Goal: Task Accomplishment & Management: Manage account settings

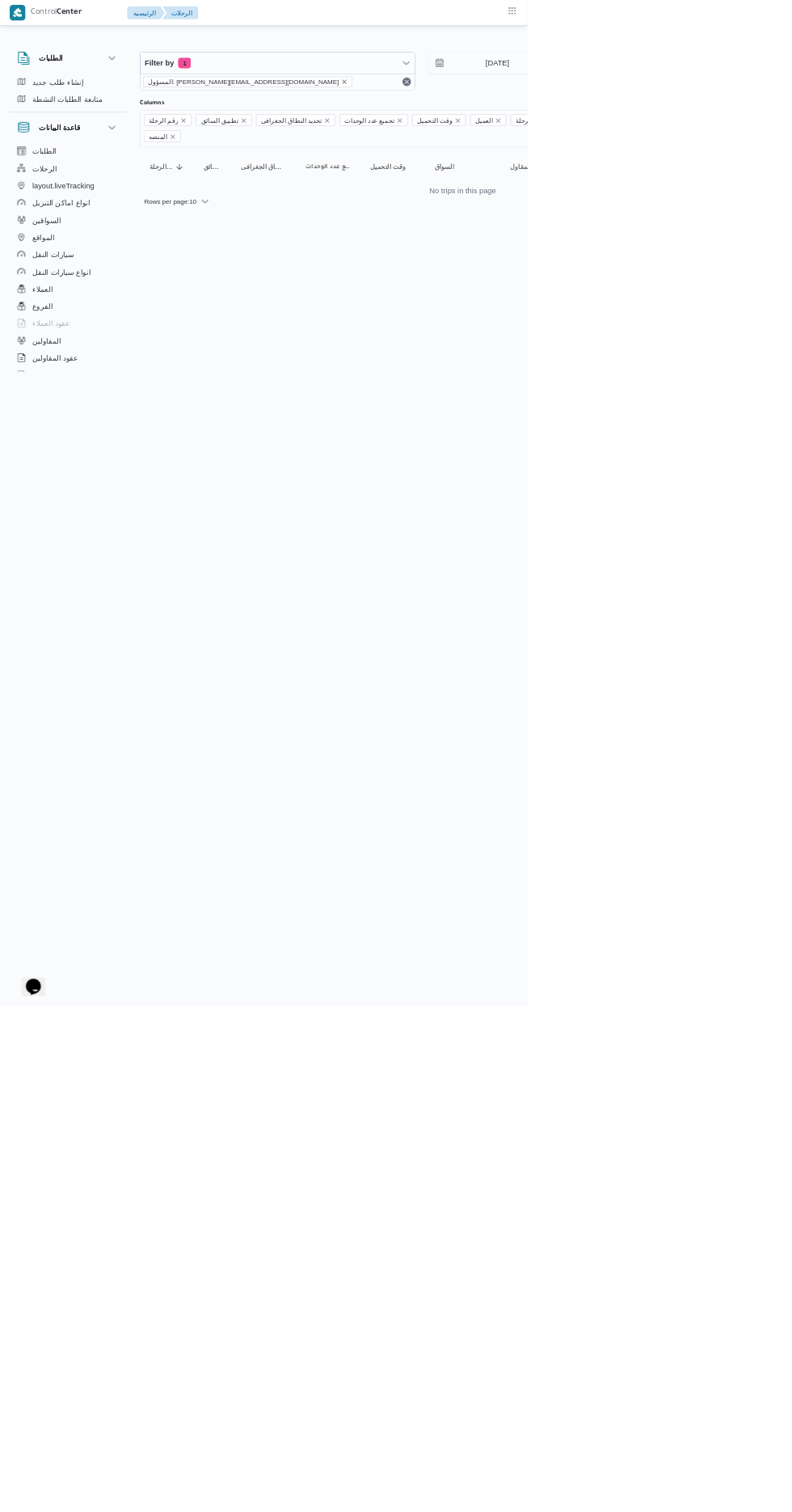
click at [514, 122] on icon "remove selected entity" at bounding box center [517, 122] width 7 height 7
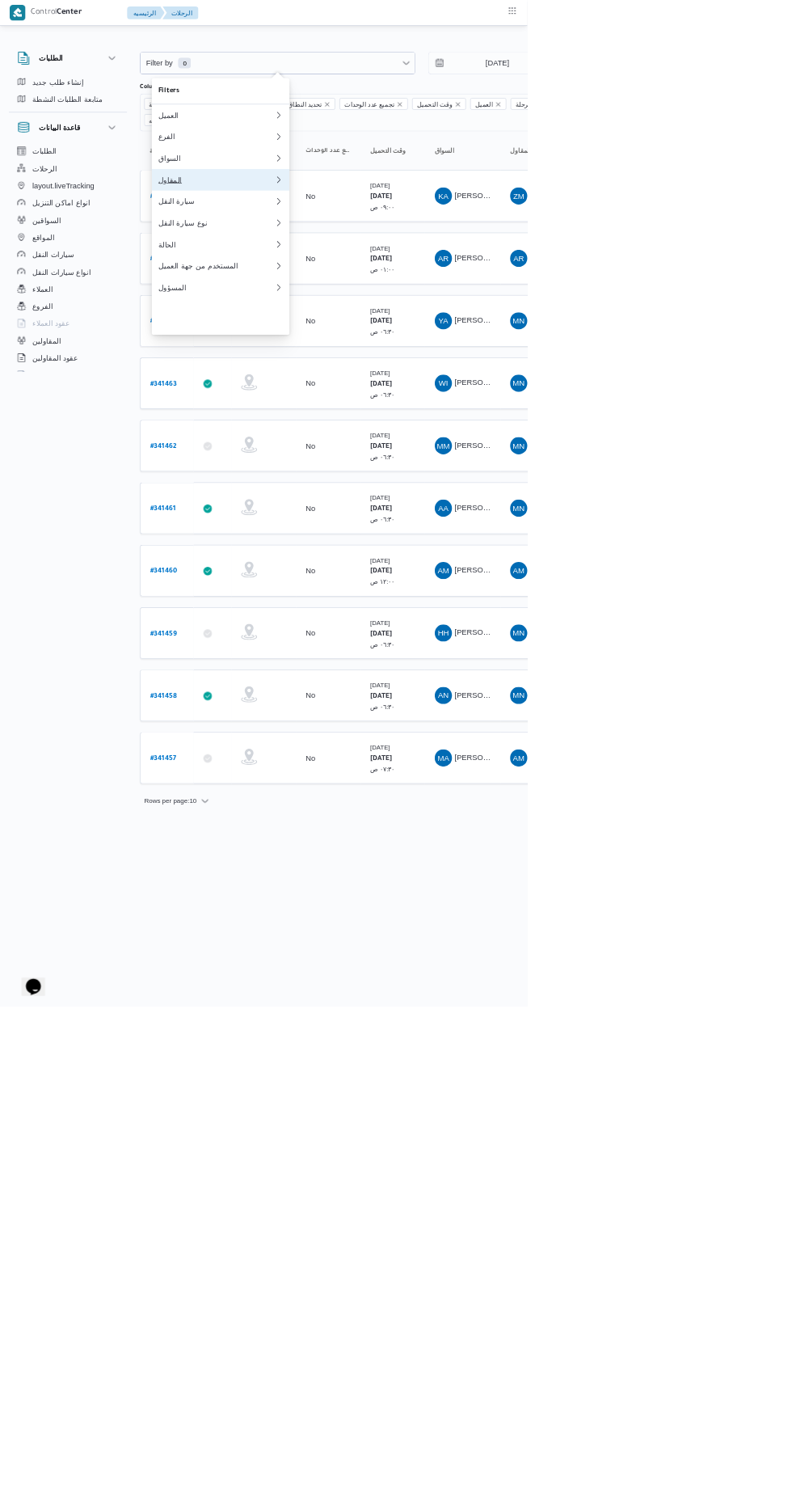
click at [363, 276] on div "المقاول" at bounding box center [325, 270] width 174 height 13
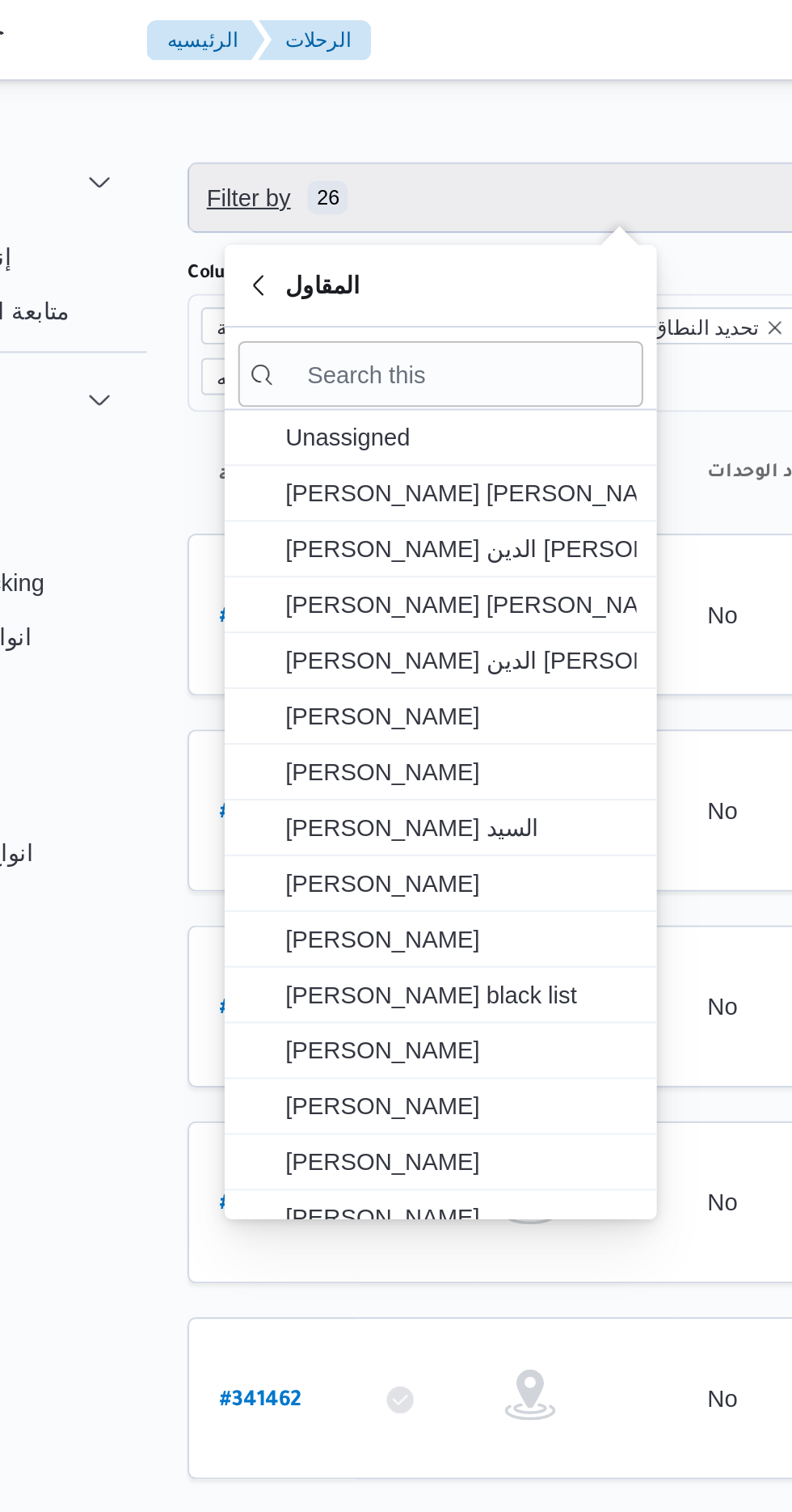
click at [364, 84] on span "Filter by 26" at bounding box center [417, 94] width 412 height 32
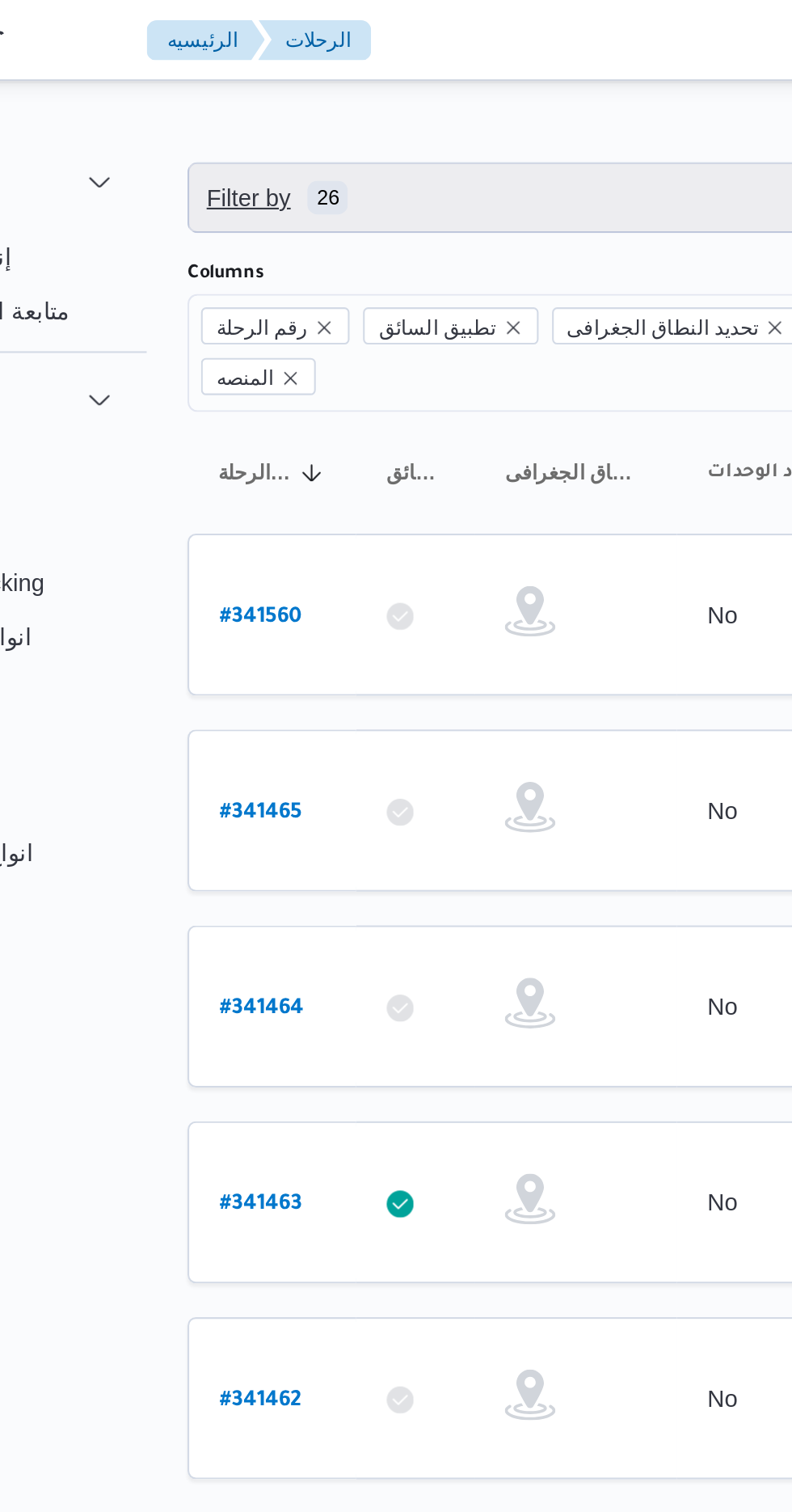
click at [370, 94] on span "Filter by 26" at bounding box center [417, 94] width 412 height 32
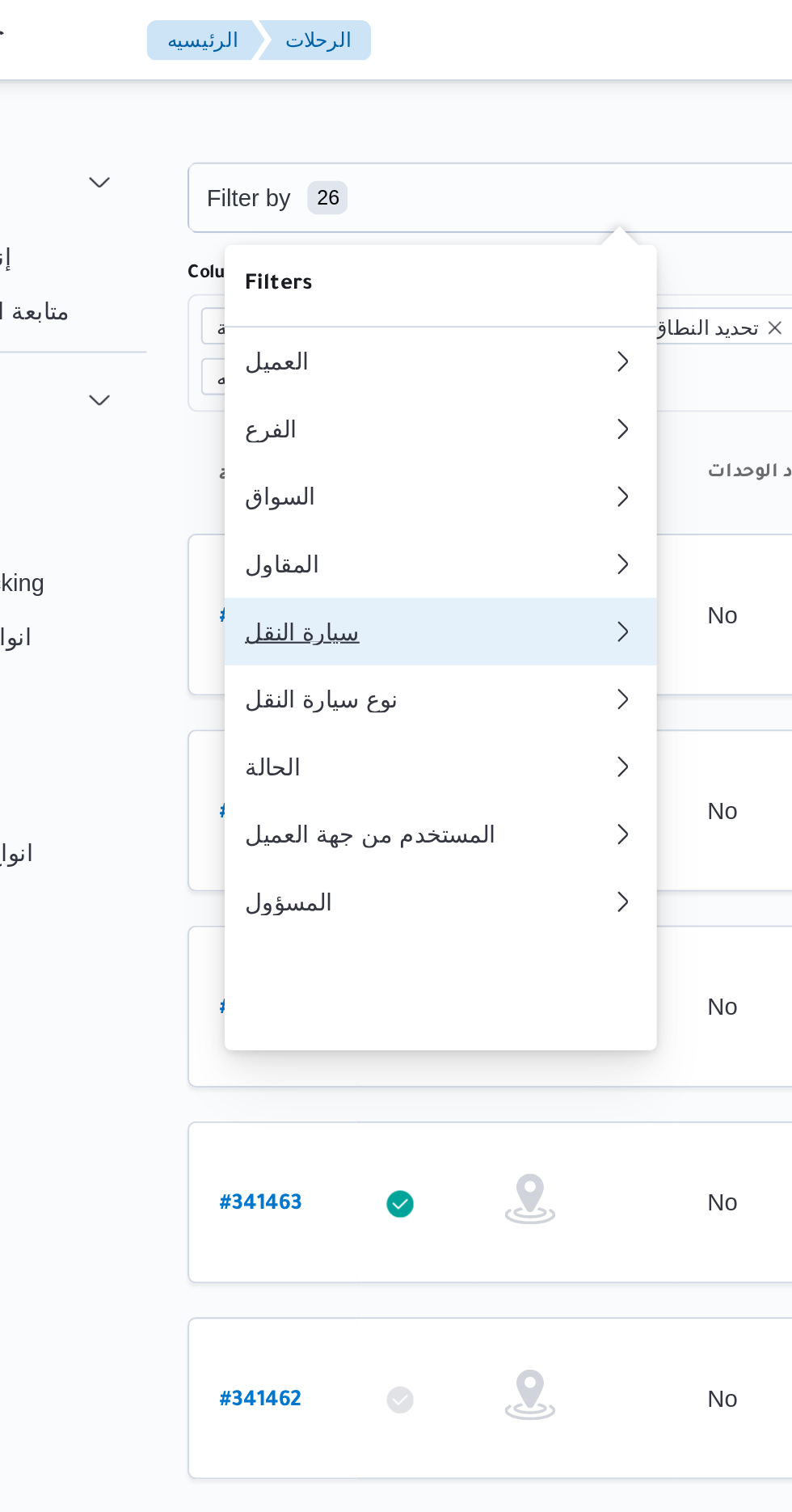
click at [311, 308] on div "سيارة النقل" at bounding box center [325, 302] width 174 height 13
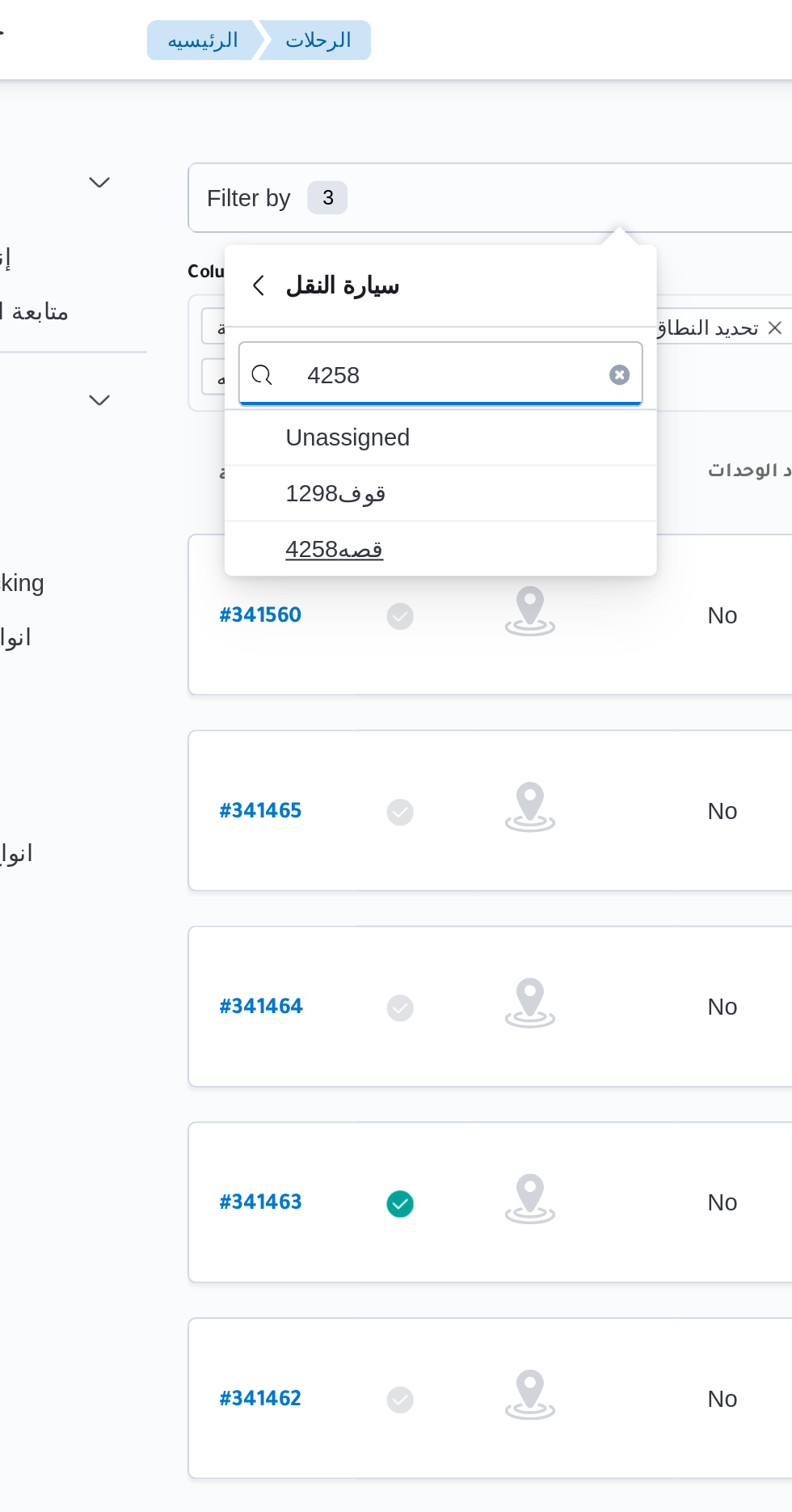
type input "4258"
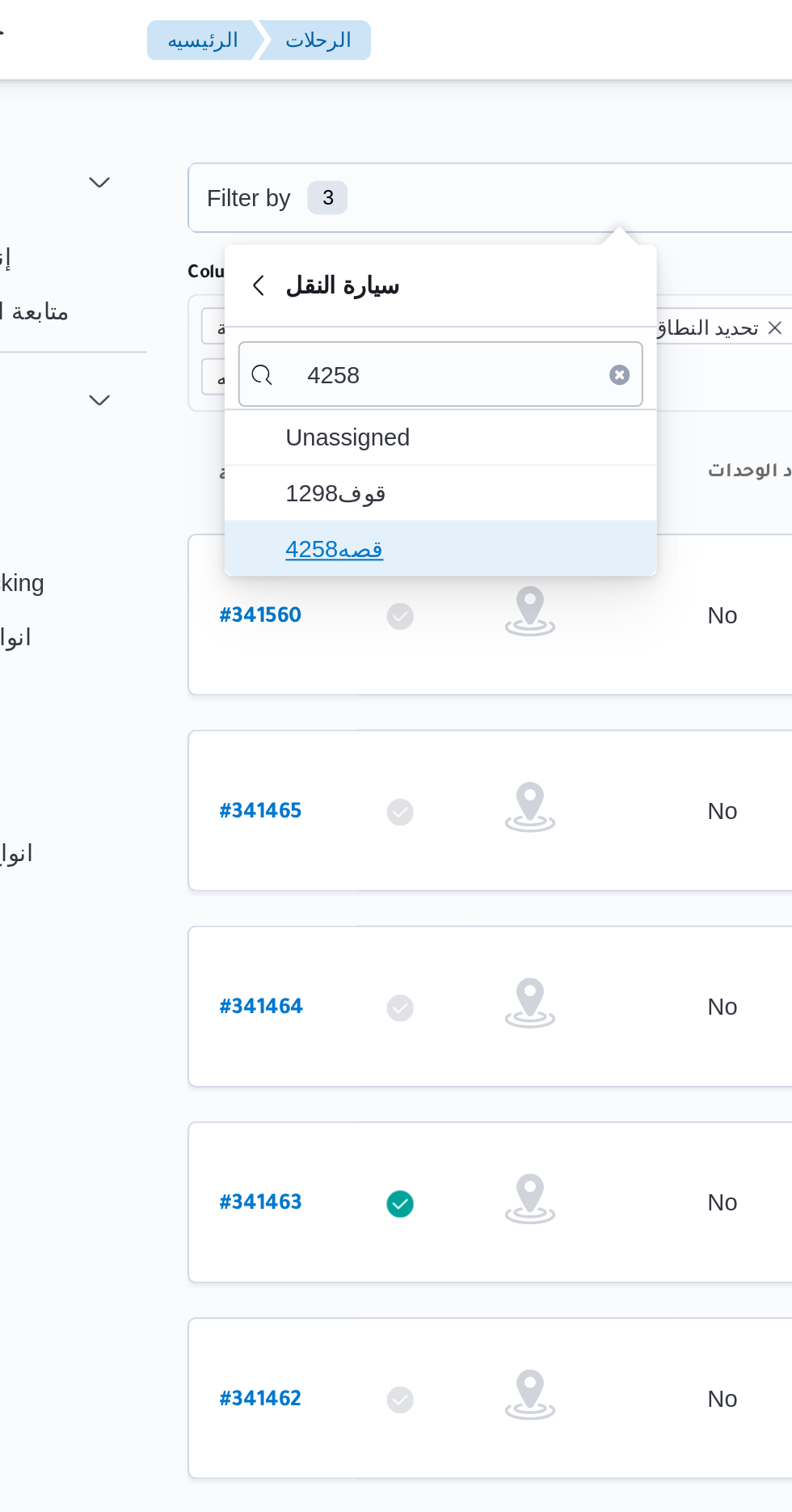
click at [334, 257] on span "قصه4258" at bounding box center [340, 263] width 168 height 19
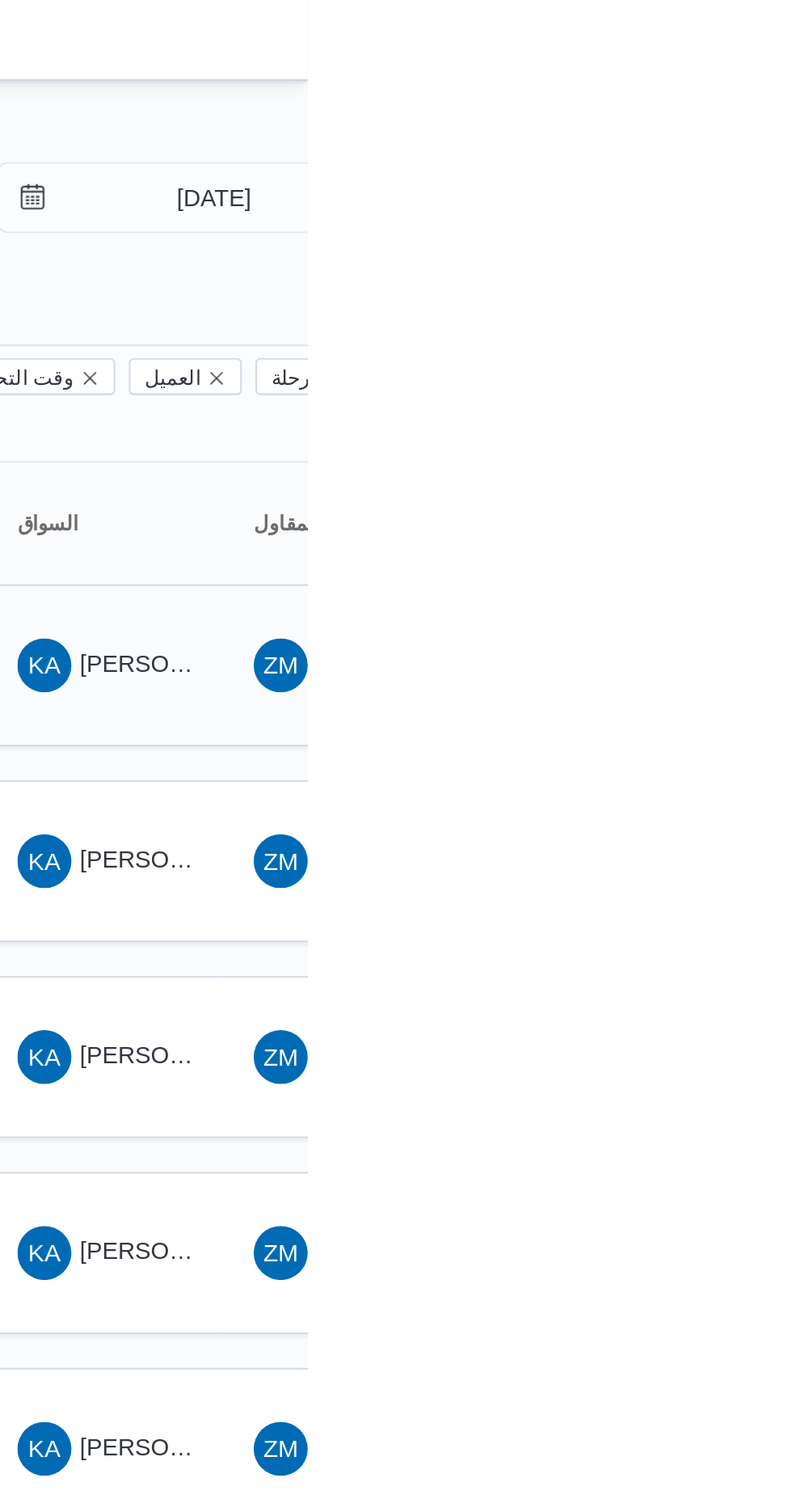
click at [712, 311] on span "[PERSON_NAME] [PERSON_NAME]" at bounding box center [776, 317] width 189 height 13
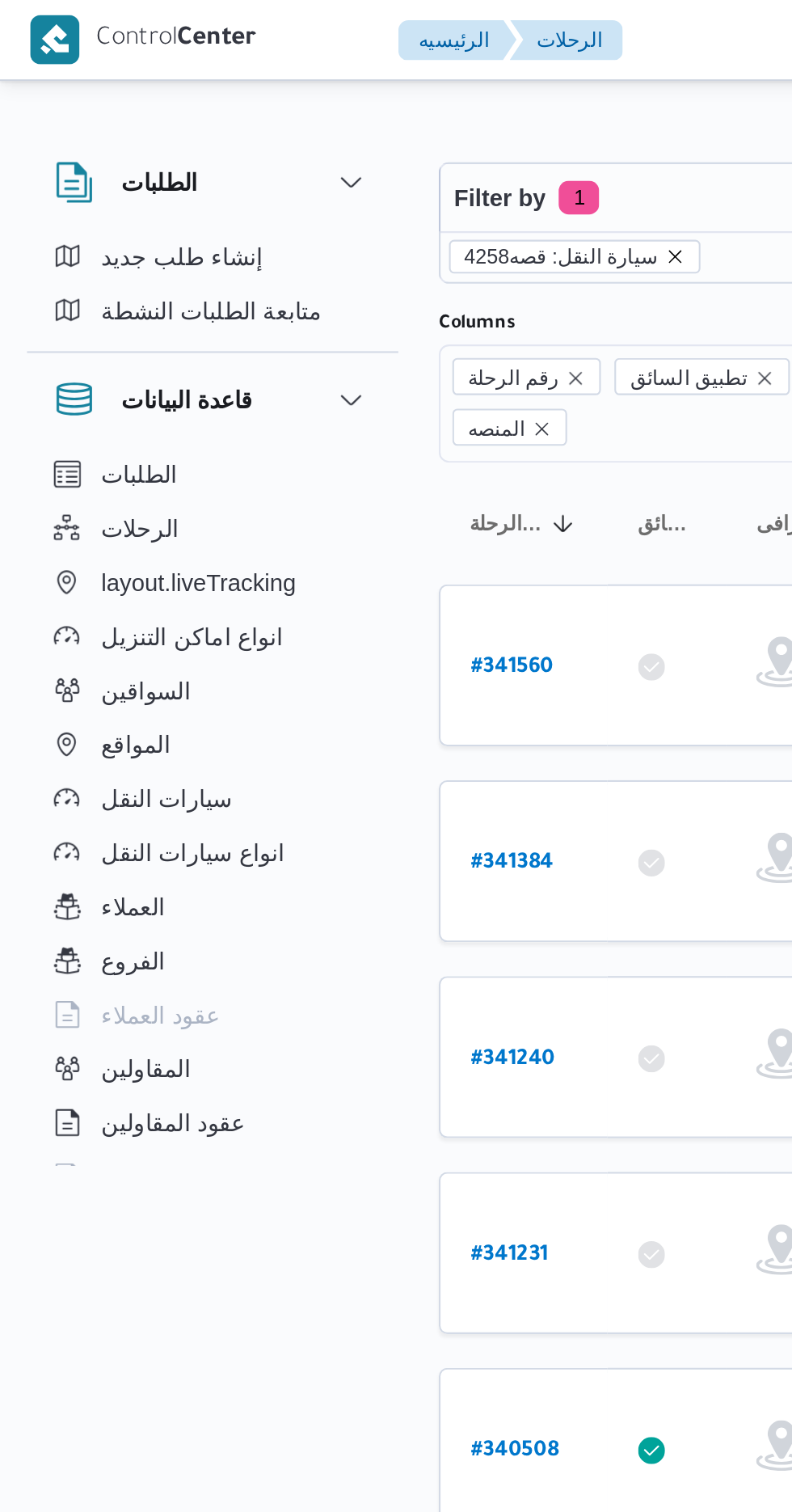
click at [320, 122] on icon "remove selected entity" at bounding box center [323, 122] width 7 height 7
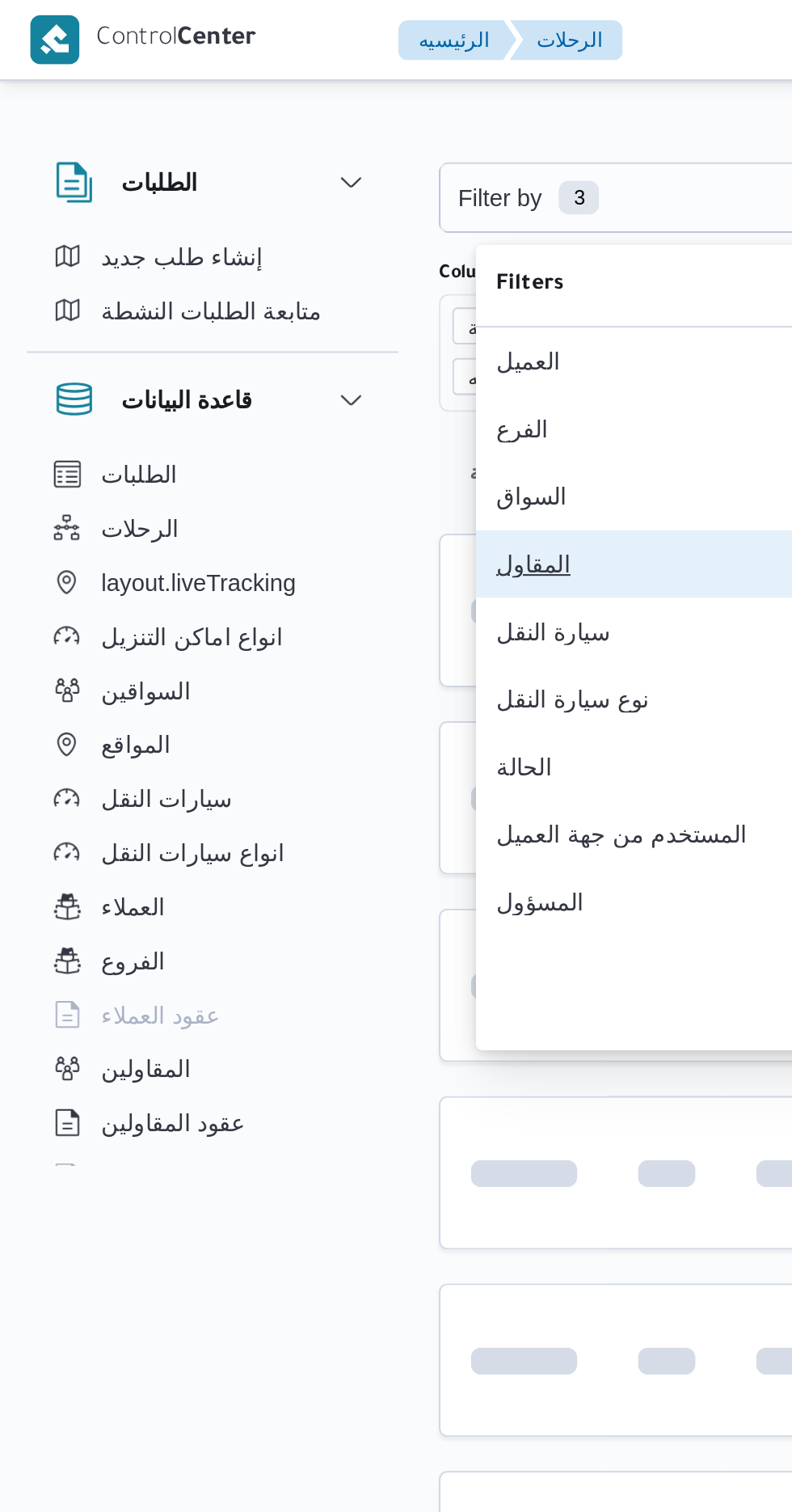
click at [287, 276] on div "المقاول" at bounding box center [325, 270] width 174 height 13
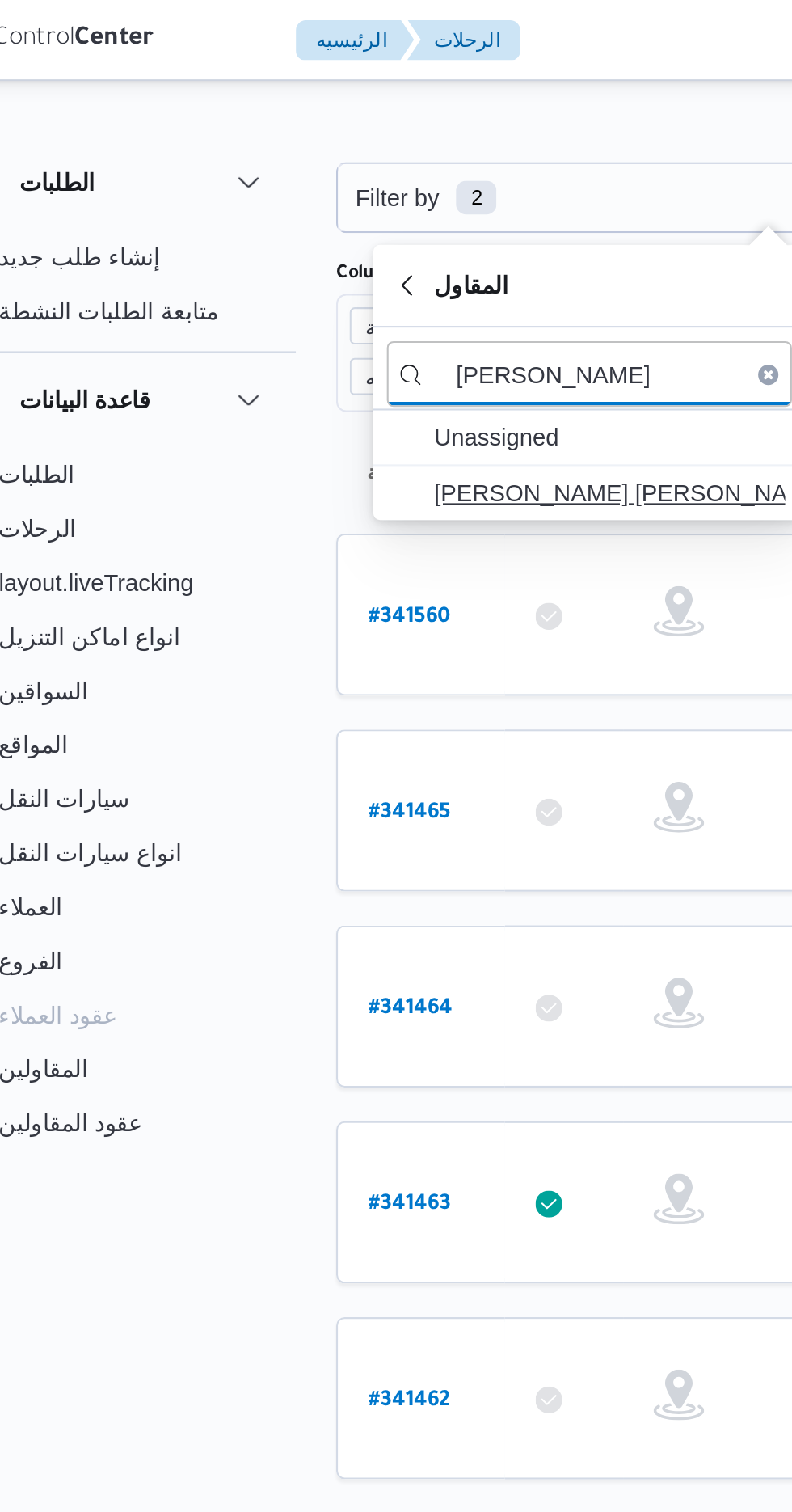
type input "[PERSON_NAME]"
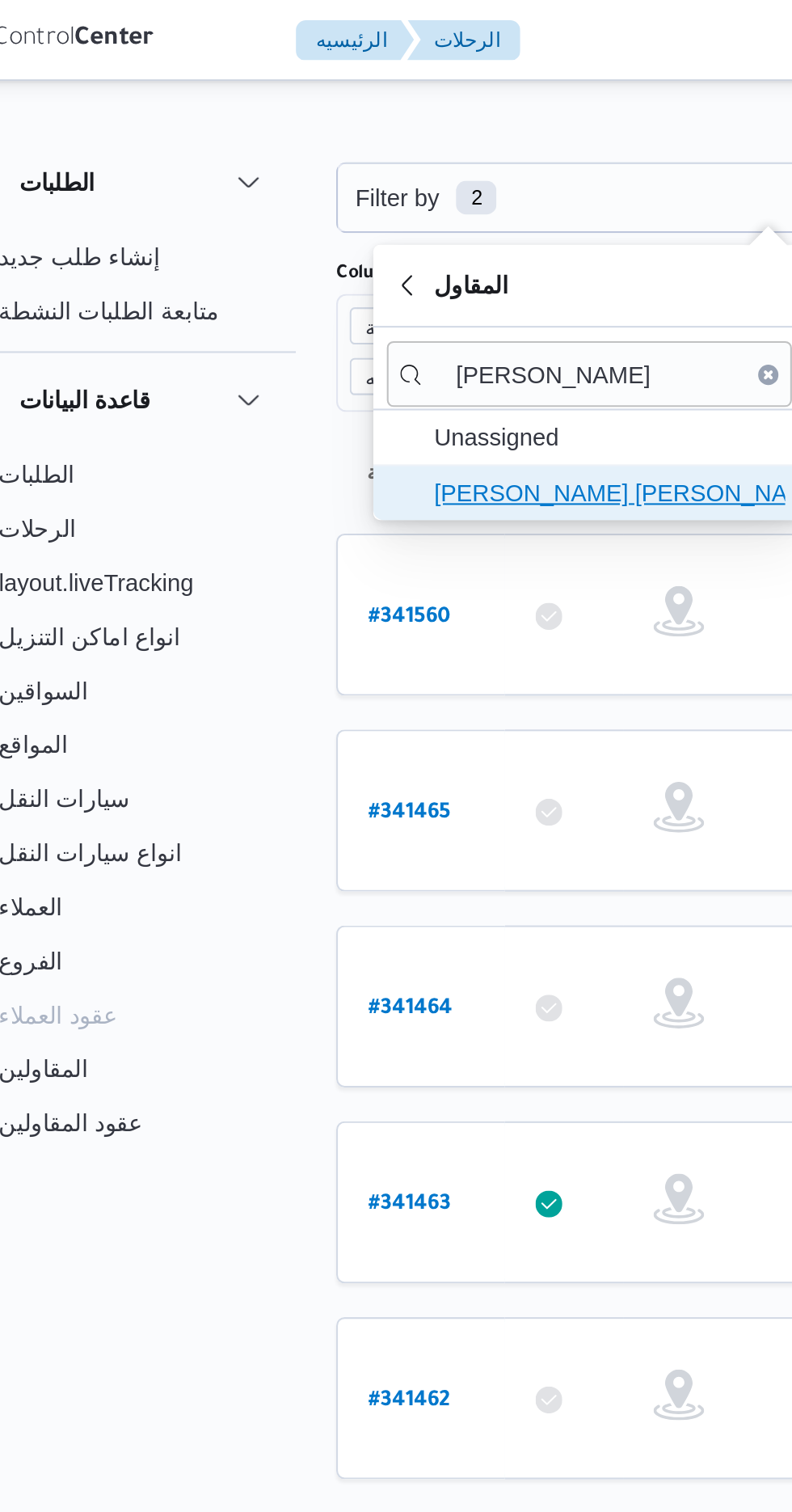
click at [347, 236] on span "[PERSON_NAME] [PERSON_NAME]" at bounding box center [340, 236] width 168 height 19
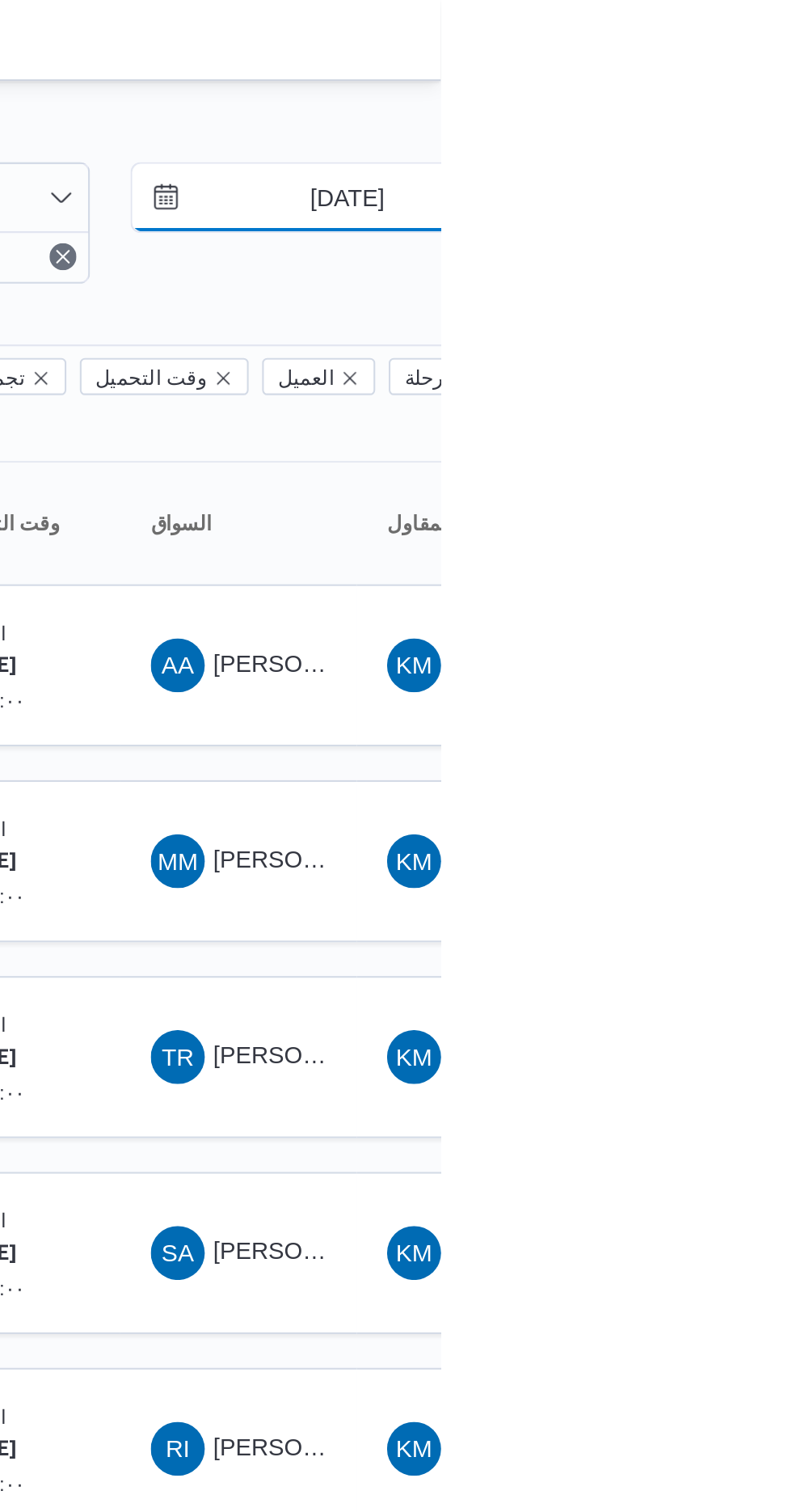
click at [741, 94] on input "[DATE]" at bounding box center [735, 94] width 183 height 32
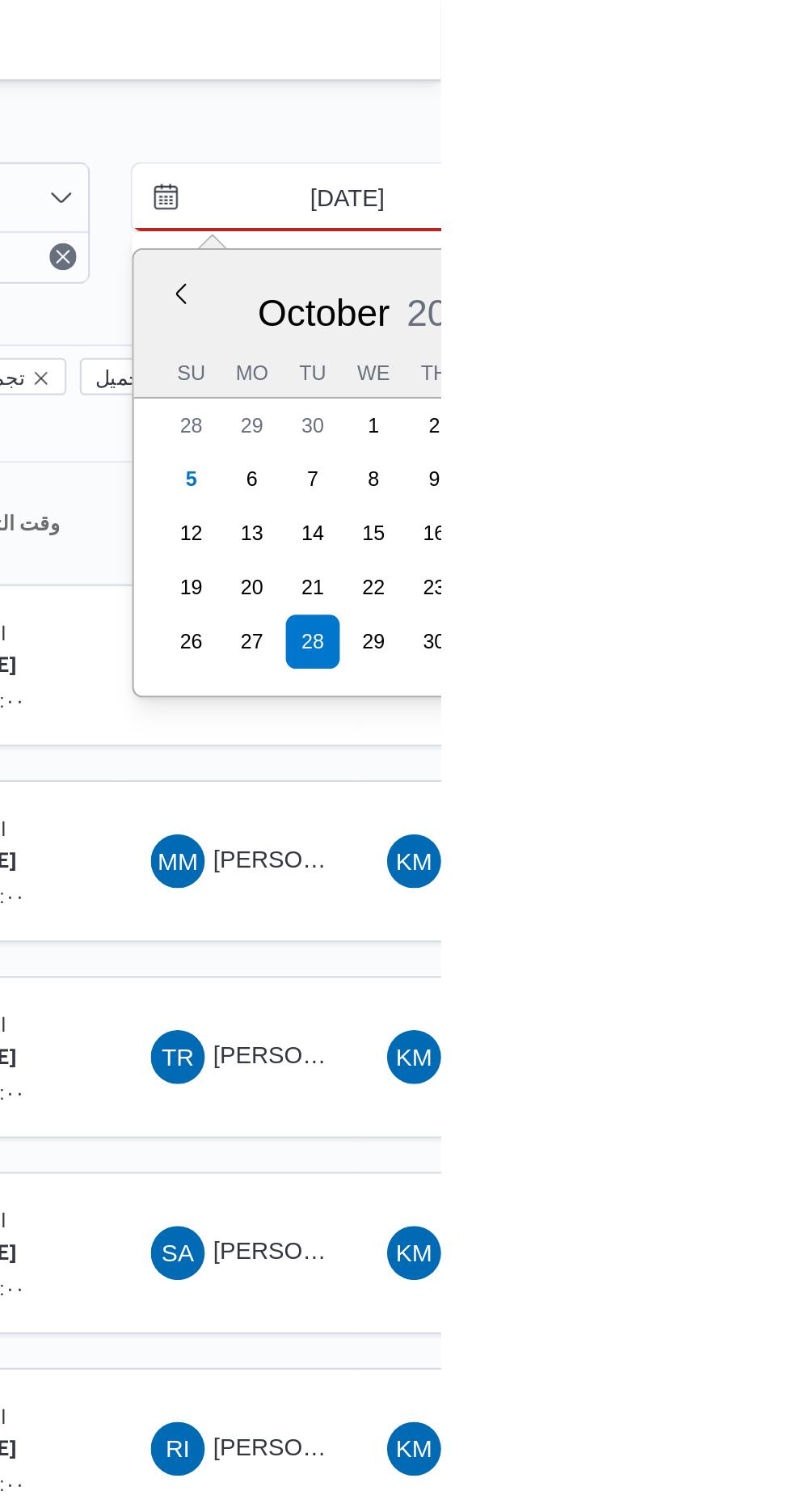
type input "[DATE]"
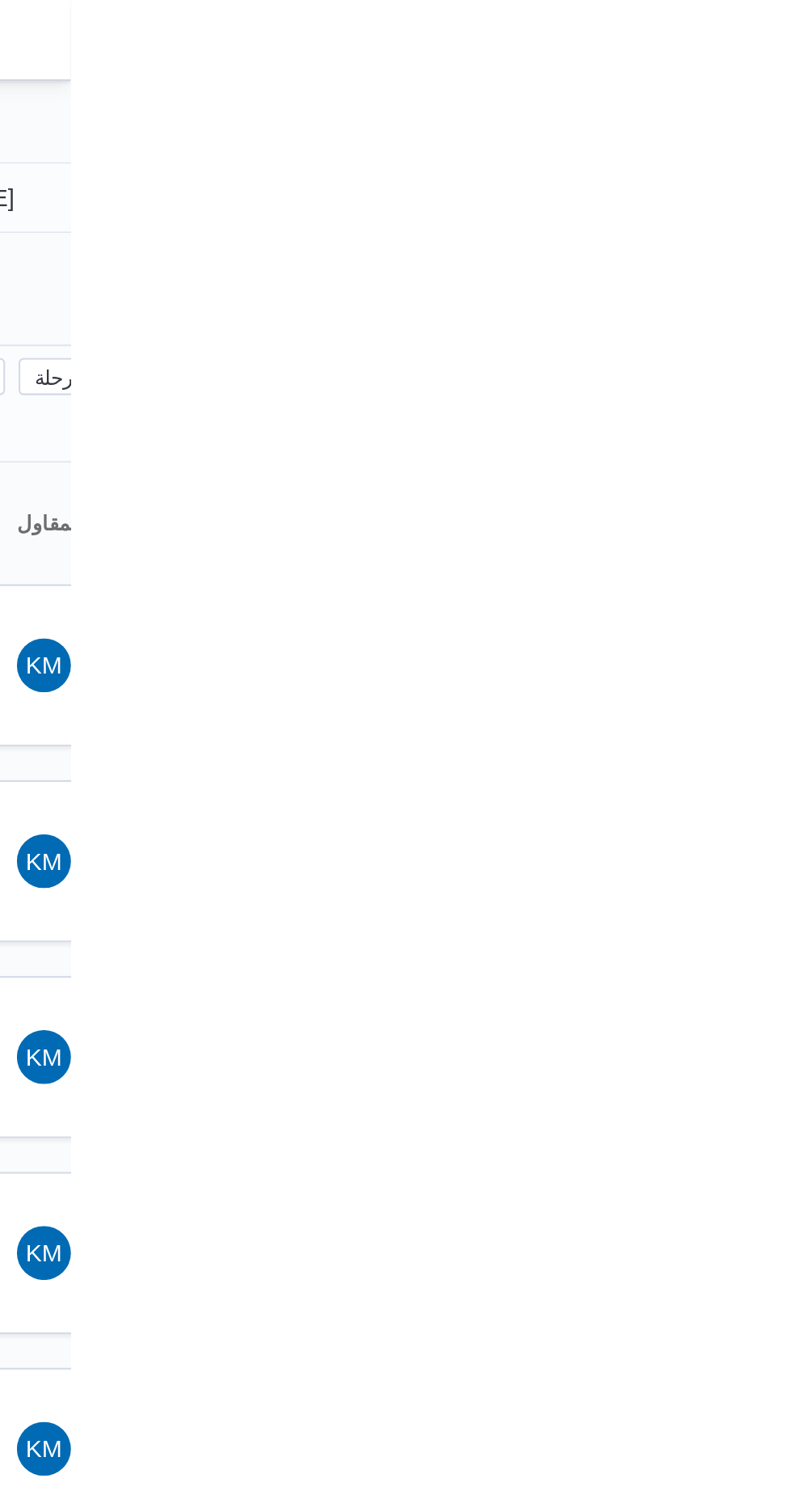
type input "[DATE]"
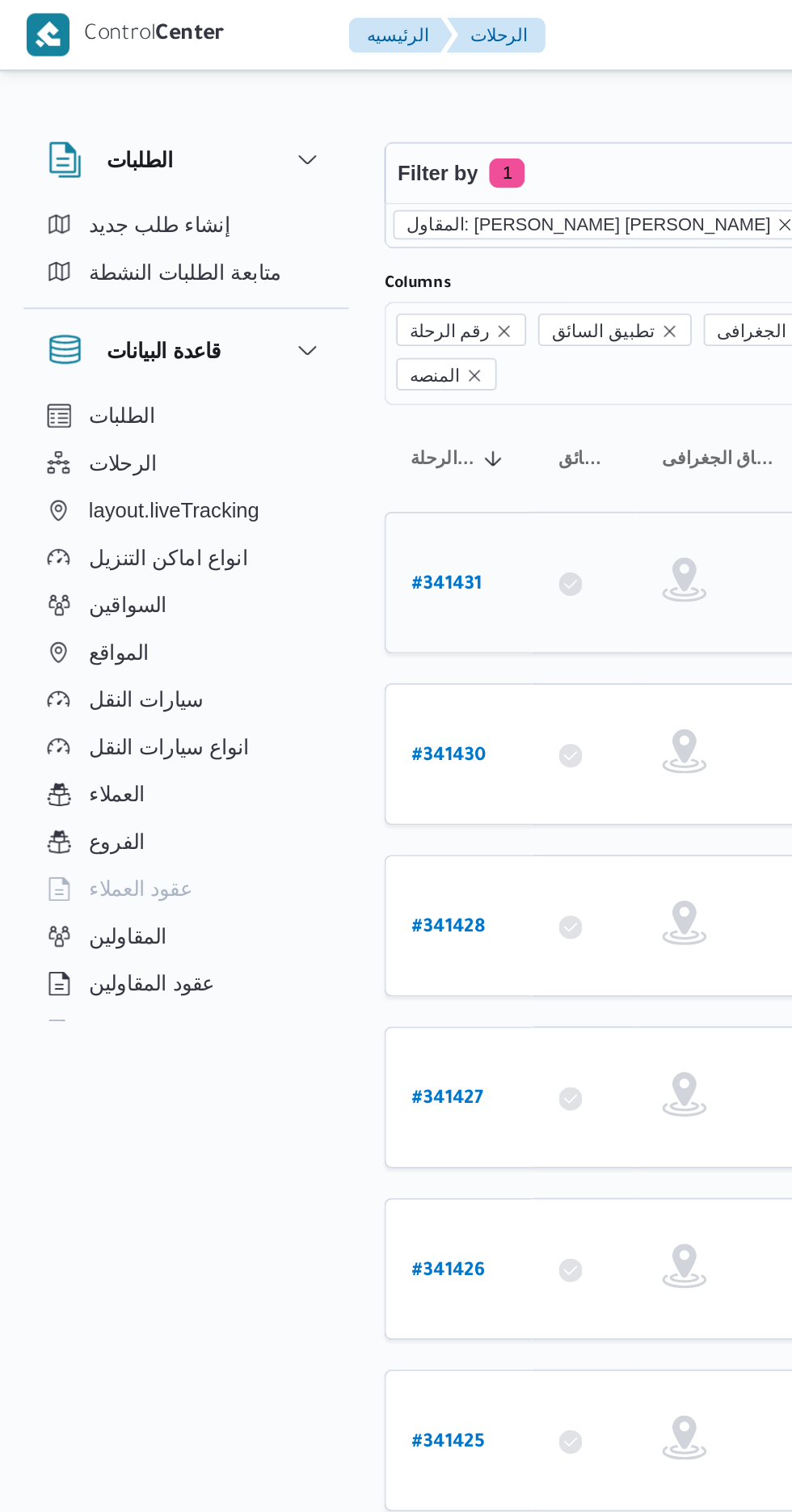
click at [242, 314] on b "# 341431" at bounding box center [244, 320] width 38 height 12
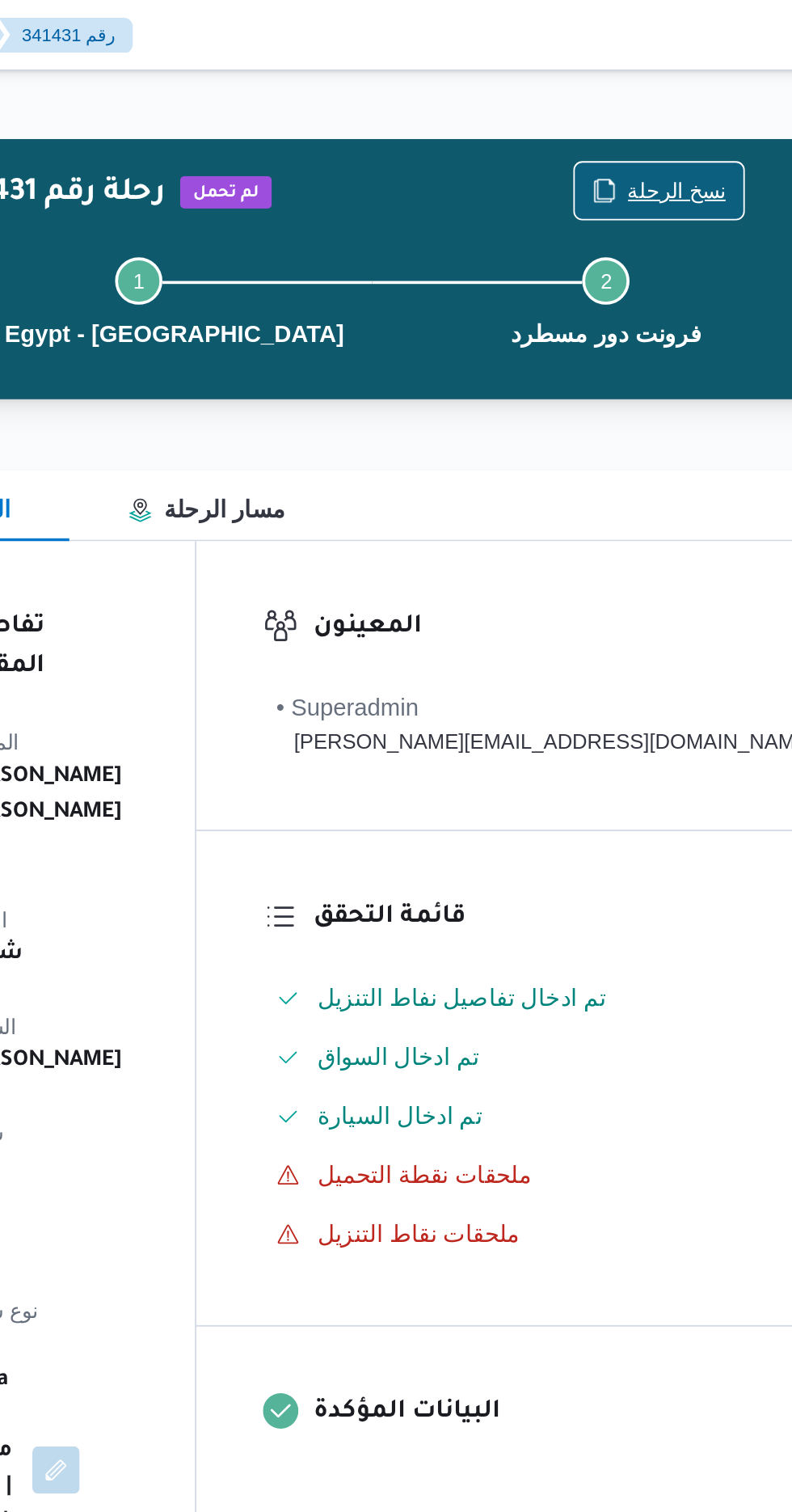
click at [623, 105] on icon "button" at bounding box center [629, 104] width 13 height 13
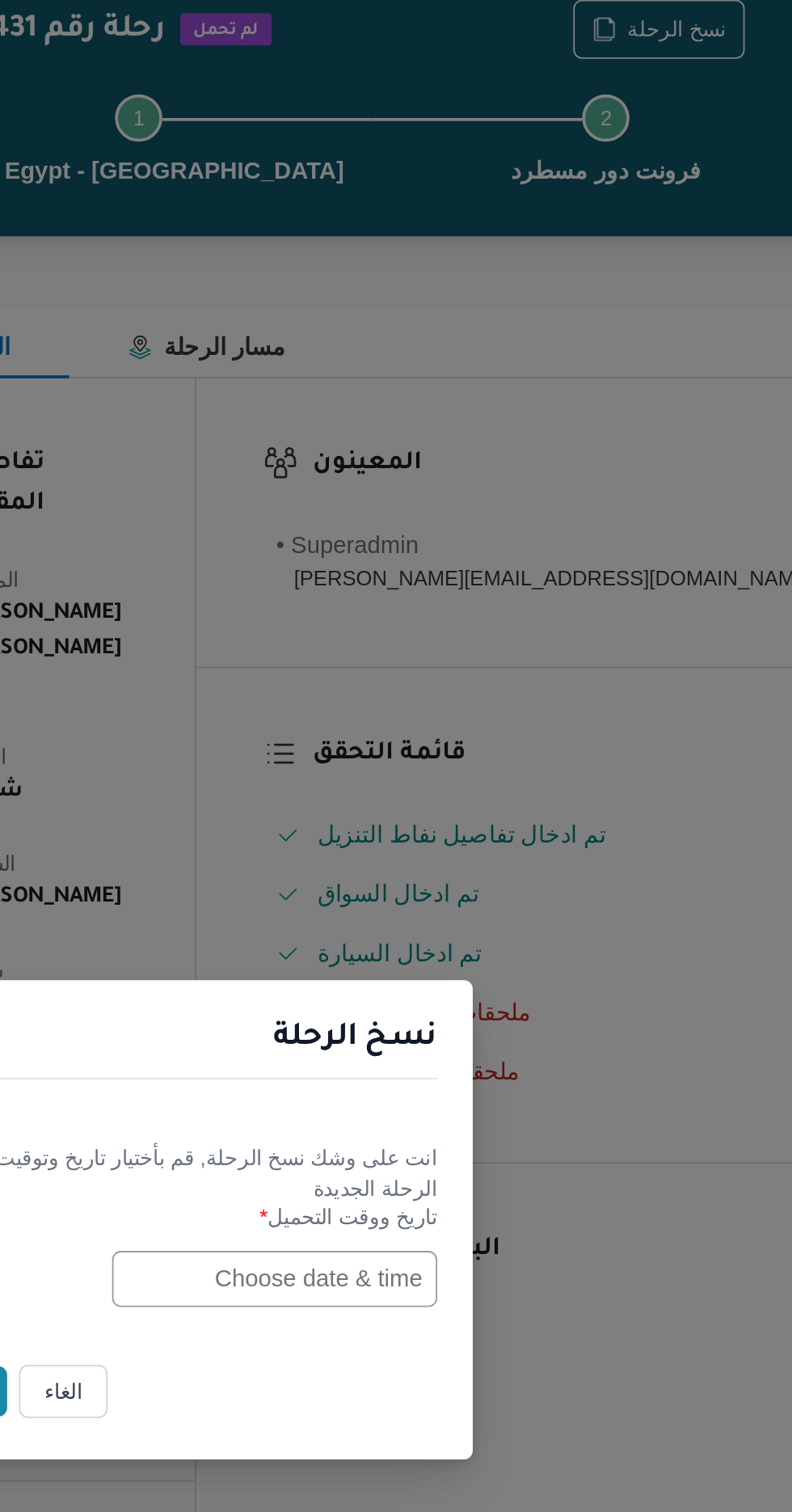
click at [442, 778] on input "text" at bounding box center [449, 788] width 177 height 31
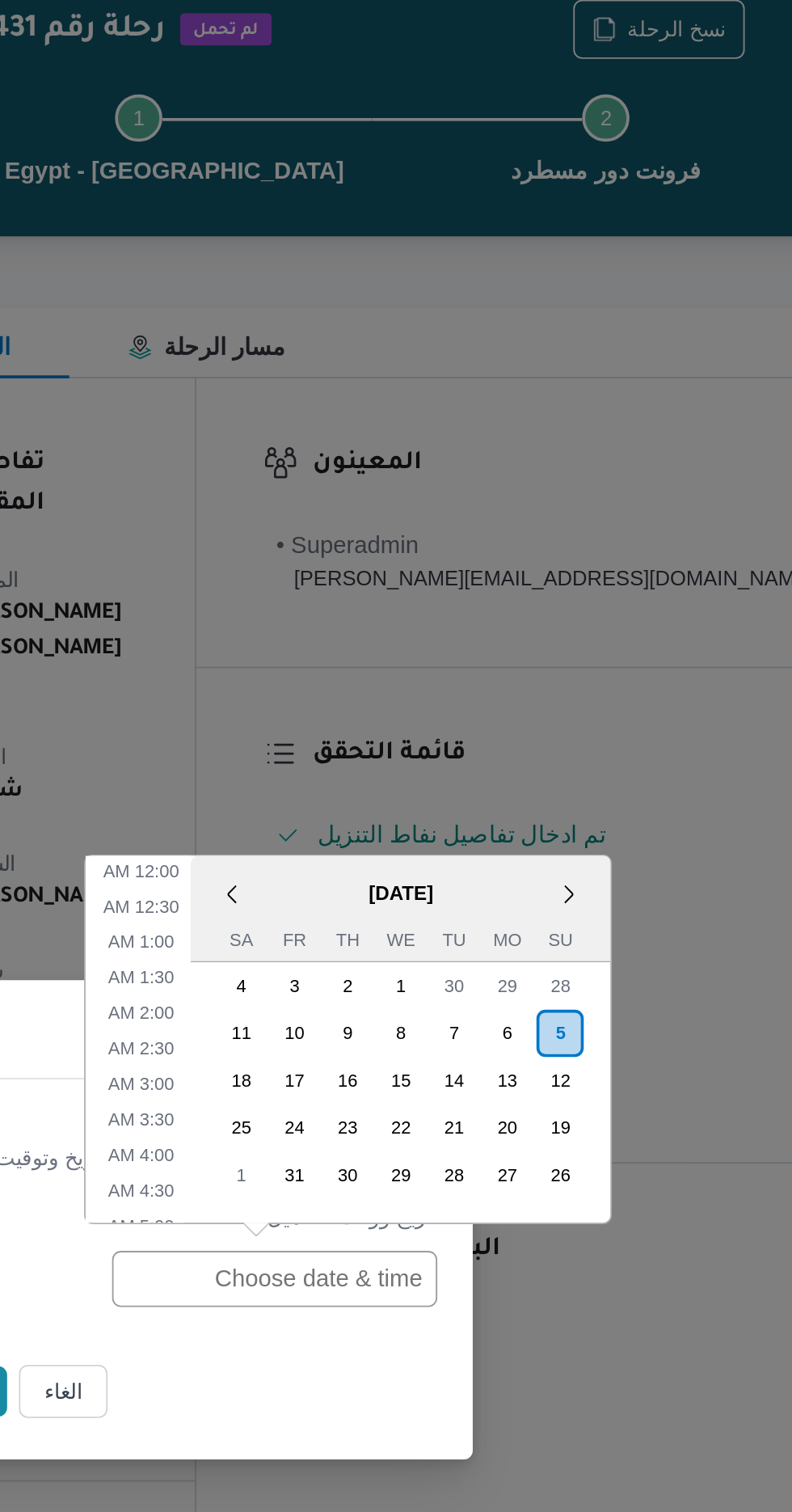
scroll to position [509, 0]
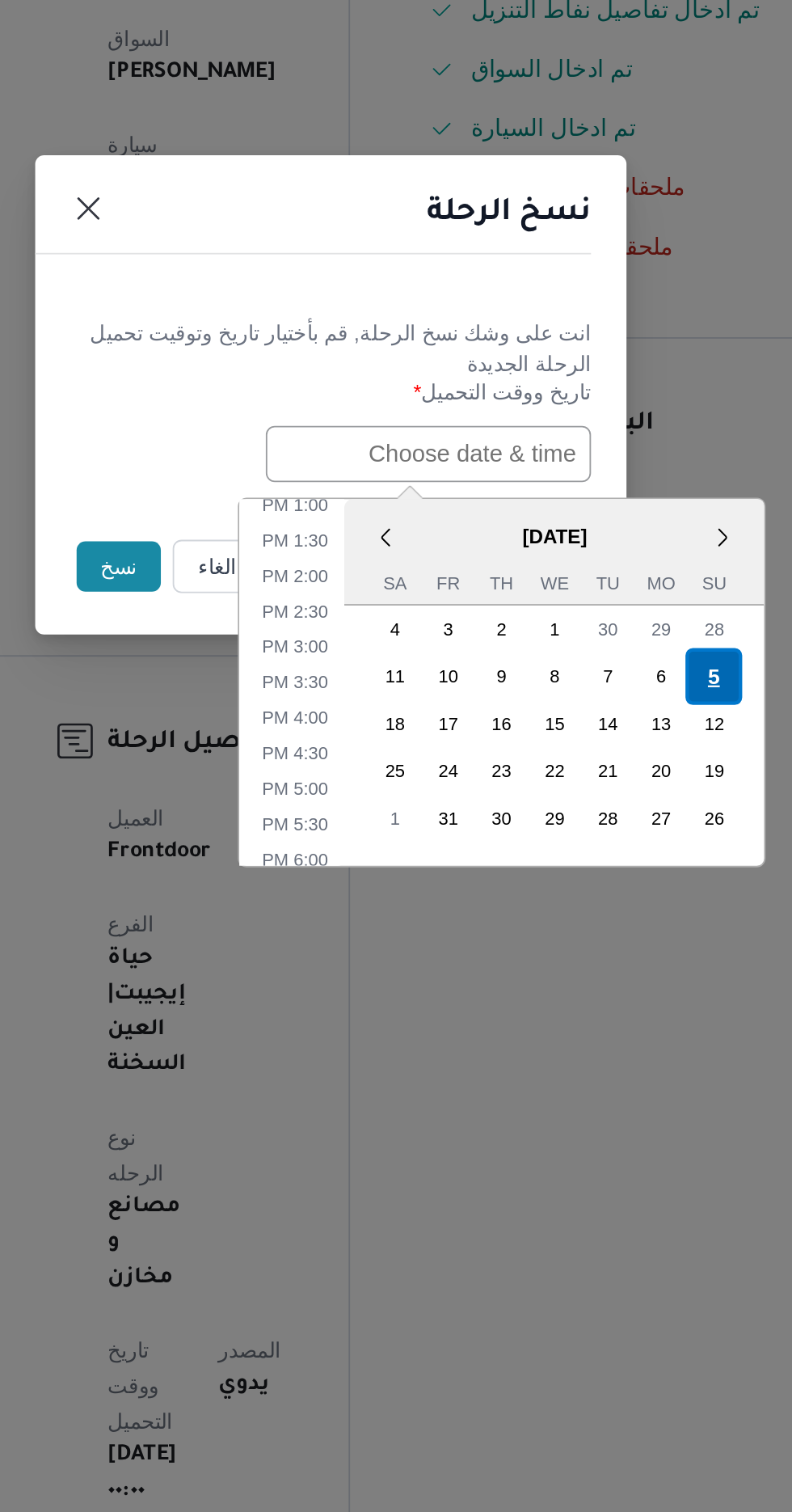
click at [605, 904] on div "5" at bounding box center [606, 910] width 31 height 31
type input "[DATE] 12:00AM"
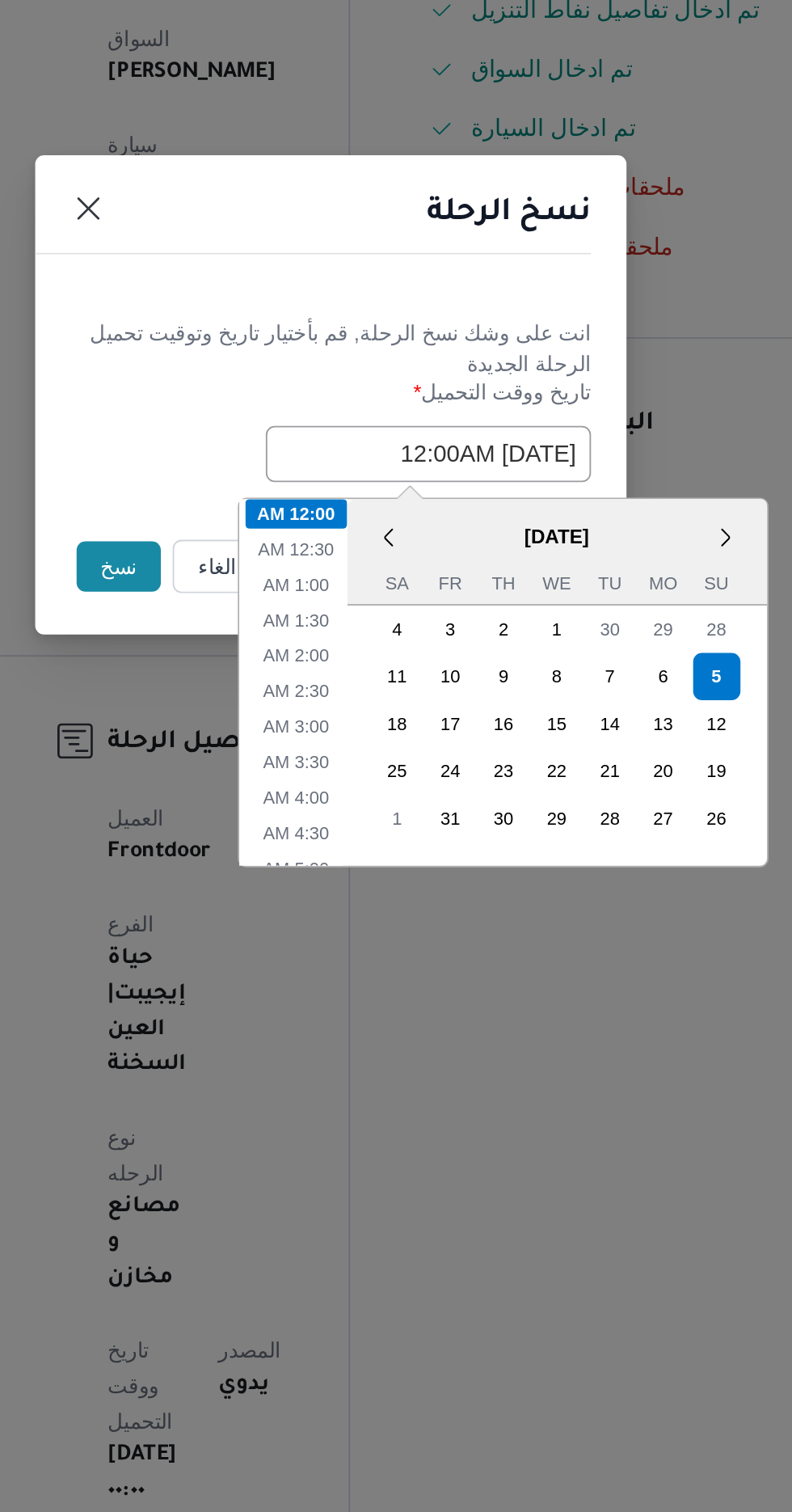
click at [260, 855] on button "نسخ" at bounding box center [280, 850] width 47 height 27
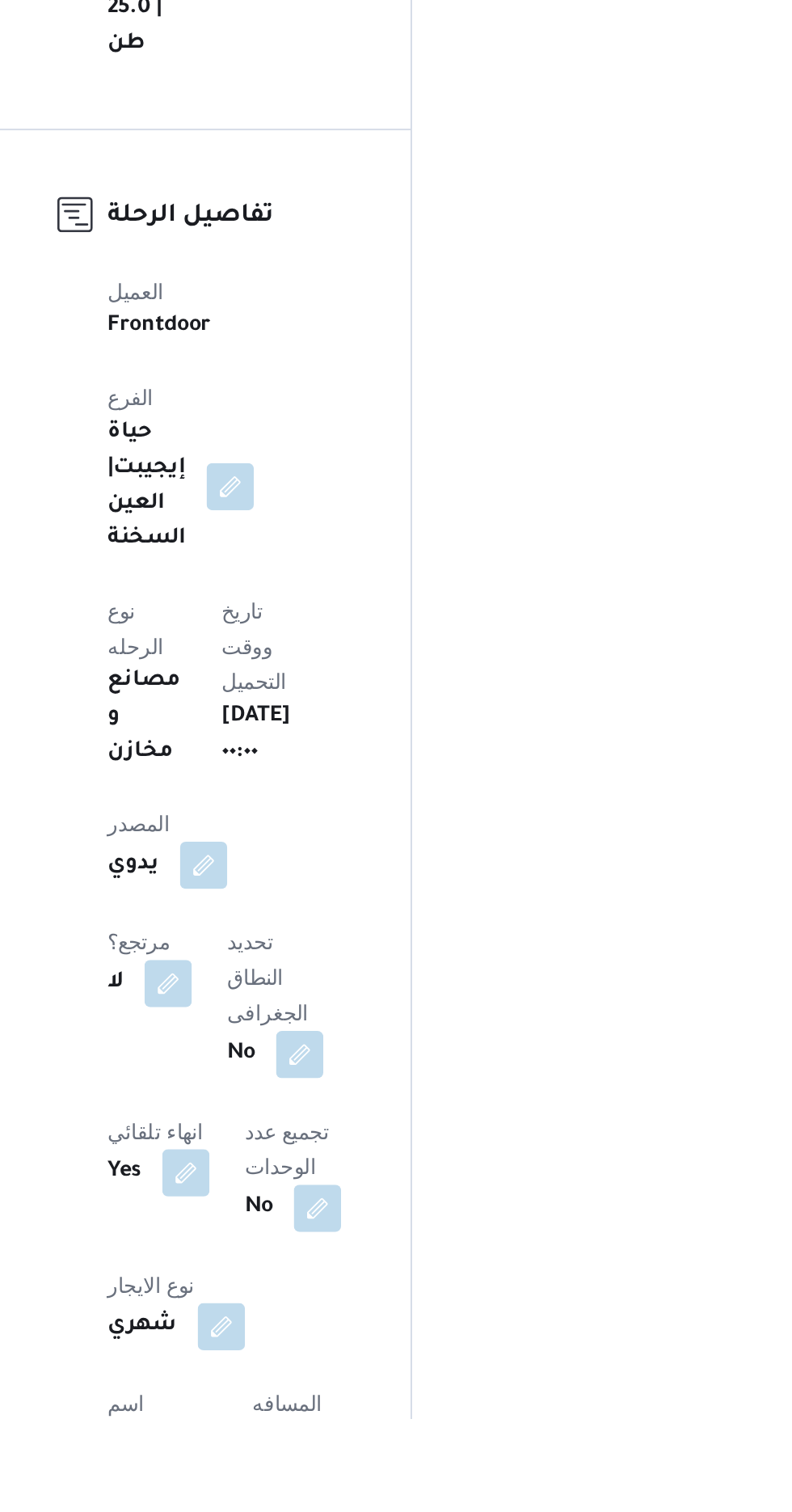
scroll to position [150, 0]
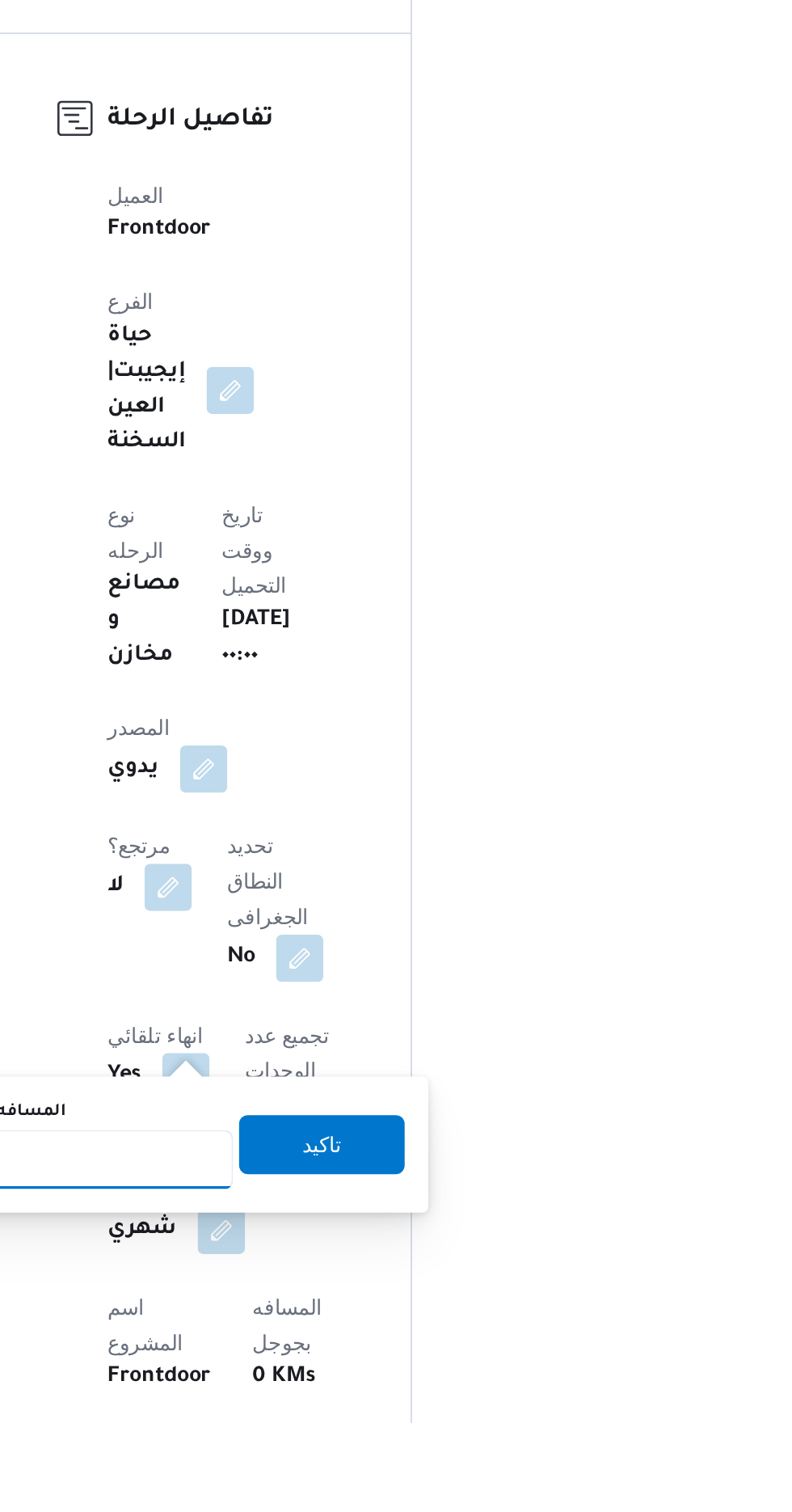
click at [299, 1367] on input "المسافه اليدويه" at bounding box center [263, 1367] width 161 height 32
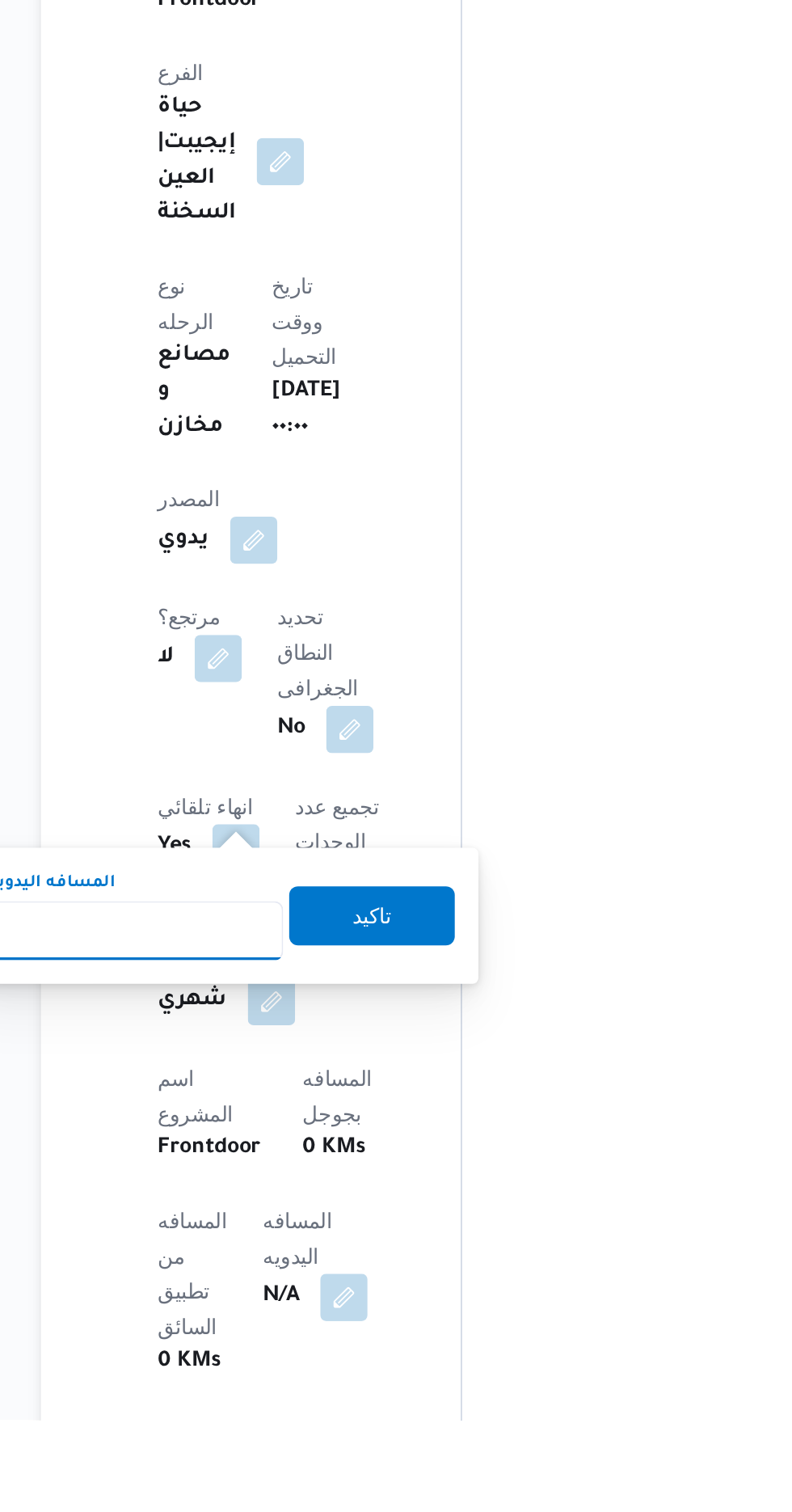
scroll to position [274, 0]
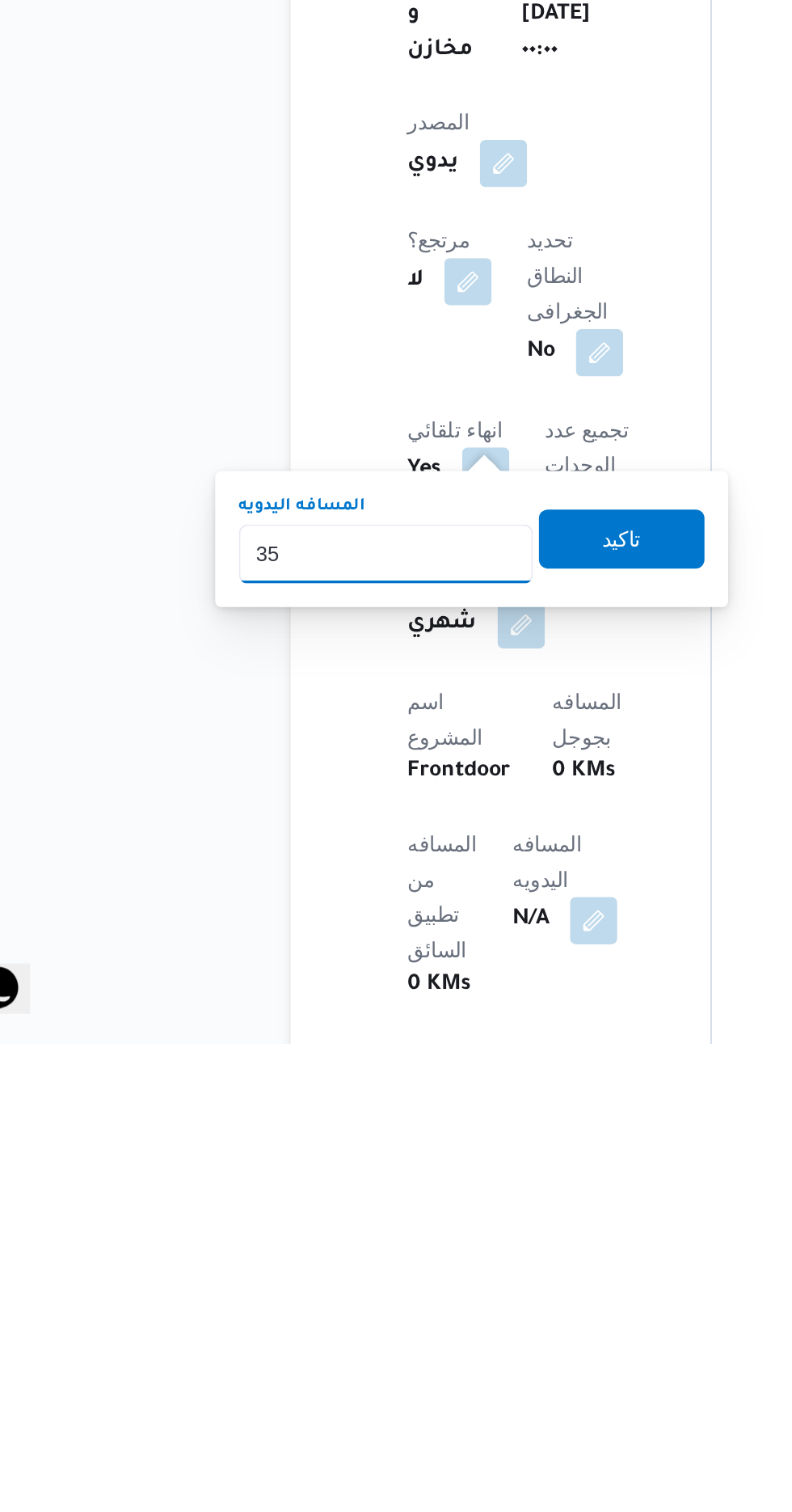
type input "350"
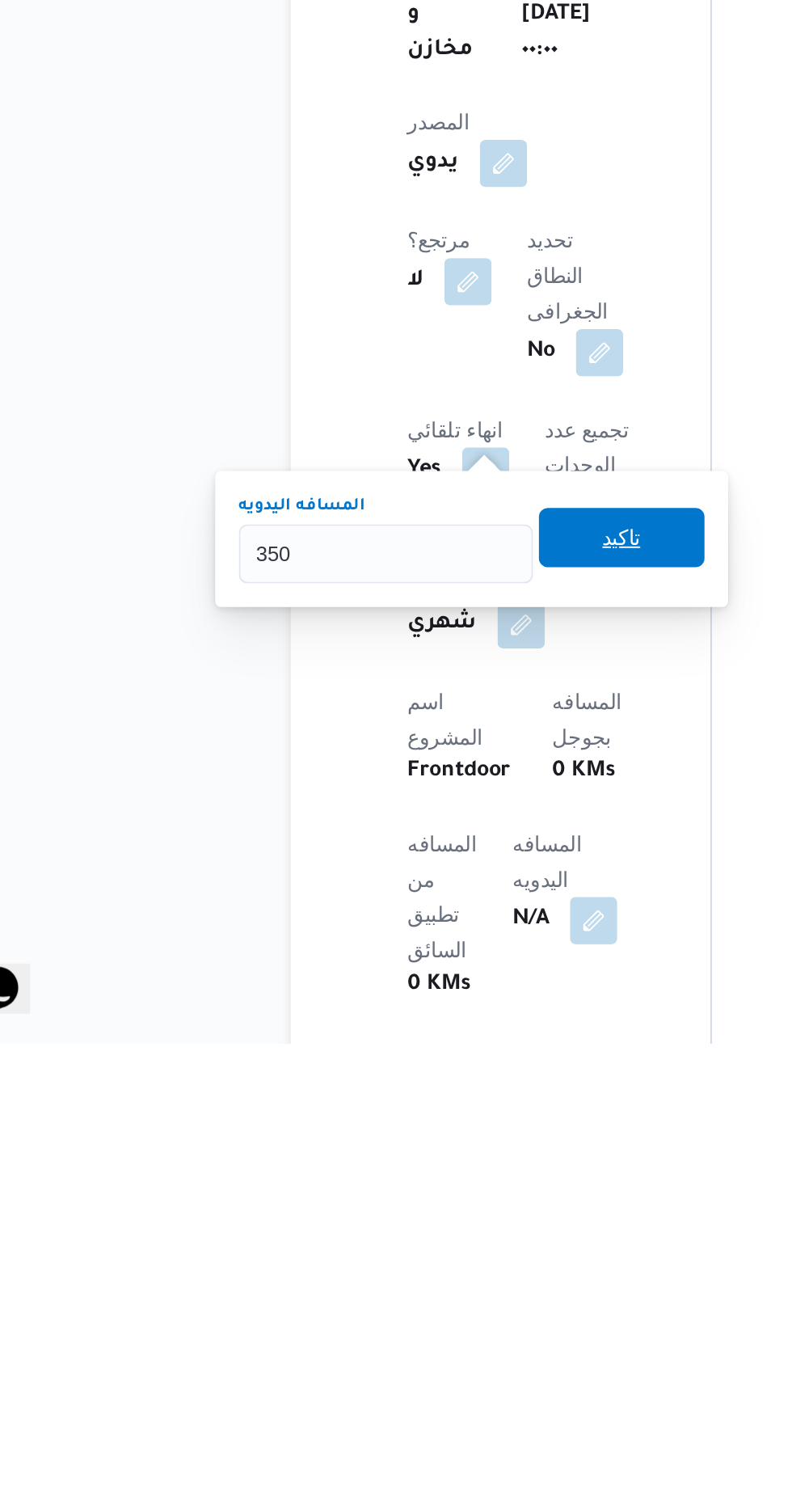
click at [397, 1246] on span "تاكيد" at bounding box center [391, 1235] width 90 height 32
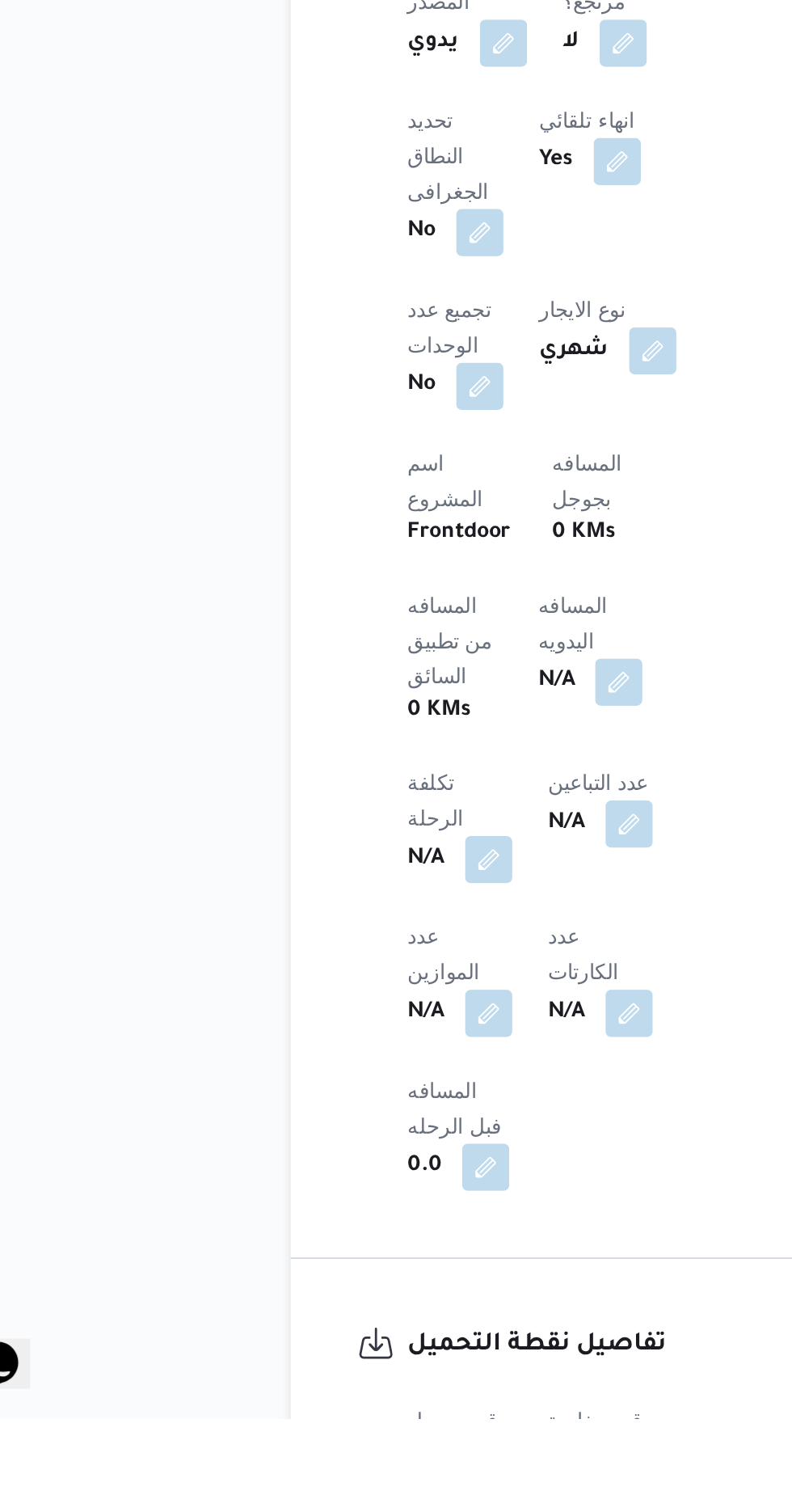
scroll to position [423, 0]
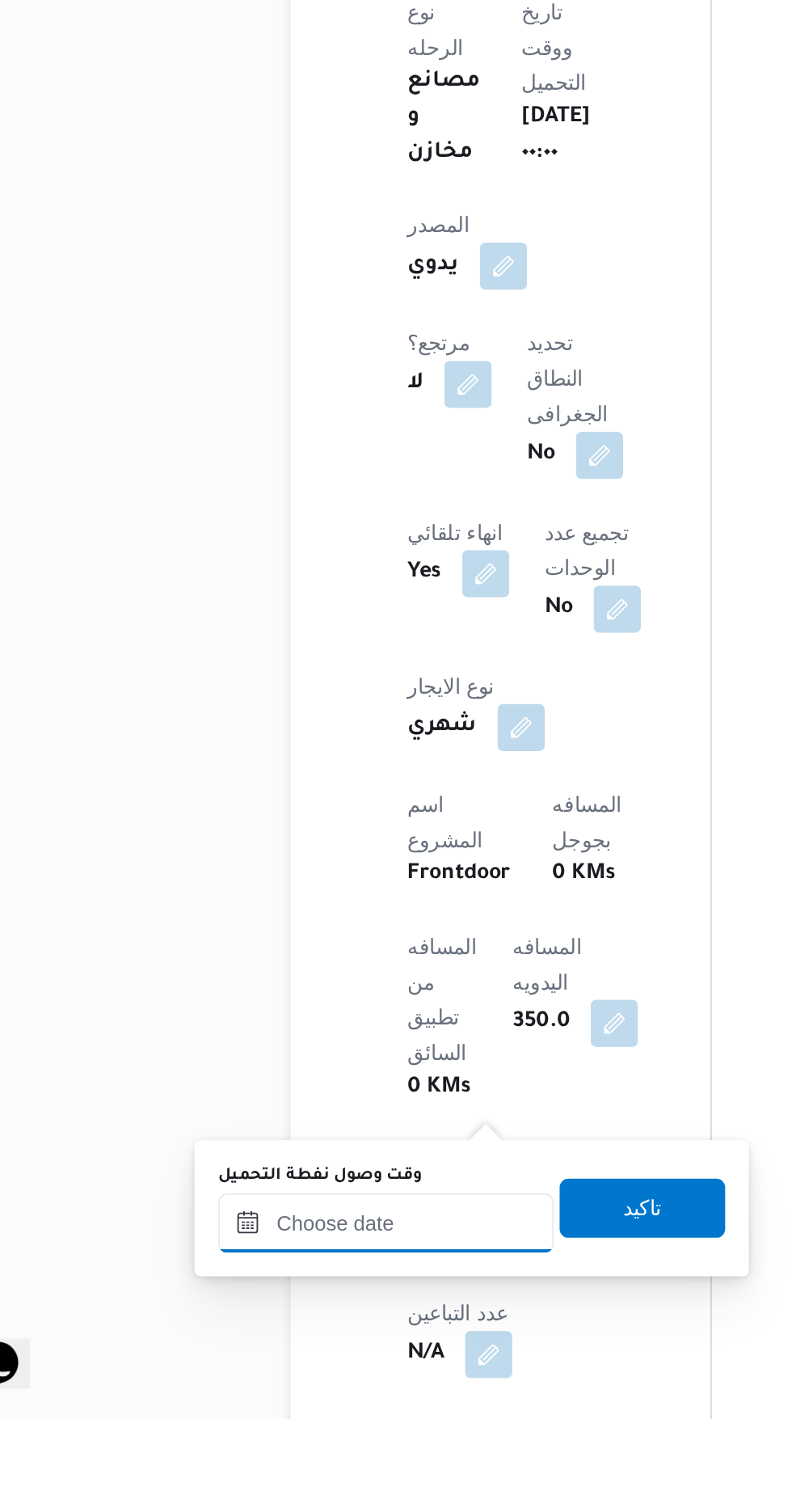
click at [301, 1402] on input "وقت وصول نفطة التحميل" at bounding box center [262, 1404] width 183 height 32
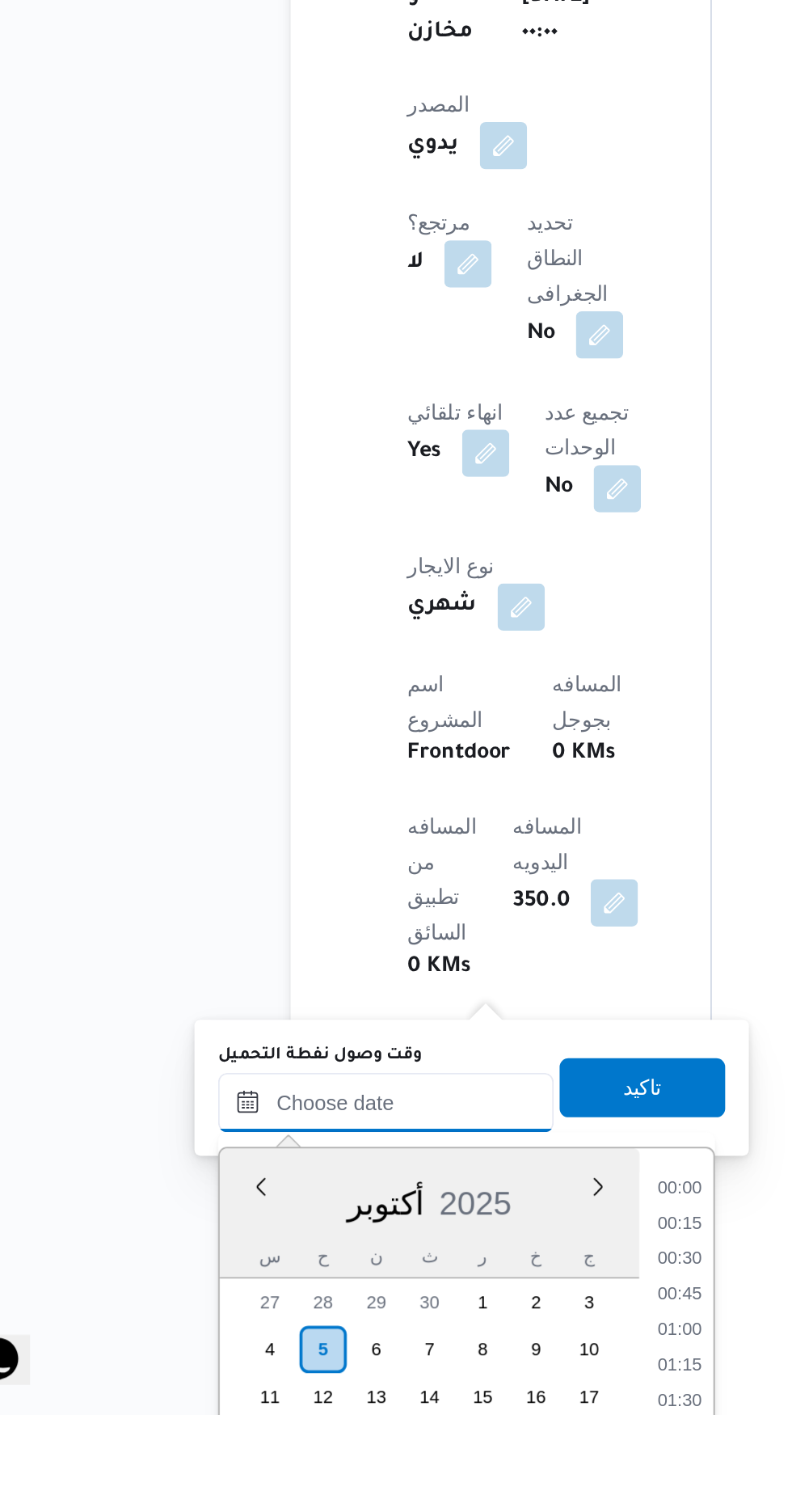
scroll to position [1105, 0]
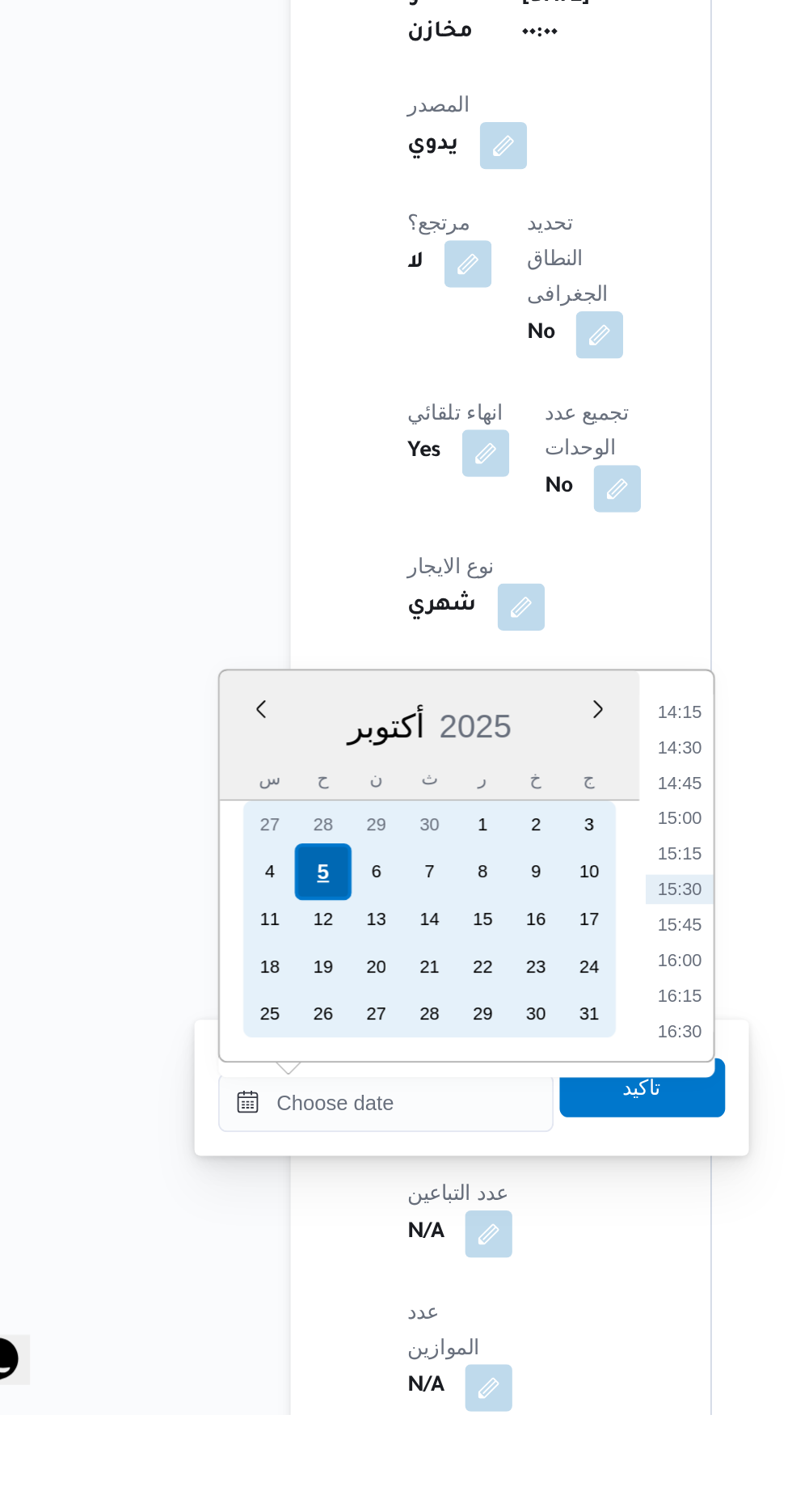
click at [227, 1212] on div "5" at bounding box center [227, 1215] width 31 height 31
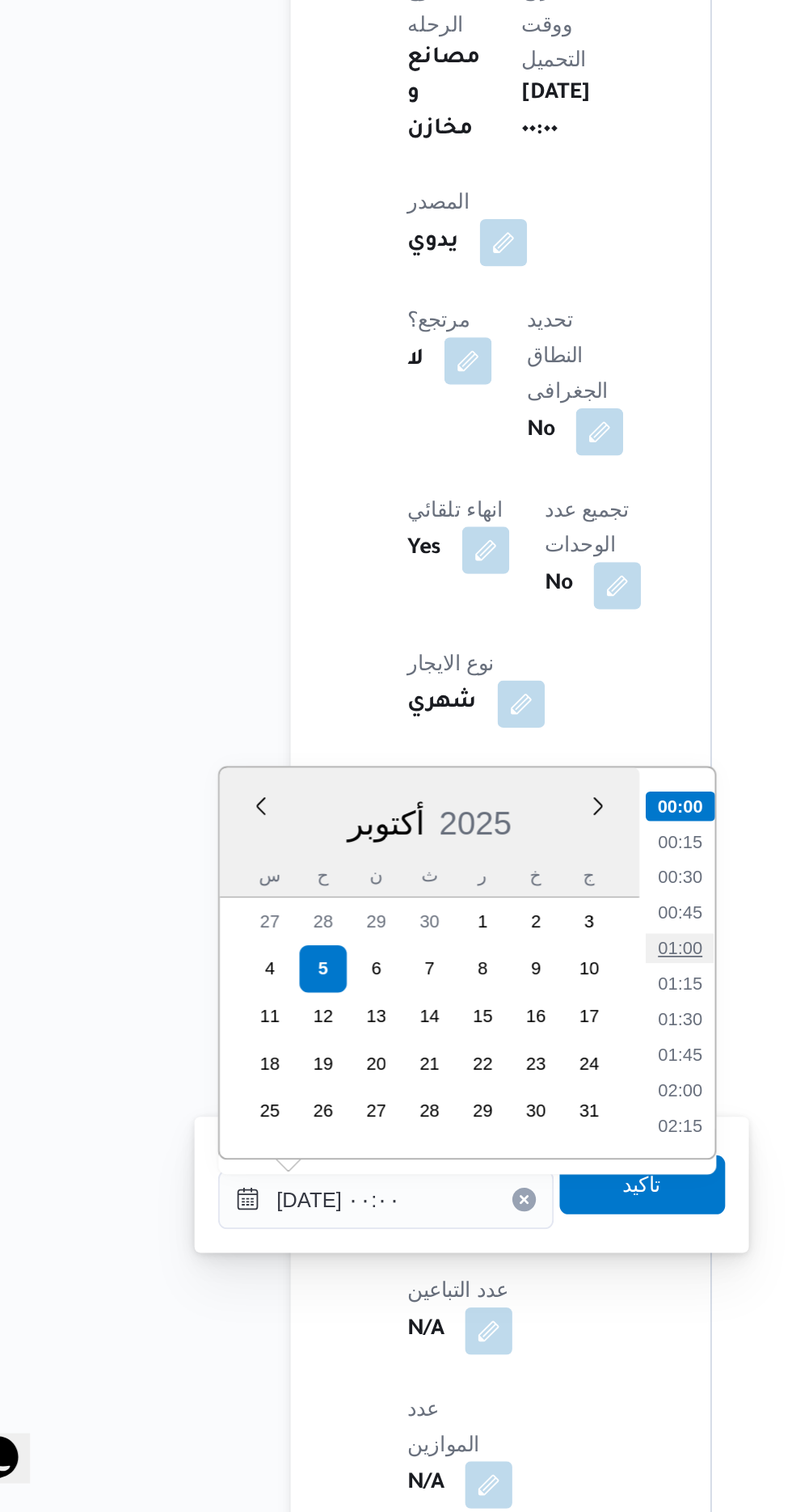
click at [429, 1198] on li "01:00" at bounding box center [423, 1203] width 37 height 16
type input "[DATE] ٠١:٠٠"
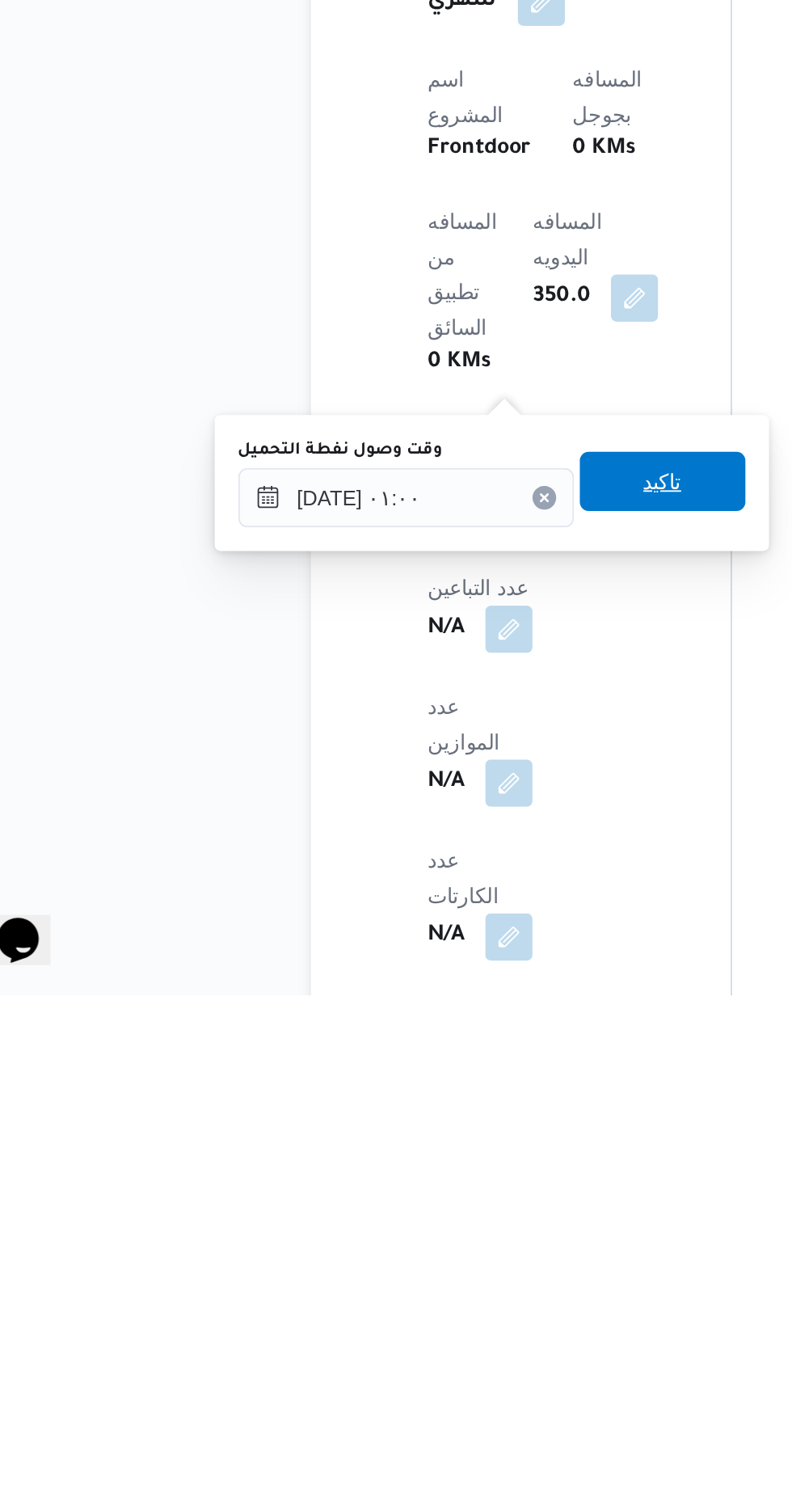
click at [428, 1236] on span "تاكيد" at bounding box center [401, 1231] width 90 height 32
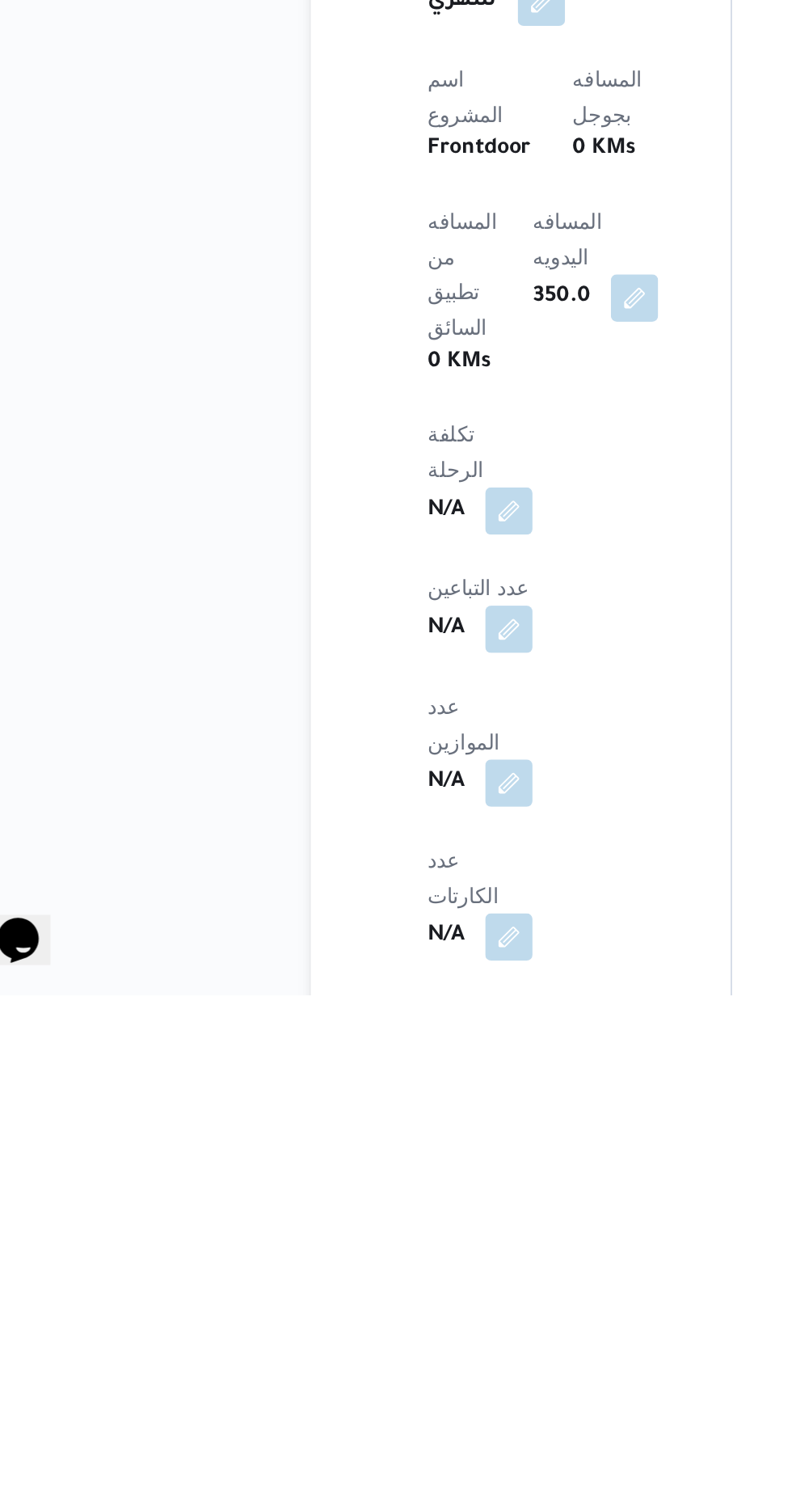
scroll to position [588, 0]
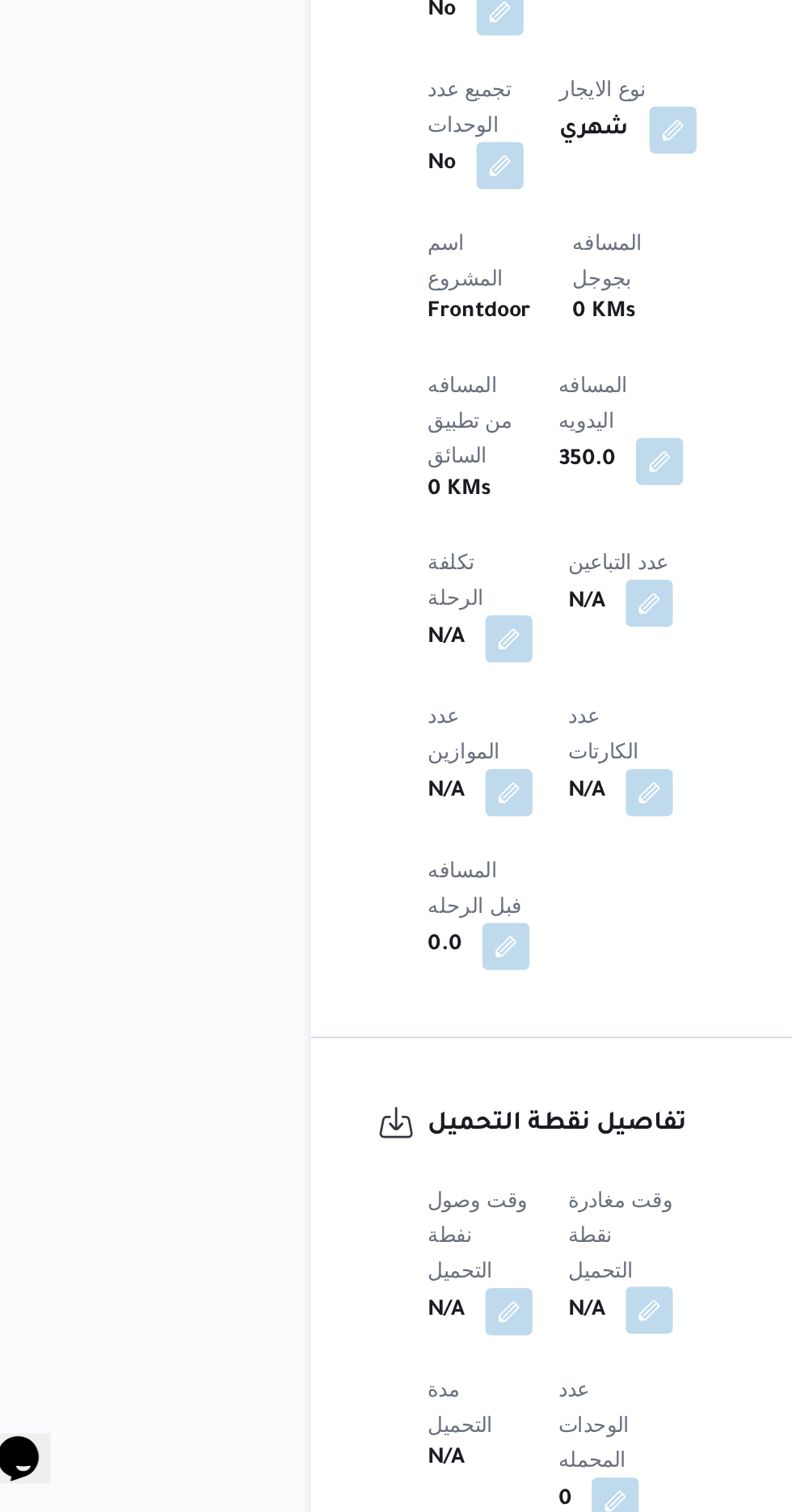
click at [405, 1388] on button "button" at bounding box center [395, 1400] width 26 height 26
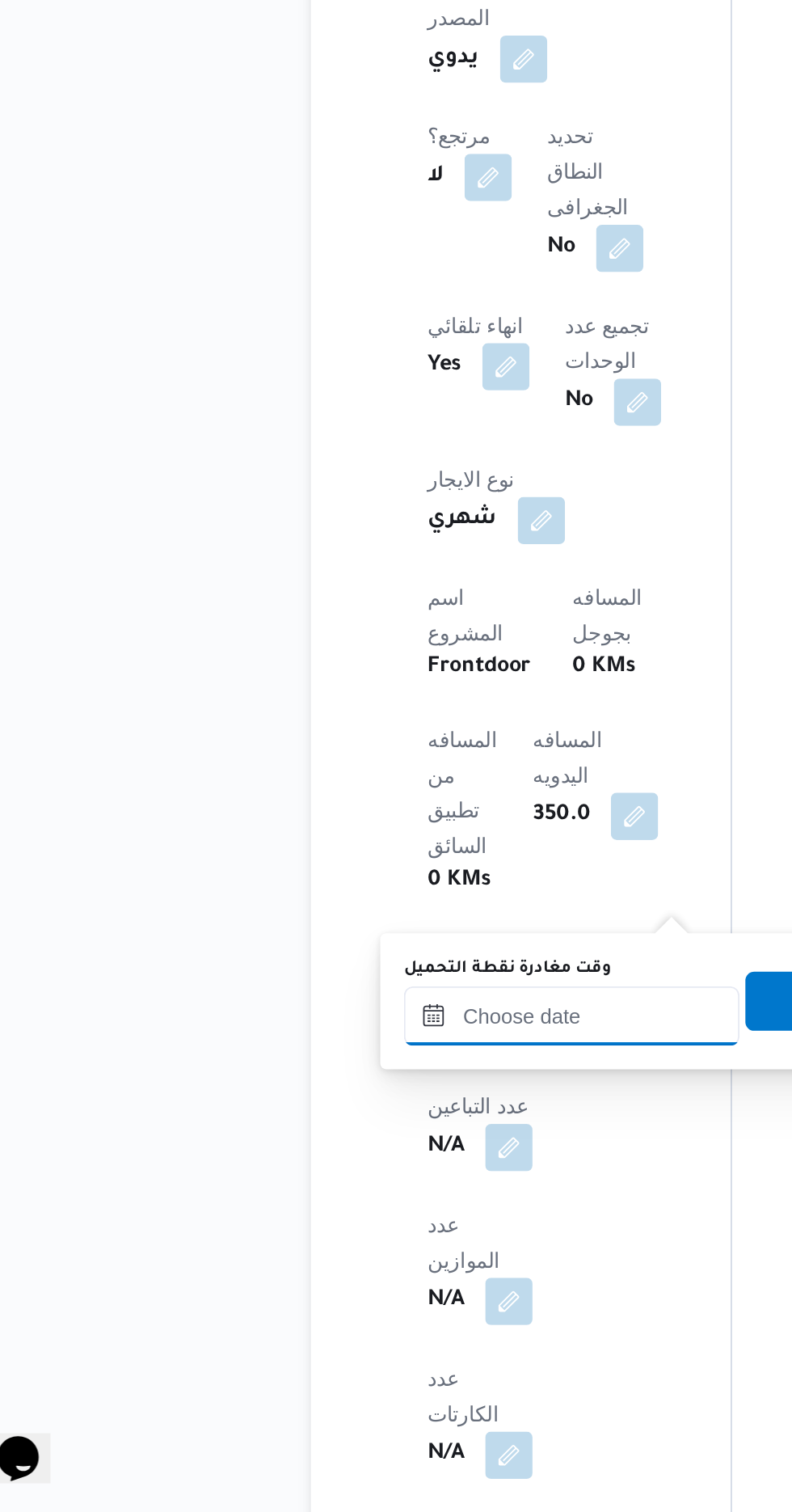
click at [353, 1240] on input "وقت مغادرة نقطة التحميل" at bounding box center [352, 1239] width 183 height 32
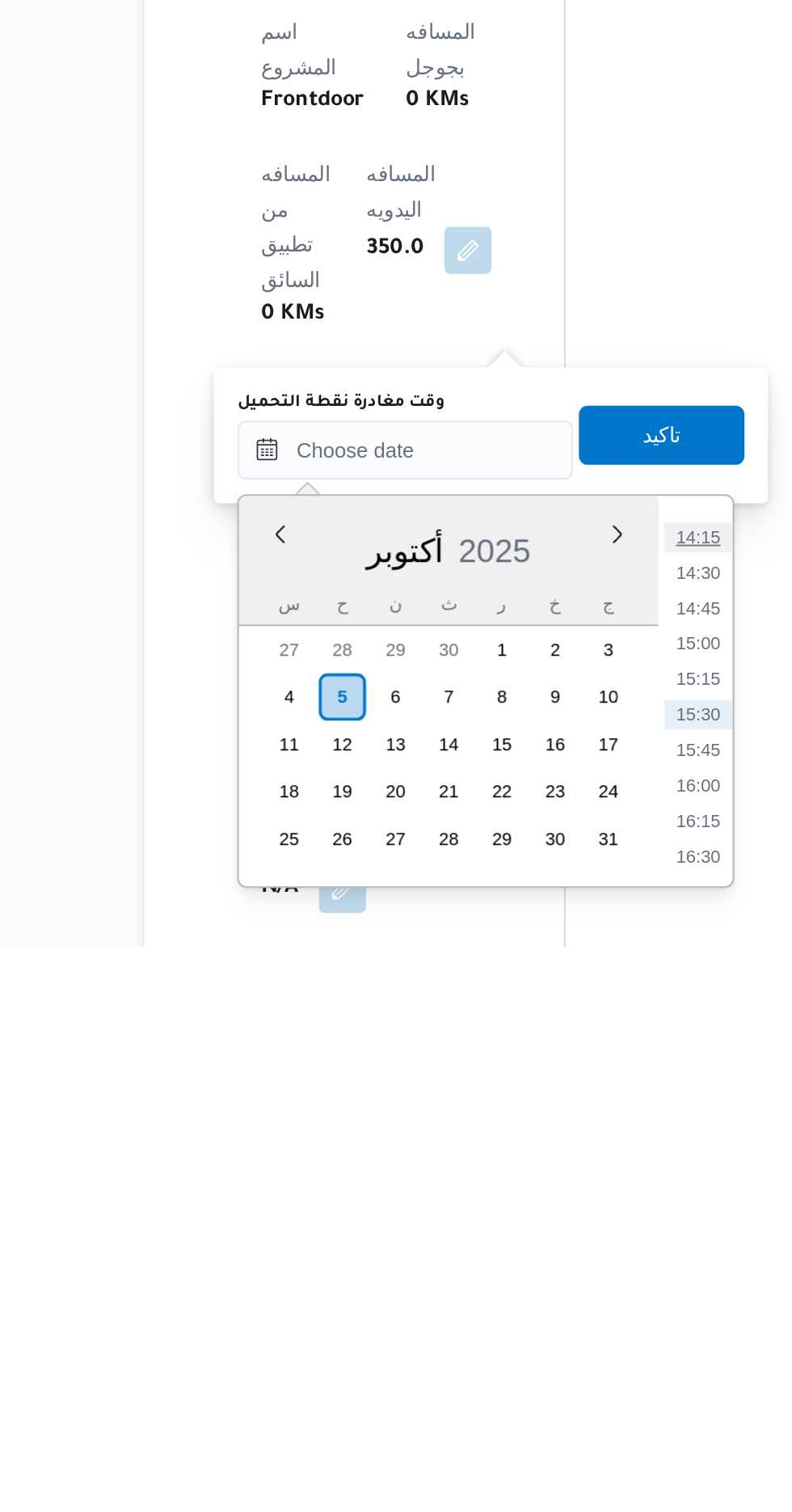
click at [514, 1282] on li "14:15" at bounding box center [513, 1288] width 37 height 16
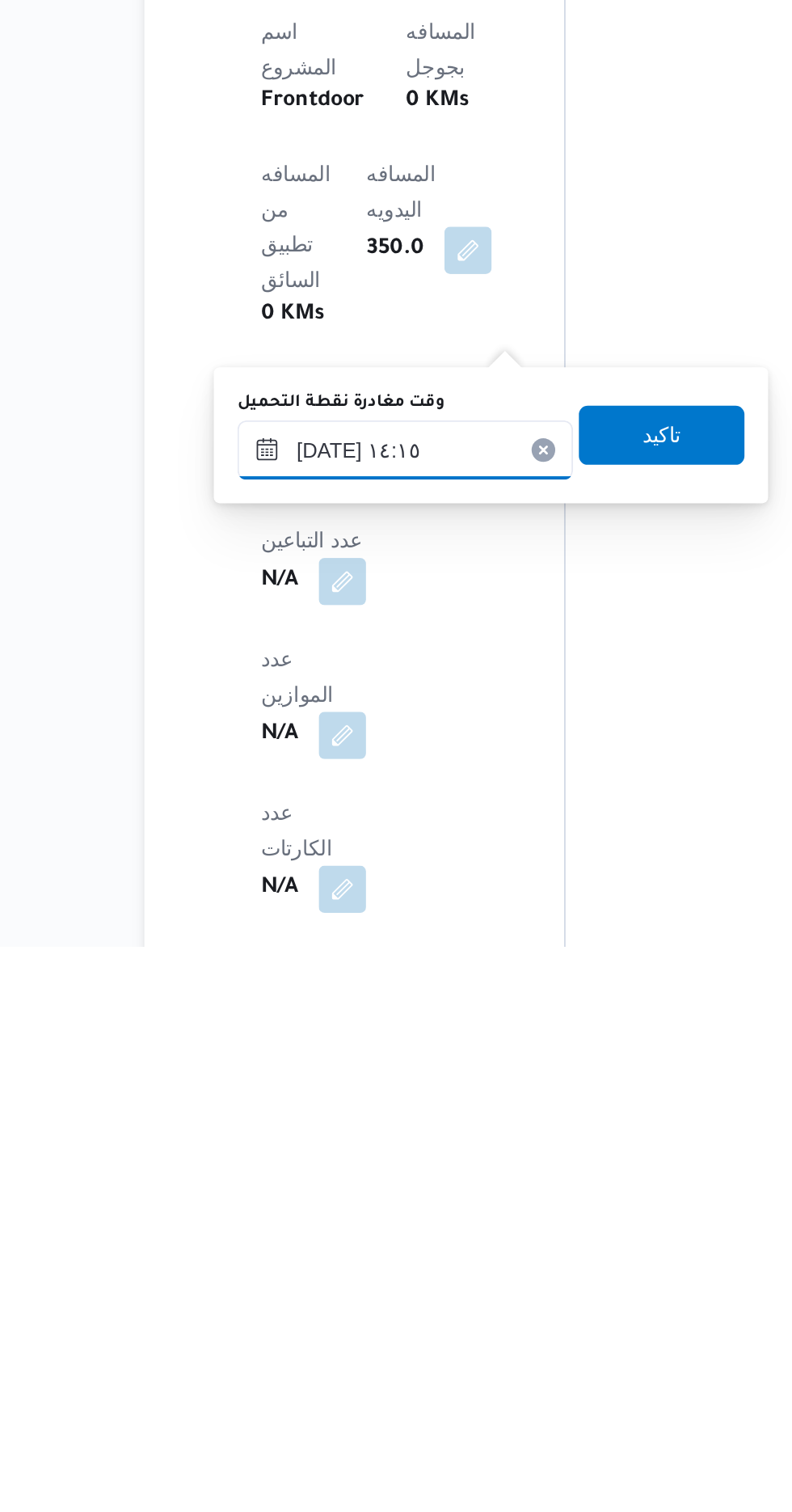
scroll to position [589, 0]
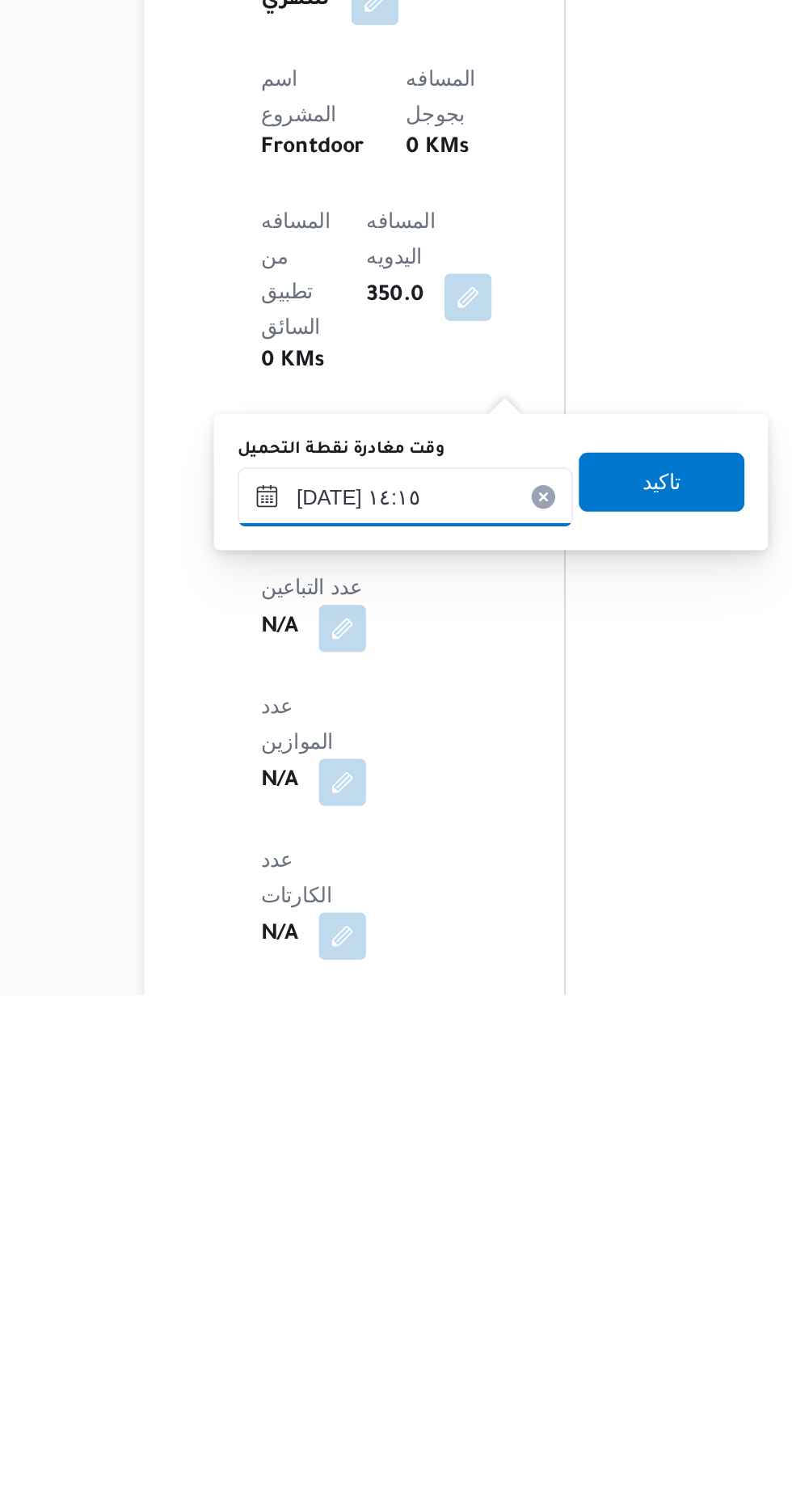
click at [375, 1239] on input "[DATE] ١٤:١٥" at bounding box center [352, 1239] width 183 height 32
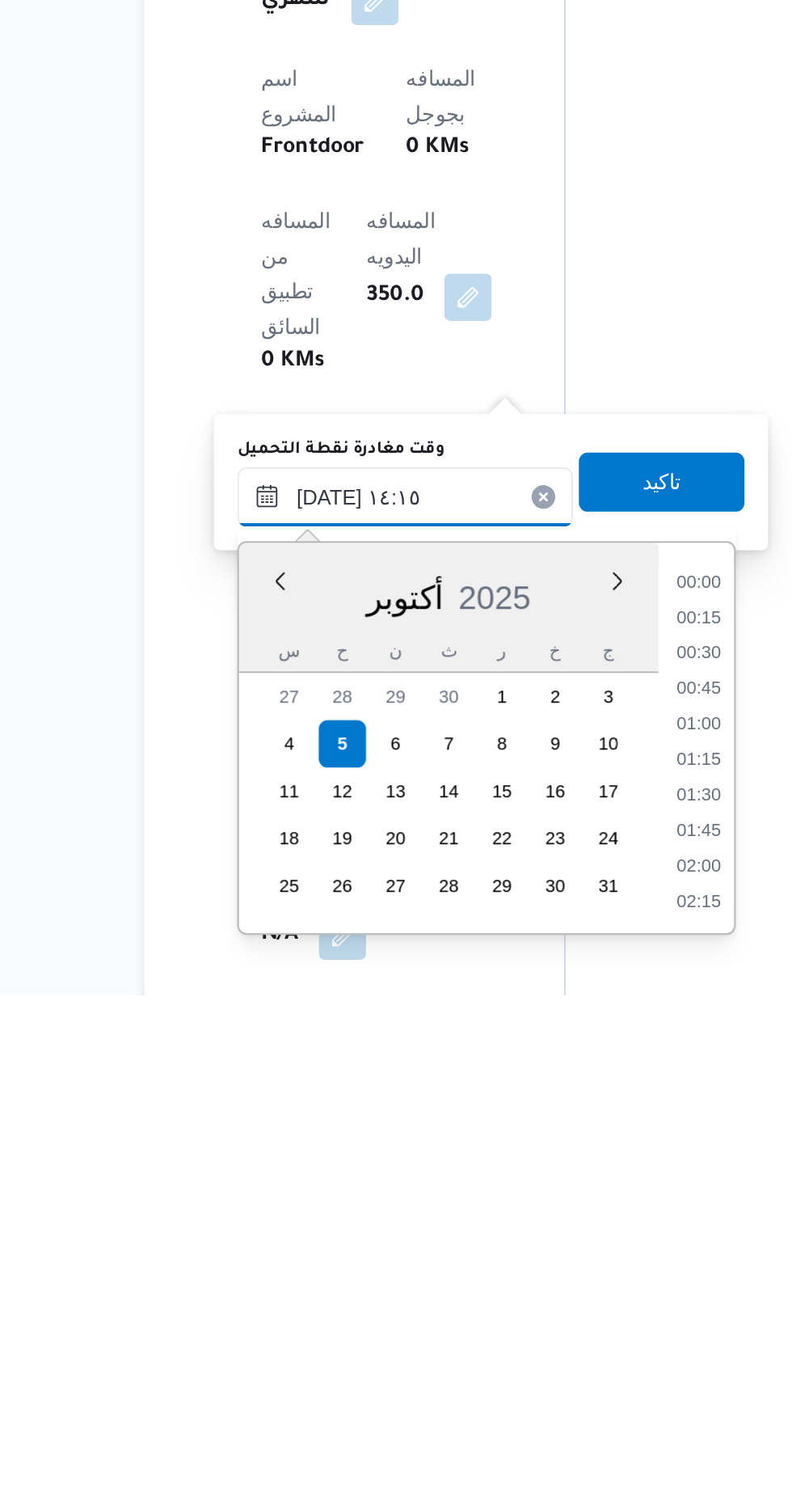
scroll to position [1008, 0]
click at [520, 1364] on li "14:00" at bounding box center [513, 1365] width 37 height 16
type input "[DATE] ١٤:٠٠"
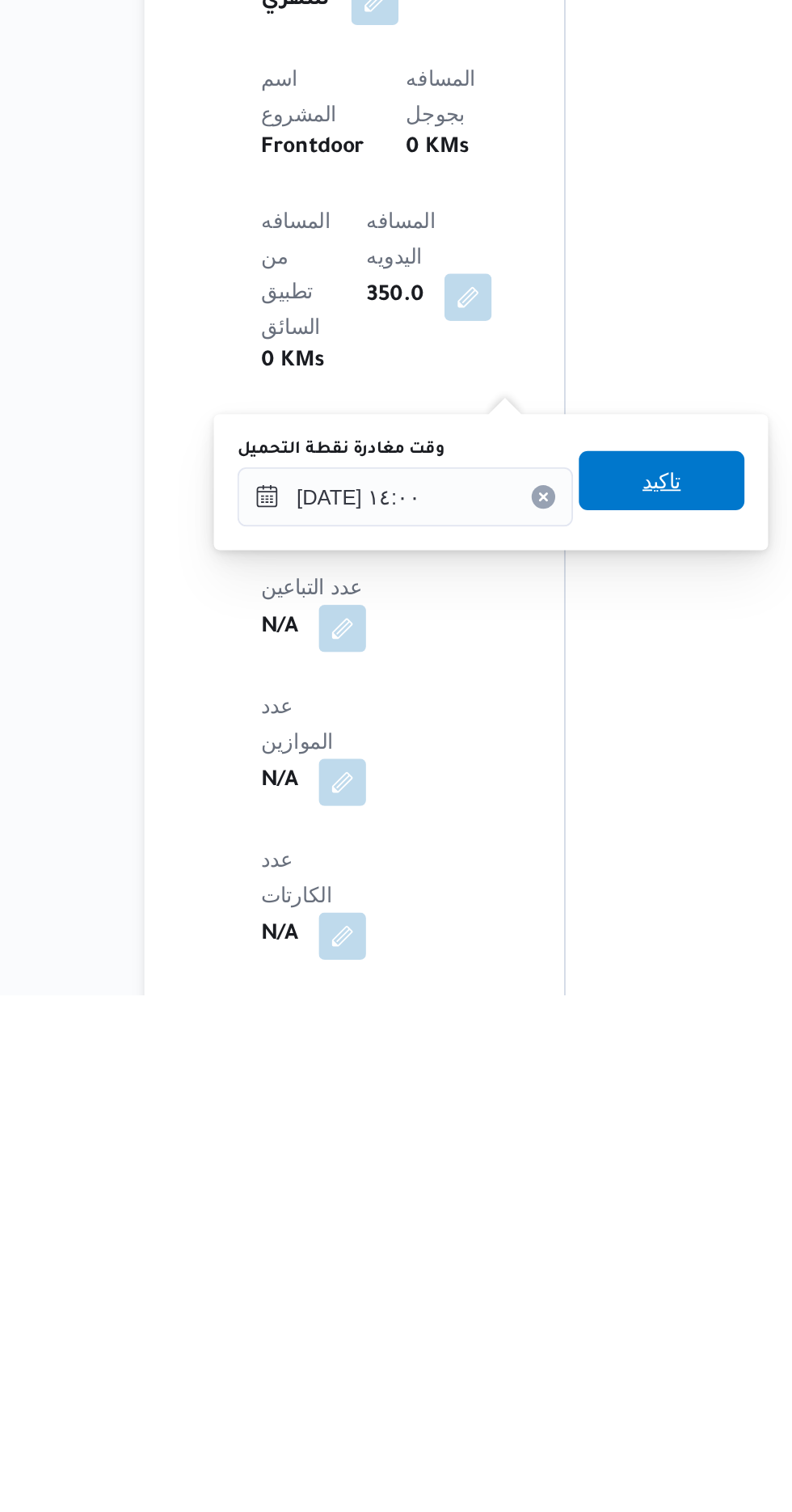
click at [513, 1240] on span "تاكيد" at bounding box center [492, 1230] width 90 height 32
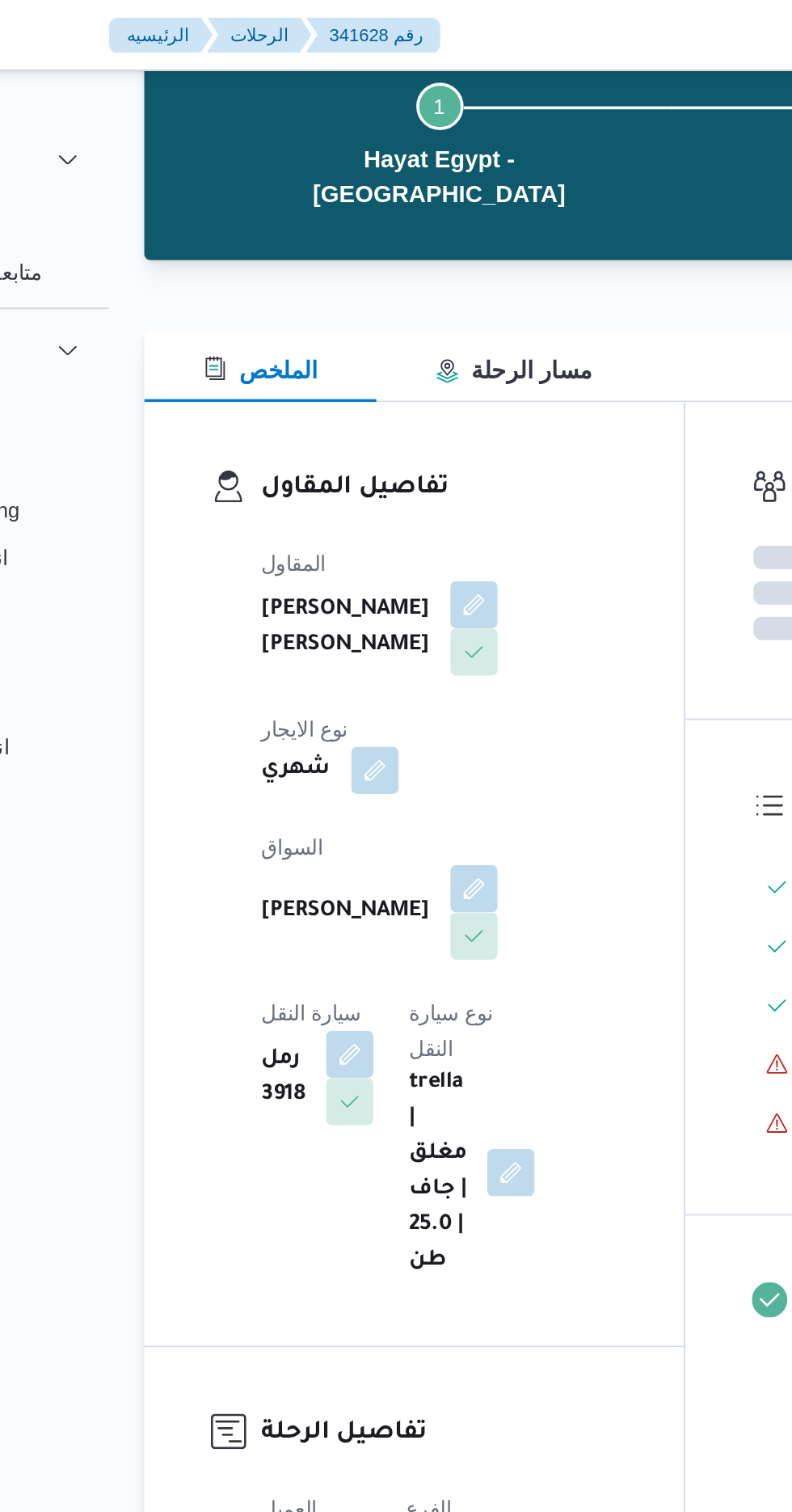
scroll to position [0, 0]
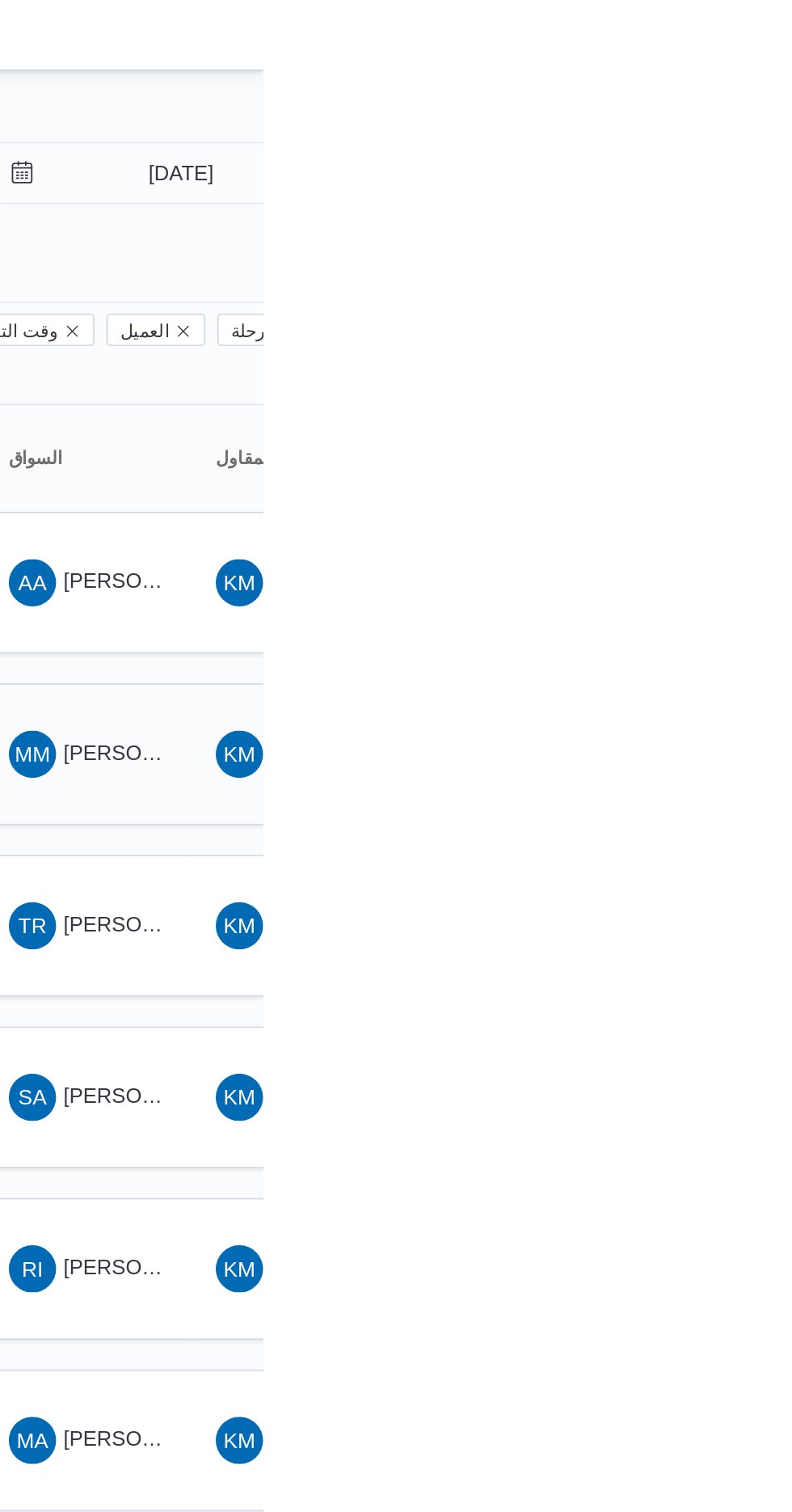
click at [702, 400] on span "MM [PERSON_NAME] [PERSON_NAME]" at bounding box center [695, 412] width 84 height 26
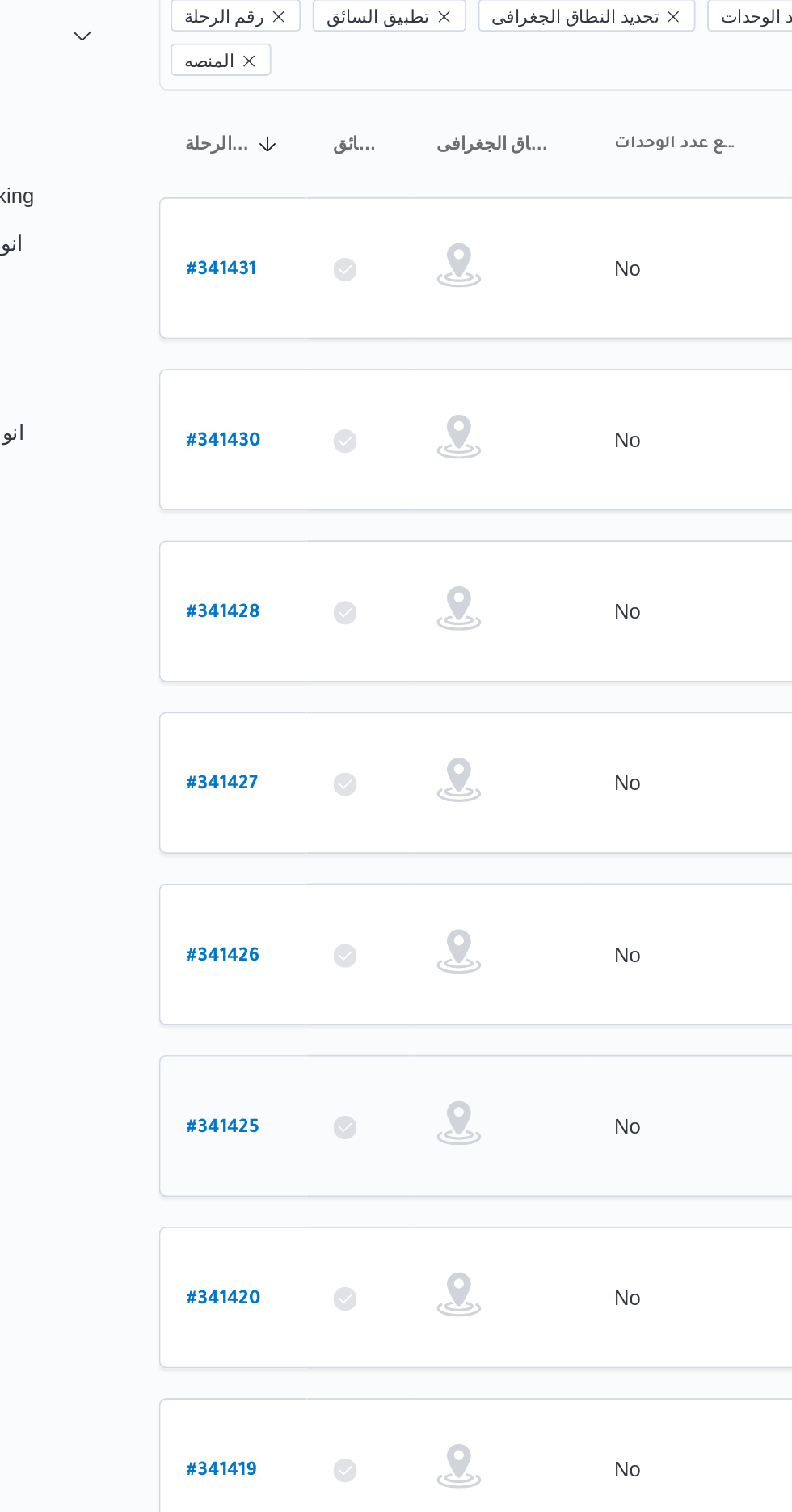
click at [238, 784] on b "# 341425" at bounding box center [245, 789] width 40 height 12
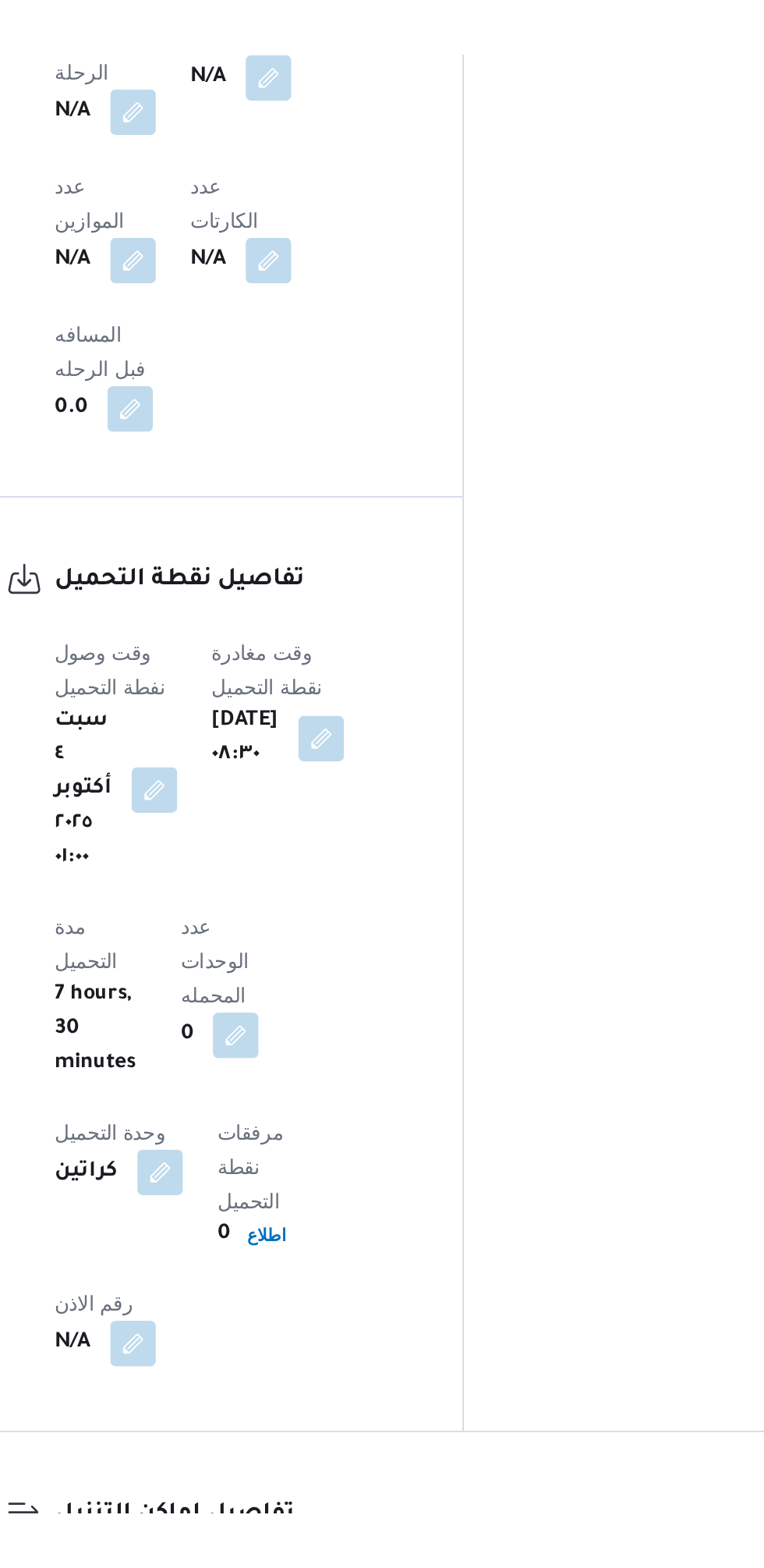
scroll to position [971, 0]
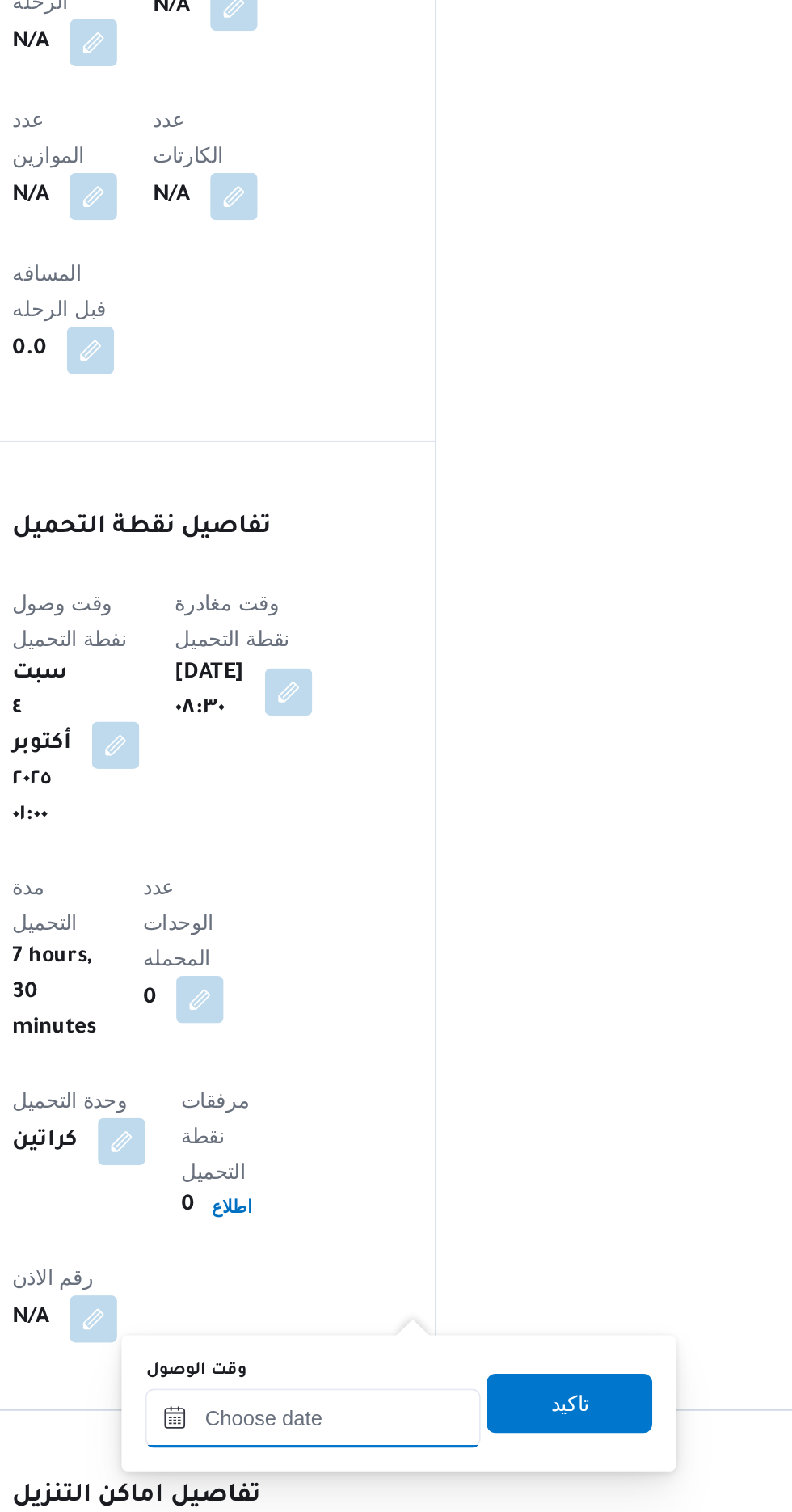
click at [440, 1349] on input "وقت الوصول" at bounding box center [438, 1354] width 183 height 32
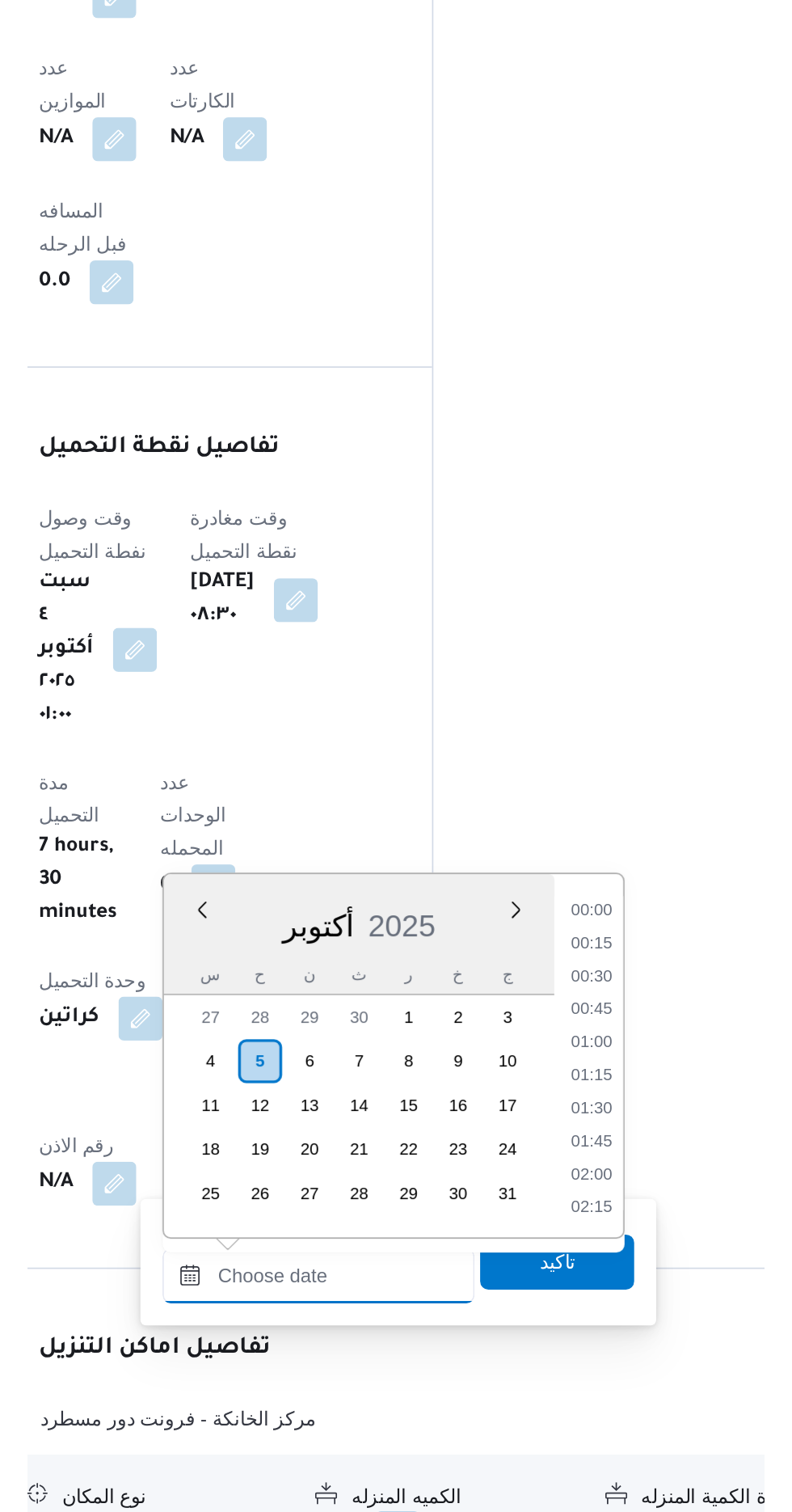
scroll to position [1062, 0]
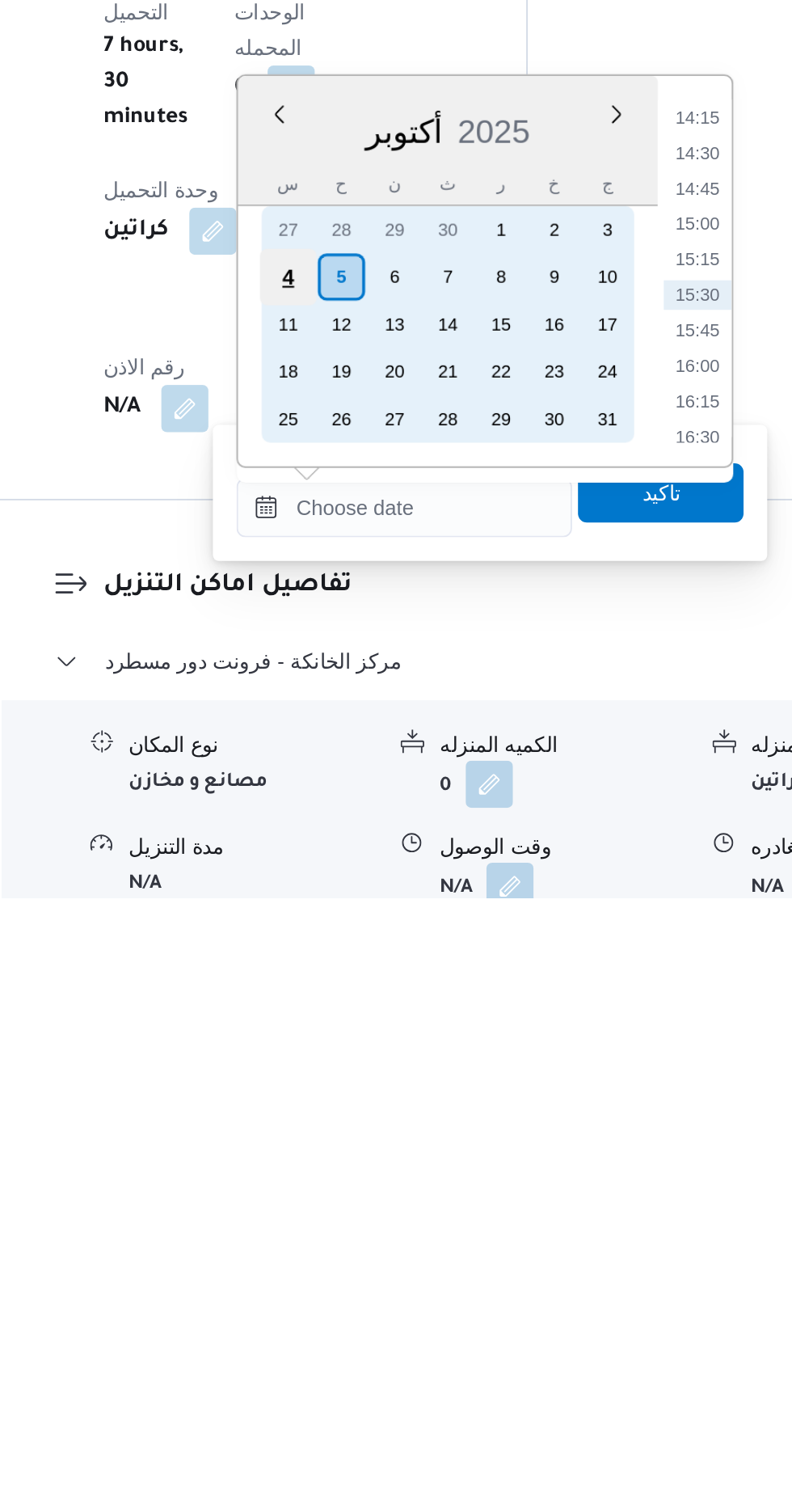
click at [376, 1172] on div "4" at bounding box center [375, 1173] width 31 height 31
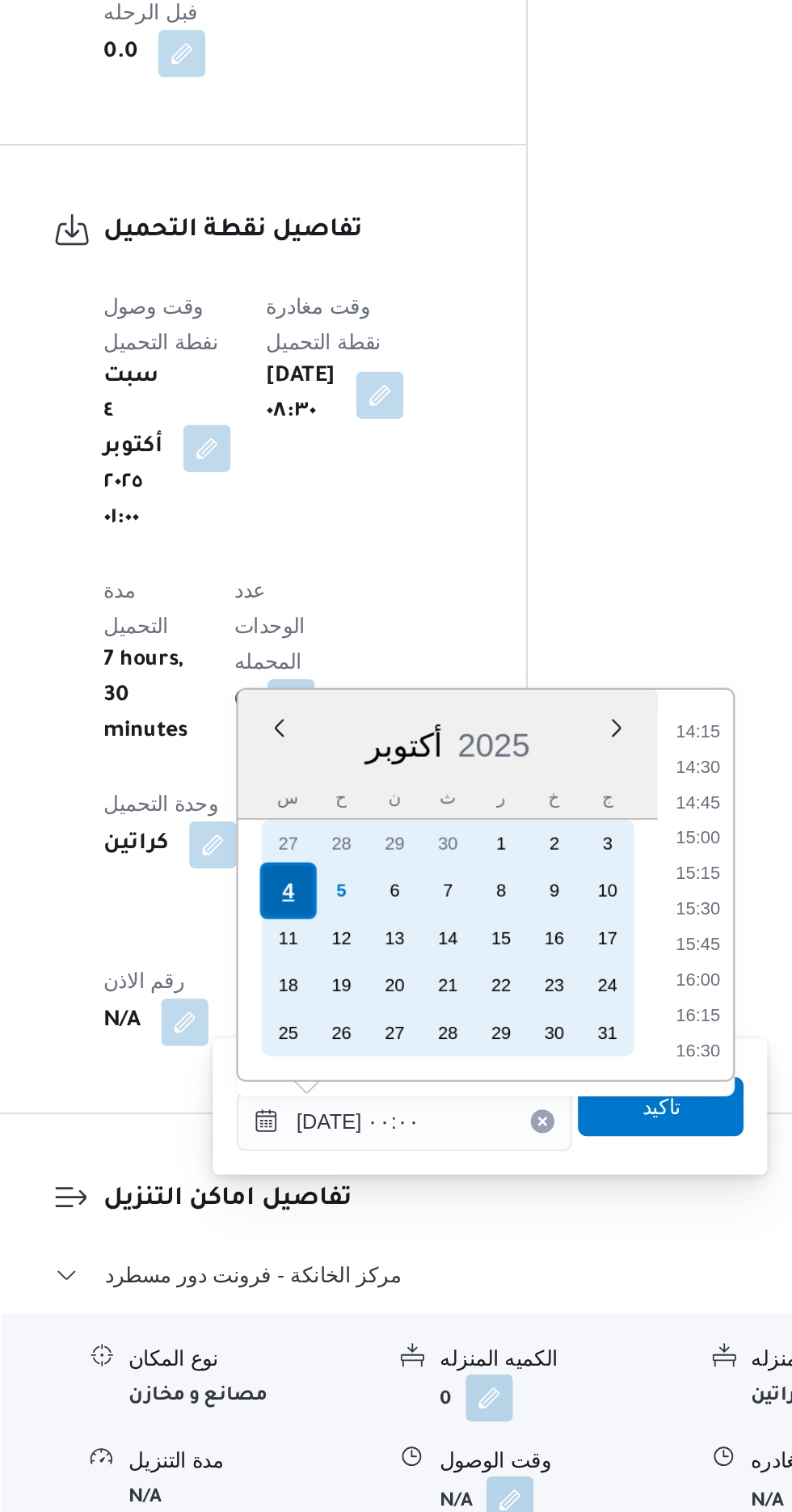
scroll to position [0, 0]
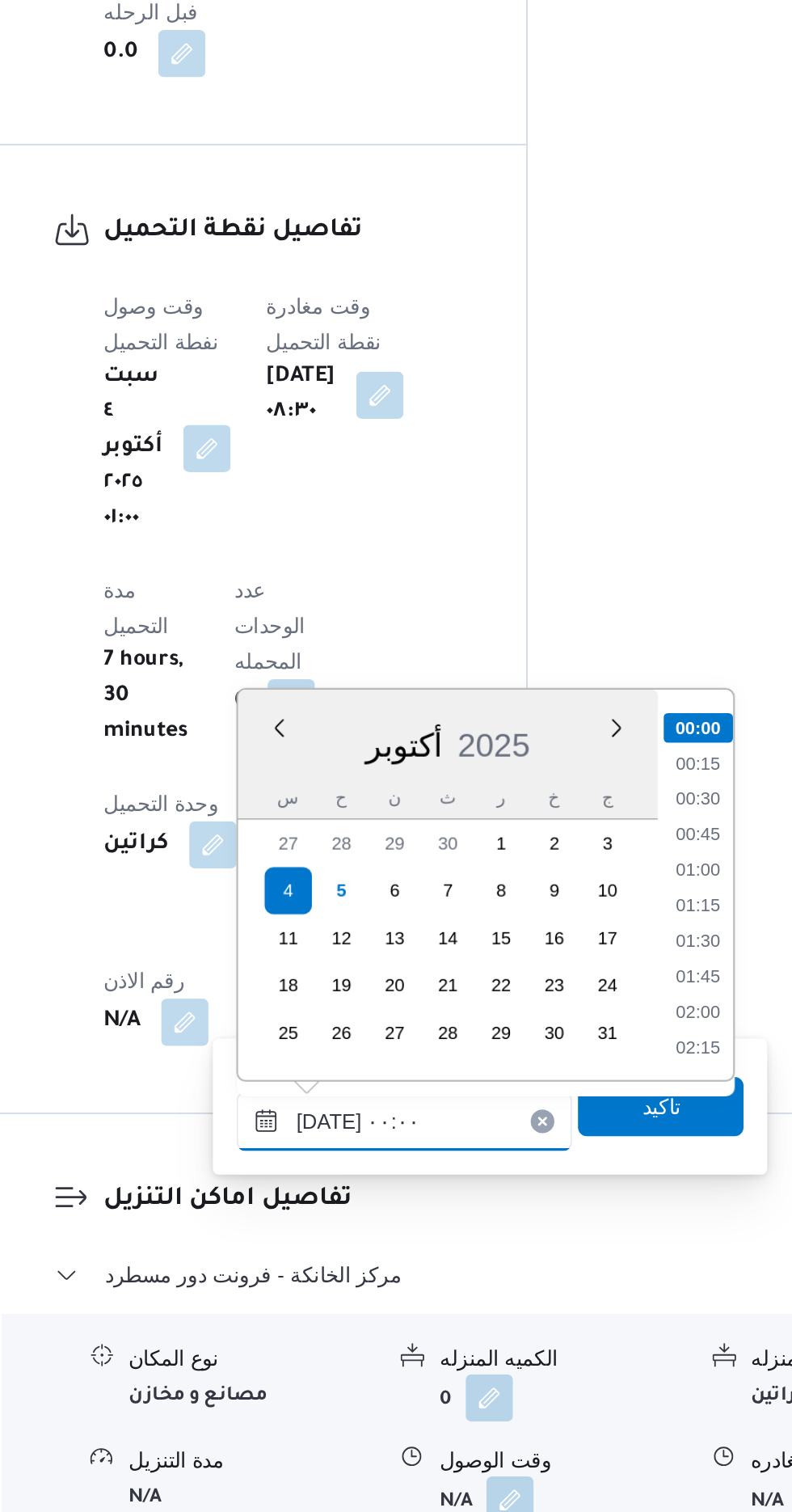
click at [361, 1305] on input "[DATE] ٠٠:٠٠" at bounding box center [438, 1297] width 183 height 32
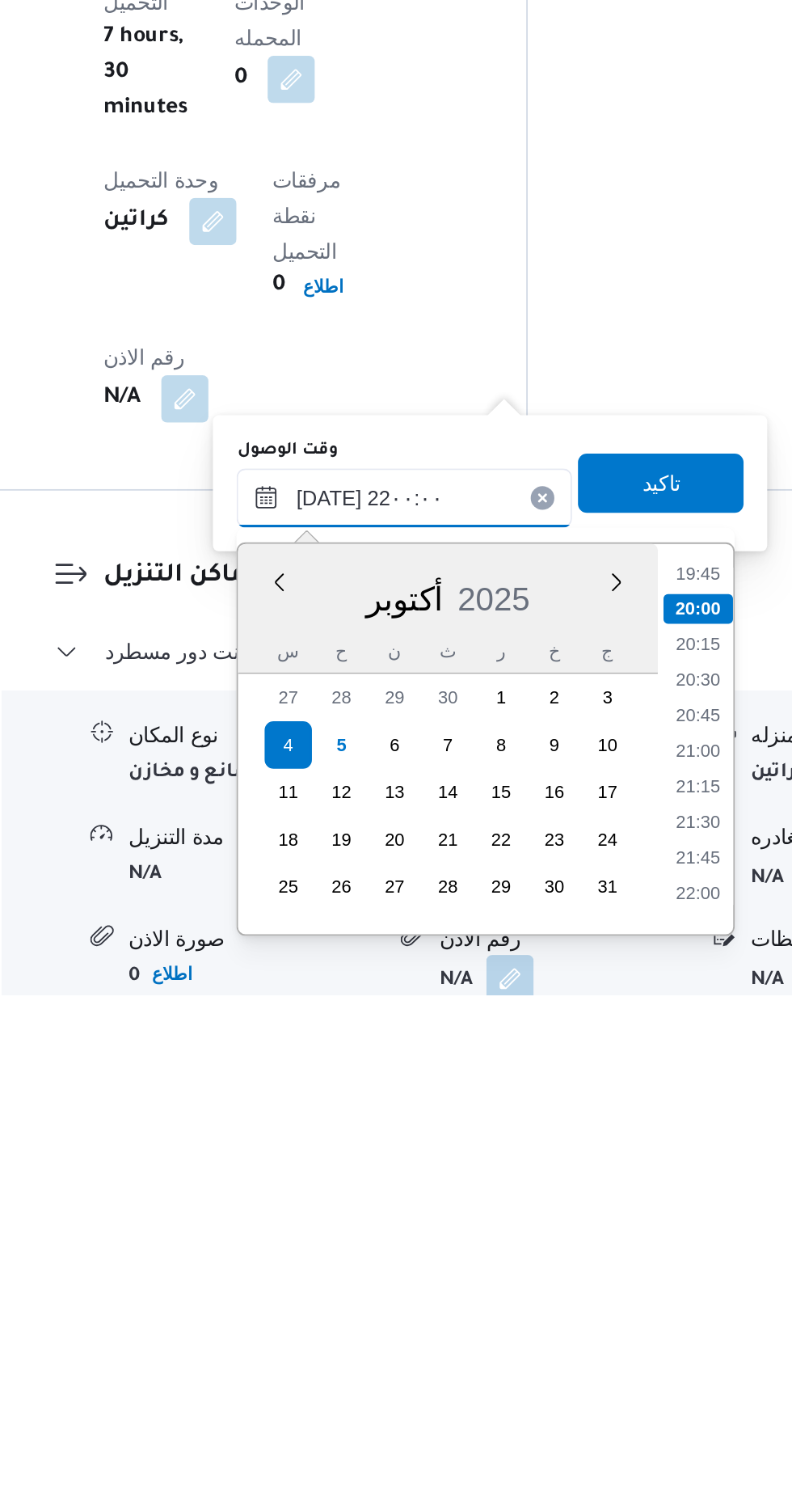
scroll to position [1120, 0]
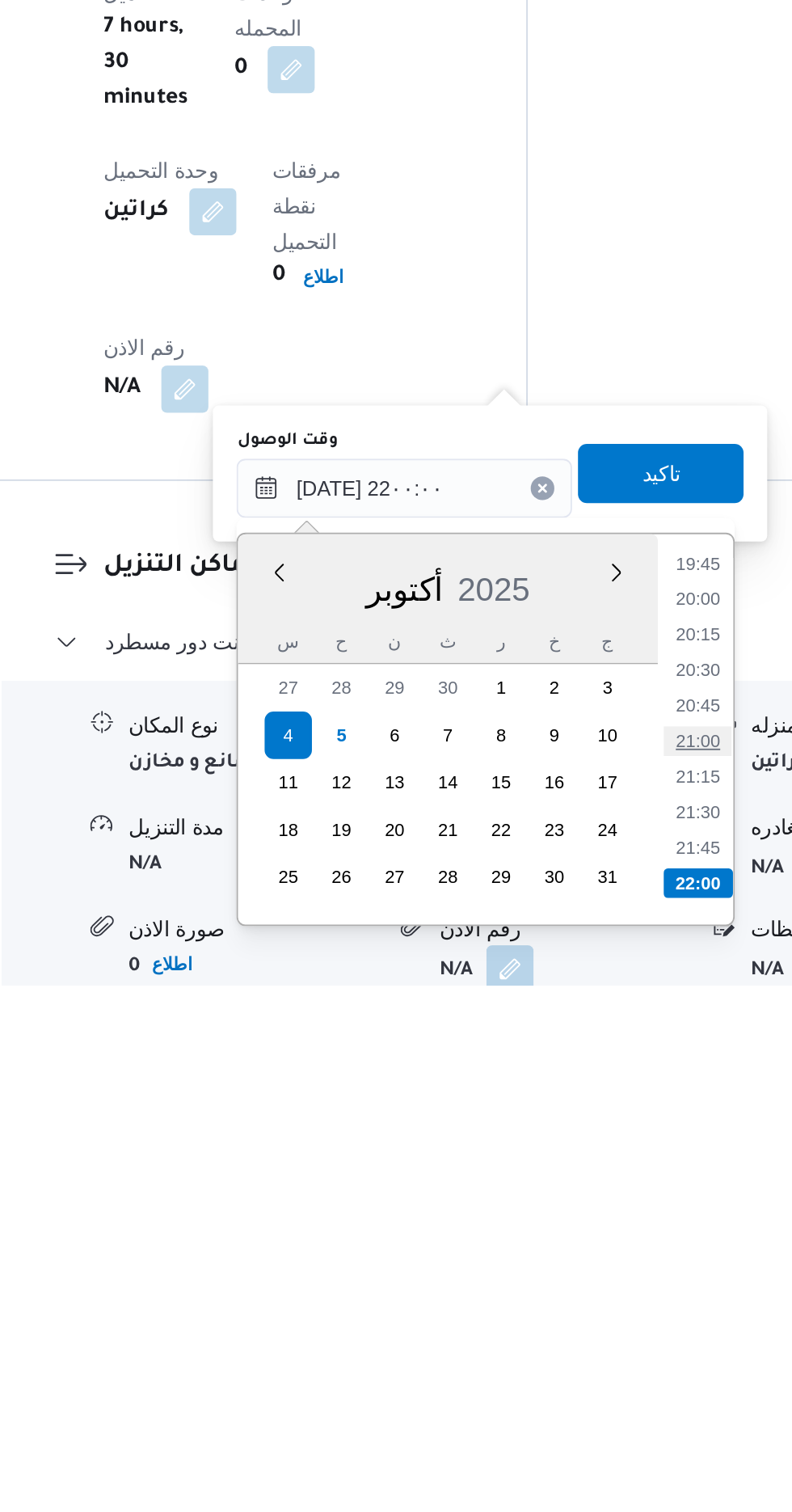
click at [600, 1377] on li "21:00" at bounding box center [599, 1378] width 37 height 16
type input "[DATE] ٢١:٠٠"
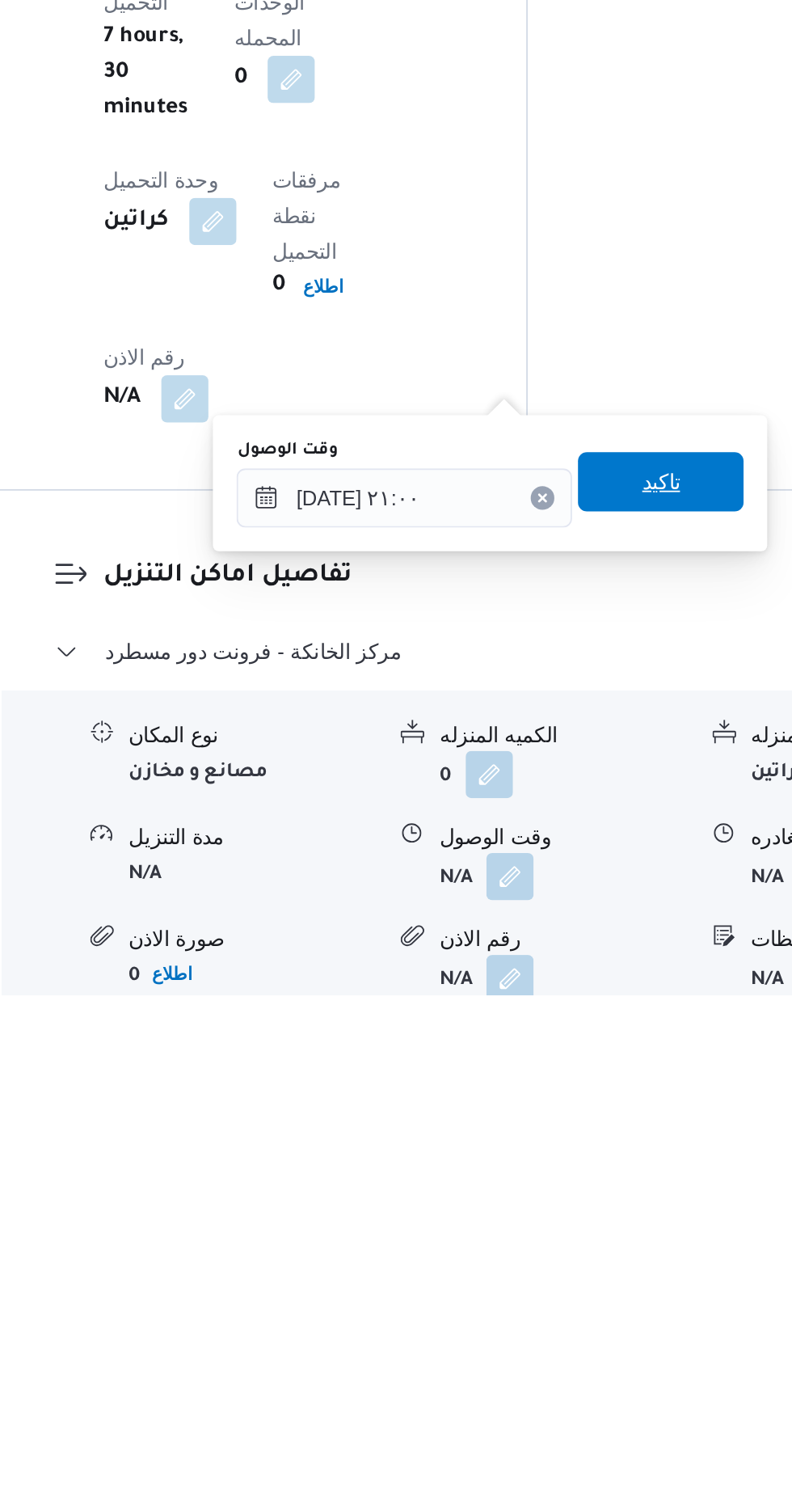
click at [588, 1218] on span "تاكيد" at bounding box center [578, 1231] width 90 height 32
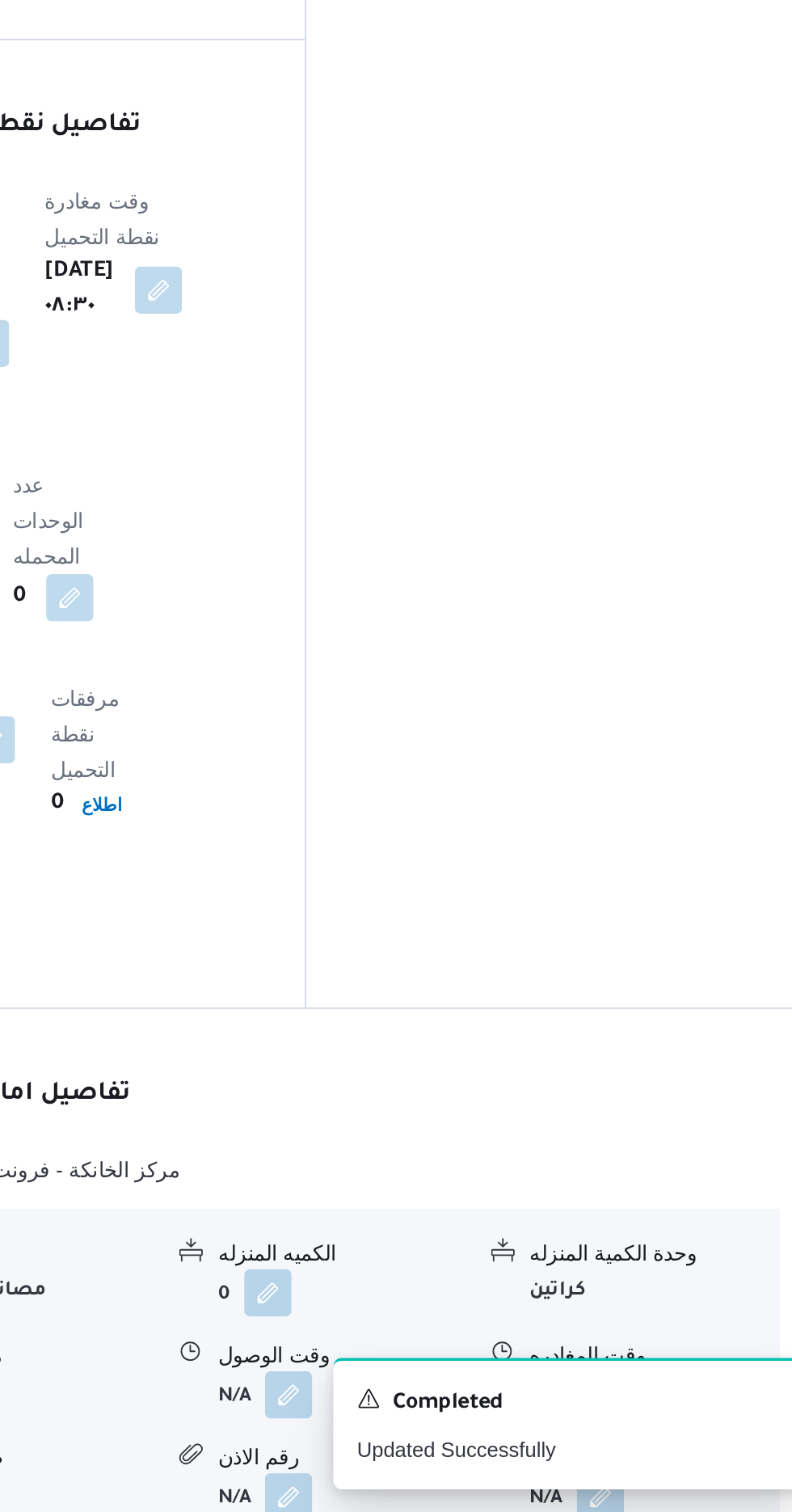
click at [667, 1433] on button "button" at bounding box center [666, 1446] width 26 height 26
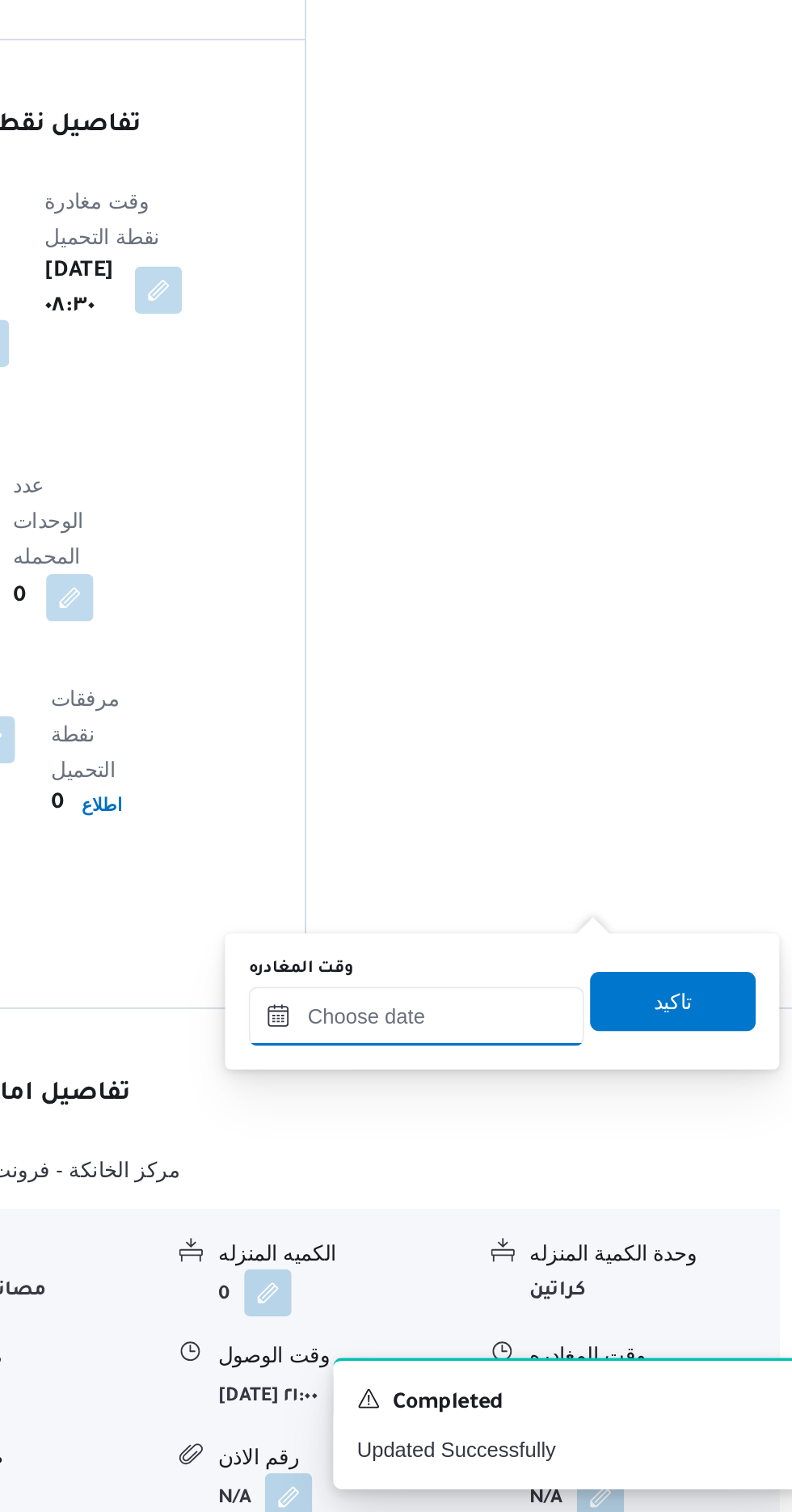
click at [571, 1234] on input "وقت المغادره" at bounding box center [565, 1239] width 183 height 32
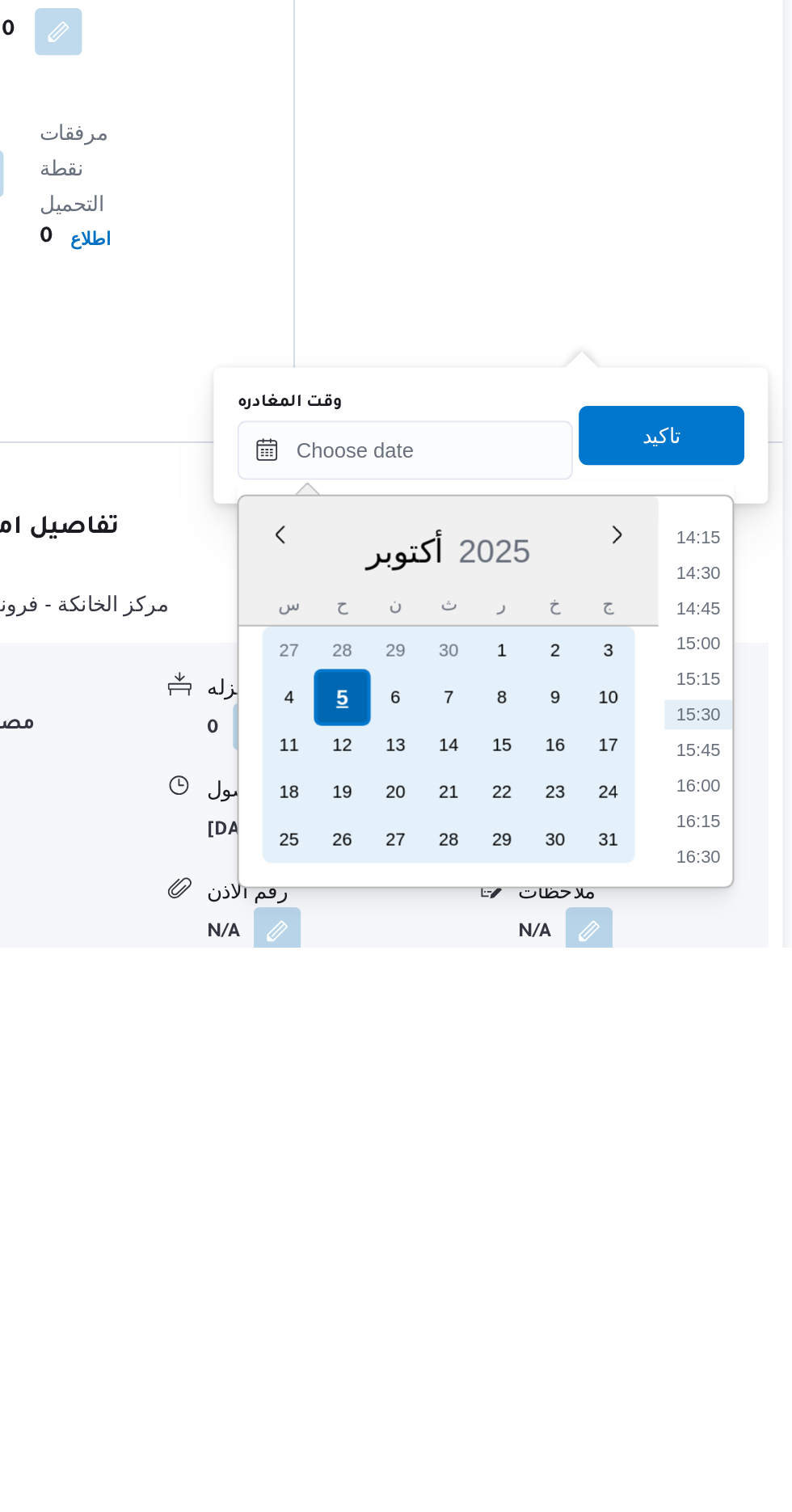
click at [531, 1369] on div "5" at bounding box center [532, 1375] width 31 height 31
type input "[DATE] ٠٠:٠٠"
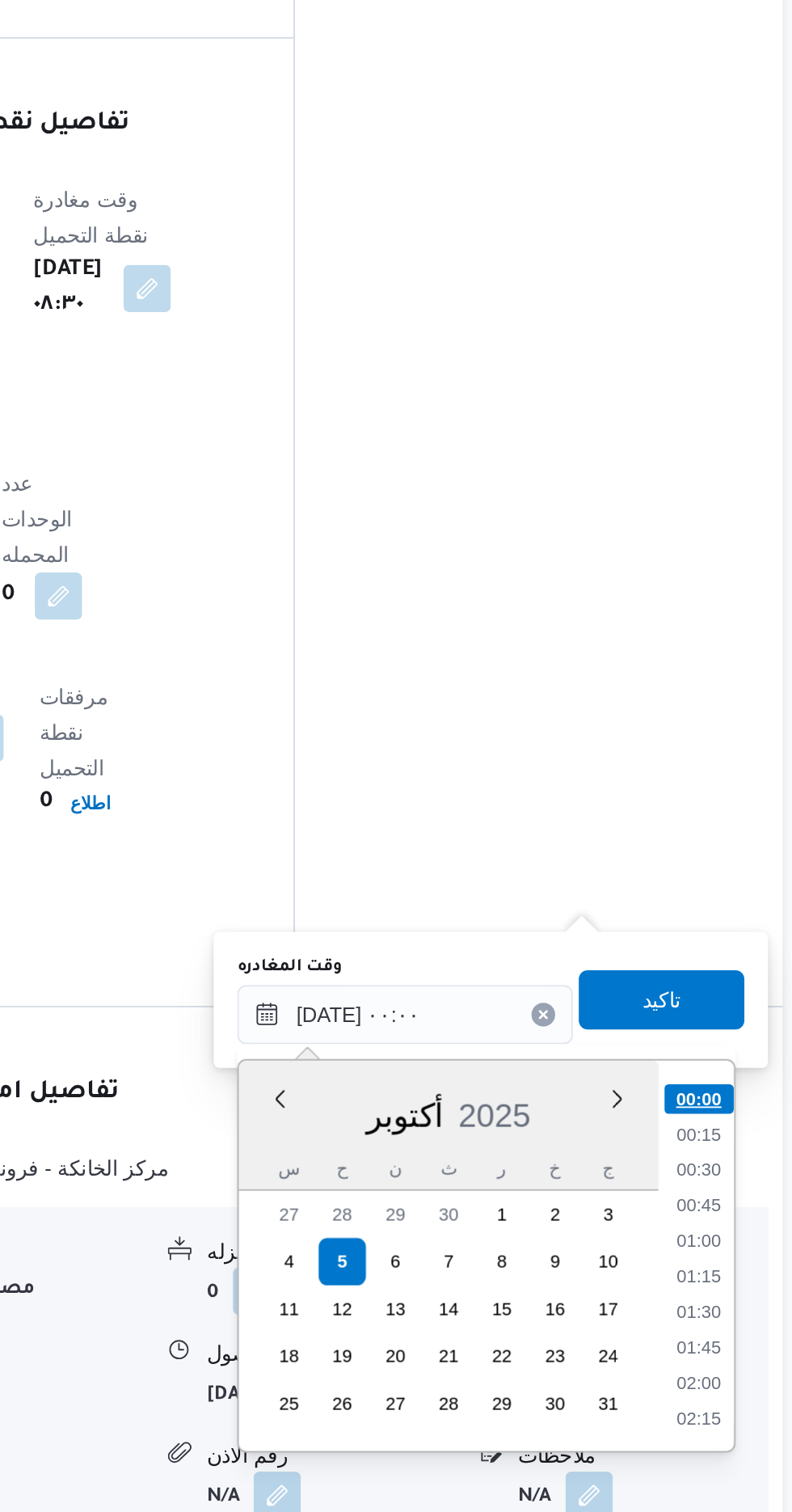
click at [724, 1284] on li "00:00" at bounding box center [726, 1285] width 38 height 16
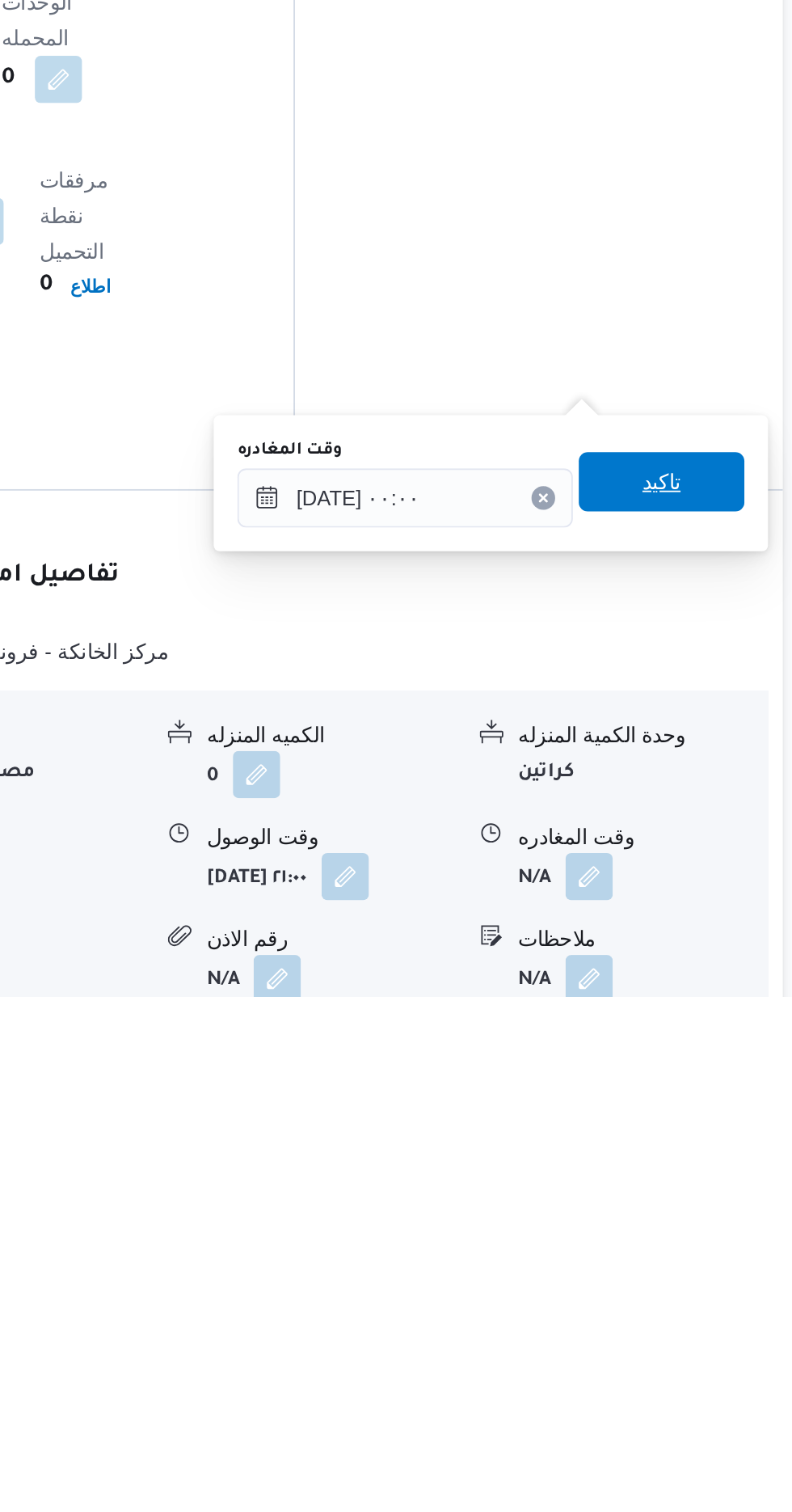
click at [716, 1233] on span "تاكيد" at bounding box center [707, 1231] width 21 height 19
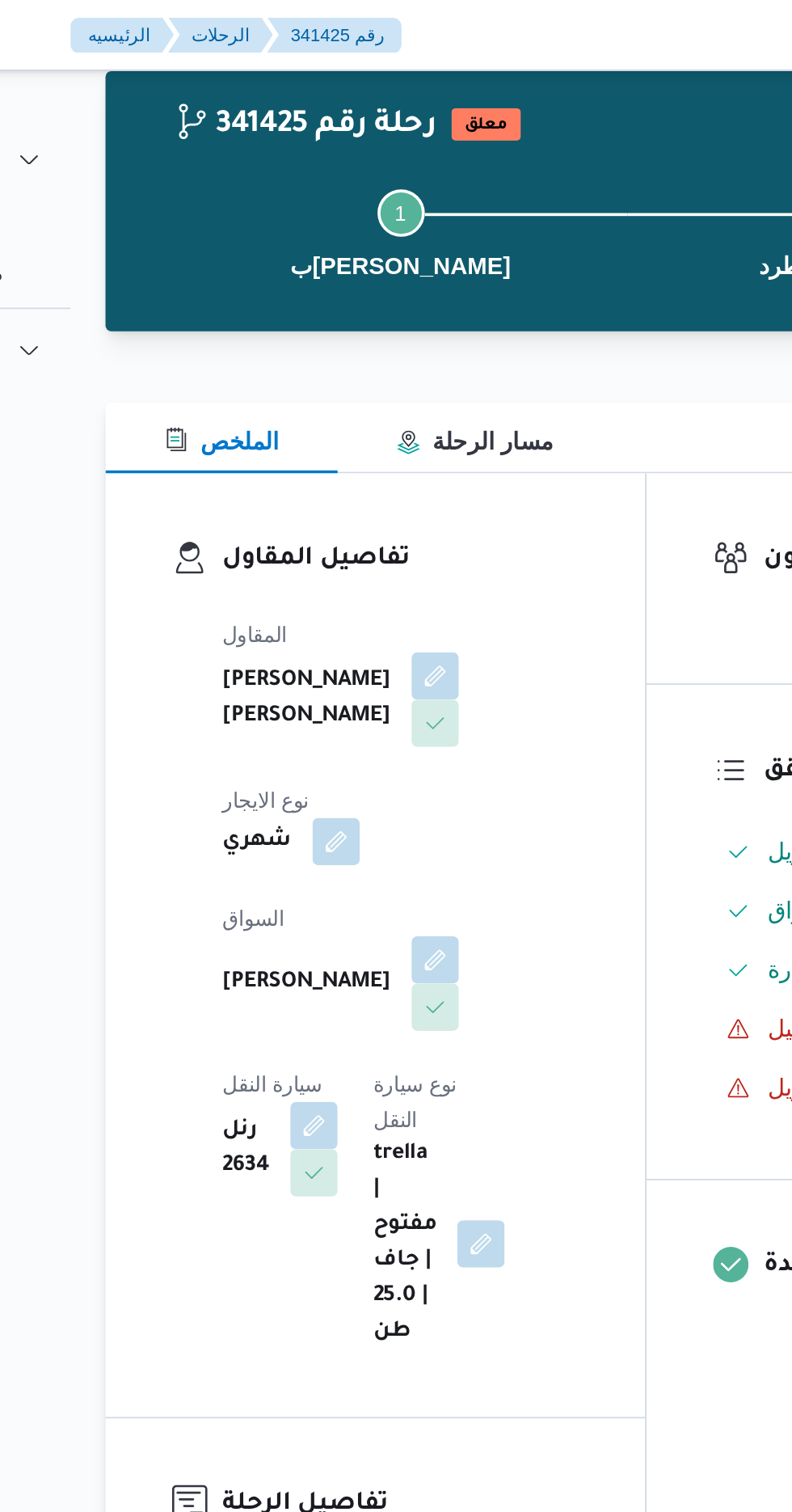
scroll to position [0, 0]
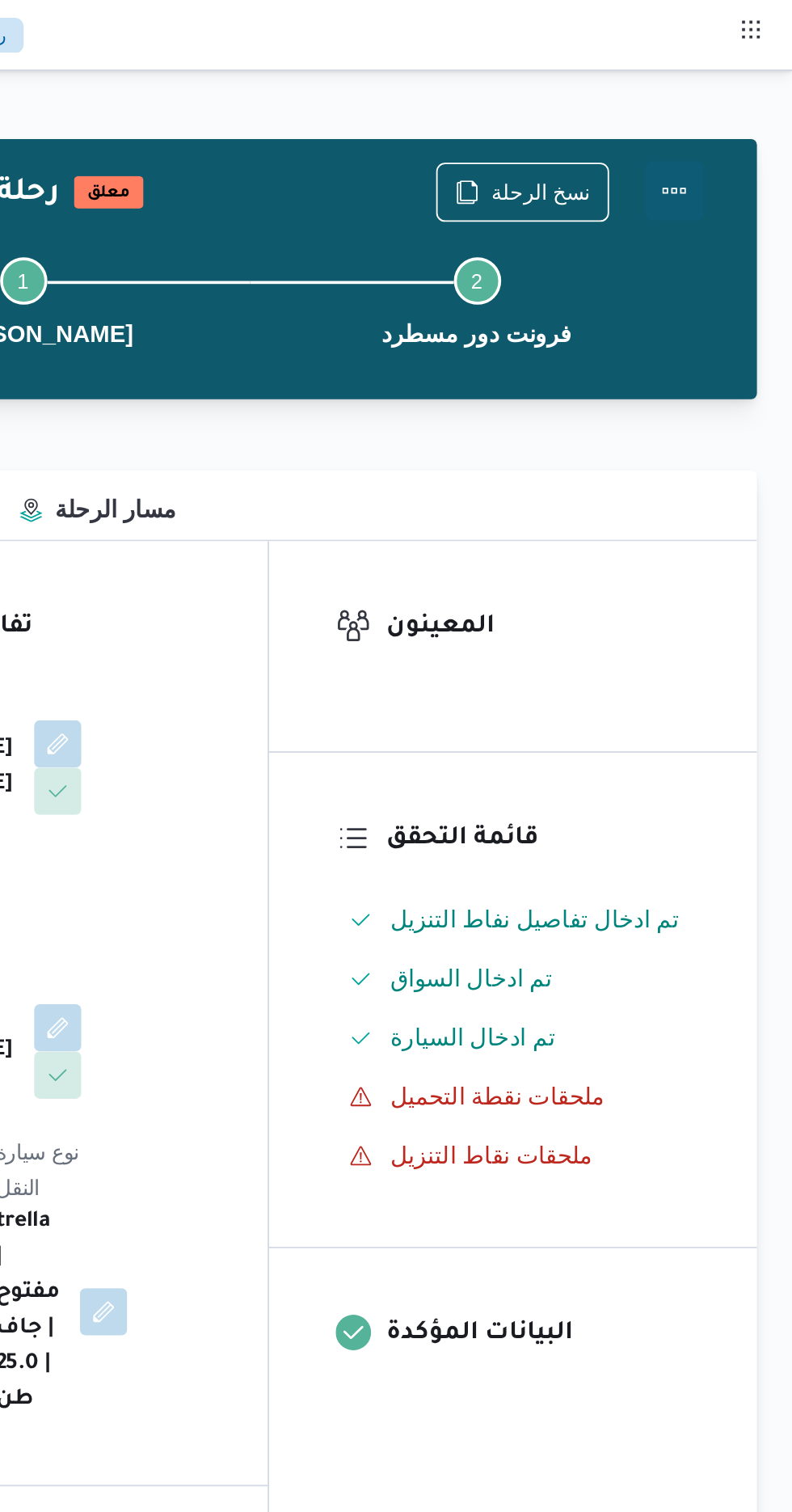
click at [738, 106] on button "Actions" at bounding box center [727, 104] width 32 height 32
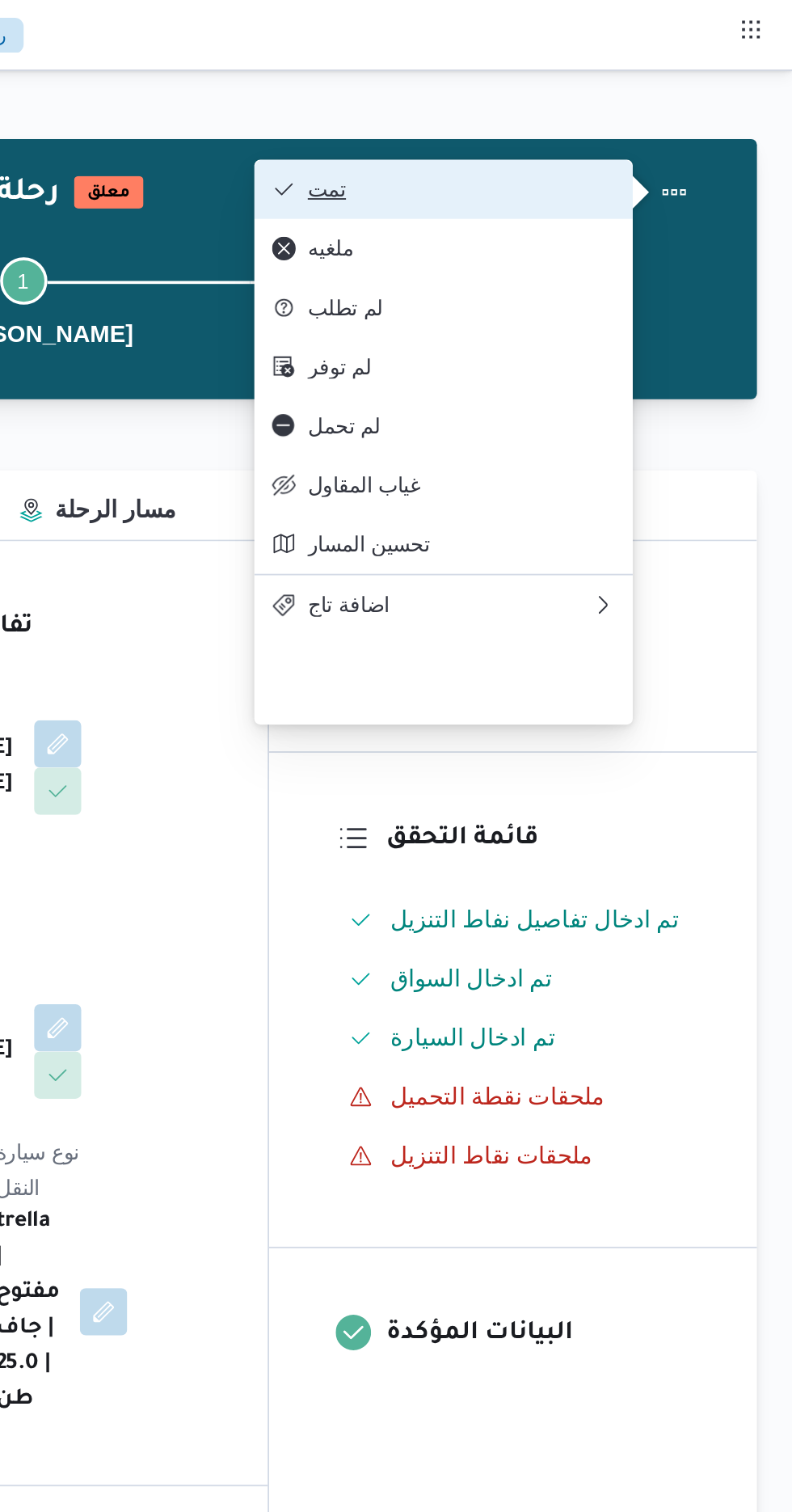
click at [681, 100] on span "تمت" at bounding box center [611, 103] width 168 height 13
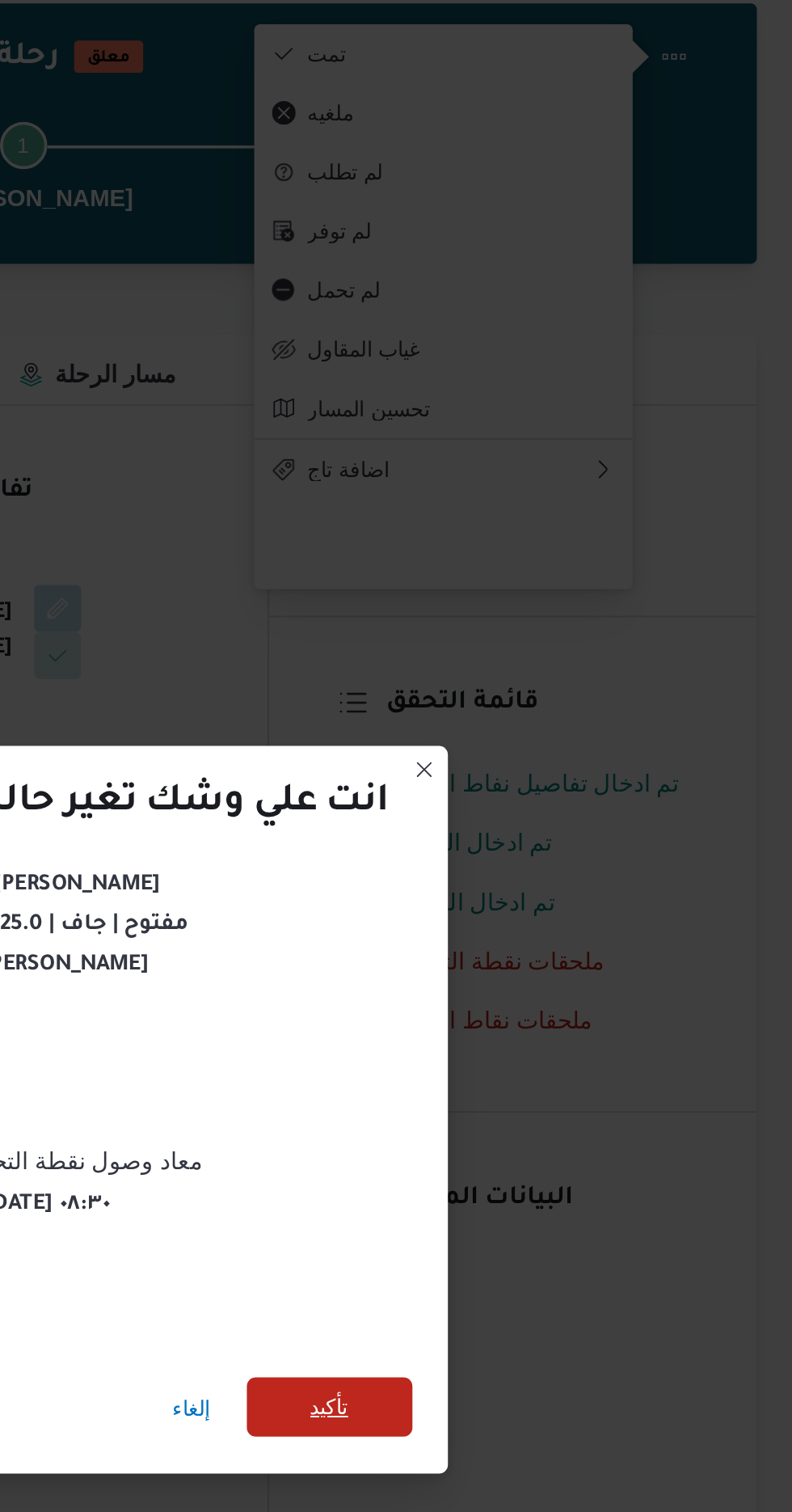
click at [540, 838] on span "تأكيد" at bounding box center [539, 843] width 21 height 19
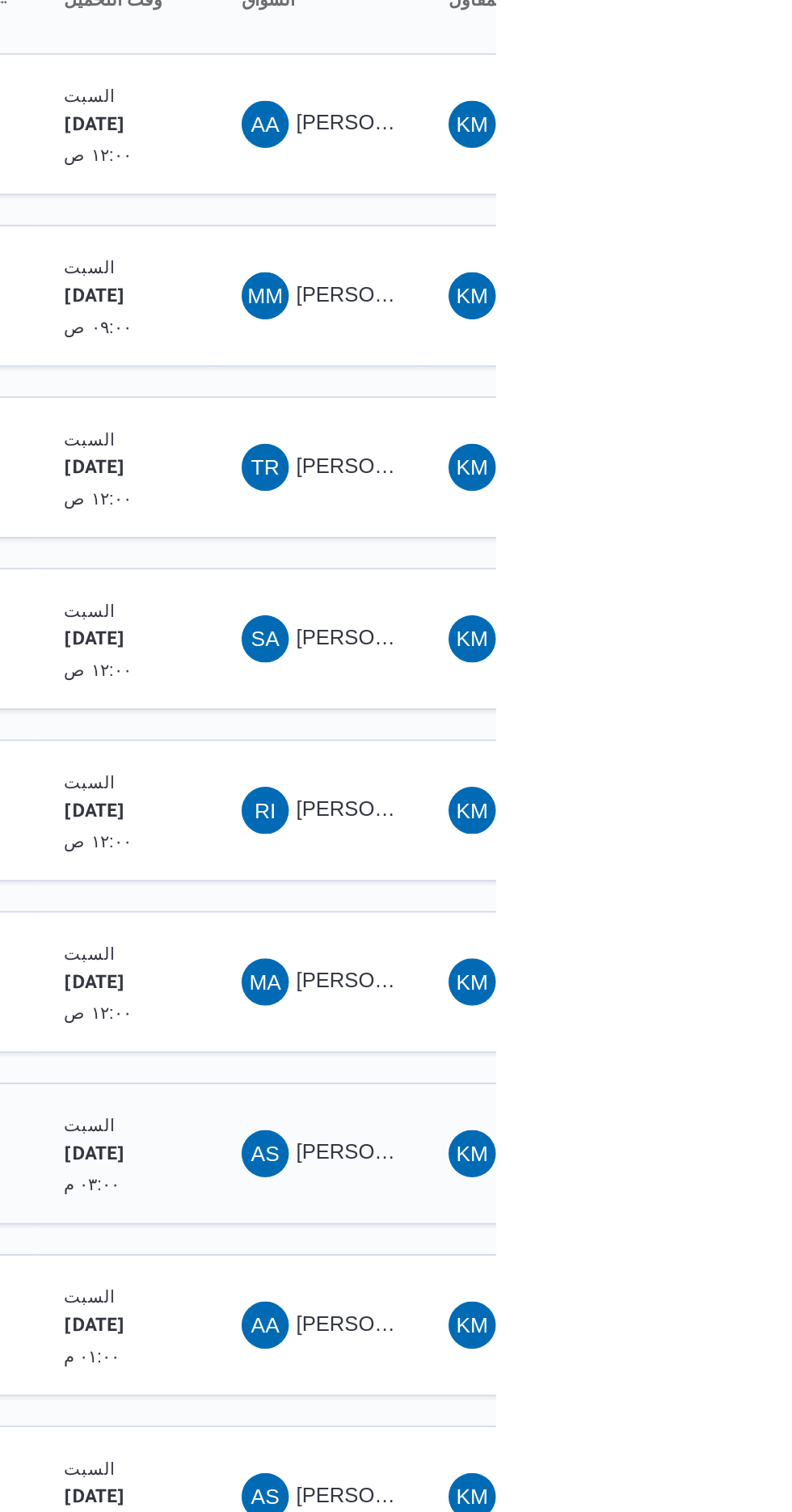
click at [695, 873] on div "AS [PERSON_NAME] [PERSON_NAME]" at bounding box center [695, 882] width 97 height 39
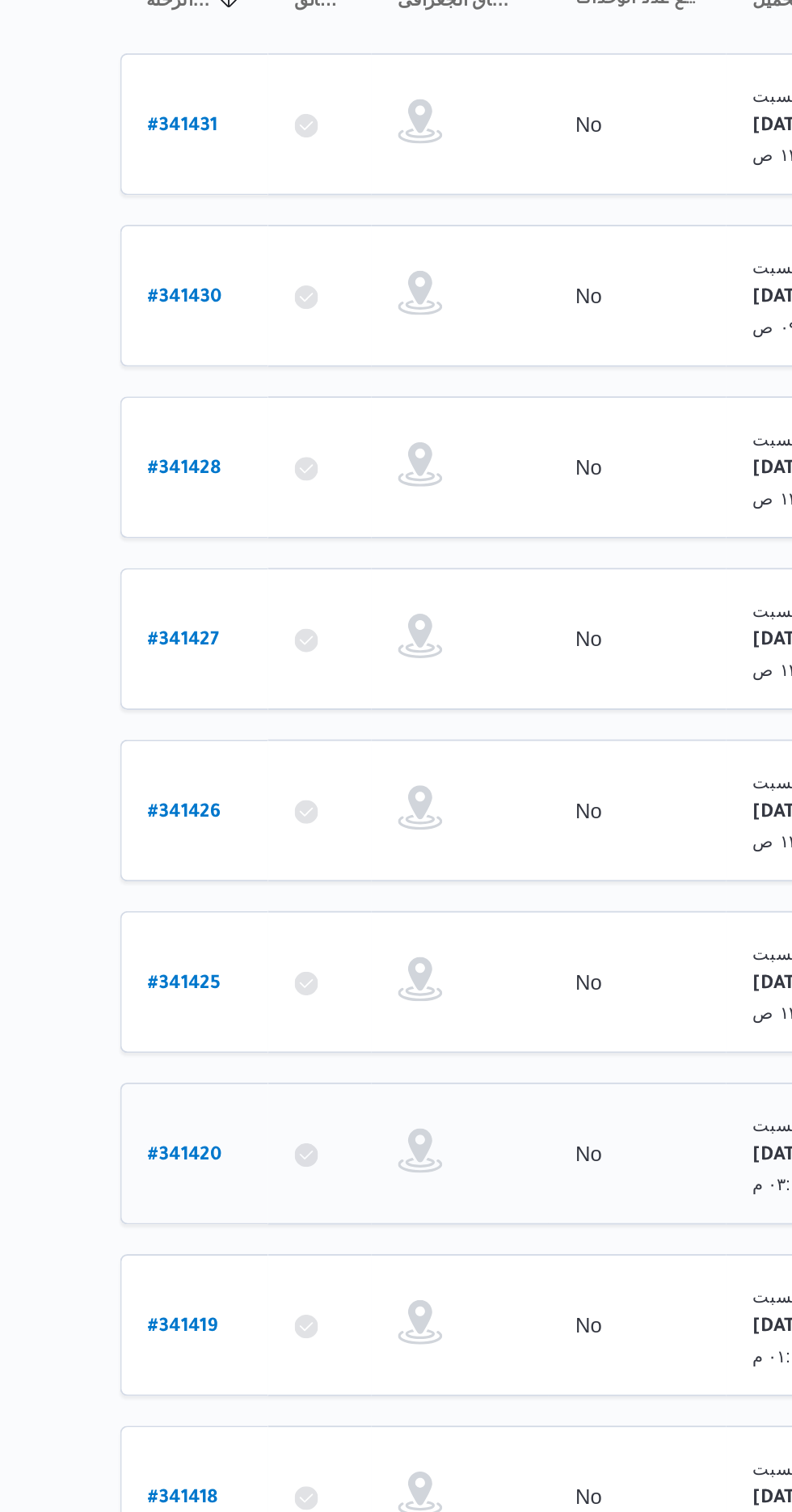
click at [252, 878] on b "# 341420" at bounding box center [246, 884] width 41 height 12
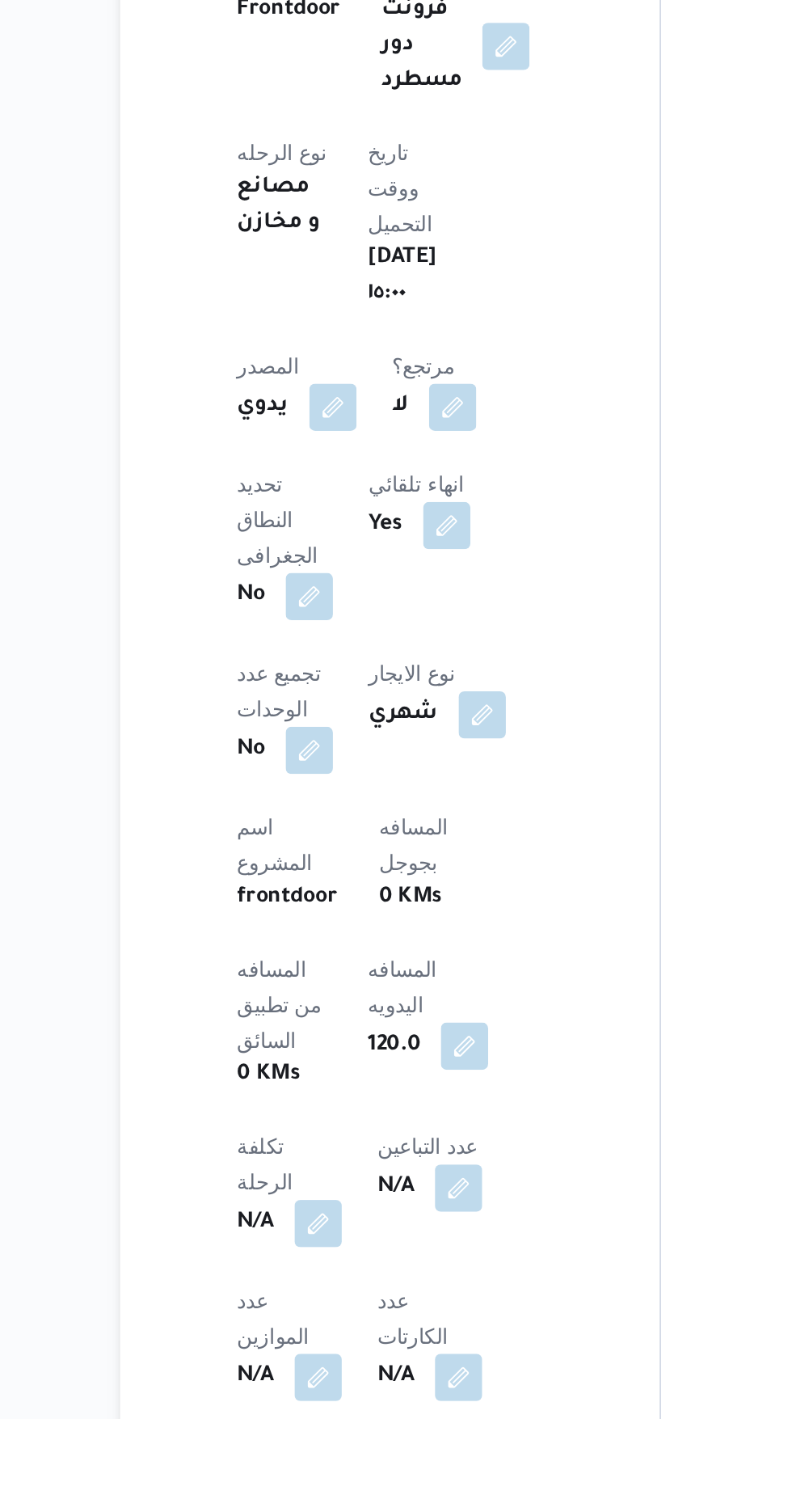
scroll to position [524, 0]
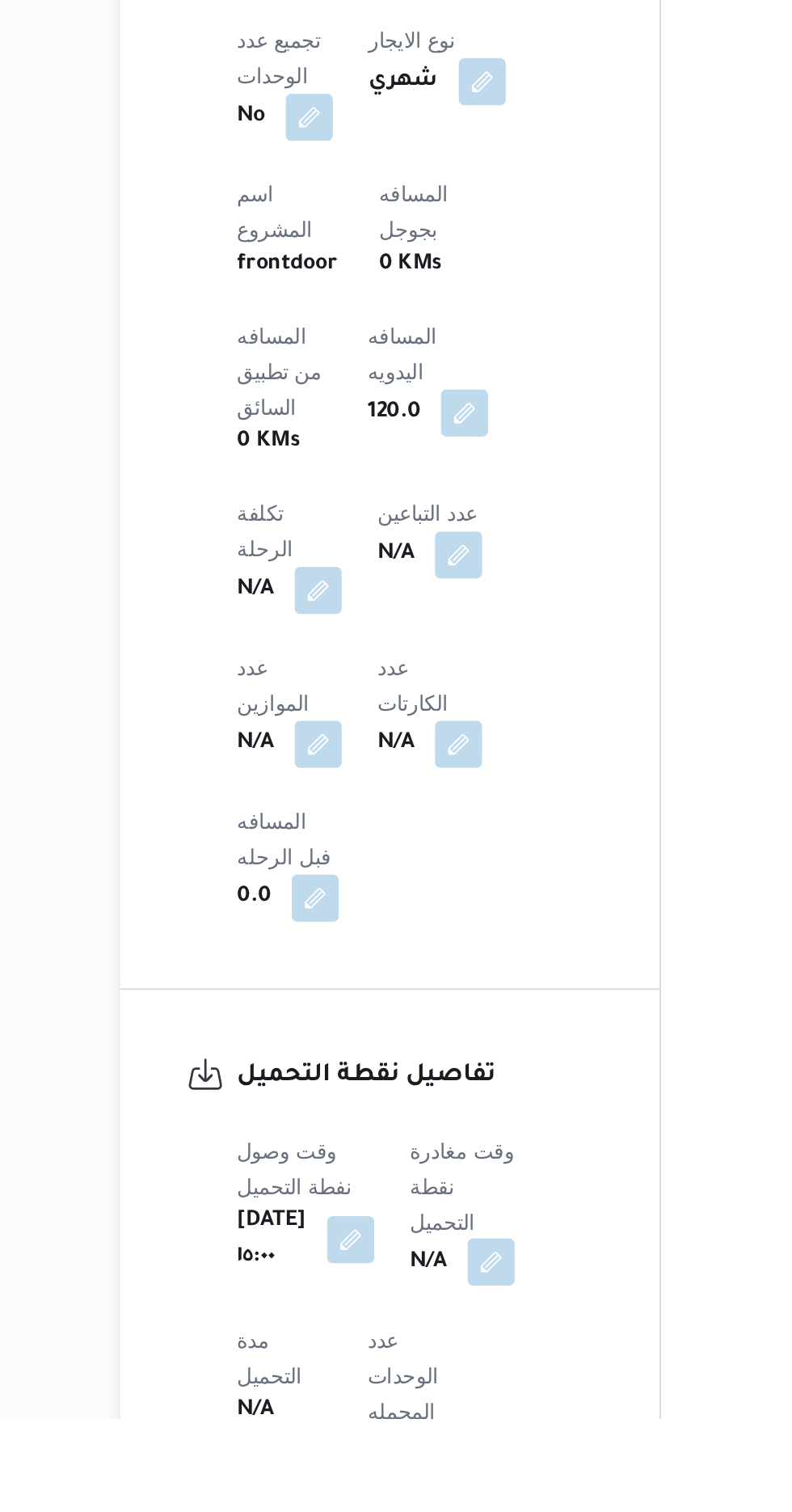
click at [410, 1413] on button "button" at bounding box center [413, 1426] width 26 height 26
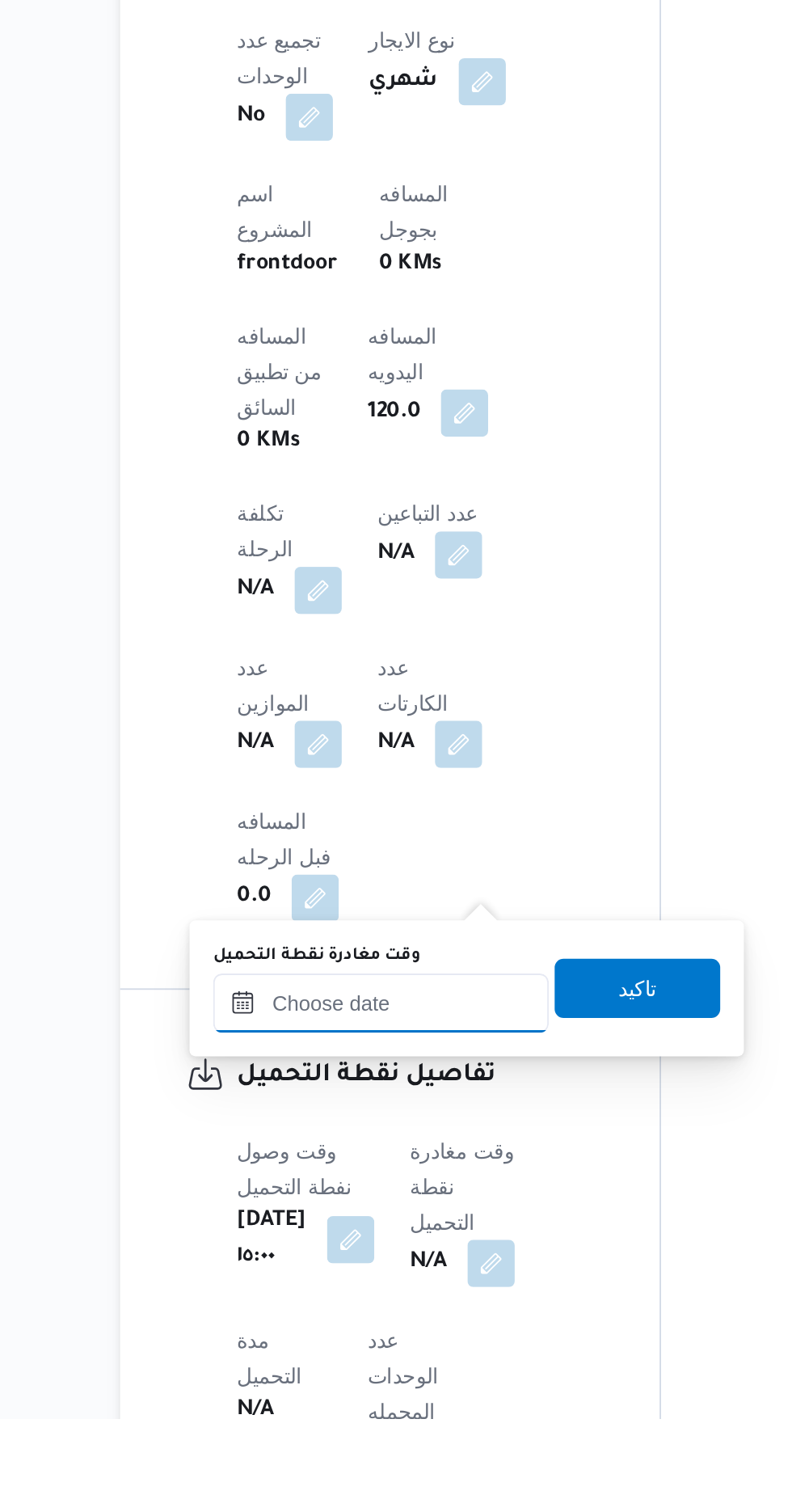
click at [317, 1282] on input "وقت مغادرة نقطة التحميل" at bounding box center [352, 1284] width 183 height 32
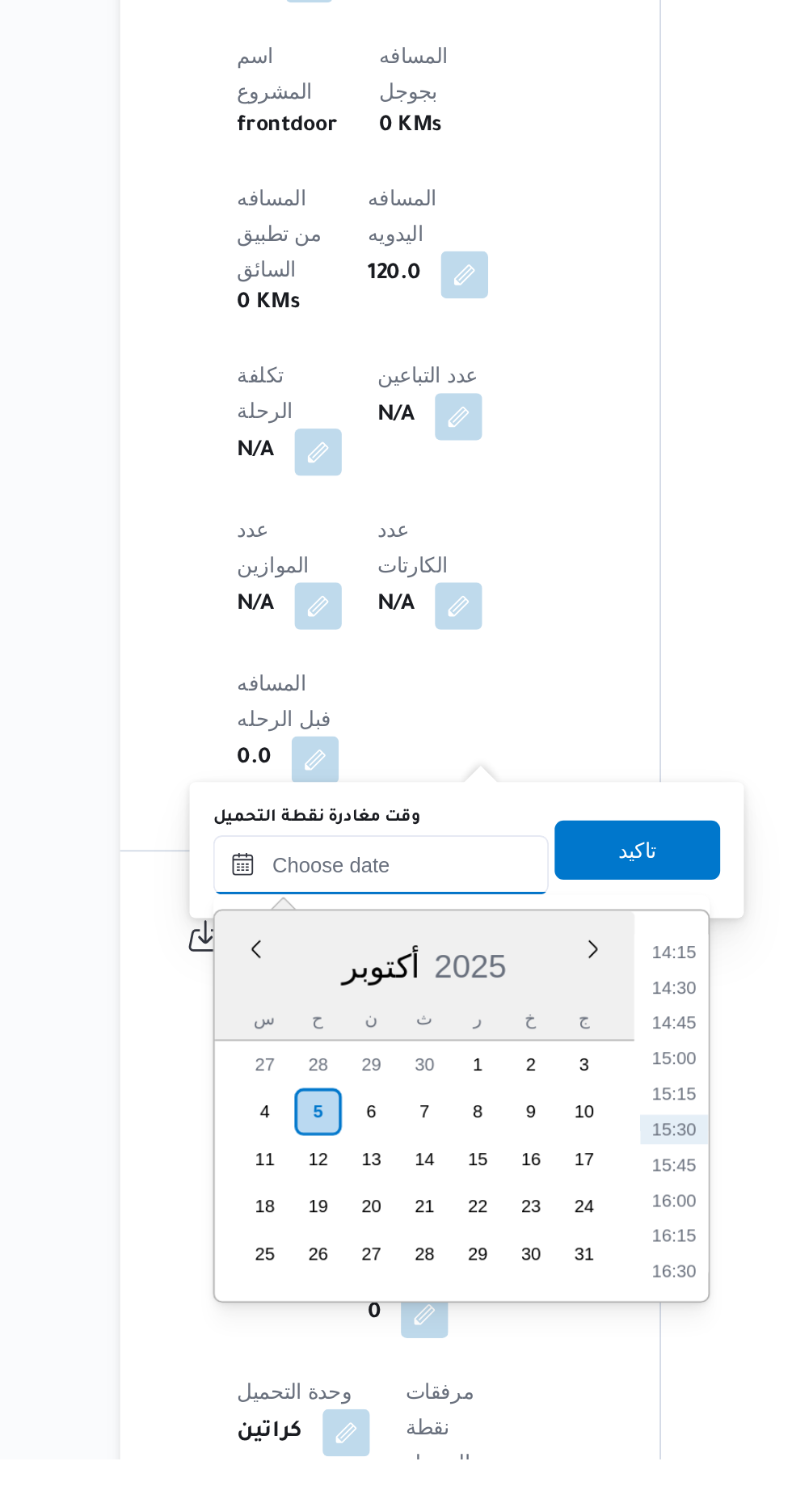
scroll to position [622, 0]
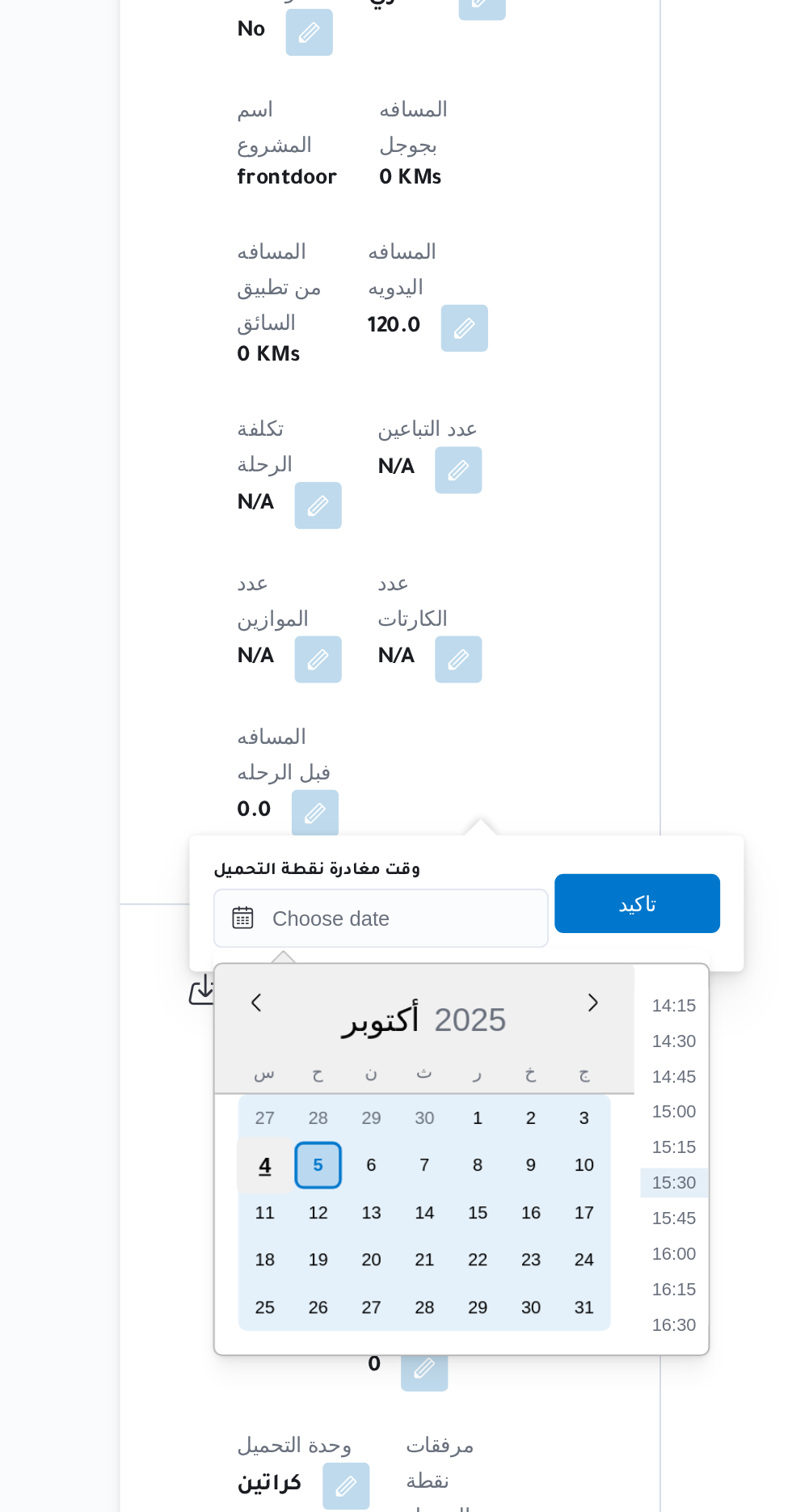
click at [289, 1320] on div "4" at bounding box center [290, 1322] width 31 height 31
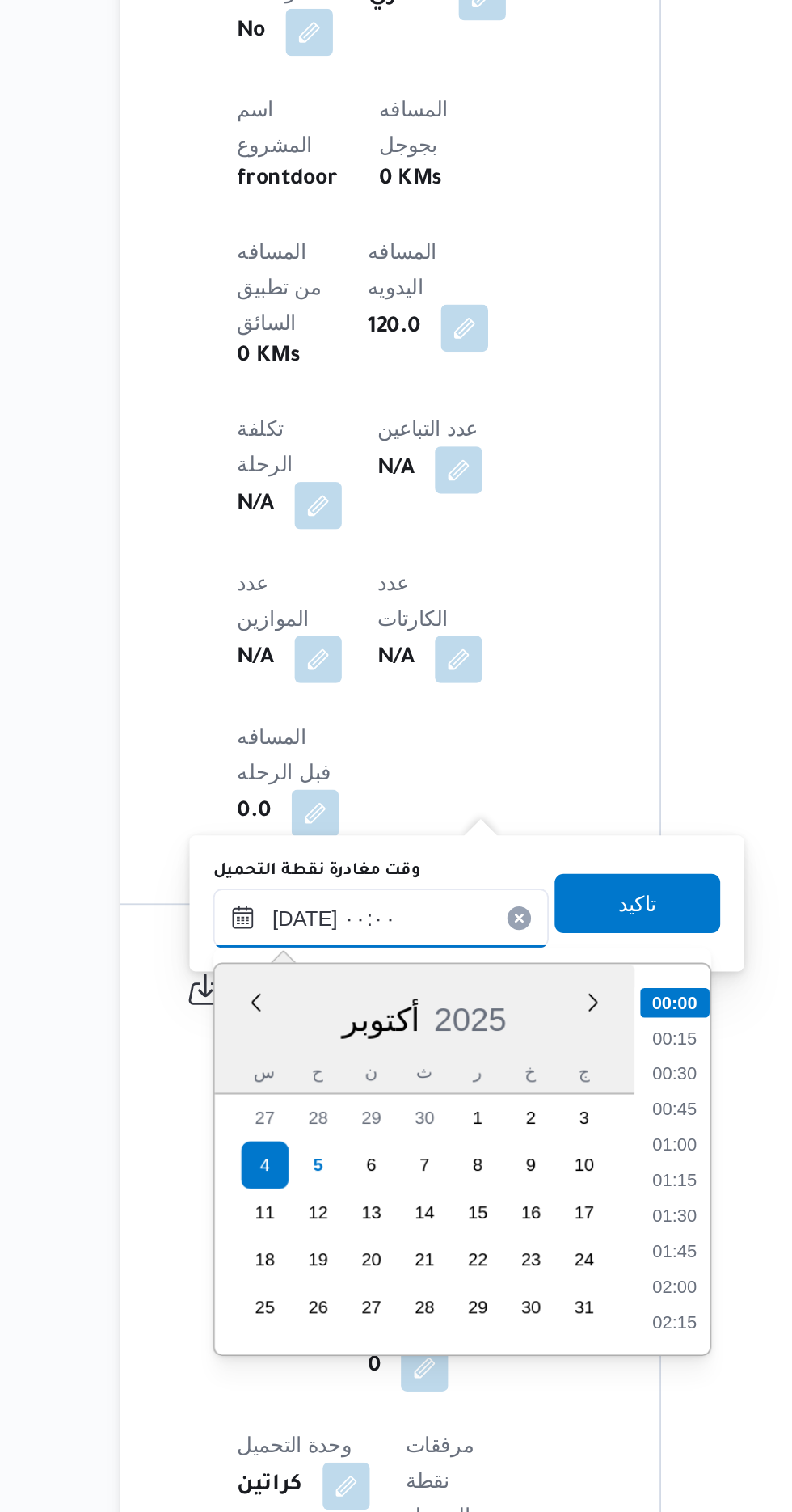
click at [280, 1182] on input "[DATE] ٠٠:٠٠" at bounding box center [352, 1186] width 183 height 32
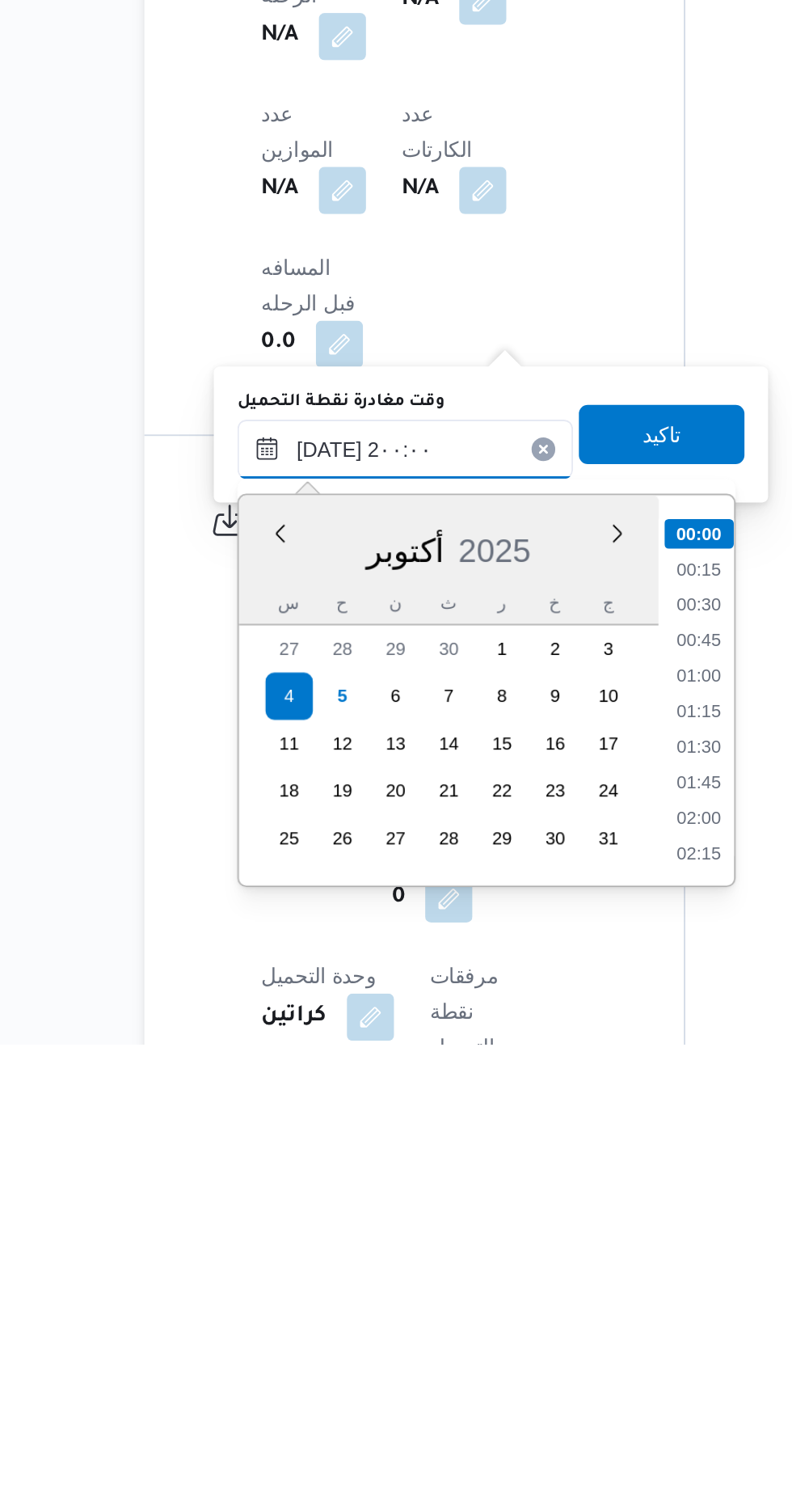
scroll to position [1383, 0]
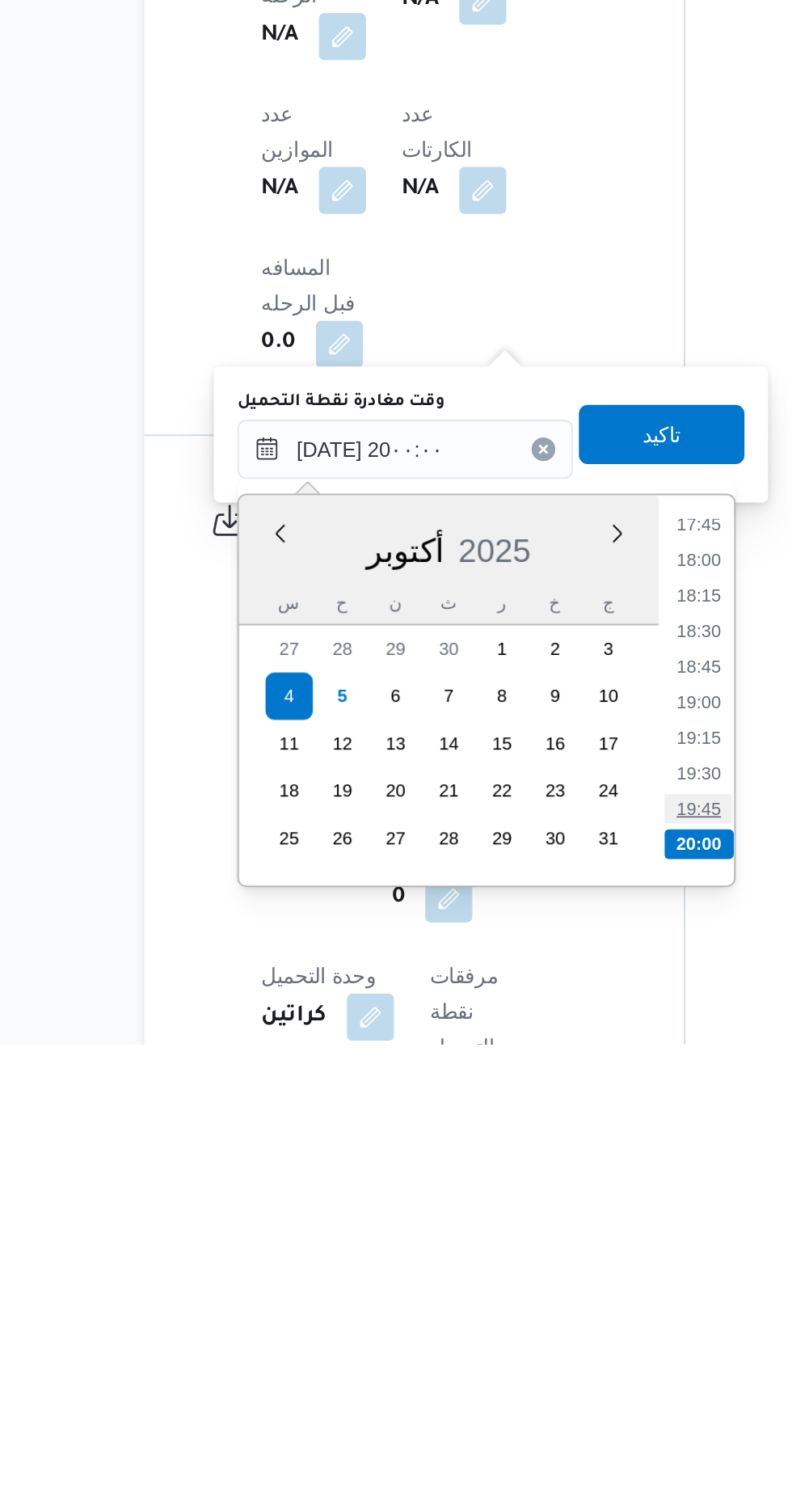
click at [499, 1391] on li "19:45" at bounding box center [513, 1383] width 37 height 16
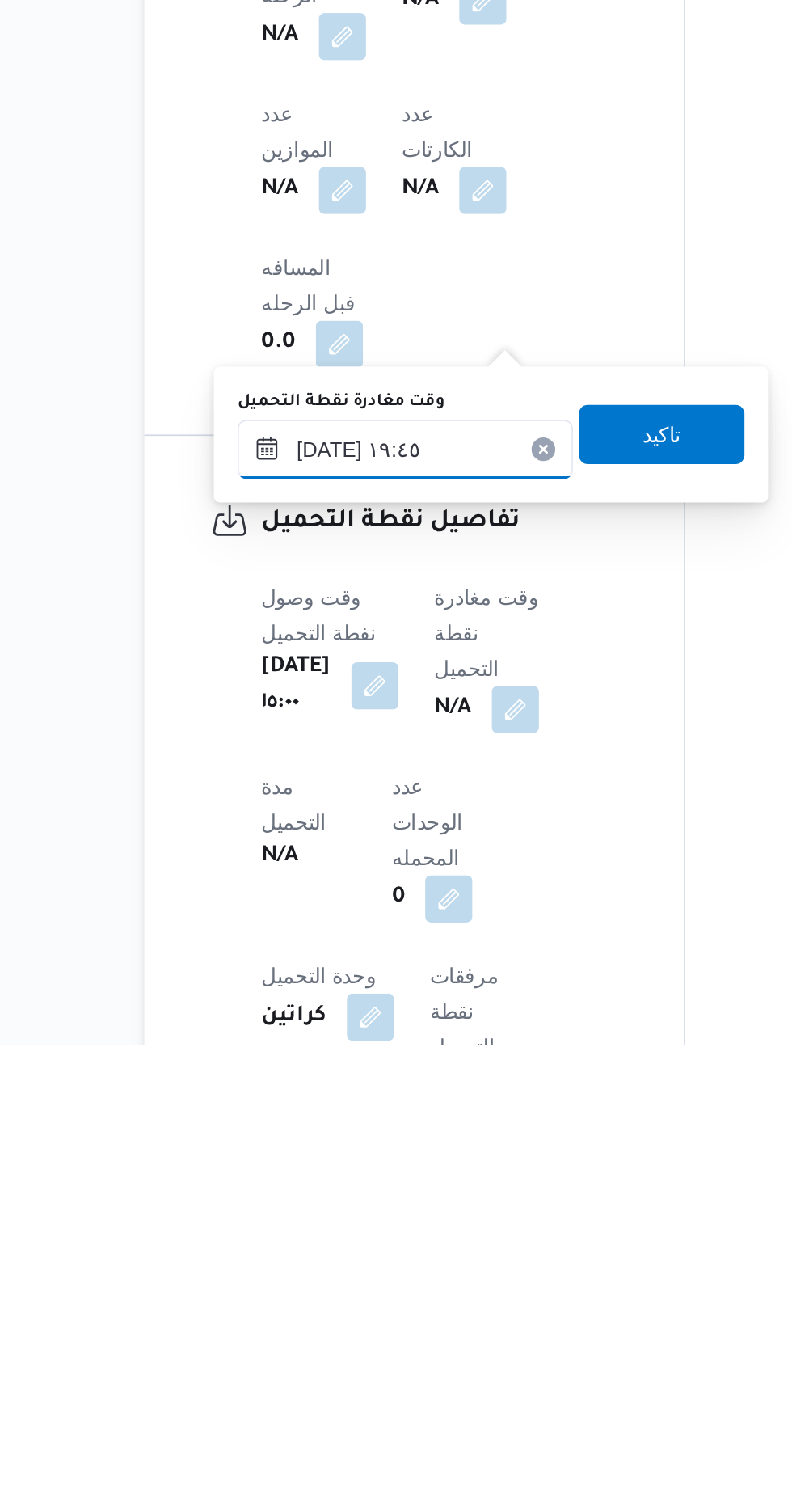
click at [344, 1176] on input "[DATE] ١٩:٤٥" at bounding box center [352, 1186] width 183 height 32
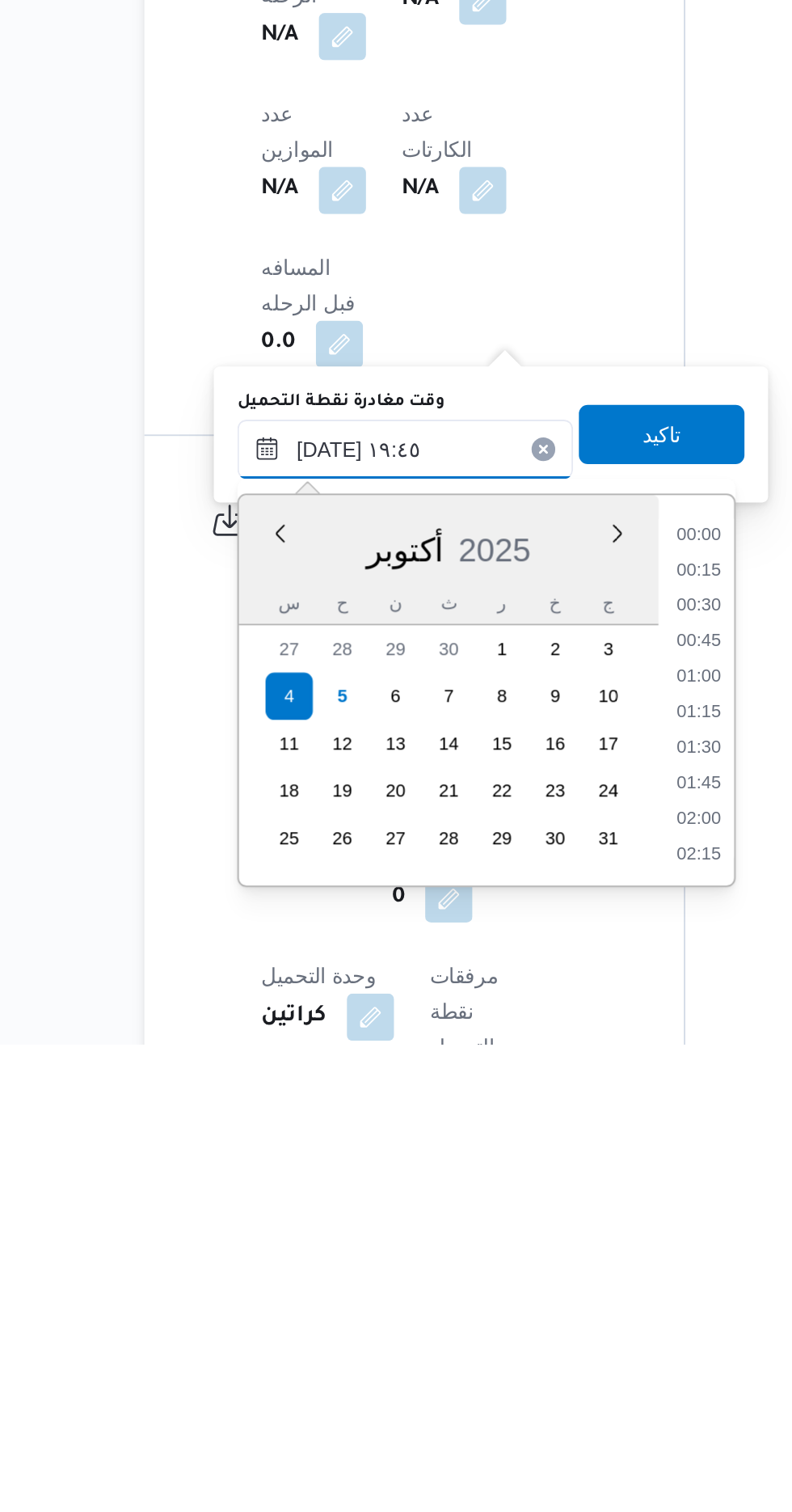
scroll to position [1434, 0]
click at [504, 1393] on li "20:30" at bounding box center [513, 1390] width 37 height 16
type input "[DATE] ٢٠:٣٠"
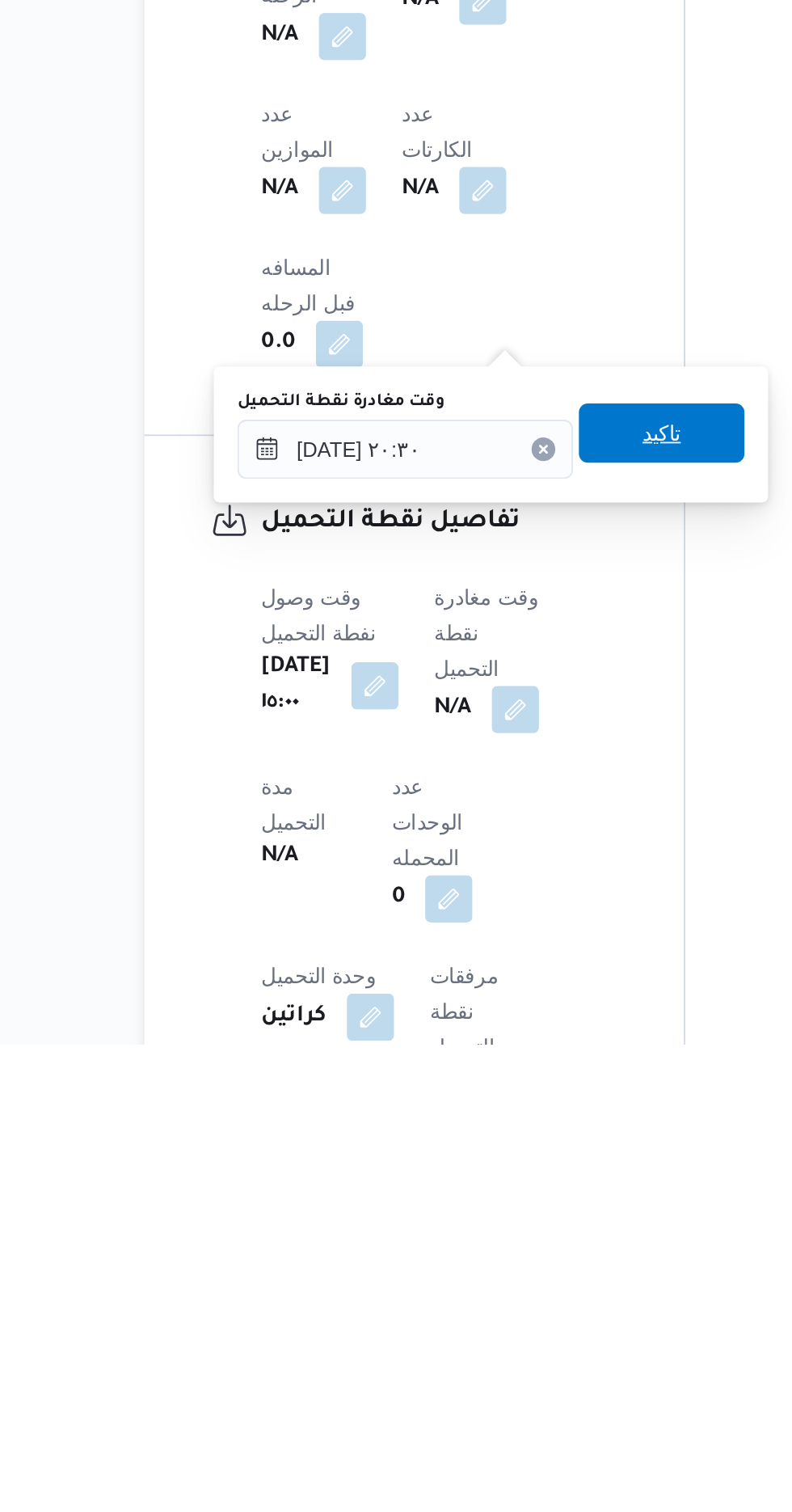
click at [493, 1173] on span "تاكيد" at bounding box center [492, 1177] width 90 height 32
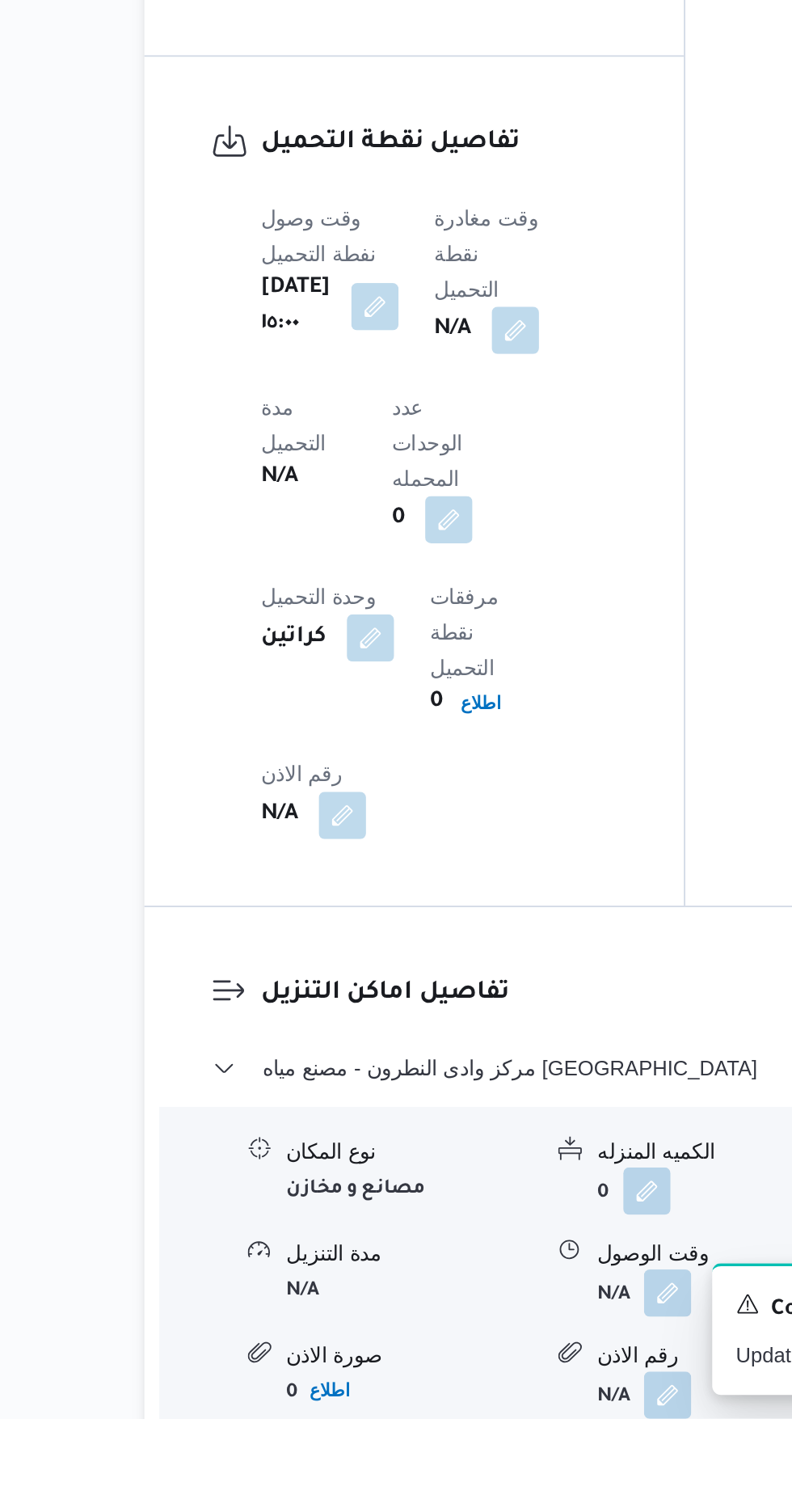
scroll to position [1052, 0]
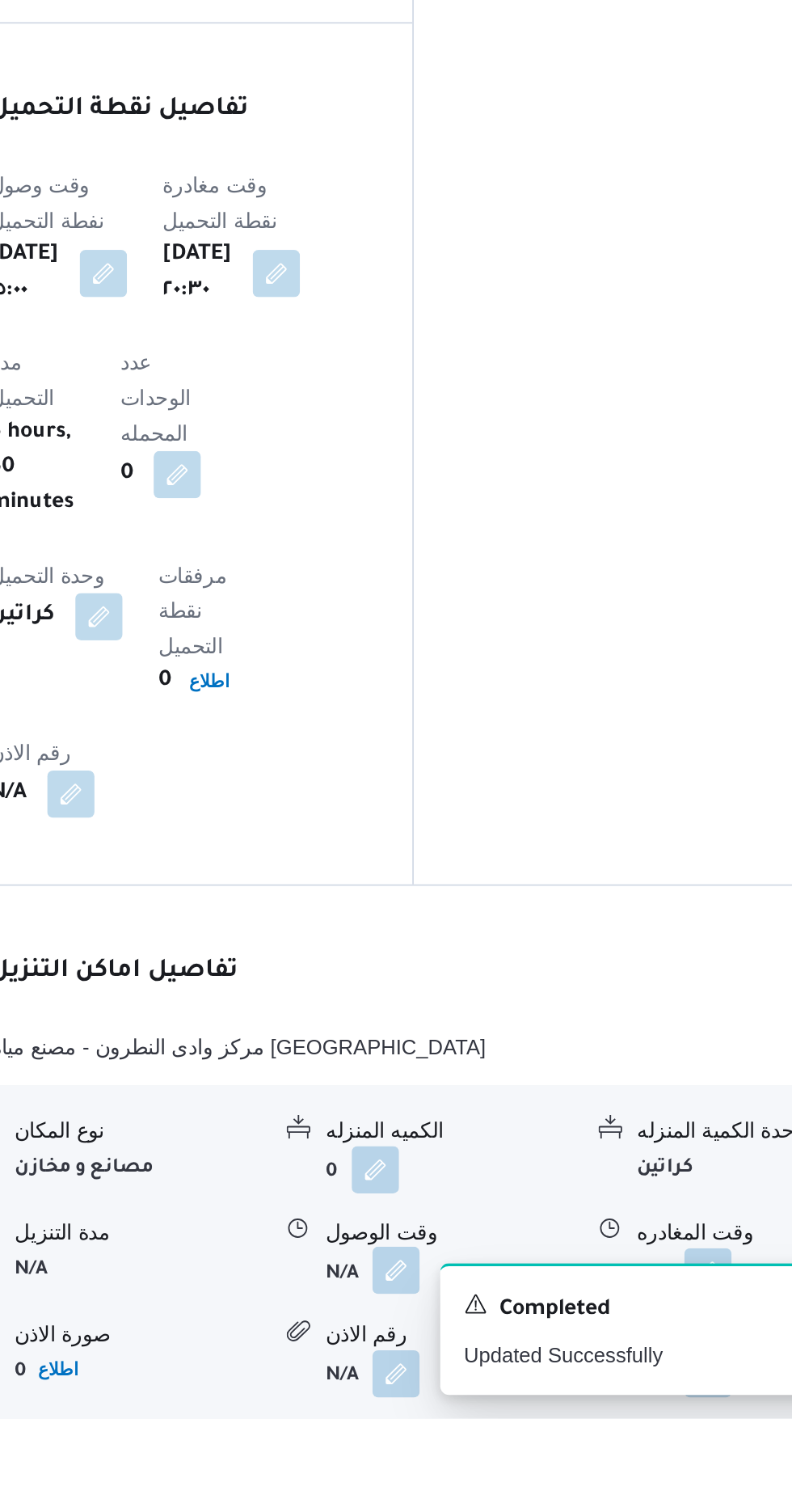
click at [491, 1418] on button "button" at bounding box center [496, 1431] width 26 height 26
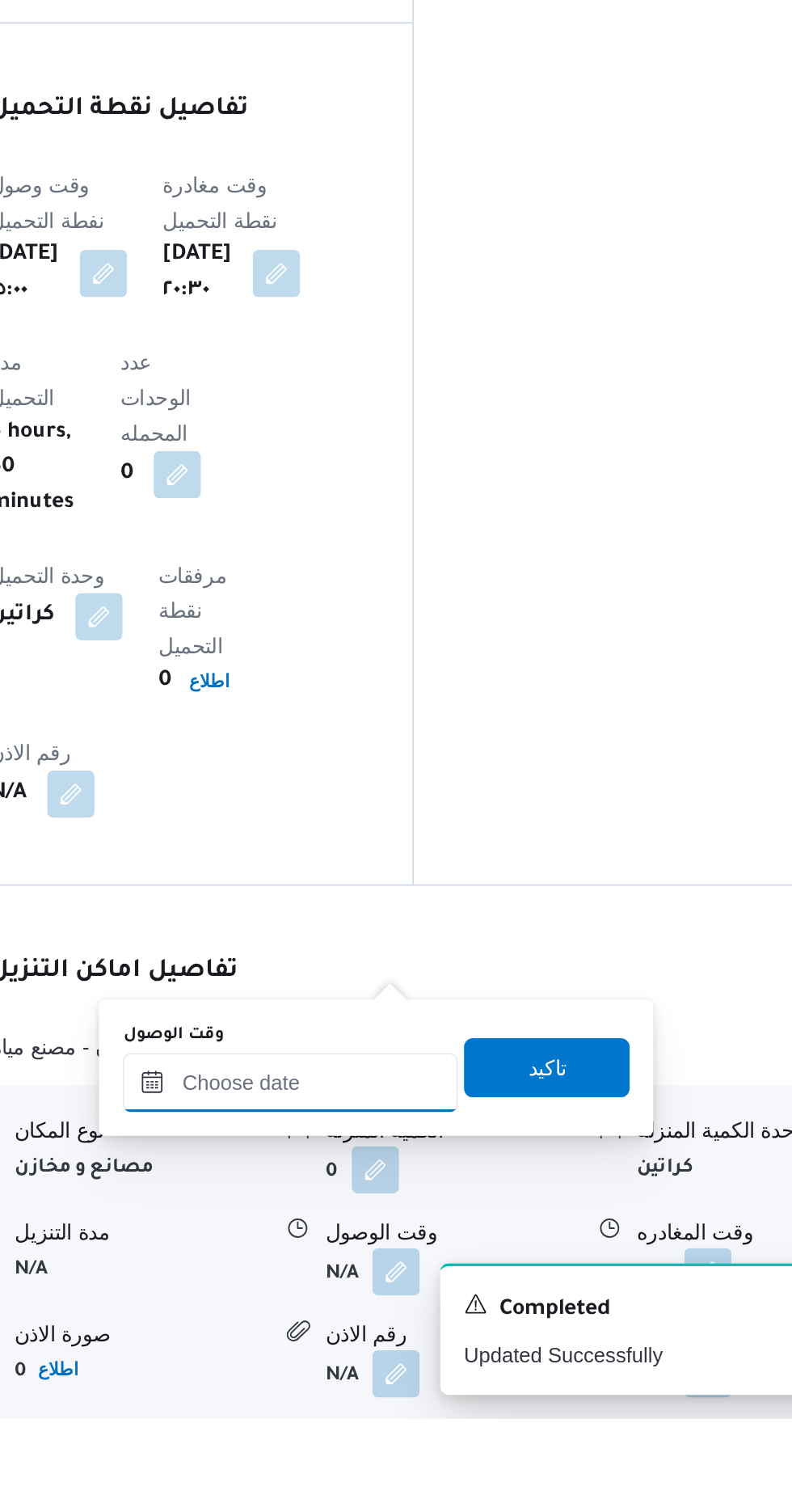
click at [398, 1330] on input "وقت الوصول" at bounding box center [438, 1328] width 183 height 32
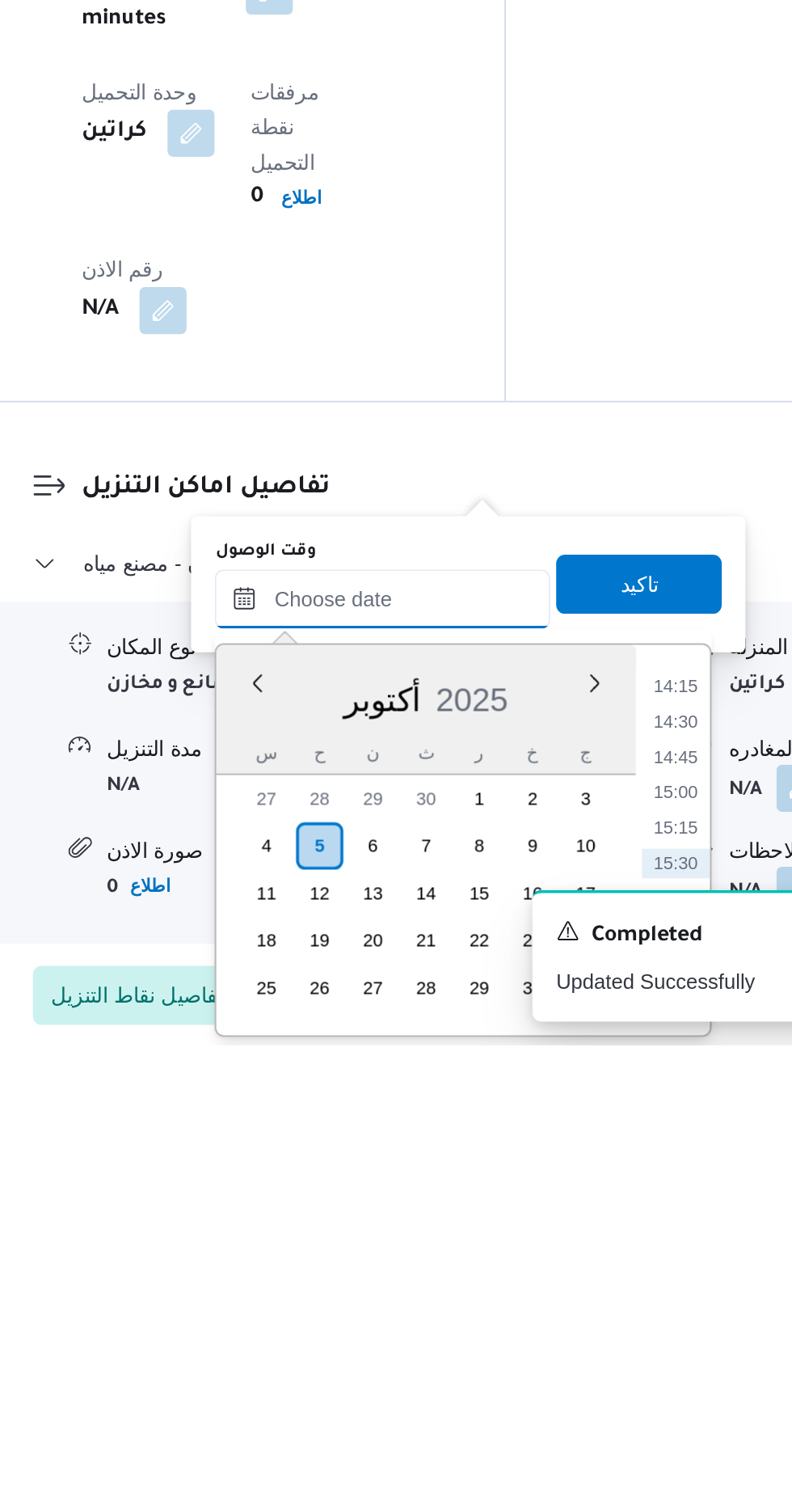
scroll to position [1112, 0]
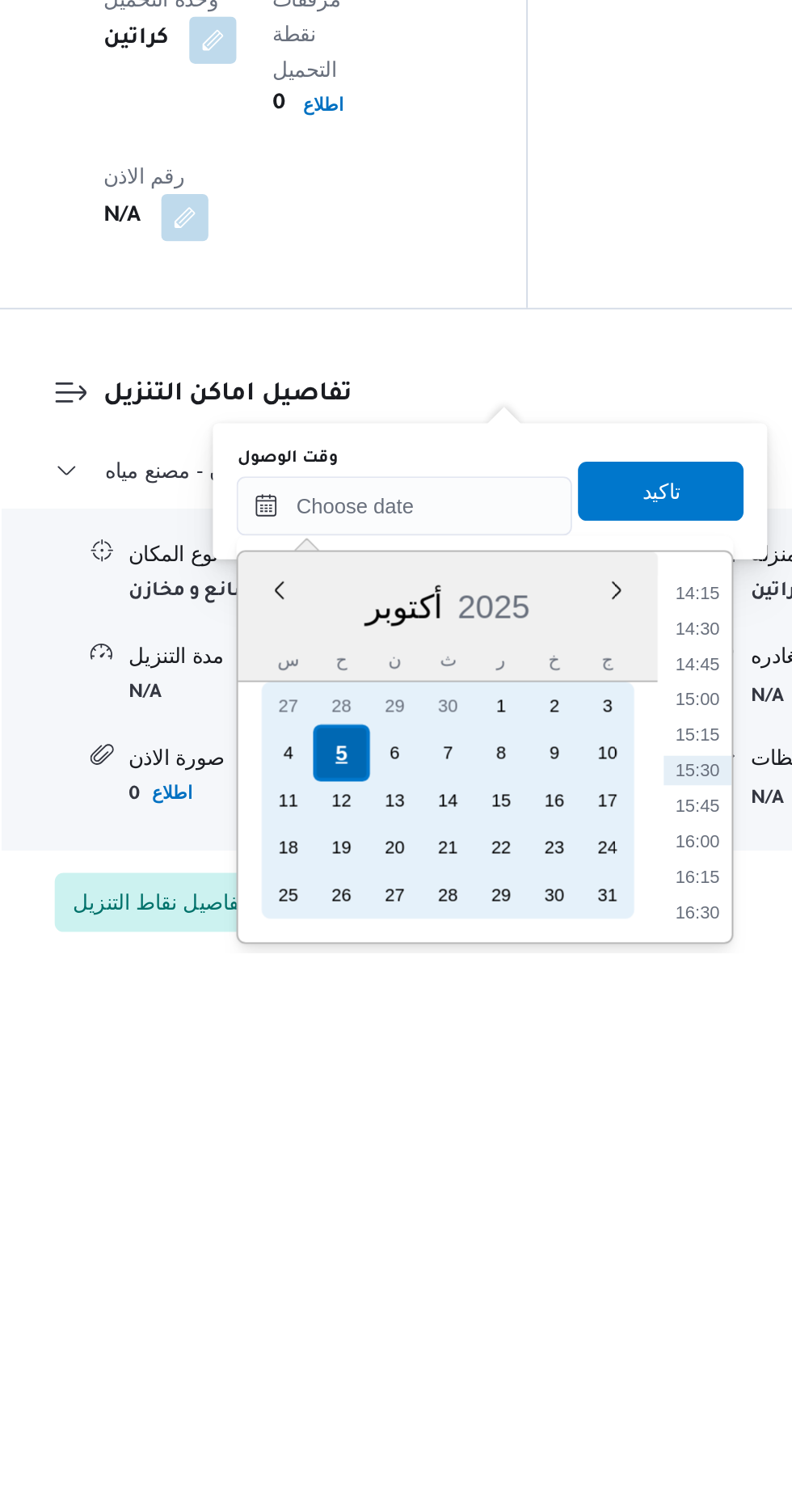
click at [404, 1401] on div "5" at bounding box center [404, 1403] width 31 height 31
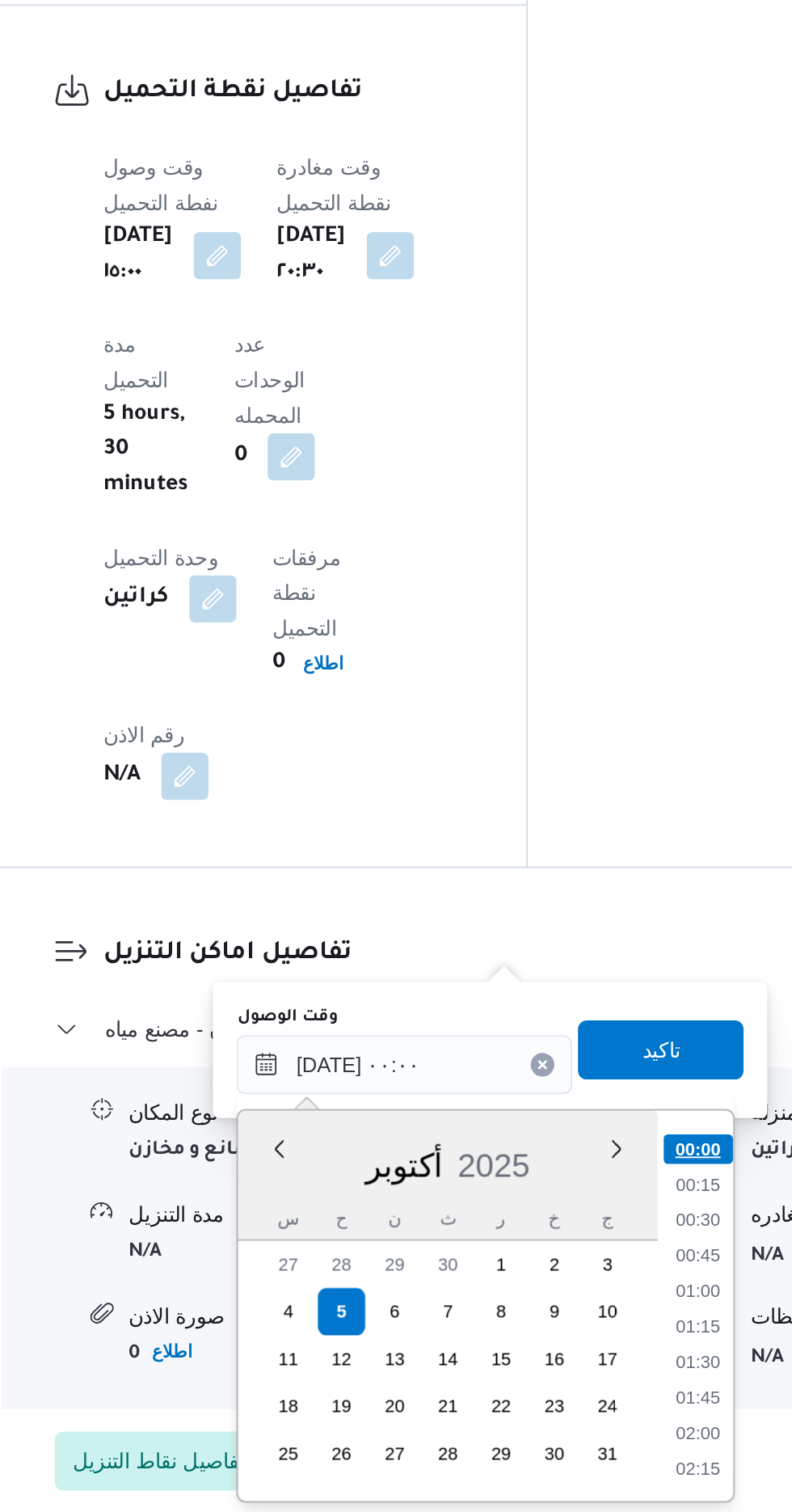
click at [598, 1316] on li "00:00" at bounding box center [599, 1313] width 38 height 16
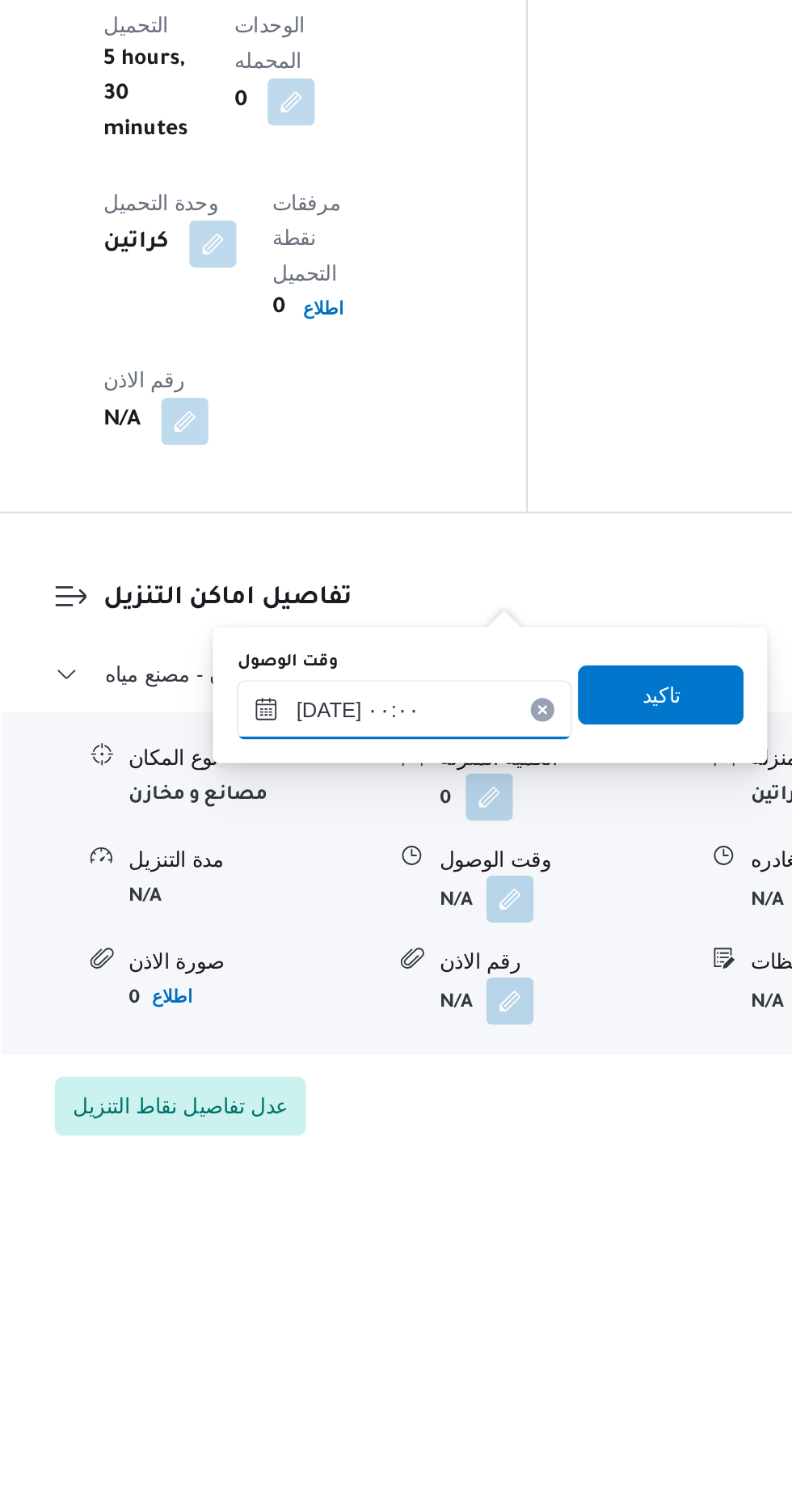
scroll to position [0, 0]
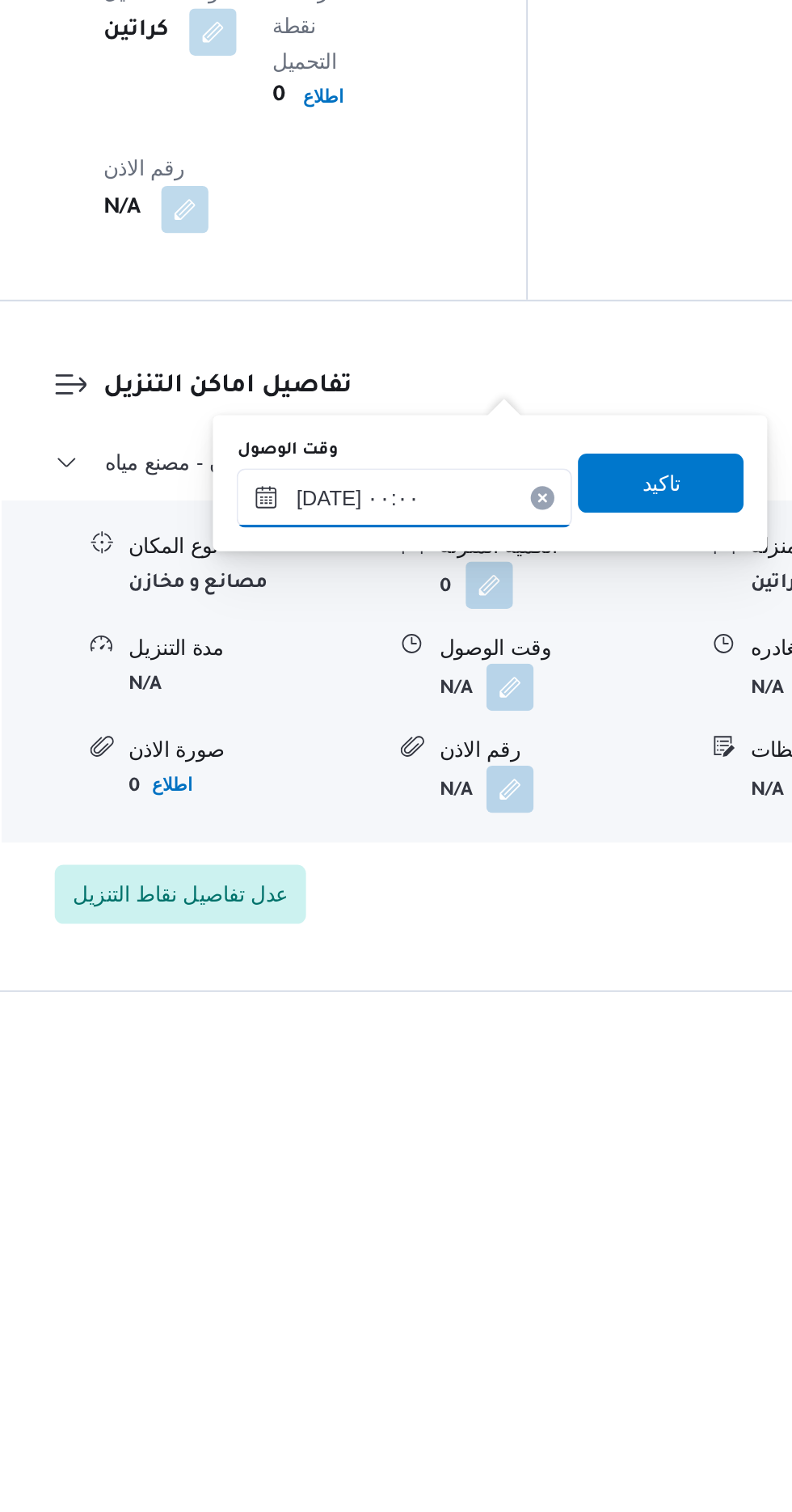
click at [445, 1237] on input "[DATE] ٠٠:٠٠" at bounding box center [438, 1239] width 183 height 32
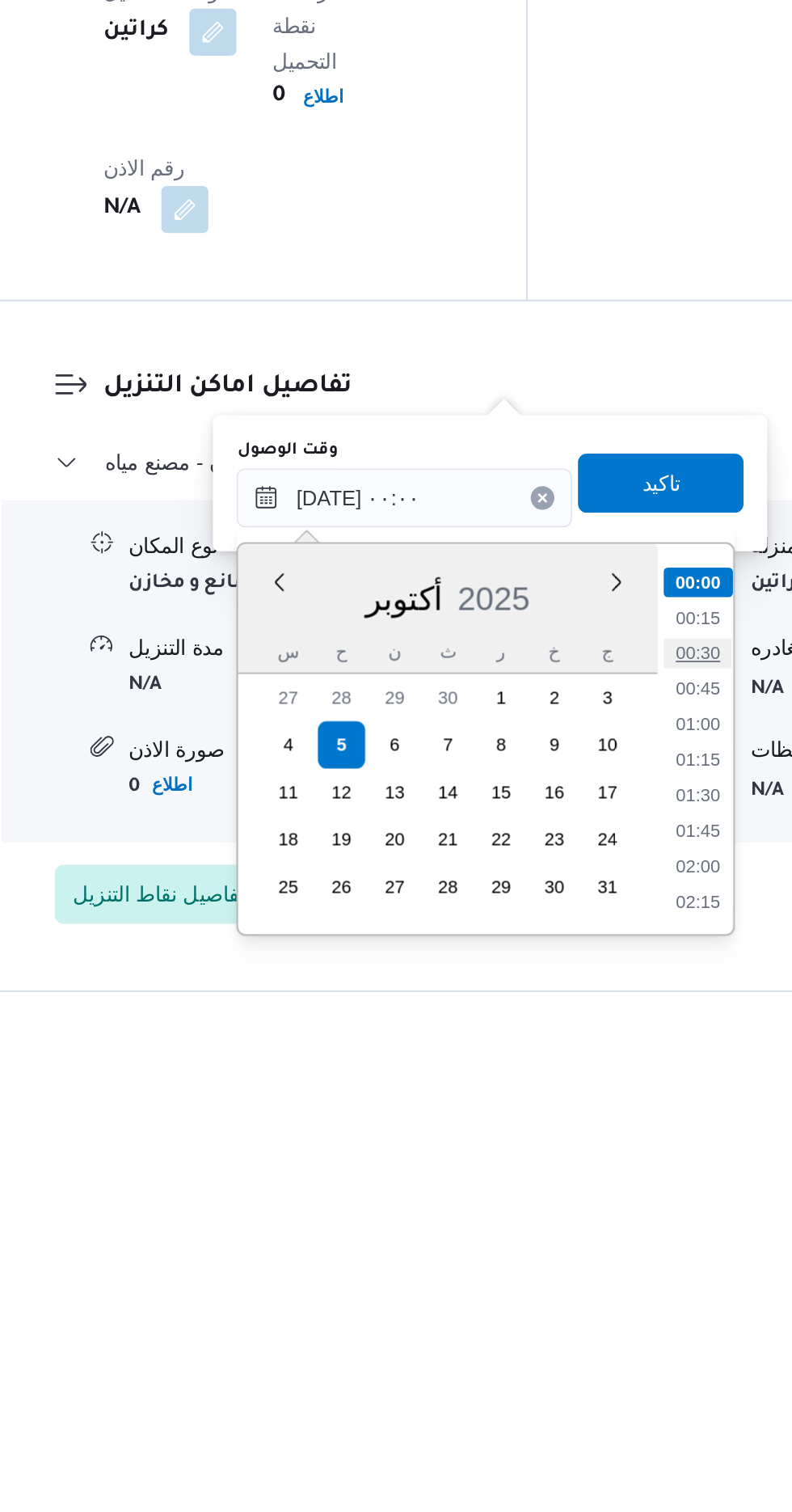
click at [595, 1325] on li "00:30" at bounding box center [599, 1325] width 37 height 16
type input "[DATE] ٠٠:٣٠"
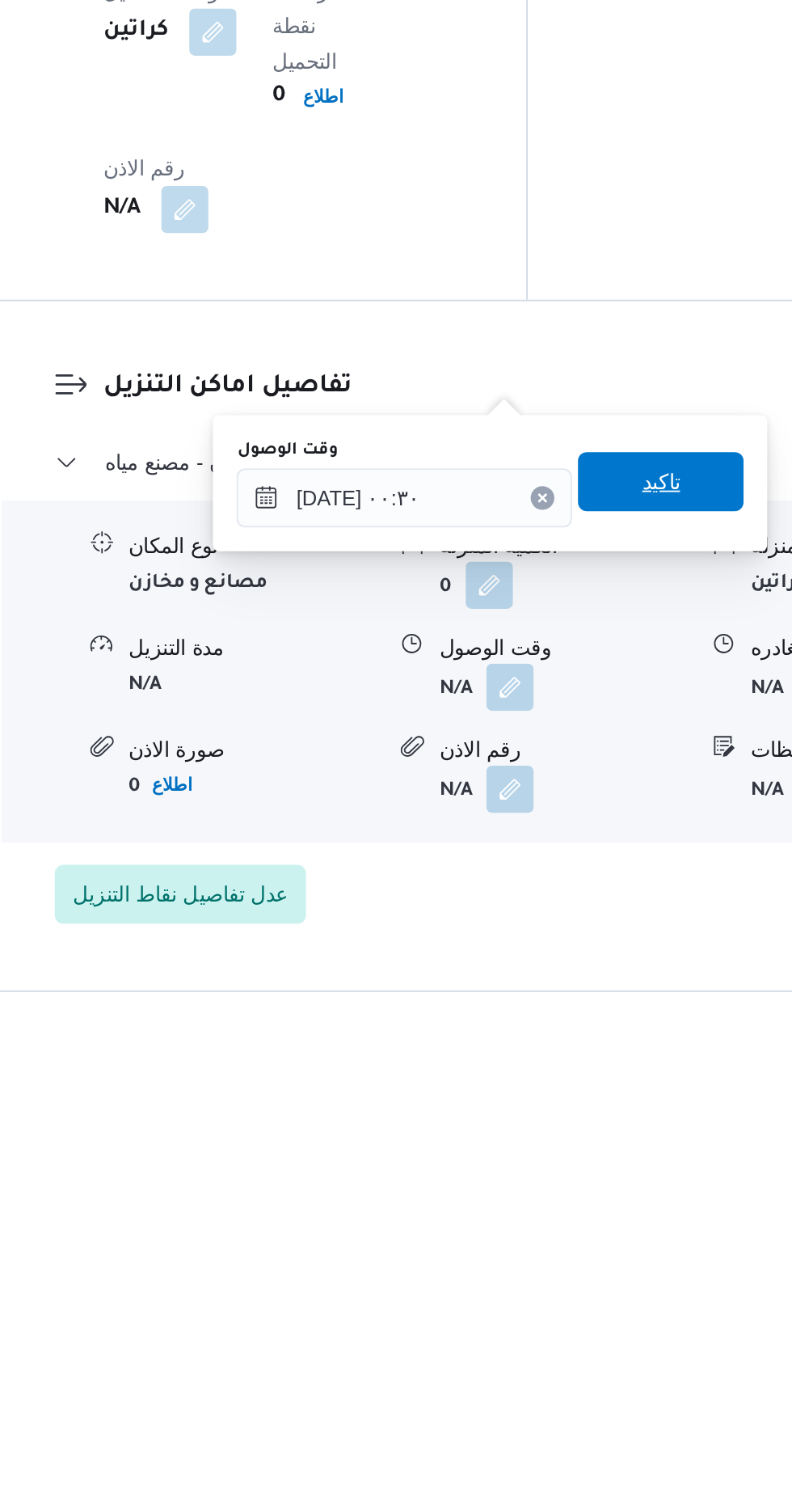
click at [581, 1231] on span "تاكيد" at bounding box center [578, 1231] width 90 height 32
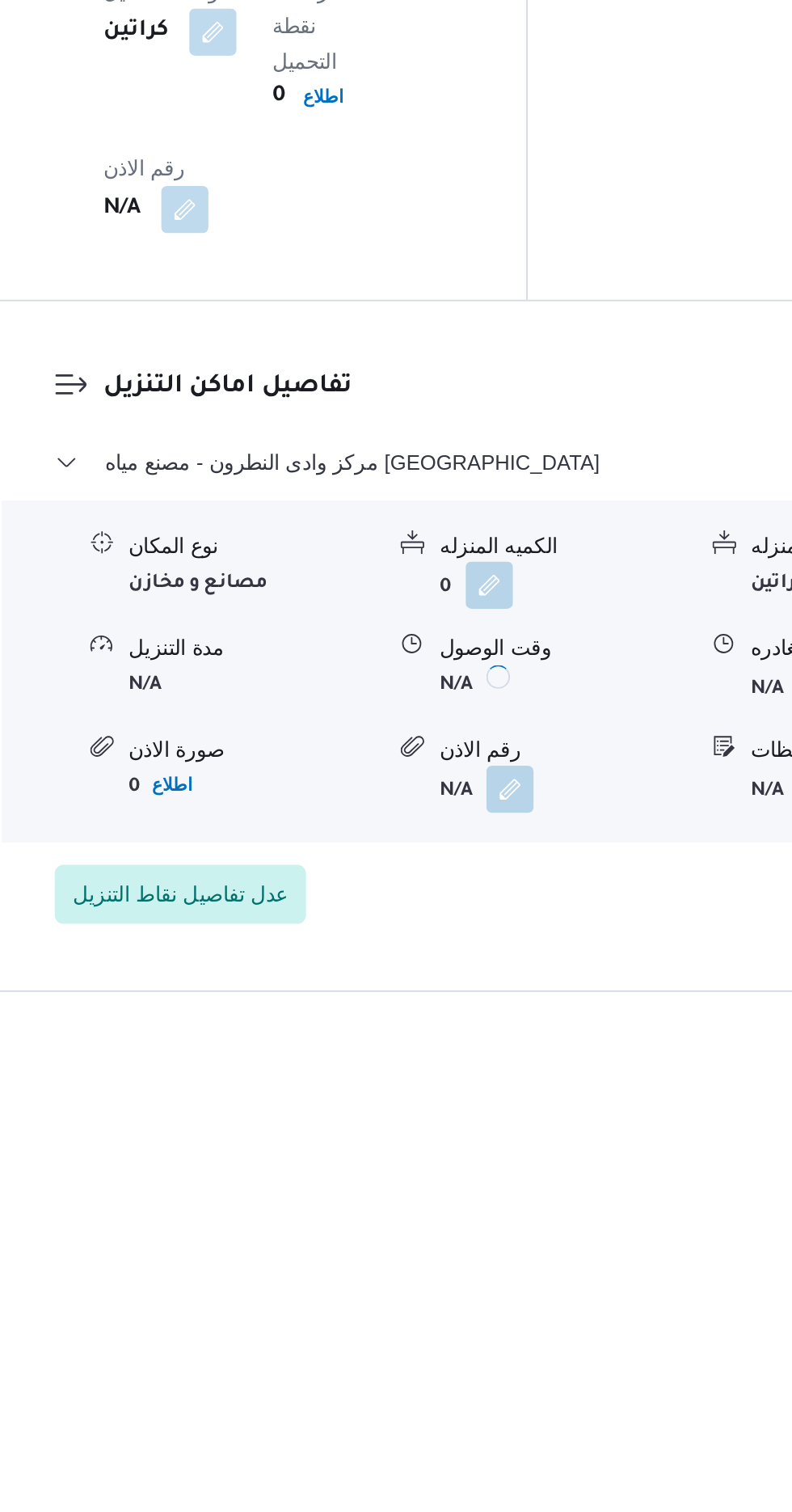
scroll to position [1140, 0]
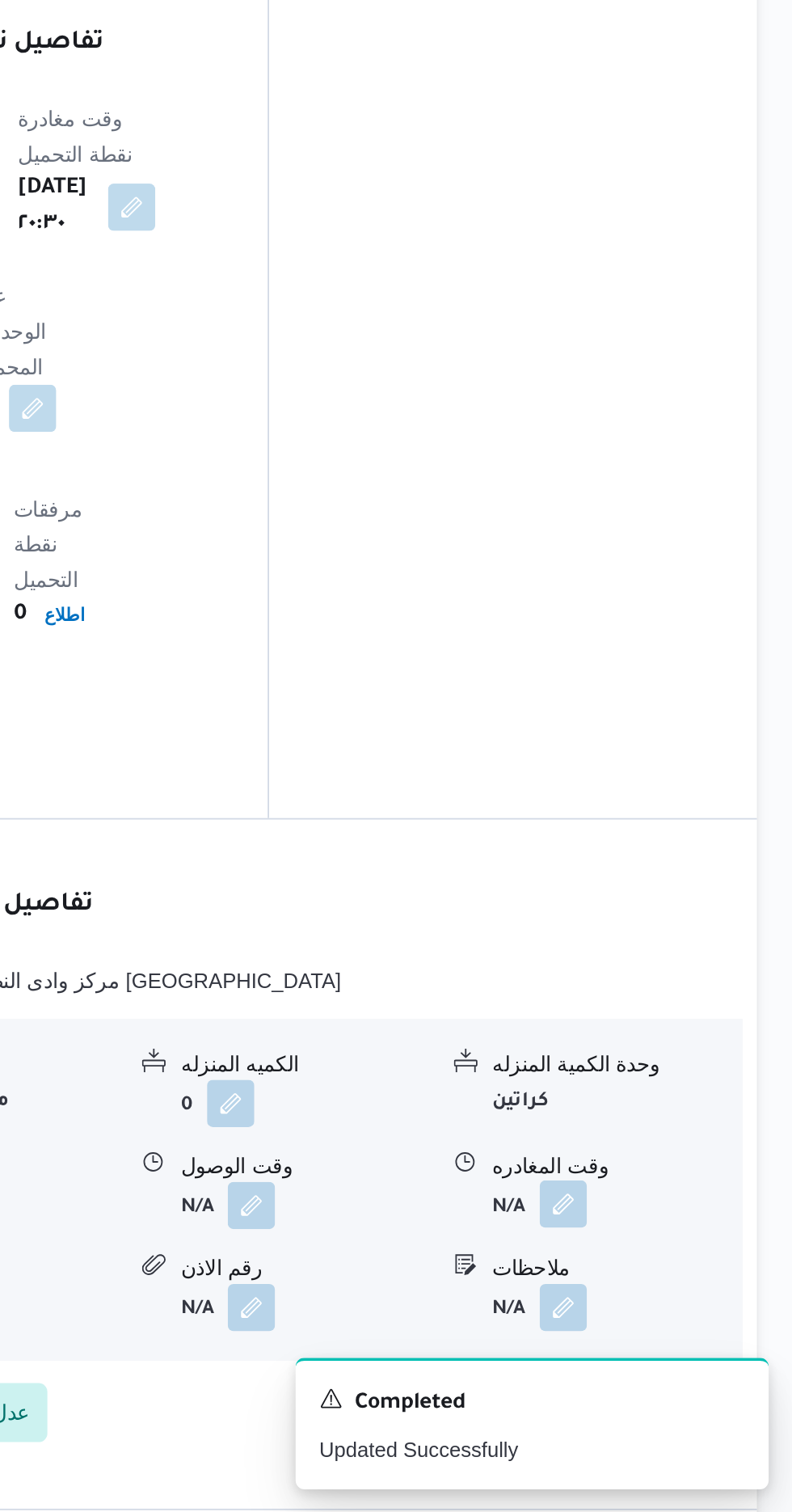
click at [667, 1330] on button "button" at bounding box center [666, 1342] width 26 height 26
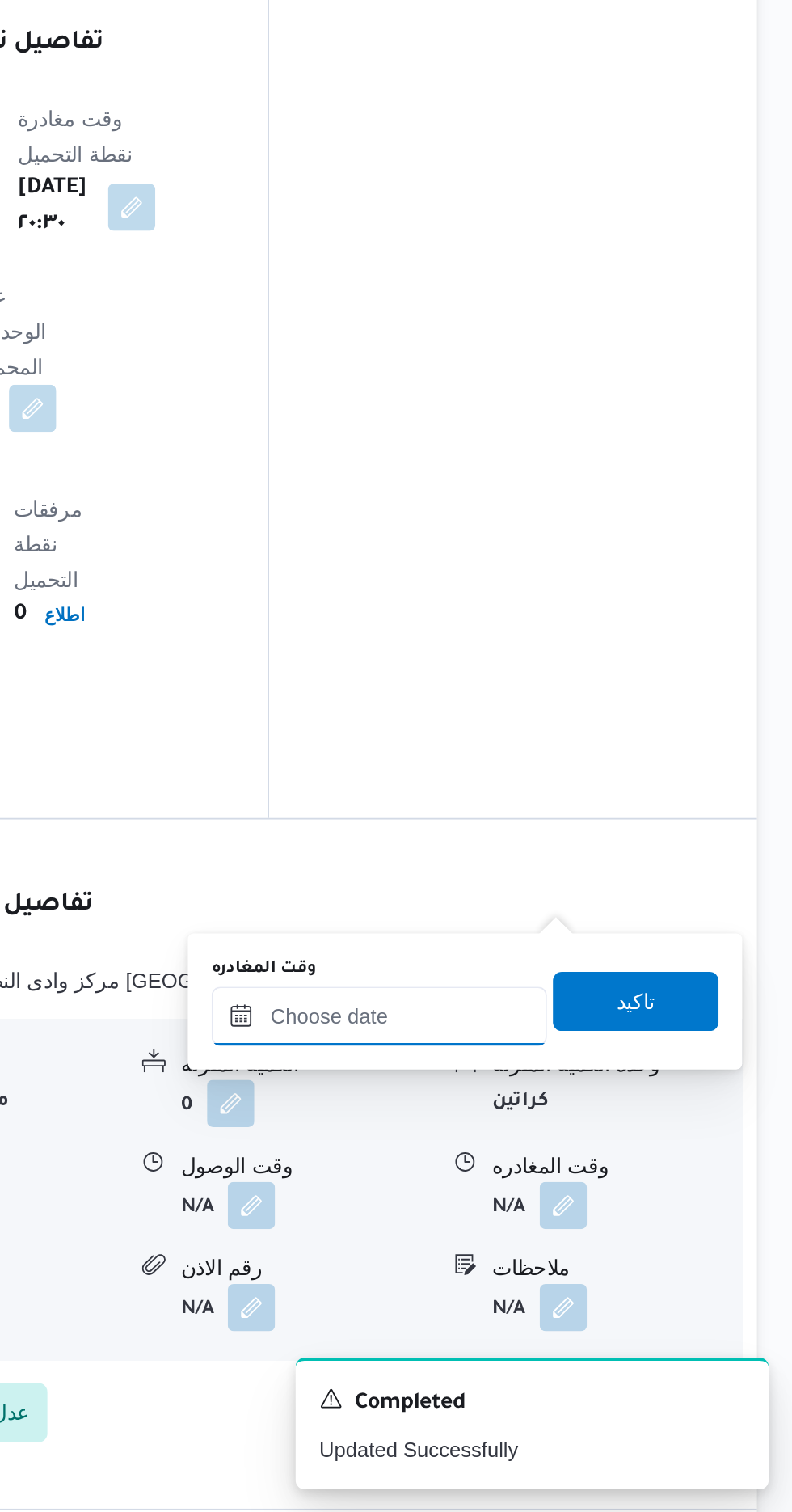
click at [536, 1235] on input "وقت المغادره" at bounding box center [565, 1239] width 183 height 32
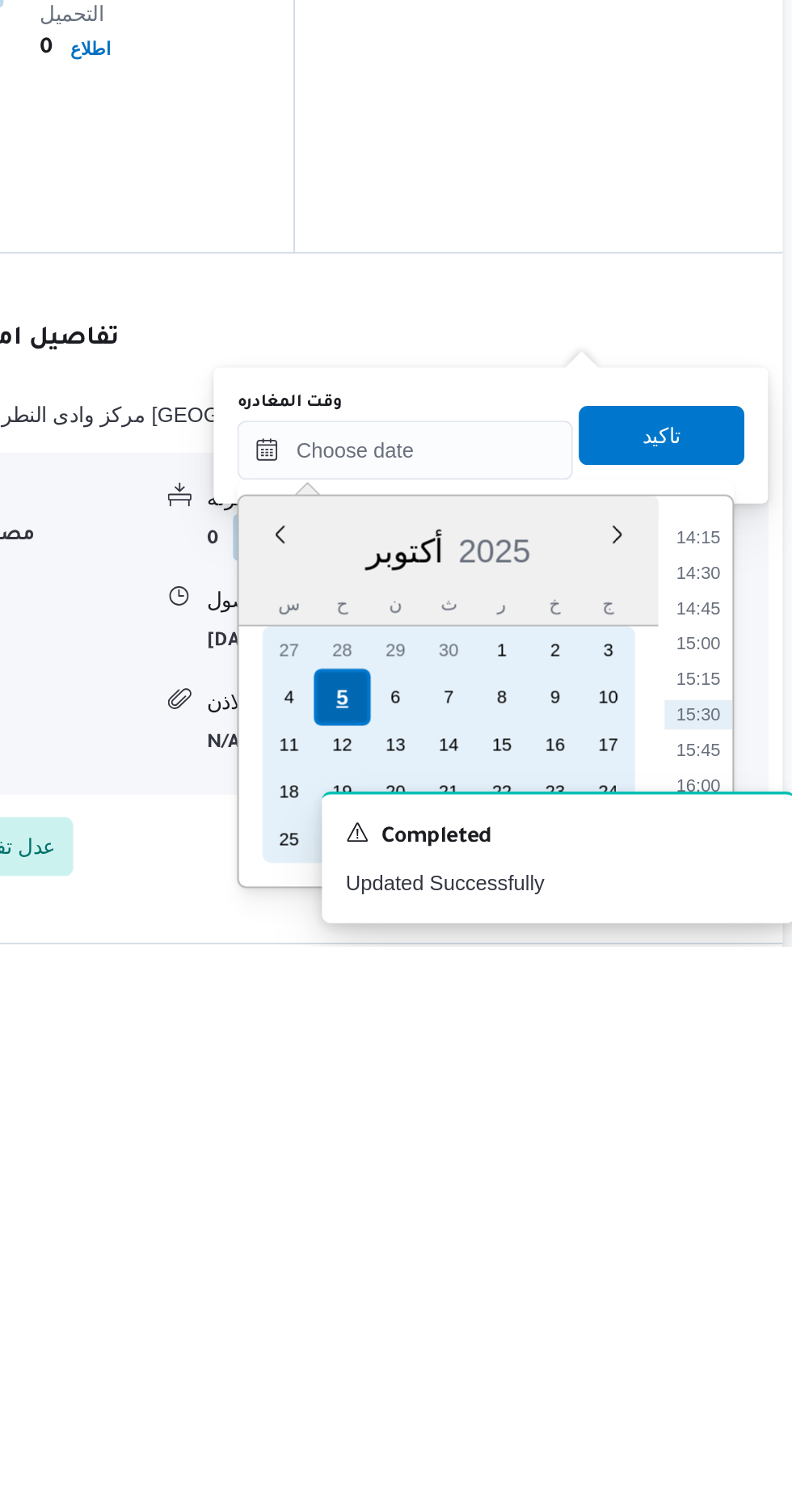
click at [531, 1373] on div "5" at bounding box center [532, 1375] width 31 height 31
type input "[DATE] ٠٠:٠٠"
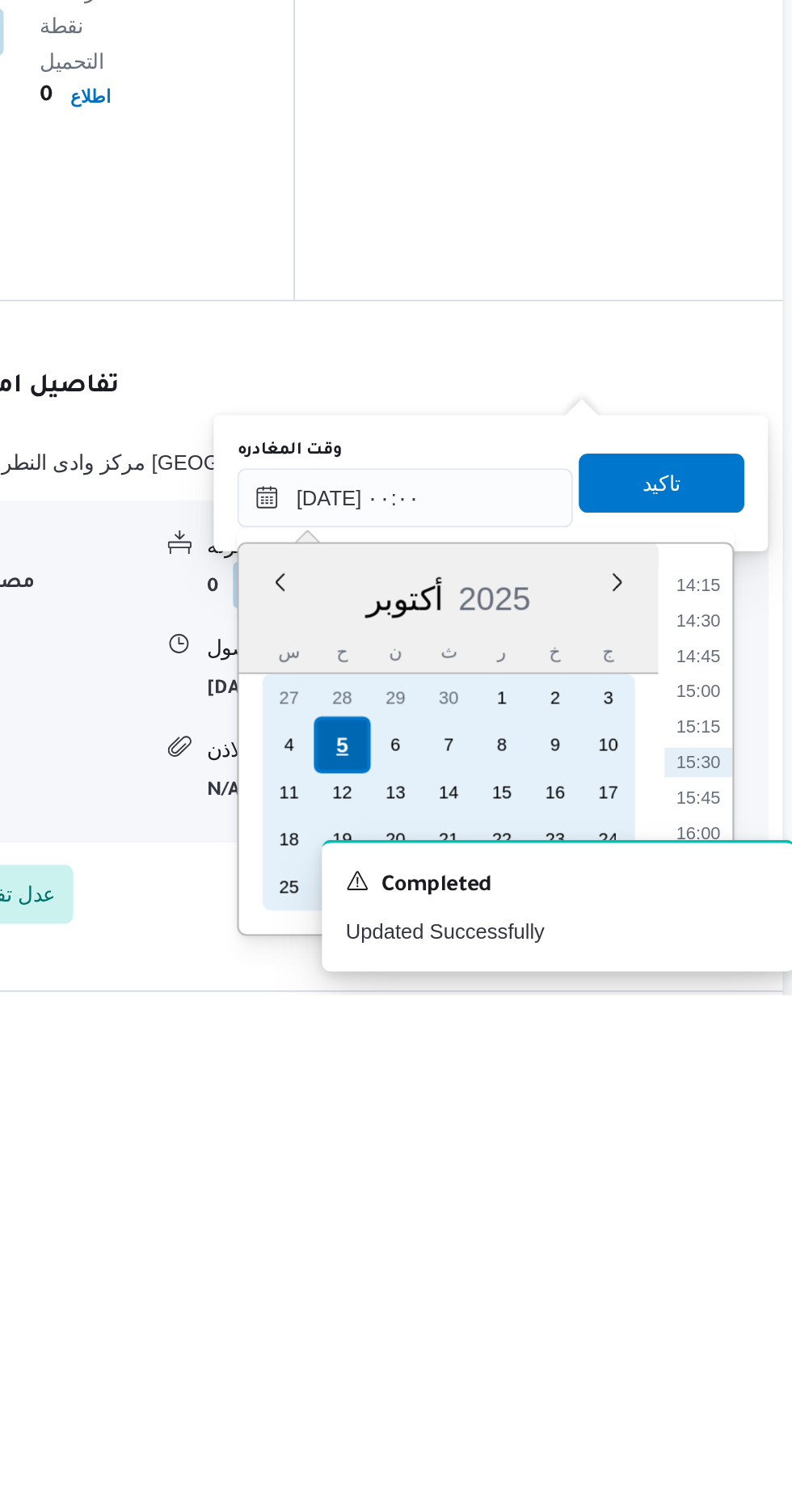
scroll to position [0, 0]
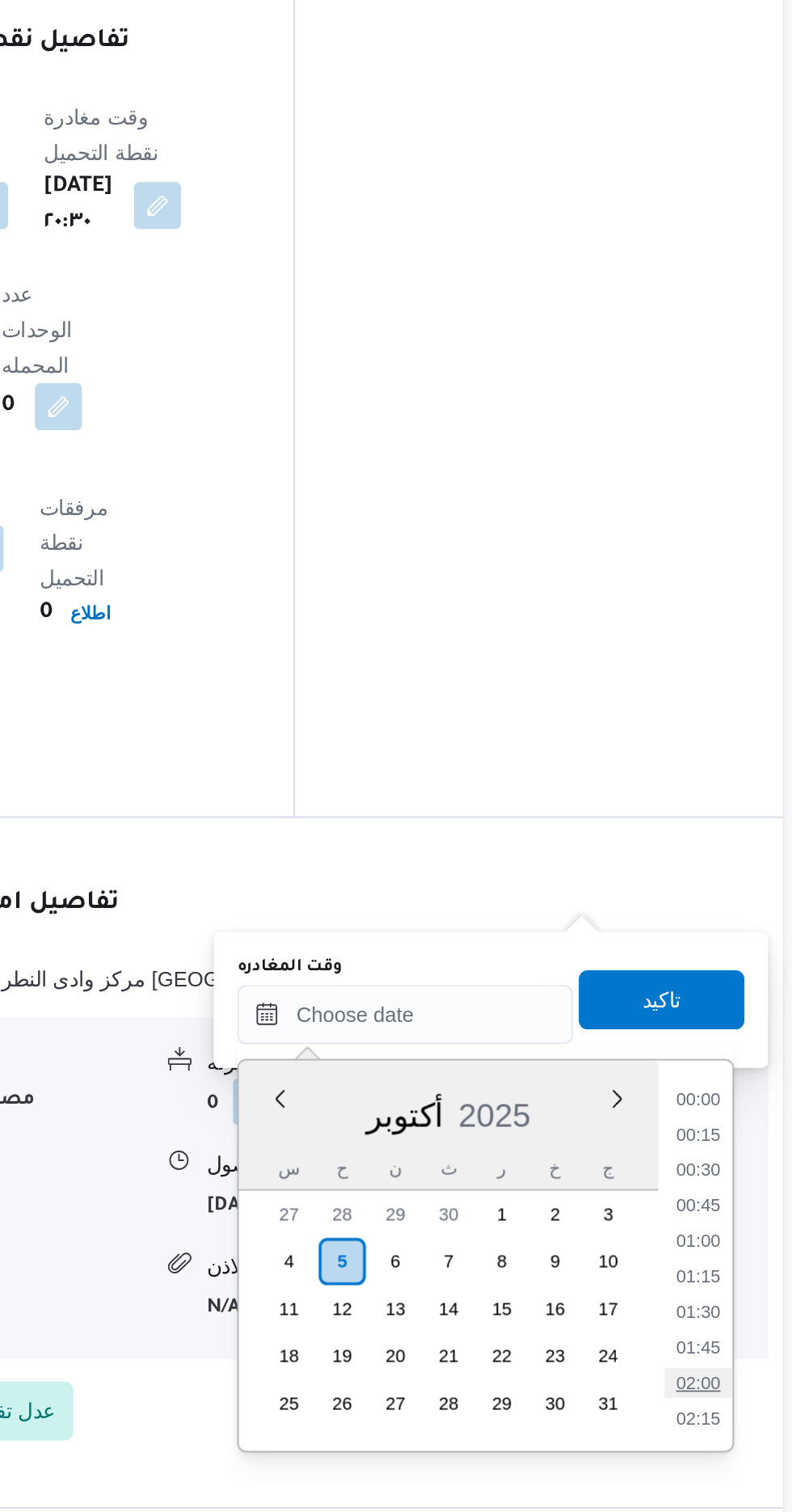
click at [722, 1437] on li "02:00" at bounding box center [726, 1440] width 37 height 16
type input "[DATE] ٠٢:٠٠"
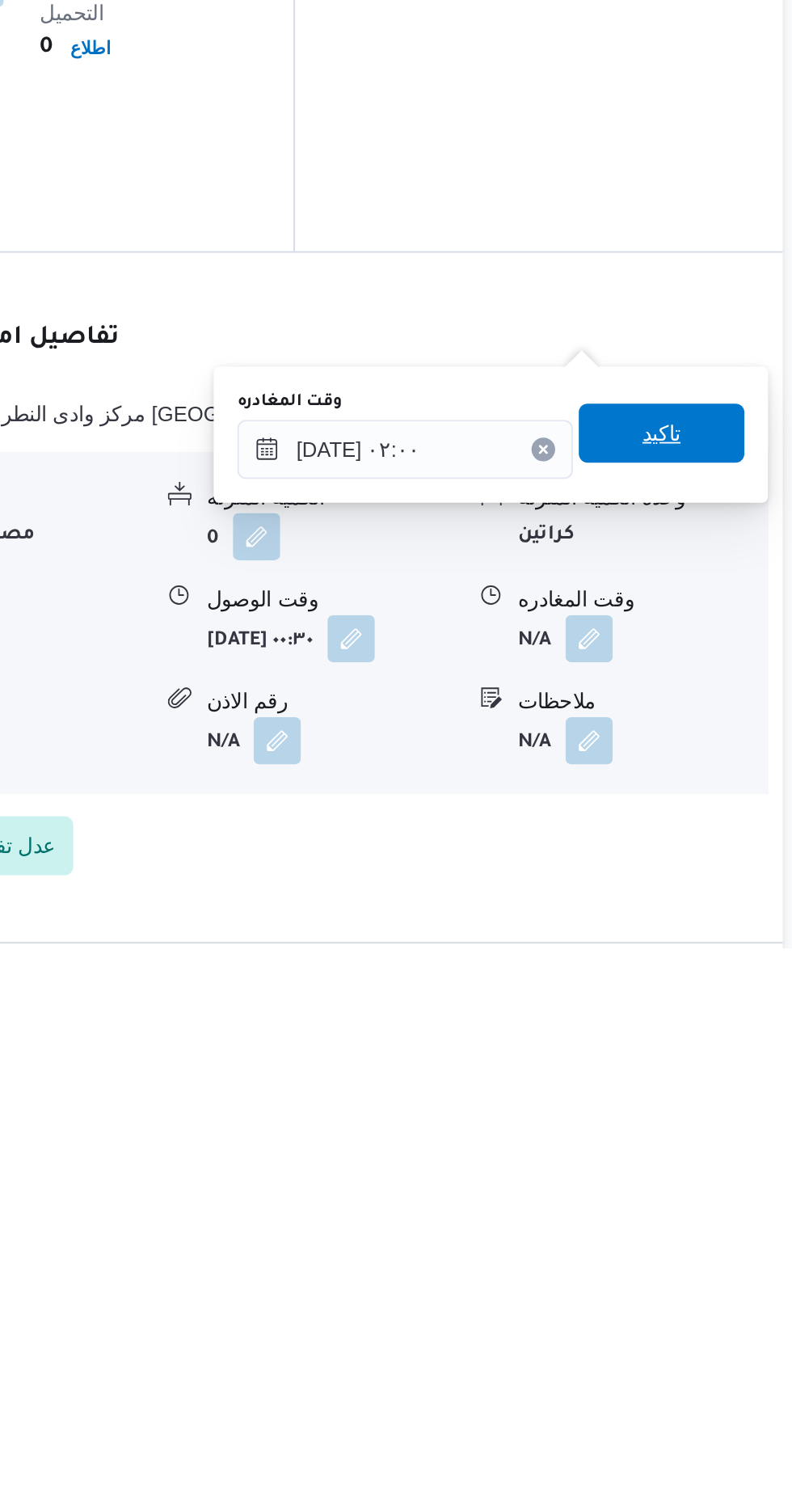
click at [713, 1237] on span "تاكيد" at bounding box center [707, 1231] width 21 height 19
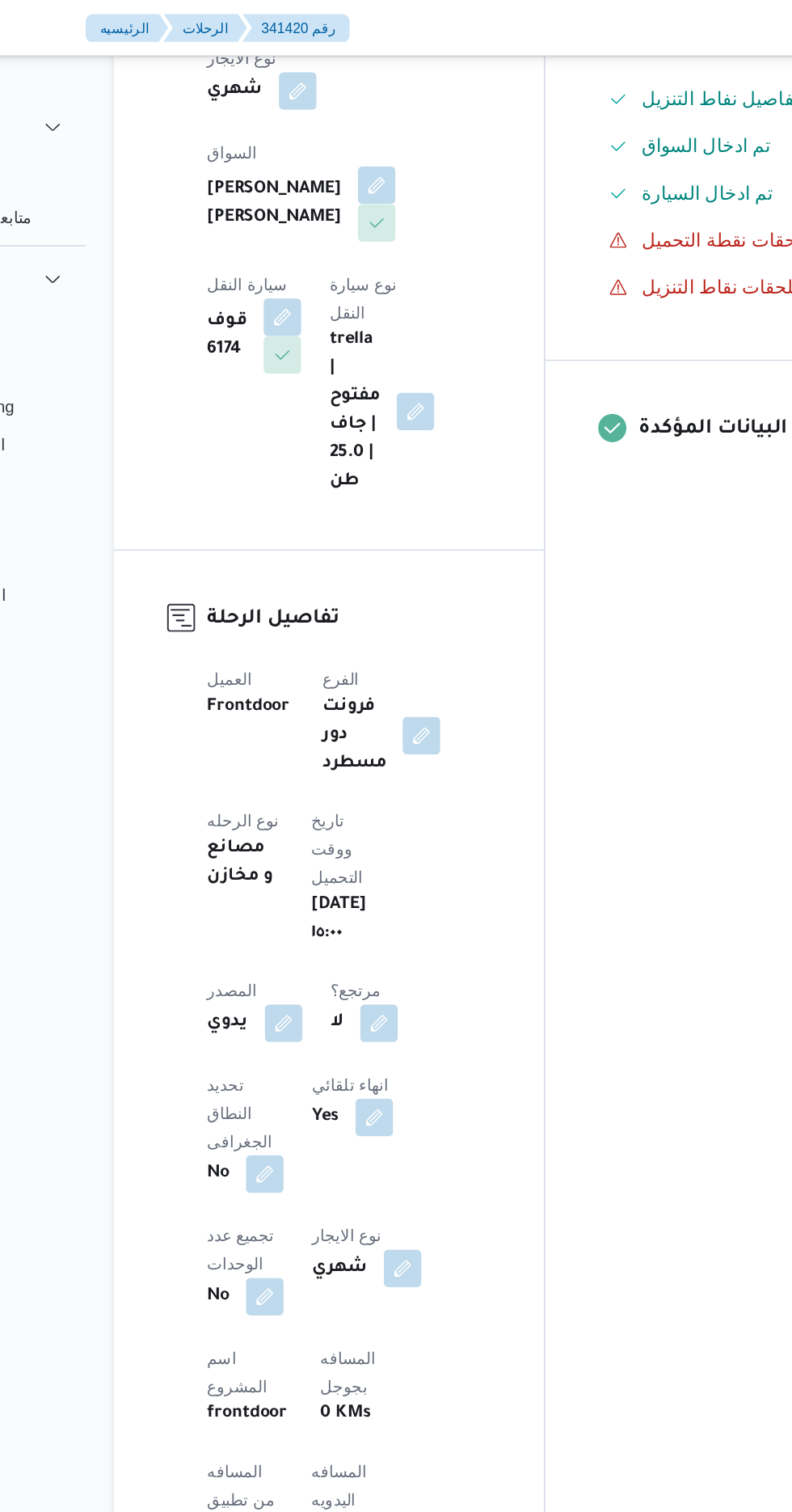
scroll to position [394, 0]
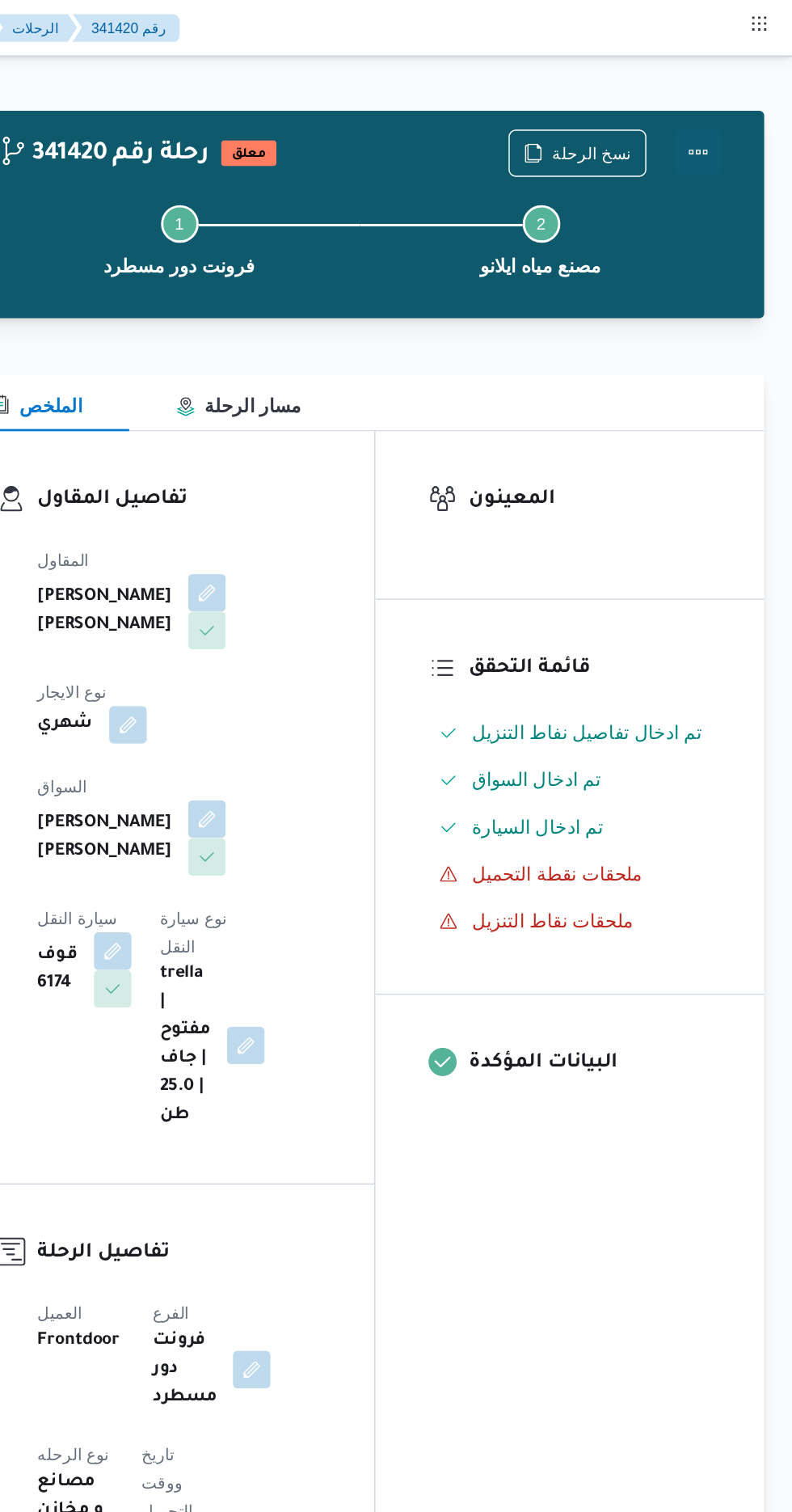
click at [724, 99] on button "Actions" at bounding box center [727, 104] width 32 height 32
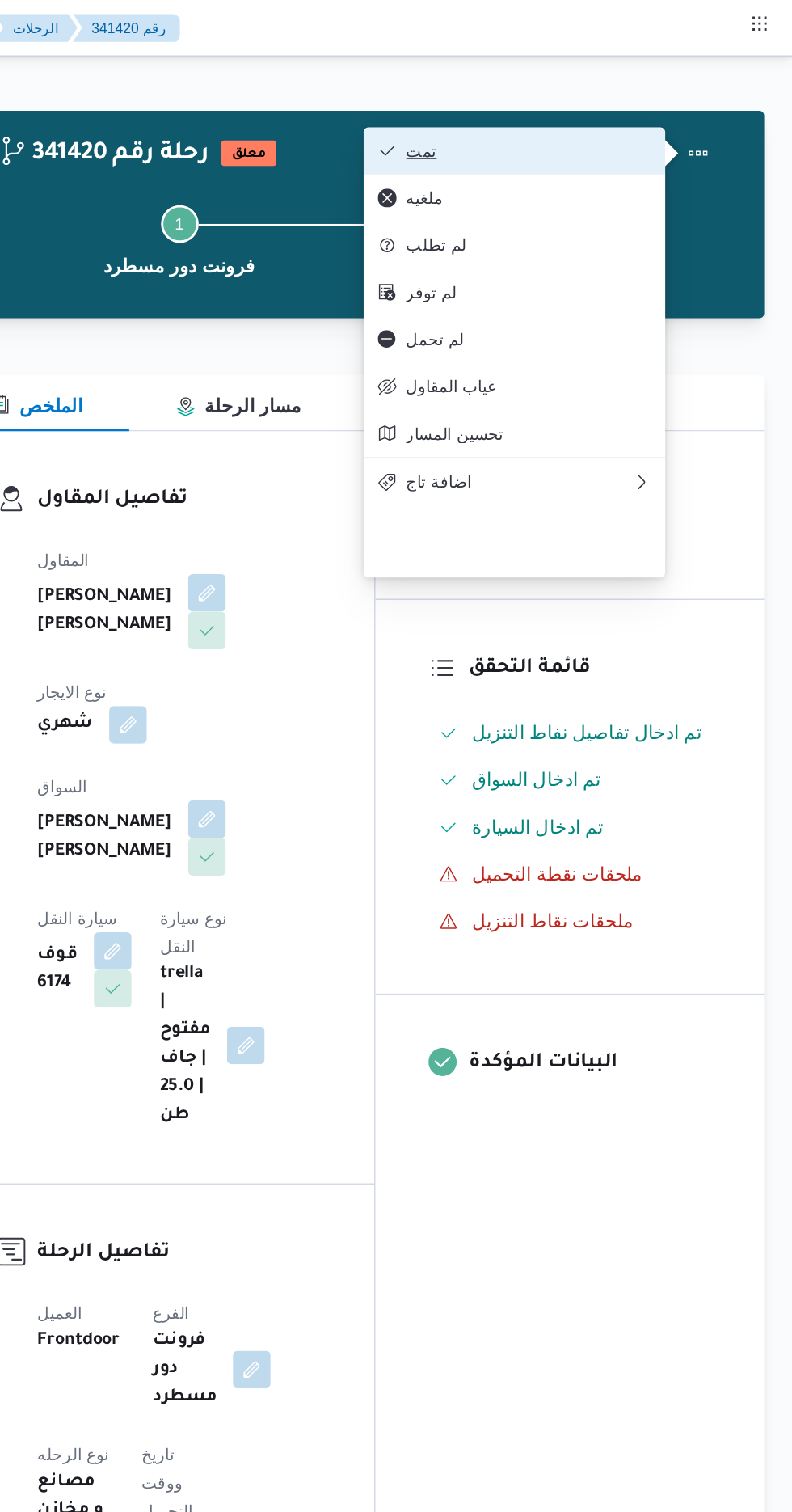
click at [530, 104] on span "تمت" at bounding box center [611, 103] width 168 height 13
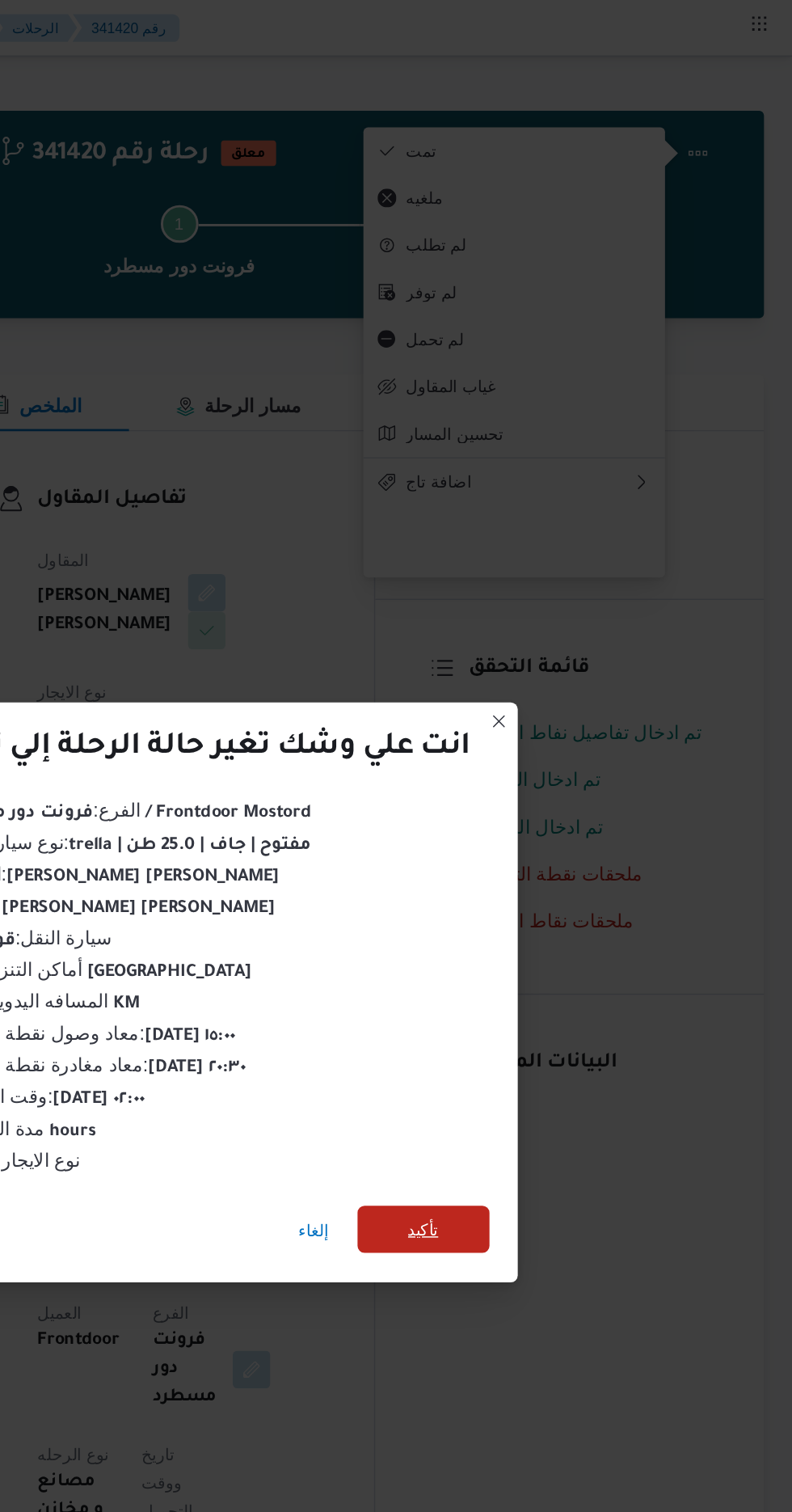
click at [541, 838] on span "تأكيد" at bounding box center [539, 843] width 21 height 19
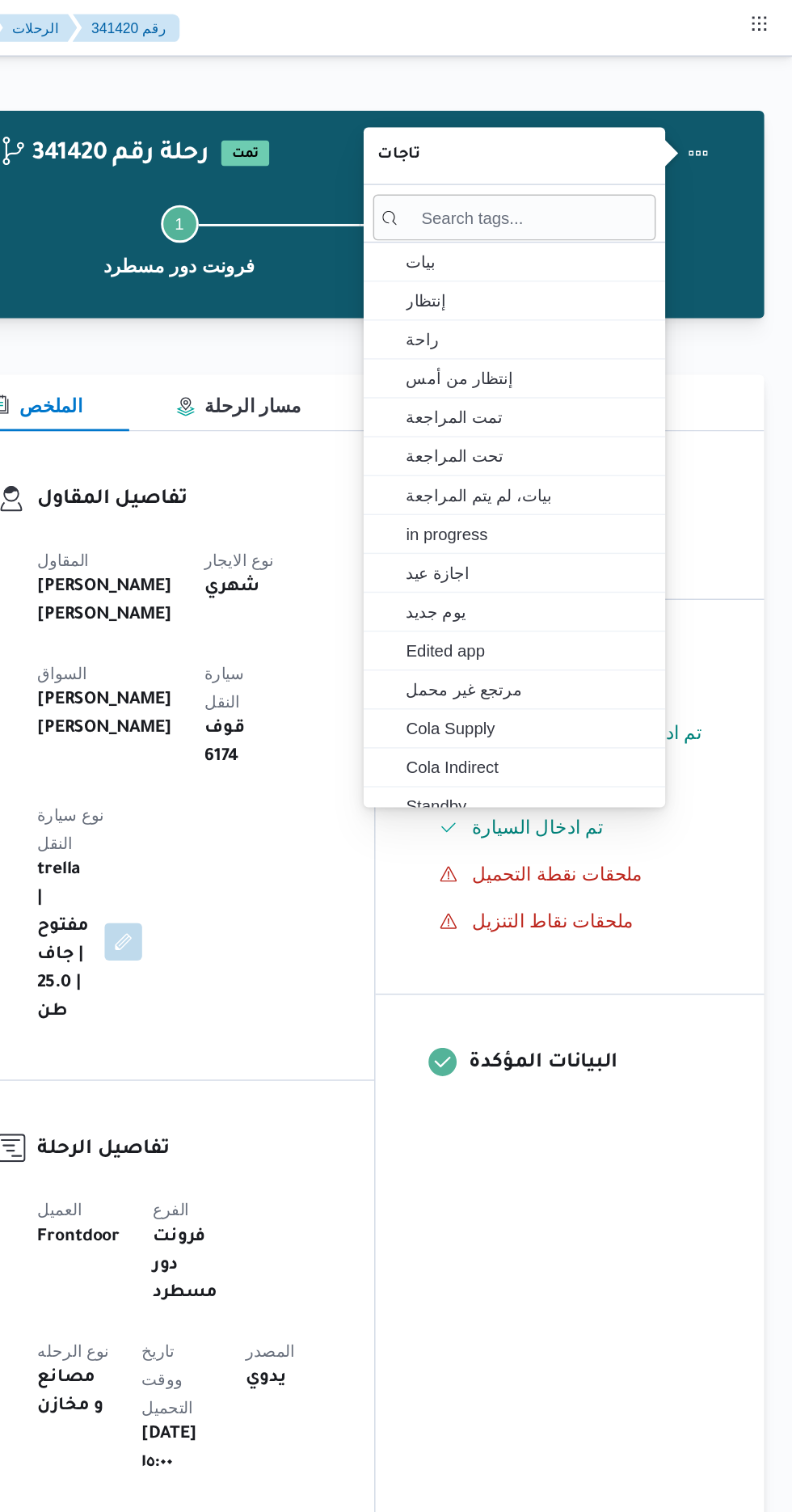
scroll to position [0, 0]
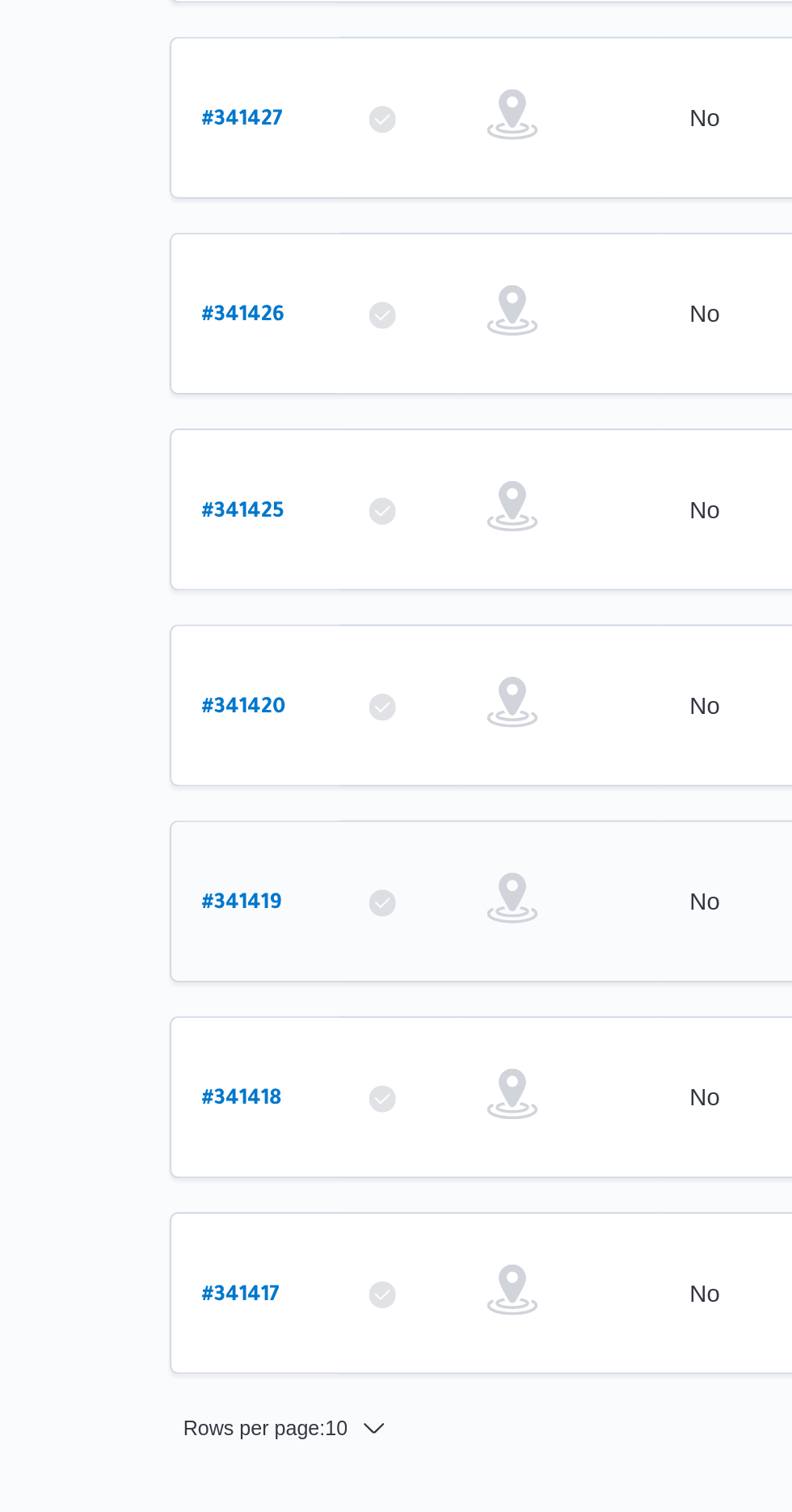
click at [227, 971] on b "# 341419" at bounding box center [244, 977] width 38 height 12
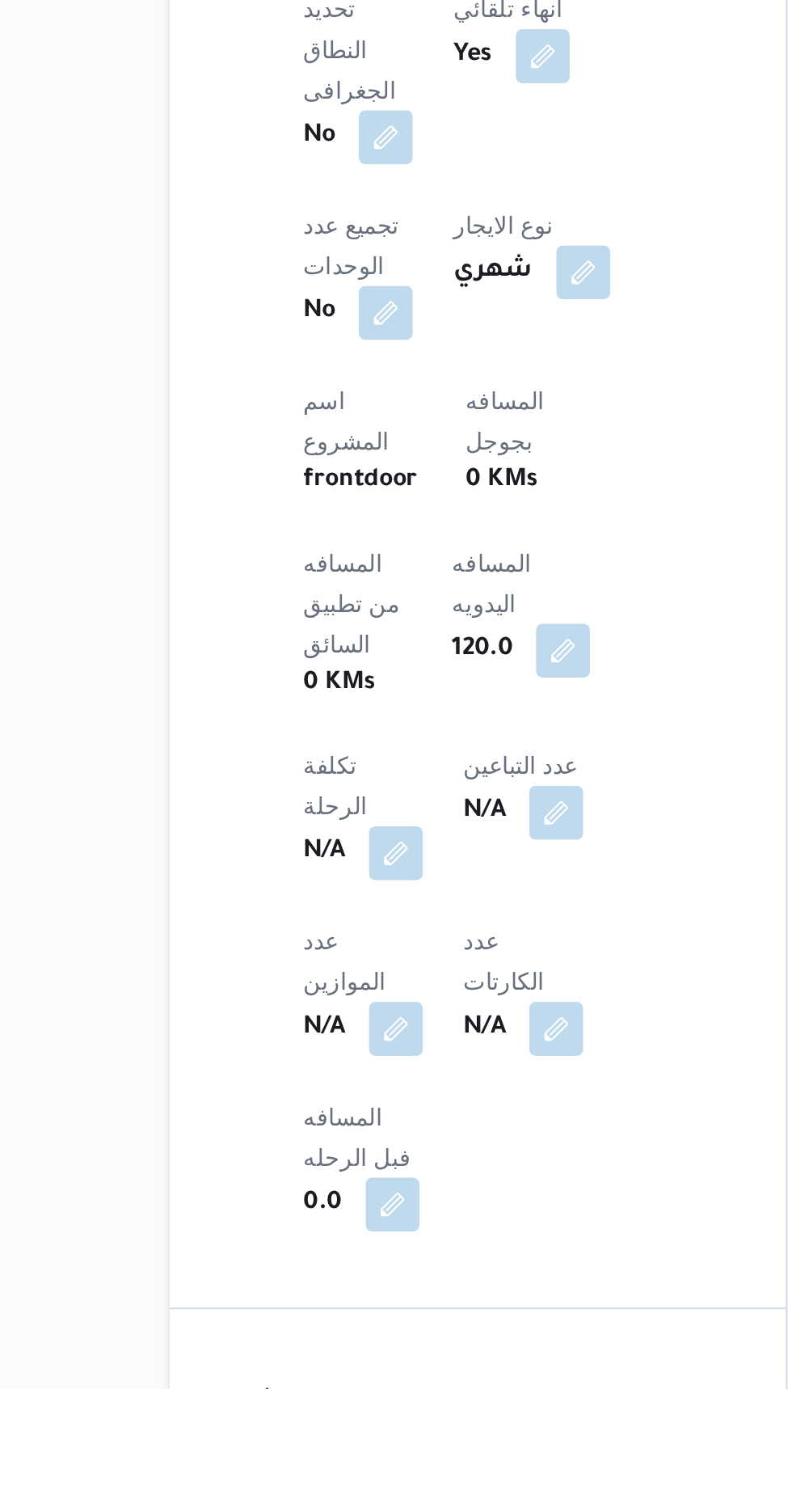
scroll to position [330, 0]
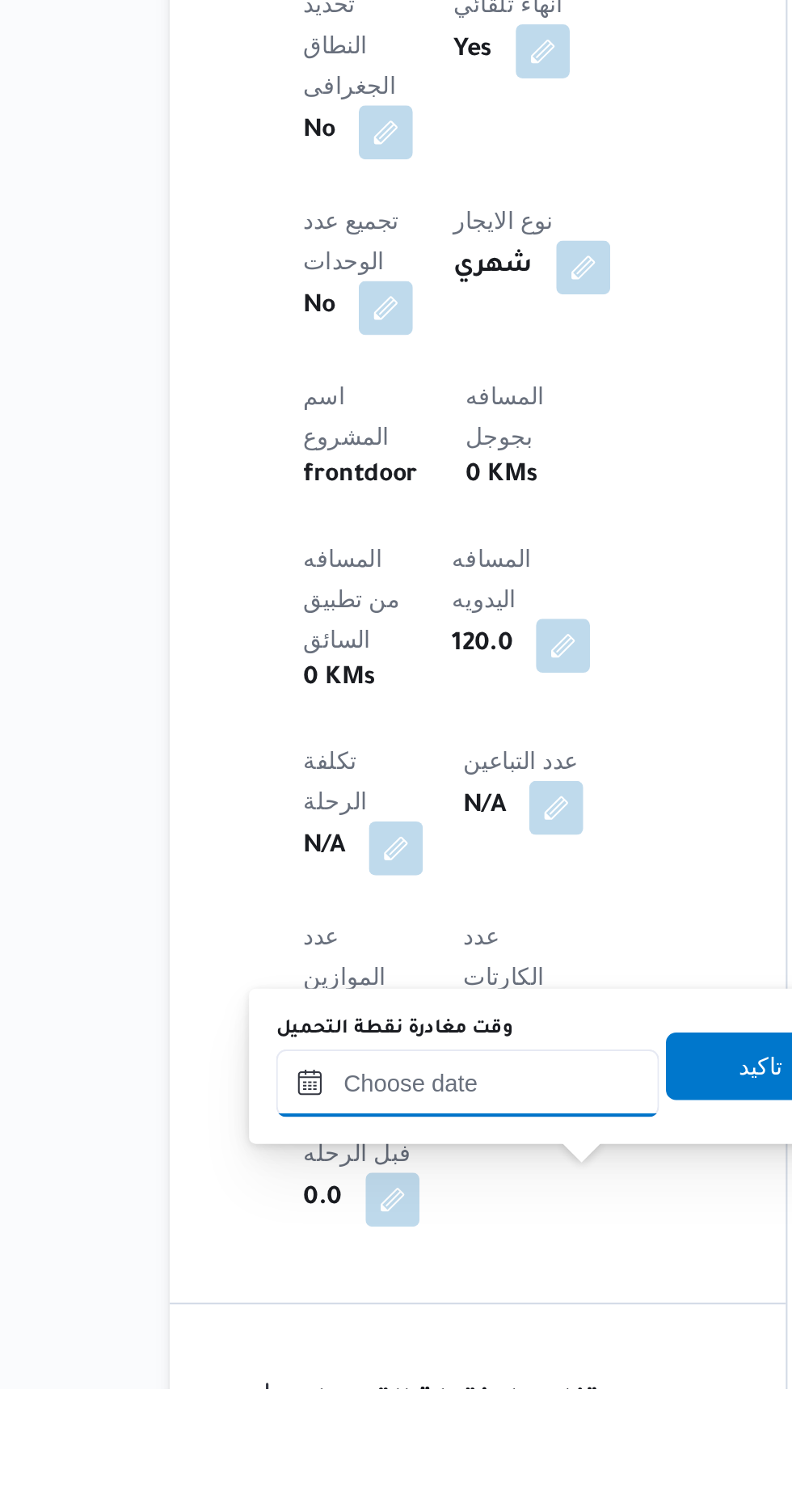
click at [307, 1364] on input "وقت مغادرة نقطة التحميل" at bounding box center [352, 1365] width 183 height 32
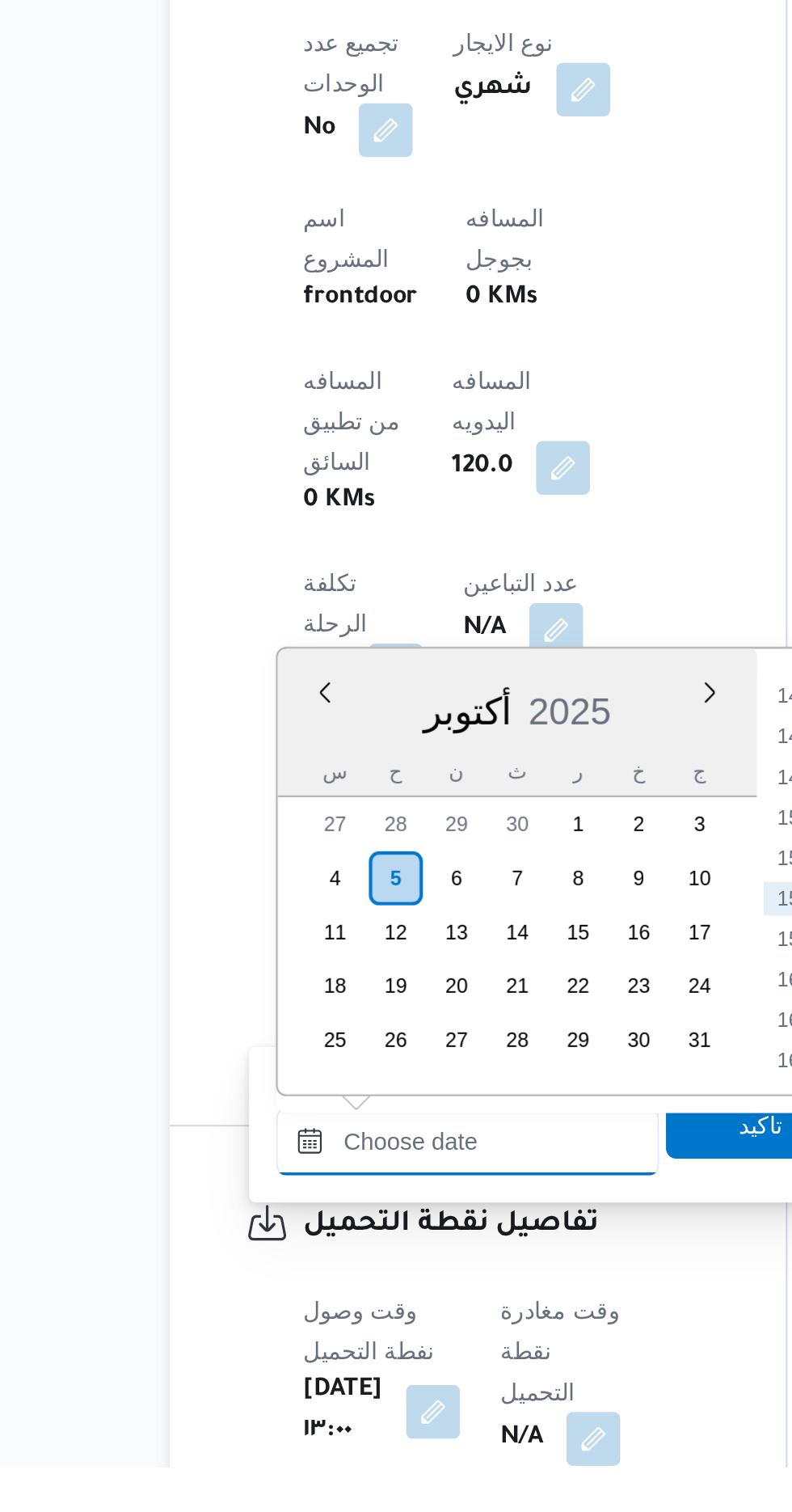
scroll to position [453, 0]
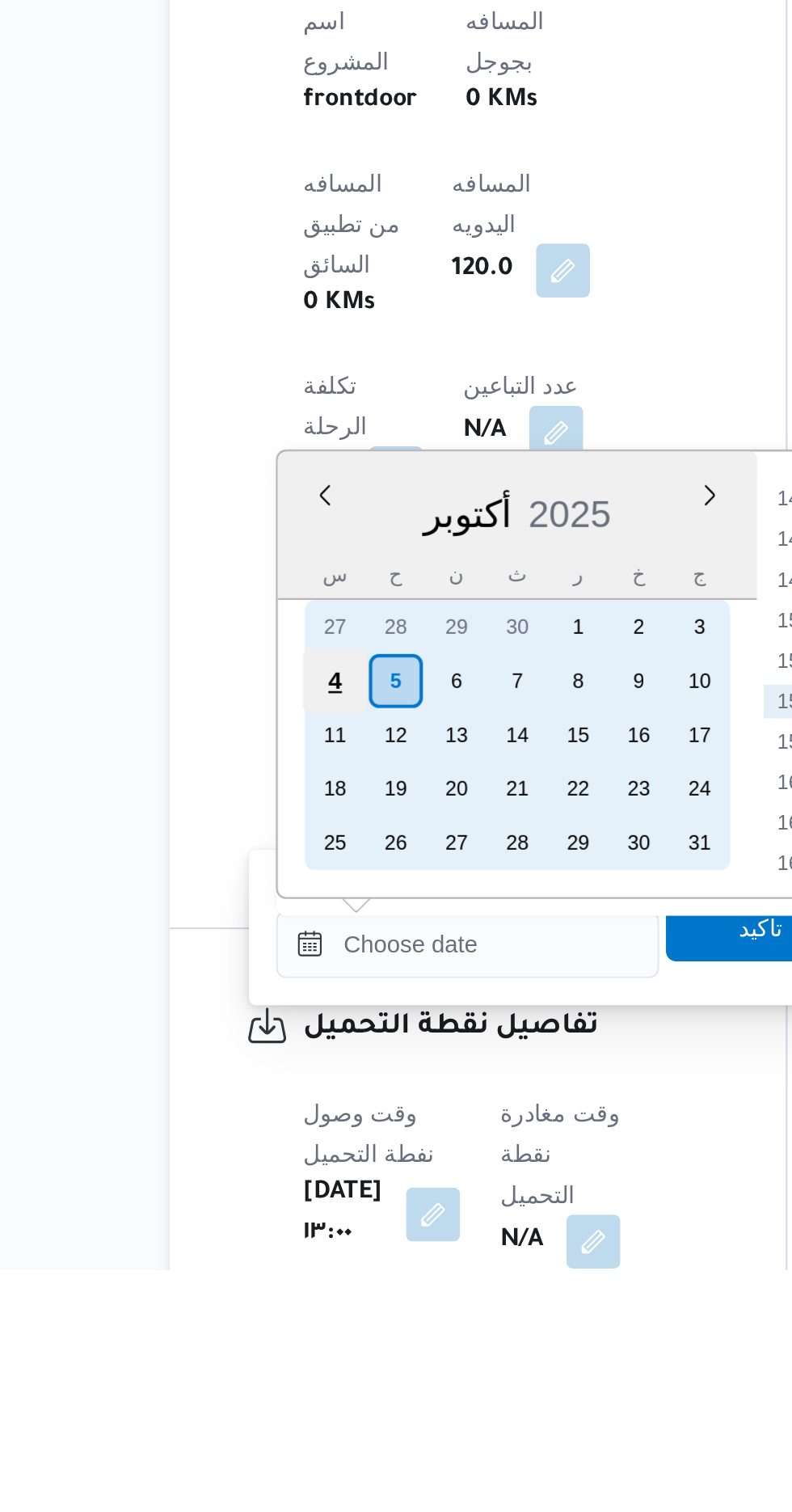
click at [281, 1237] on div "4" at bounding box center [290, 1230] width 31 height 31
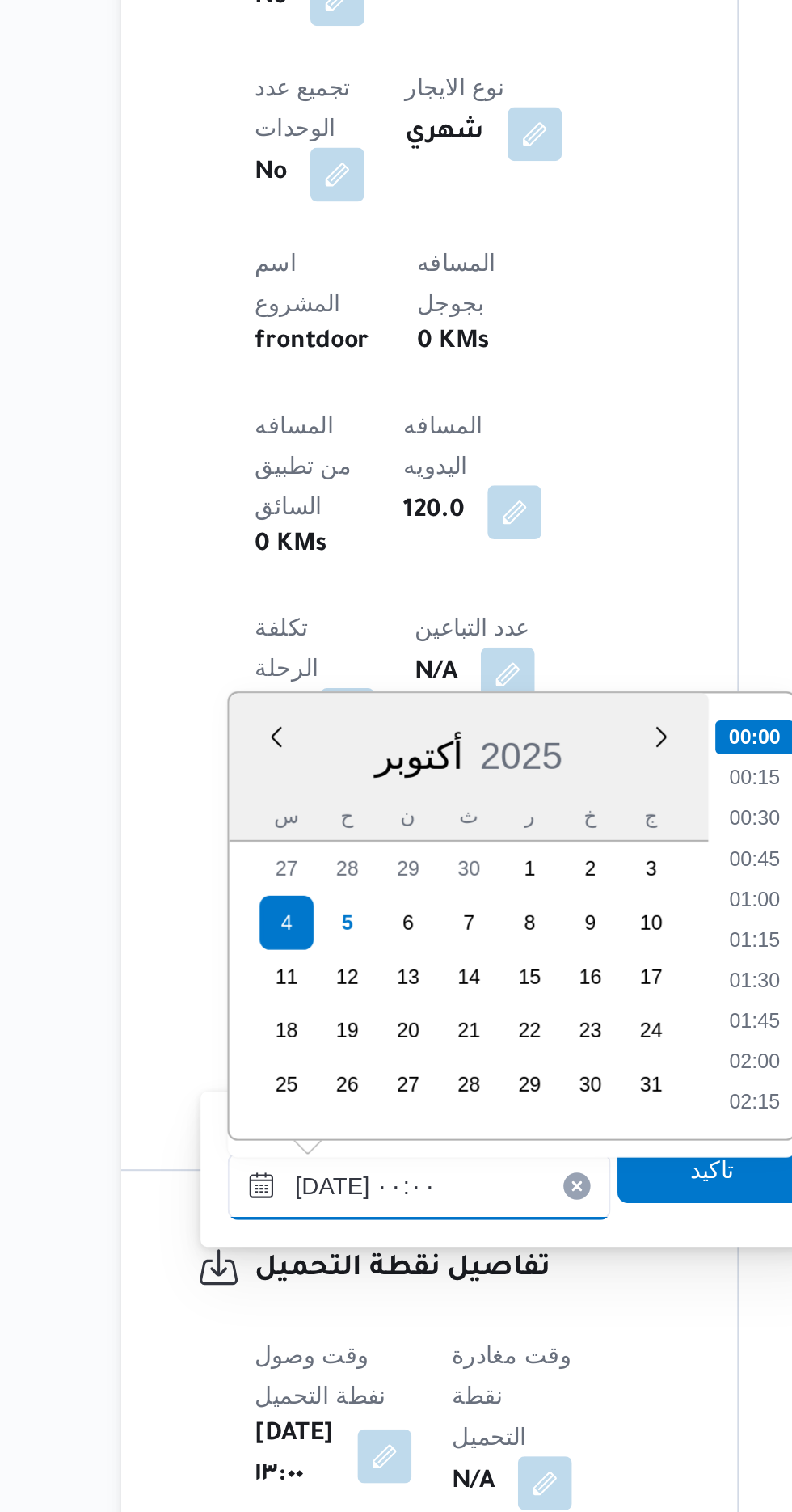
click at [276, 1357] on input "[DATE] ٠٠:٠٠" at bounding box center [352, 1355] width 183 height 32
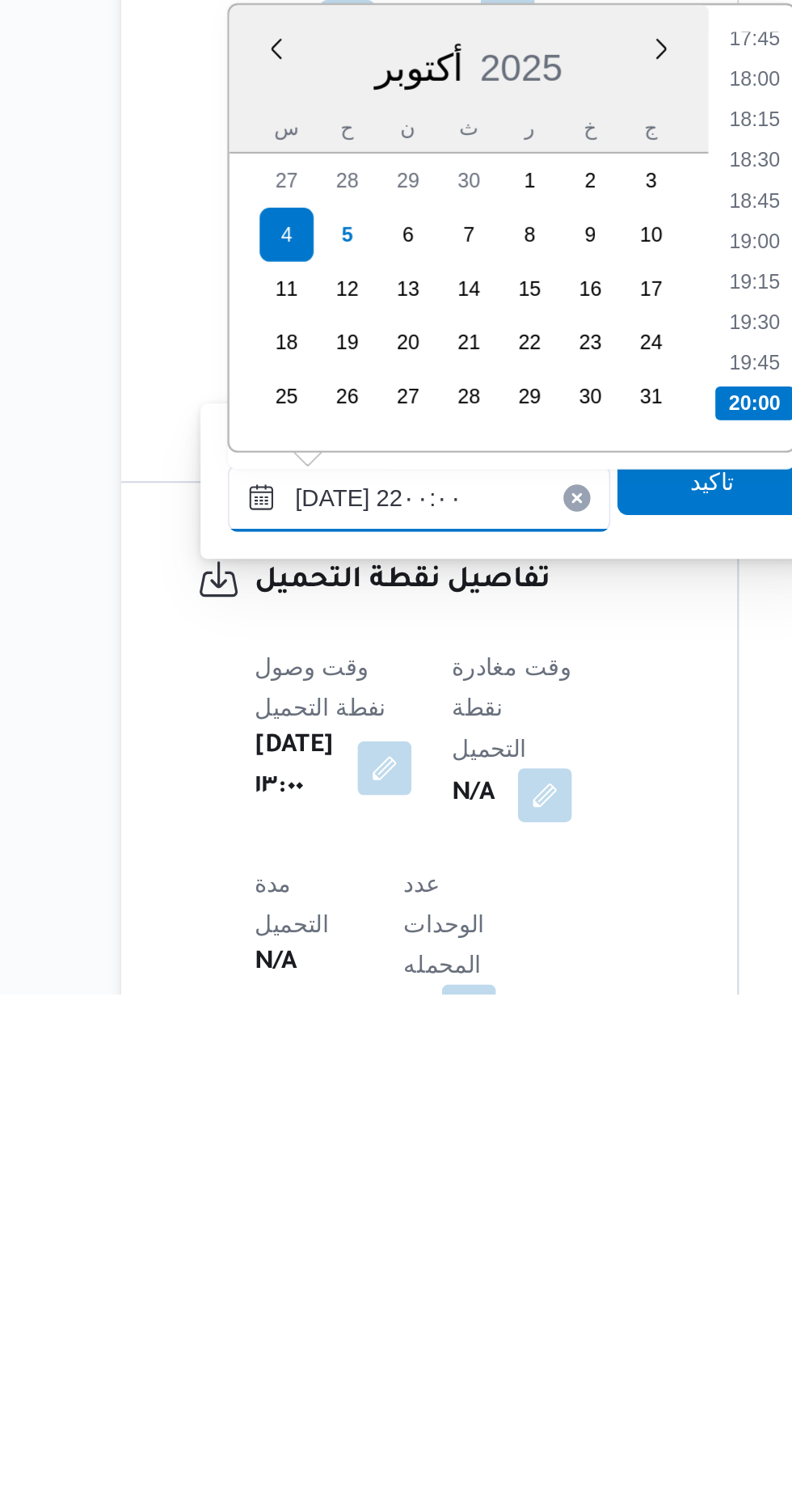
scroll to position [1538, 0]
click at [513, 1226] on li "22:00" at bounding box center [513, 1229] width 38 height 16
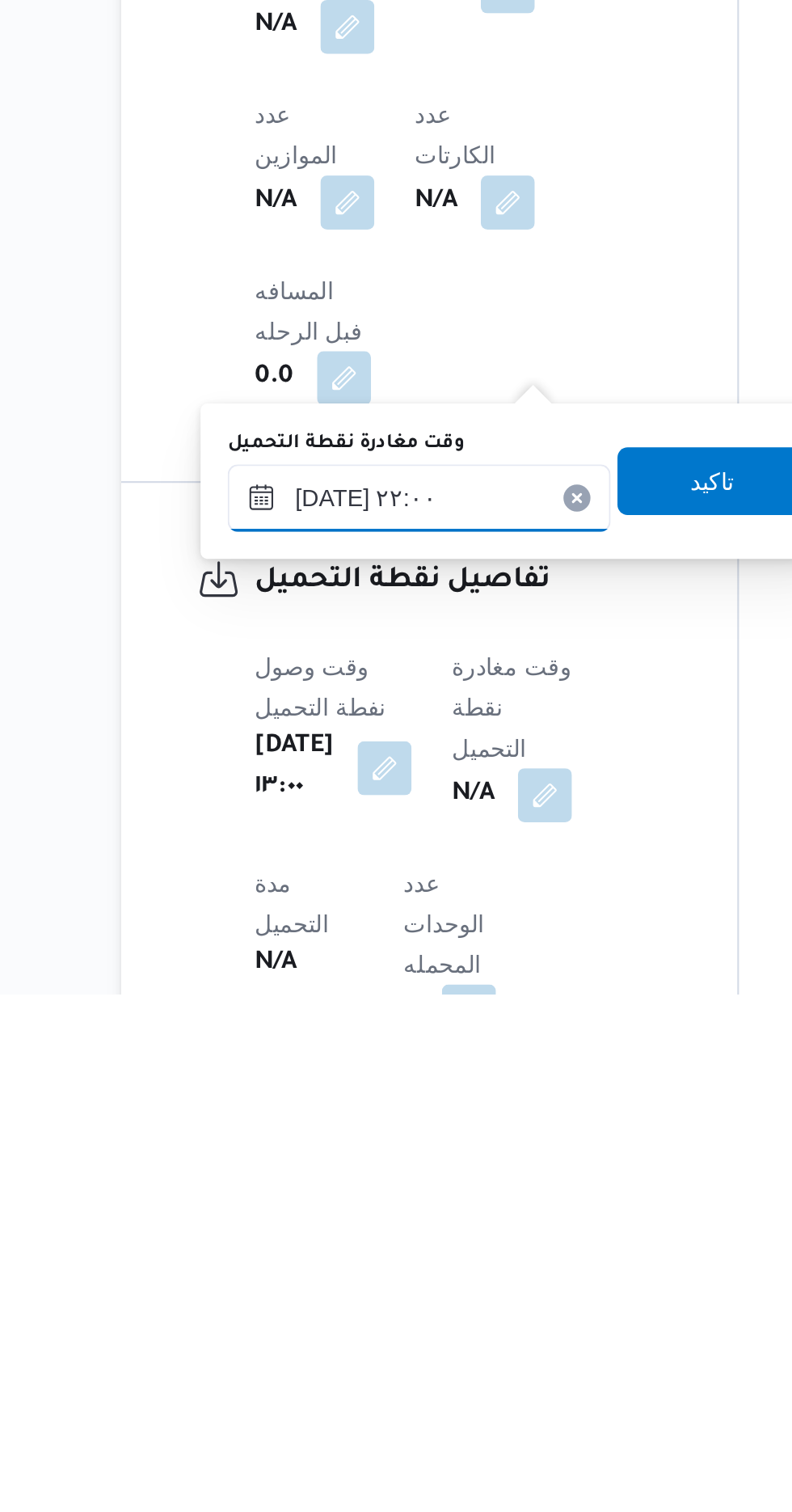
click at [308, 1265] on input "[DATE] ٢٢:٠٠" at bounding box center [352, 1273] width 183 height 32
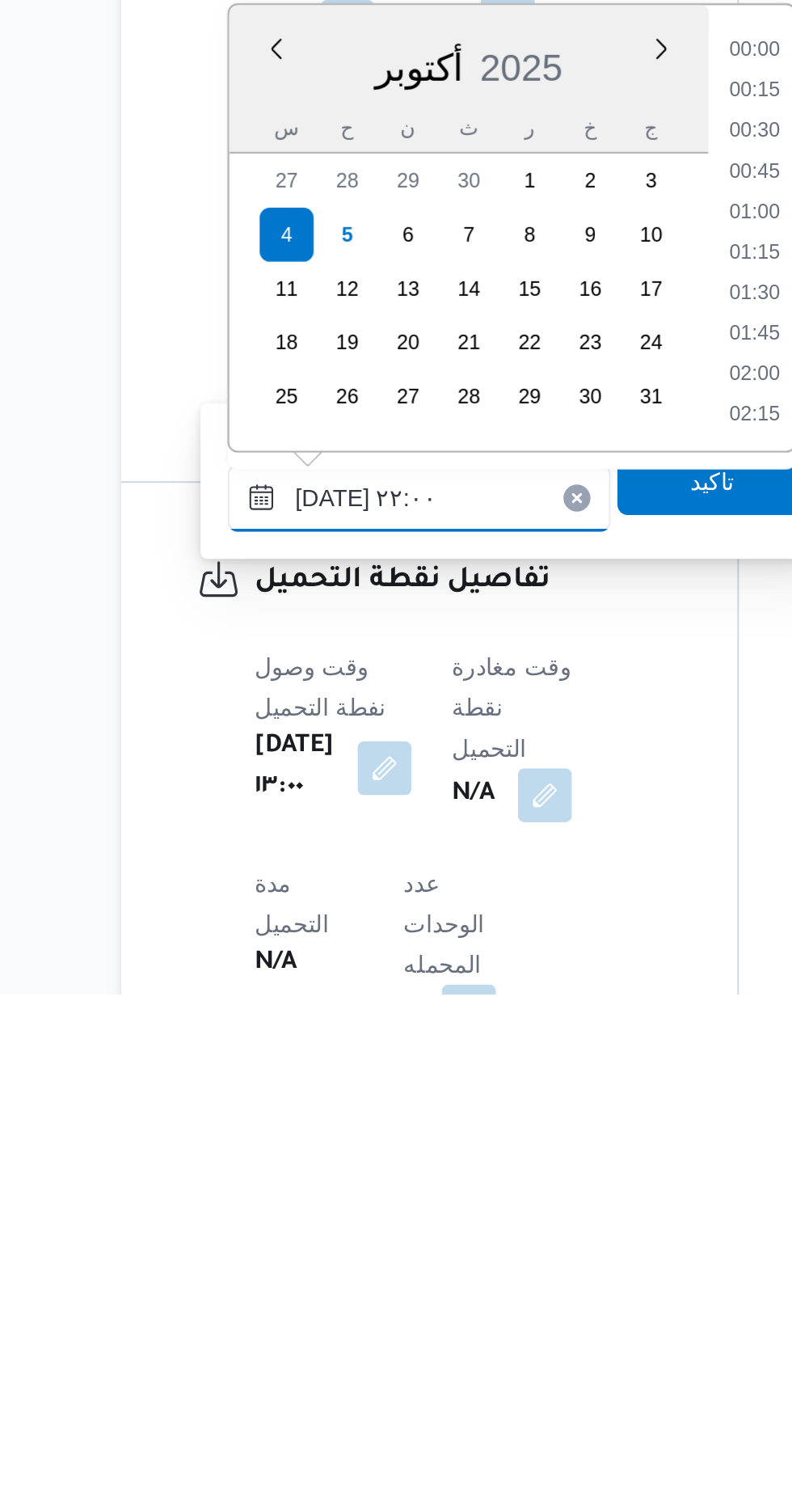
scroll to position [1609, 0]
click at [512, 1081] on li "21:00" at bounding box center [513, 1079] width 37 height 16
type input "[DATE] ٢١:٠٠"
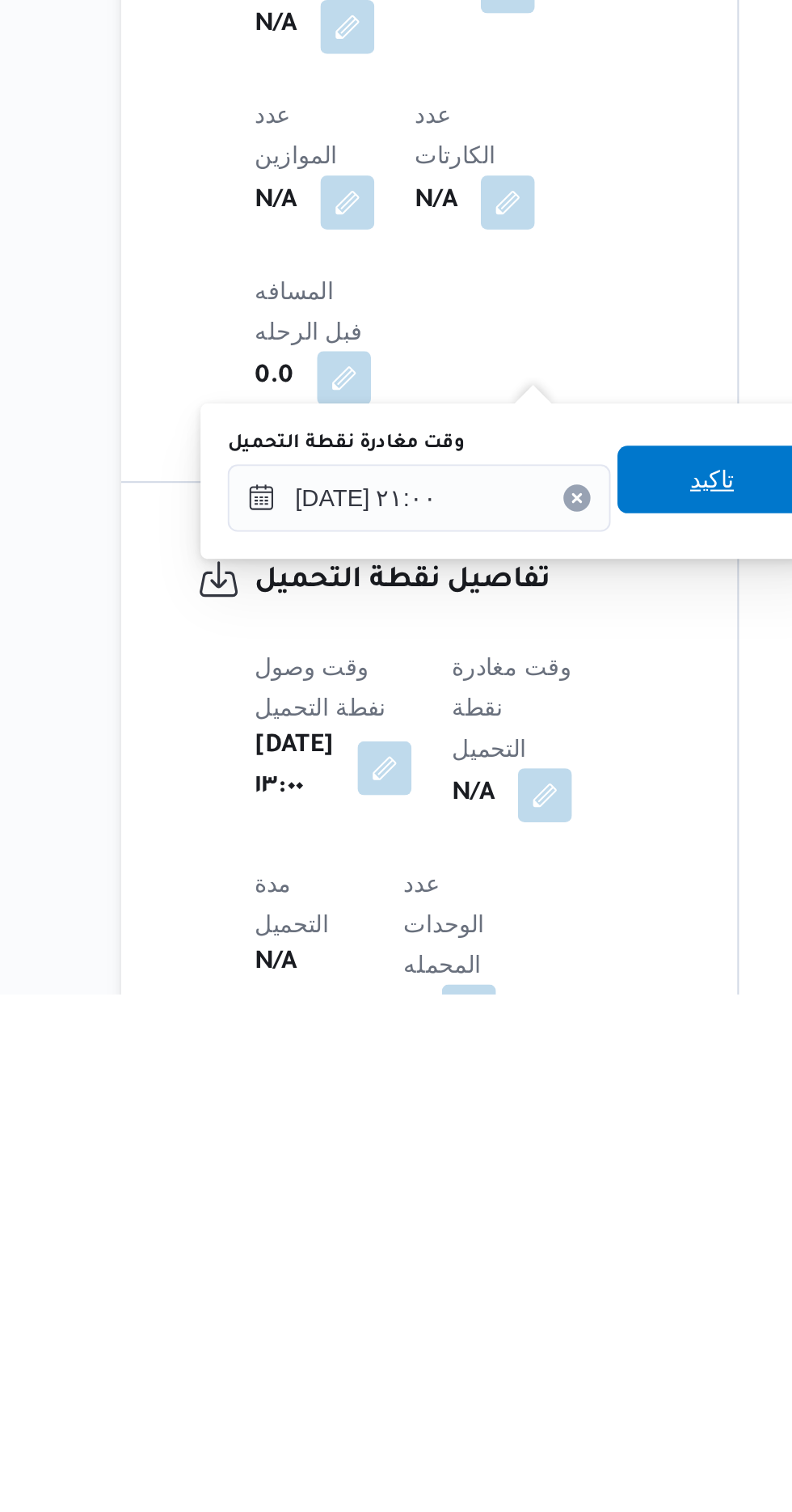
click at [499, 1273] on span "تاكيد" at bounding box center [493, 1266] width 21 height 19
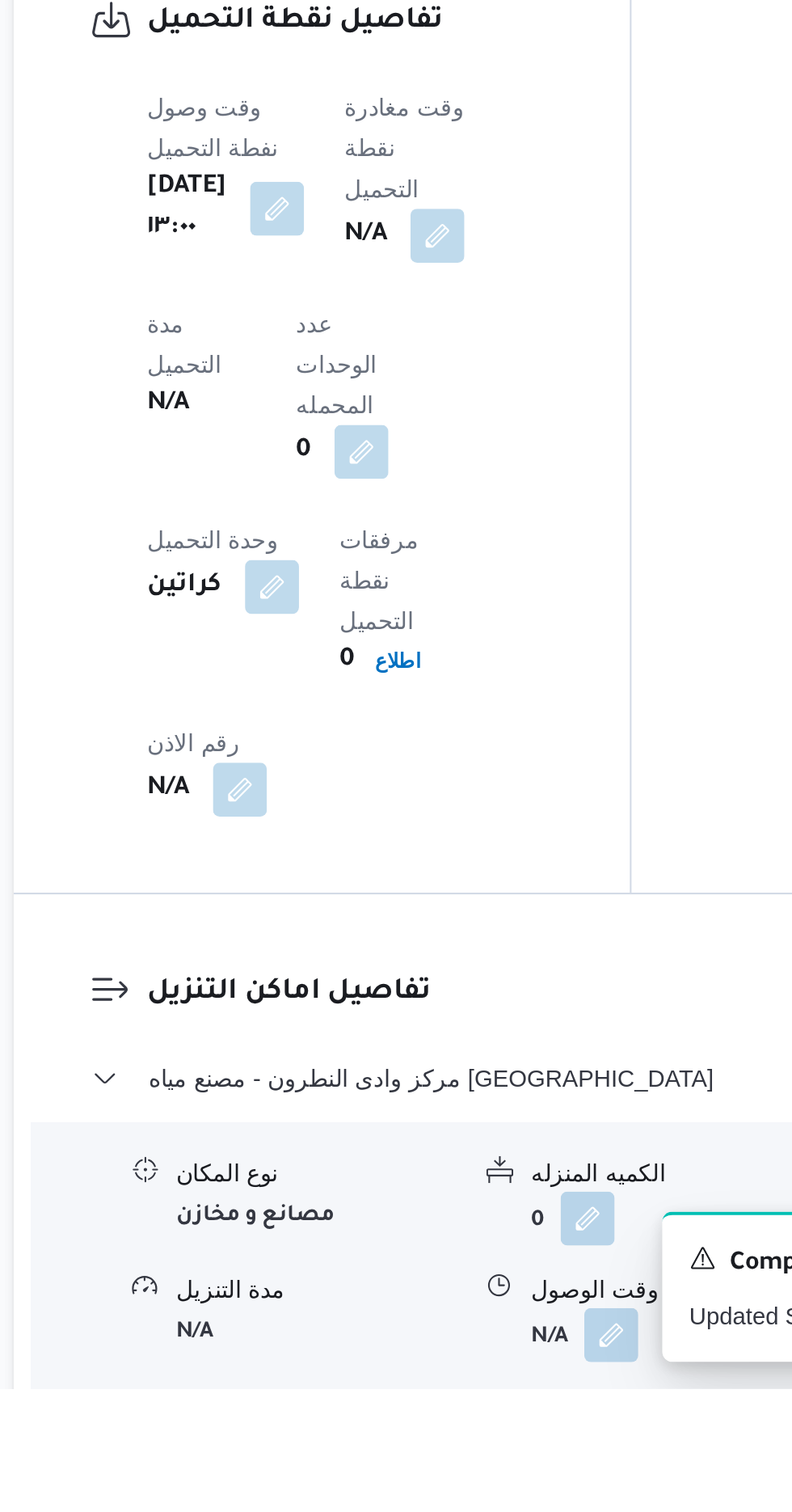
scroll to position [992, 0]
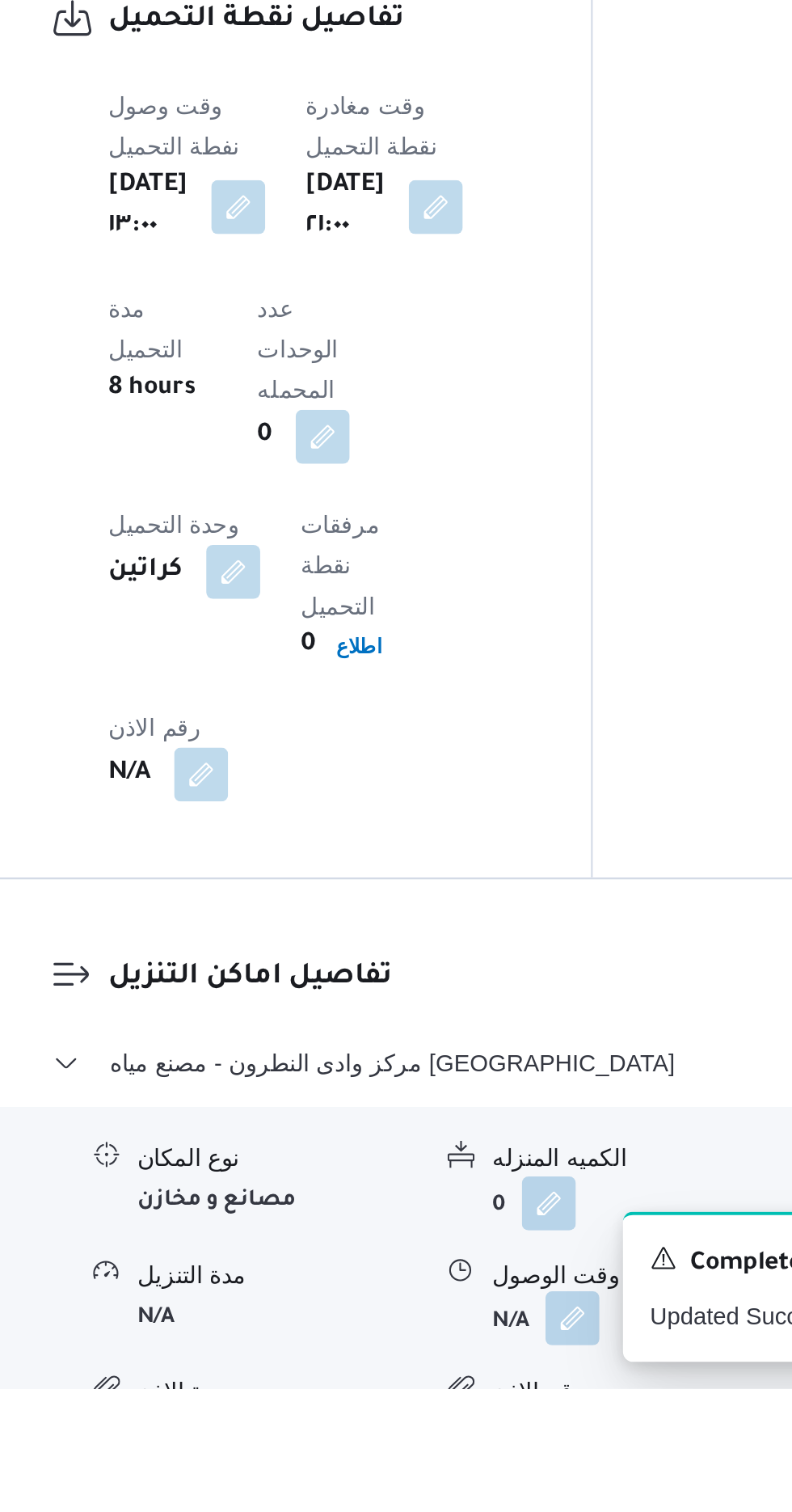
click at [497, 1465] on span at bounding box center [491, 1478] width 34 height 26
click at [498, 1465] on button "button" at bounding box center [496, 1478] width 26 height 26
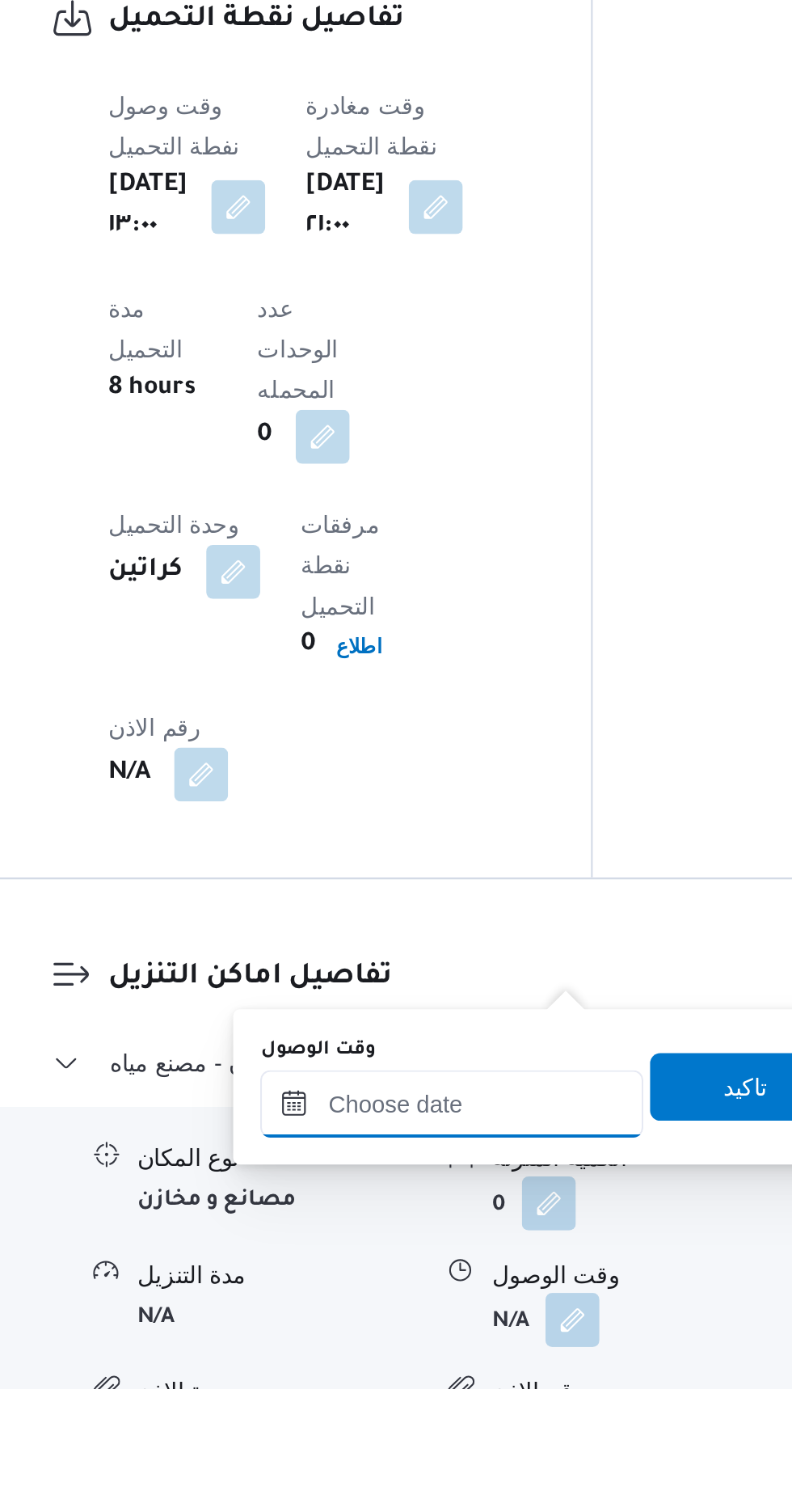
click at [382, 1372] on input "وقت الوصول" at bounding box center [438, 1374] width 183 height 32
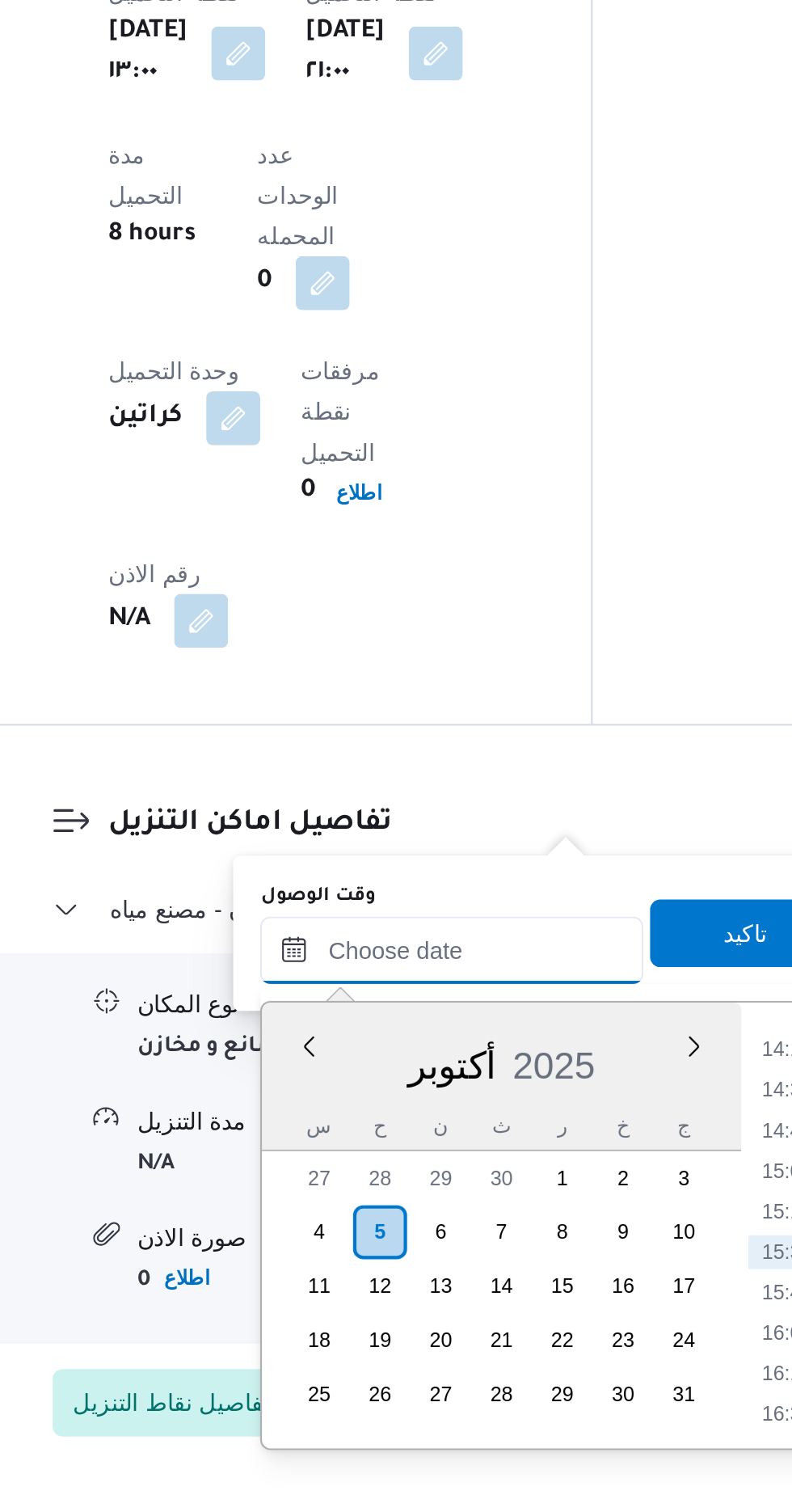
scroll to position [1124, 0]
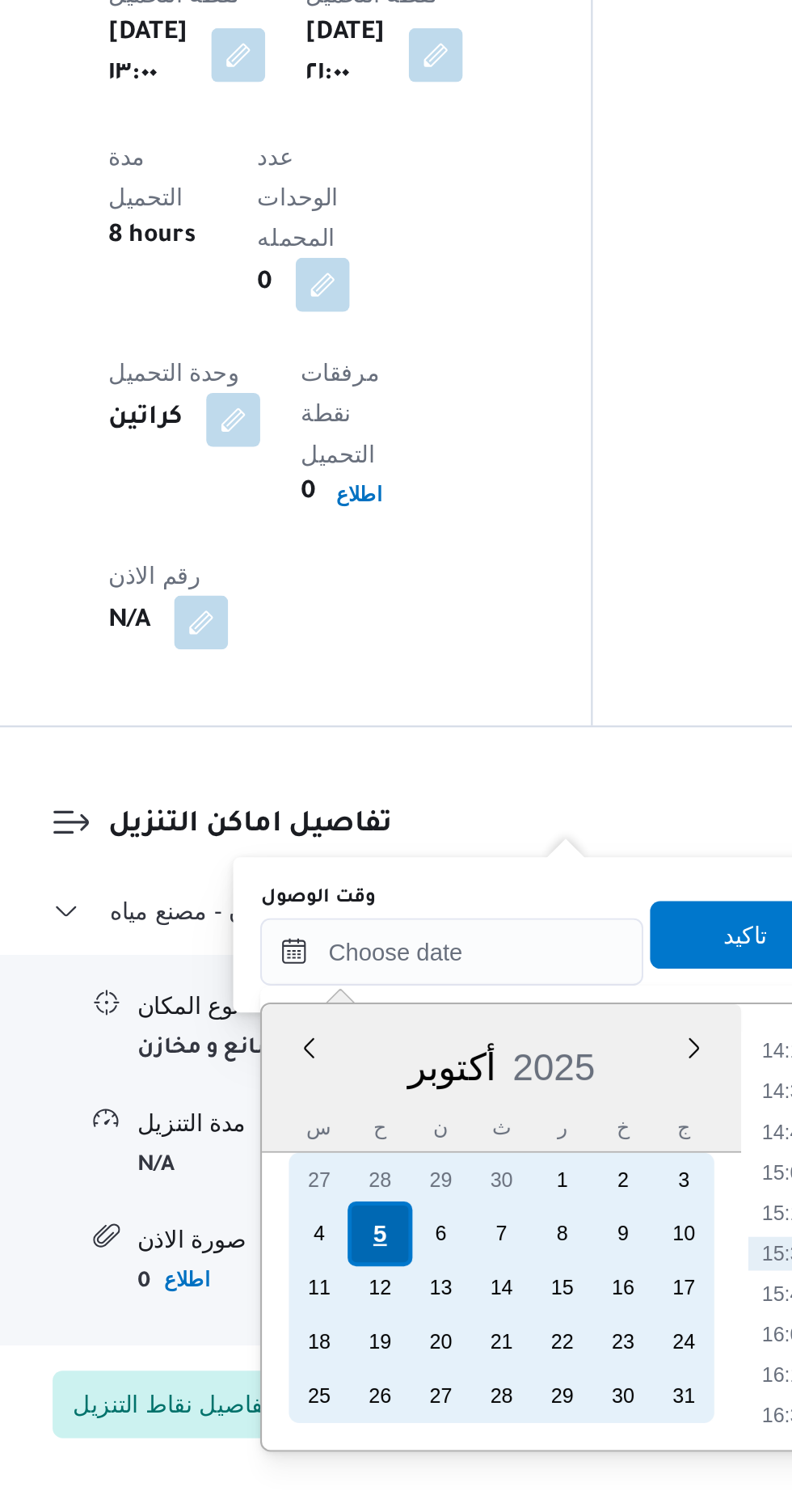
click at [404, 1376] on div "5" at bounding box center [404, 1379] width 31 height 31
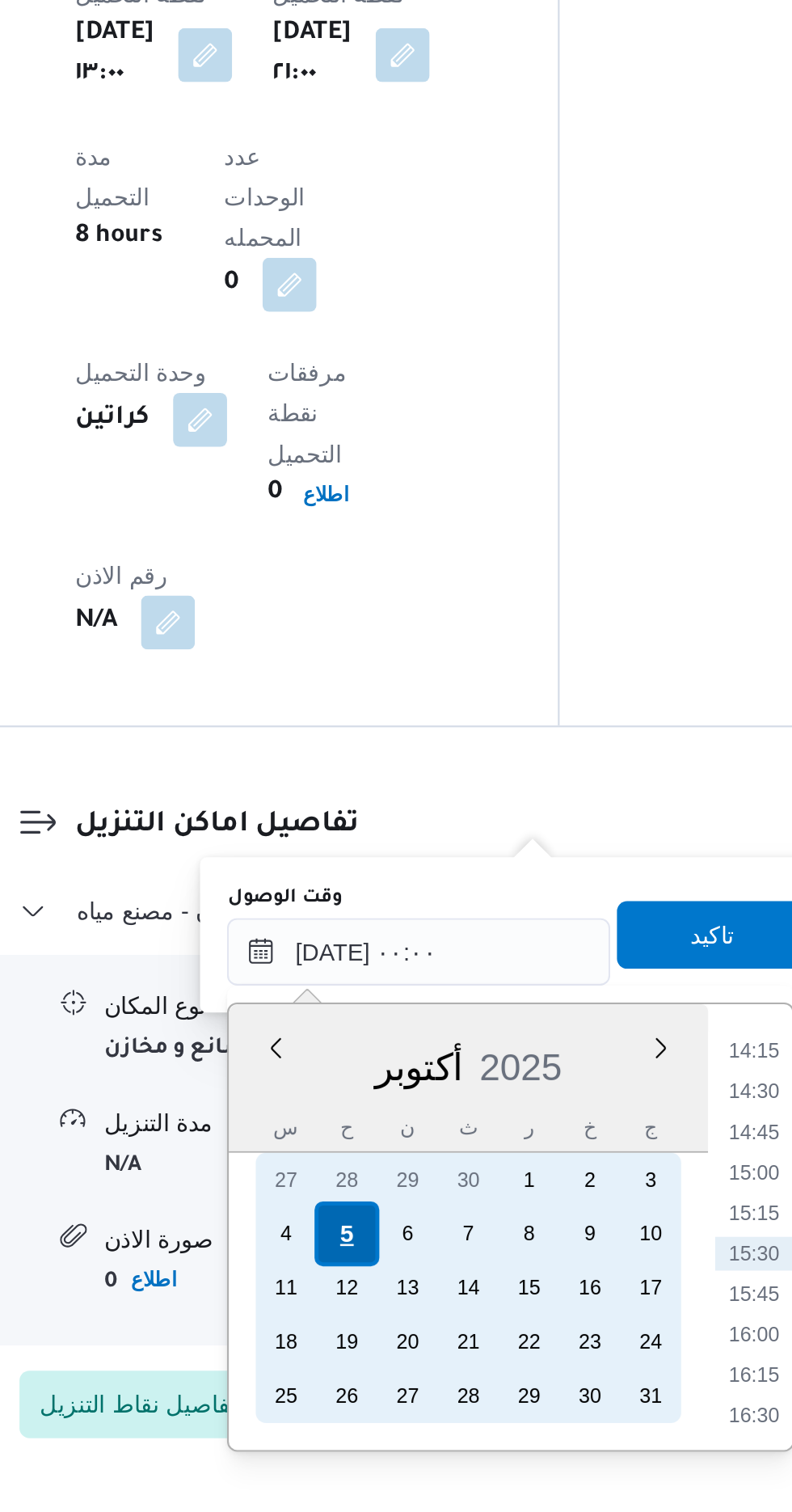
scroll to position [0, 0]
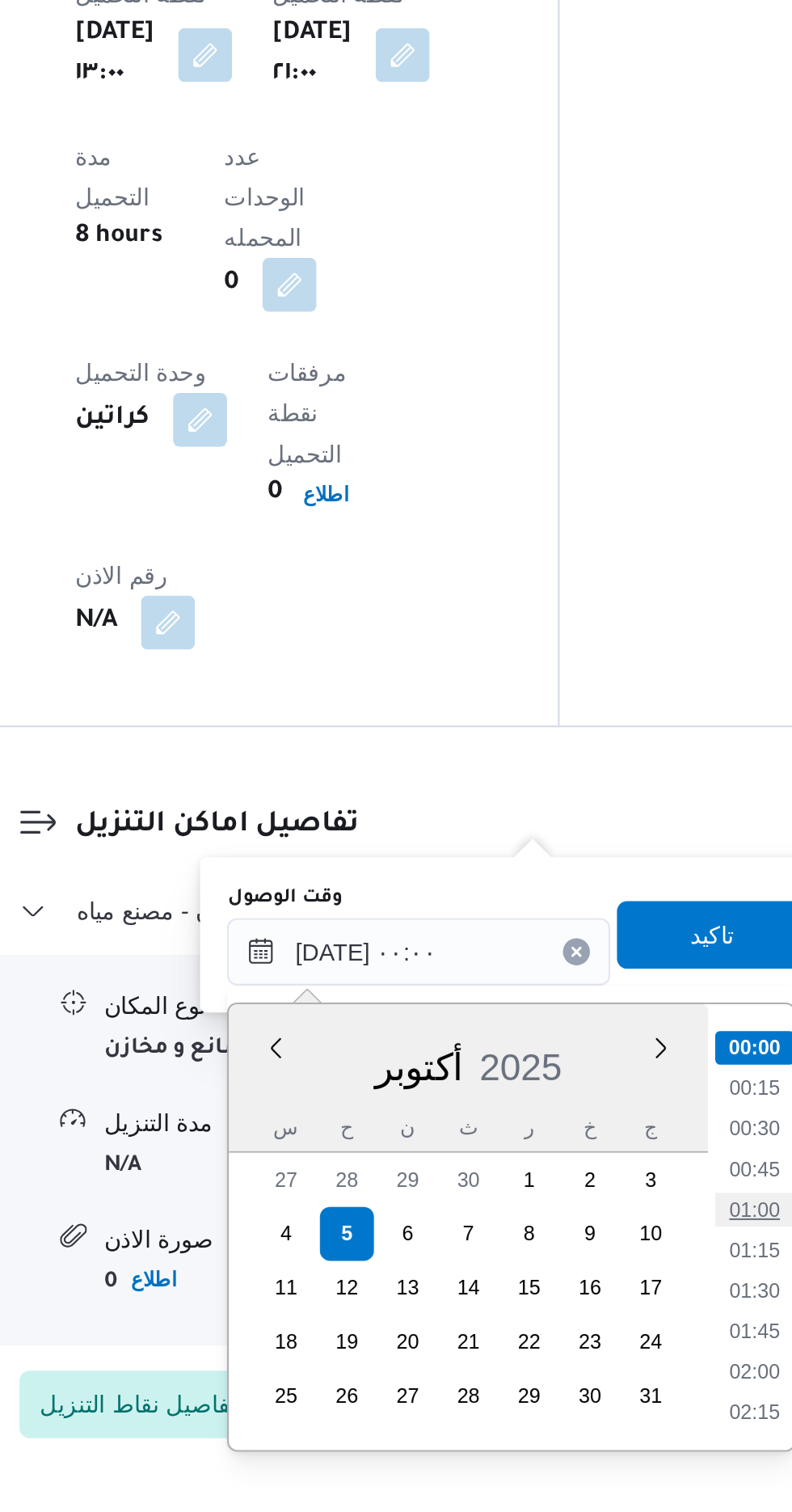
click at [602, 1368] on li "01:00" at bounding box center [599, 1367] width 37 height 16
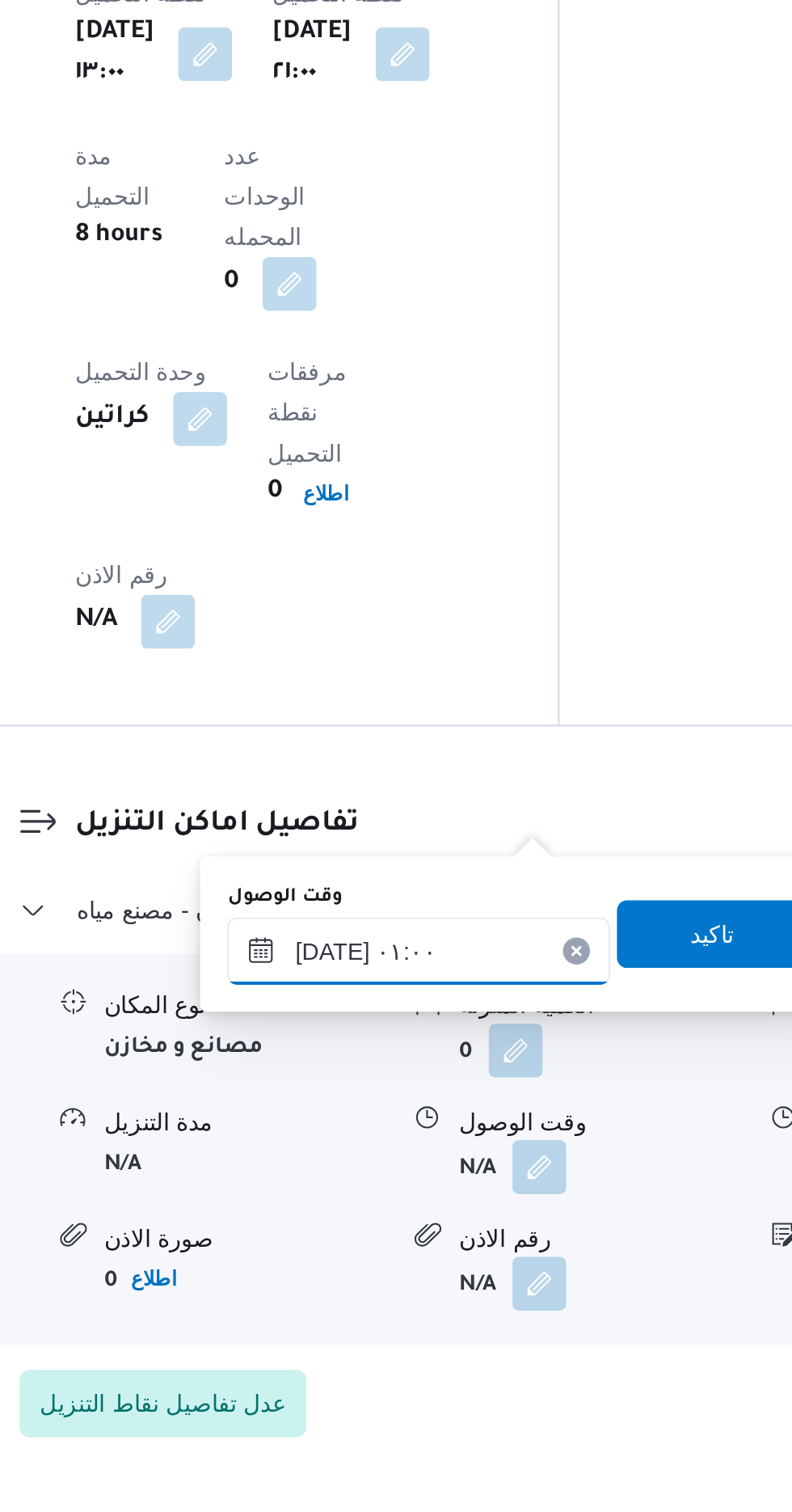
scroll to position [1124, 0]
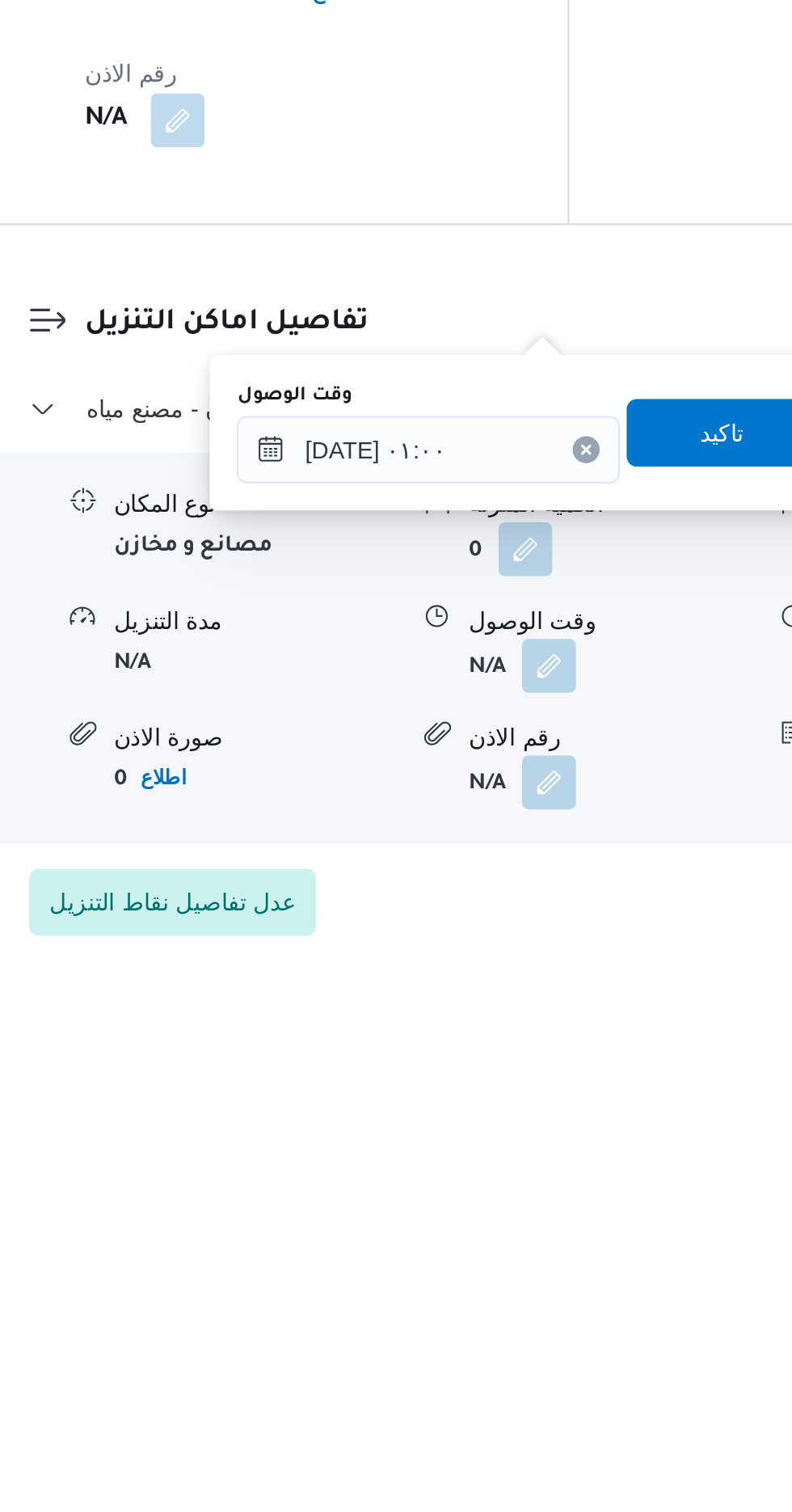
click at [397, 1217] on label "وقت الوصول" at bounding box center [374, 1217] width 55 height 13
click at [397, 1227] on input "[DATE] ٠١:٠٠" at bounding box center [438, 1242] width 183 height 32
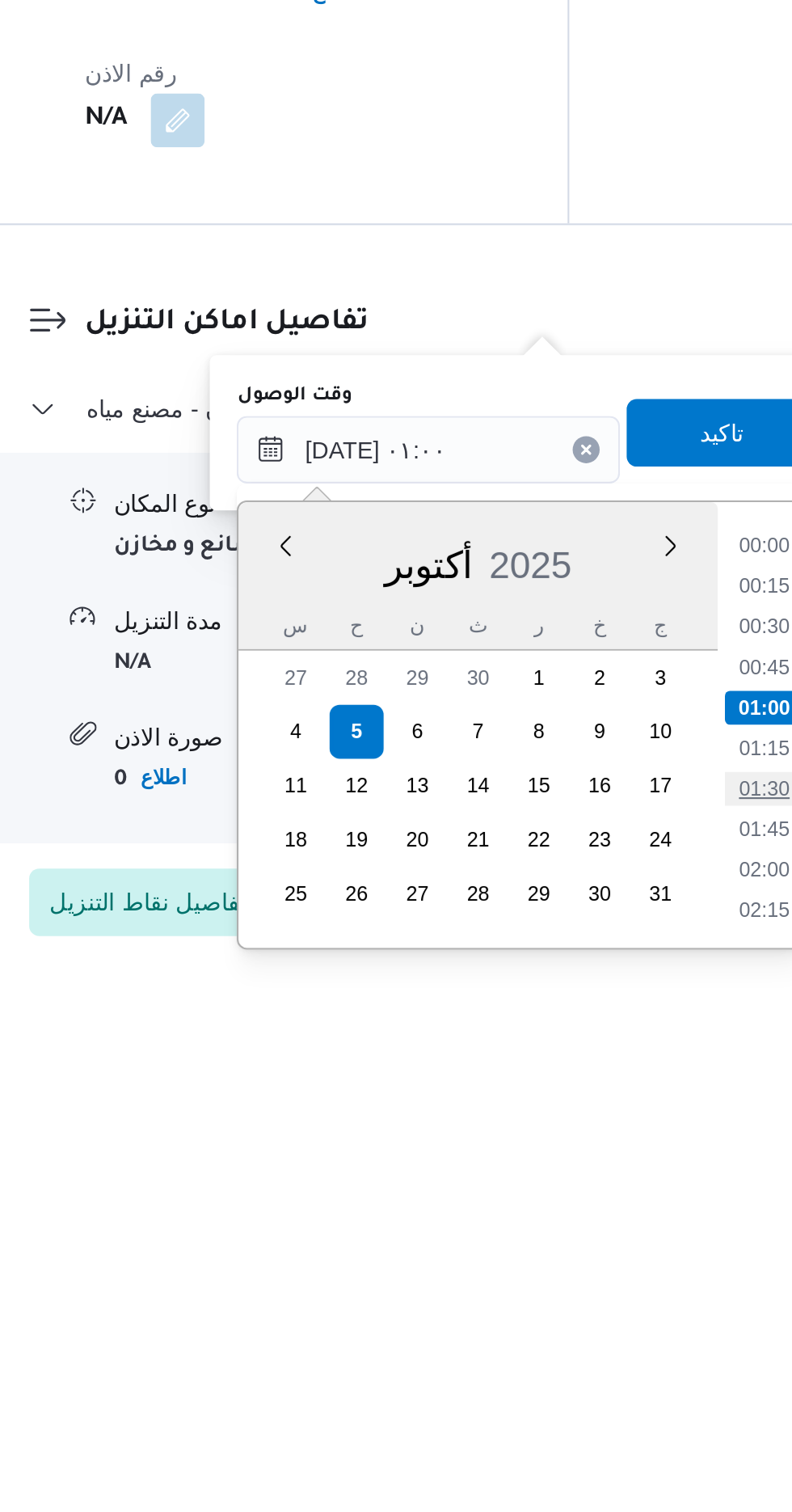
click at [603, 1402] on li "01:30" at bounding box center [599, 1405] width 37 height 16
type input "[DATE] ٠١:٣٠"
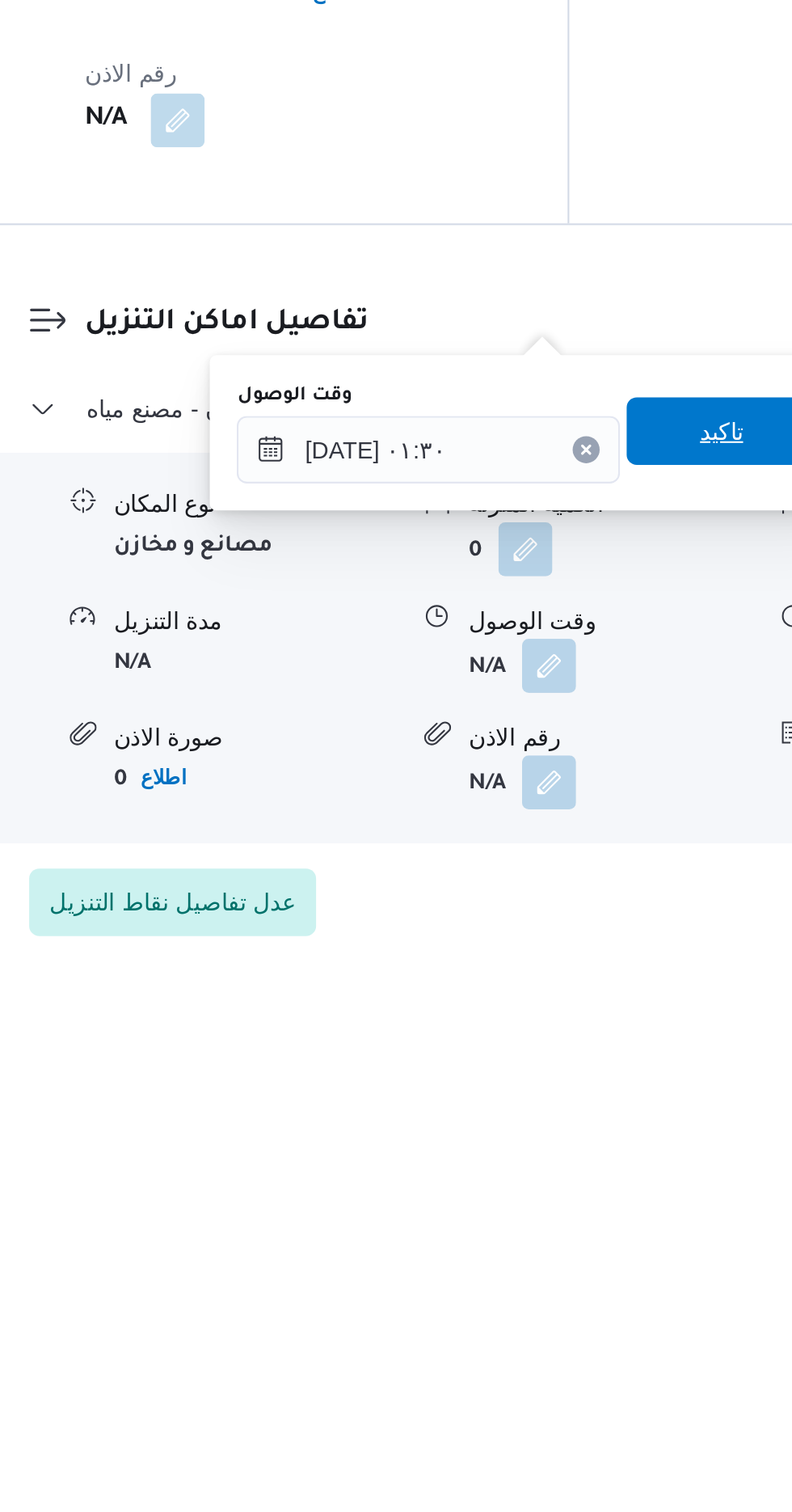
click at [573, 1239] on span "تاكيد" at bounding box center [578, 1234] width 90 height 32
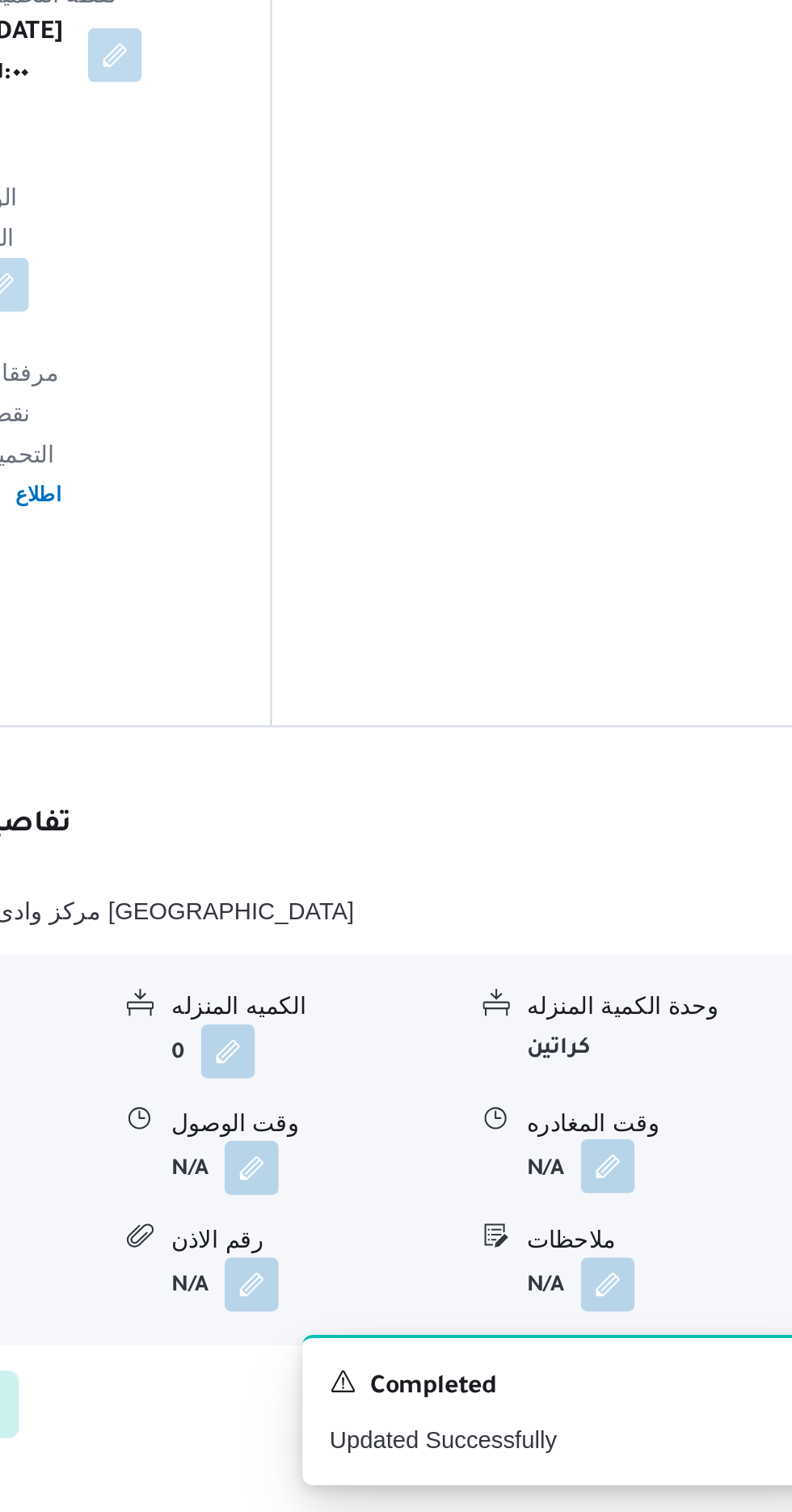
click at [658, 1334] on button "button" at bounding box center [666, 1346] width 26 height 26
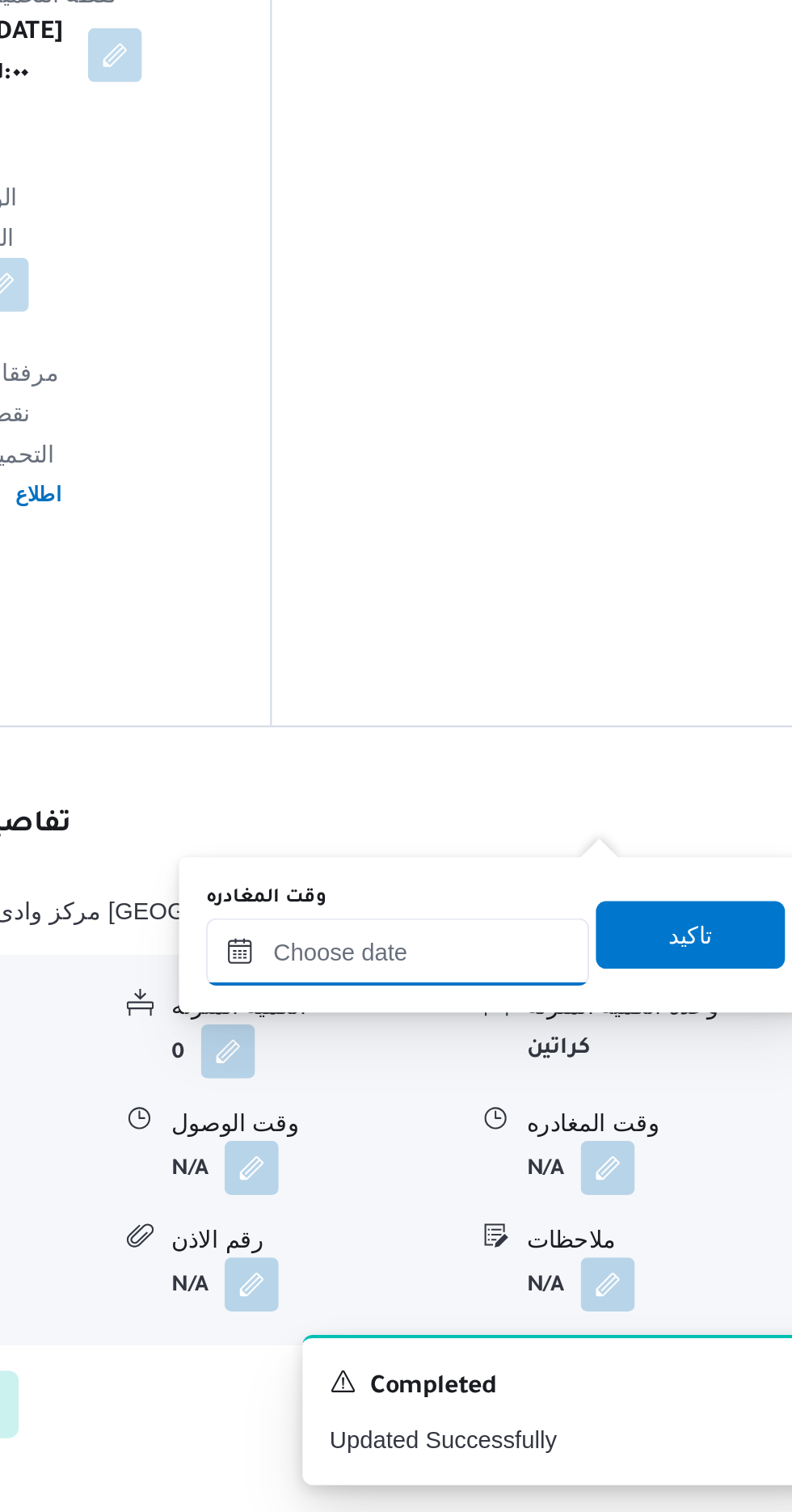
click at [528, 1239] on input "وقت المغادره" at bounding box center [565, 1242] width 183 height 32
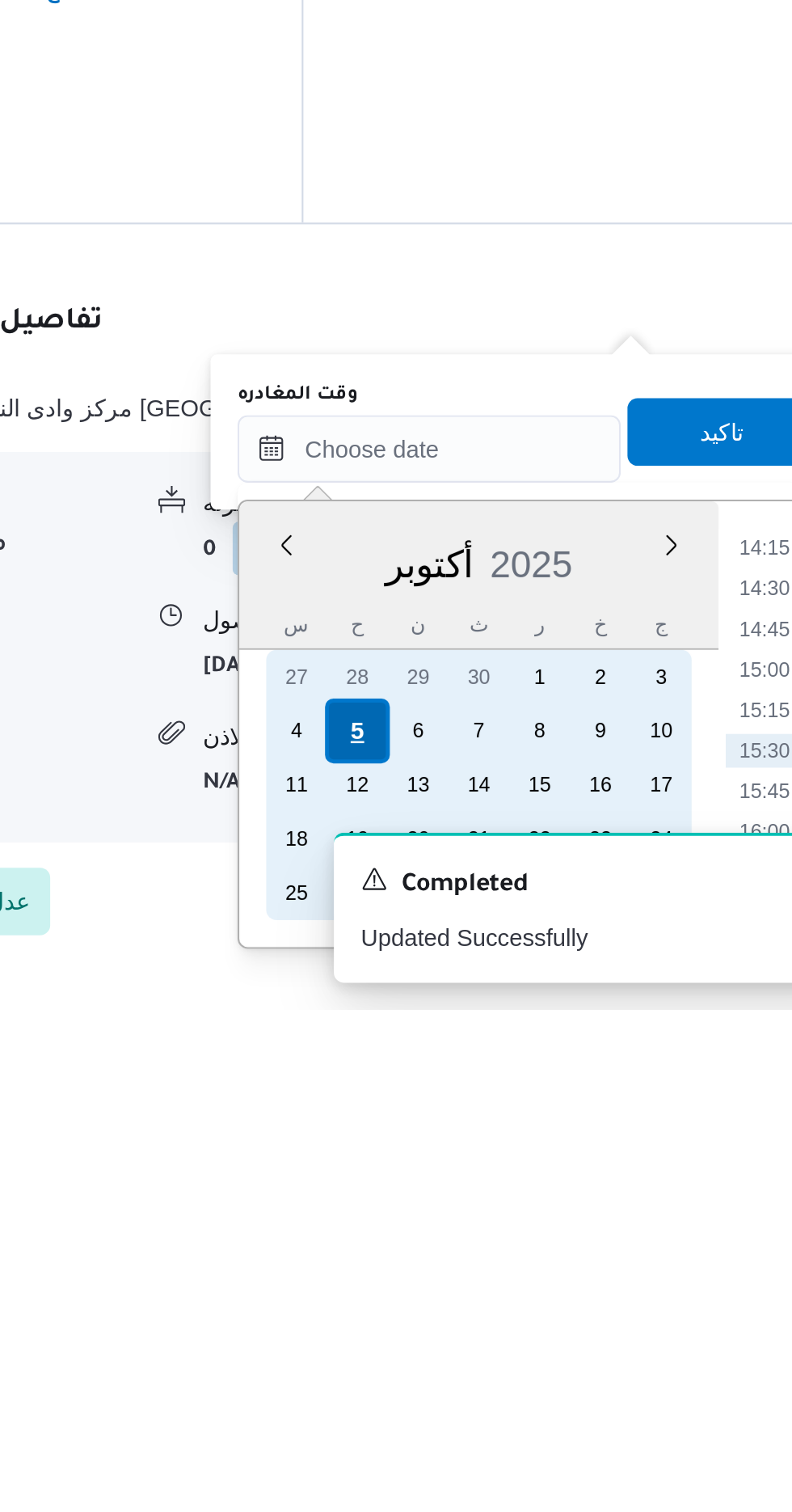
click at [531, 1377] on div "5" at bounding box center [532, 1379] width 31 height 31
type input "[DATE] ٠٠:٠٠"
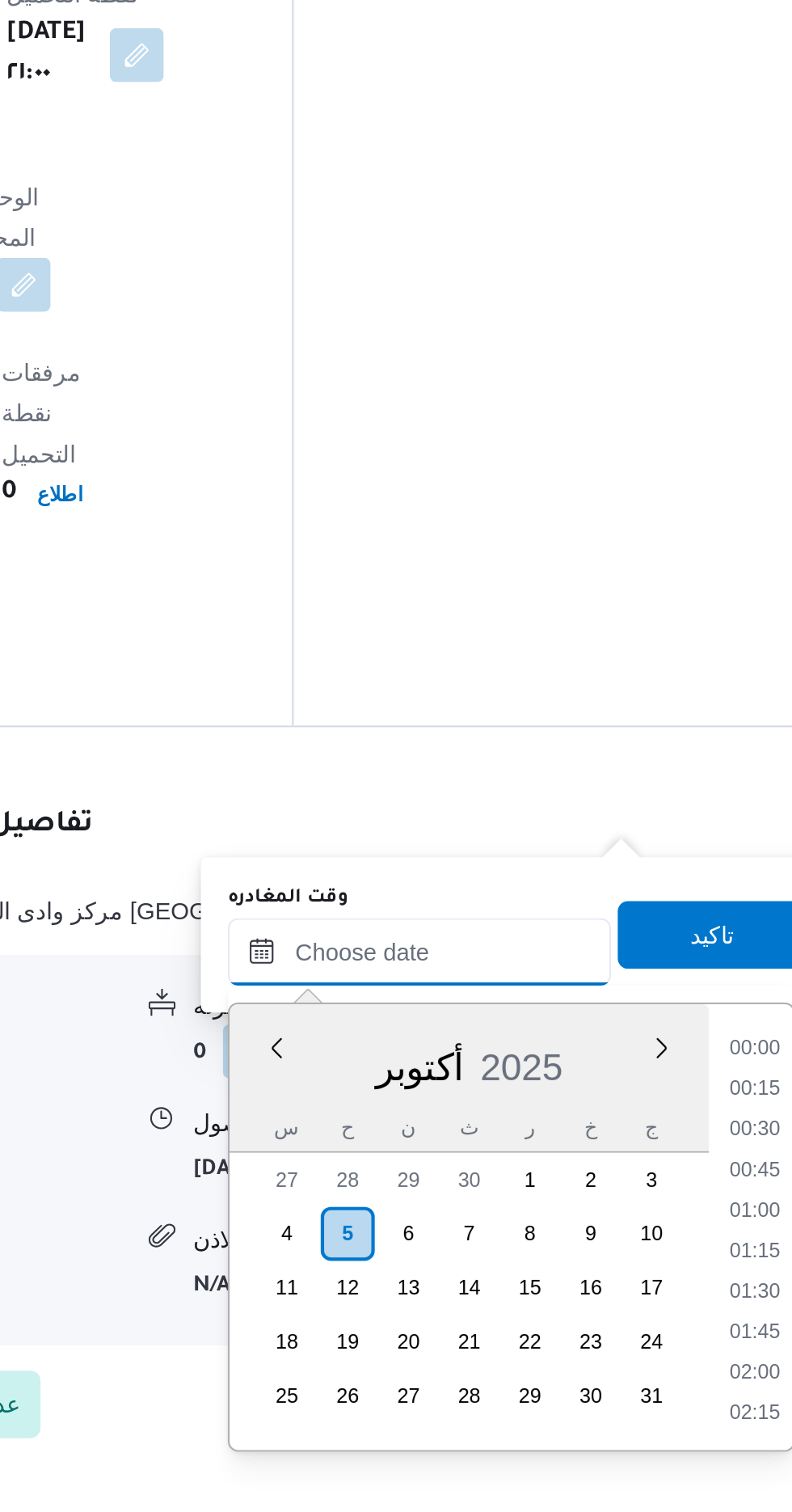
click at [489, 1246] on input "وقت المغادره" at bounding box center [565, 1242] width 183 height 32
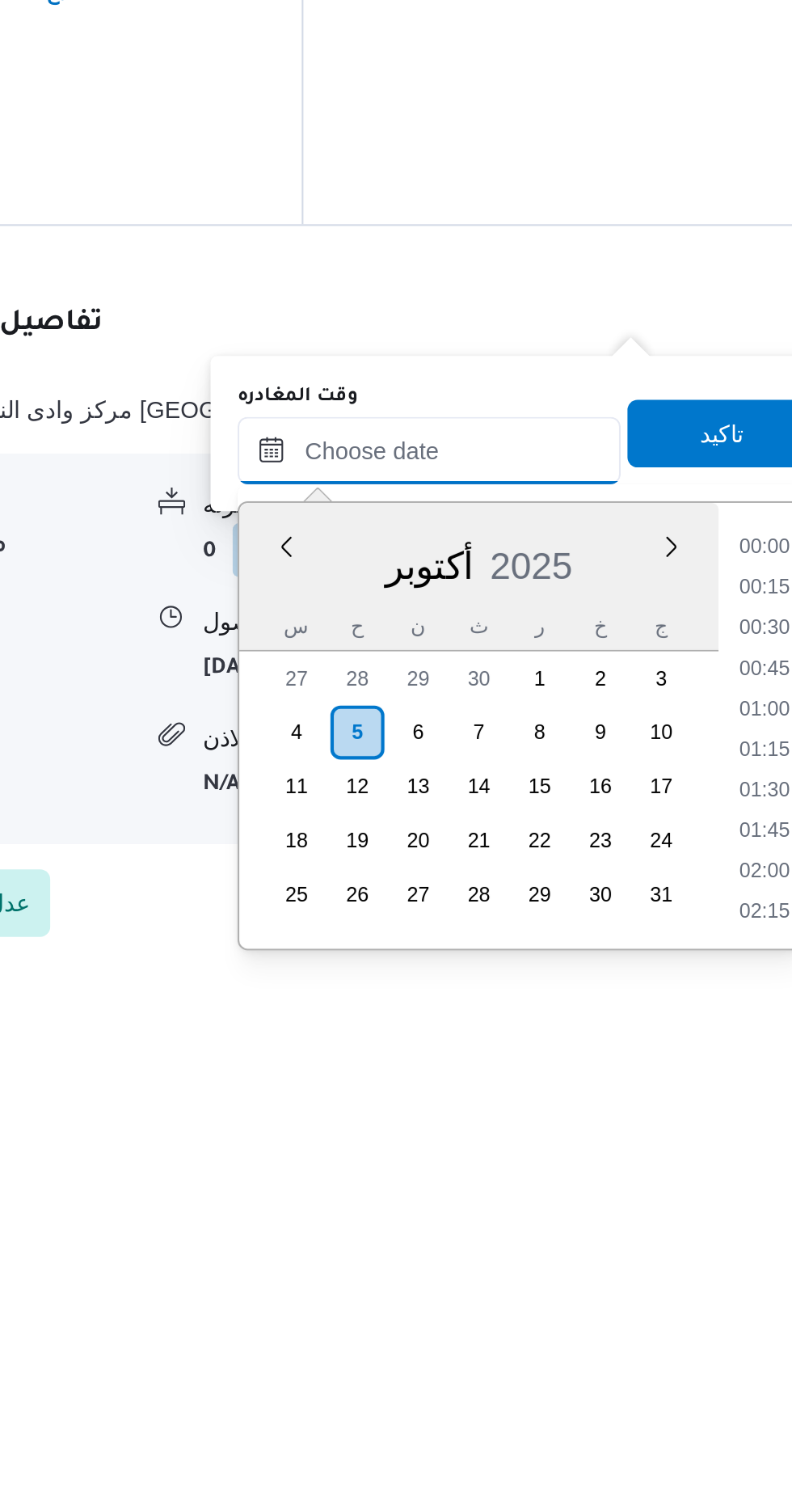
scroll to position [1123, 0]
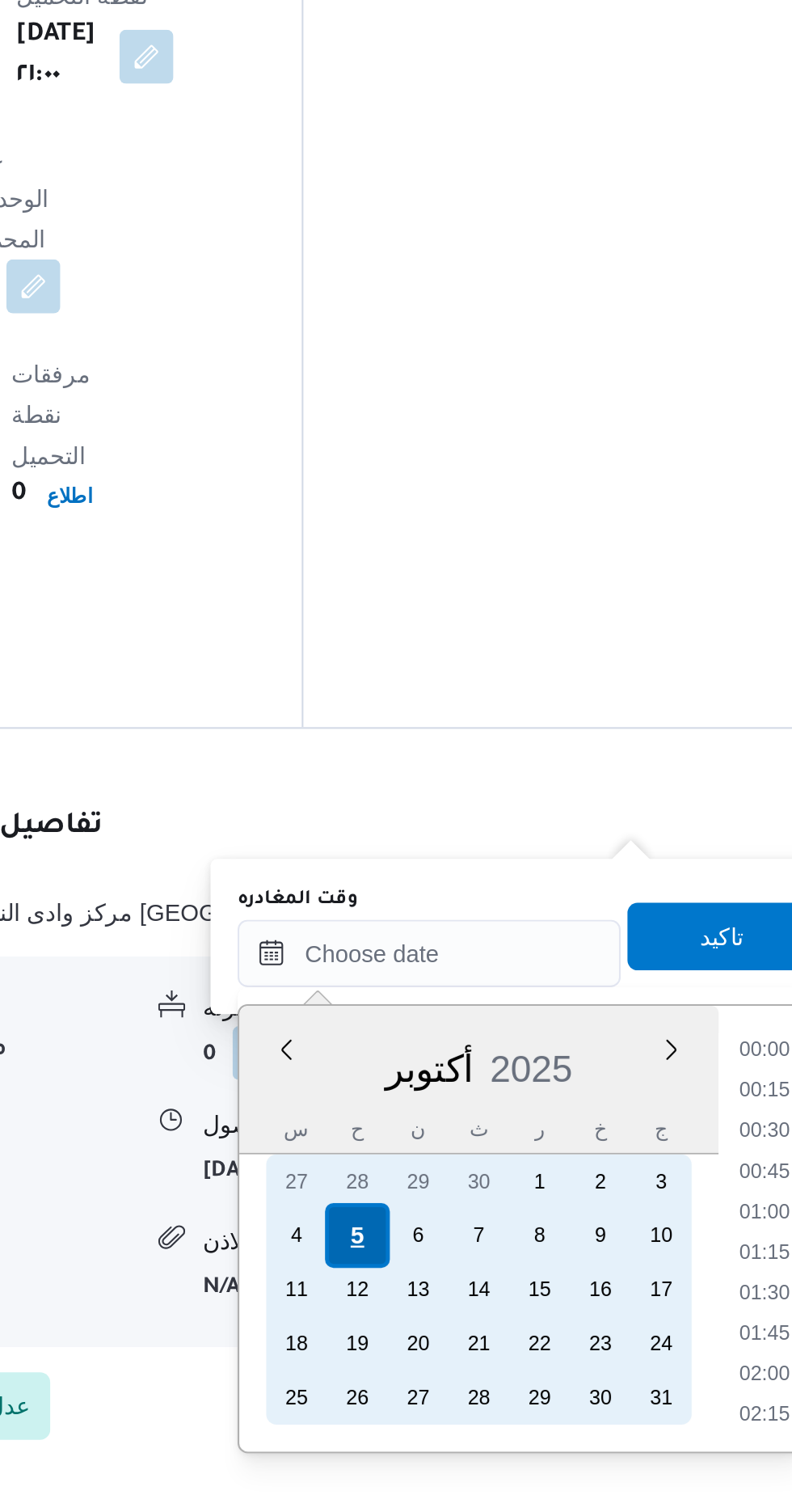
click at [523, 1376] on div "5" at bounding box center [532, 1379] width 31 height 31
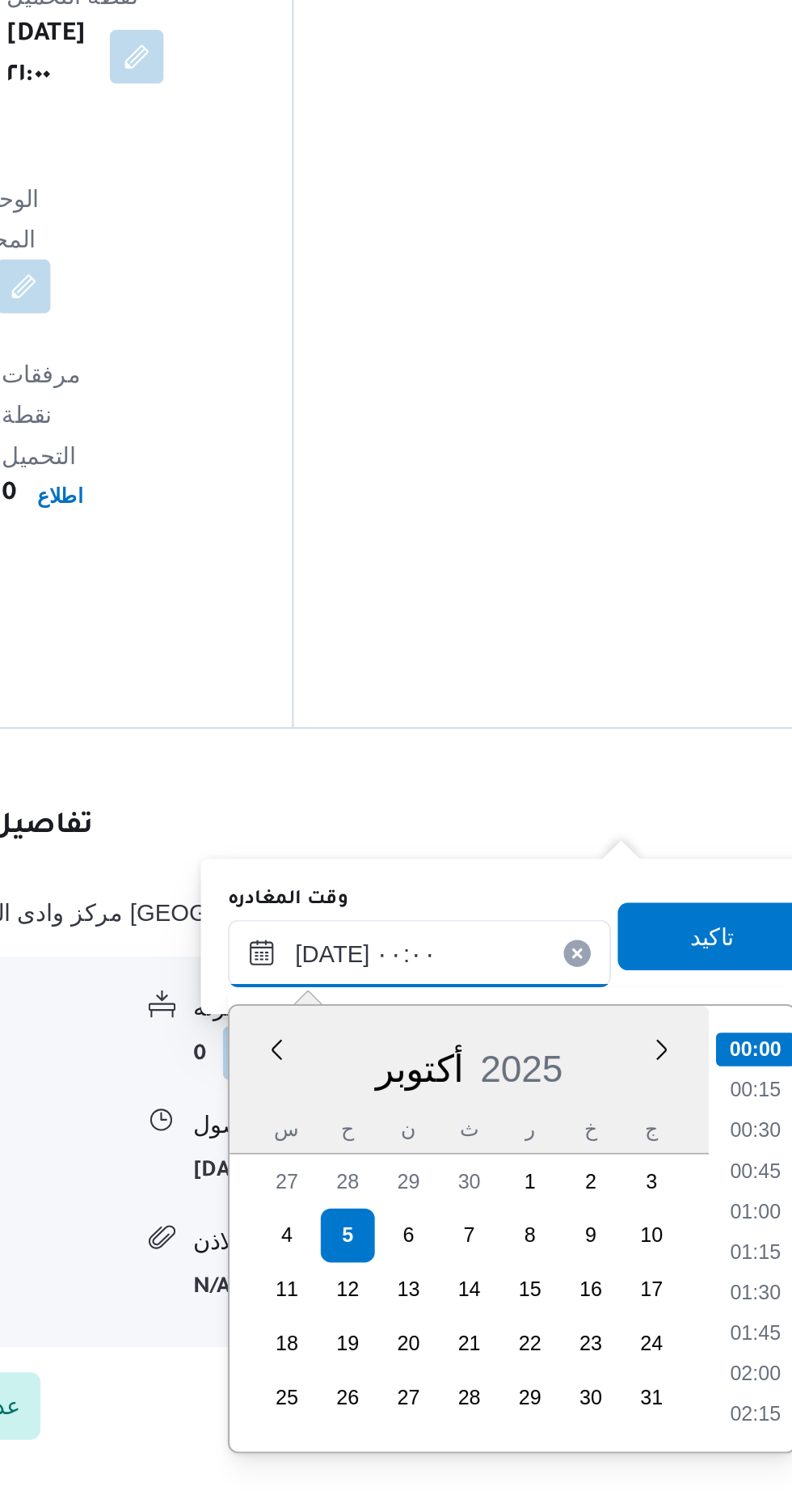
click at [495, 1240] on input "[DATE] ٠٠:٠٠" at bounding box center [565, 1243] width 183 height 32
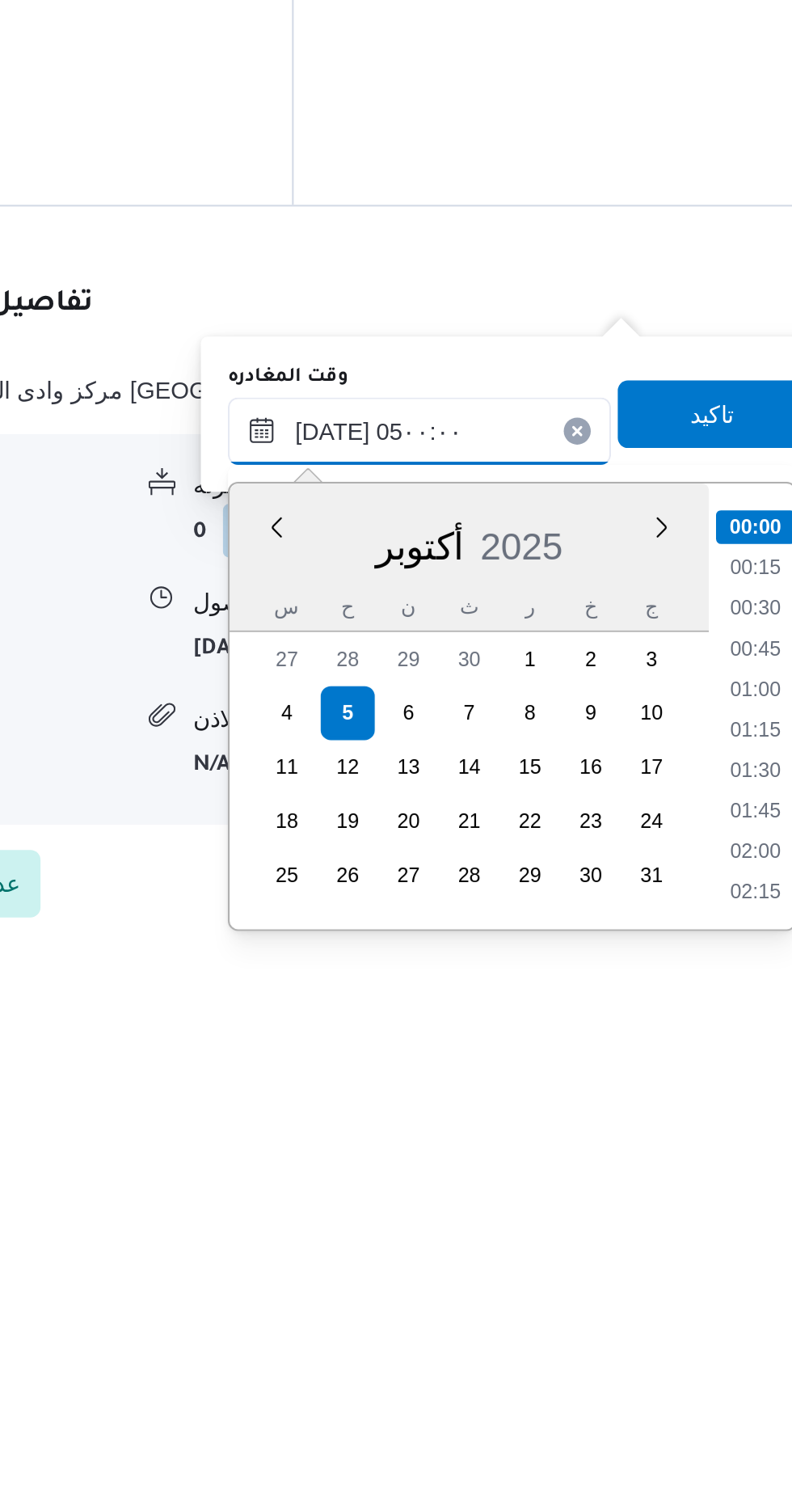
scroll to position [218, 0]
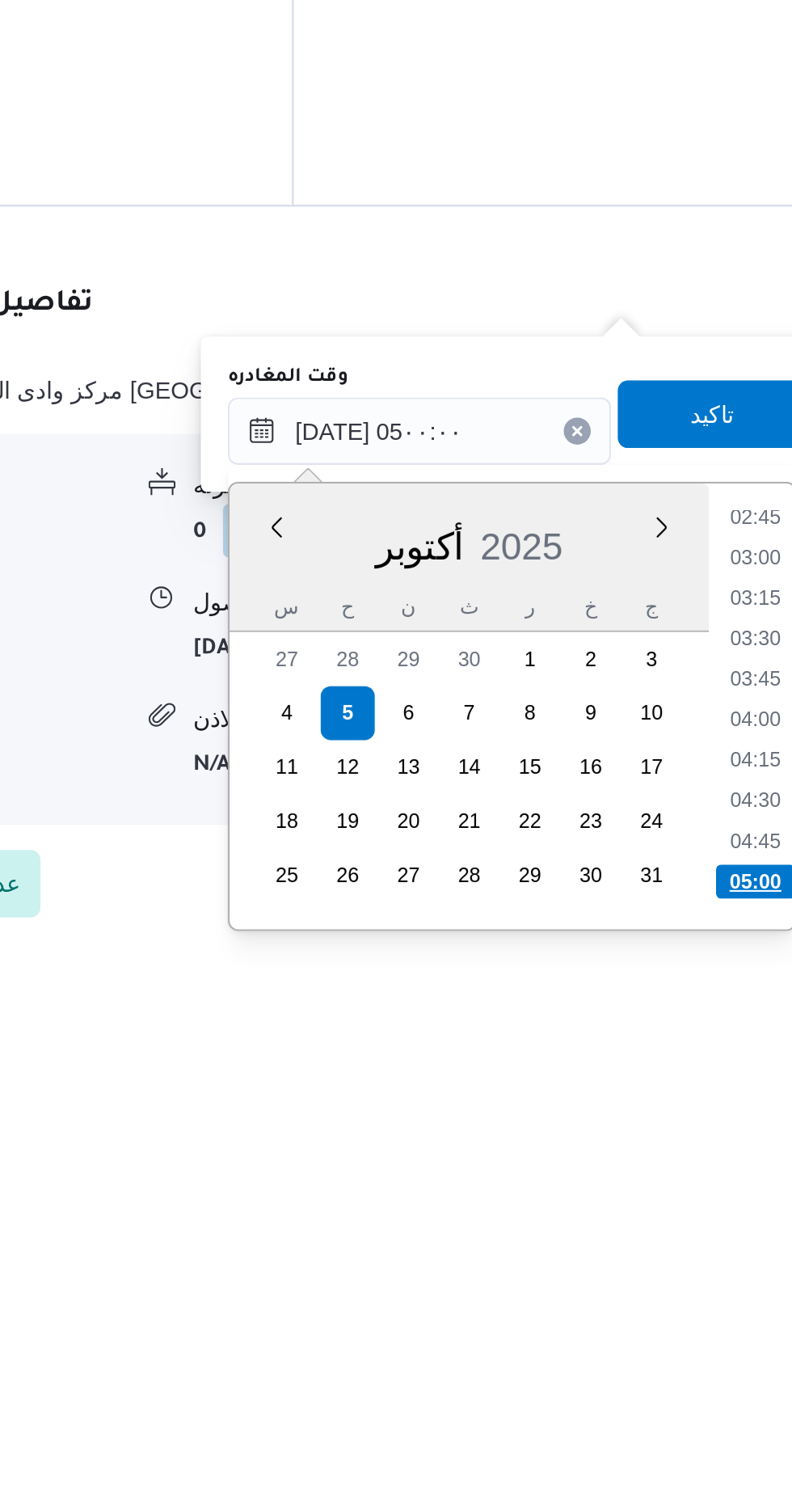
click at [713, 1458] on li "05:00" at bounding box center [726, 1460] width 38 height 16
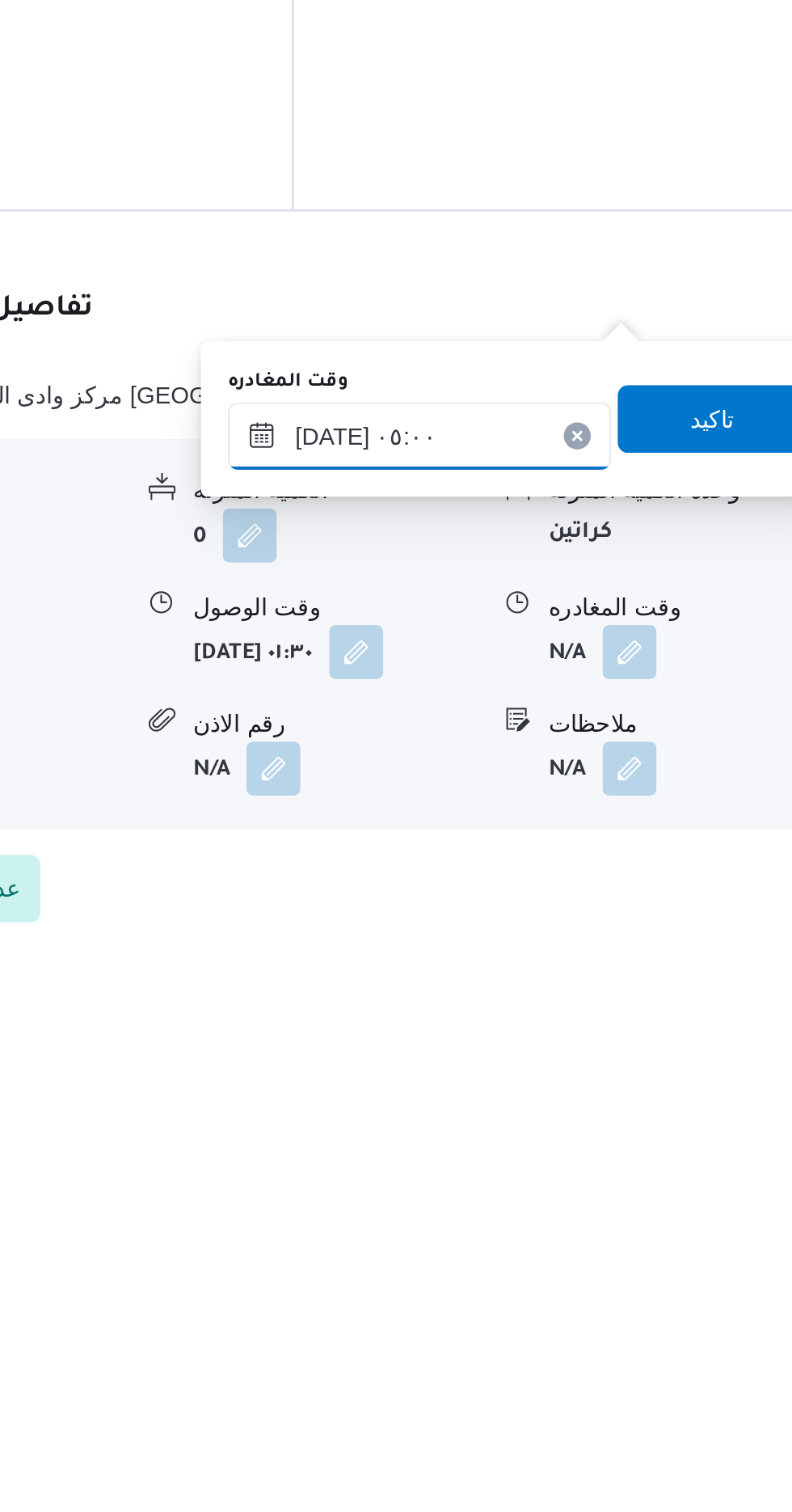
click at [550, 1237] on input "[DATE] ٠٥:٠٠" at bounding box center [565, 1243] width 183 height 32
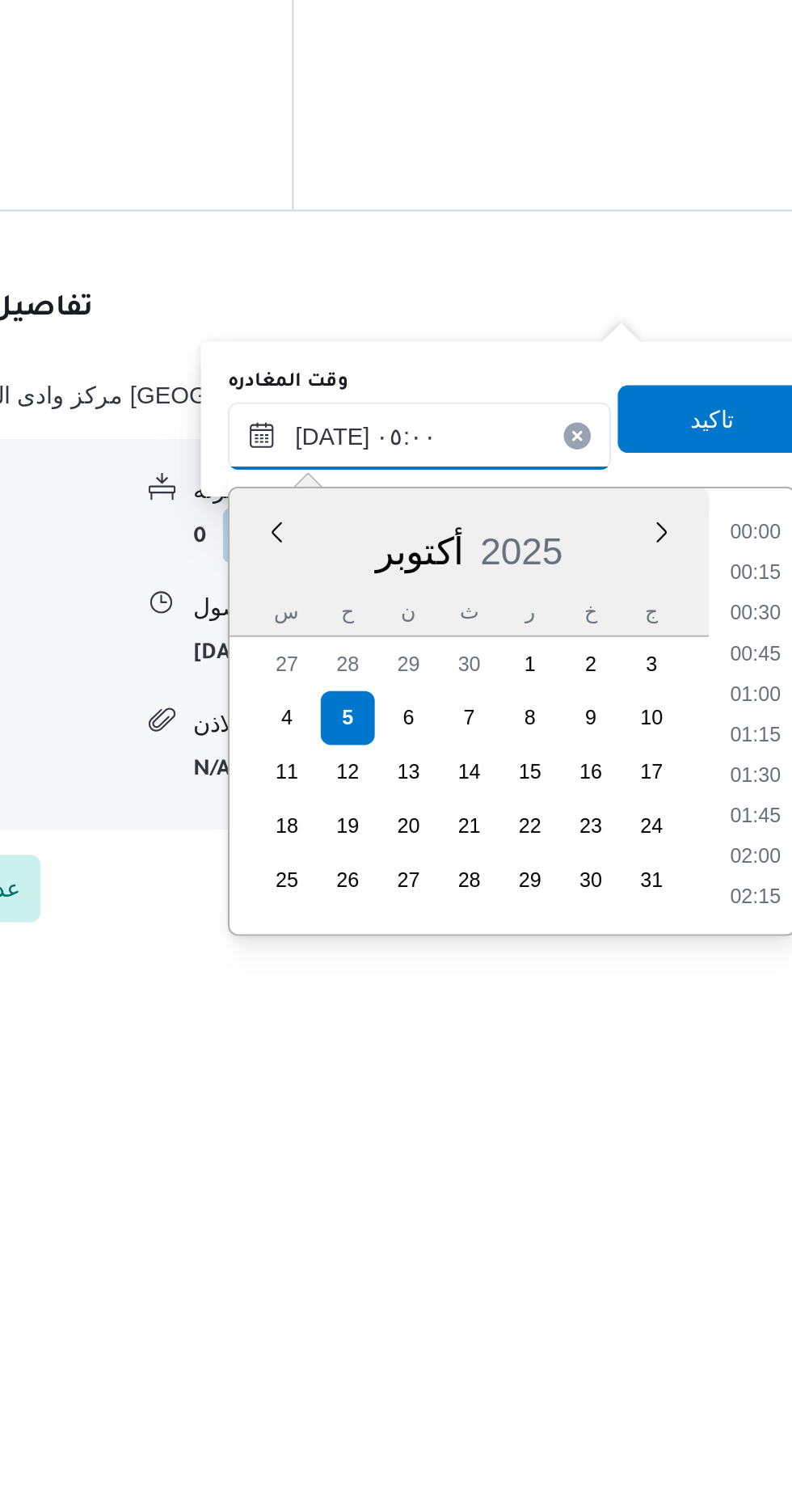
scroll to position [289, 0]
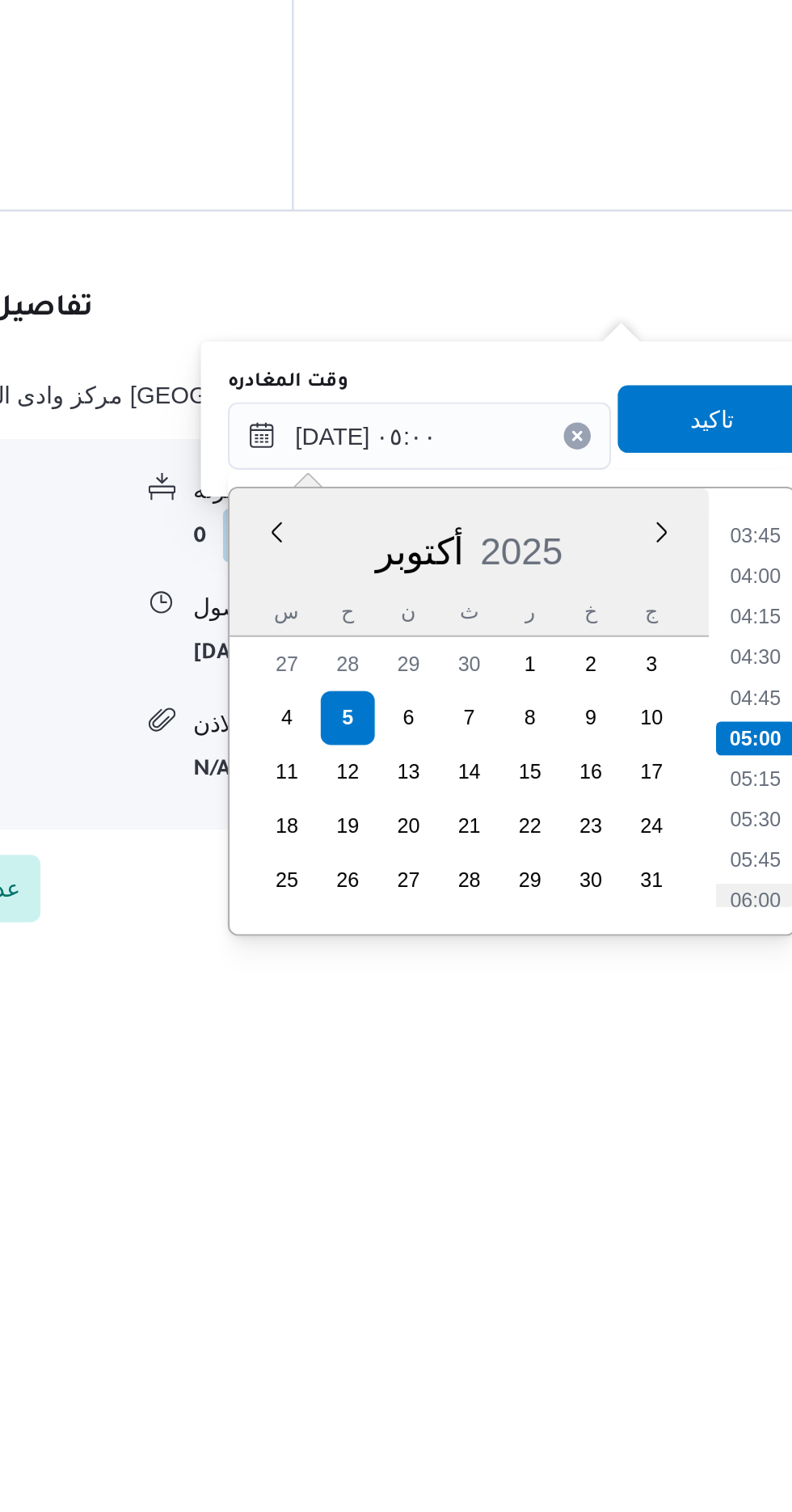
click at [726, 1461] on li "06:00" at bounding box center [726, 1466] width 37 height 16
type input "[DATE] ٠٦:٠٠"
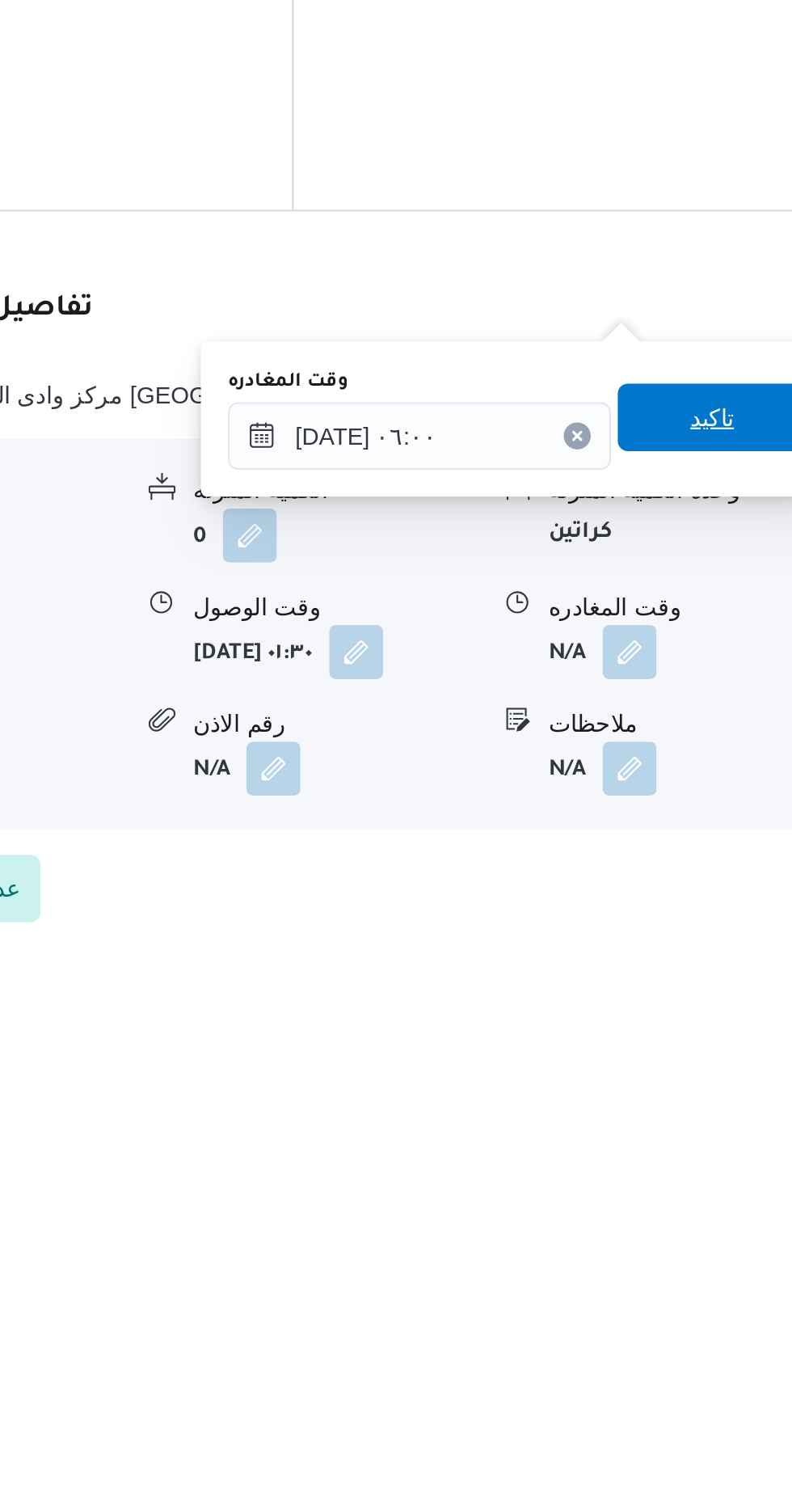
click at [699, 1247] on span "تاكيد" at bounding box center [706, 1235] width 90 height 32
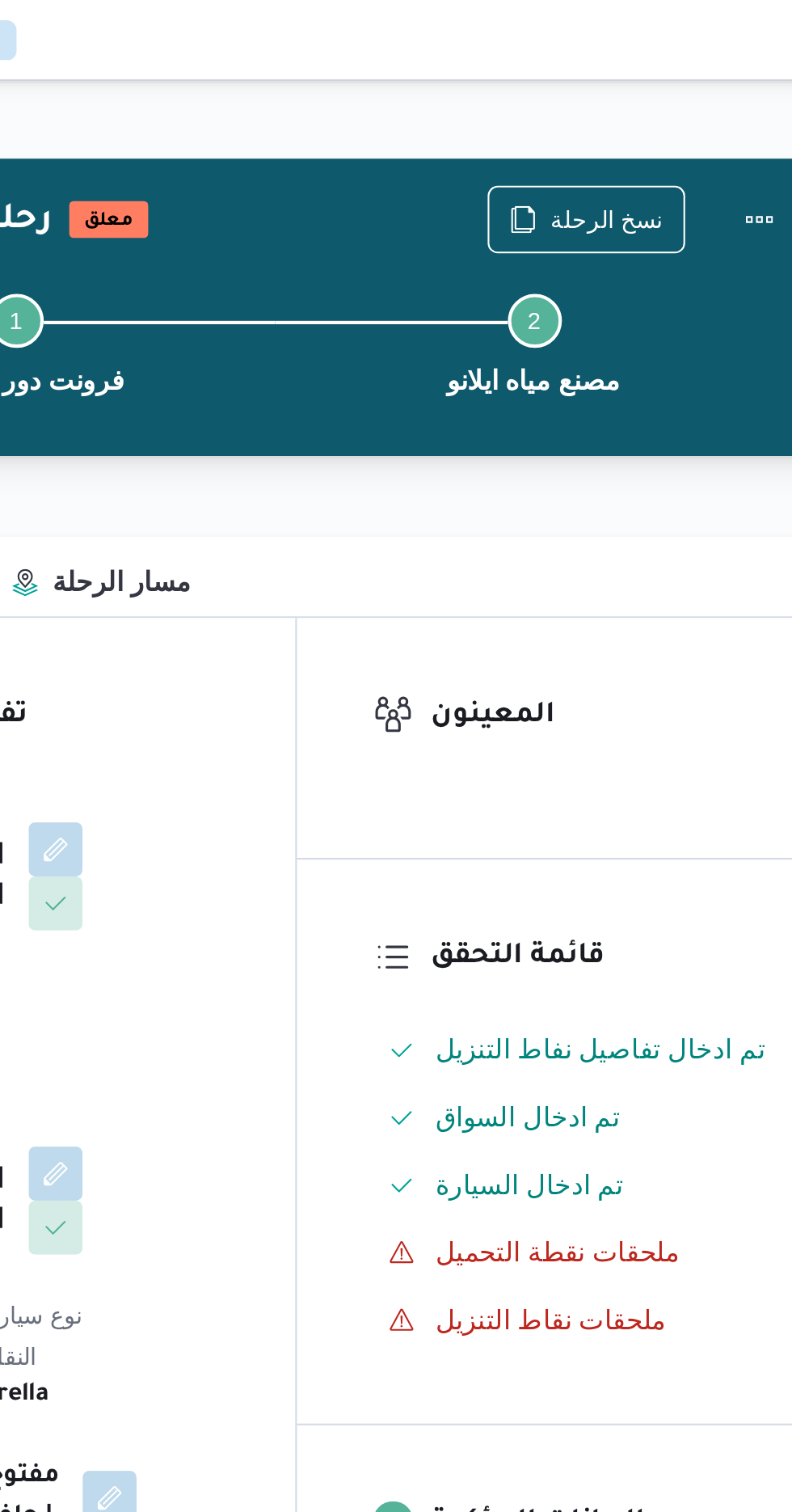
scroll to position [0, 0]
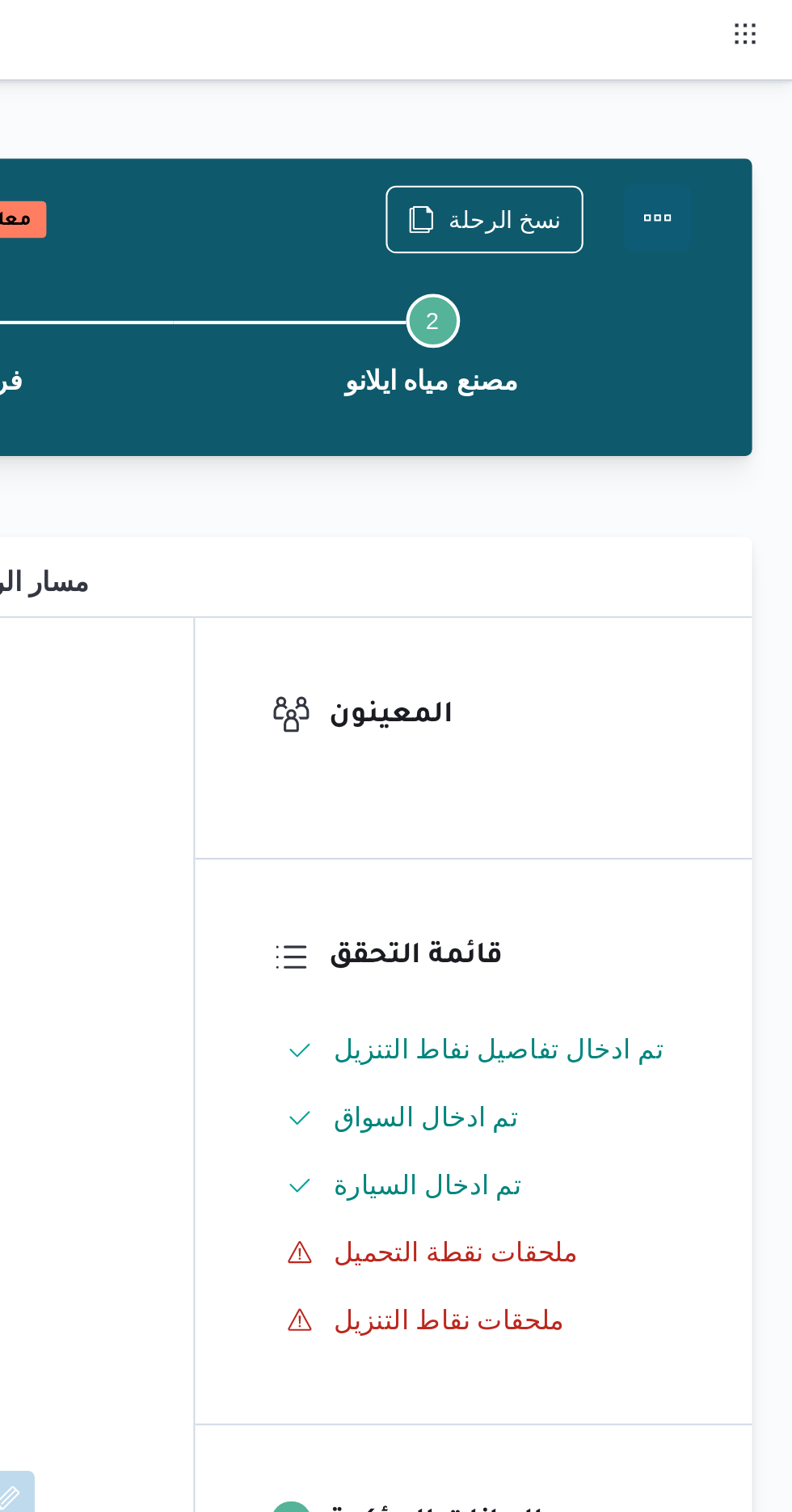
click at [727, 100] on button "Actions" at bounding box center [727, 104] width 32 height 32
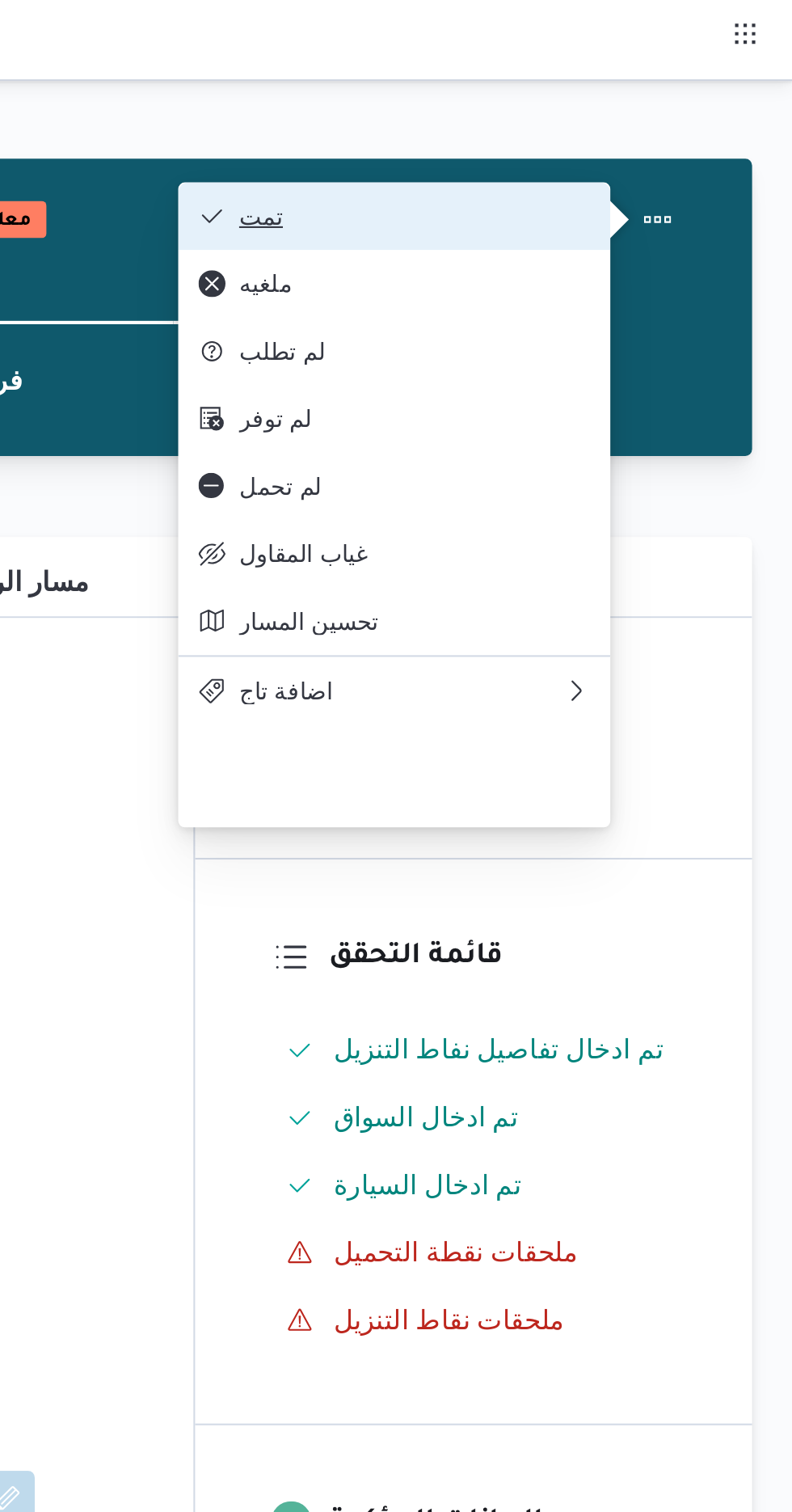
click at [546, 105] on span "تمت" at bounding box center [611, 103] width 168 height 13
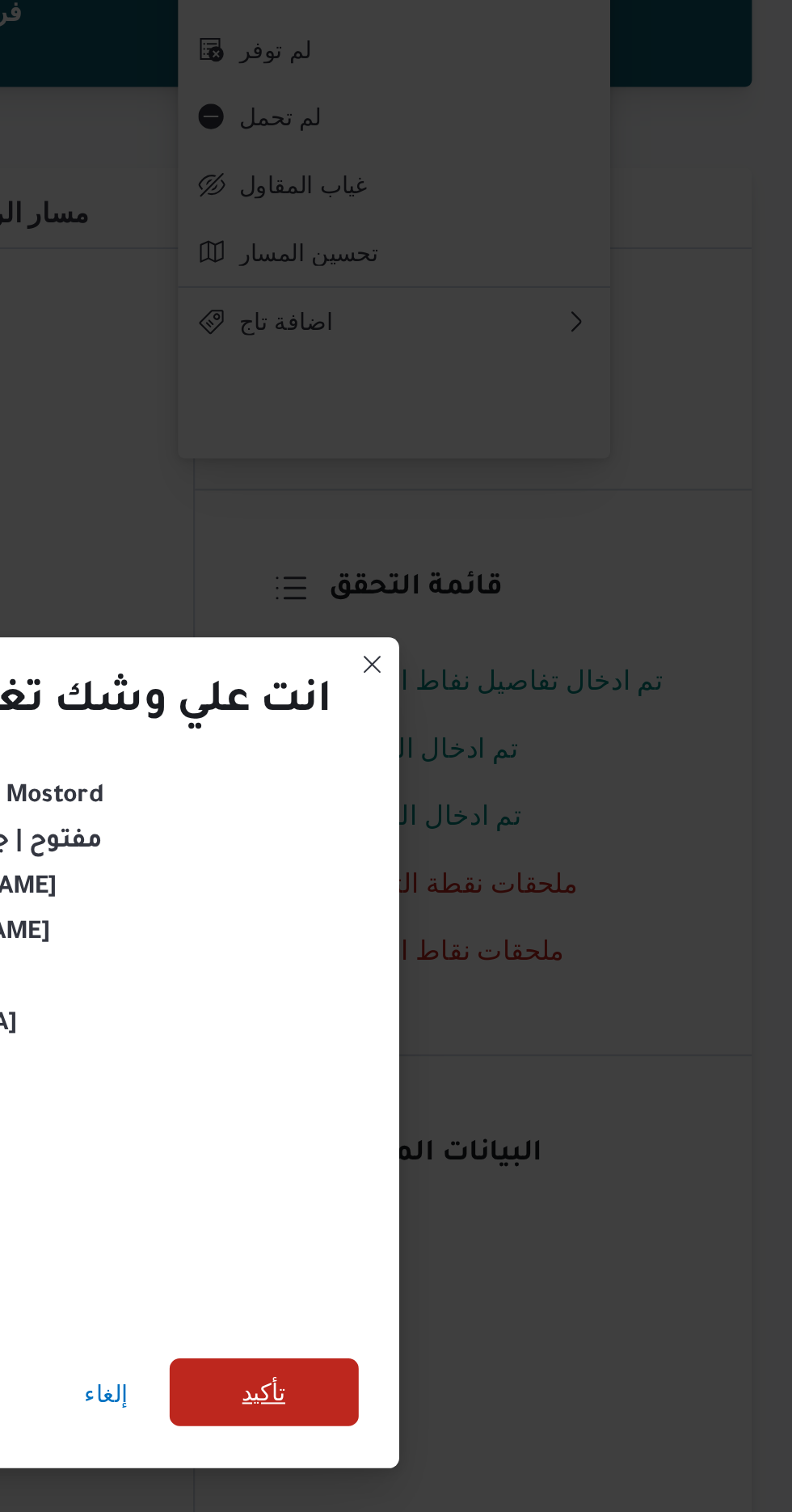
click at [534, 835] on span "تأكيد" at bounding box center [539, 843] width 21 height 19
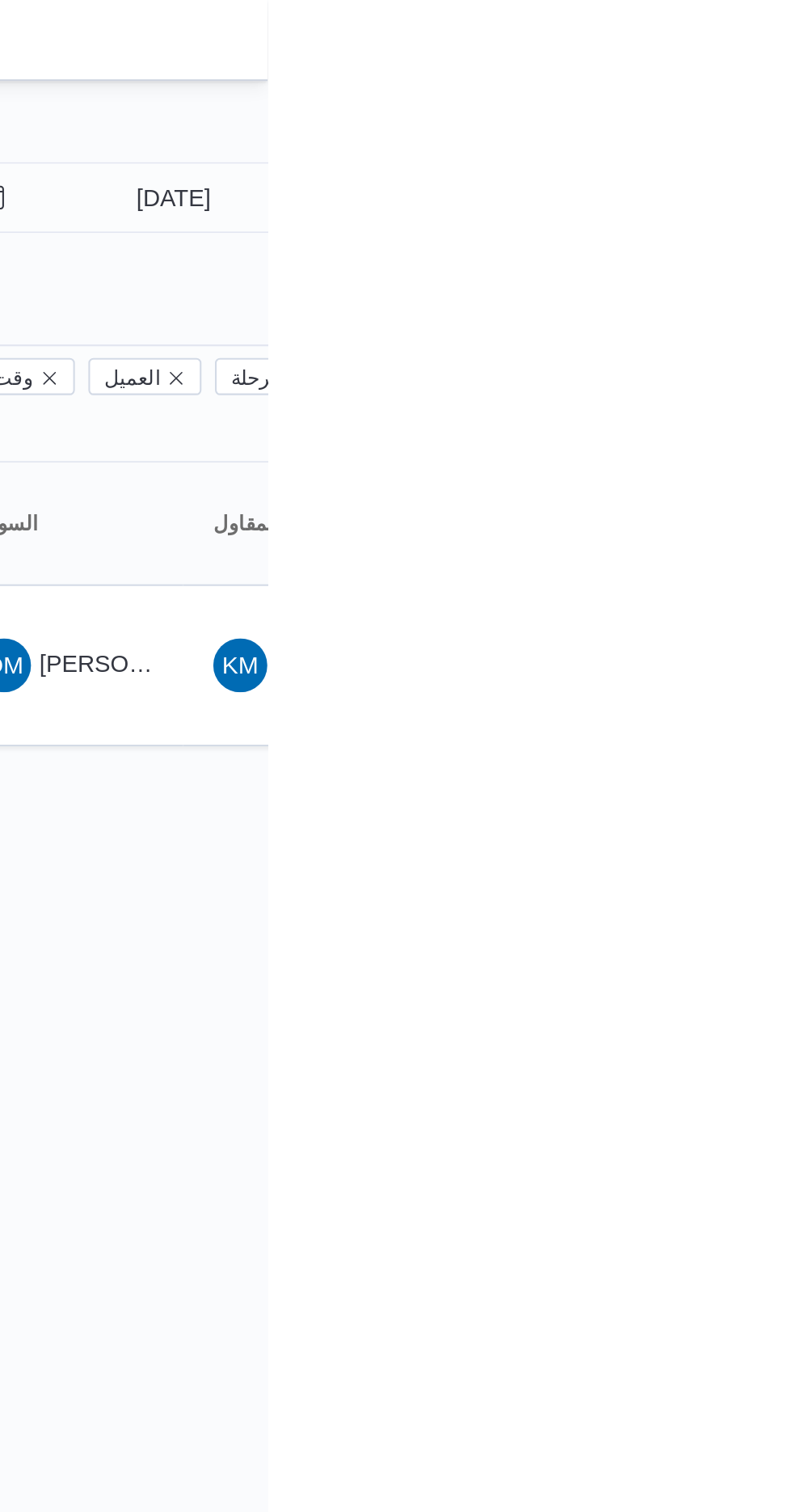
click at [667, 387] on div "Filter by 1 المقاول: #453 [DATE] → [DATE] Group By Columns رقم الرحلة تطبيق الس…" at bounding box center [386, 227] width 792 height 371
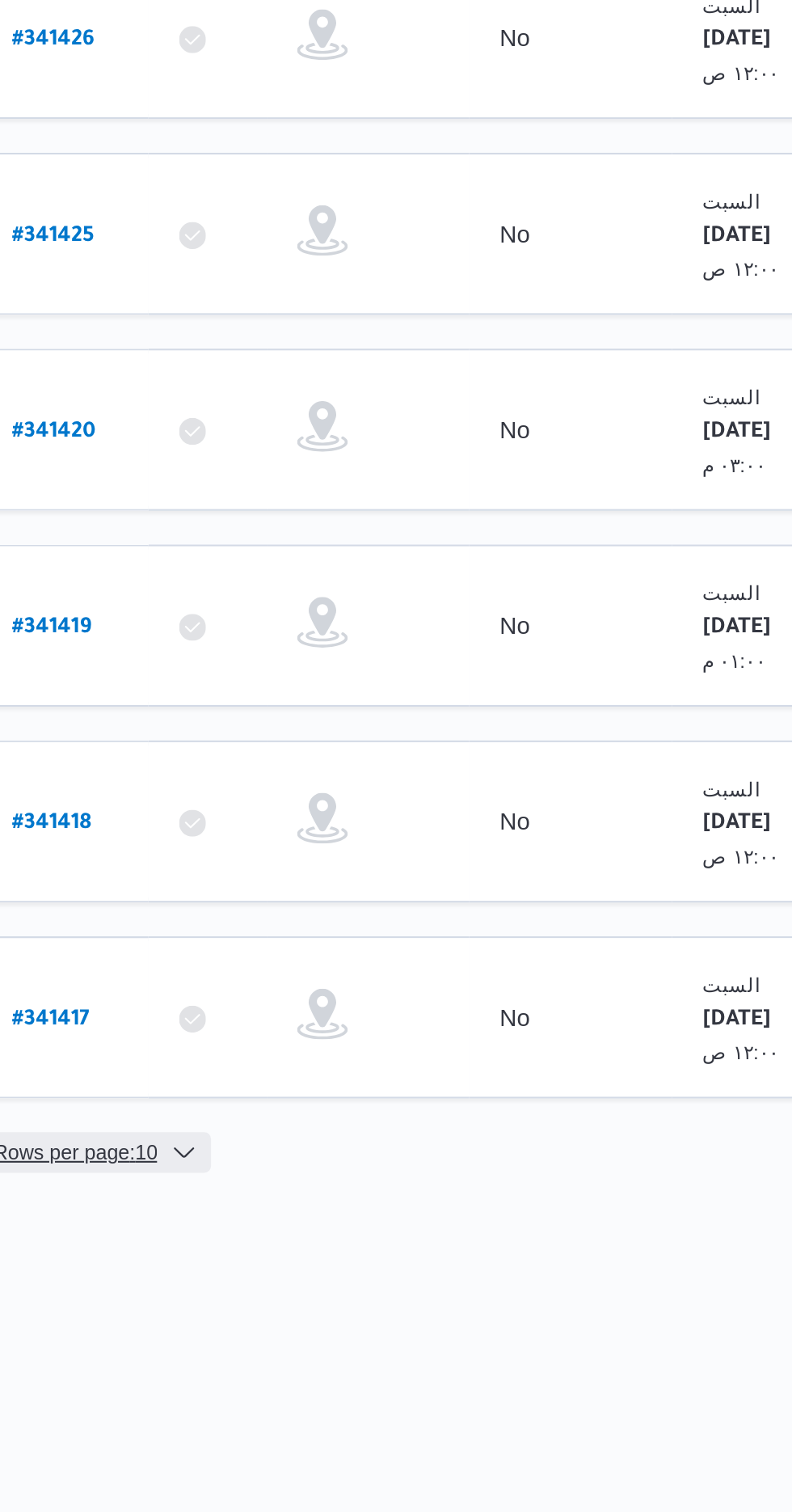
click at [242, 1217] on span "Rows per page : 10" at bounding box center [255, 1227] width 79 height 19
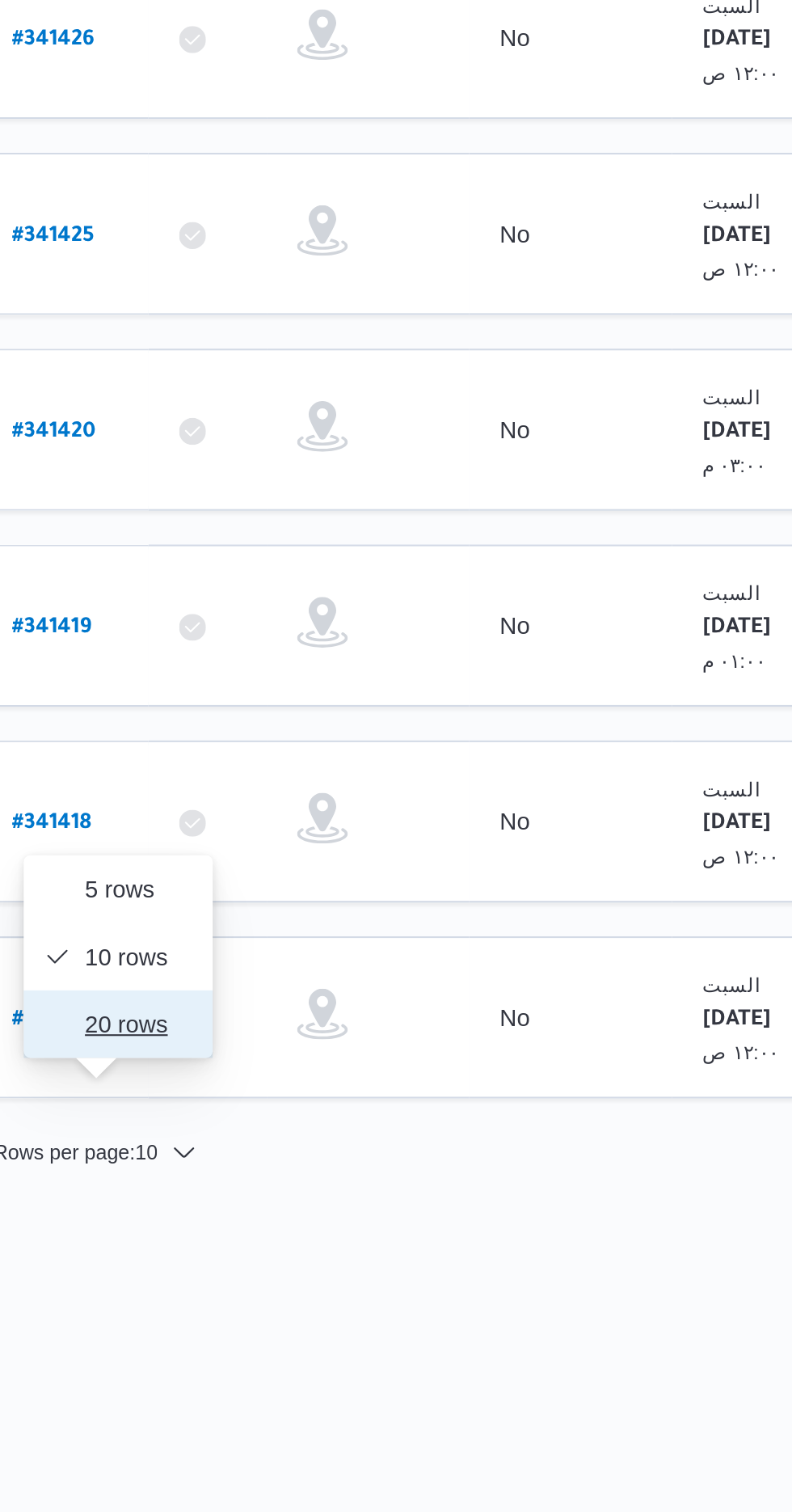
click at [272, 1173] on span "20 rows" at bounding box center [285, 1165] width 51 height 13
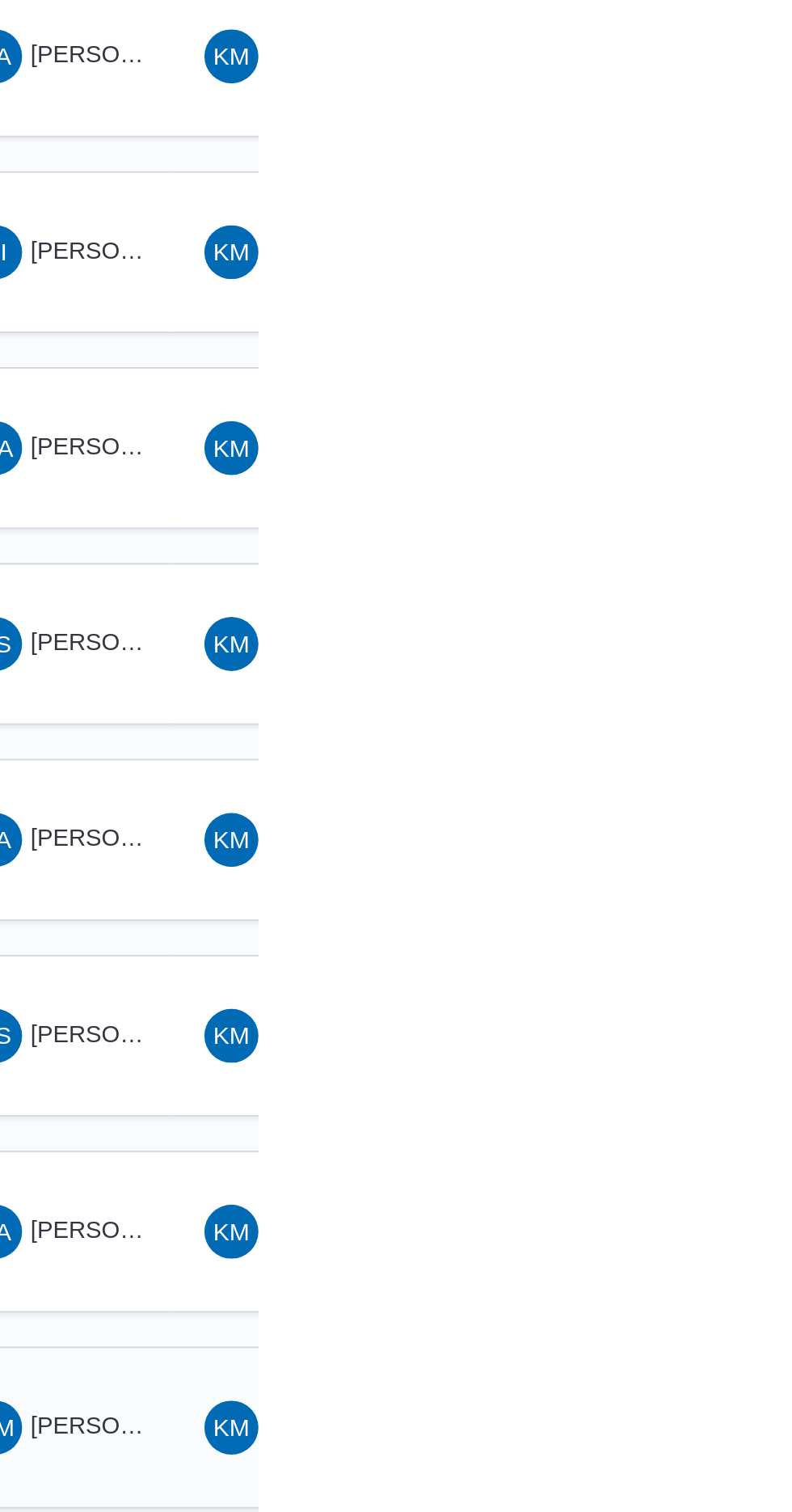
click at [714, 1249] on span "[PERSON_NAME]" at bounding box center [729, 1255] width 93 height 13
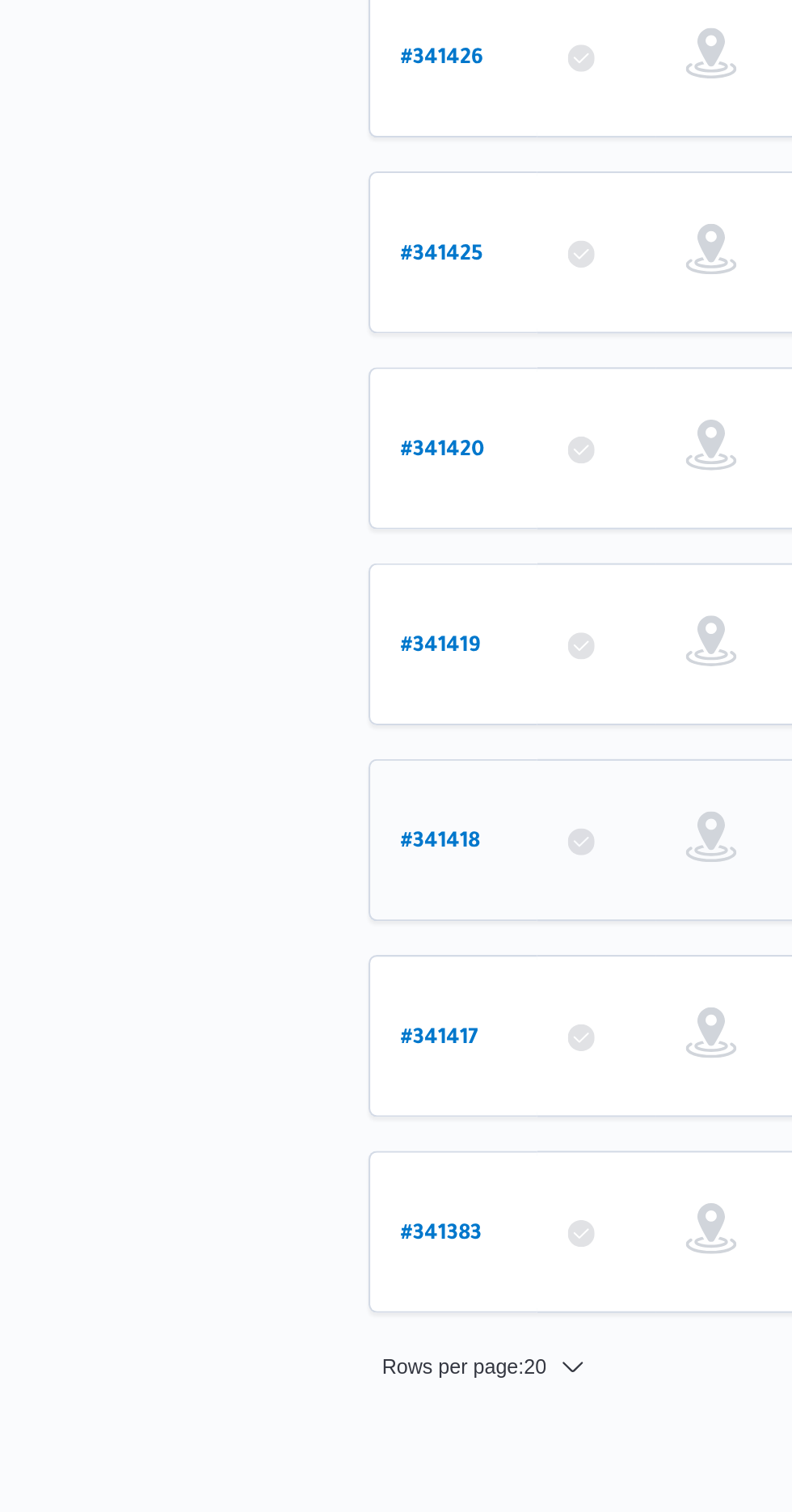
click at [236, 1065] on b "# 341418" at bounding box center [244, 1071] width 38 height 12
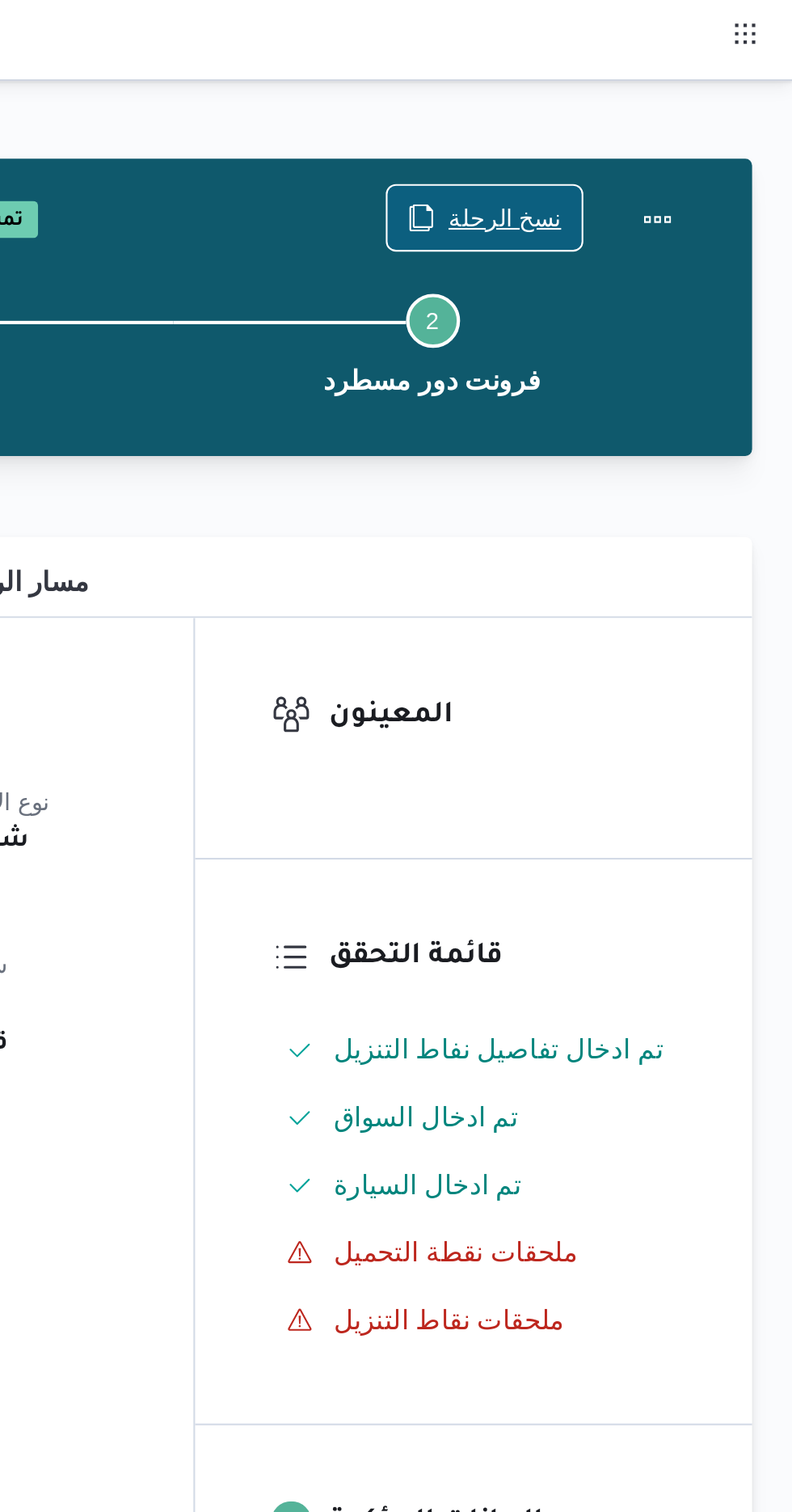
click at [663, 111] on span "نسخ الرحلة" at bounding box center [654, 105] width 54 height 19
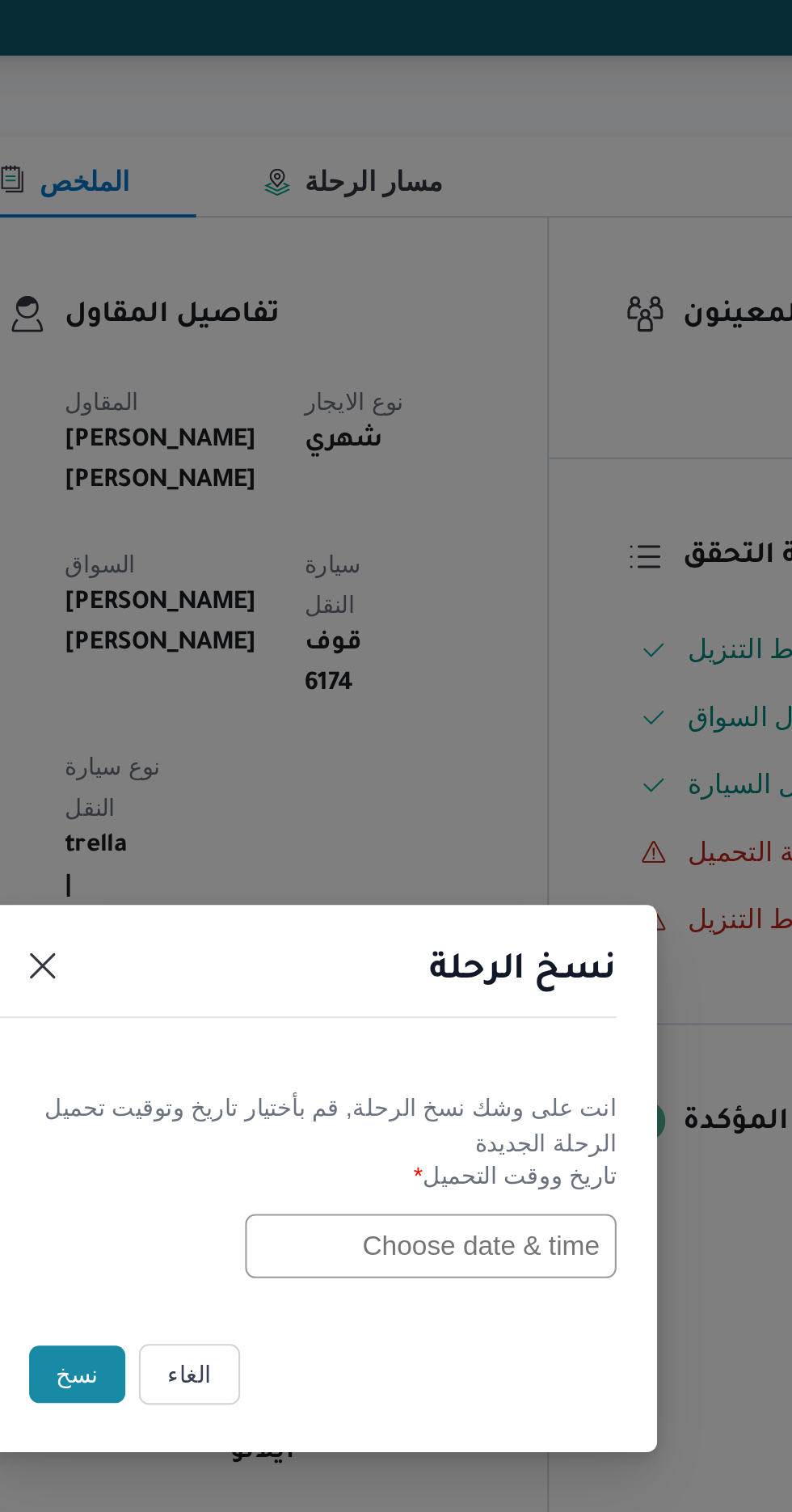
click at [409, 789] on input "text" at bounding box center [449, 788] width 177 height 31
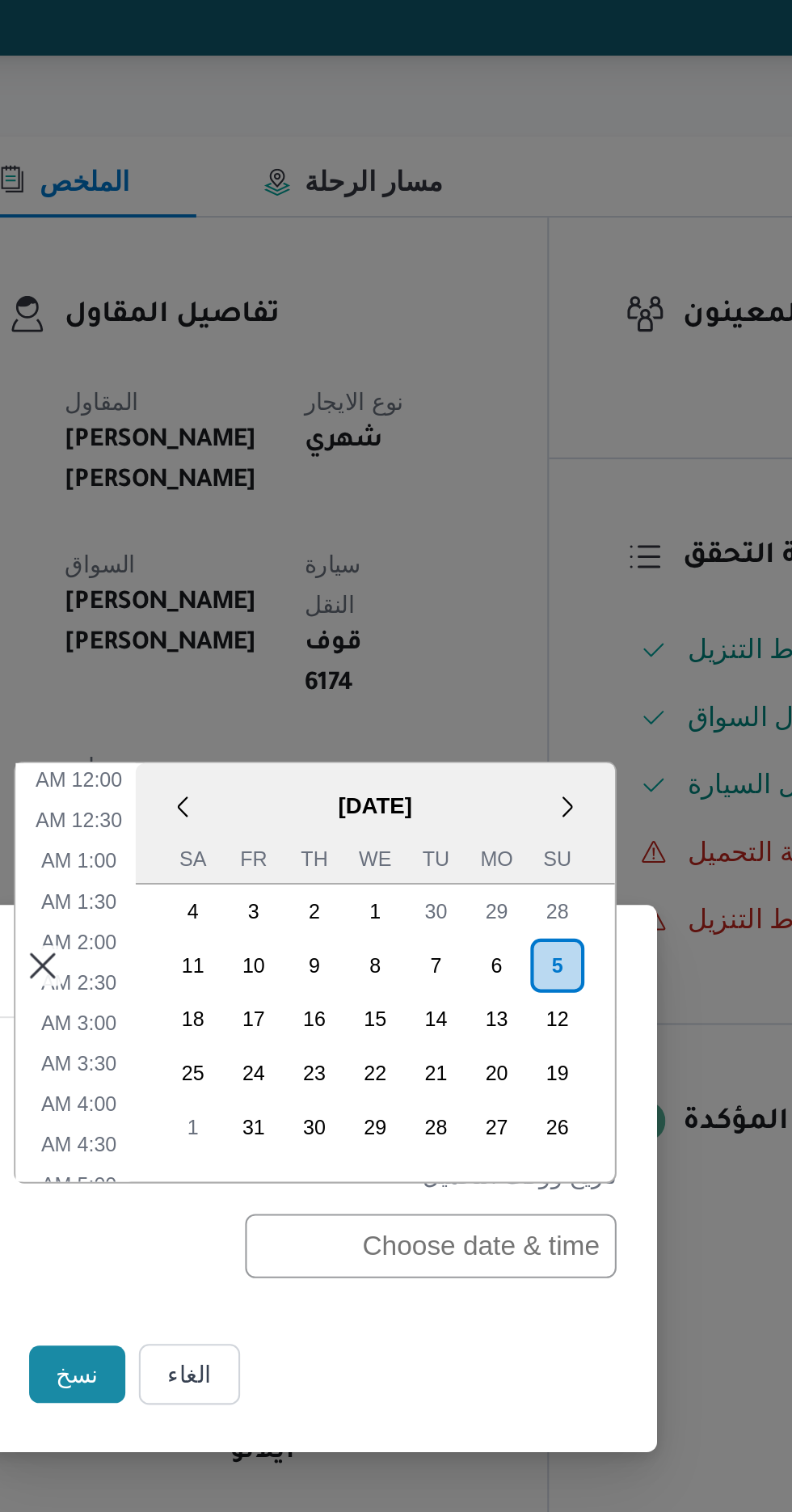
scroll to position [509, 0]
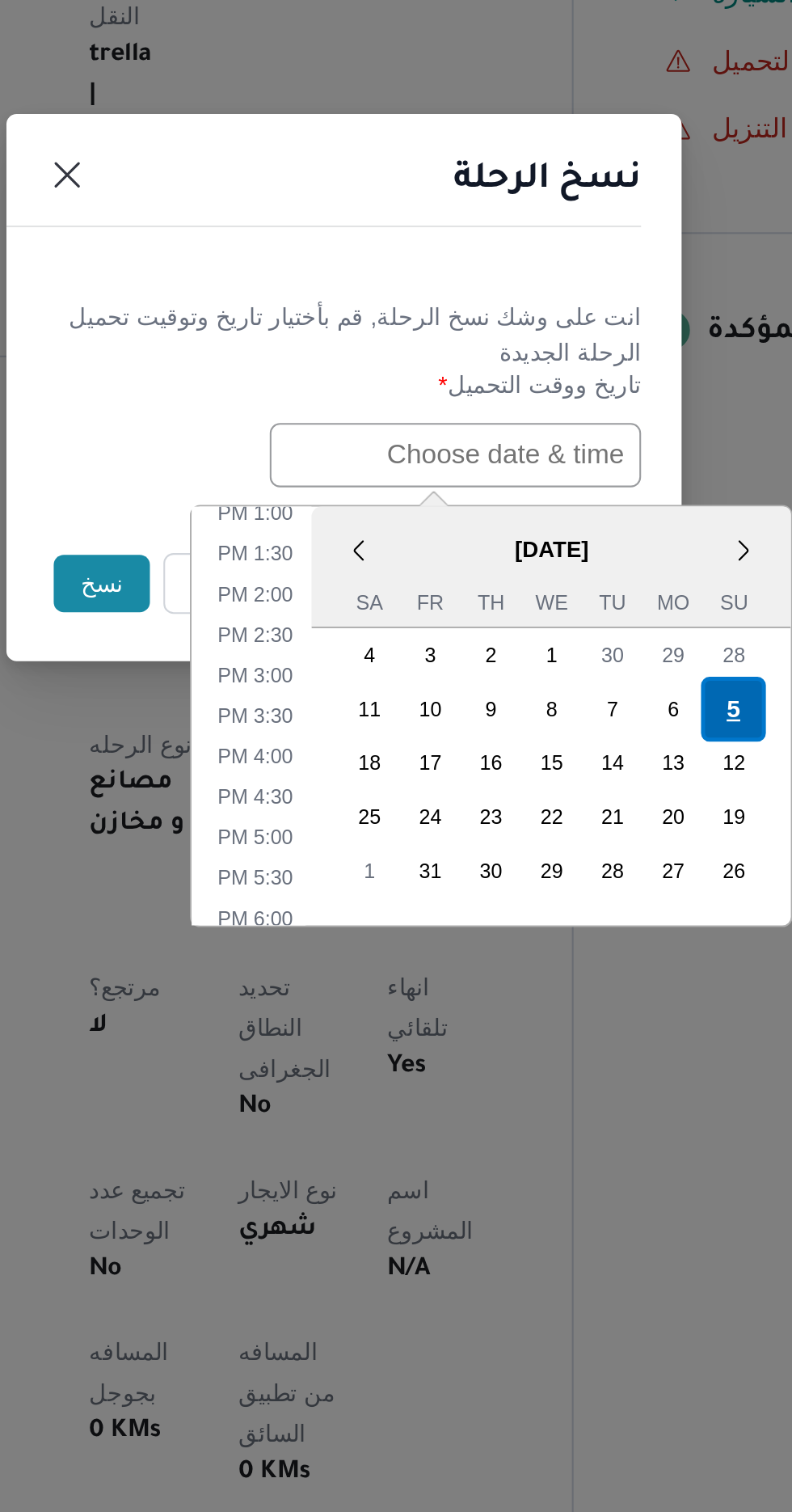
click at [581, 906] on div "5" at bounding box center [583, 910] width 31 height 31
type input "[DATE] 12:00AM"
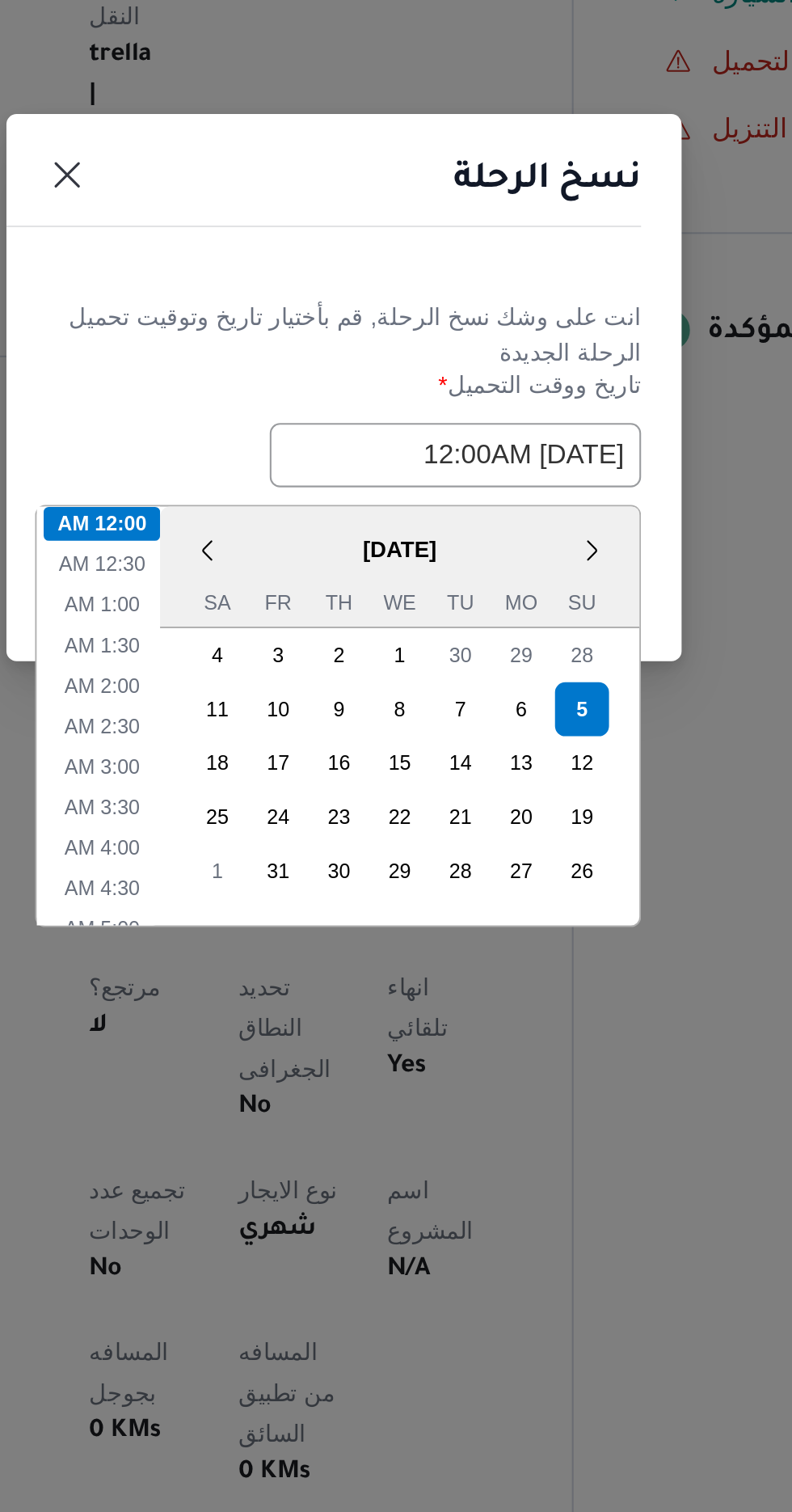
click at [432, 683] on div "نسخ الرحلة" at bounding box center [396, 661] width 323 height 74
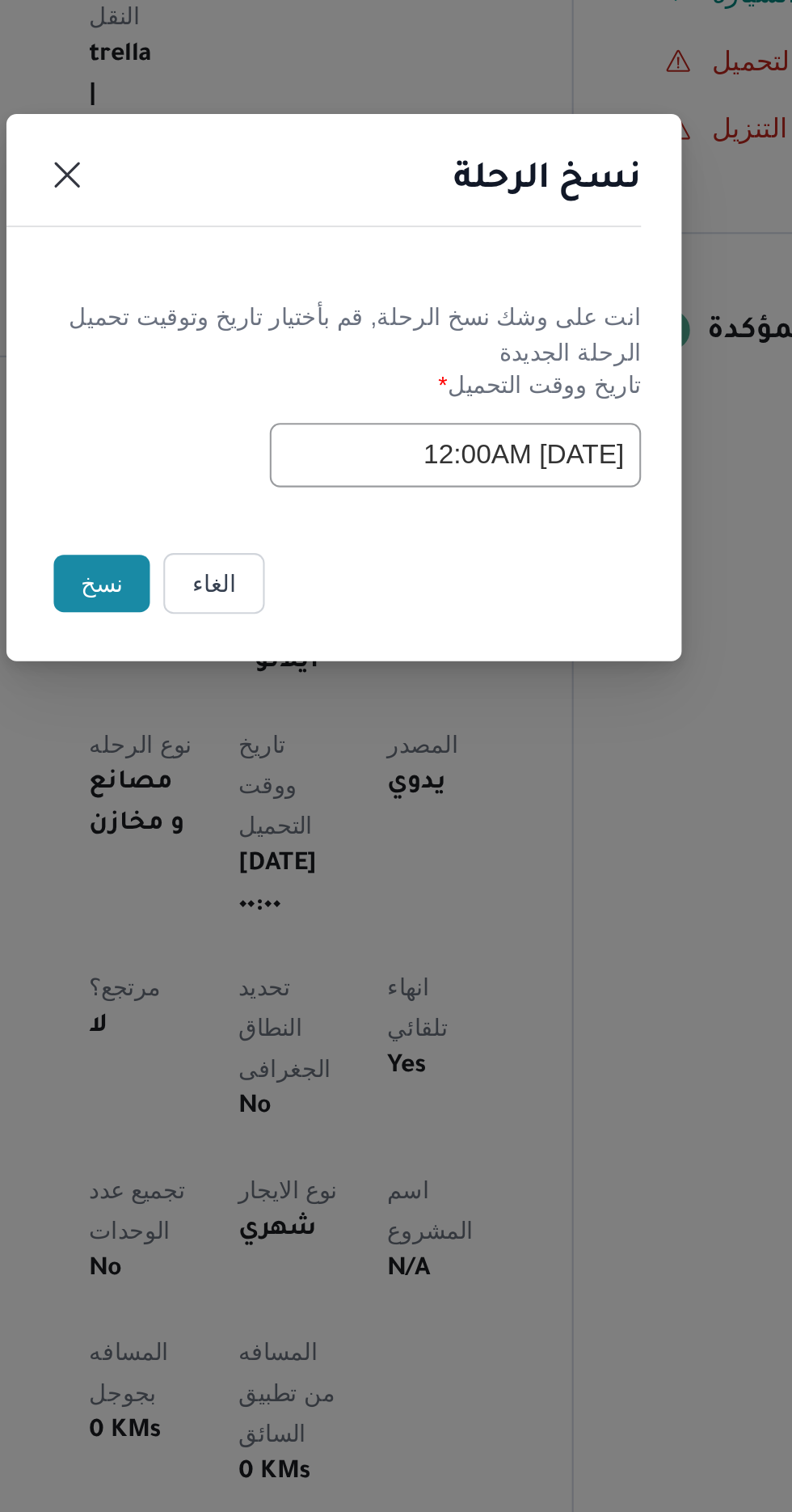
click at [279, 853] on button "نسخ" at bounding box center [280, 850] width 47 height 27
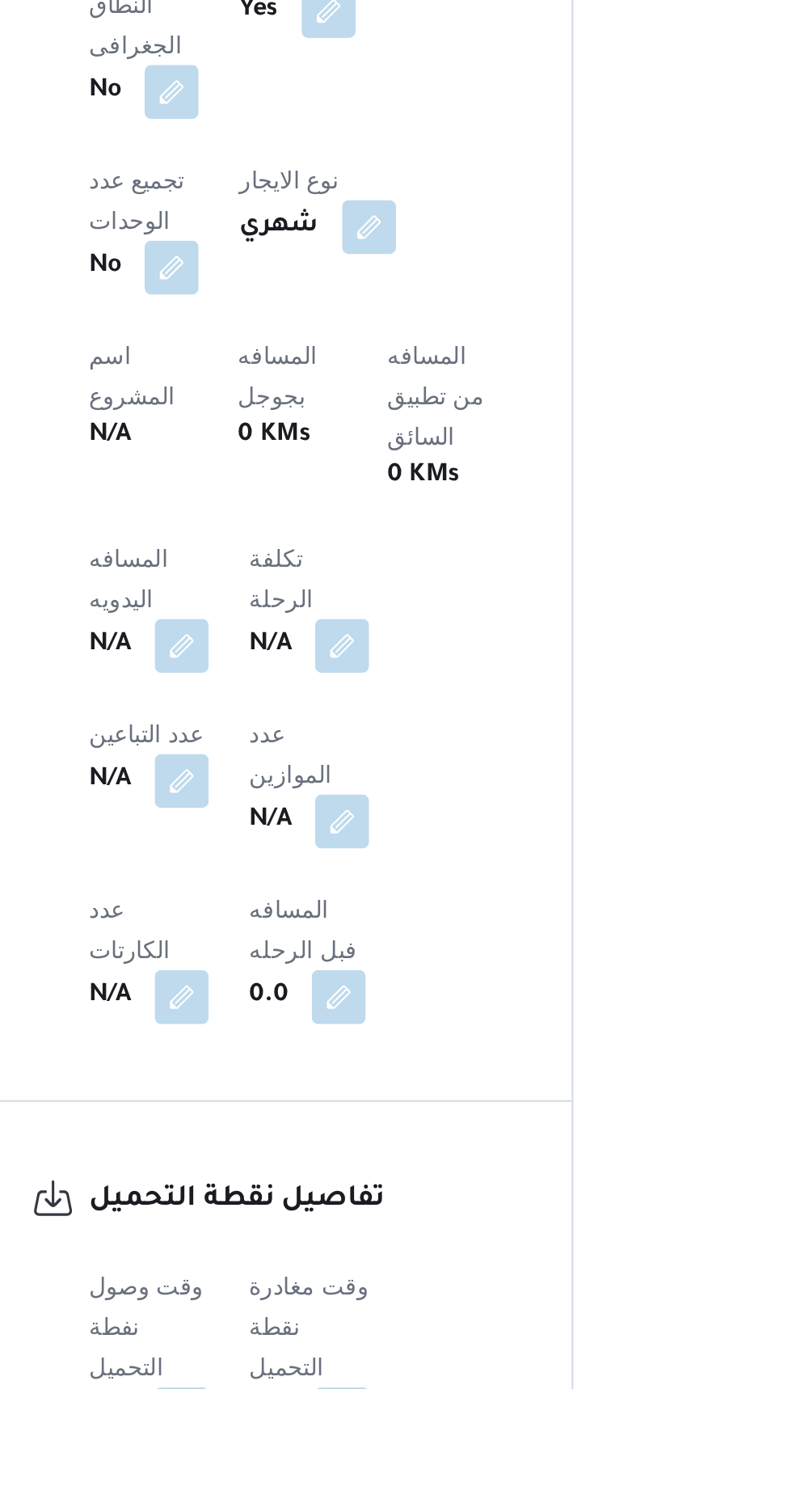
scroll to position [676, 0]
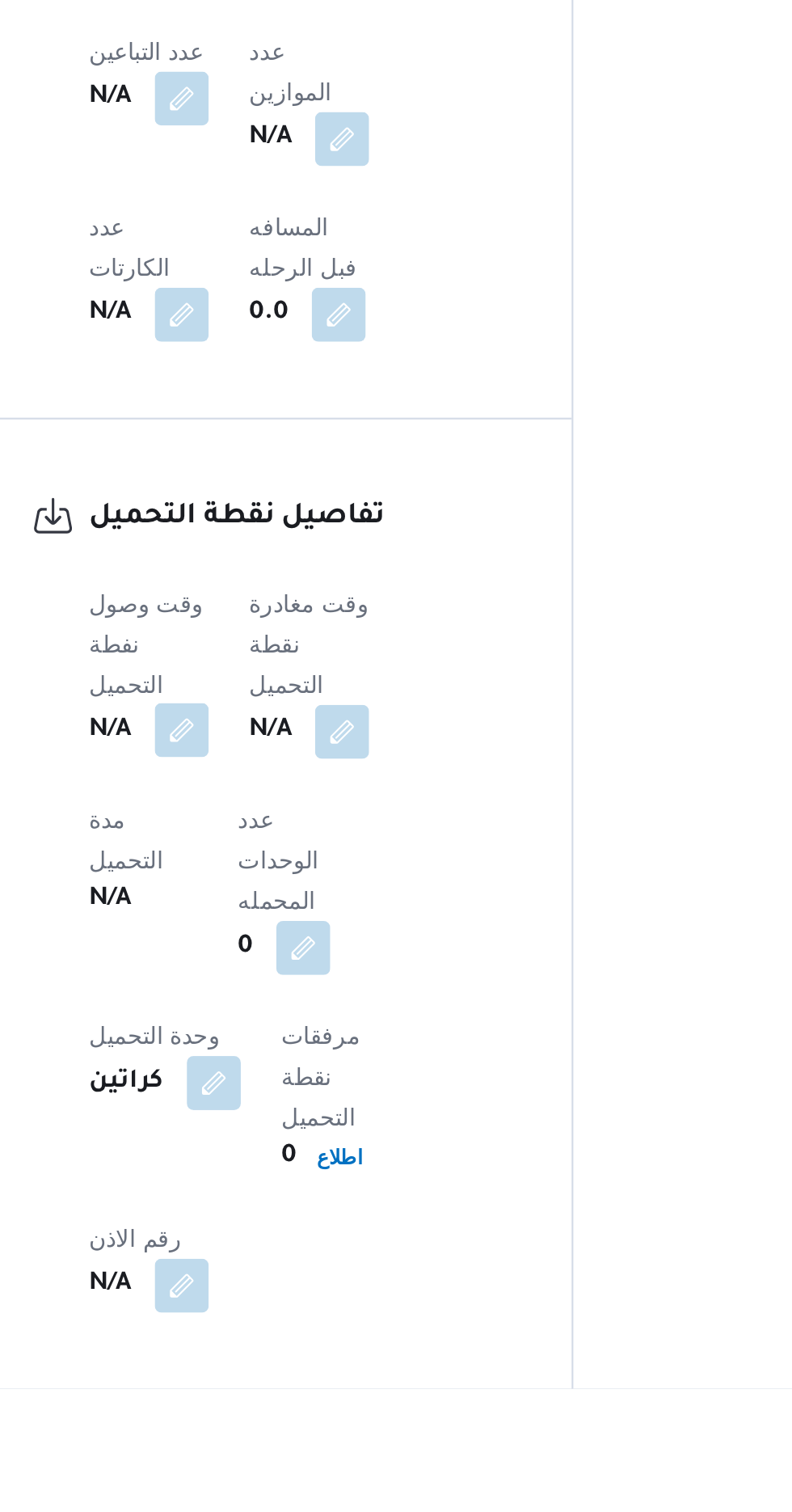
click at [320, 1183] on button "button" at bounding box center [318, 1196] width 26 height 26
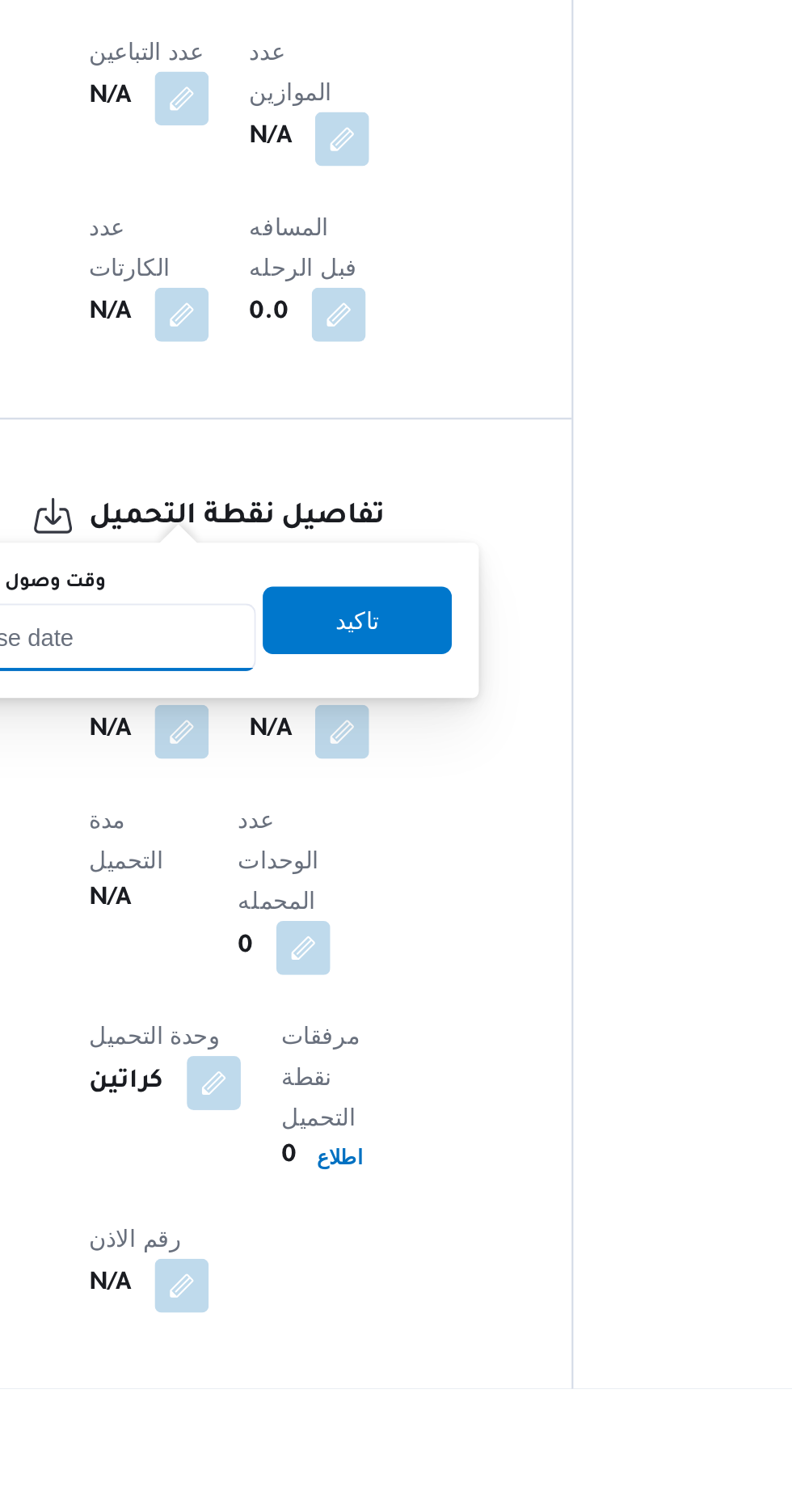
click at [323, 1148] on input "وقت وصول نفطة التحميل" at bounding box center [262, 1151] width 183 height 32
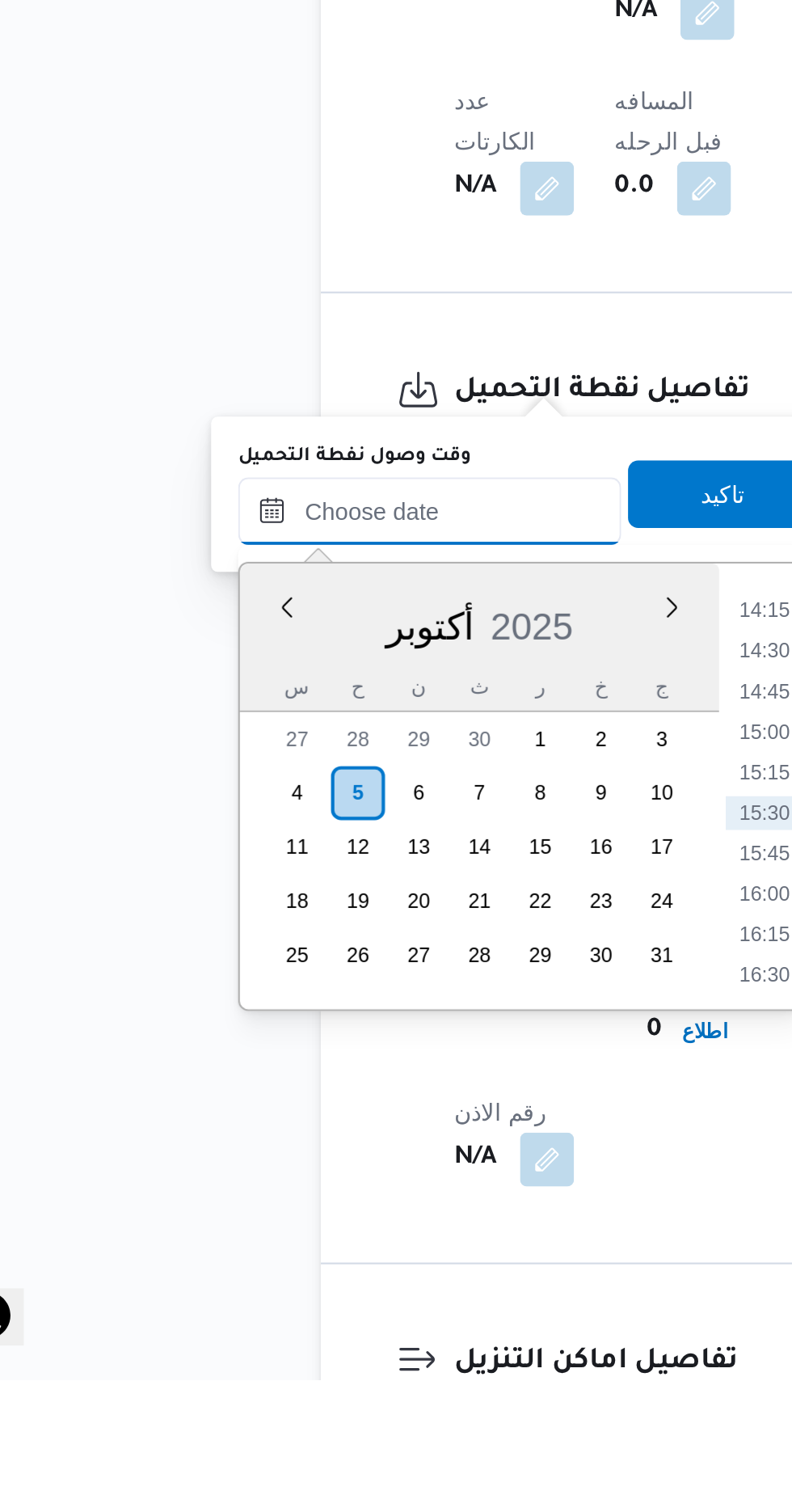
scroll to position [731, 0]
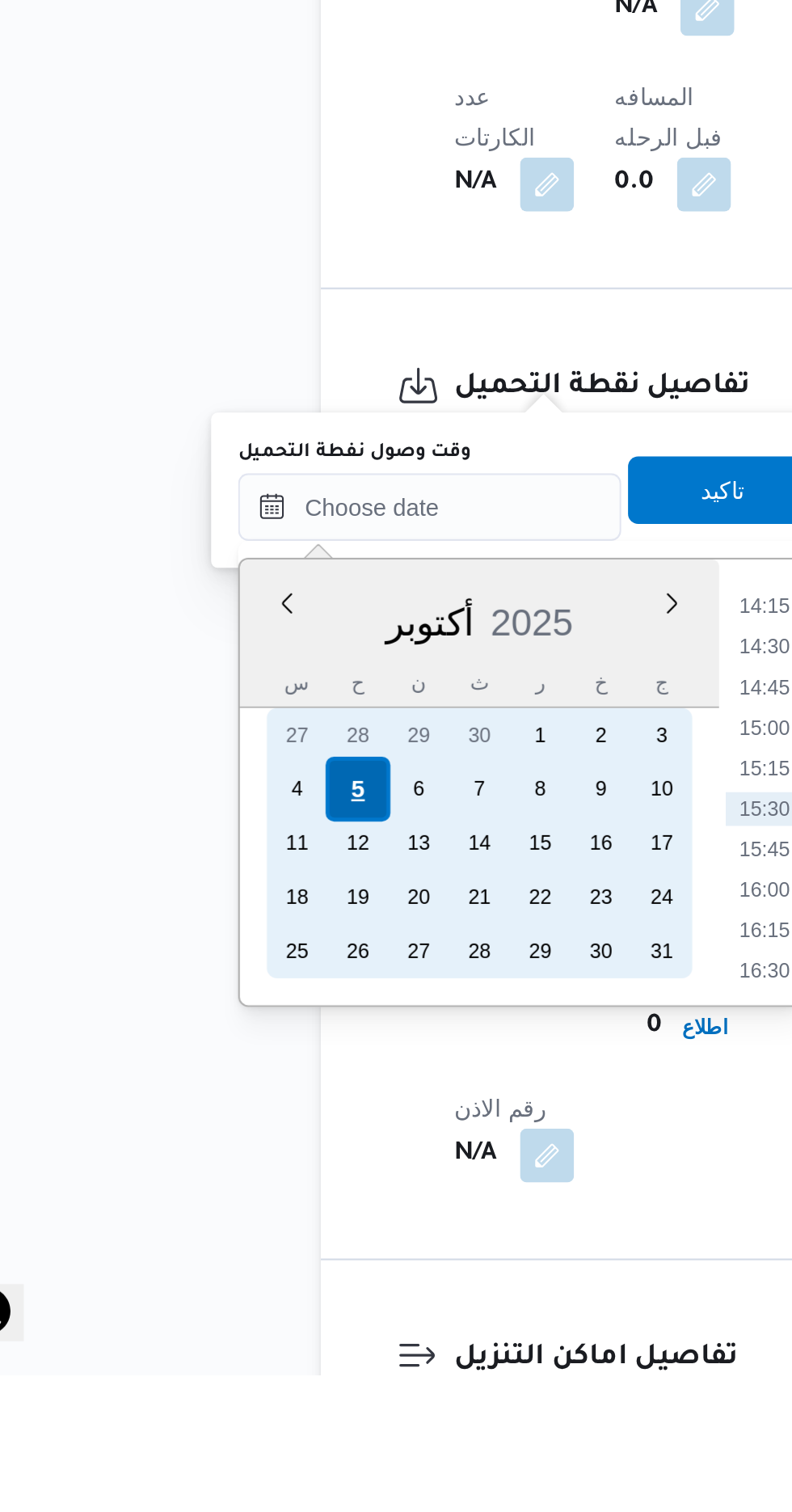
click at [227, 1229] on div "5" at bounding box center [227, 1232] width 31 height 31
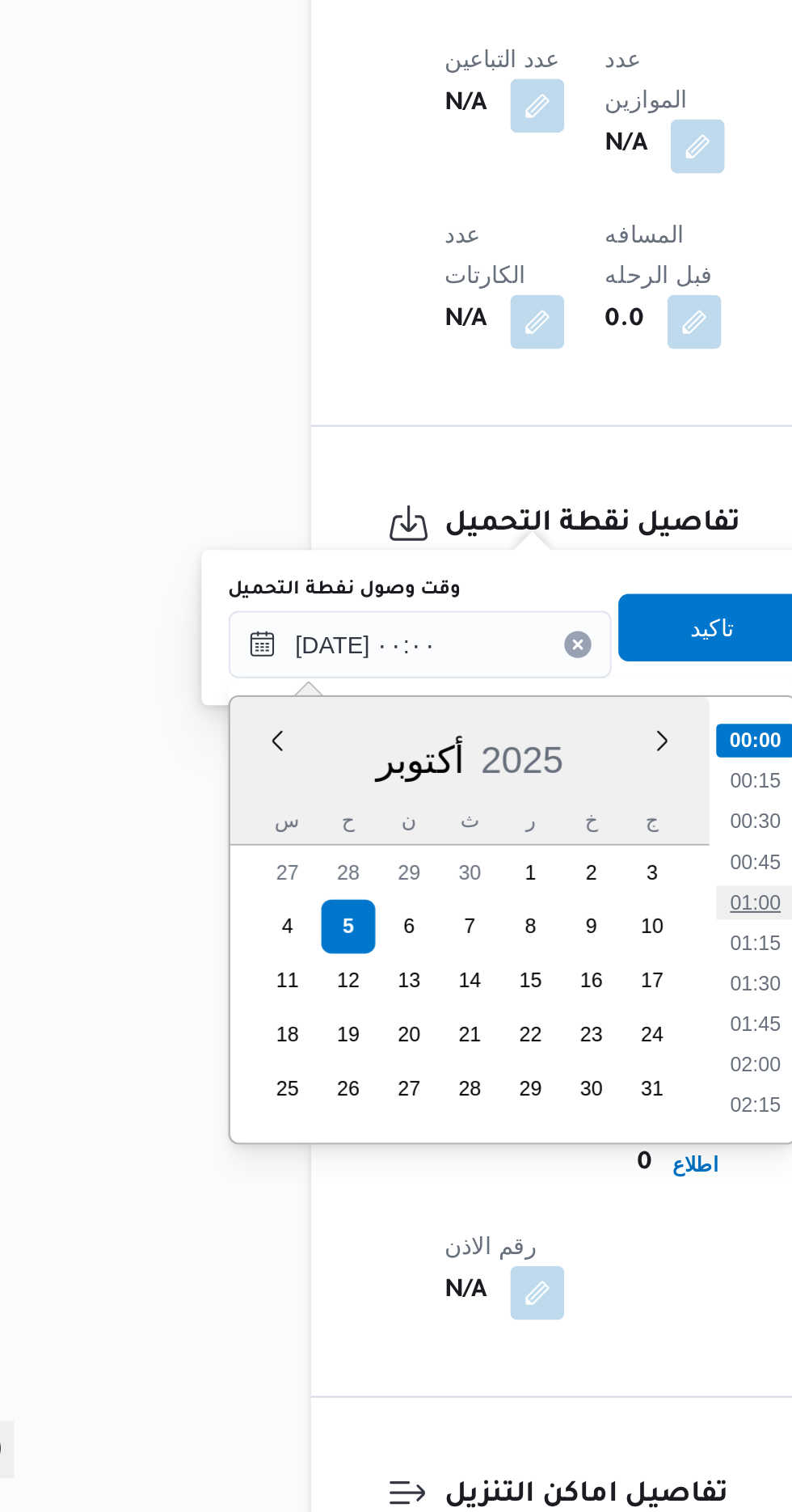
click at [431, 1214] on li "01:00" at bounding box center [423, 1220] width 37 height 16
type input "[DATE] ٠١:٠٠"
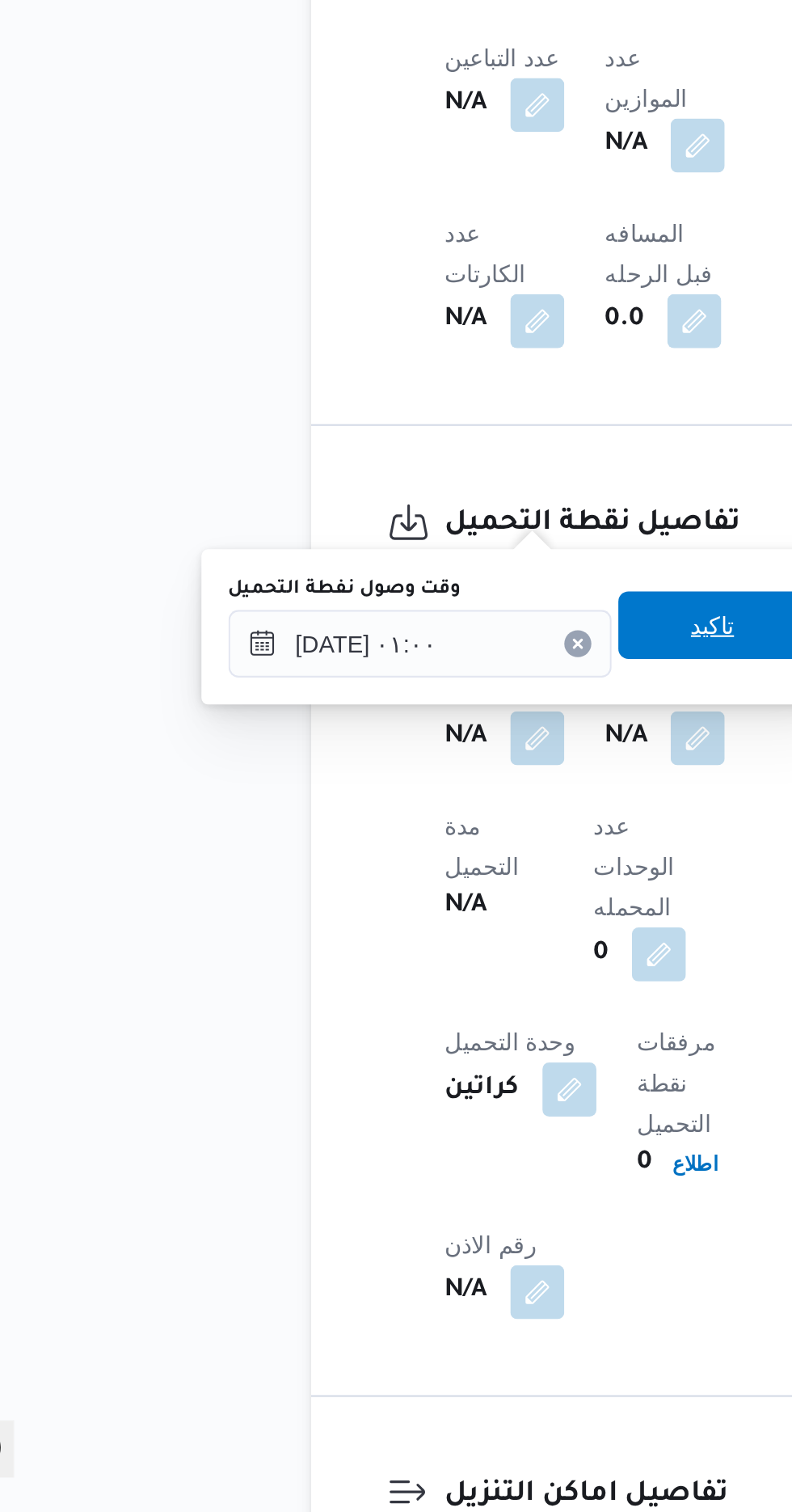
click at [405, 1092] on span "تاكيد" at bounding box center [401, 1087] width 90 height 32
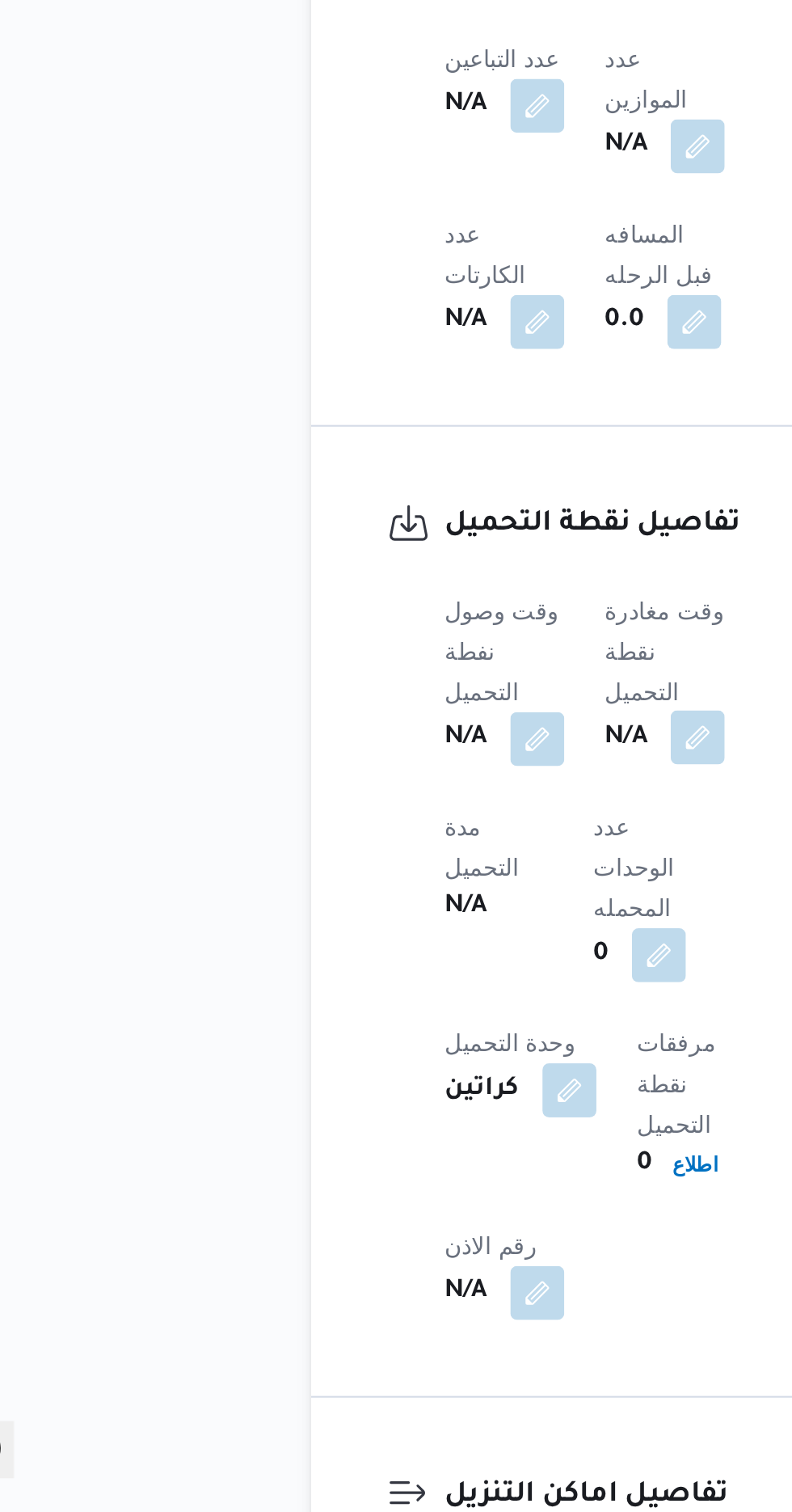
click at [395, 1128] on button "button" at bounding box center [395, 1141] width 26 height 26
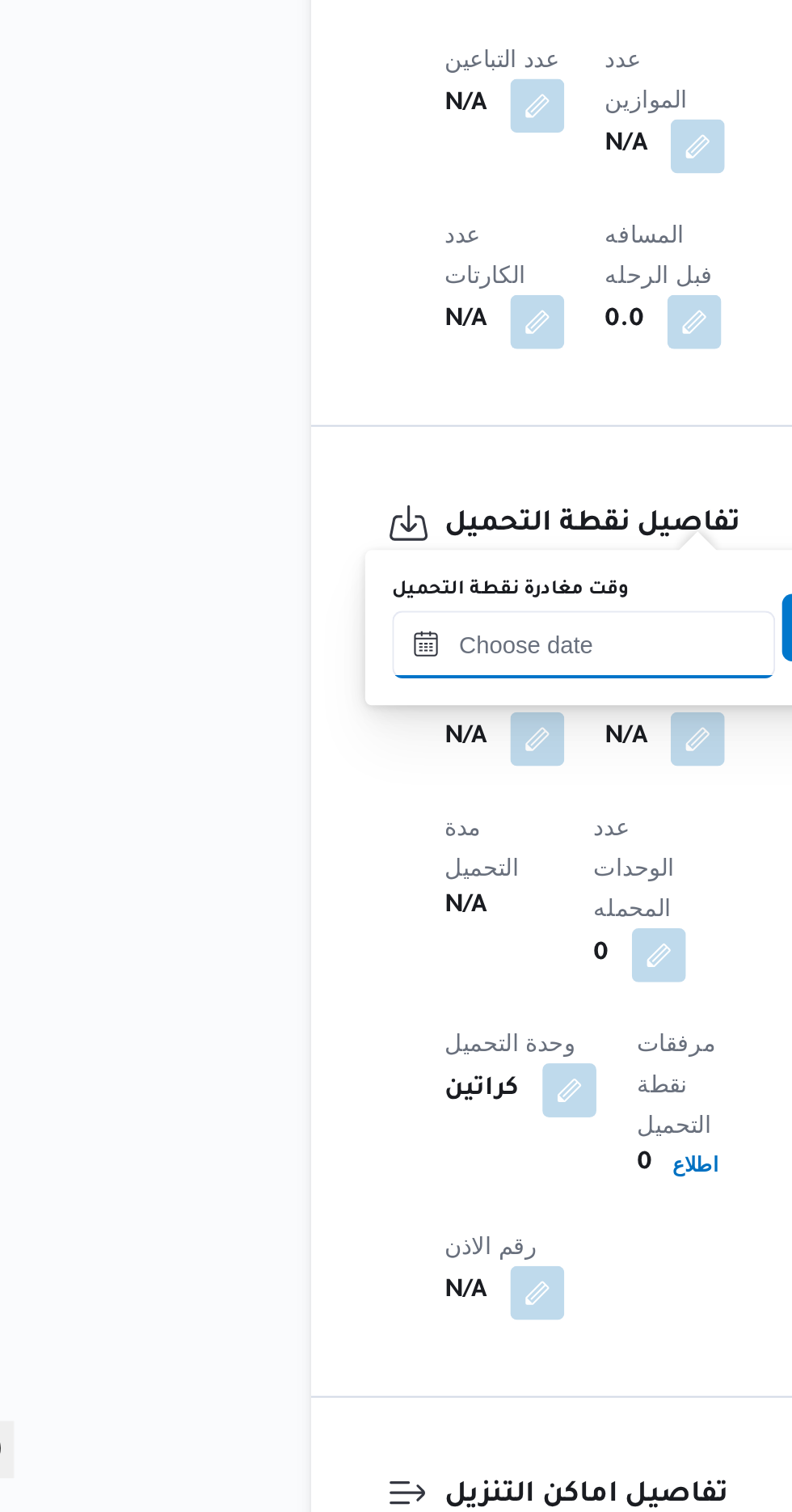
click at [340, 1100] on input "وقت مغادرة نقطة التحميل" at bounding box center [340, 1096] width 183 height 32
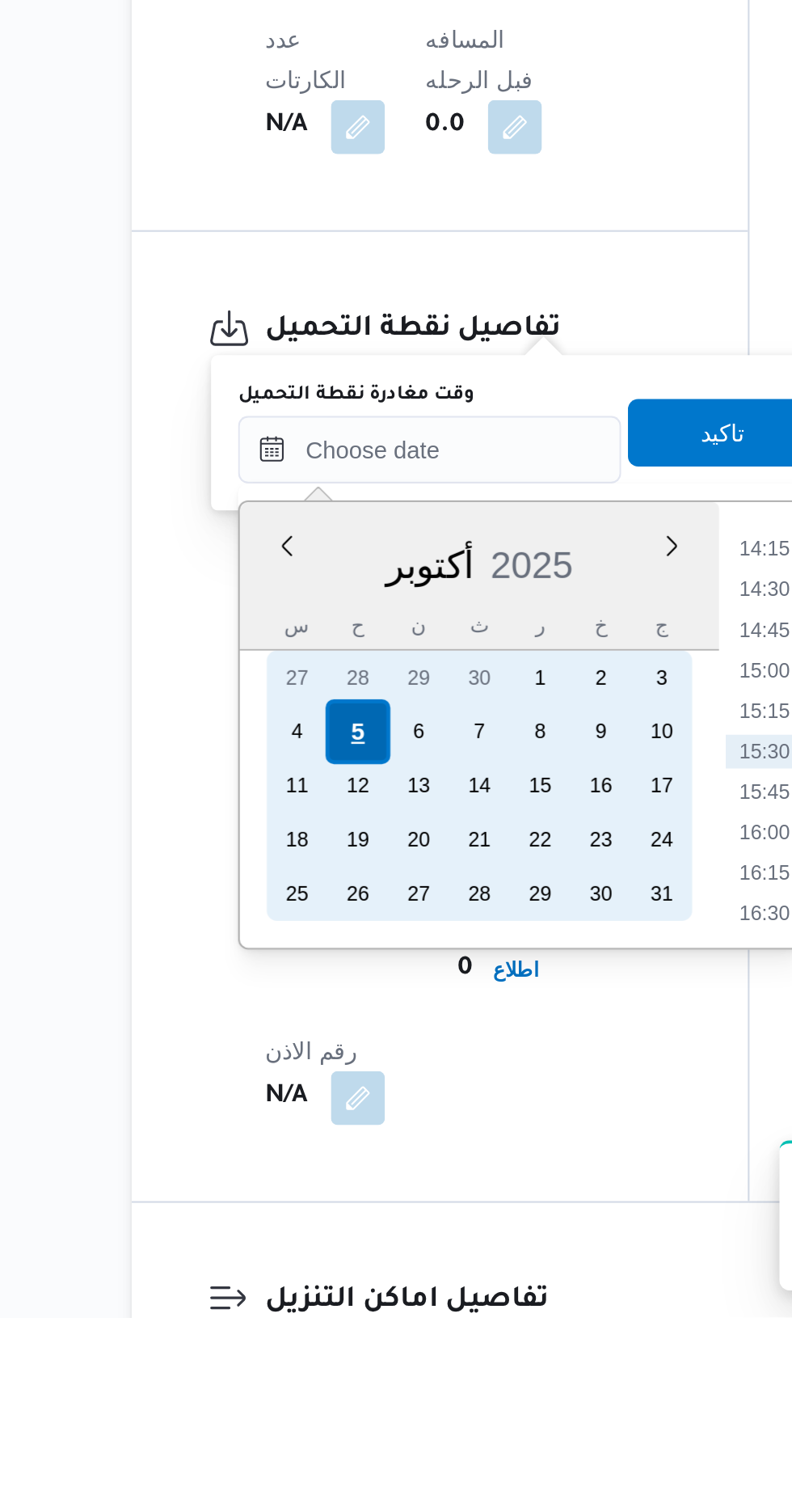
click at [318, 1230] on div "5" at bounding box center [319, 1232] width 31 height 31
type input "[DATE] ٠٠:٠٠"
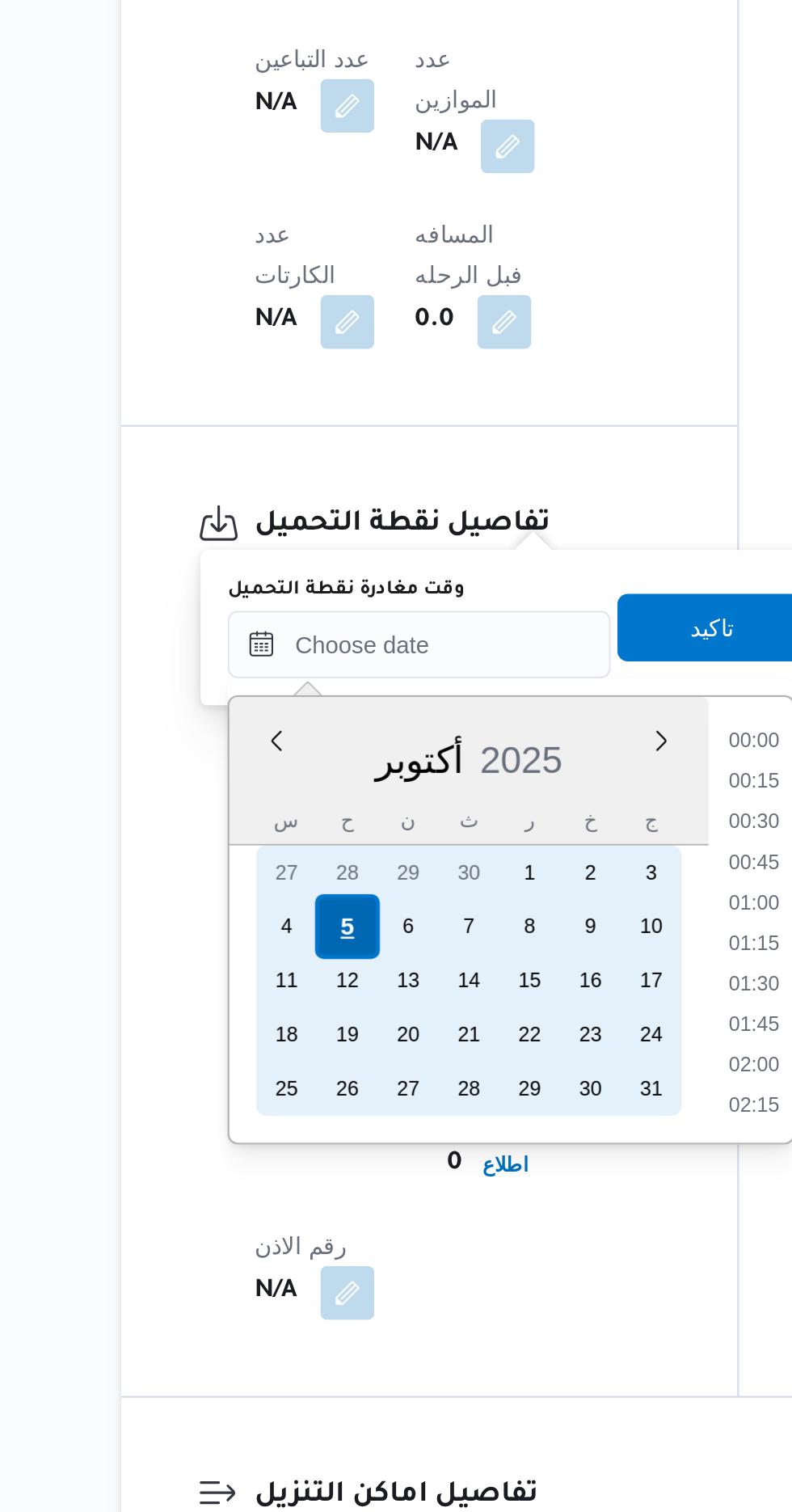
click at [318, 1230] on div "5" at bounding box center [319, 1232] width 31 height 31
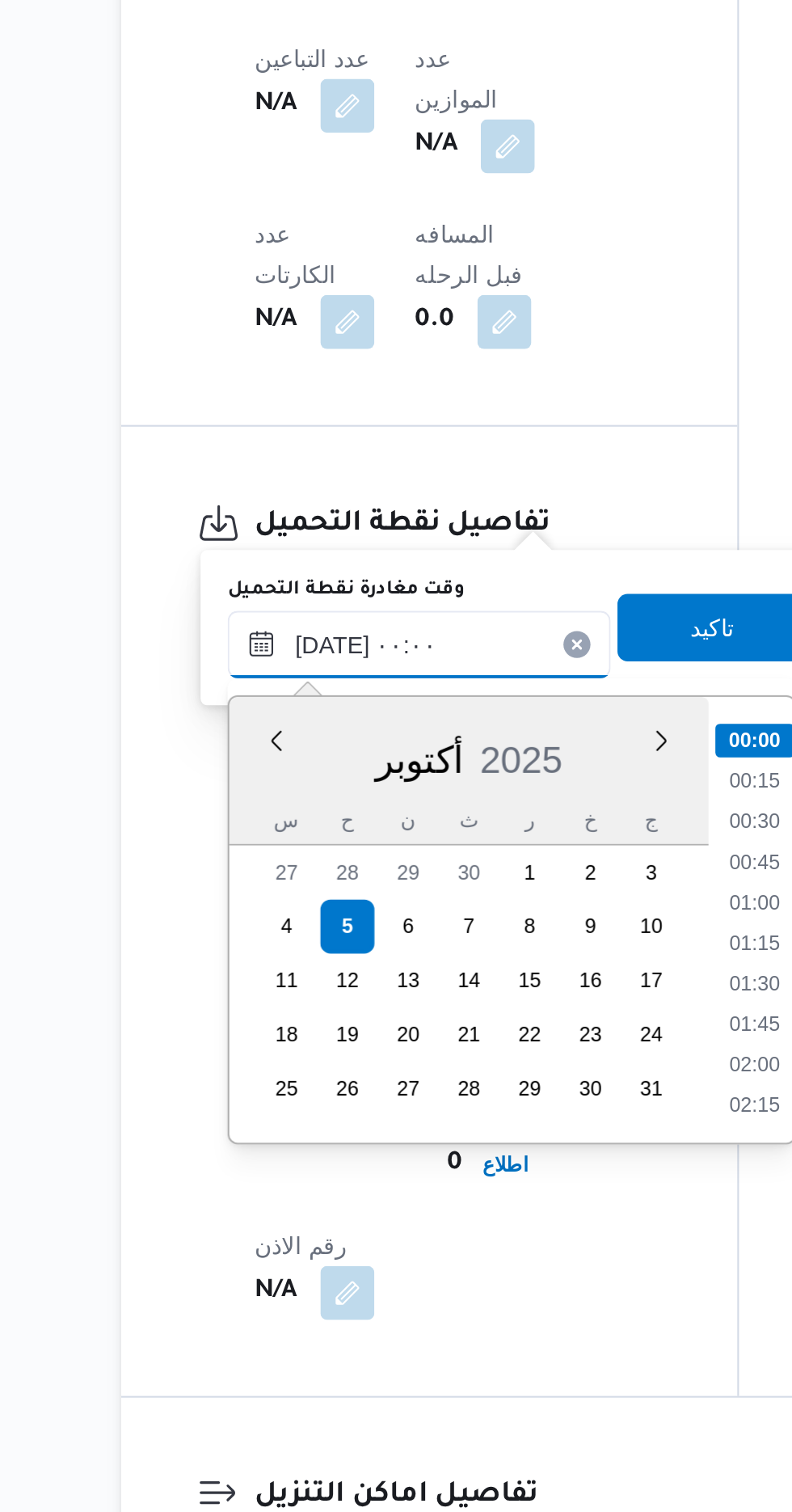
click at [294, 1093] on input "[DATE] ٠٠:٠٠" at bounding box center [352, 1096] width 183 height 32
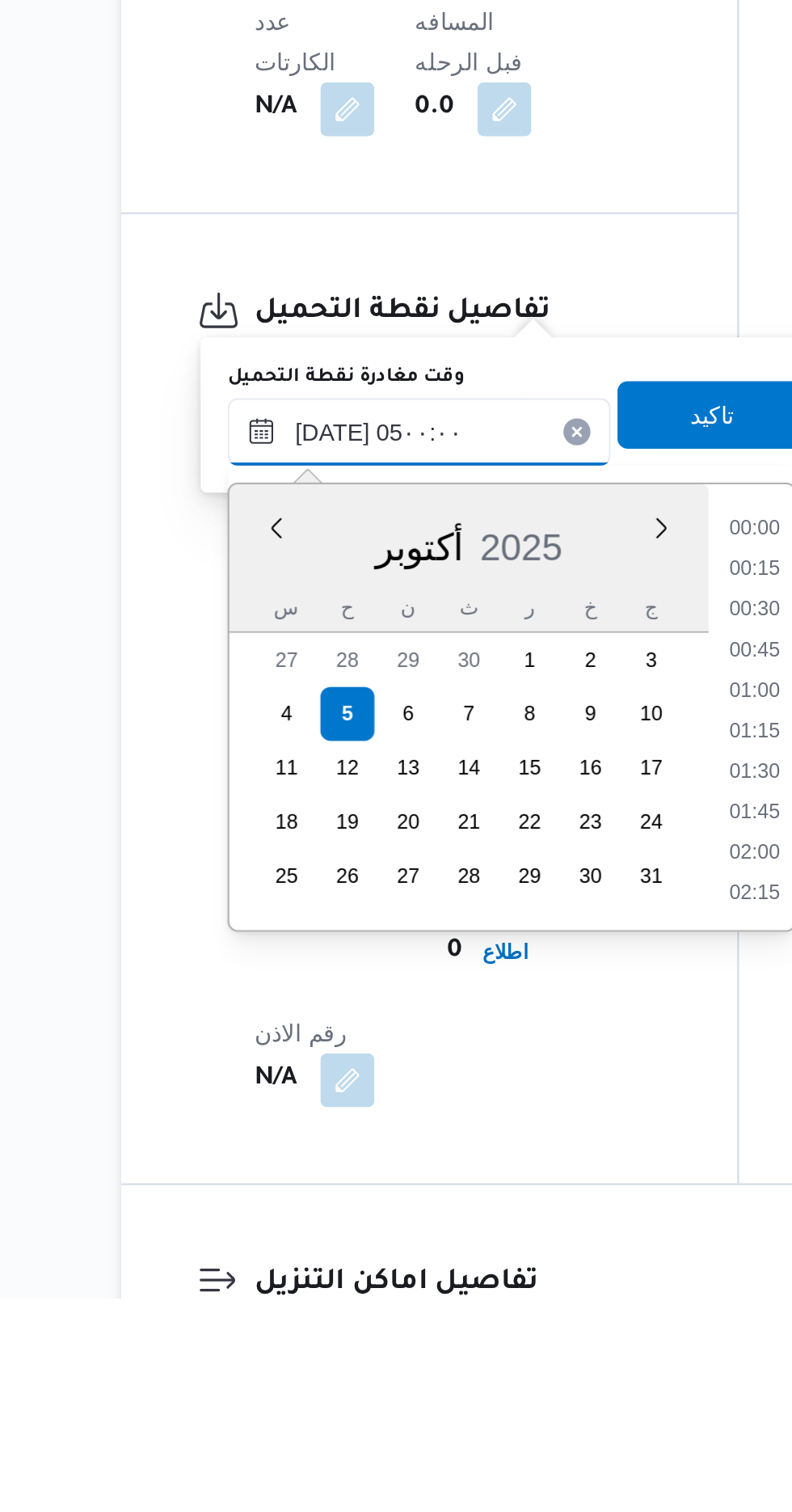
scroll to position [218, 0]
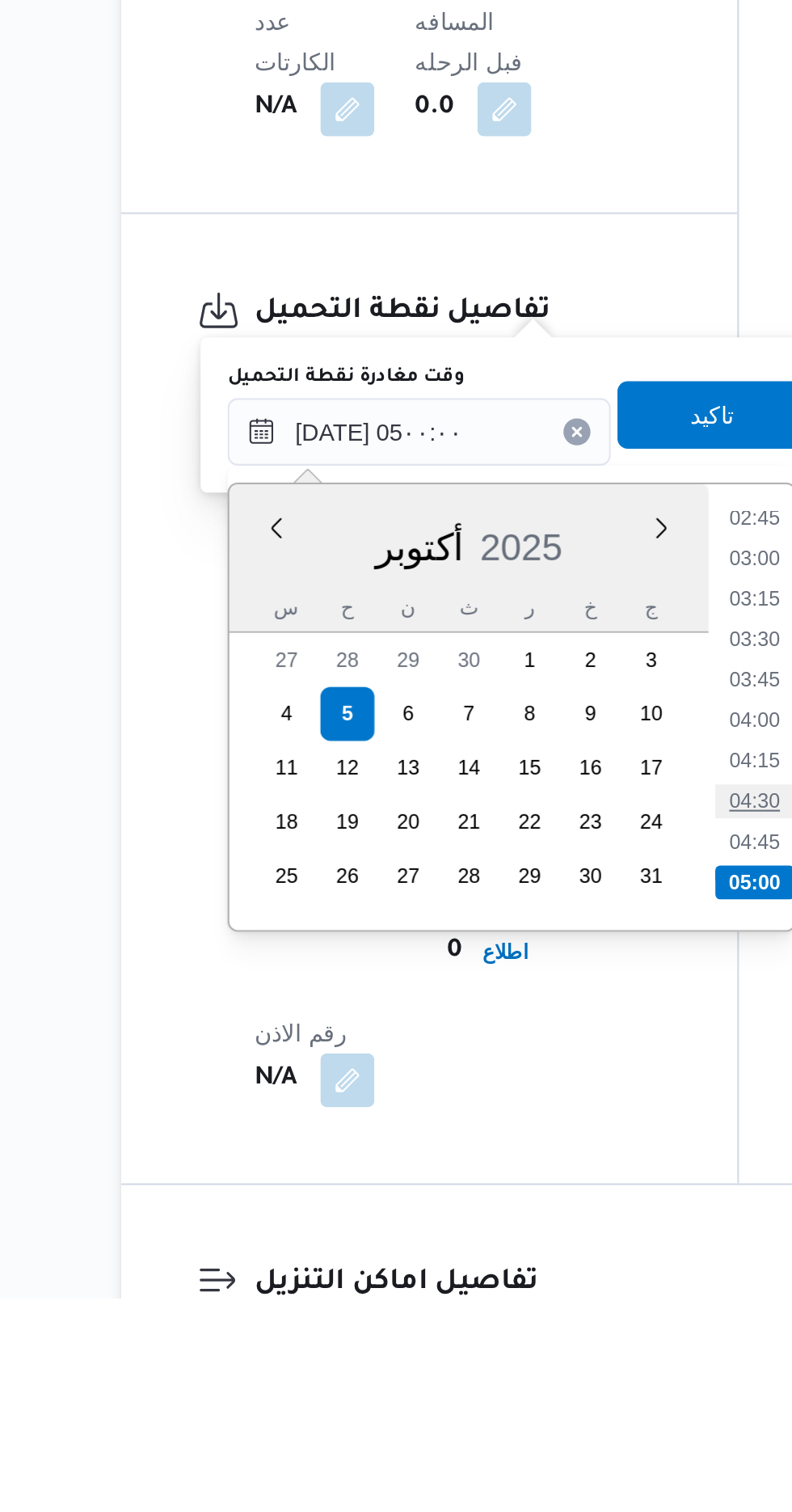
click at [513, 1275] on li "04:30" at bounding box center [513, 1273] width 37 height 16
type input "[DATE] ٠٤:٣٠"
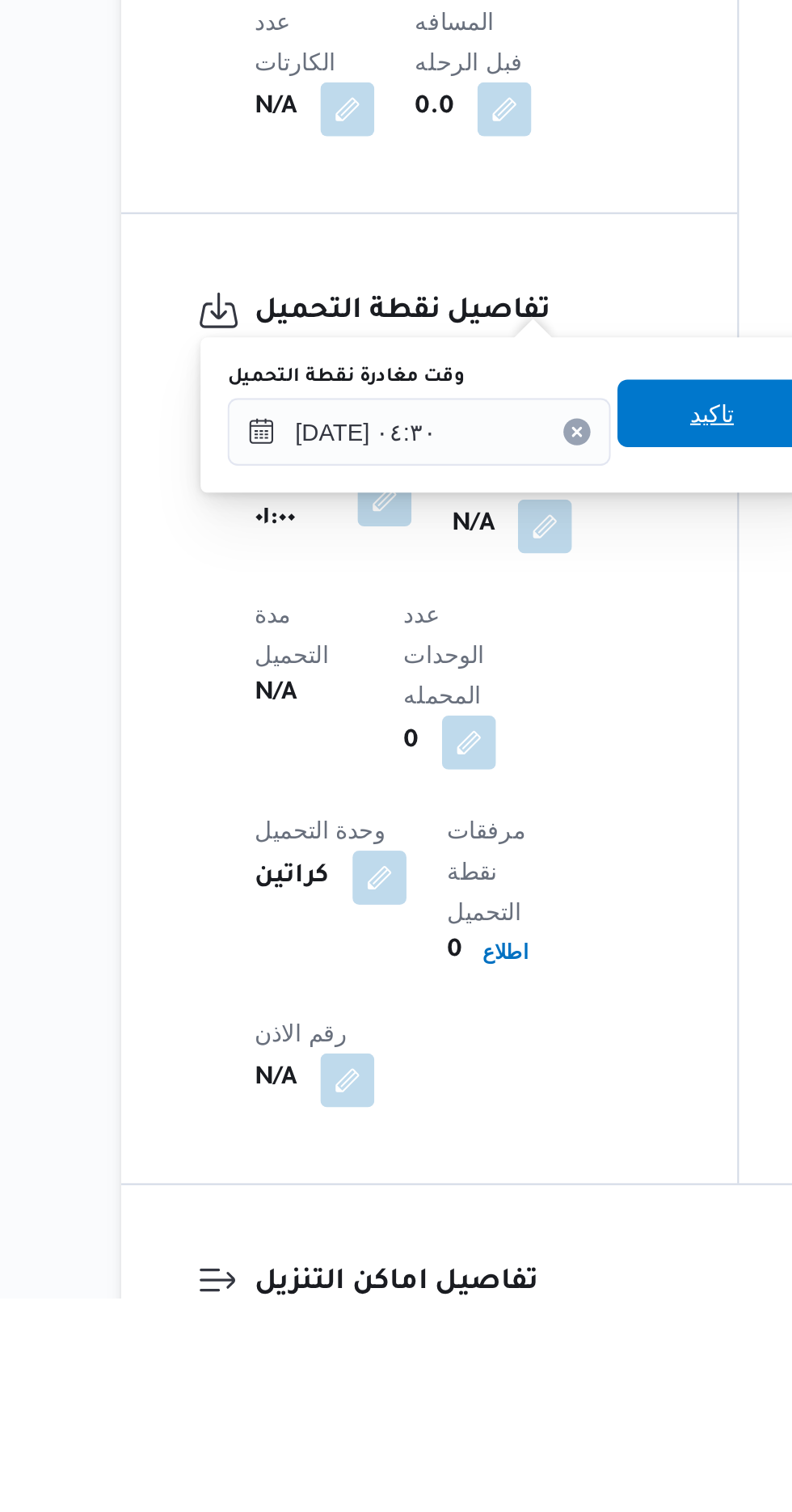
click at [499, 1091] on span "تاكيد" at bounding box center [493, 1088] width 21 height 19
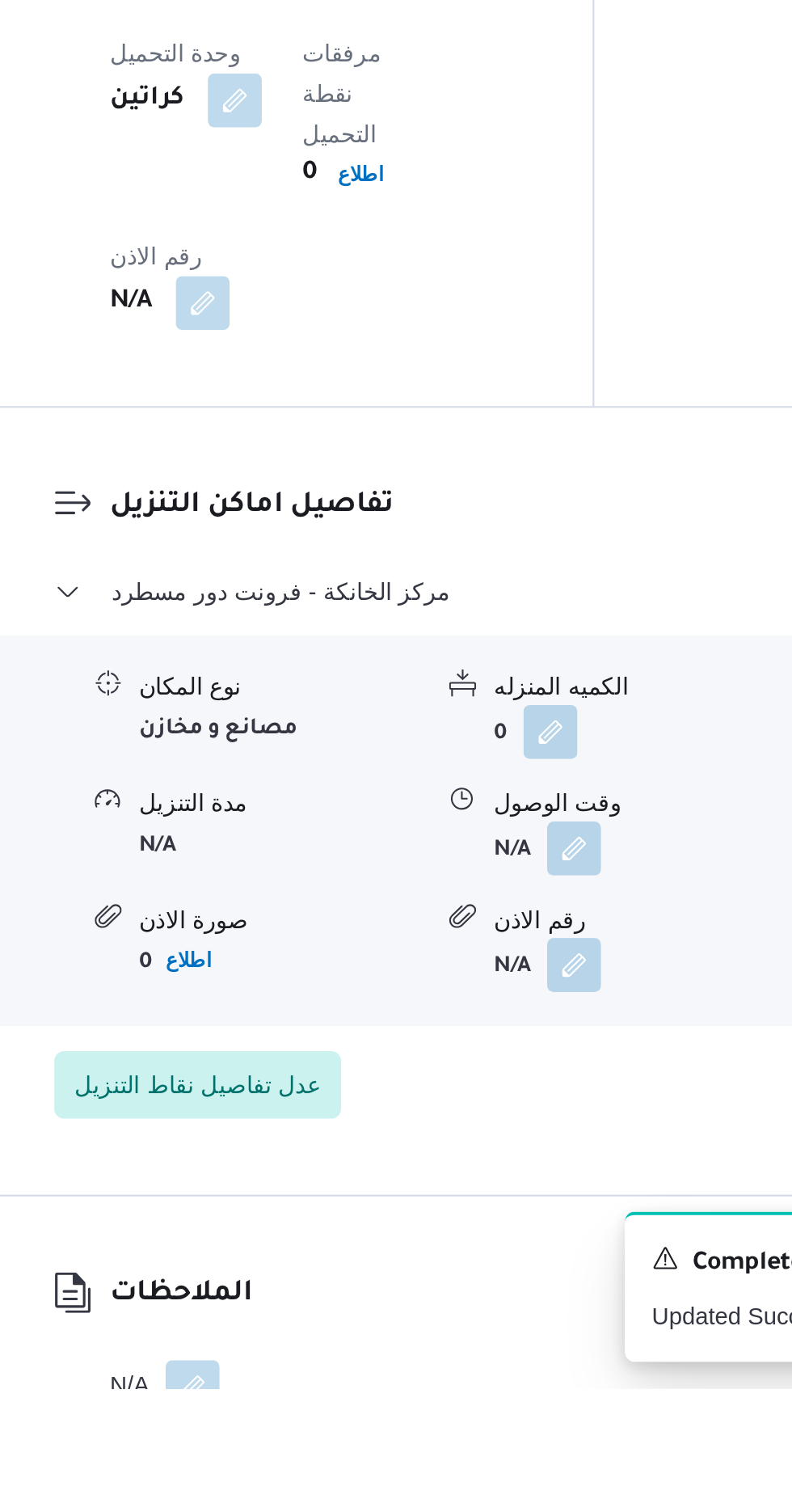
scroll to position [1153, 0]
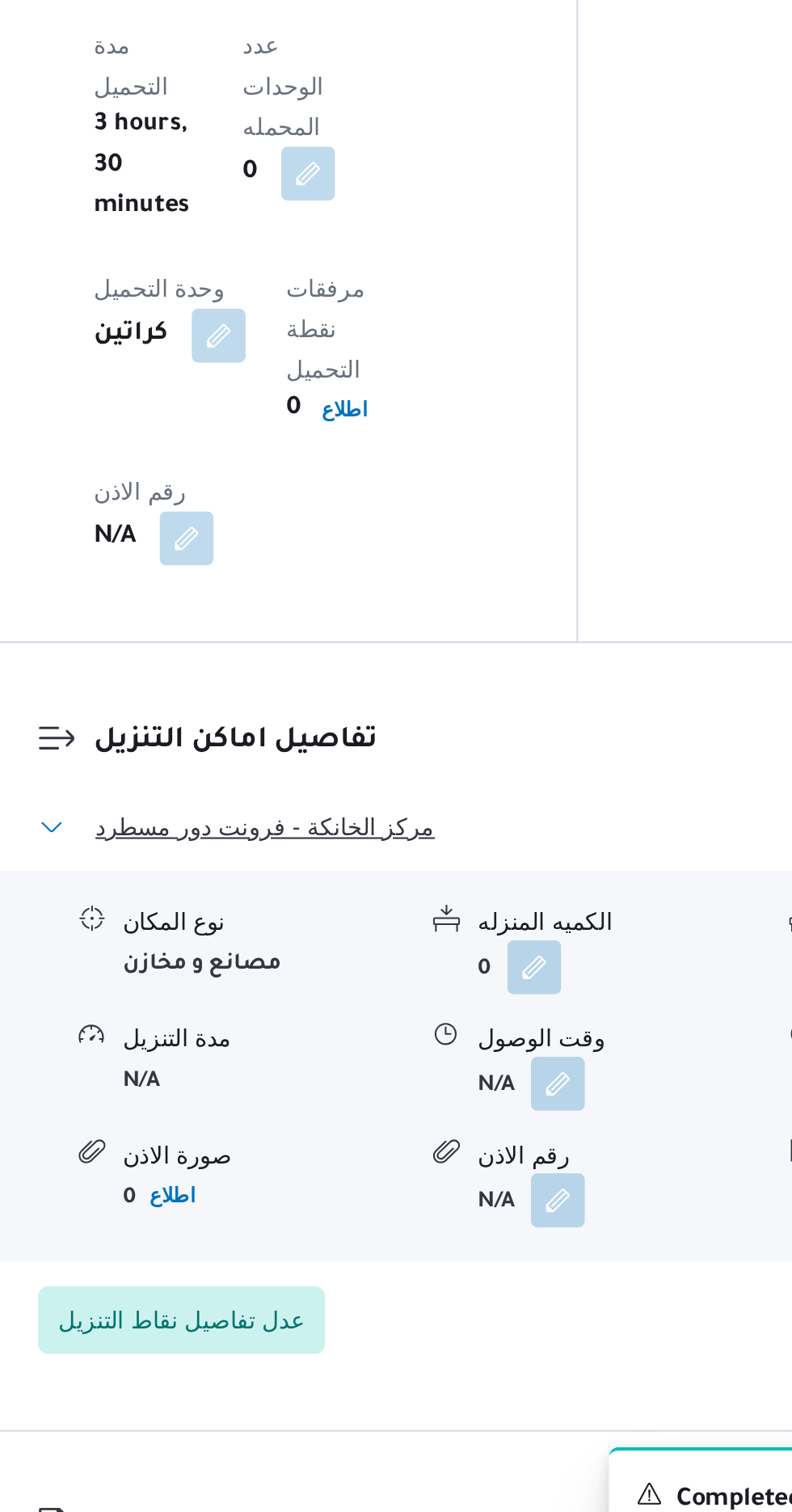
click at [504, 1120] on button "مركز الخانكة - فرونت دور مسطرد" at bounding box center [491, 1130] width 489 height 19
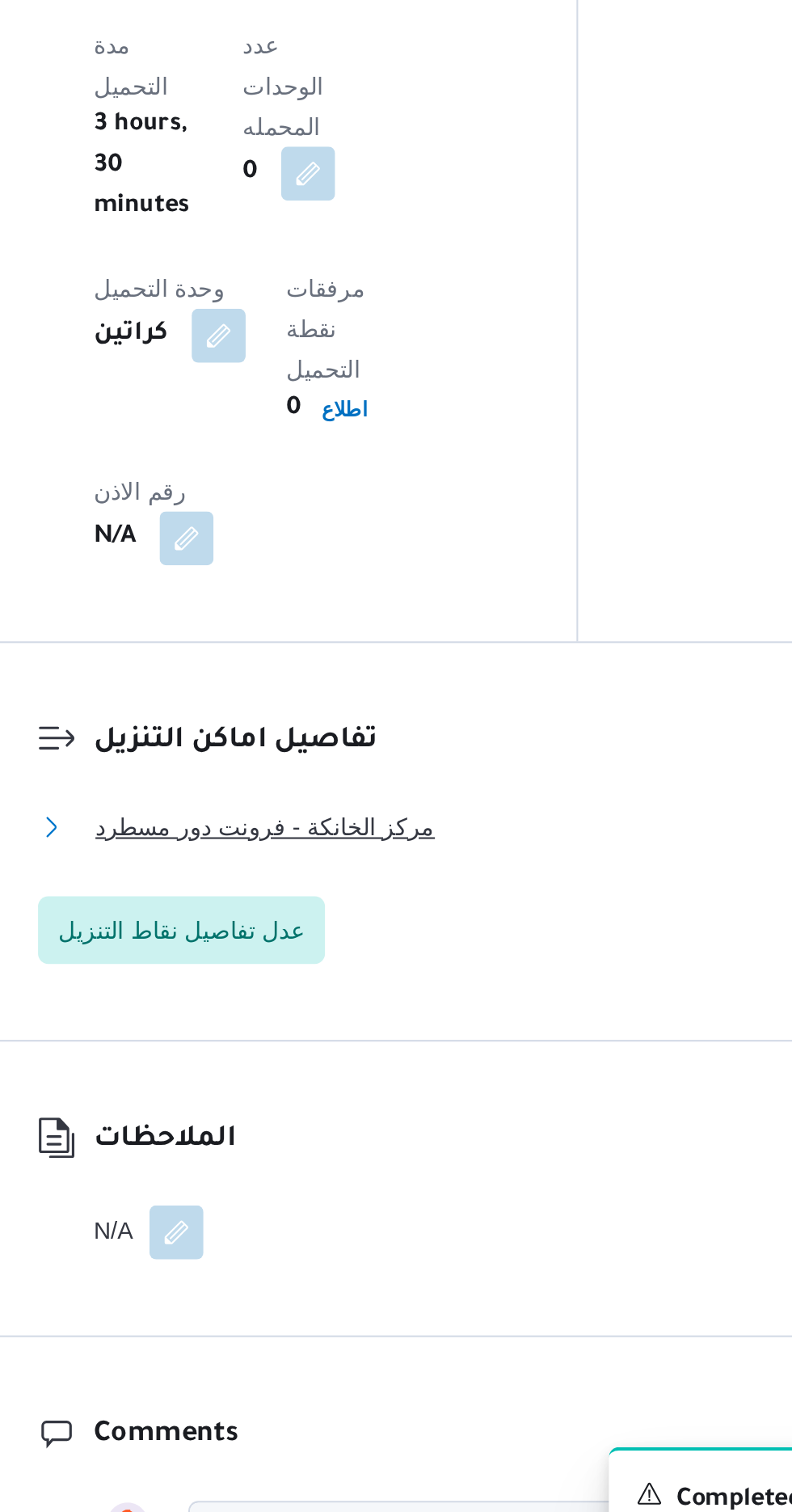
click at [440, 1120] on button "مركز الخانكة - فرونت دور مسطرد" at bounding box center [491, 1130] width 489 height 19
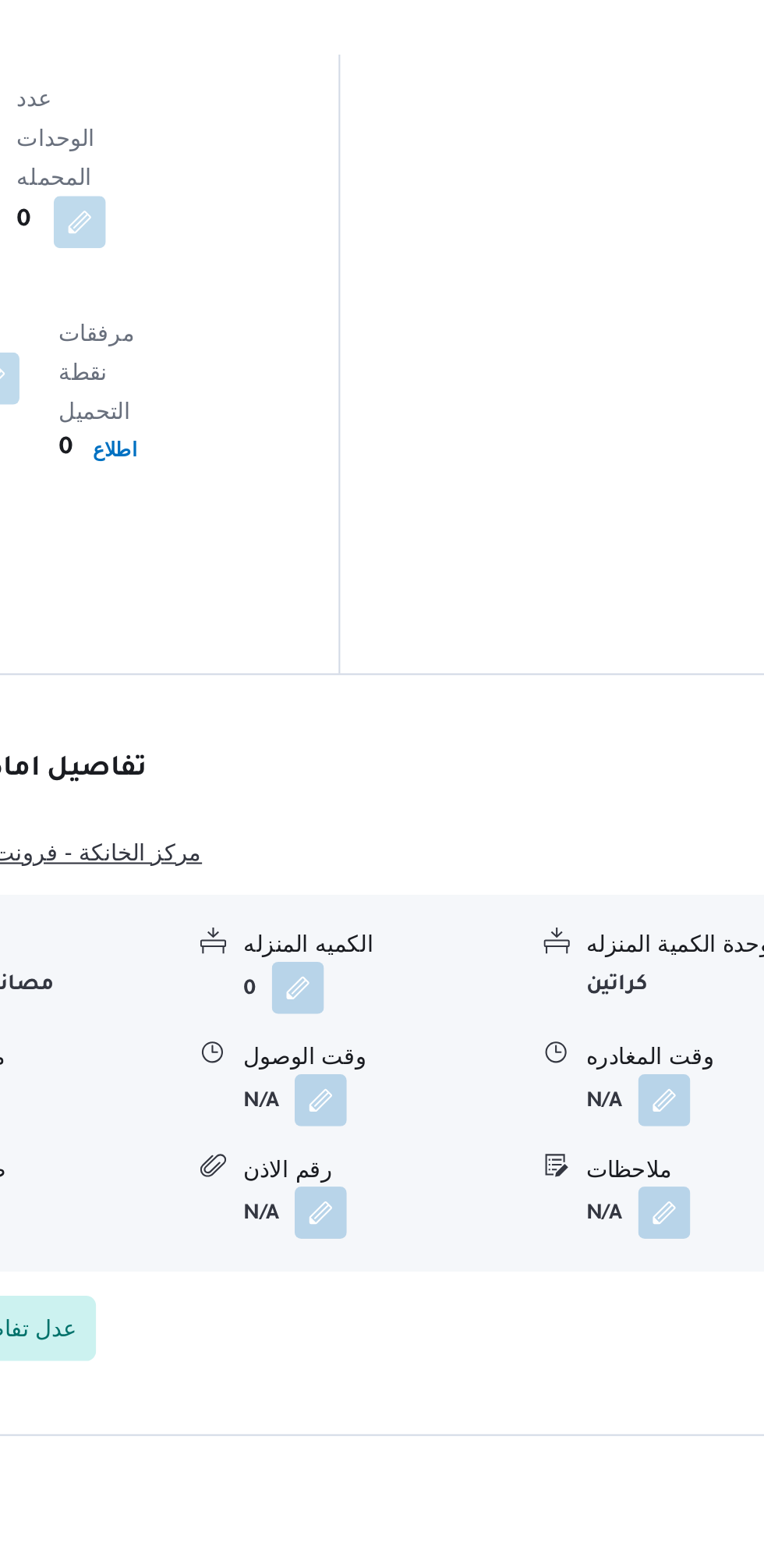
scroll to position [1111, 0]
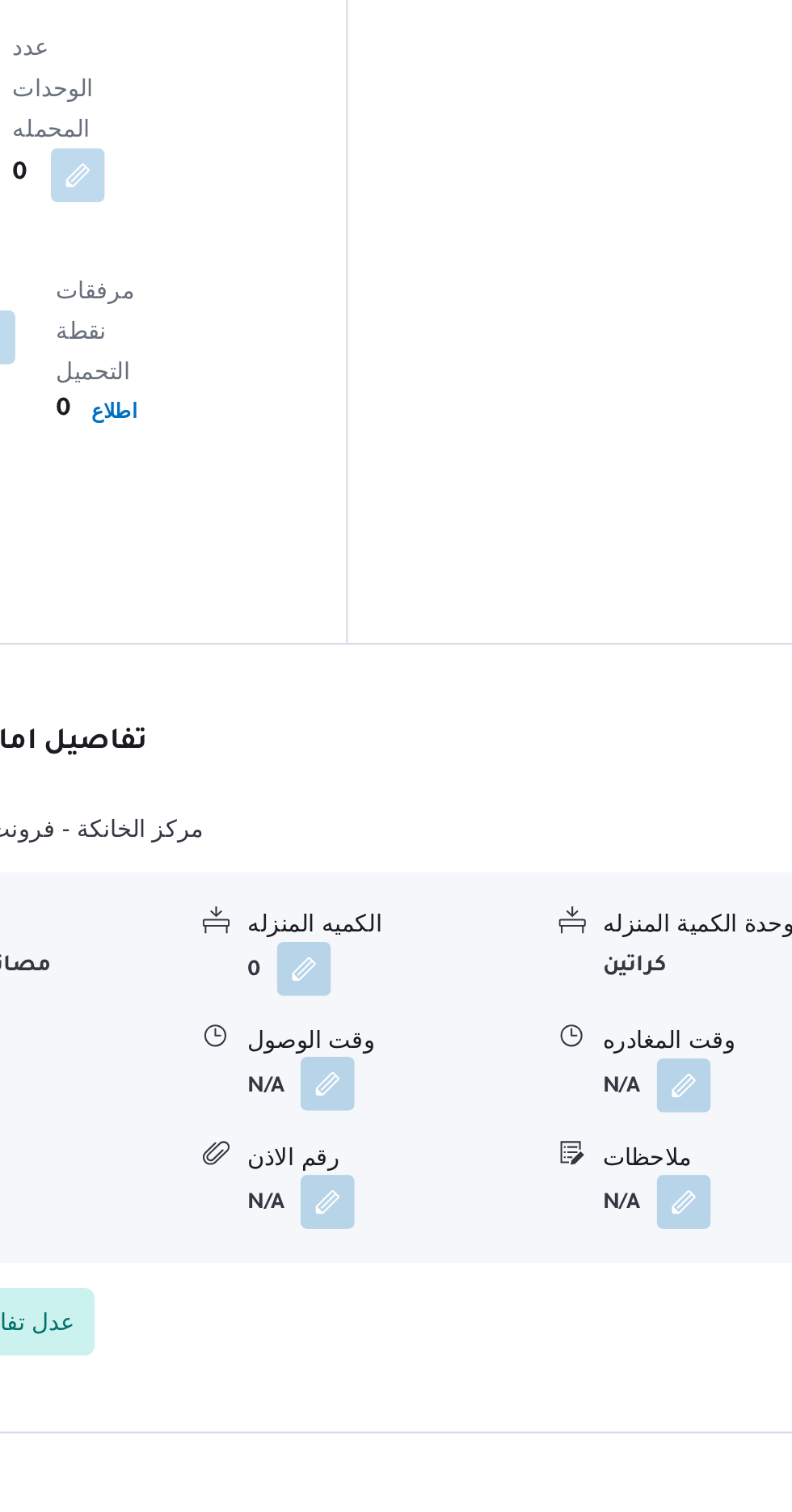
click at [504, 1240] on button "button" at bounding box center [496, 1253] width 26 height 26
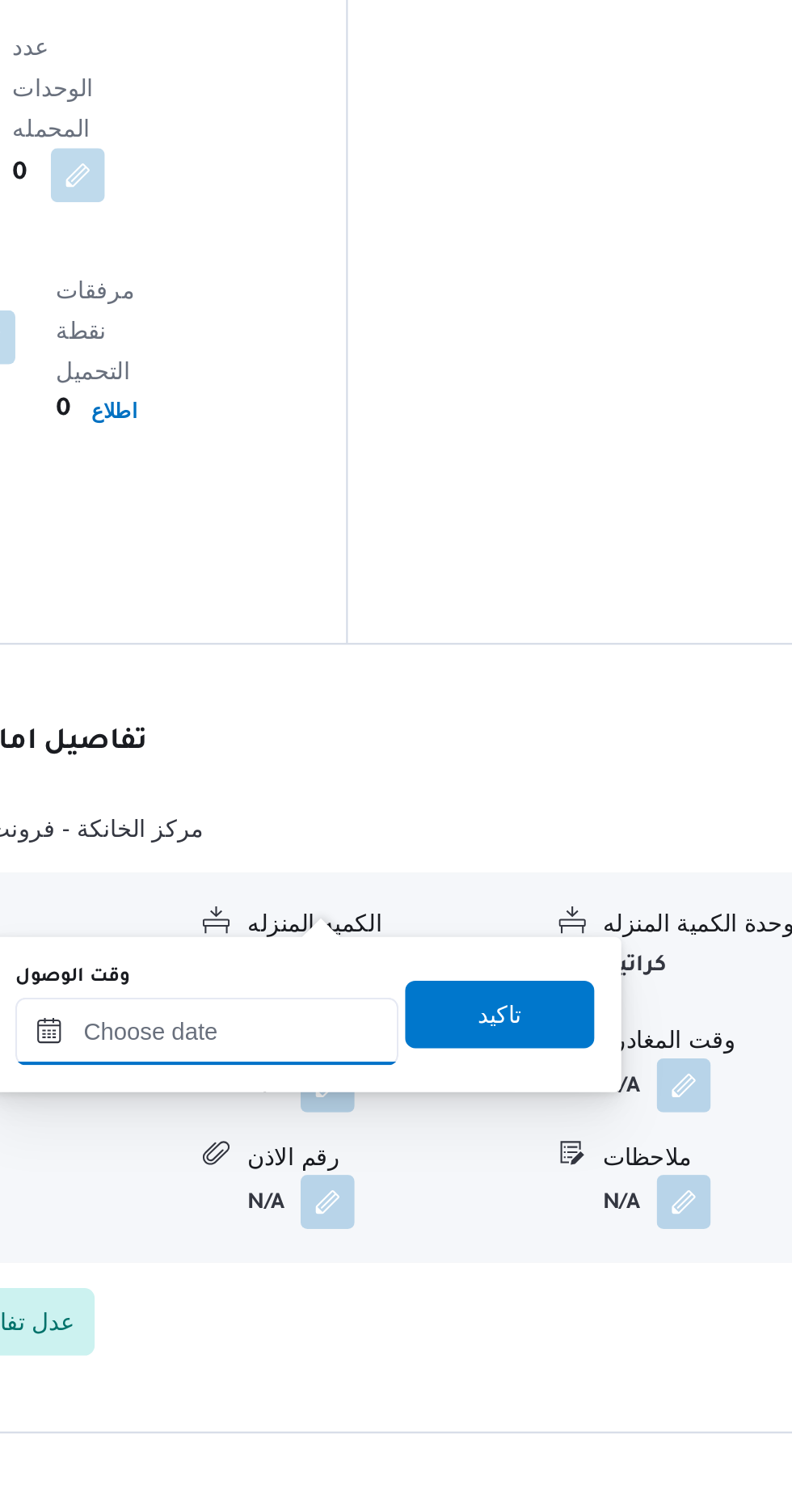
click at [473, 1222] on input "وقت الوصول" at bounding box center [438, 1228] width 183 height 32
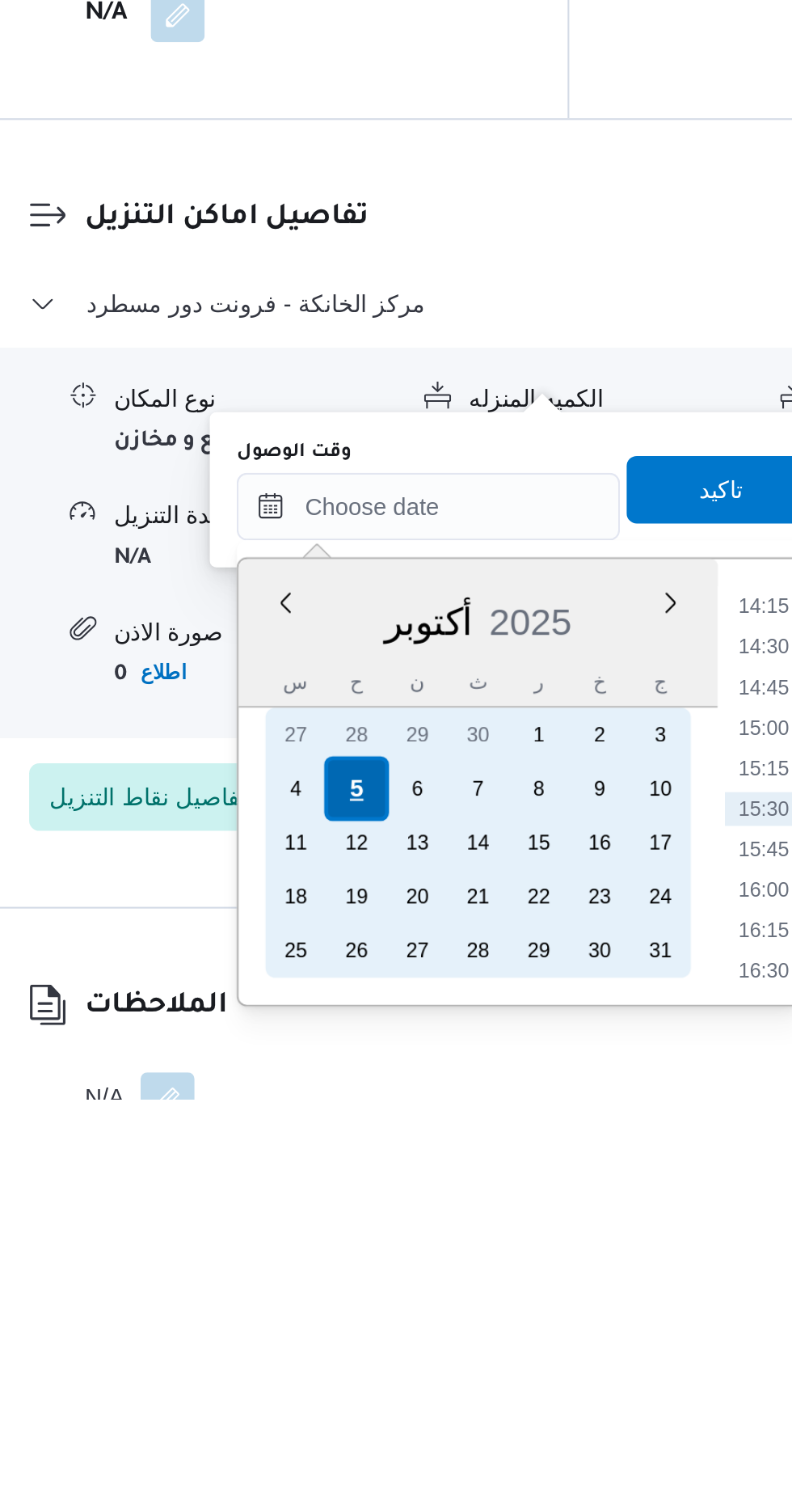
click at [405, 1367] on div "5" at bounding box center [404, 1364] width 31 height 31
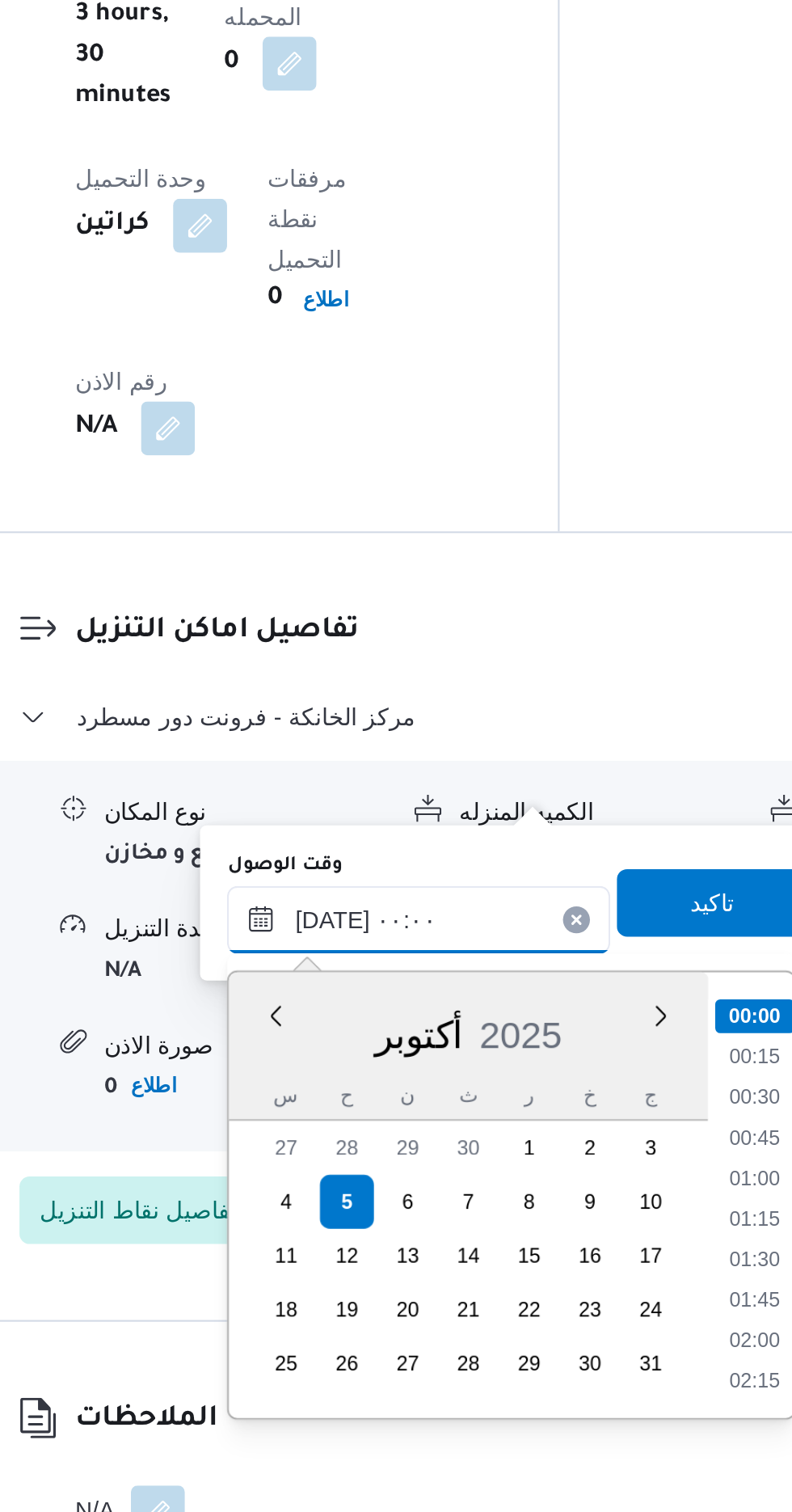
click at [361, 1237] on input "[DATE] ٠٠:٠٠" at bounding box center [438, 1228] width 183 height 32
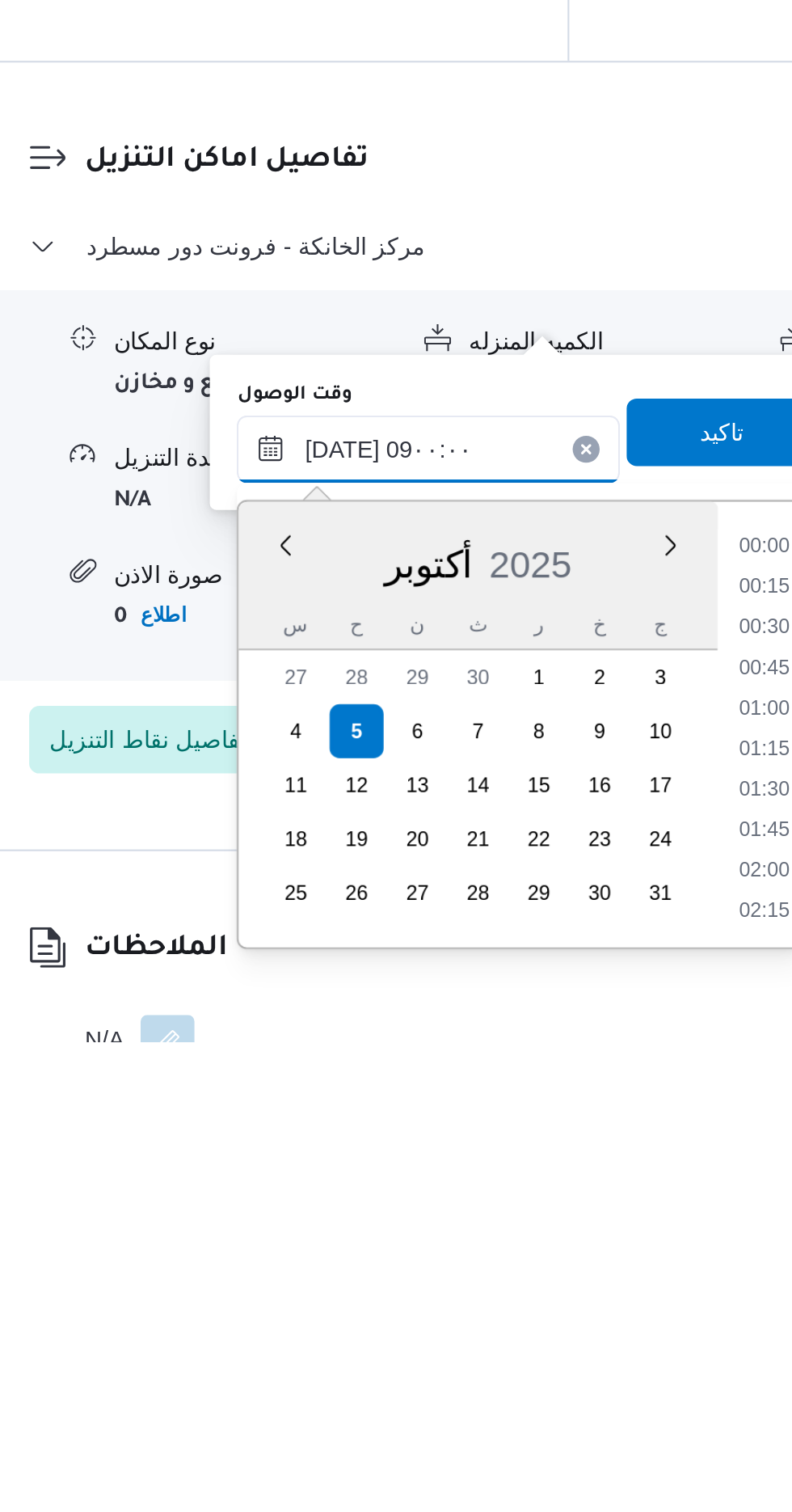
scroll to position [529, 0]
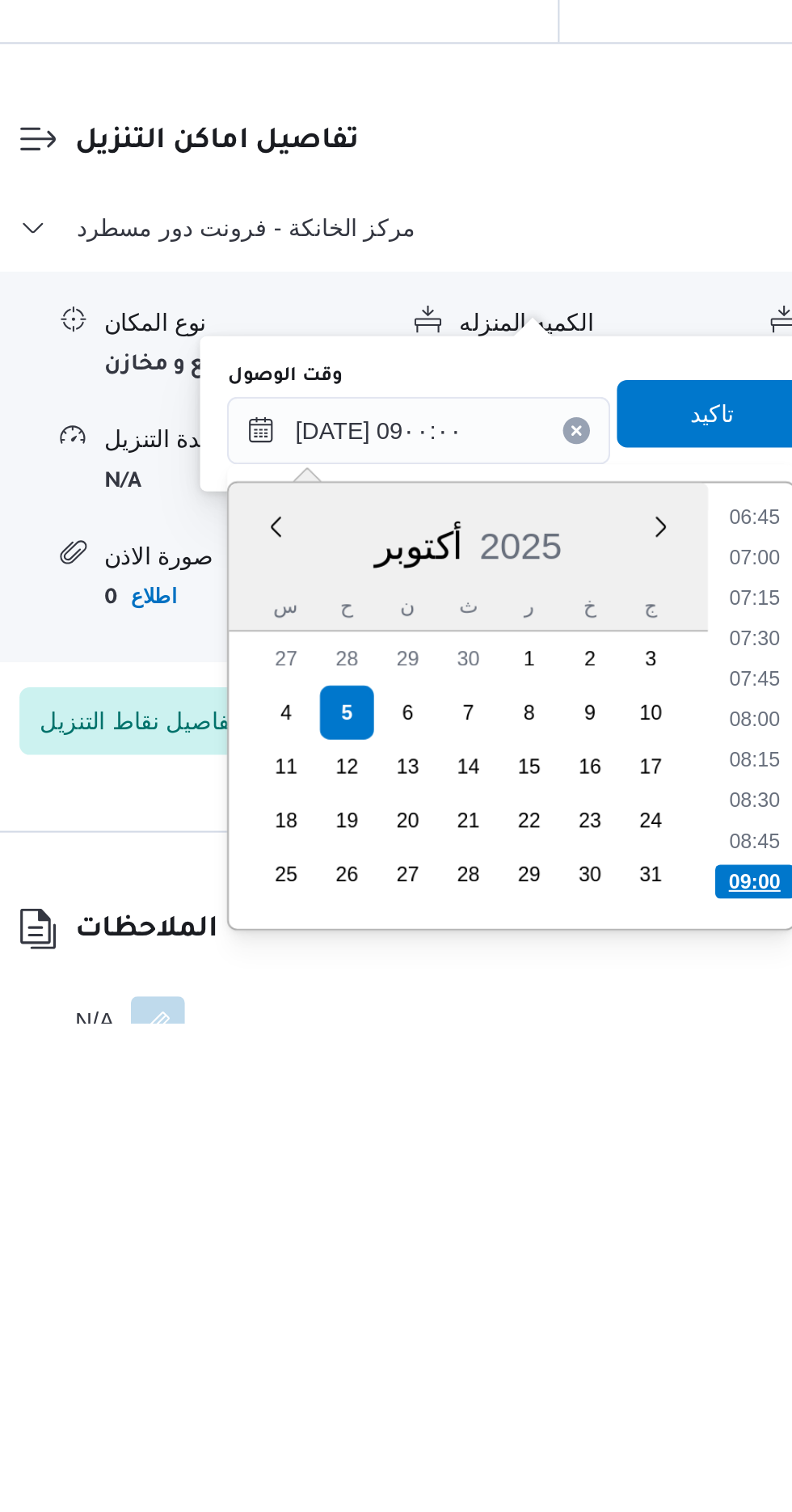
click at [595, 1440] on li "09:00" at bounding box center [599, 1444] width 38 height 16
type input "[DATE] ٠٩:٠٠"
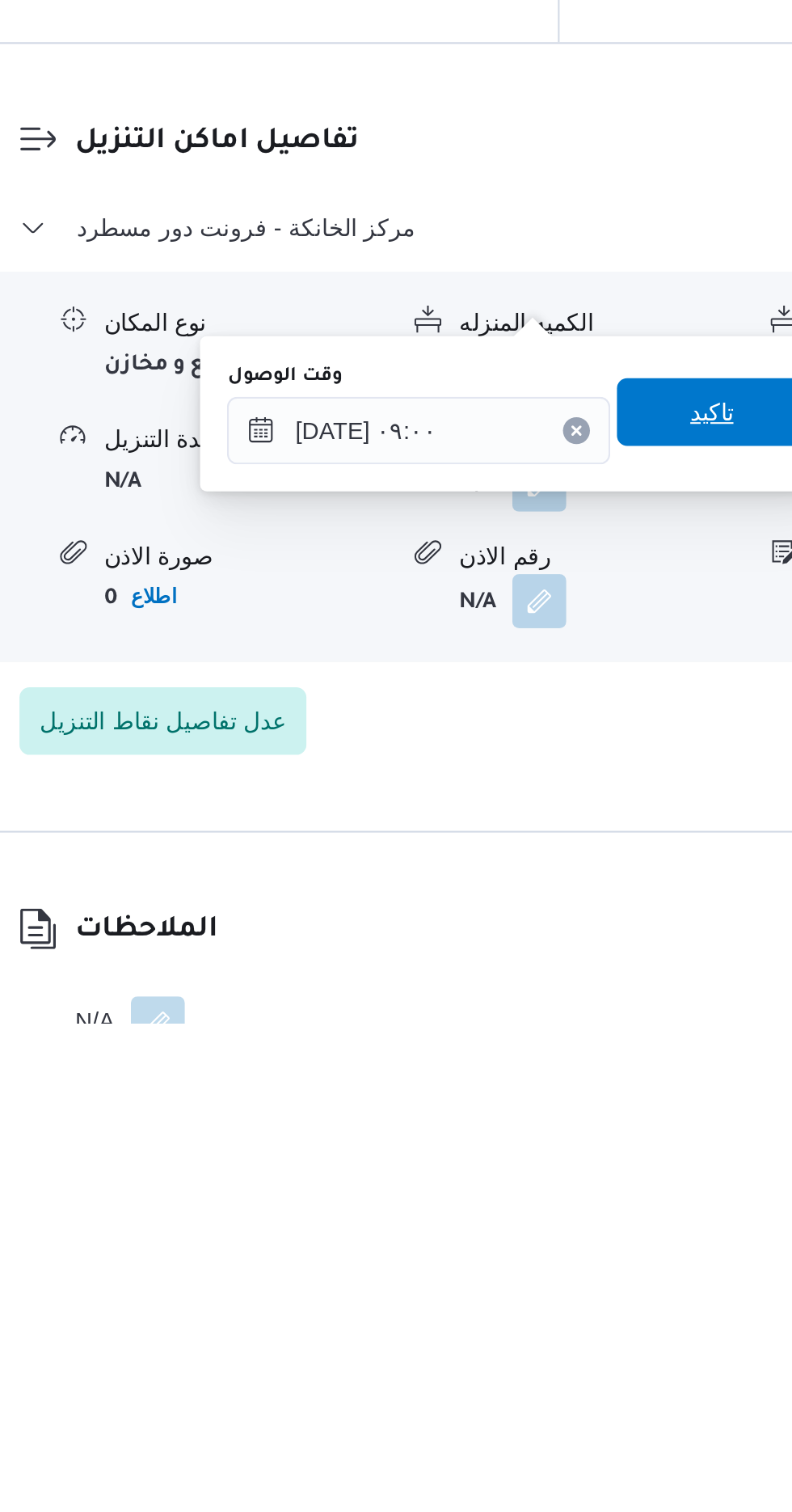
click at [571, 1221] on span "تاكيد" at bounding box center [578, 1218] width 90 height 32
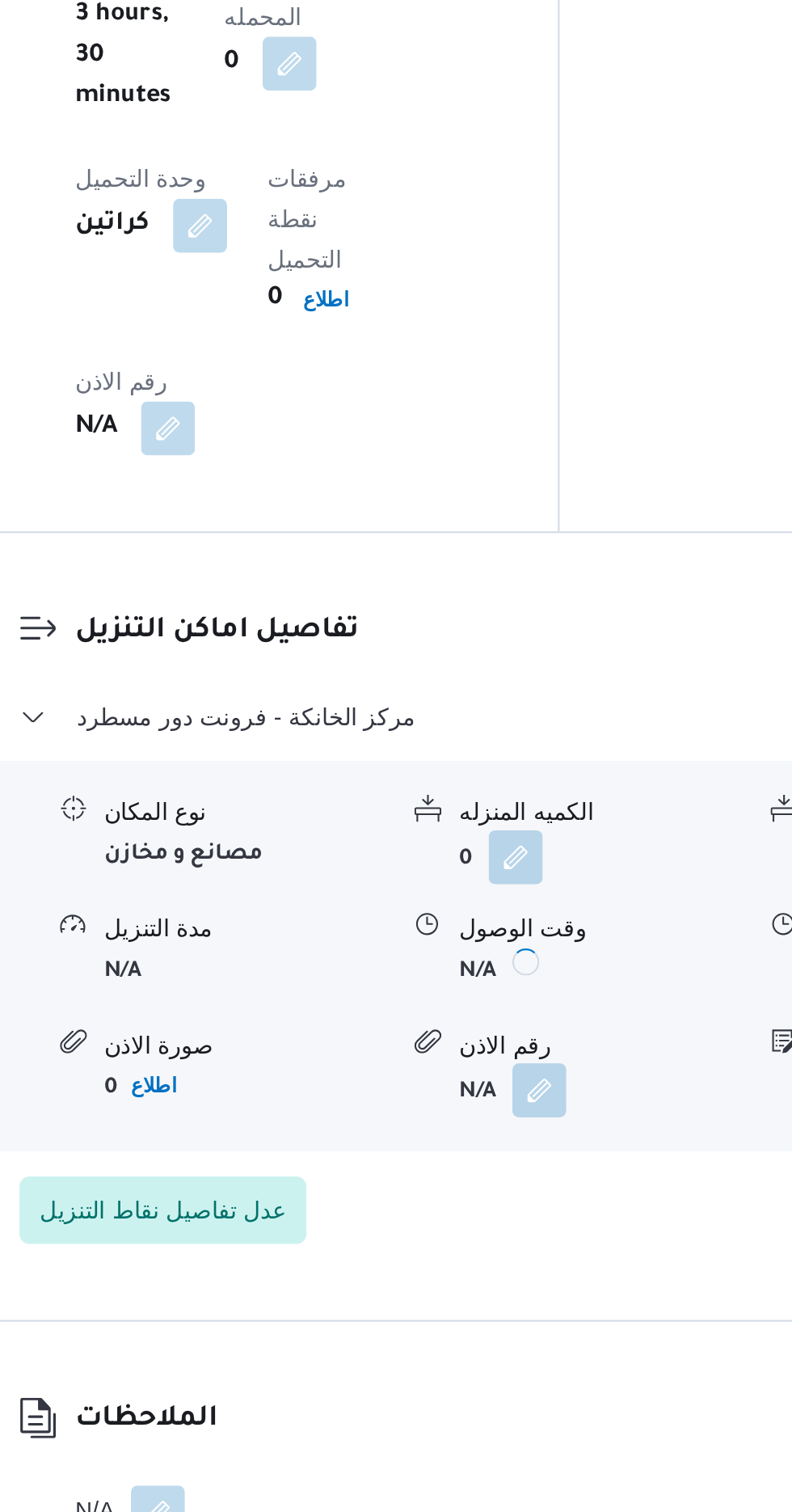
scroll to position [1151, 0]
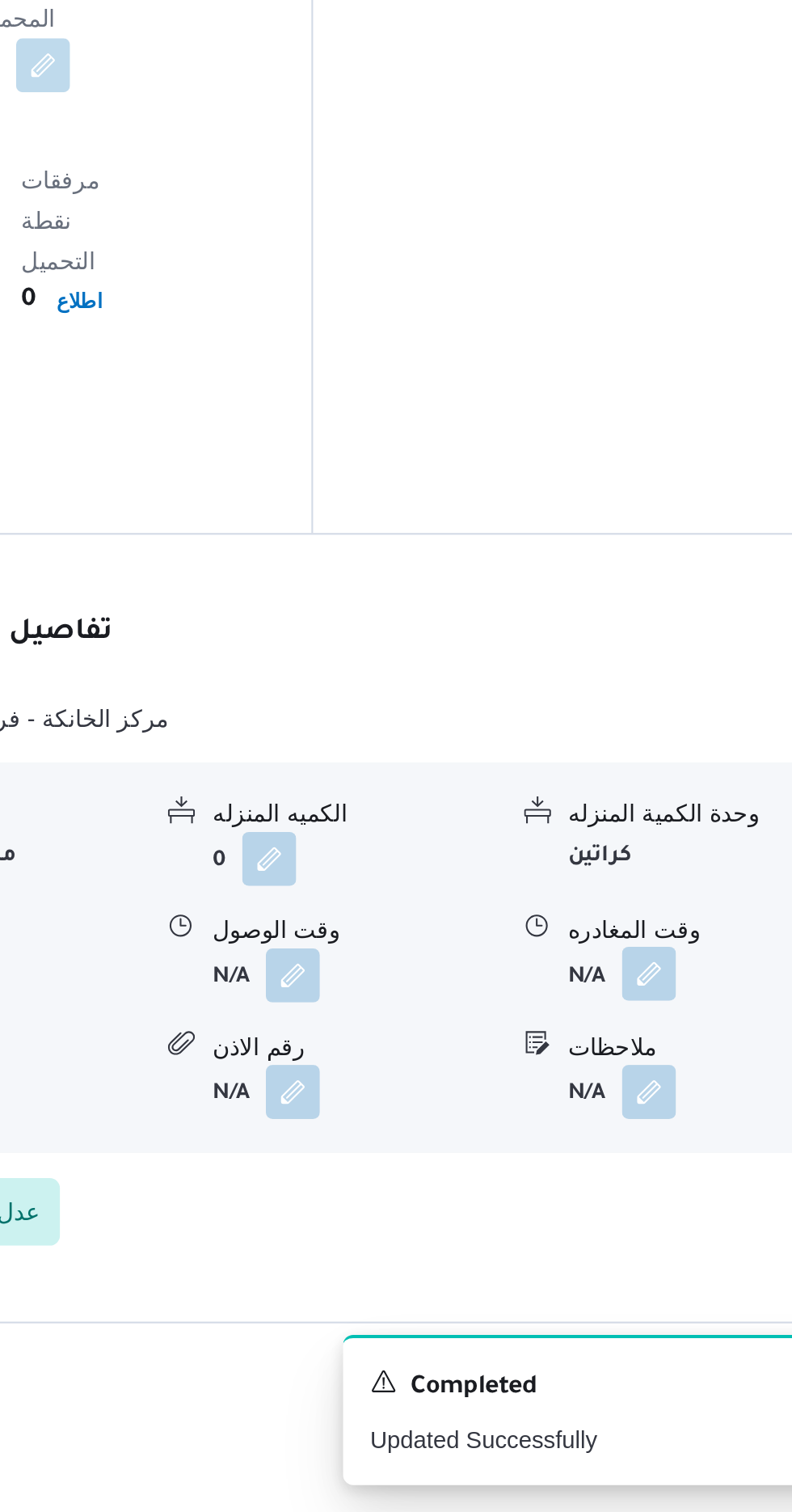
click at [664, 1241] on button "button" at bounding box center [666, 1254] width 26 height 26
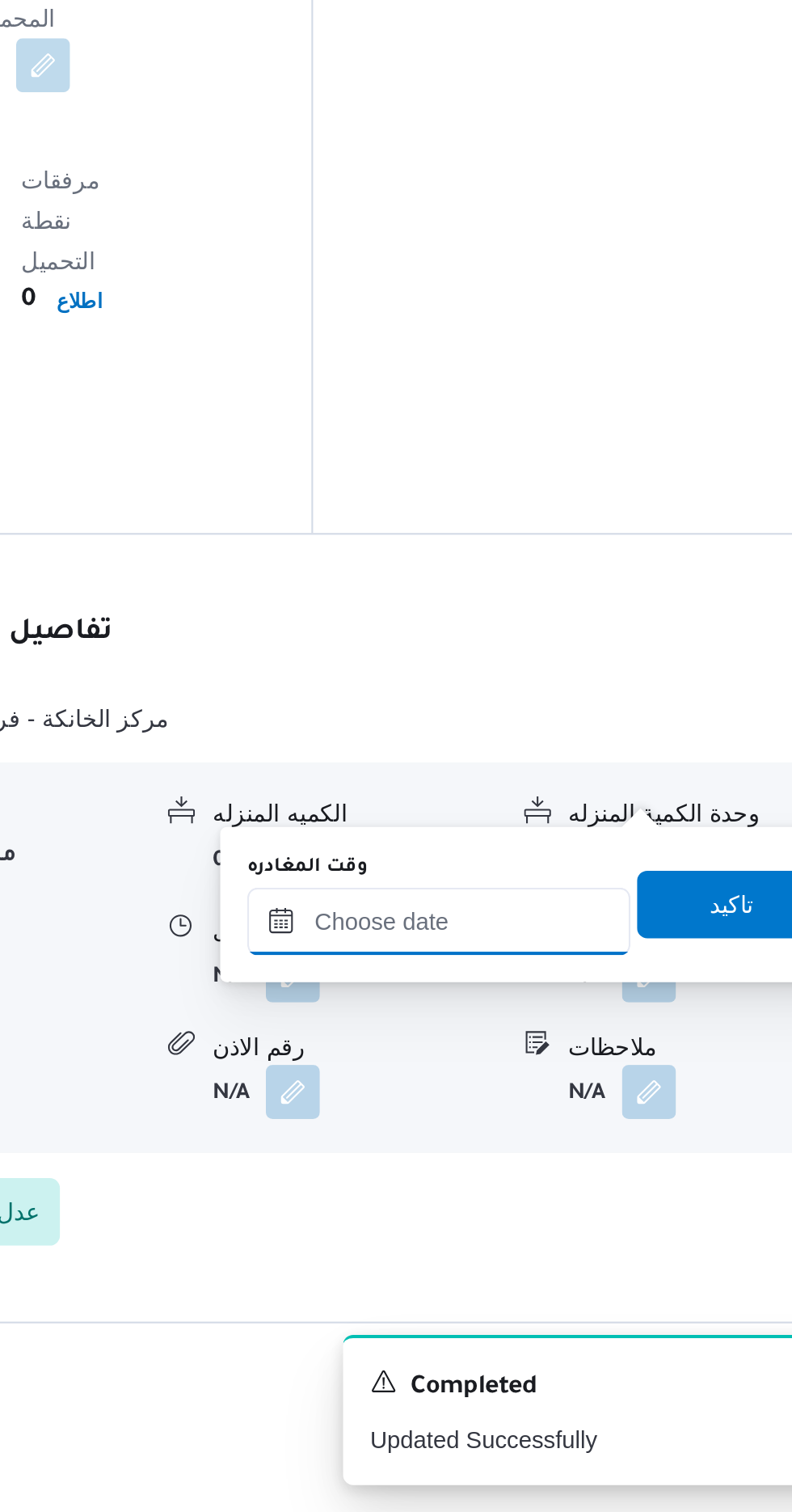
click at [590, 1222] on input "وقت المغادره" at bounding box center [565, 1228] width 183 height 32
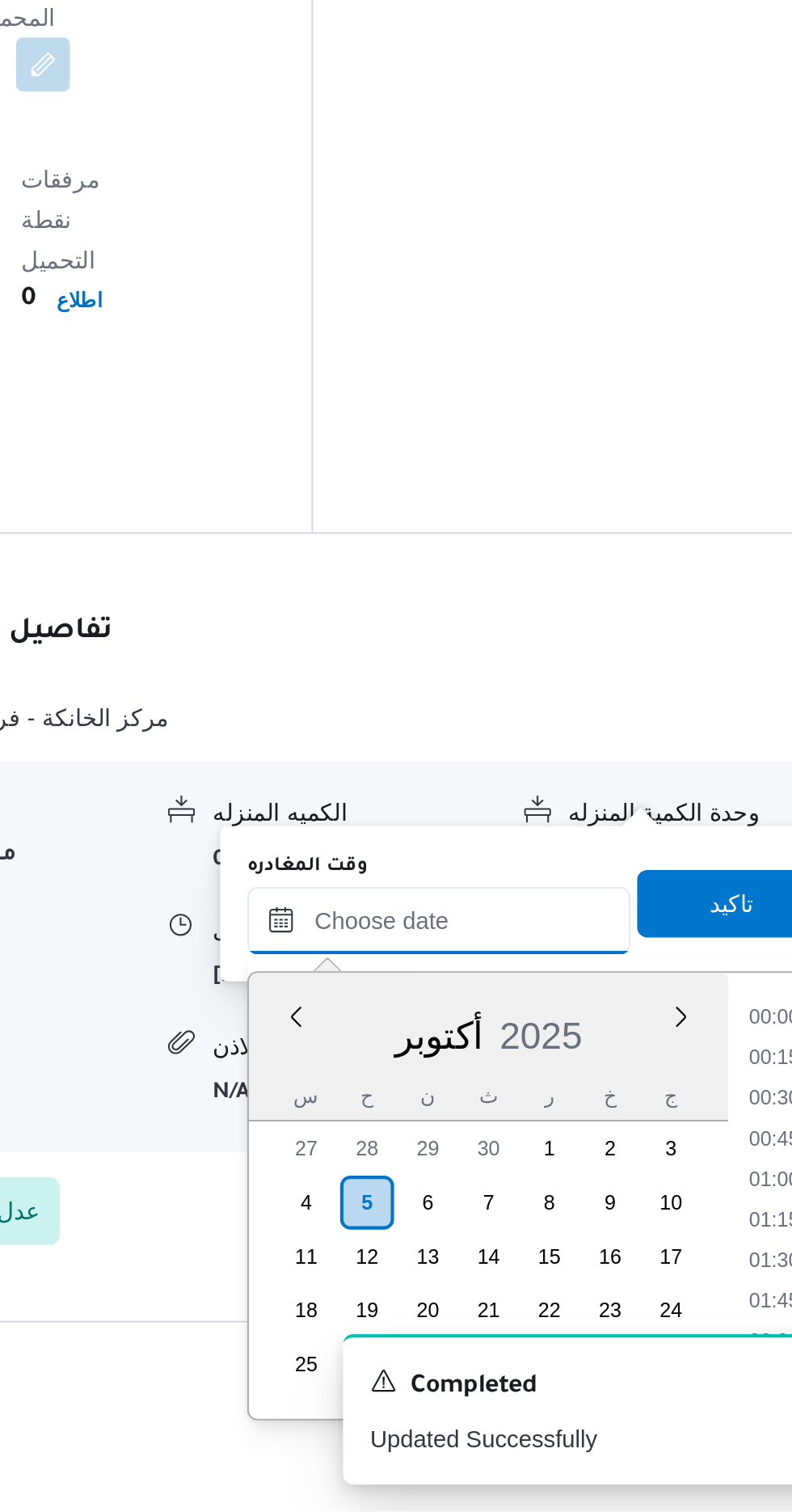
scroll to position [1105, 0]
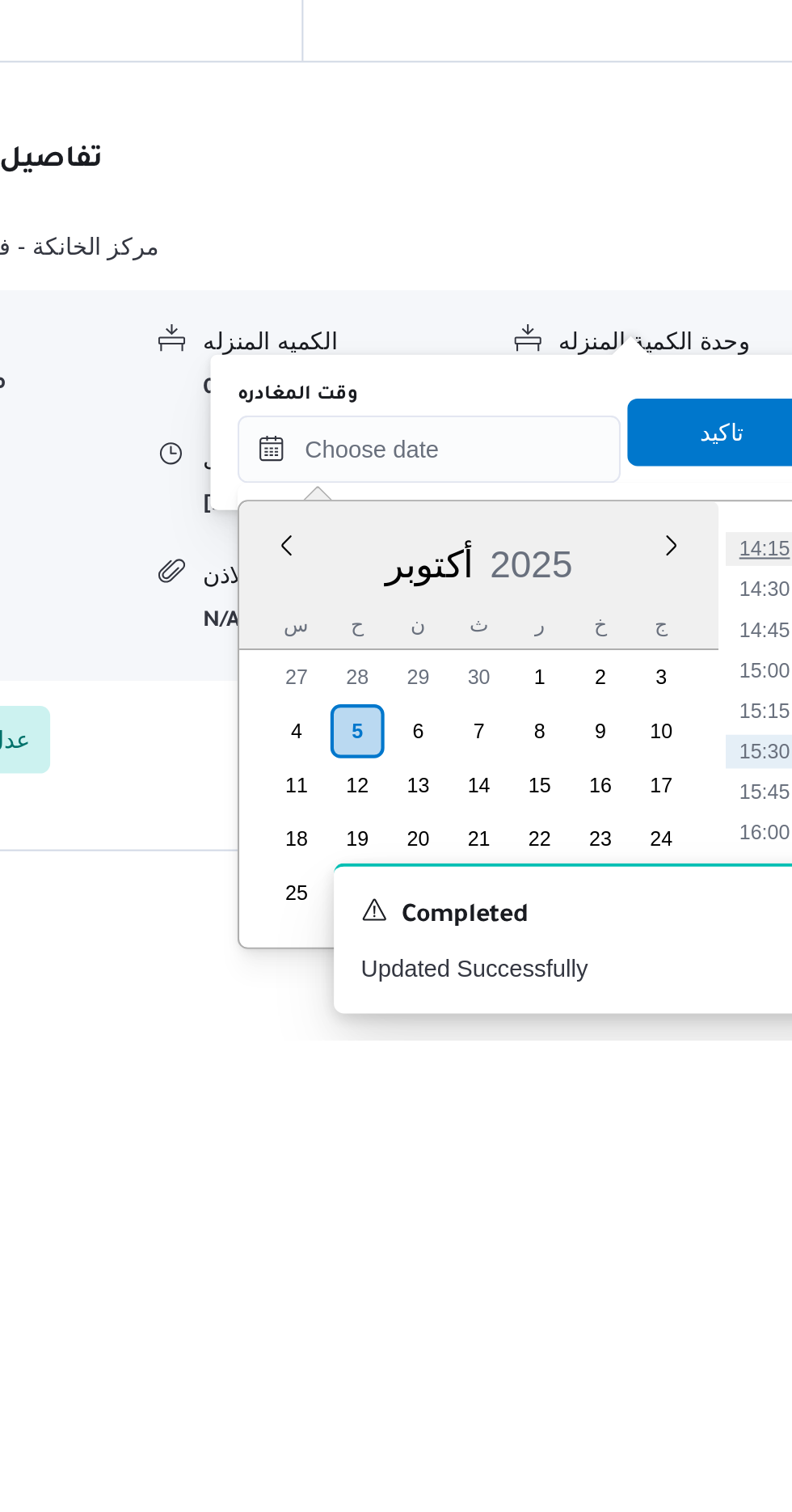
click at [737, 1274] on li "14:15" at bounding box center [726, 1276] width 37 height 16
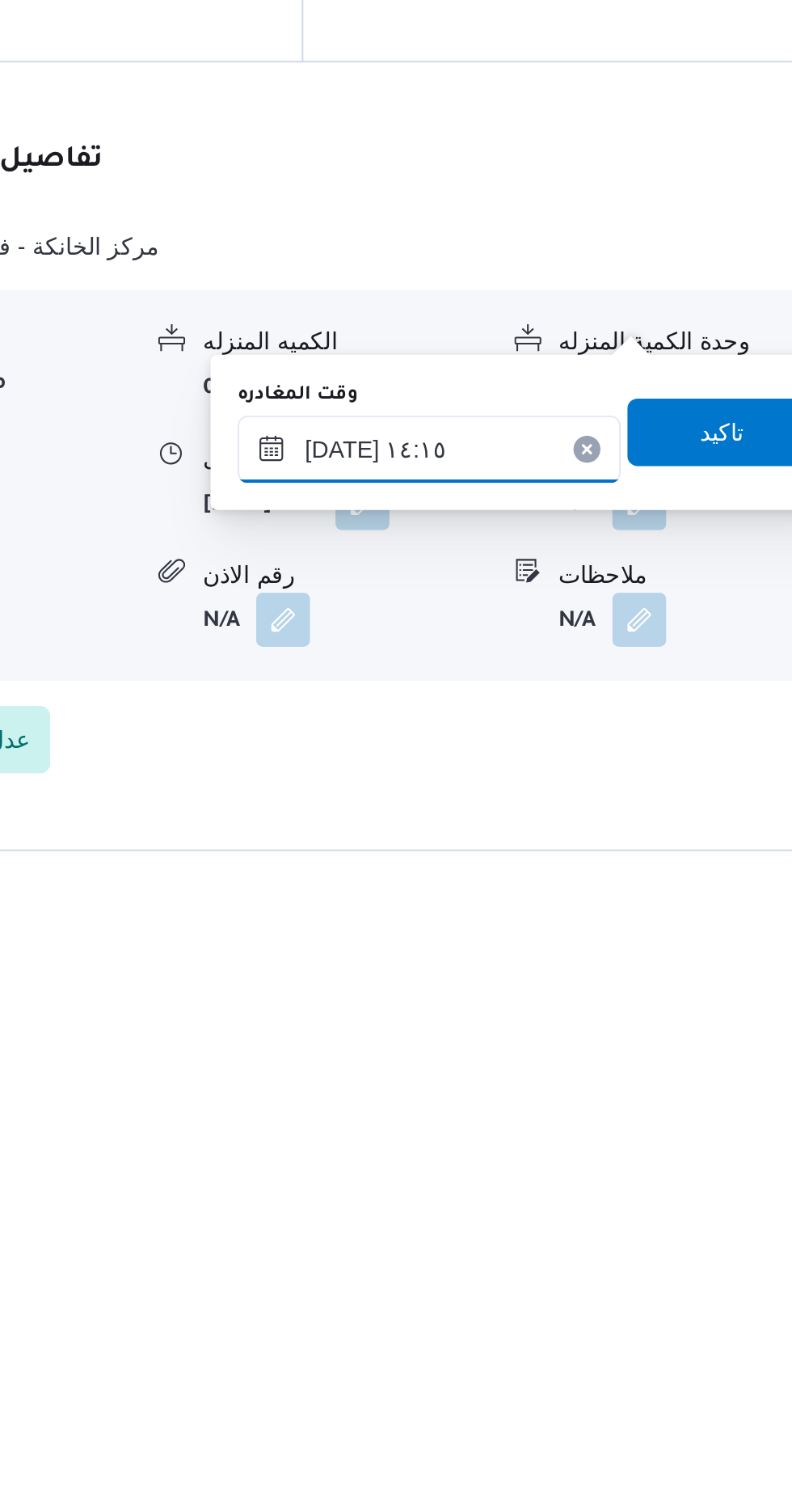
click at [610, 1226] on input "[DATE] ١٤:١٥" at bounding box center [565, 1228] width 183 height 32
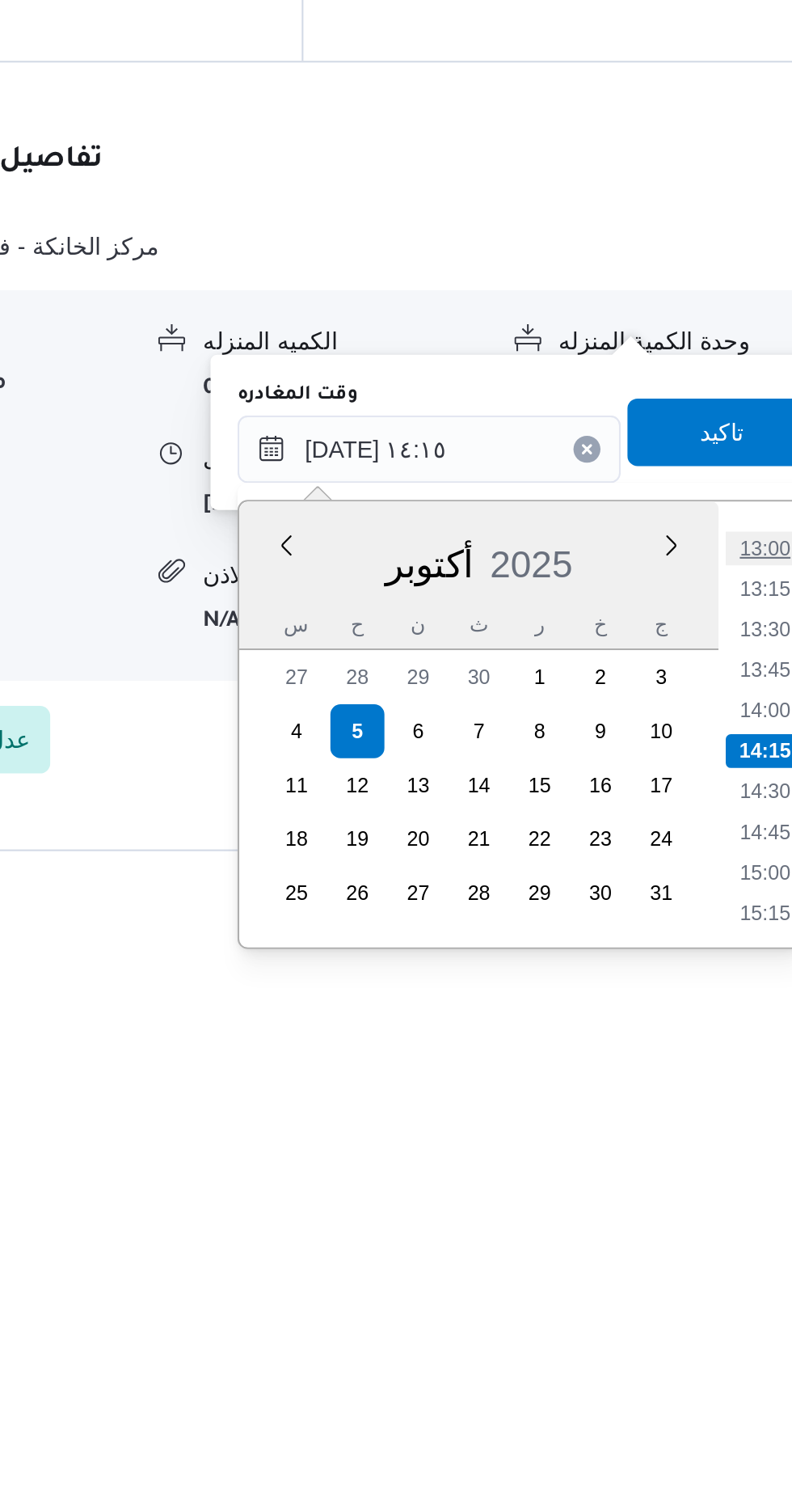
click at [725, 1272] on li "13:00" at bounding box center [726, 1276] width 37 height 16
type input "[DATE] ١٣:٠٠"
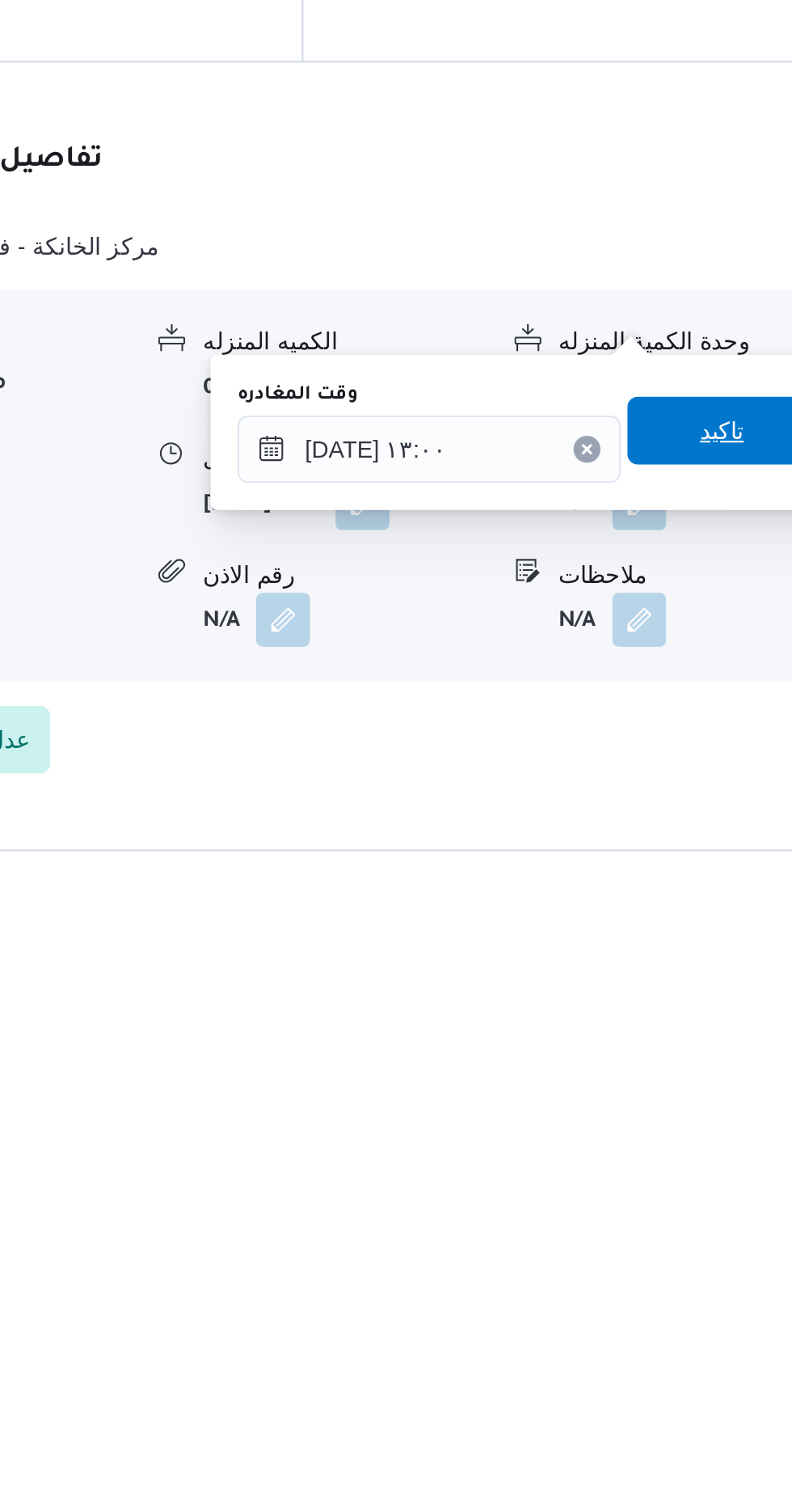
click at [708, 1219] on span "تاكيد" at bounding box center [706, 1219] width 90 height 32
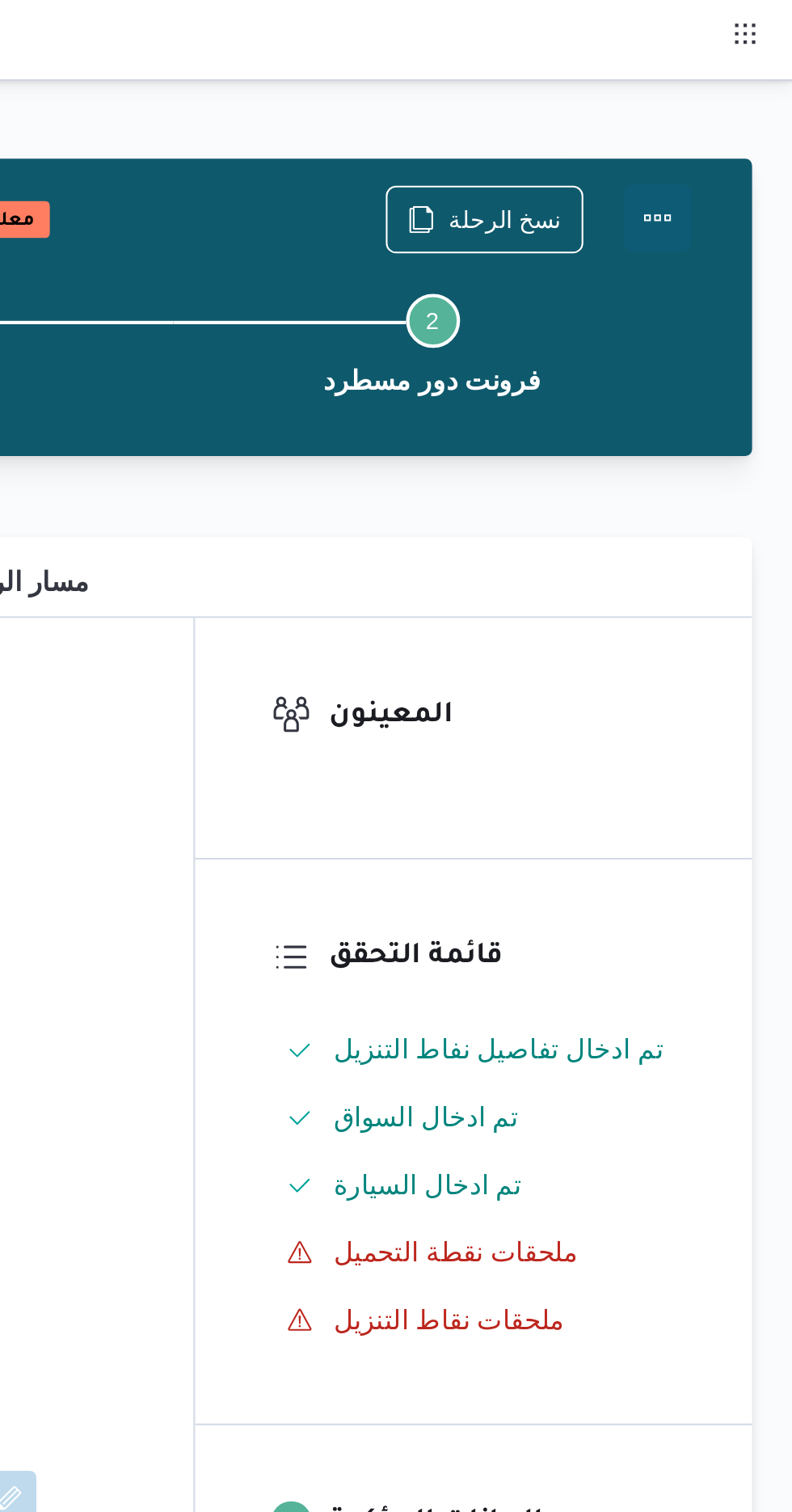
click at [734, 105] on button "Actions" at bounding box center [727, 104] width 32 height 32
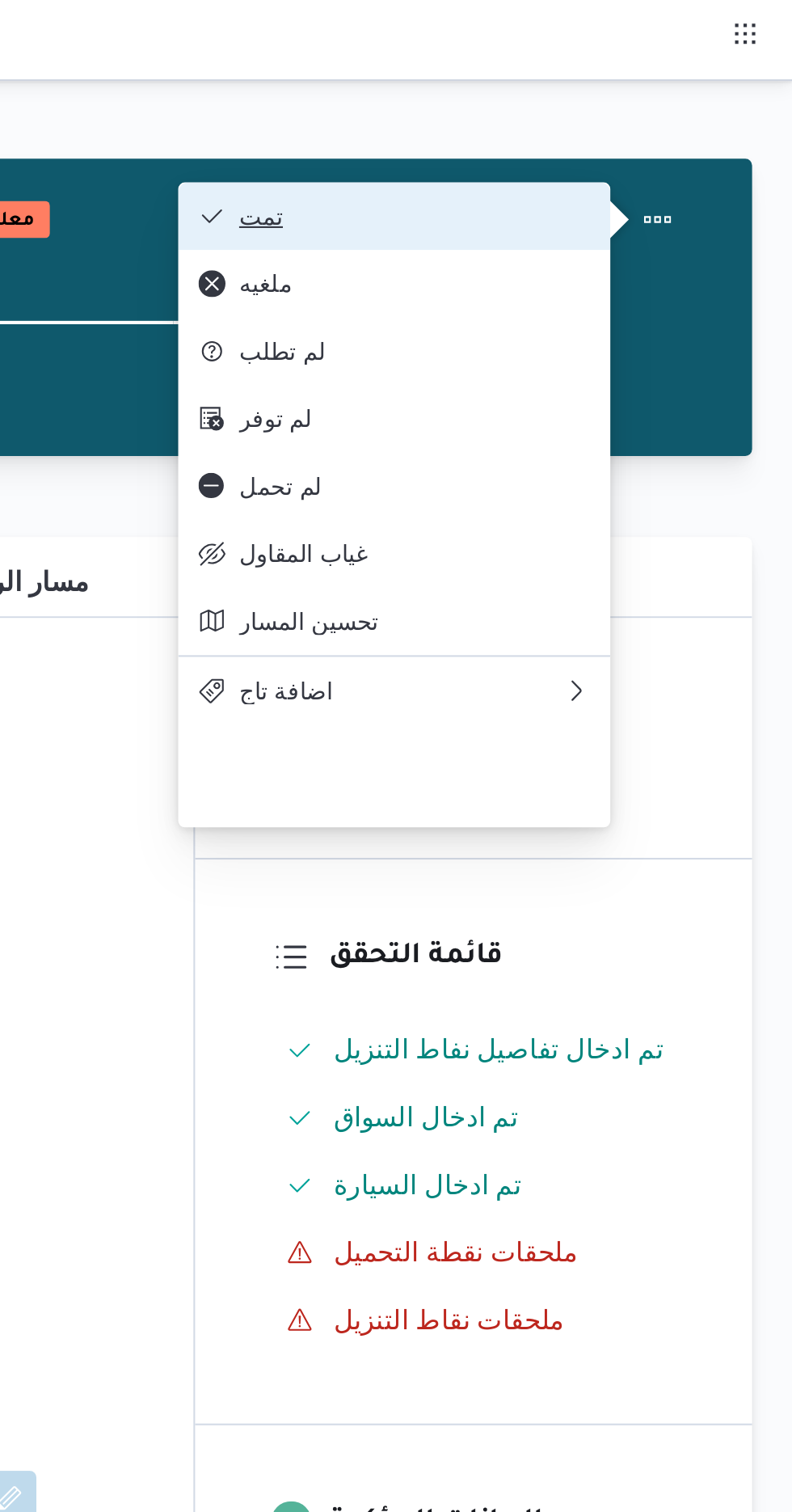
click at [687, 104] on span "تمت" at bounding box center [611, 103] width 168 height 13
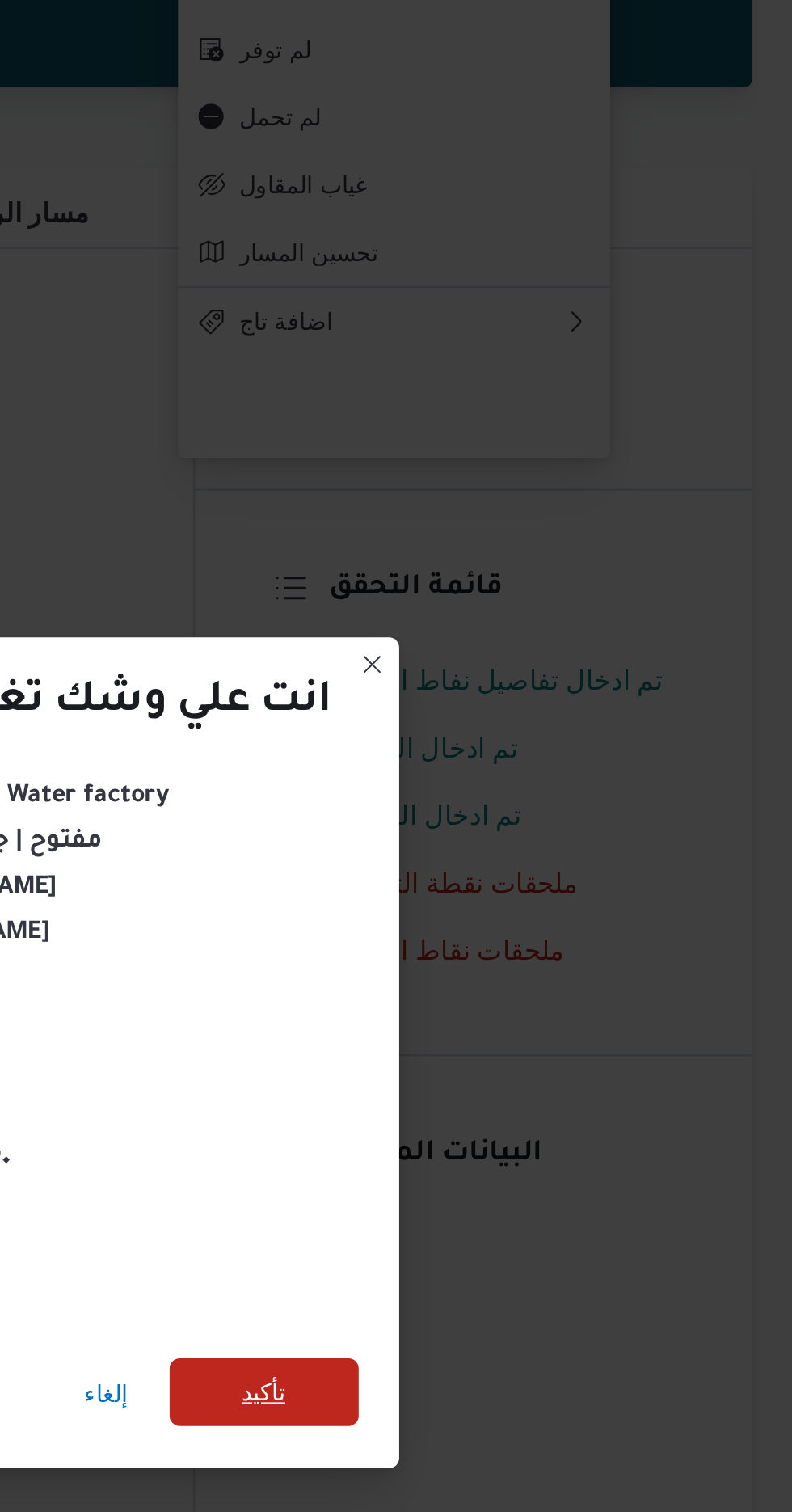
click at [553, 846] on span "تأكيد" at bounding box center [538, 843] width 90 height 32
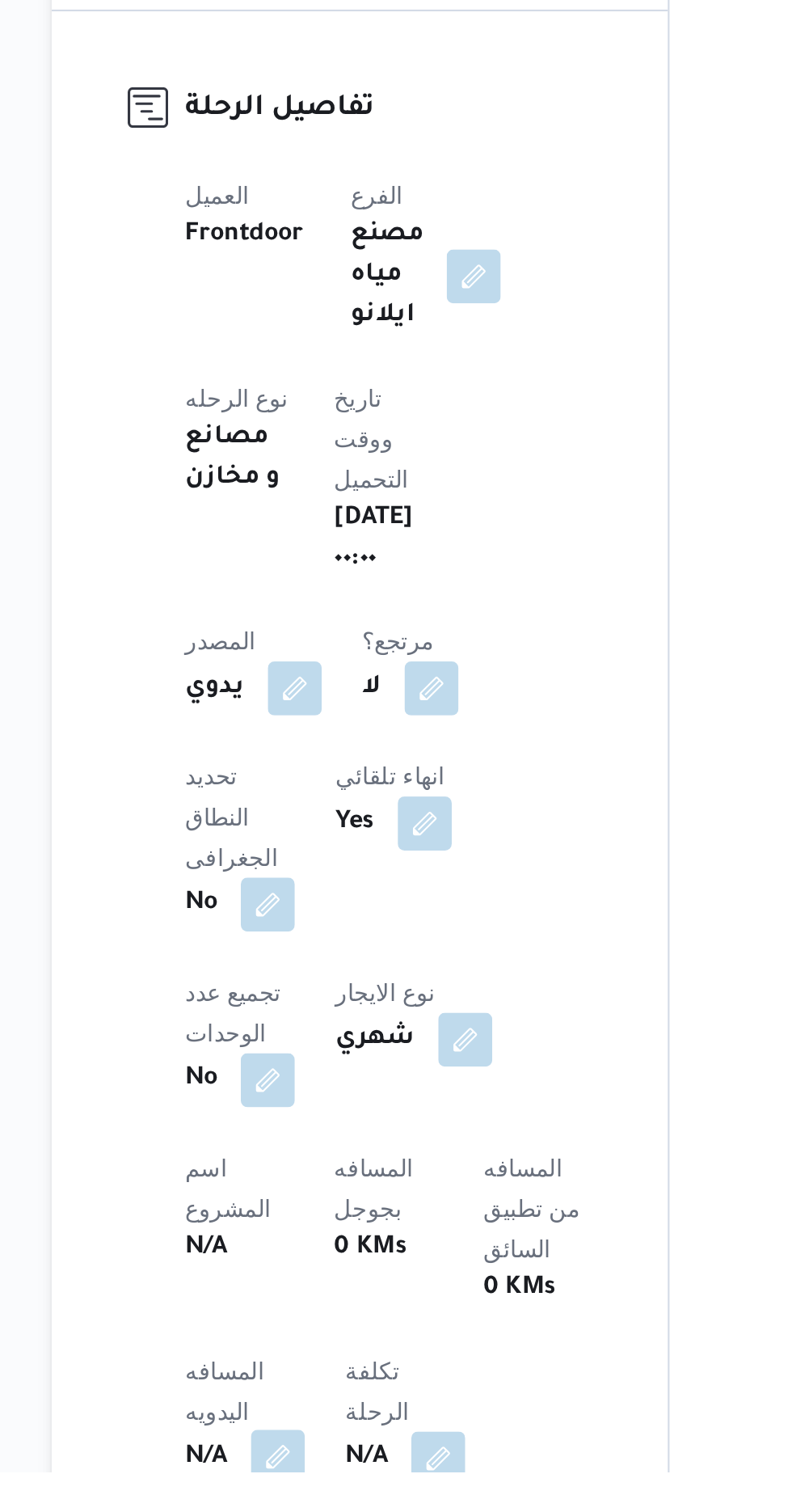
click at [309, 1492] on button "button" at bounding box center [318, 1504] width 26 height 26
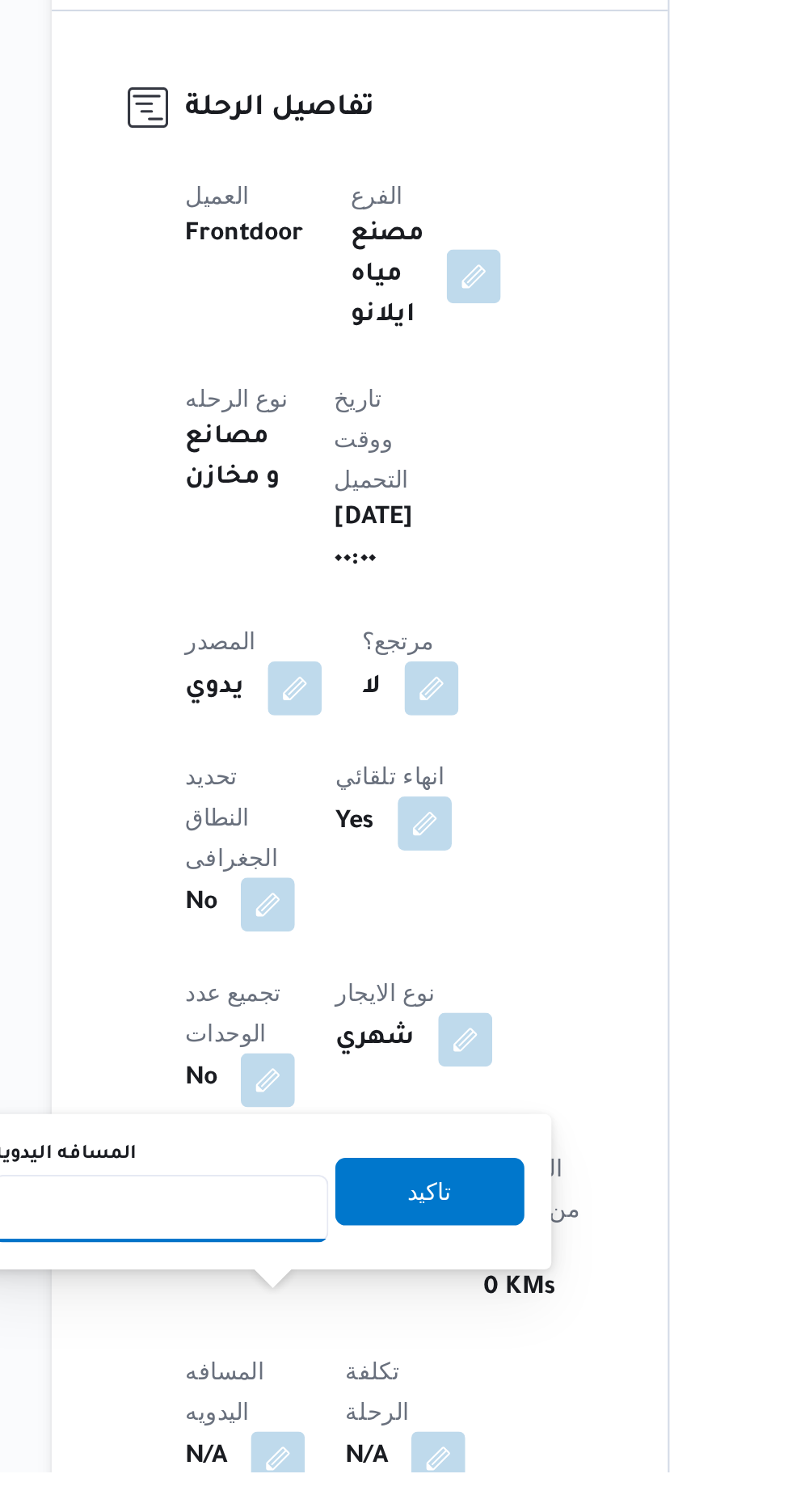
click at [274, 1389] on input "المسافه اليدويه" at bounding box center [263, 1385] width 161 height 32
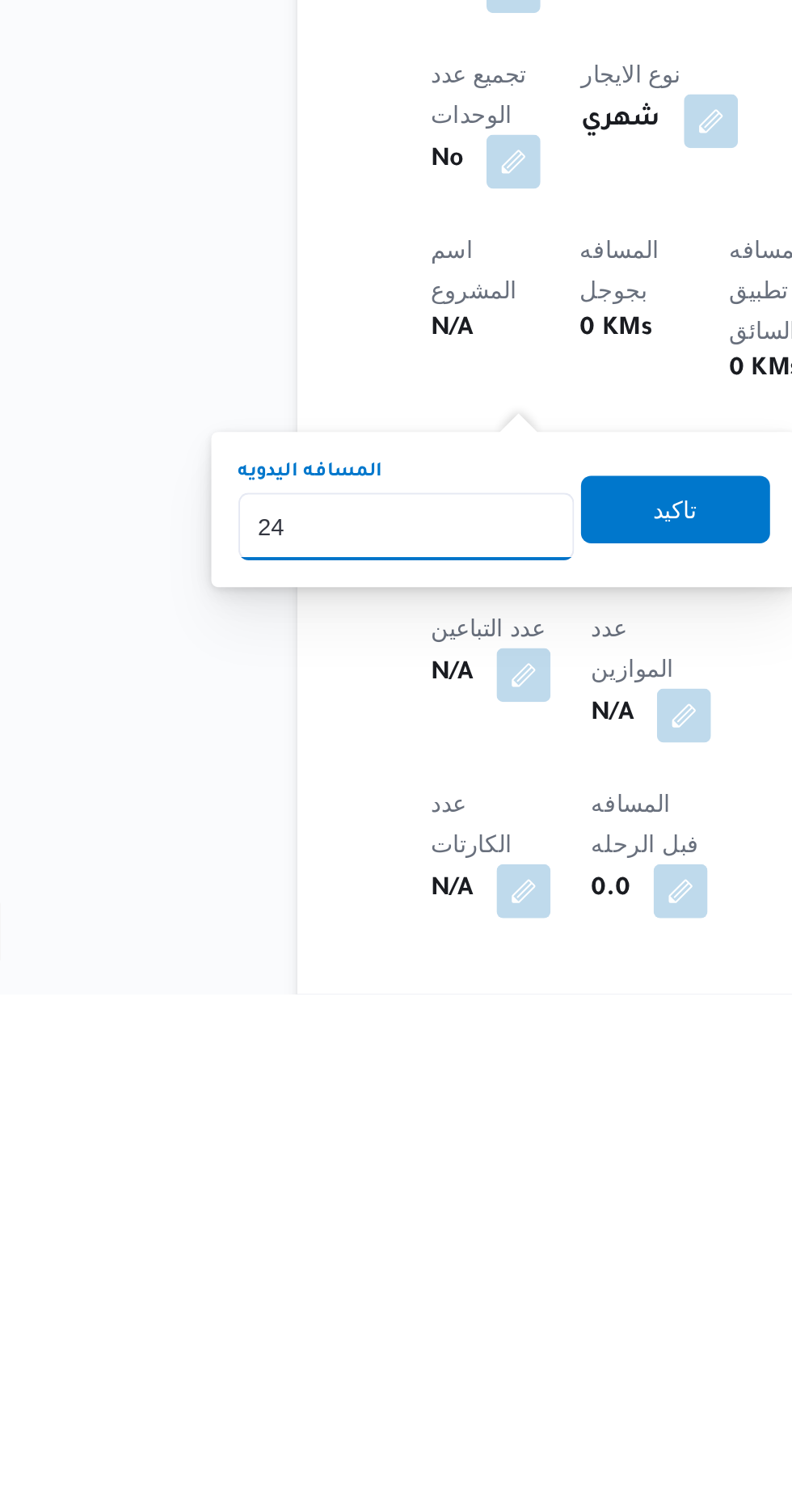
type input "240"
click at [420, 1294] on span "تاكيد" at bounding box center [391, 1278] width 90 height 32
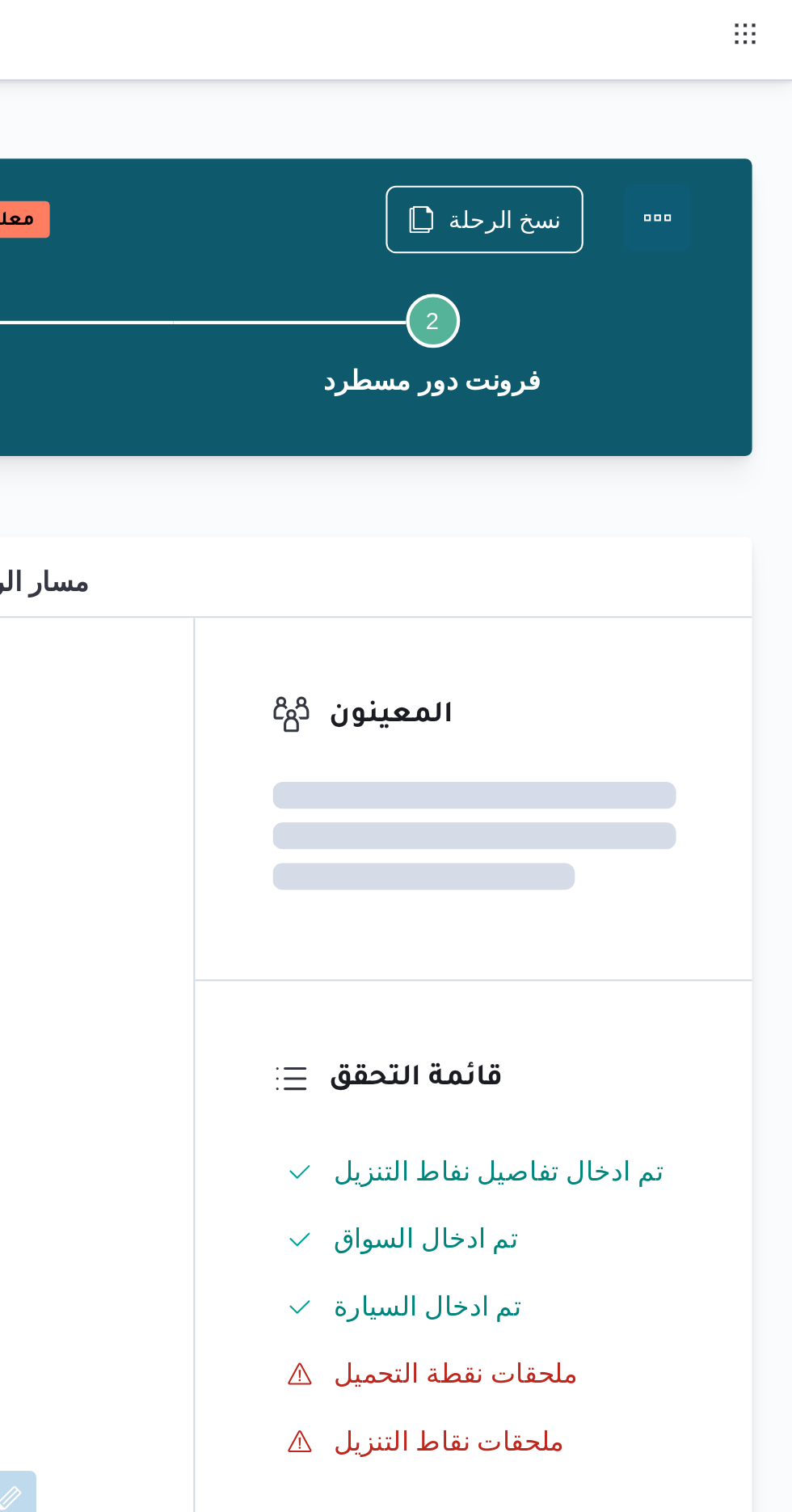
click at [738, 105] on button "Actions" at bounding box center [727, 104] width 32 height 32
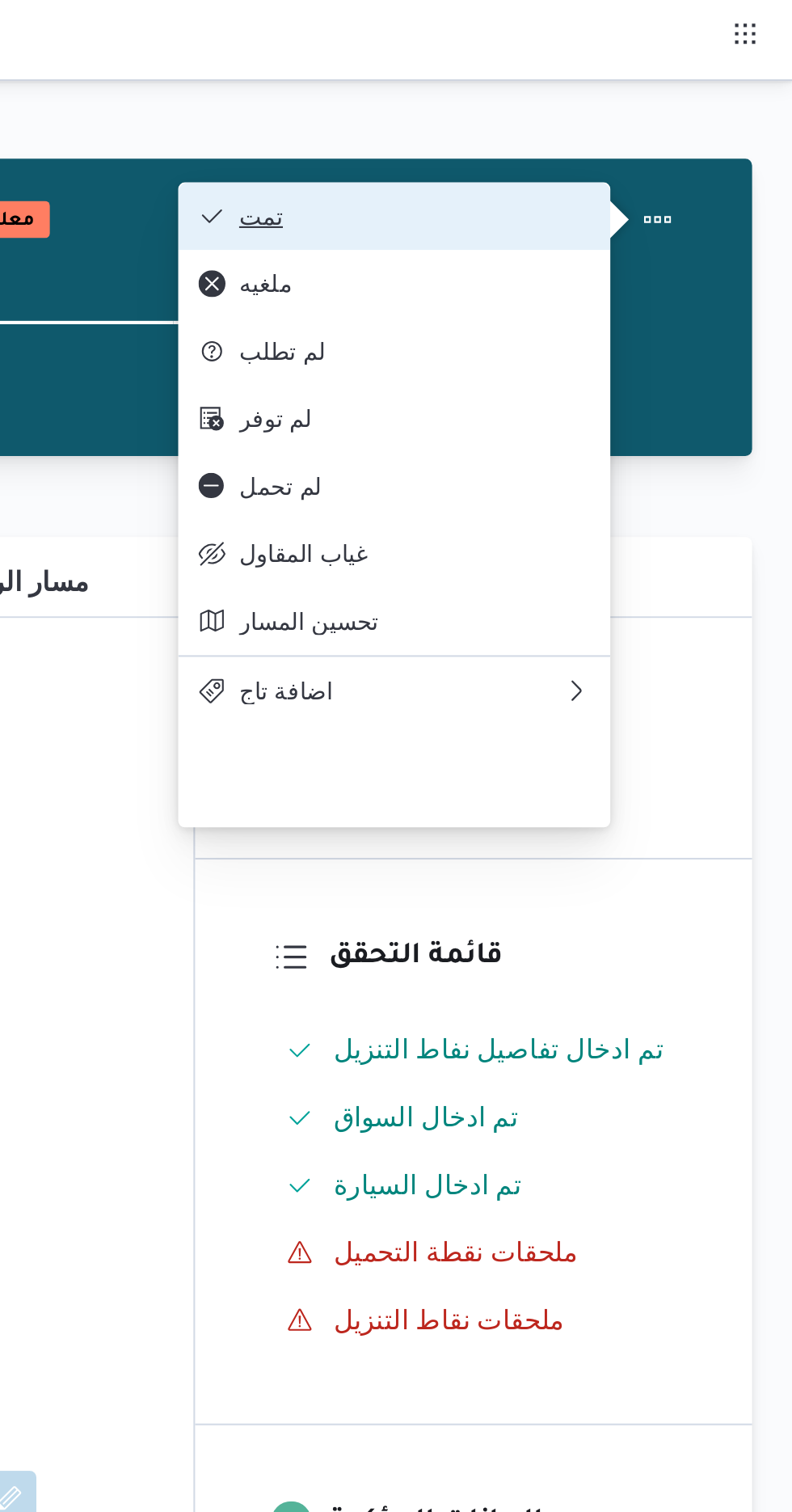
click at [681, 110] on span "تمت" at bounding box center [611, 103] width 168 height 13
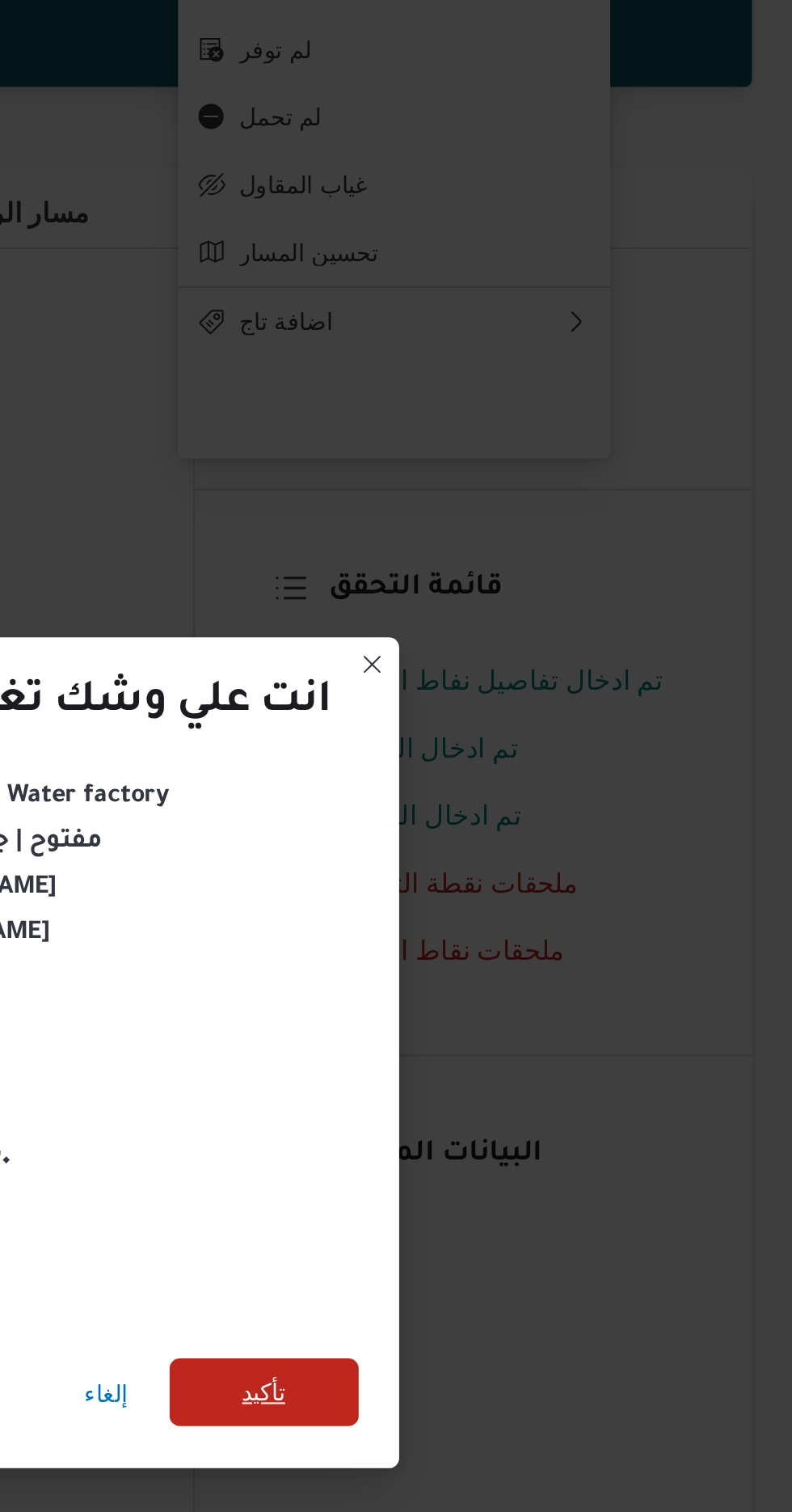
click at [555, 838] on span "تأكيد" at bounding box center [538, 843] width 90 height 32
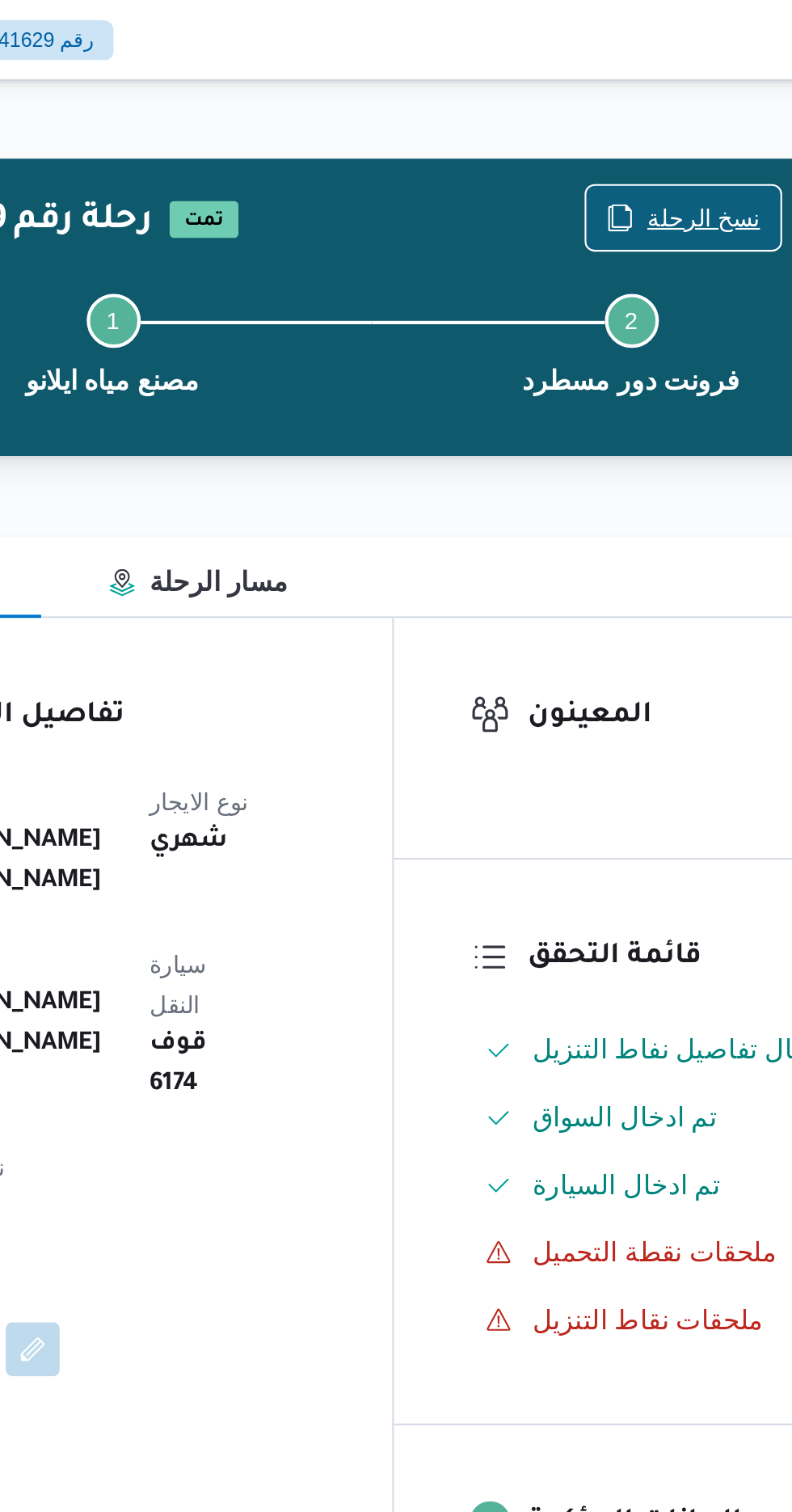
click at [638, 108] on span "نسخ الرحلة" at bounding box center [654, 105] width 54 height 19
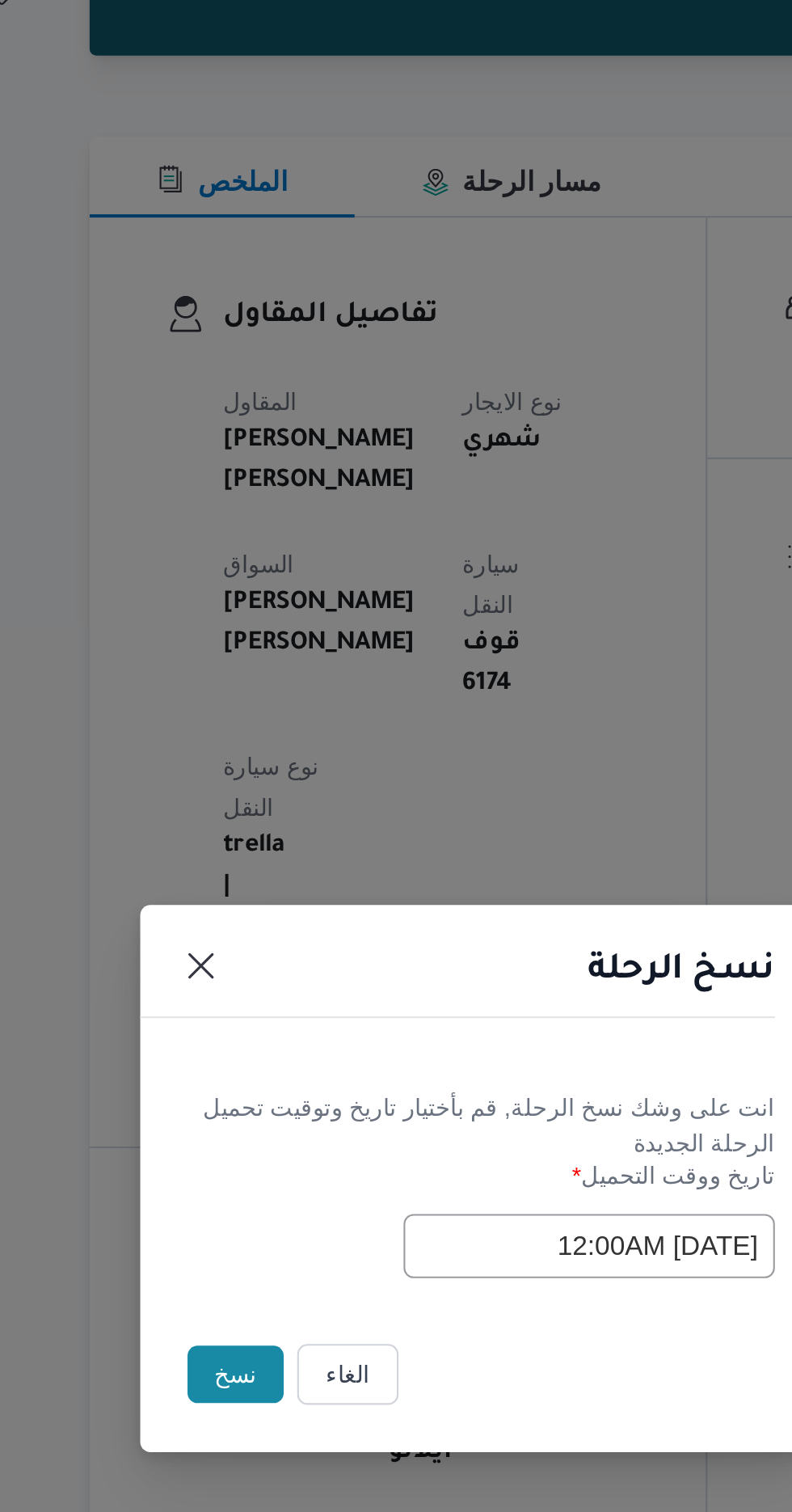
click at [260, 850] on button "نسخ" at bounding box center [280, 850] width 47 height 27
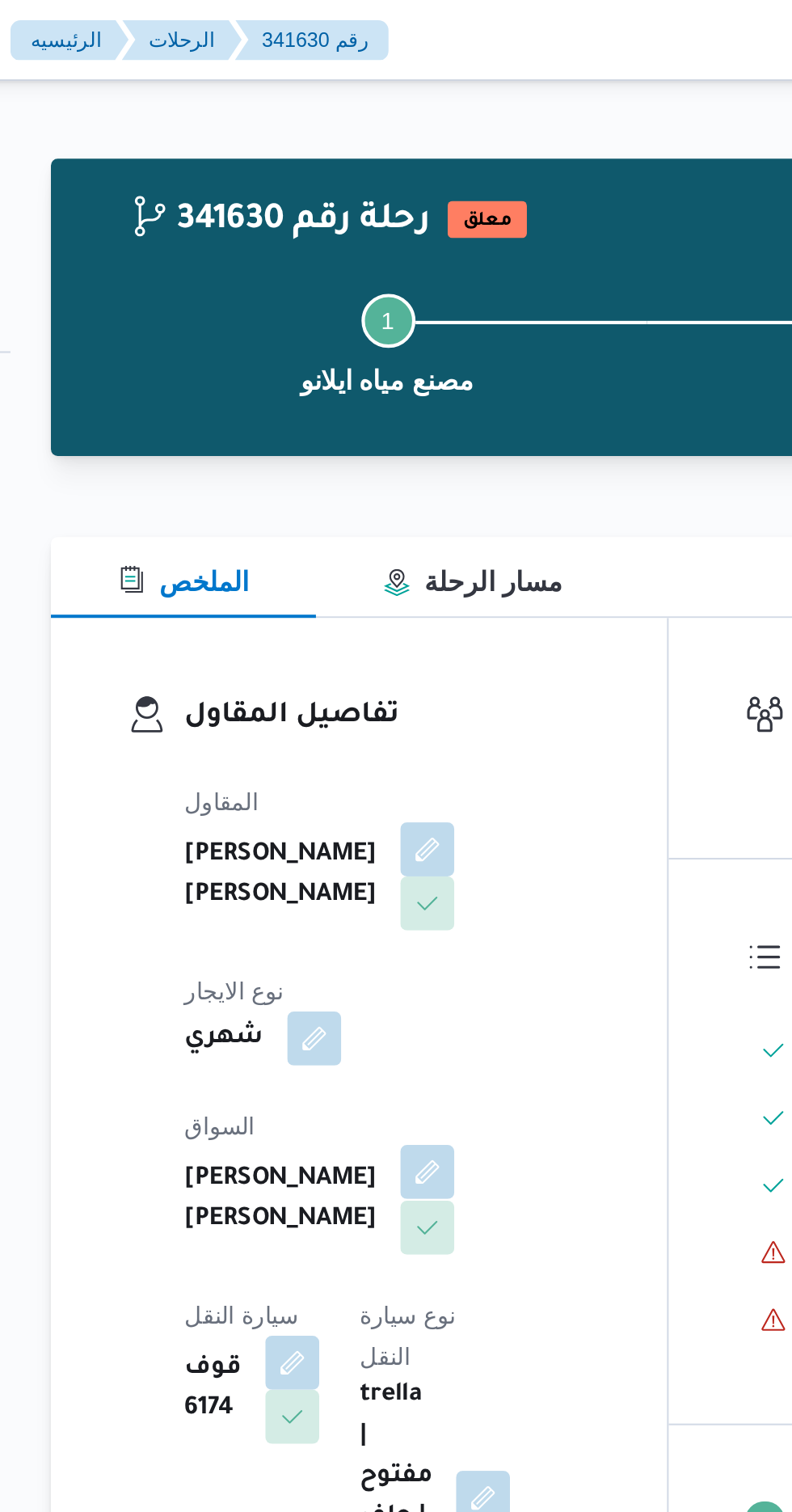
click at [377, 552] on button "button" at bounding box center [390, 561] width 26 height 26
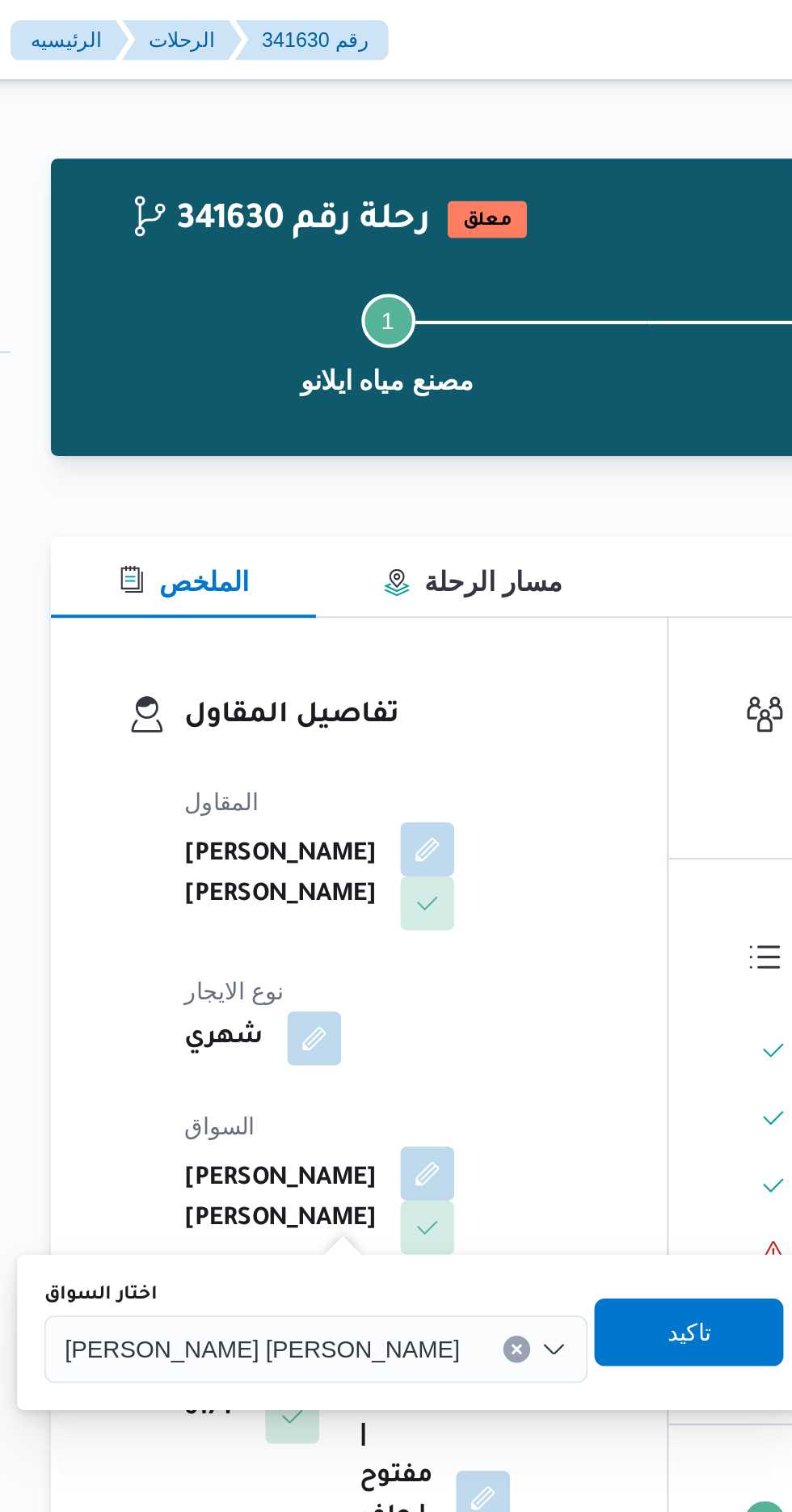
click at [295, 642] on span "[PERSON_NAME] [PERSON_NAME]" at bounding box center [310, 645] width 189 height 17
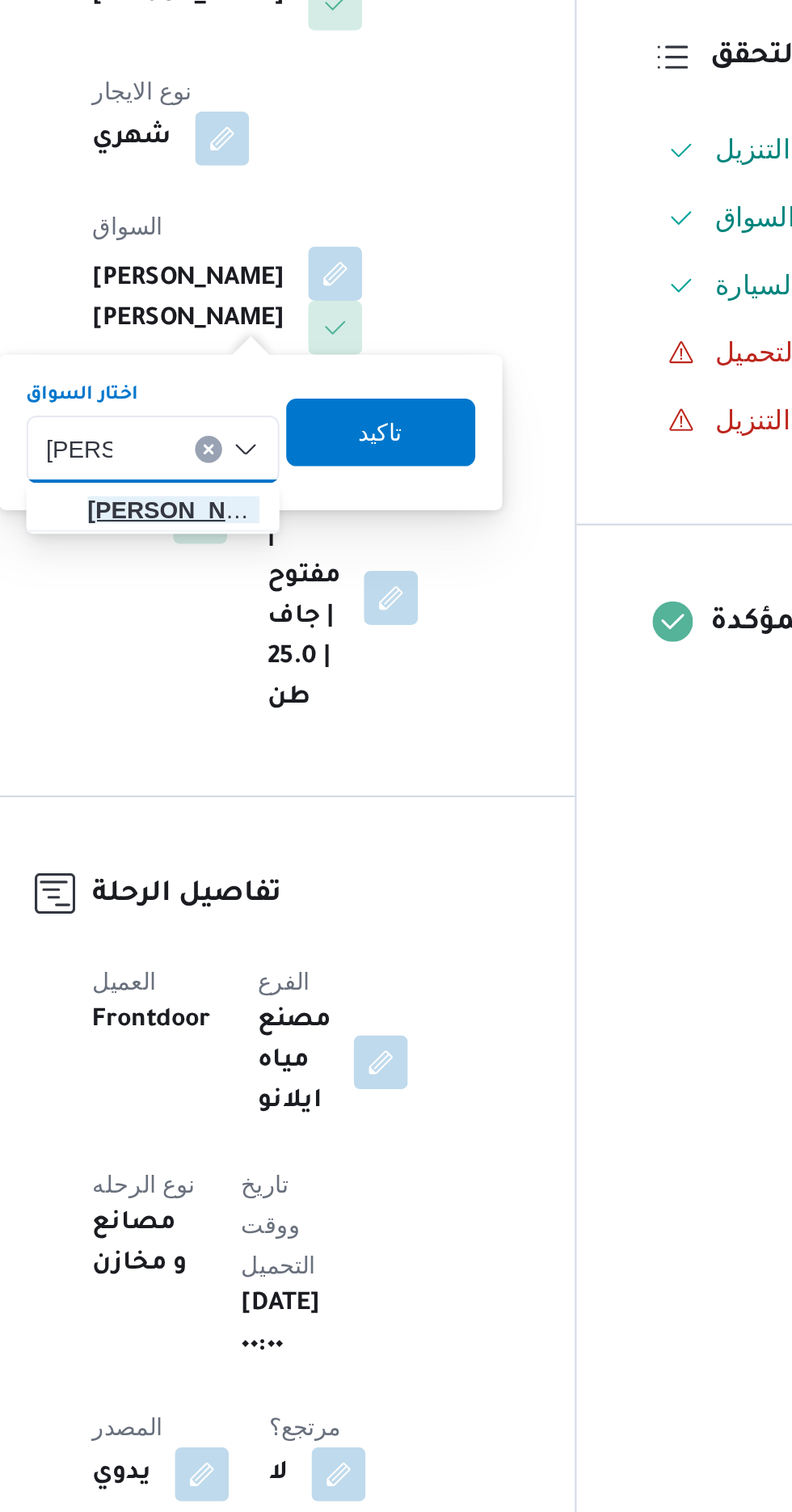
type input "[PERSON_NAME]"
click at [313, 683] on span "[PERSON_NAME] هم [PERSON_NAME]" at bounding box center [312, 675] width 82 height 19
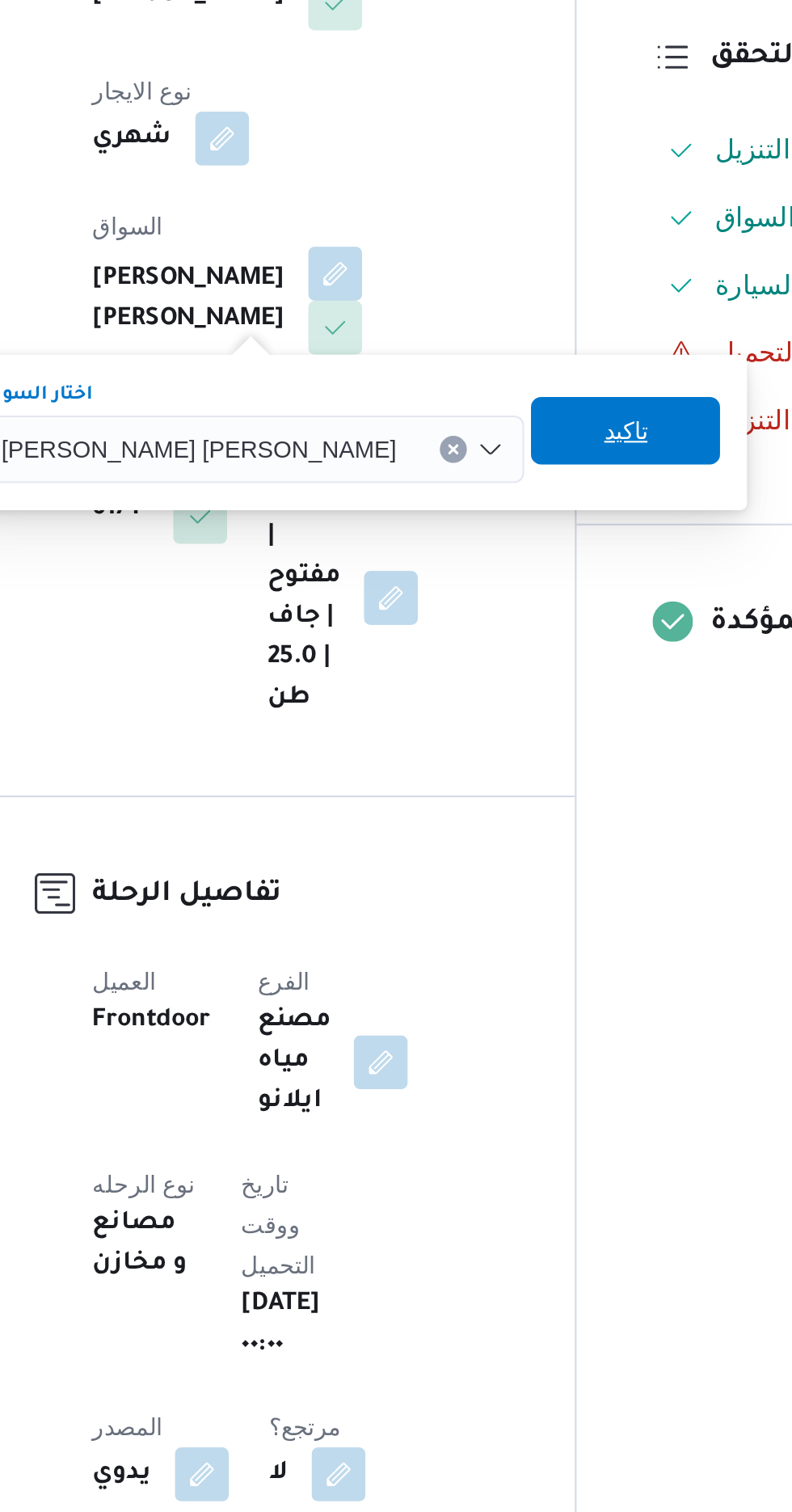
click at [519, 642] on span "تاكيد" at bounding box center [529, 637] width 21 height 19
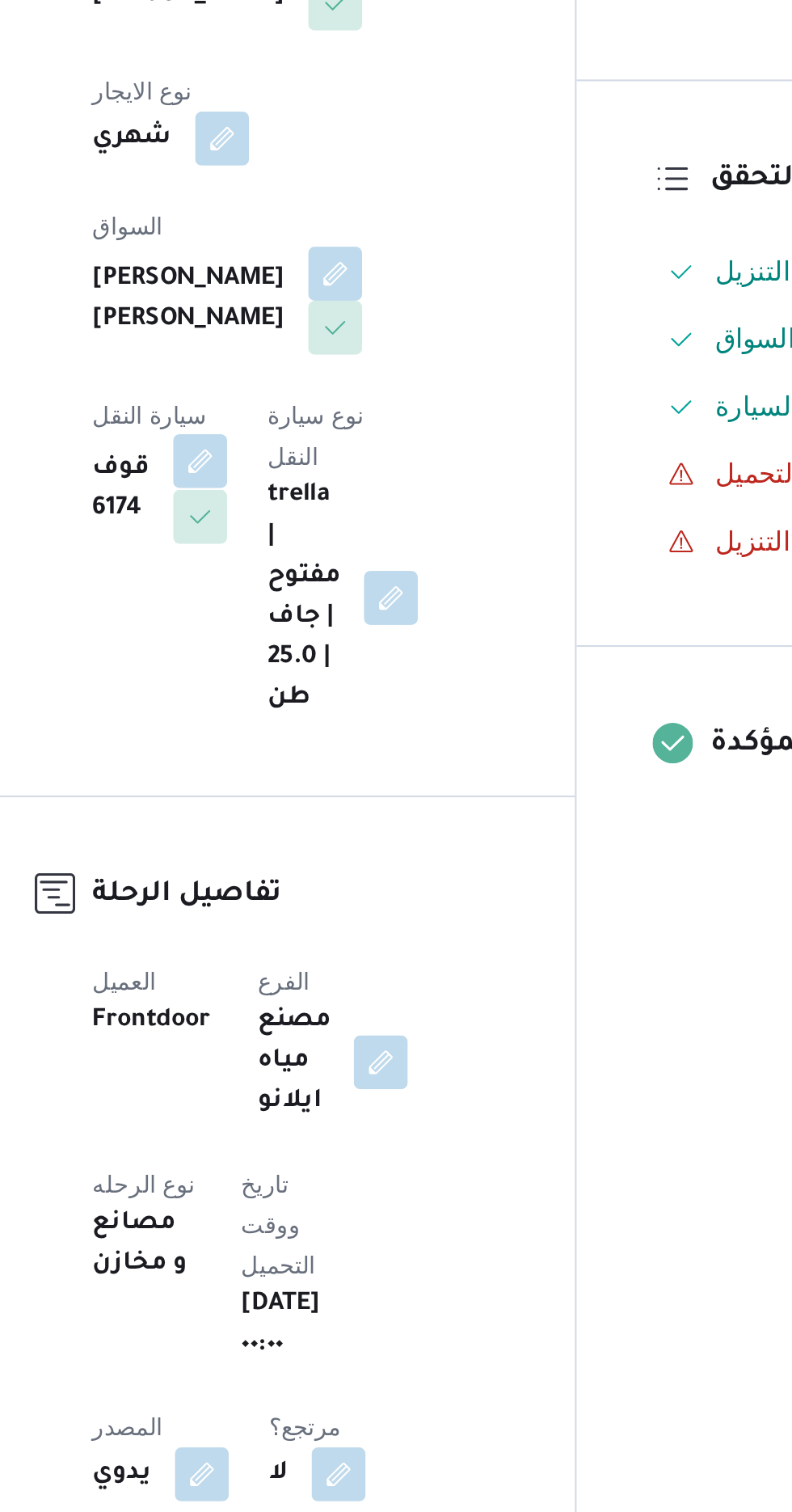
click at [338, 639] on button "button" at bounding box center [326, 652] width 26 height 26
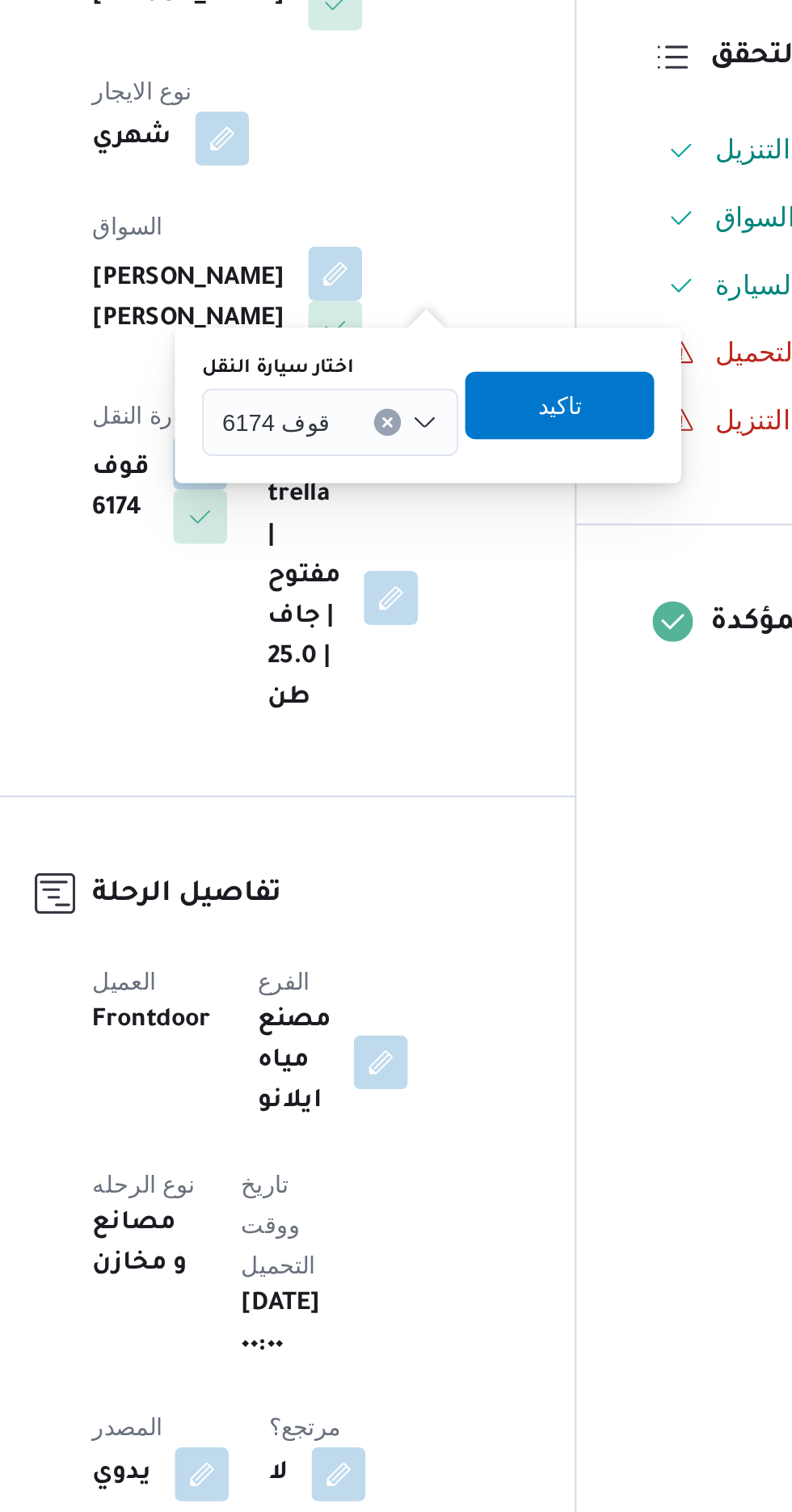
click at [391, 632] on div "قوف 6174" at bounding box center [388, 632] width 123 height 32
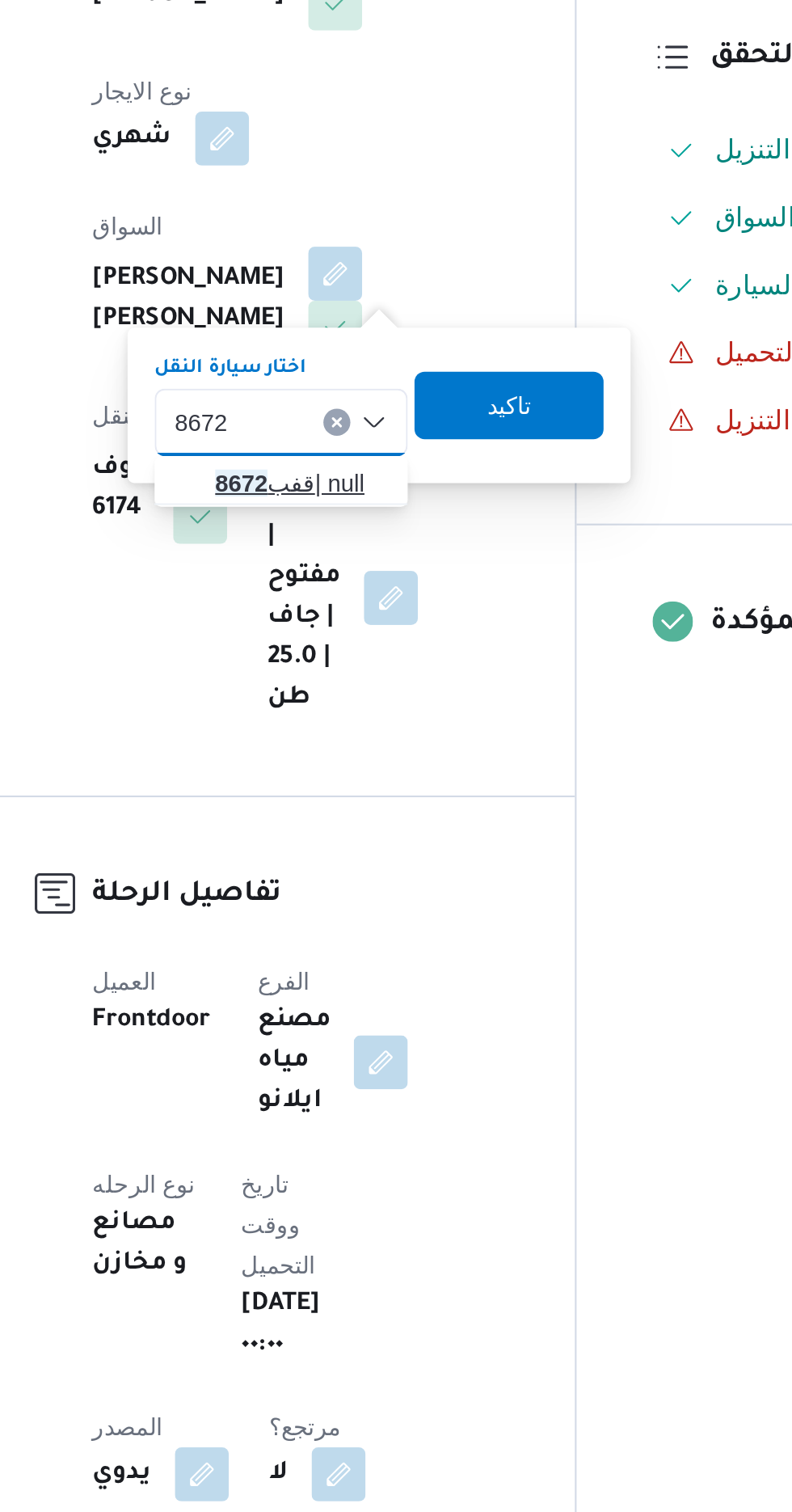
type input "8672"
click at [366, 663] on span "قفب 8672 | null" at bounding box center [373, 662] width 82 height 19
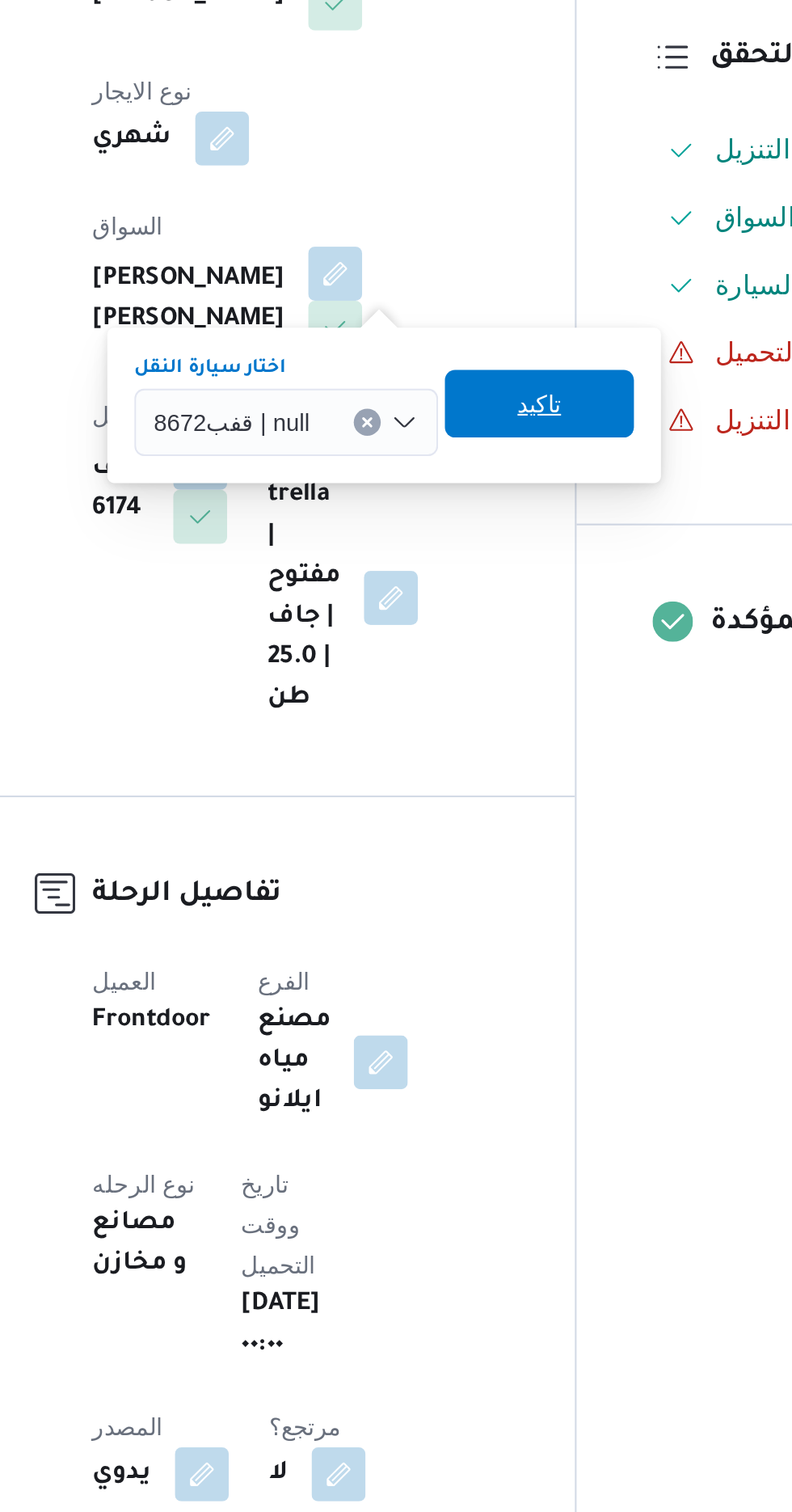
click at [484, 629] on span "تاكيد" at bounding box center [489, 625] width 21 height 19
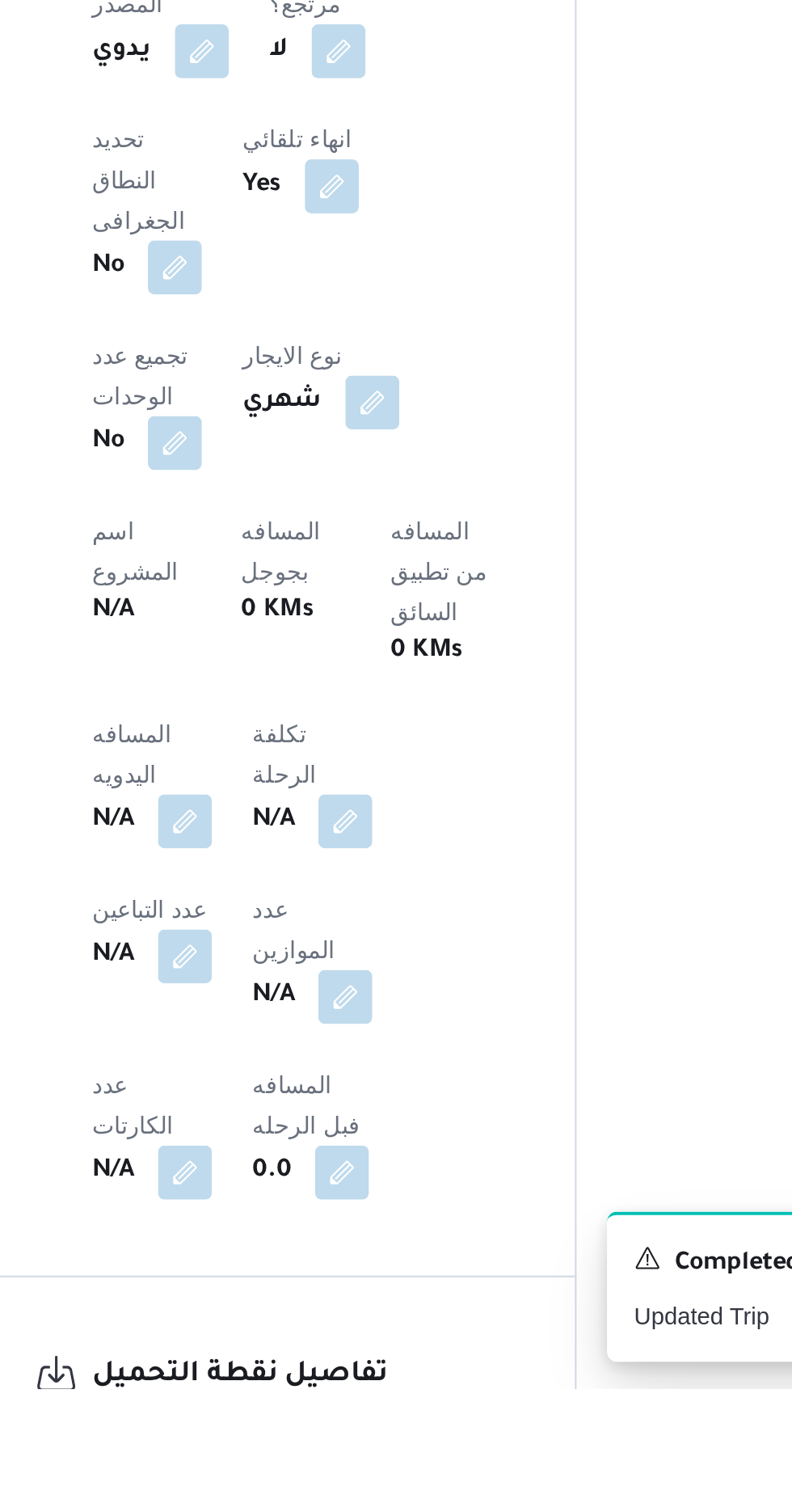
scroll to position [308, 0]
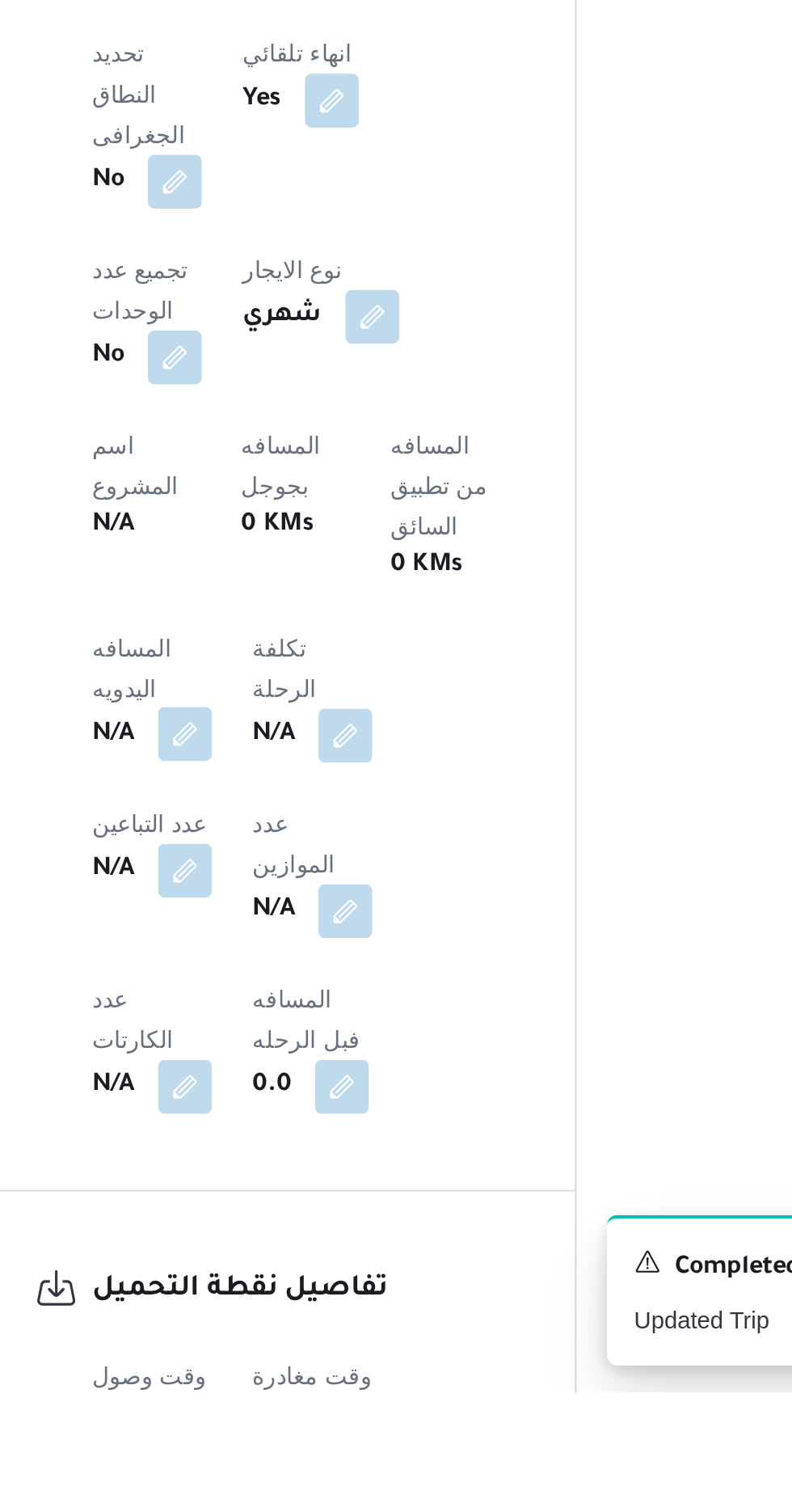
click at [324, 1183] on button "button" at bounding box center [318, 1196] width 26 height 26
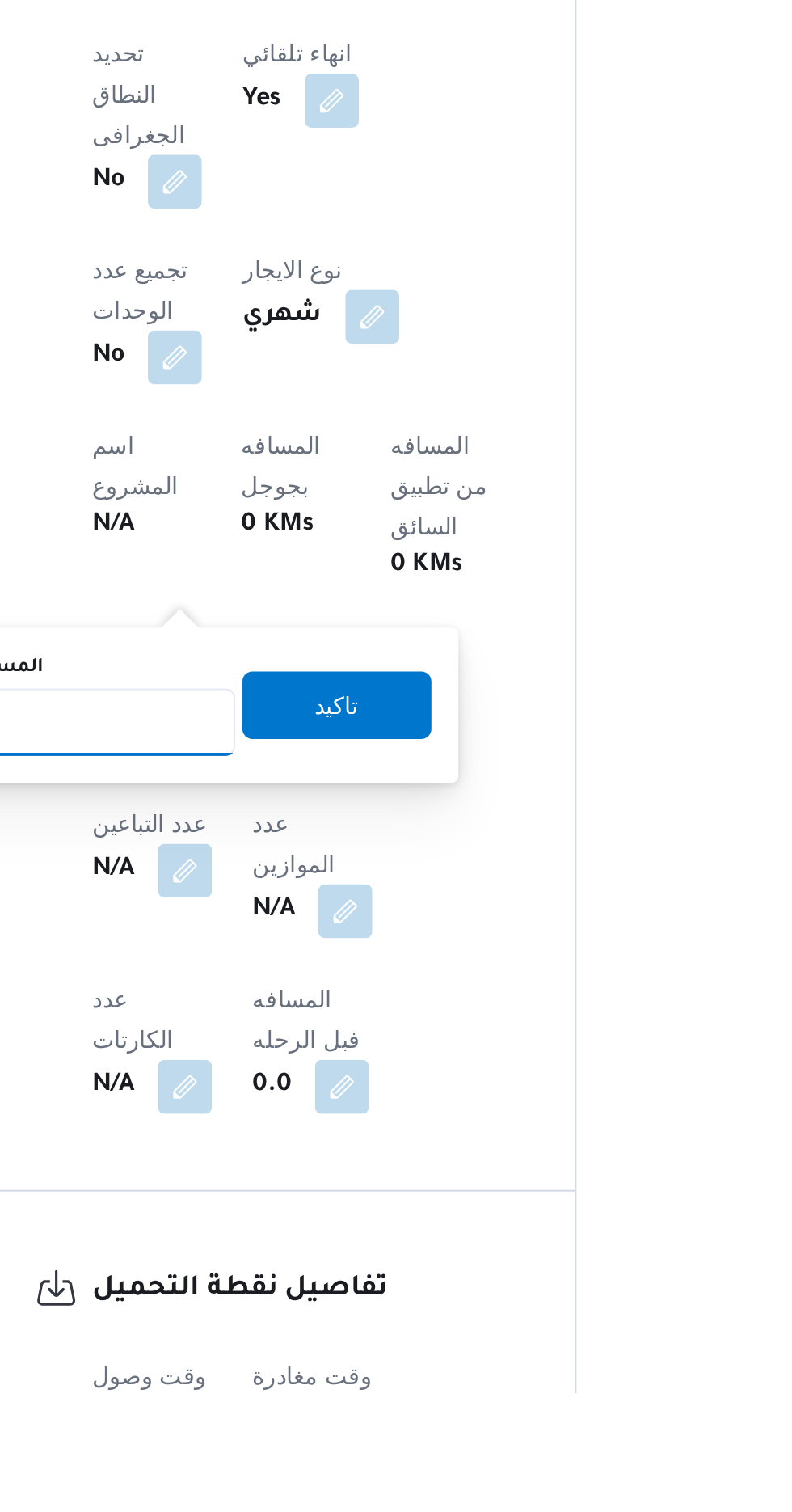
click at [317, 1184] on input "المسافه اليدويه" at bounding box center [263, 1190] width 161 height 32
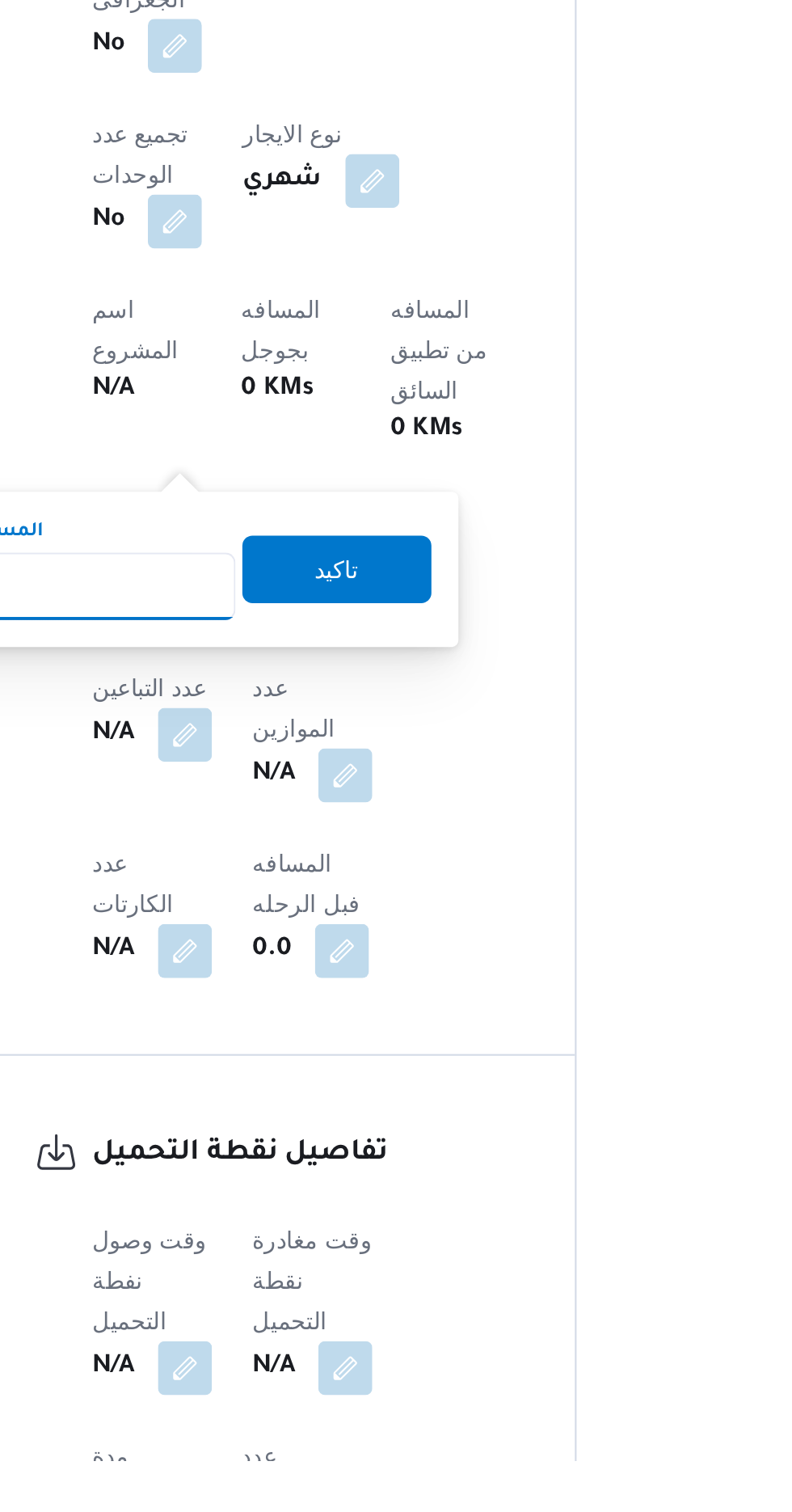
scroll to position [434, 0]
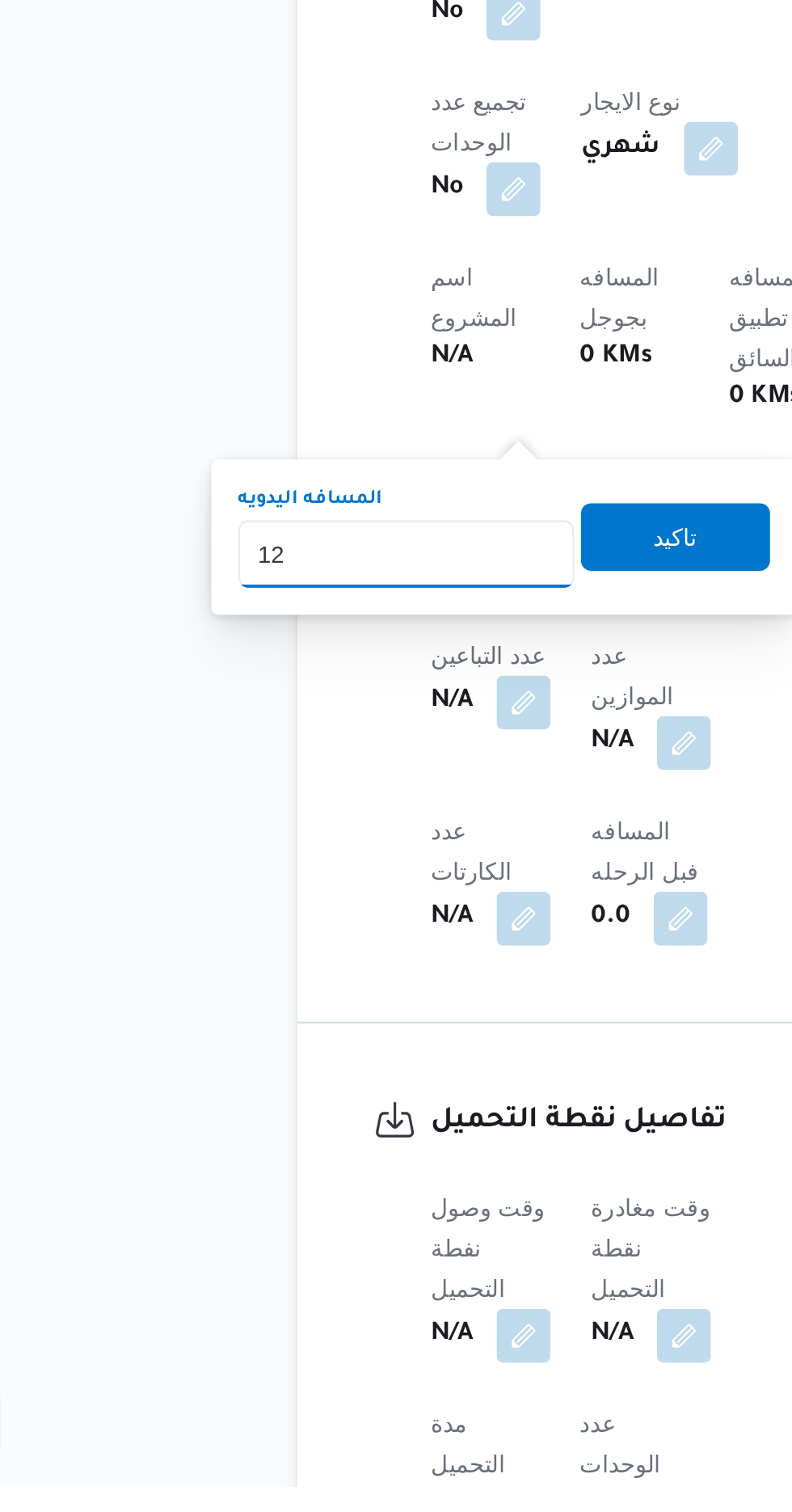
type input "120"
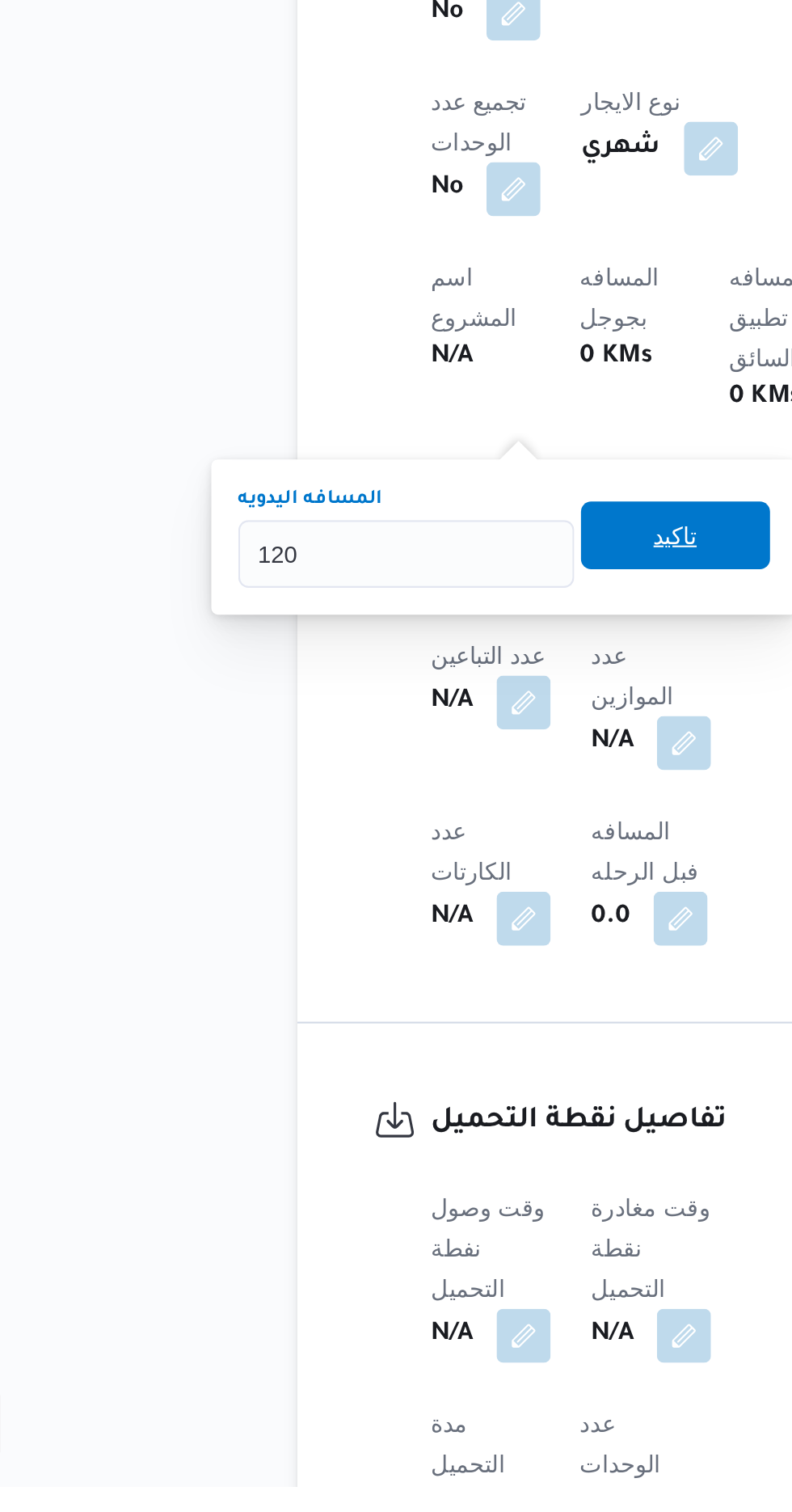
click at [421, 1066] on span "تاكيد" at bounding box center [391, 1056] width 90 height 32
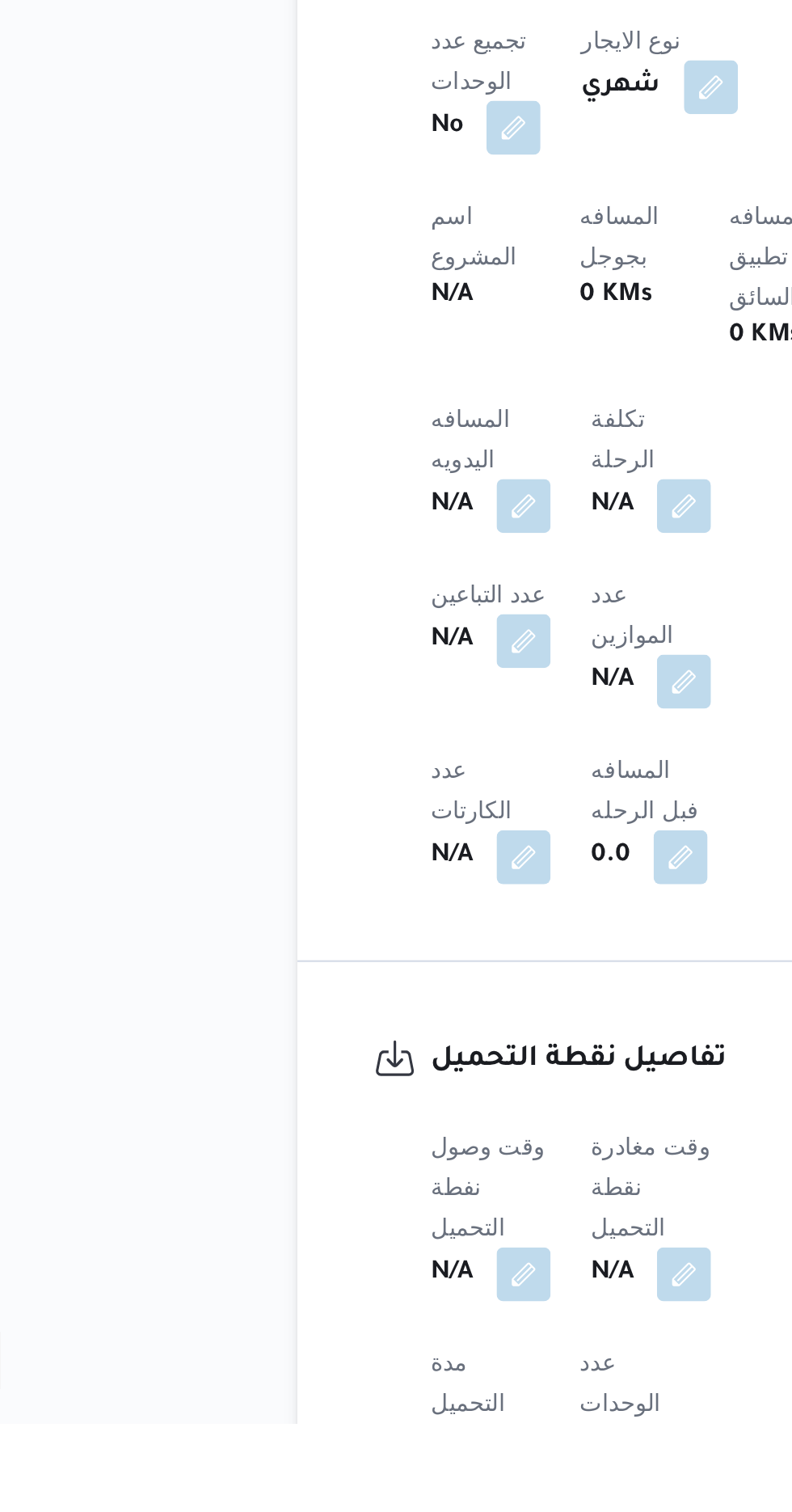
scroll to position [562, 0]
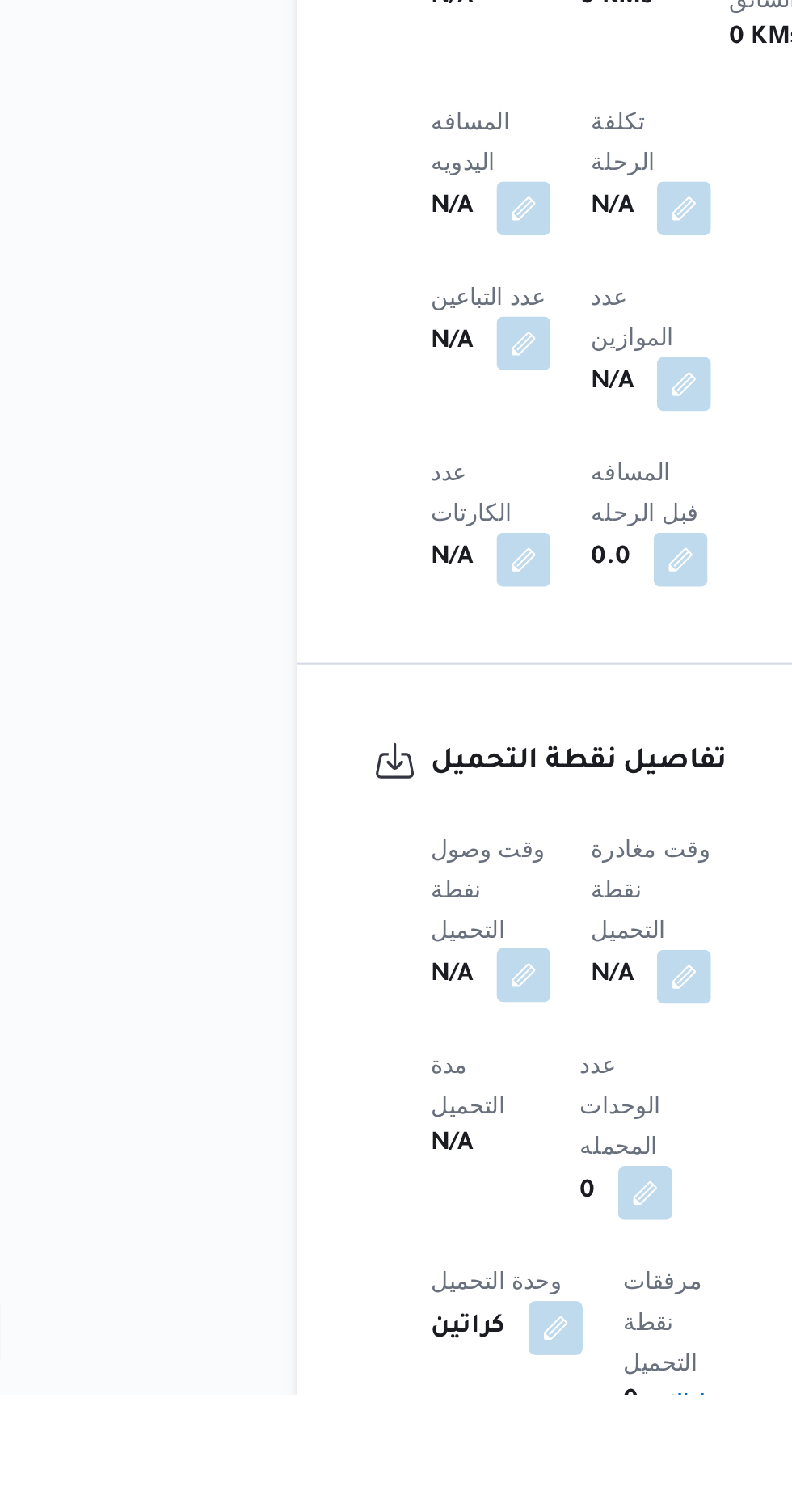
click at [326, 1299] on button "button" at bounding box center [318, 1311] width 26 height 26
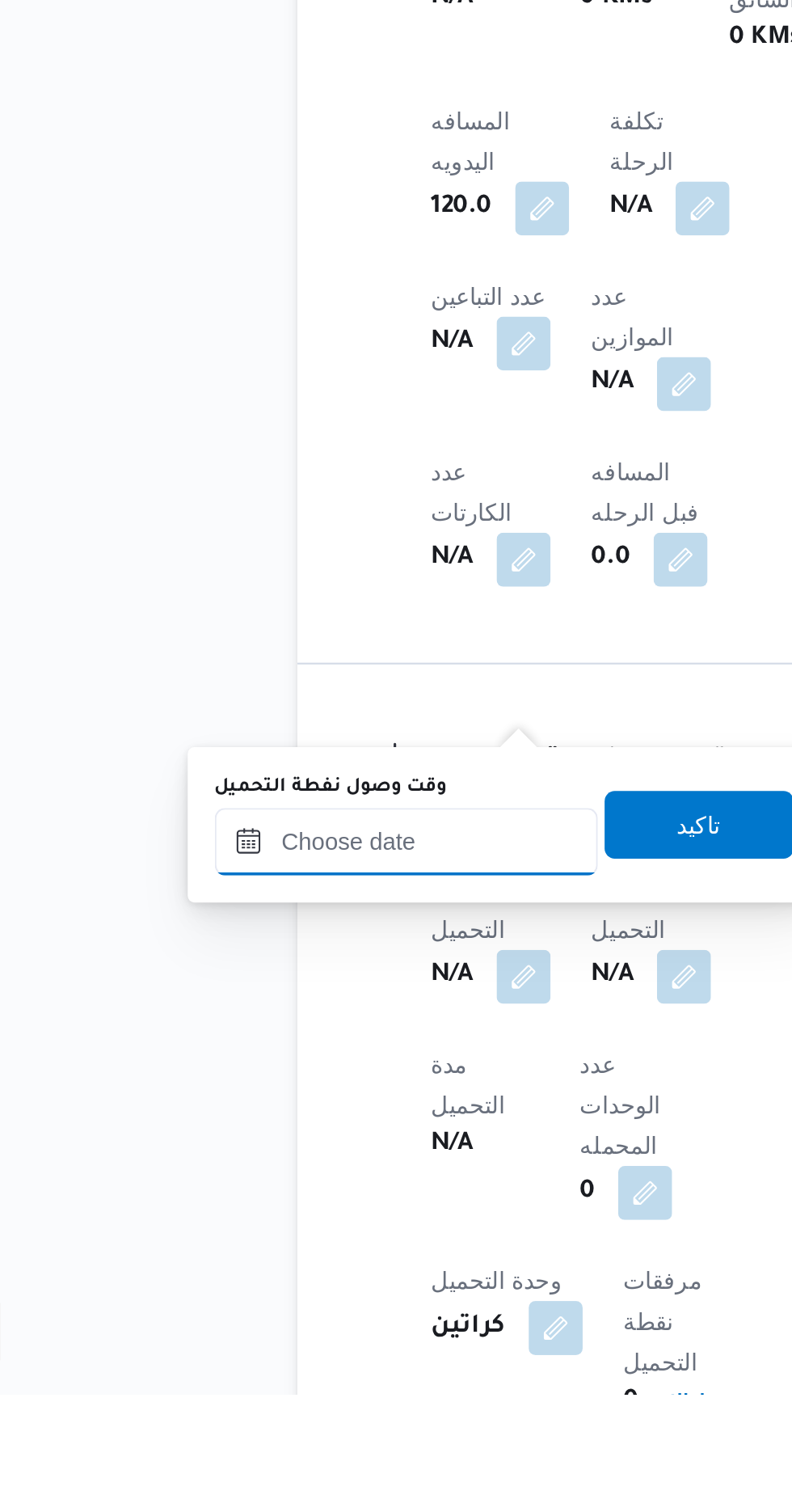
click at [299, 1262] on input "وقت وصول نفطة التحميل" at bounding box center [262, 1247] width 183 height 32
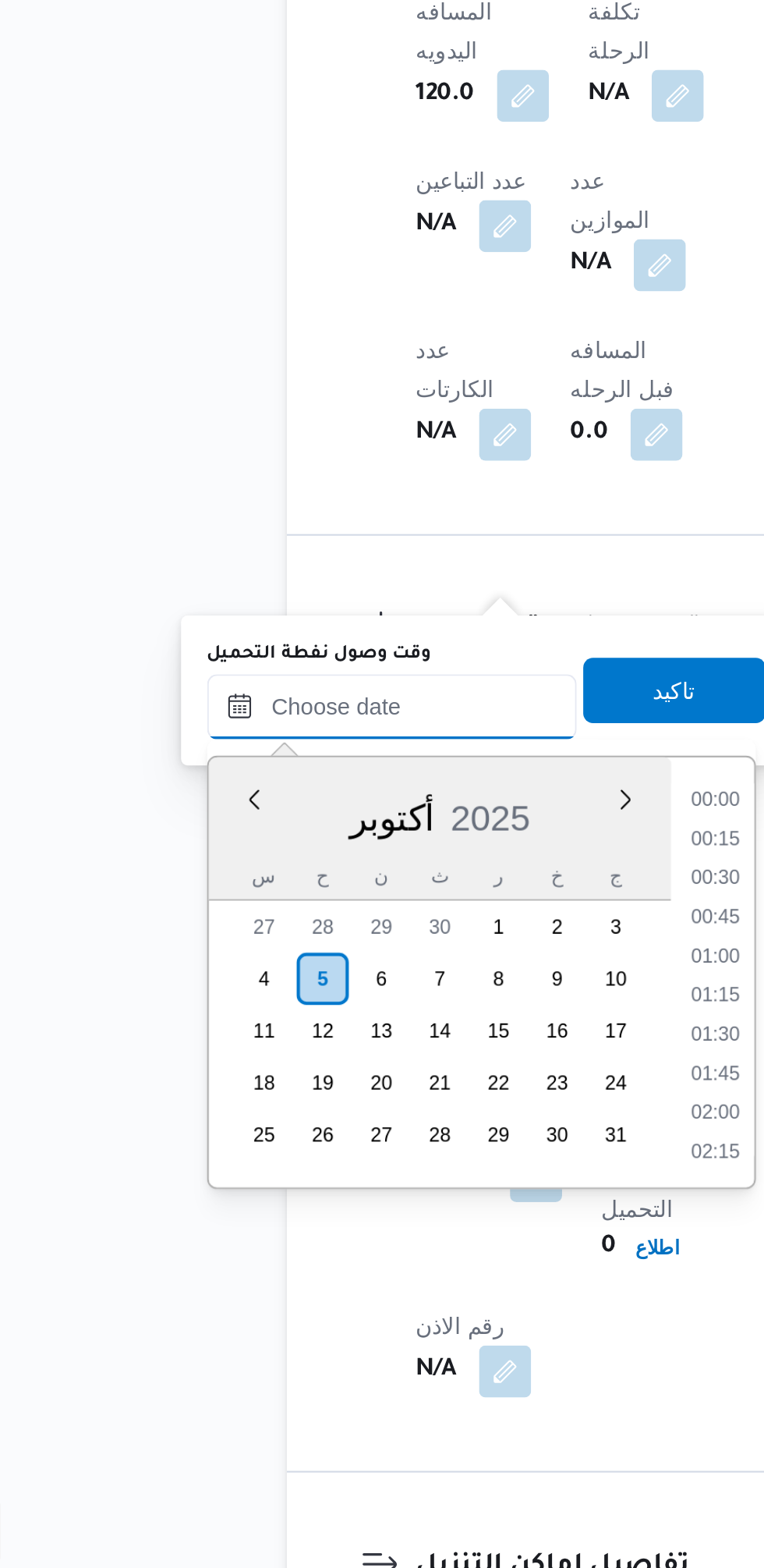
scroll to position [1084, 0]
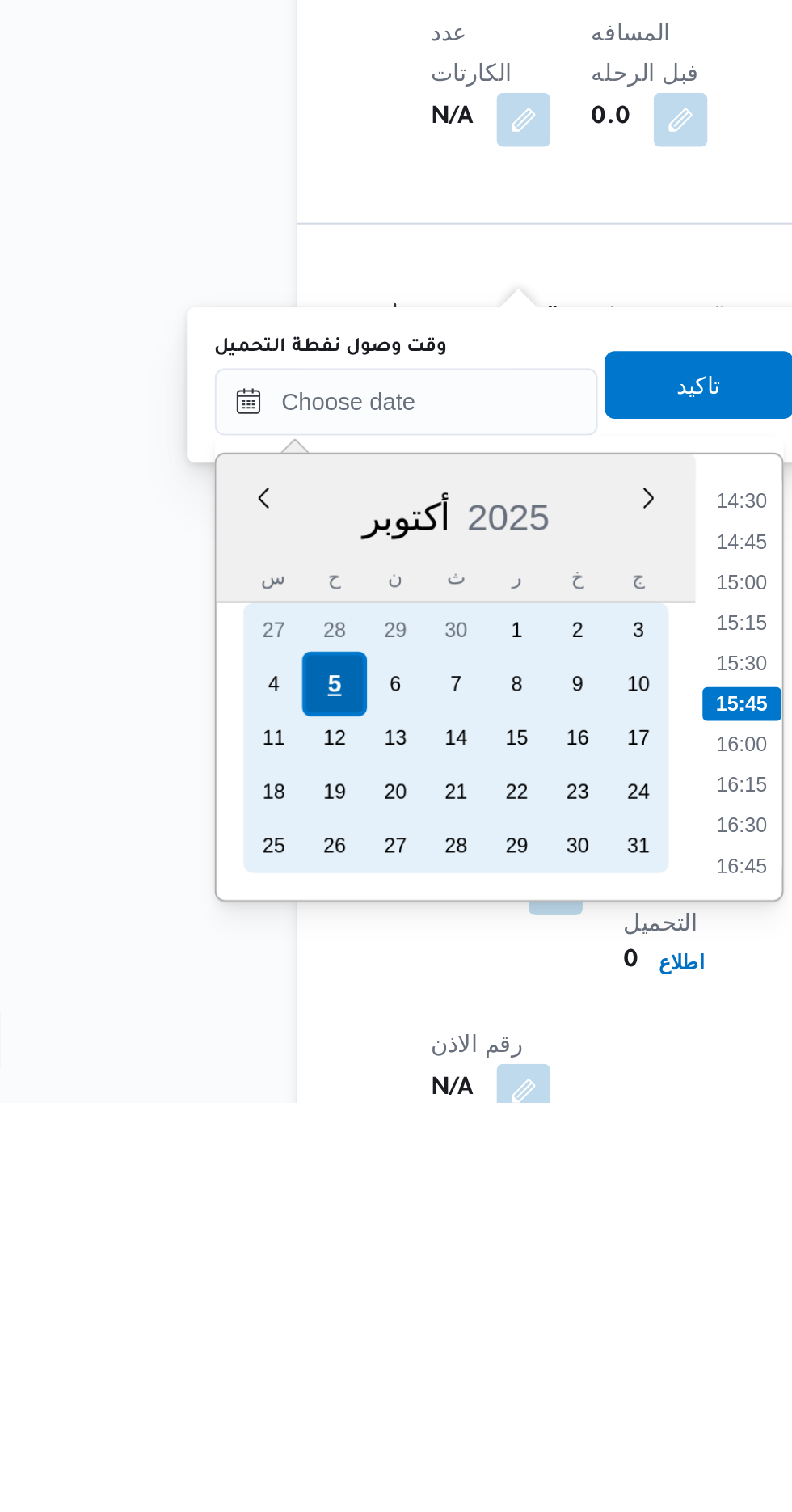
click at [225, 1310] on div "5" at bounding box center [227, 1311] width 31 height 31
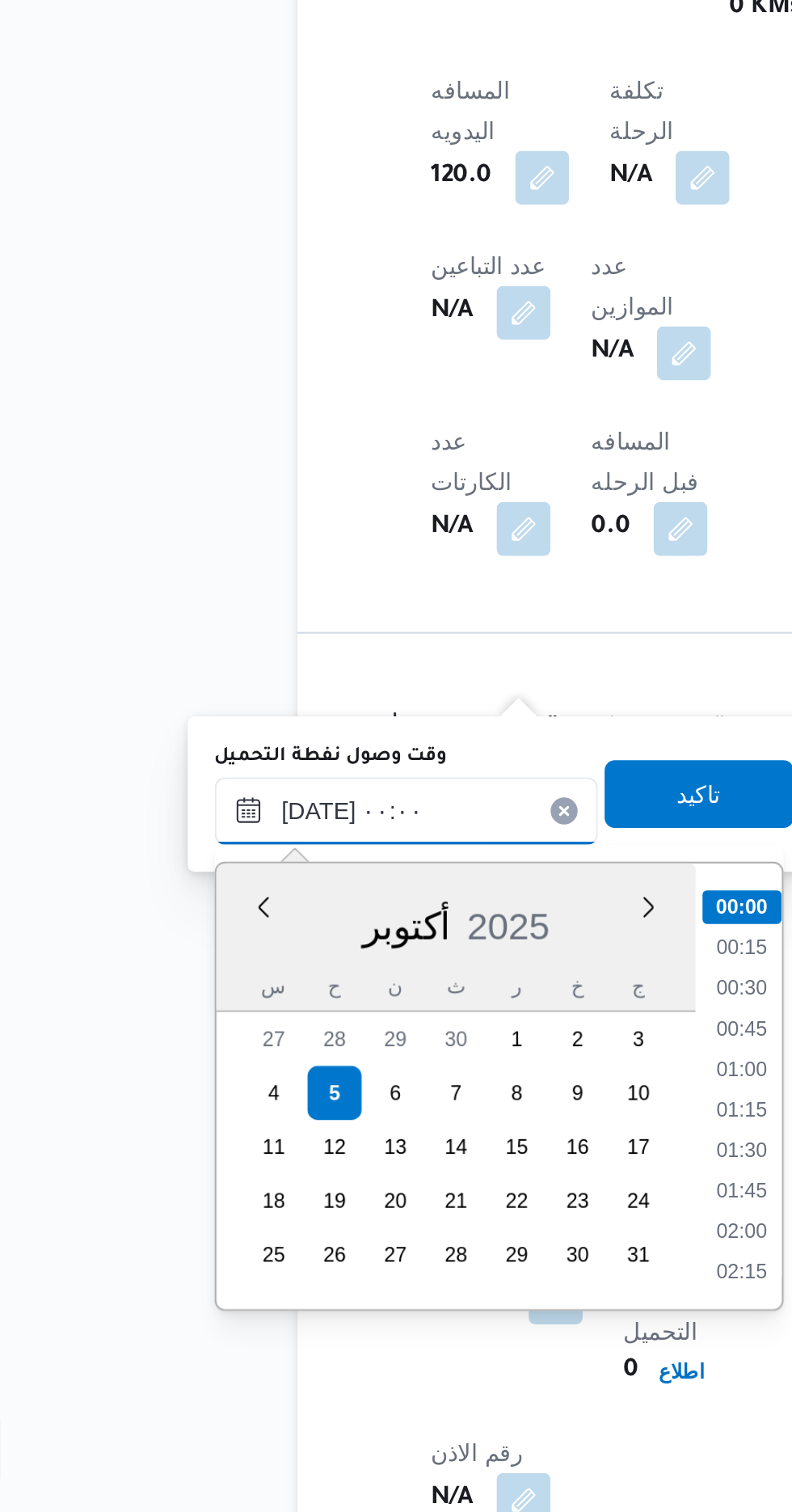
click at [186, 1180] on input "[DATE] ٠٠:٠٠" at bounding box center [262, 1175] width 183 height 32
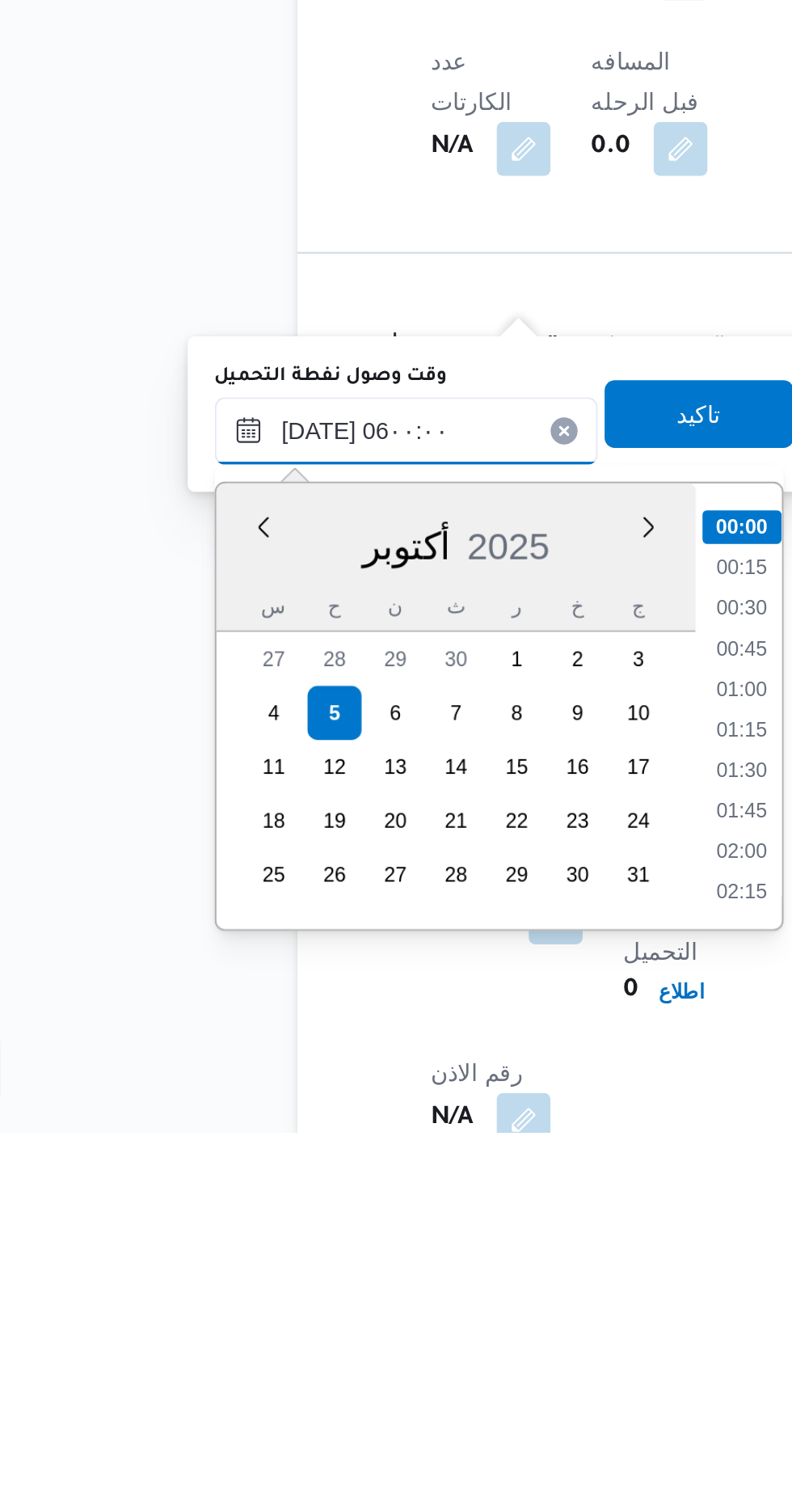
scroll to position [296, 0]
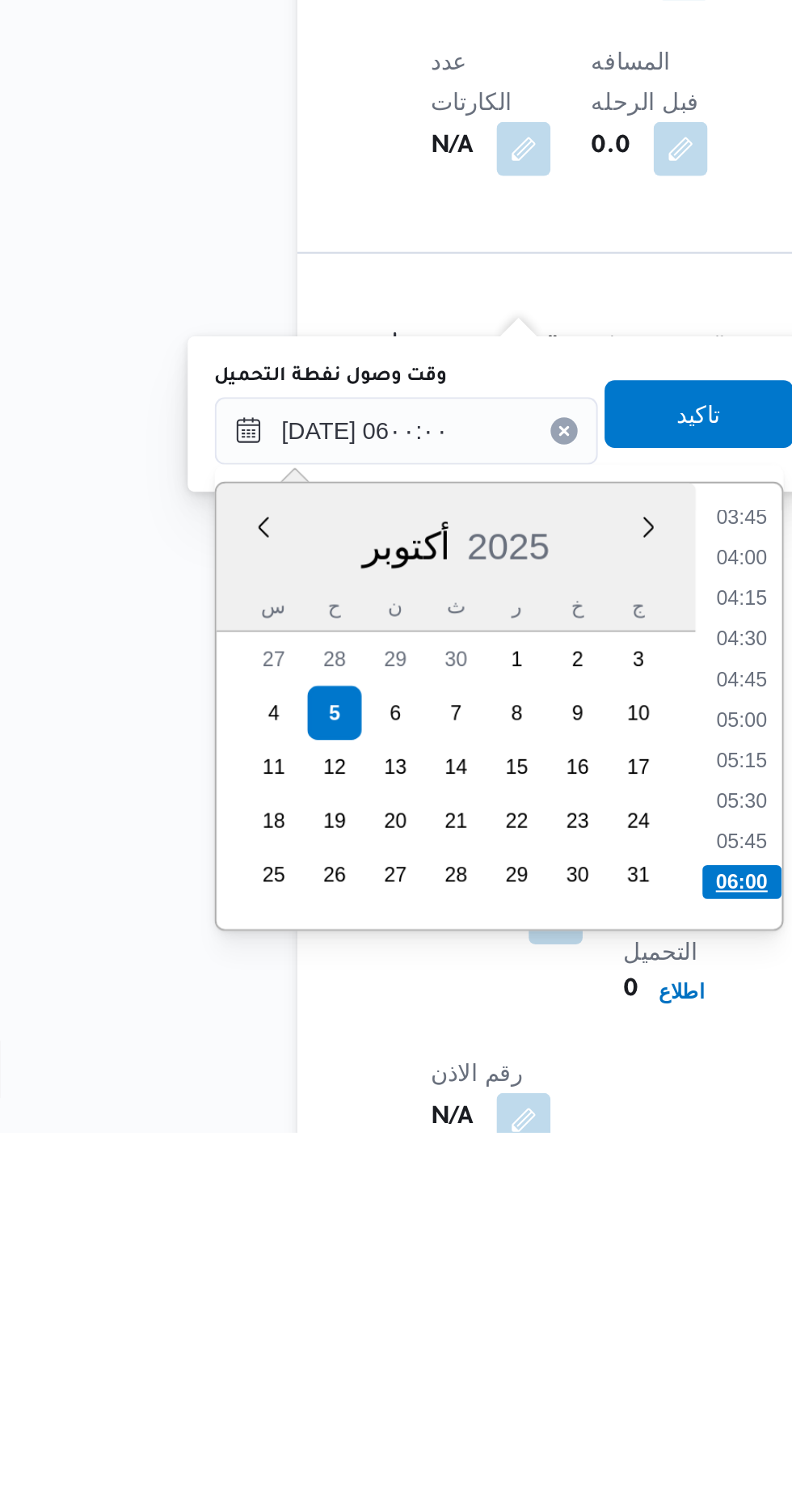
click at [417, 1388] on li "06:00" at bounding box center [423, 1392] width 38 height 16
type input "[DATE] ٠٦:٠٠"
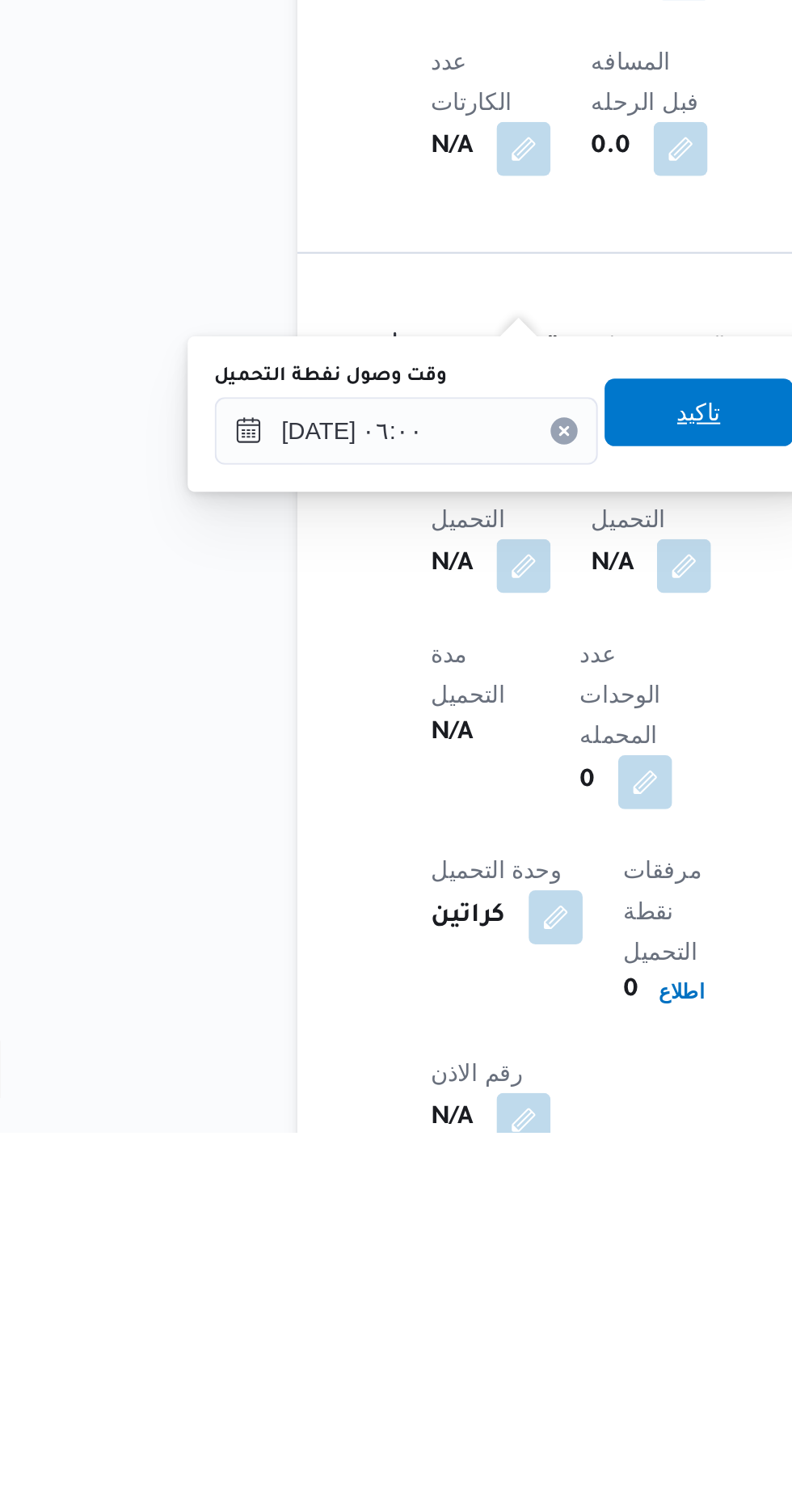
click at [410, 1178] on span "تاكيد" at bounding box center [401, 1167] width 90 height 32
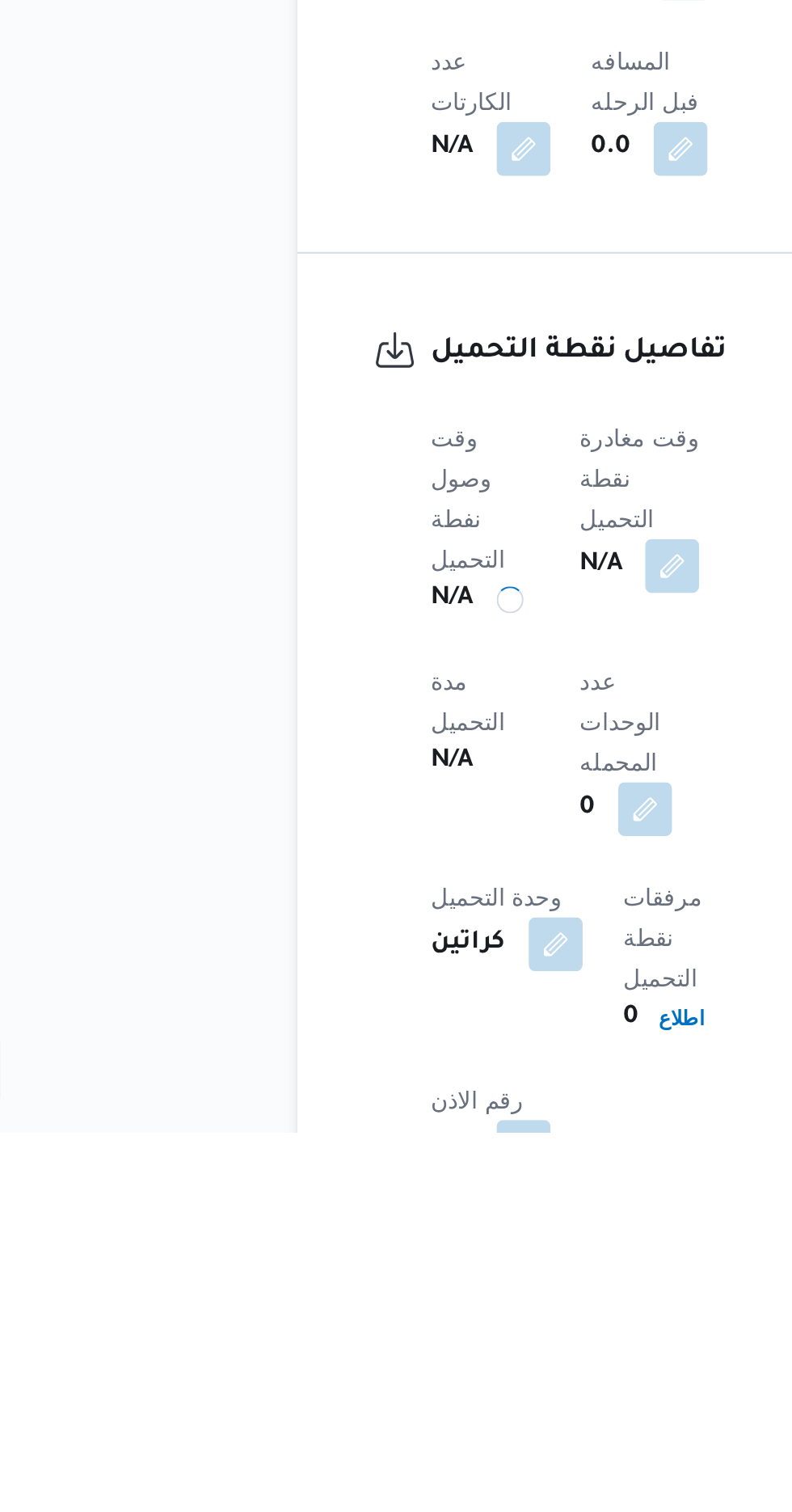
scroll to position [632, 0]
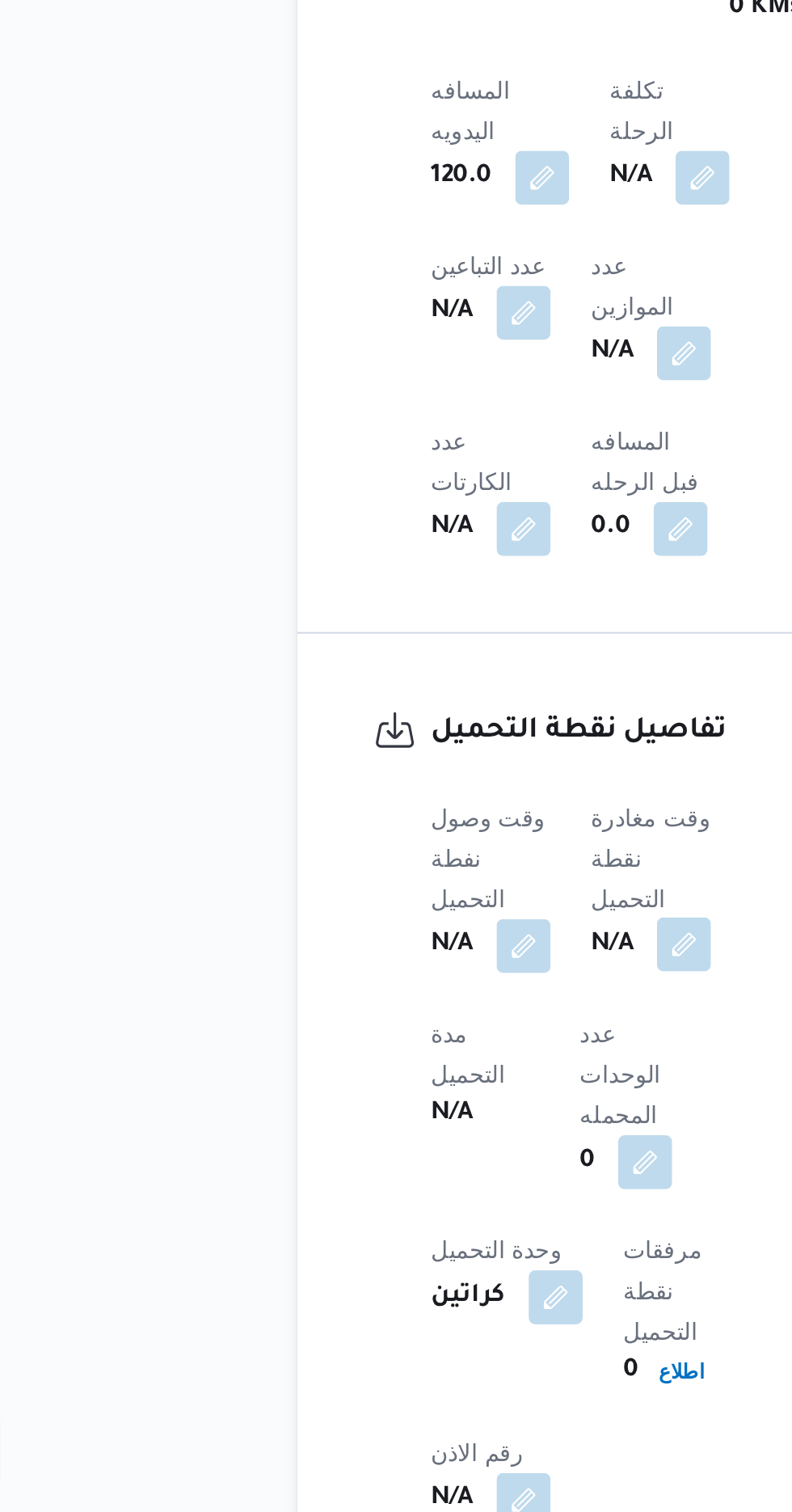
click at [400, 1227] on button "button" at bounding box center [395, 1239] width 26 height 26
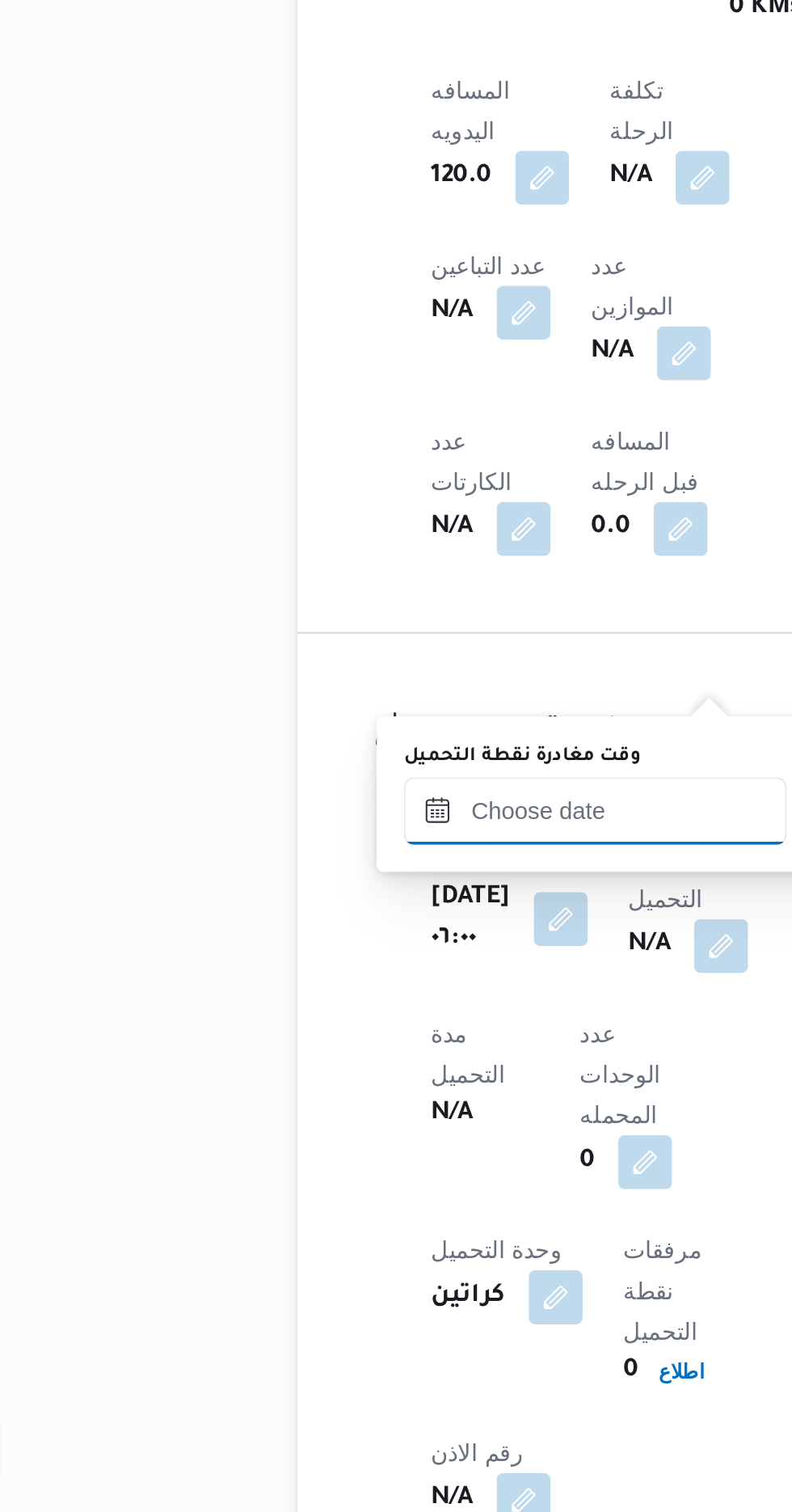
click at [339, 1171] on input "وقت مغادرة نقطة التحميل" at bounding box center [352, 1175] width 183 height 32
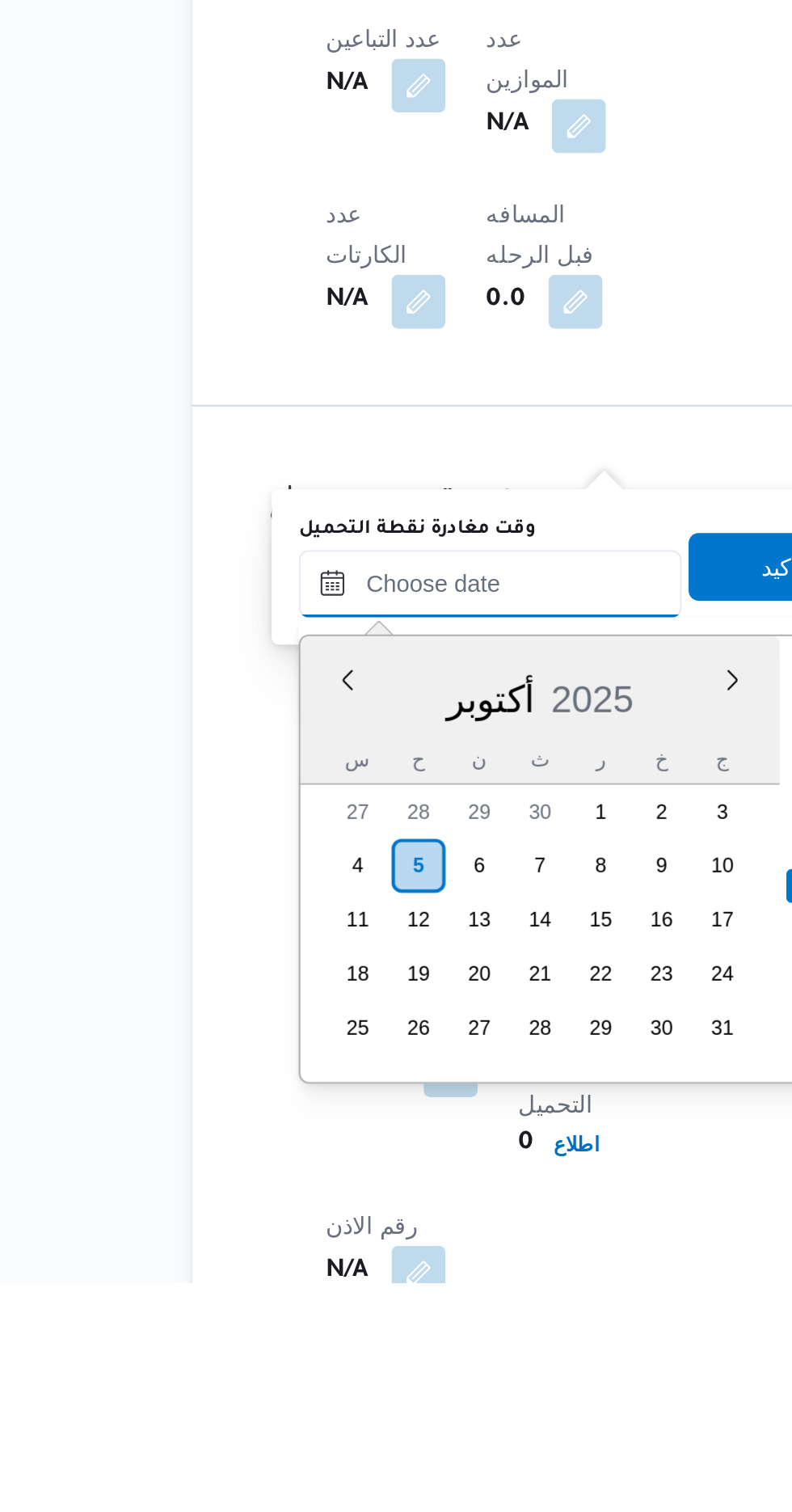
scroll to position [631, 0]
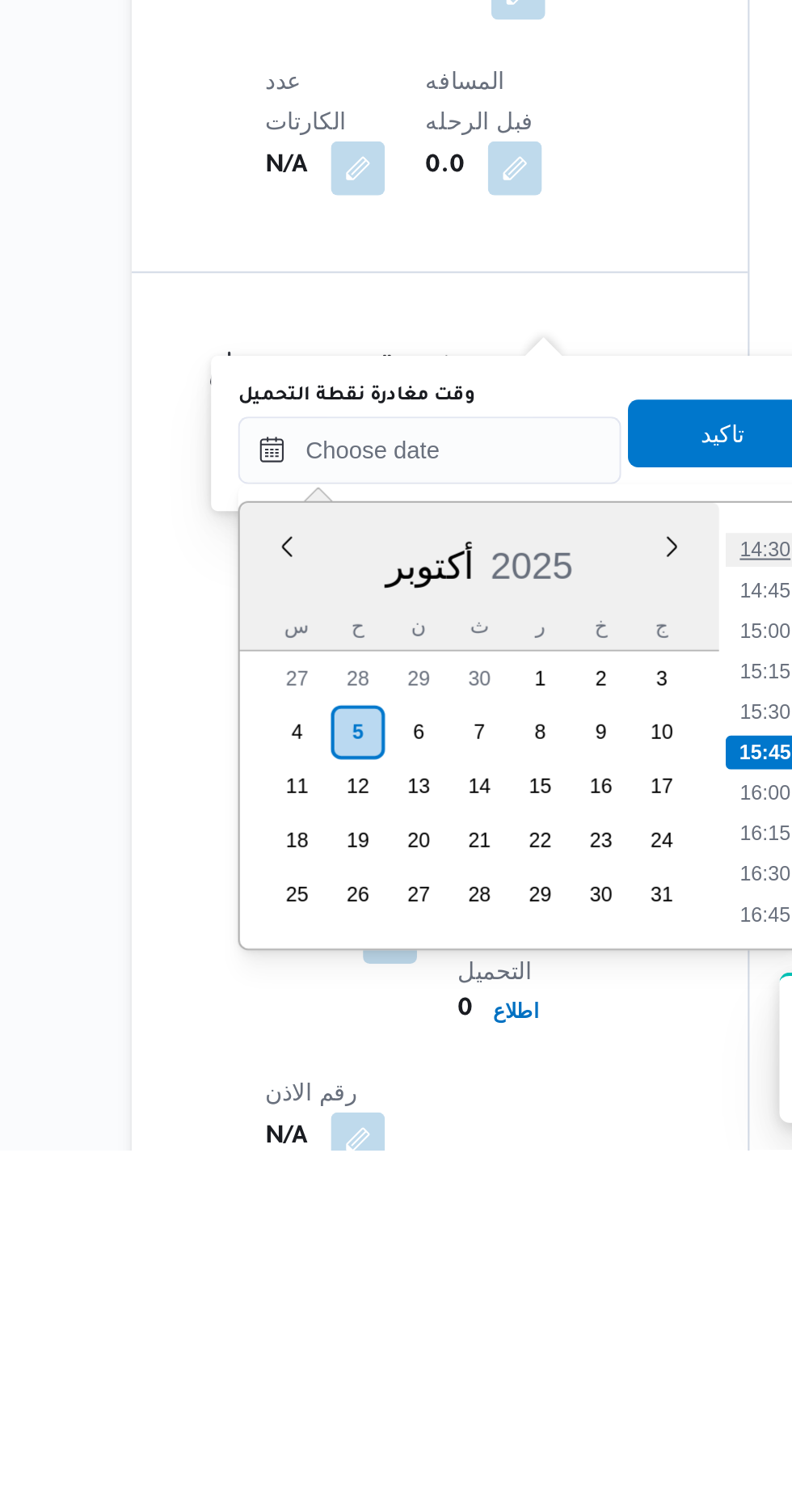
click at [508, 1227] on li "14:30" at bounding box center [513, 1225] width 37 height 16
type input "[DATE] ١٤:٣٠"
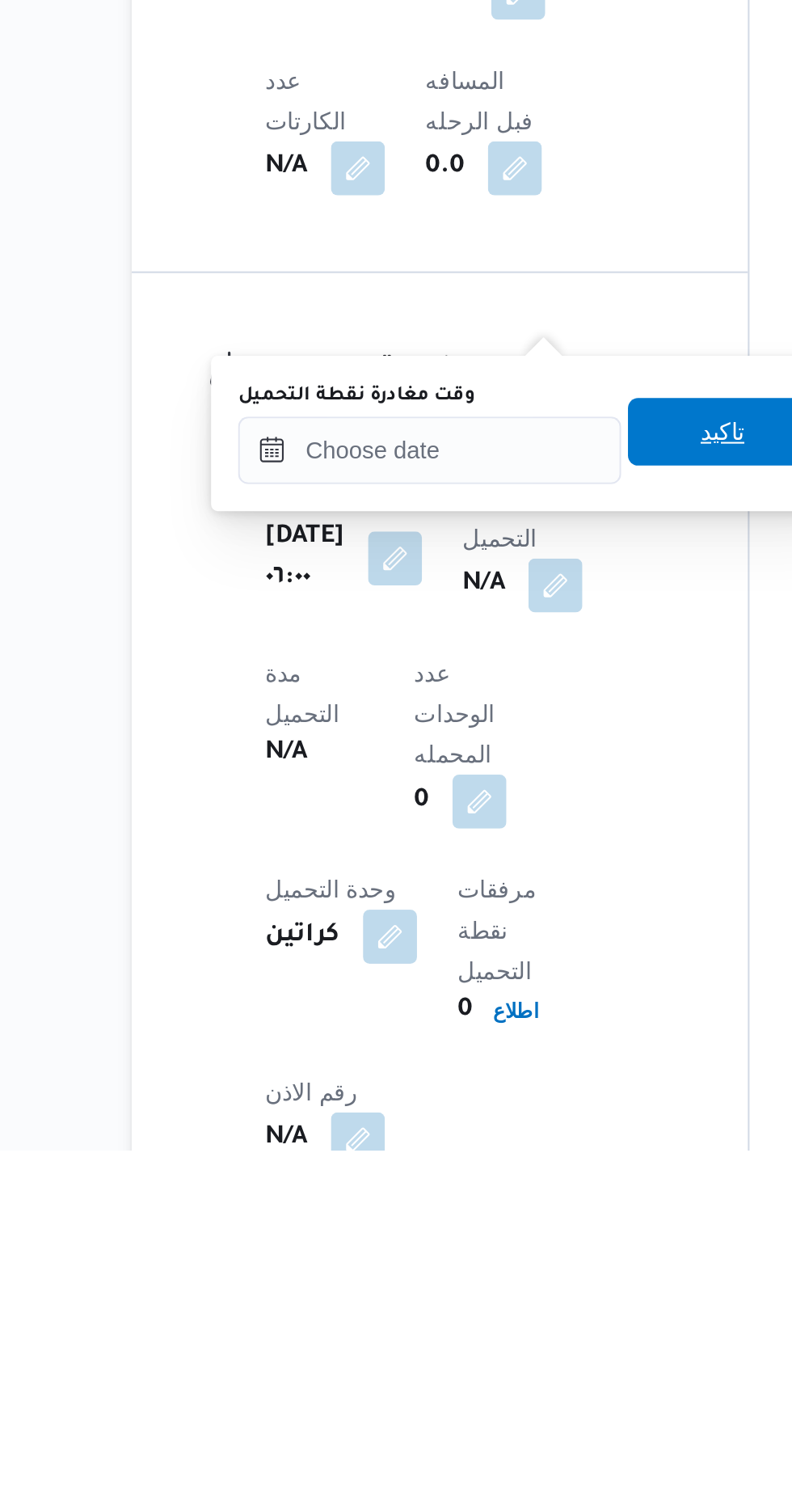
click at [495, 1166] on span "تاكيد" at bounding box center [492, 1168] width 90 height 32
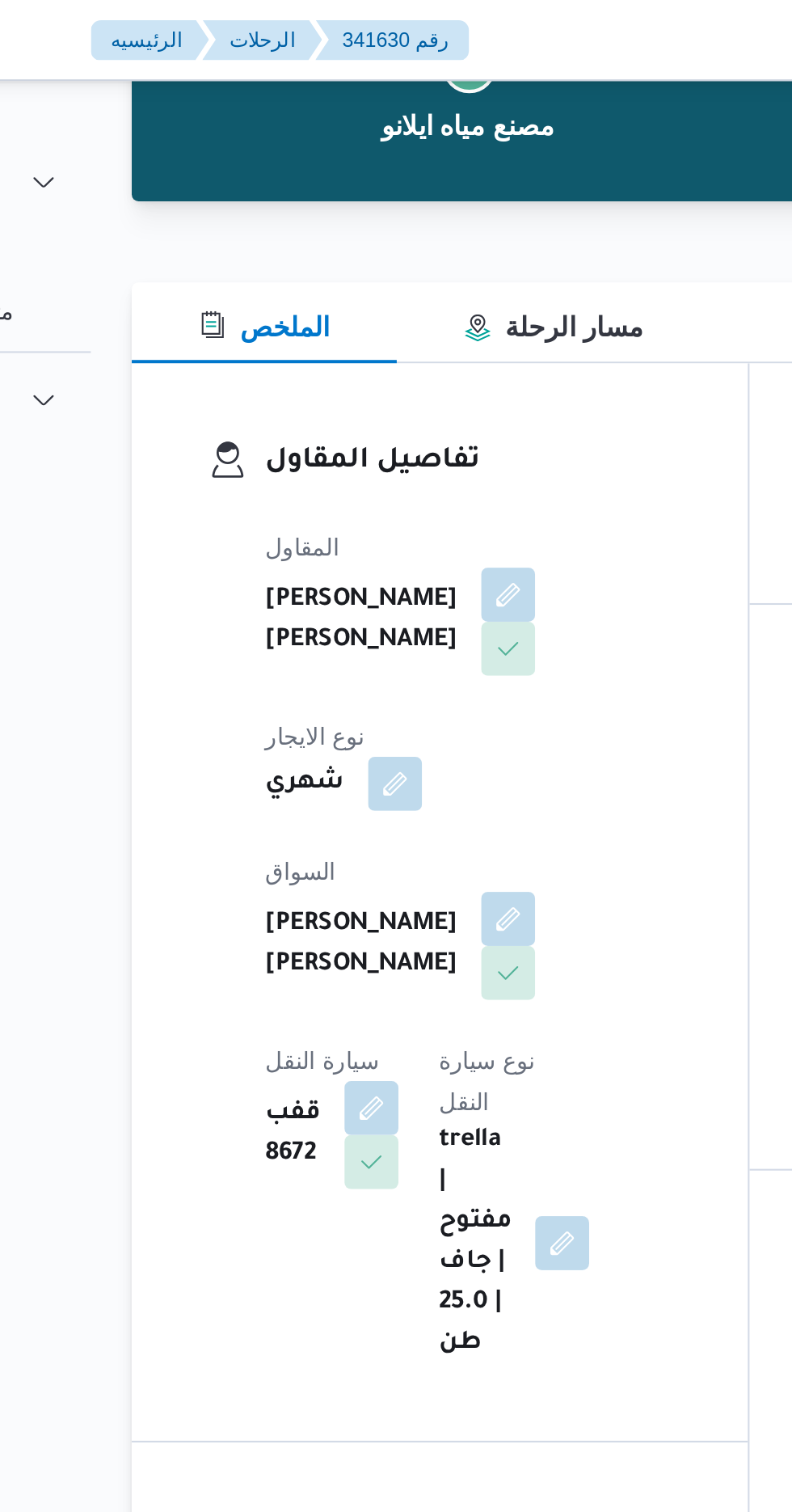
scroll to position [0, 0]
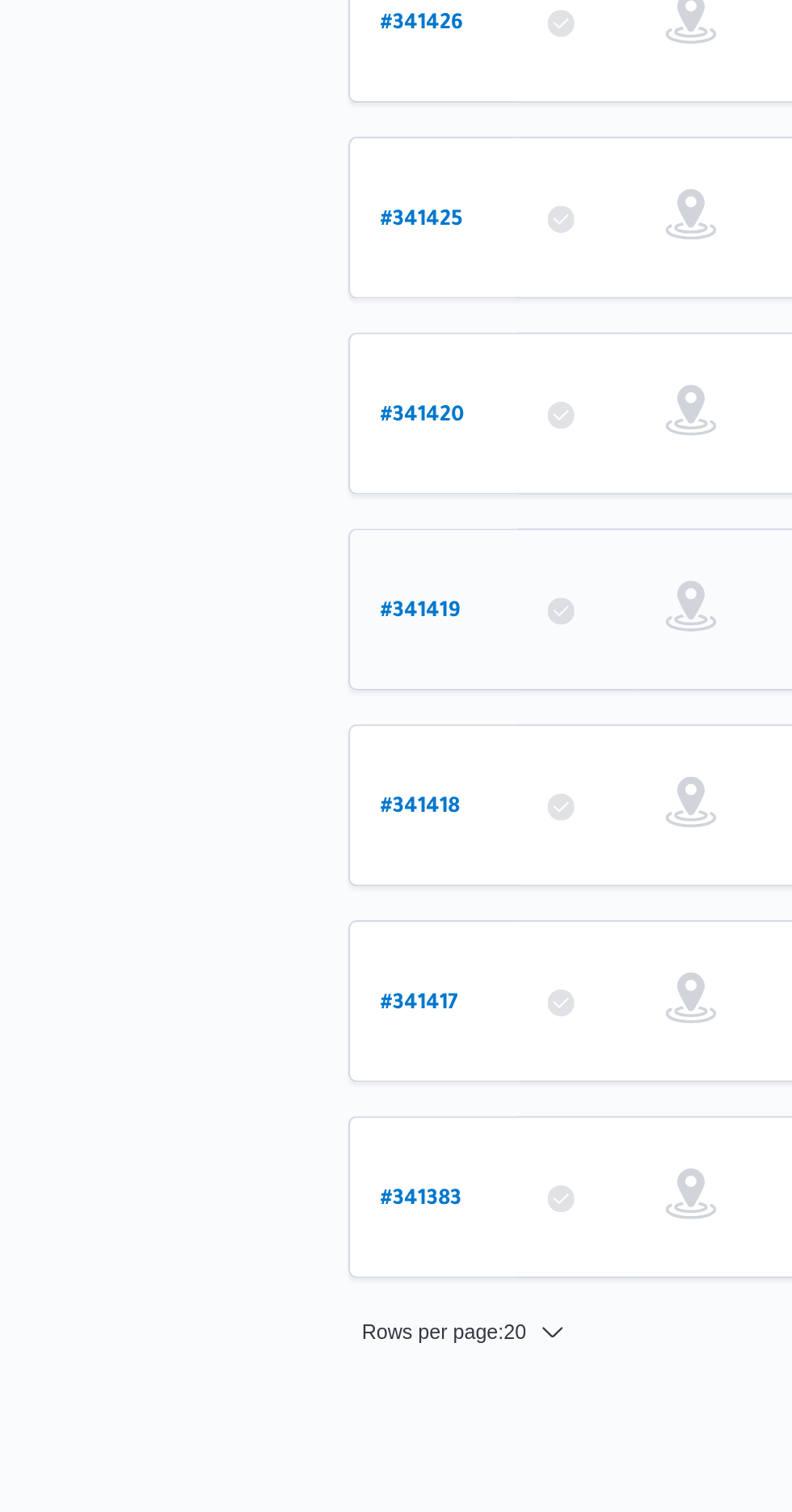
click at [250, 971] on b "# 341419" at bounding box center [244, 977] width 38 height 12
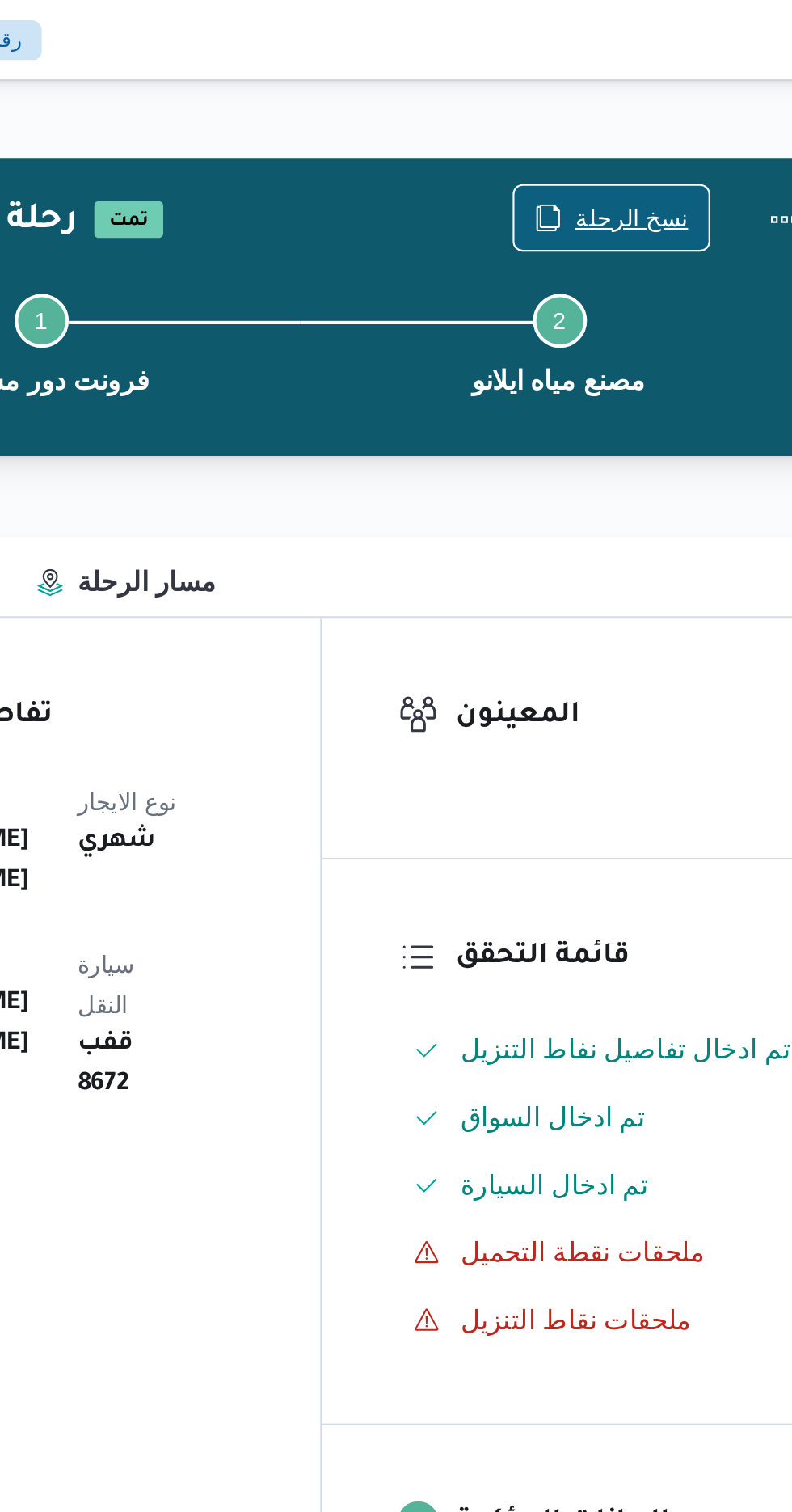
click at [650, 105] on span "نسخ الرحلة" at bounding box center [654, 105] width 54 height 19
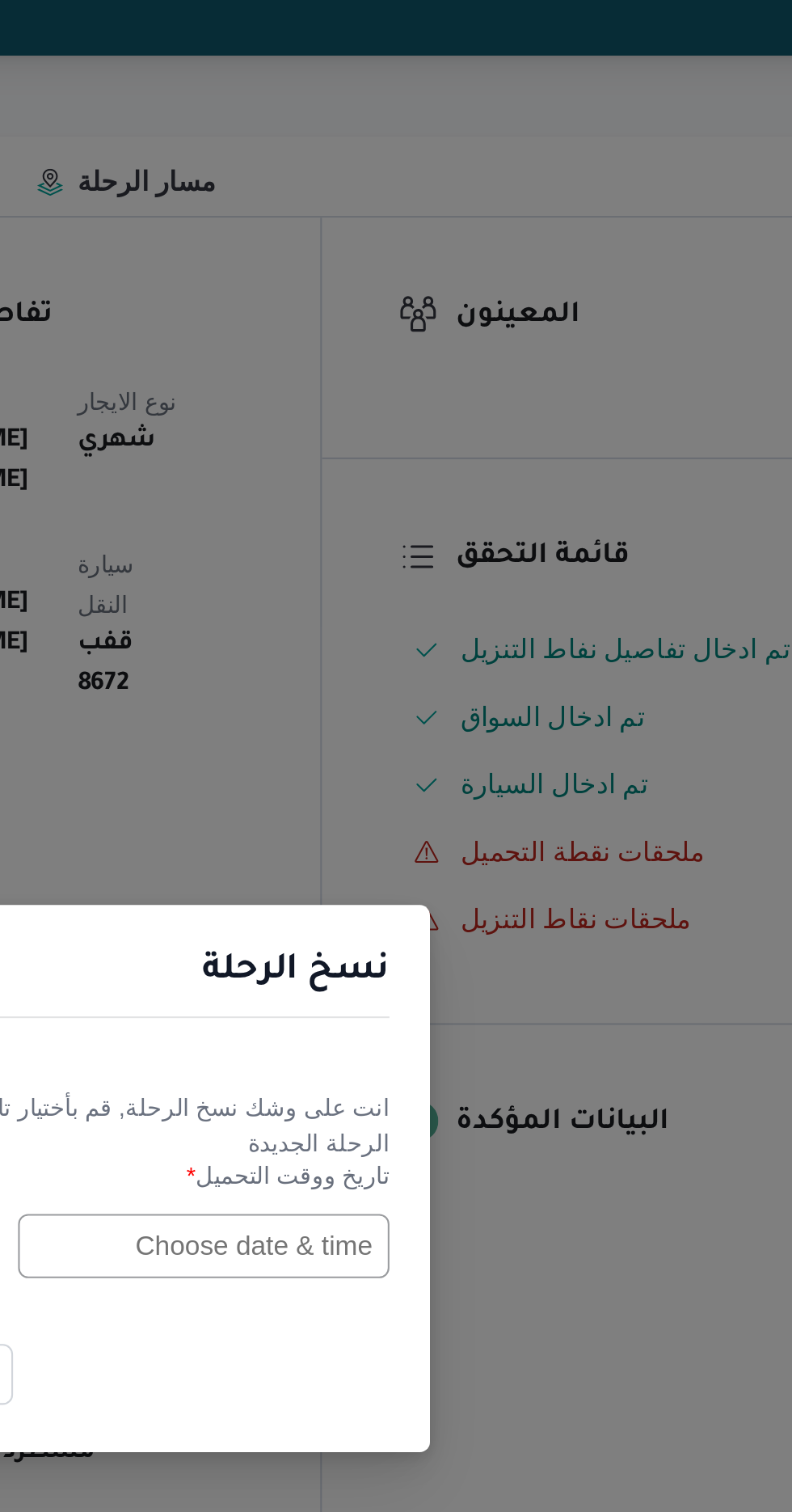
click at [445, 788] on input "text" at bounding box center [449, 788] width 177 height 31
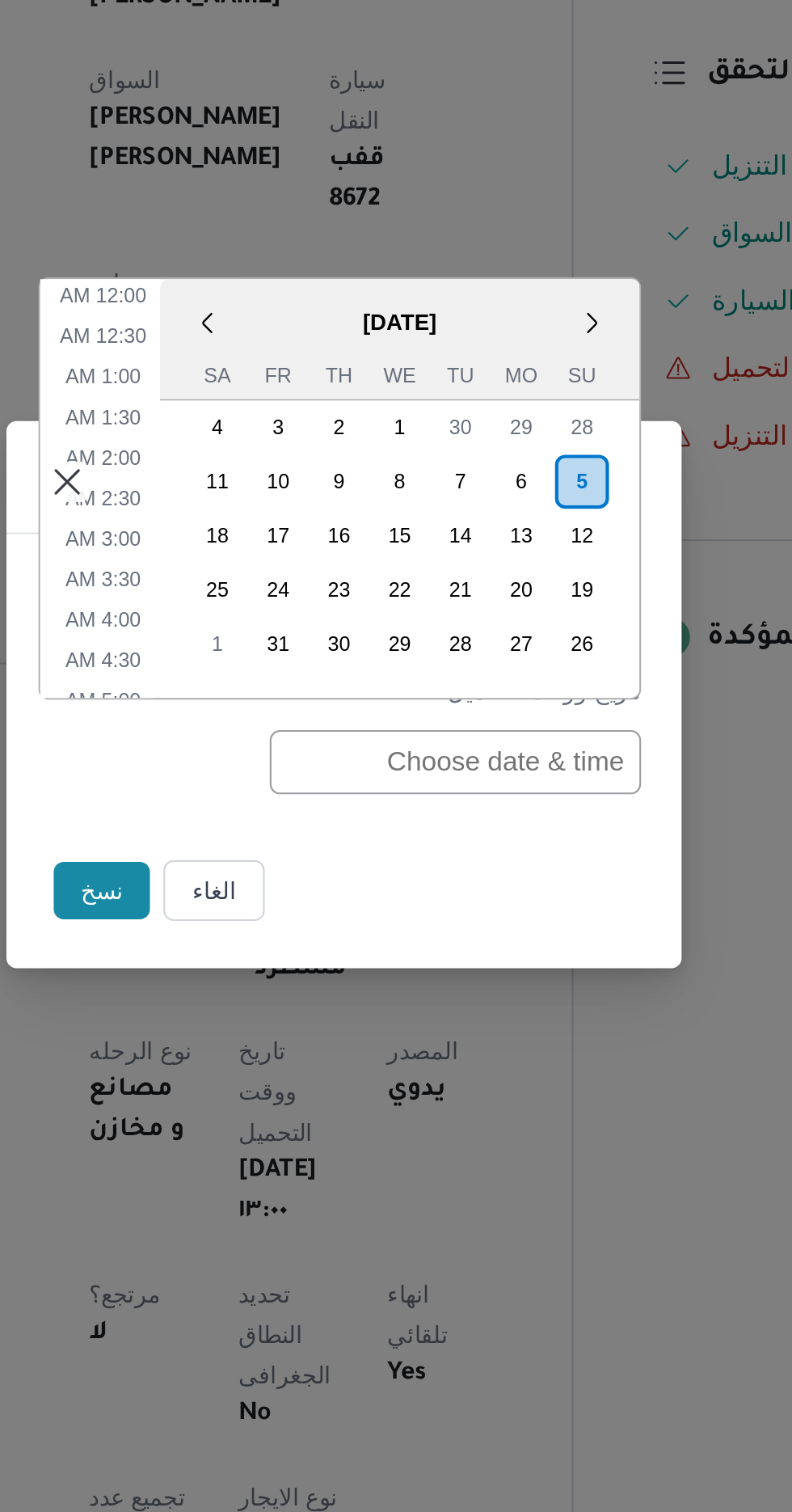
scroll to position [509, 0]
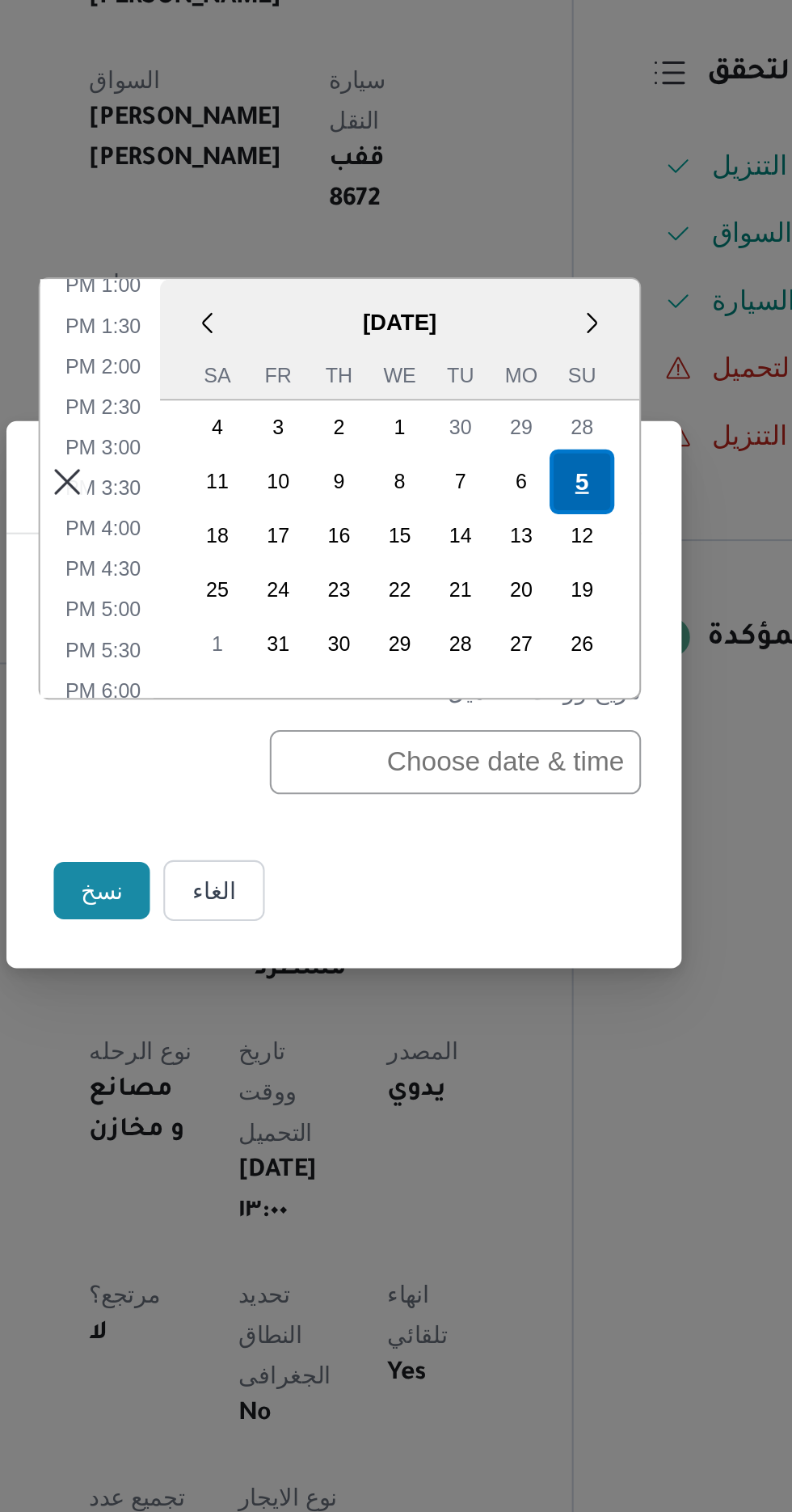
click at [510, 659] on div "5" at bounding box center [510, 655] width 31 height 31
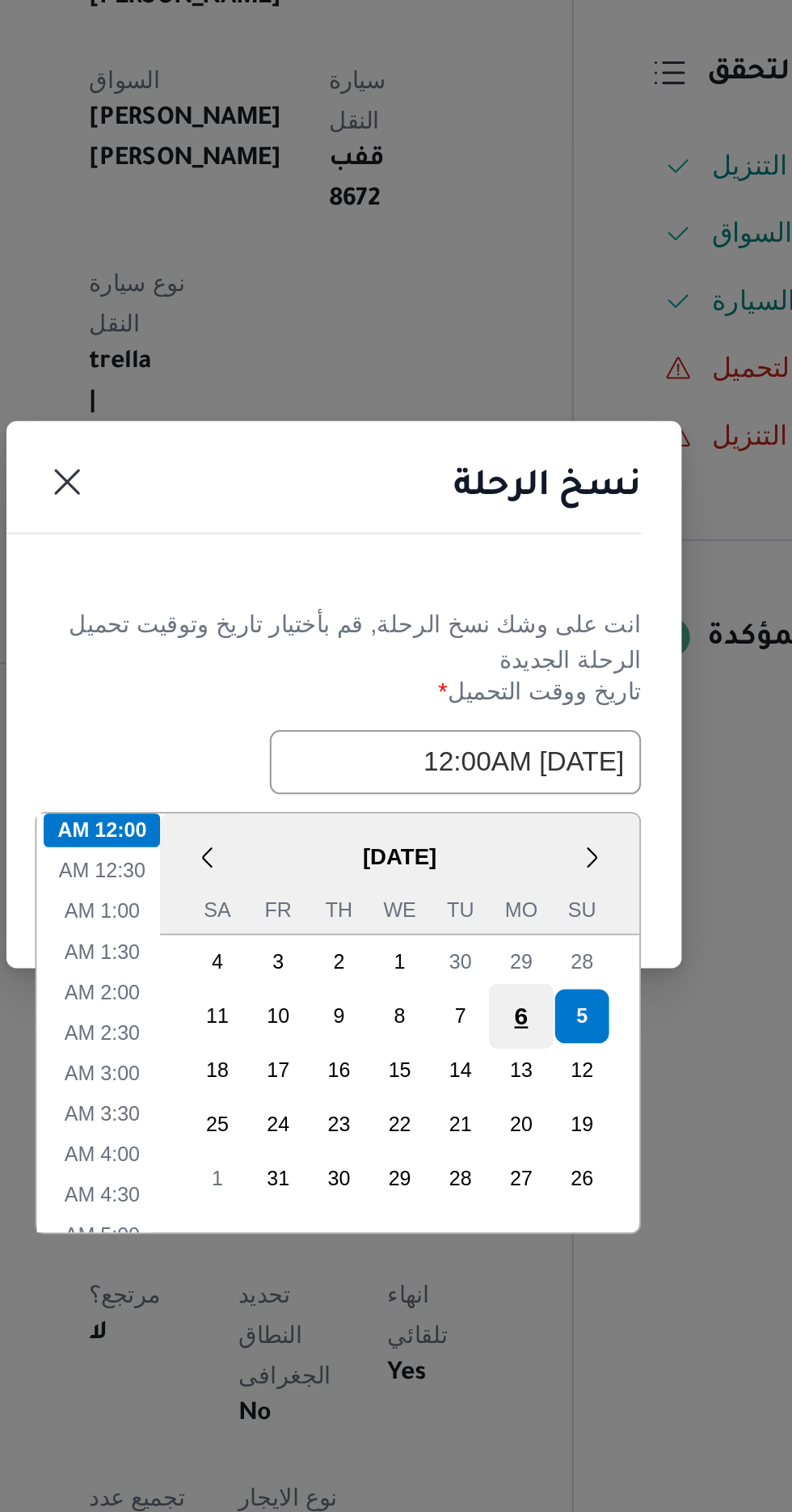
click at [479, 894] on div "6" at bounding box center [481, 910] width 31 height 31
click at [509, 911] on div "5" at bounding box center [510, 910] width 31 height 31
type input "[DATE] 12:00AM"
click at [512, 910] on div "5" at bounding box center [510, 910] width 31 height 31
click at [512, 912] on div "5" at bounding box center [510, 910] width 31 height 31
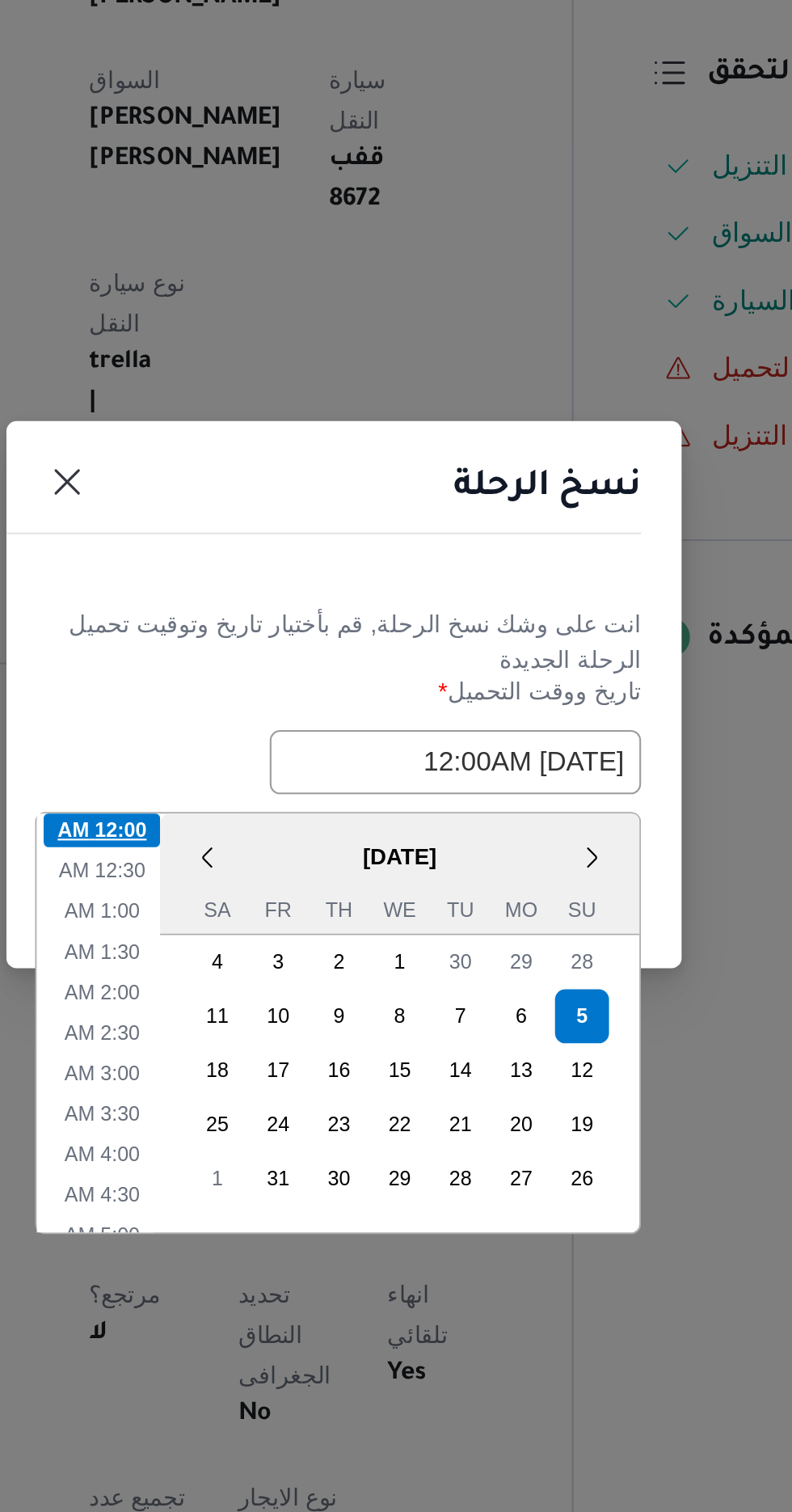
click at [284, 821] on li "12:00 AM" at bounding box center [280, 820] width 56 height 16
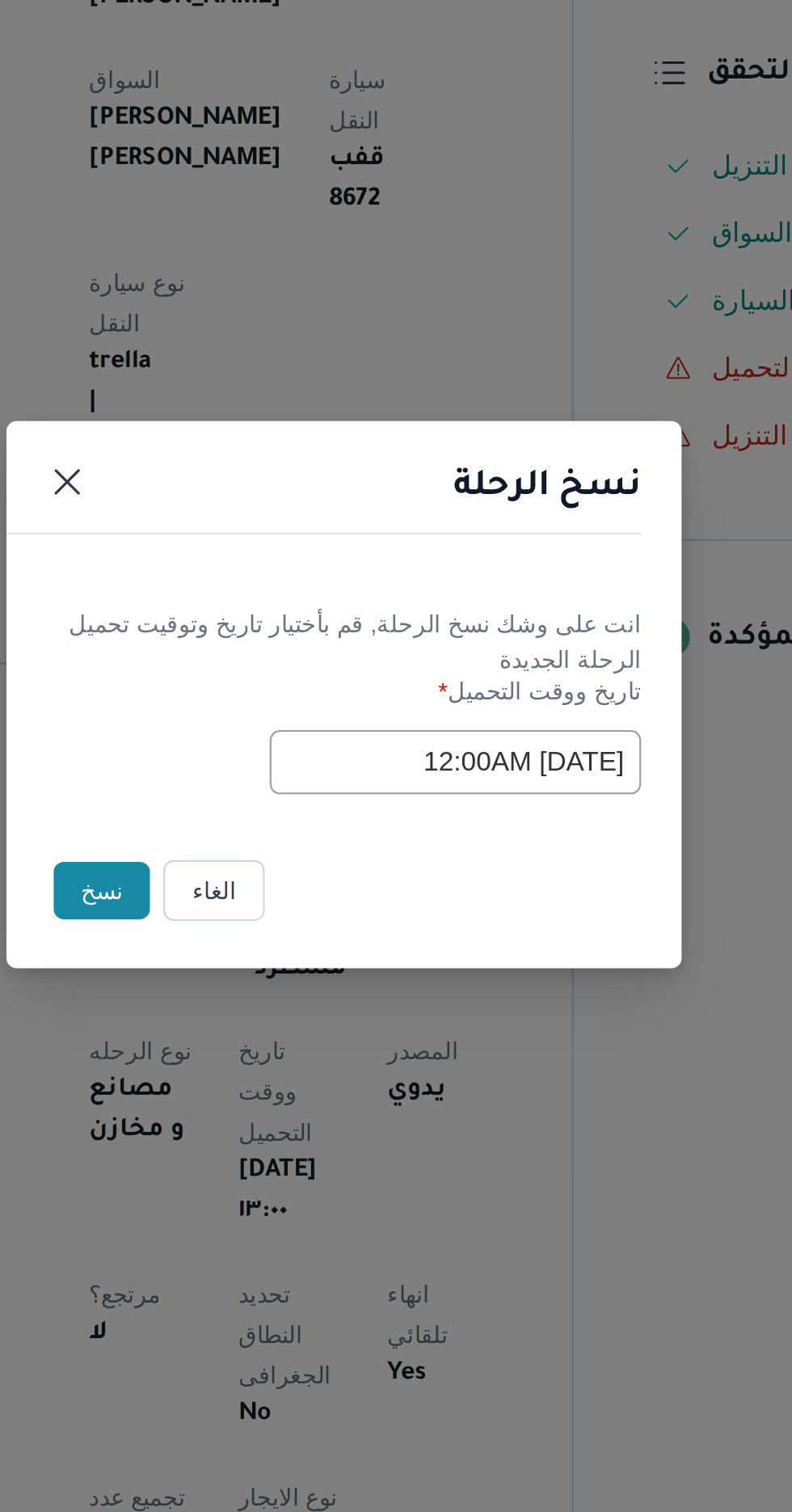
click at [274, 838] on button "نسخ" at bounding box center [280, 850] width 47 height 27
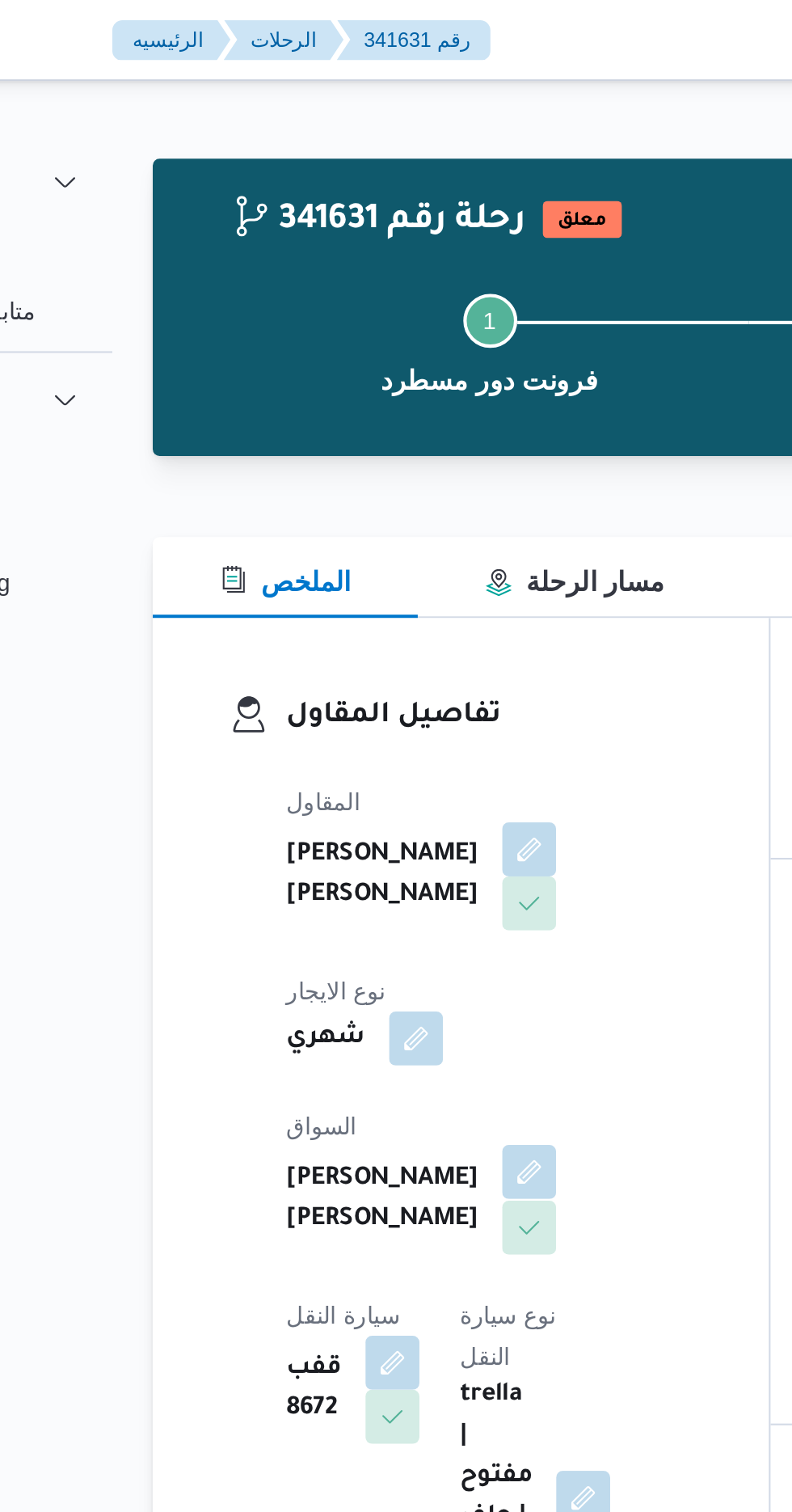
click at [377, 552] on button "button" at bounding box center [390, 561] width 26 height 26
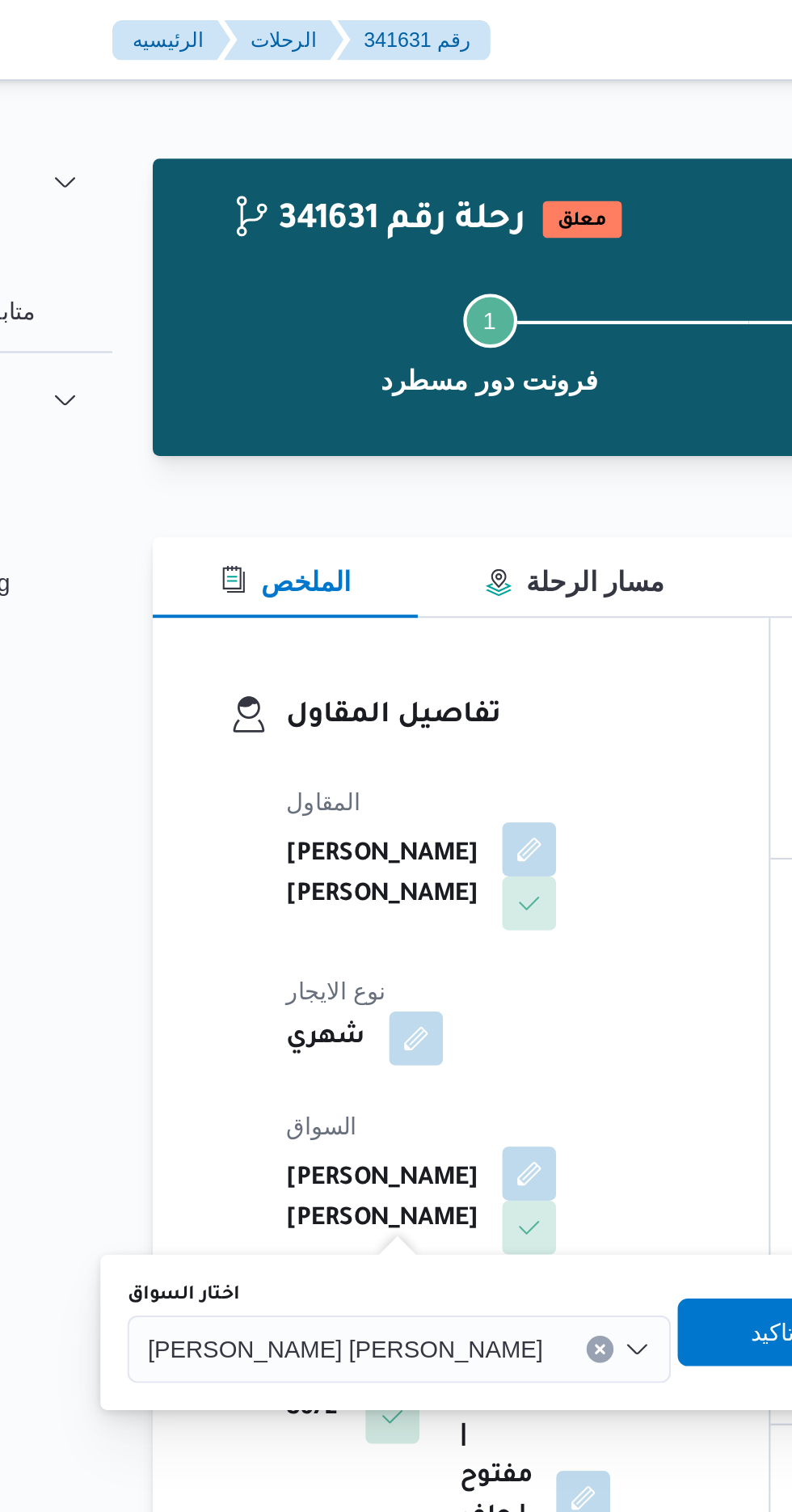
click at [286, 659] on div "[PERSON_NAME] [PERSON_NAME]" at bounding box center [328, 645] width 260 height 32
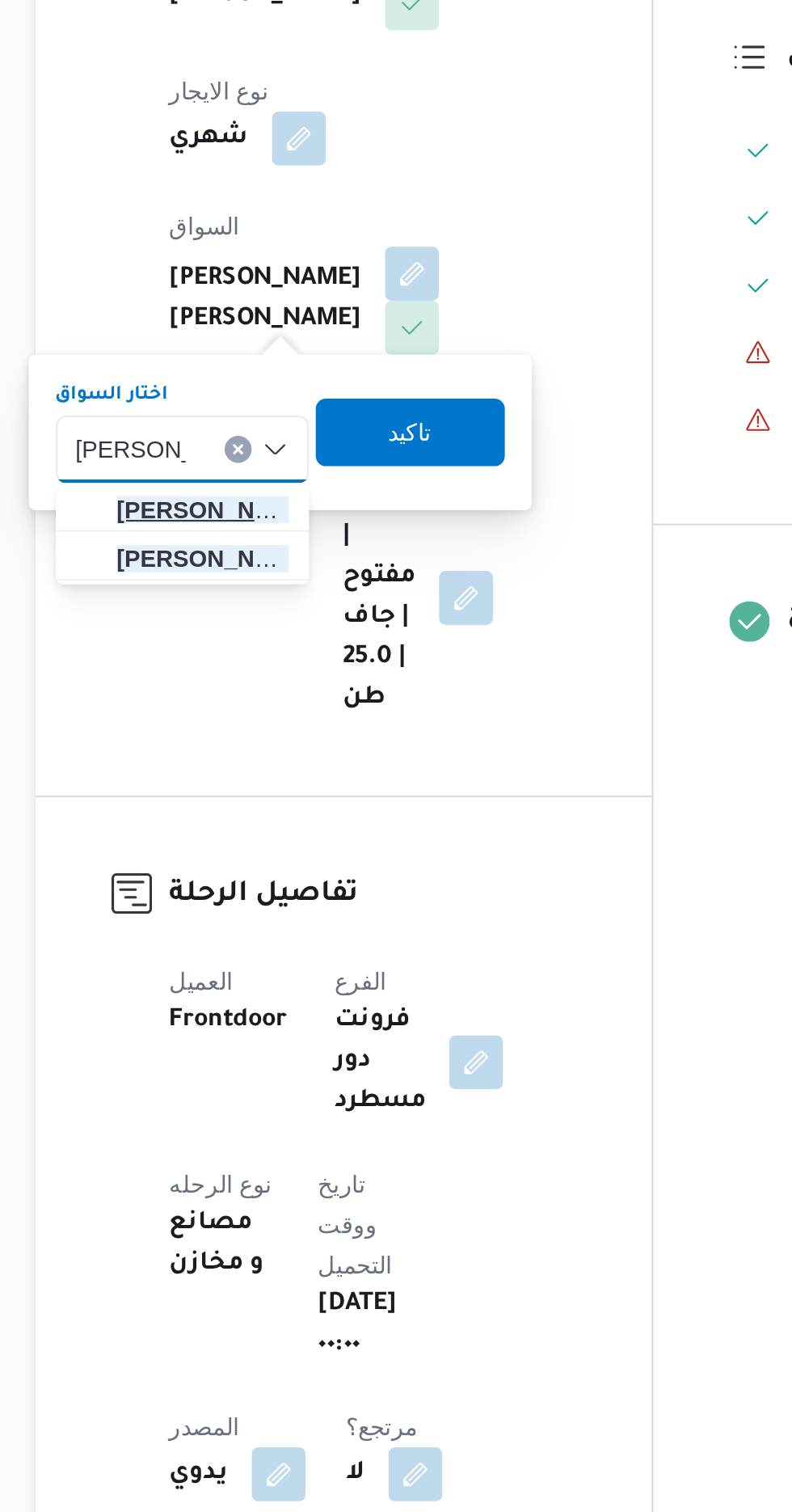
type input "[PERSON_NAME]"
click at [303, 676] on span "[PERSON_NAME] [PERSON_NAME]" at bounding box center [290, 675] width 82 height 19
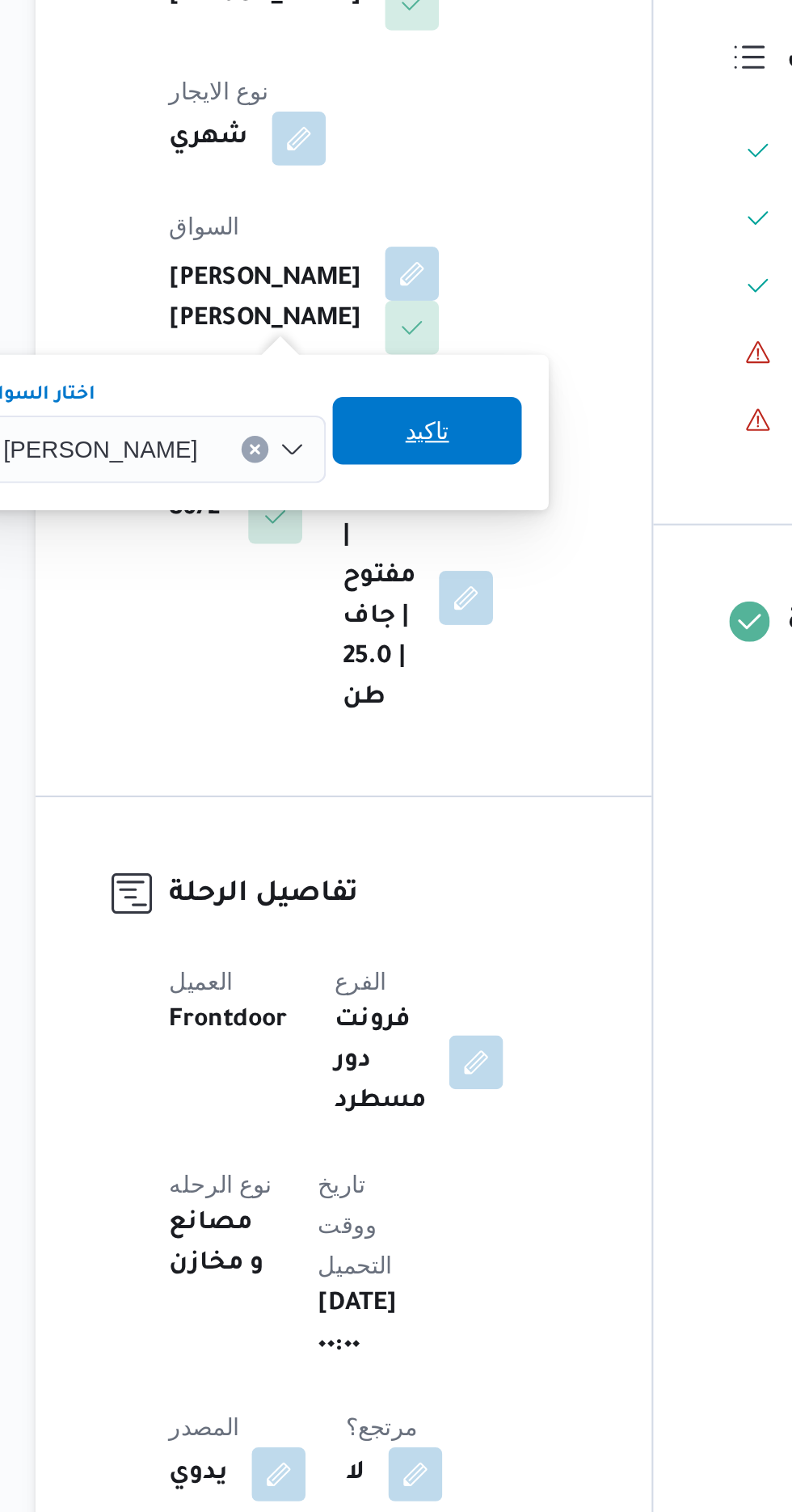
click at [408, 641] on span "تاكيد" at bounding box center [397, 637] width 21 height 19
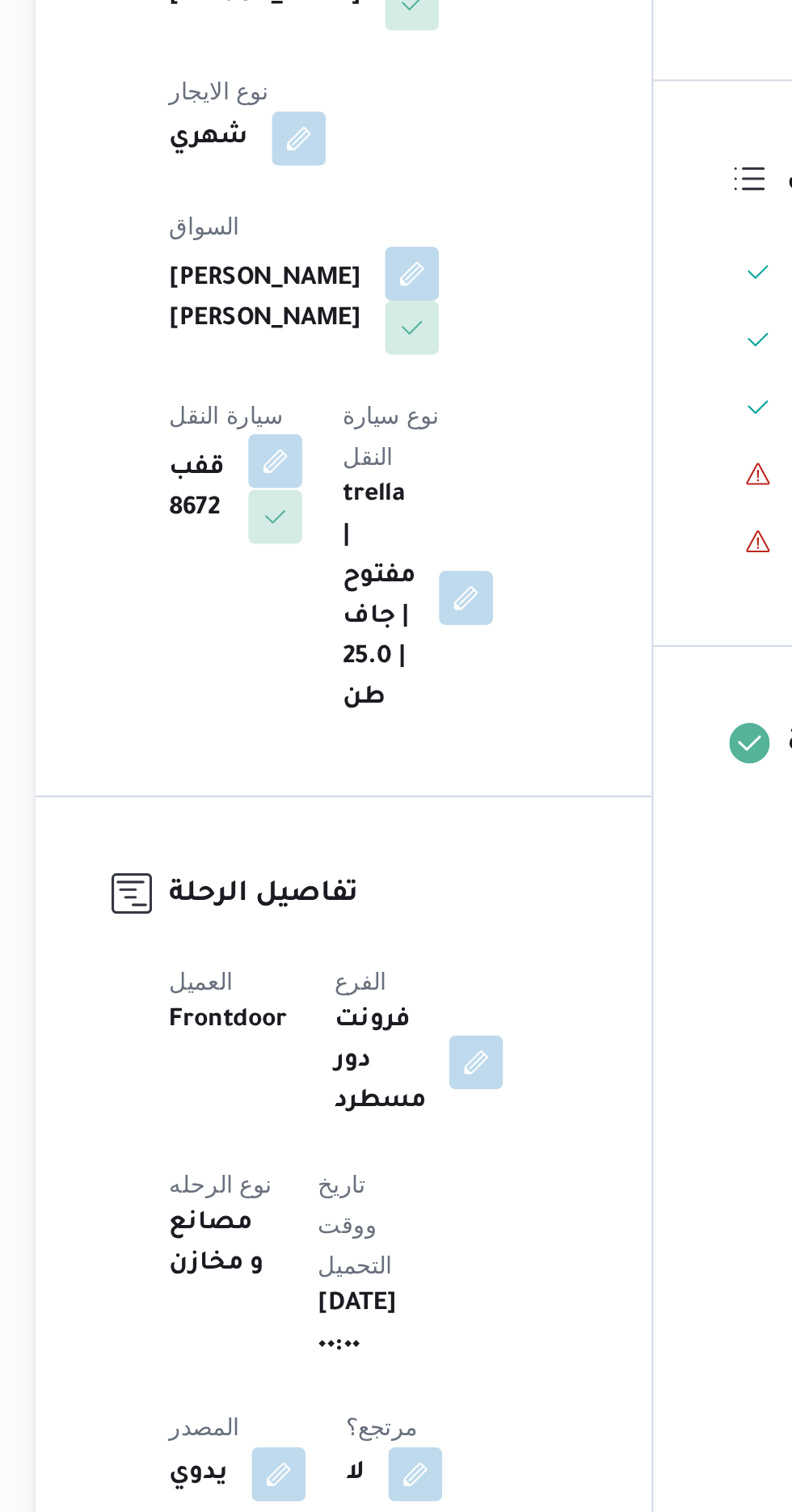
click at [337, 639] on button "button" at bounding box center [325, 652] width 26 height 26
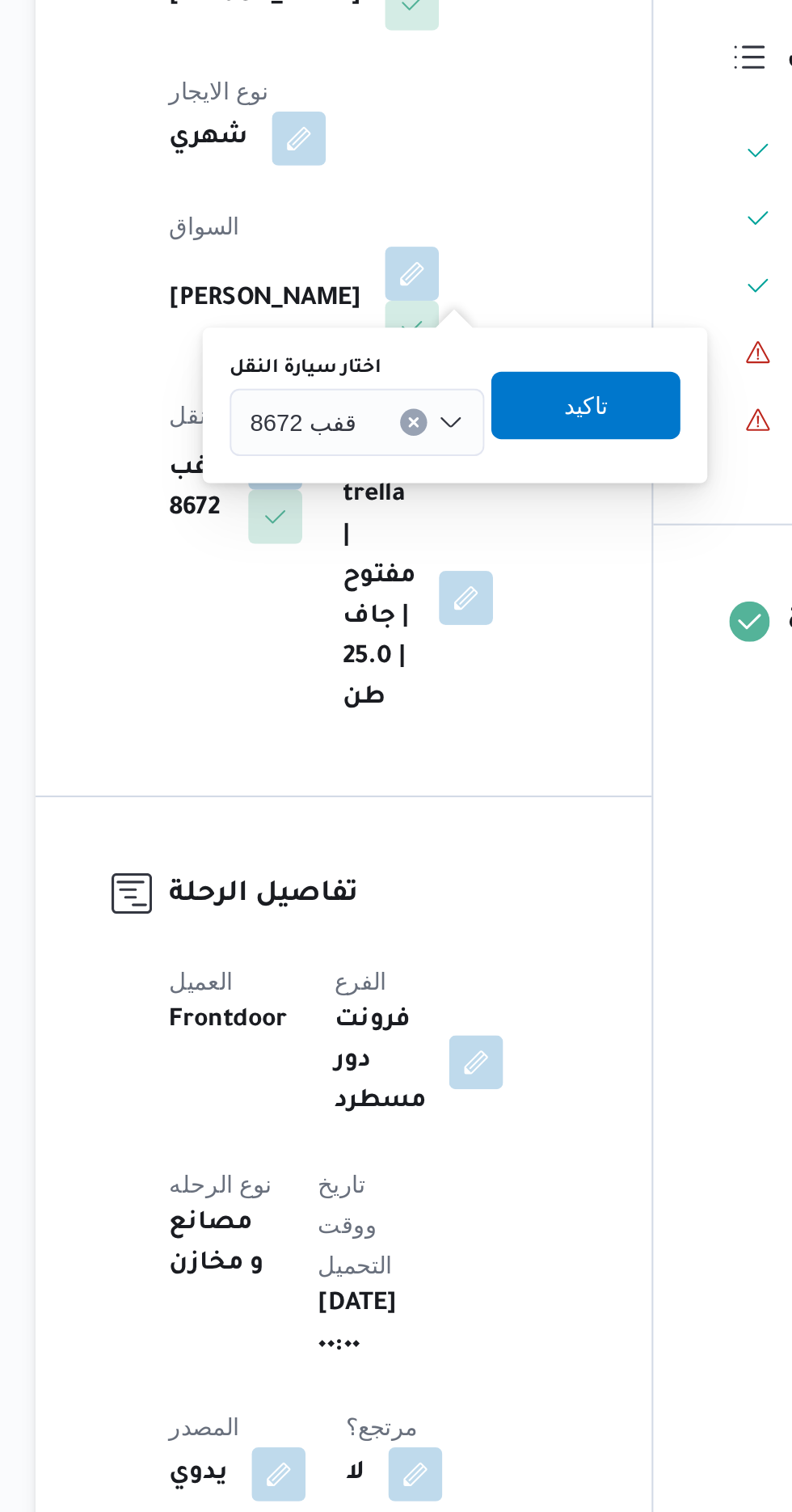
click at [366, 632] on div "قفب 8672" at bounding box center [364, 632] width 122 height 32
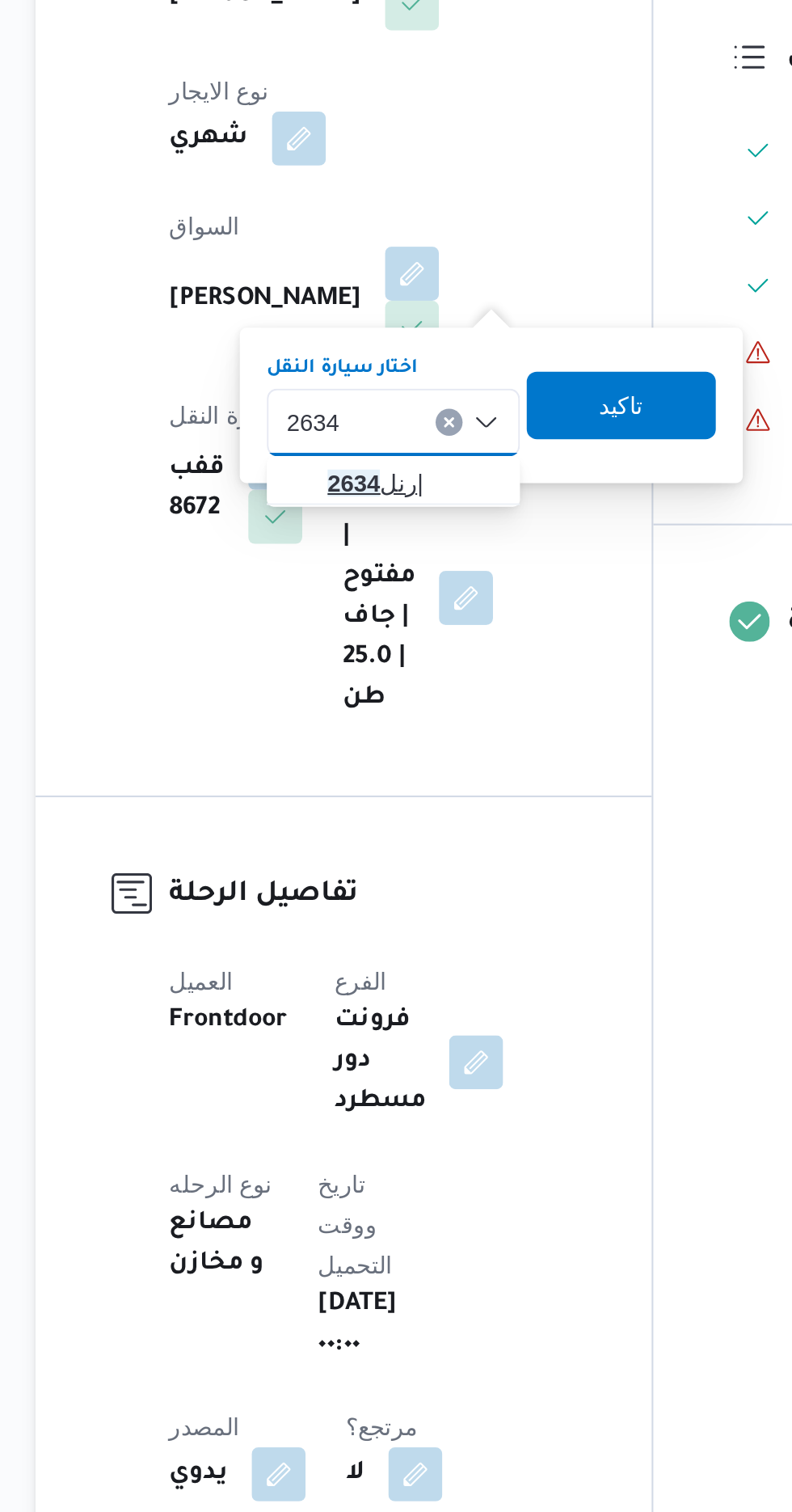
type input "2634"
click at [392, 659] on span "رنل 2634 |" at bounding box center [391, 662] width 82 height 19
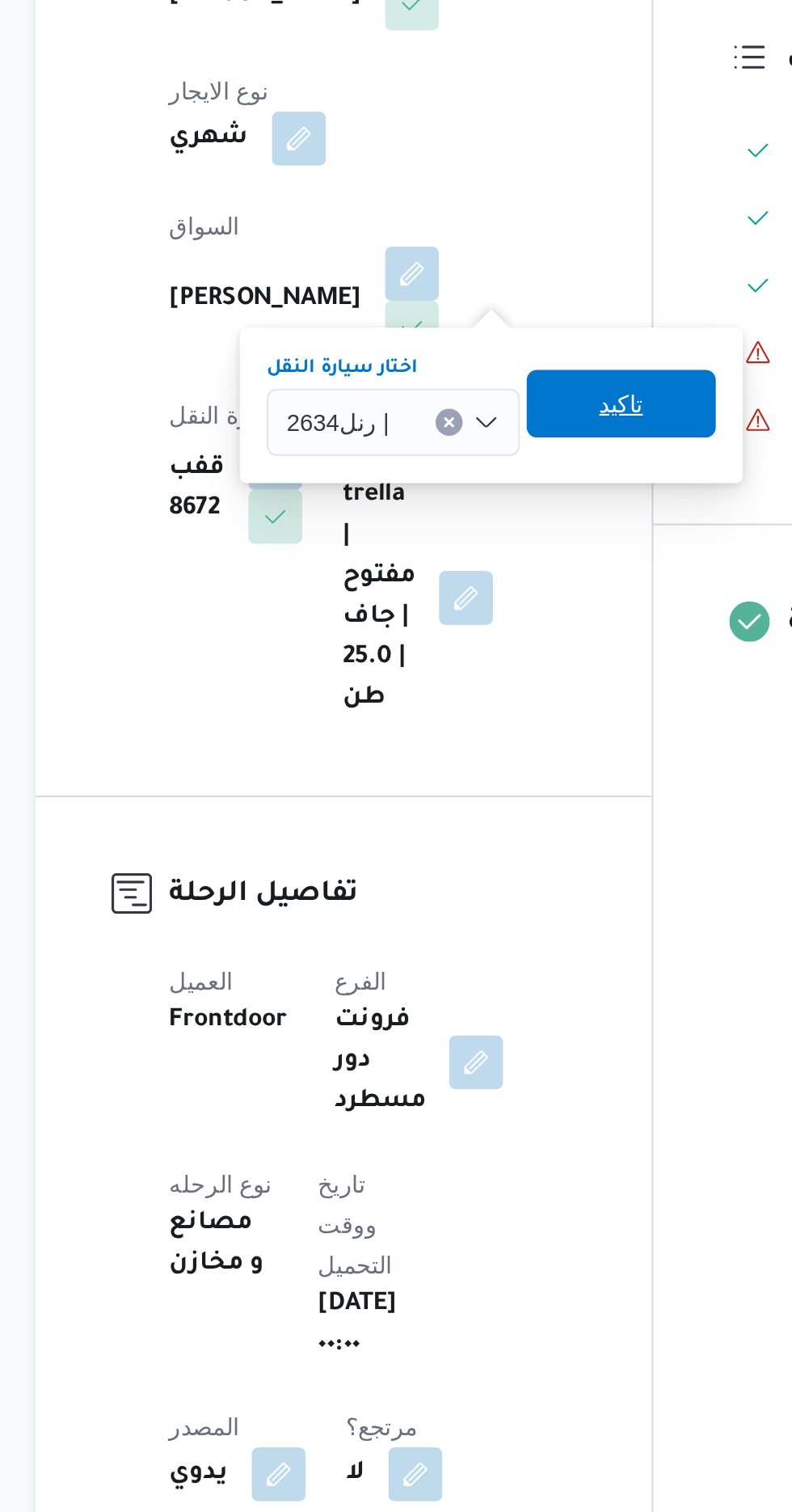
click at [494, 622] on span "تاكيد" at bounding box center [491, 625] width 21 height 19
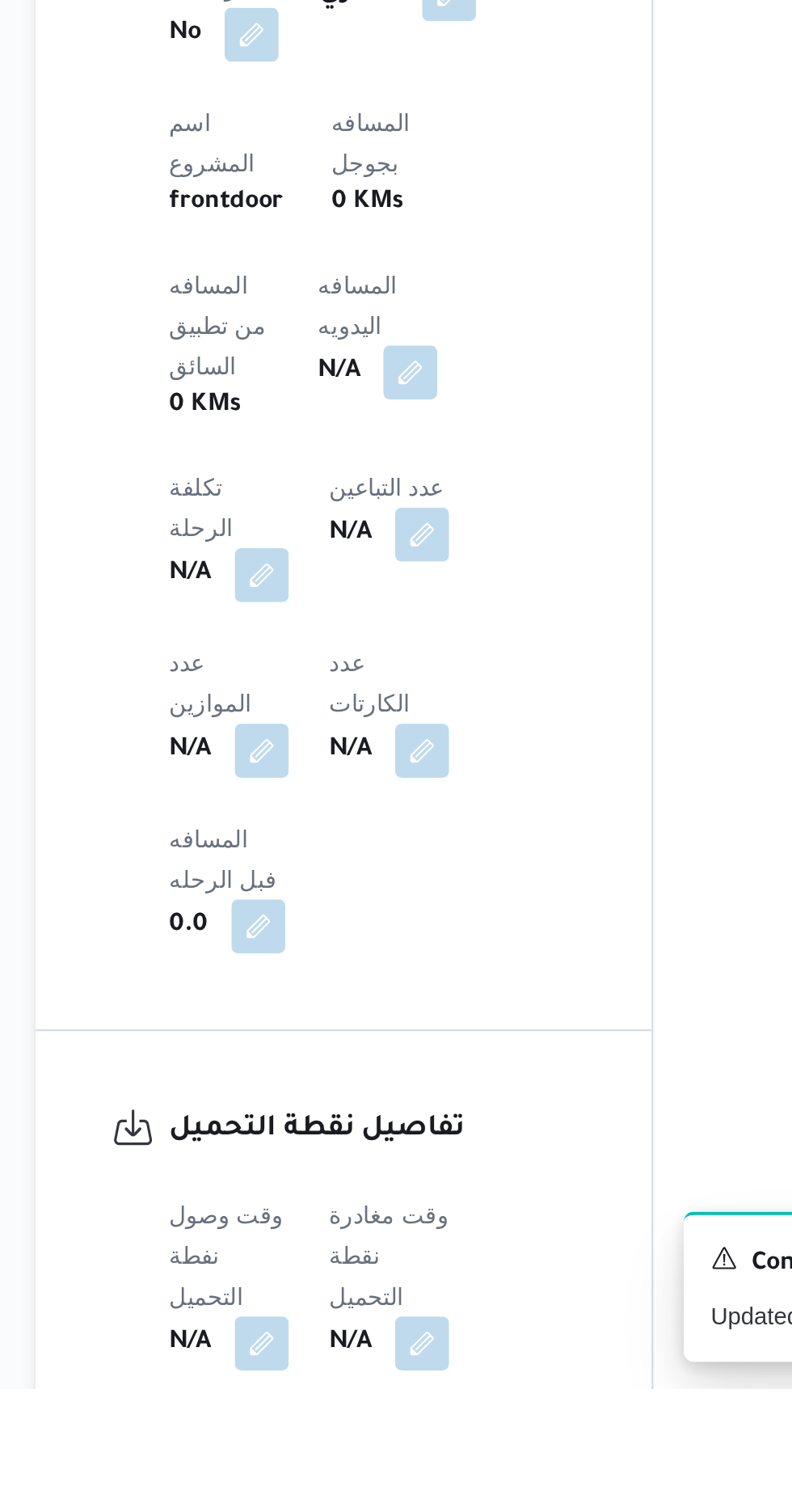
scroll to position [465, 0]
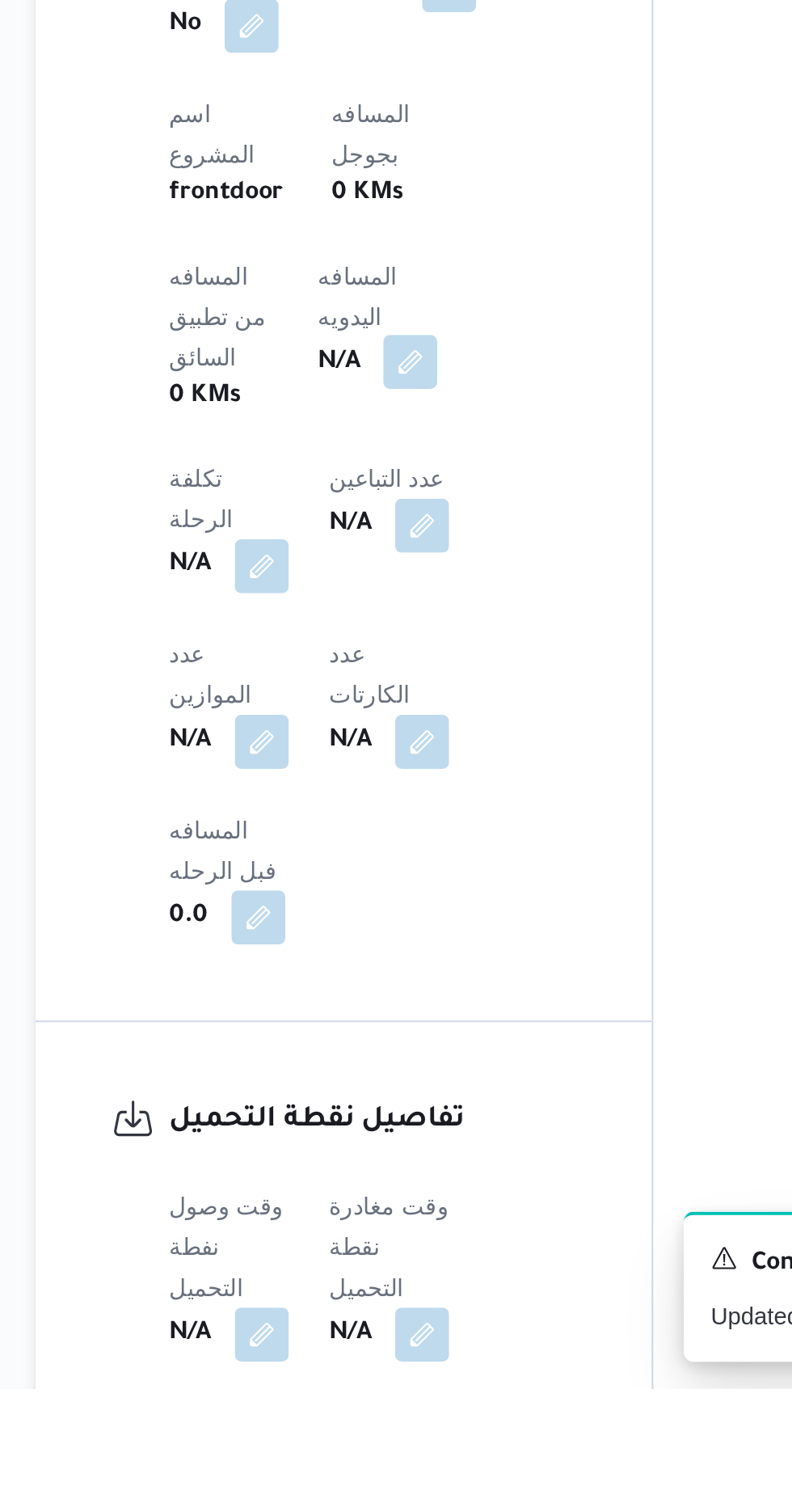
click at [376, 1008] on button "button" at bounding box center [389, 1020] width 26 height 26
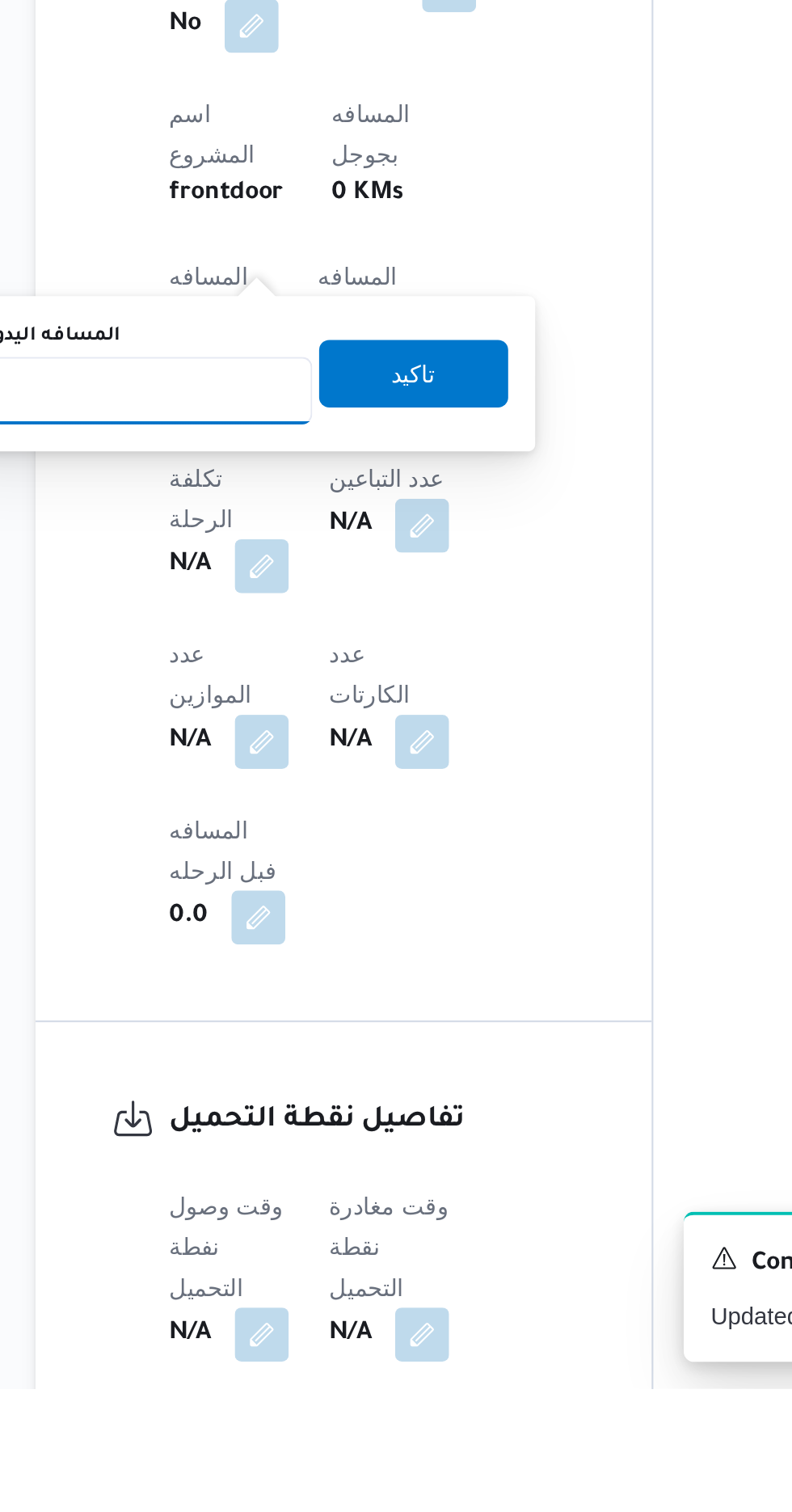
click at [302, 1033] on input "المسافه اليدويه" at bounding box center [263, 1034] width 161 height 32
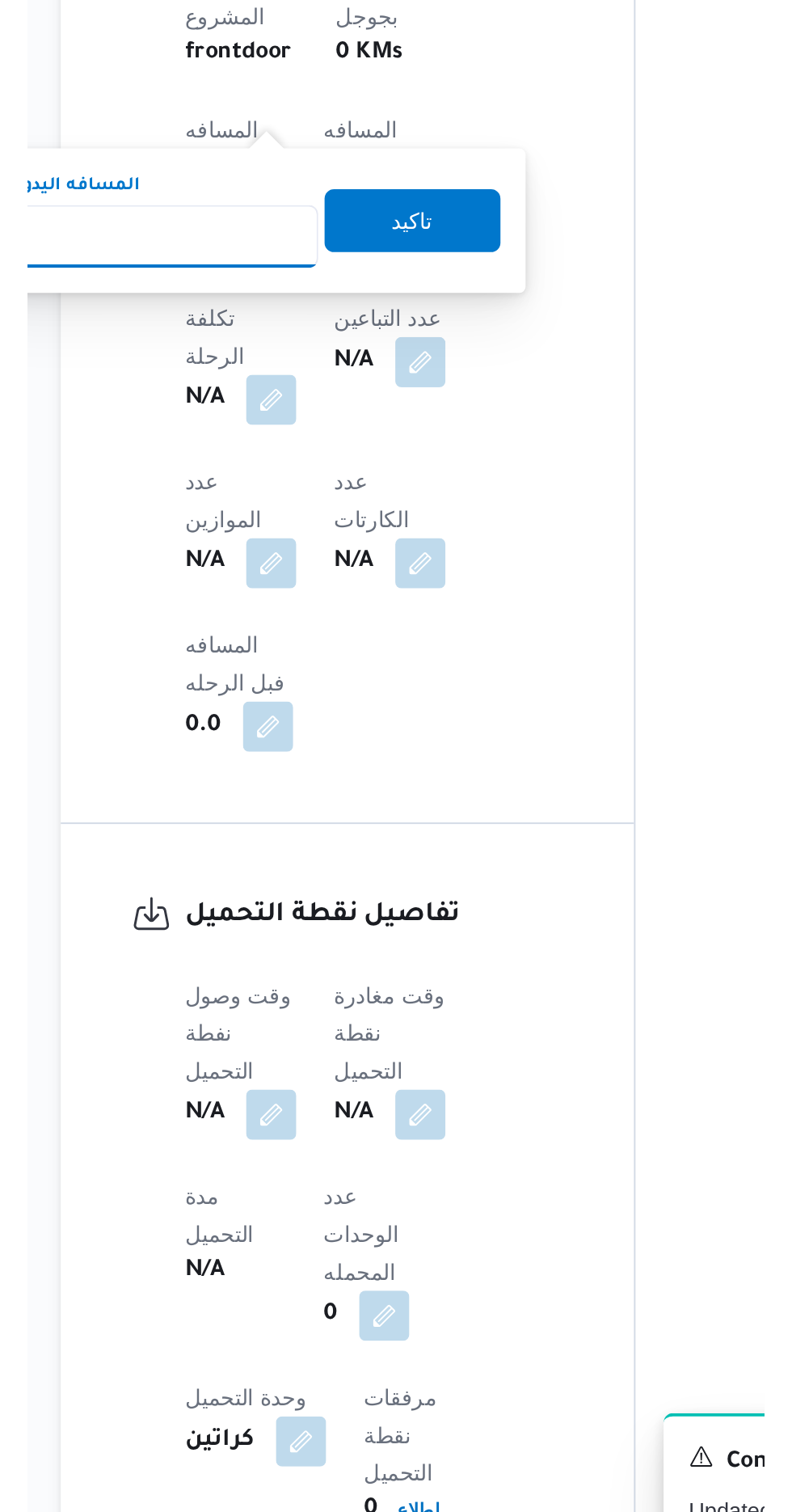
scroll to position [593, 0]
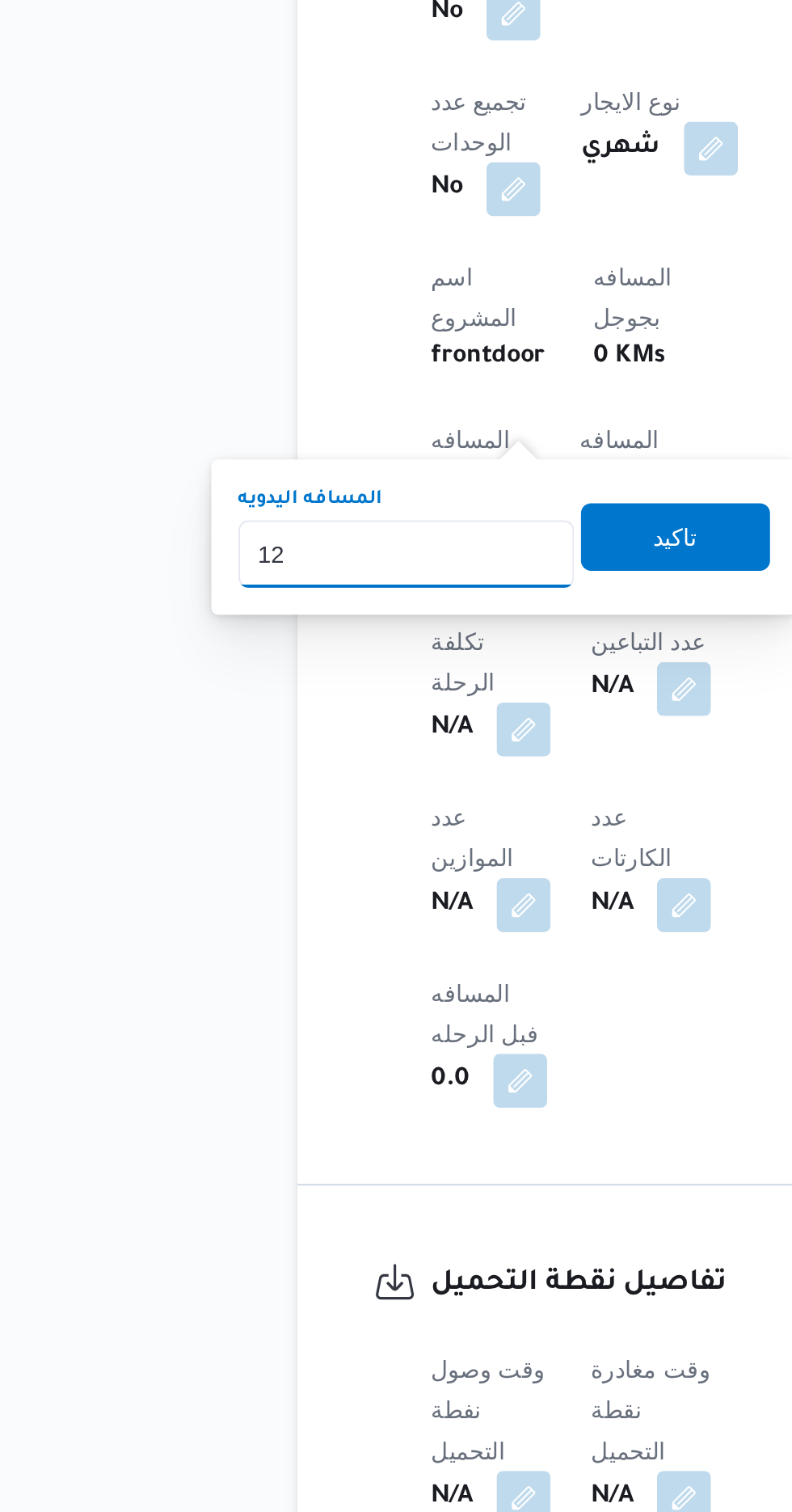
type input "120"
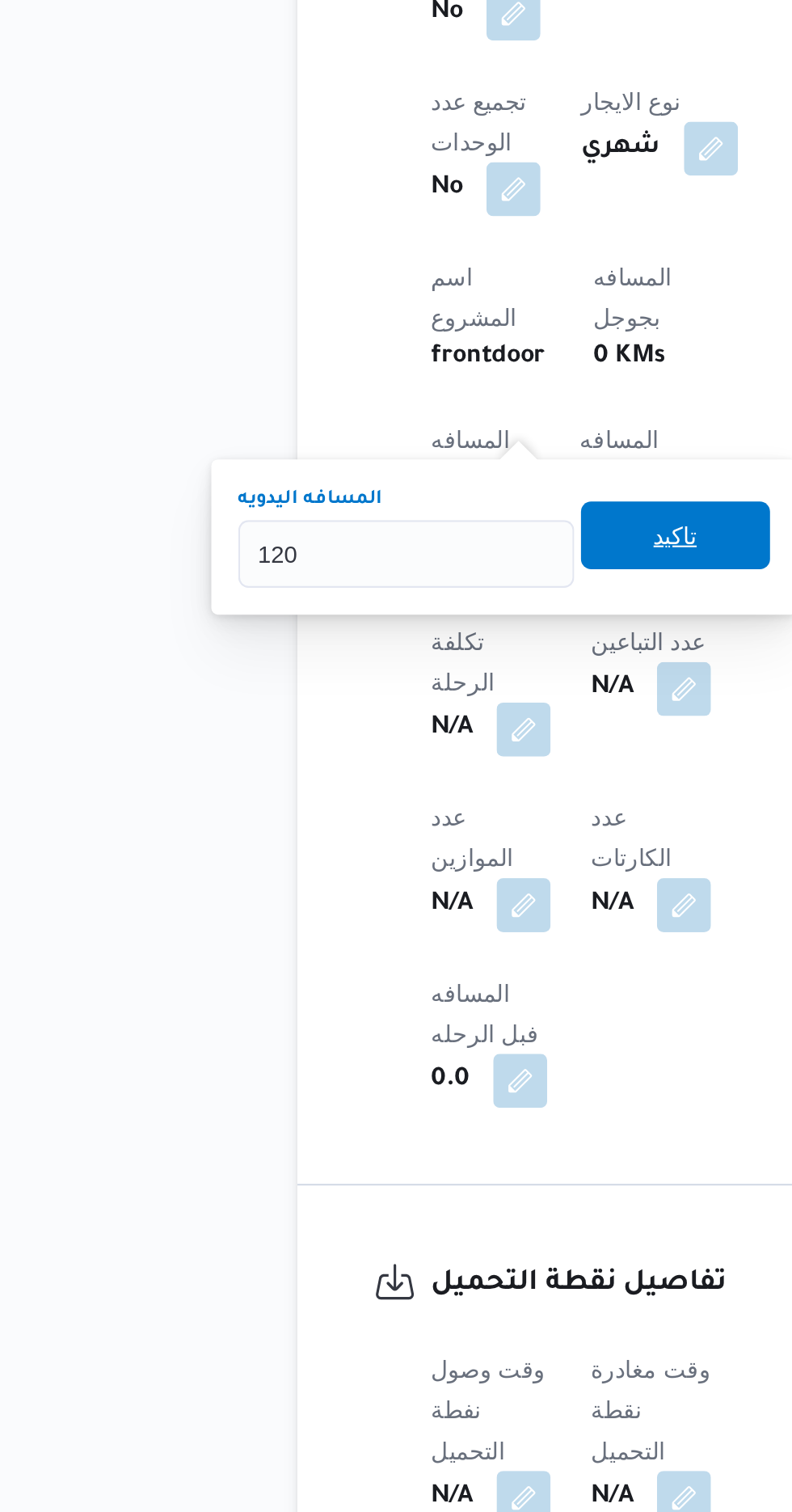
click at [415, 885] on span "تاكيد" at bounding box center [391, 897] width 90 height 32
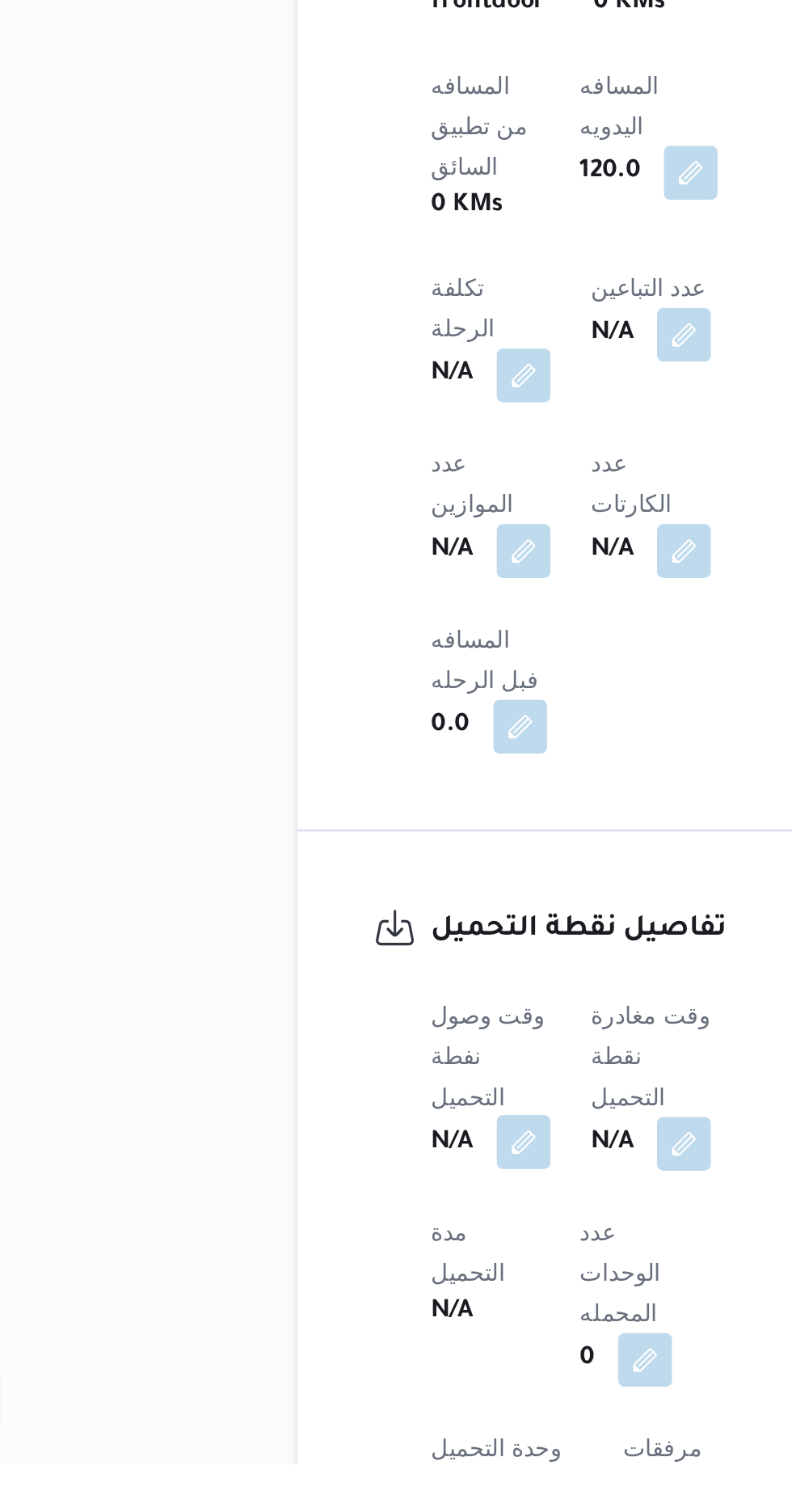
click at [325, 1344] on button "button" at bounding box center [318, 1357] width 26 height 26
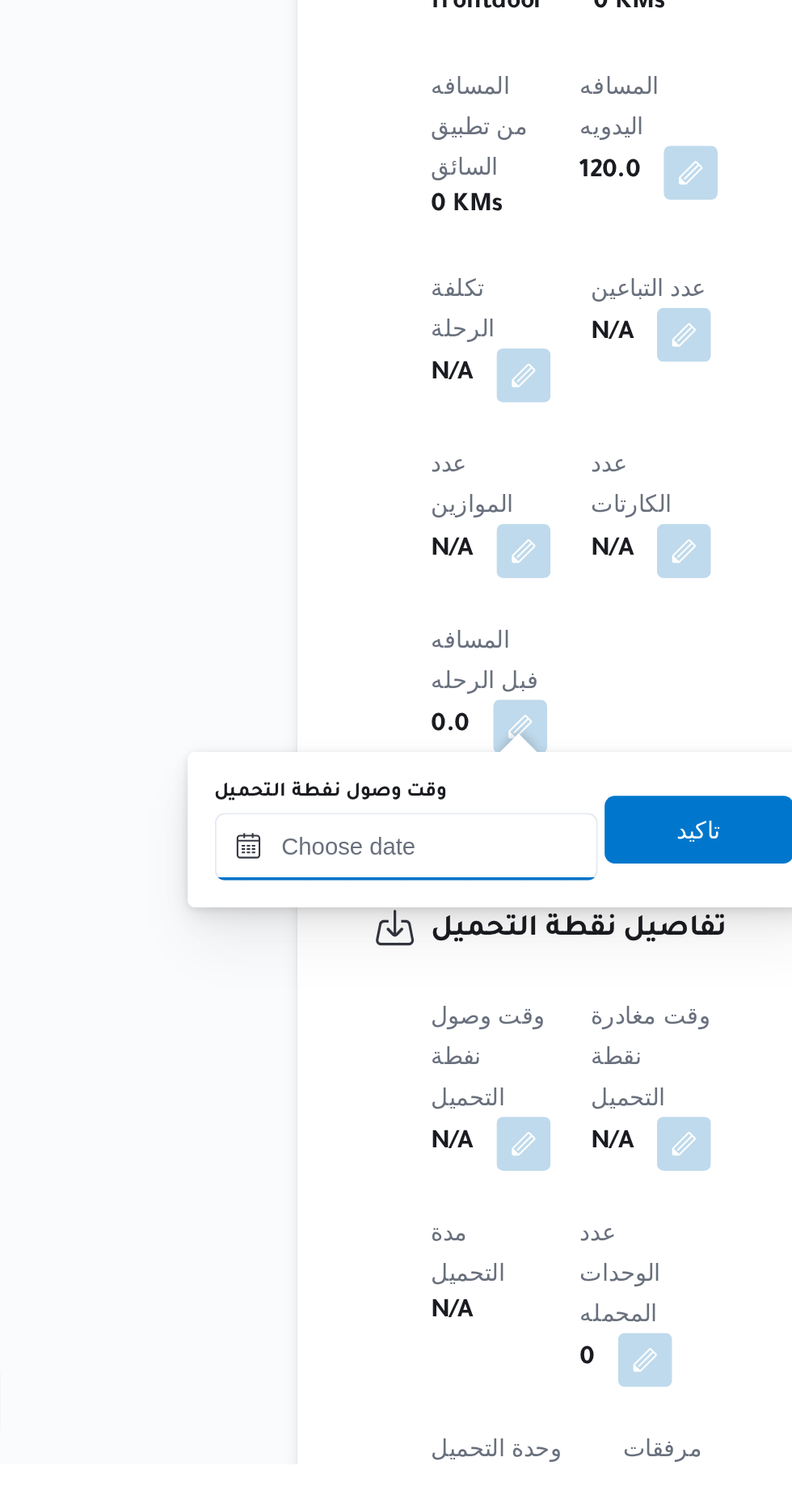
click at [305, 1212] on input "وقت وصول نفطة التحميل" at bounding box center [262, 1215] width 183 height 32
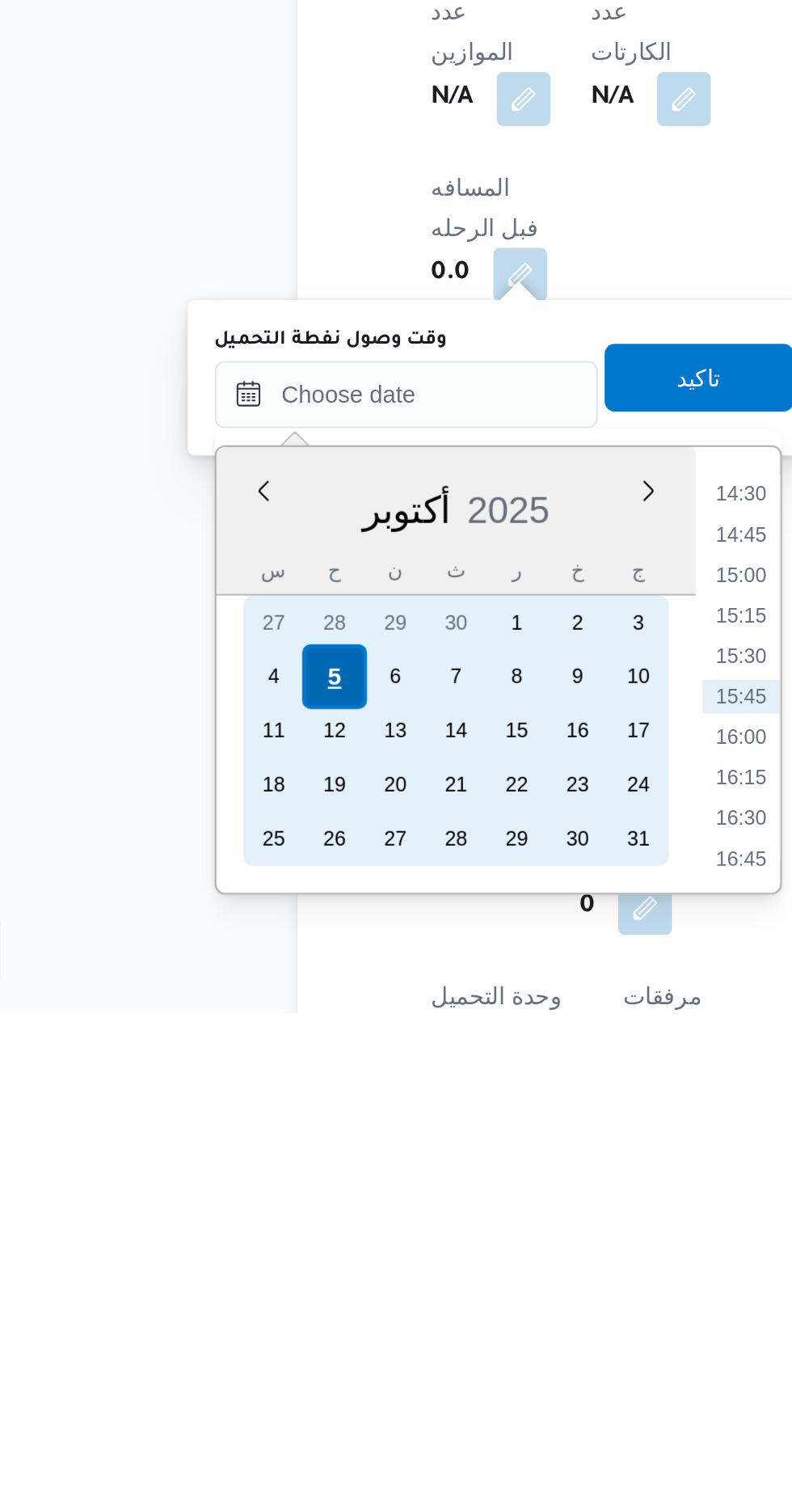
click at [230, 1360] on div "5" at bounding box center [227, 1351] width 31 height 31
type input "[DATE] ٠٠:٠٠"
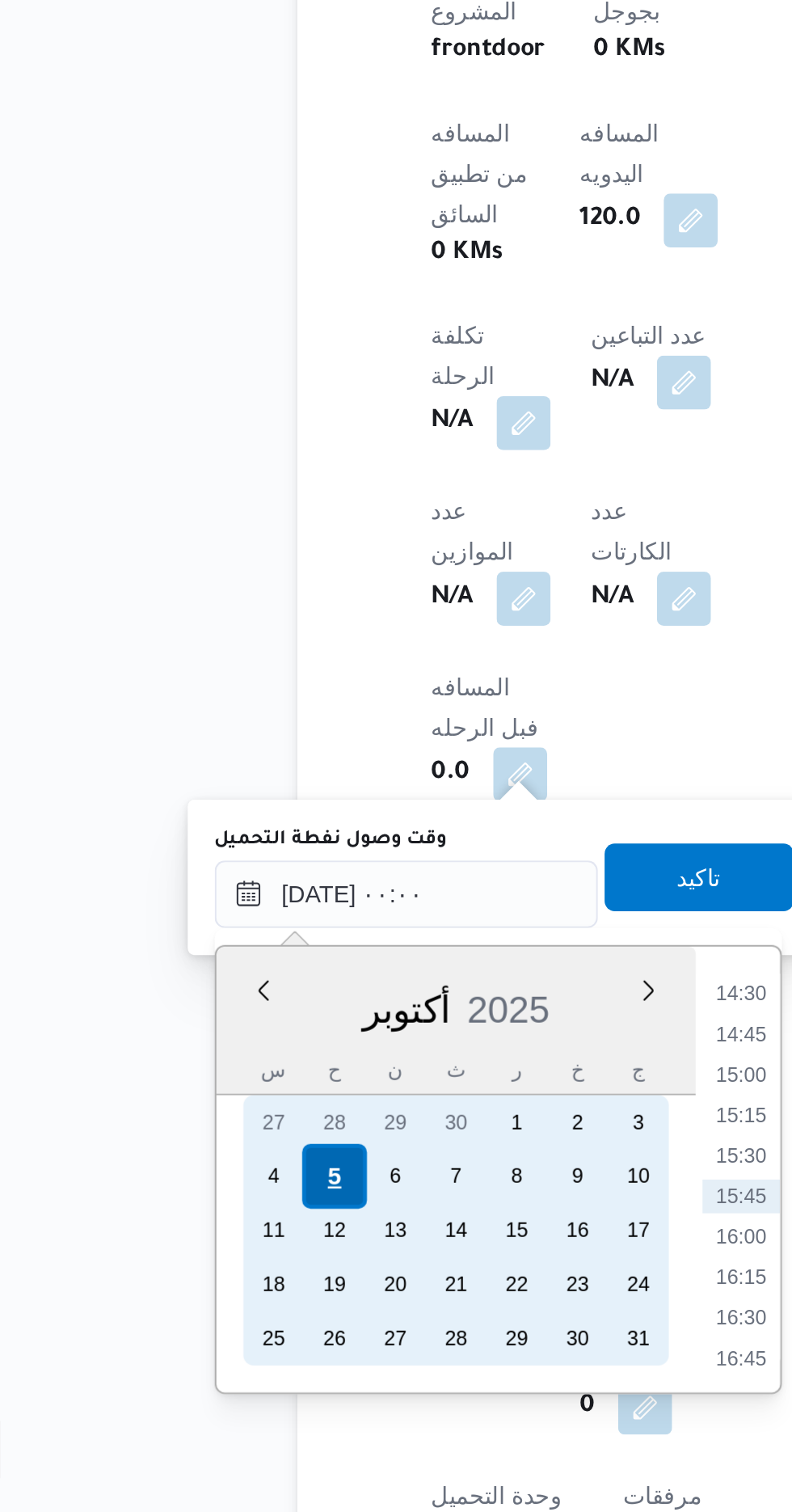
scroll to position [0, 0]
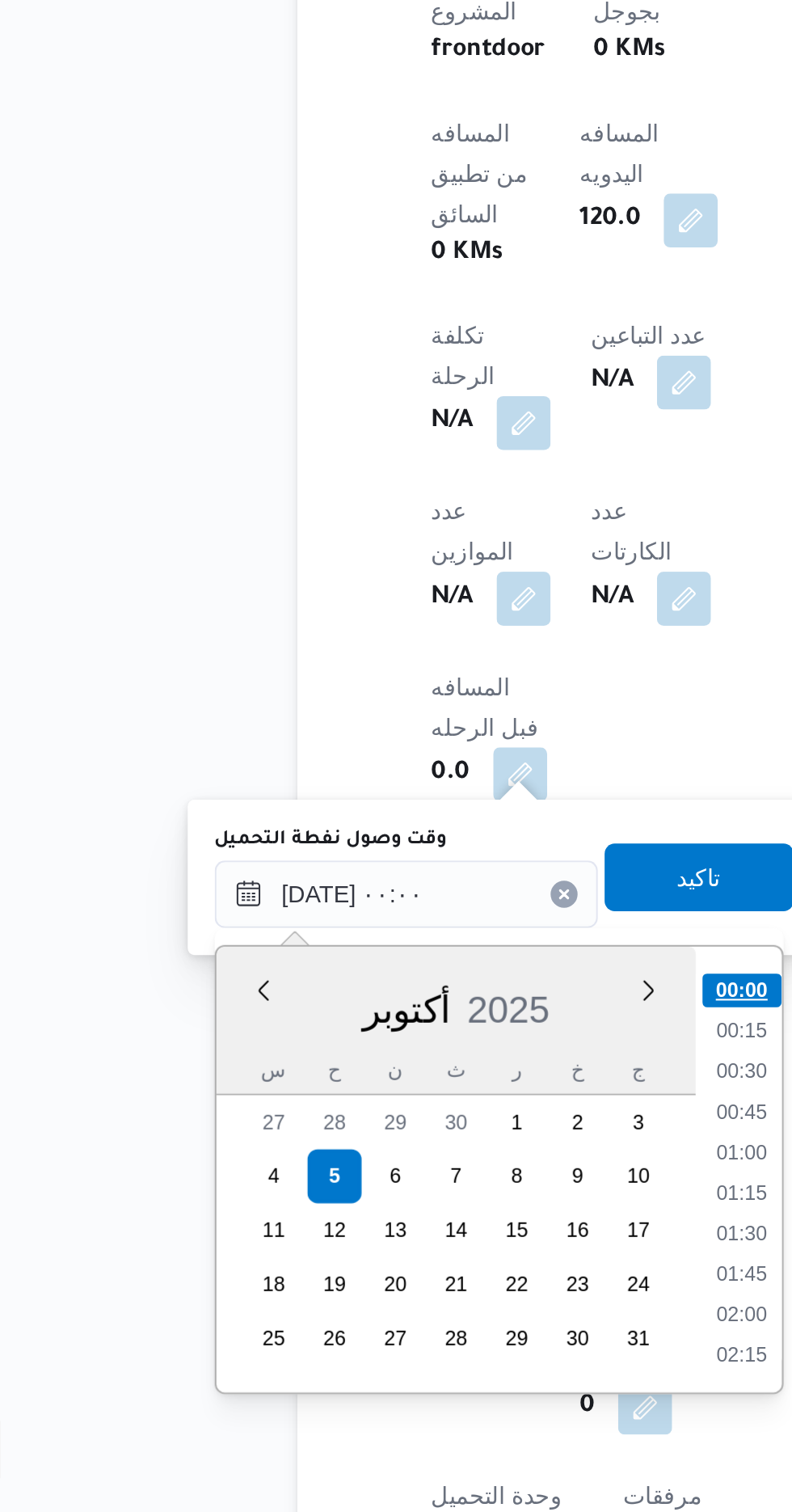
click at [429, 1262] on li "00:00" at bounding box center [423, 1262] width 38 height 16
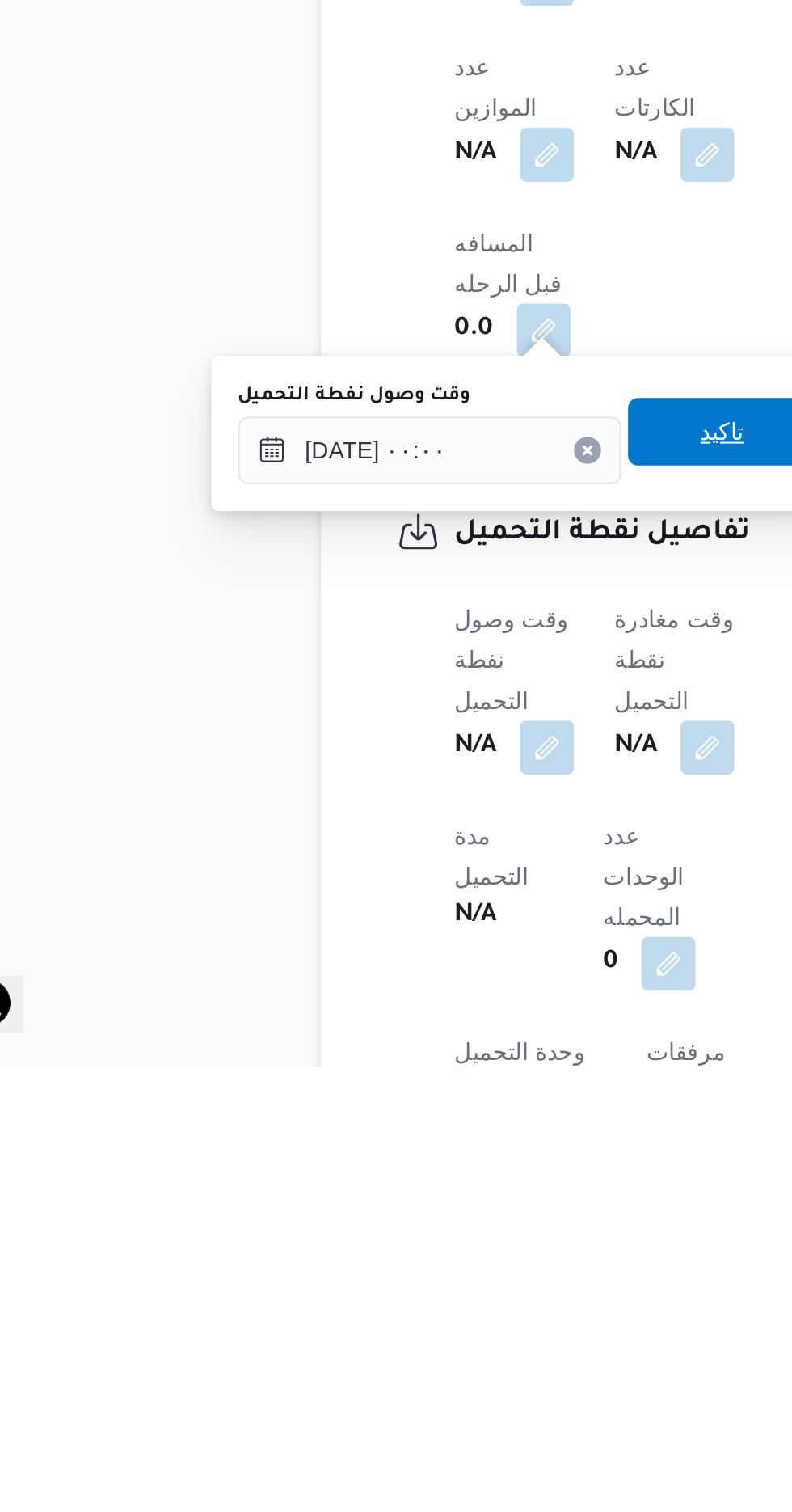
click at [410, 1210] on span "تاكيد" at bounding box center [402, 1207] width 21 height 19
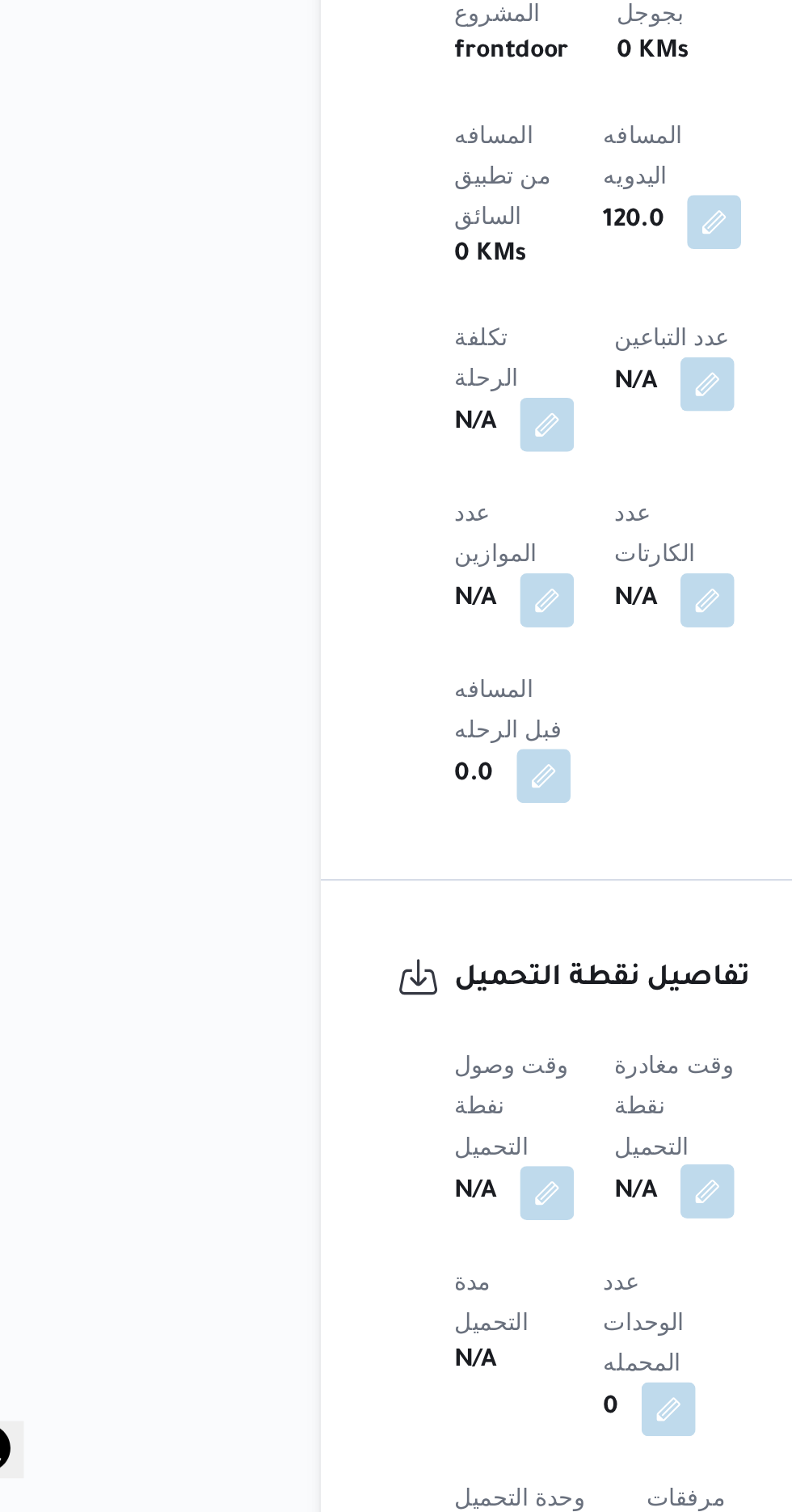
click at [397, 1345] on button "button" at bounding box center [395, 1358] width 26 height 26
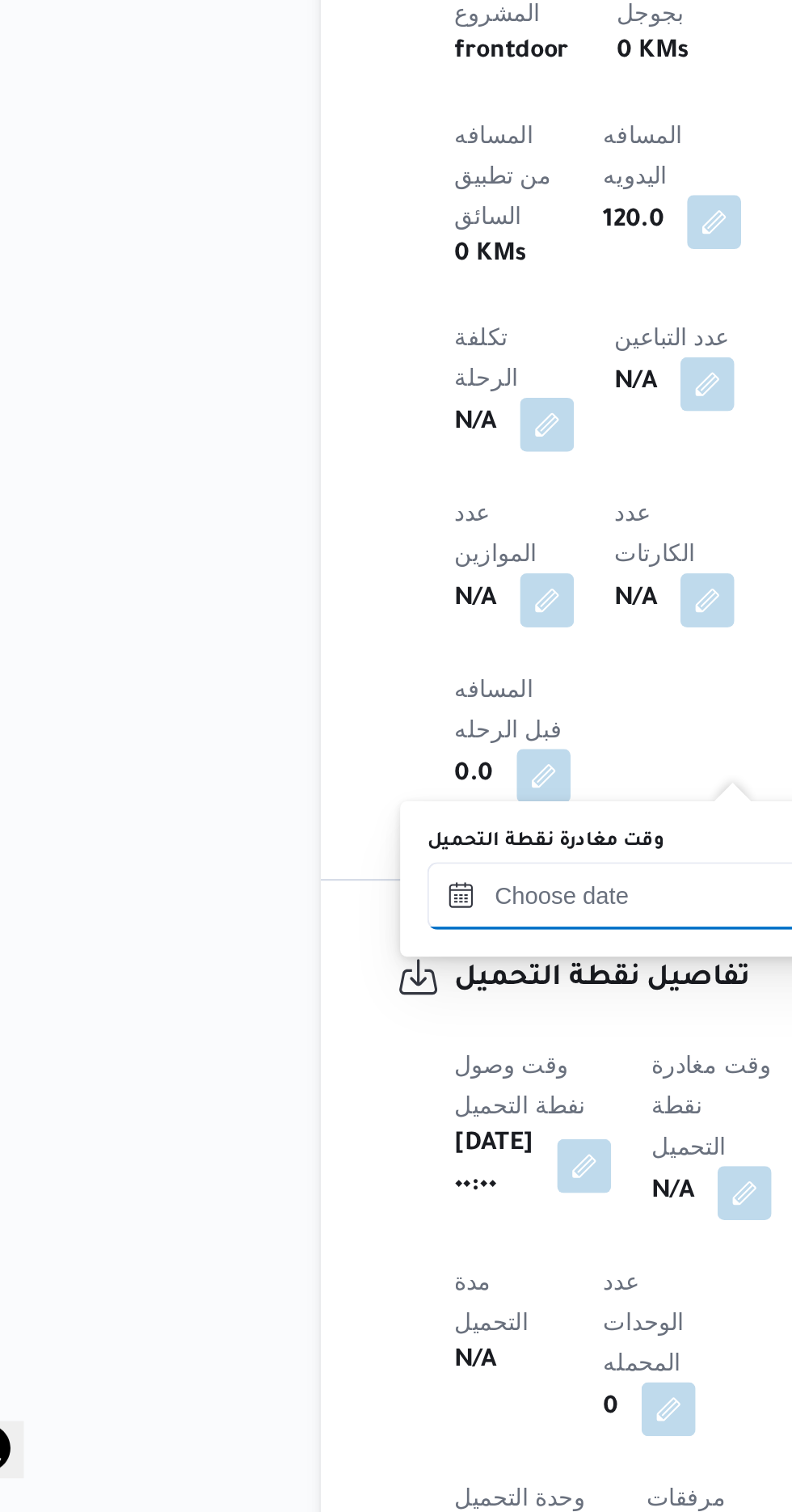
click at [340, 1213] on input "وقت مغادرة نقطة التحميل" at bounding box center [352, 1216] width 183 height 32
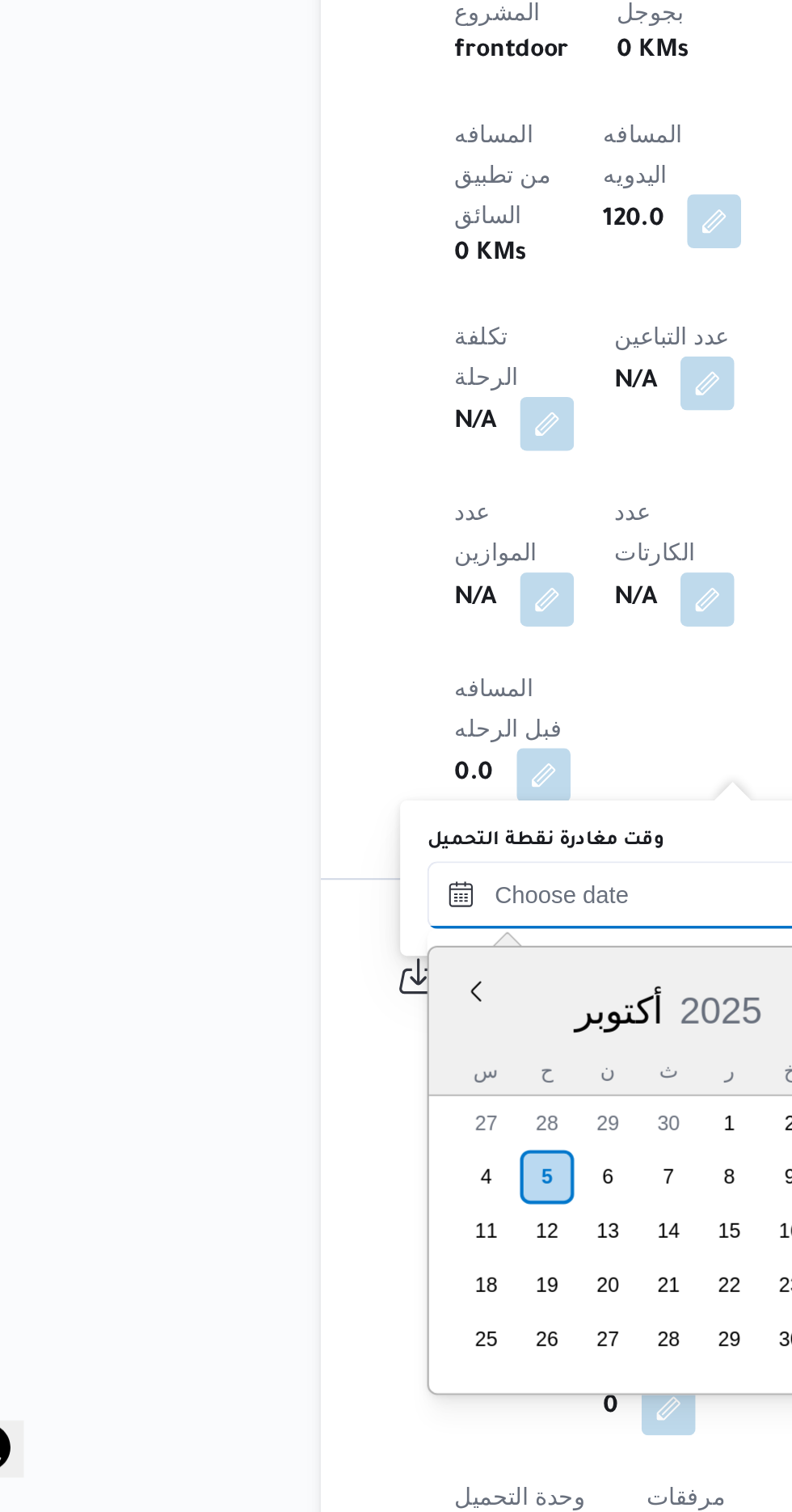
scroll to position [1124, 0]
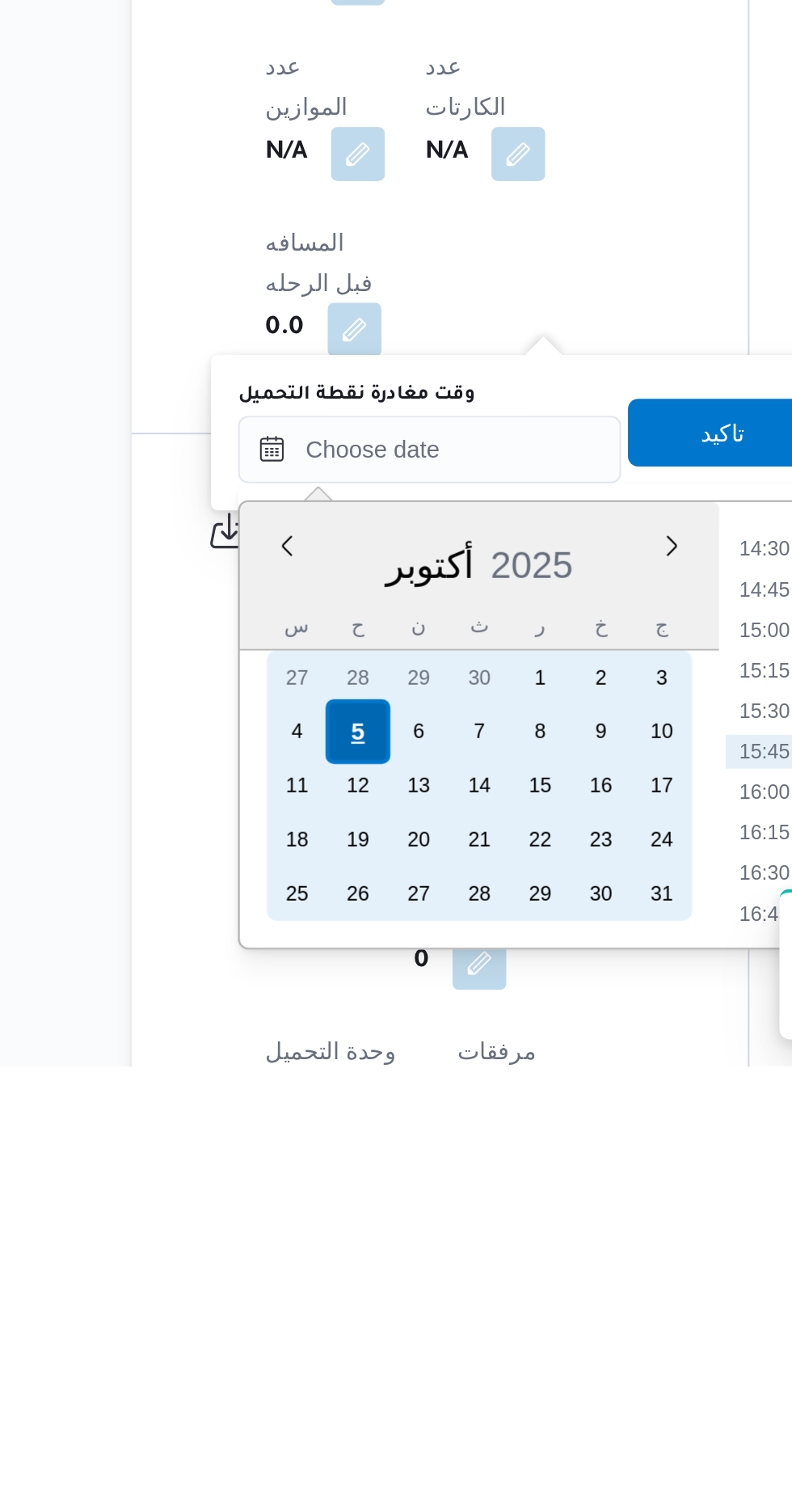
click at [315, 1354] on div "5" at bounding box center [319, 1352] width 31 height 31
type input "[DATE] ٠٠:٠٠"
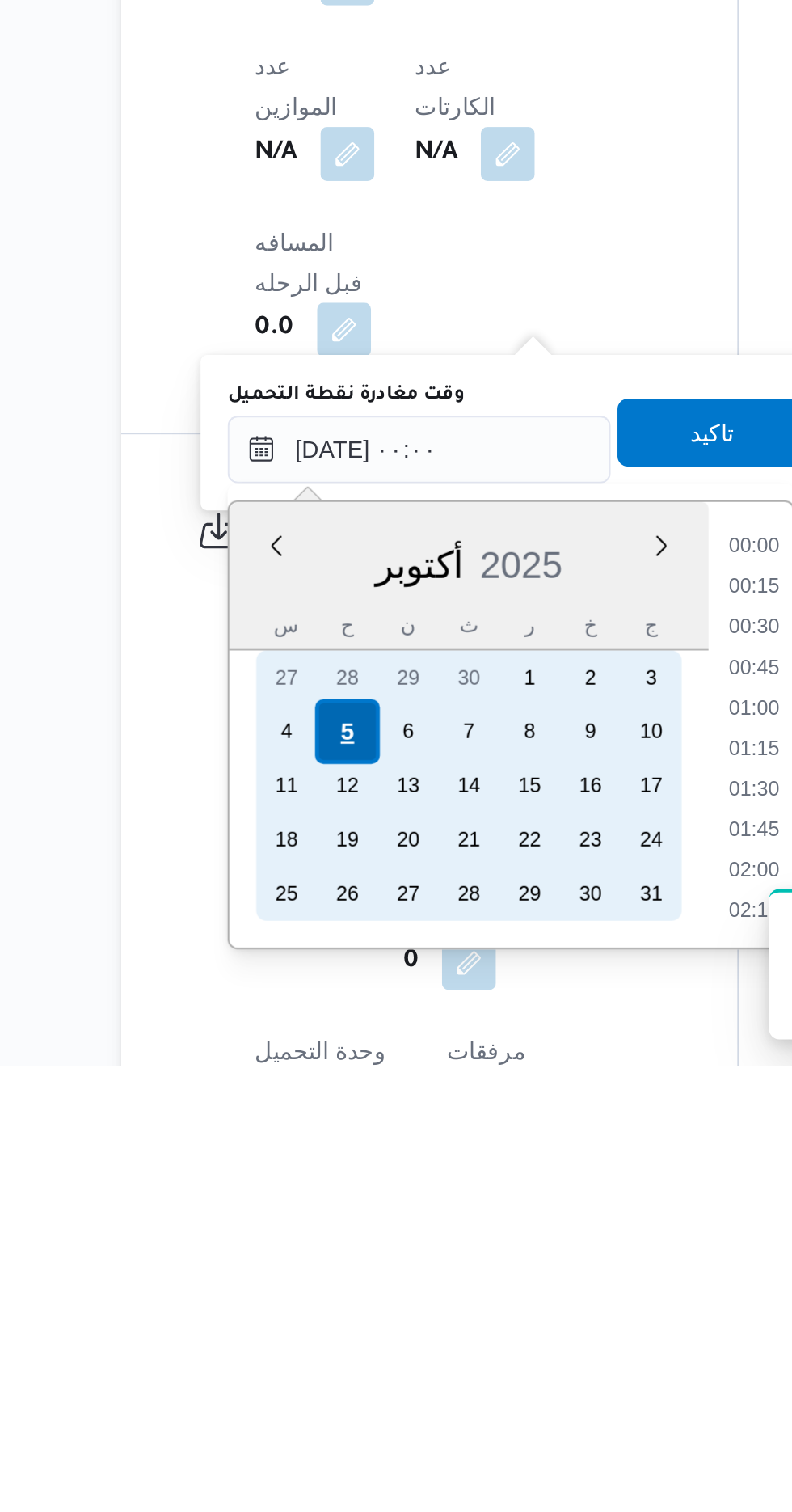
scroll to position [592, 0]
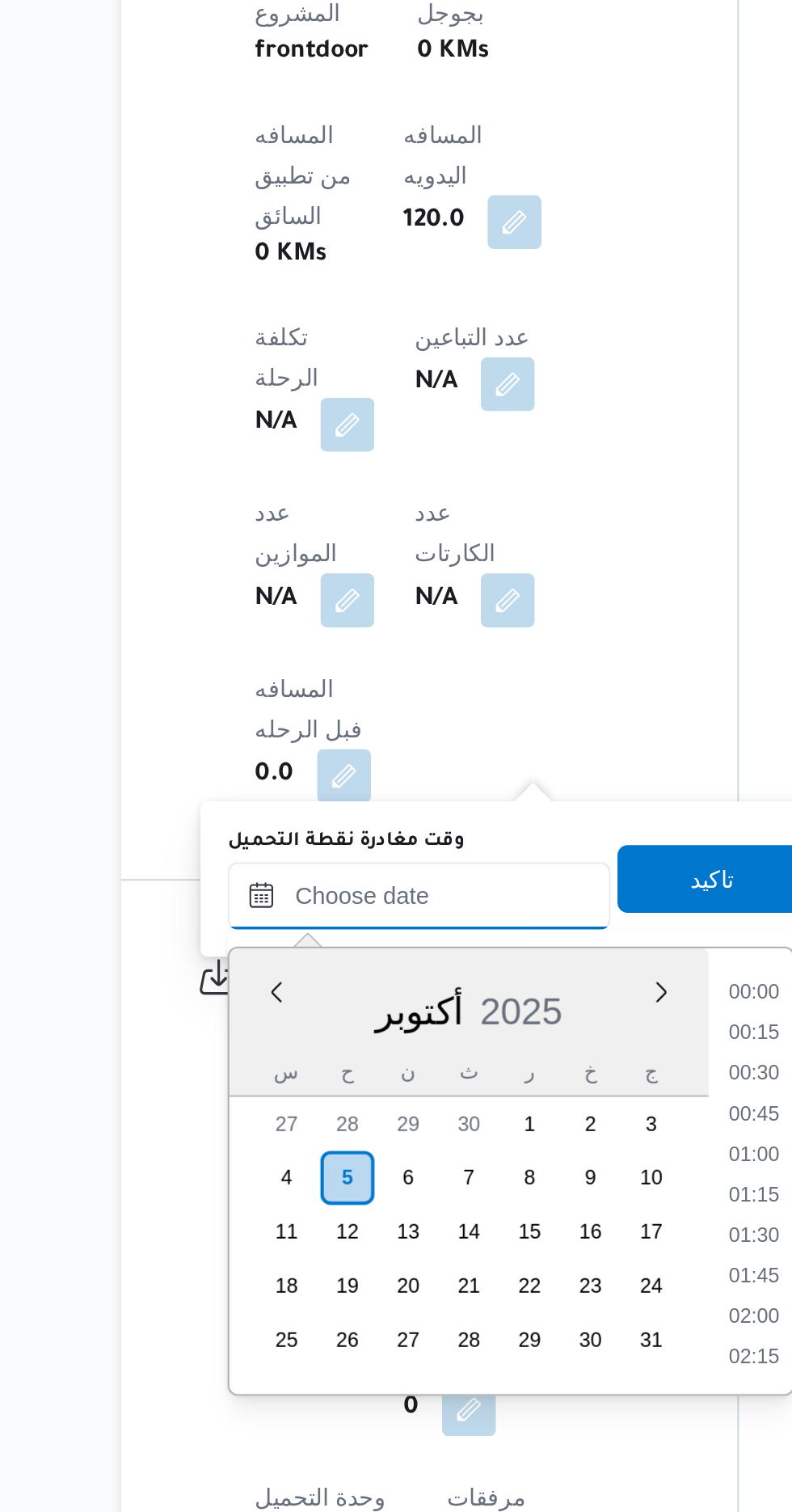
click at [265, 1218] on input "وقت مغادرة نقطة التحميل" at bounding box center [352, 1216] width 183 height 32
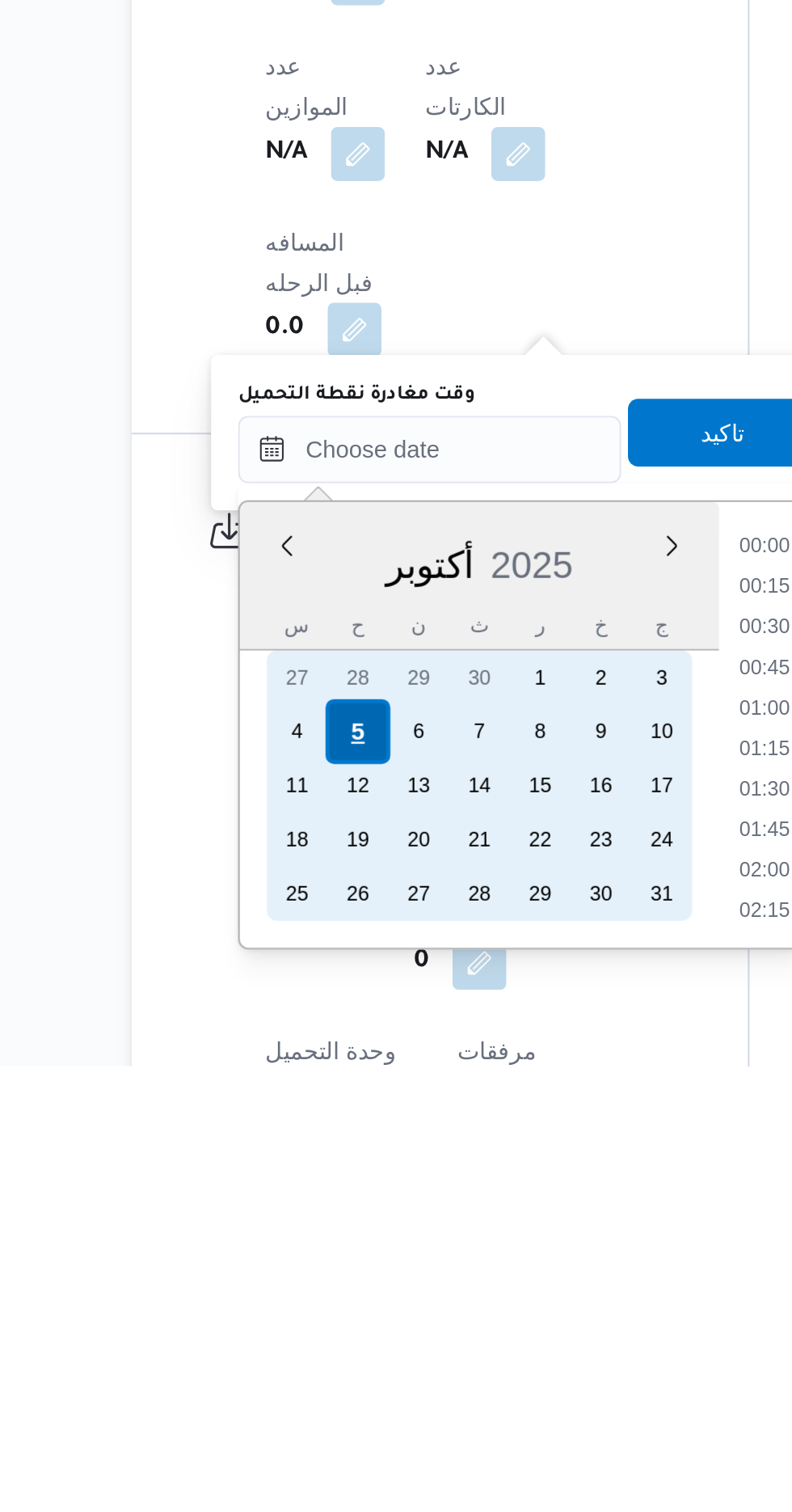
click at [318, 1350] on div "5" at bounding box center [319, 1352] width 31 height 31
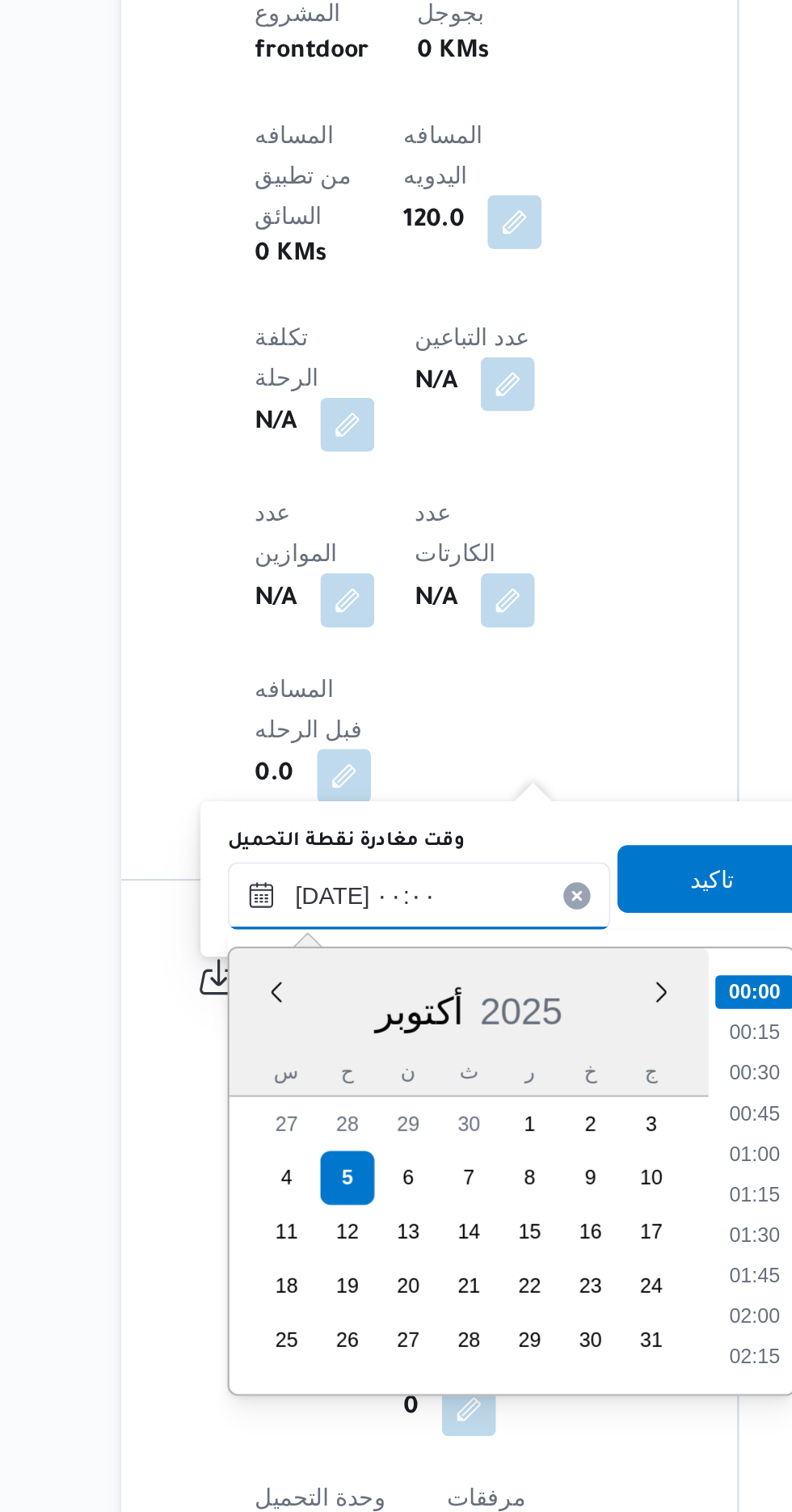
click at [268, 1217] on input "[DATE] ٠٠:٠٠" at bounding box center [352, 1216] width 183 height 32
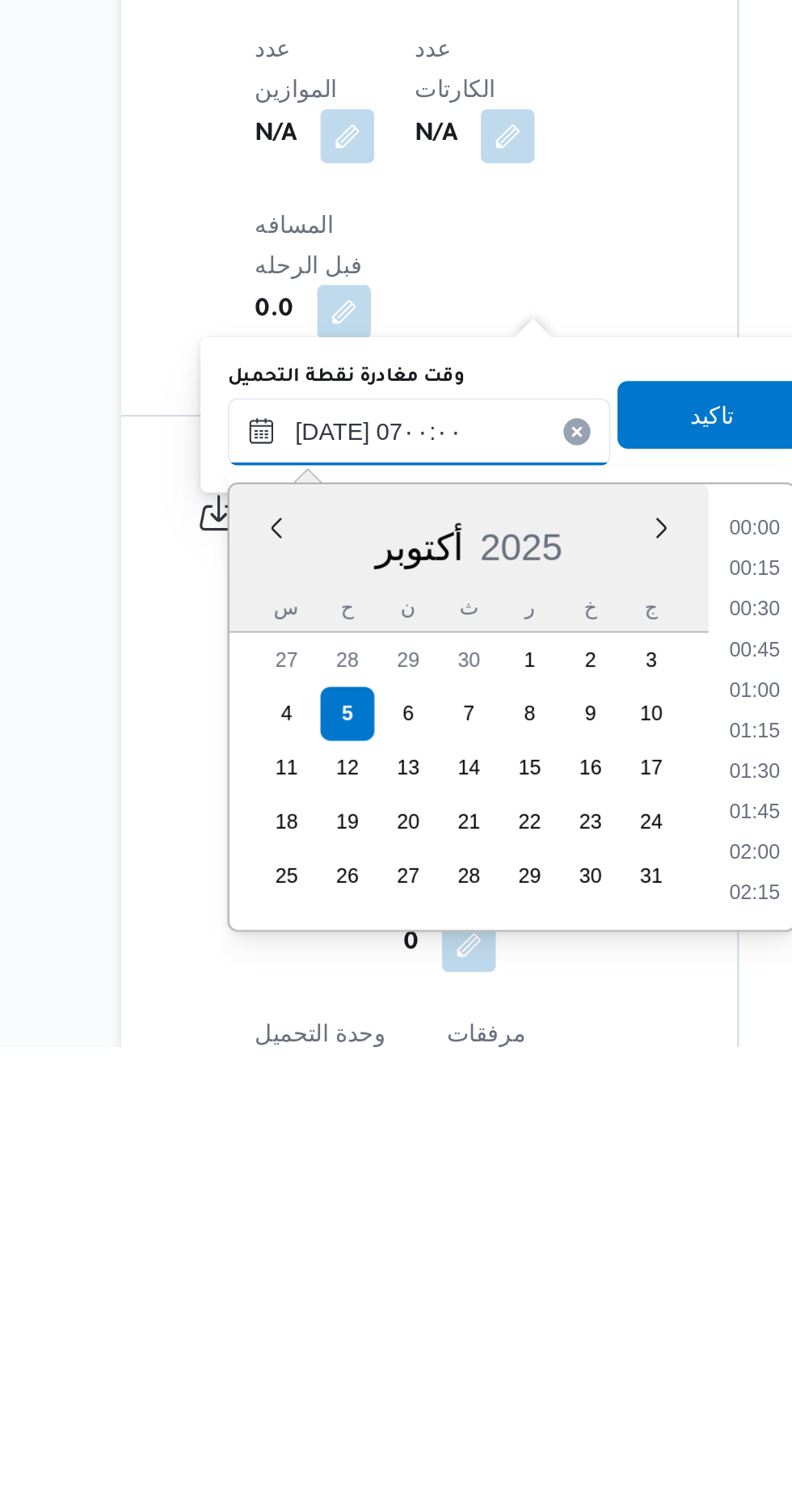
scroll to position [373, 0]
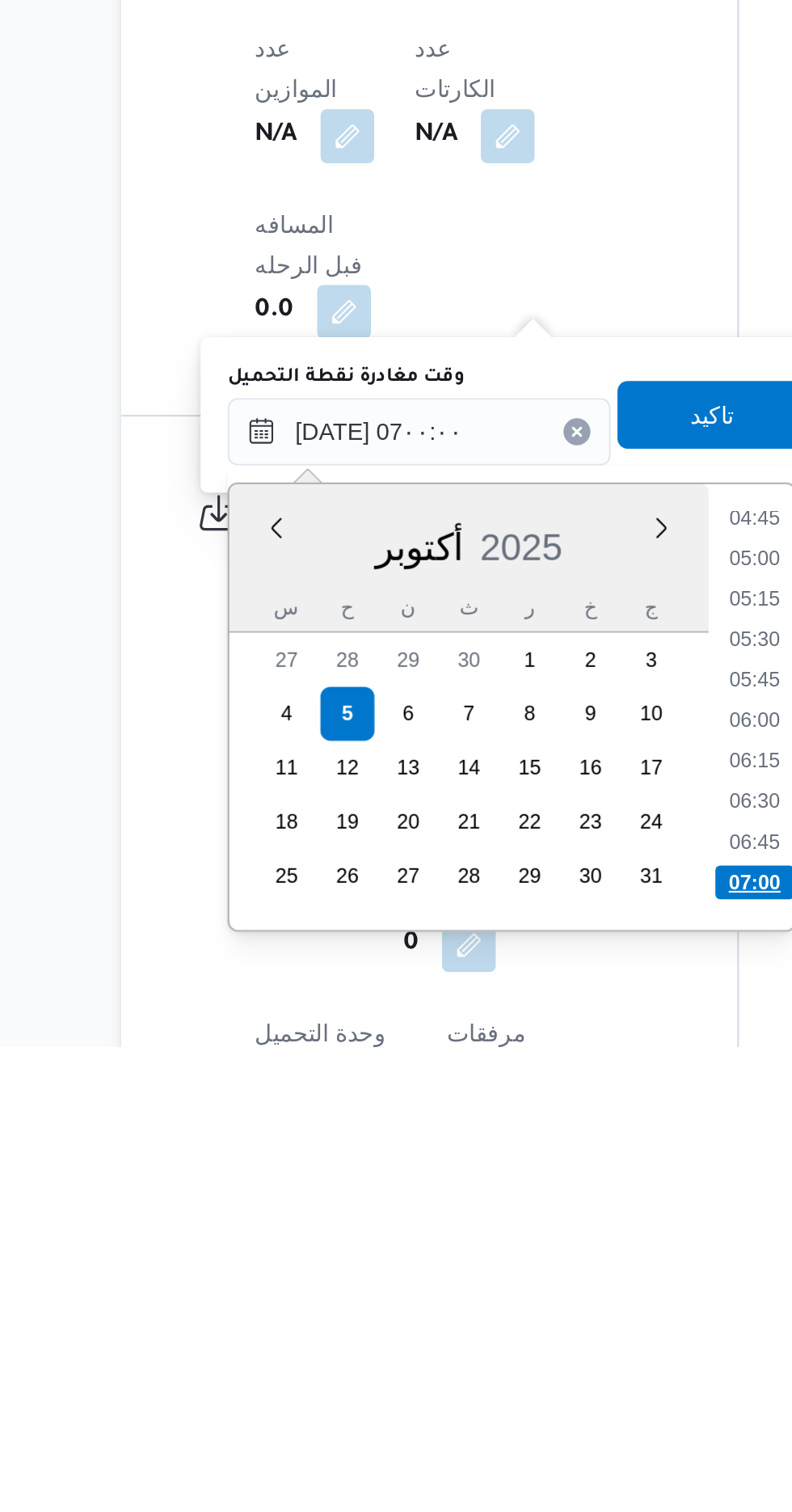
click at [517, 1430] on li "07:00" at bounding box center [513, 1433] width 38 height 16
type input "[DATE] ٠٧:٠٠"
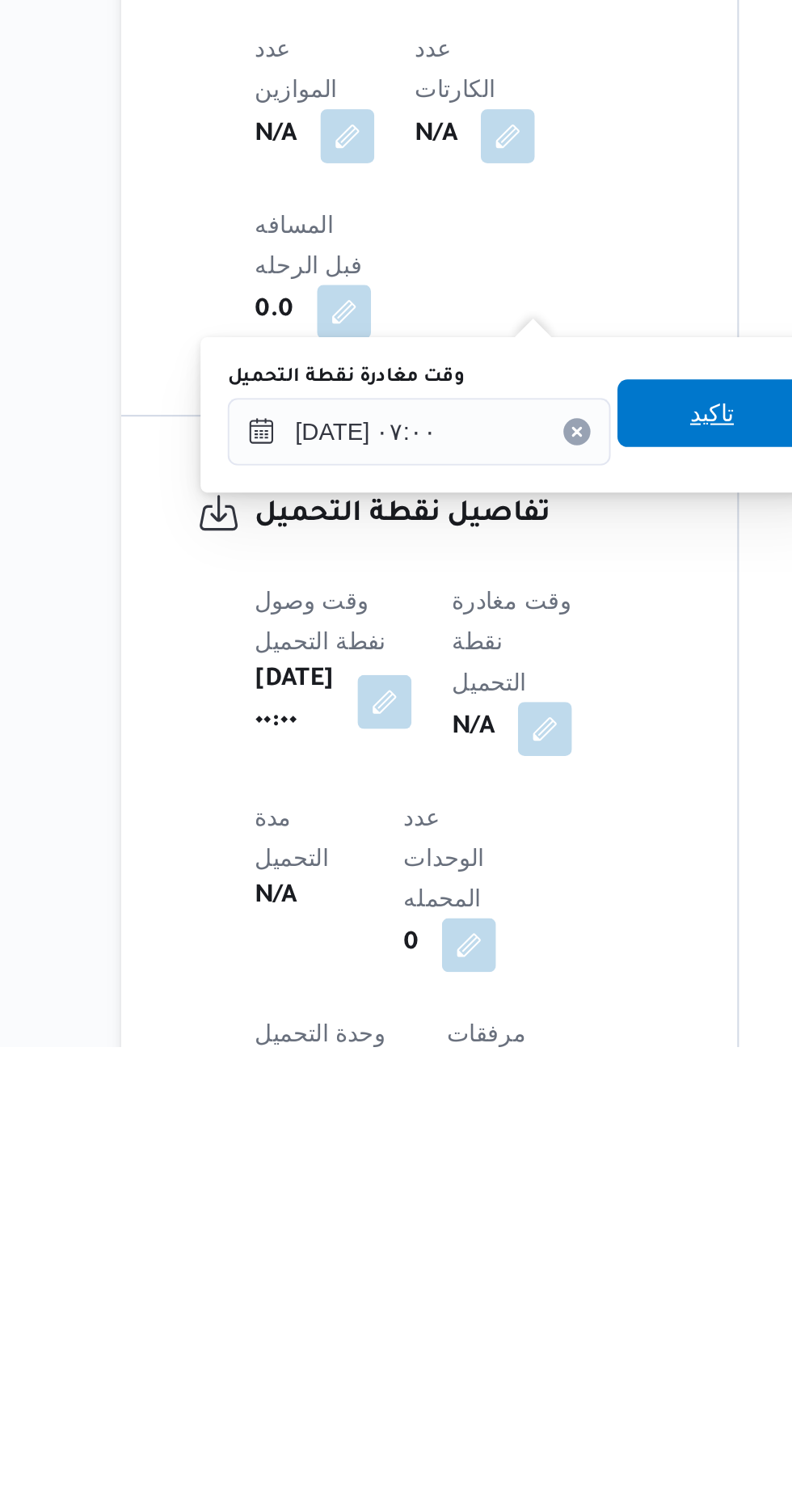
click at [496, 1200] on span "تاكيد" at bounding box center [492, 1208] width 90 height 32
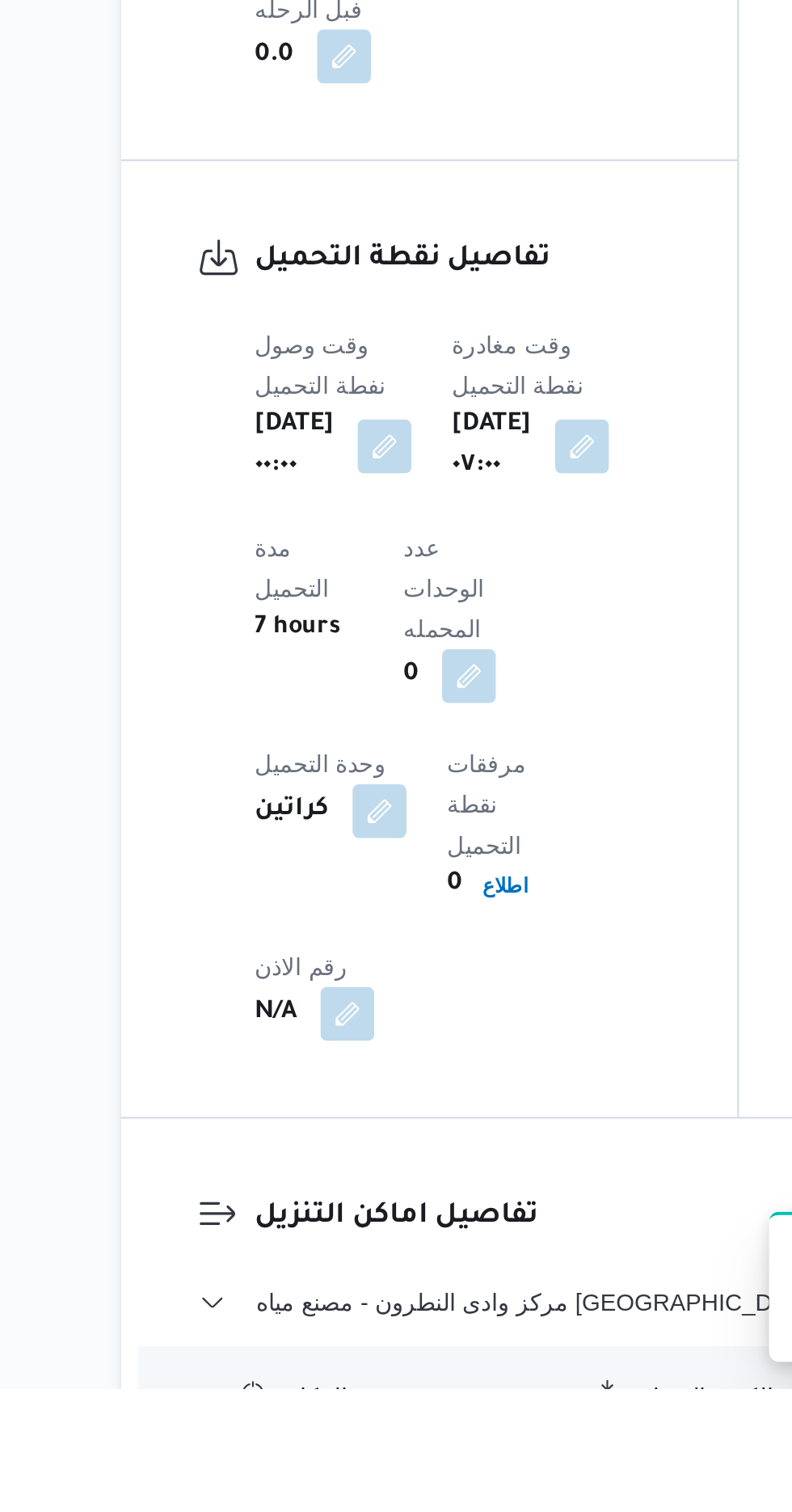
scroll to position [892, 0]
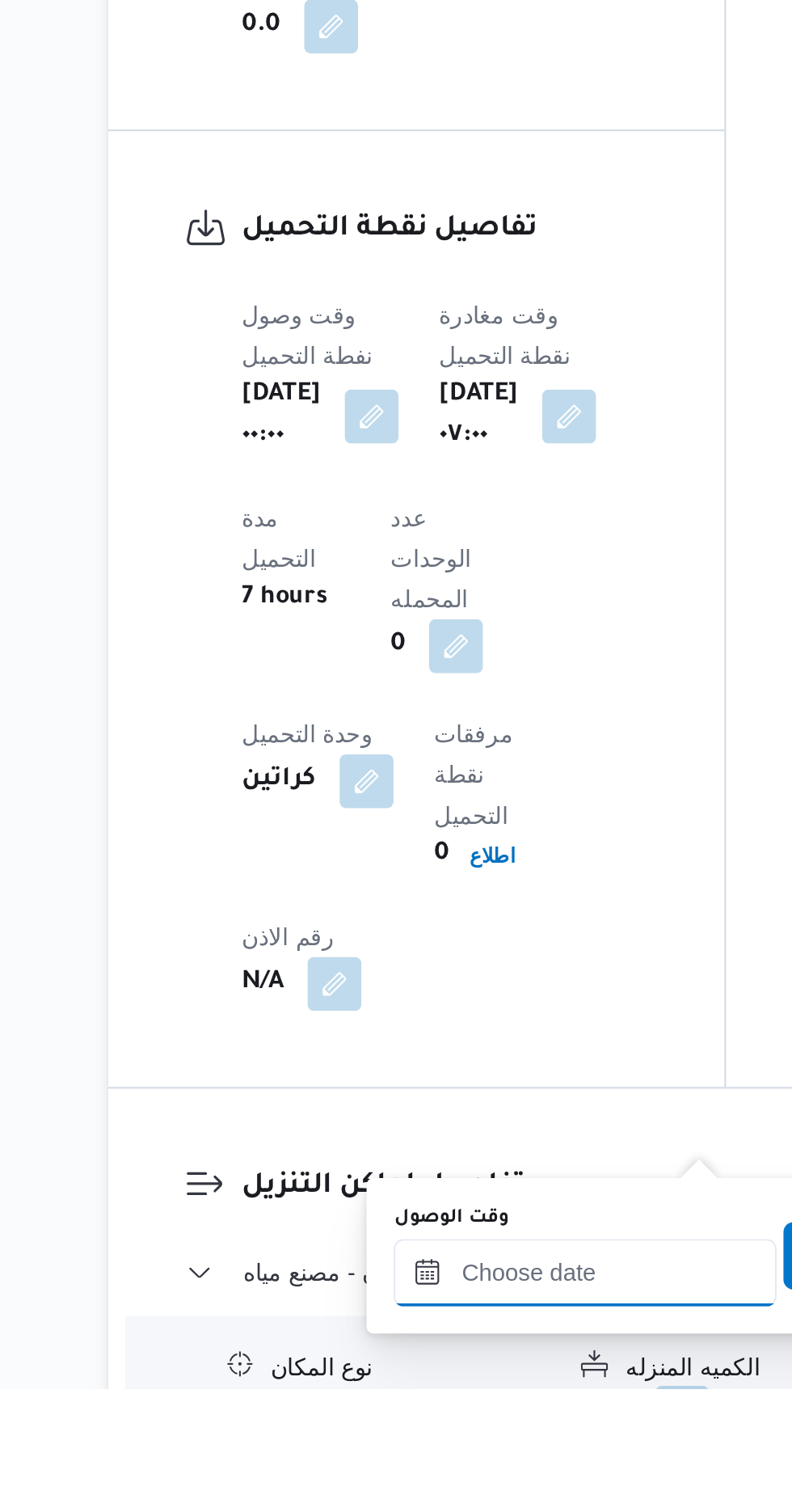
click at [438, 1453] on input "وقت الوصول" at bounding box center [438, 1456] width 183 height 32
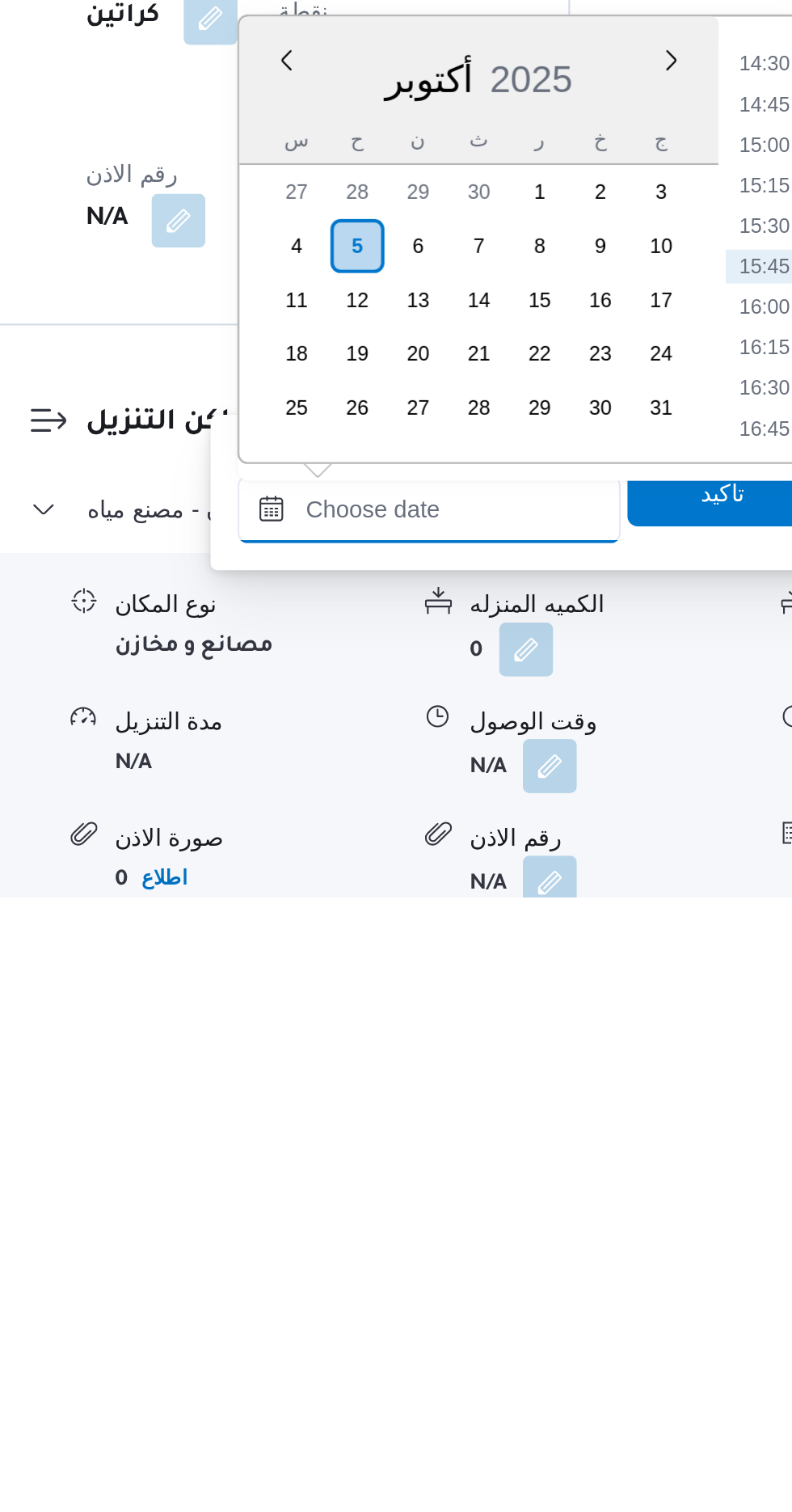
scroll to position [1023, 0]
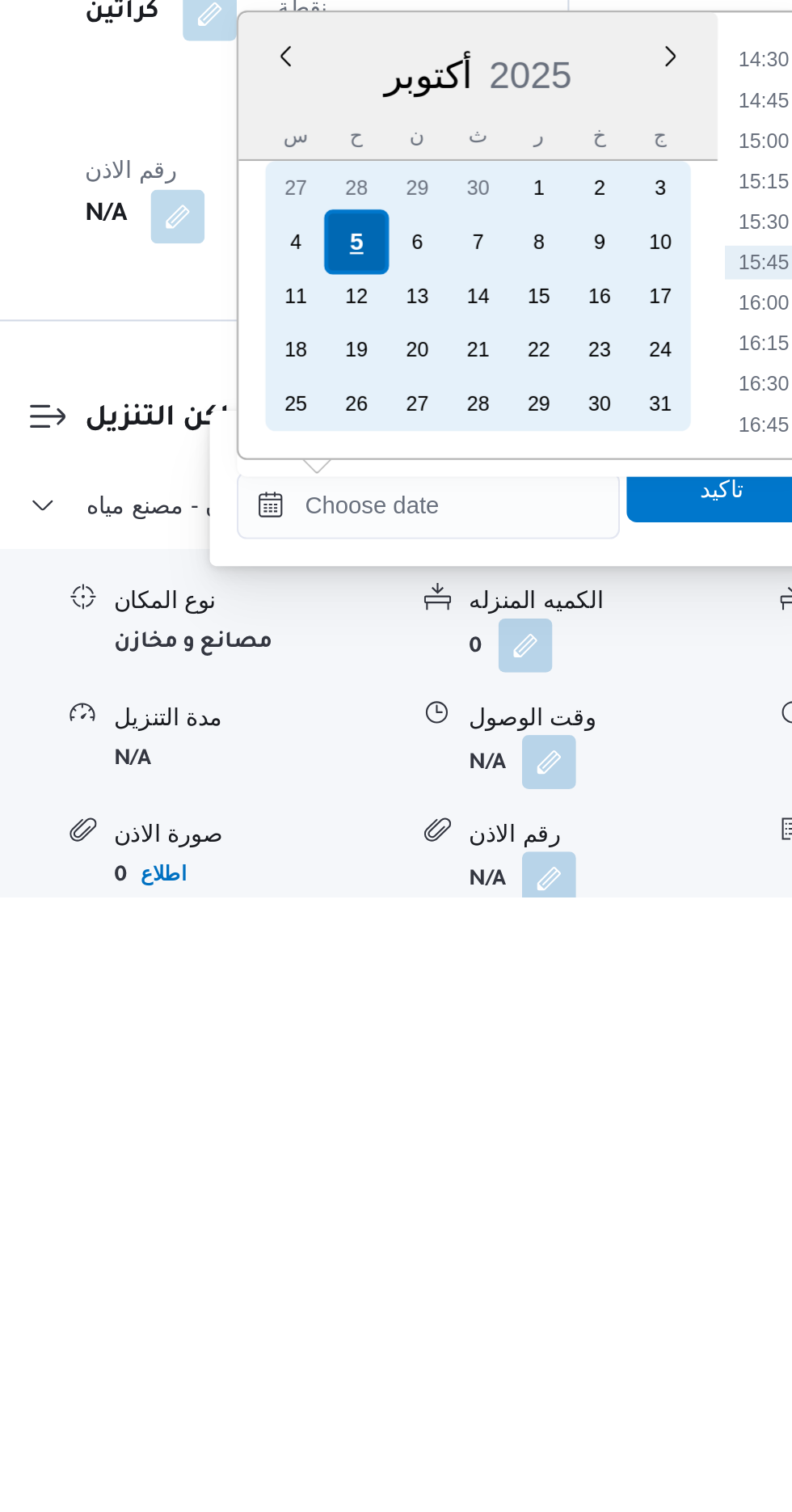
click at [404, 1197] on div "5" at bounding box center [404, 1199] width 31 height 31
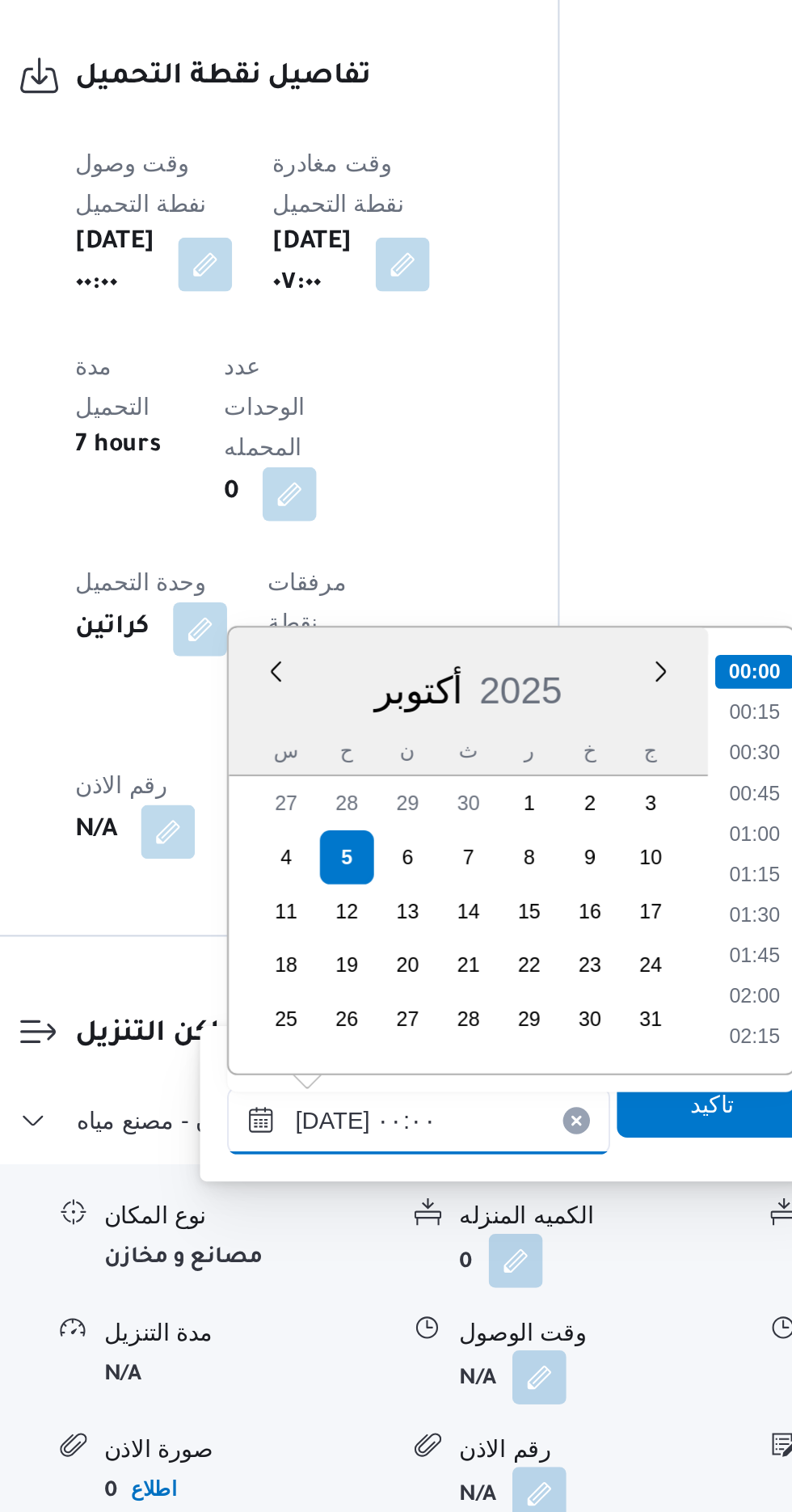
click at [354, 1317] on input "[DATE] ٠٠:٠٠" at bounding box center [438, 1324] width 183 height 32
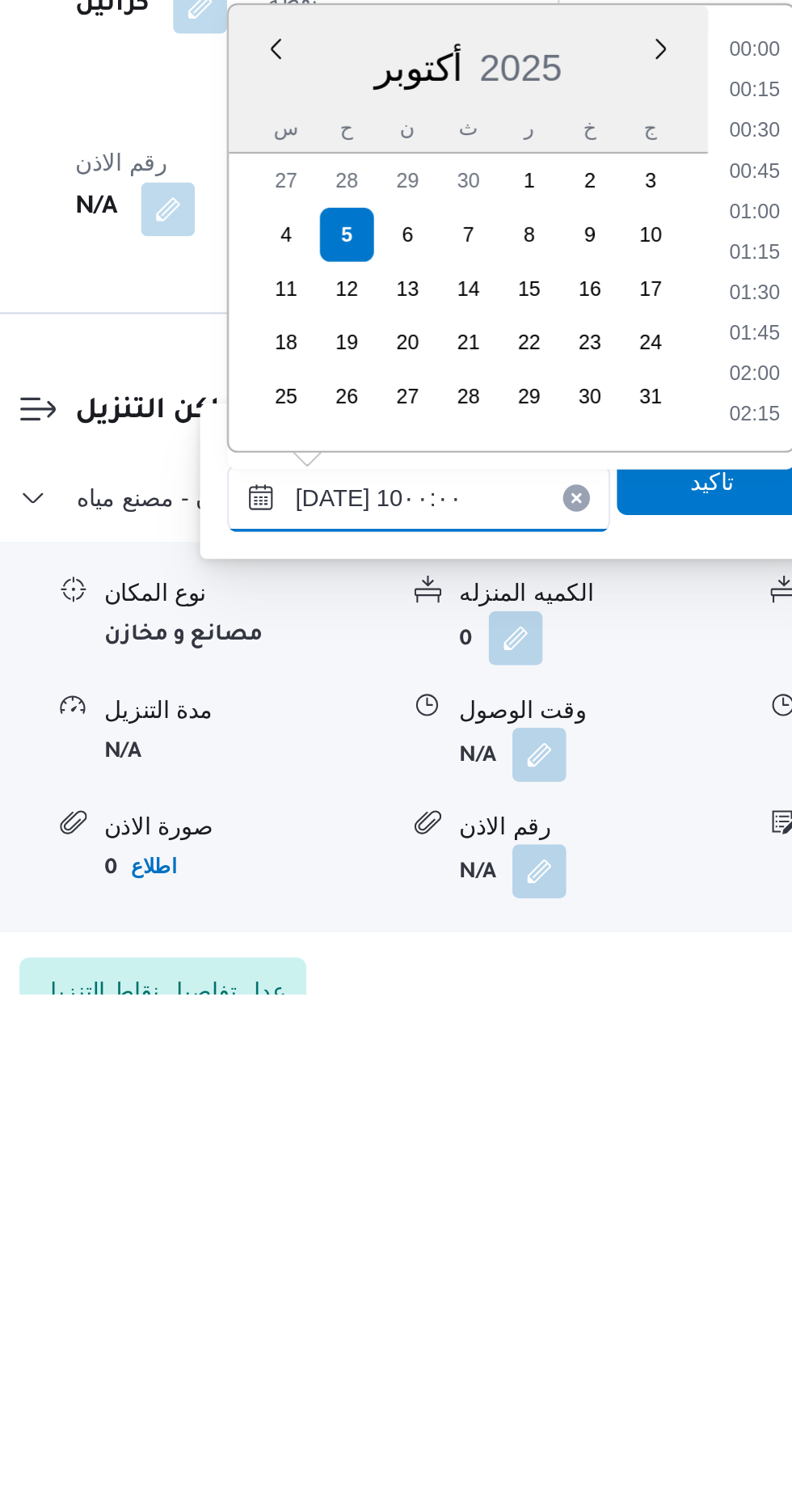
scroll to position [606, 0]
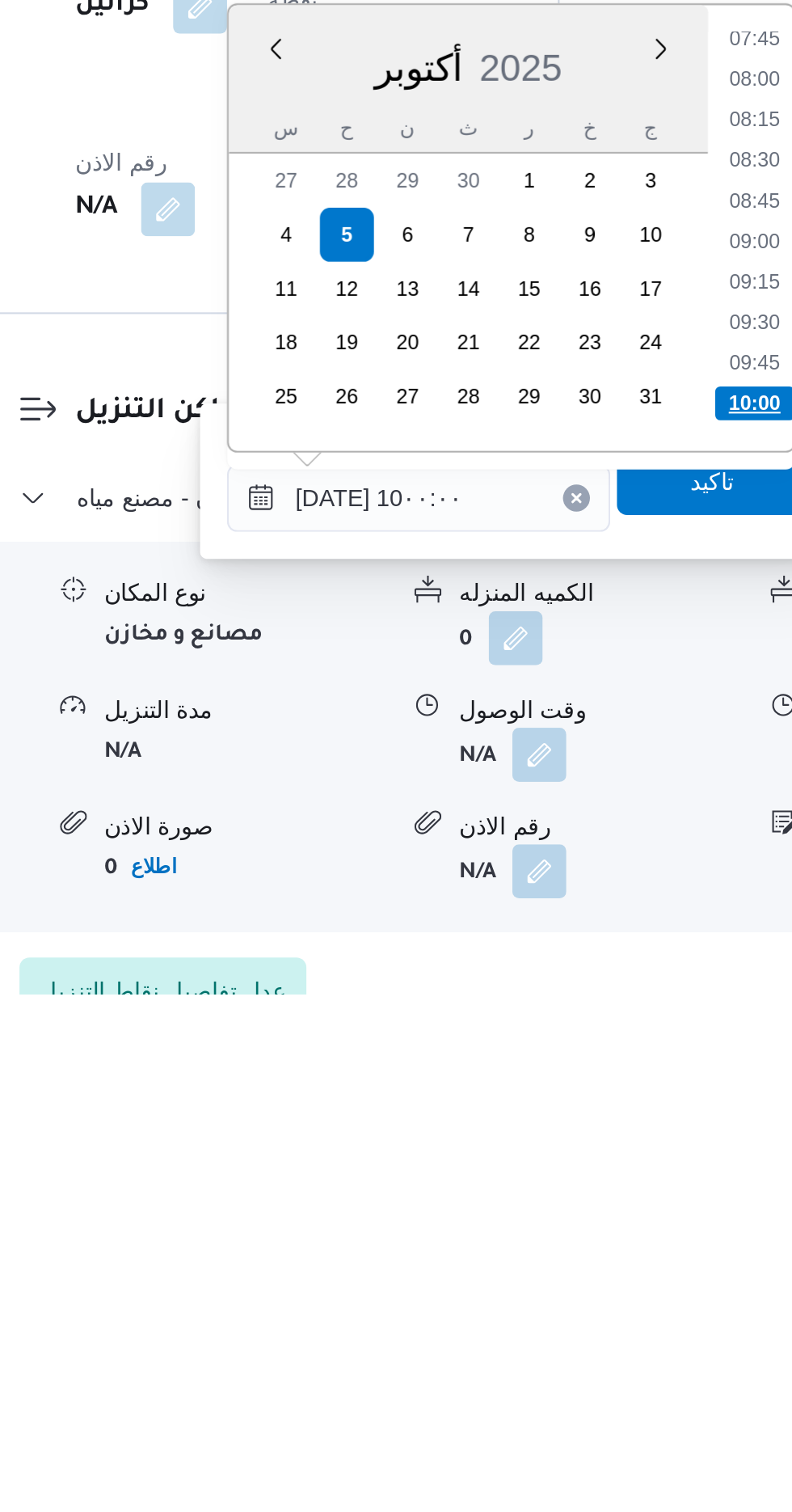
click at [601, 1230] on li "10:00" at bounding box center [599, 1229] width 38 height 16
type input "[DATE] ١٠:٠٠"
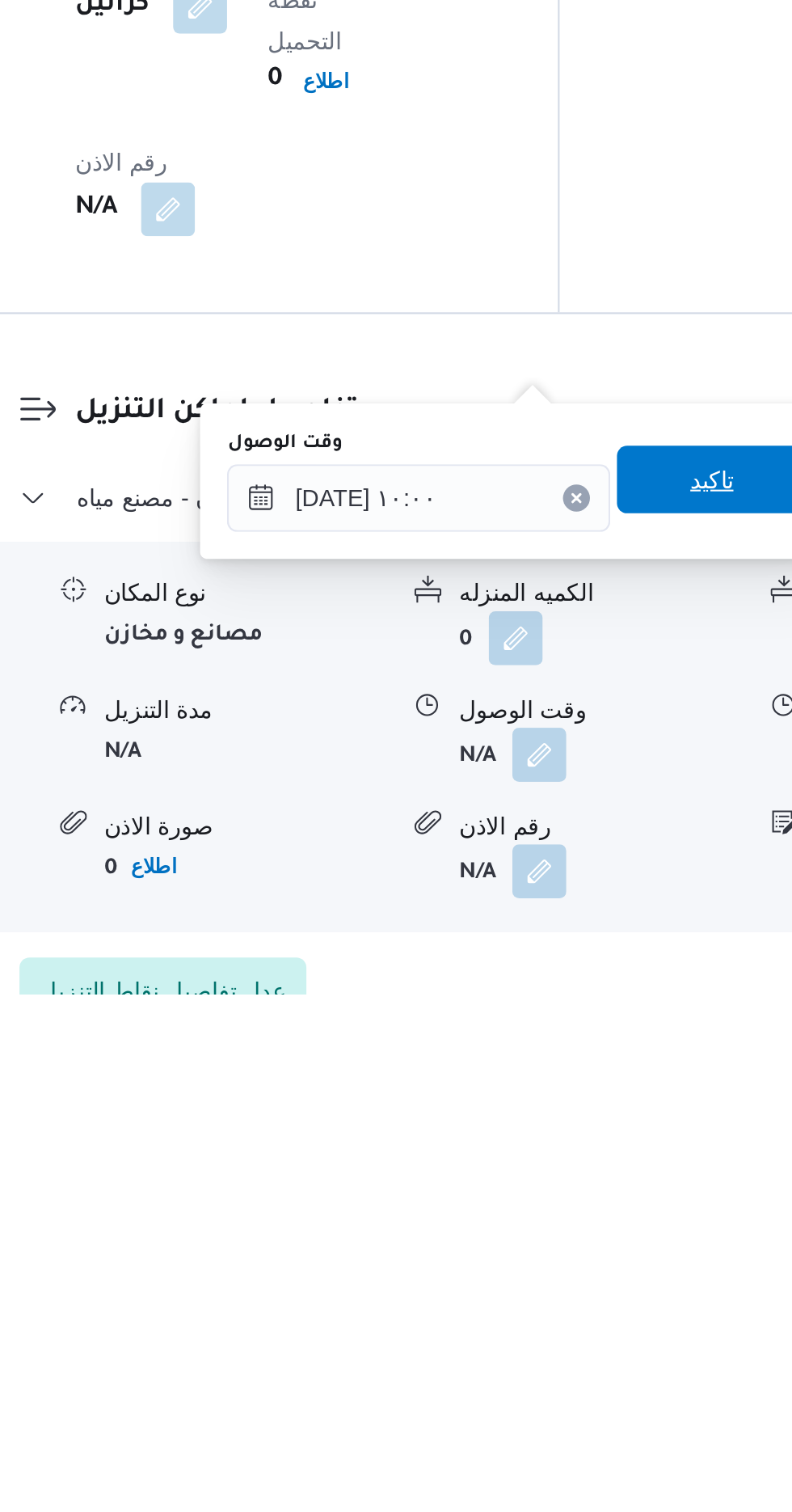
click at [584, 1266] on span "تاكيد" at bounding box center [579, 1266] width 21 height 19
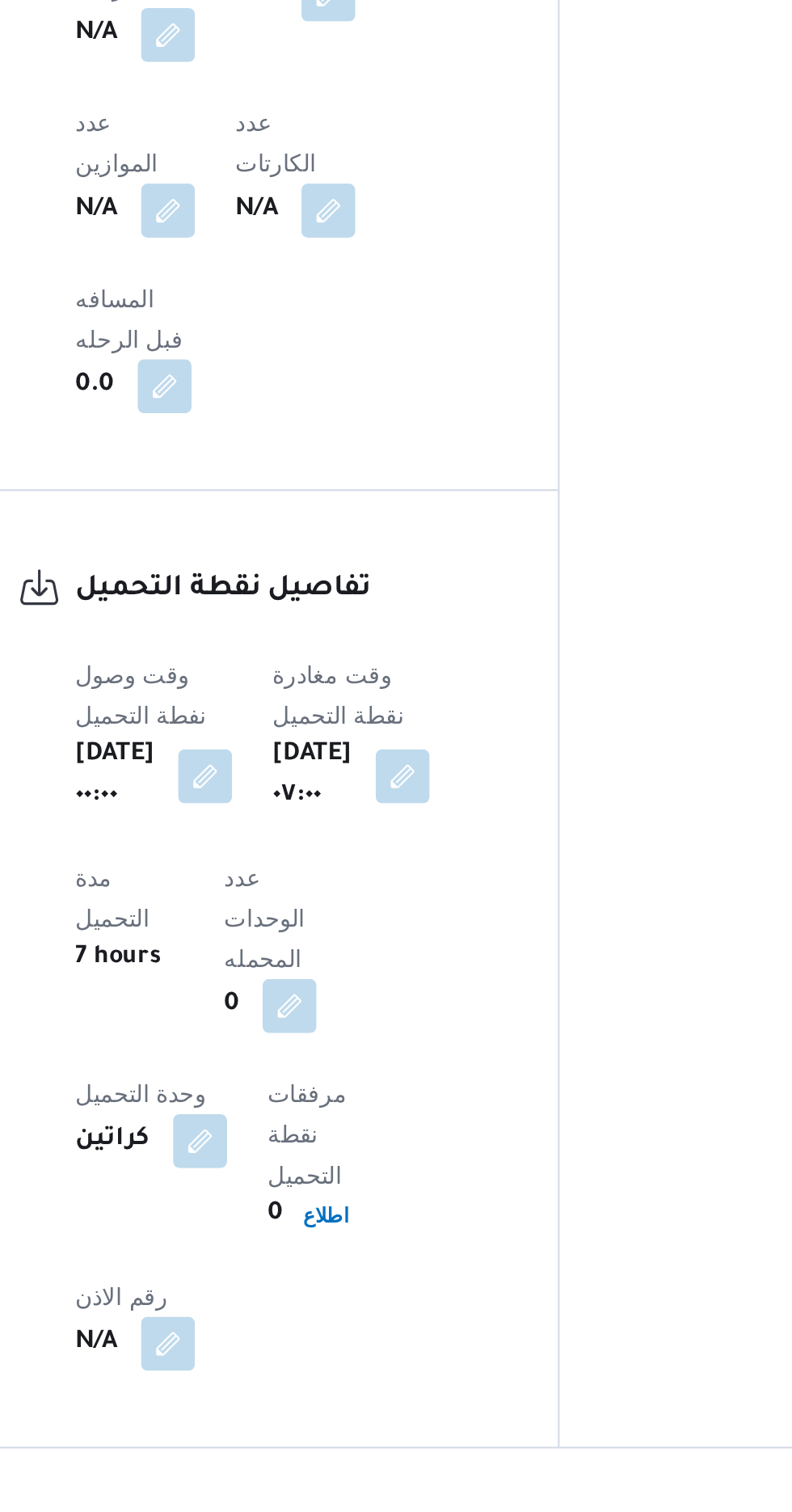
scroll to position [1073, 0]
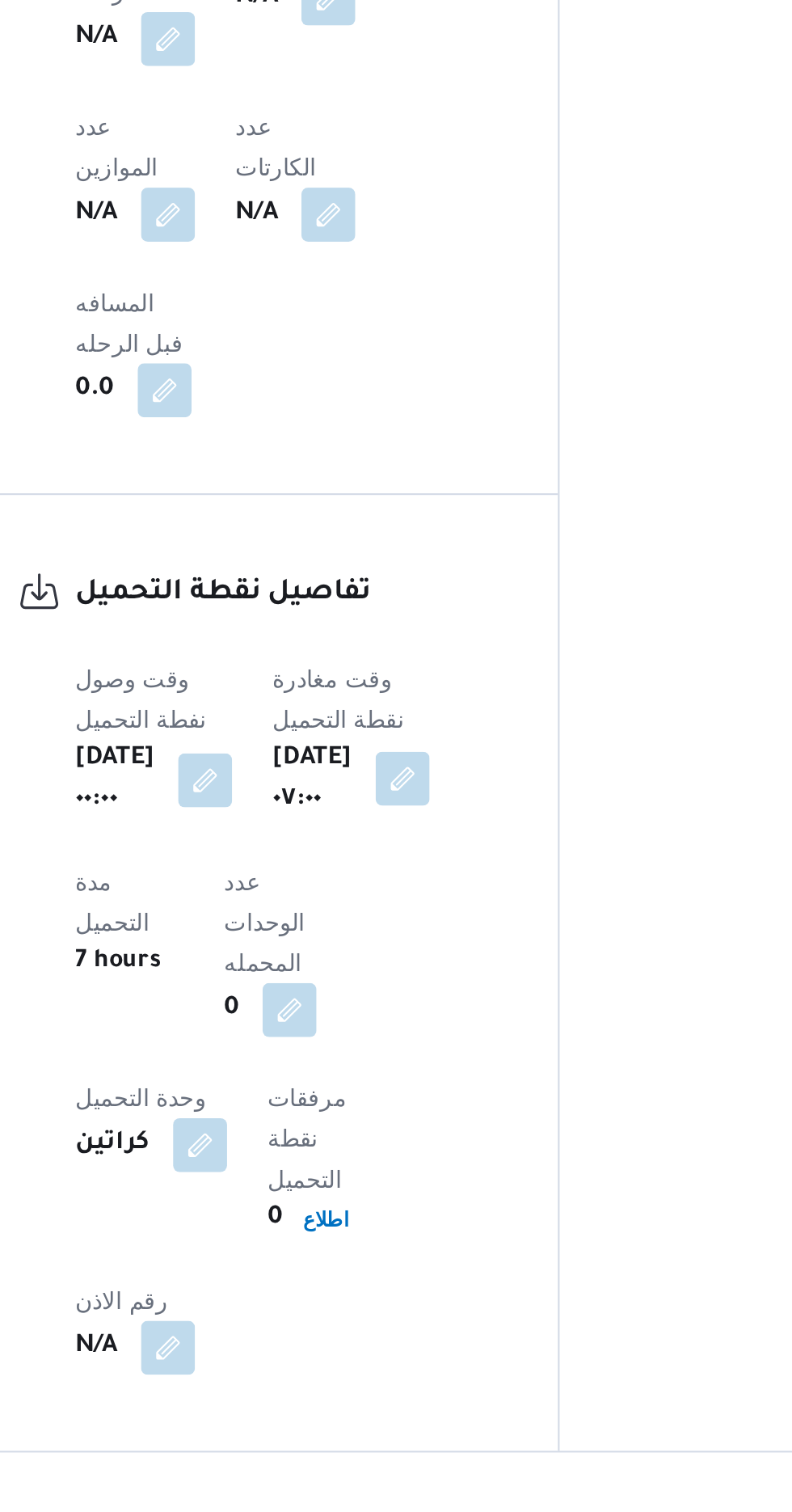
click at [425, 851] on button "button" at bounding box center [430, 863] width 26 height 26
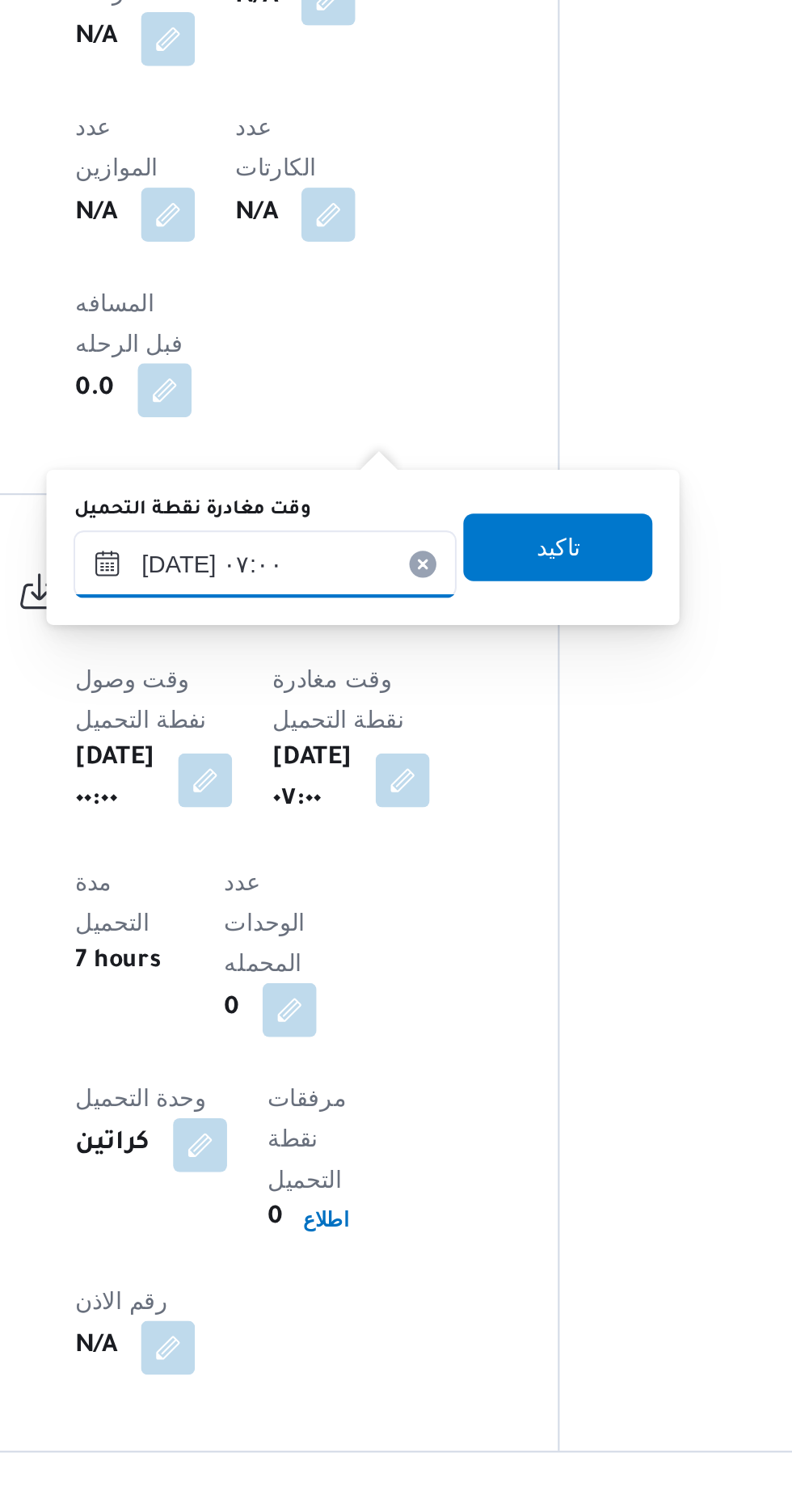
click at [365, 756] on input "[DATE] ٠٧:٠٠" at bounding box center [364, 760] width 183 height 32
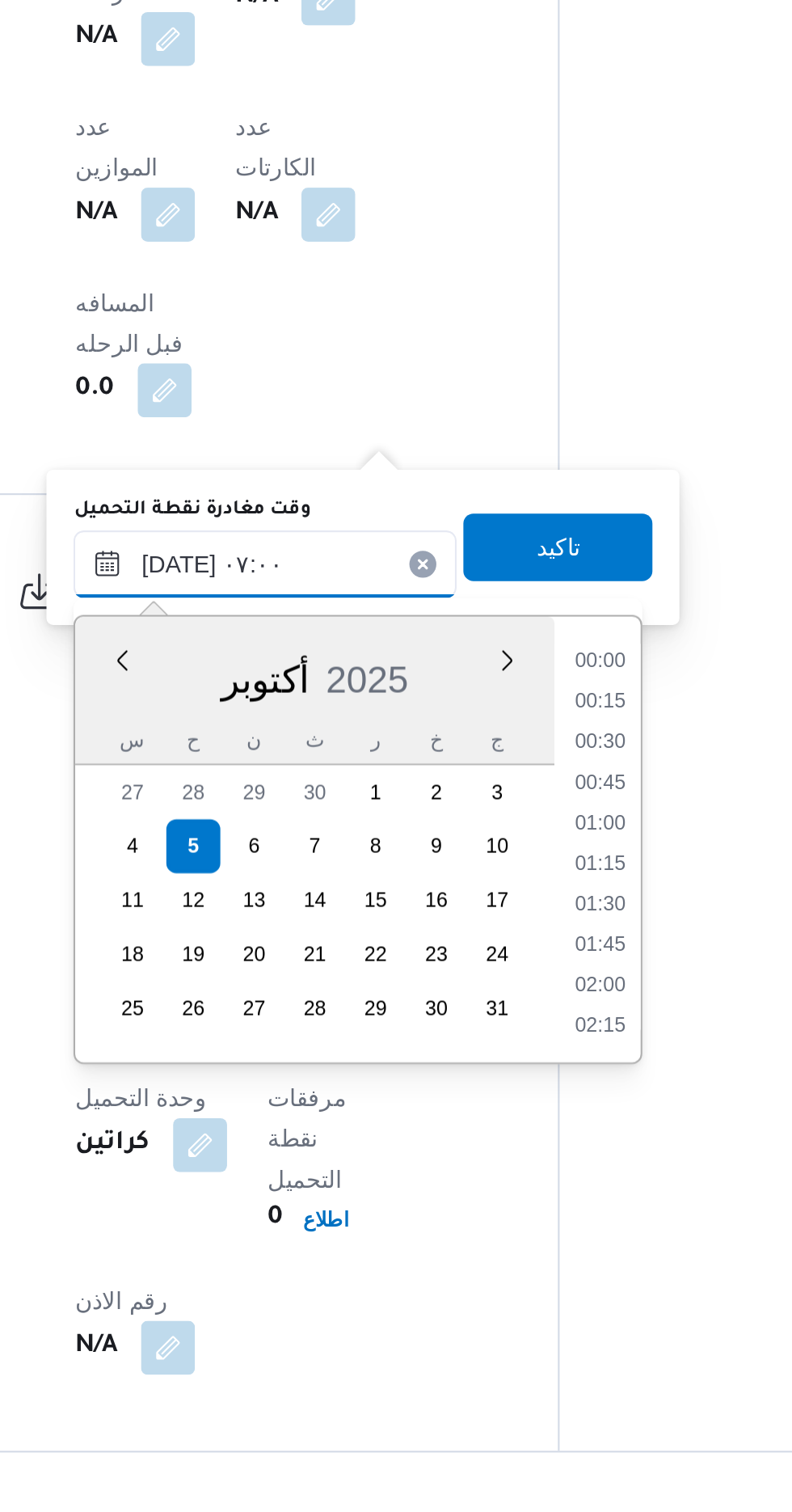
scroll to position [445, 0]
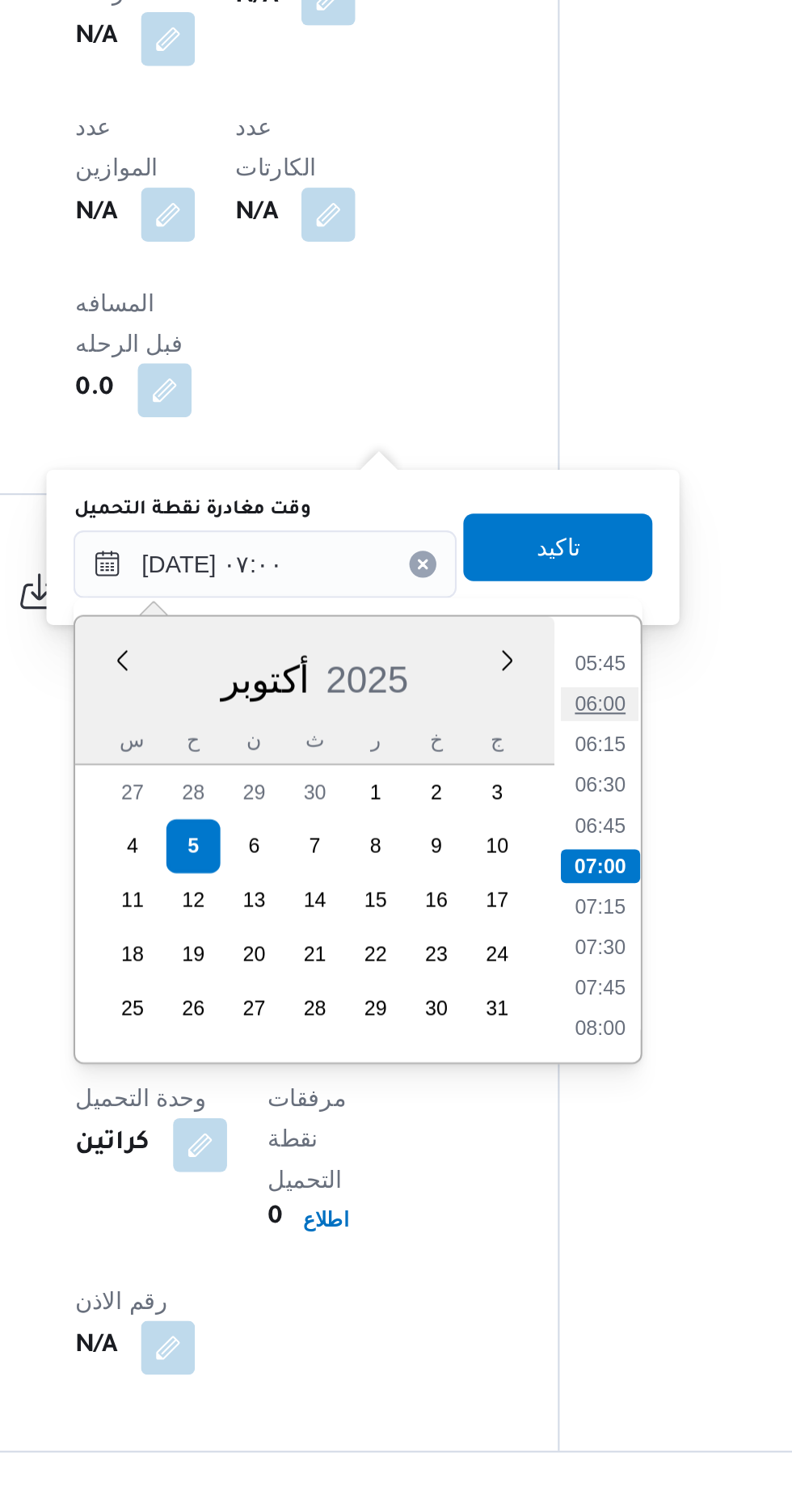
click at [523, 825] on li "06:00" at bounding box center [526, 827] width 37 height 16
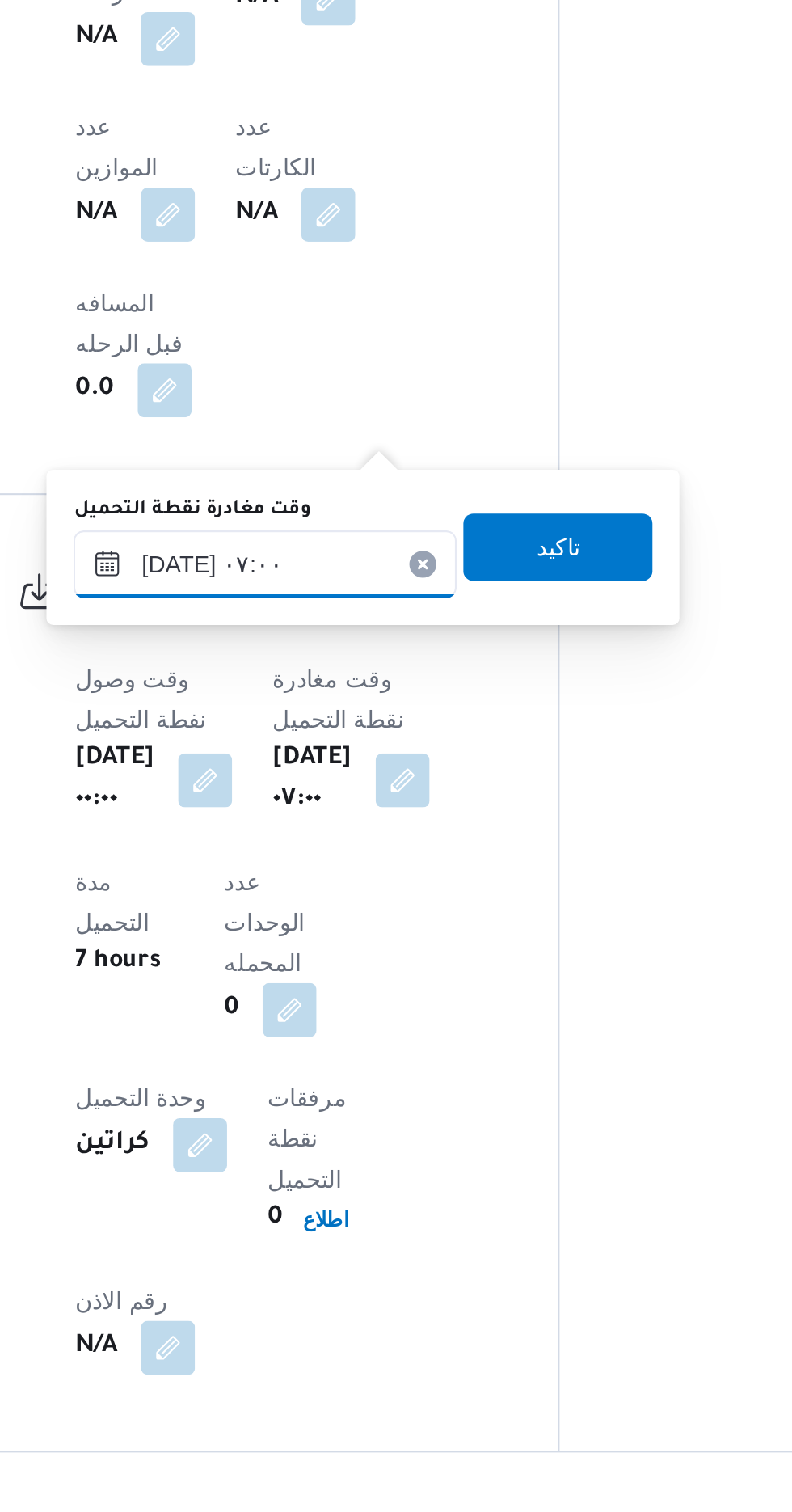
type input "[DATE] ٠٧:٠٠"
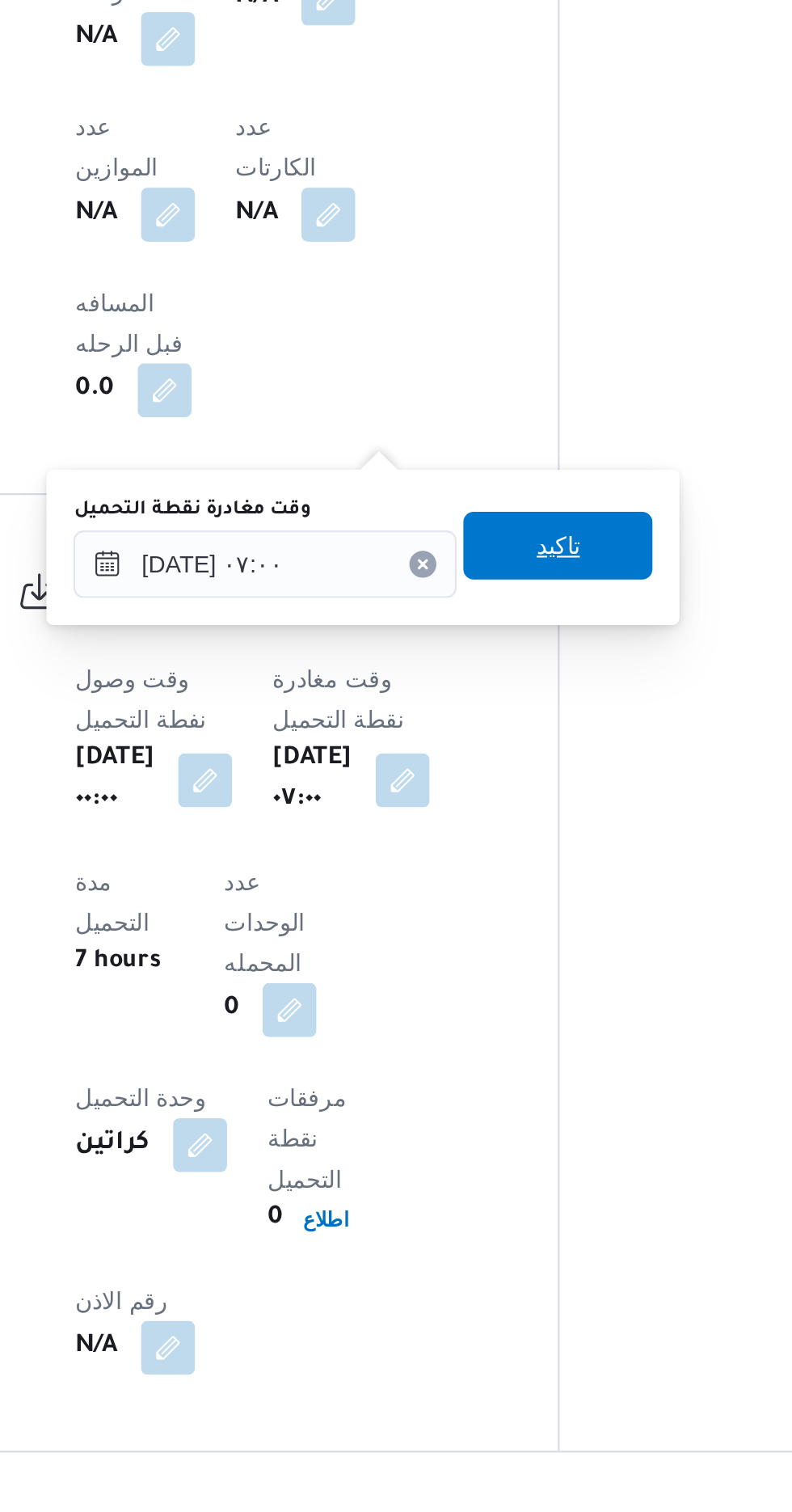
click at [516, 756] on span "تاكيد" at bounding box center [505, 752] width 21 height 19
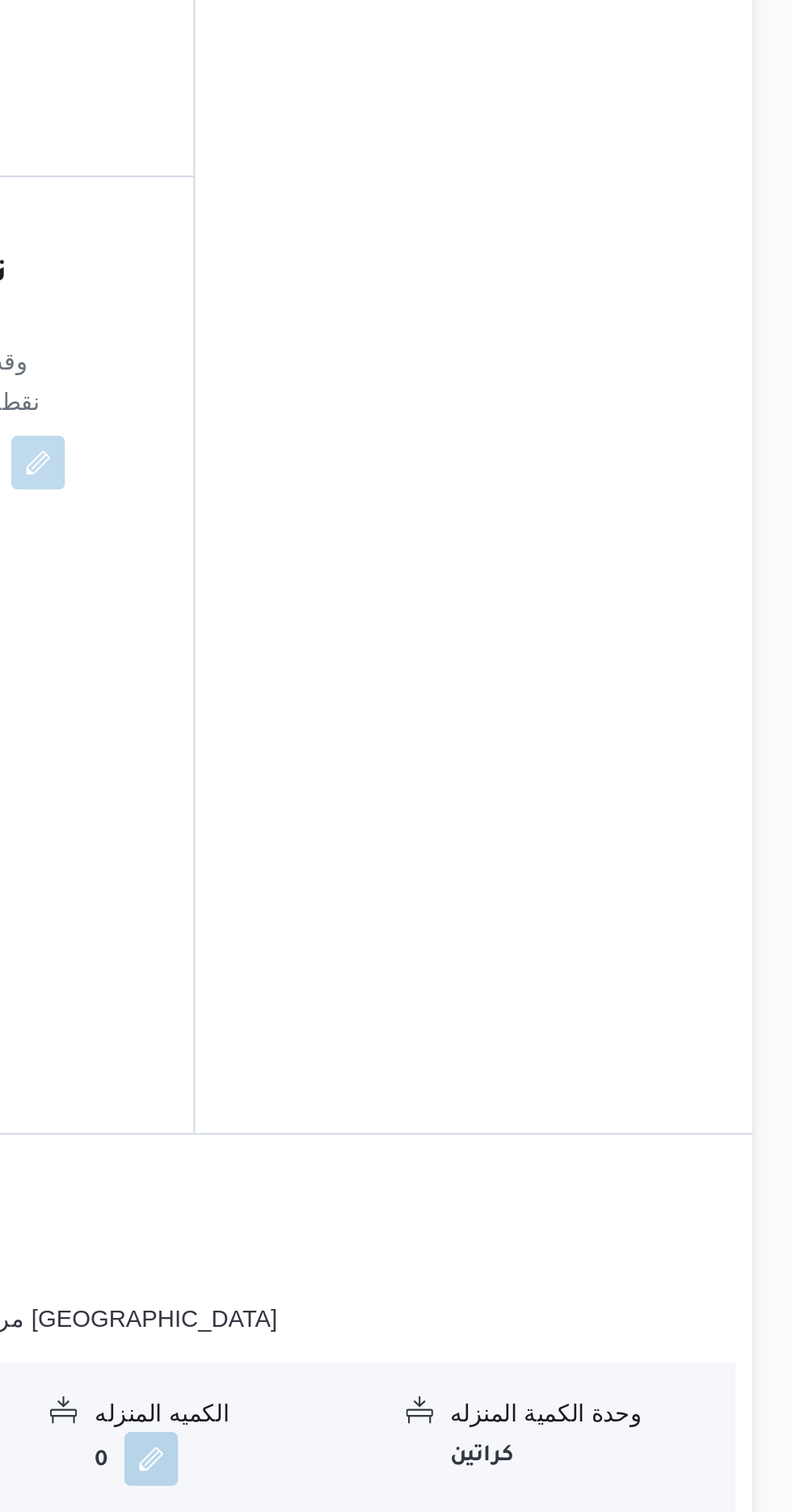
scroll to position [1082, 0]
click at [669, 1374] on button "button" at bounding box center [666, 1387] width 26 height 26
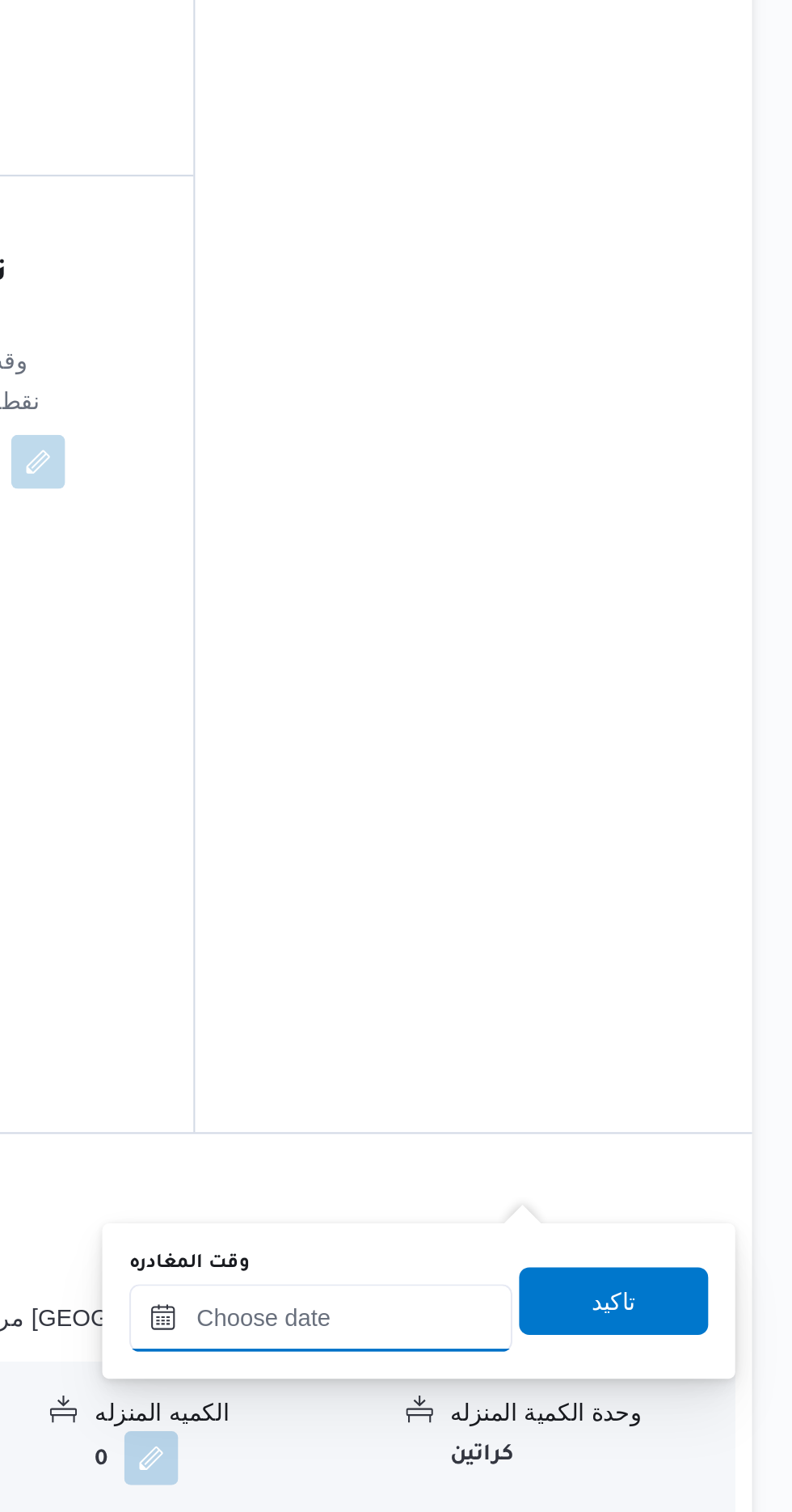
click at [581, 1266] on input "وقت المغادره" at bounding box center [565, 1265] width 183 height 32
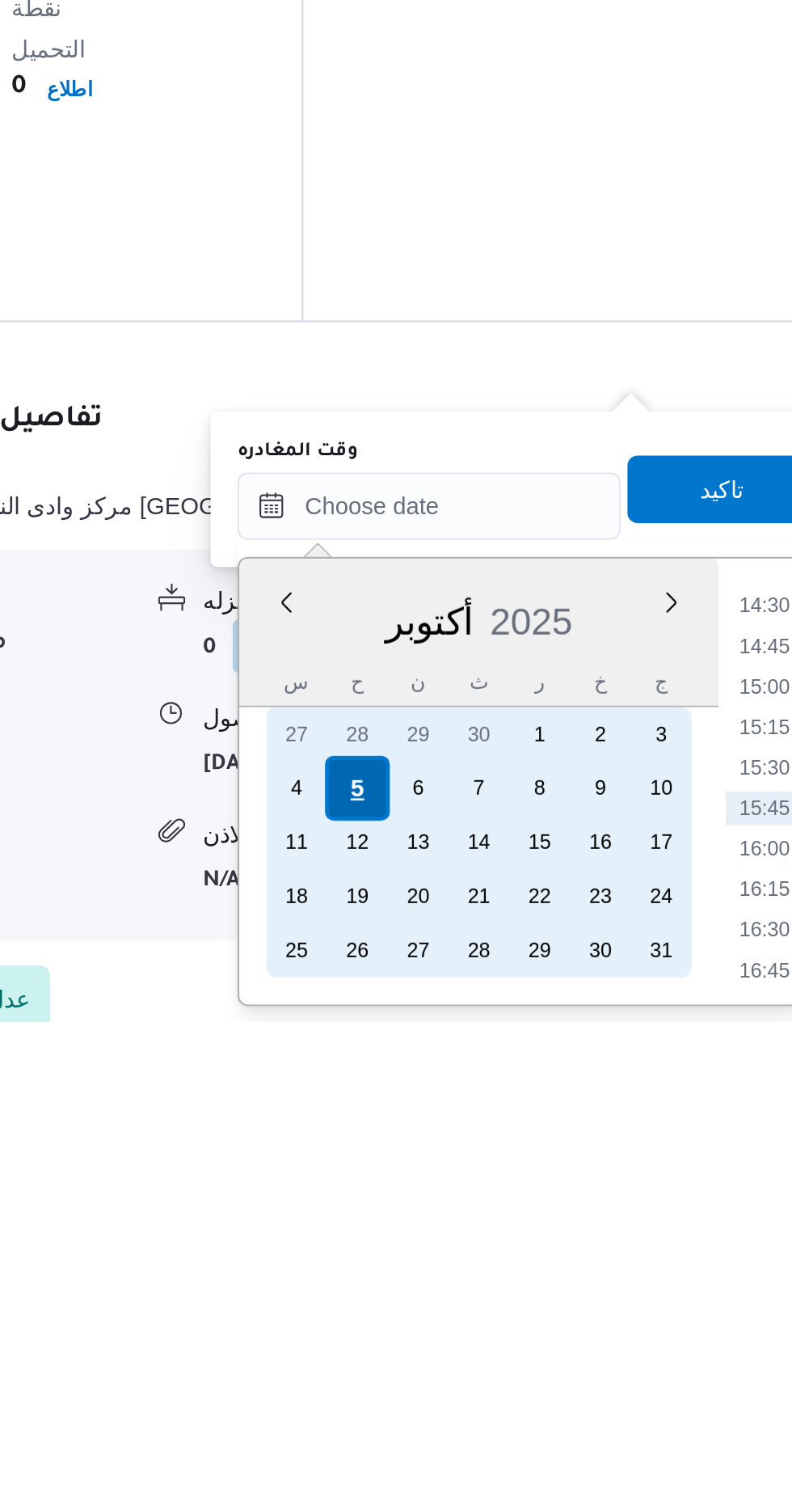
click at [530, 1395] on div "5" at bounding box center [532, 1400] width 31 height 31
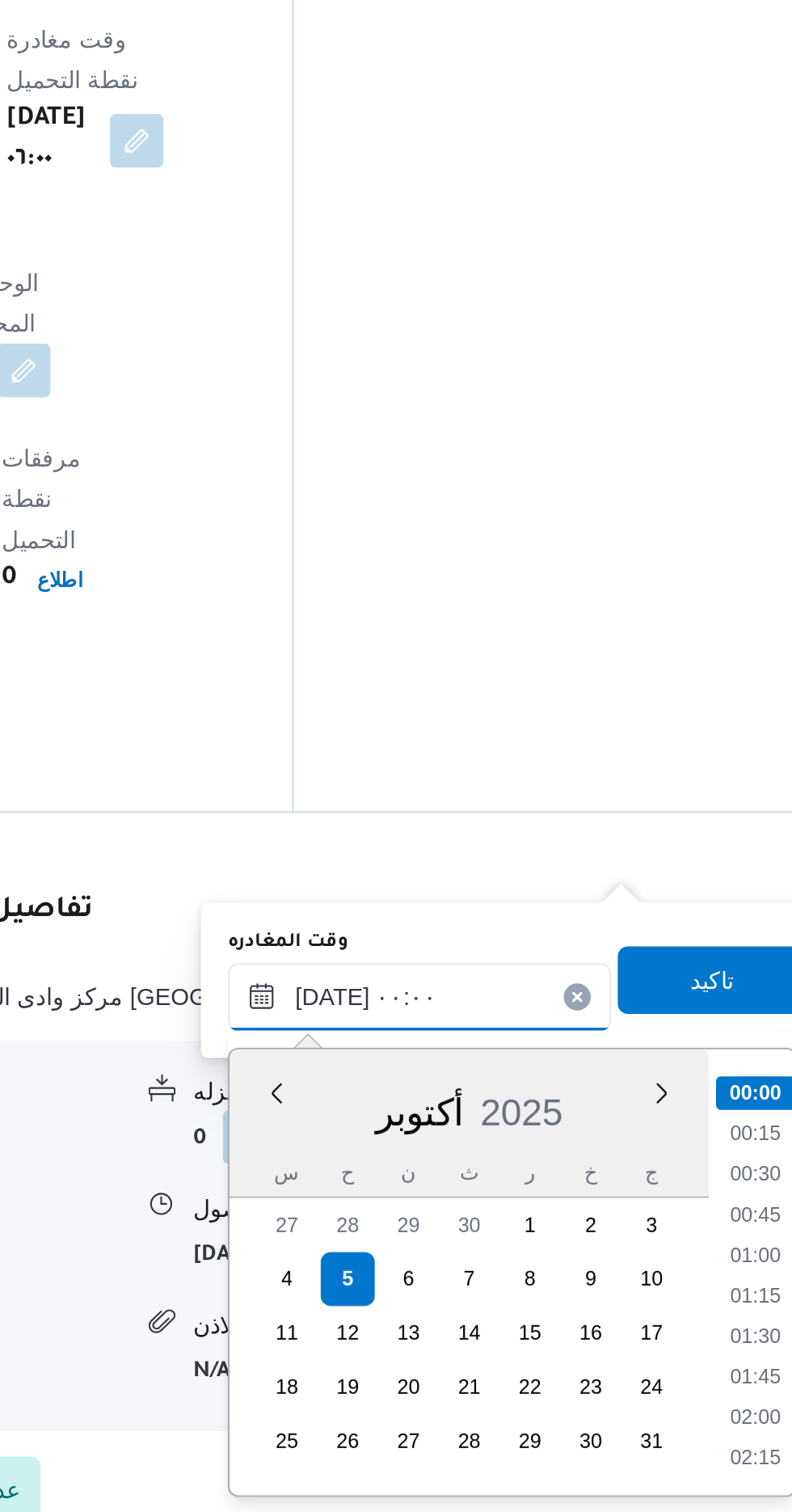
click at [484, 1266] on input "[DATE] ٠٠:٠٠" at bounding box center [565, 1265] width 183 height 32
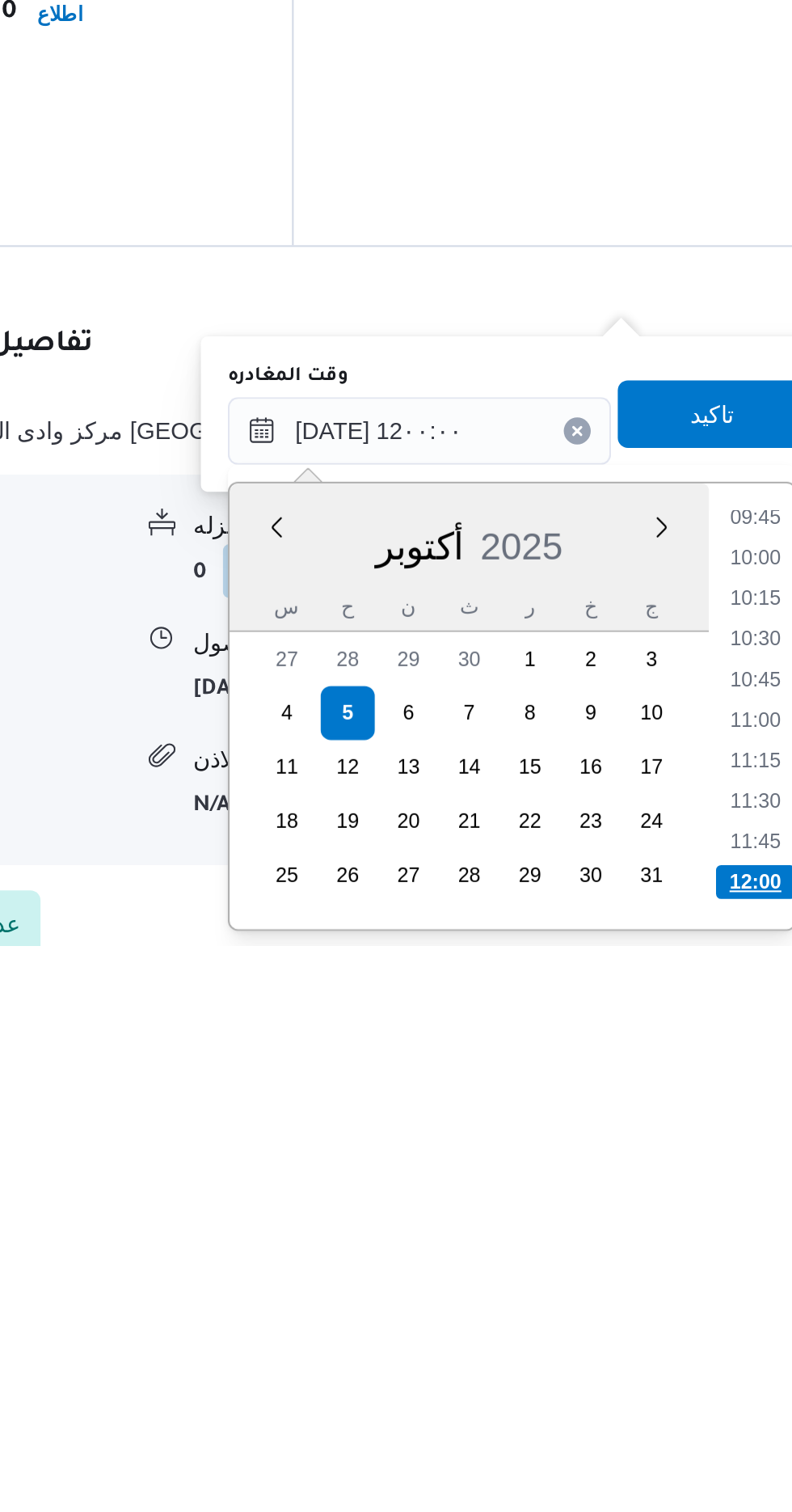
click at [729, 1478] on li "12:00" at bounding box center [726, 1481] width 38 height 16
type input "[DATE] ١٢:٠٠"
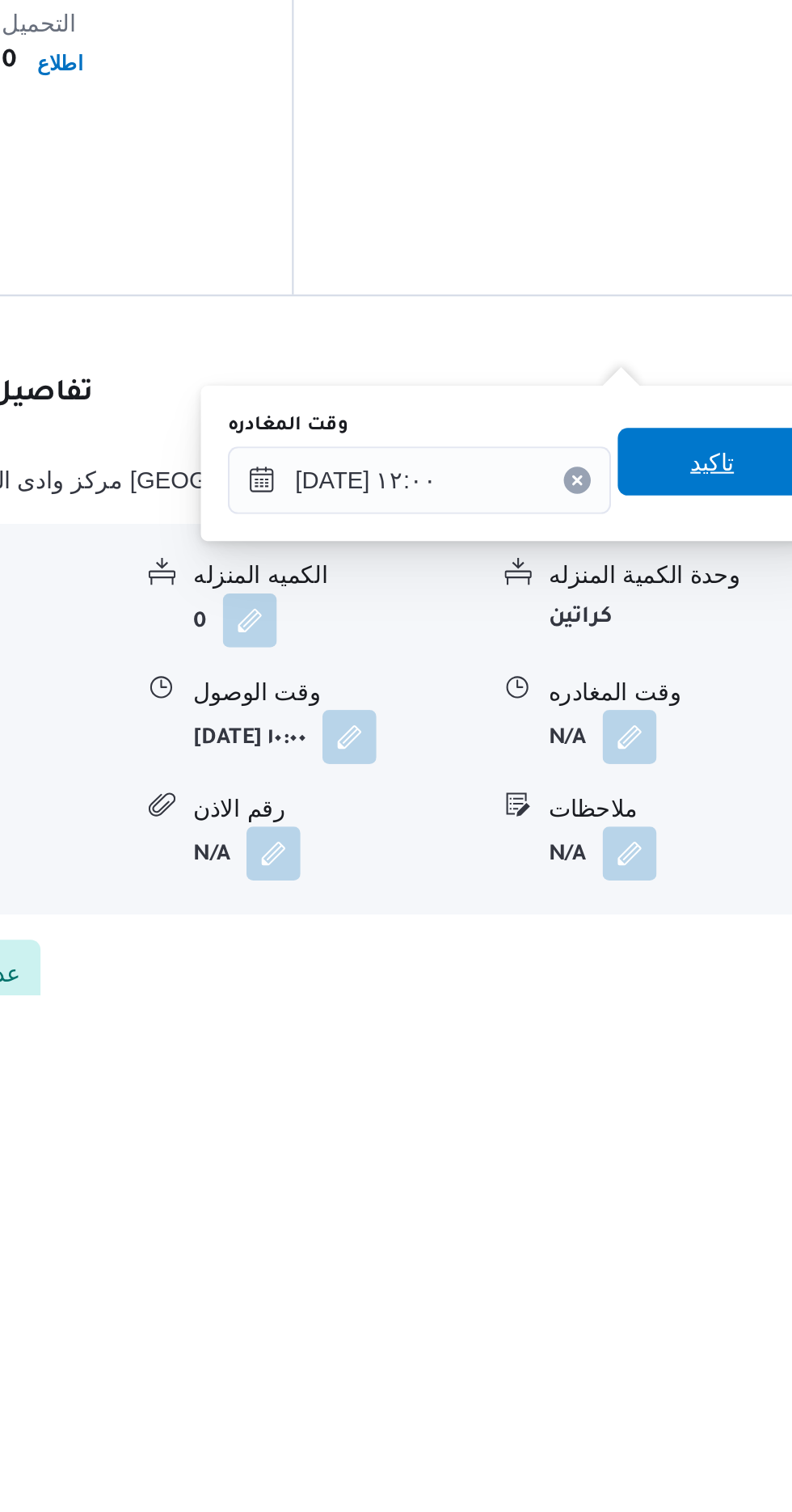
click at [713, 1249] on span "تاكيد" at bounding box center [707, 1256] width 21 height 19
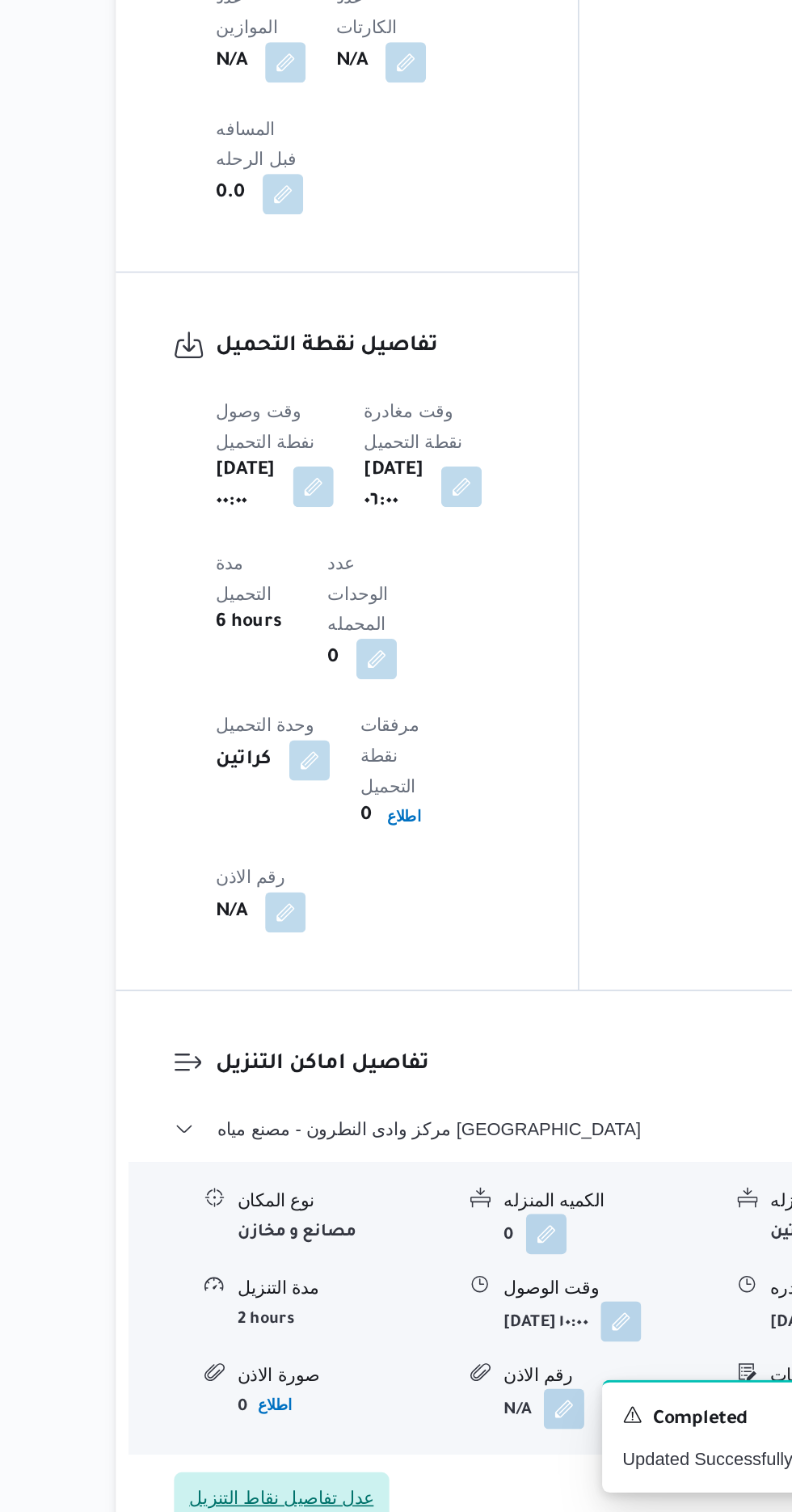
click at [301, 1486] on span "عدل تفاصيل نقاط التنزيل" at bounding box center [316, 1501] width 138 height 32
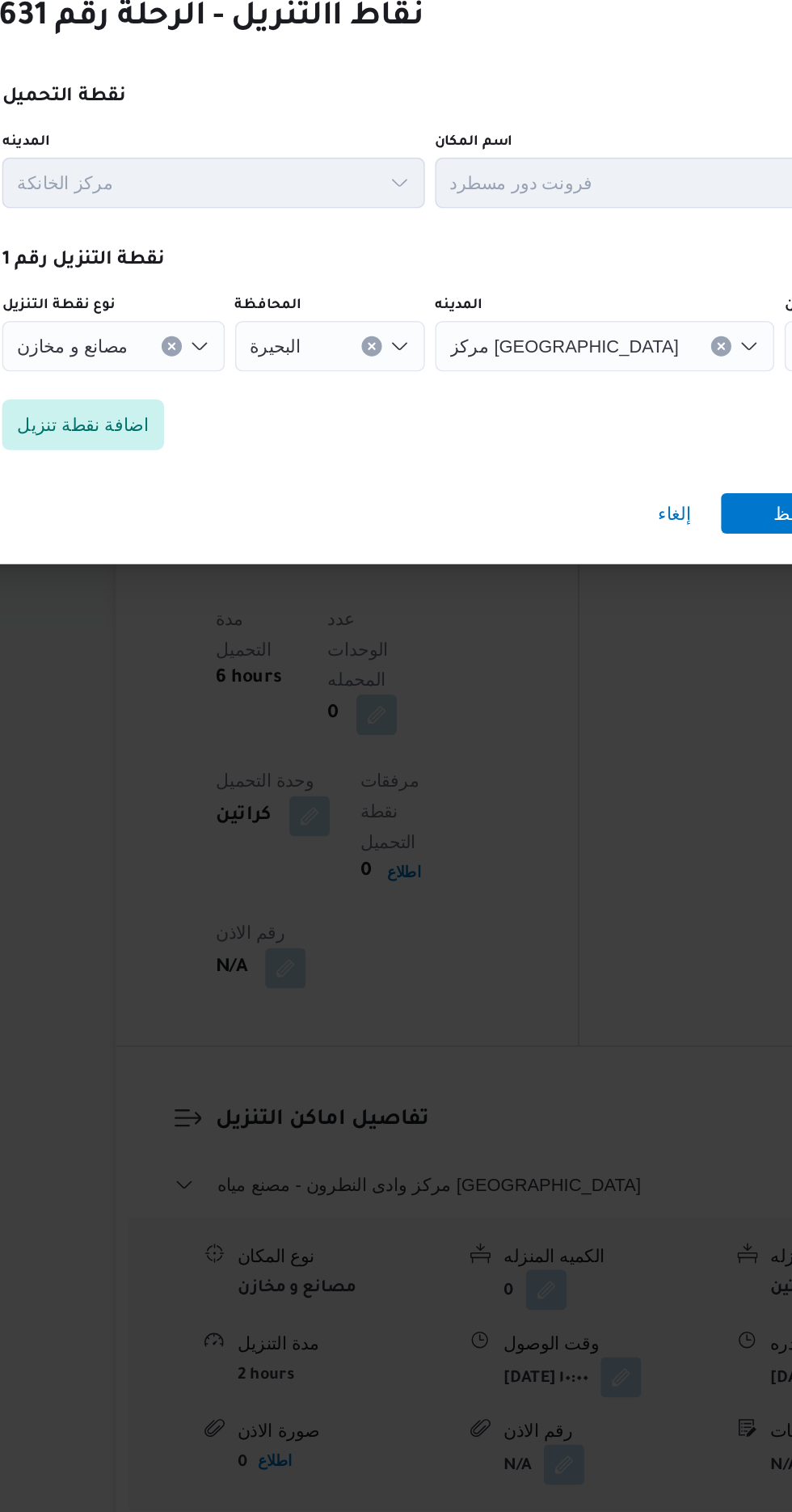
click at [257, 725] on icon "Open list of options" at bounding box center [263, 731] width 13 height 13
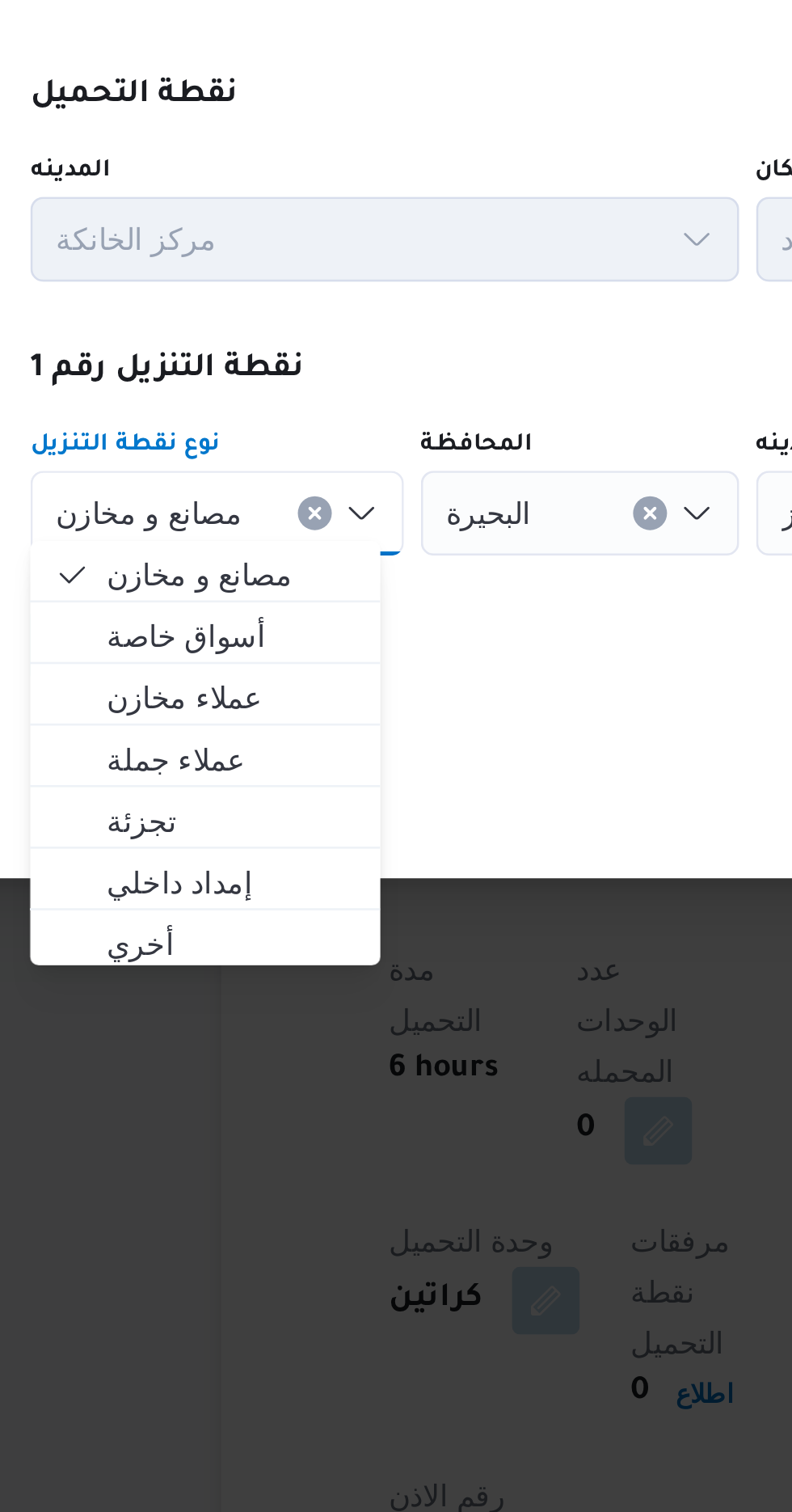
click at [242, 728] on div "مصانع و مخازن Combo box. Selected. مصانع و مخازن. Press Backspace to delete مصا…" at bounding box center [208, 731] width 143 height 32
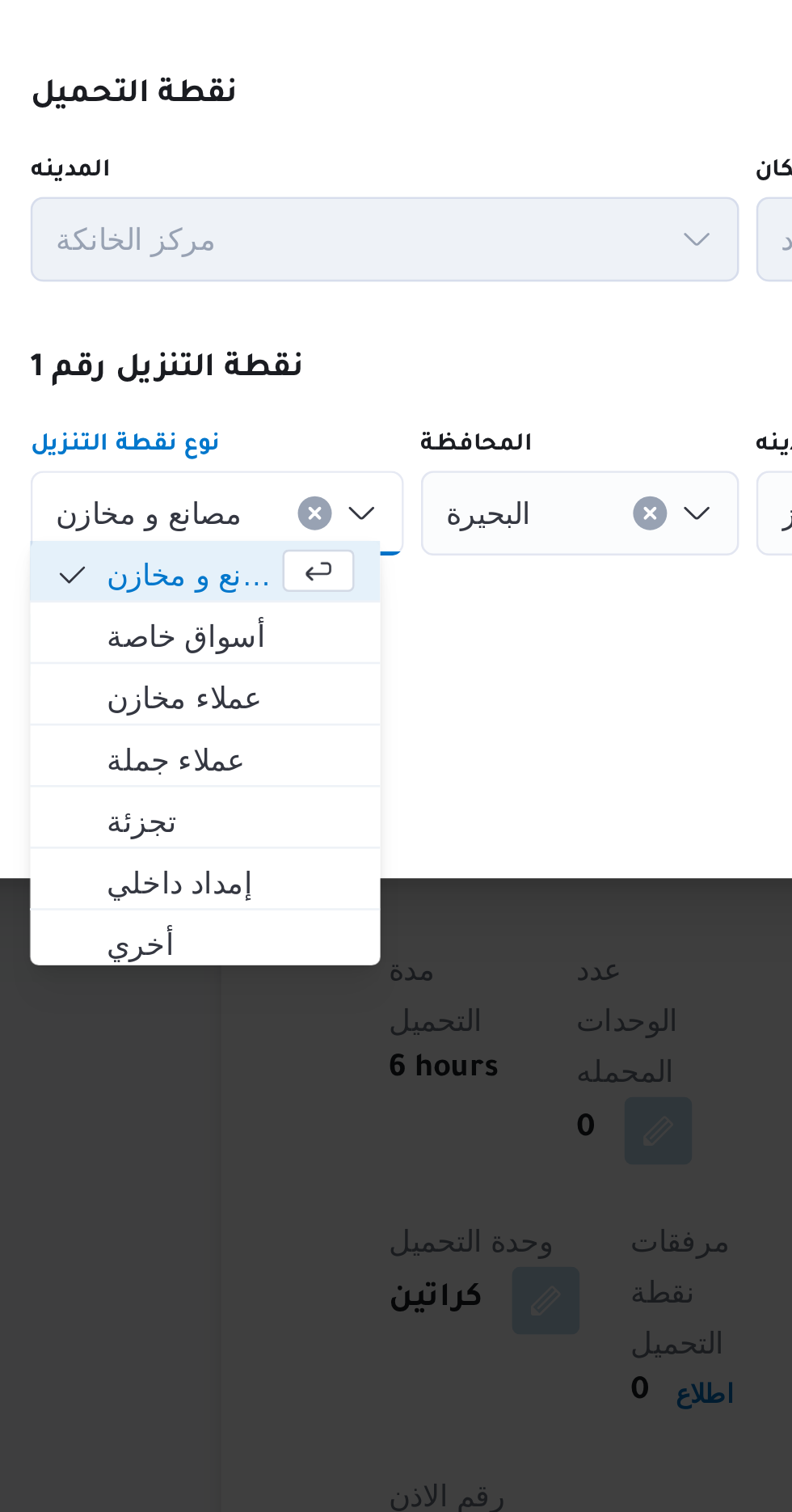
click at [231, 726] on div "مصانع و مخازن Combo box. Selected. مصانع و مخازن. Press Backspace to delete مصا…" at bounding box center [208, 731] width 143 height 32
click at [225, 726] on input "نوع نقطة التنزيل" at bounding box center [226, 731] width 2 height 19
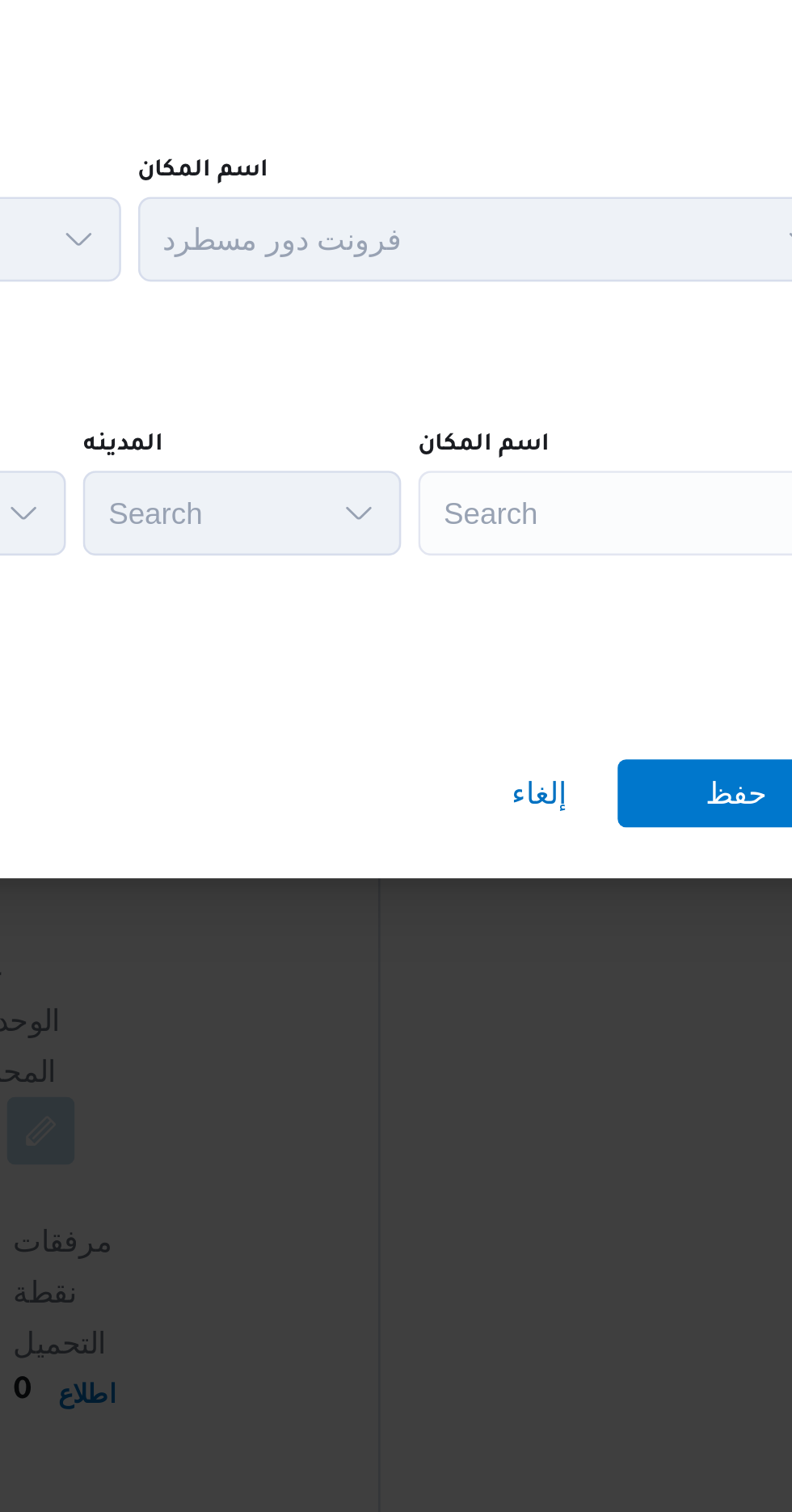
click at [581, 730] on div "Search" at bounding box center [621, 731] width 202 height 32
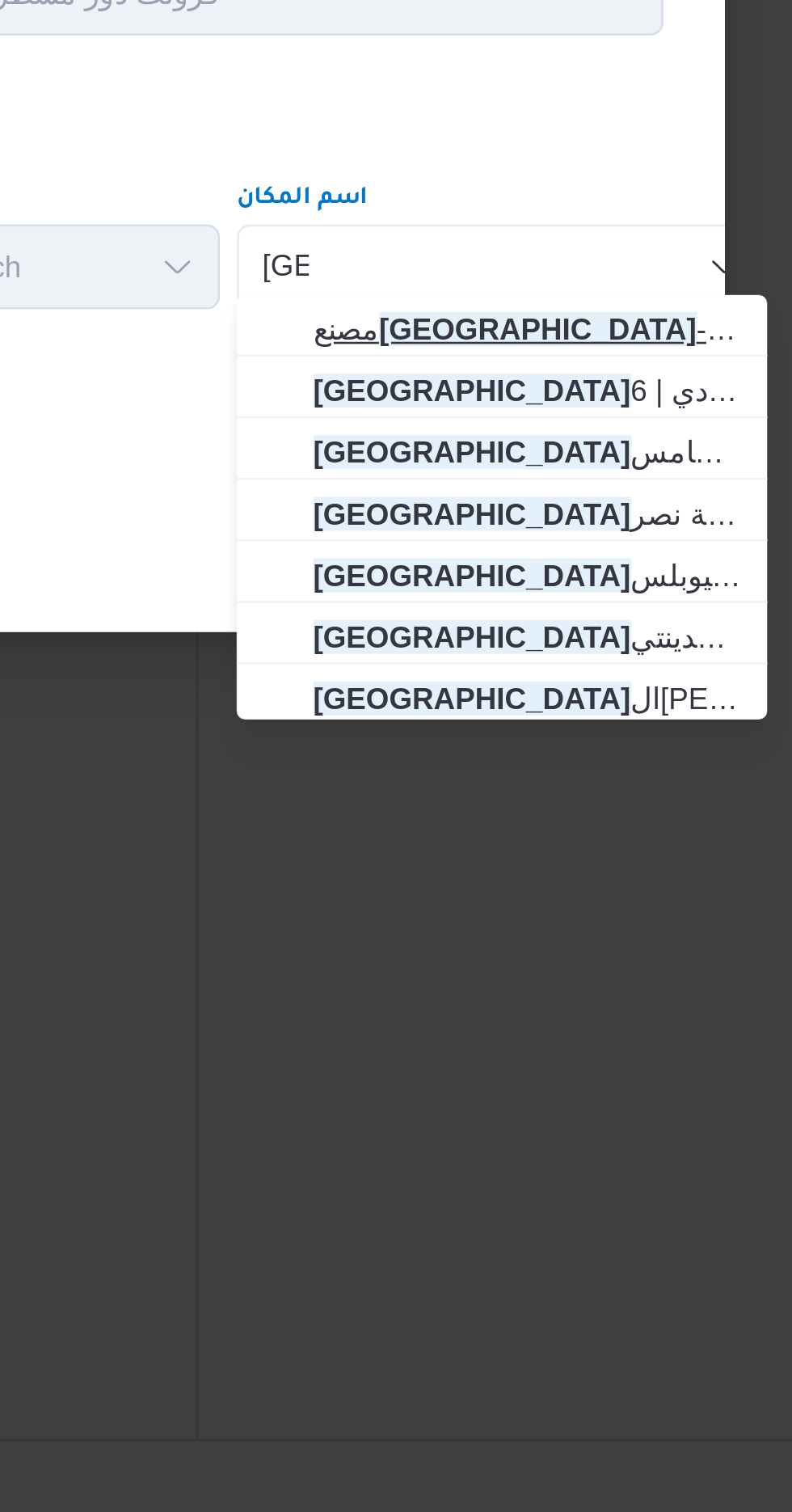
type input "[GEOGRAPHIC_DATA]"
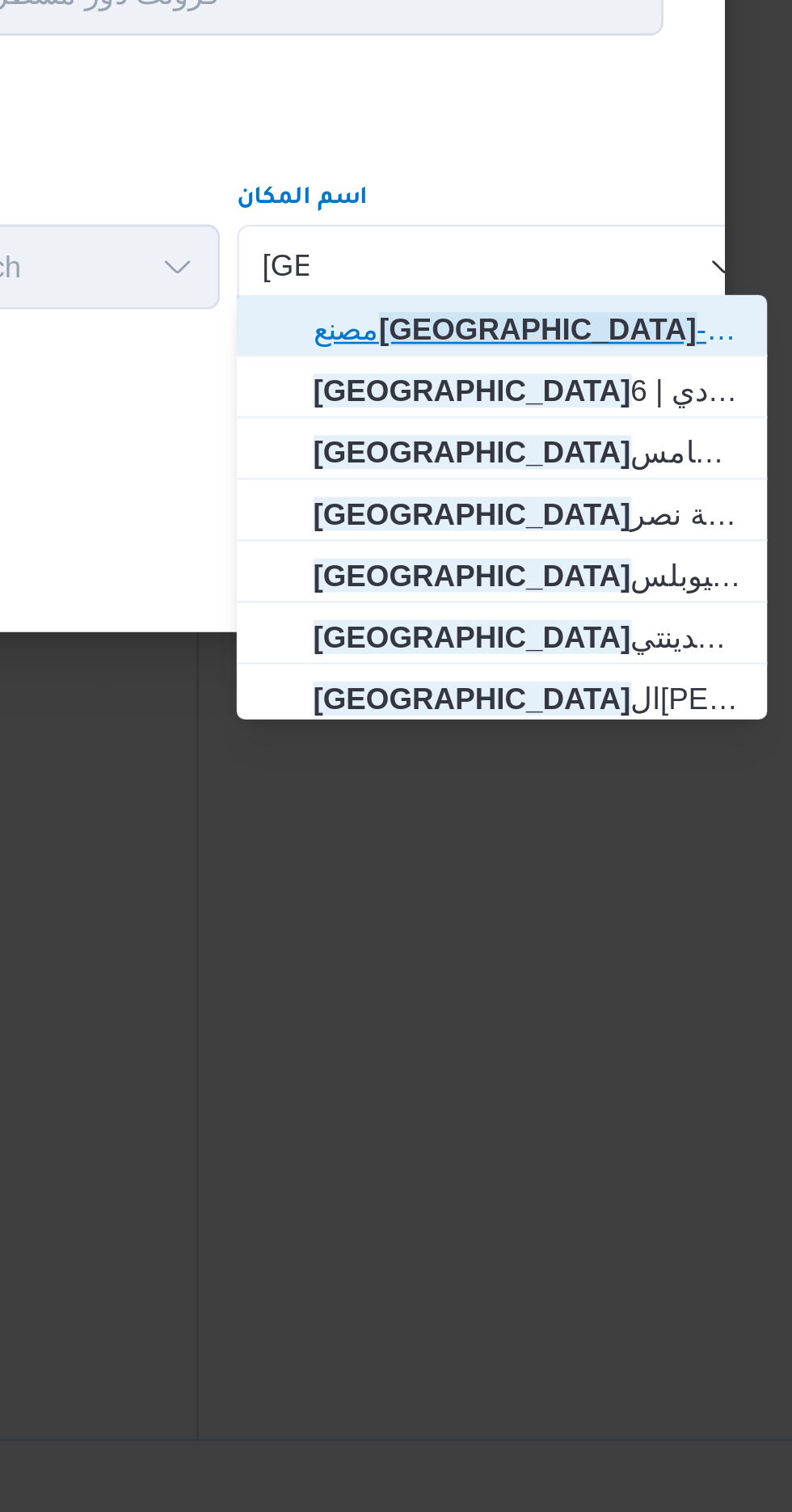
click at [663, 754] on span "مصنع ويلز - الشركه الوطنيه لصناعه المشروبات | ويلز فودز | null" at bounding box center [631, 756] width 163 height 19
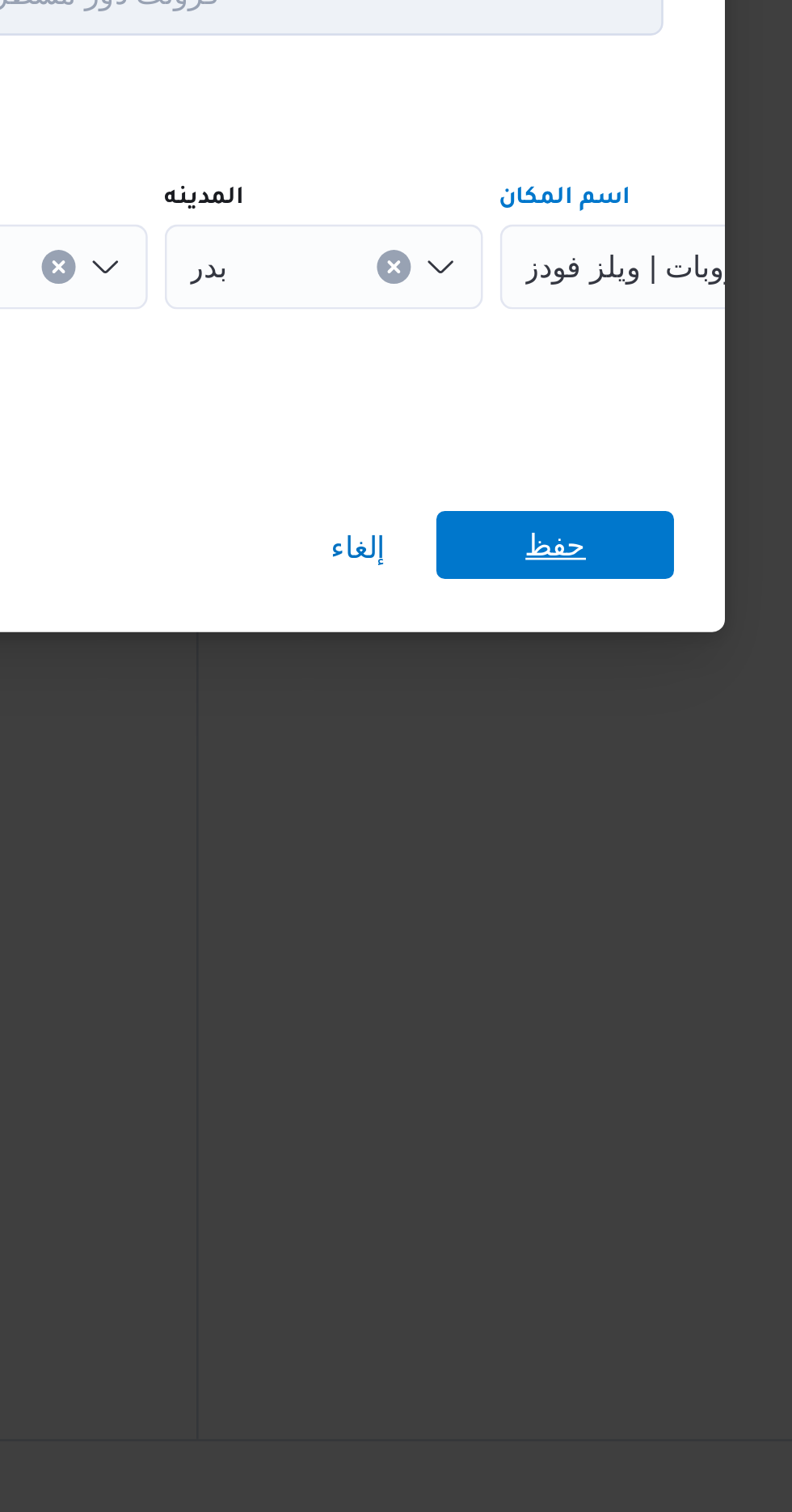
click at [662, 830] on span "حفظ" at bounding box center [641, 837] width 90 height 26
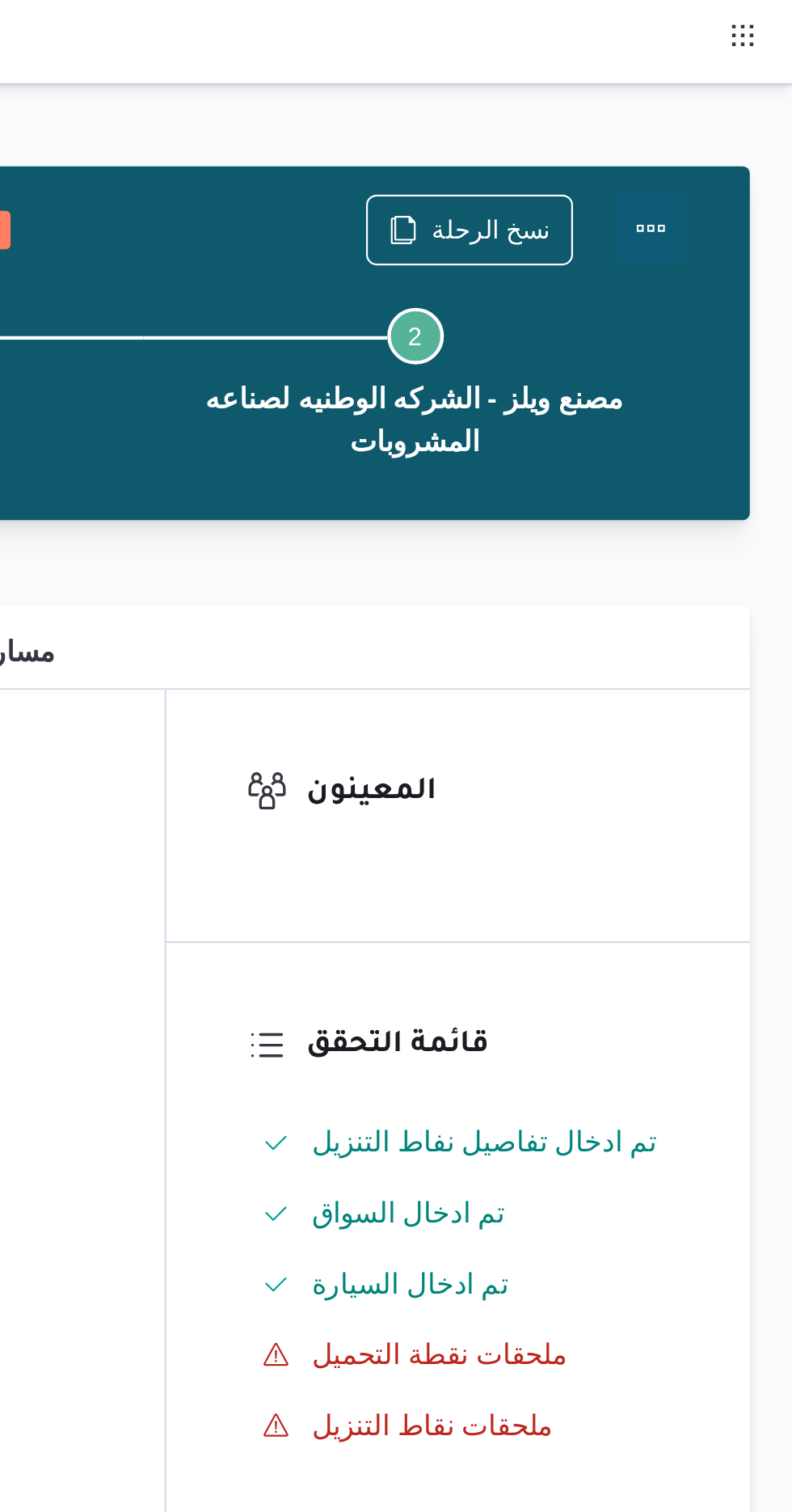
click at [736, 103] on button "Actions" at bounding box center [727, 104] width 32 height 32
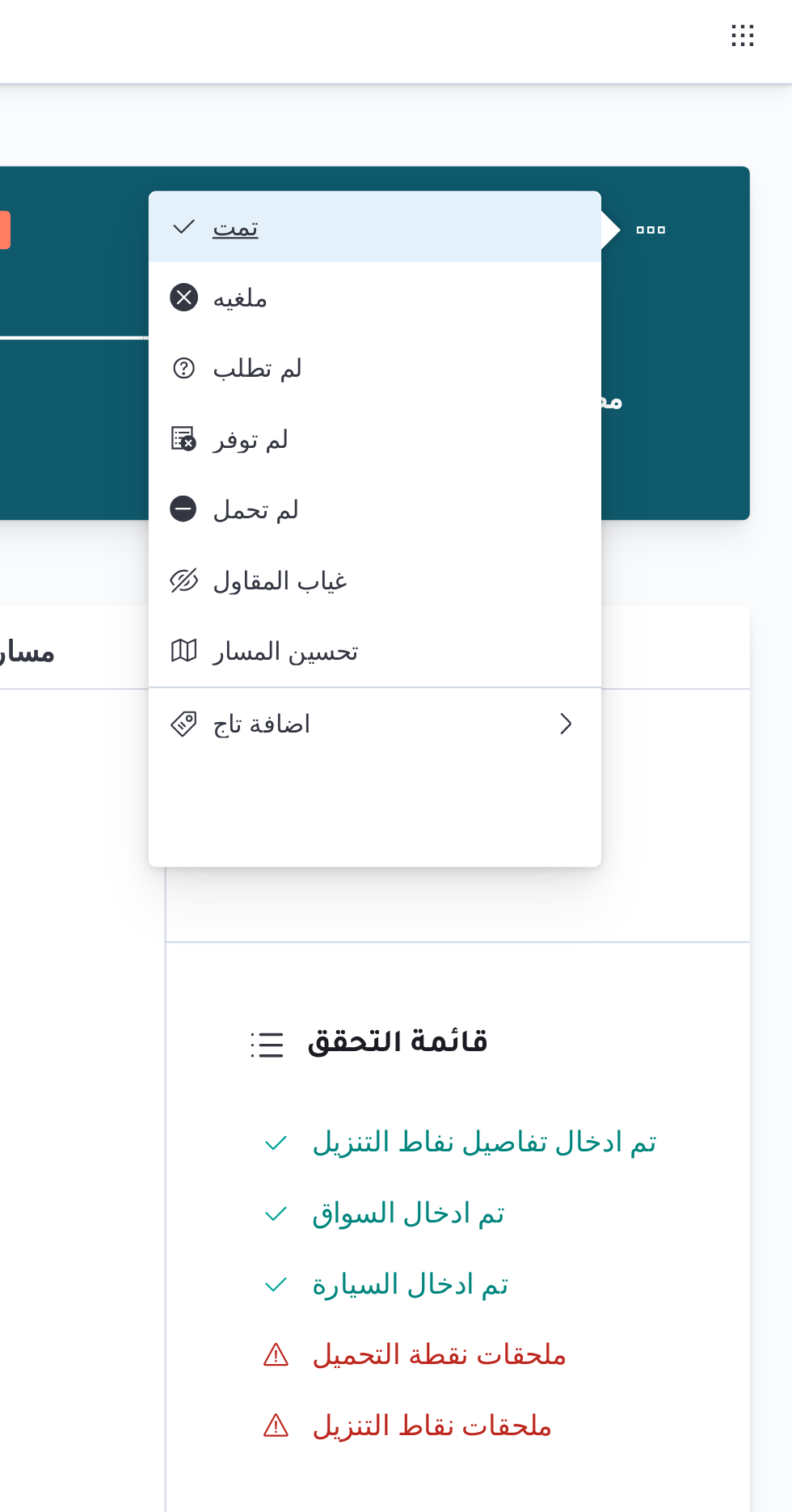
click at [675, 107] on span "تمت" at bounding box center [611, 103] width 168 height 13
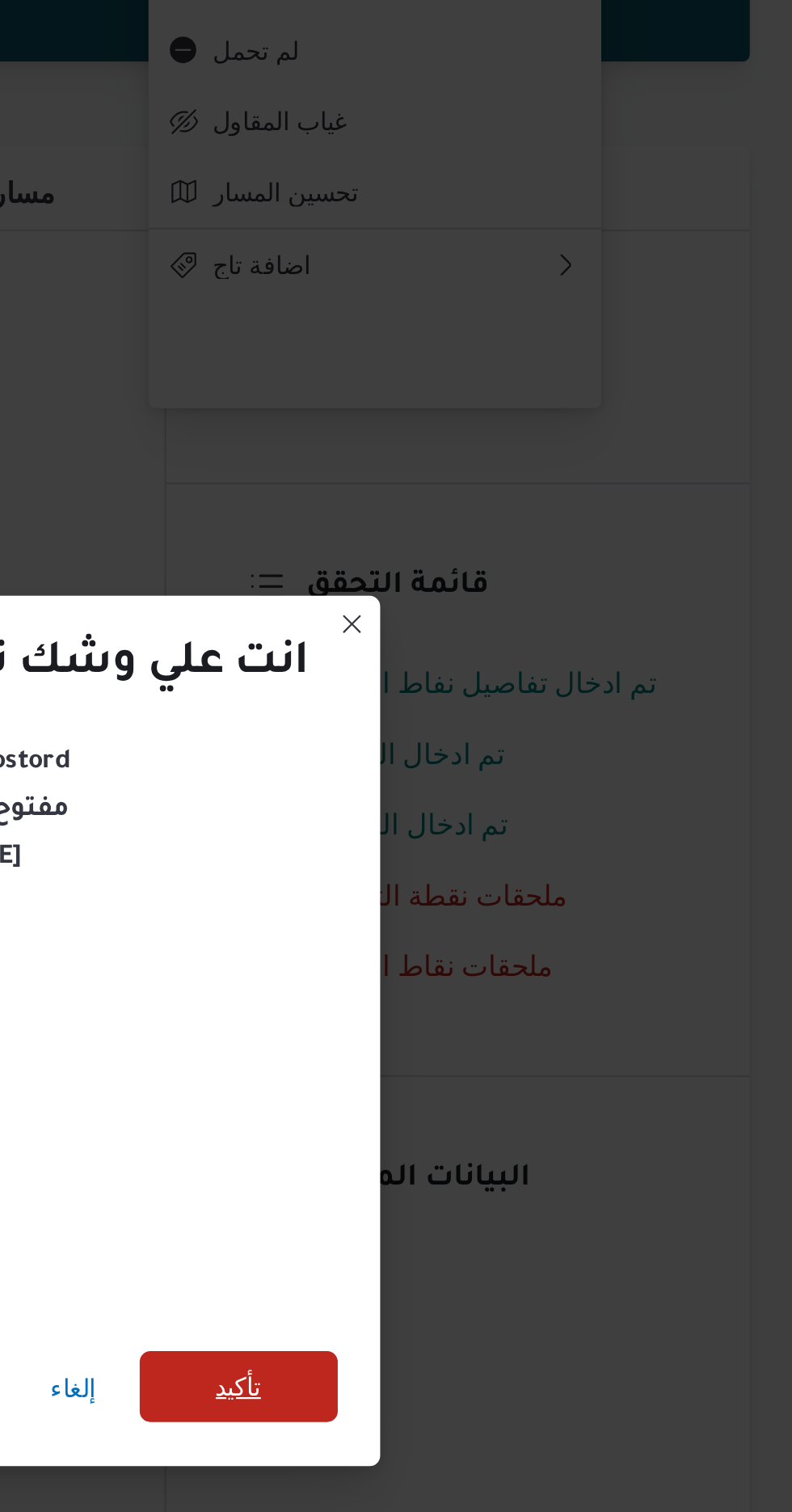
click at [560, 846] on span "تأكيد" at bounding box center [538, 843] width 90 height 32
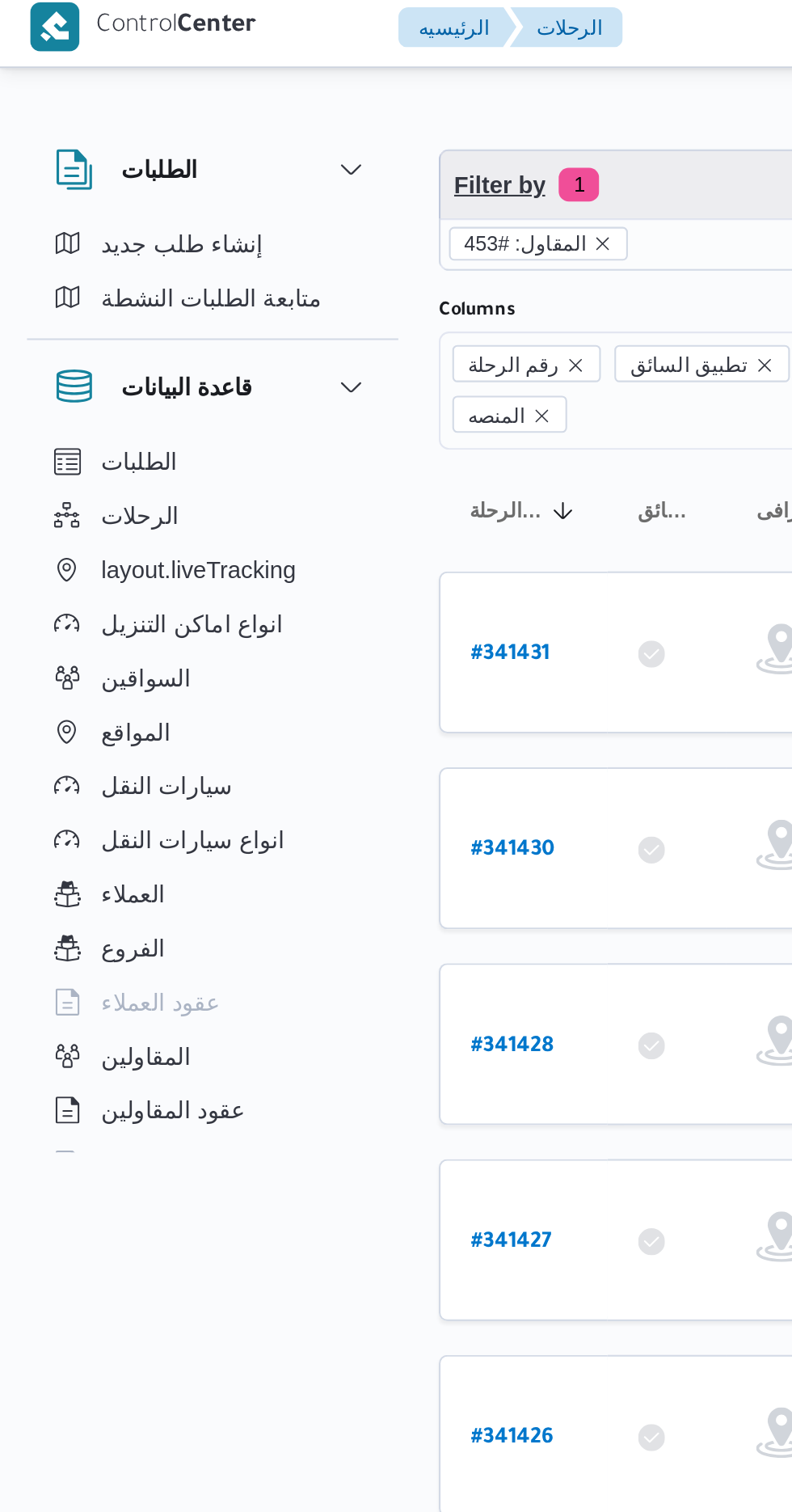
click at [308, 96] on span "Filter by 1" at bounding box center [417, 94] width 412 height 32
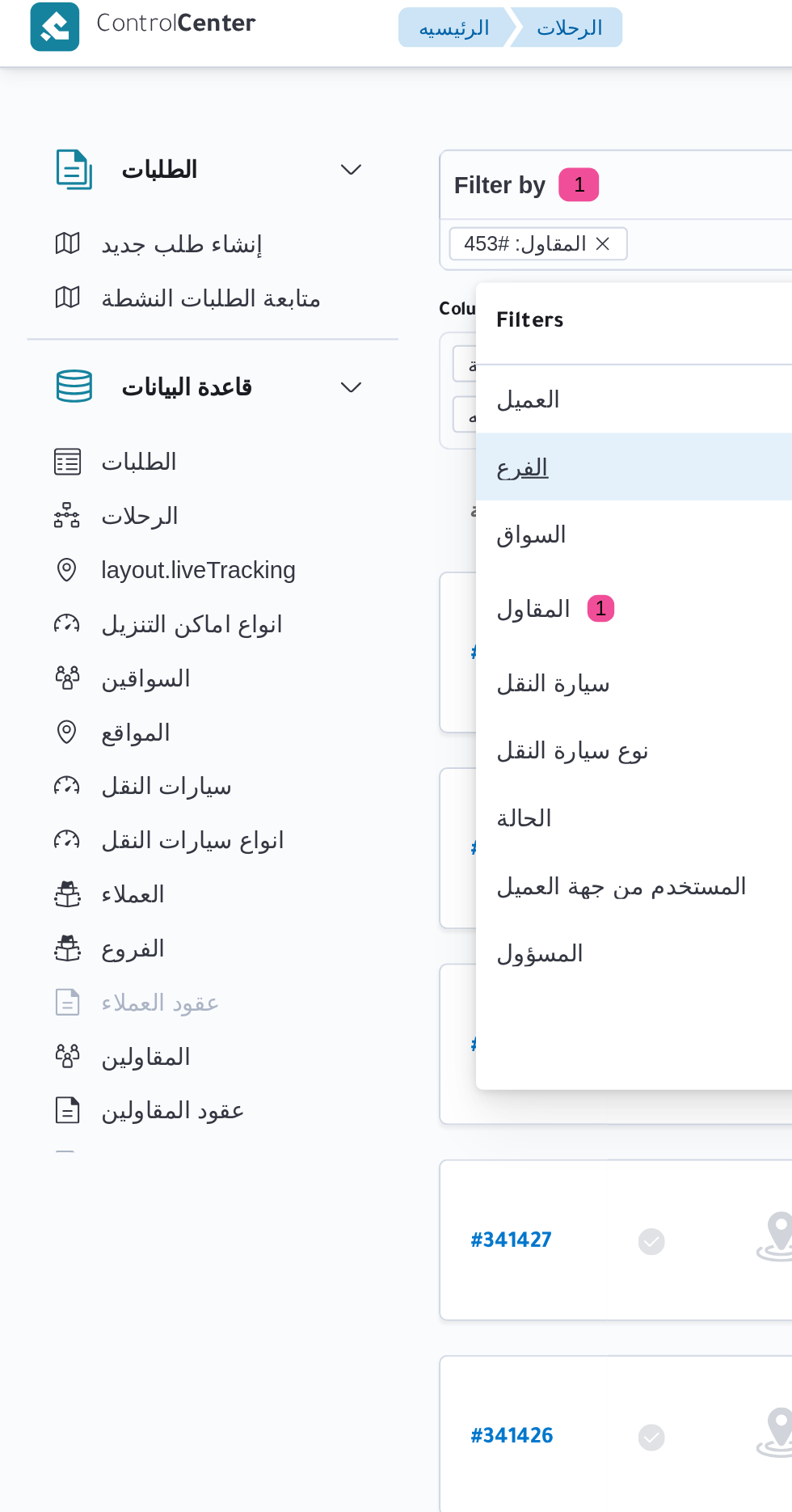
click at [292, 236] on div "الفرع" at bounding box center [325, 229] width 174 height 13
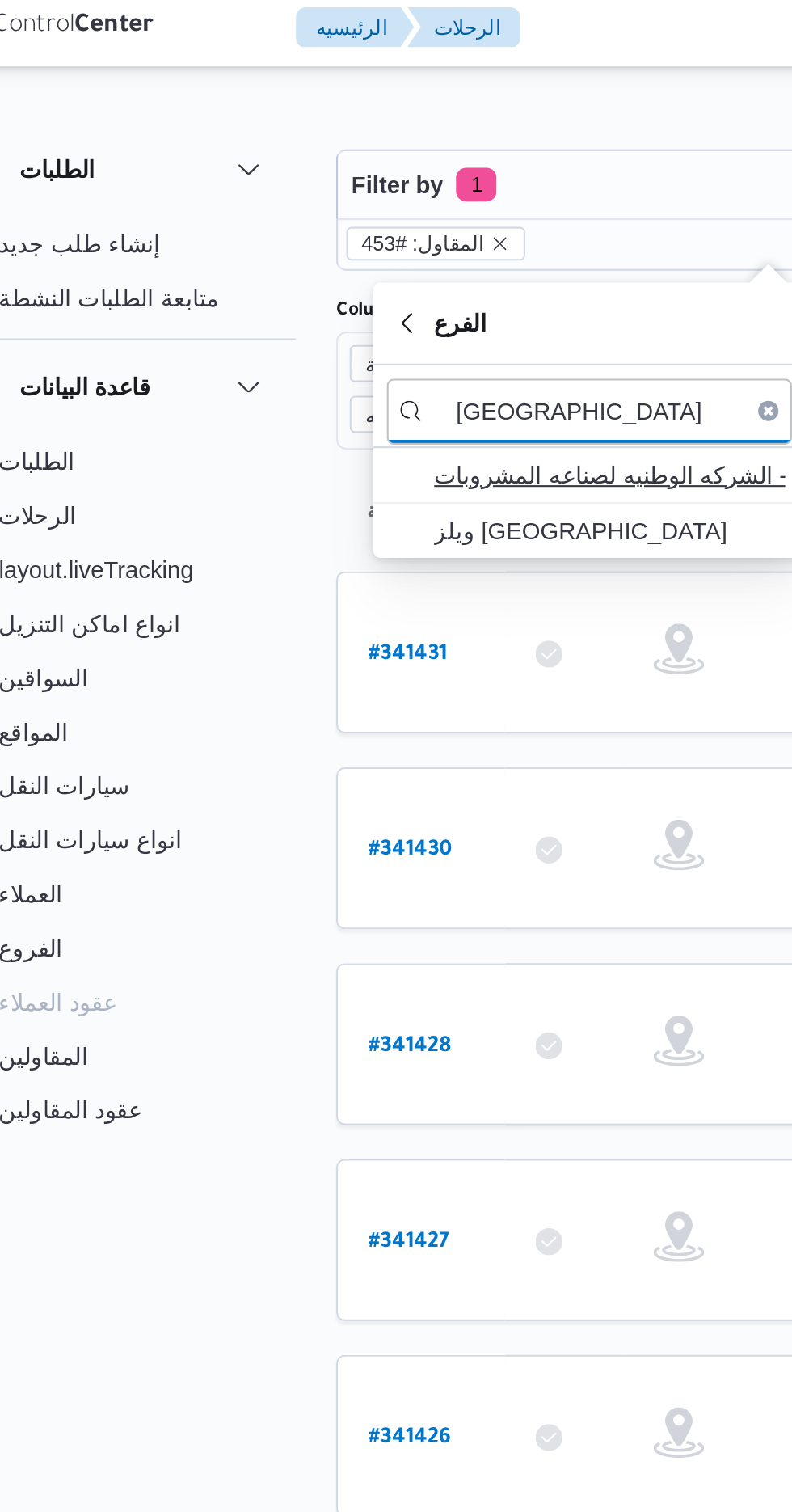
type input "[GEOGRAPHIC_DATA]"
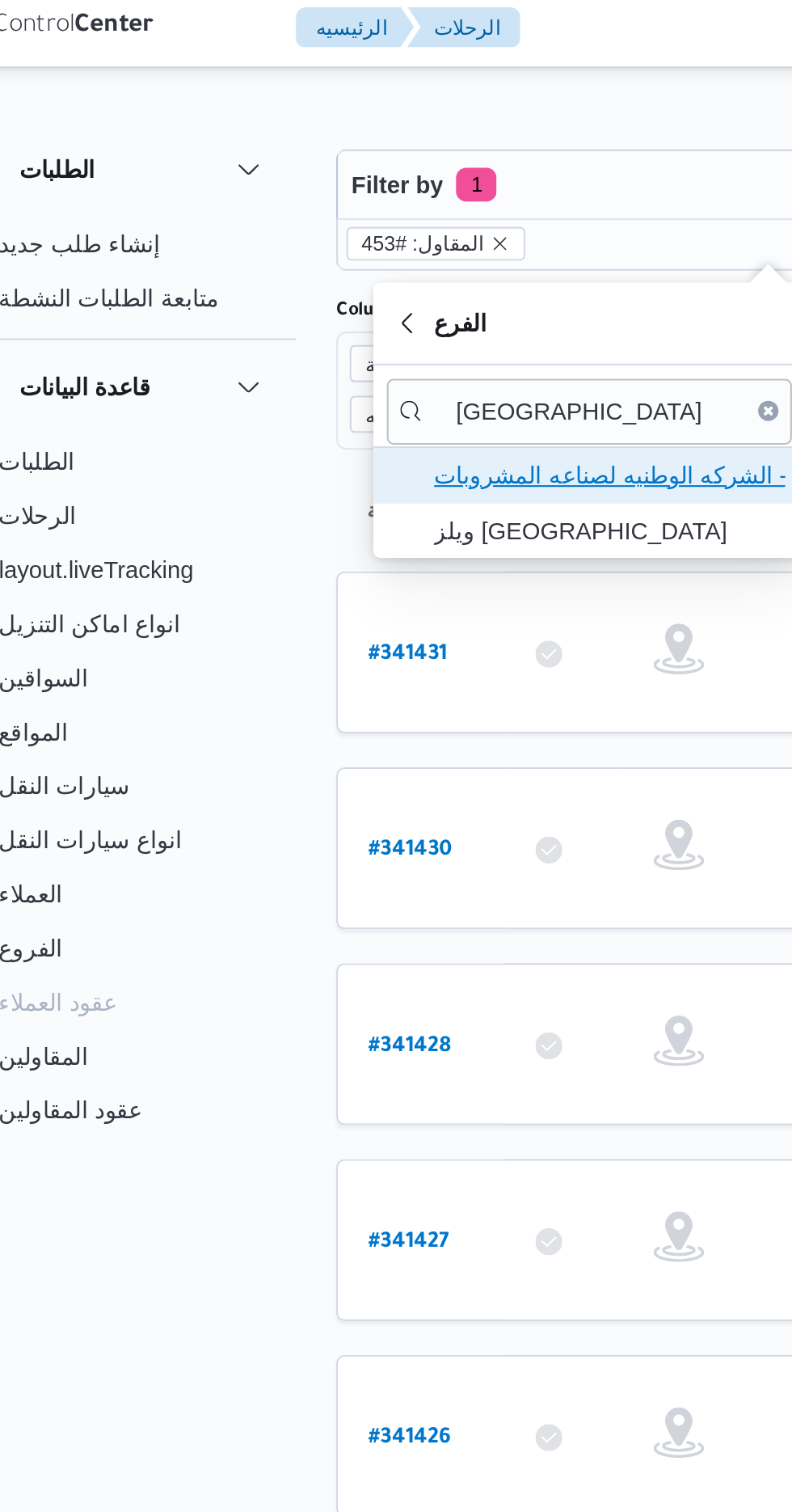
click at [371, 237] on span "مصنع ويلز - الشركه الوطنيه لصناعه المشروبات" at bounding box center [340, 234] width 168 height 19
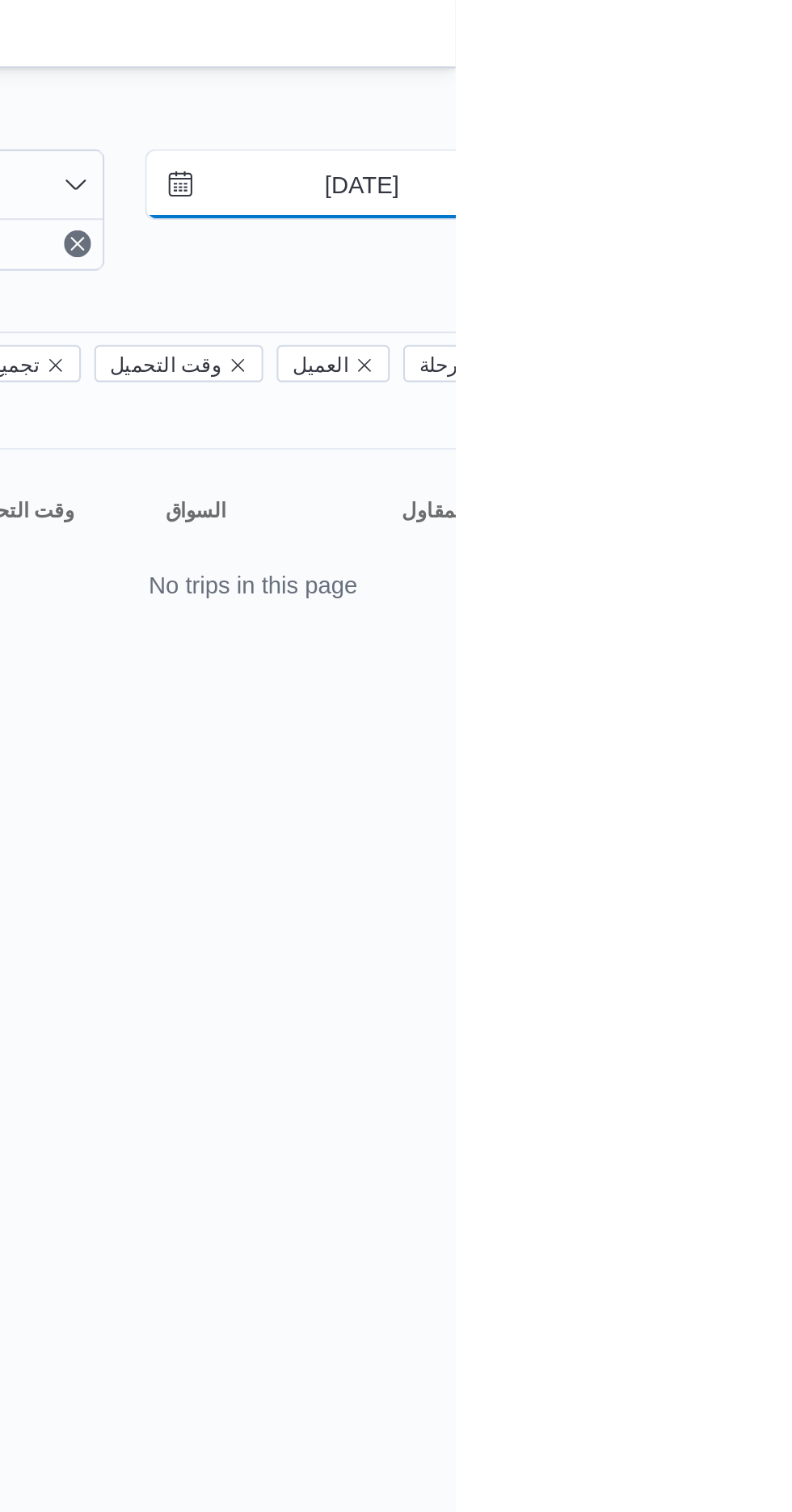
click at [741, 92] on input "[DATE]" at bounding box center [735, 94] width 183 height 32
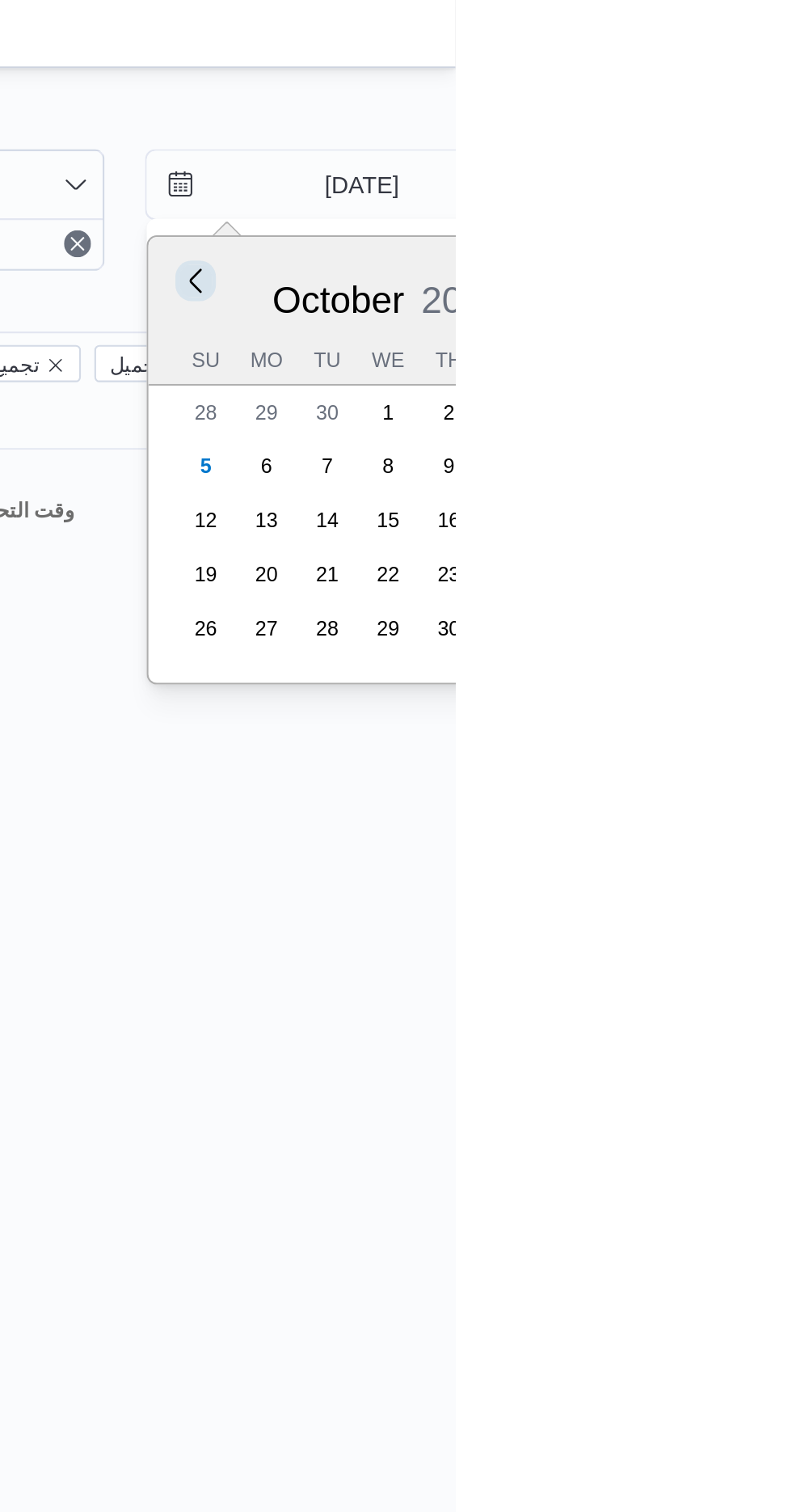
click at [664, 141] on button "Previous Month" at bounding box center [667, 141] width 16 height 16
type input "[DATE]"
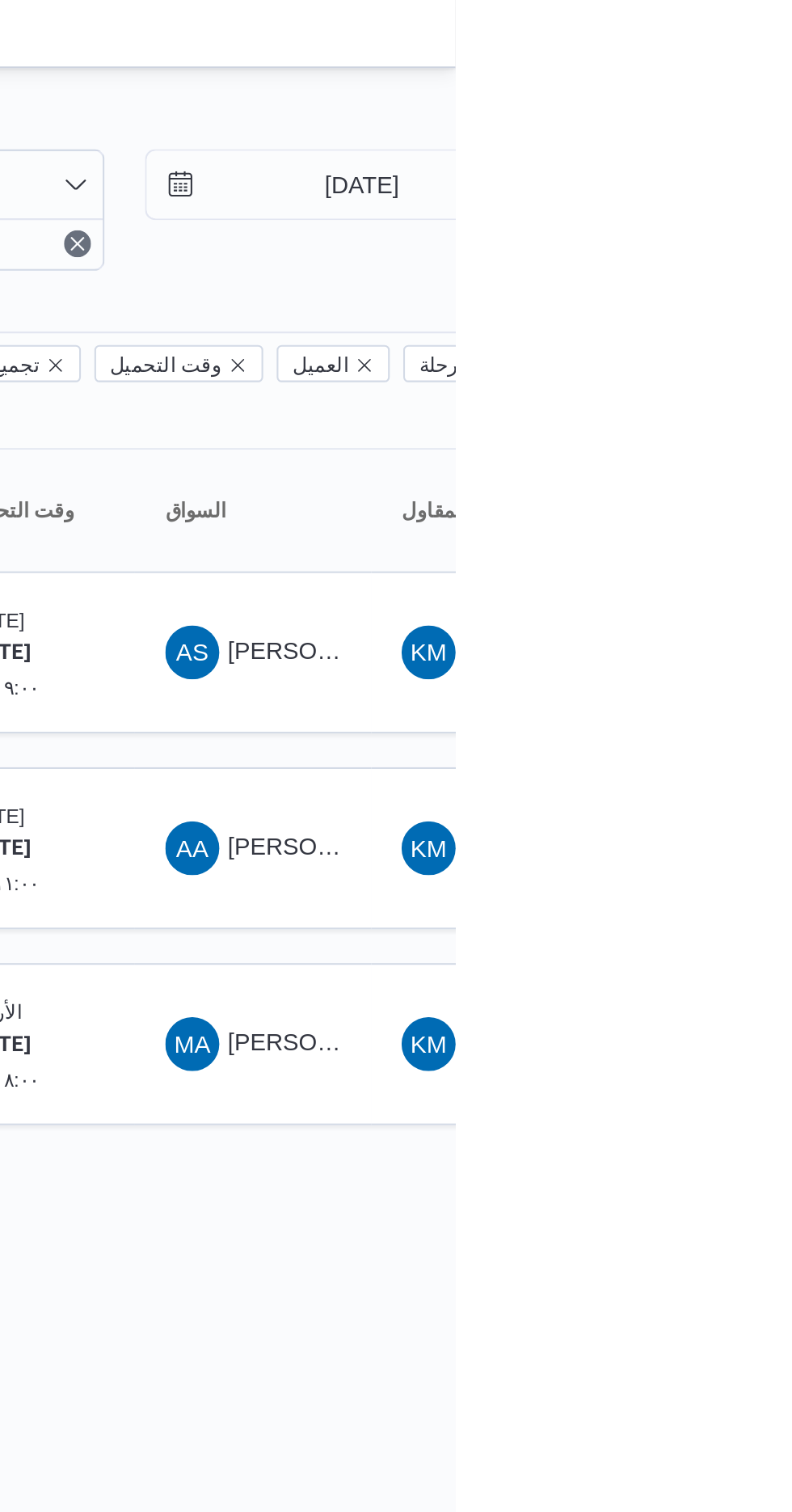
click at [722, 560] on div "Rows per page : 20 1" at bounding box center [695, 571] width 989 height 39
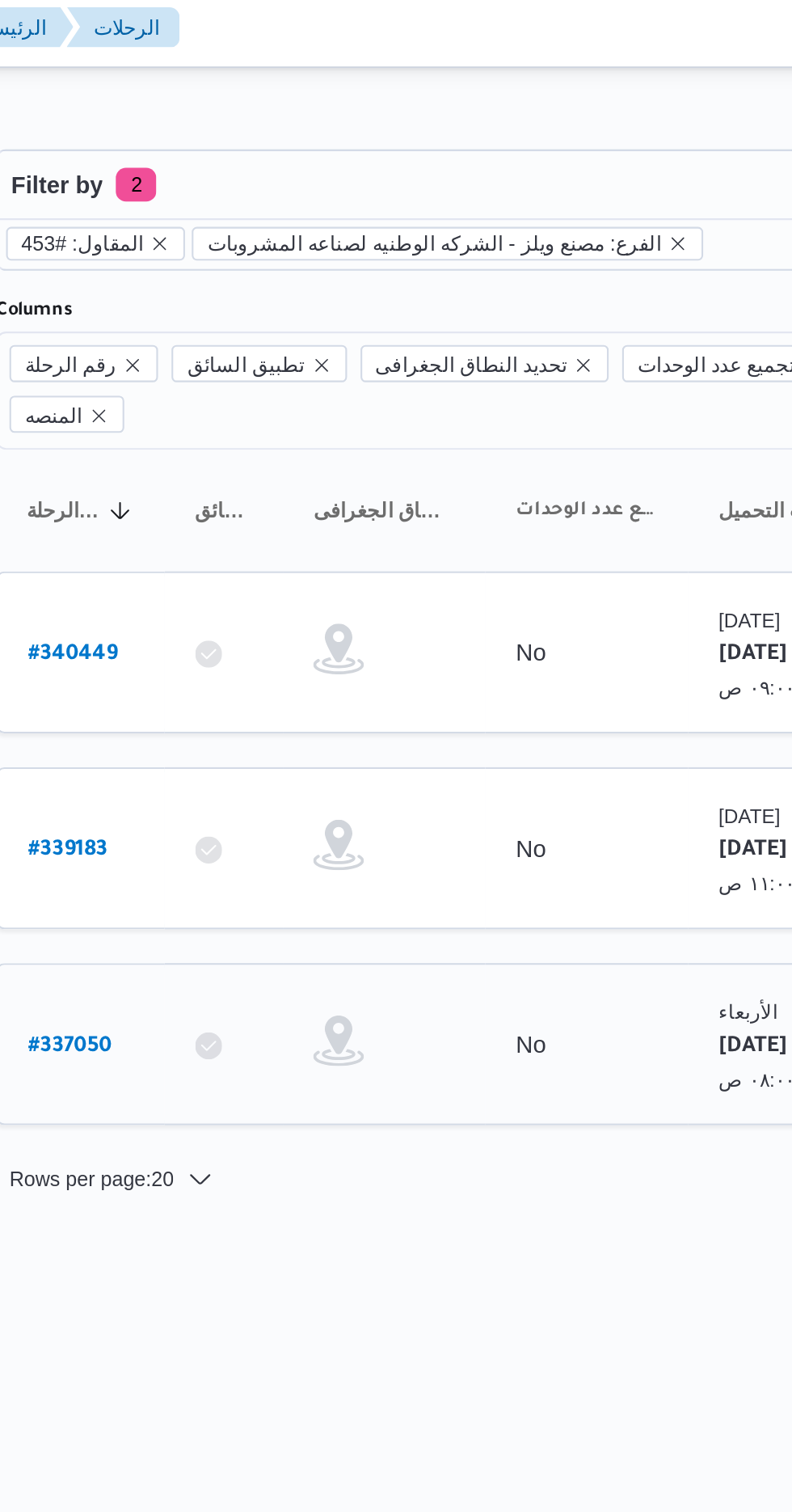
click at [253, 502] on b "# 337050" at bounding box center [246, 508] width 41 height 12
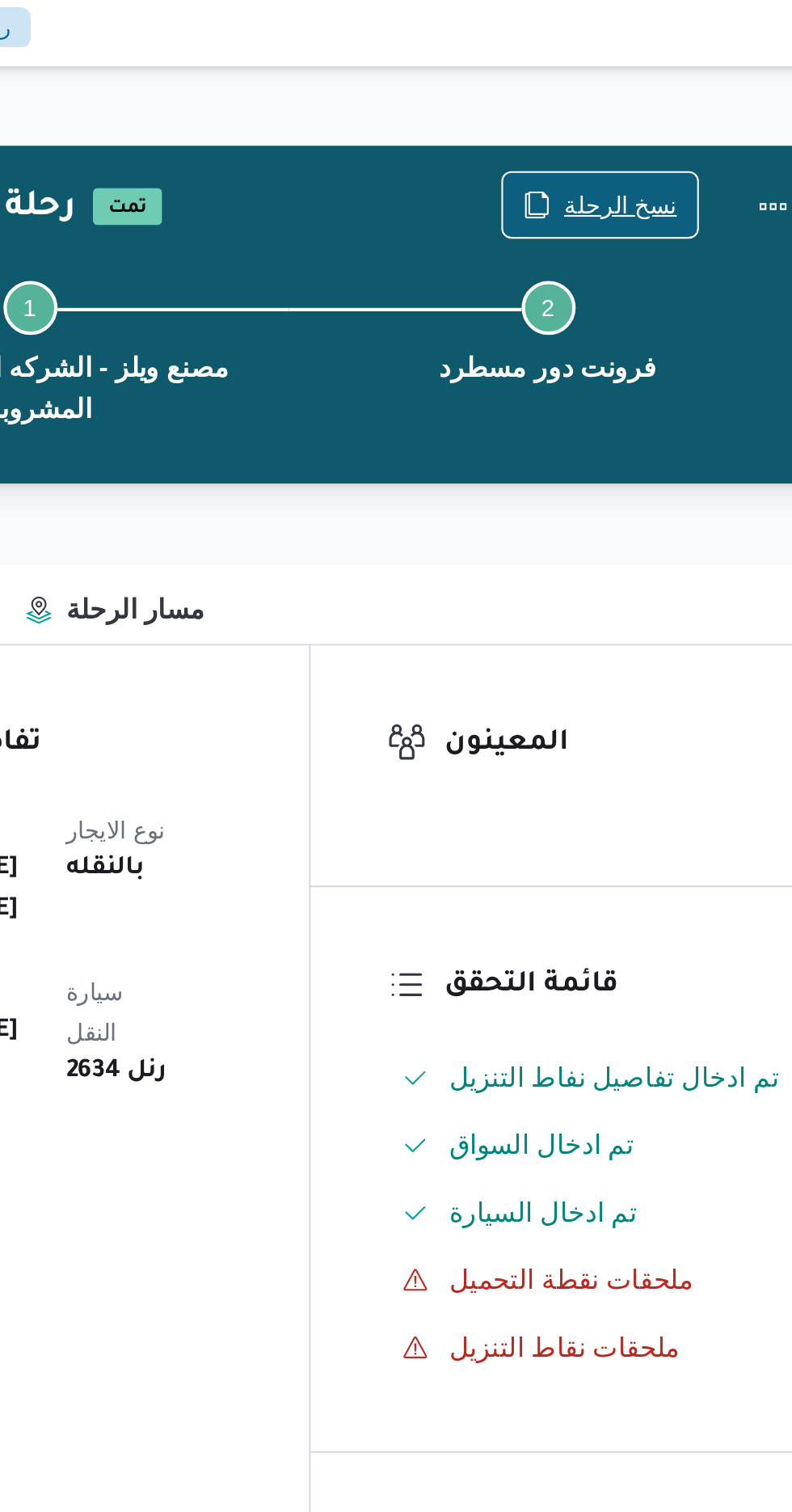
click at [649, 109] on span "نسخ الرحلة" at bounding box center [654, 105] width 54 height 19
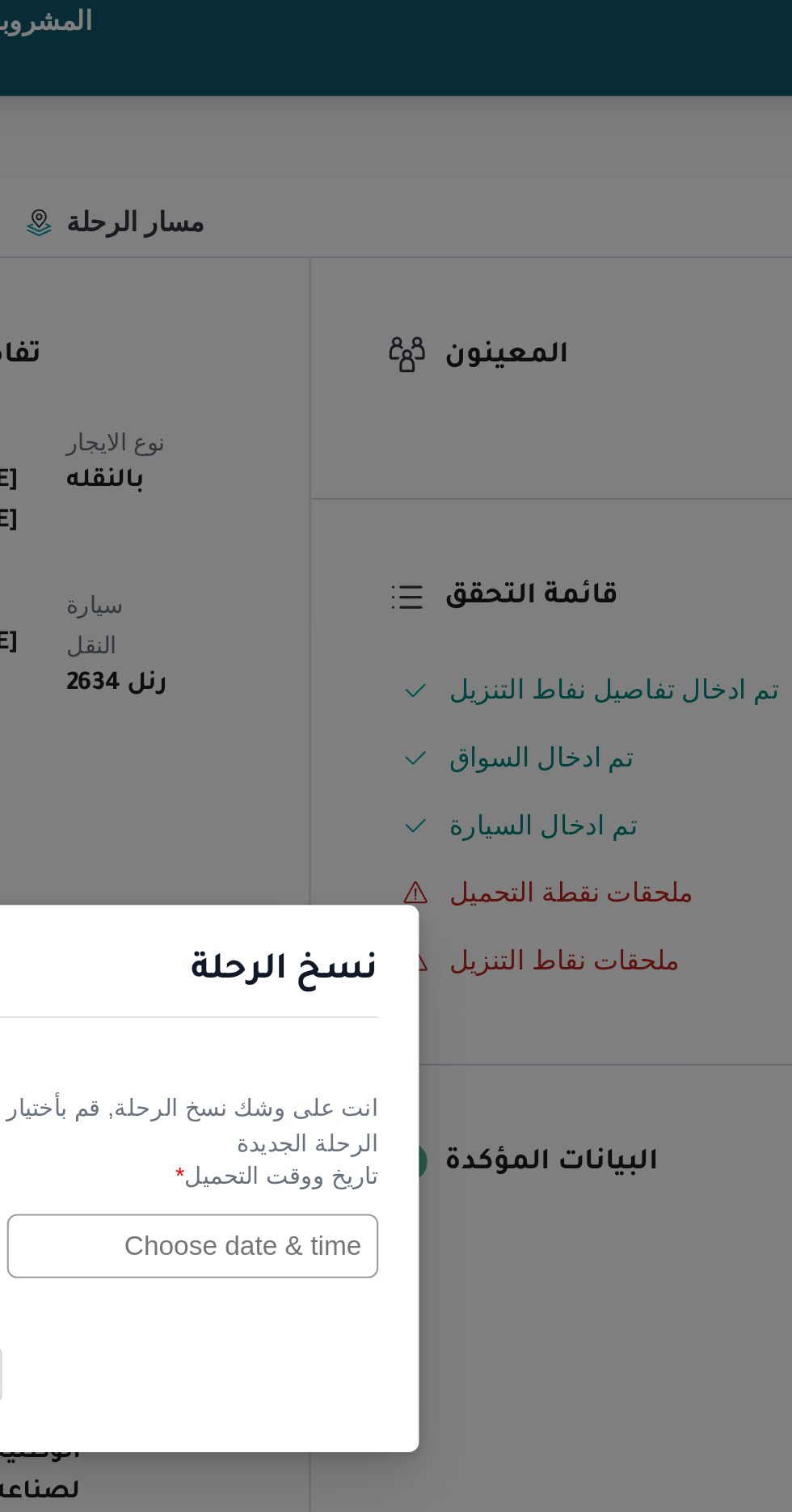
click at [450, 788] on input "text" at bounding box center [449, 788] width 177 height 31
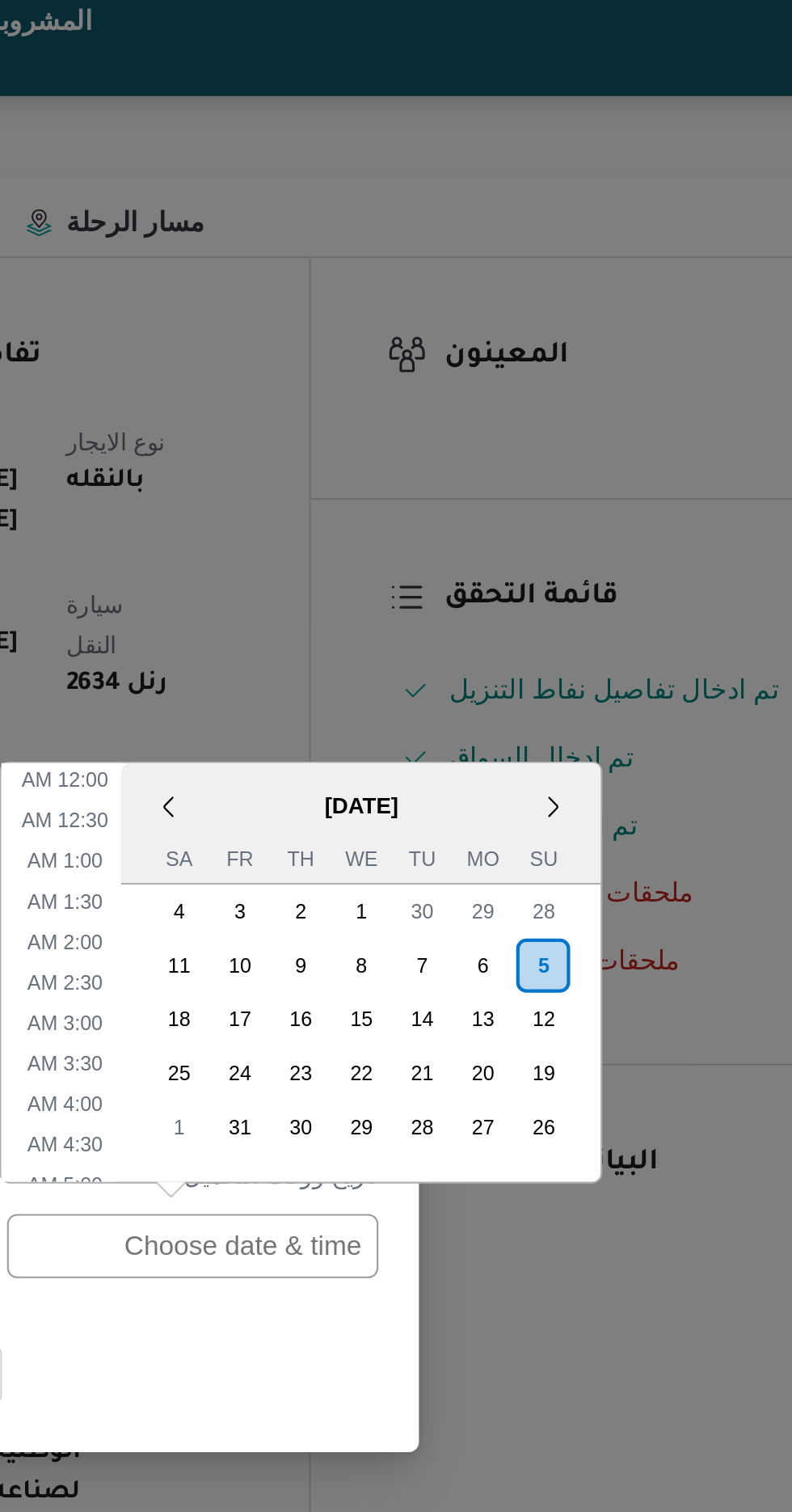
scroll to position [509, 0]
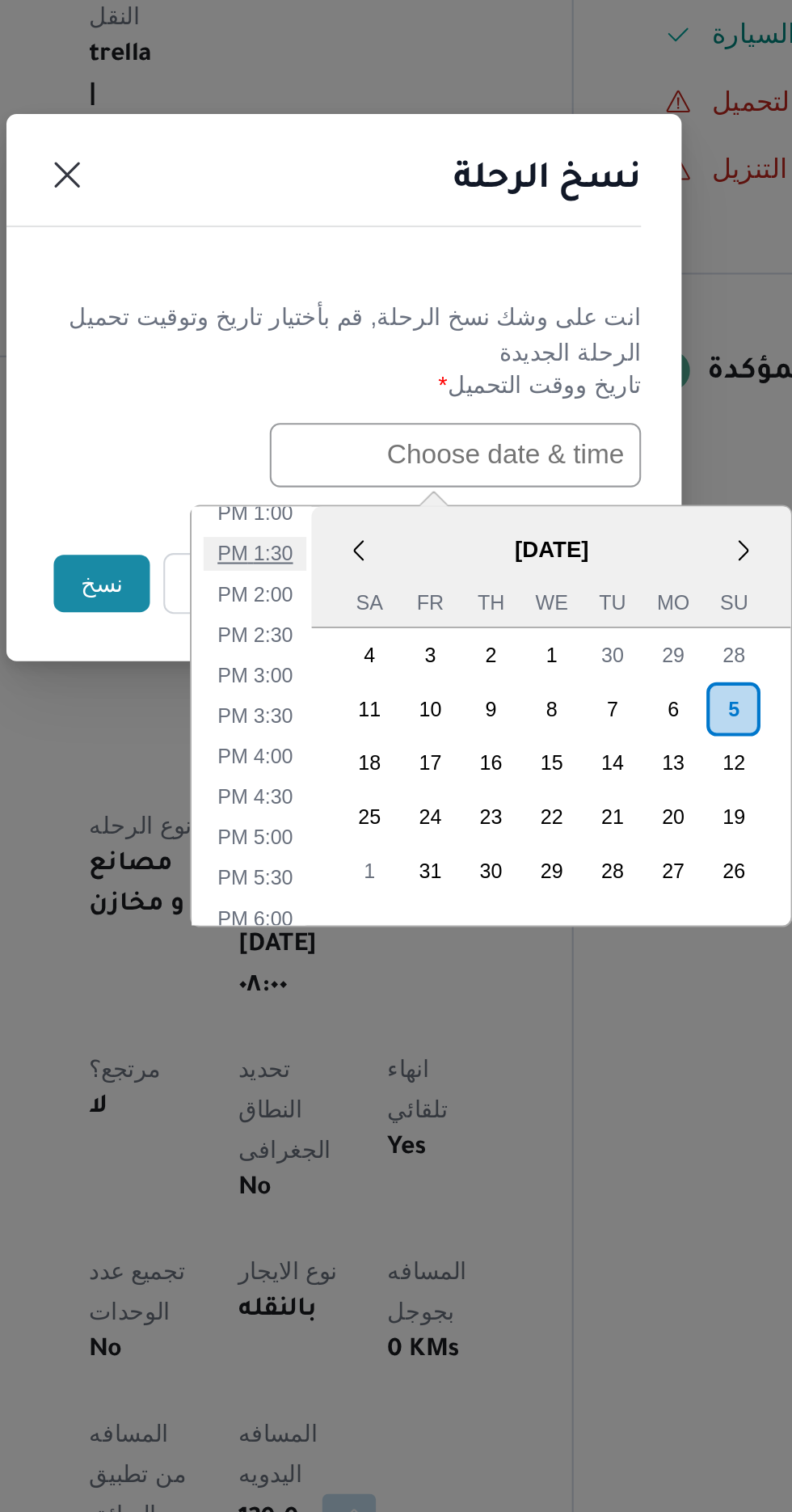
click at [355, 833] on li "1:30 PM" at bounding box center [353, 835] width 49 height 16
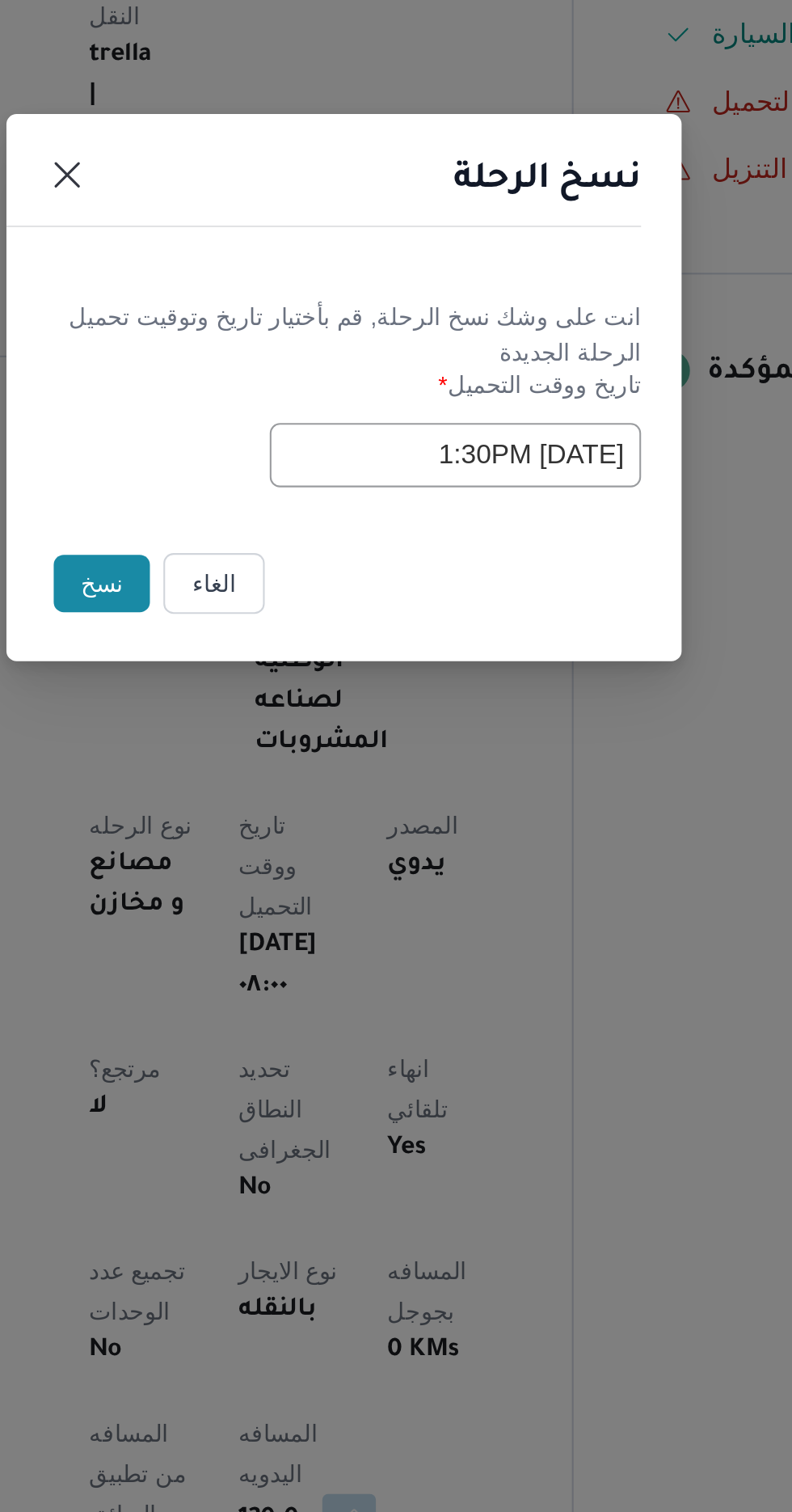
click at [463, 784] on input "[DATE] 1:30PM" at bounding box center [449, 788] width 177 height 31
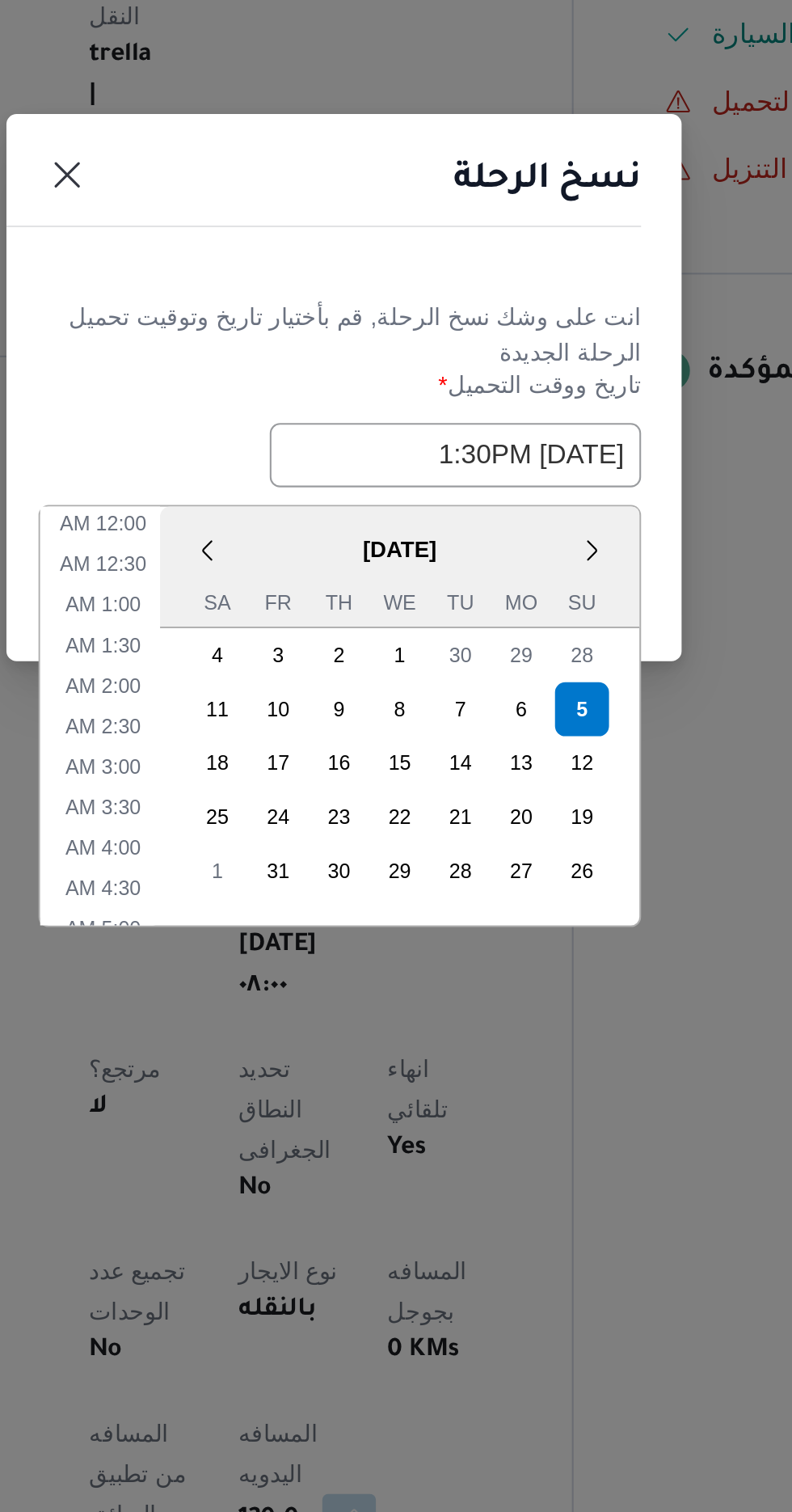
scroll to position [432, 0]
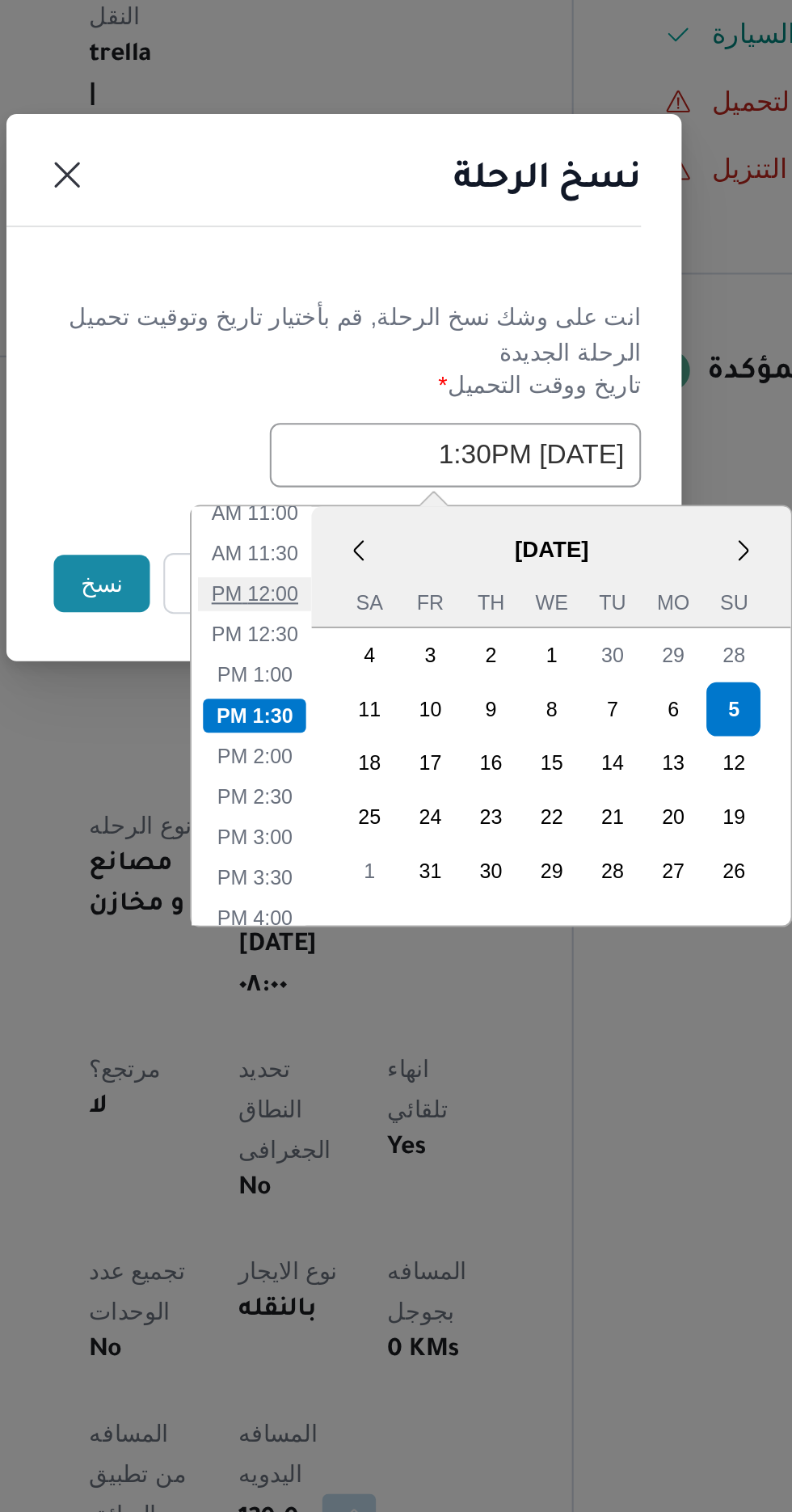
click at [357, 852] on li "12:00 PM" at bounding box center [354, 854] width 54 height 16
type input "[DATE] 12:00PM"
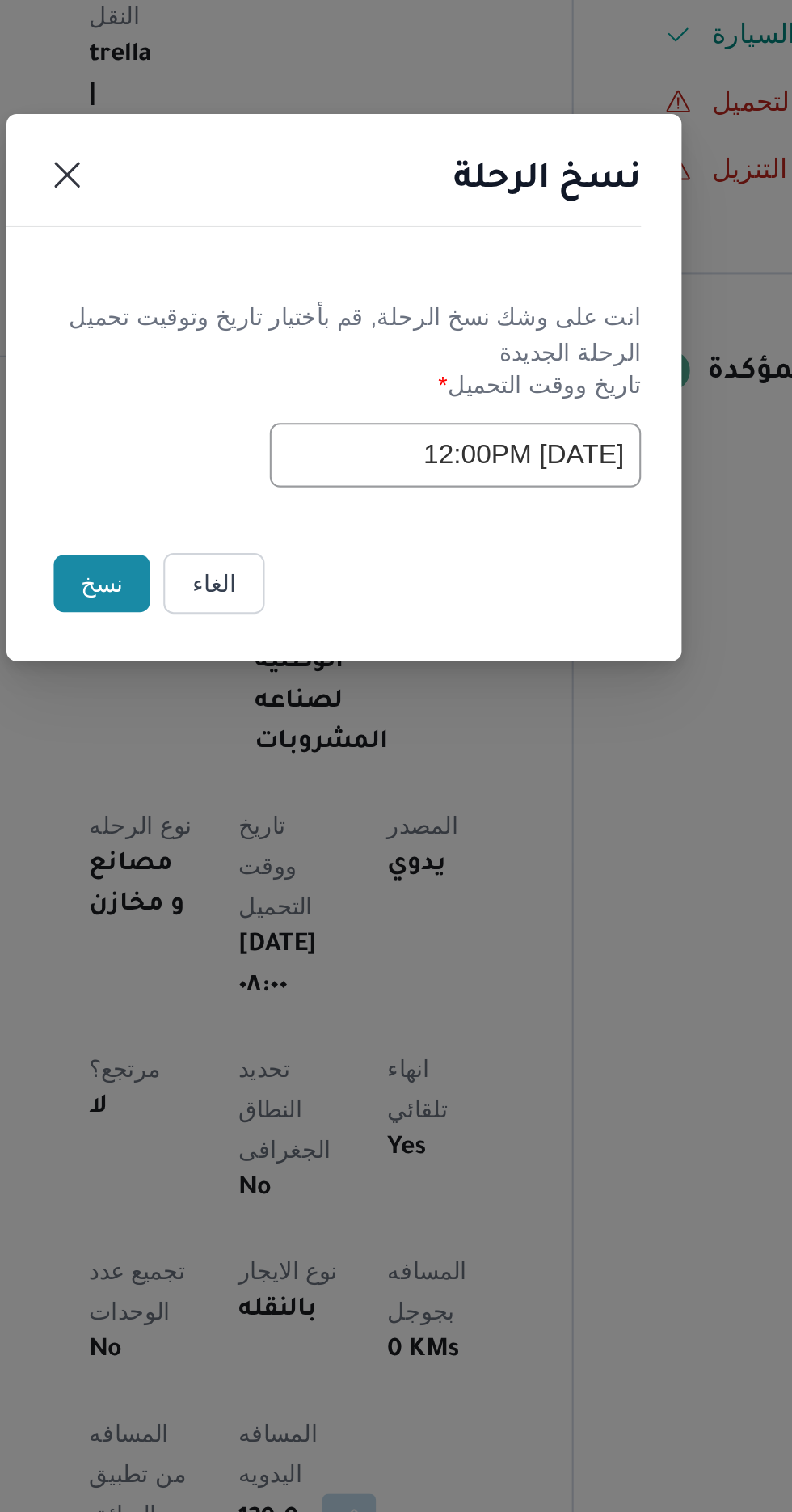
click at [265, 851] on button "نسخ" at bounding box center [280, 850] width 47 height 27
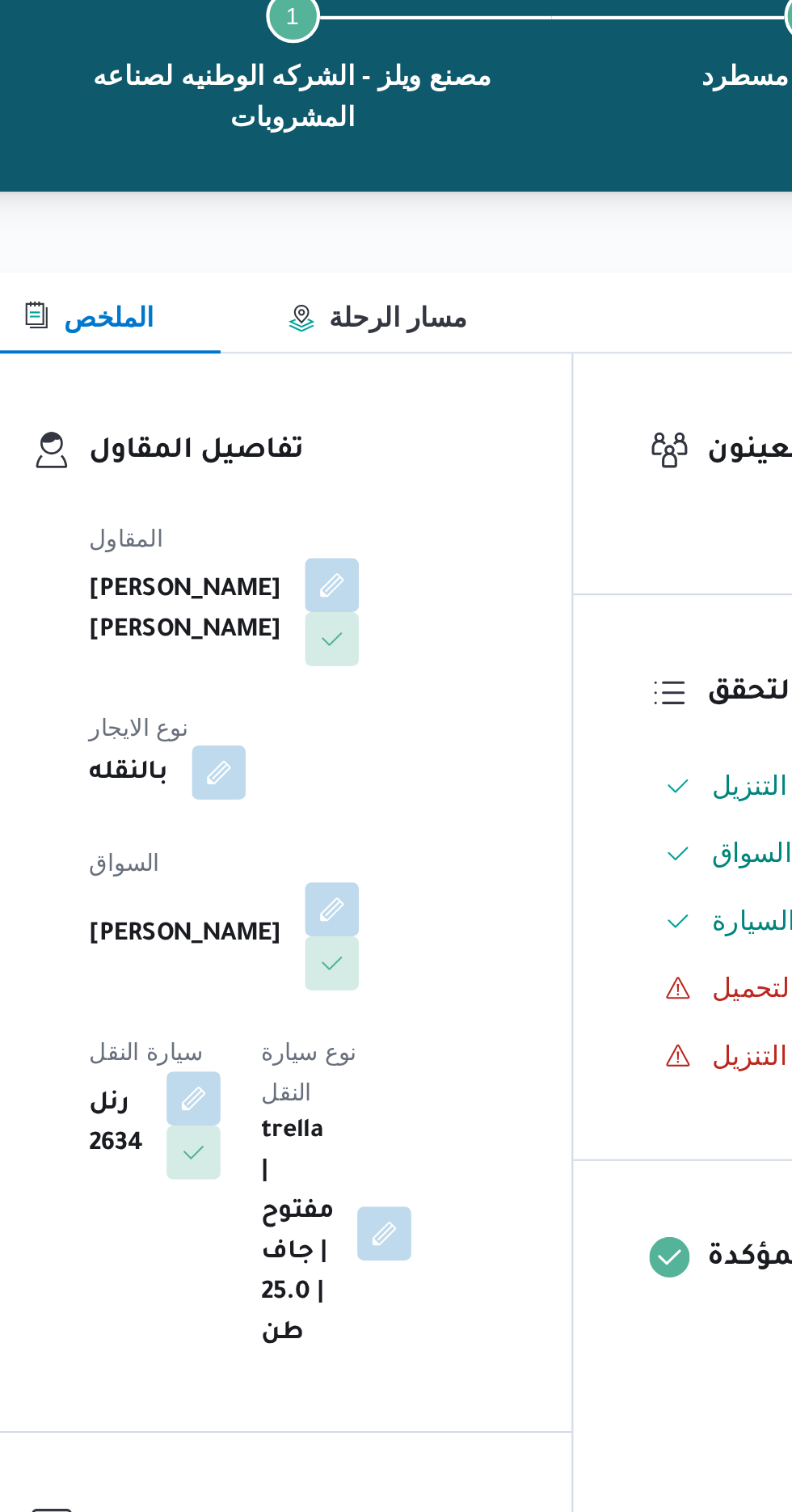
click at [349, 503] on button "button" at bounding box center [335, 516] width 26 height 26
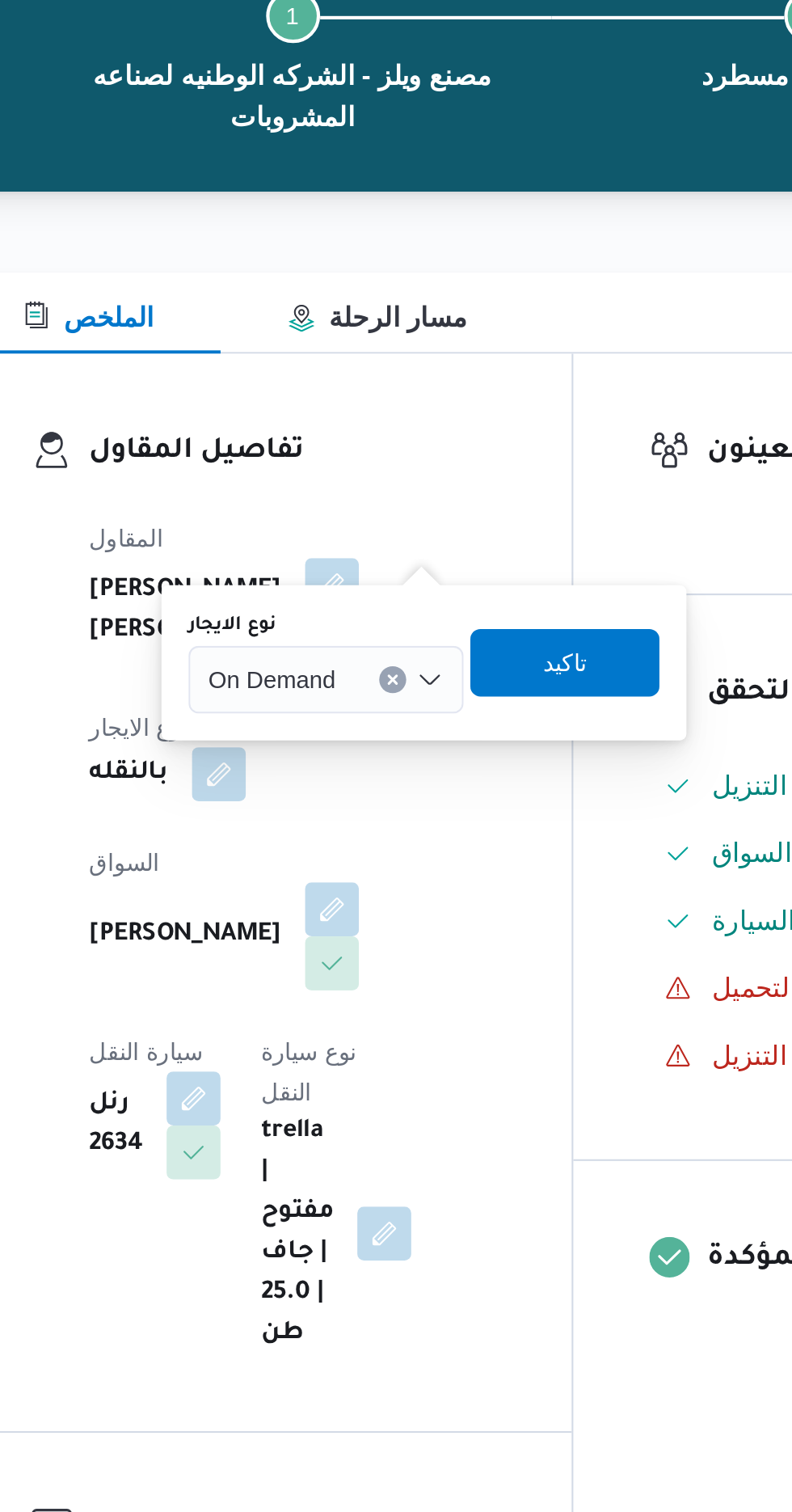
click at [385, 477] on span "On Demand" at bounding box center [362, 470] width 61 height 17
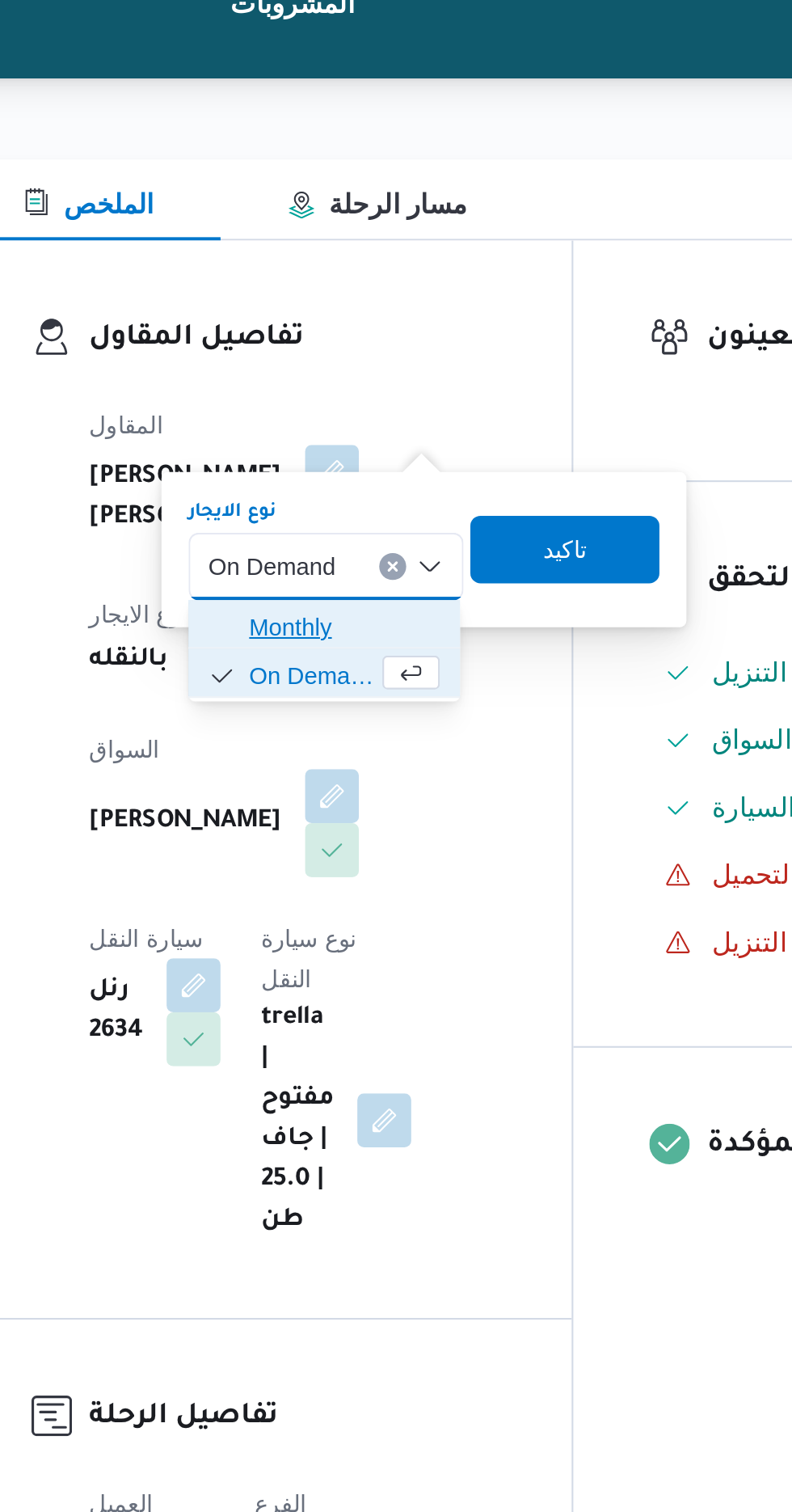
click at [397, 497] on span "Monthly" at bounding box center [396, 500] width 91 height 19
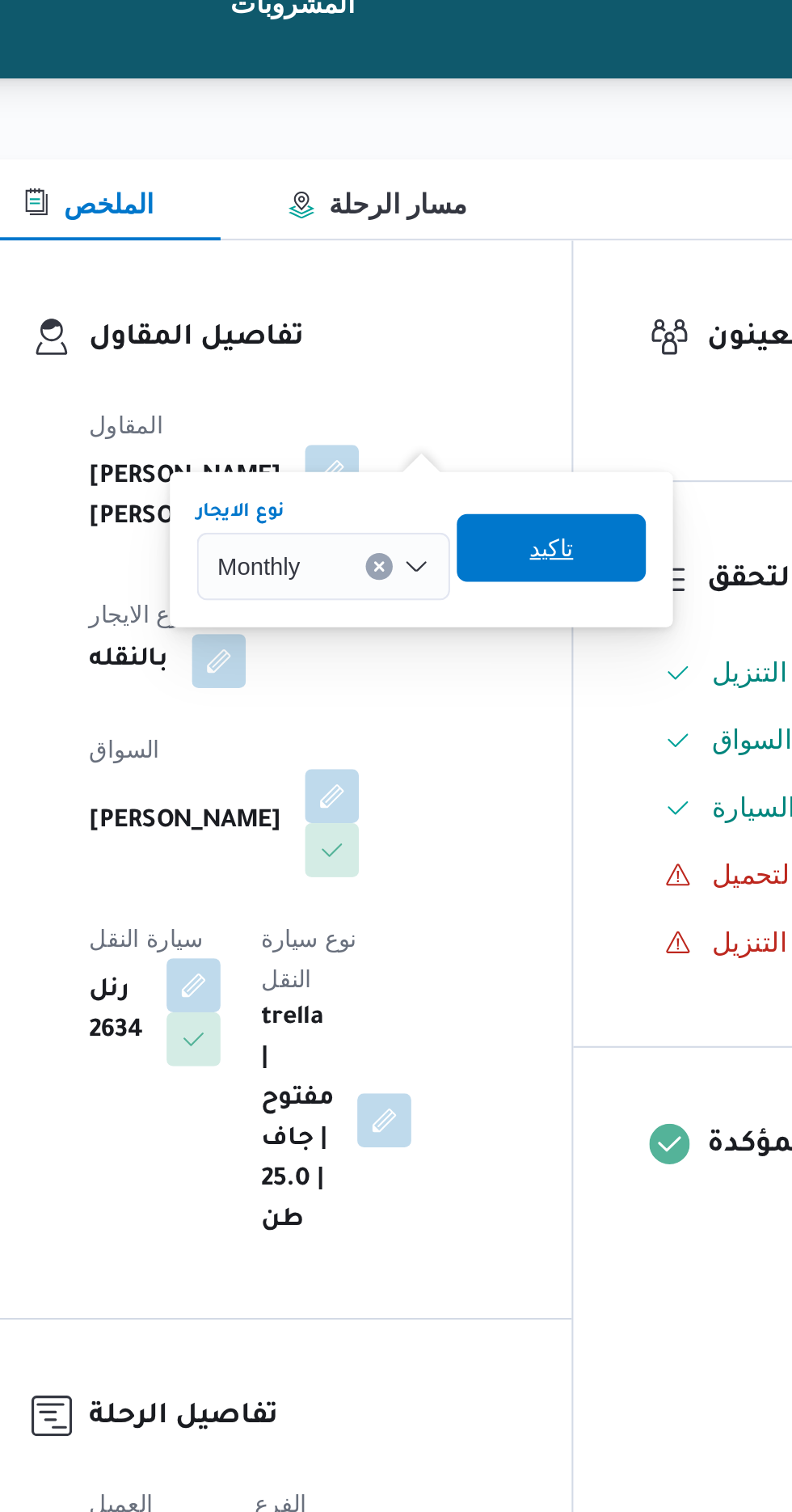
click at [506, 460] on span "تاكيد" at bounding box center [494, 462] width 90 height 32
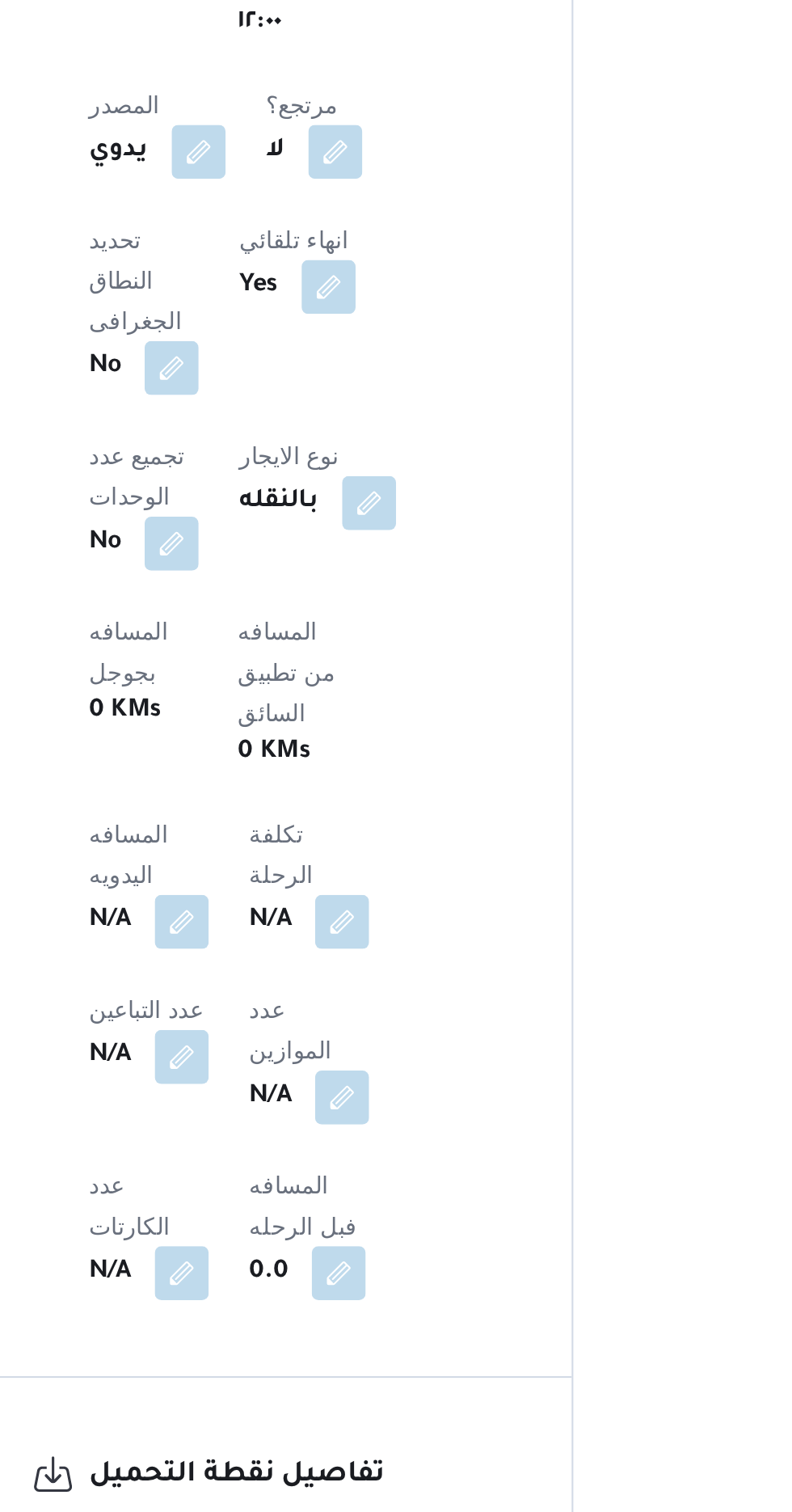
scroll to position [619, 0]
click at [396, 731] on button "button" at bounding box center [408, 744] width 26 height 26
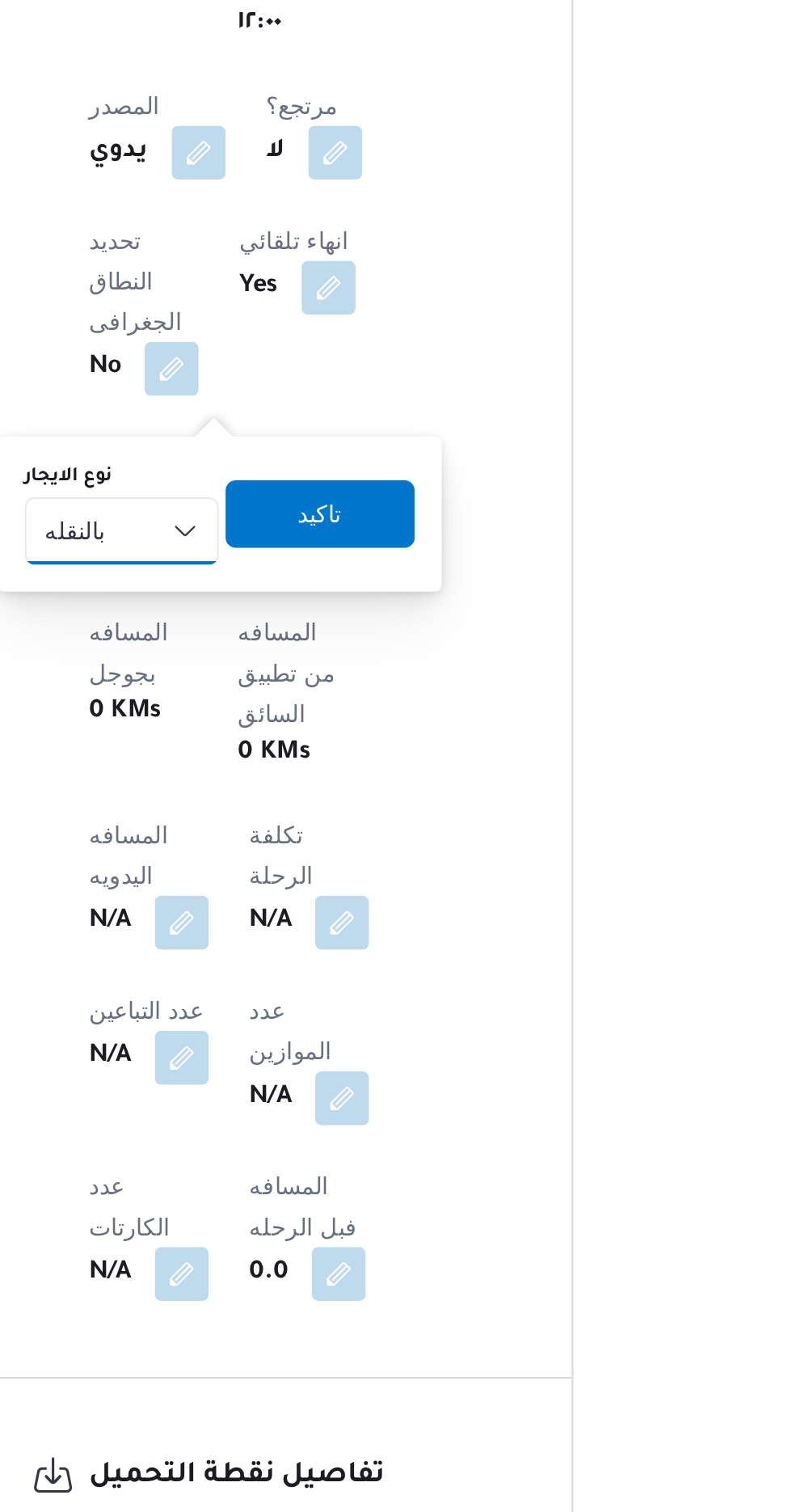
click at [299, 748] on select "شهري بالنقله إيجار يومي" at bounding box center [290, 756] width 93 height 32
select select "monthly"
click at [243, 741] on select "شهري بالنقله إيجار يومي" at bounding box center [290, 756] width 93 height 32
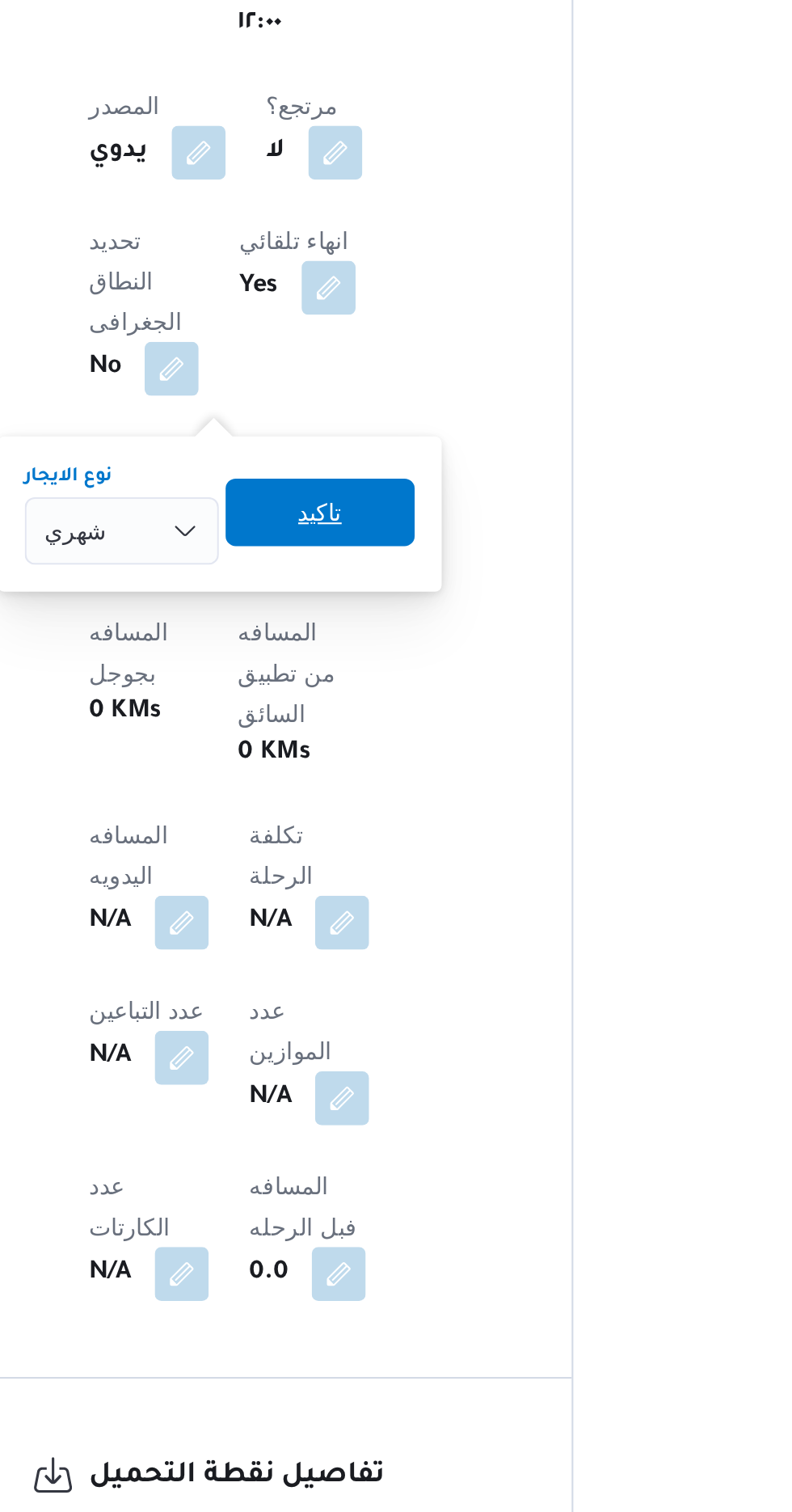
click at [391, 746] on span "تاكيد" at bounding box center [384, 748] width 90 height 32
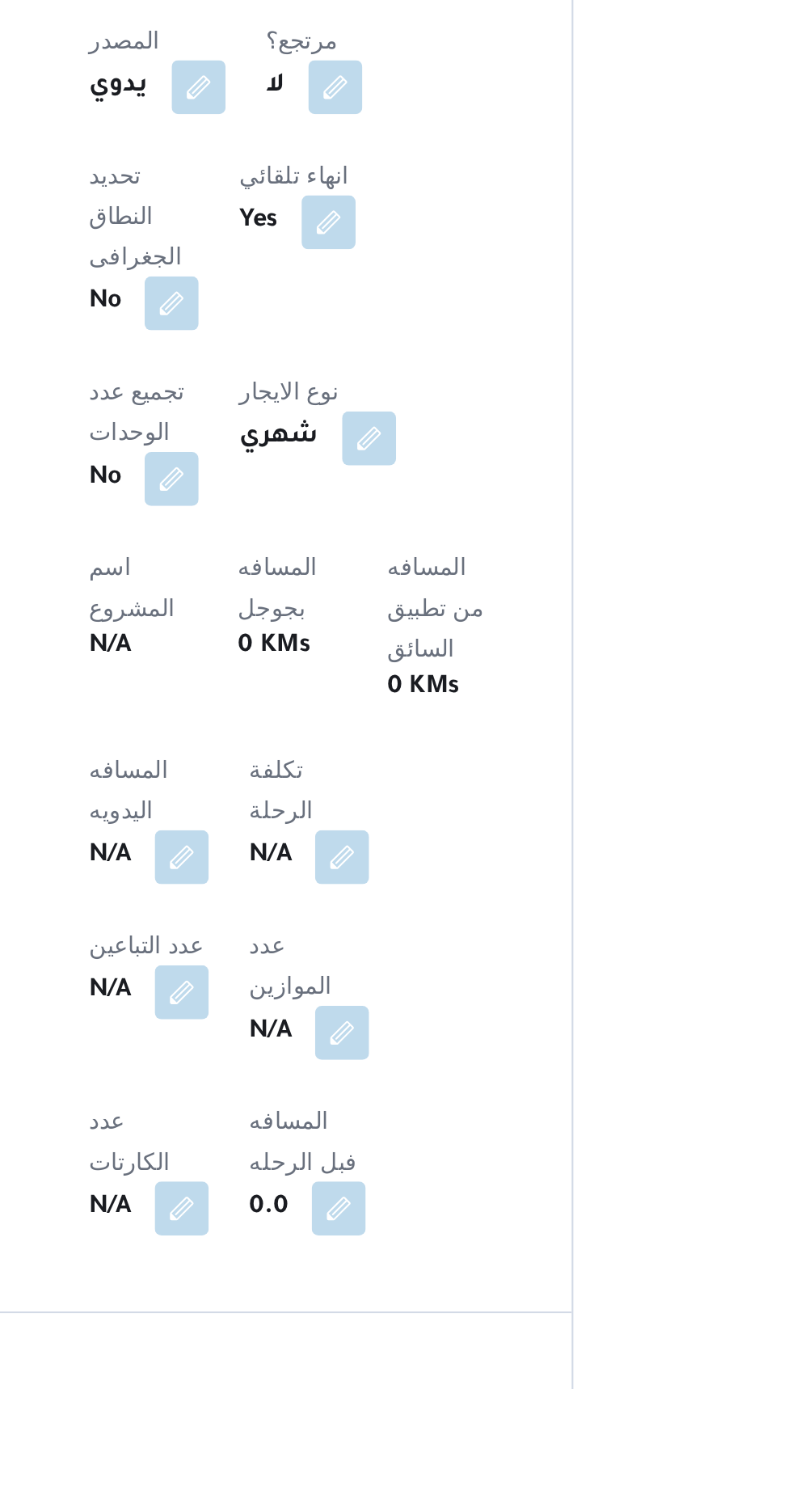
scroll to position [310, 0]
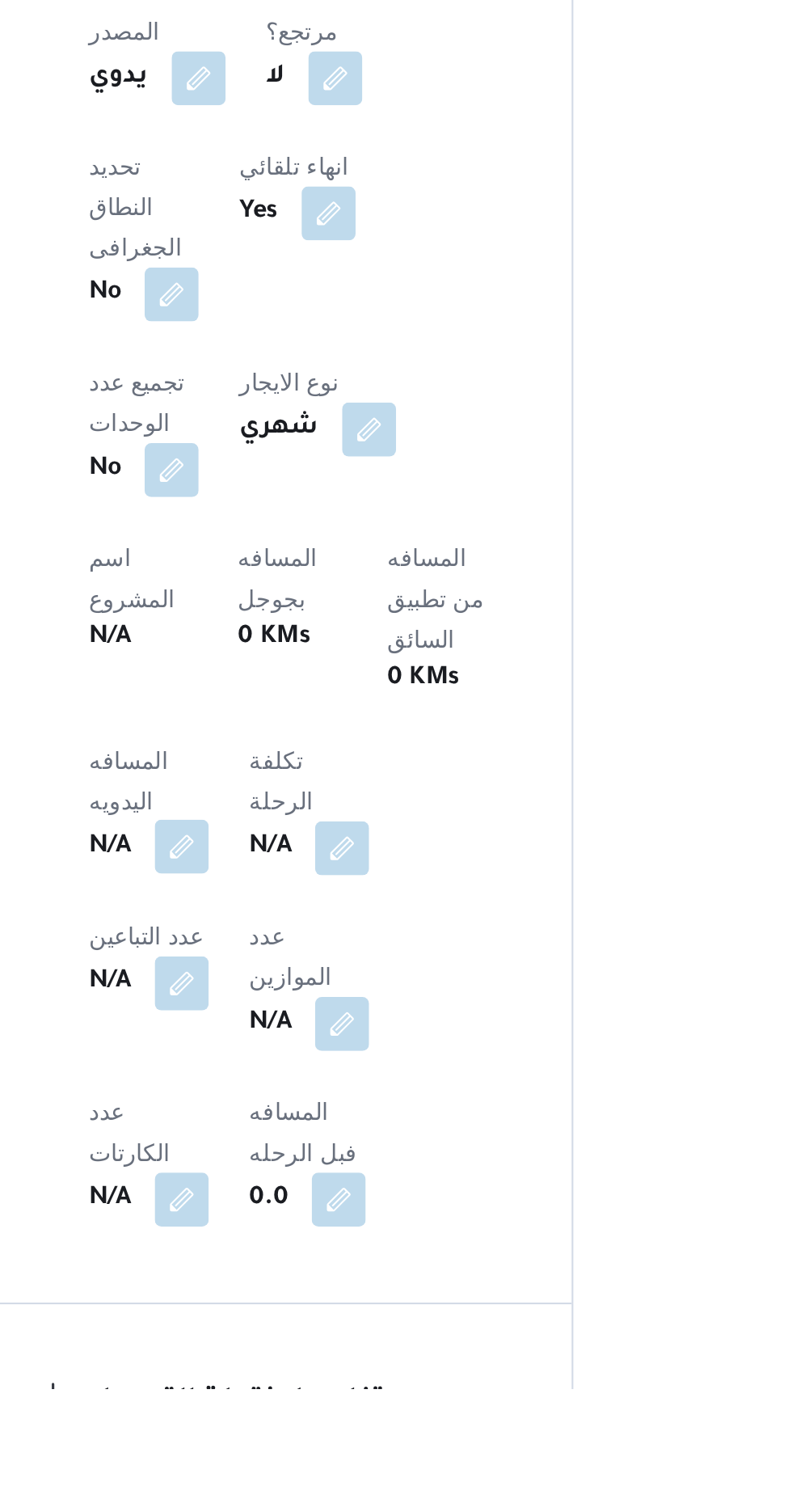
click at [321, 1239] on button "button" at bounding box center [318, 1252] width 26 height 26
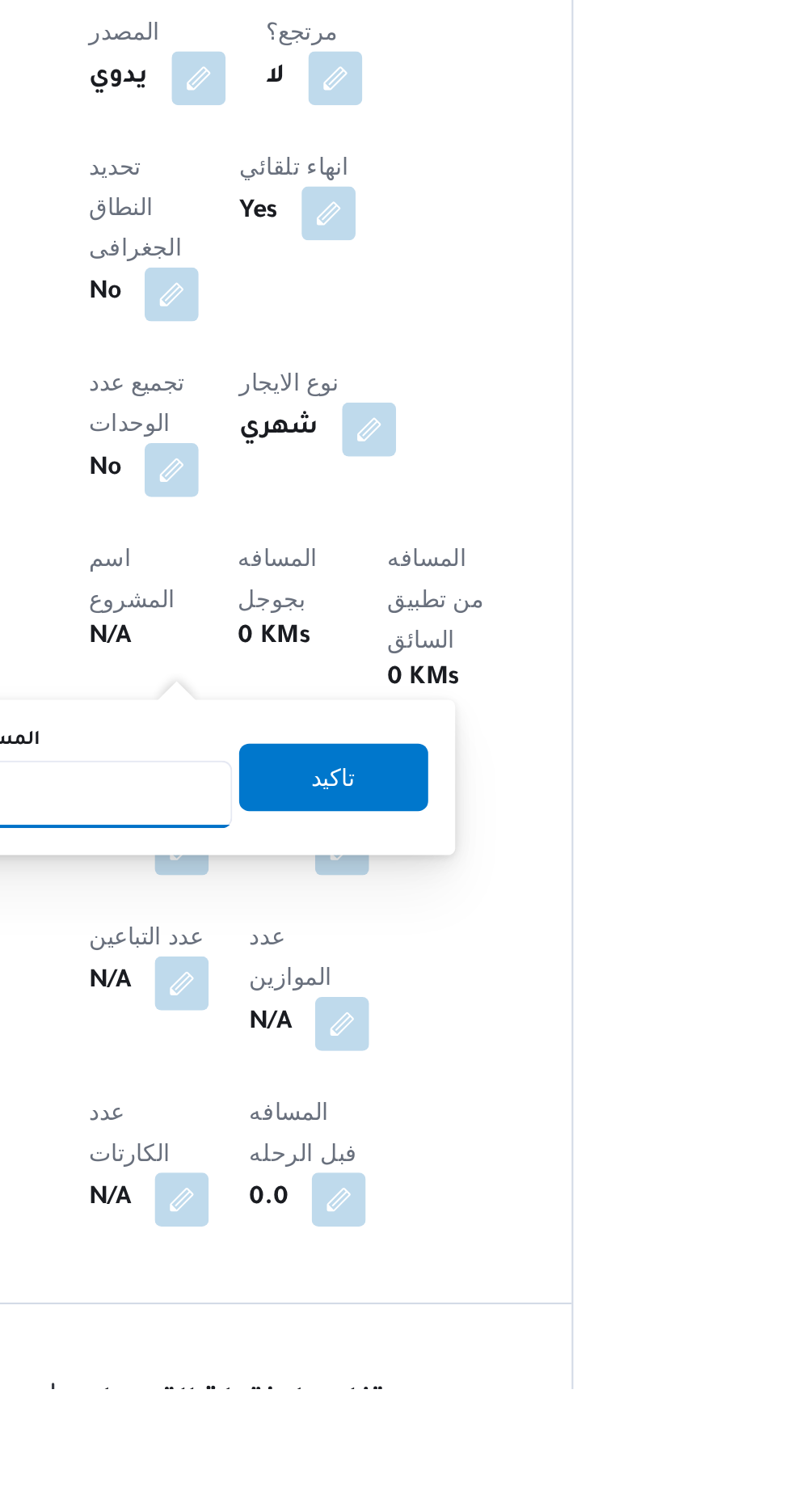
click at [303, 1222] on input "المسافه اليدويه" at bounding box center [263, 1227] width 161 height 32
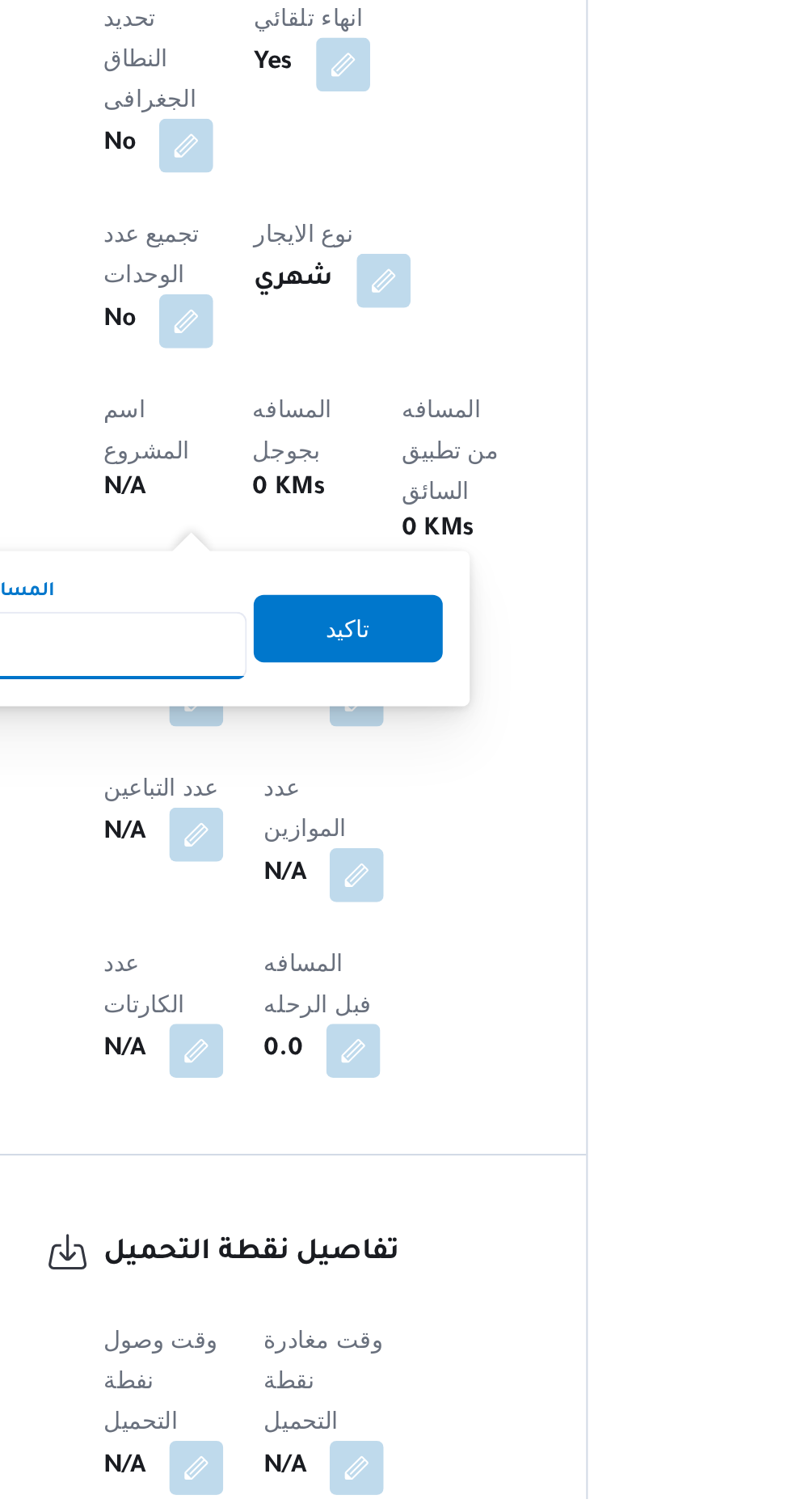
scroll to position [434, 0]
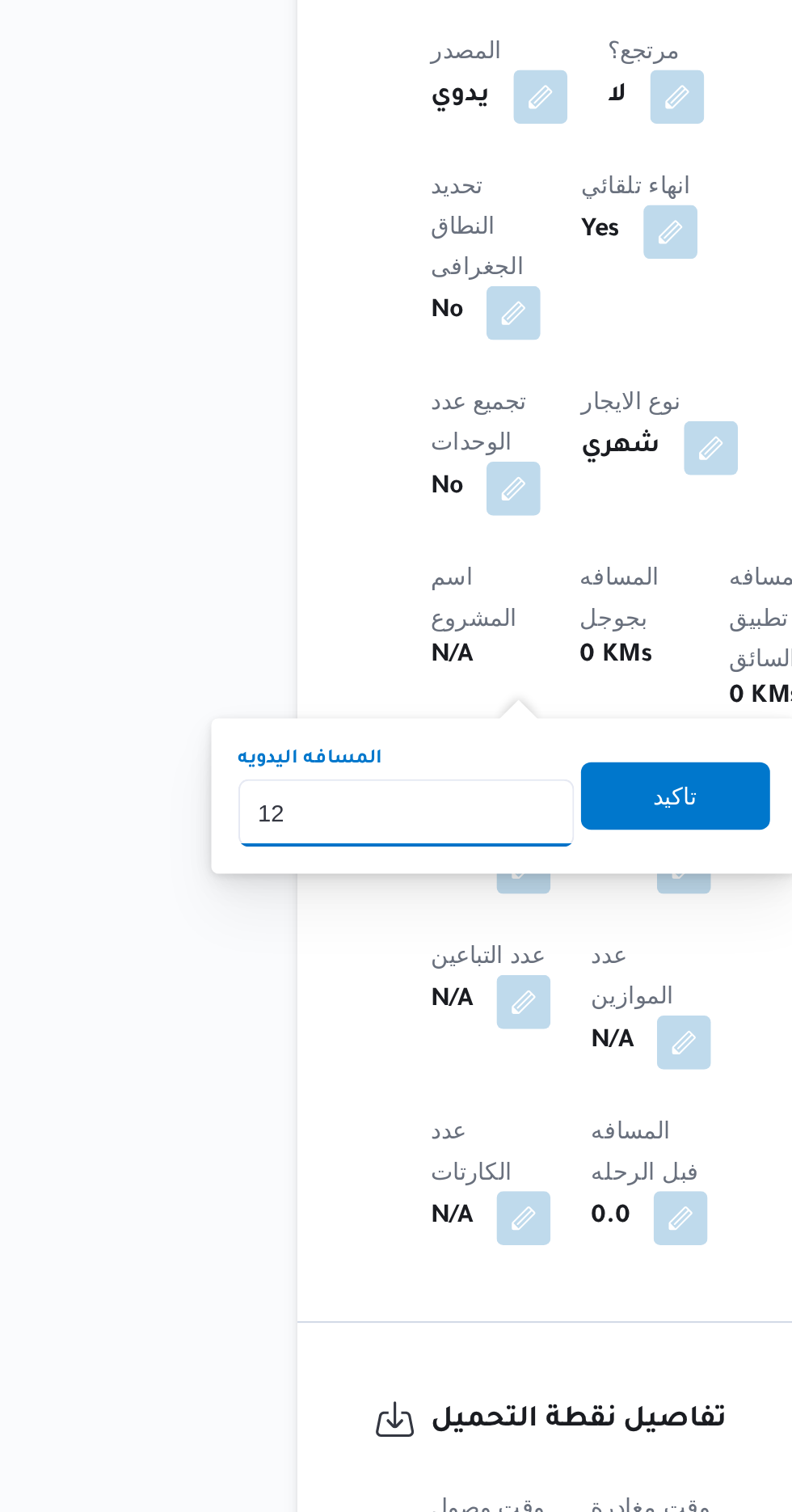
type input "120"
click at [399, 1101] on span "تاكيد" at bounding box center [392, 1095] width 21 height 19
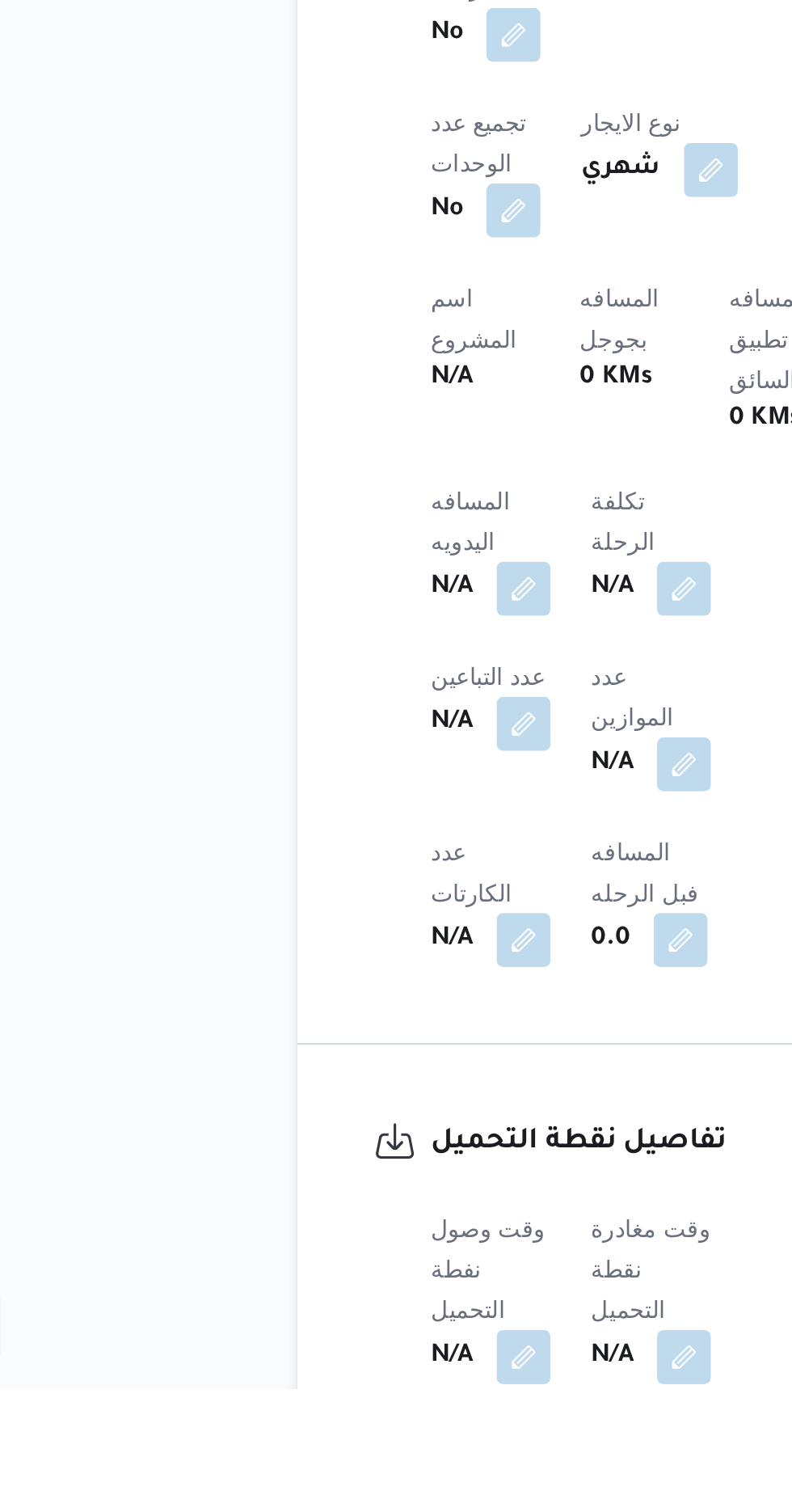
scroll to position [440, 0]
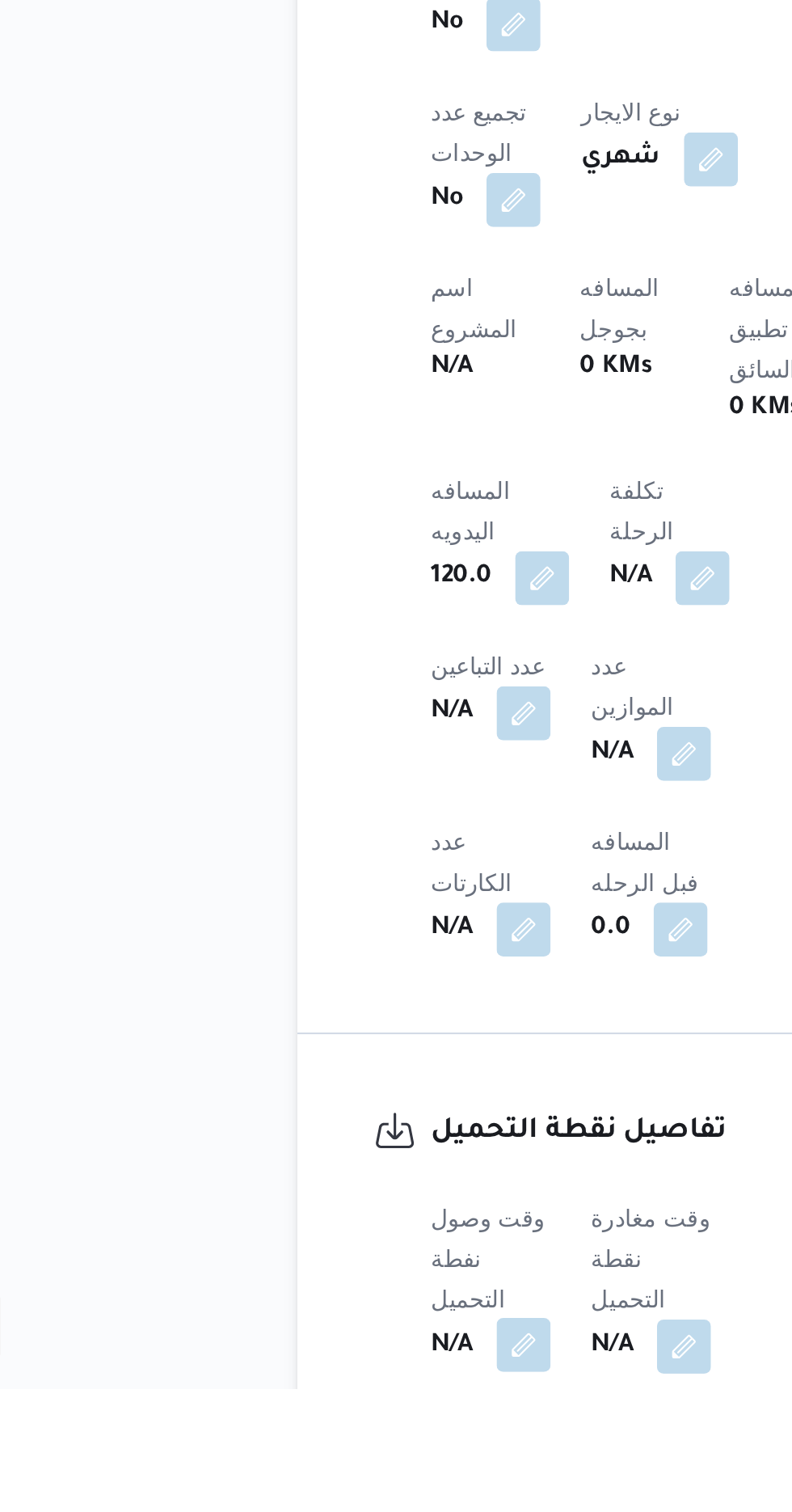
click at [319, 1478] on button "button" at bounding box center [318, 1491] width 26 height 26
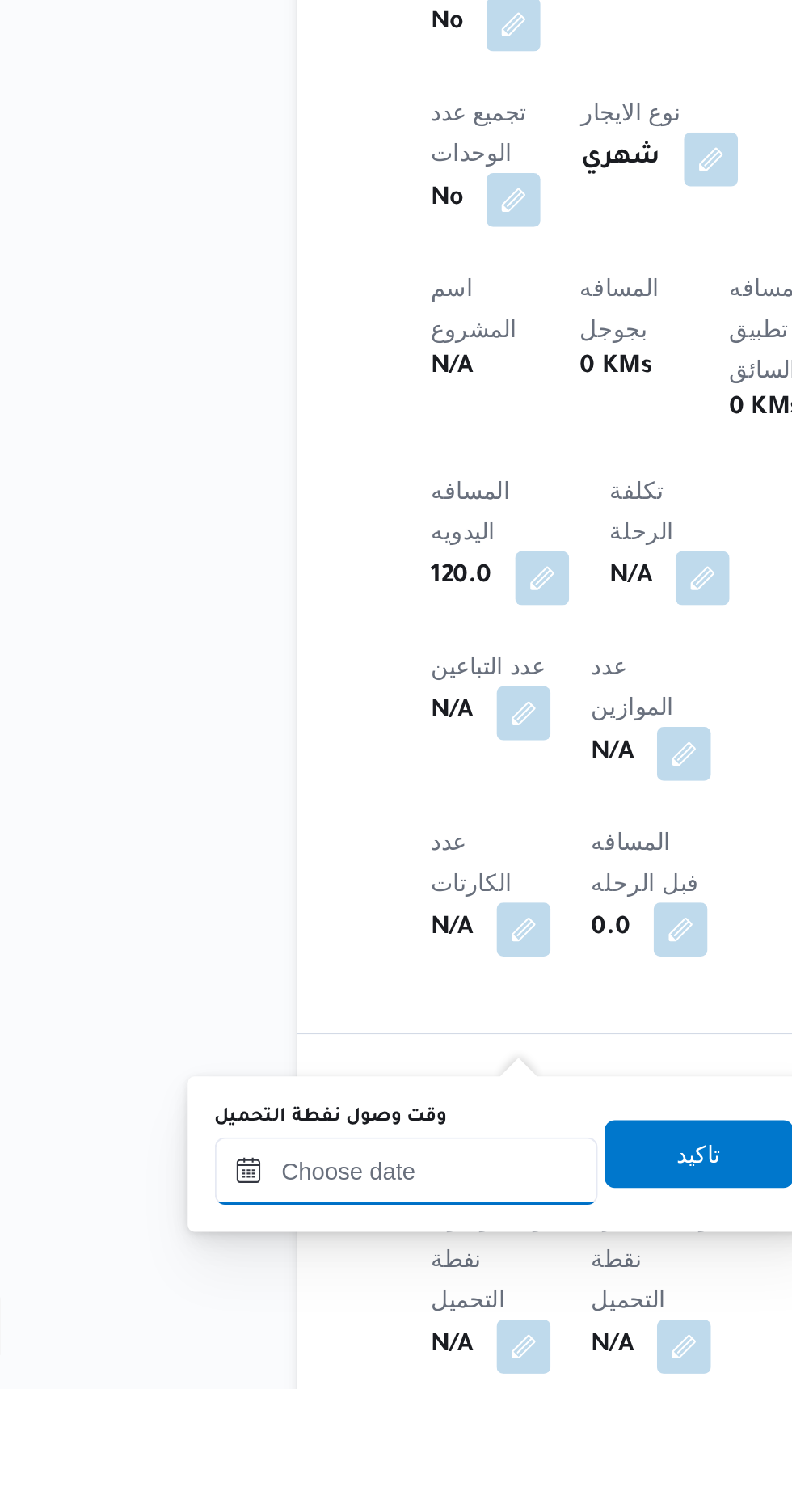
click at [301, 1405] on input "وقت وصول نفطة التحميل" at bounding box center [262, 1407] width 183 height 32
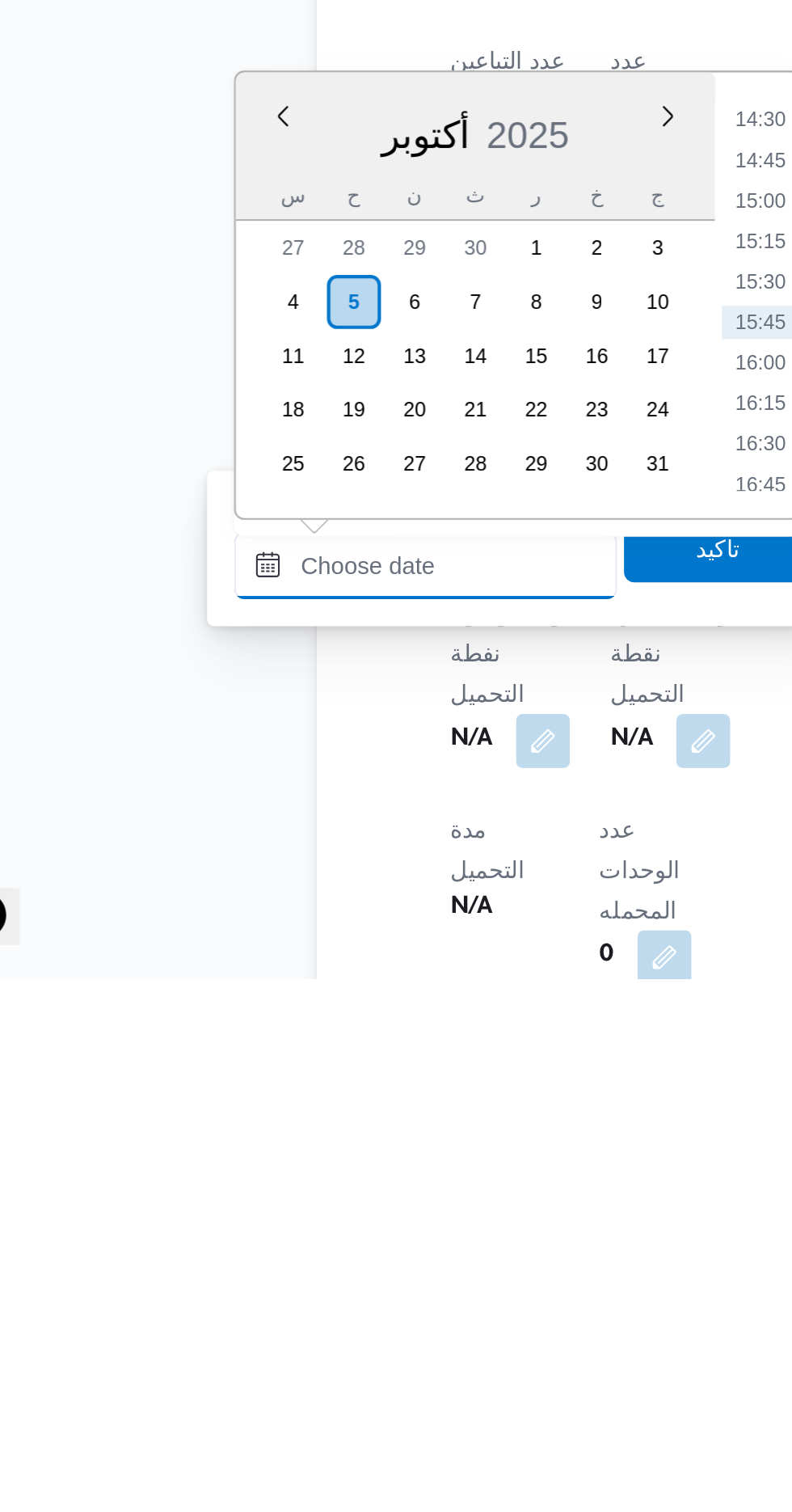
scroll to position [550, 0]
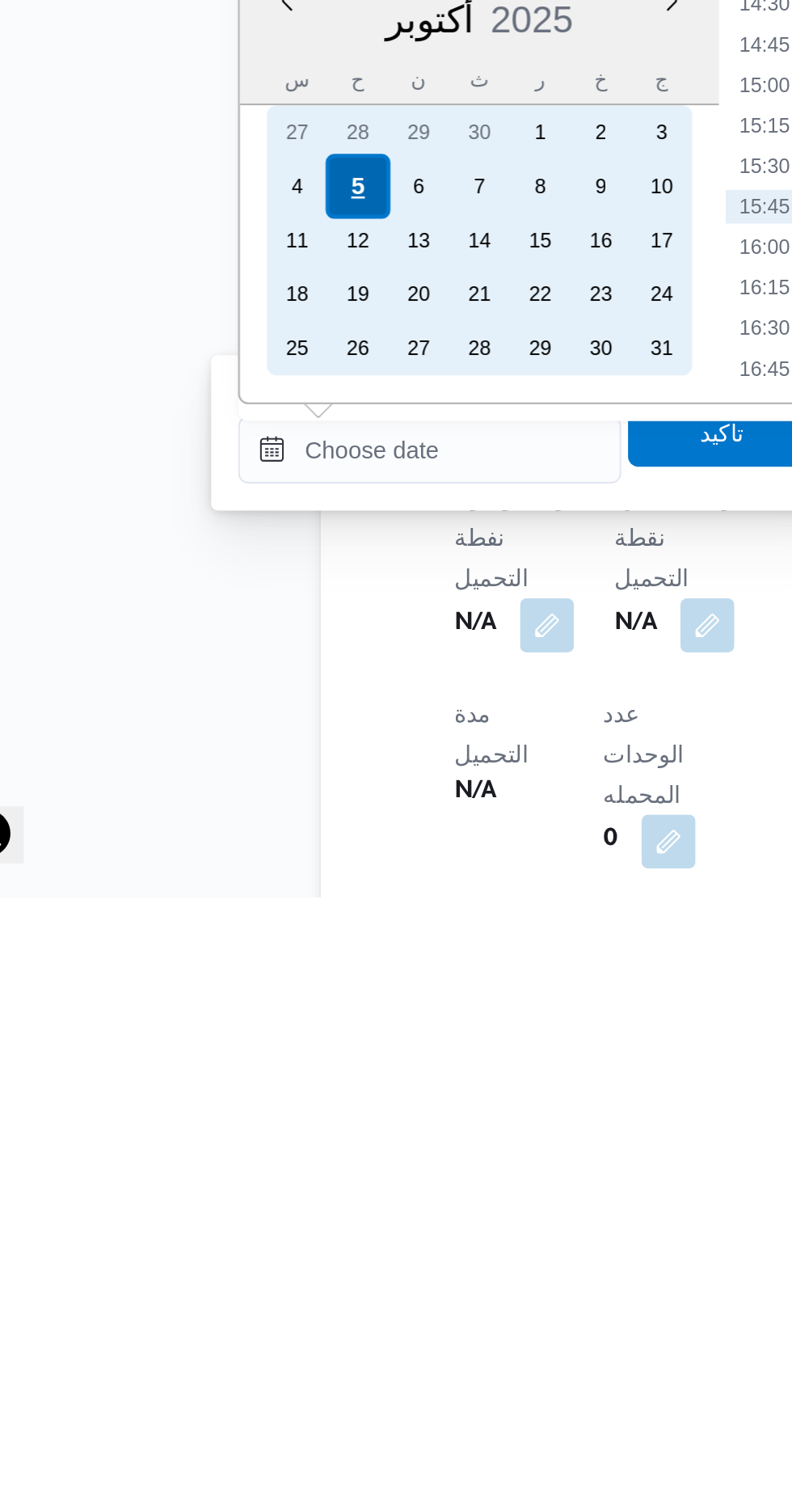
click at [227, 1174] on div "5" at bounding box center [227, 1172] width 31 height 31
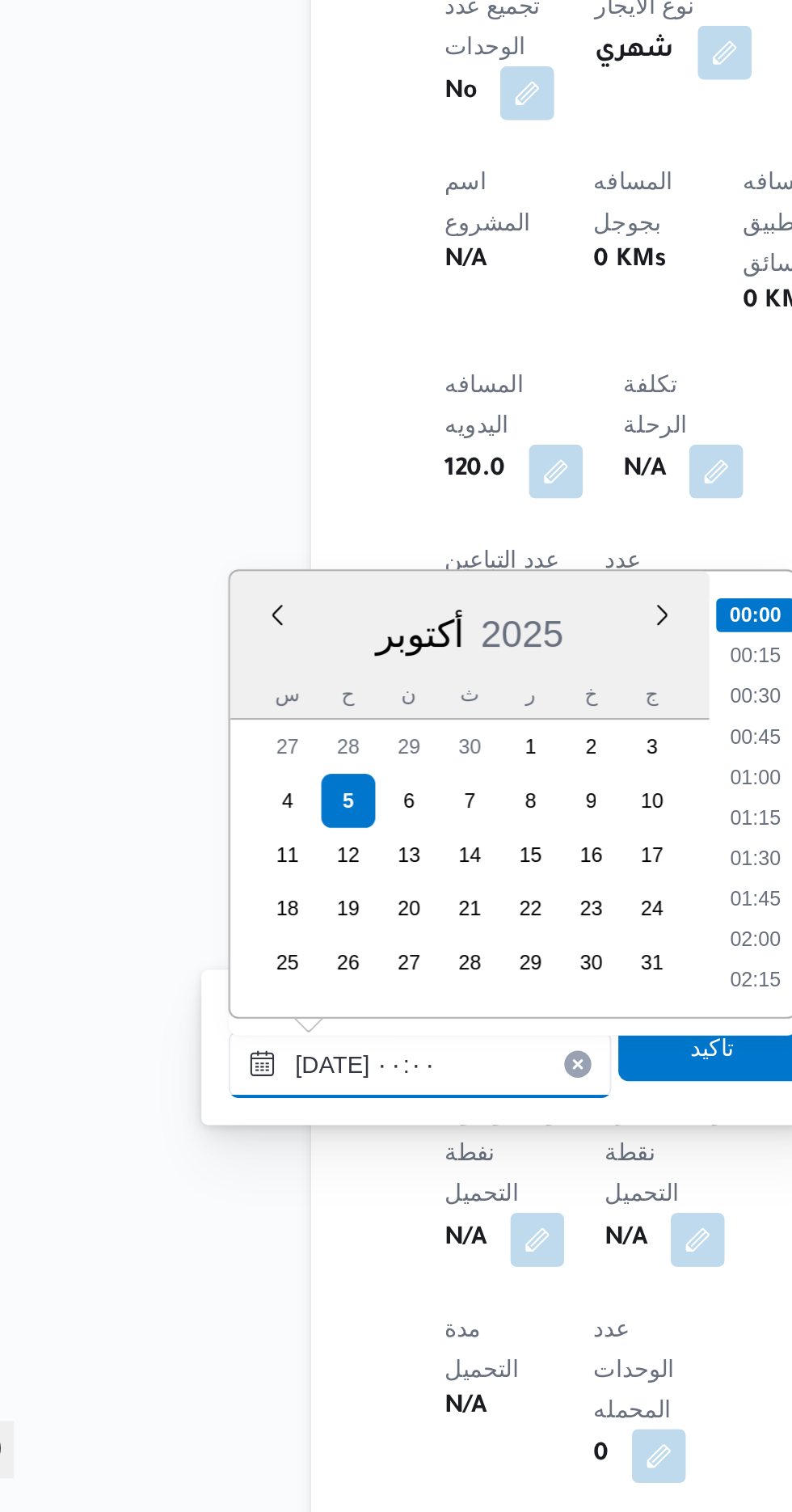
click at [182, 1301] on input "[DATE] ٠٠:٠٠" at bounding box center [262, 1297] width 183 height 32
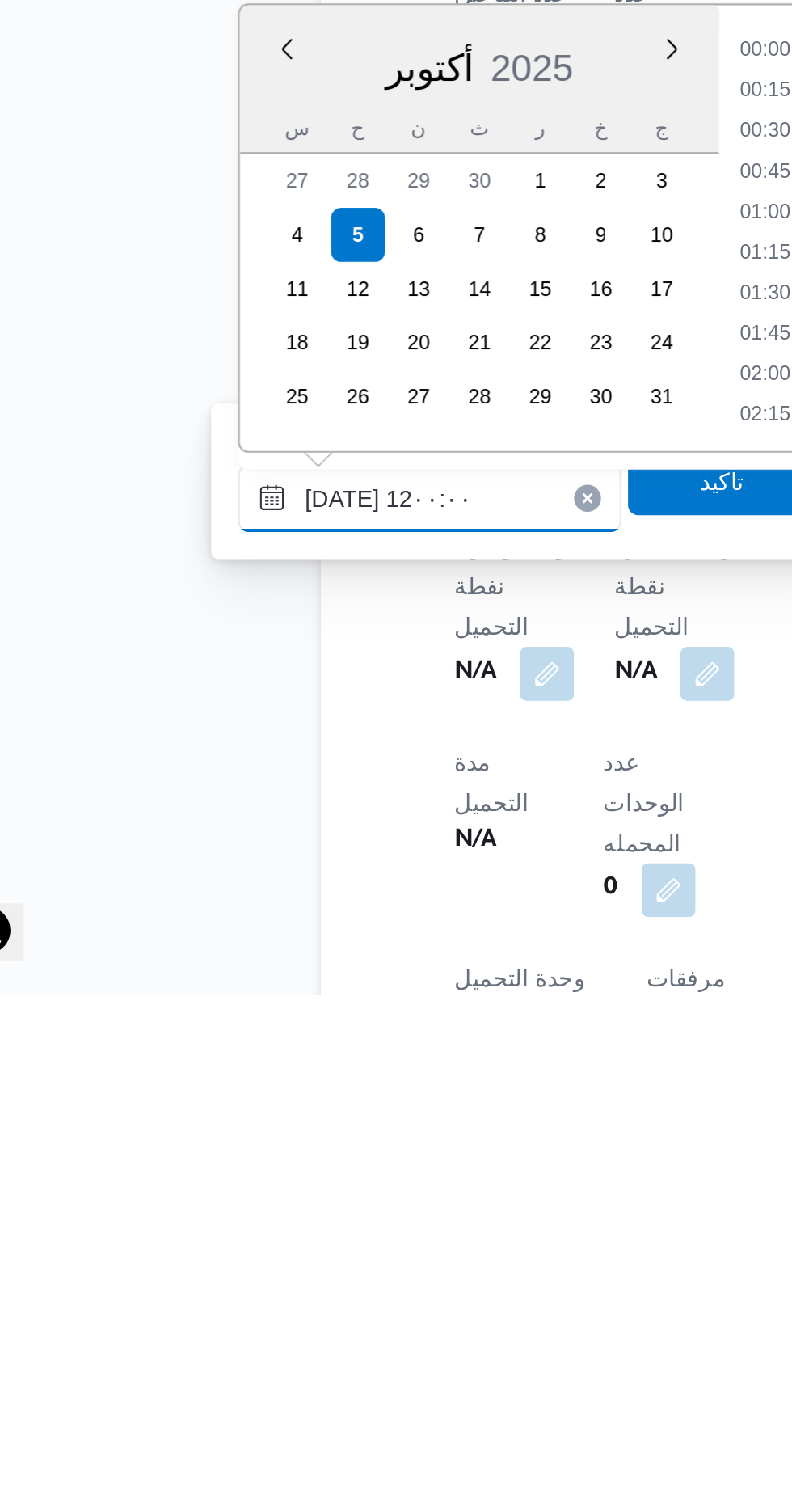
scroll to position [761, 0]
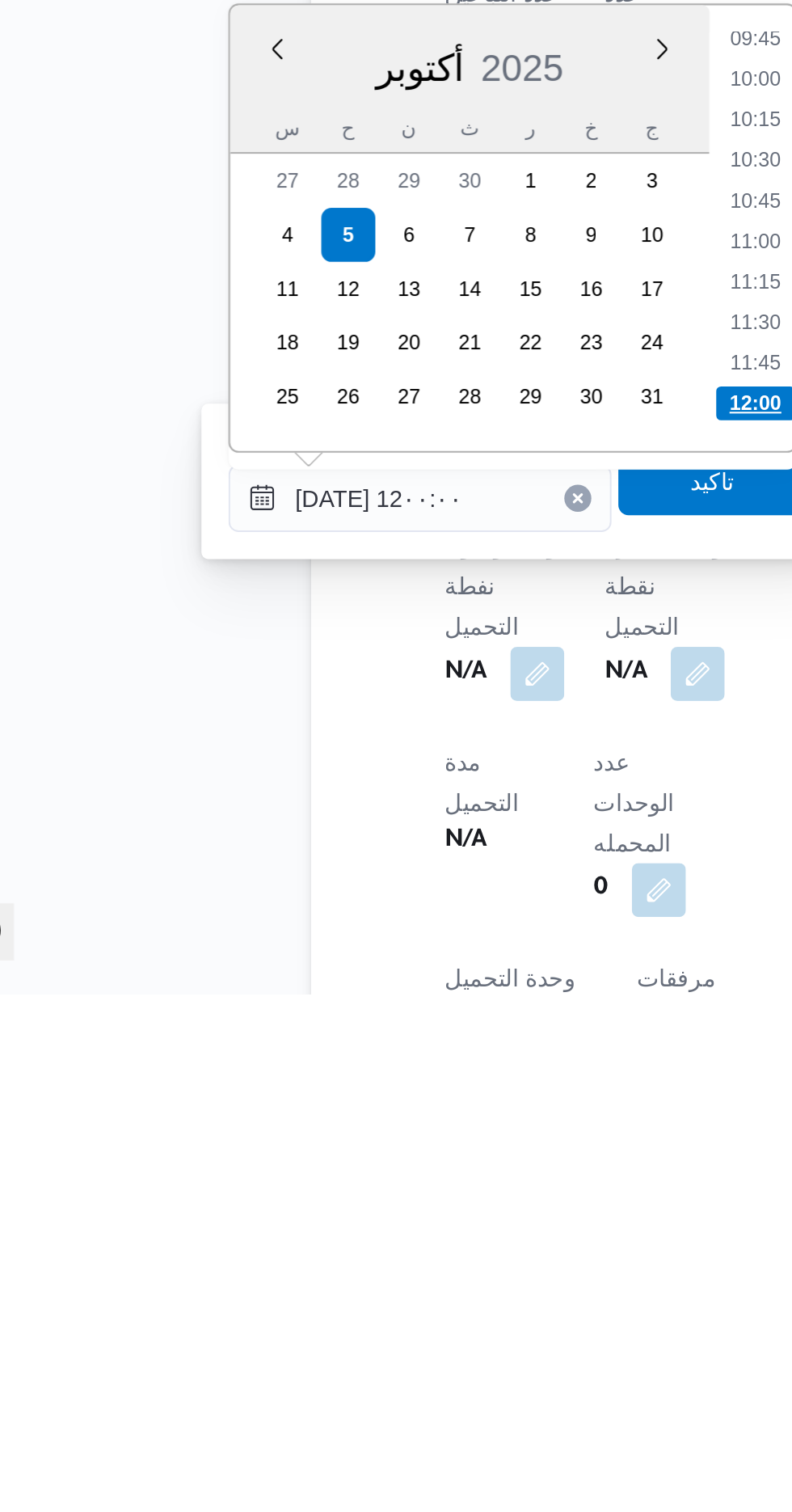
click at [428, 1234] on li "12:00" at bounding box center [423, 1229] width 38 height 16
type input "[DATE] ١٢:٠٠"
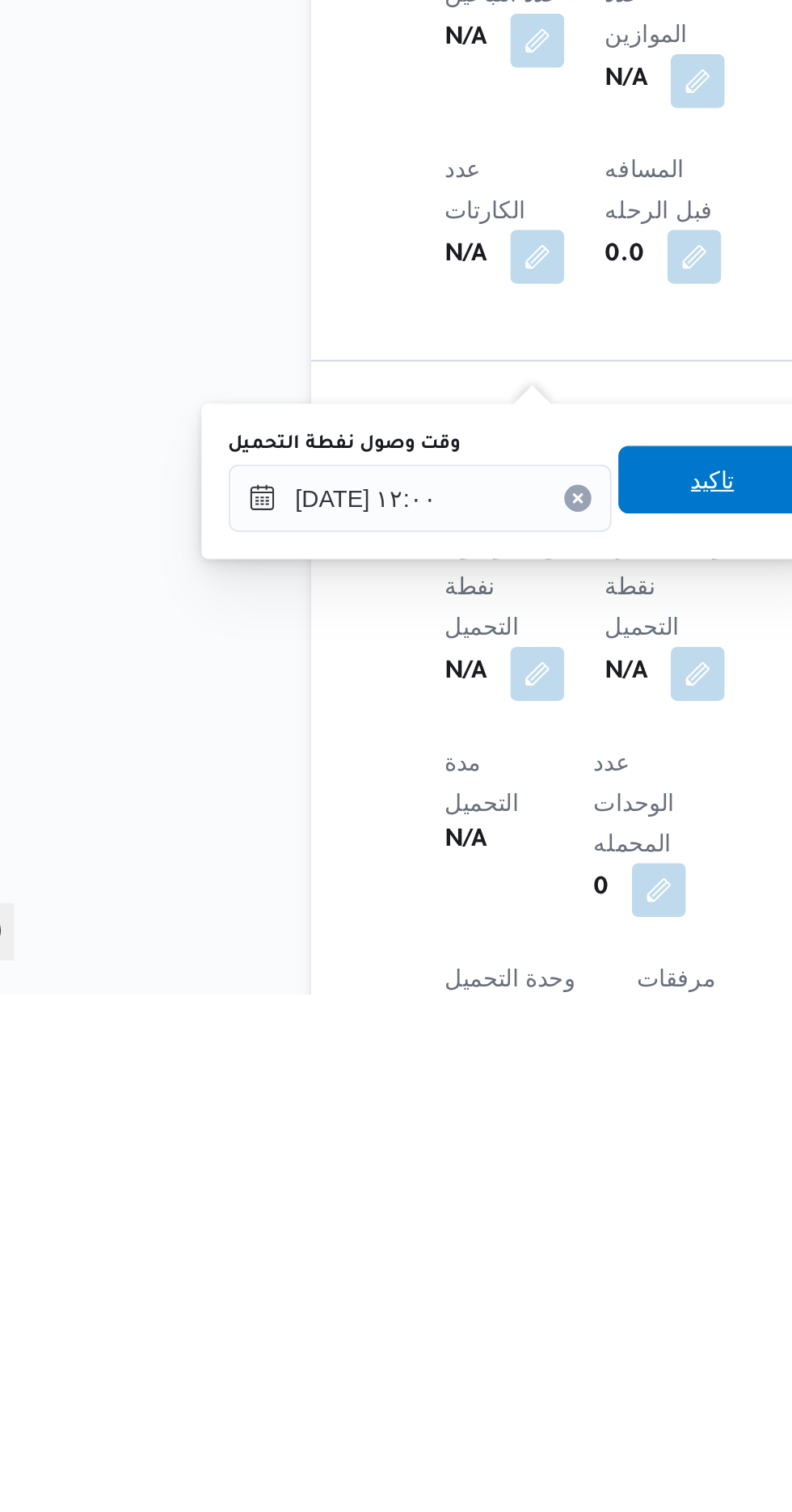
click at [413, 1271] on span "تاكيد" at bounding box center [402, 1266] width 21 height 19
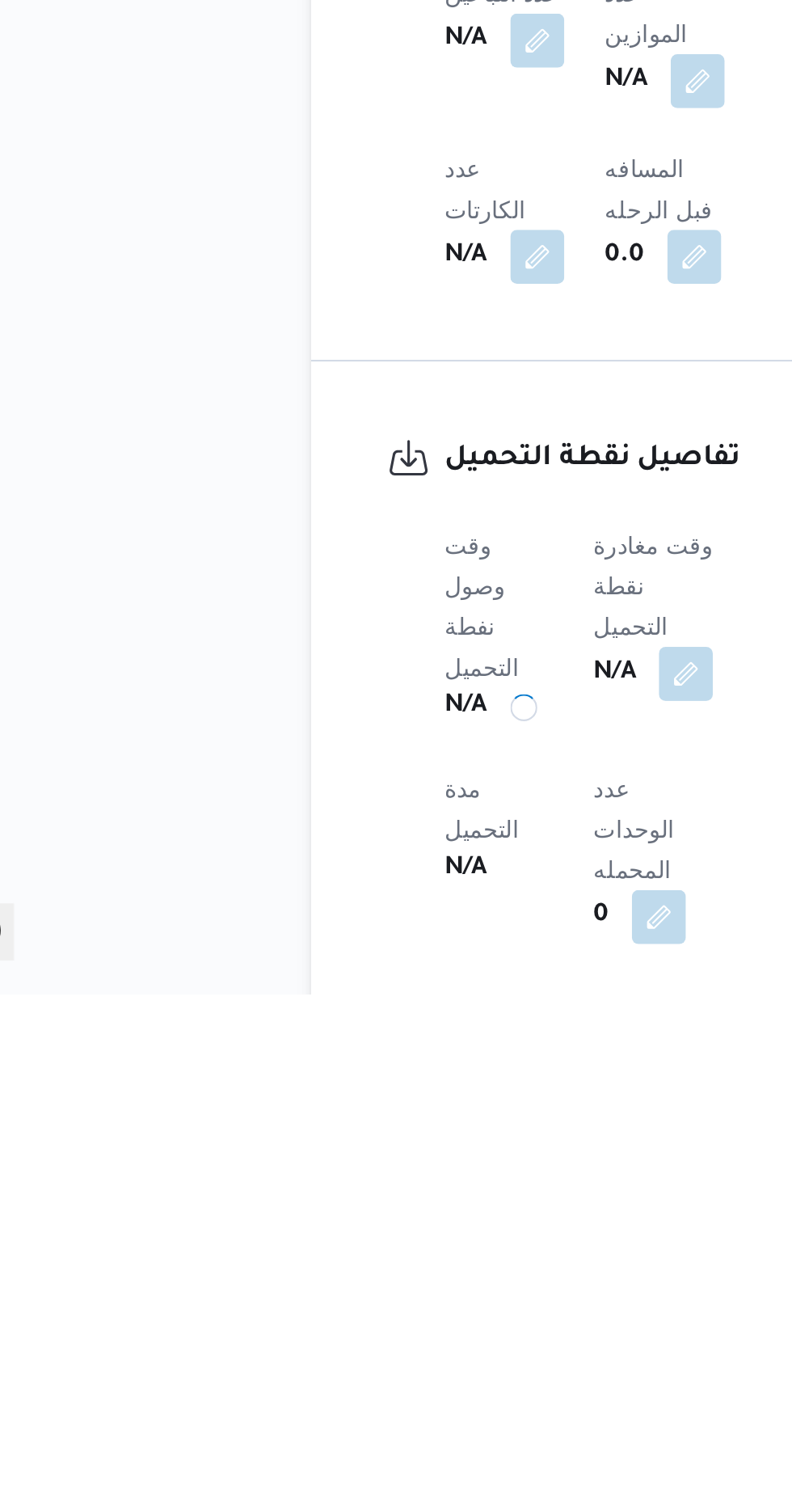
scroll to position [573, 0]
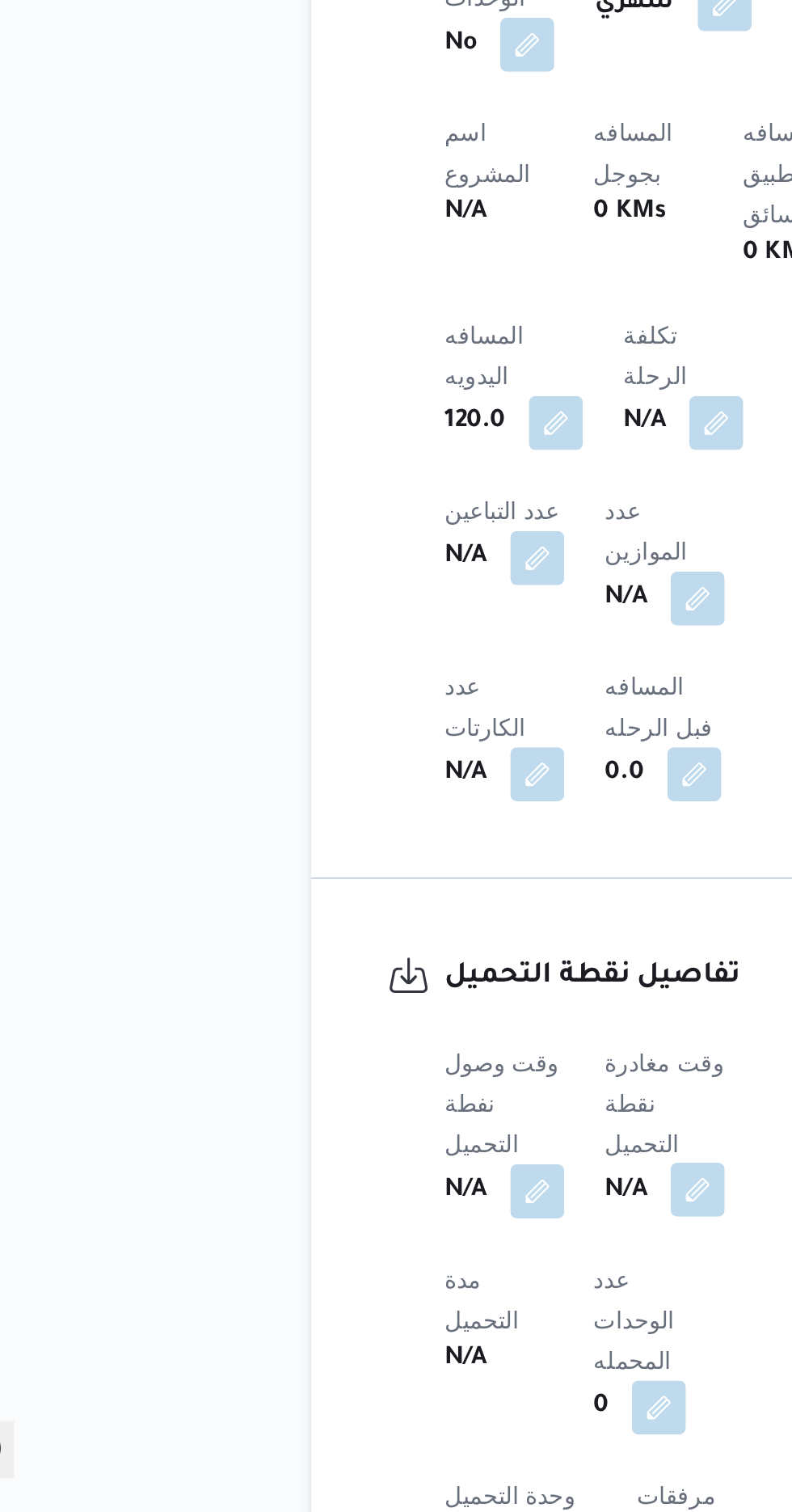
click at [401, 1344] on button "button" at bounding box center [395, 1357] width 26 height 26
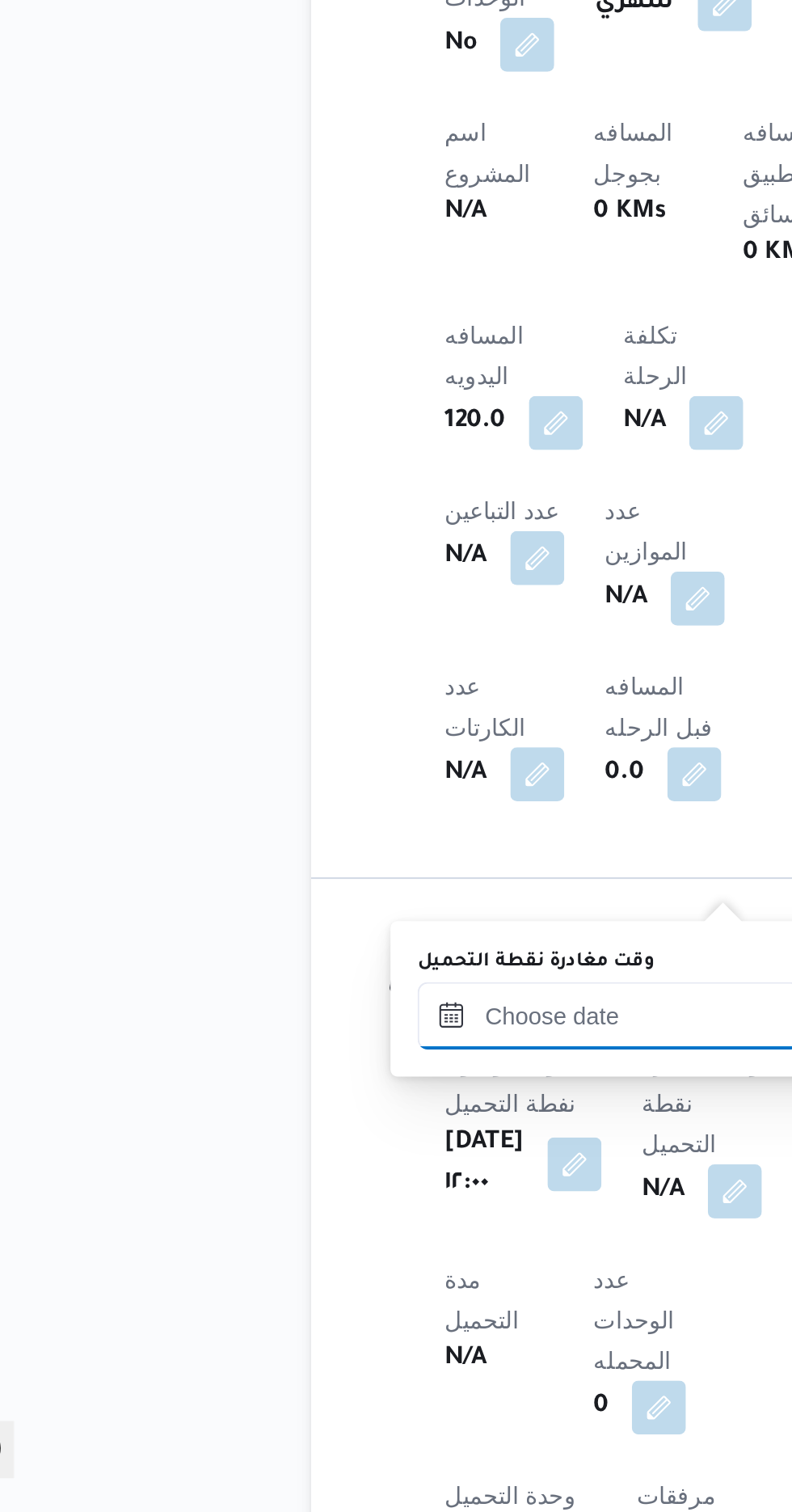
click at [351, 1275] on input "وقت مغادرة نقطة التحميل" at bounding box center [352, 1273] width 183 height 32
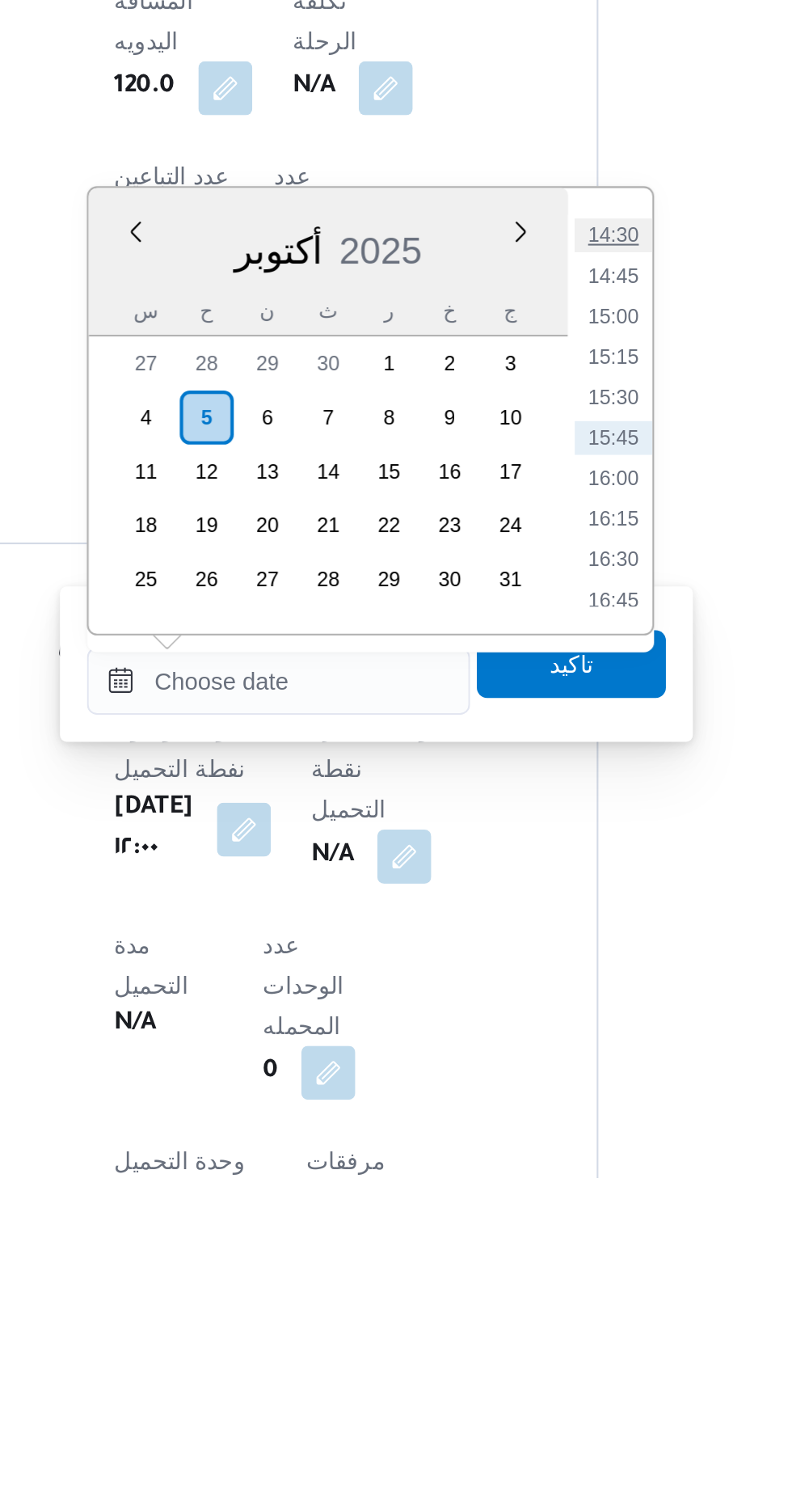
click at [519, 1062] on li "14:30" at bounding box center [513, 1060] width 37 height 16
type input "[DATE] ١٤:٣٠"
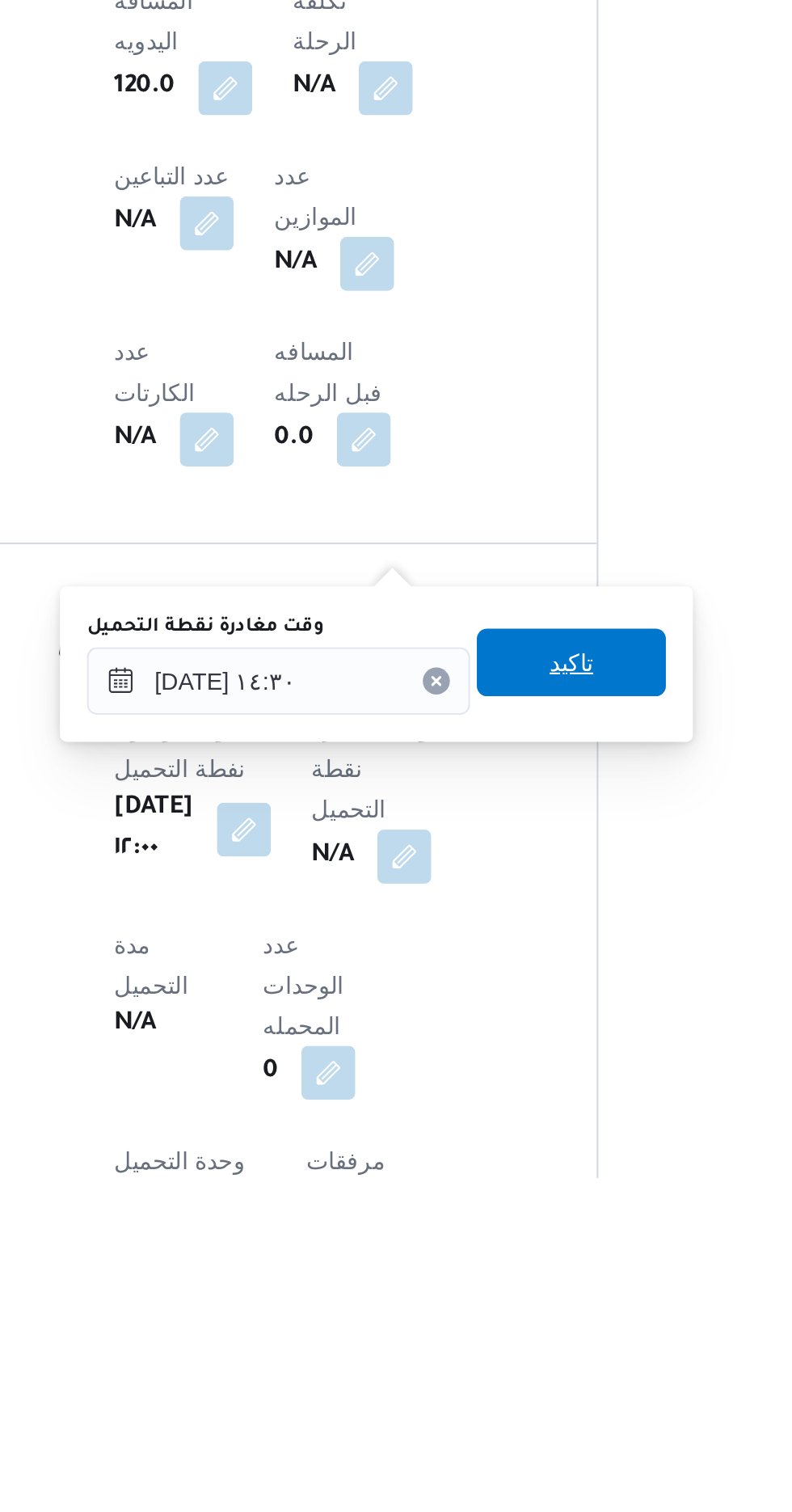
click at [522, 1271] on span "تاكيد" at bounding box center [492, 1265] width 90 height 32
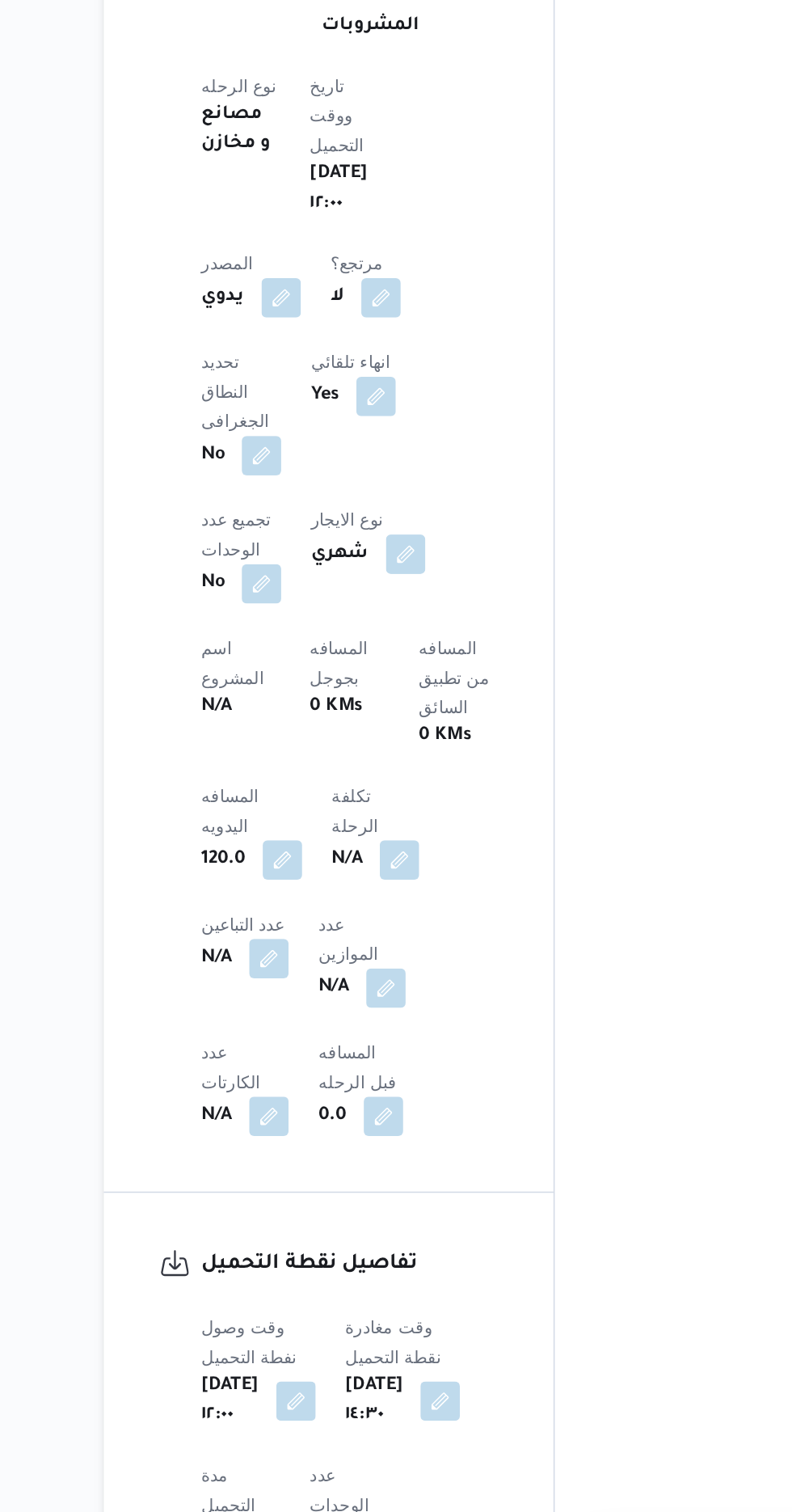
scroll to position [0, 0]
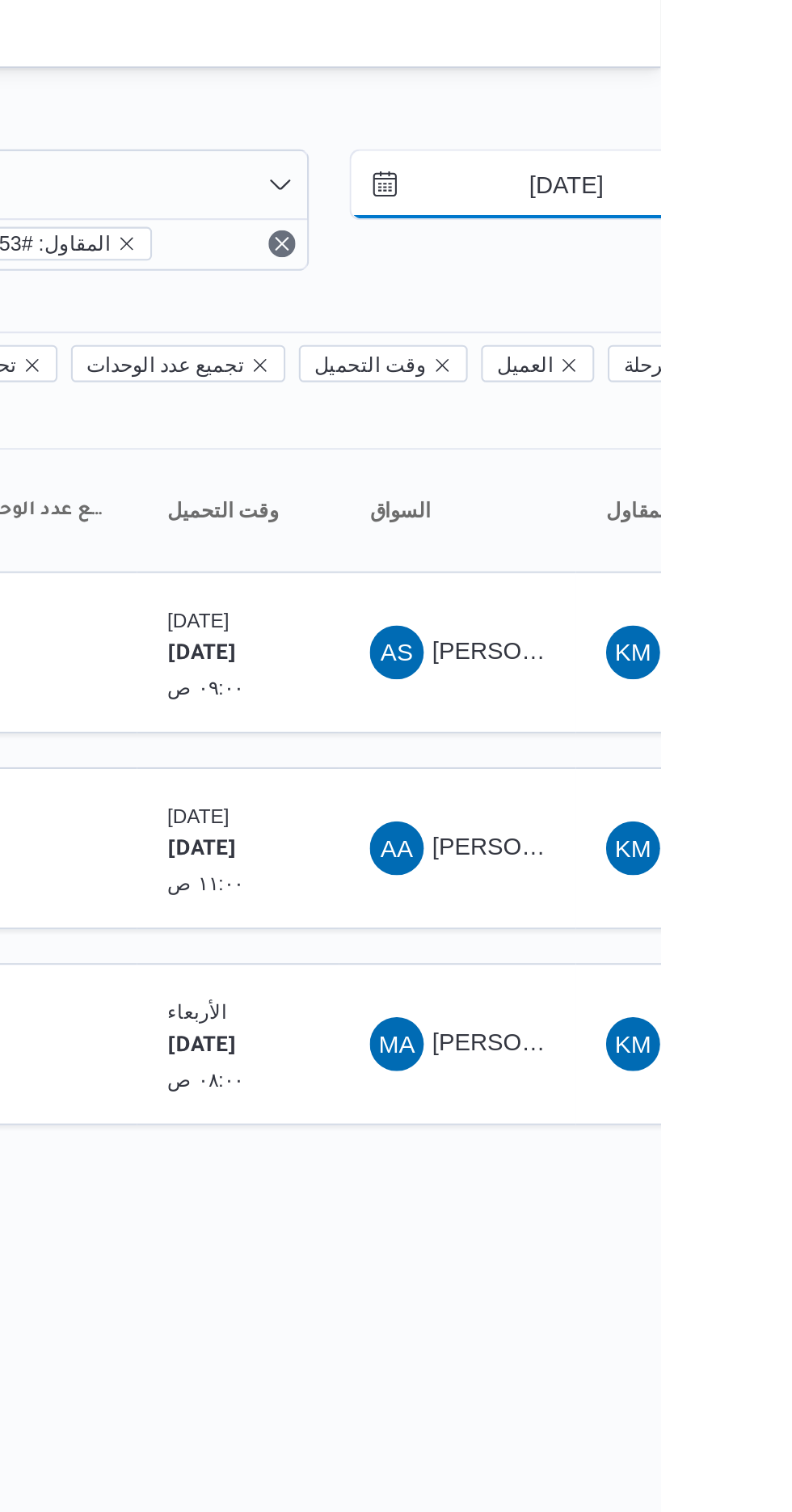
click at [716, 96] on input "[DATE]" at bounding box center [735, 94] width 183 height 32
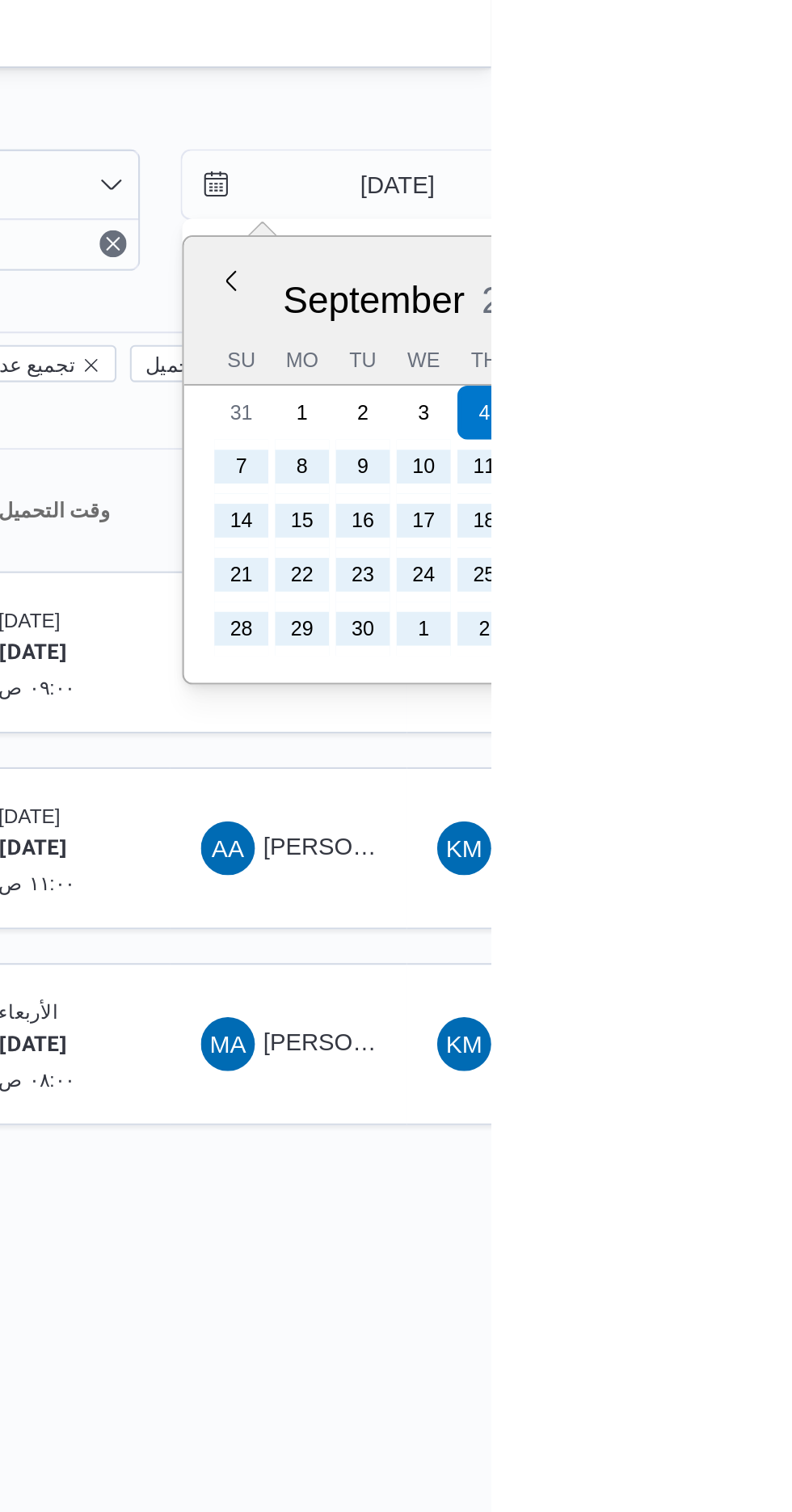
type input "[DATE]"
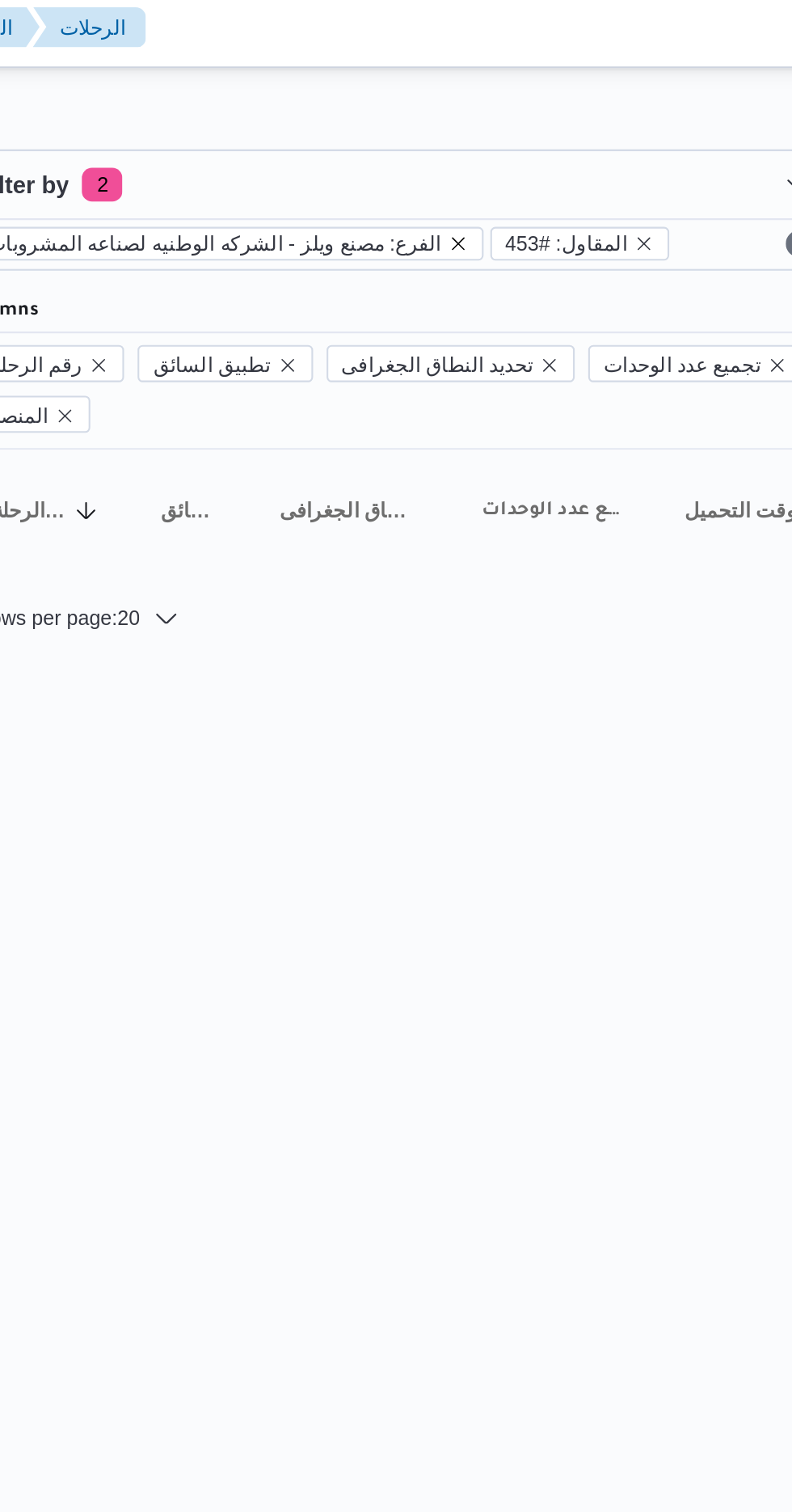
click at [443, 126] on icon "remove selected entity" at bounding box center [448, 123] width 10 height 10
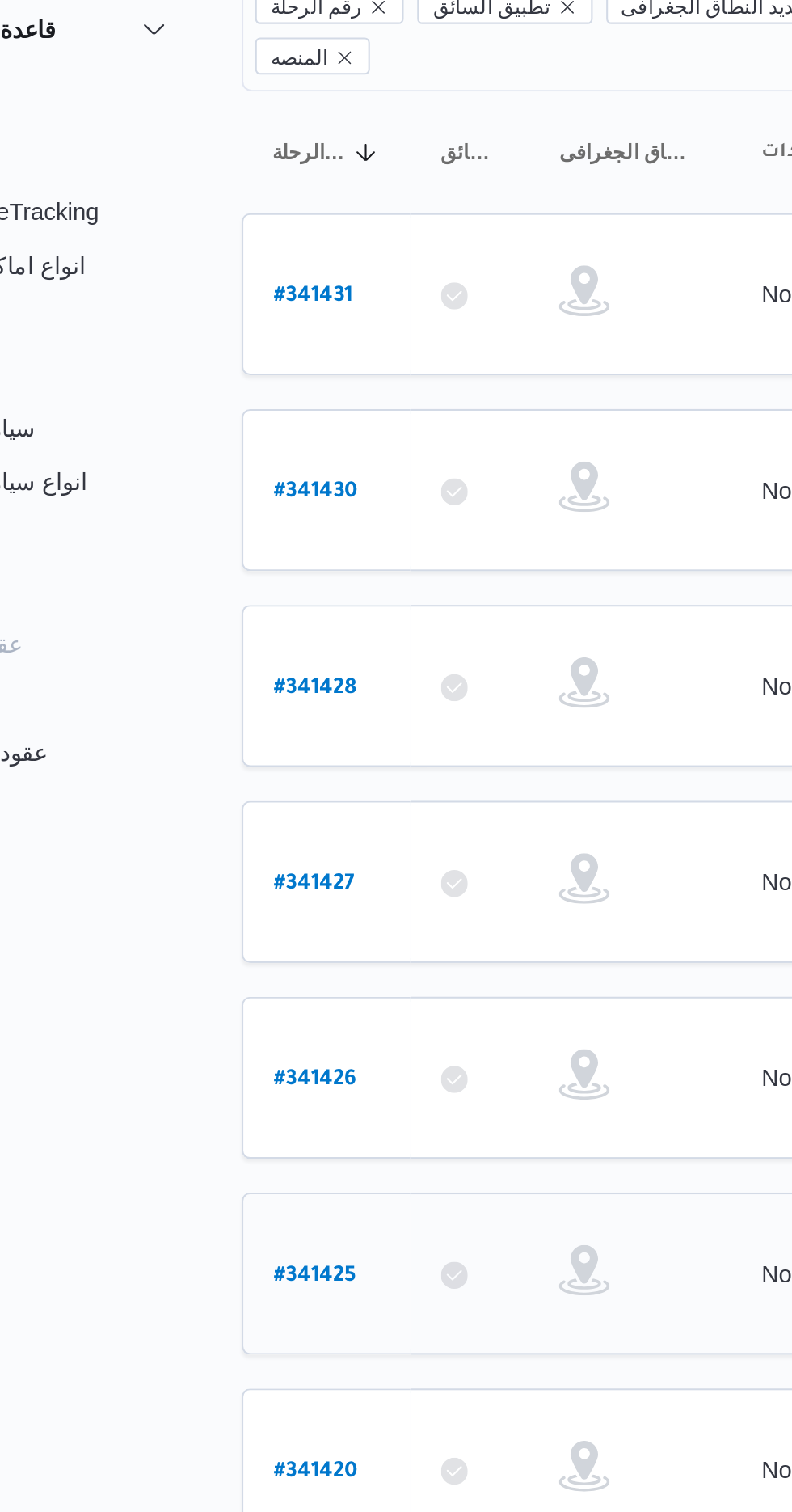
click at [238, 784] on b "# 341425" at bounding box center [245, 789] width 40 height 12
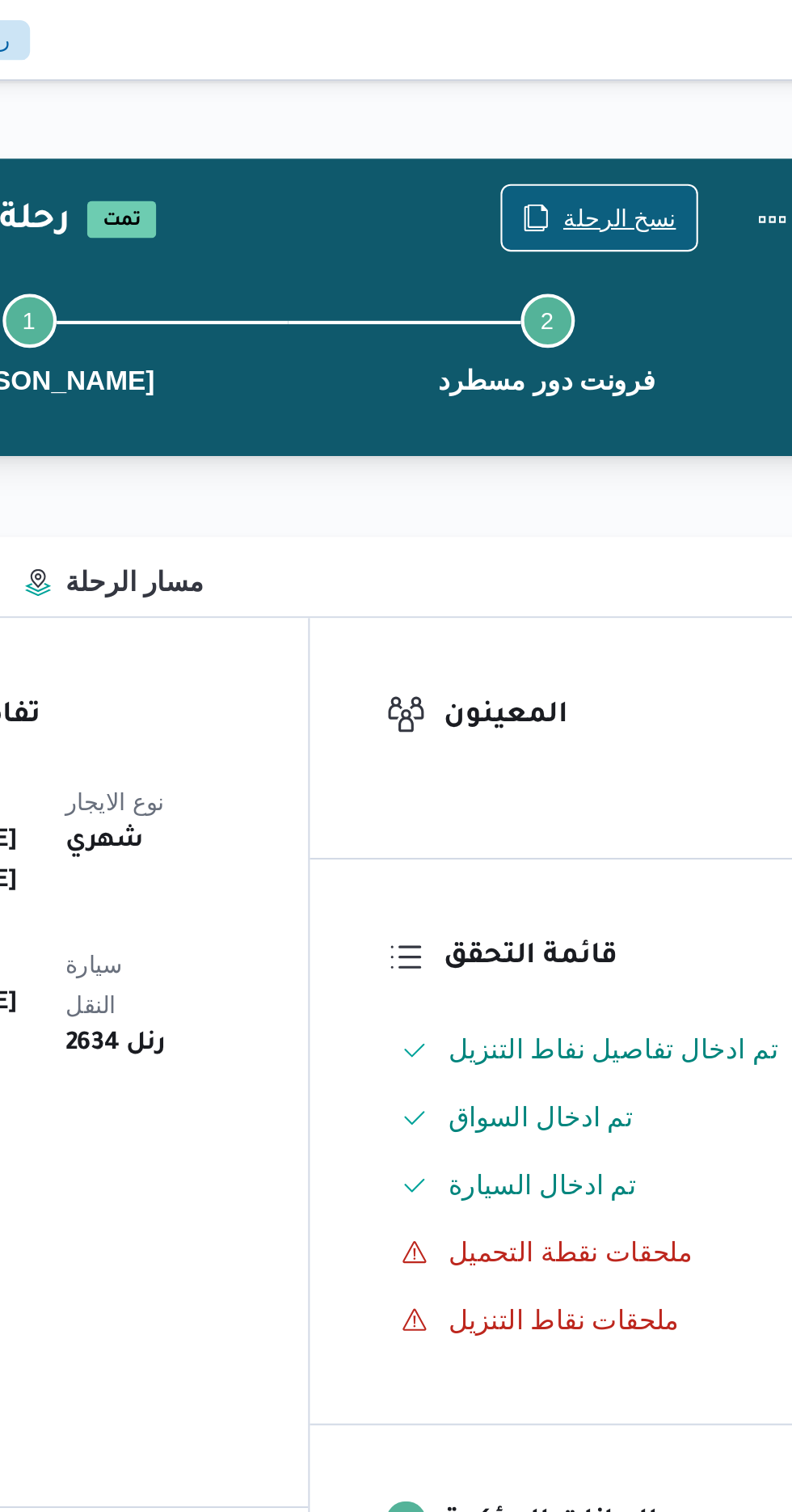
click at [648, 100] on span "نسخ الرحلة" at bounding box center [654, 105] width 54 height 19
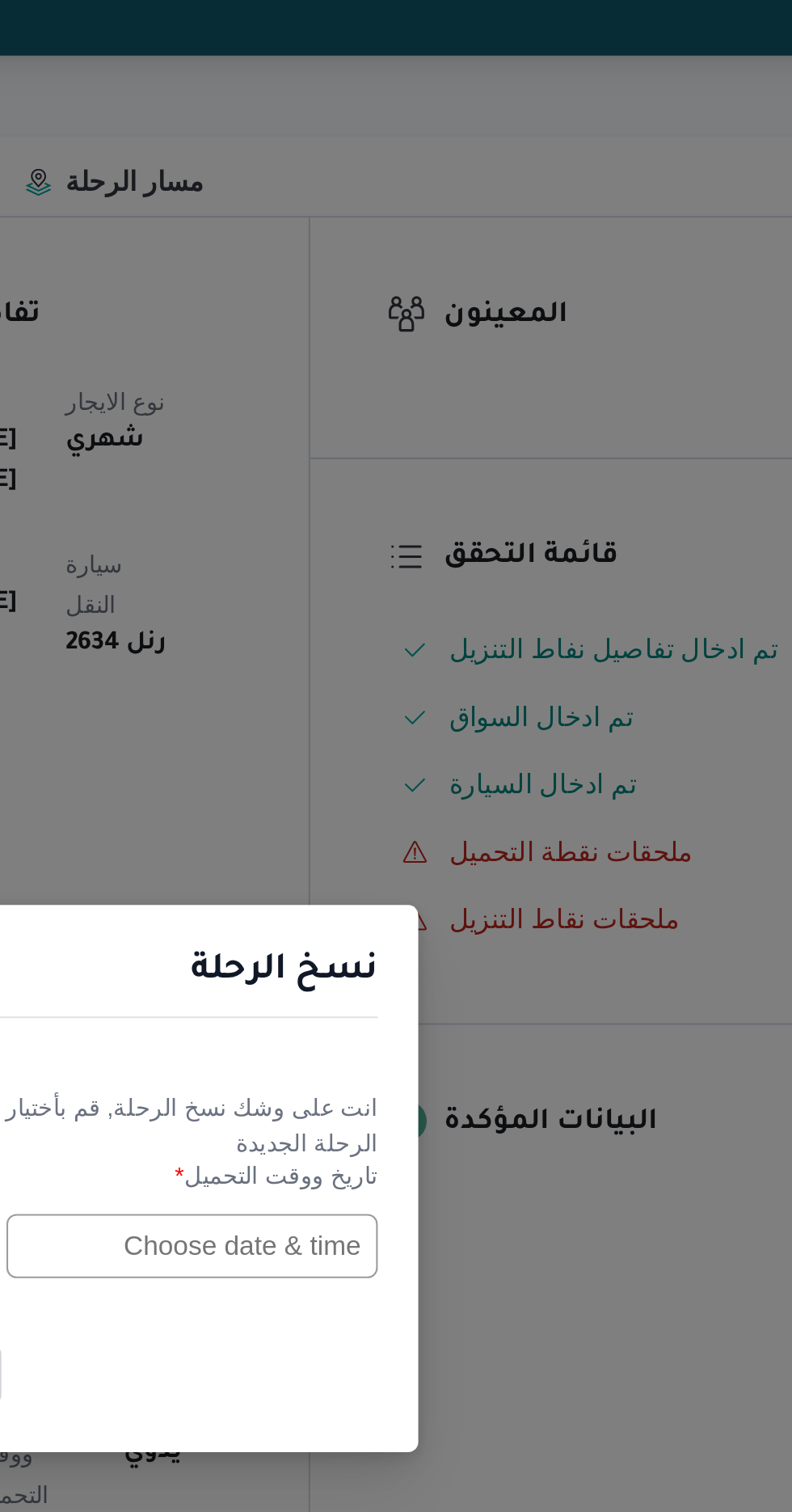
click at [467, 785] on input "text" at bounding box center [449, 788] width 177 height 31
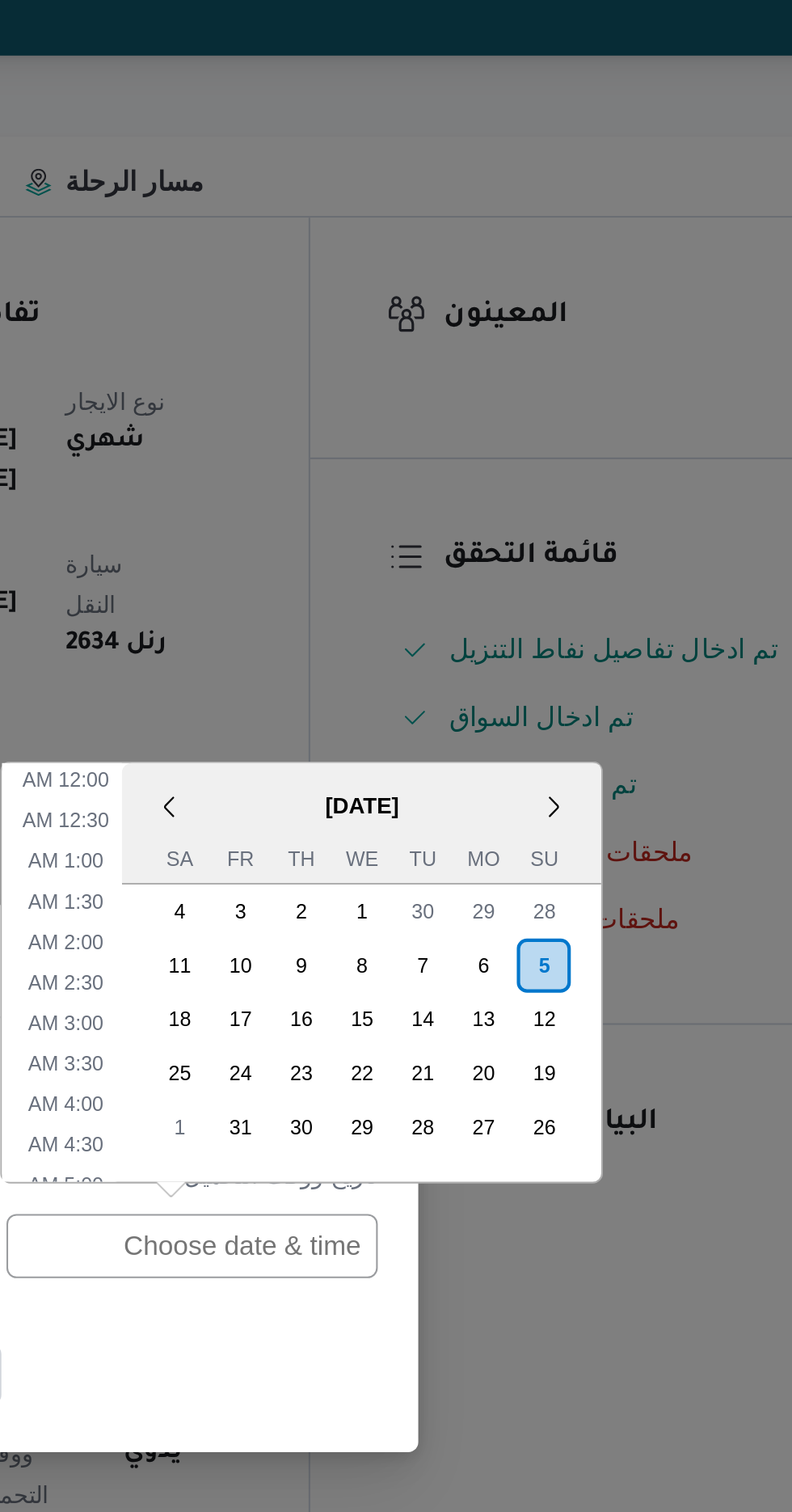
scroll to position [509, 0]
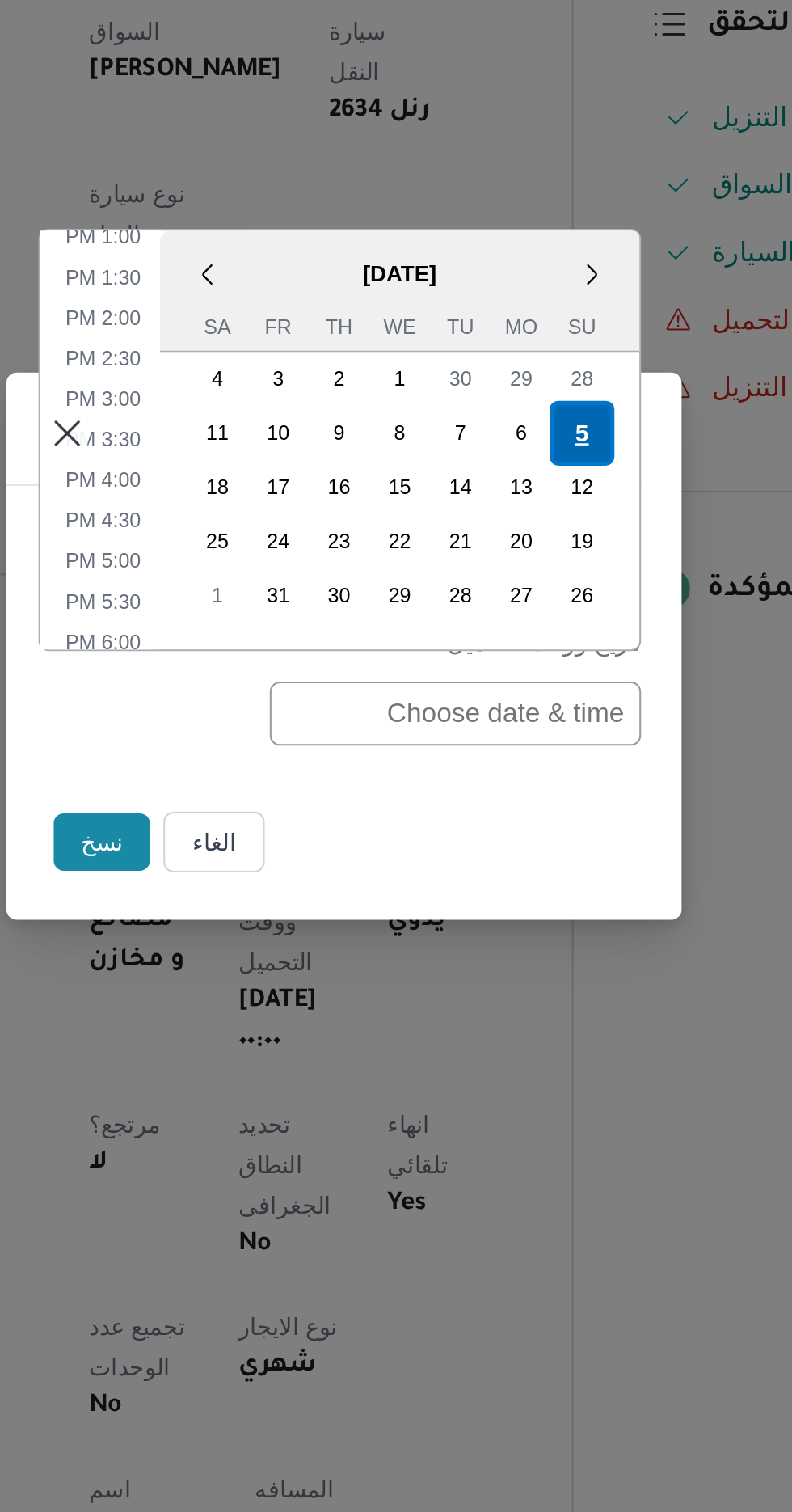
click at [510, 659] on div "5" at bounding box center [510, 655] width 31 height 31
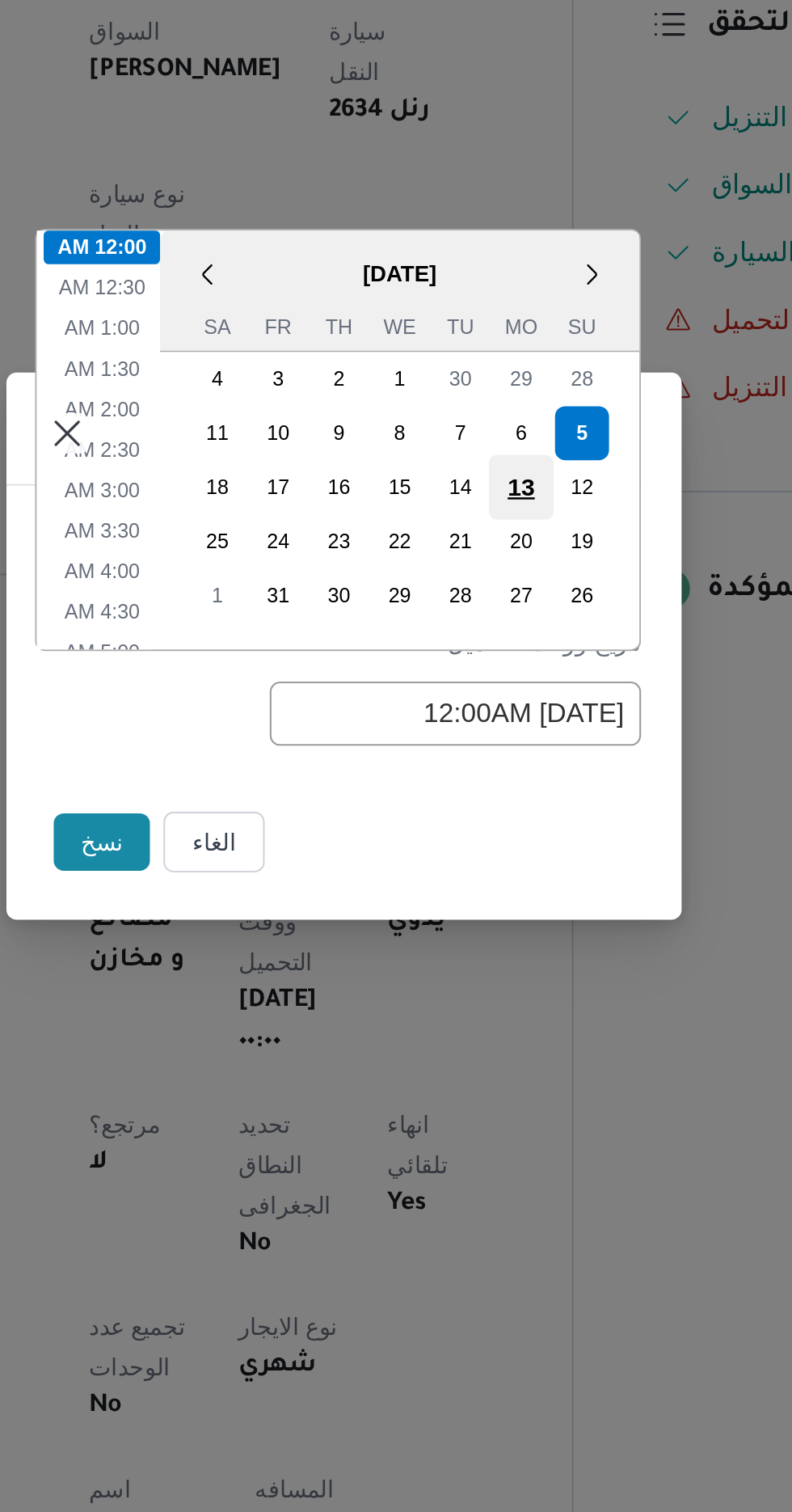
click at [485, 683] on div "13" at bounding box center [481, 680] width 31 height 31
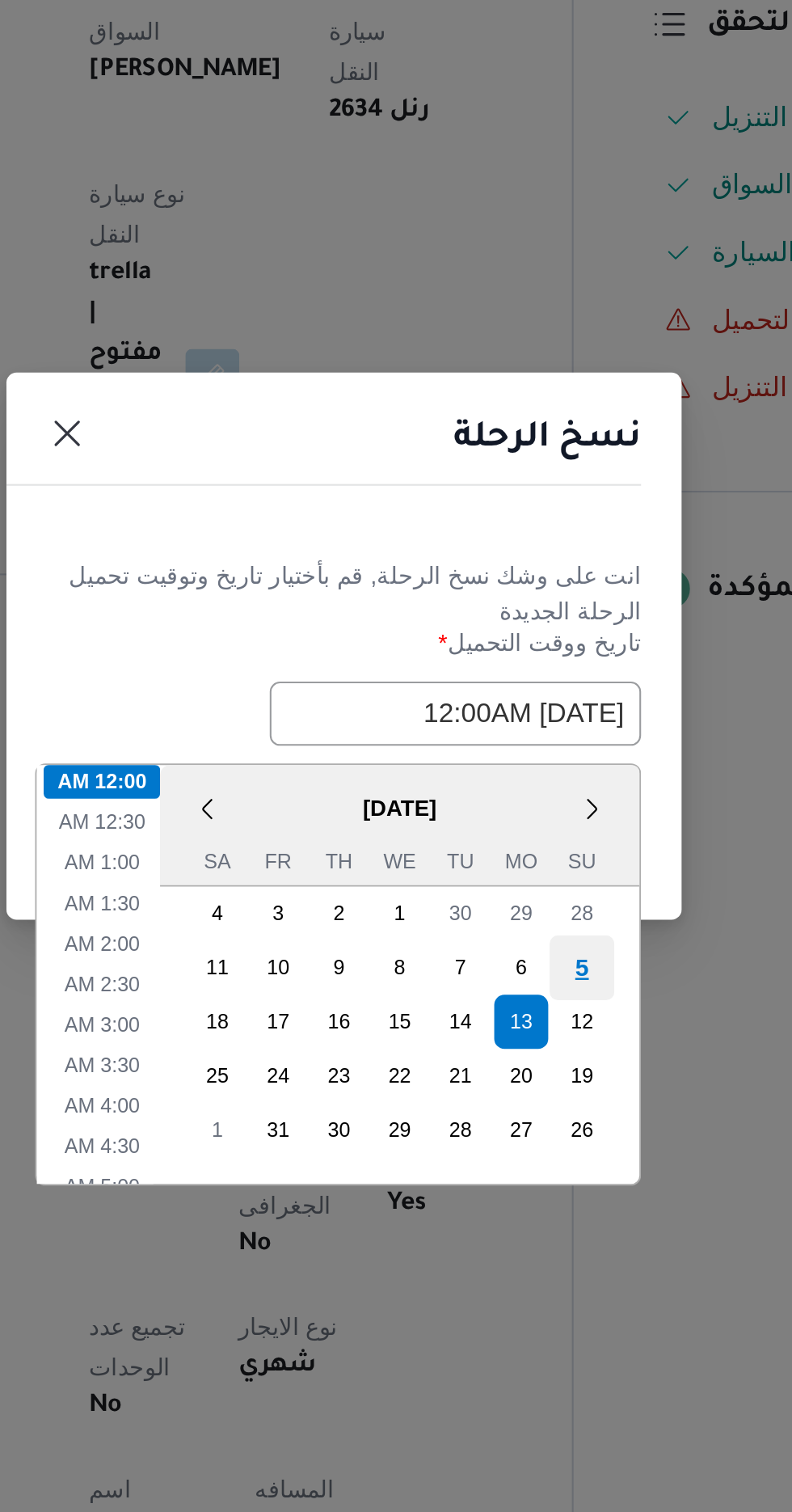
click at [510, 906] on div "5" at bounding box center [510, 910] width 31 height 31
type input "[DATE] 12:00AM"
click at [513, 912] on div "5" at bounding box center [510, 910] width 31 height 31
click at [288, 813] on li "12:00 AM" at bounding box center [280, 820] width 56 height 16
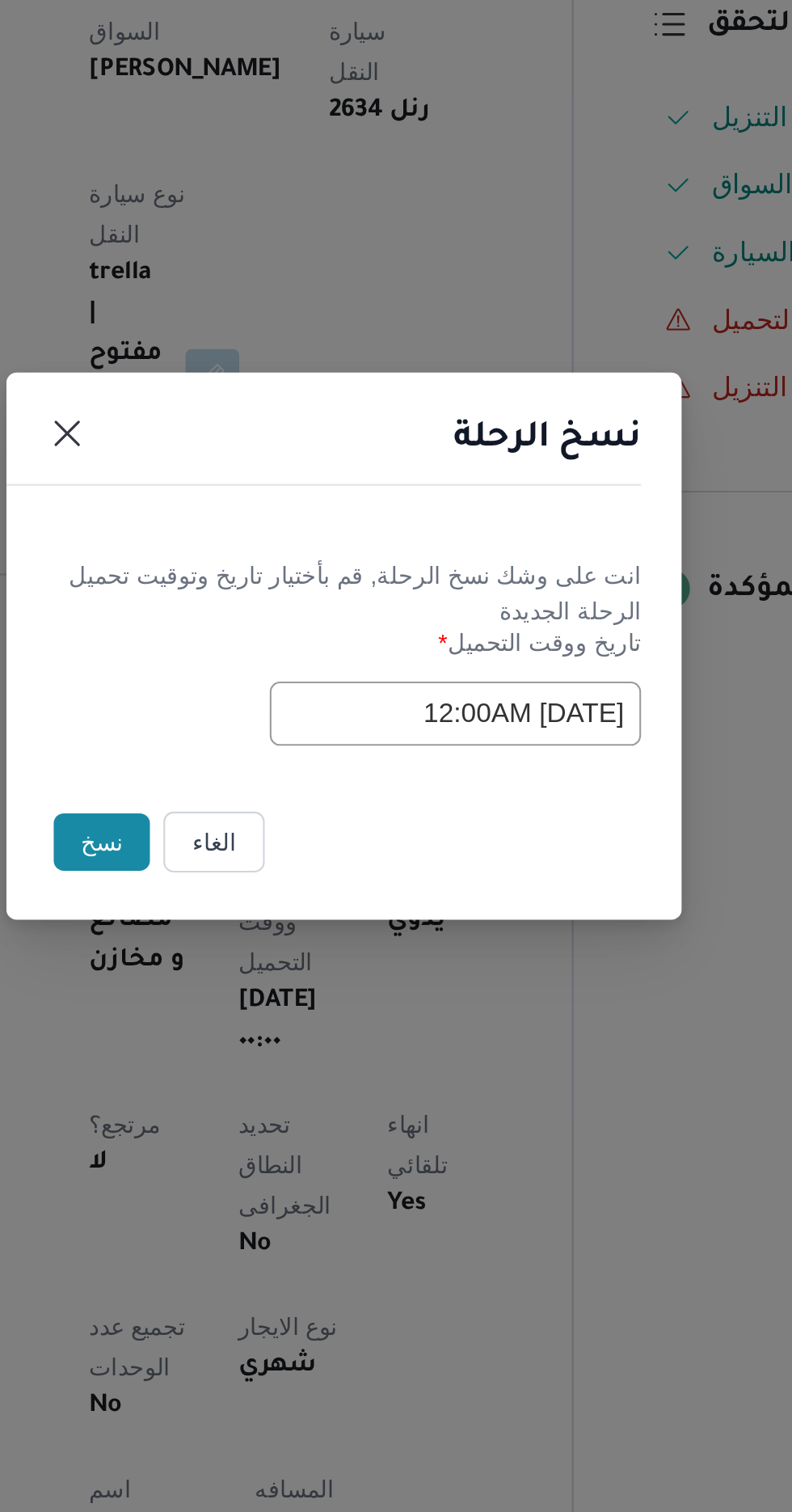
click at [278, 854] on button "نسخ" at bounding box center [280, 850] width 47 height 27
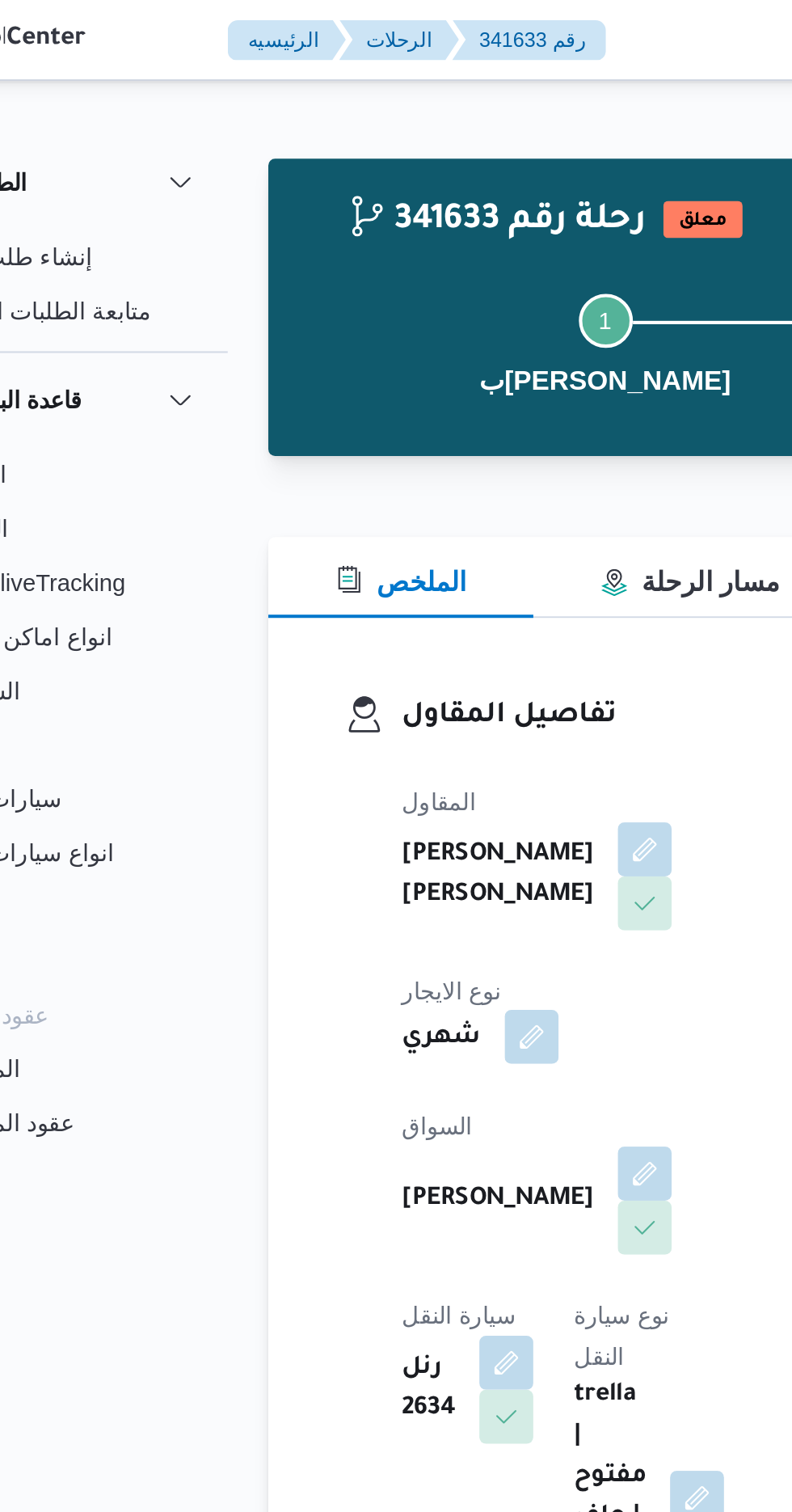
click at [349, 484] on button "button" at bounding box center [335, 497] width 26 height 26
click at [377, 553] on button "button" at bounding box center [390, 561] width 26 height 26
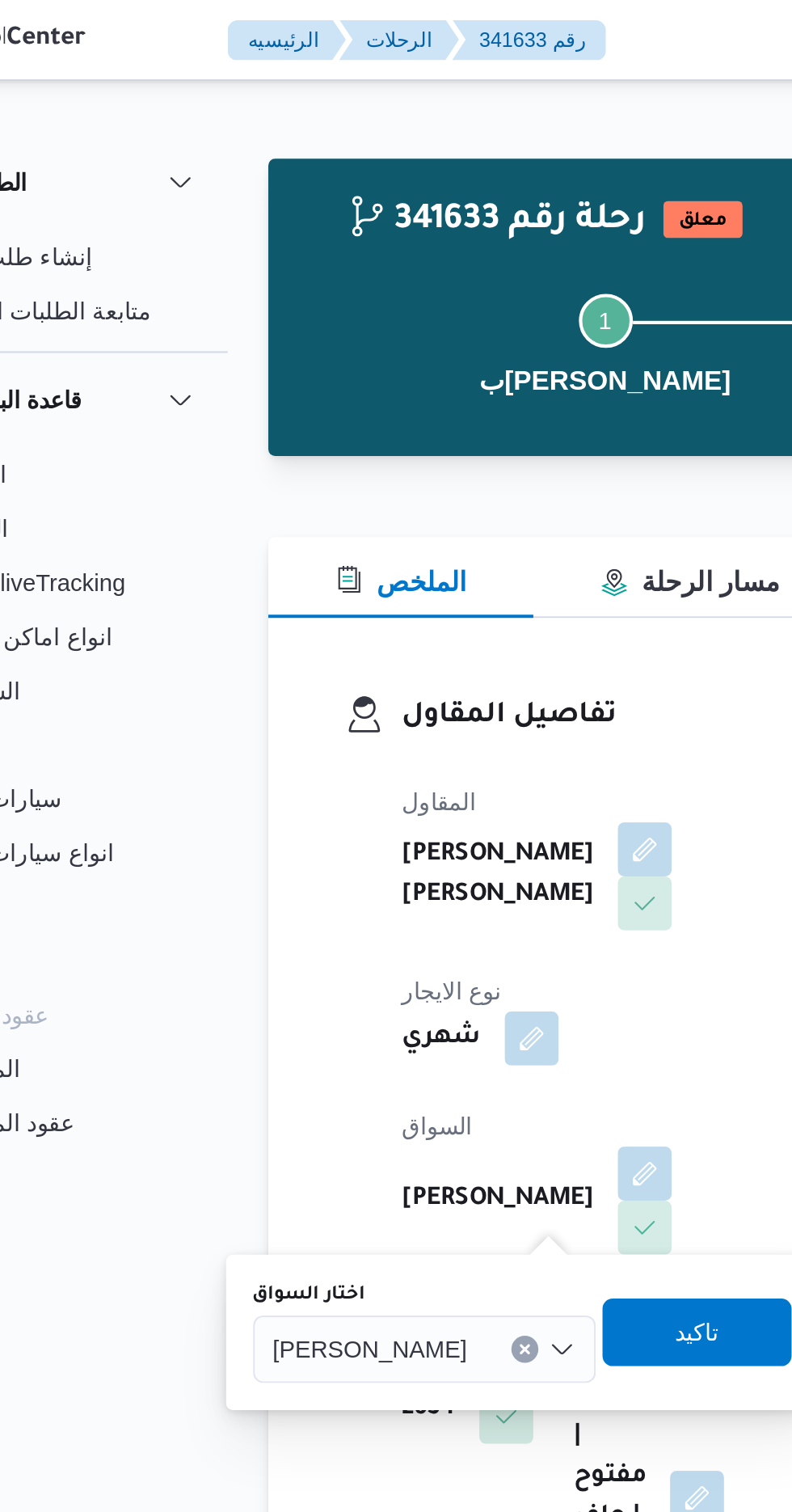
click at [305, 644] on span "[PERSON_NAME]" at bounding box center [259, 645] width 93 height 17
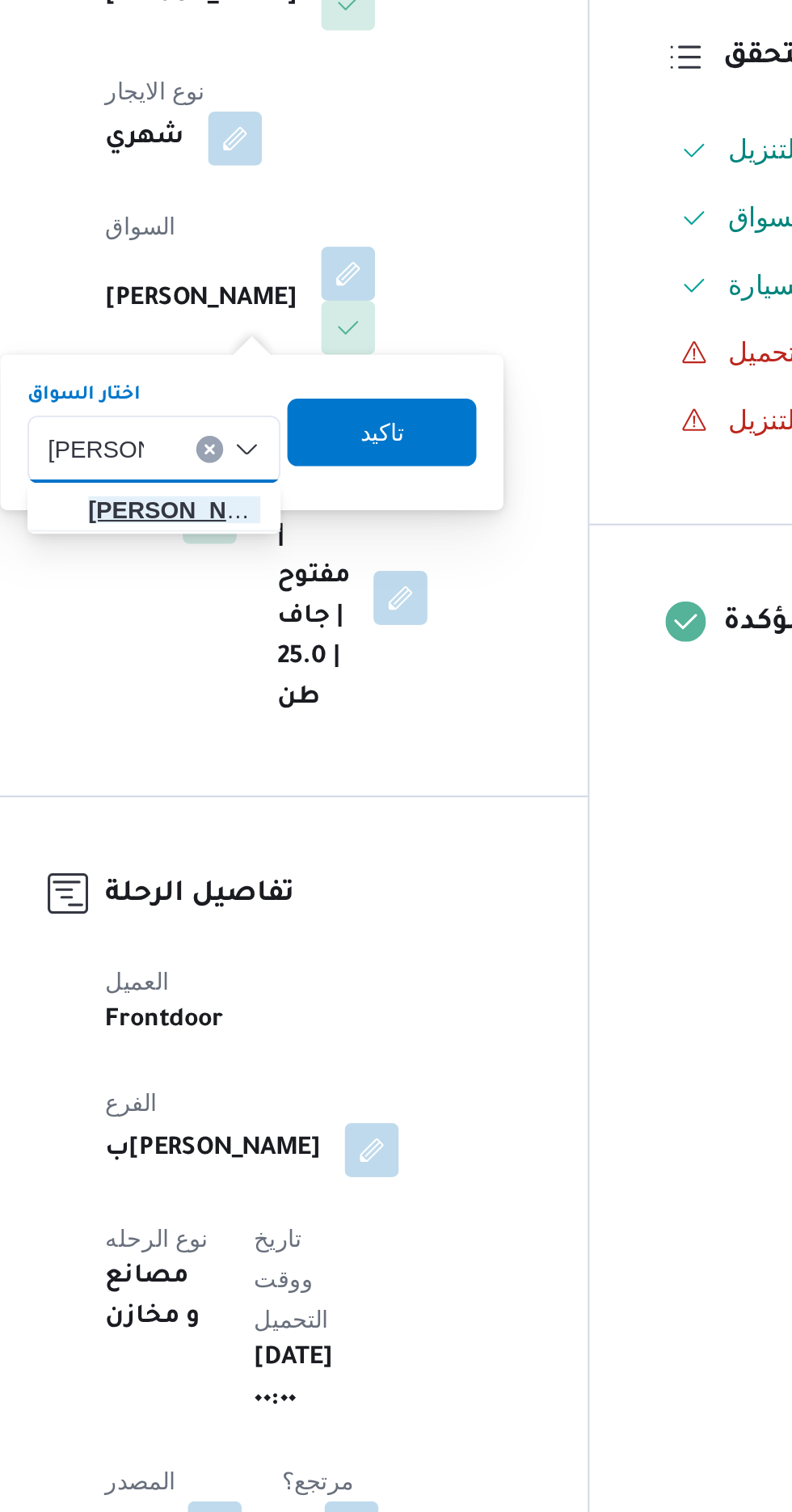
type input "[PERSON_NAME]"
click at [320, 679] on span "[PERSON_NAME] ولى [PERSON_NAME]" at bounding box center [306, 675] width 82 height 19
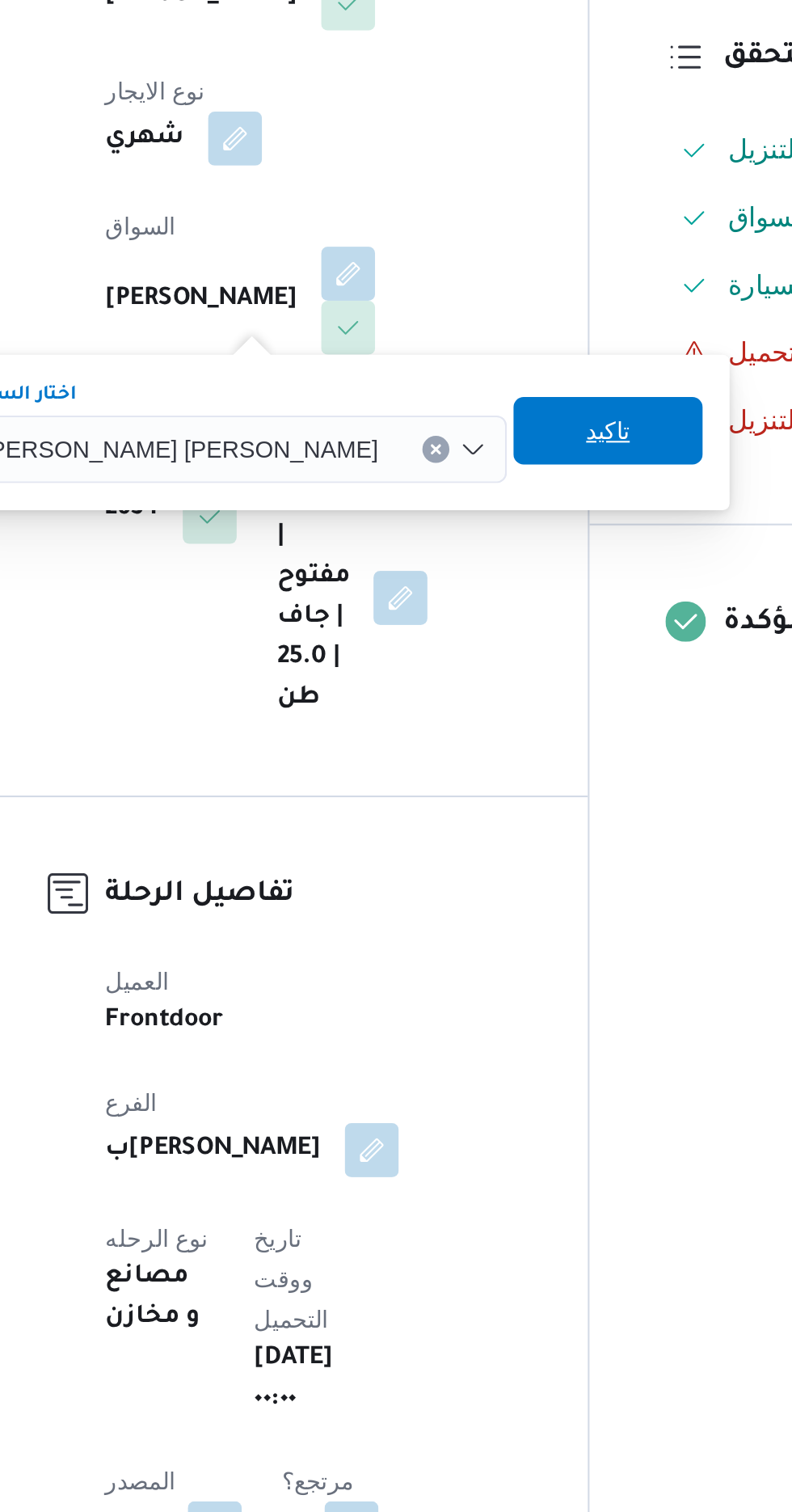
click at [504, 639] on span "تاكيد" at bounding box center [515, 637] width 21 height 19
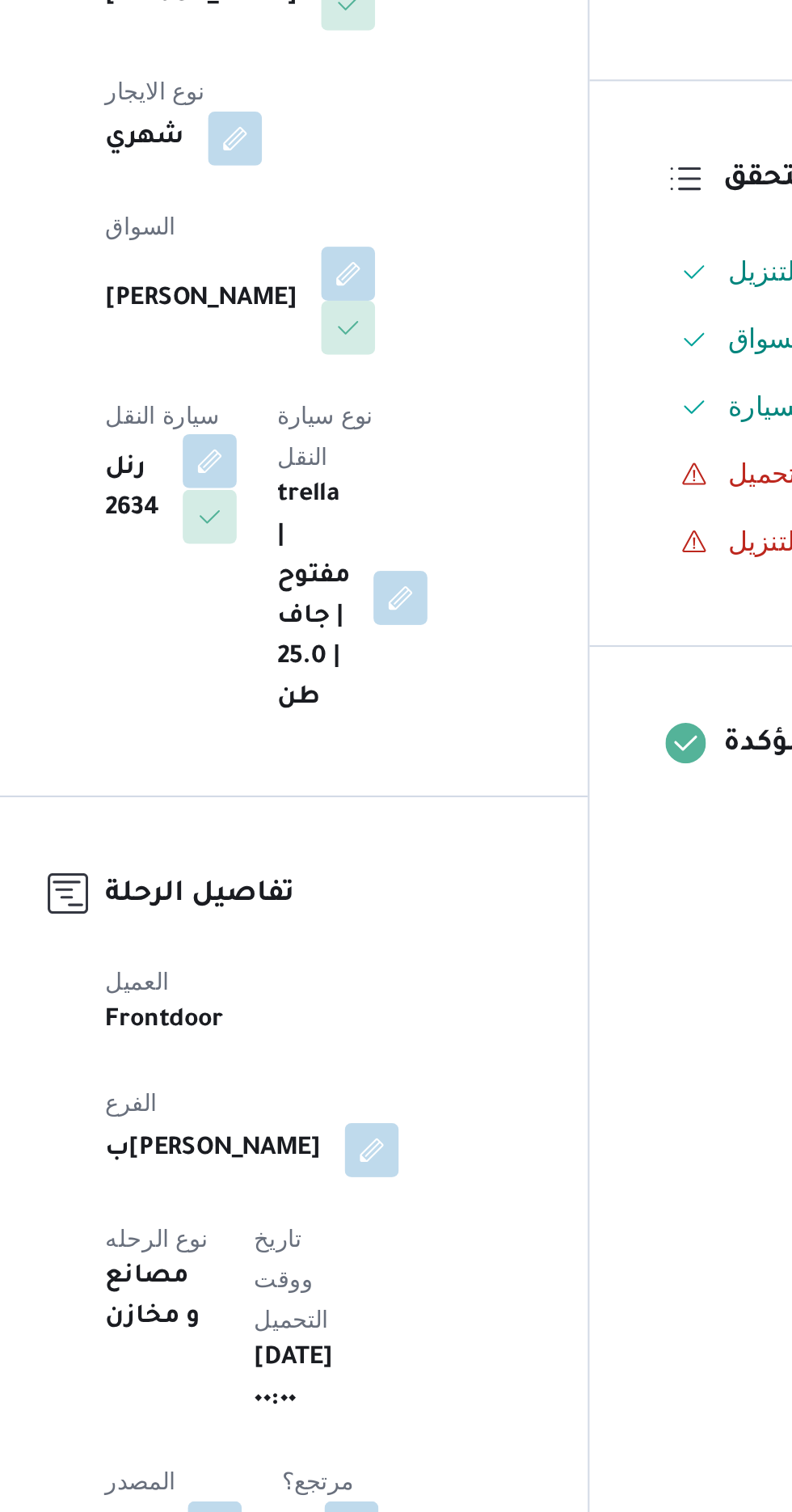
click at [337, 639] on button "button" at bounding box center [324, 652] width 26 height 26
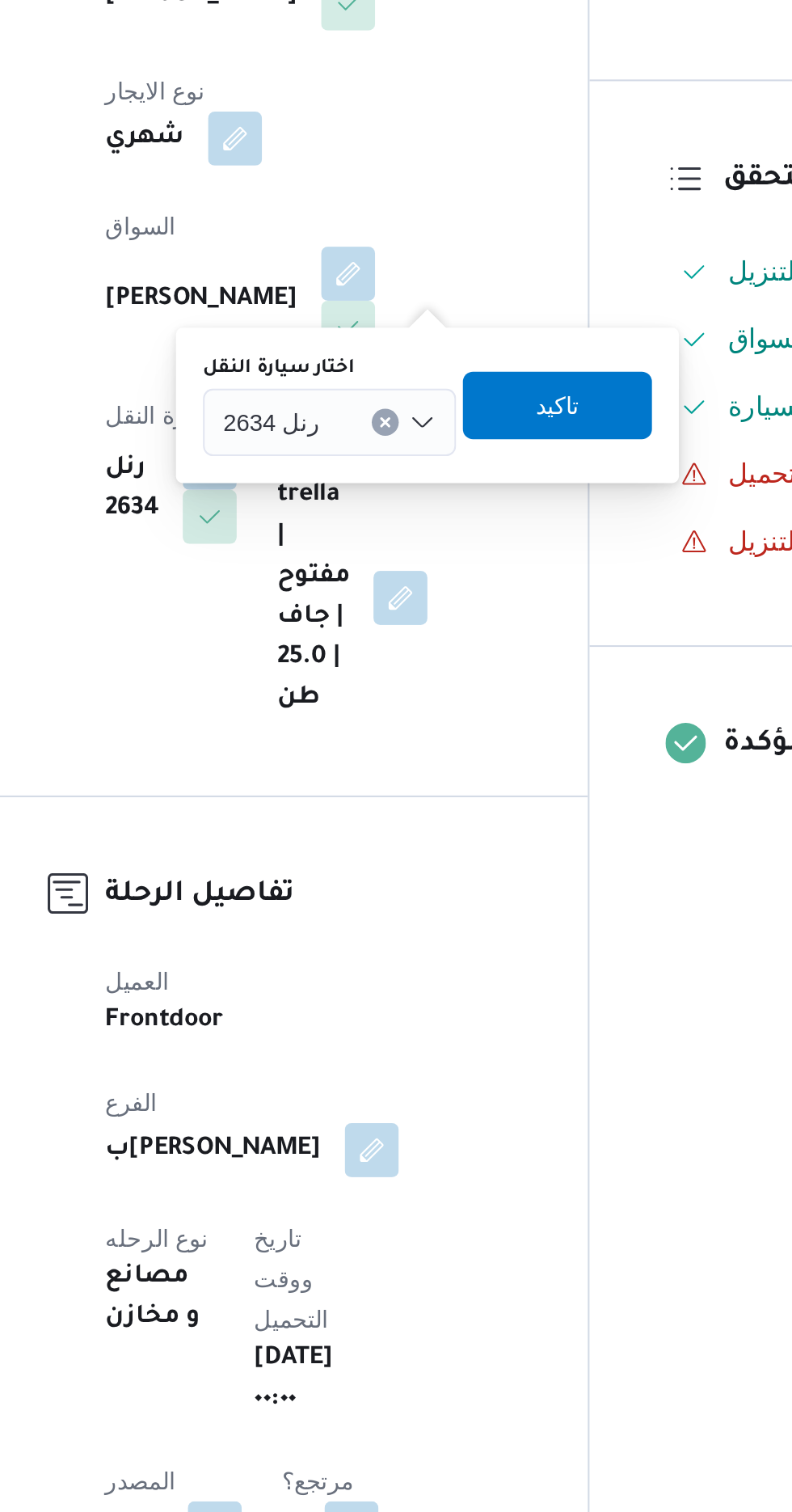
click at [380, 632] on div "رنل 2634" at bounding box center [381, 632] width 121 height 32
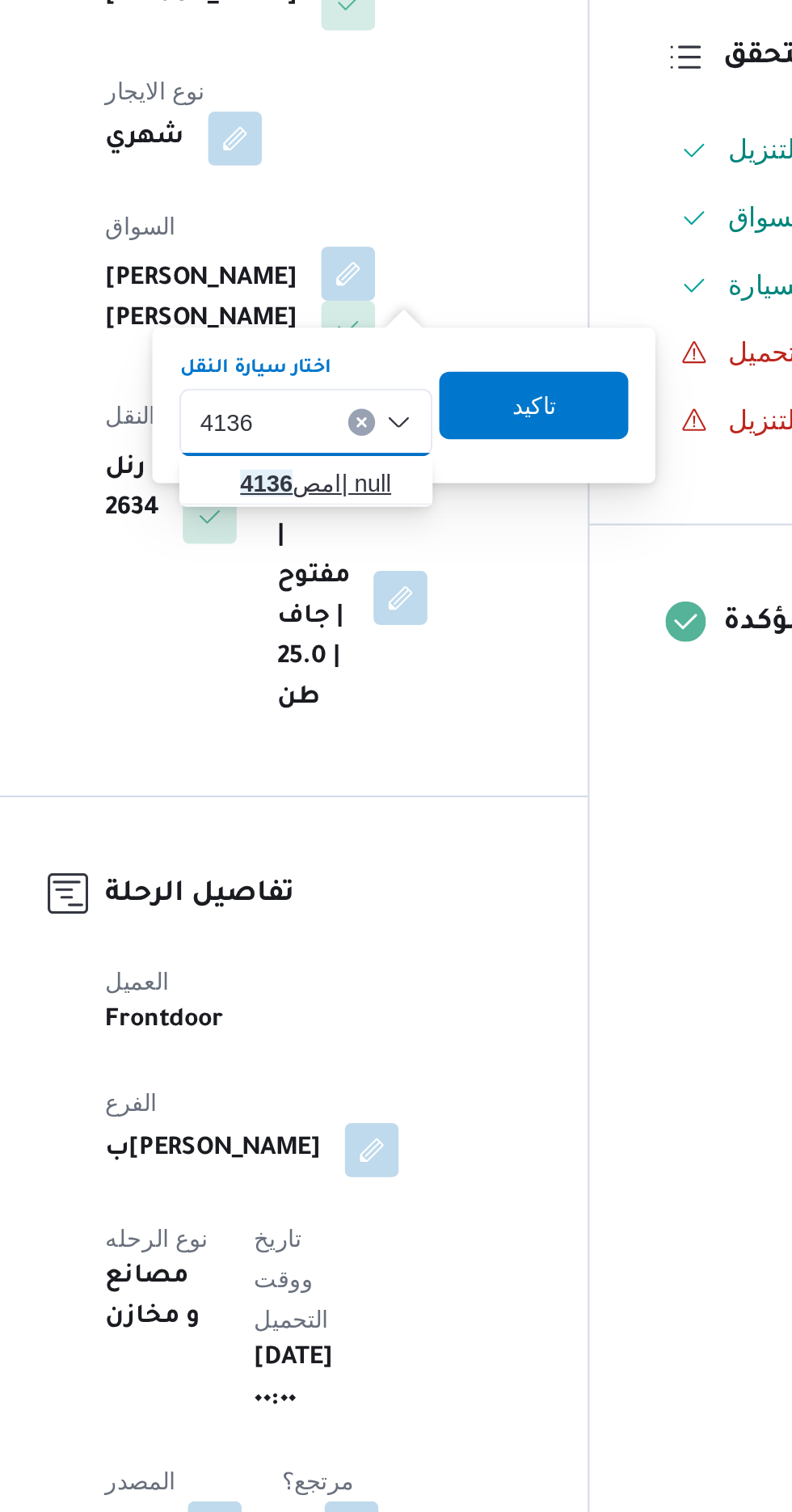
type input "4136"
click at [371, 663] on span "امص 4136 | null" at bounding box center [379, 662] width 82 height 19
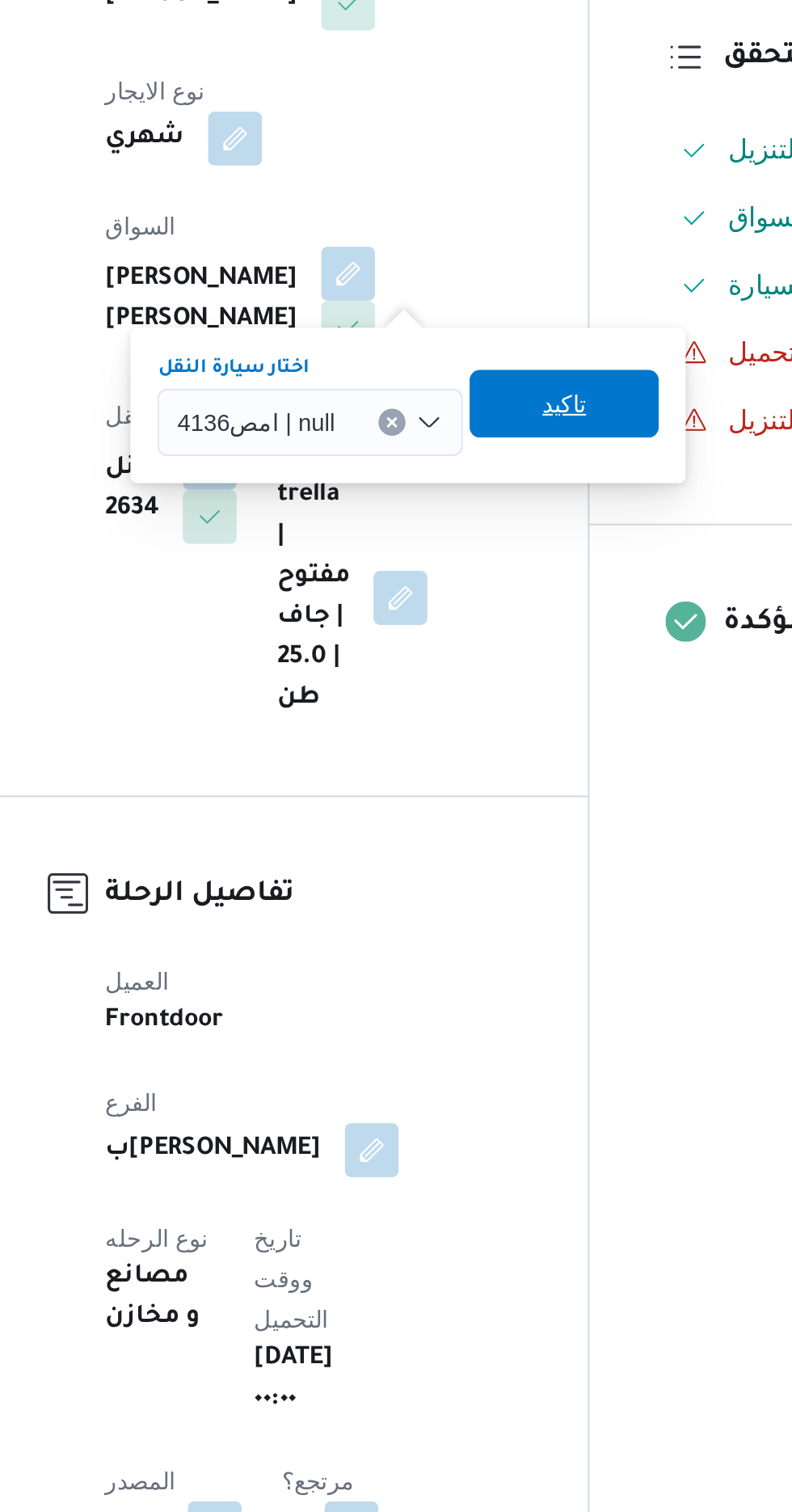
click at [498, 625] on span "تاكيد" at bounding box center [494, 625] width 21 height 19
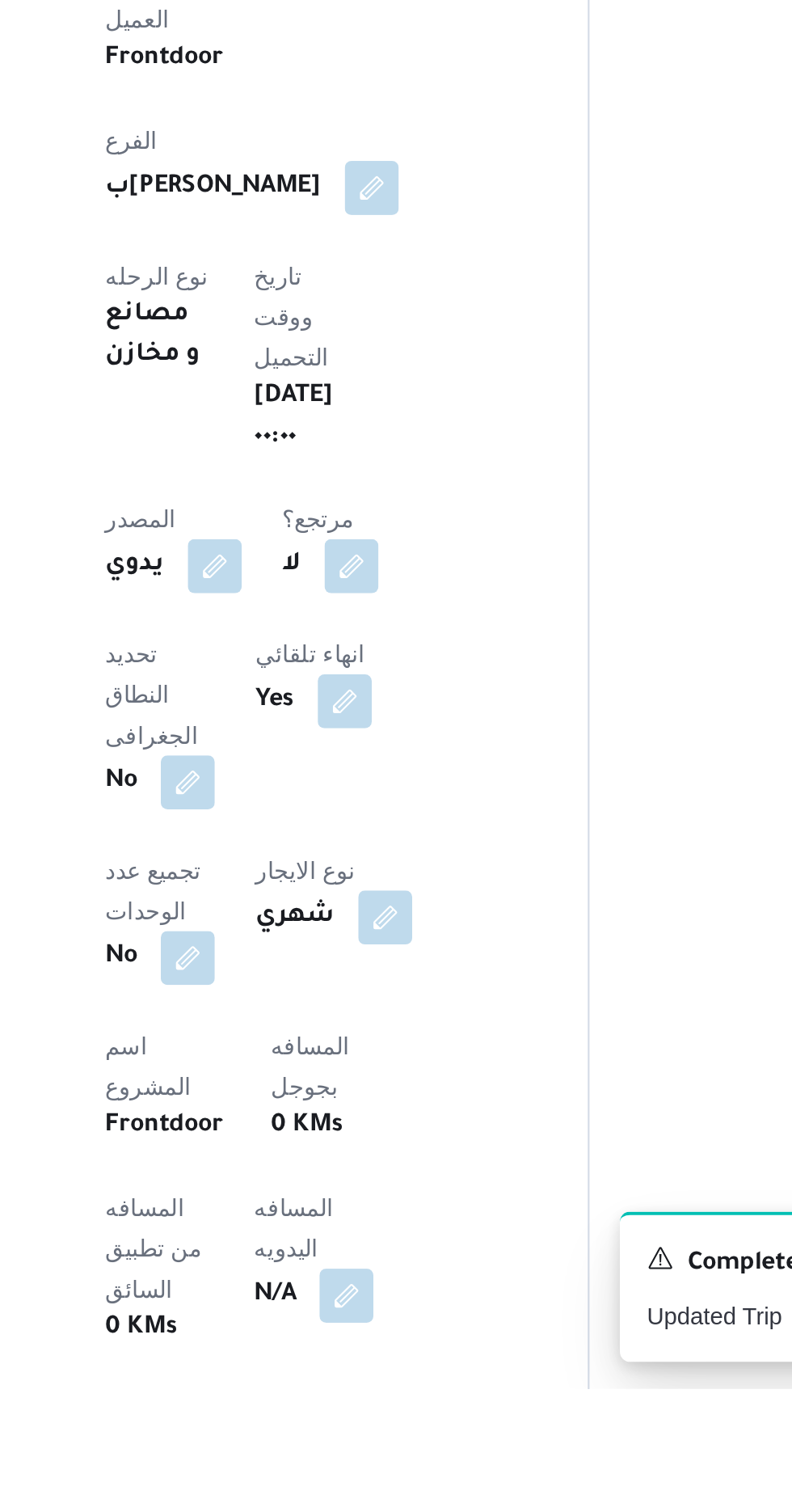
scroll to position [71, 0]
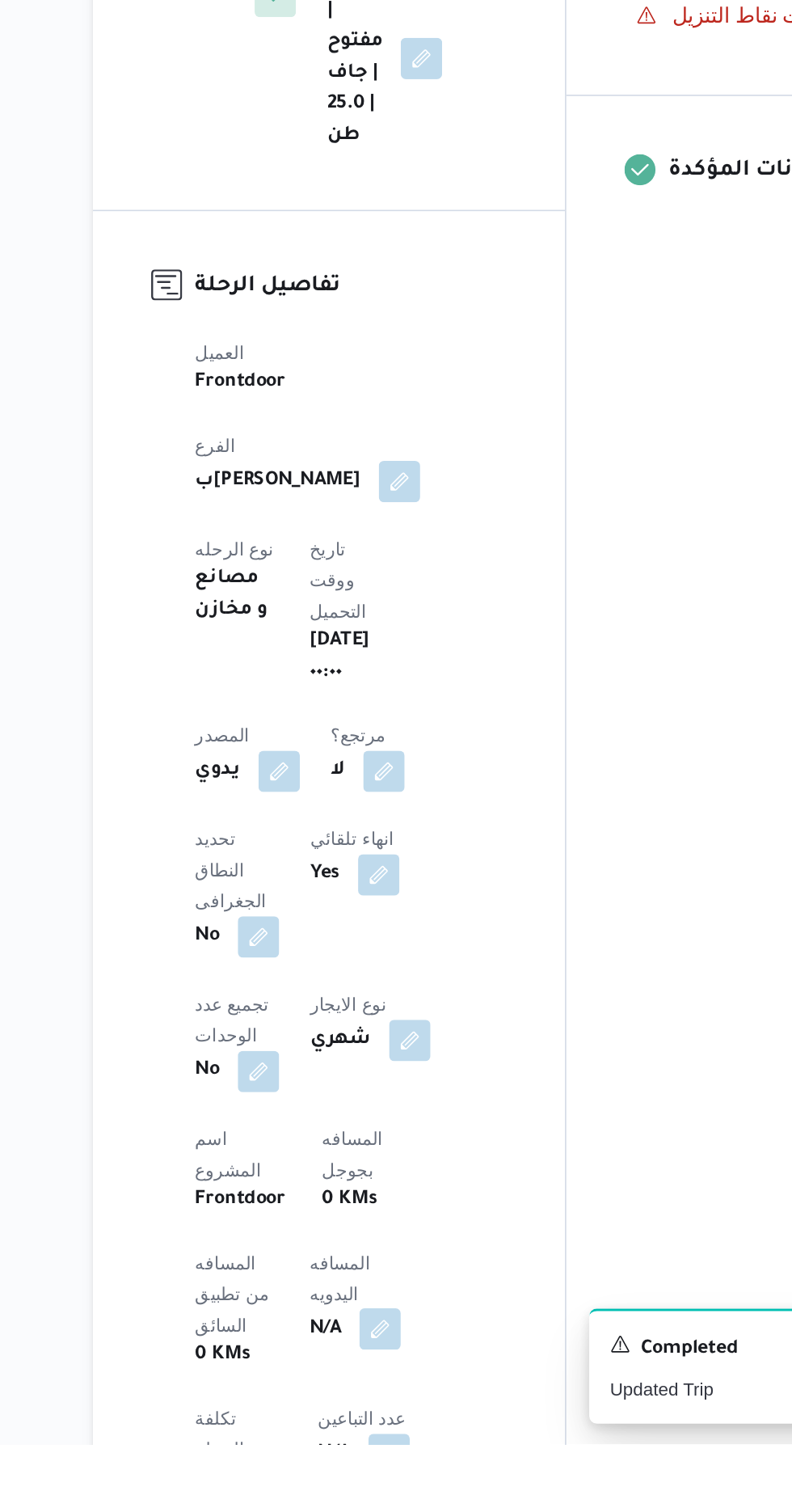
click at [376, 1427] on button "button" at bounding box center [389, 1439] width 26 height 26
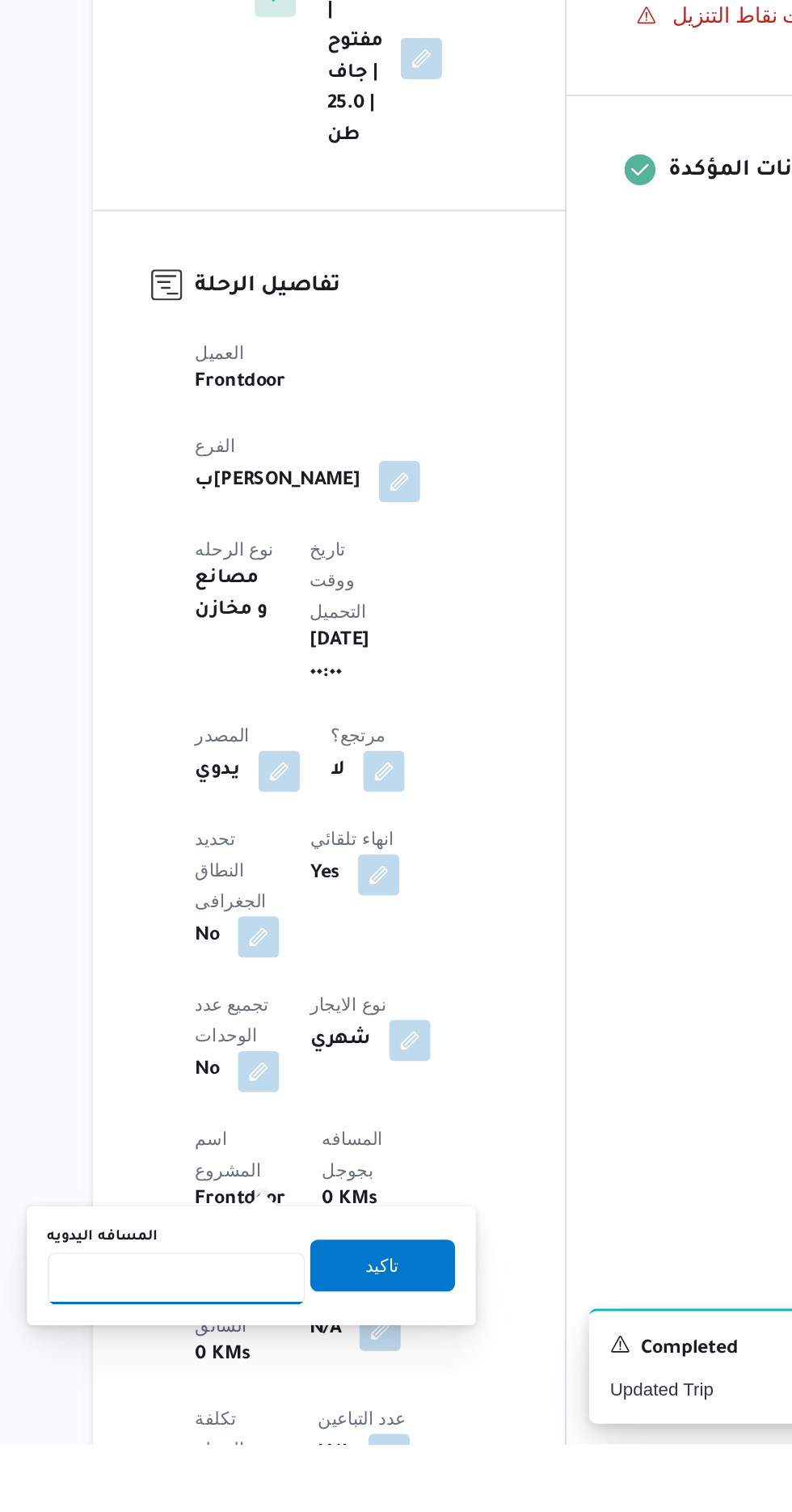
click at [269, 1396] on input "المسافه اليدويه" at bounding box center [263, 1408] width 161 height 32
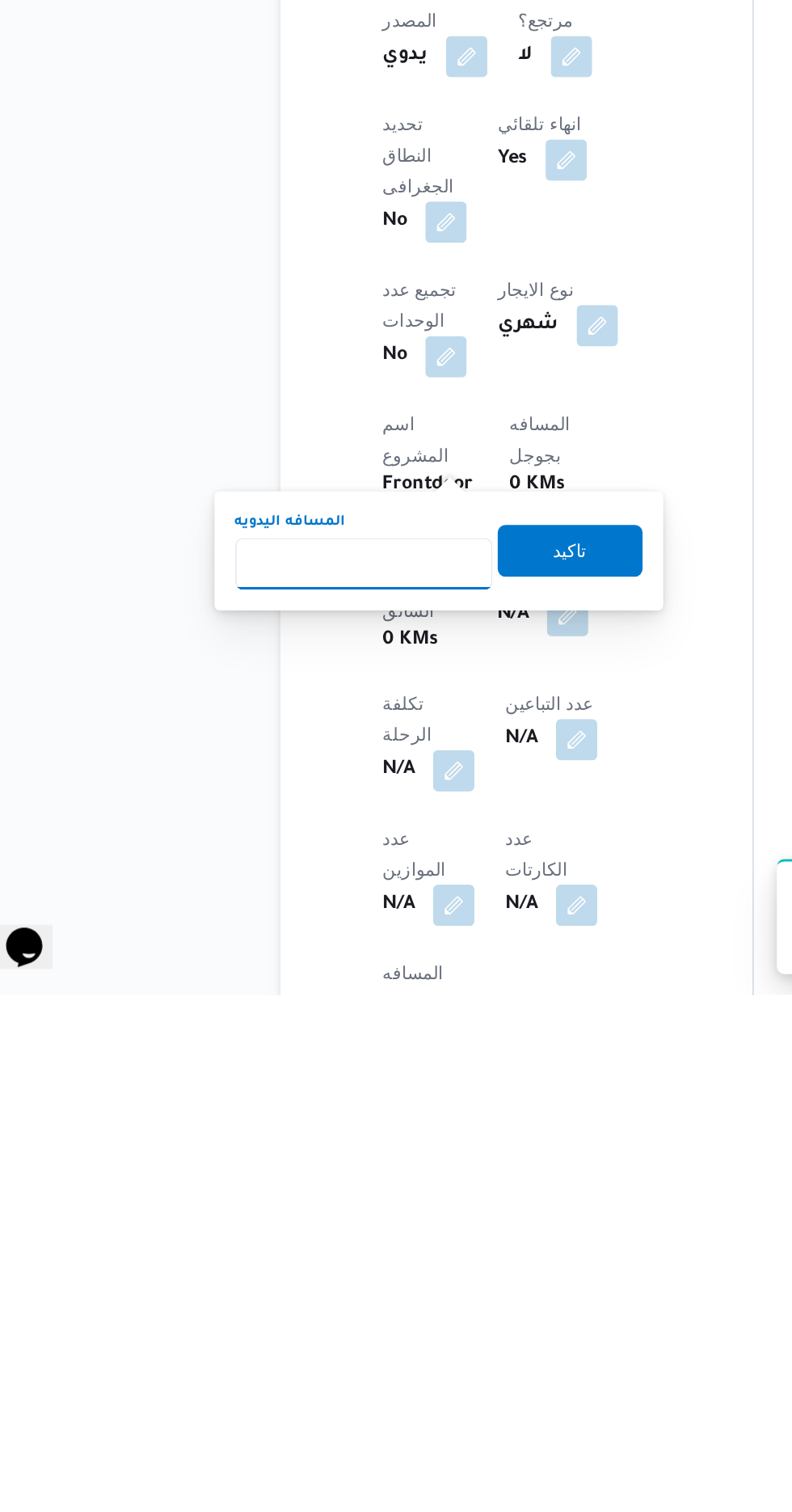
scroll to position [242, 0]
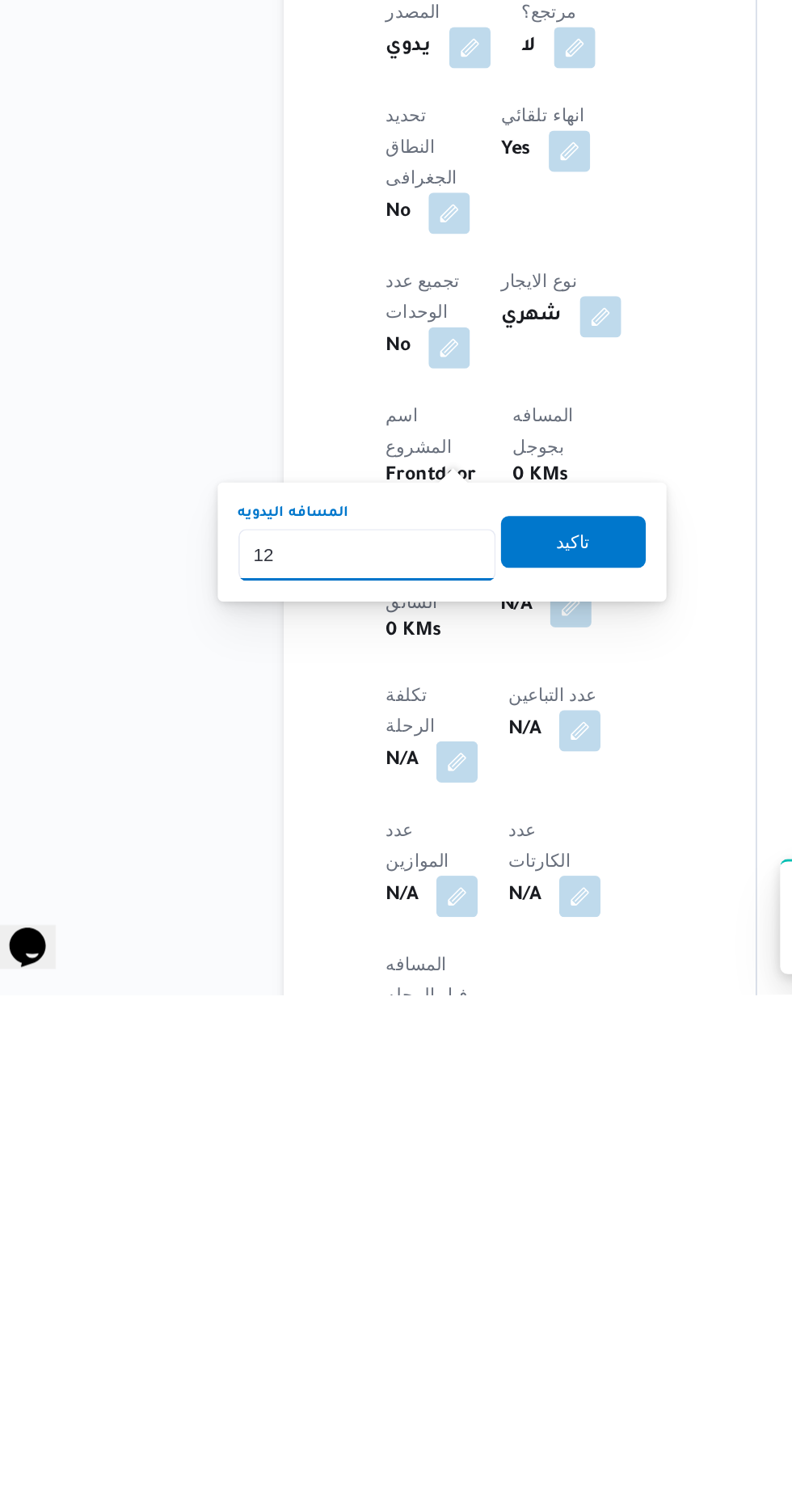
type input "120"
click at [415, 1218] on span "تاكيد" at bounding box center [391, 1228] width 90 height 32
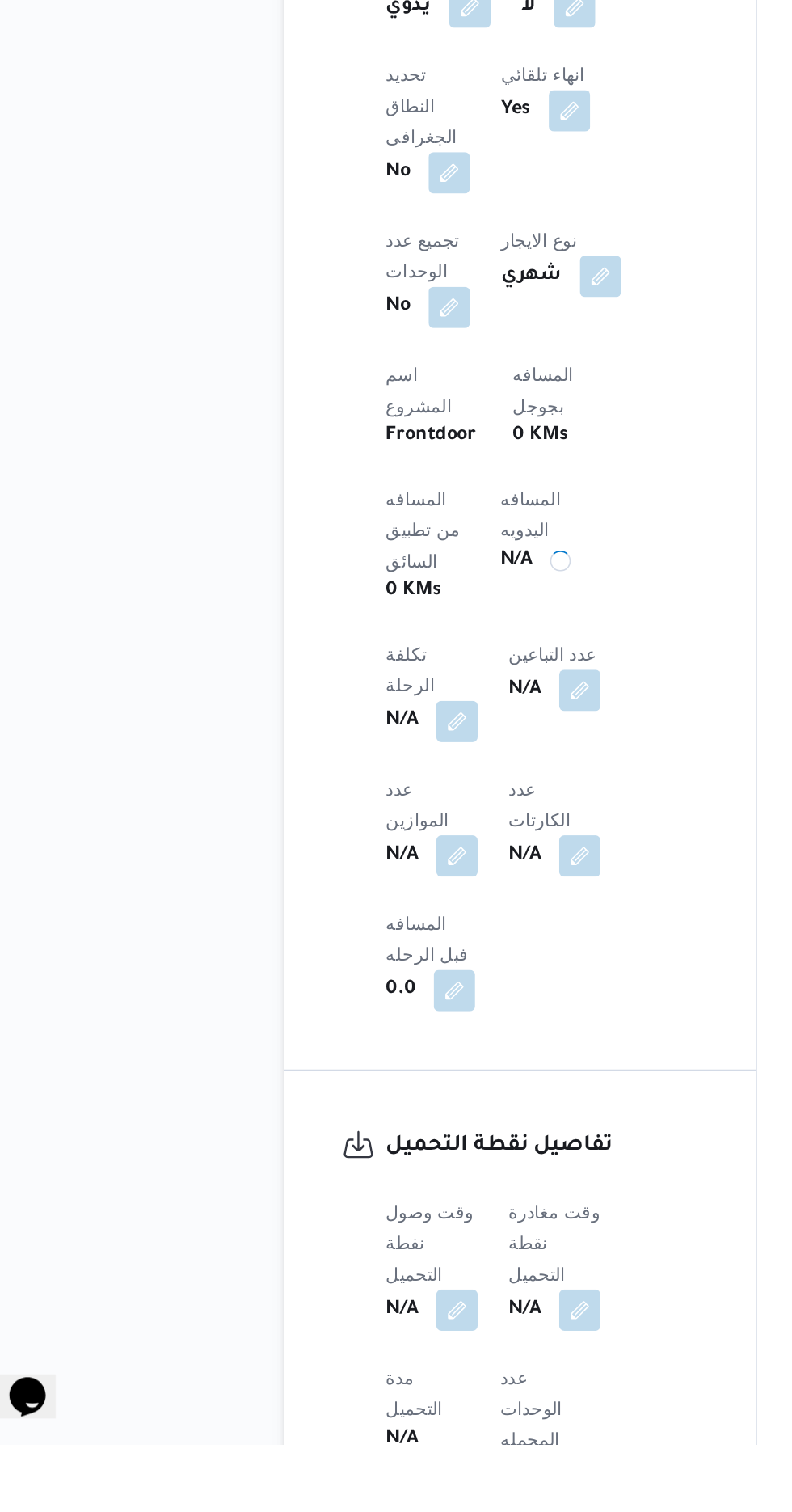
scroll to position [556, 0]
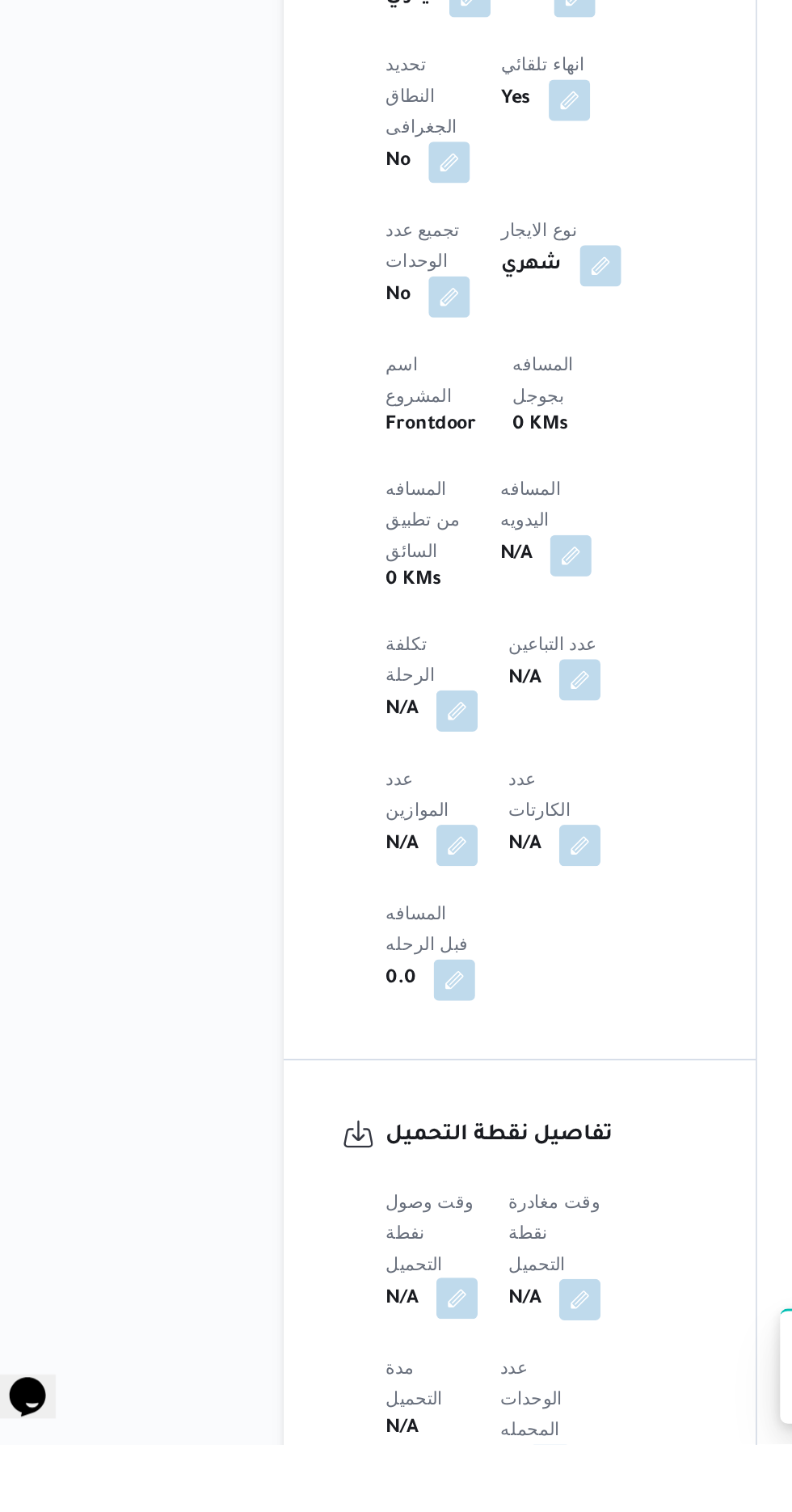
click at [314, 1407] on button "button" at bounding box center [318, 1420] width 26 height 26
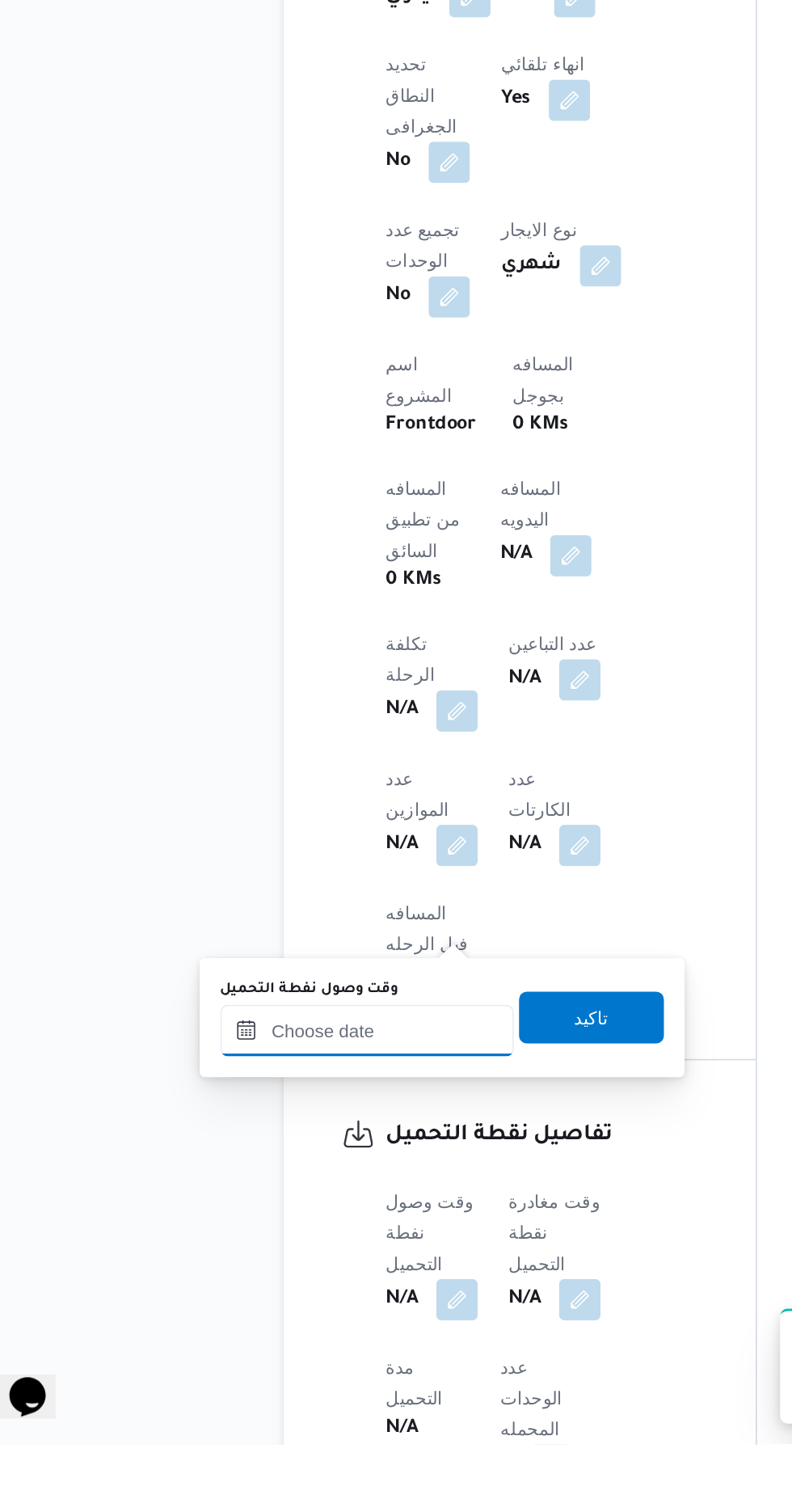
click at [303, 1246] on input "وقت وصول نفطة التحميل" at bounding box center [262, 1252] width 183 height 32
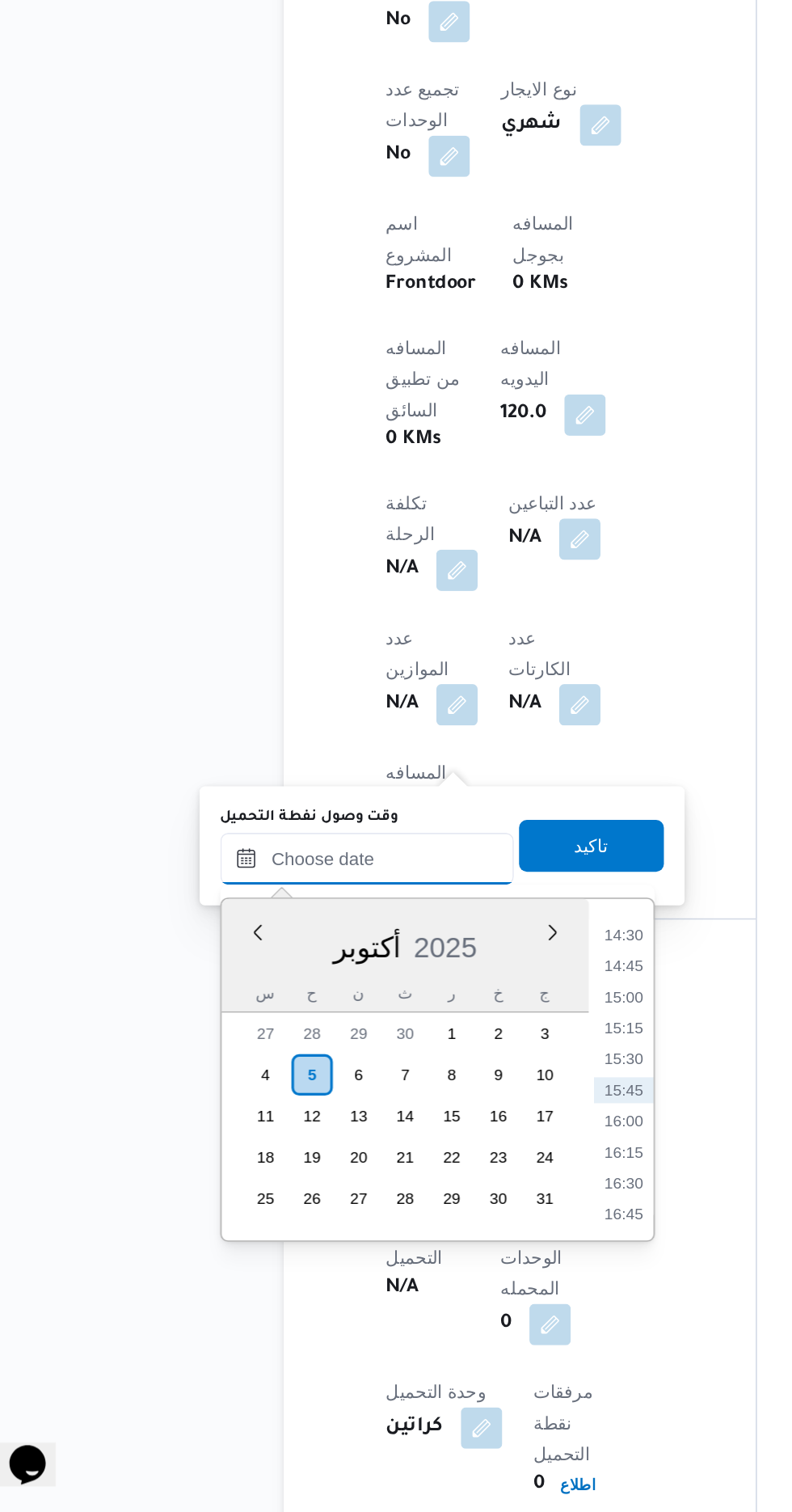
scroll to position [687, 0]
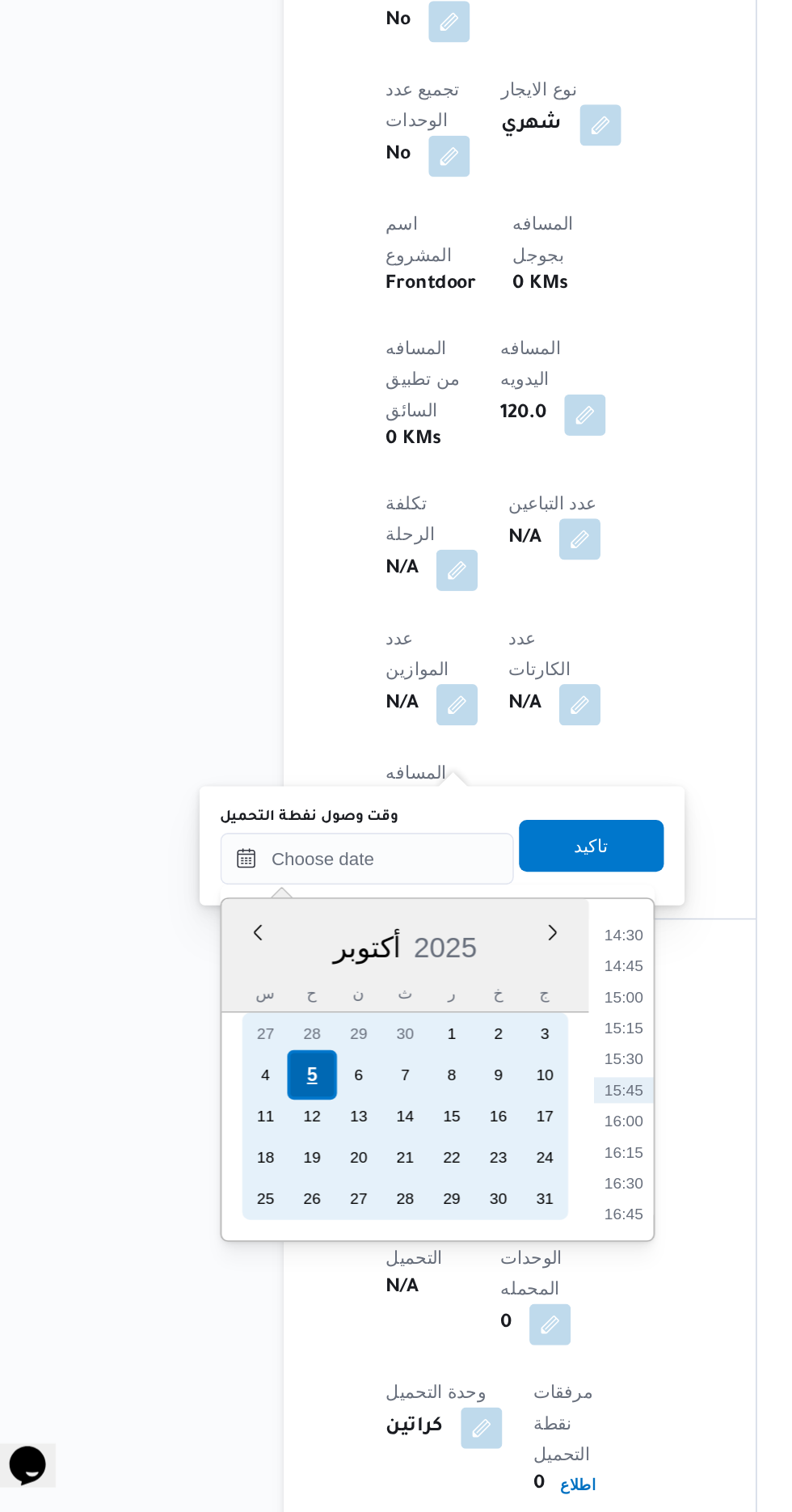
click at [214, 1242] on div "5" at bounding box center [227, 1238] width 31 height 31
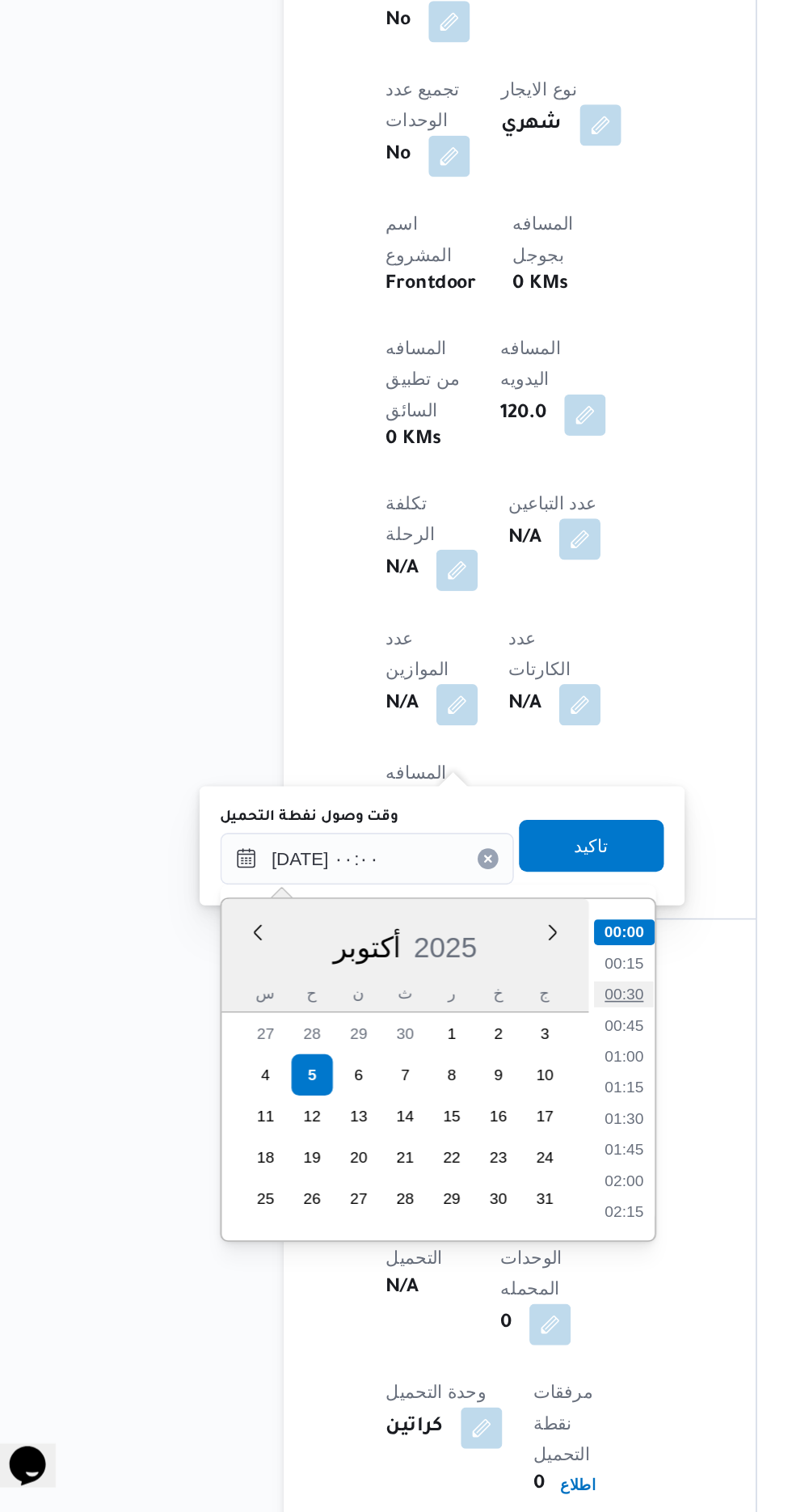
click at [421, 1187] on li "00:30" at bounding box center [423, 1187] width 37 height 16
type input "[DATE] ٠٠:٣٠"
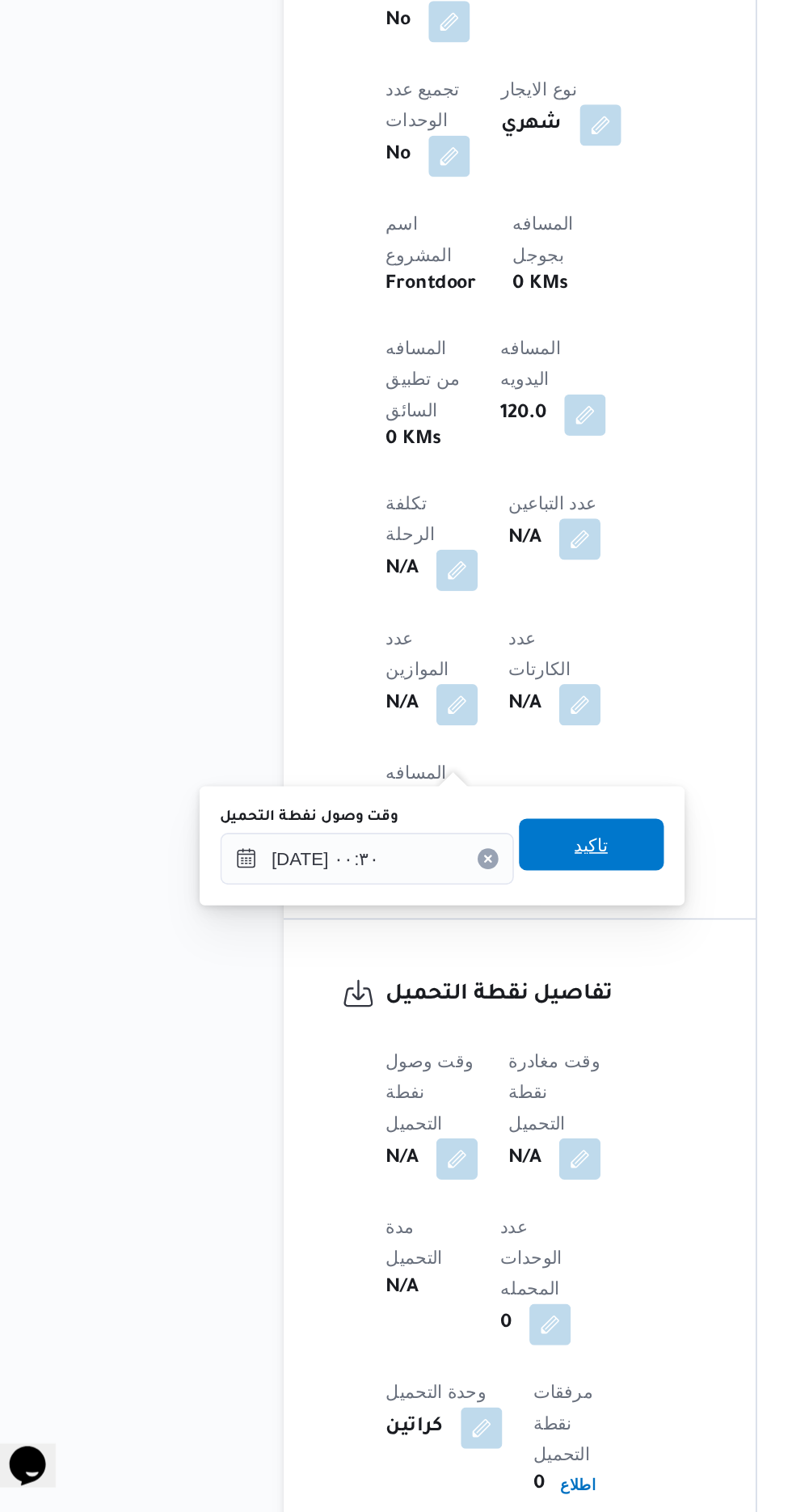
click at [413, 1096] on span "تاكيد" at bounding box center [402, 1094] width 21 height 19
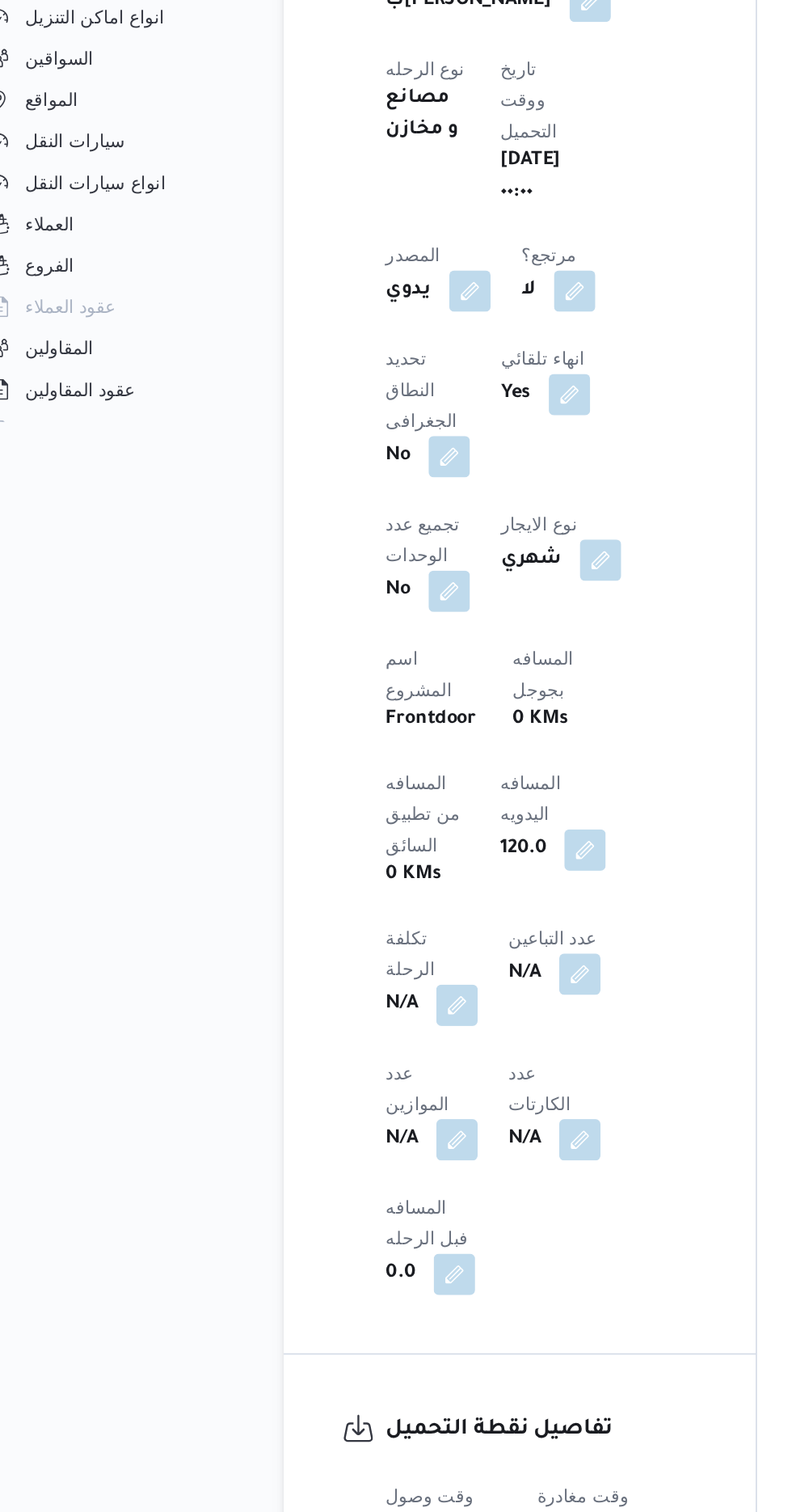
scroll to position [687, 0]
click at [404, 1276] on button "button" at bounding box center [413, 1289] width 26 height 26
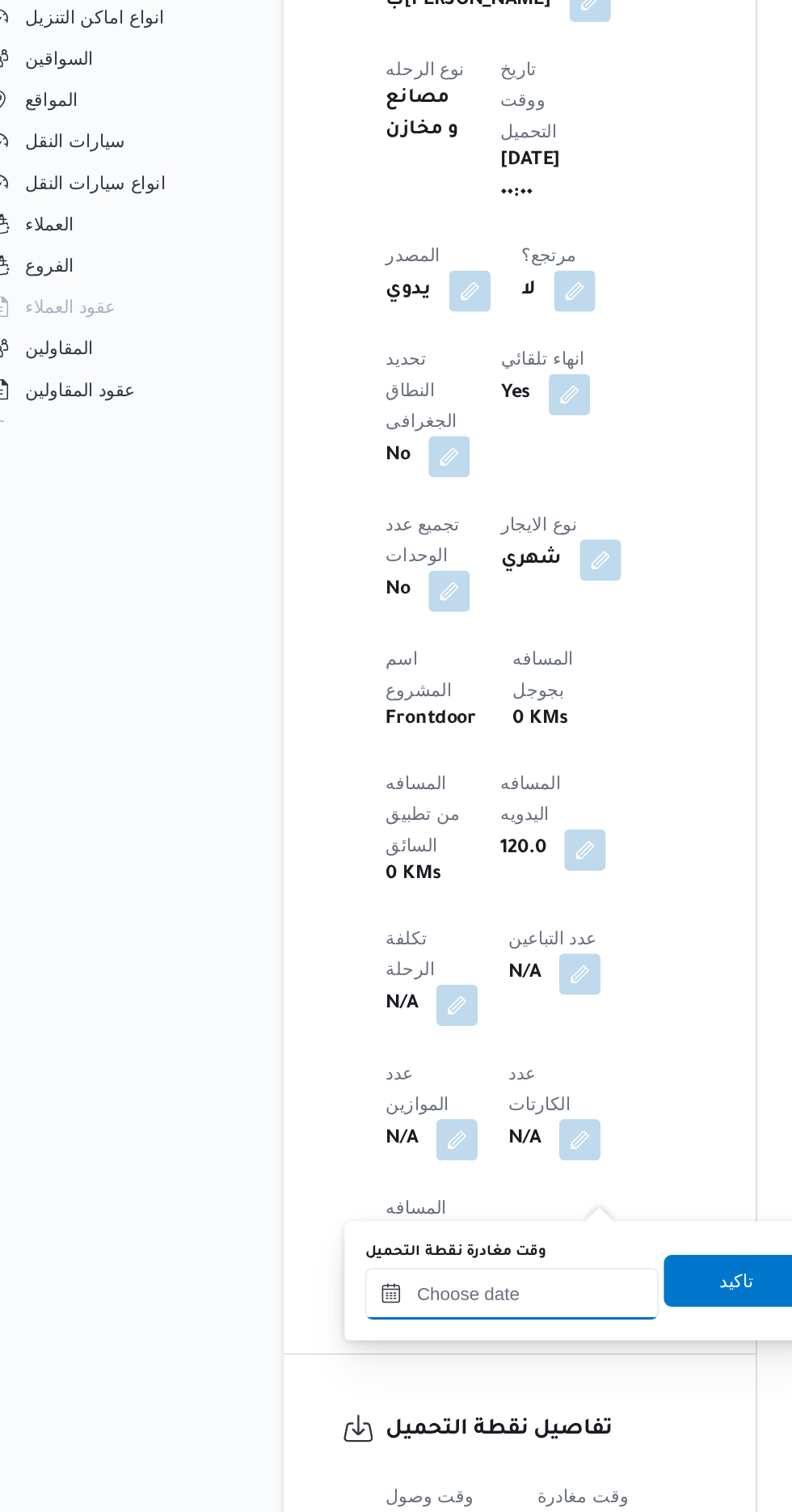
click at [334, 1099] on input "وقت مغادرة نقطة التحميل" at bounding box center [352, 1102] width 183 height 32
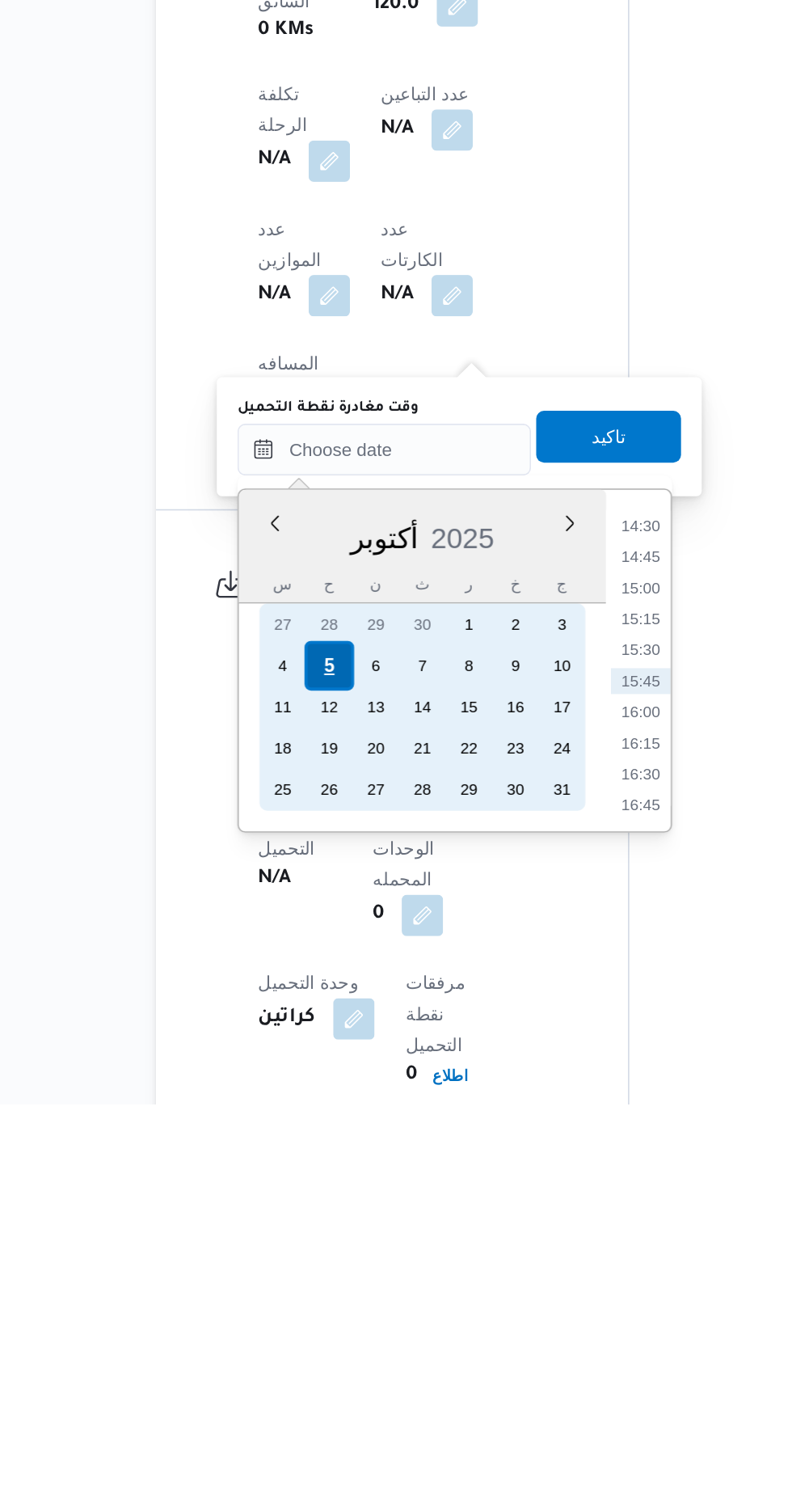
click at [318, 1237] on div "5" at bounding box center [319, 1238] width 31 height 31
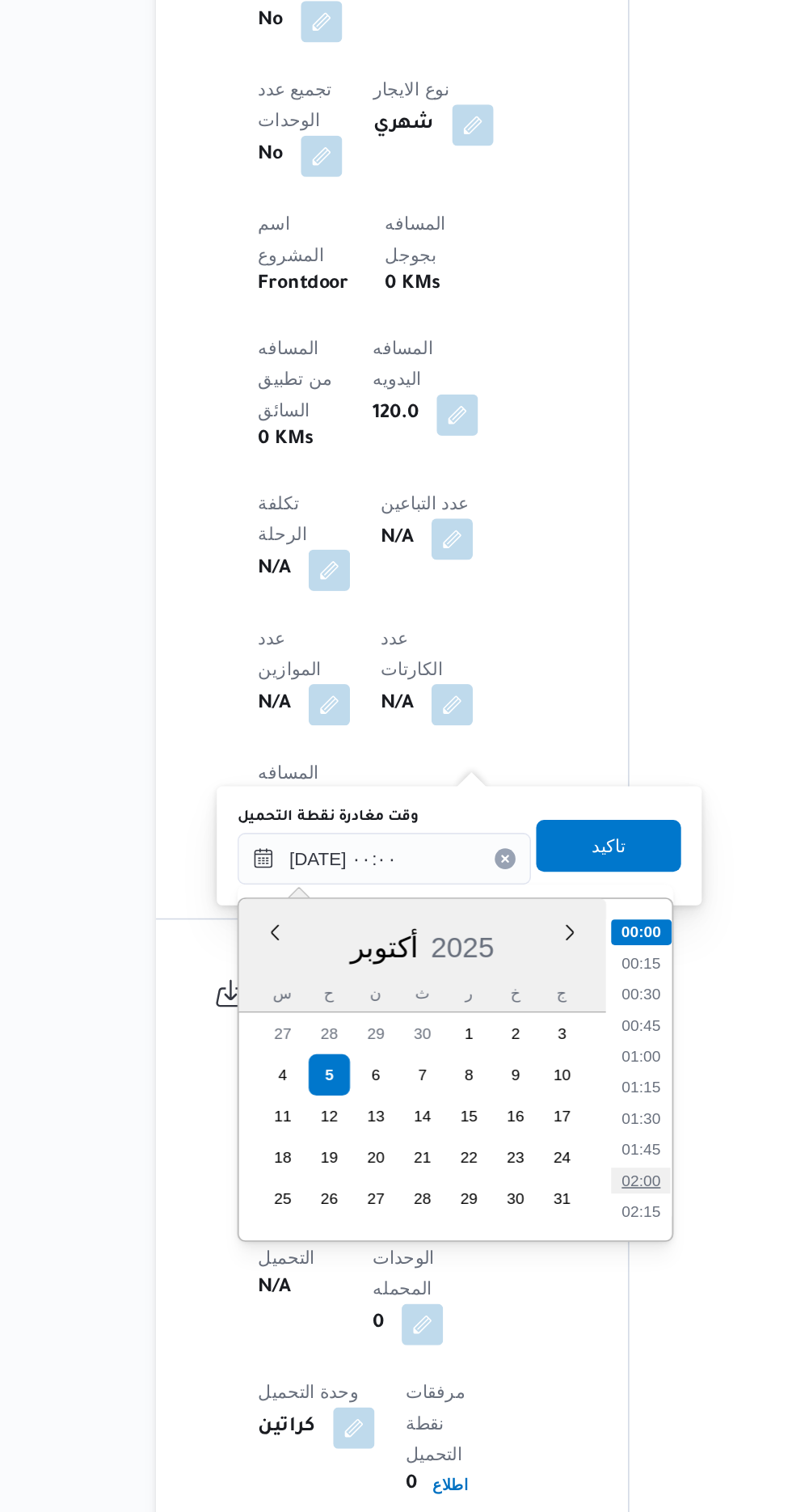
click at [519, 1301] on li "02:00" at bounding box center [513, 1303] width 37 height 16
type input "[DATE] ٠٢:٠٠"
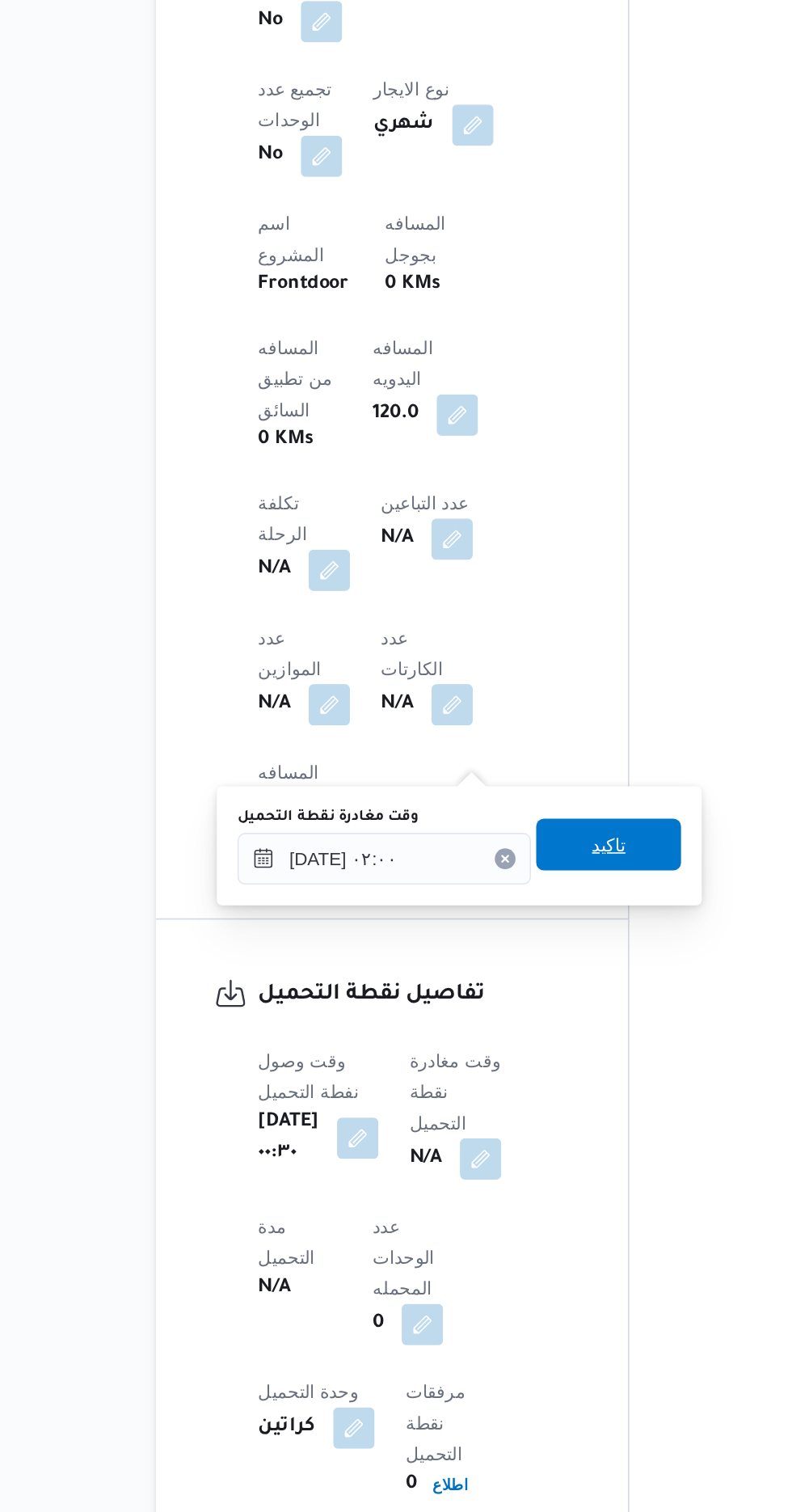
click at [523, 1103] on span "تاكيد" at bounding box center [492, 1093] width 90 height 32
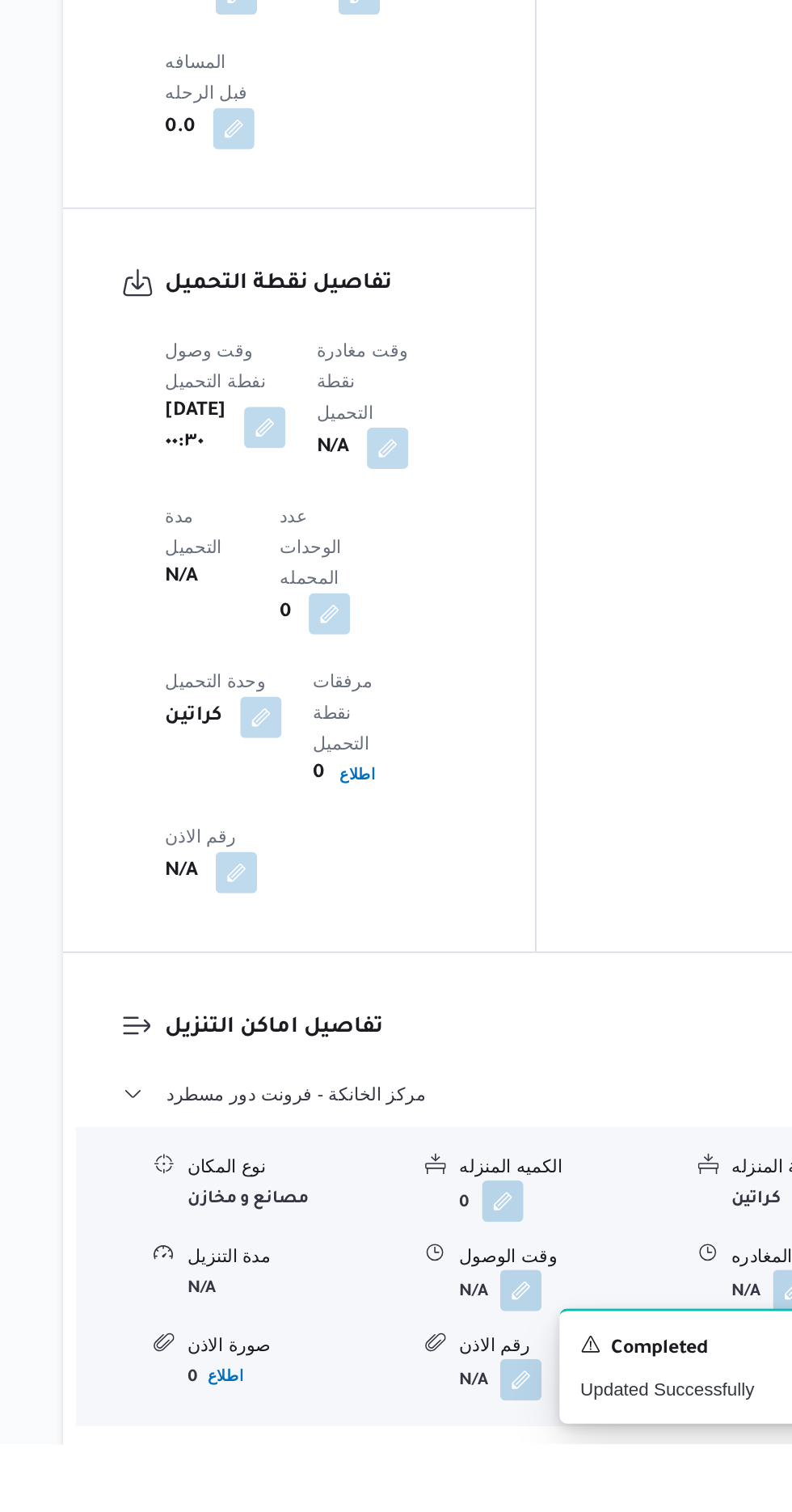
scroll to position [1099, 0]
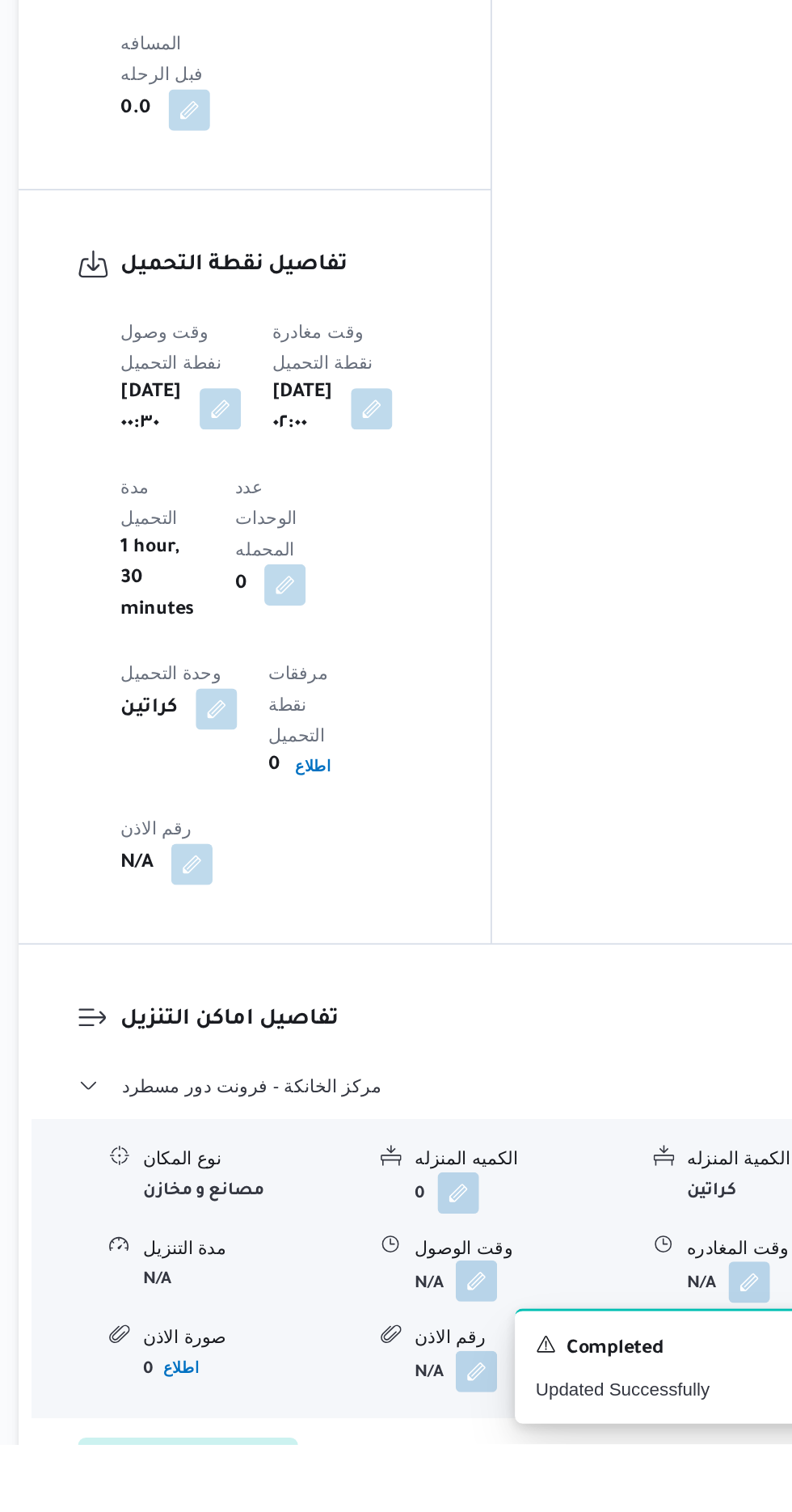
click at [502, 1398] on button "button" at bounding box center [496, 1410] width 26 height 26
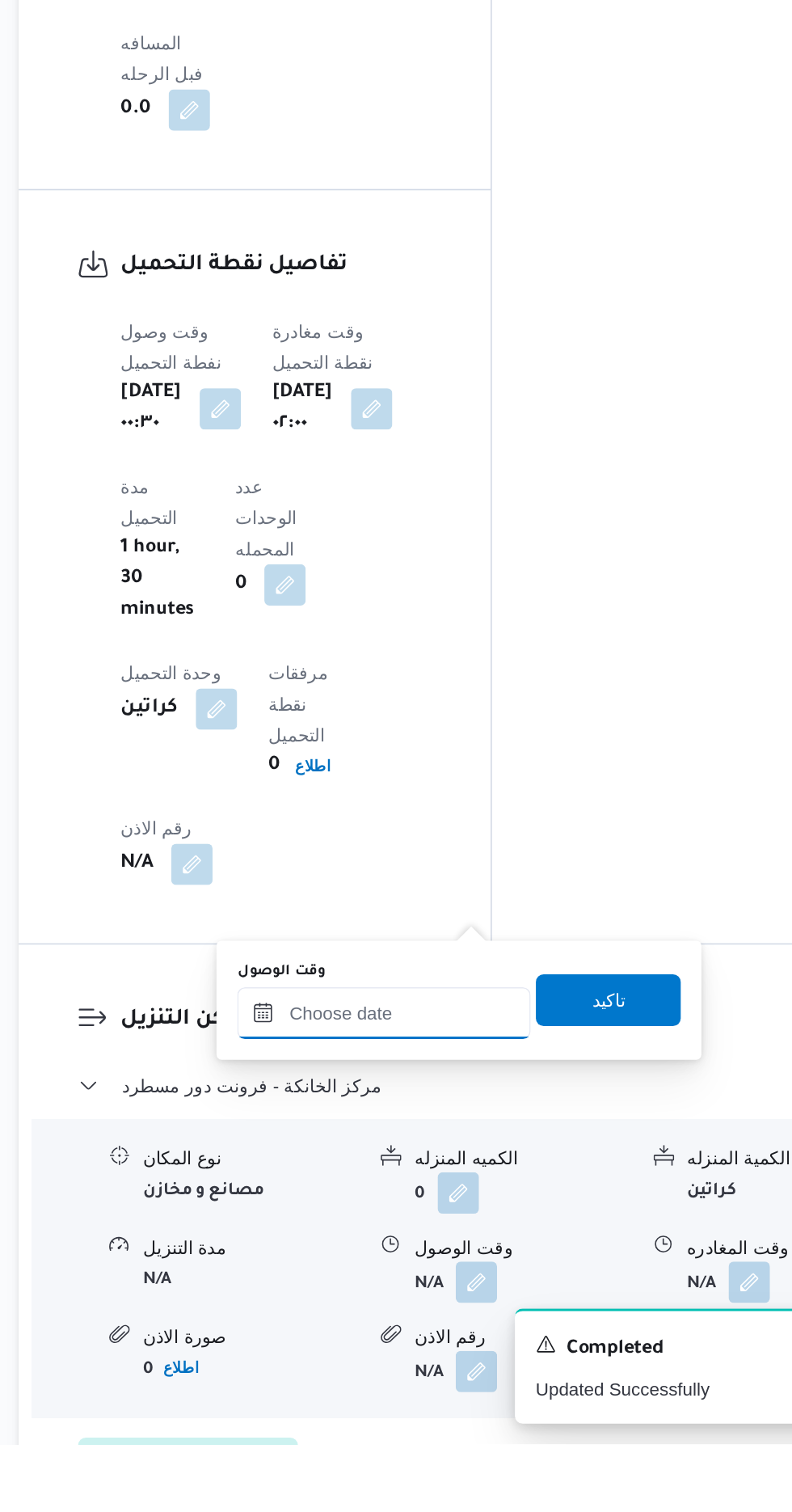
click at [464, 1244] on input "وقت الوصول" at bounding box center [438, 1242] width 183 height 32
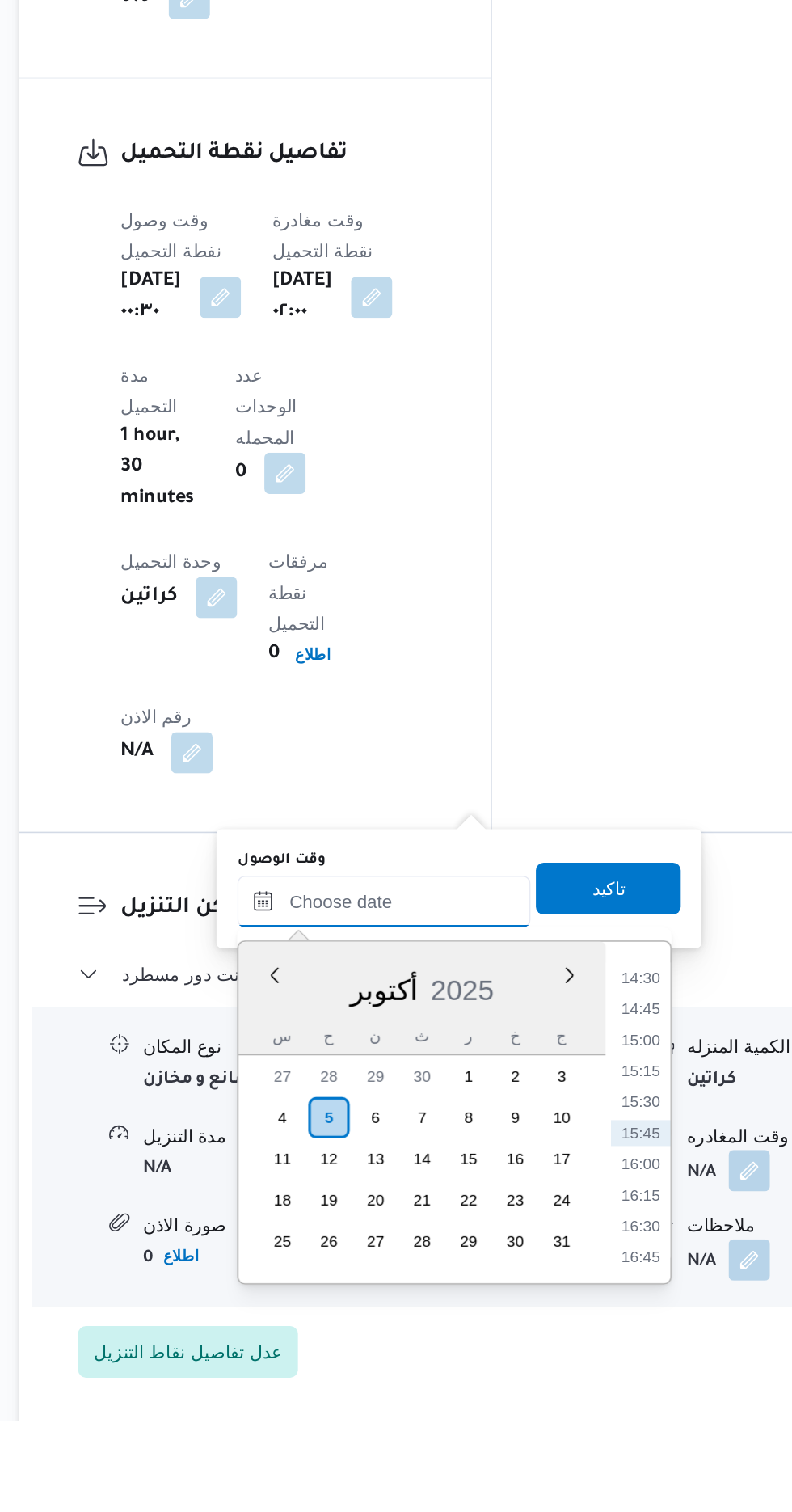
scroll to position [1154, 0]
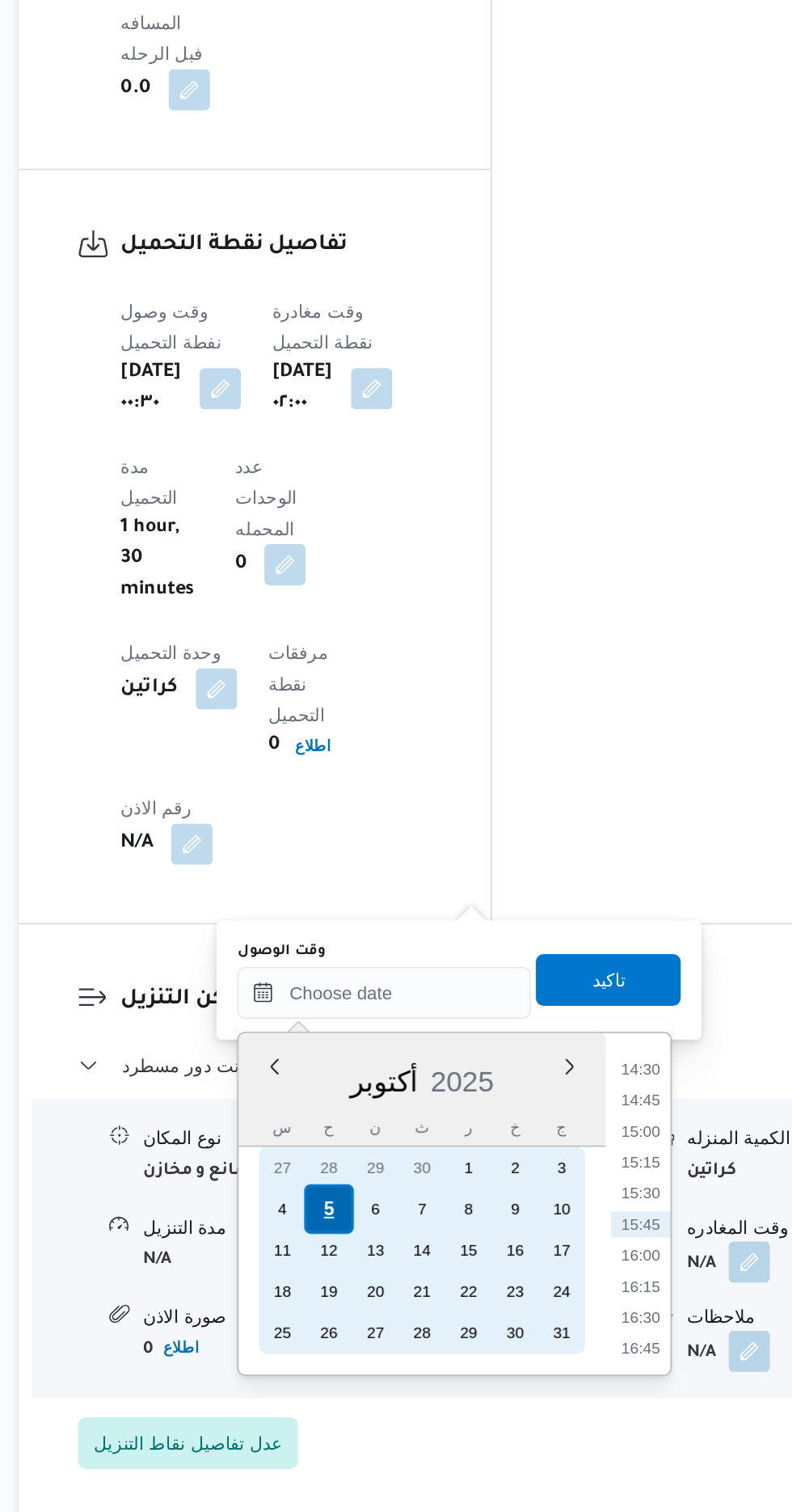
click at [404, 1320] on div "5" at bounding box center [404, 1322] width 31 height 31
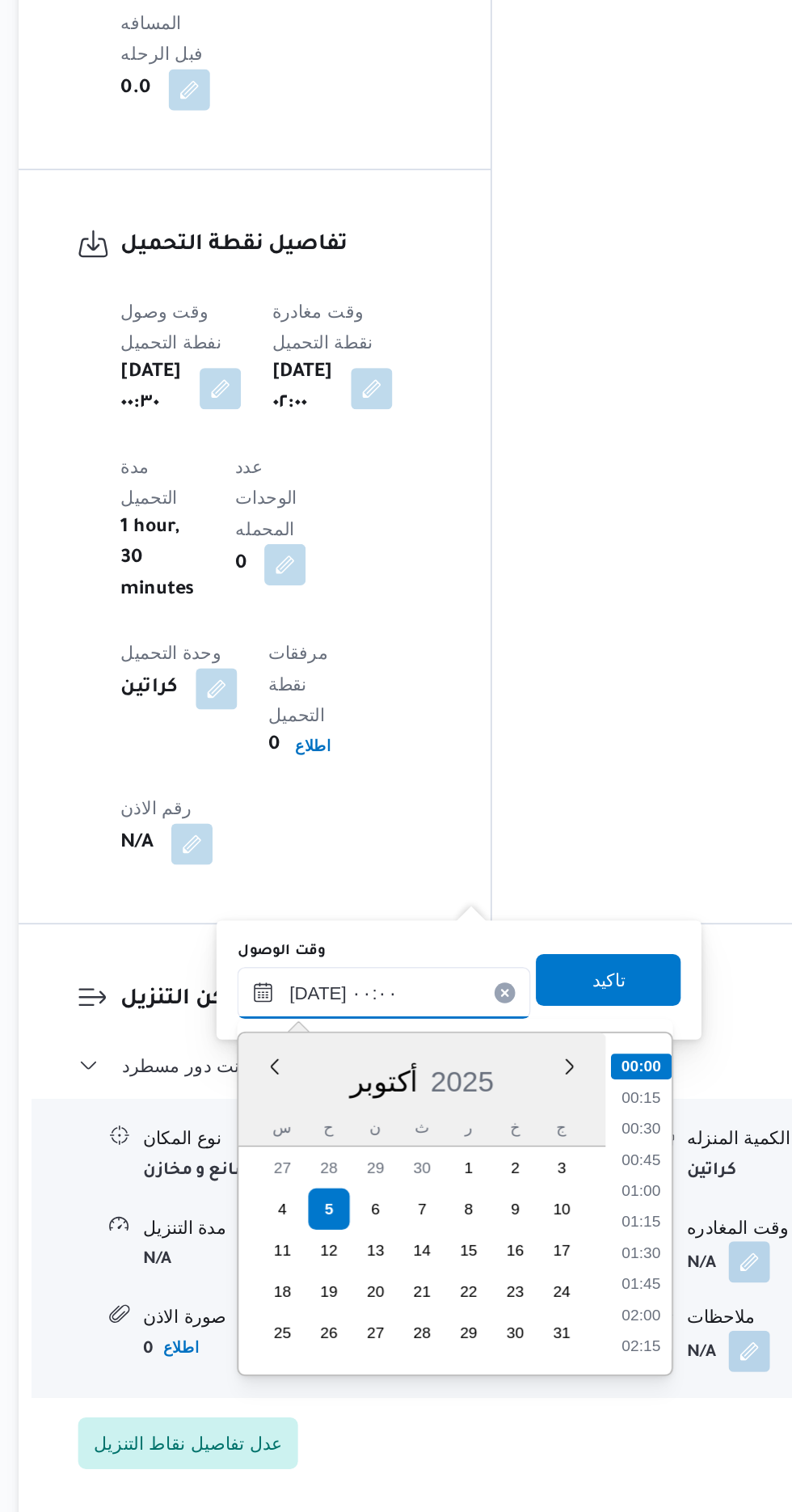
click at [362, 1183] on input "[DATE] ٠٠:٠٠" at bounding box center [438, 1186] width 183 height 32
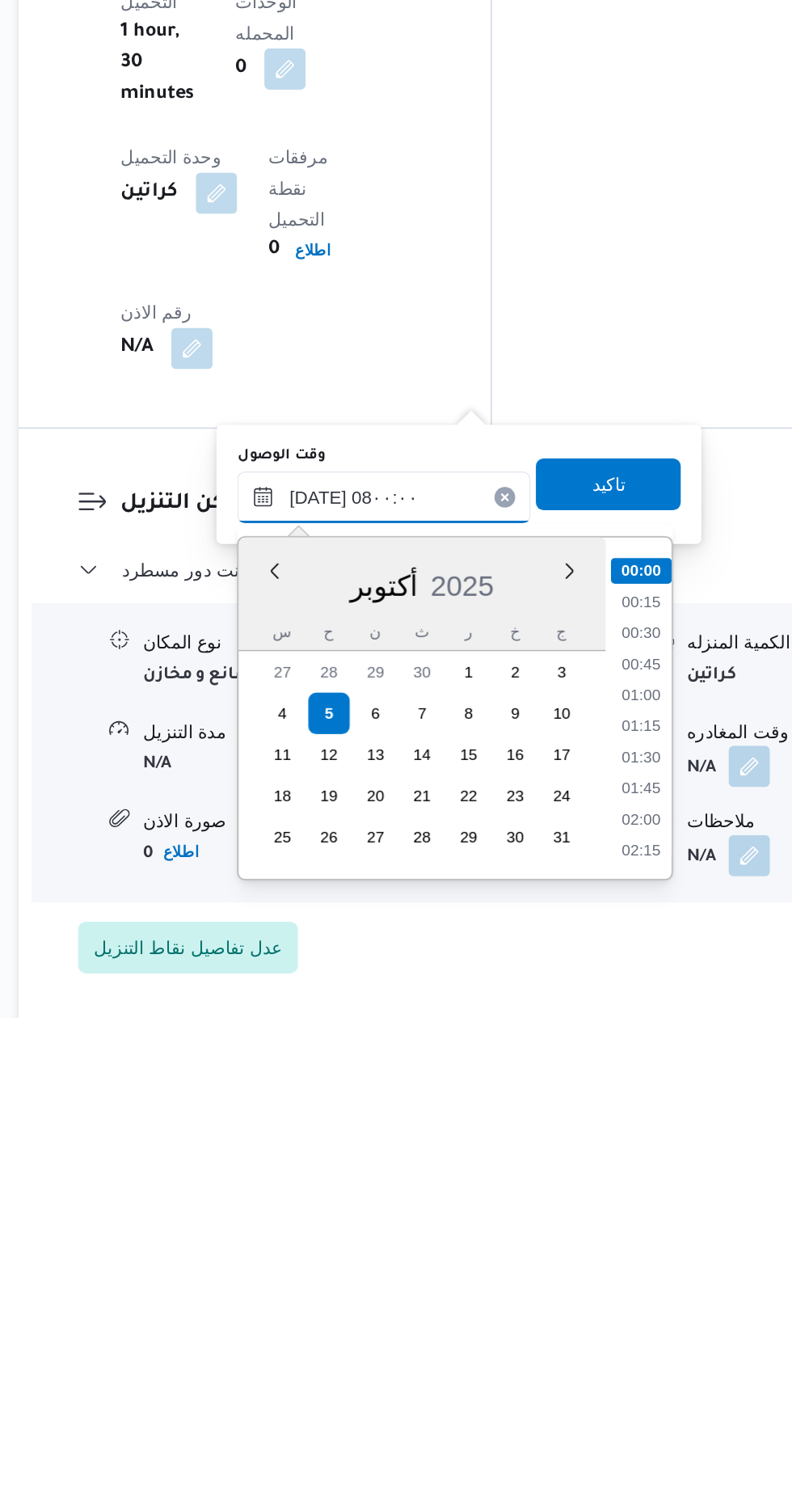
scroll to position [451, 0]
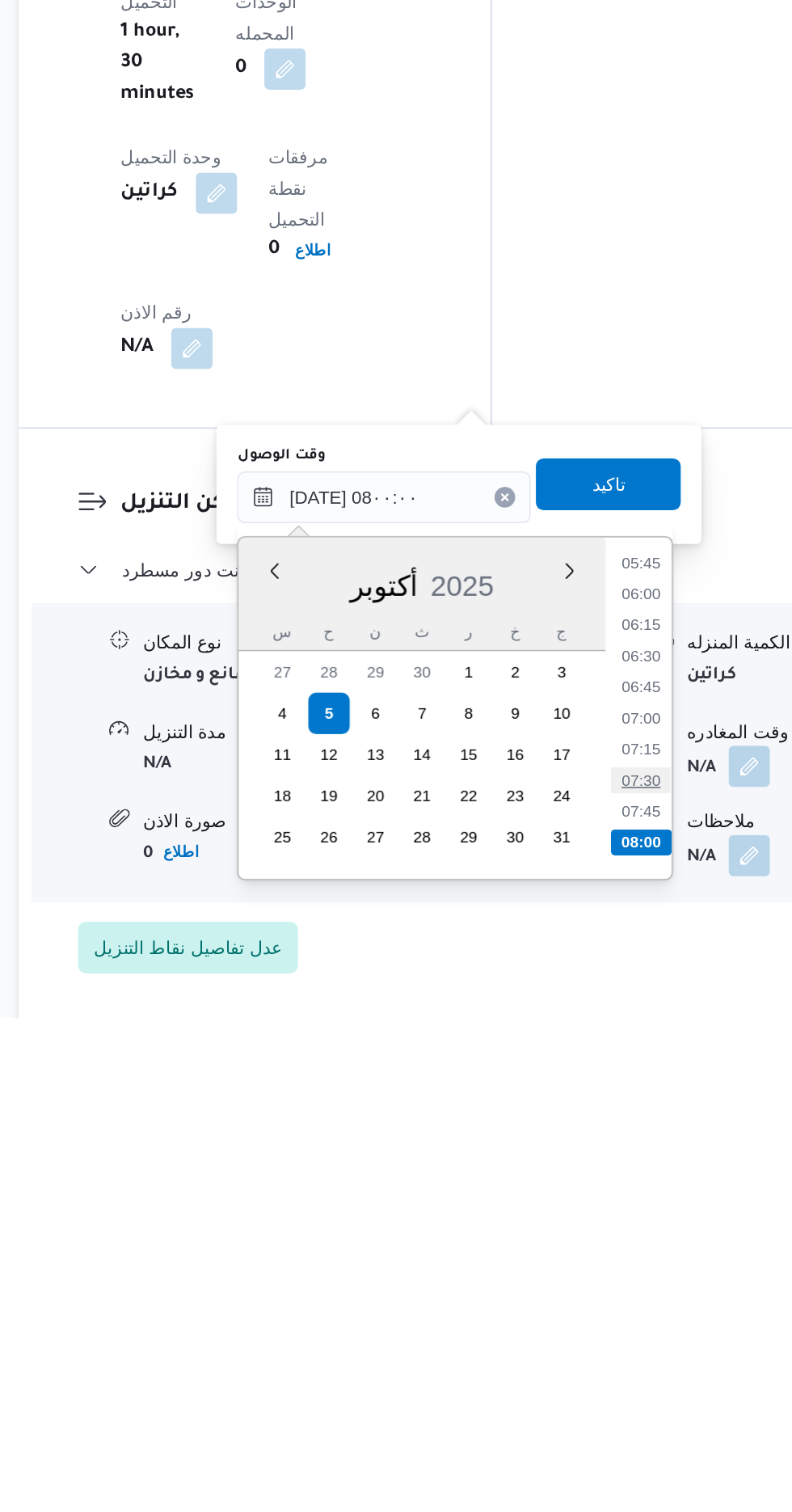
click at [600, 1366] on li "07:30" at bounding box center [599, 1364] width 37 height 16
type input "[DATE] ٠٧:٣٠"
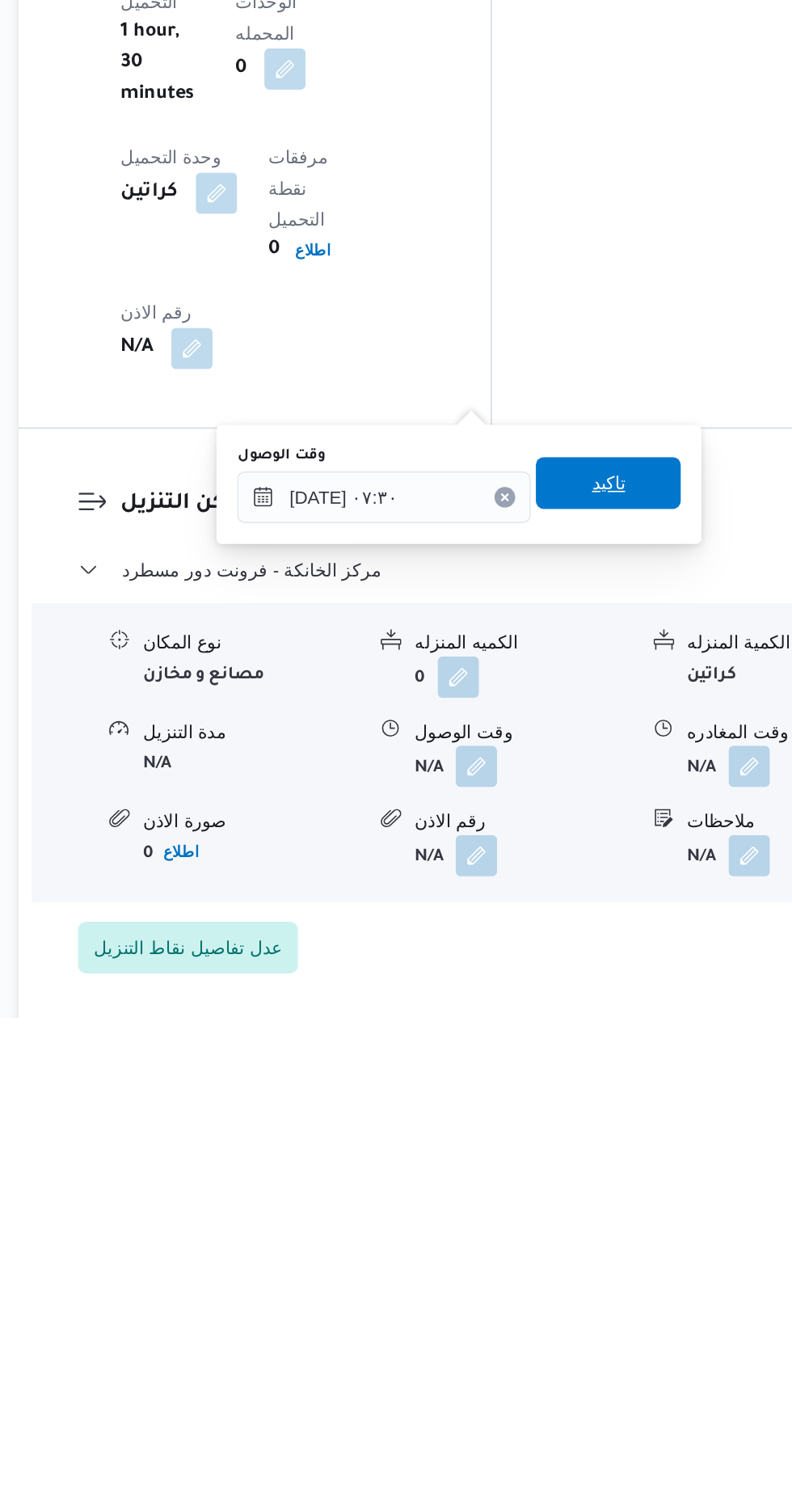
click at [589, 1176] on span "تاكيد" at bounding box center [579, 1178] width 21 height 19
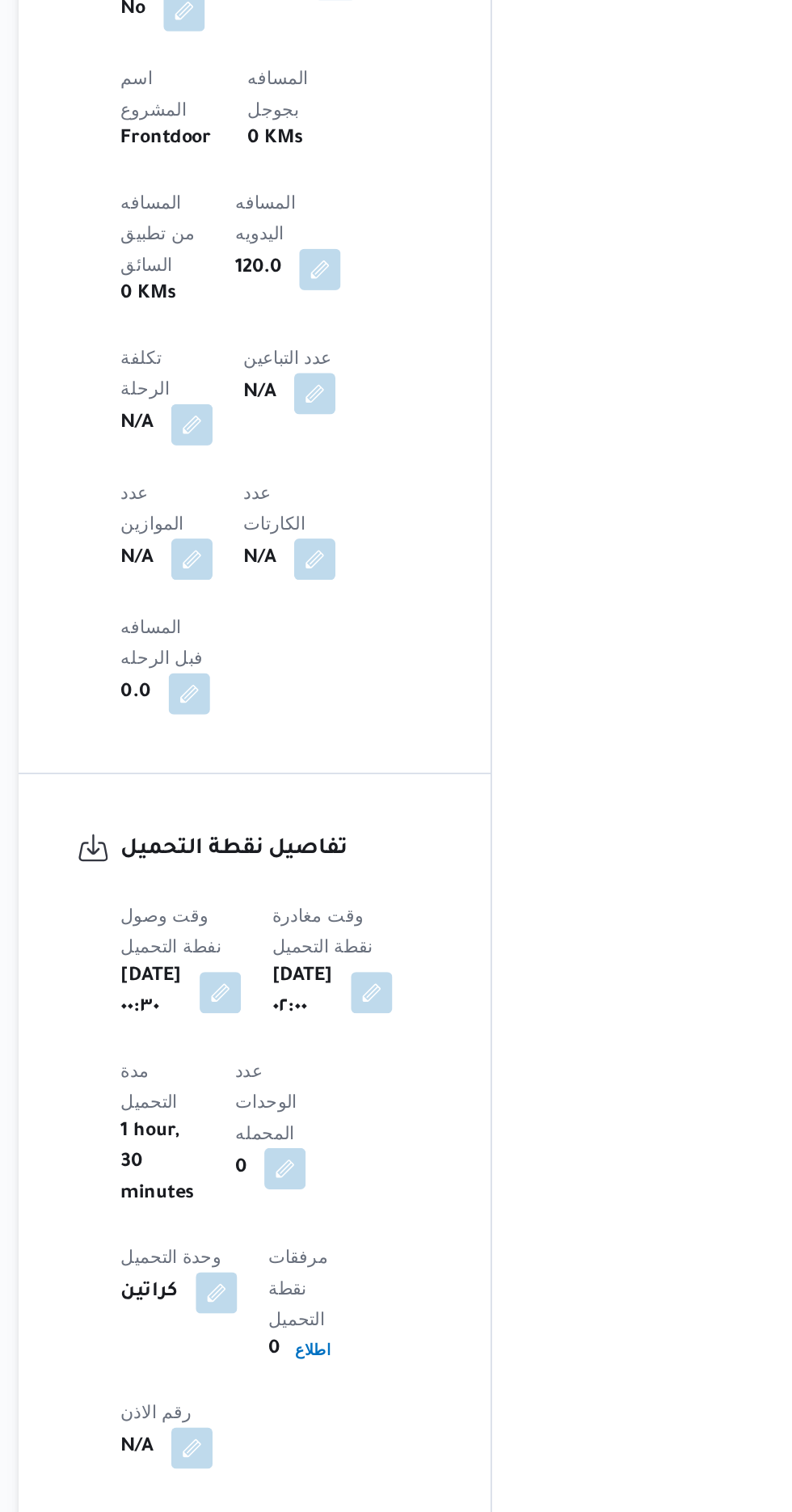
scroll to position [1154, 0]
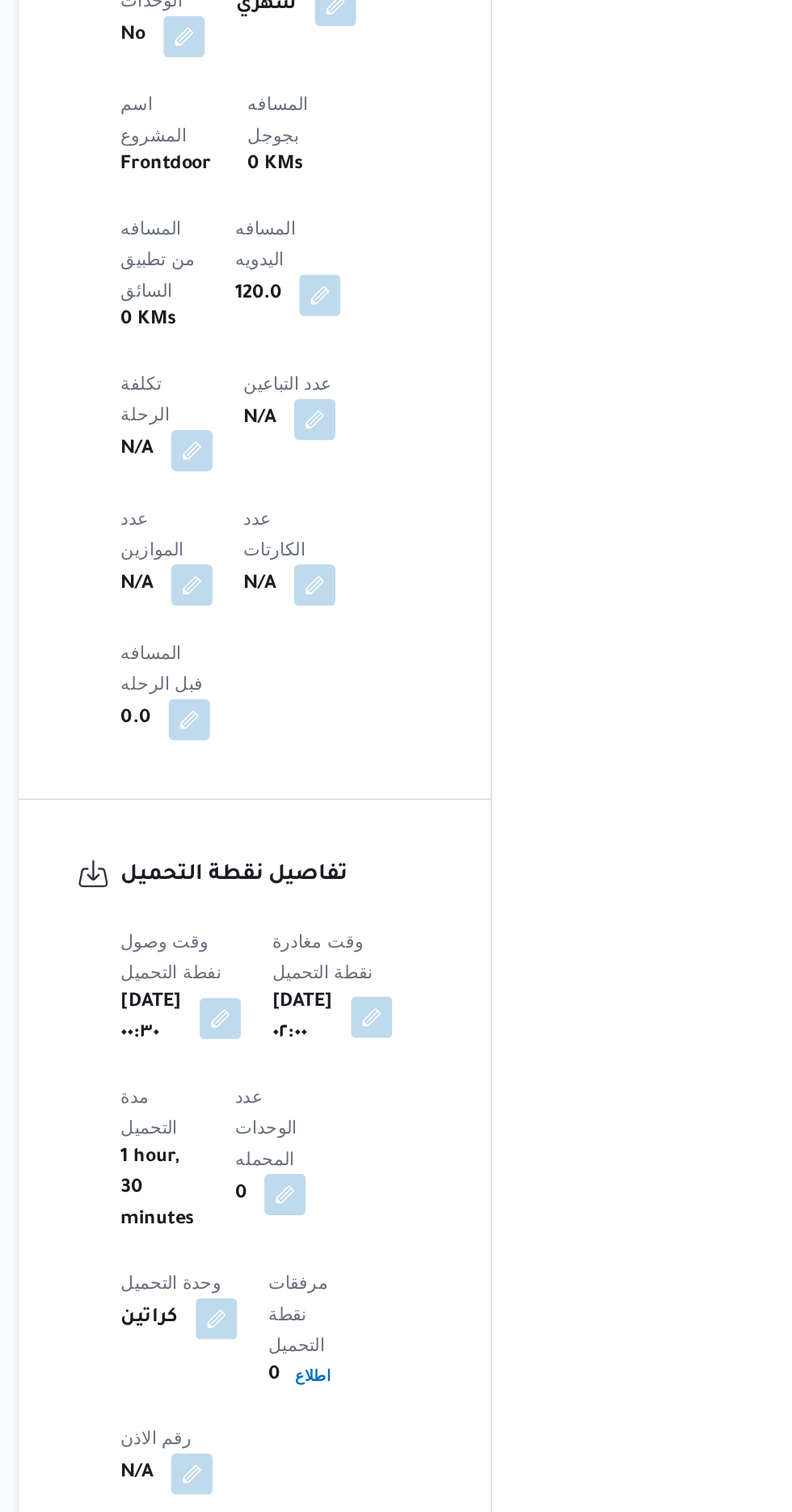
click at [423, 795] on button "button" at bounding box center [430, 808] width 26 height 26
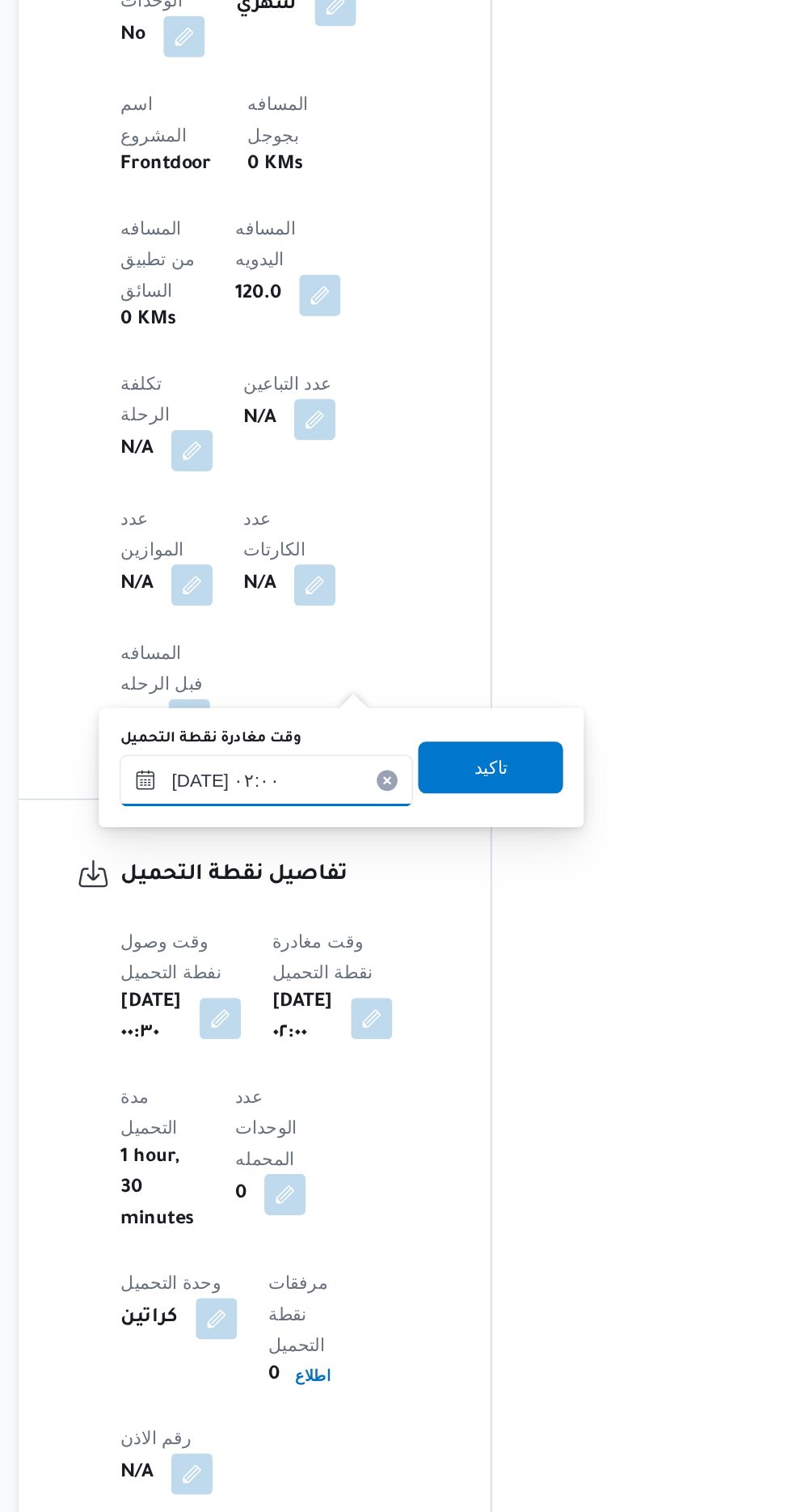
click at [376, 659] on input "[DATE] ٠٢:٠٠" at bounding box center [364, 659] width 183 height 32
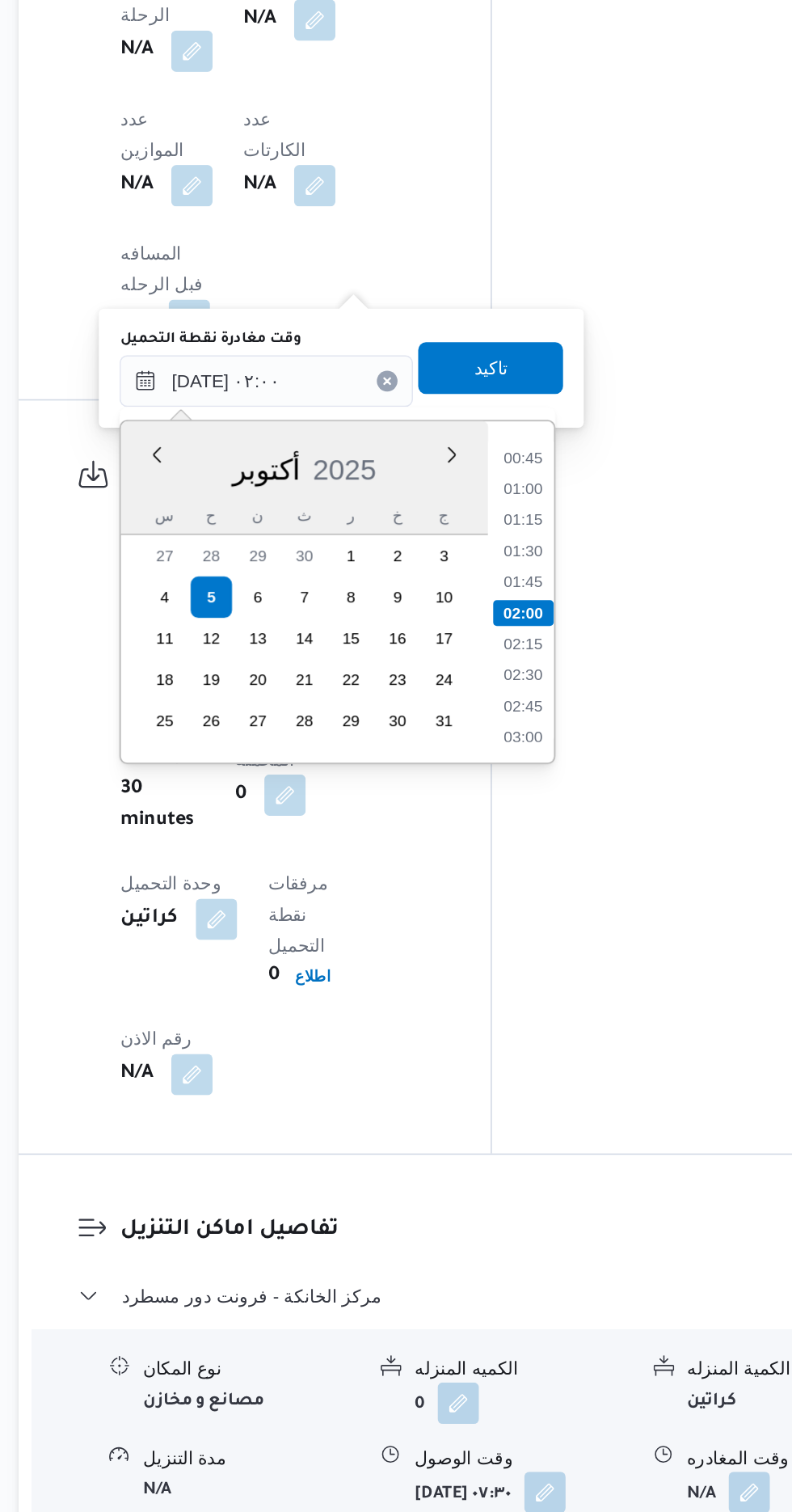
click at [529, 885] on div "Time 00:00 00:15 00:30 00:45 01:00 01:15 01:30 01:45 02:00 02:15 02:30 02:45 03…" at bounding box center [523, 792] width 42 height 213
click at [524, 881] on li "03:00" at bounding box center [526, 883] width 37 height 16
type input "[DATE] ٠٢:٠٠"
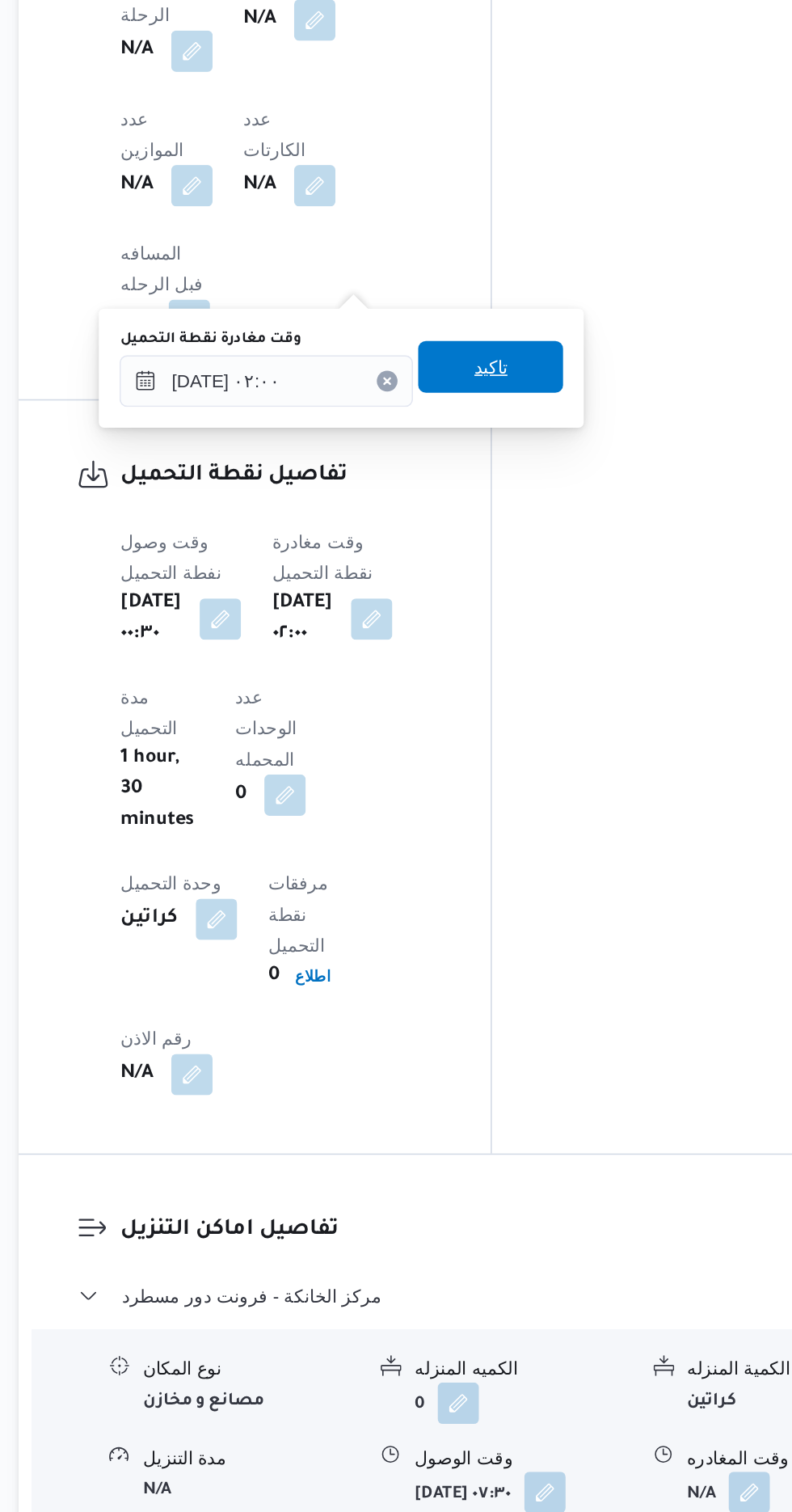
click at [537, 663] on span "تاكيد" at bounding box center [504, 651] width 90 height 32
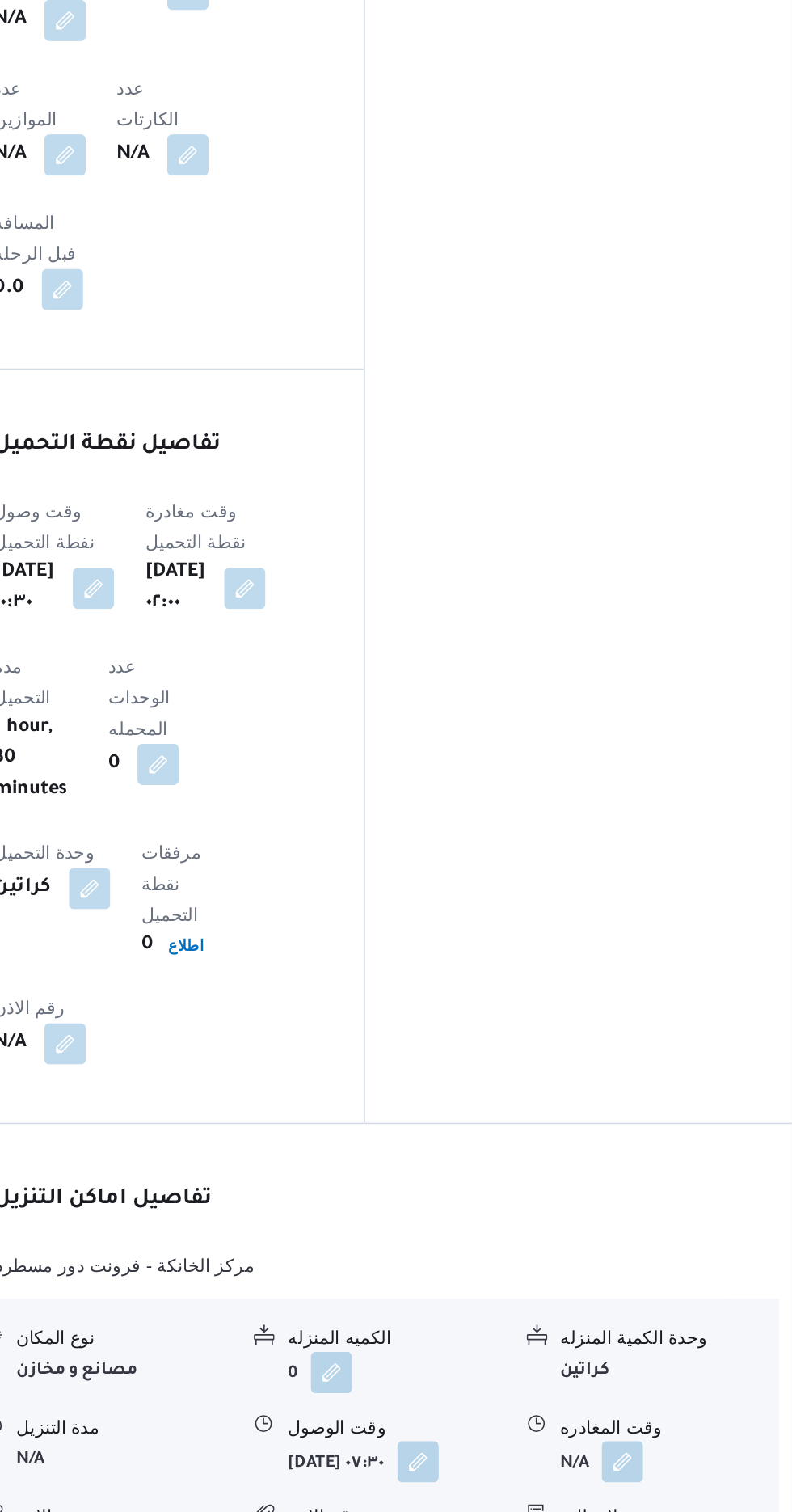
click at [663, 1286] on form "كراتين" at bounding box center [696, 1297] width 136 height 22
click at [669, 1341] on button "button" at bounding box center [666, 1354] width 26 height 26
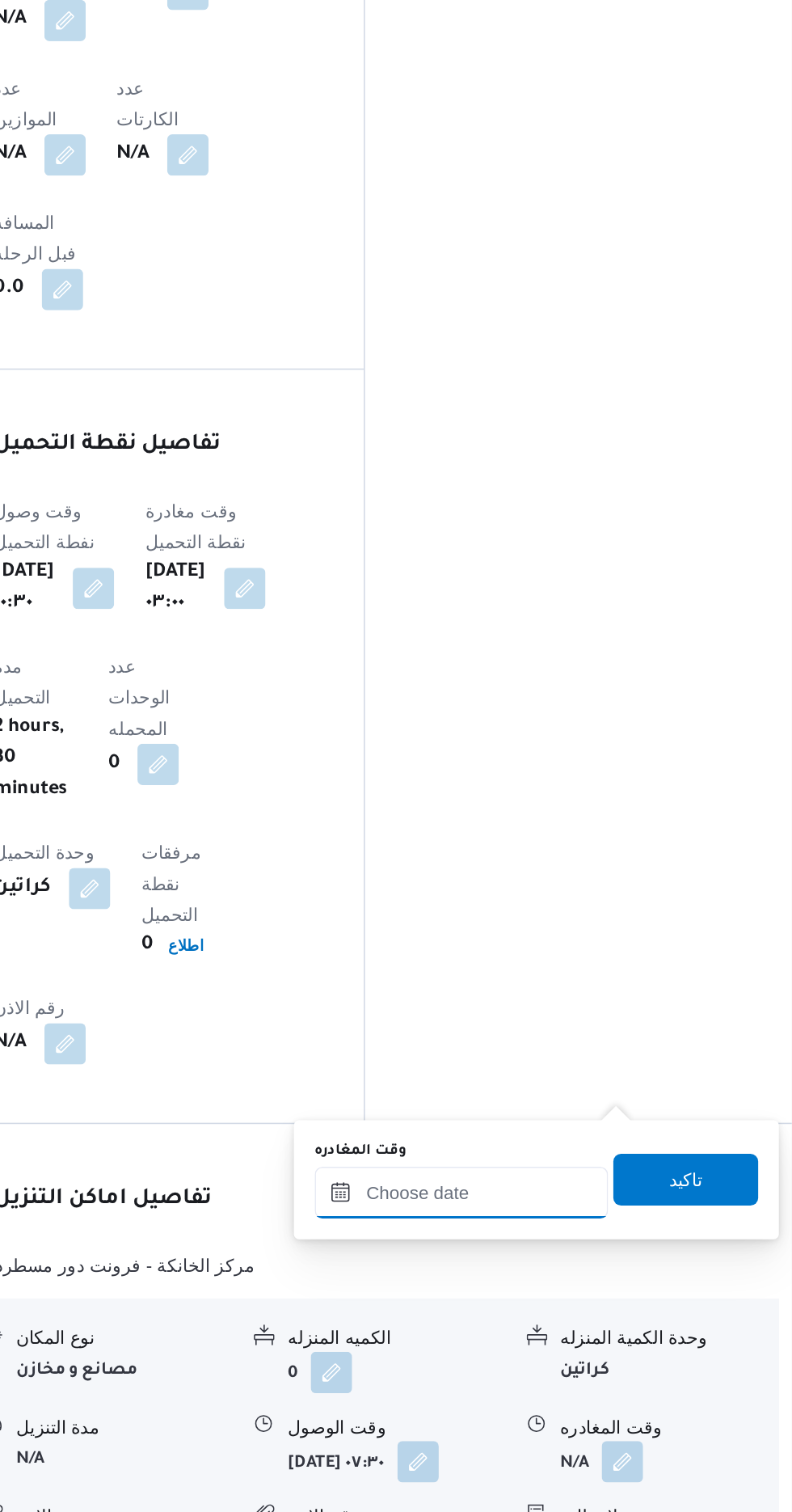
click at [616, 1183] on input "وقت المغادره" at bounding box center [565, 1186] width 183 height 32
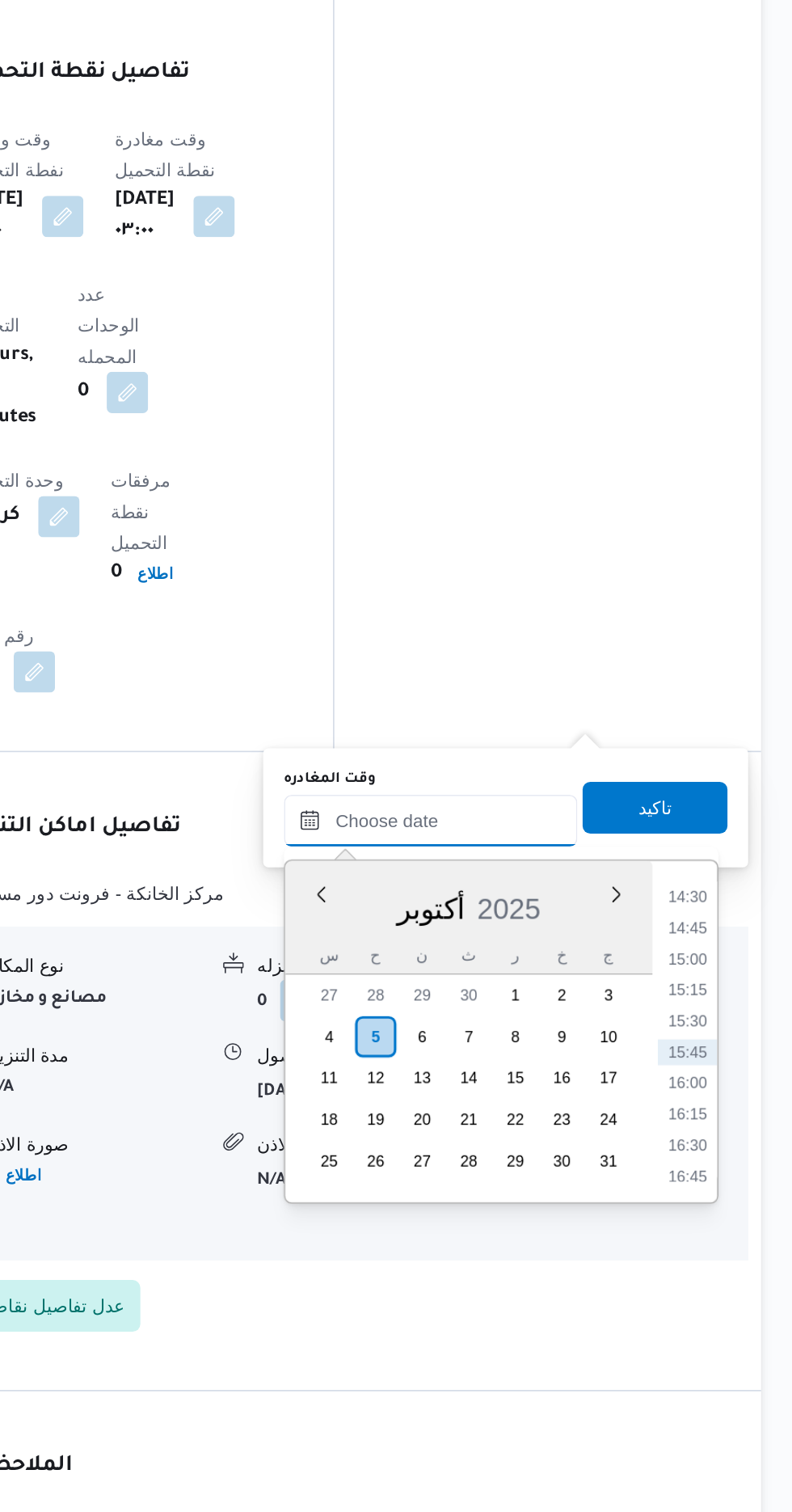
scroll to position [1266, 0]
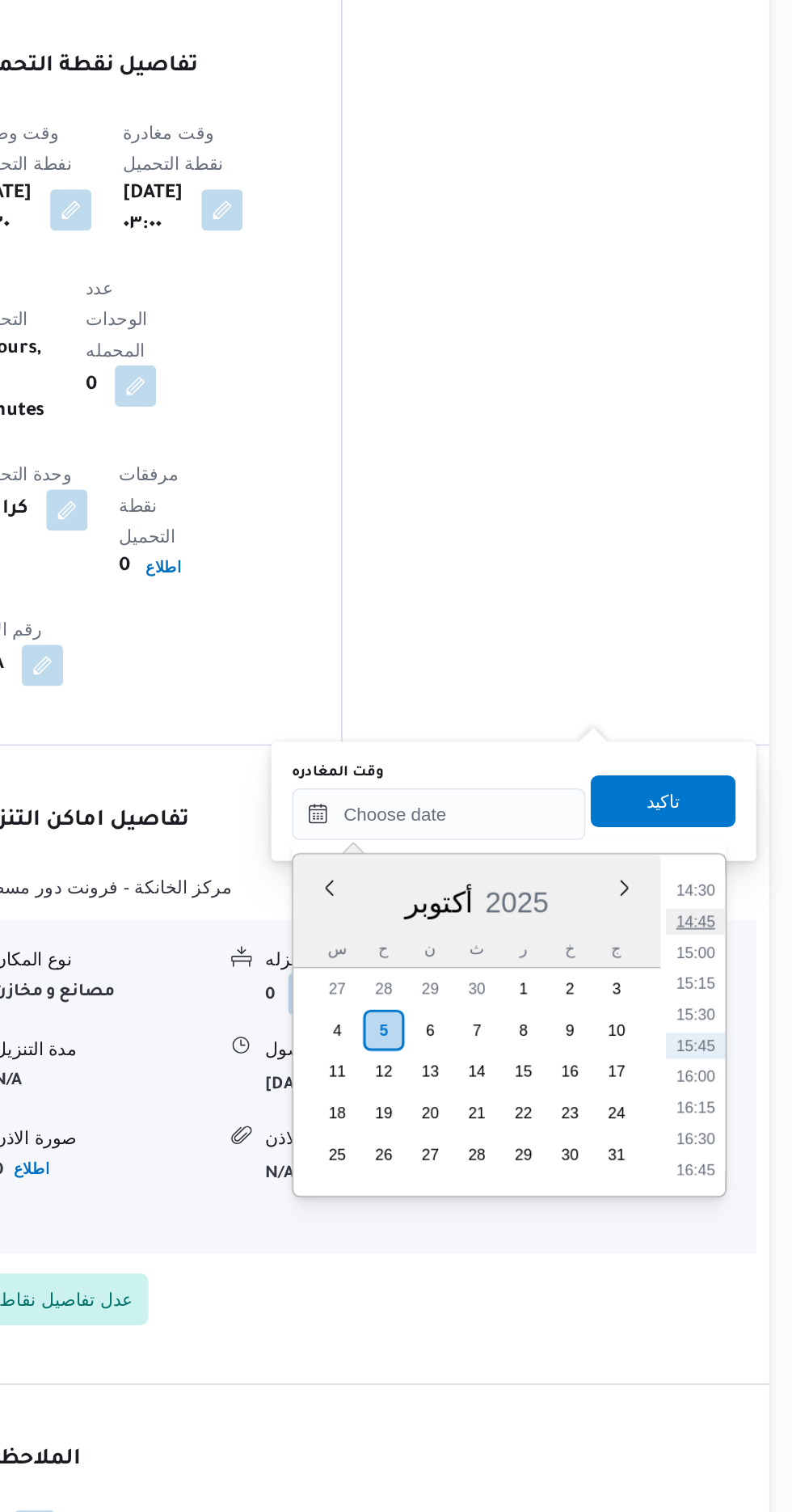
click at [726, 1140] on li "14:45" at bounding box center [726, 1142] width 37 height 16
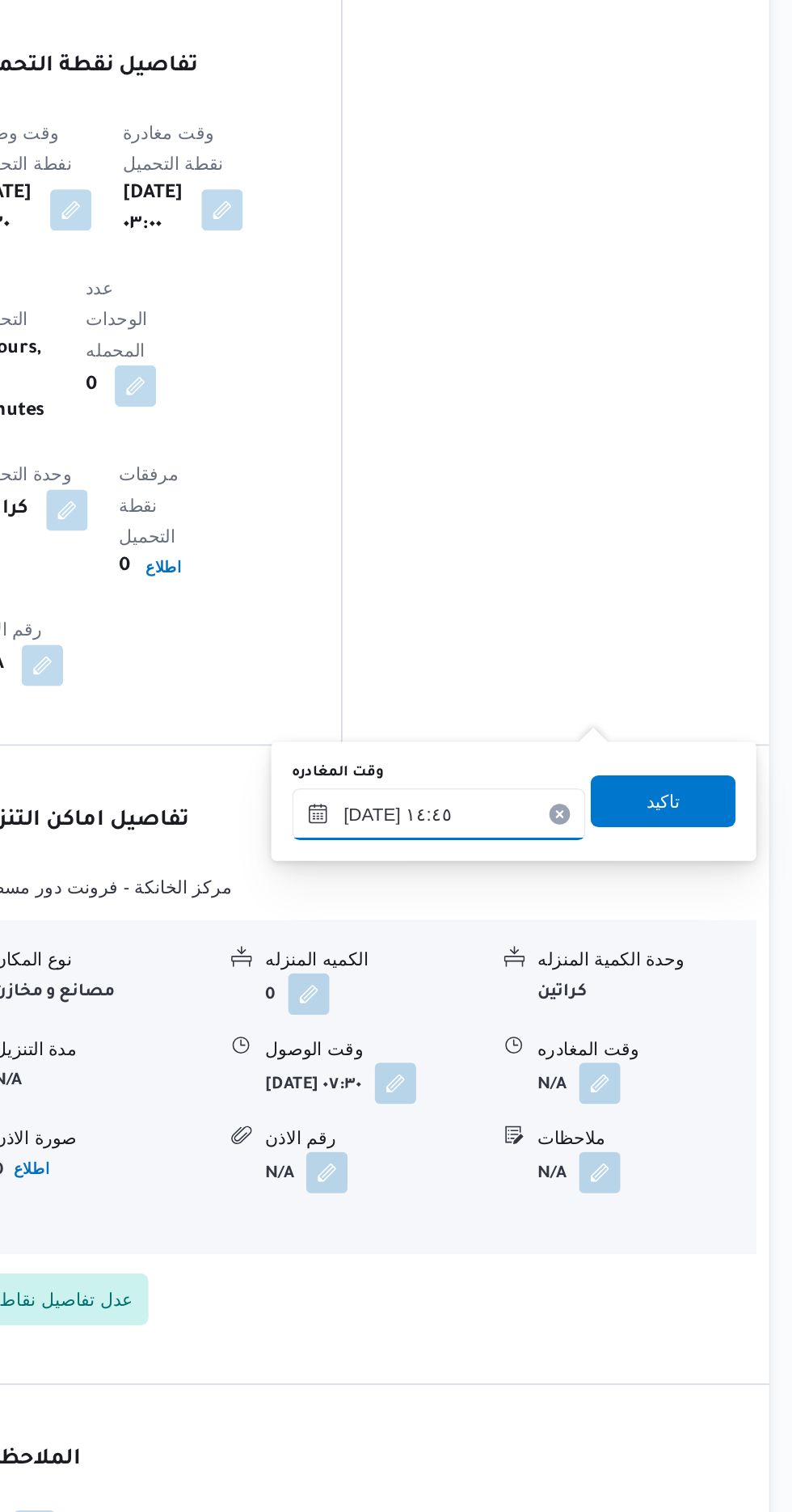
click at [593, 1068] on input "[DATE] ١٤:٤٥" at bounding box center [565, 1075] width 183 height 32
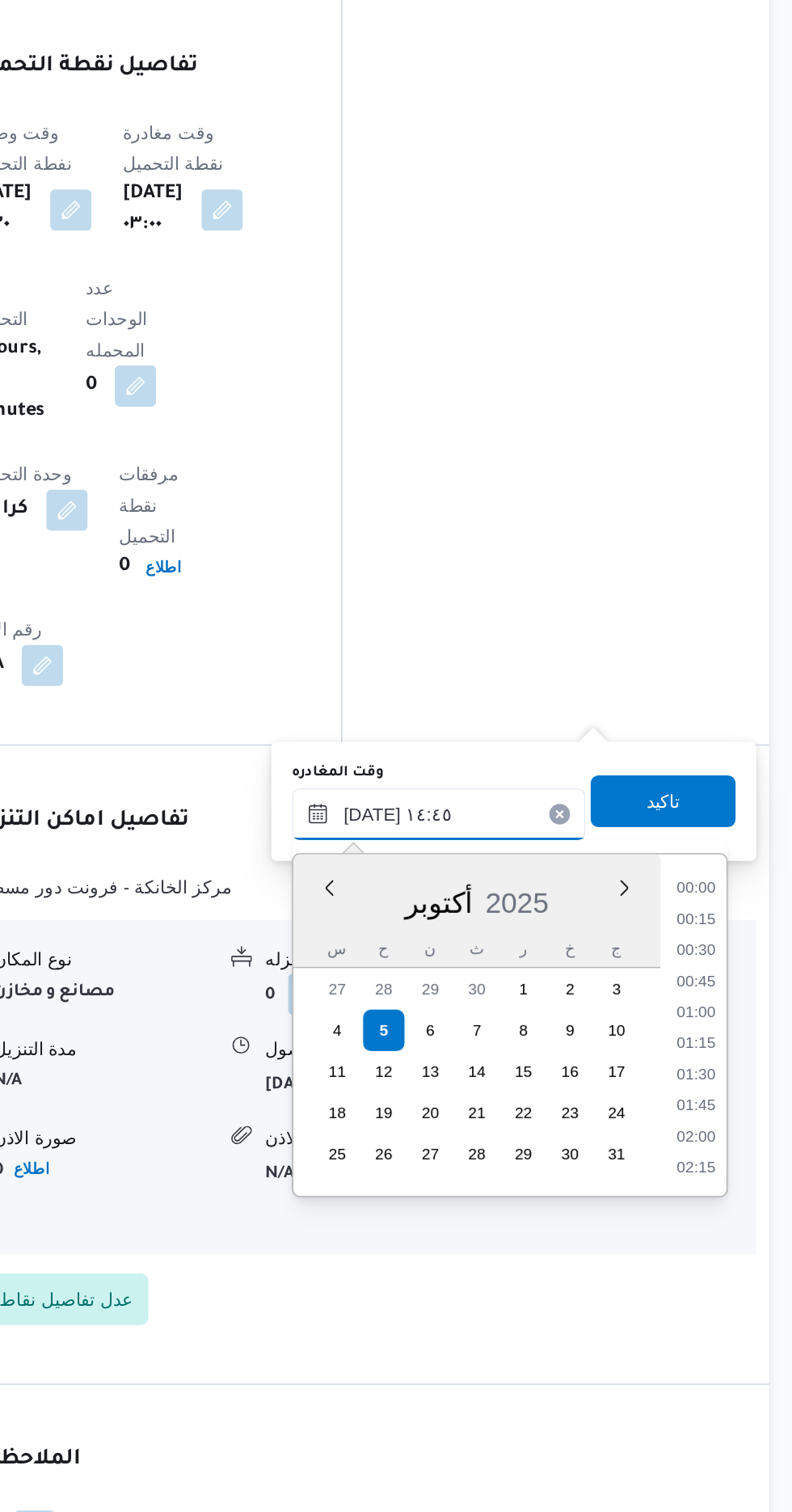
scroll to position [1046, 0]
click at [725, 1122] on li "13:30" at bounding box center [726, 1123] width 37 height 16
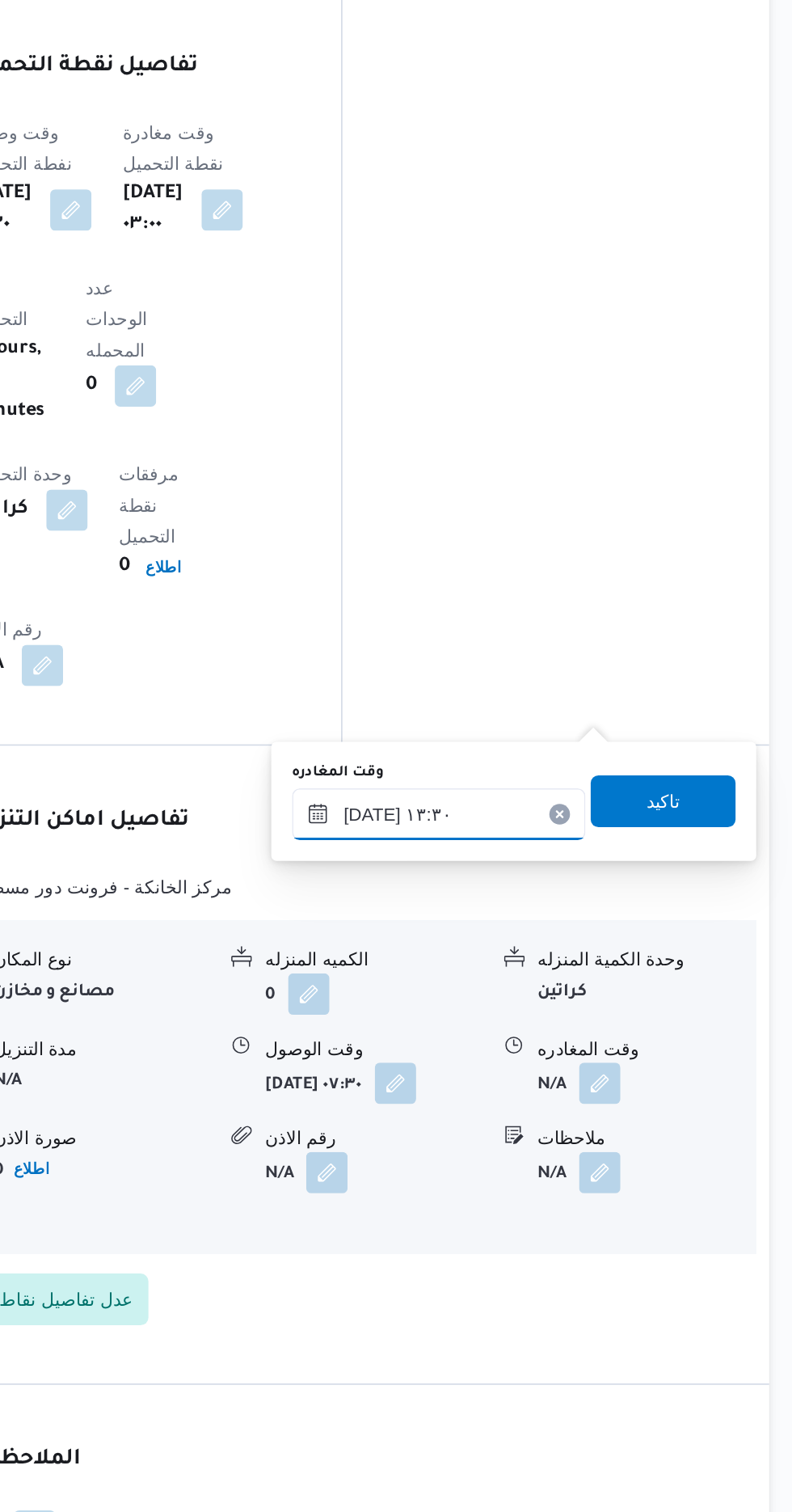
click at [593, 1067] on input "[DATE] ١٣:٣٠" at bounding box center [565, 1075] width 183 height 32
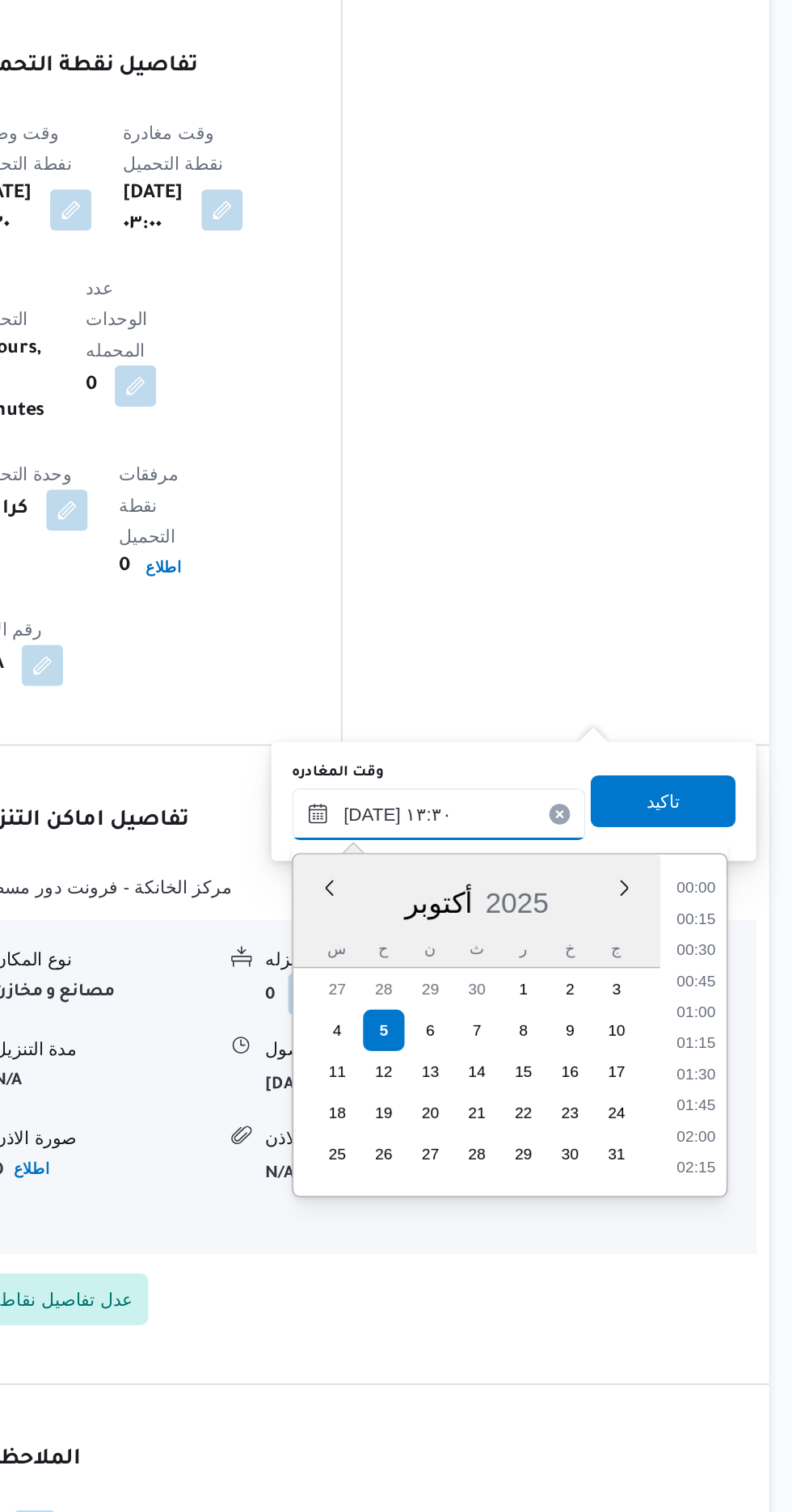
scroll to position [949, 0]
click at [724, 1140] on li "12:30" at bounding box center [726, 1142] width 37 height 16
type input "[DATE] ١٢:٣٠"
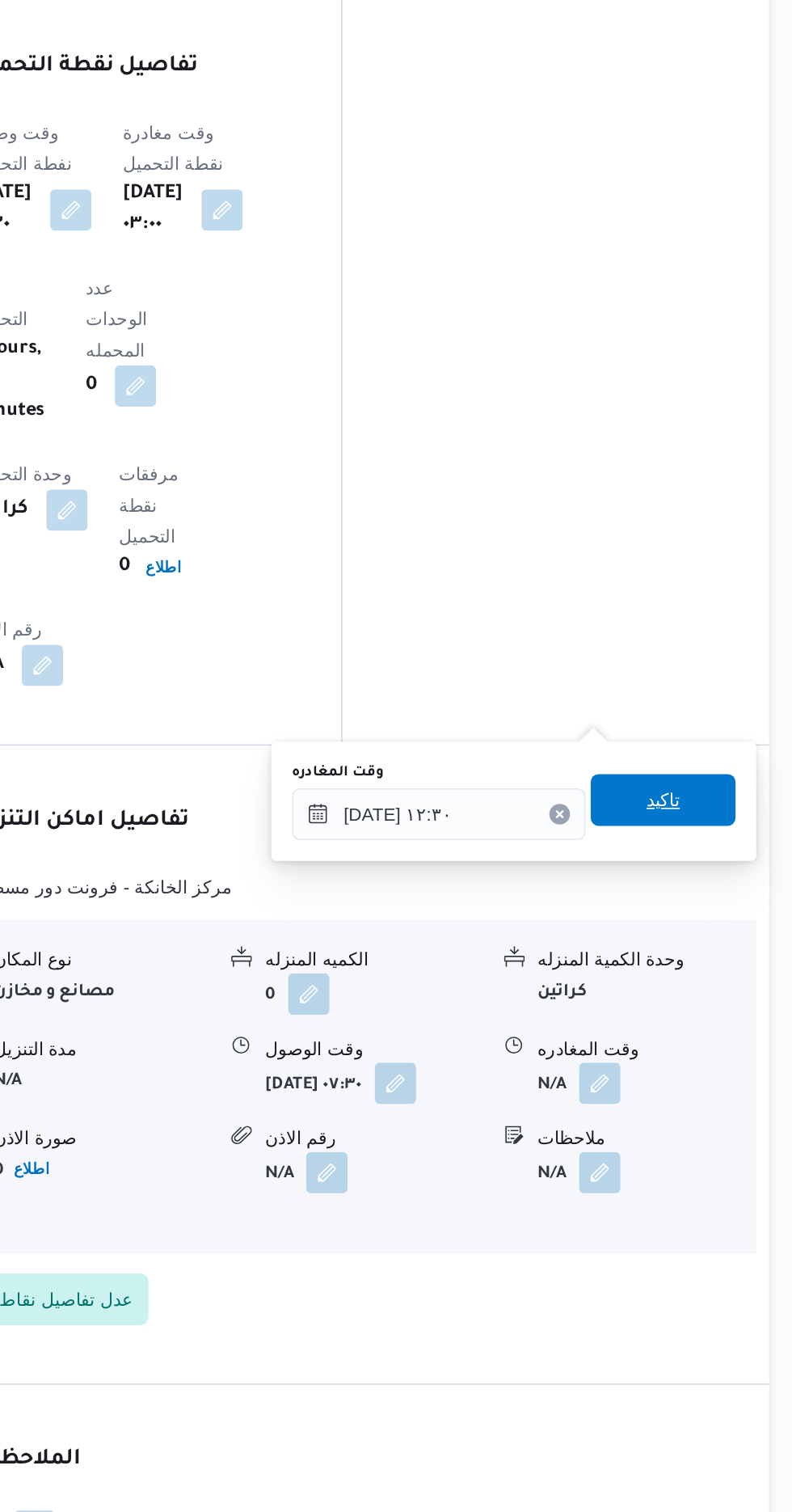
click at [712, 1065] on span "تاكيد" at bounding box center [707, 1067] width 21 height 19
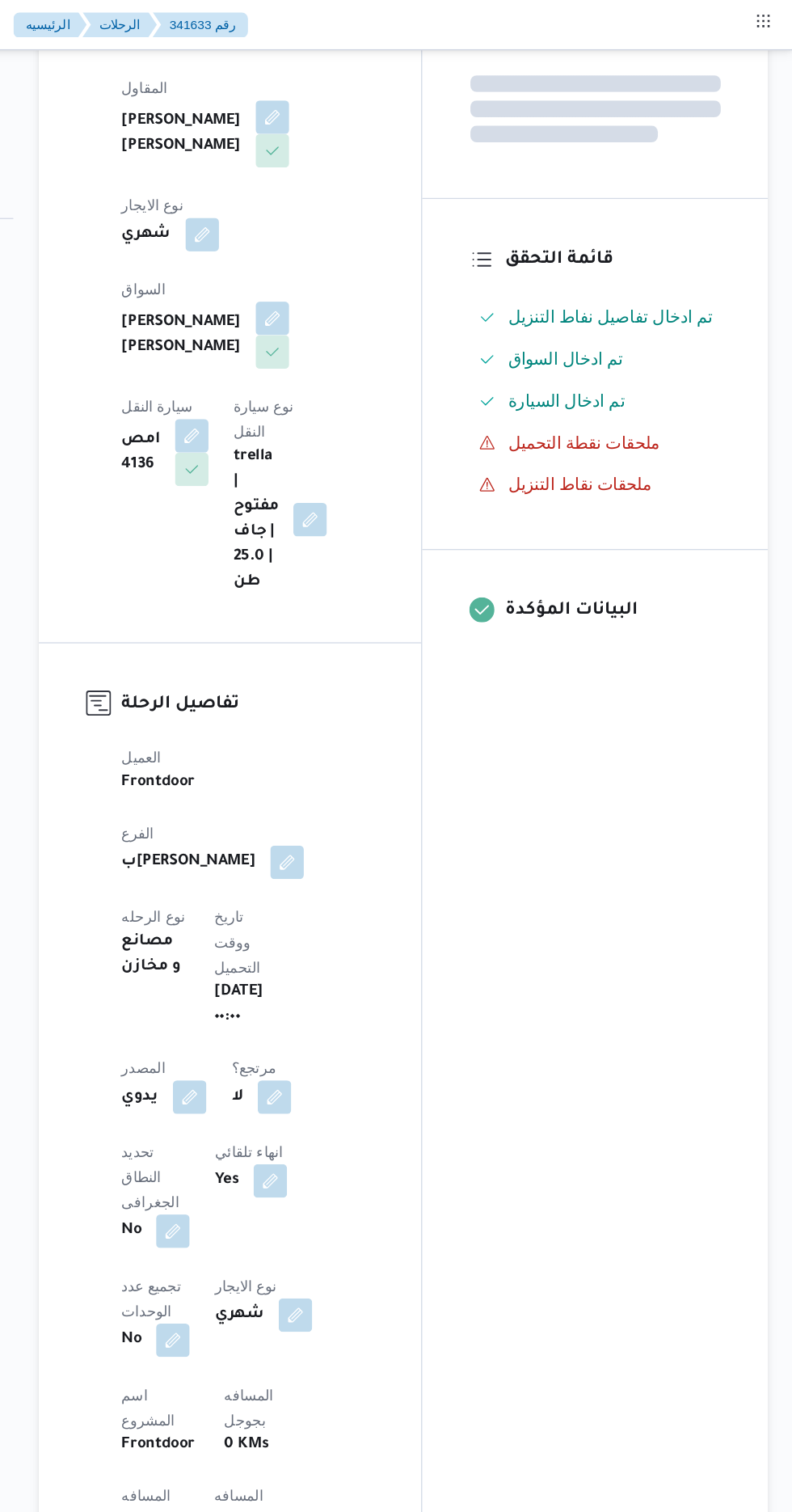
scroll to position [0, 0]
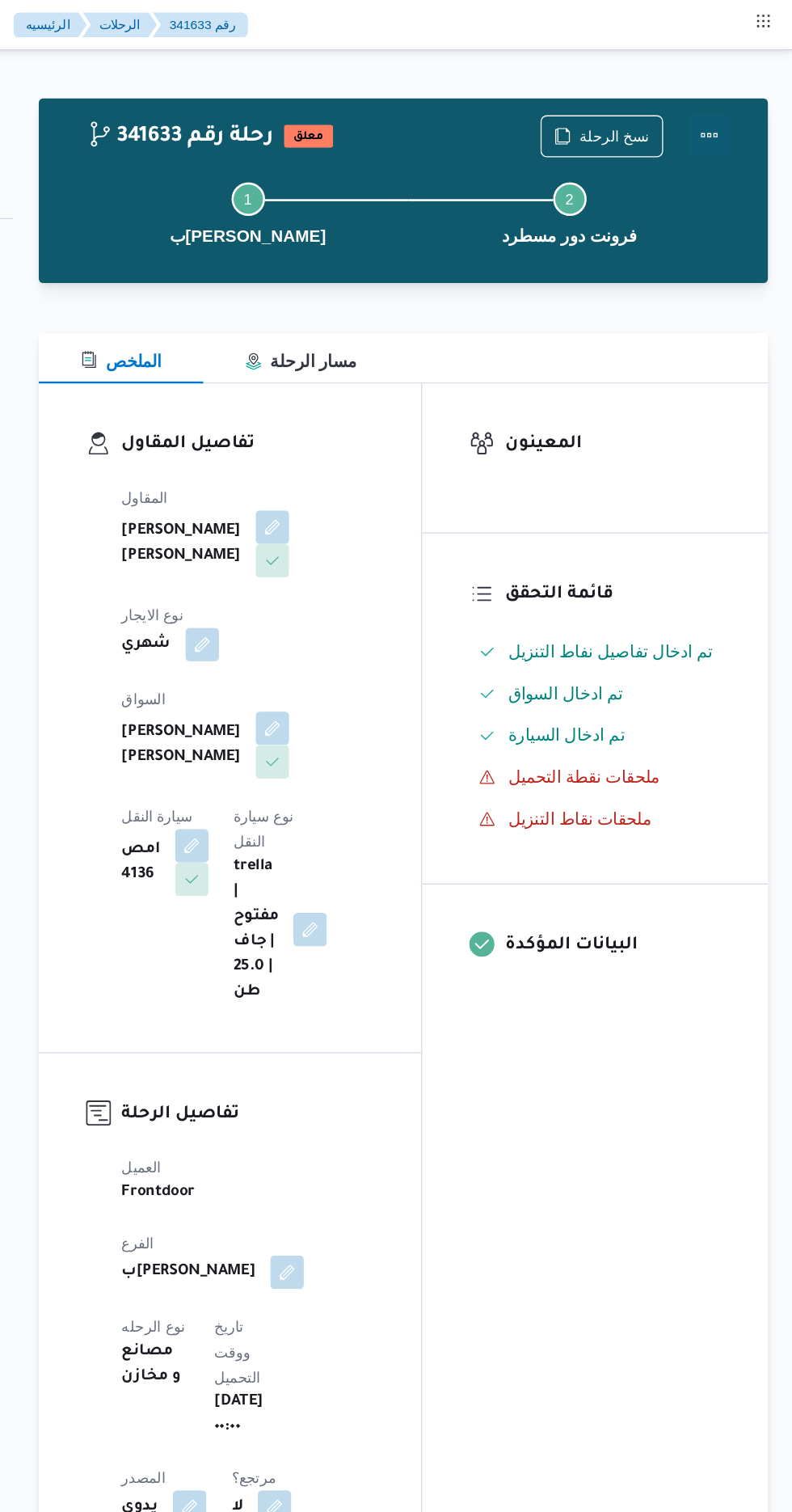
click at [738, 98] on button "Actions" at bounding box center [727, 104] width 32 height 32
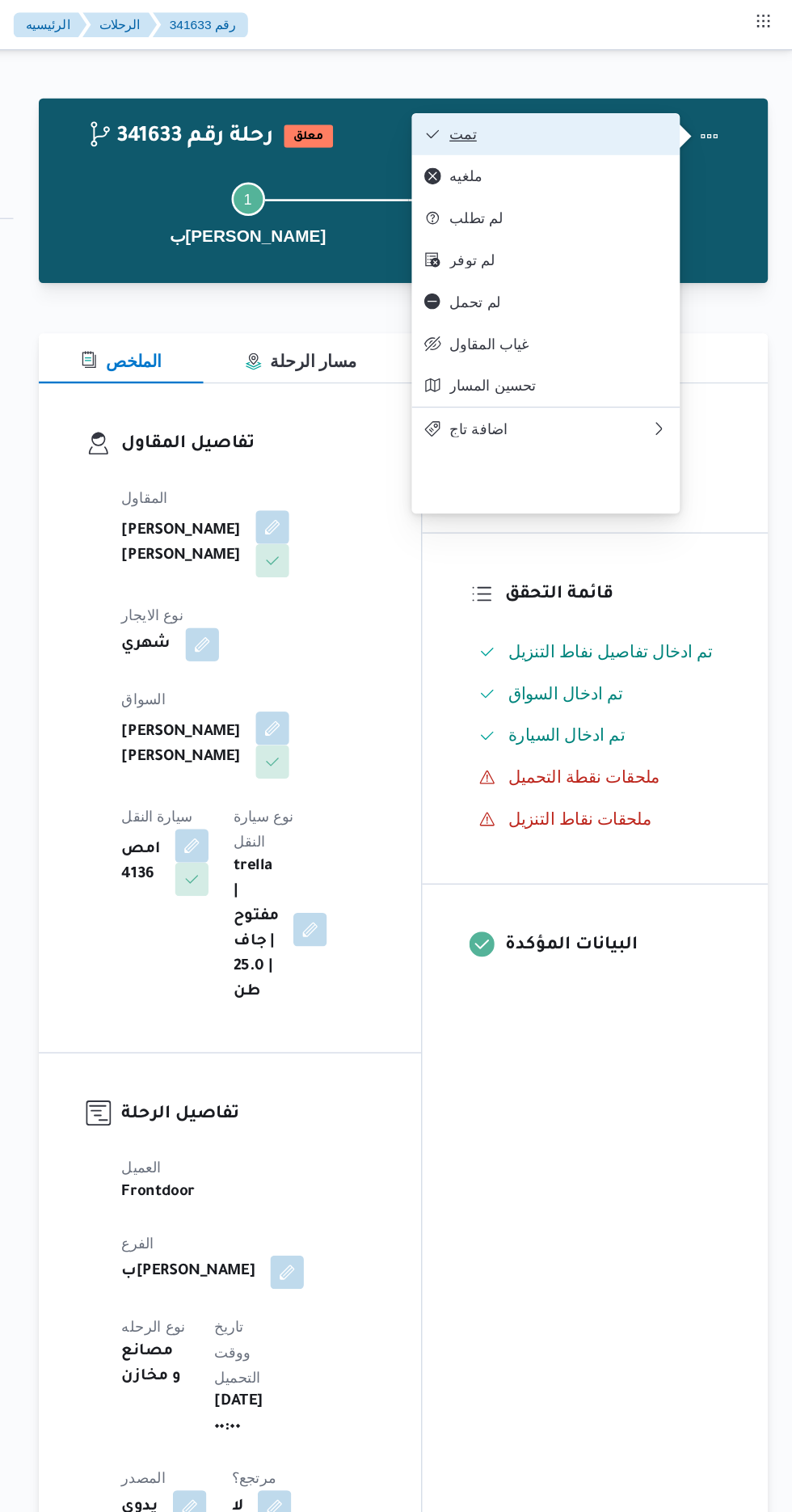
click at [698, 105] on button "تمت" at bounding box center [601, 103] width 206 height 32
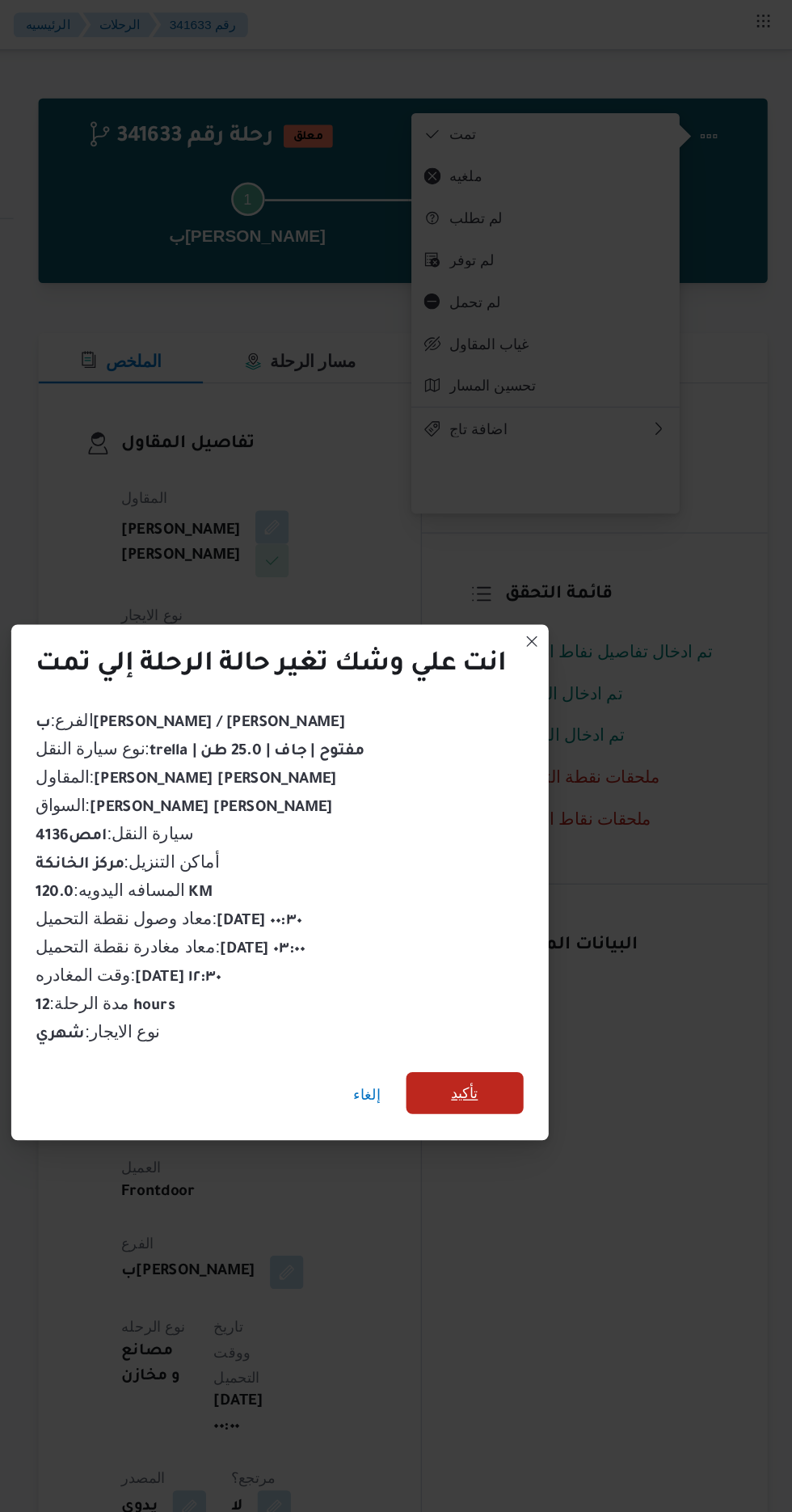
click at [554, 840] on span "تأكيد" at bounding box center [538, 843] width 90 height 32
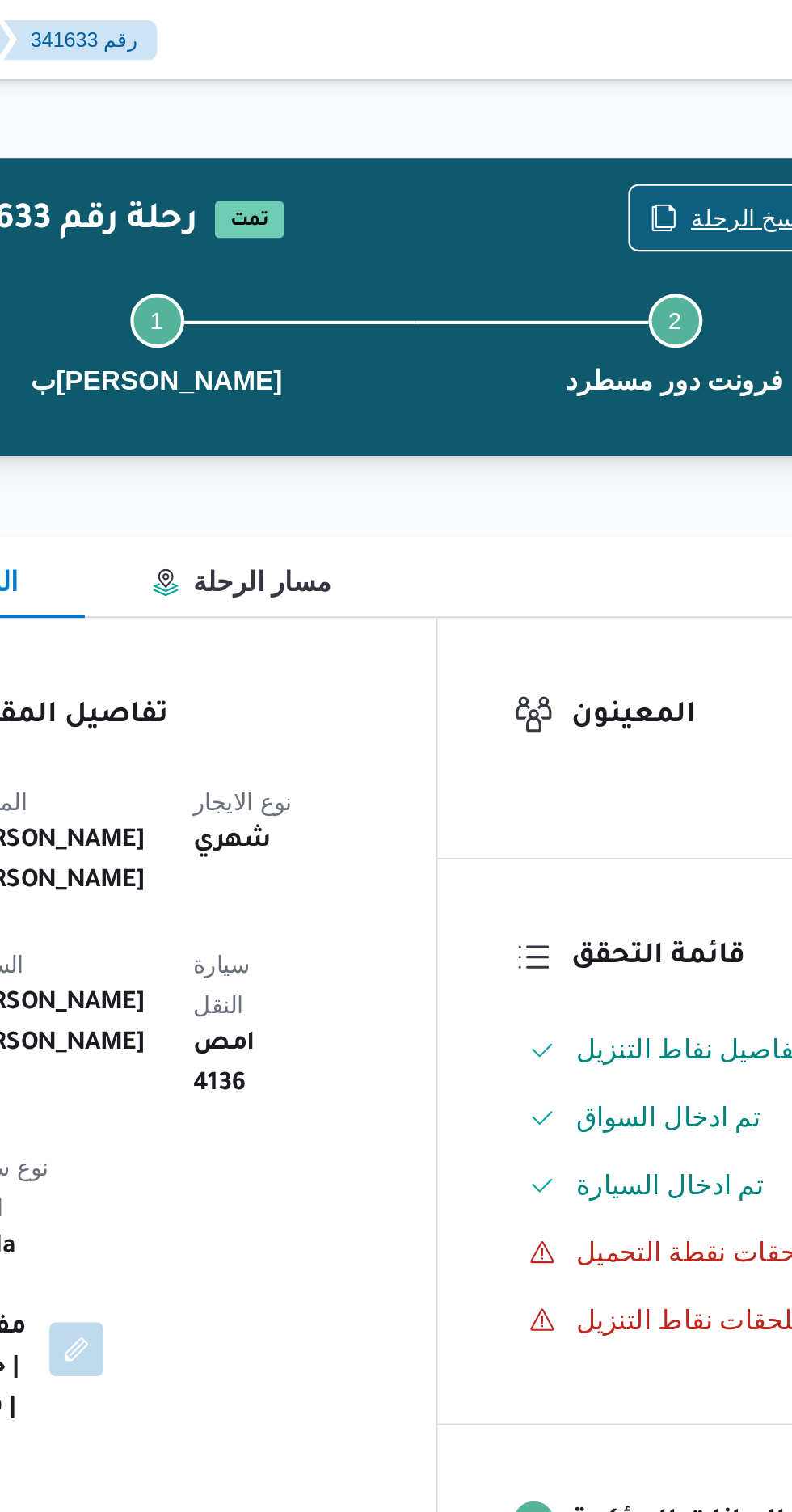
click at [637, 97] on span "نسخ الرحلة" at bounding box center [654, 105] width 54 height 19
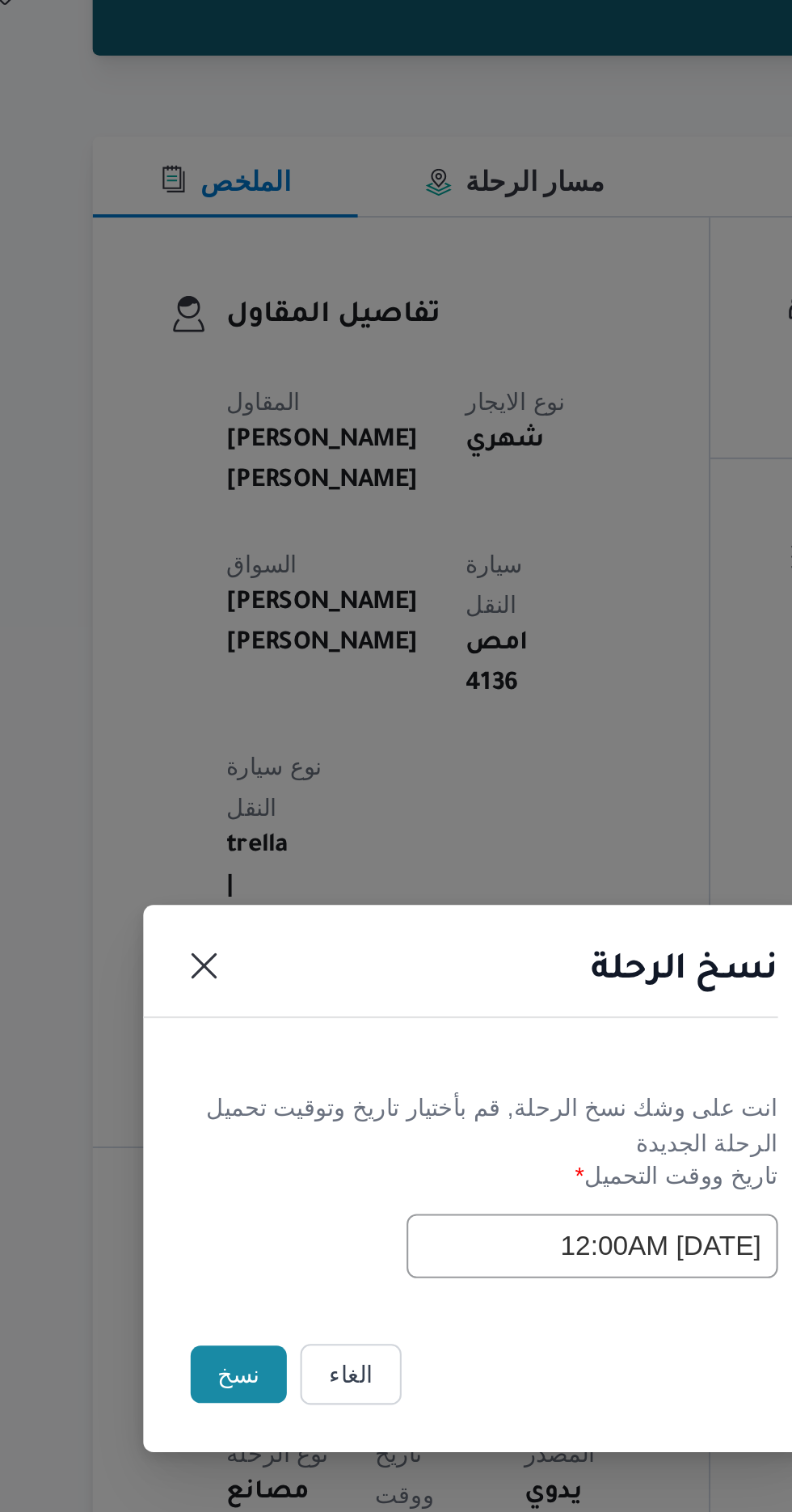
click at [273, 853] on button "نسخ" at bounding box center [280, 850] width 47 height 27
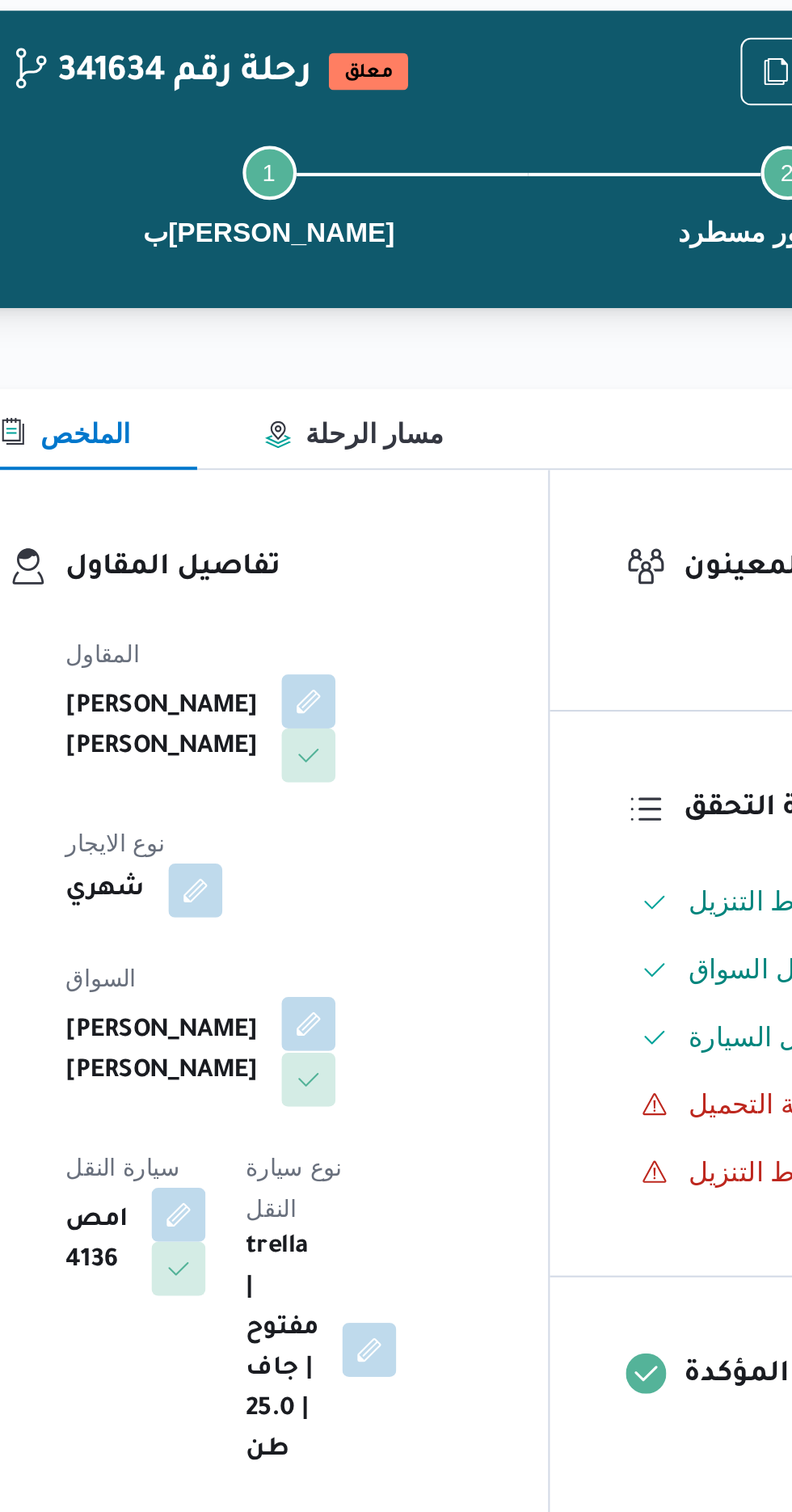
click at [377, 554] on button "button" at bounding box center [390, 561] width 26 height 26
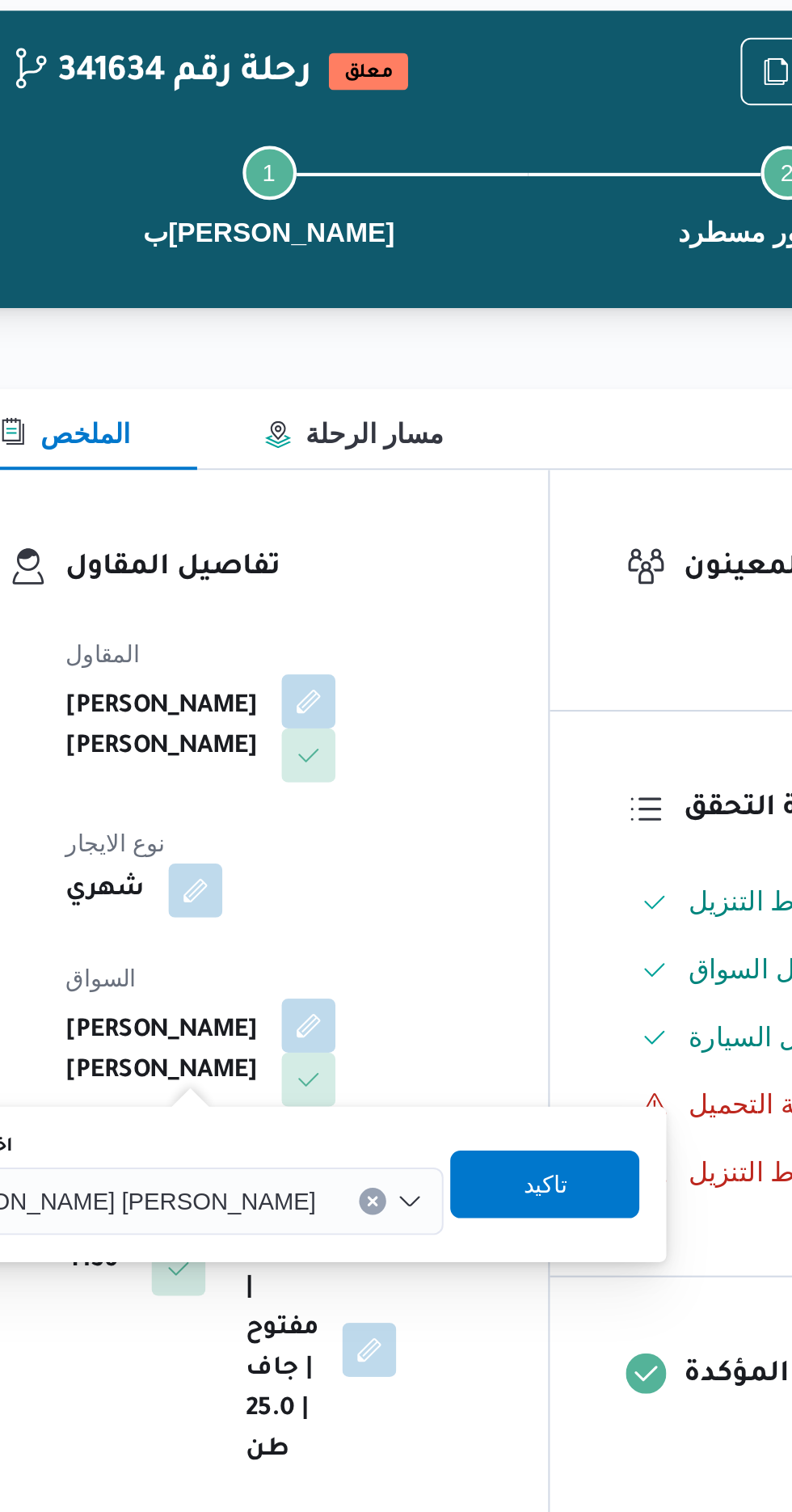
click at [309, 649] on span "[PERSON_NAME] [PERSON_NAME]" at bounding box center [299, 645] width 189 height 17
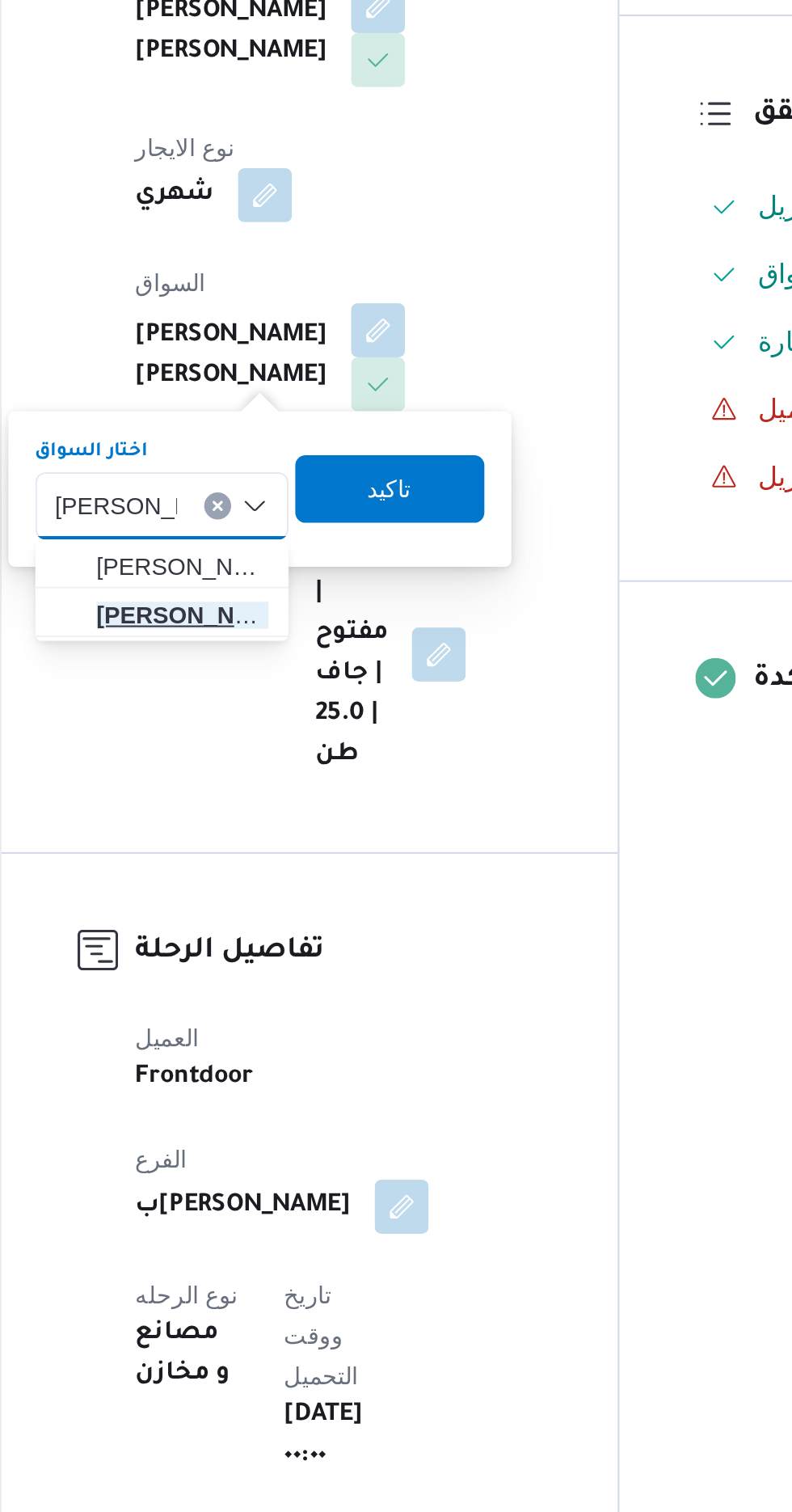
type input "[PERSON_NAME]"
click at [312, 699] on span "[PERSON_NAME]" at bounding box center [296, 698] width 82 height 19
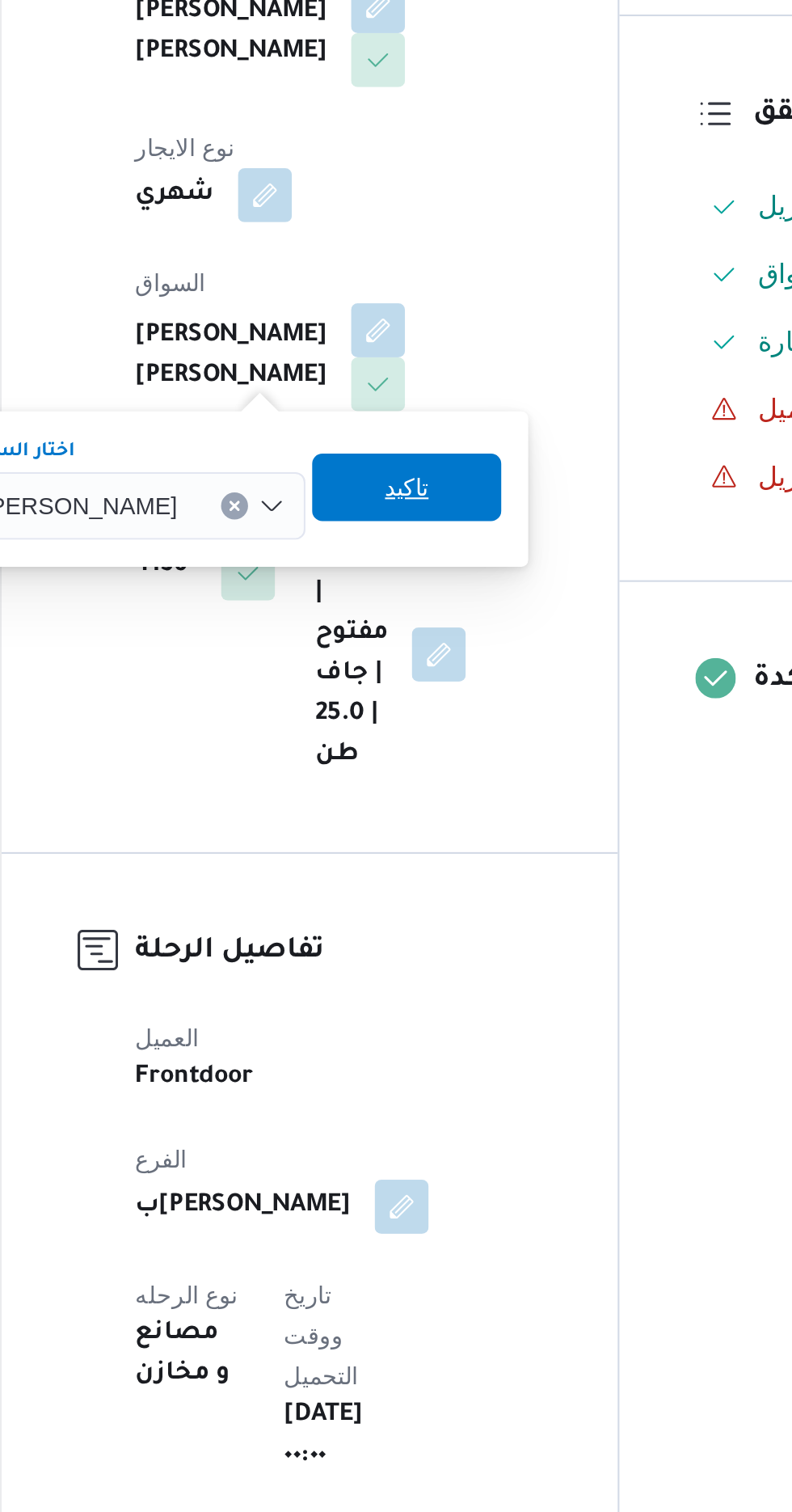
click at [446, 632] on span "تاكيد" at bounding box center [403, 636] width 90 height 32
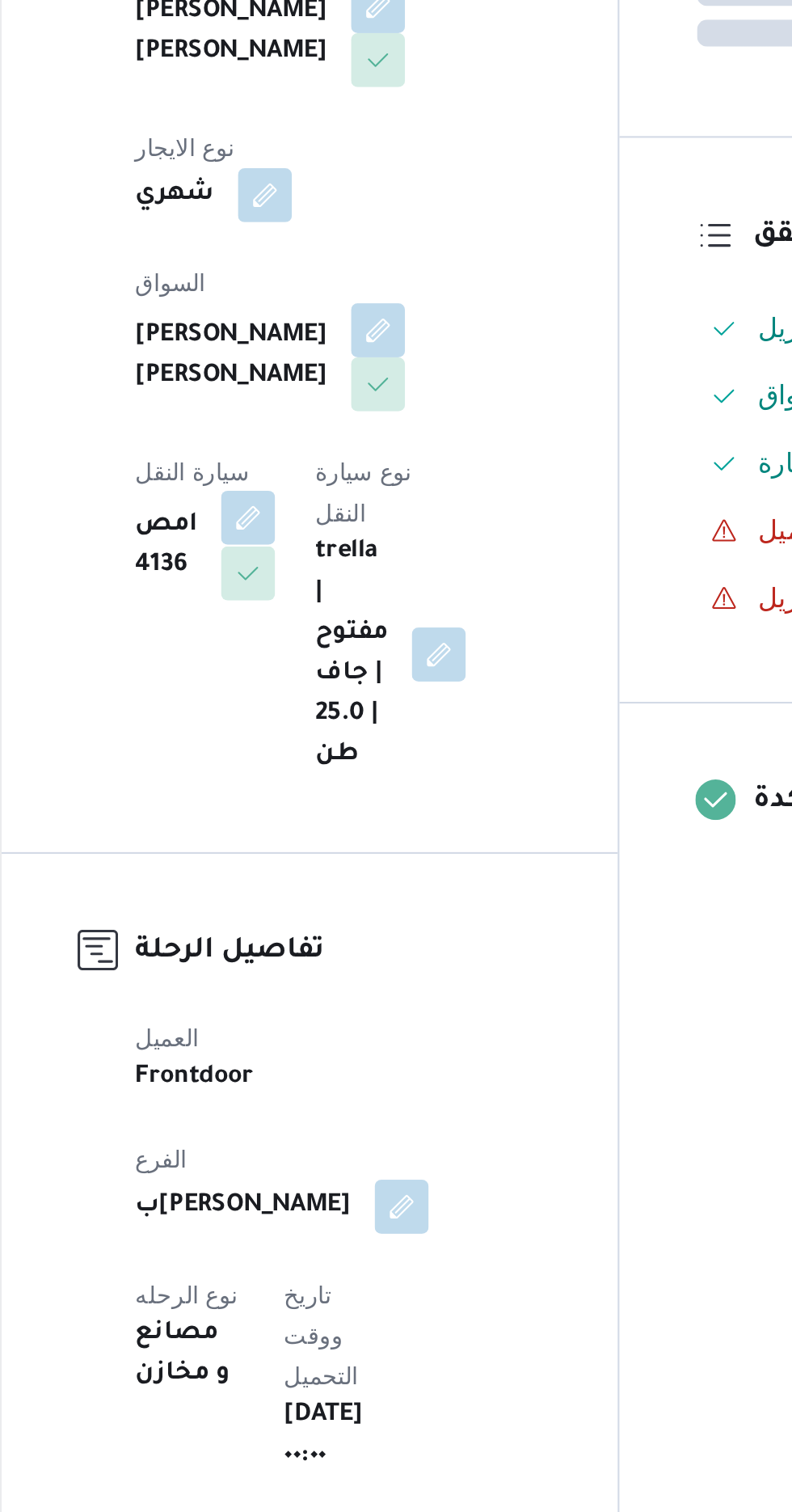
click at [341, 639] on button "button" at bounding box center [328, 652] width 26 height 26
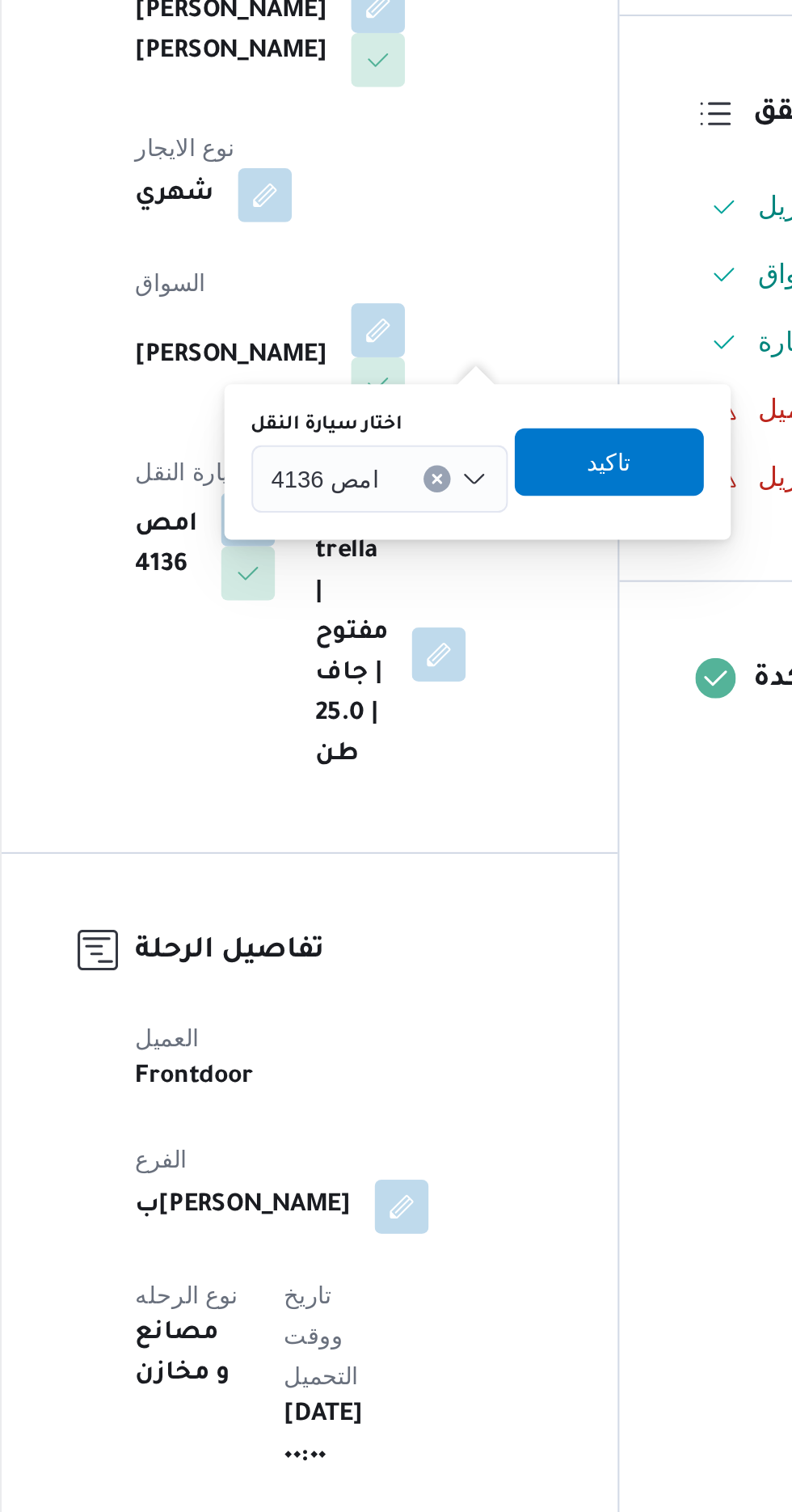
click at [382, 629] on span "امص 4136" at bounding box center [364, 632] width 51 height 17
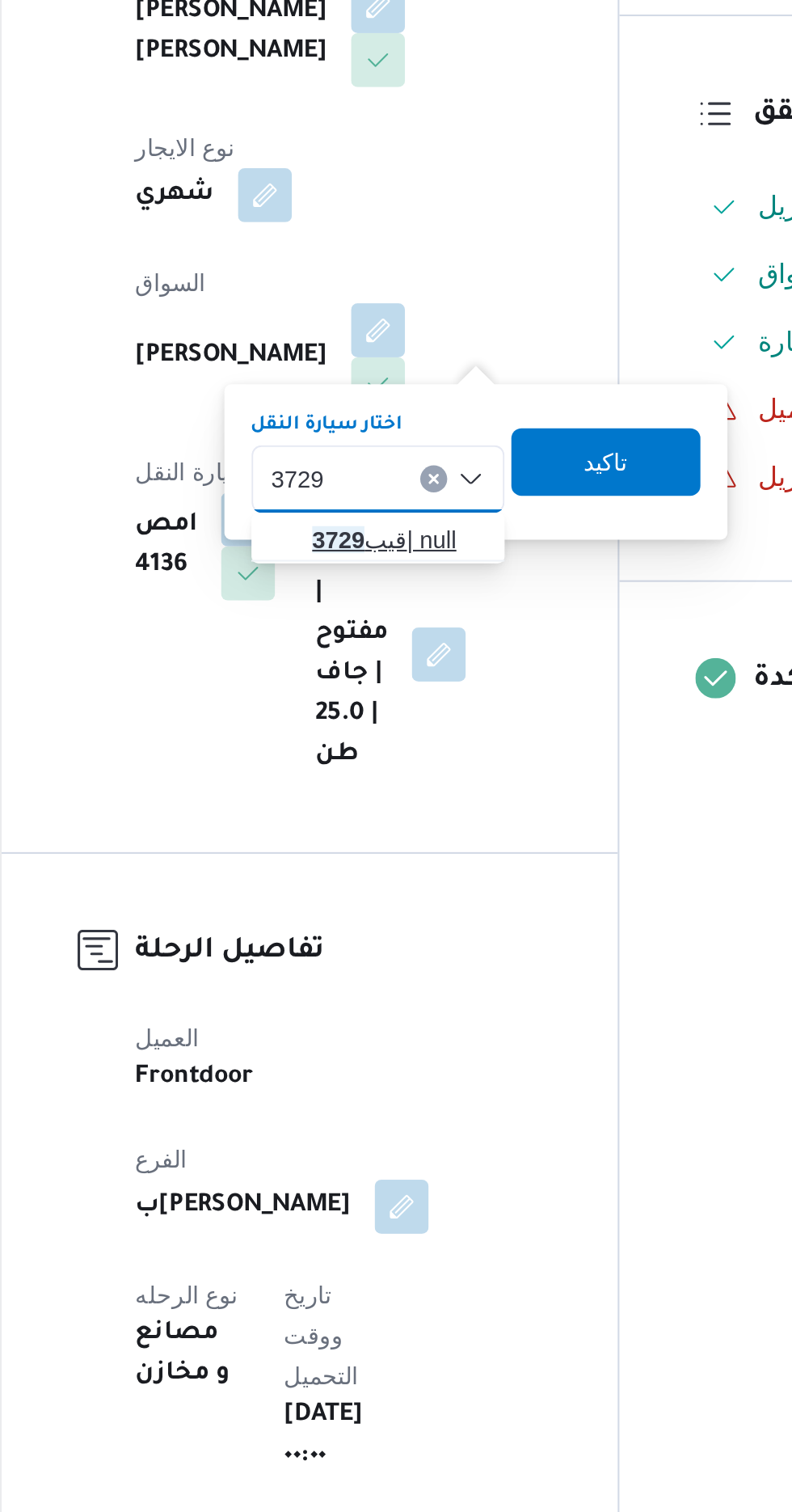
type input "3729"
click at [404, 659] on span "قيب 3729 | null" at bounding box center [399, 662] width 82 height 19
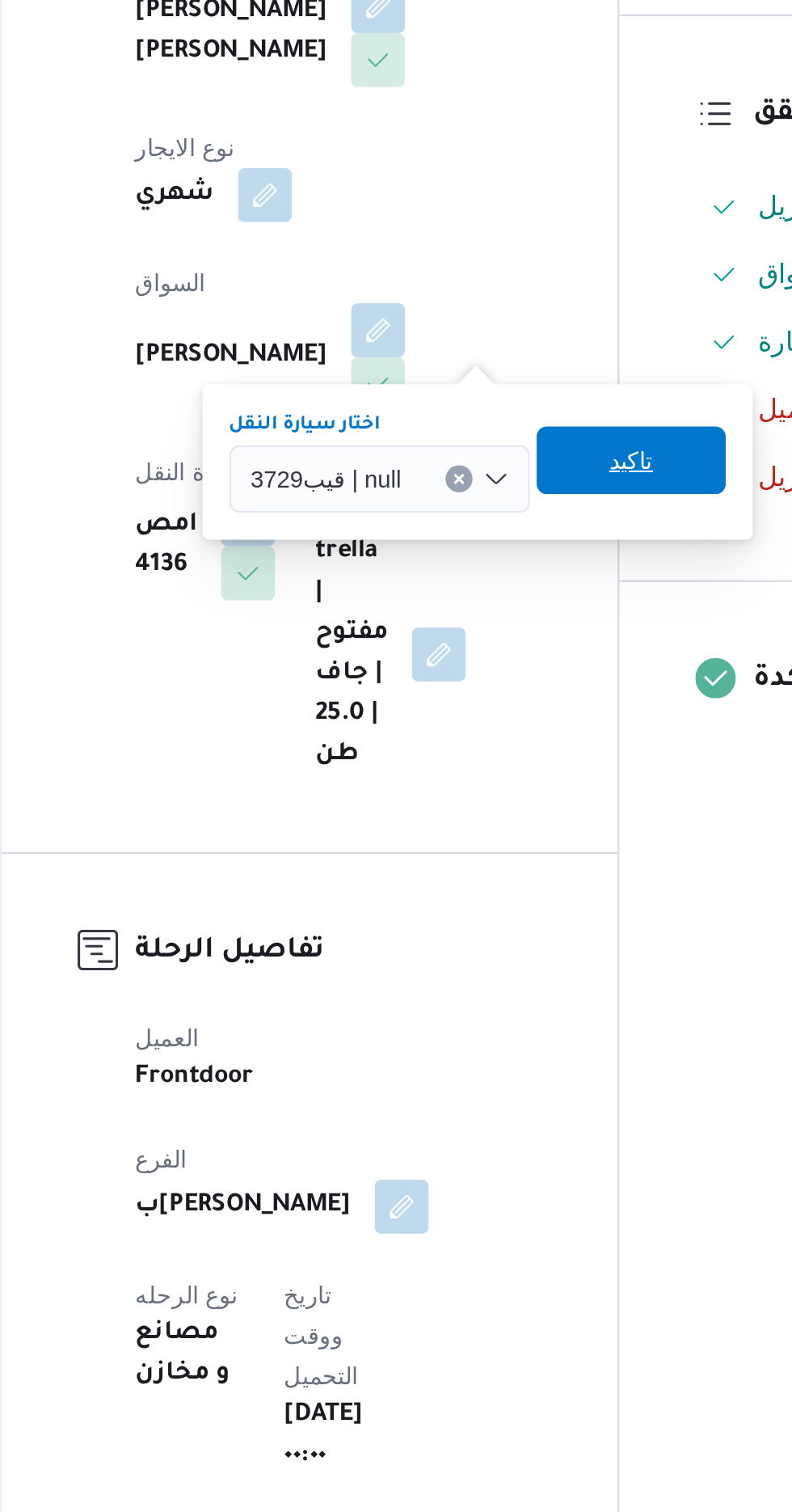
click at [508, 623] on span "تاكيد" at bounding box center [512, 625] width 21 height 19
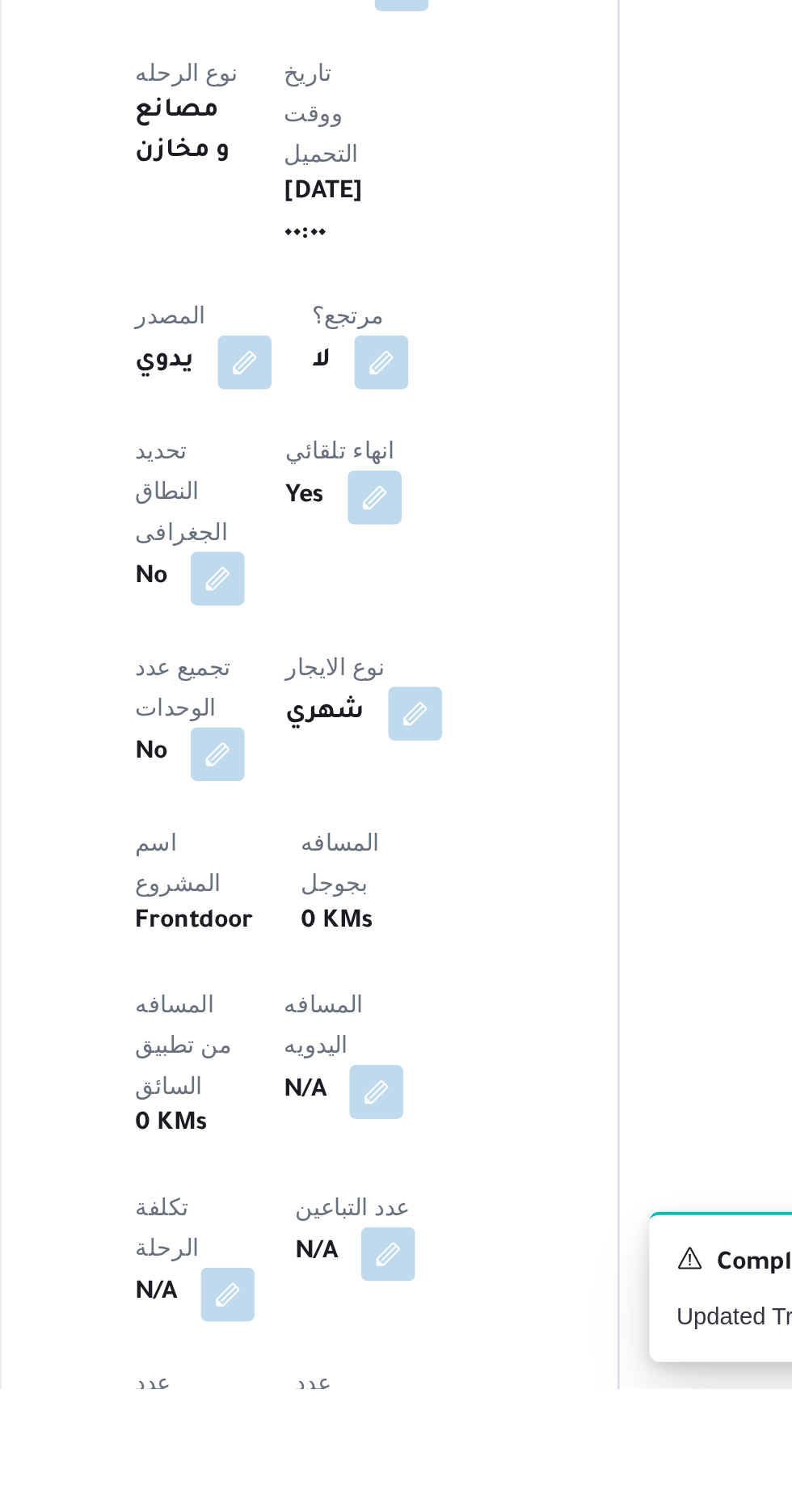
scroll to position [144, 0]
click at [376, 1355] on button "button" at bounding box center [389, 1367] width 26 height 26
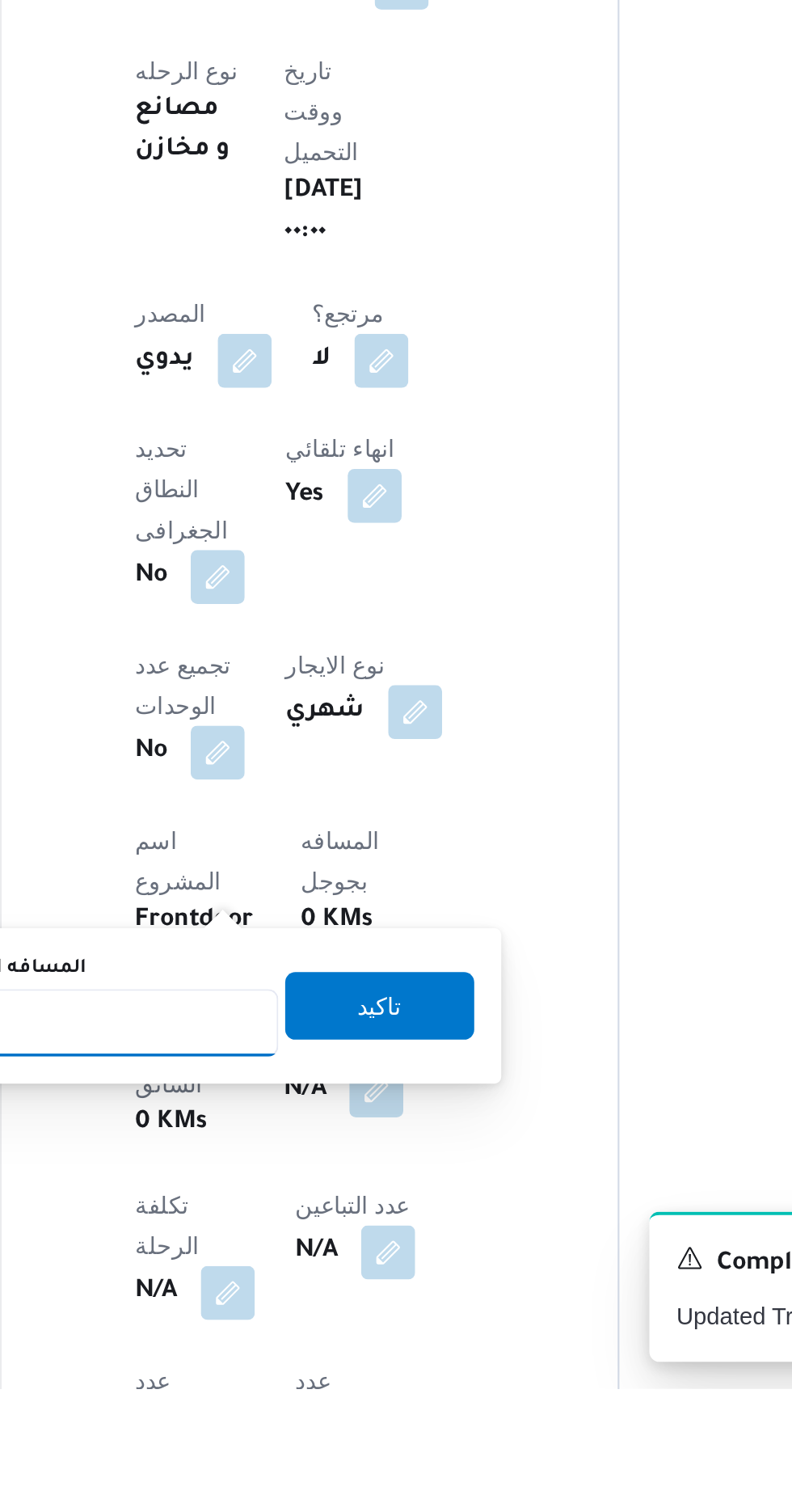
click at [315, 1336] on input "المسافه اليدويه" at bounding box center [263, 1335] width 161 height 32
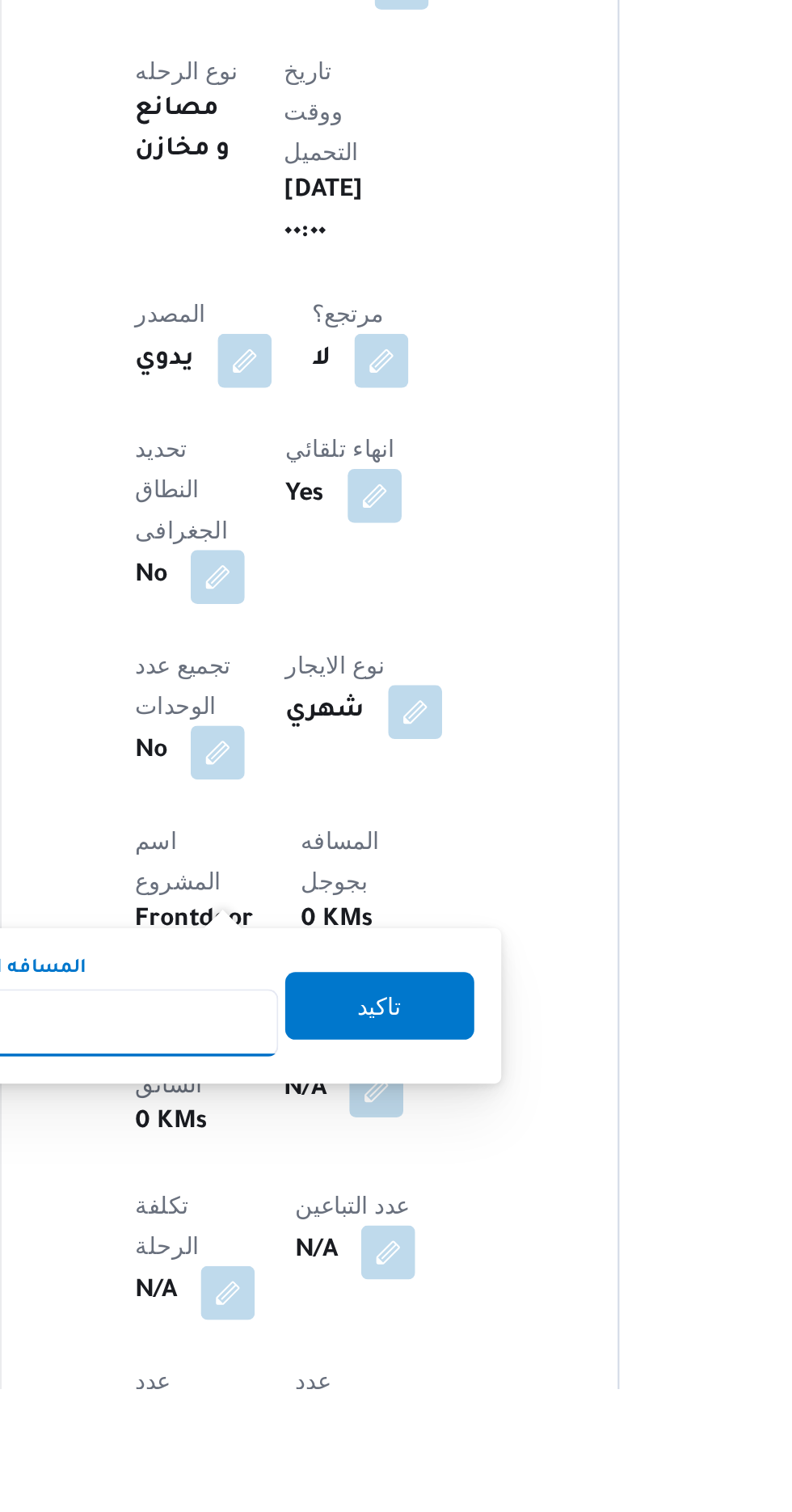
scroll to position [261, 0]
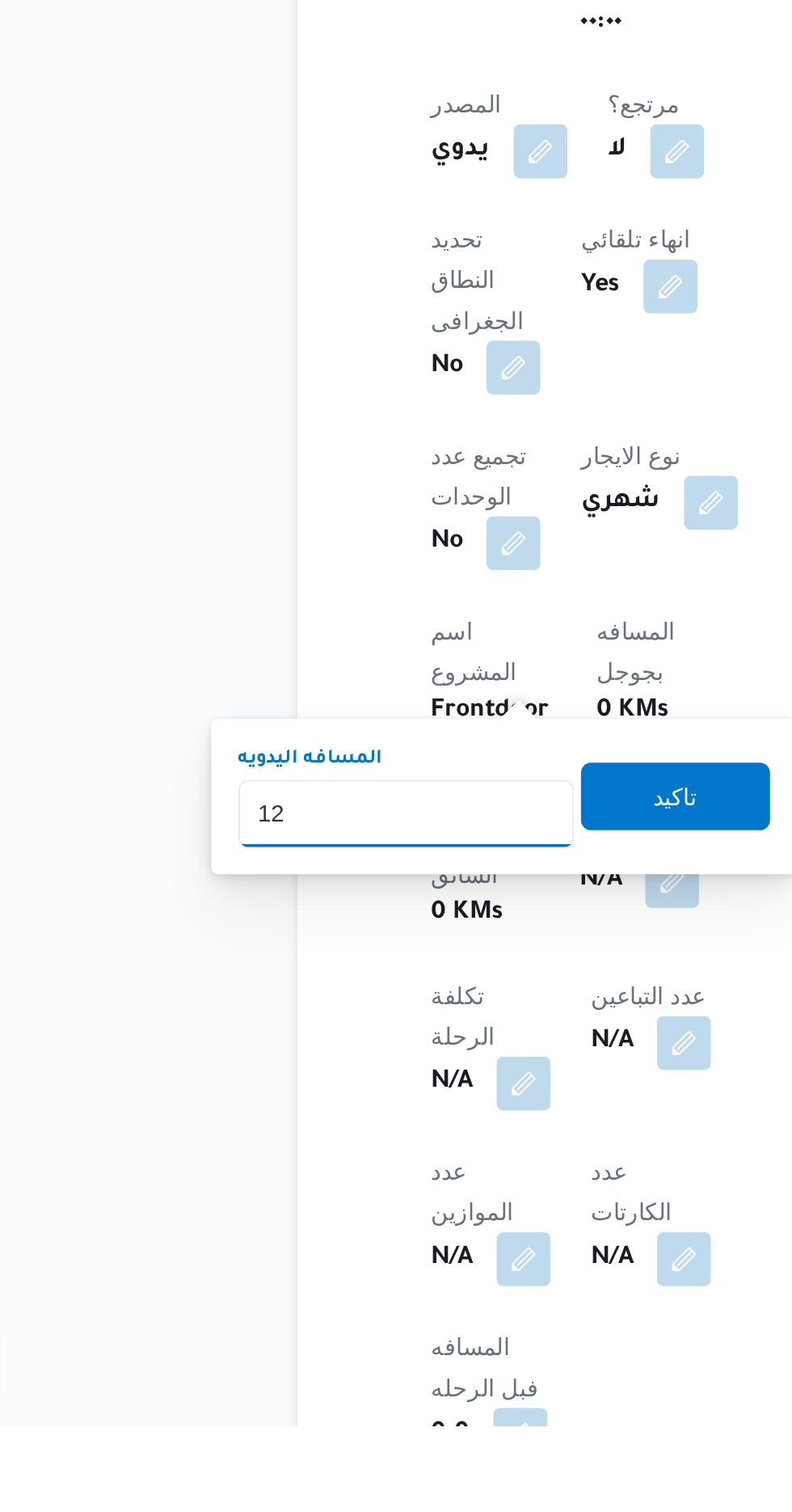
type input "120"
click at [401, 1207] on span "تاكيد" at bounding box center [392, 1209] width 21 height 19
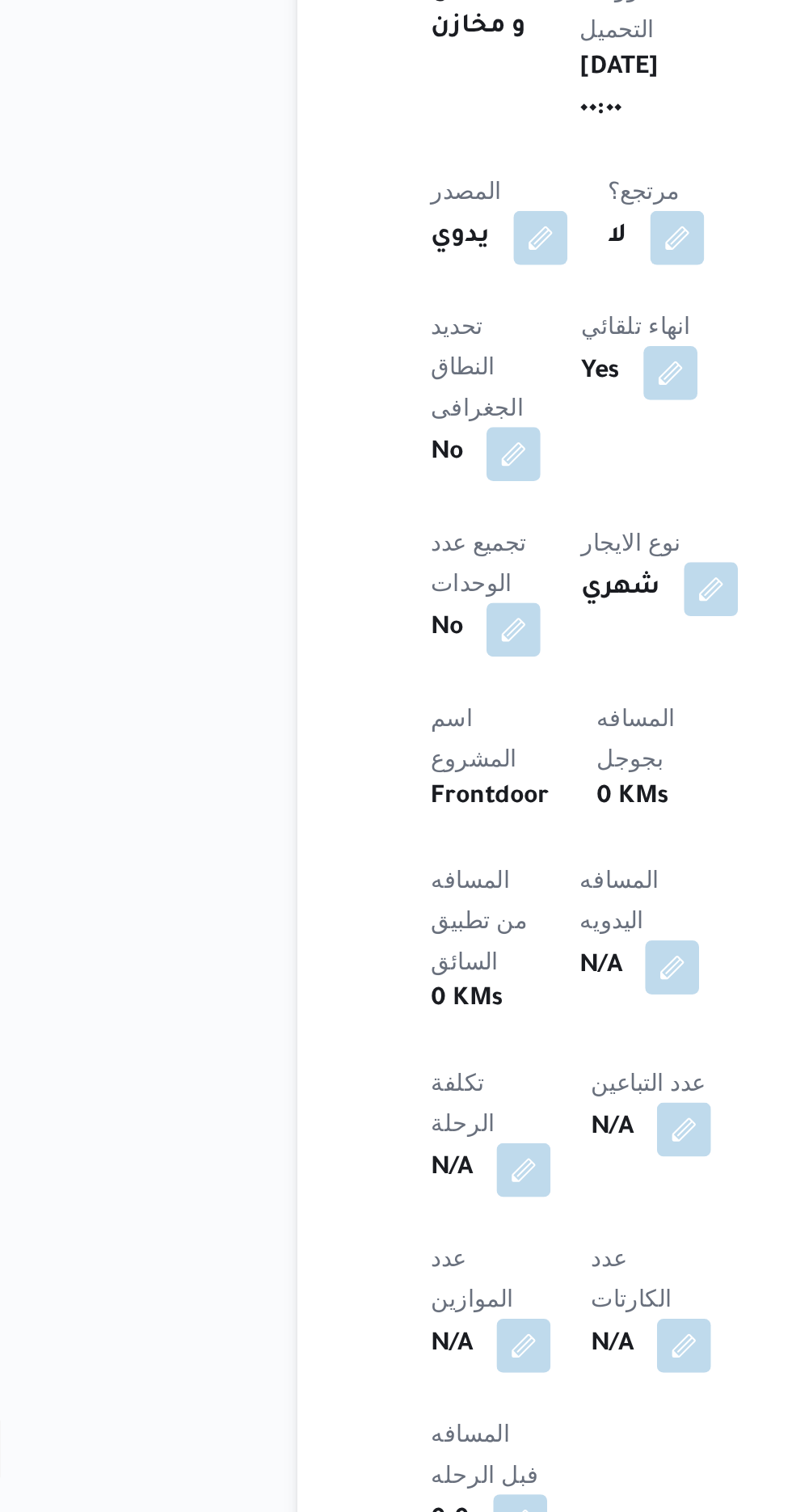
scroll to position [368, 0]
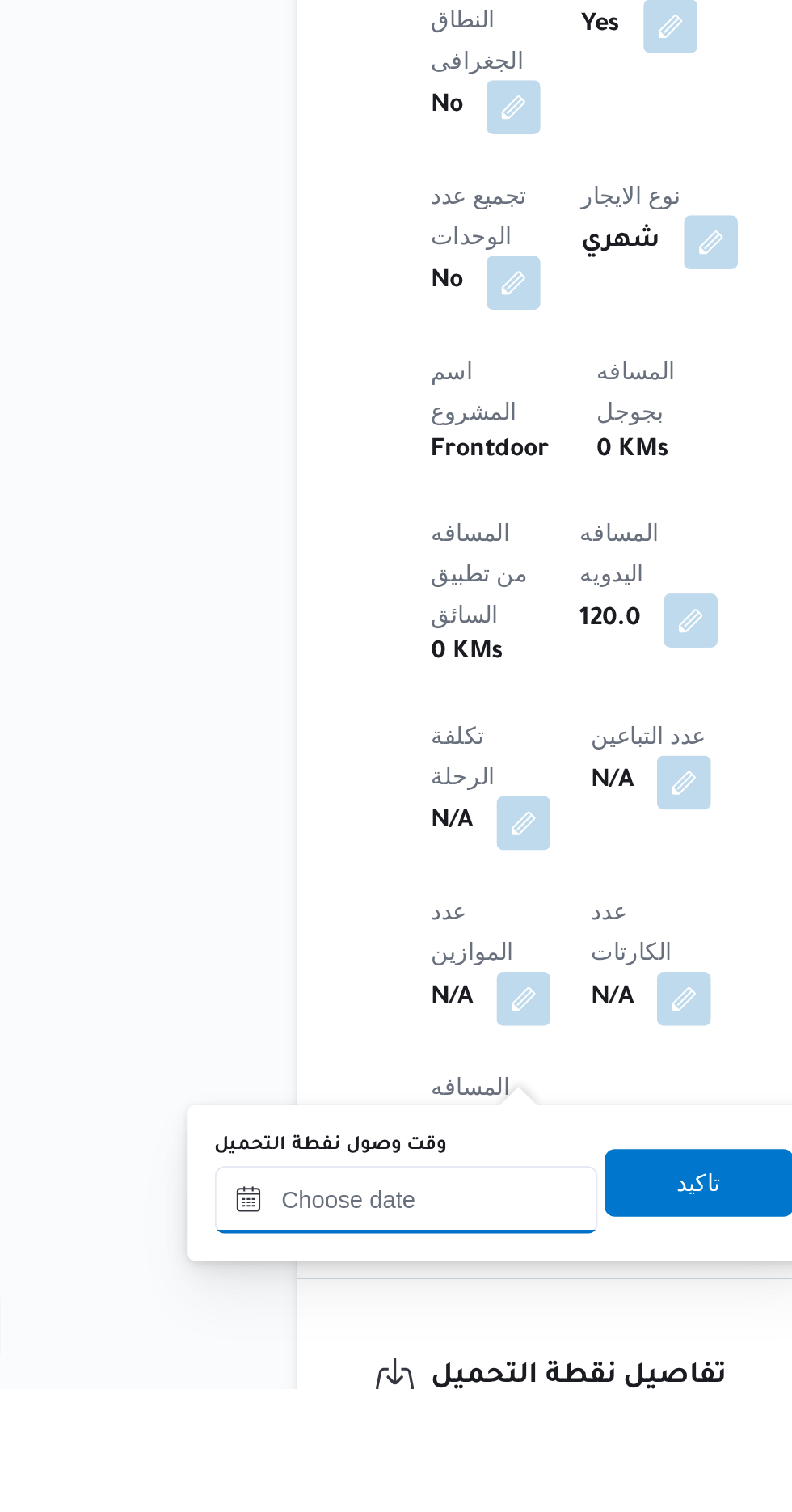
click at [290, 1421] on input "وقت وصول نفطة التحميل" at bounding box center [262, 1421] width 183 height 32
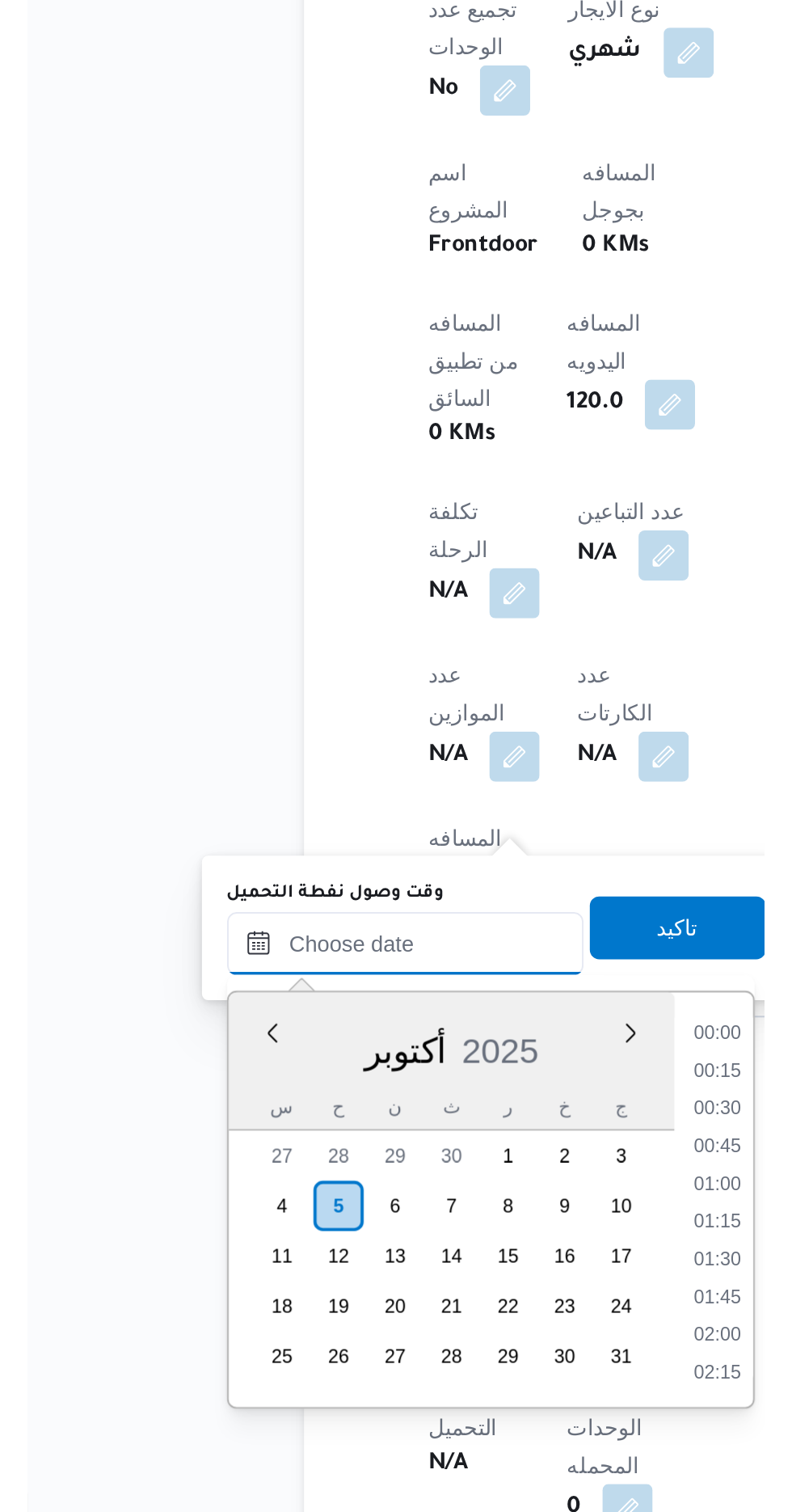
scroll to position [1124, 0]
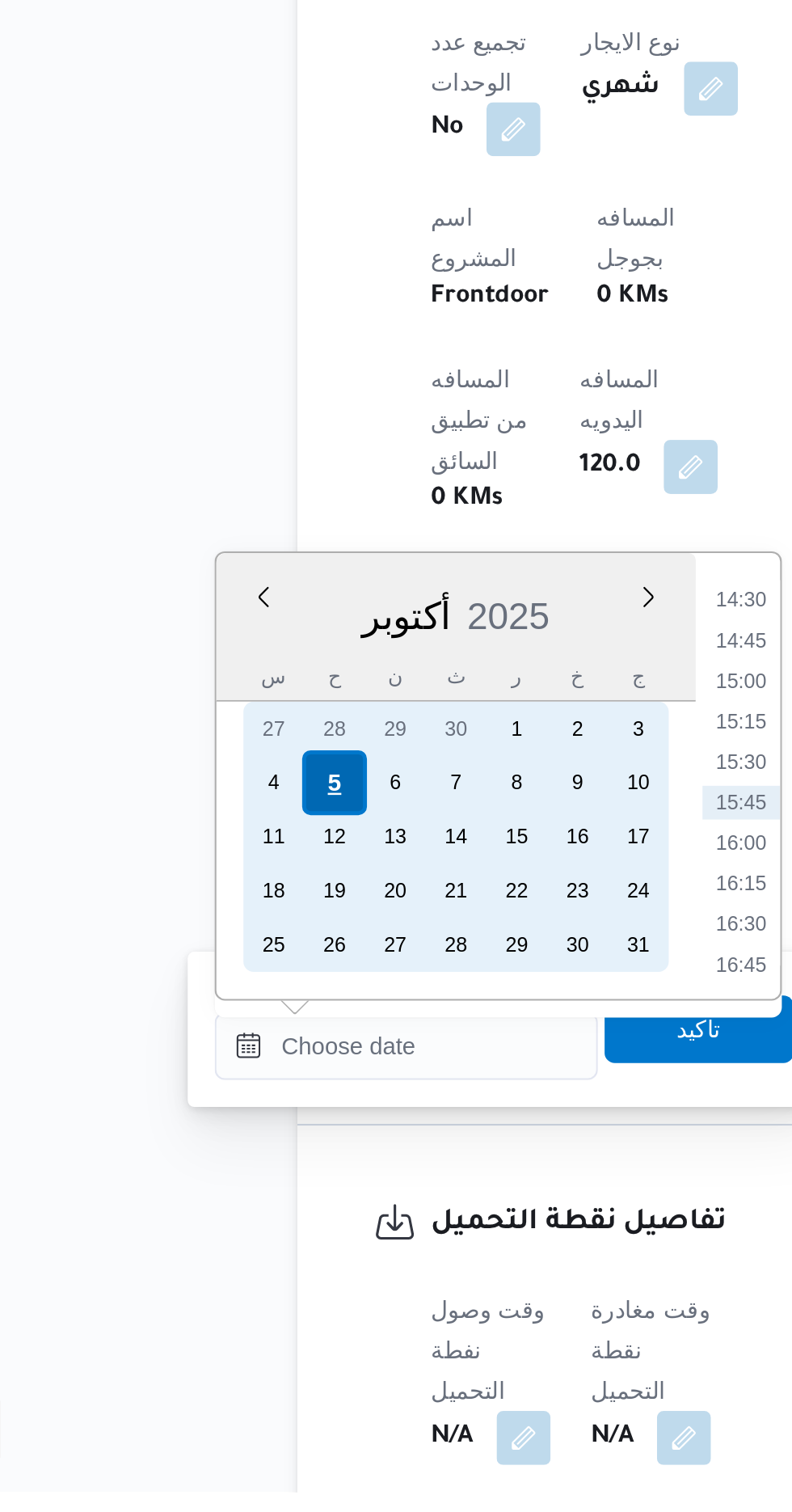
click at [231, 1167] on div "5" at bounding box center [227, 1173] width 31 height 31
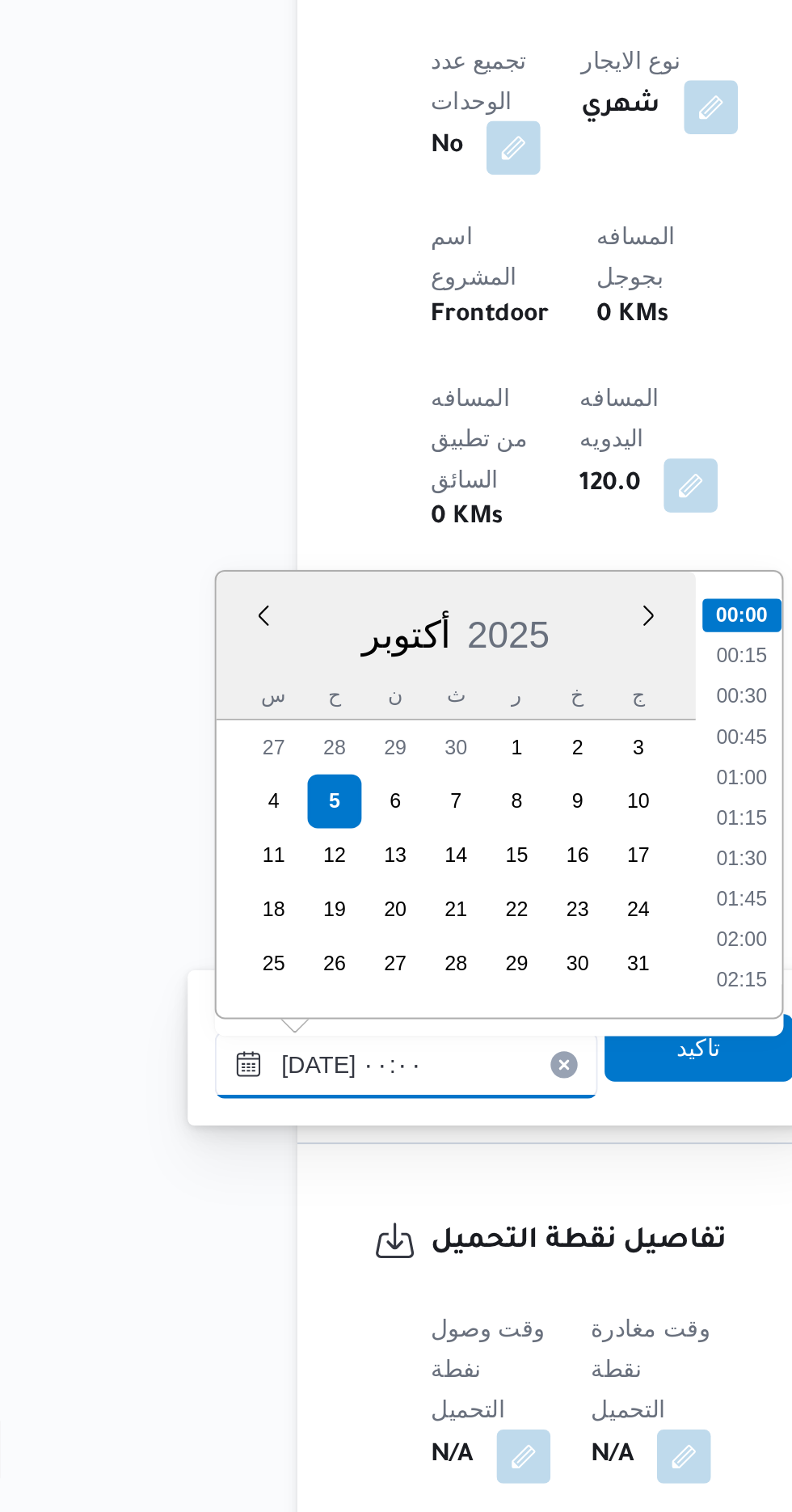
click at [180, 1306] on input "[DATE] ٠٠:٠٠" at bounding box center [262, 1297] width 183 height 32
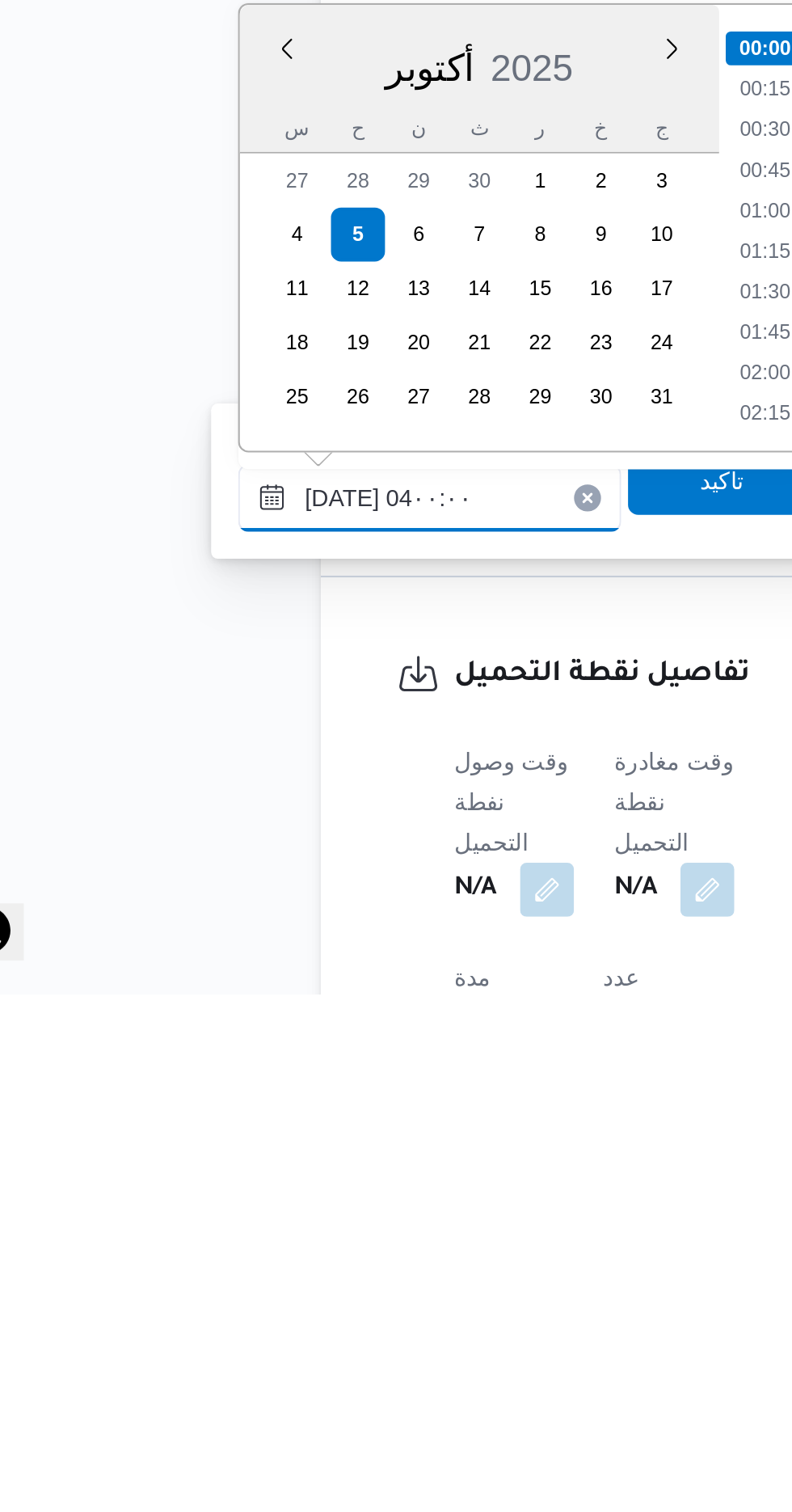
scroll to position [141, 0]
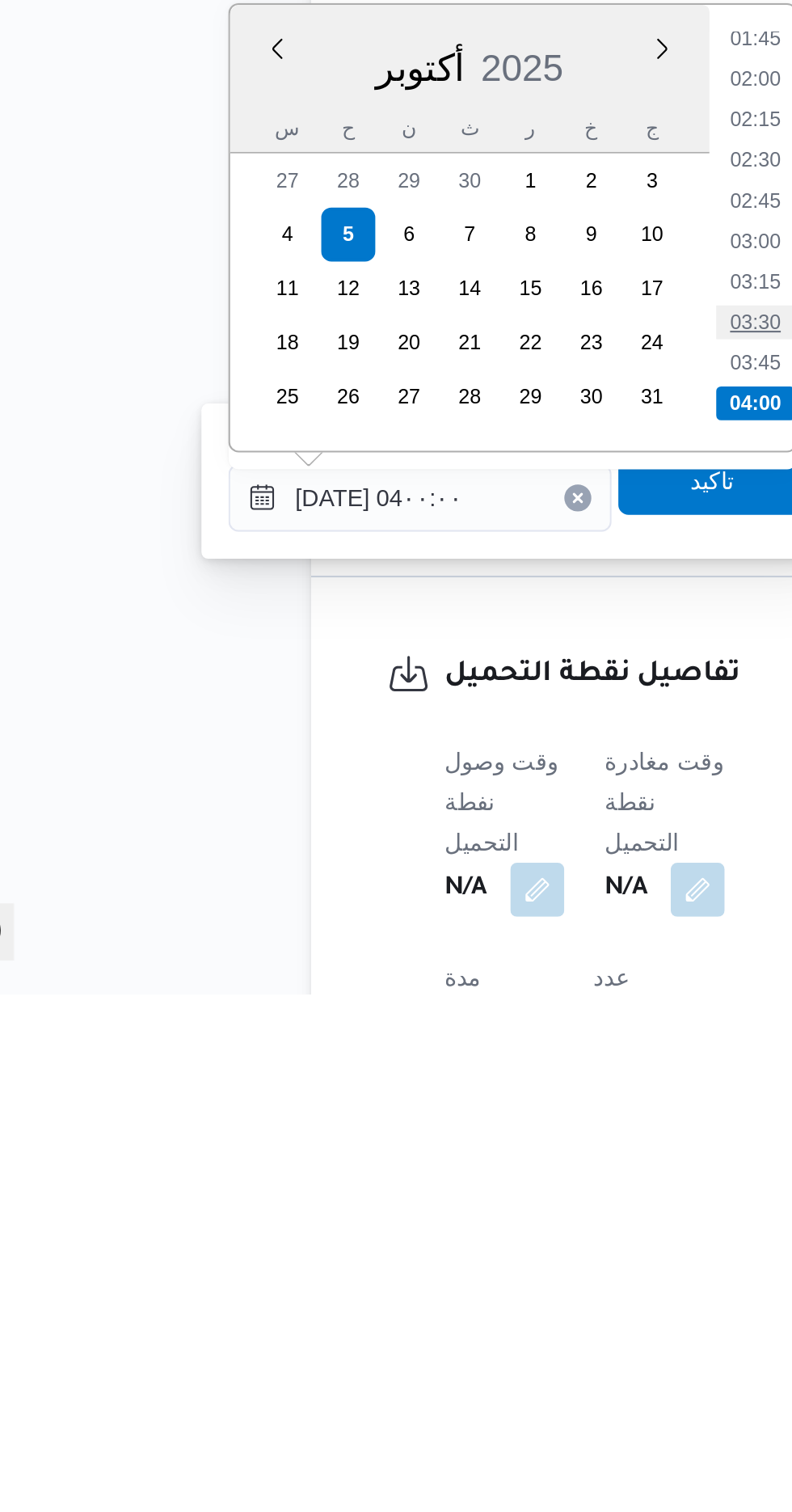
click at [425, 1188] on li "03:30" at bounding box center [423, 1190] width 37 height 16
type input "[DATE] ٠٣:٣٠"
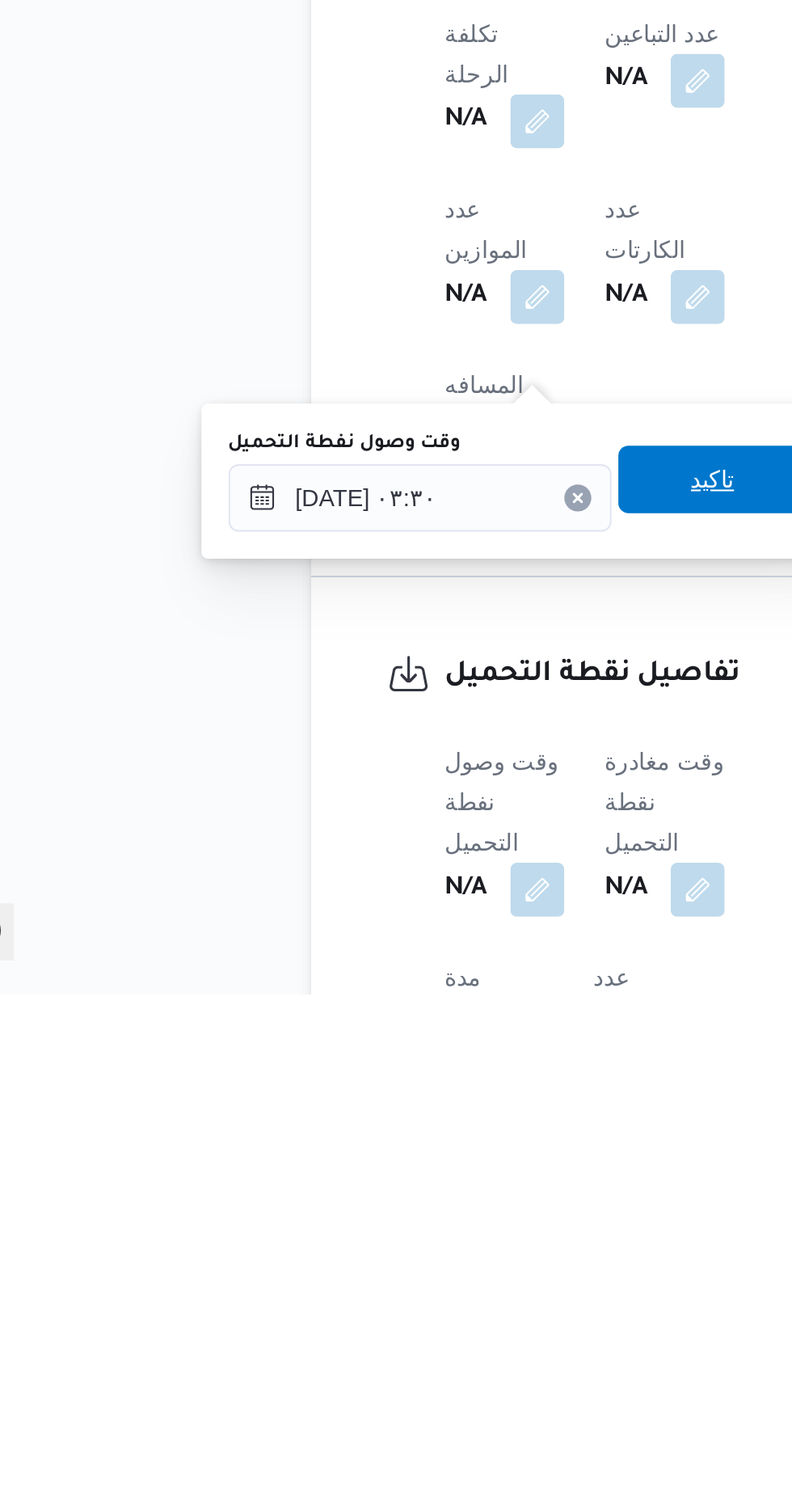
click at [405, 1270] on span "تاكيد" at bounding box center [402, 1266] width 21 height 19
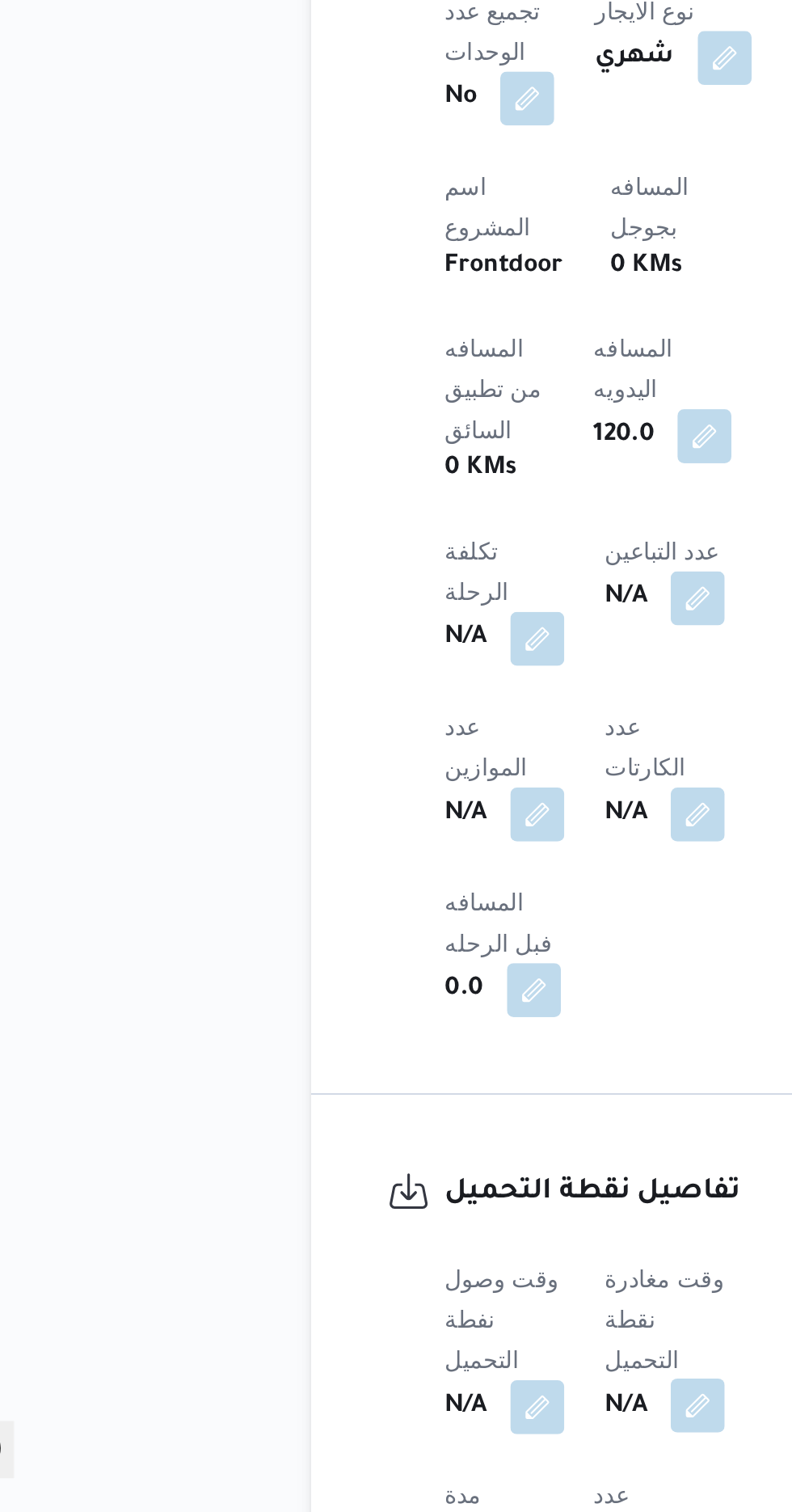
click at [401, 1448] on button "button" at bounding box center [395, 1461] width 26 height 26
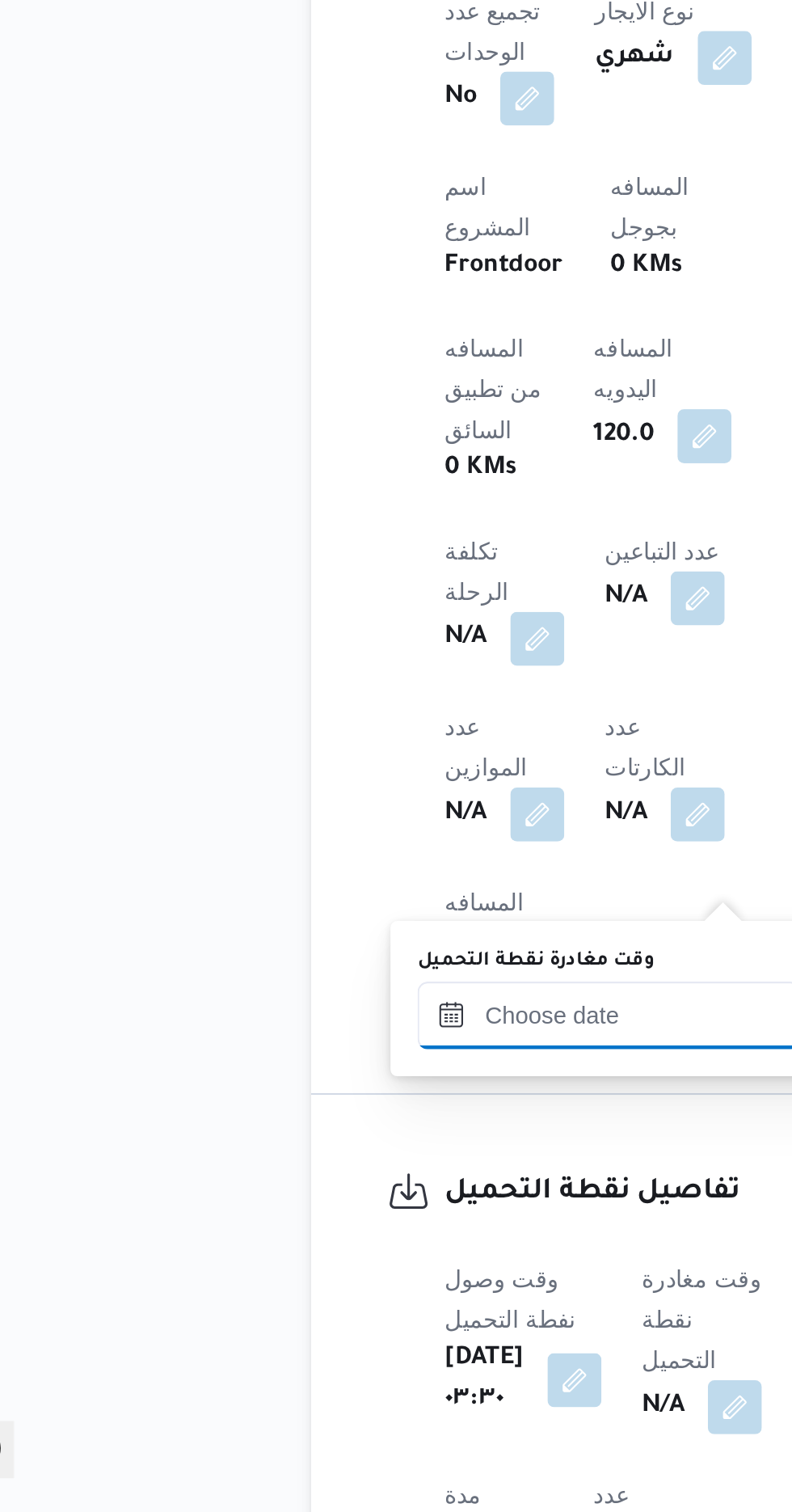
click at [343, 1268] on input "وقت مغادرة نقطة التحميل" at bounding box center [352, 1273] width 183 height 32
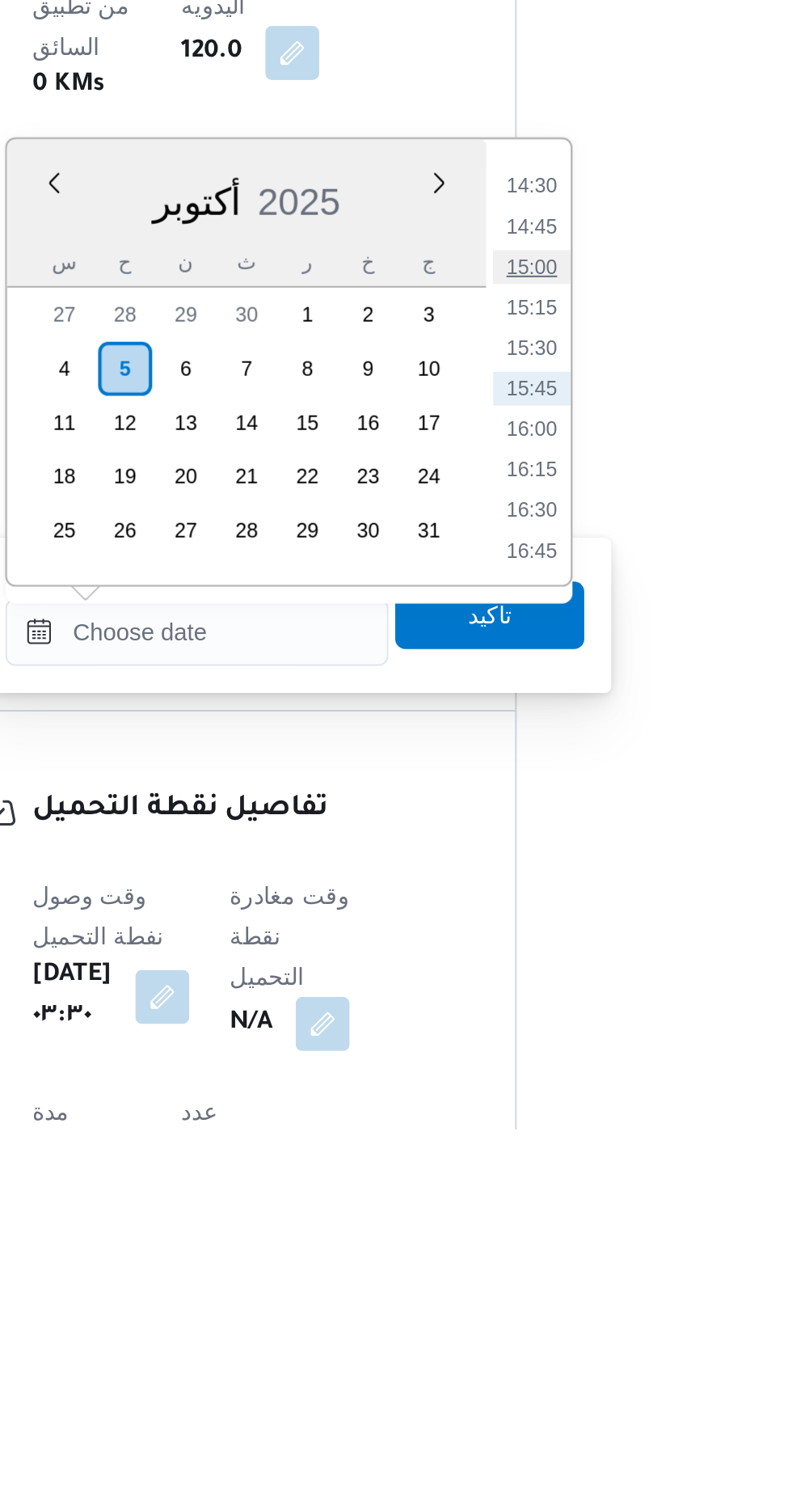
click at [523, 1101] on li "15:00" at bounding box center [513, 1099] width 37 height 16
type input "[DATE] ١٥:٠٠"
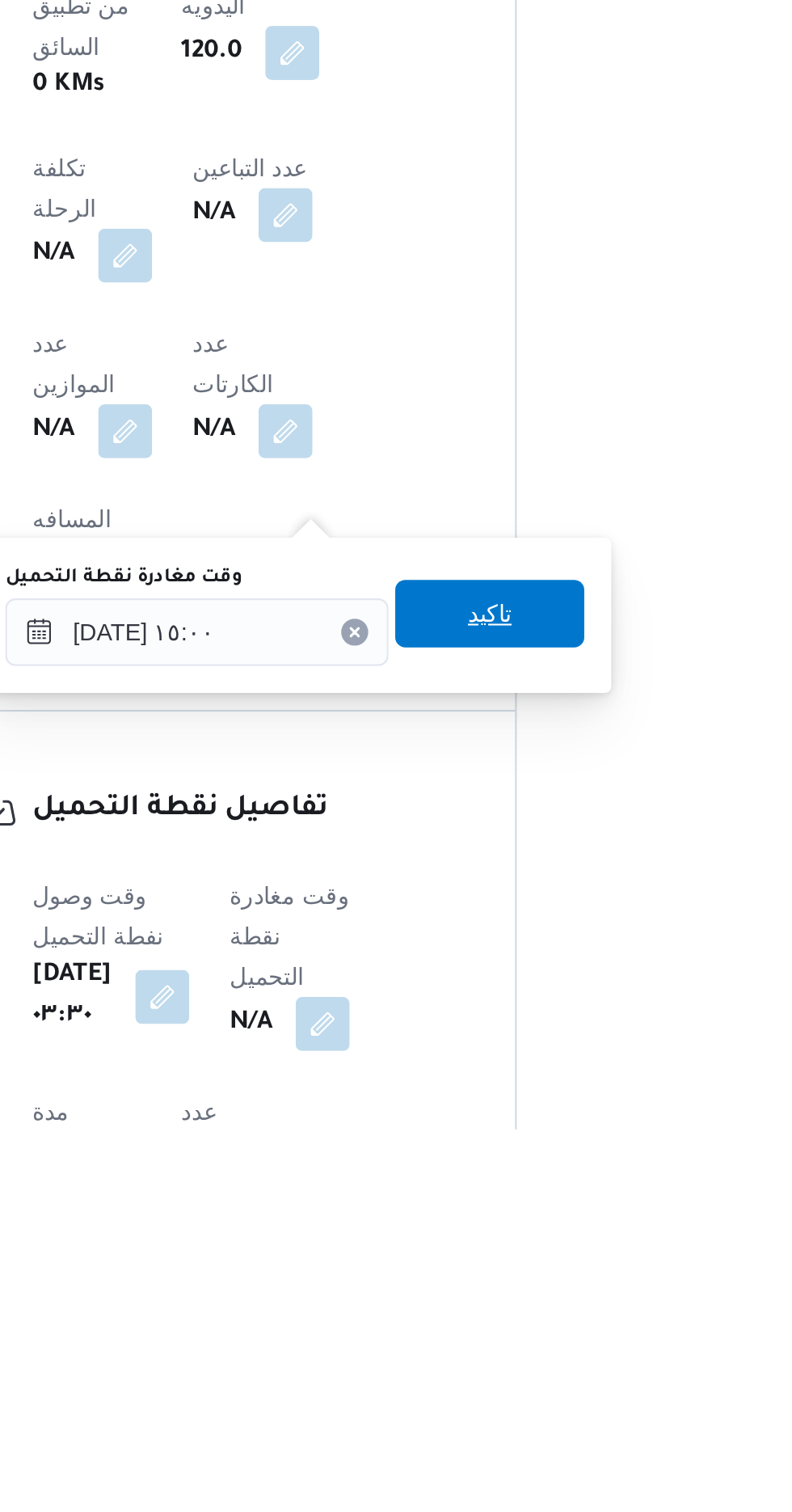
click at [503, 1264] on span "تاكيد" at bounding box center [493, 1266] width 21 height 19
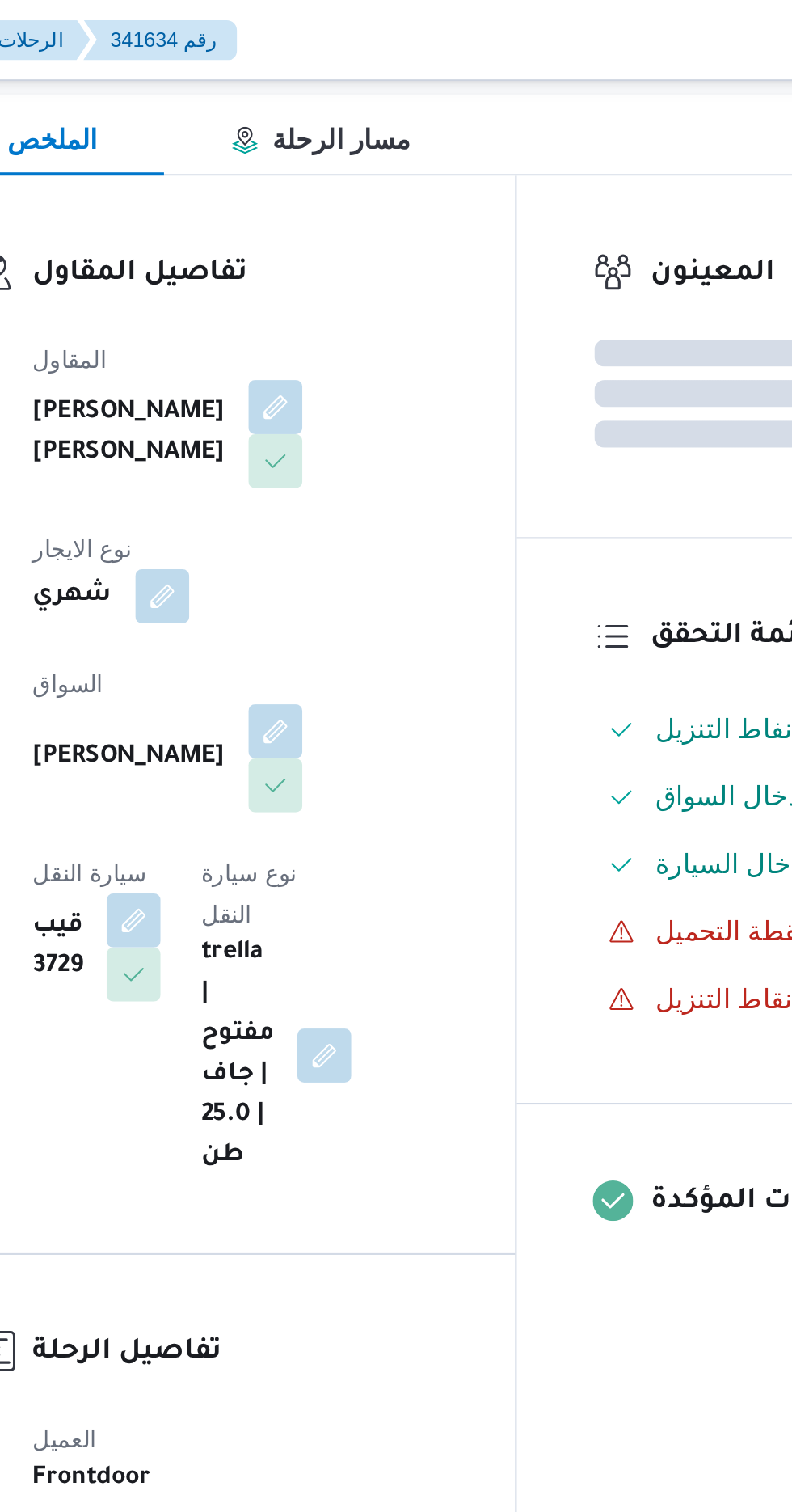
scroll to position [0, 0]
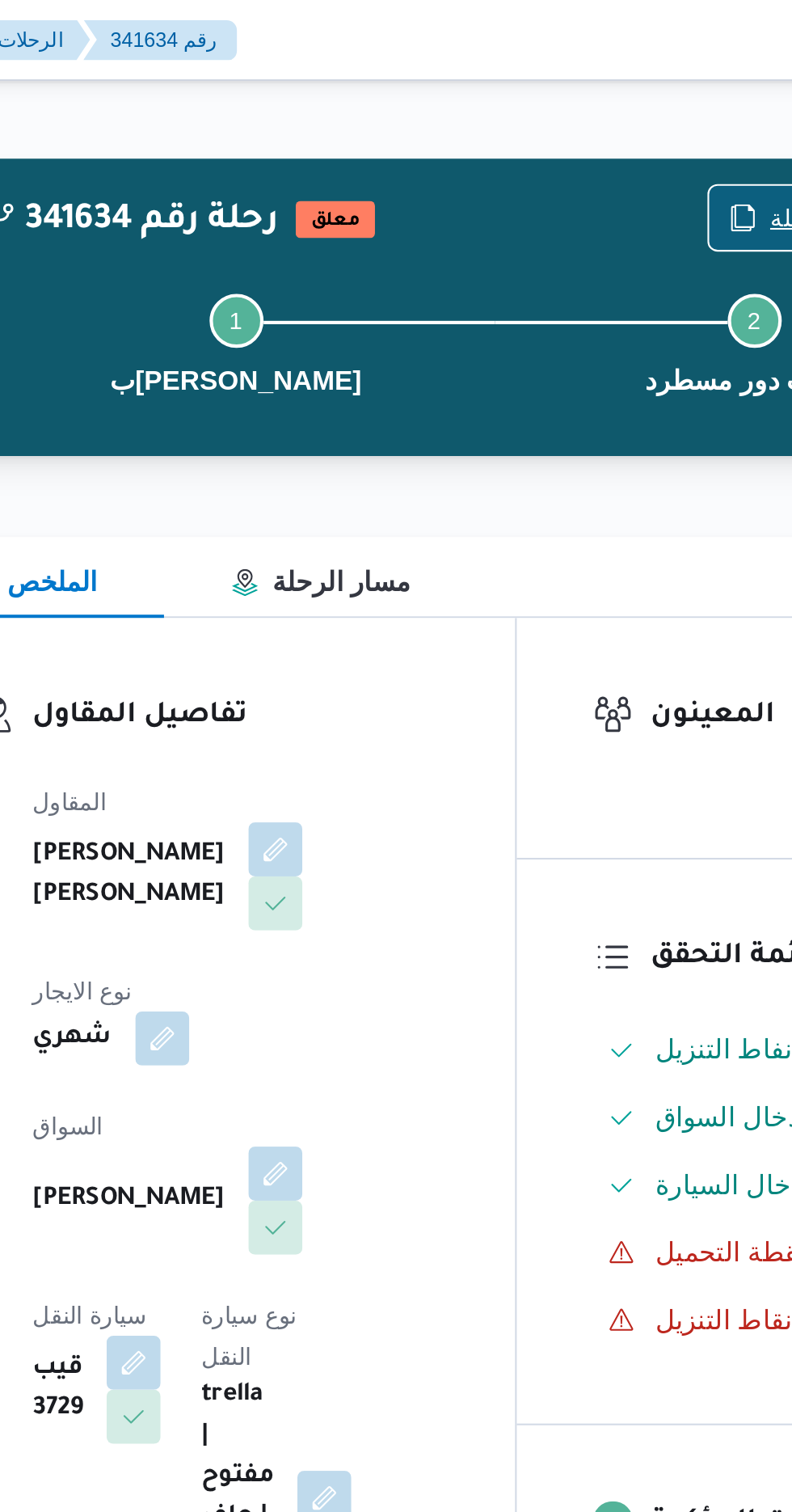
click at [622, 94] on span "نسخ الرحلة" at bounding box center [645, 105] width 93 height 31
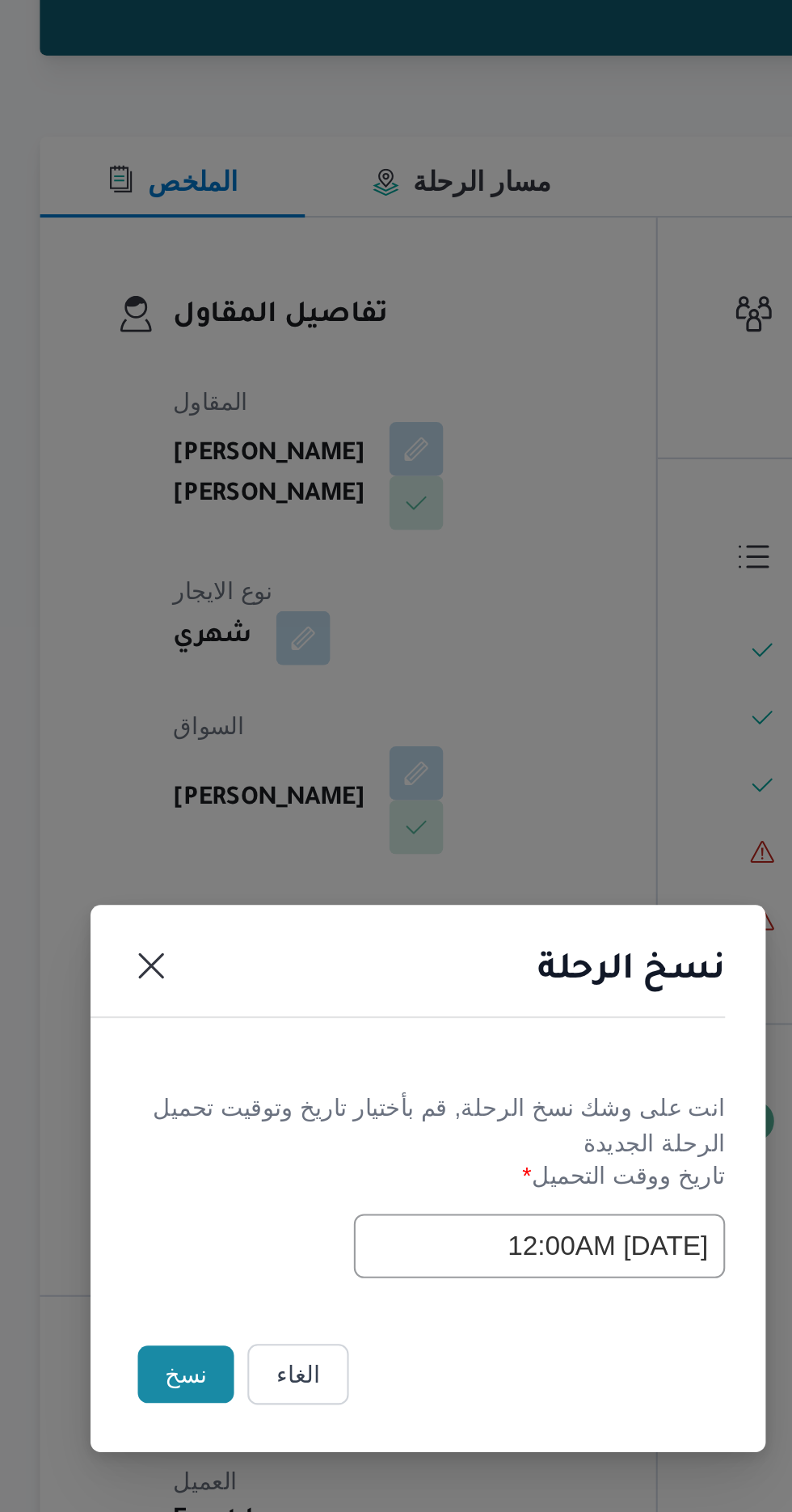
click at [279, 853] on button "نسخ" at bounding box center [280, 850] width 47 height 27
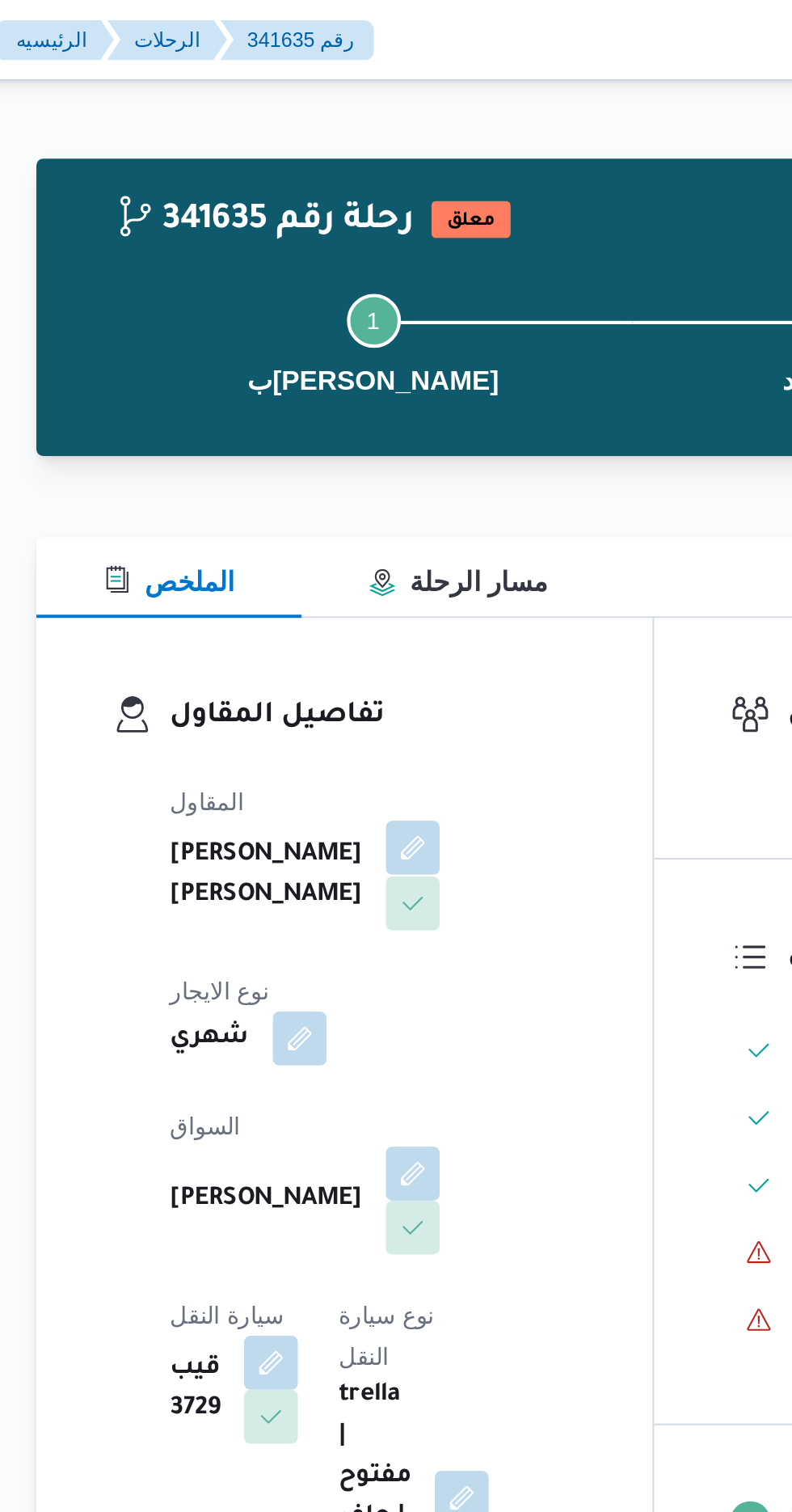
click at [377, 419] on button "button" at bounding box center [390, 405] width 26 height 26
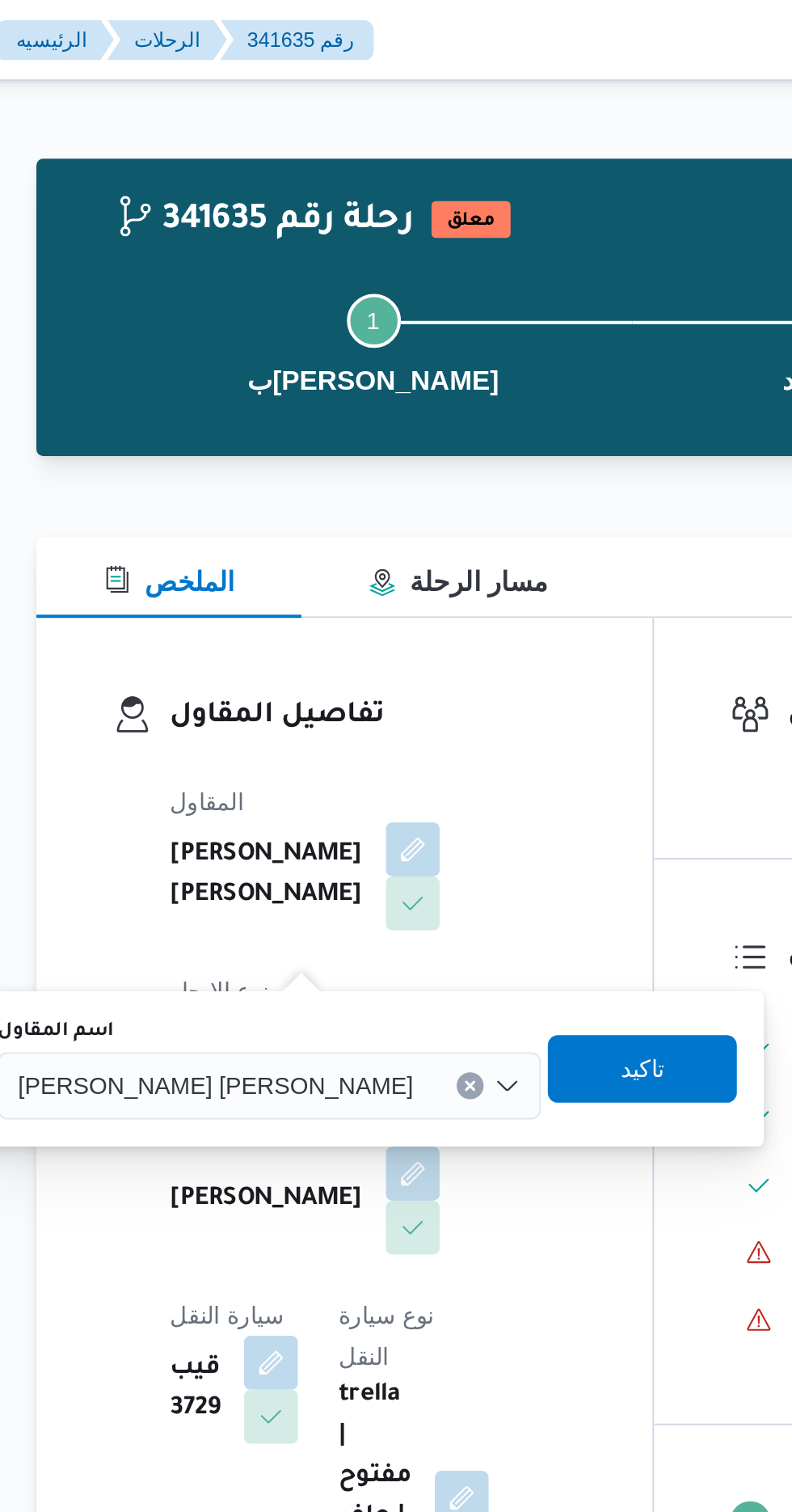
click at [288, 529] on div "[PERSON_NAME] [PERSON_NAME]" at bounding box center [322, 519] width 260 height 32
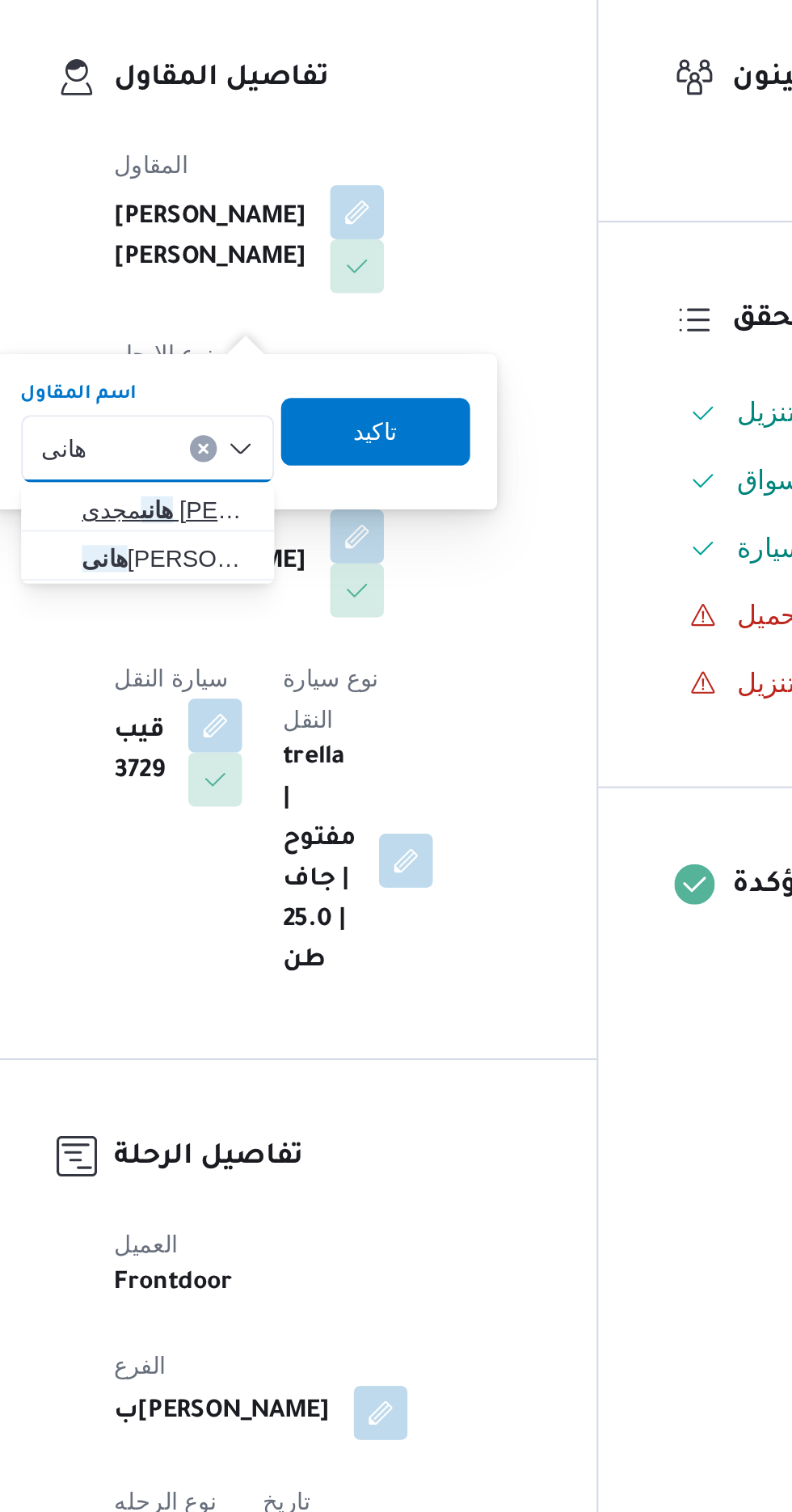
type input "هانى"
click at [321, 549] on span "[PERSON_NAME] [PERSON_NAME]" at bounding box center [300, 549] width 82 height 19
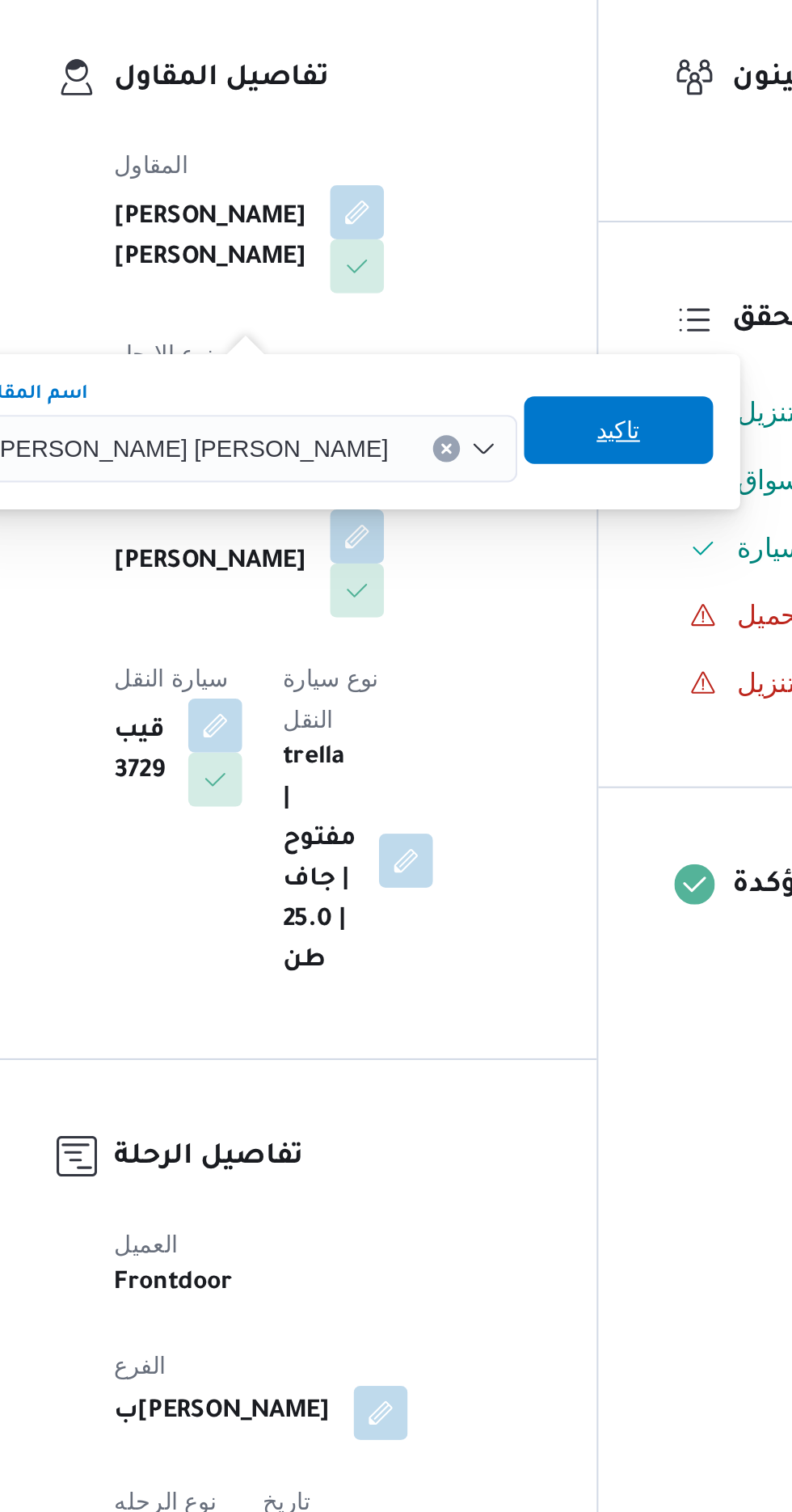
click at [470, 510] on span "تاكيد" at bounding box center [515, 510] width 90 height 32
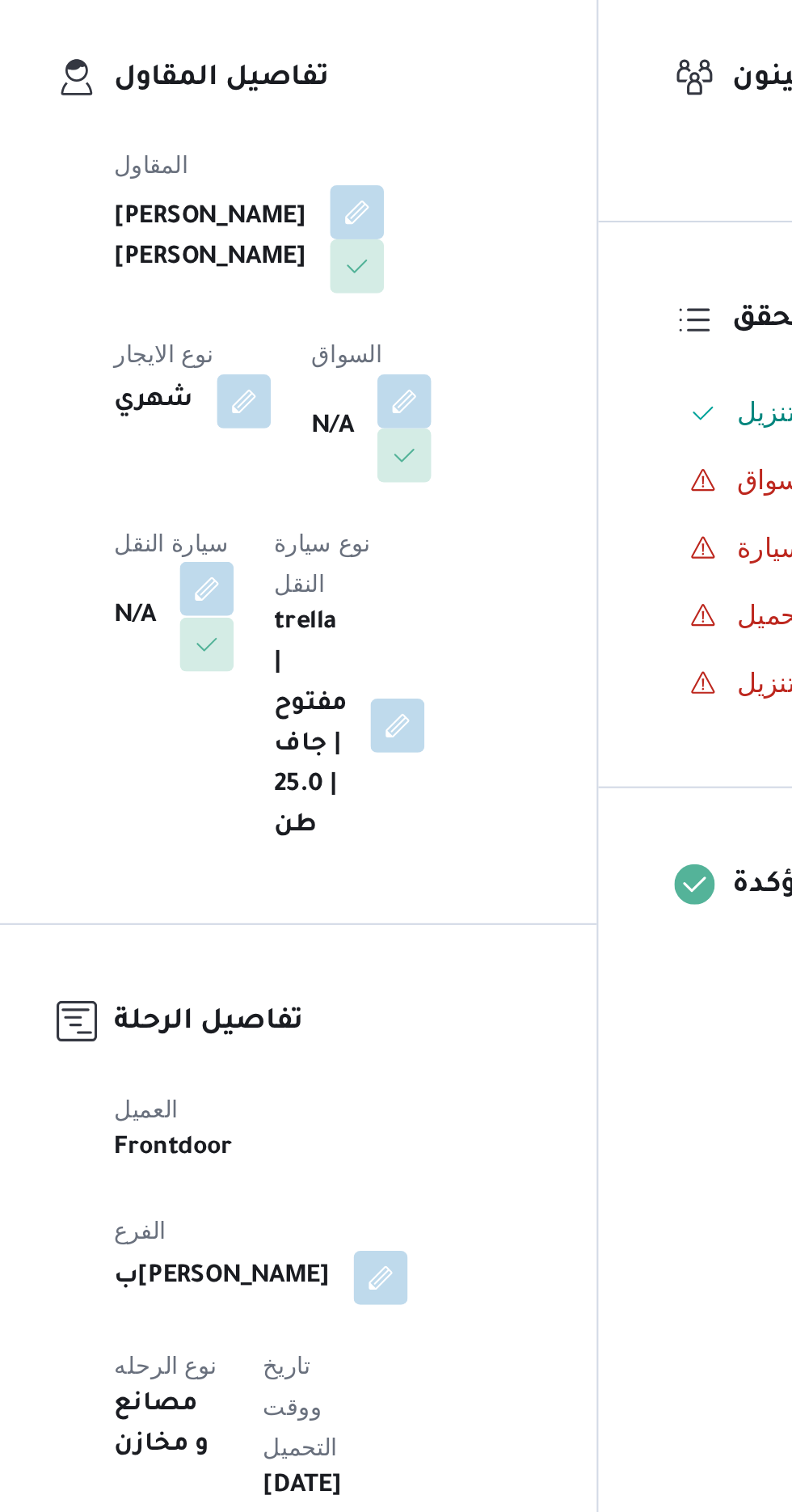
click at [332, 574] on button "button" at bounding box center [318, 587] width 26 height 26
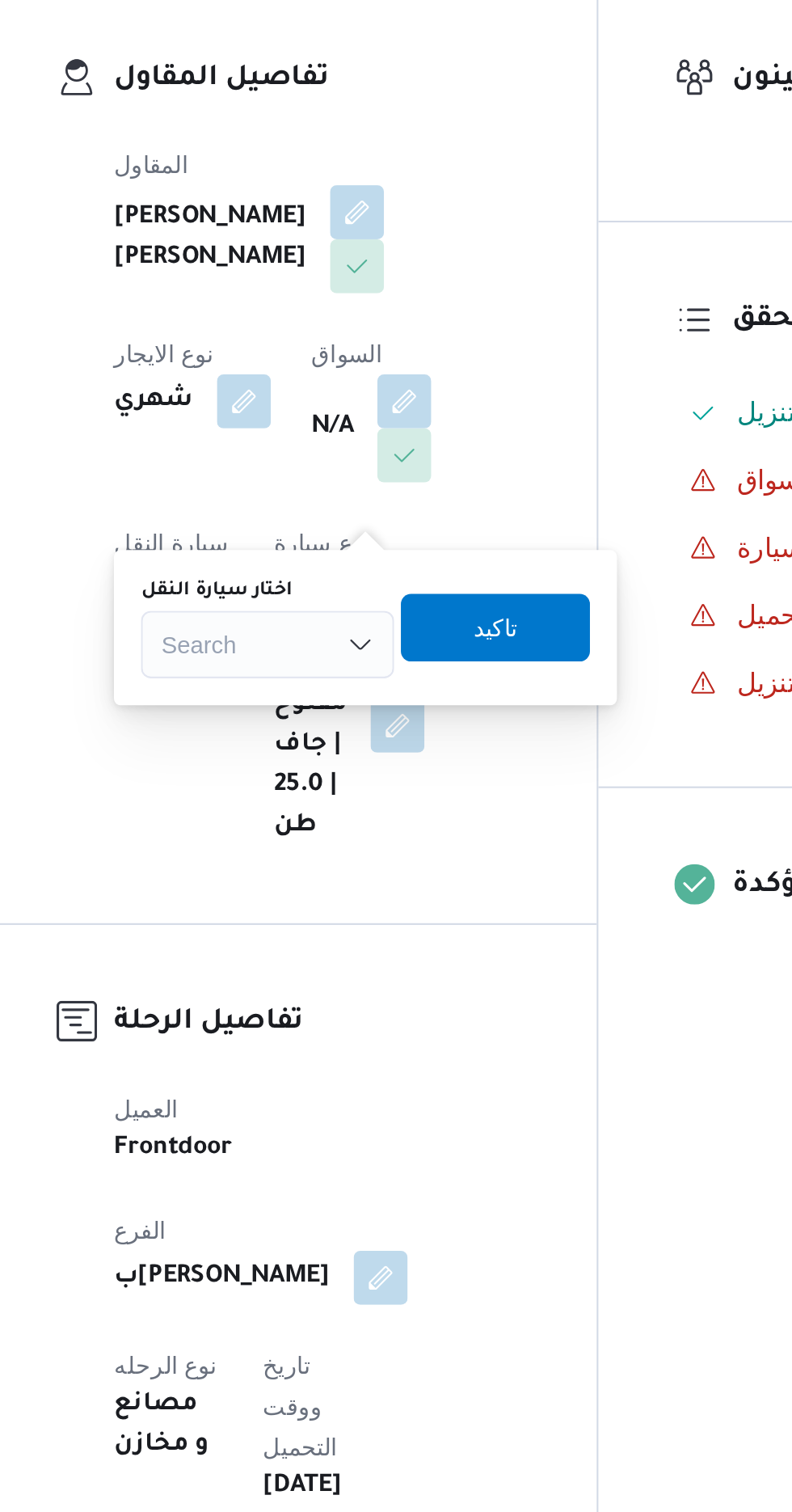
click at [374, 611] on div "Search" at bounding box center [347, 613] width 121 height 32
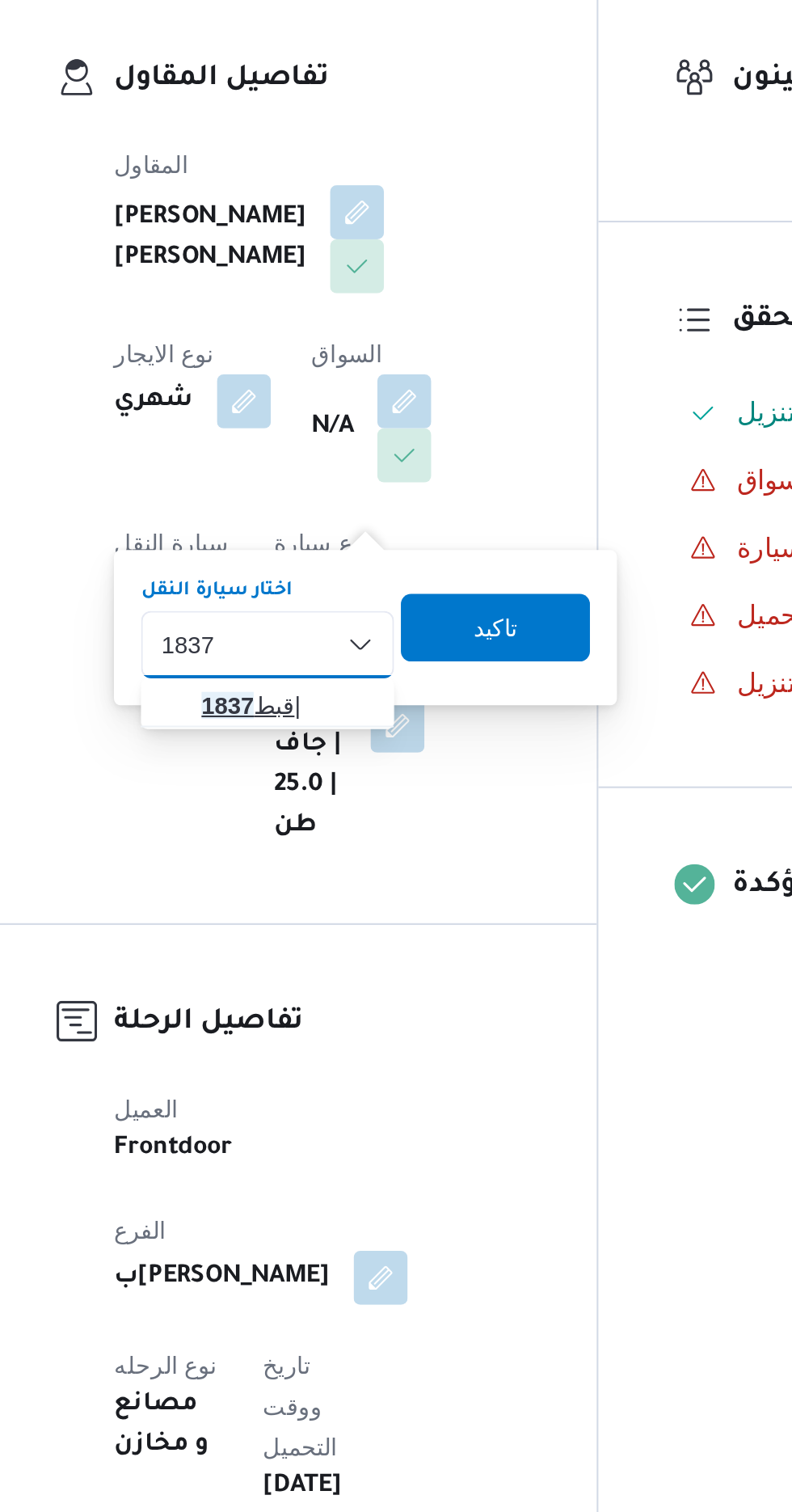
type input "1837"
click at [362, 644] on span "قبط 1837 |" at bounding box center [357, 643] width 82 height 19
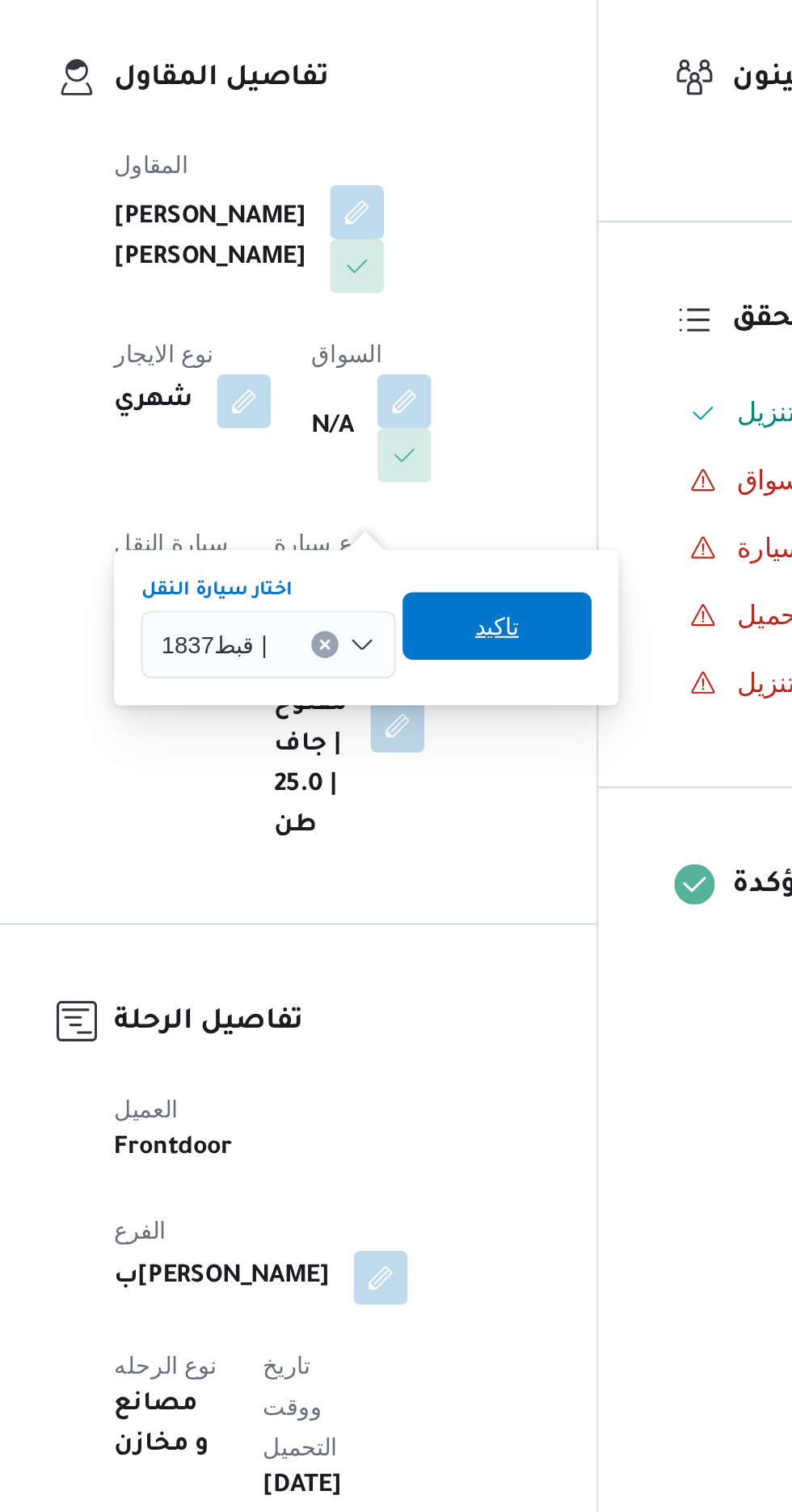
click at [475, 610] on span "تاكيد" at bounding box center [457, 604] width 90 height 32
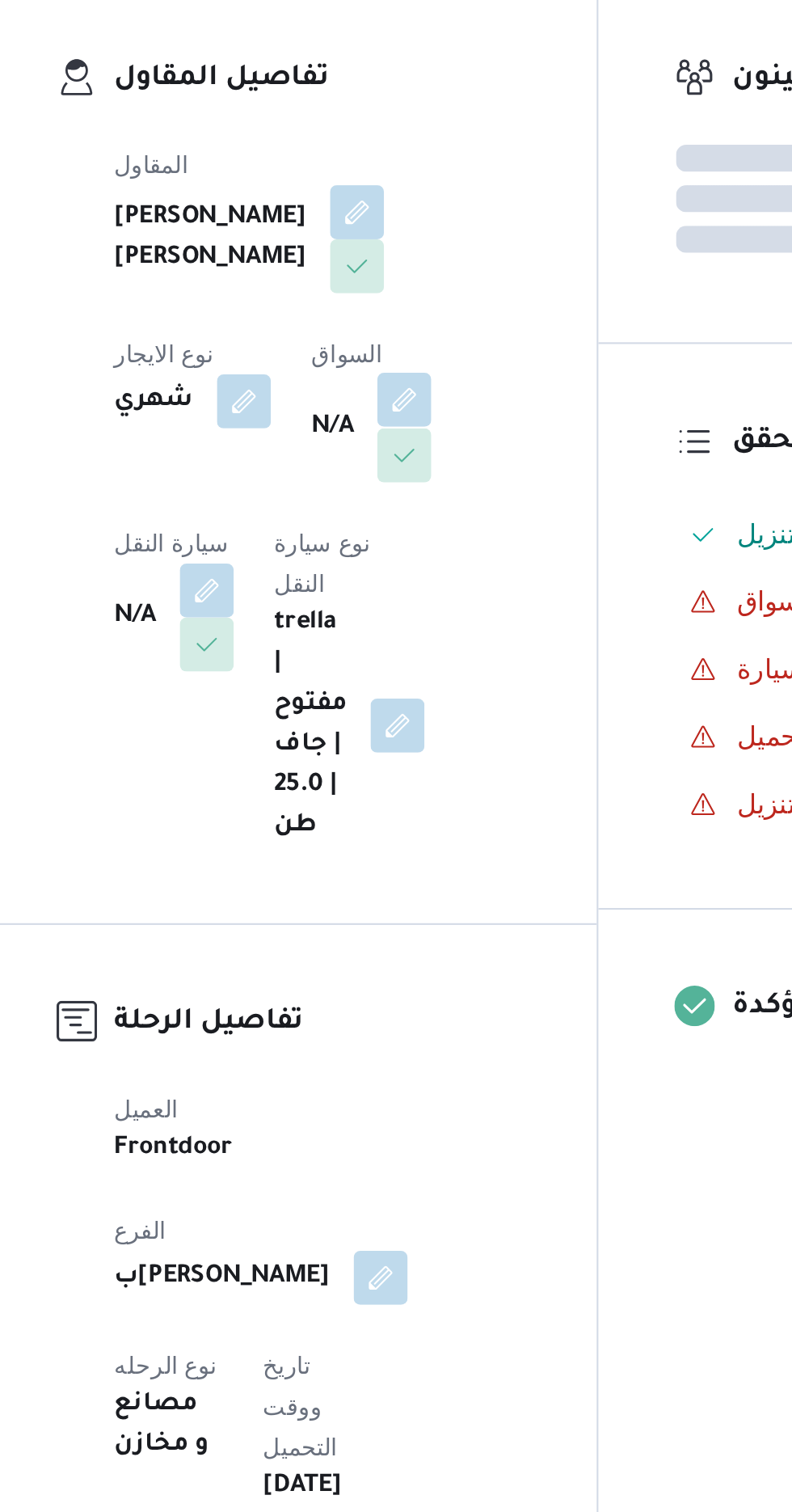
click at [400, 509] on button "button" at bounding box center [413, 497] width 26 height 26
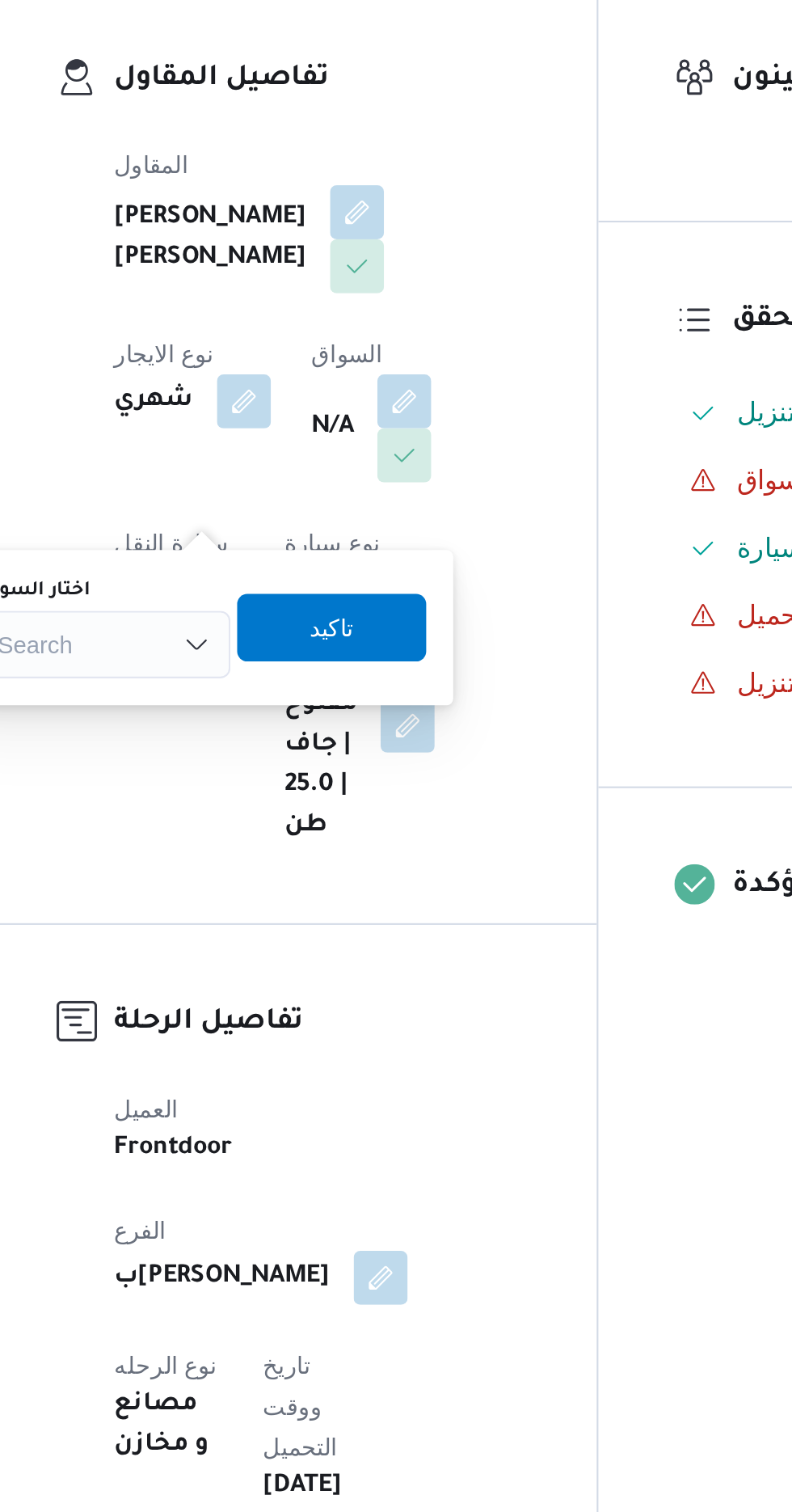
click at [299, 614] on div "Search" at bounding box center [269, 613] width 121 height 32
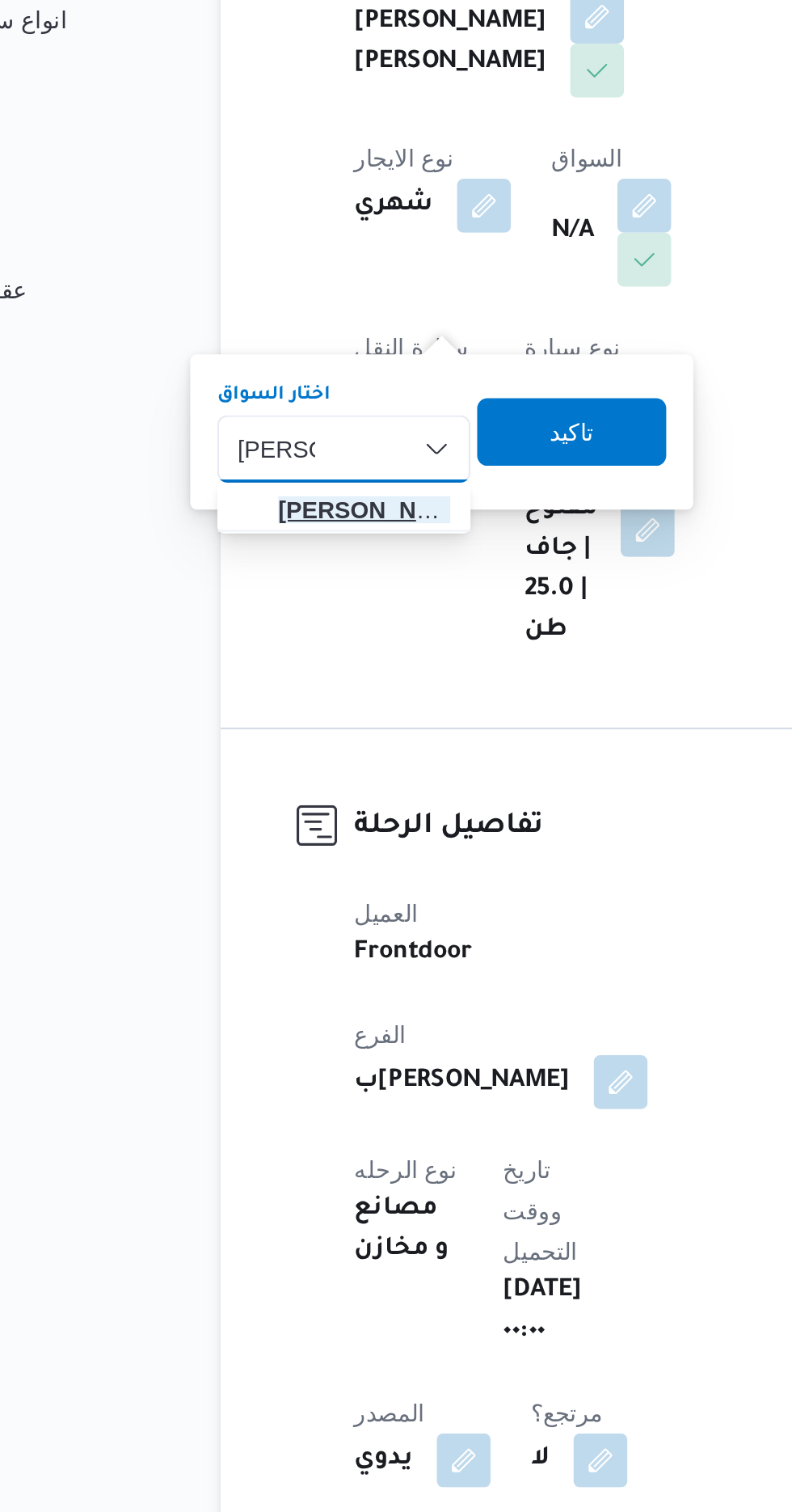
type input "[PERSON_NAME]"
click at [295, 642] on mark "[PERSON_NAME]" at bounding box center [285, 642] width 95 height 13
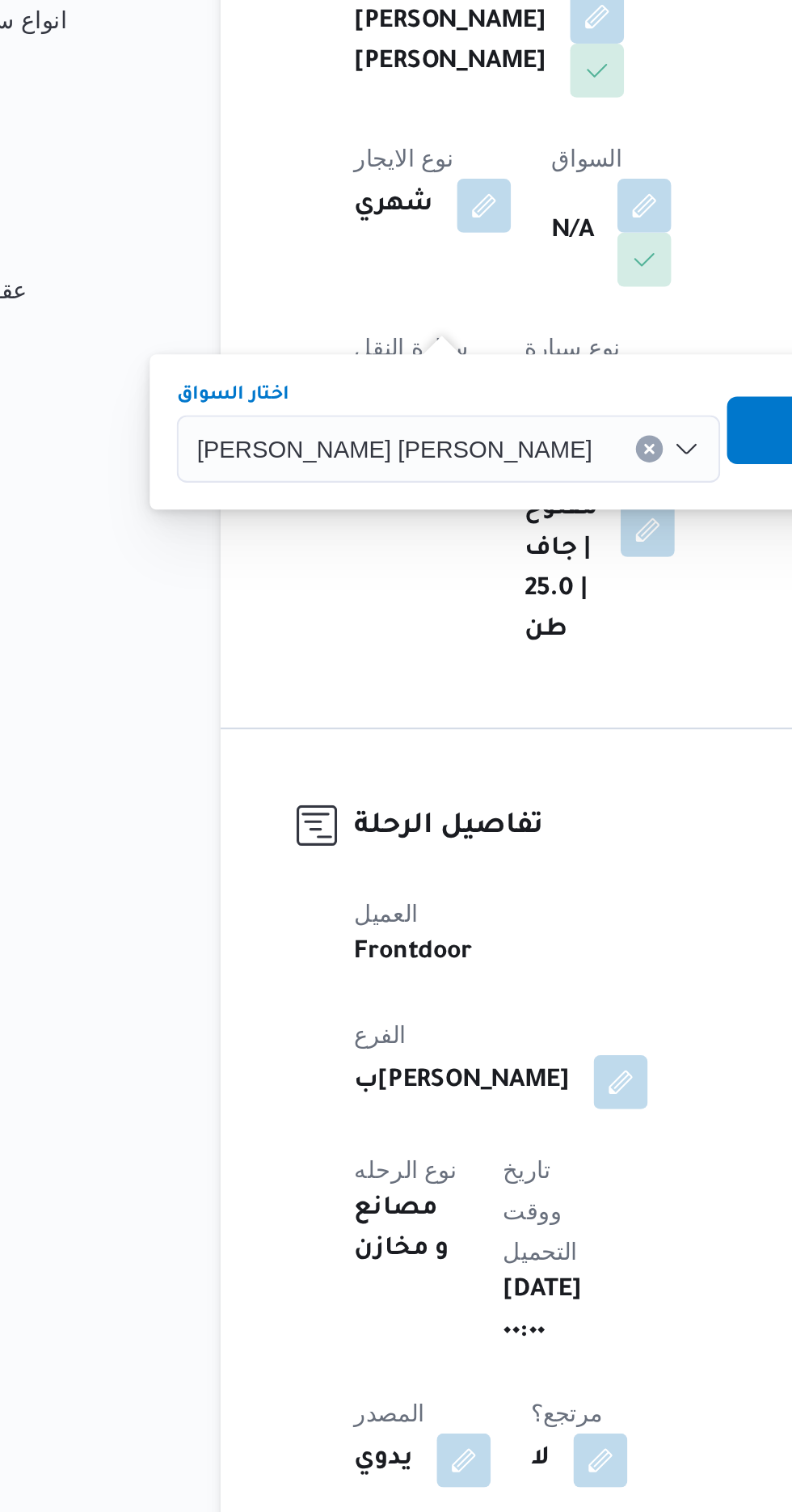
click at [488, 605] on span "تاكيد" at bounding box center [498, 605] width 21 height 19
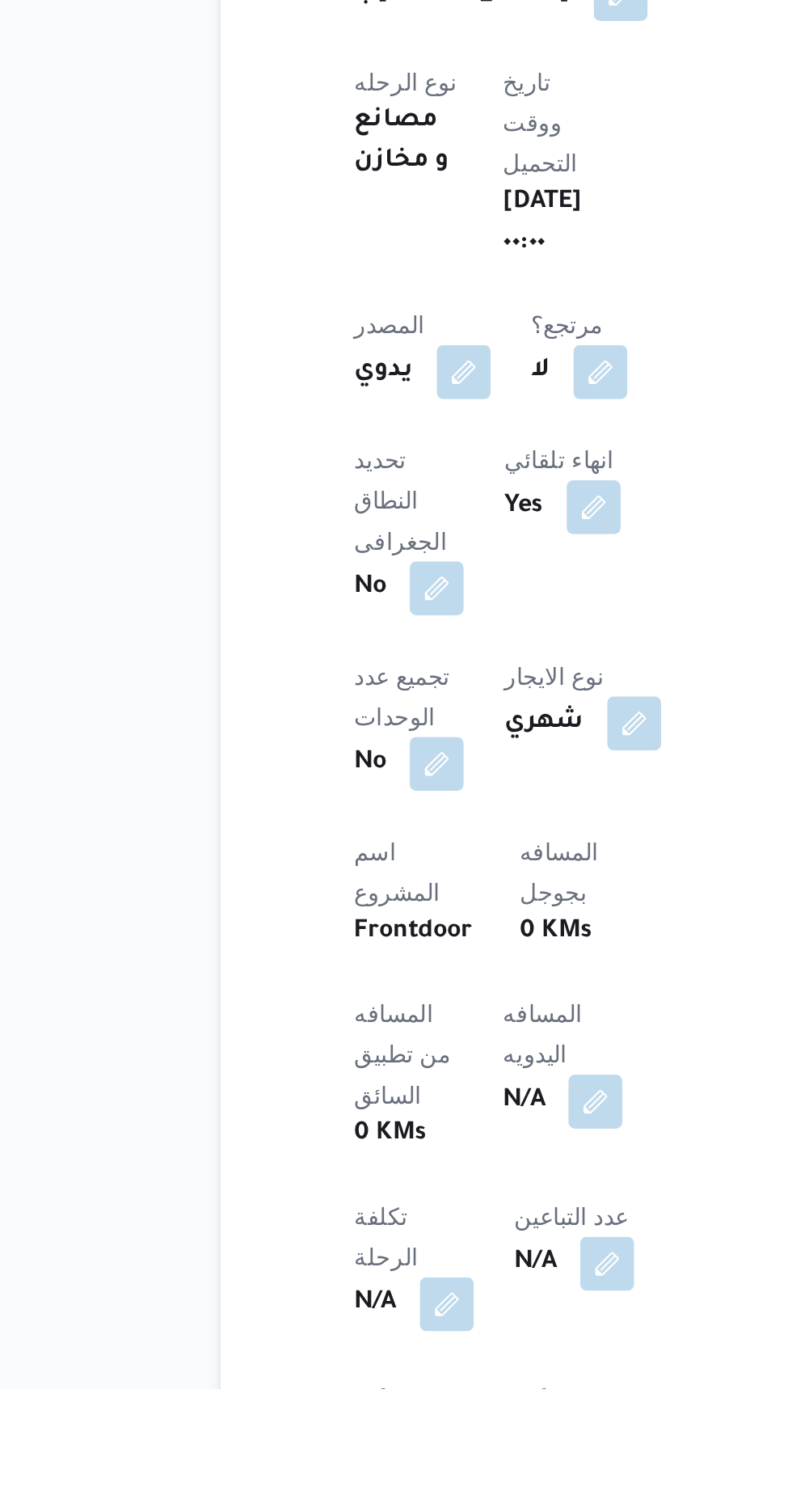
scroll to position [140, 0]
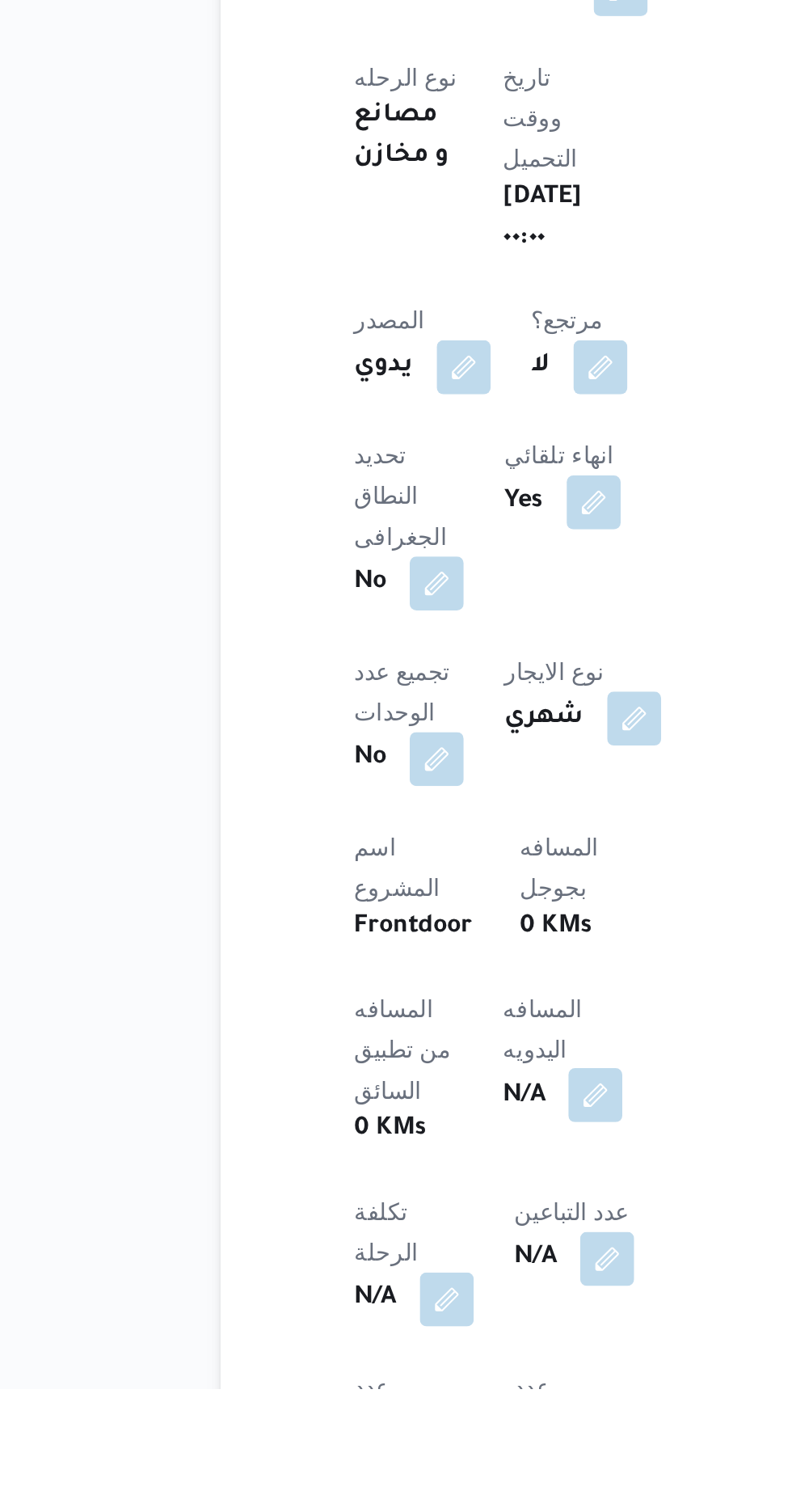
click at [376, 1359] on button "button" at bounding box center [389, 1371] width 26 height 26
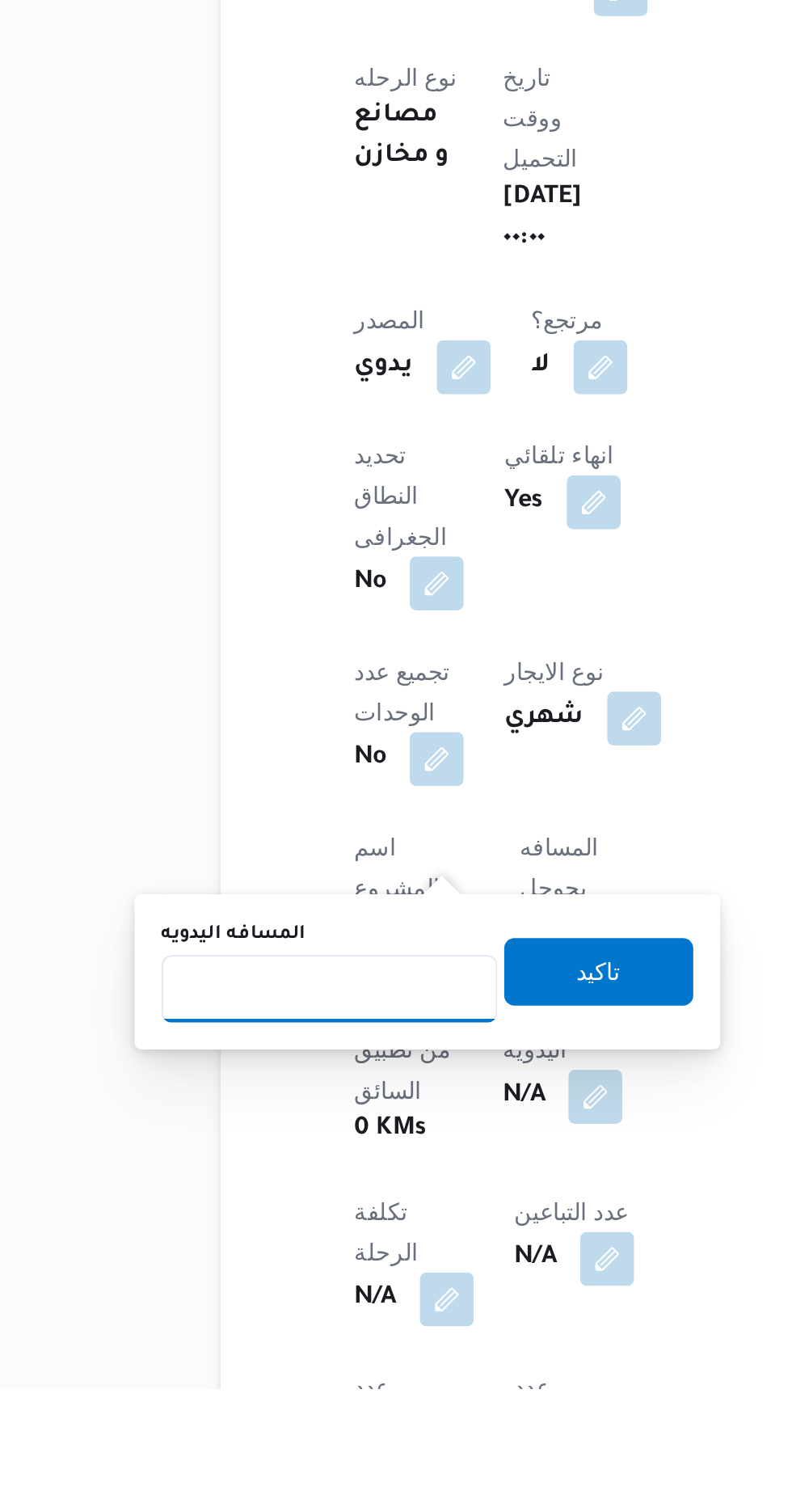
click at [299, 1320] on input "المسافه اليدويه" at bounding box center [263, 1320] width 161 height 32
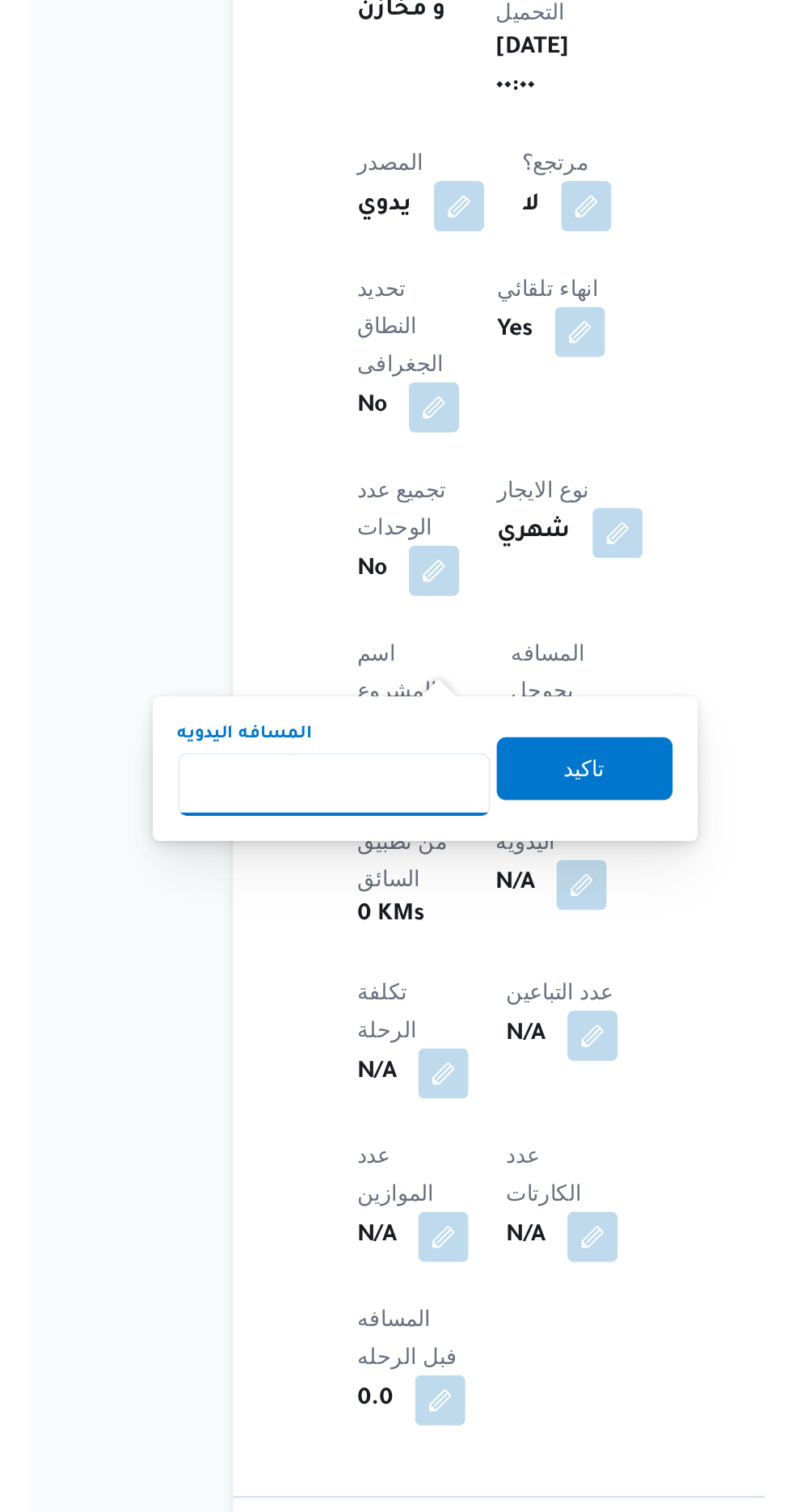
scroll to position [264, 0]
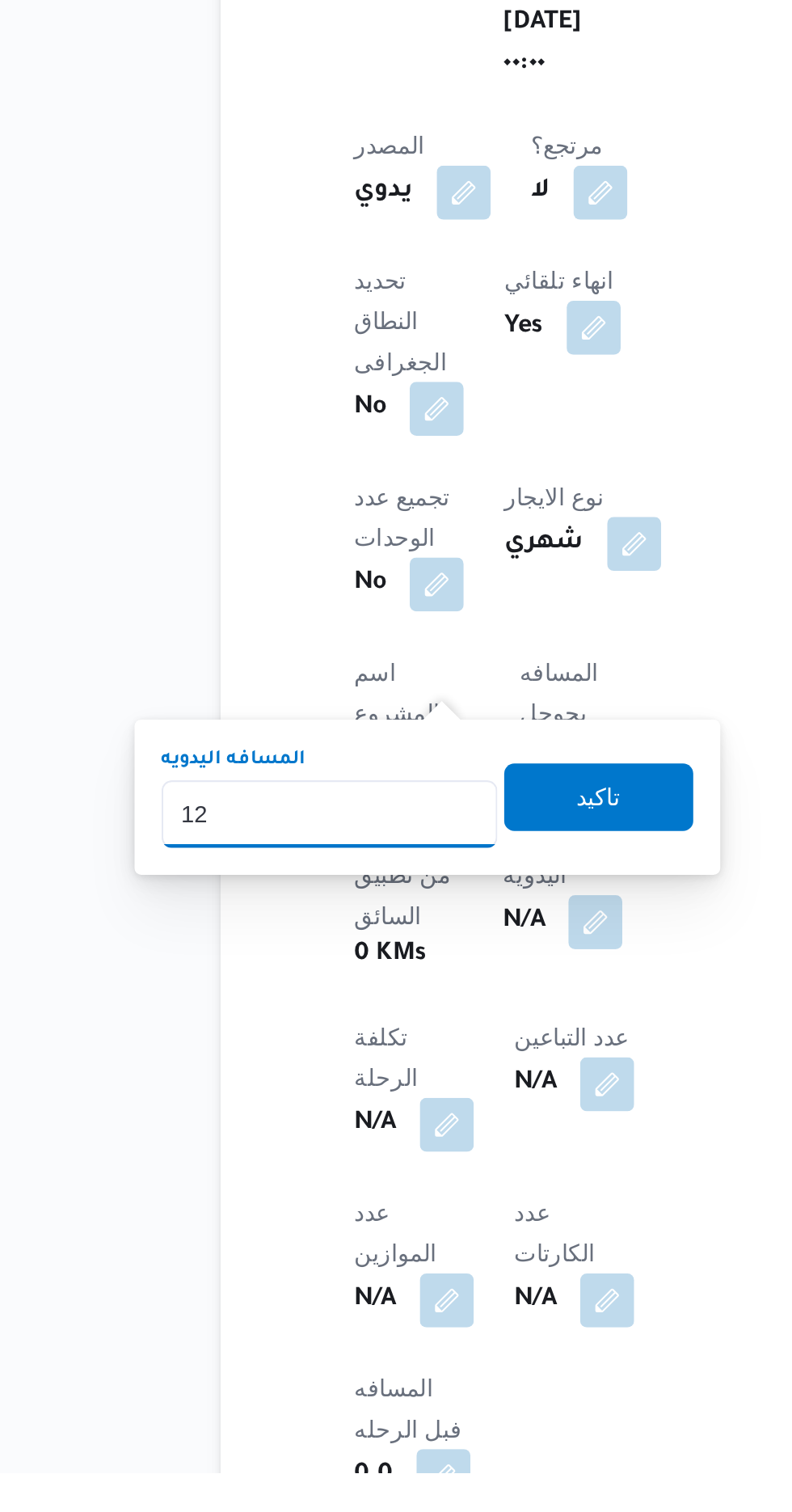
type input "120"
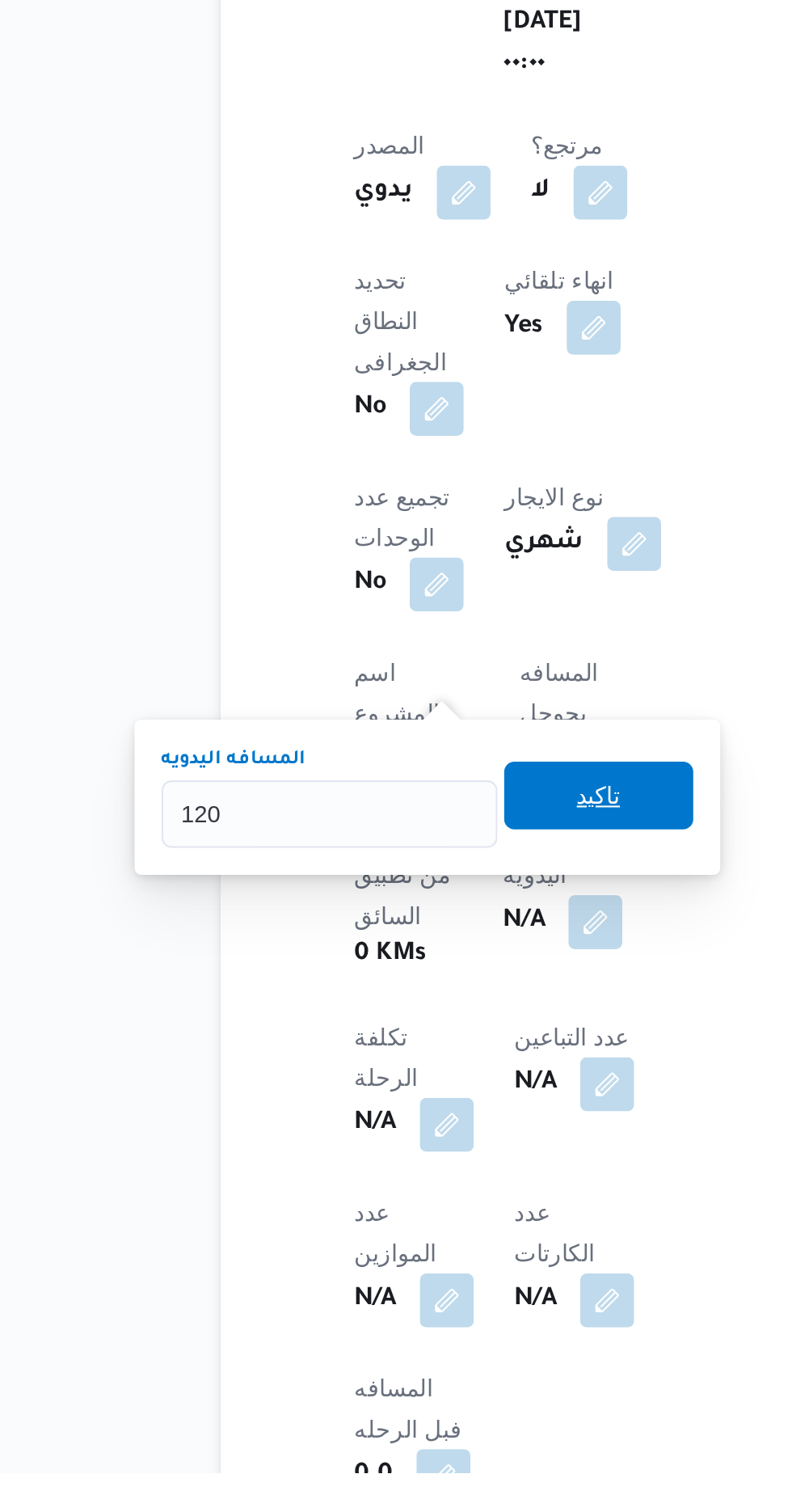
click at [428, 1188] on span "تاكيد" at bounding box center [391, 1187] width 90 height 32
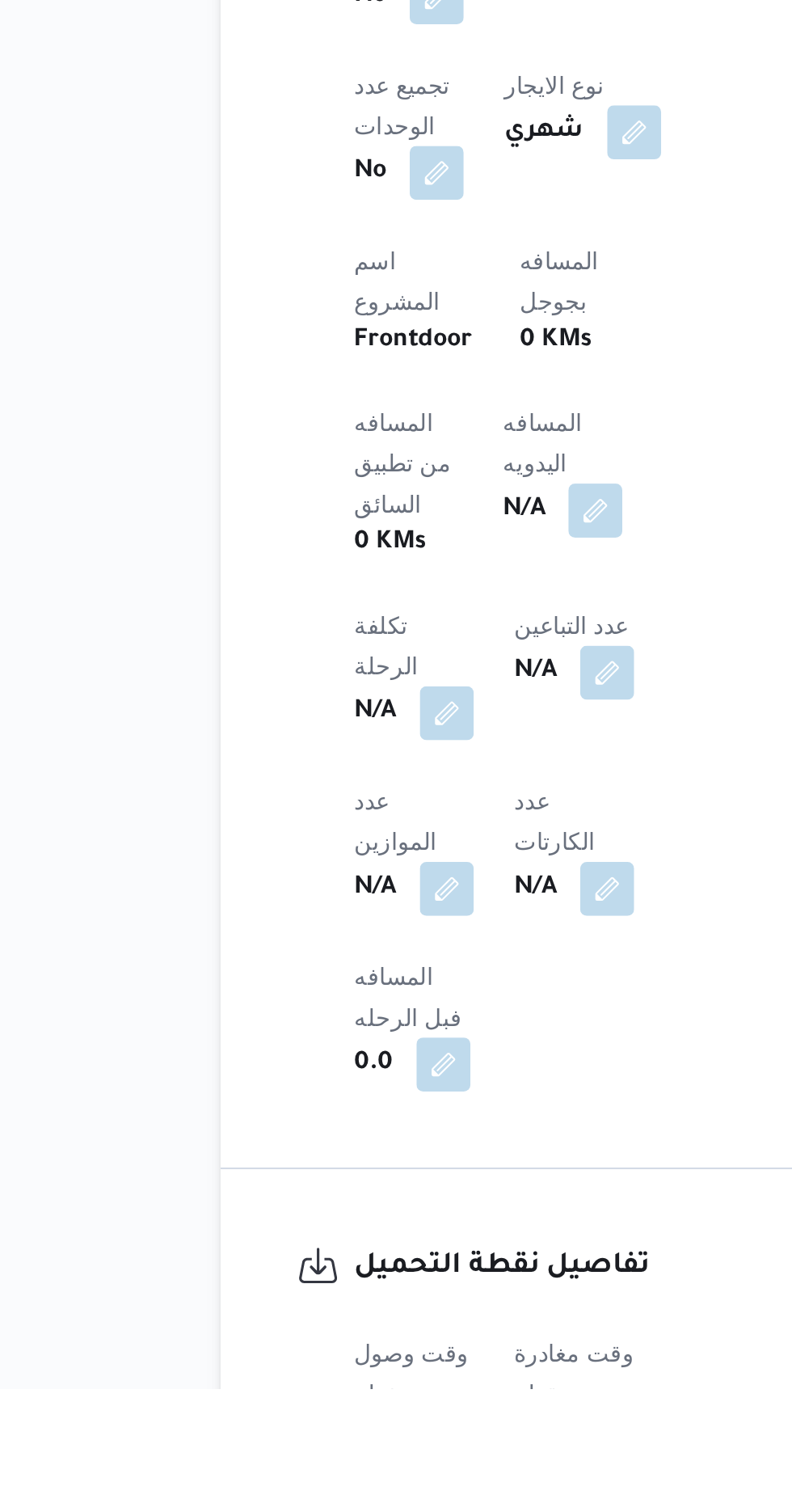
scroll to position [421, 0]
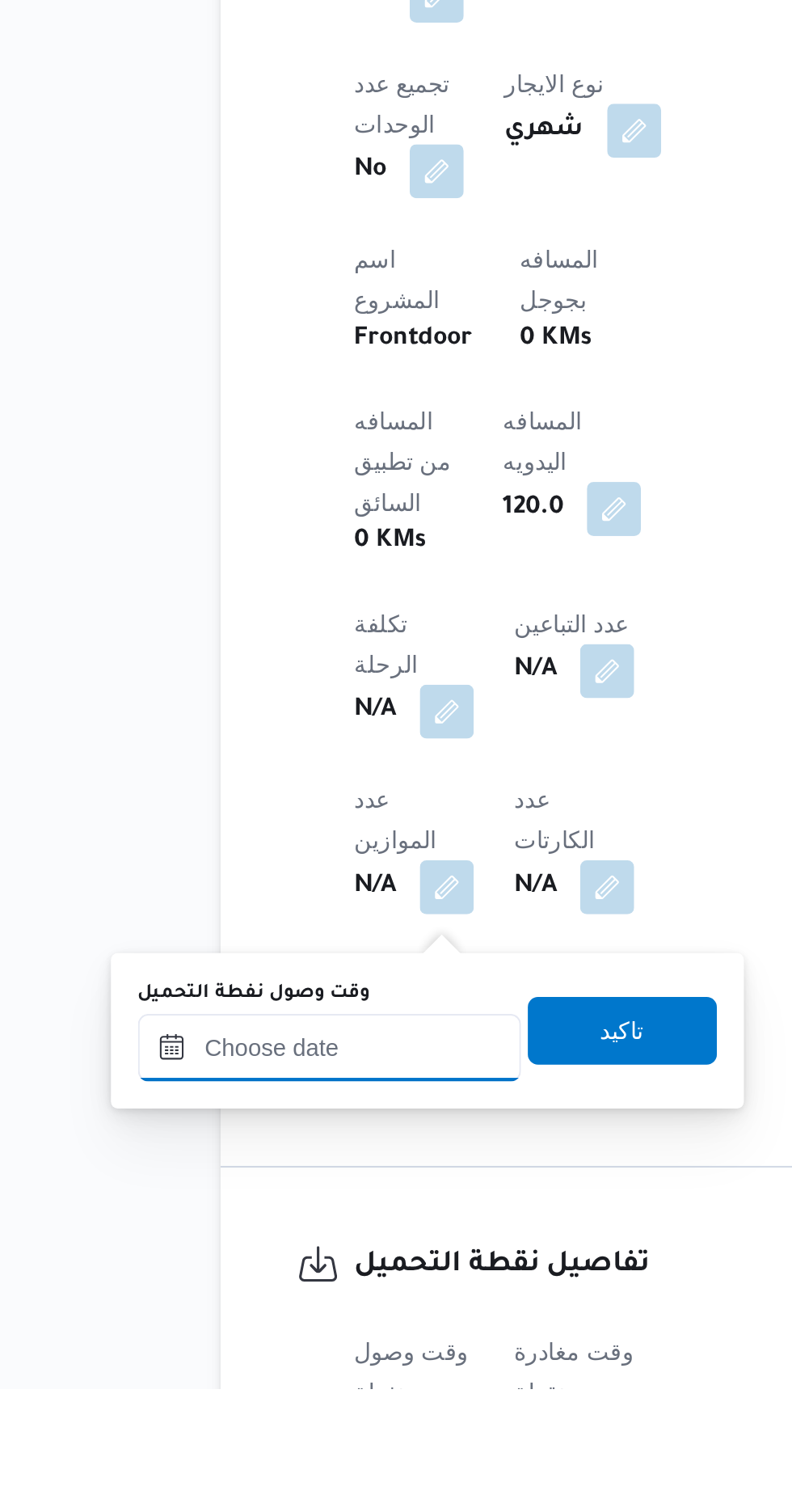
click at [297, 1349] on input "وقت وصول نفطة التحميل" at bounding box center [262, 1348] width 183 height 32
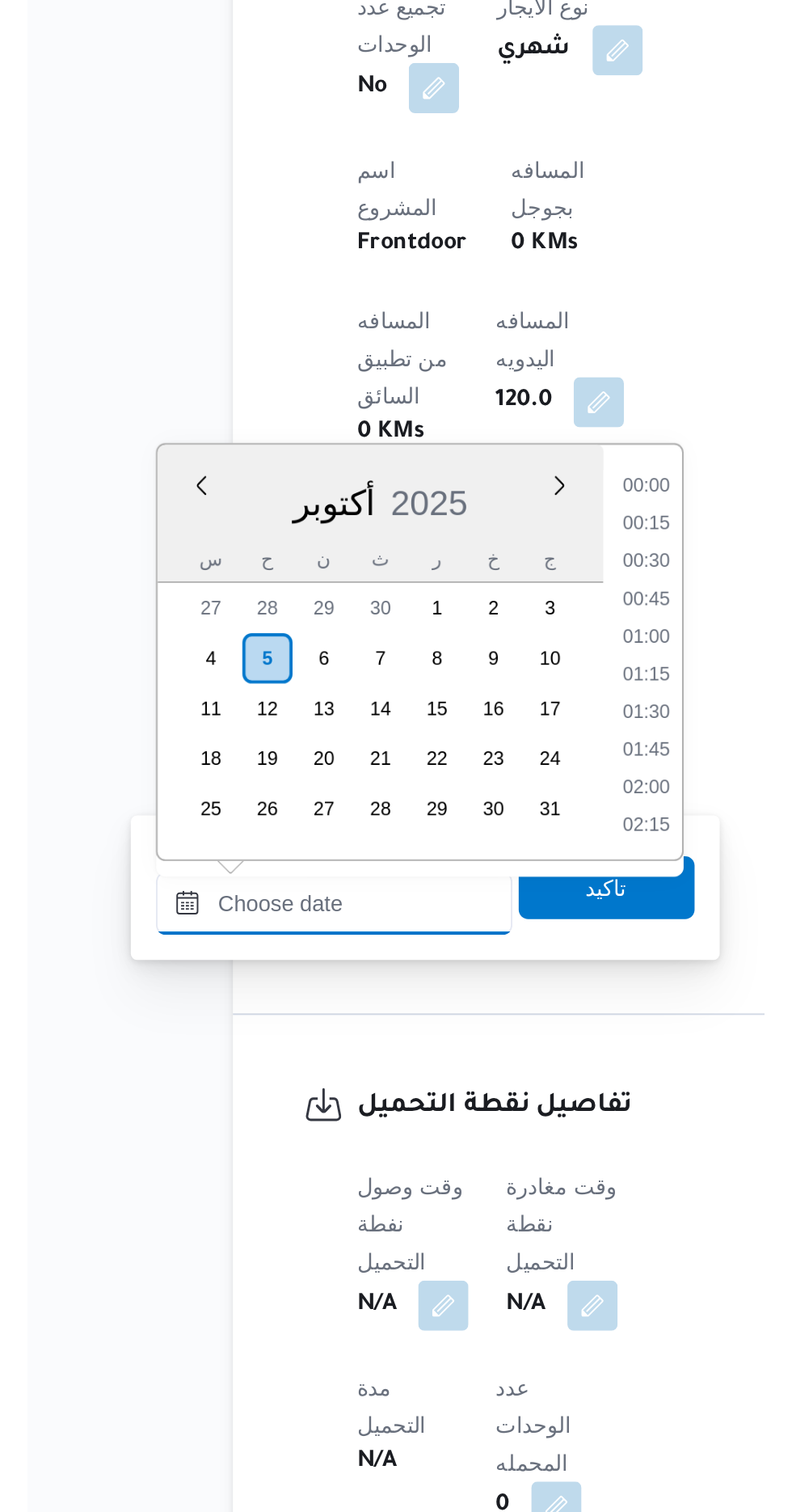
scroll to position [493, 0]
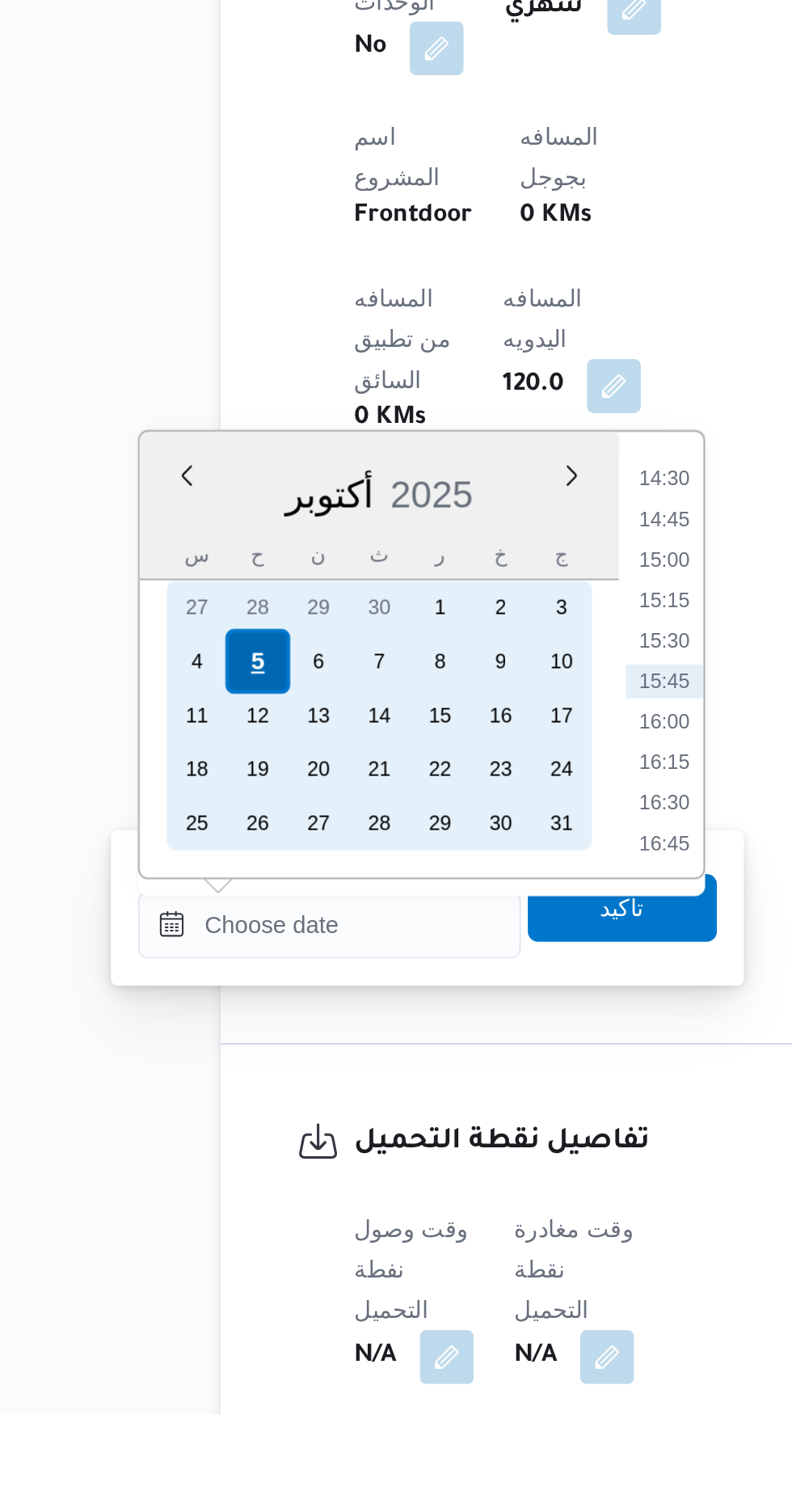
click at [227, 1149] on div "5" at bounding box center [227, 1151] width 31 height 31
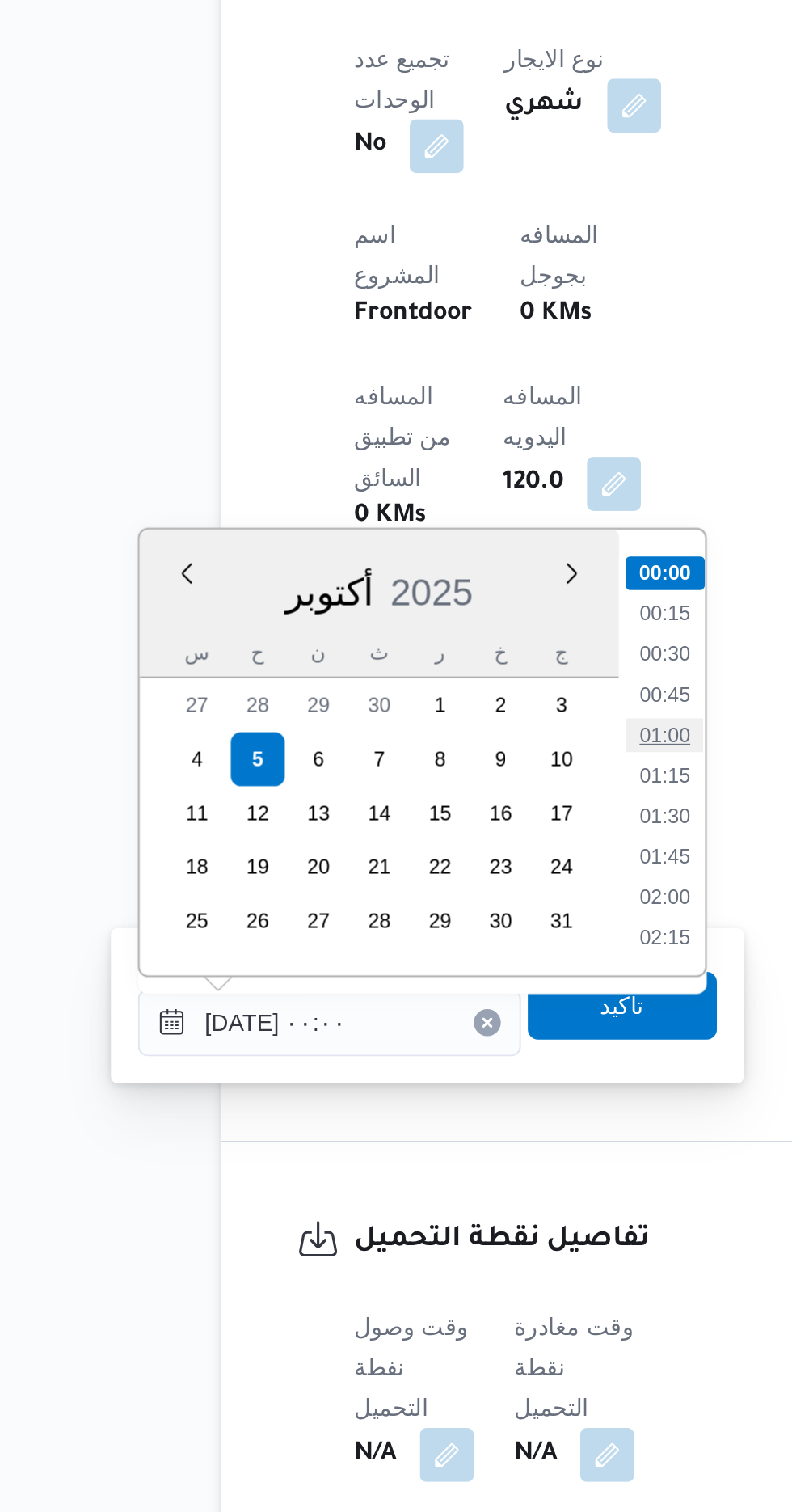
click at [424, 1137] on li "01:00" at bounding box center [423, 1140] width 37 height 16
type input "[DATE] ٠١:٠٠"
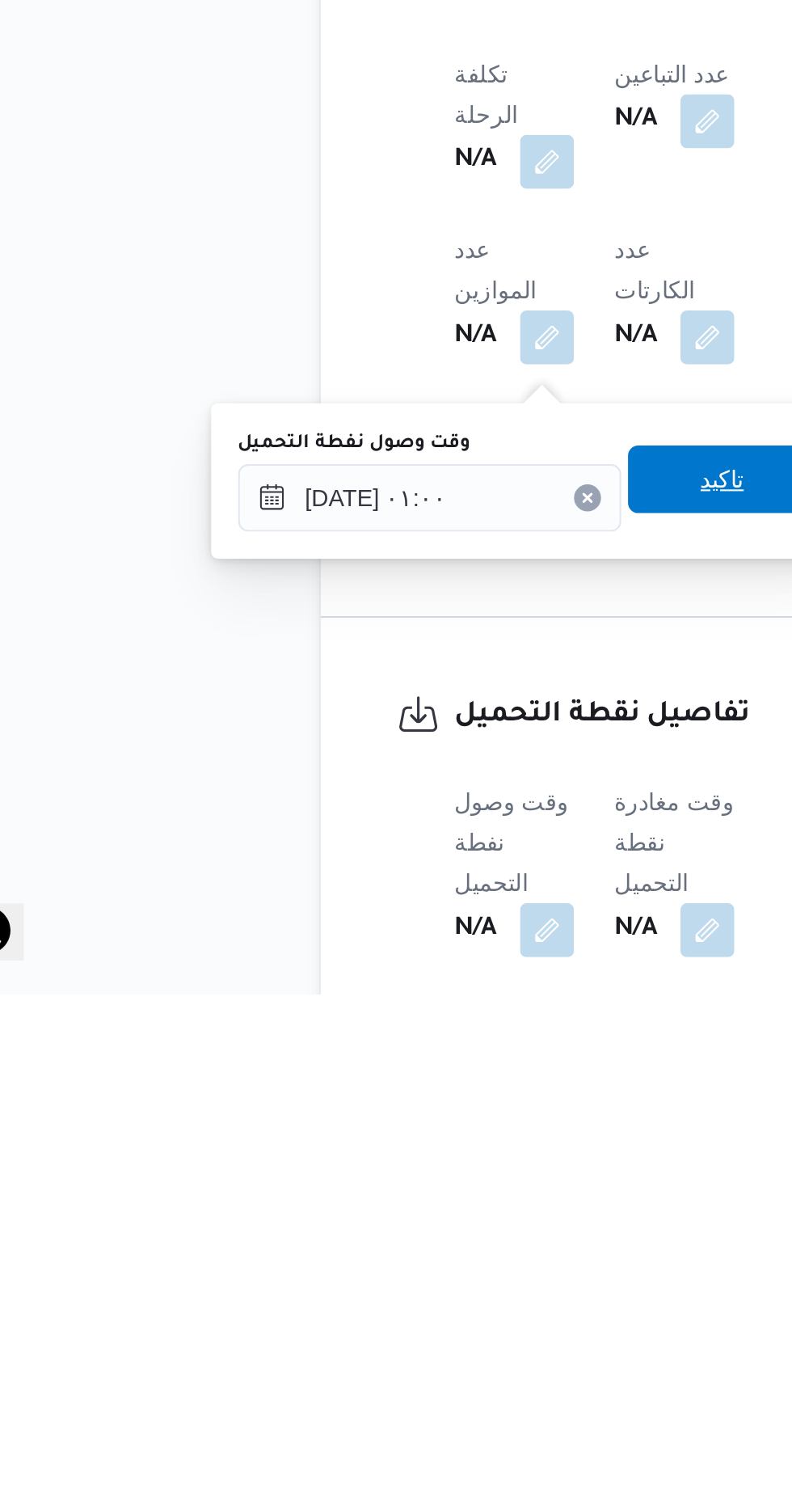
click at [408, 1276] on span "تاكيد" at bounding box center [401, 1265] width 90 height 32
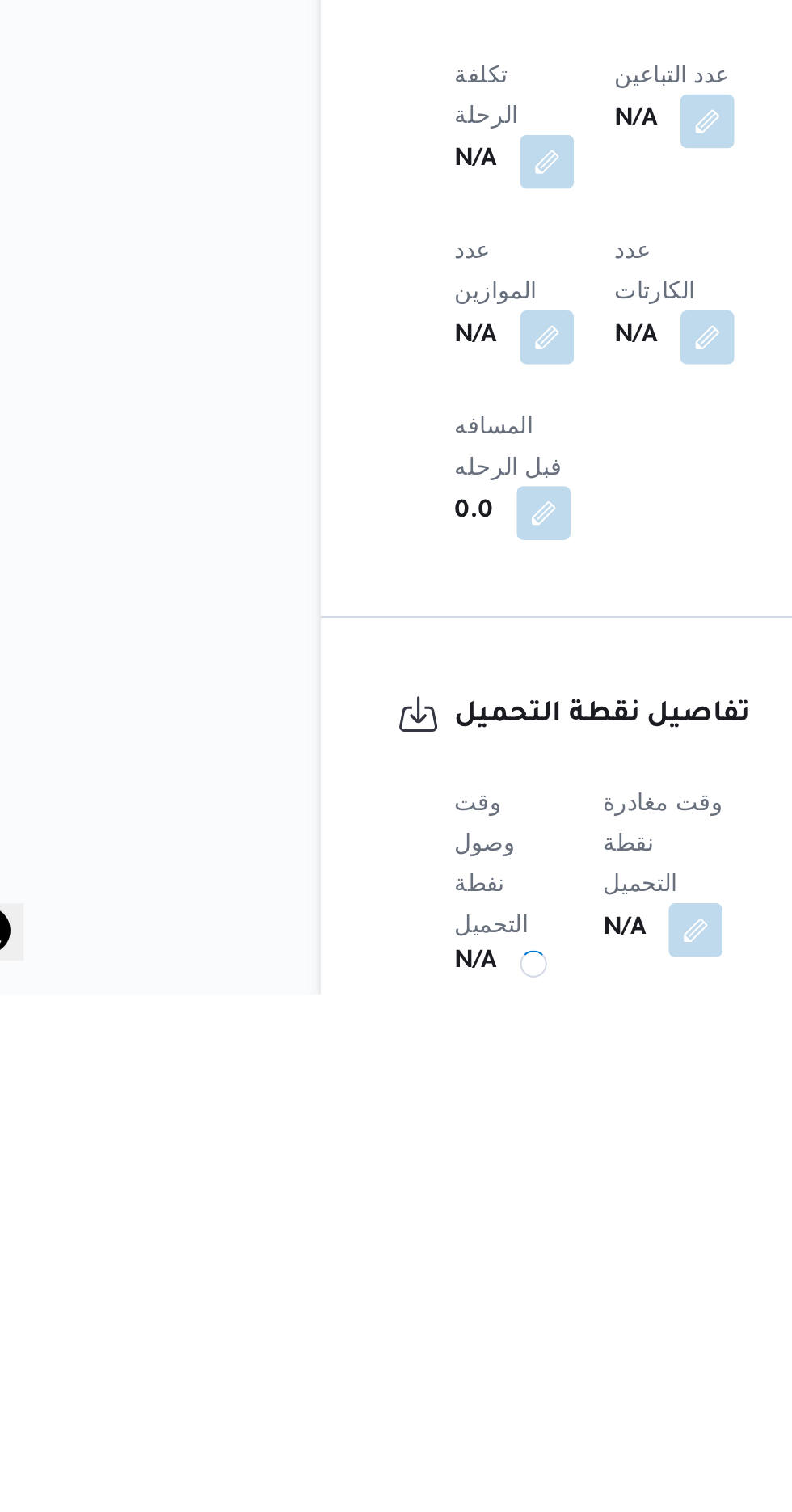
scroll to position [496, 0]
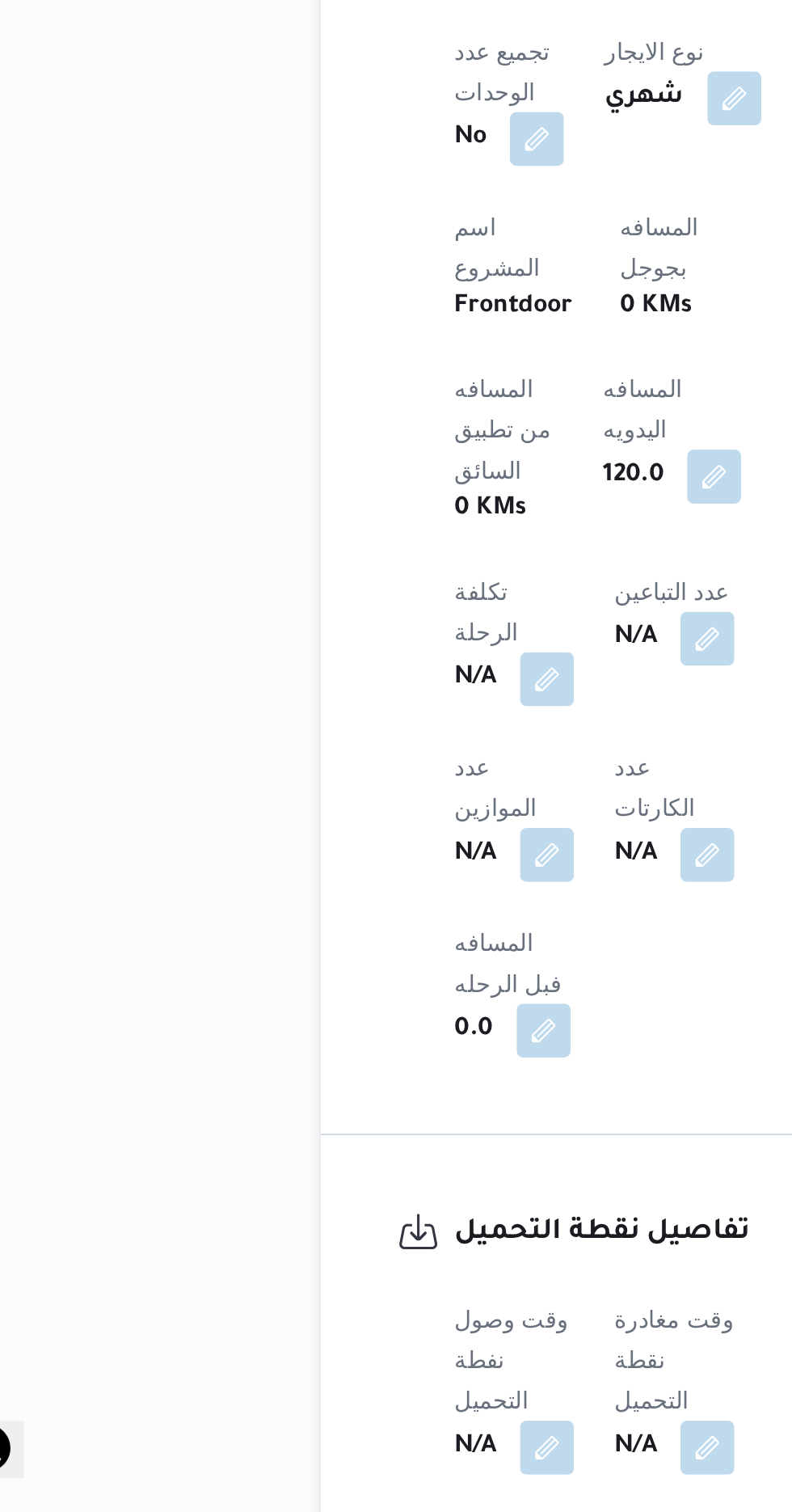
click at [396, 1468] on span at bounding box center [391, 1481] width 34 height 26
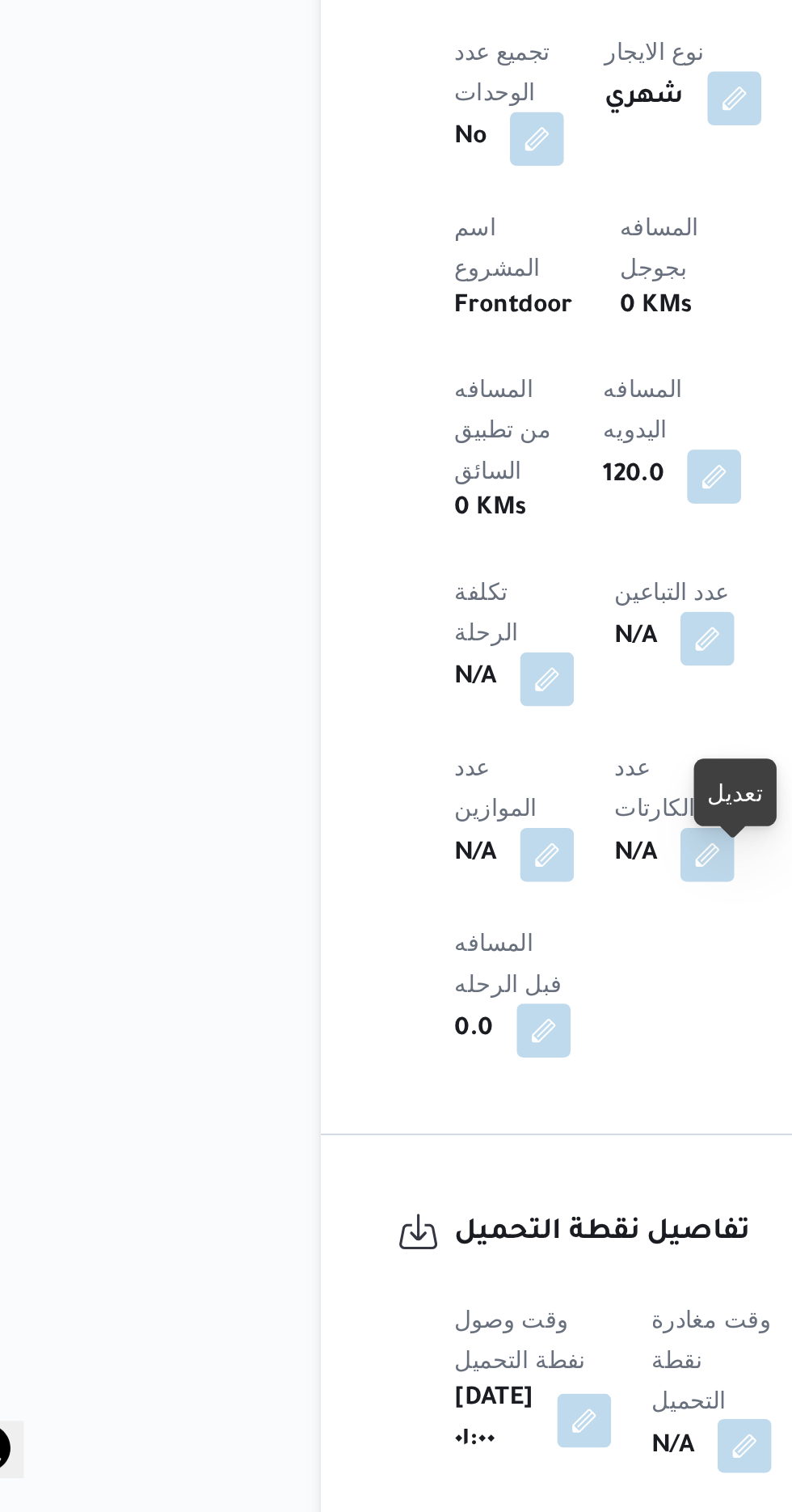
click at [404, 1467] on button "button" at bounding box center [413, 1480] width 26 height 26
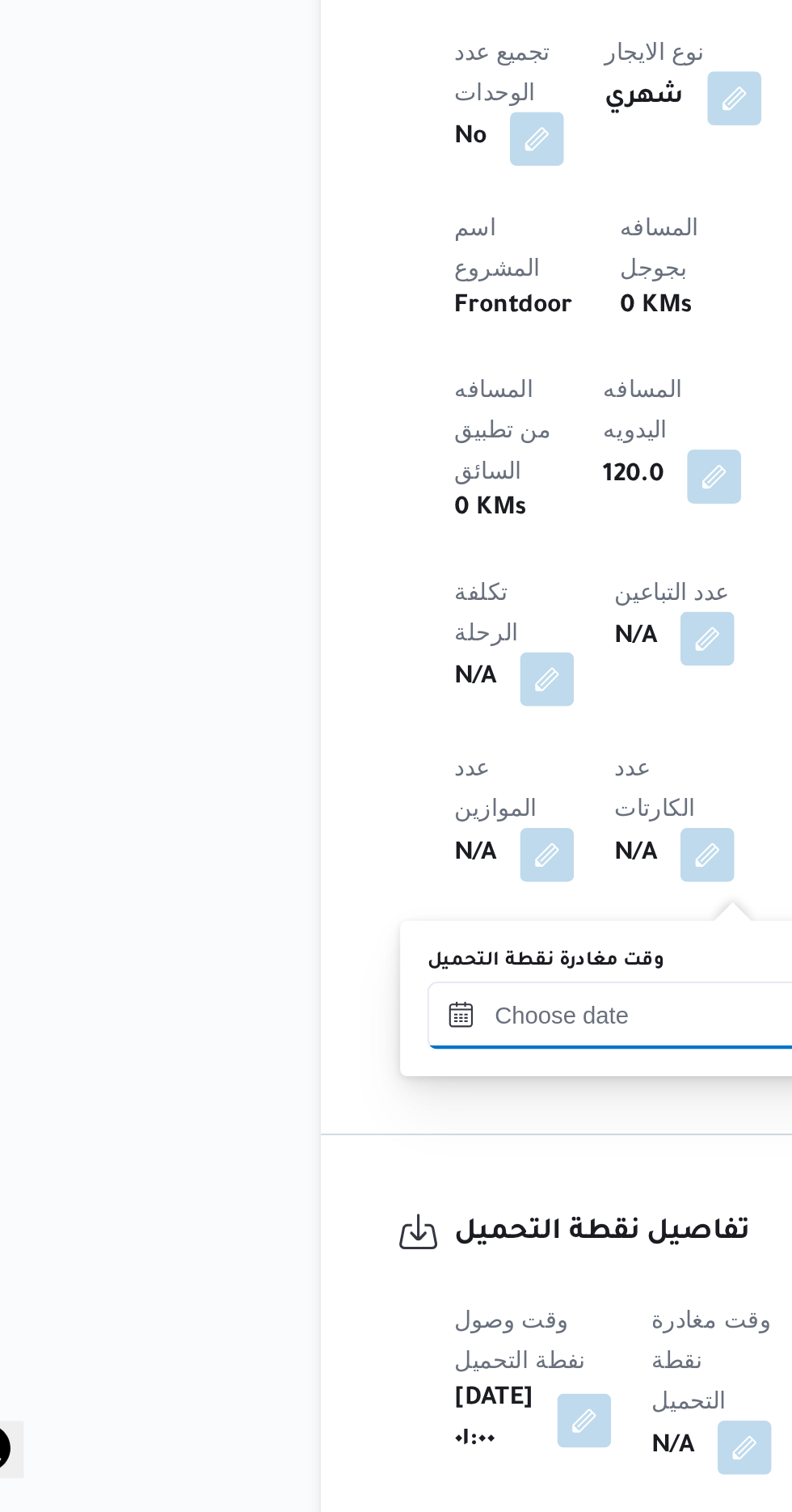
click at [349, 1271] on input "وقت مغادرة نقطة التحميل" at bounding box center [352, 1273] width 183 height 32
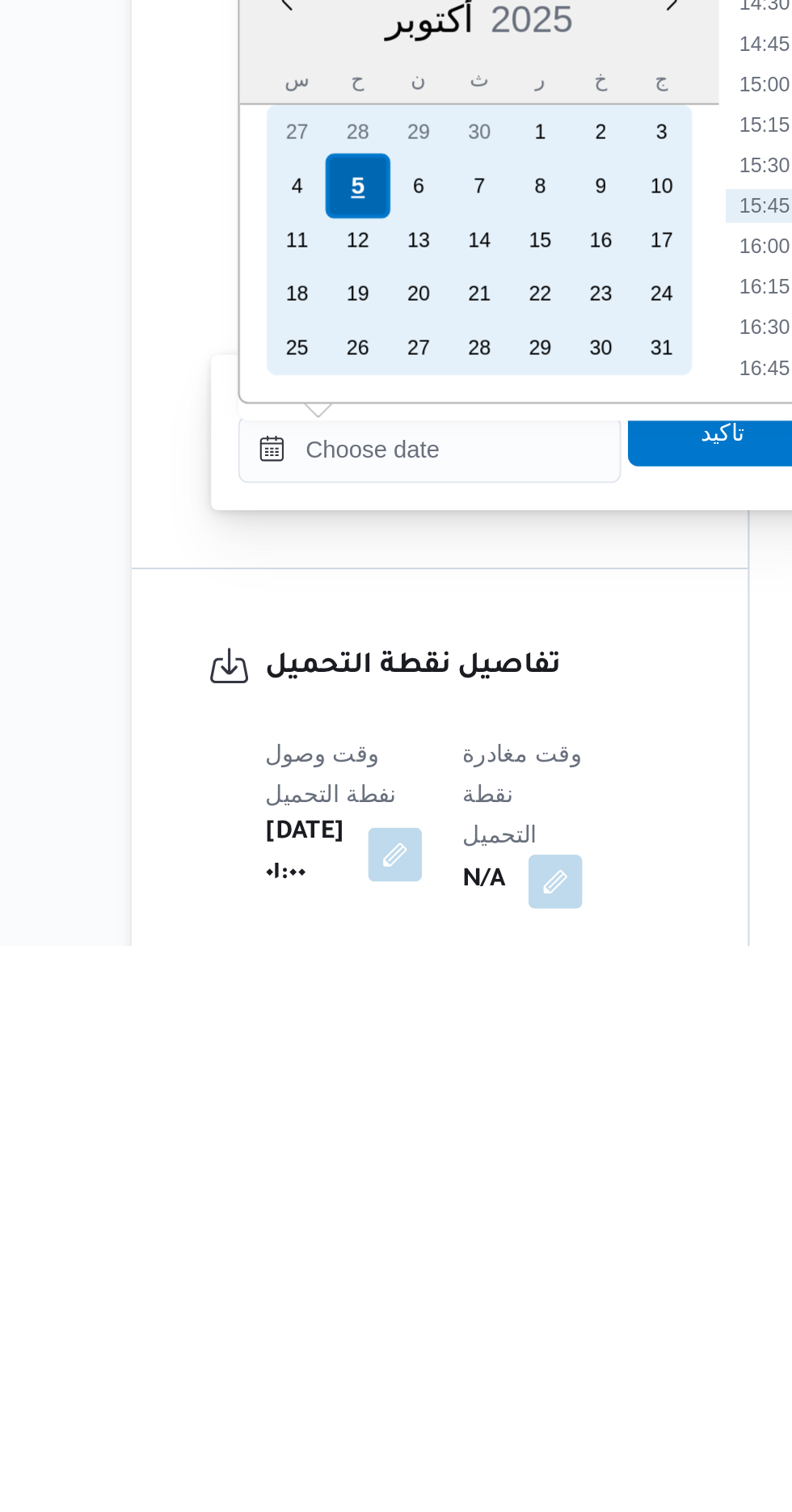
click at [318, 1146] on div "5" at bounding box center [319, 1148] width 31 height 31
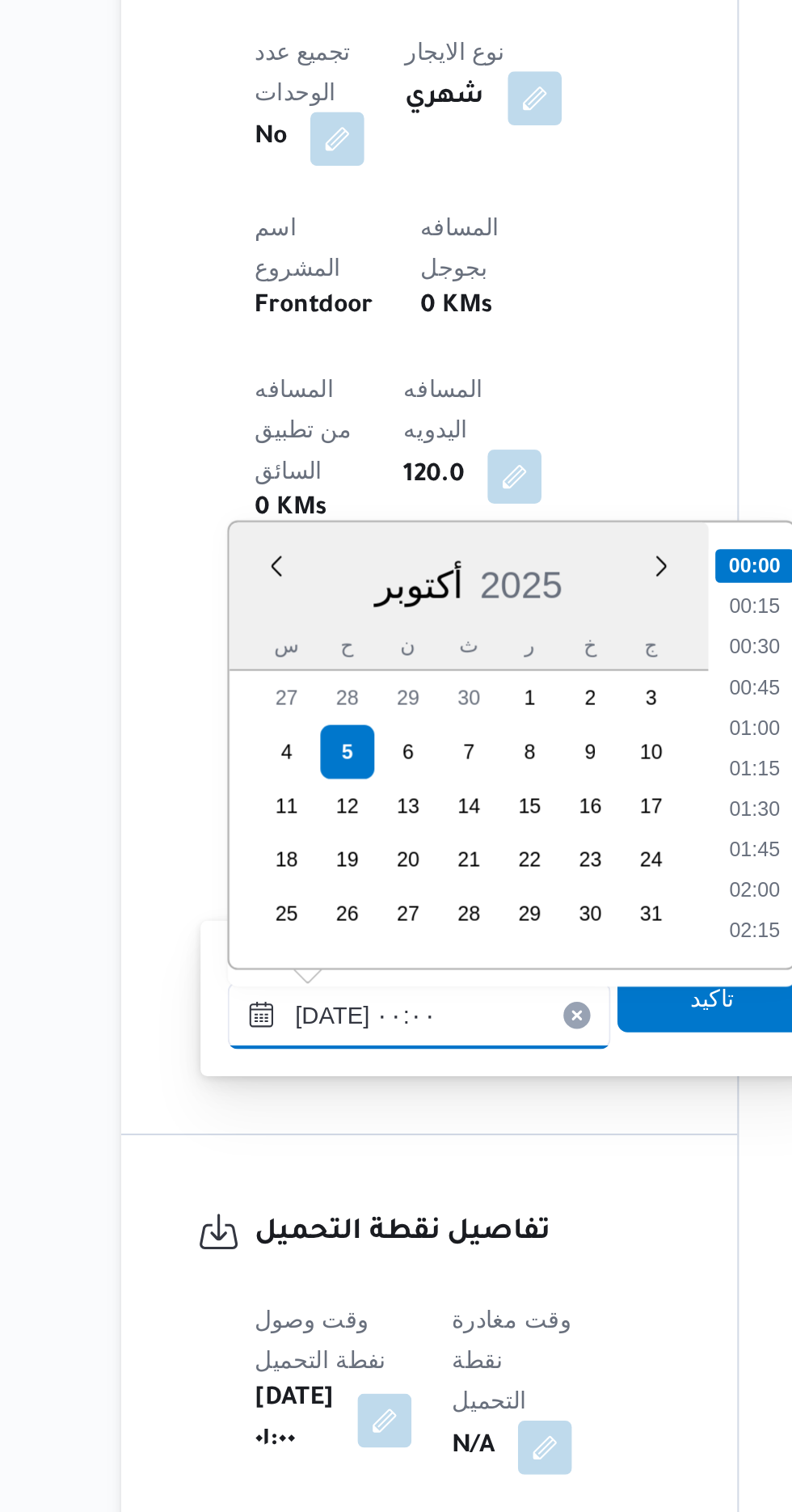
click at [276, 1279] on input "[DATE] ٠٠:٠٠" at bounding box center [352, 1273] width 183 height 32
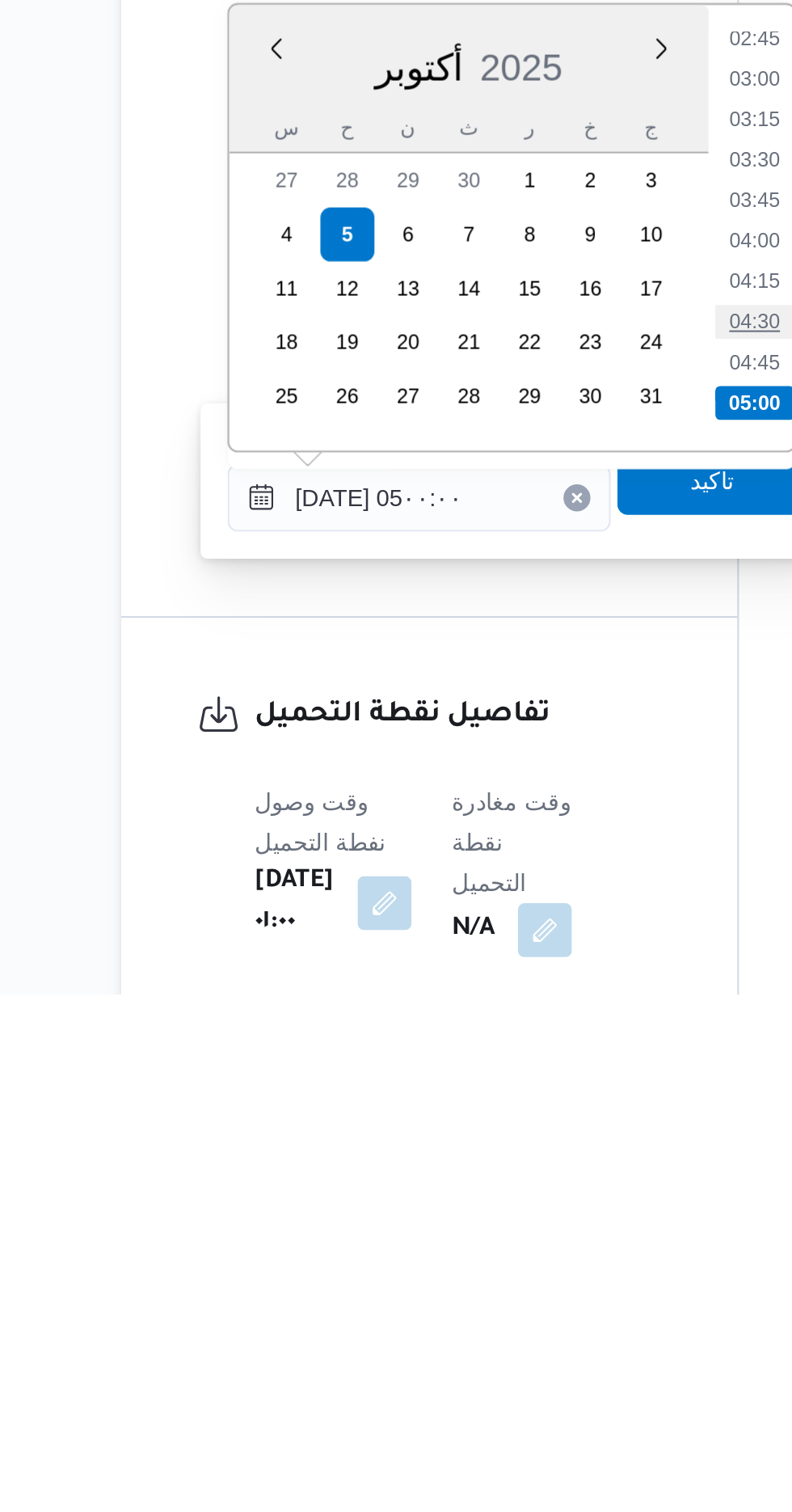
click at [514, 1190] on li "04:30" at bounding box center [513, 1190] width 37 height 16
type input "[DATE] ٠٤:٣٠"
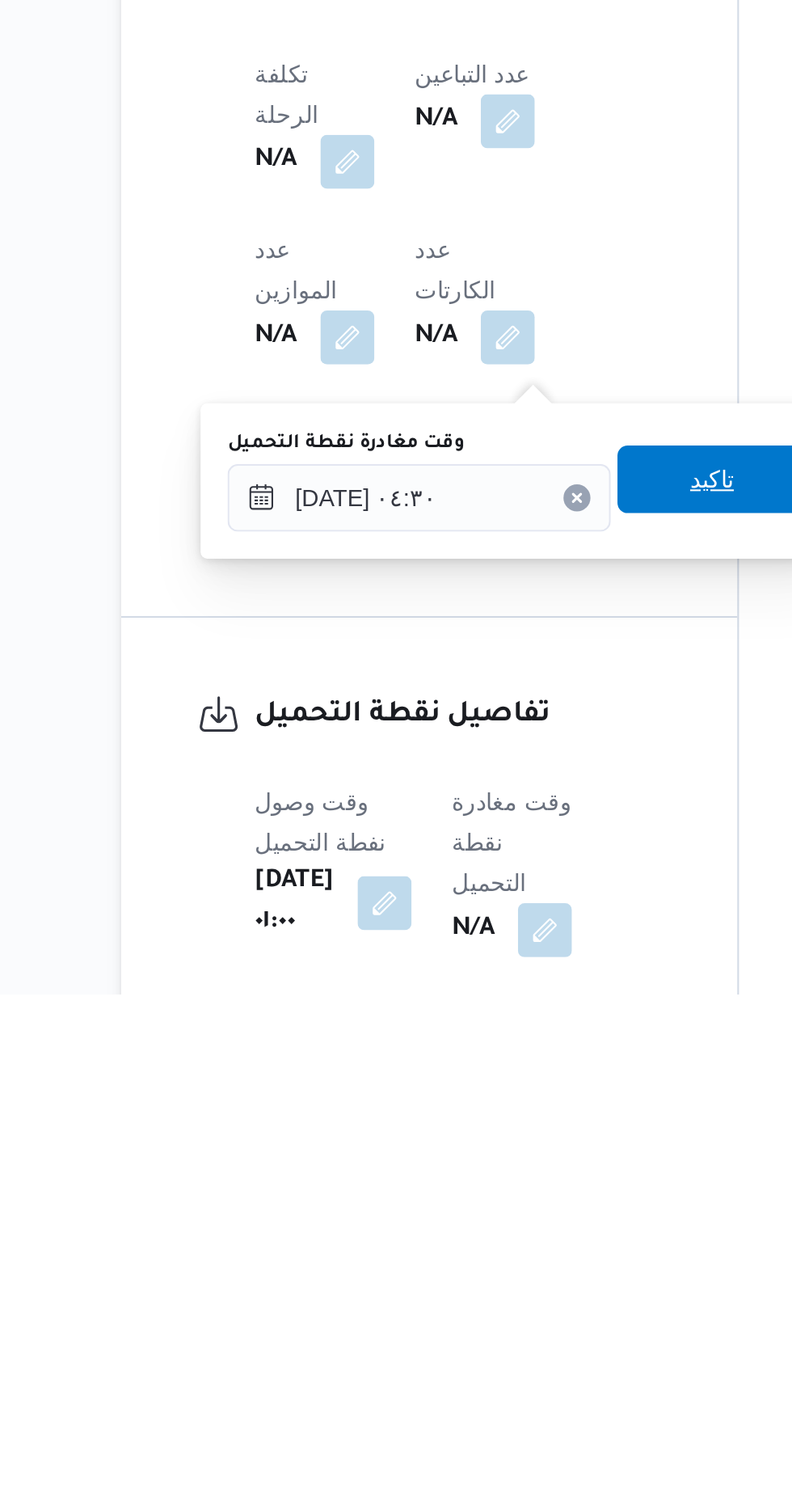
click at [503, 1270] on span "تاكيد" at bounding box center [493, 1266] width 21 height 19
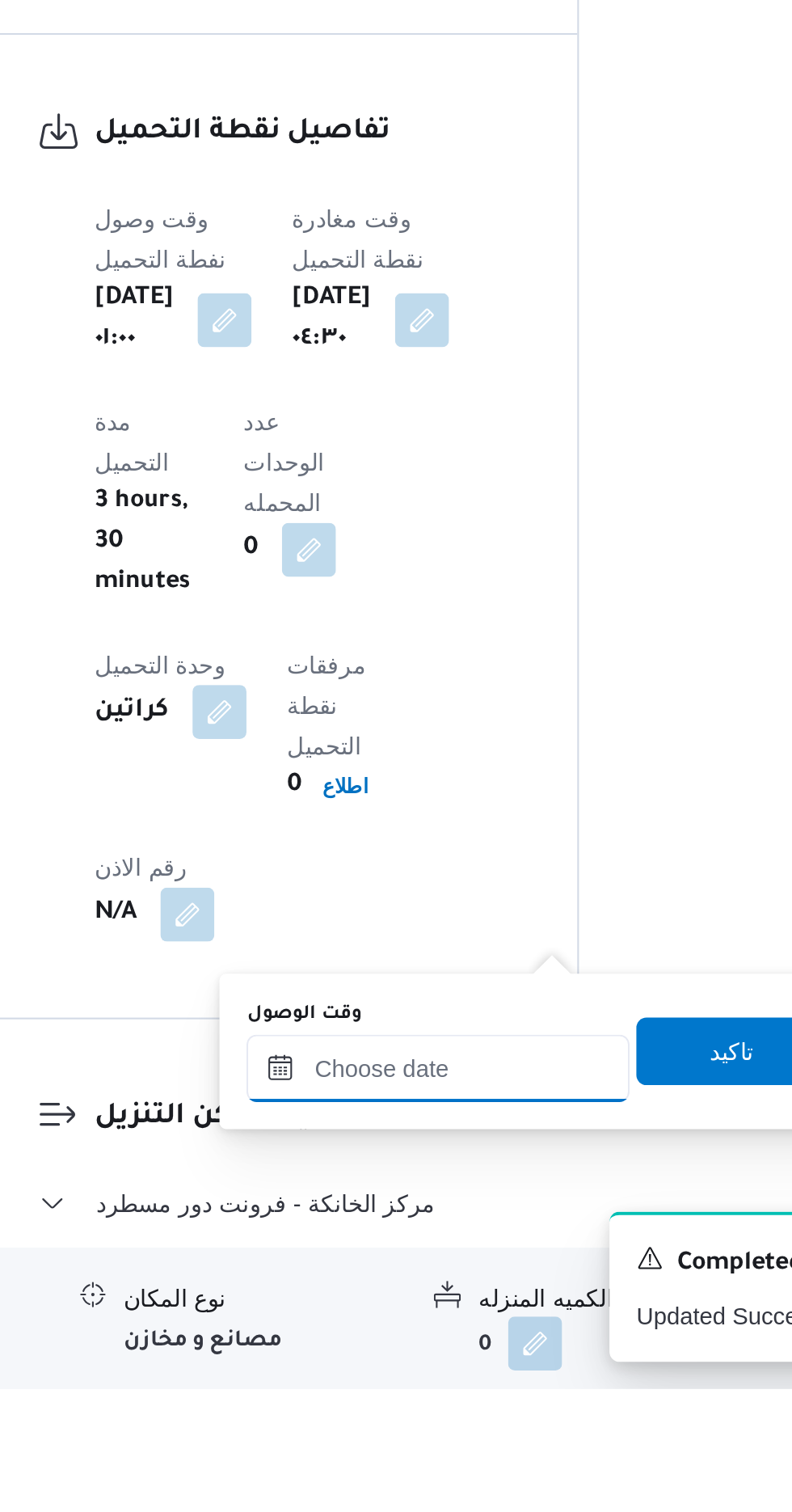
click at [457, 1352] on input "وقت الوصول" at bounding box center [438, 1358] width 183 height 32
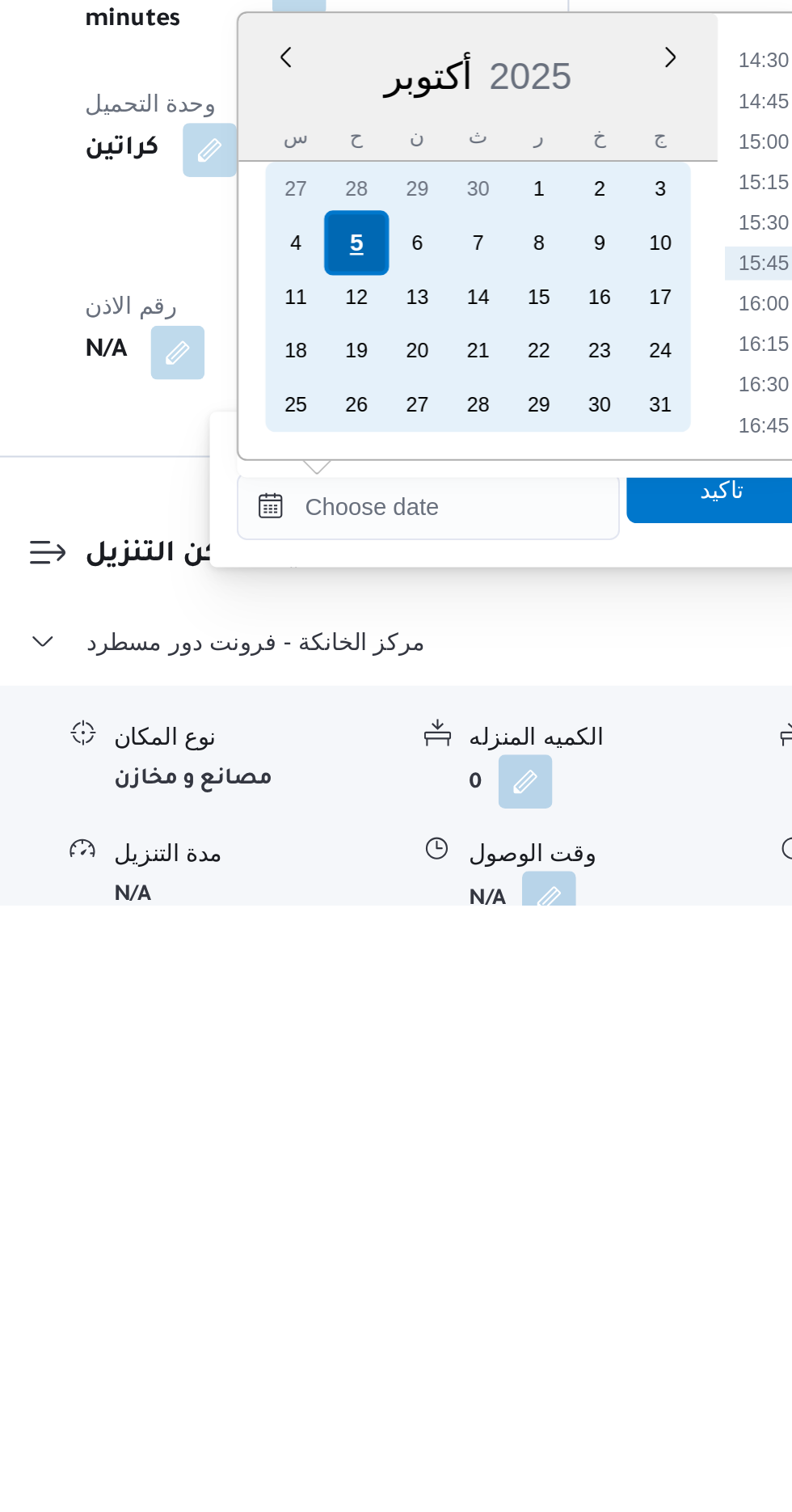
click at [404, 1193] on div "5" at bounding box center [404, 1195] width 31 height 31
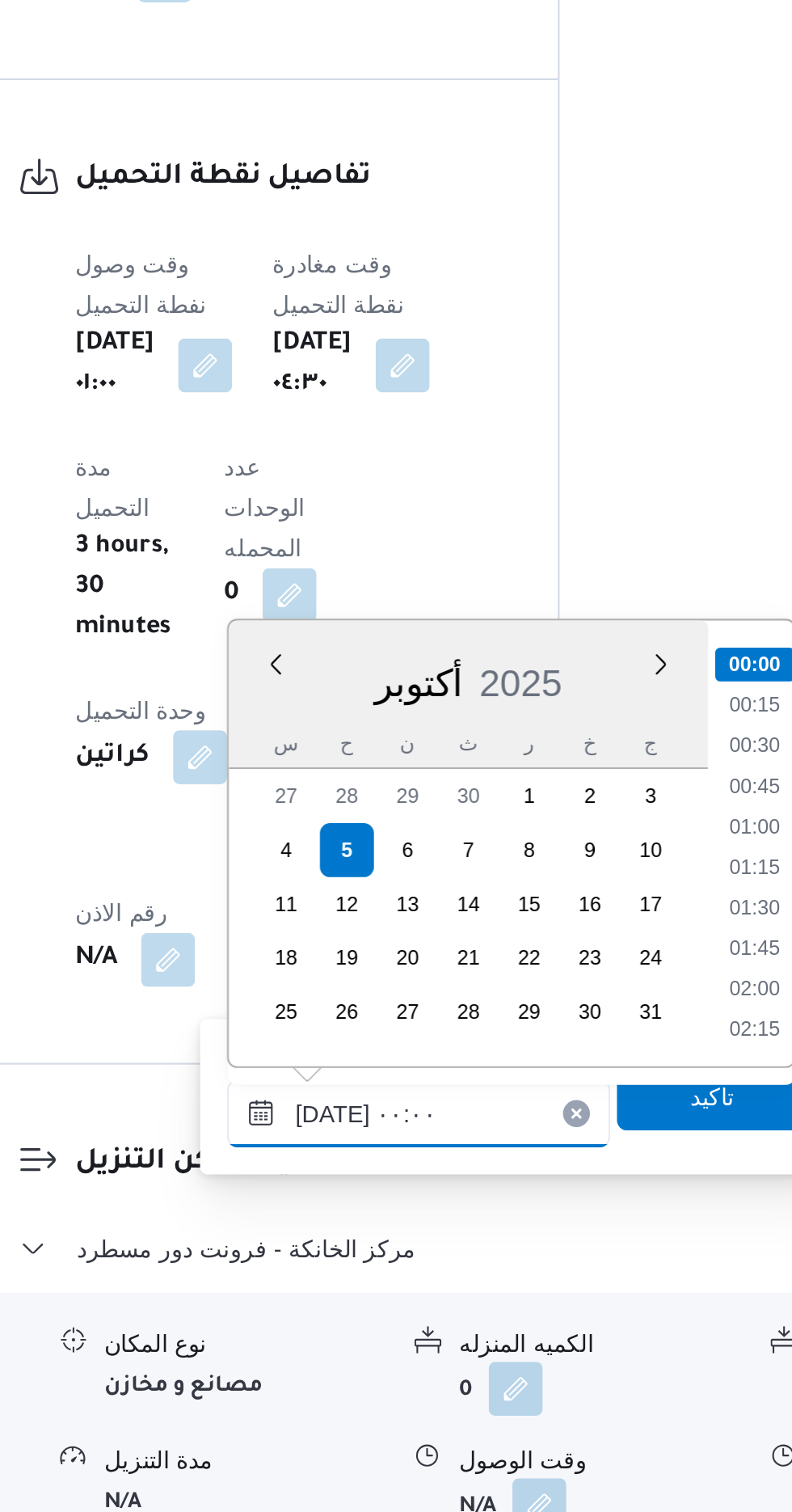
click at [364, 1325] on input "[DATE] ٠٠:٠٠" at bounding box center [438, 1321] width 183 height 32
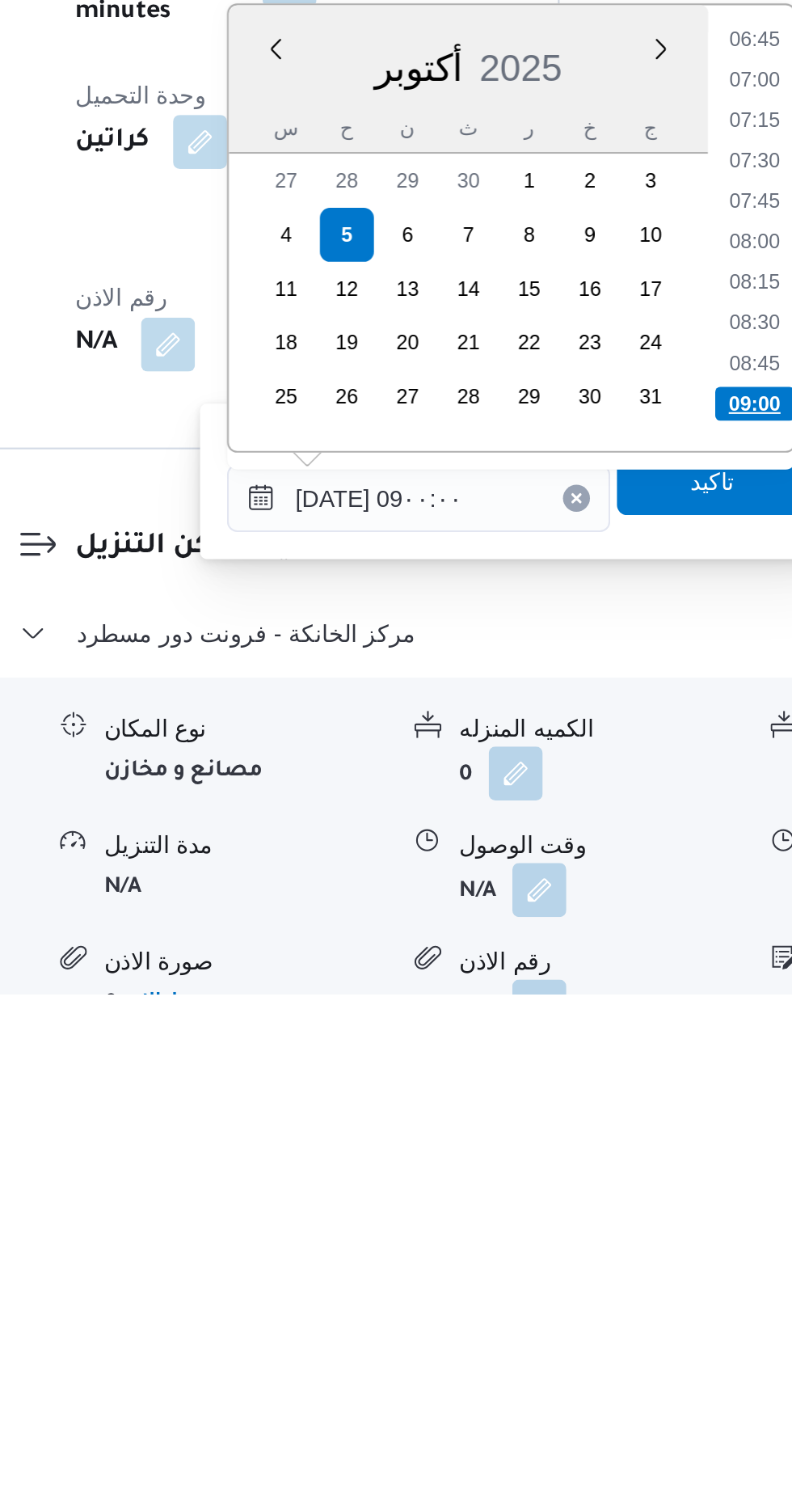
click at [605, 1227] on li "09:00" at bounding box center [599, 1229] width 38 height 16
type input "[DATE] ٠٩:٠٠"
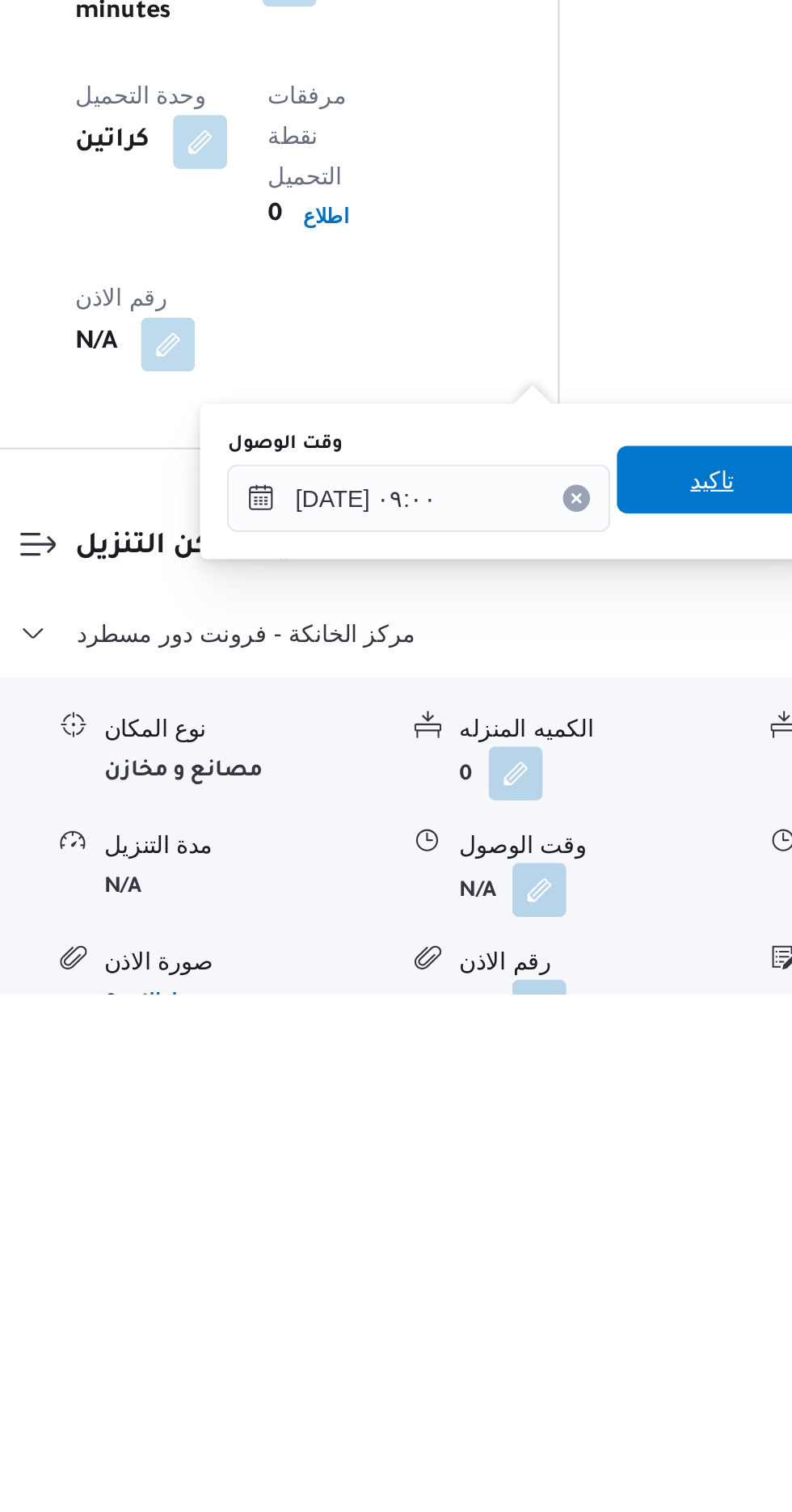
click at [584, 1271] on span "تاكيد" at bounding box center [579, 1266] width 21 height 19
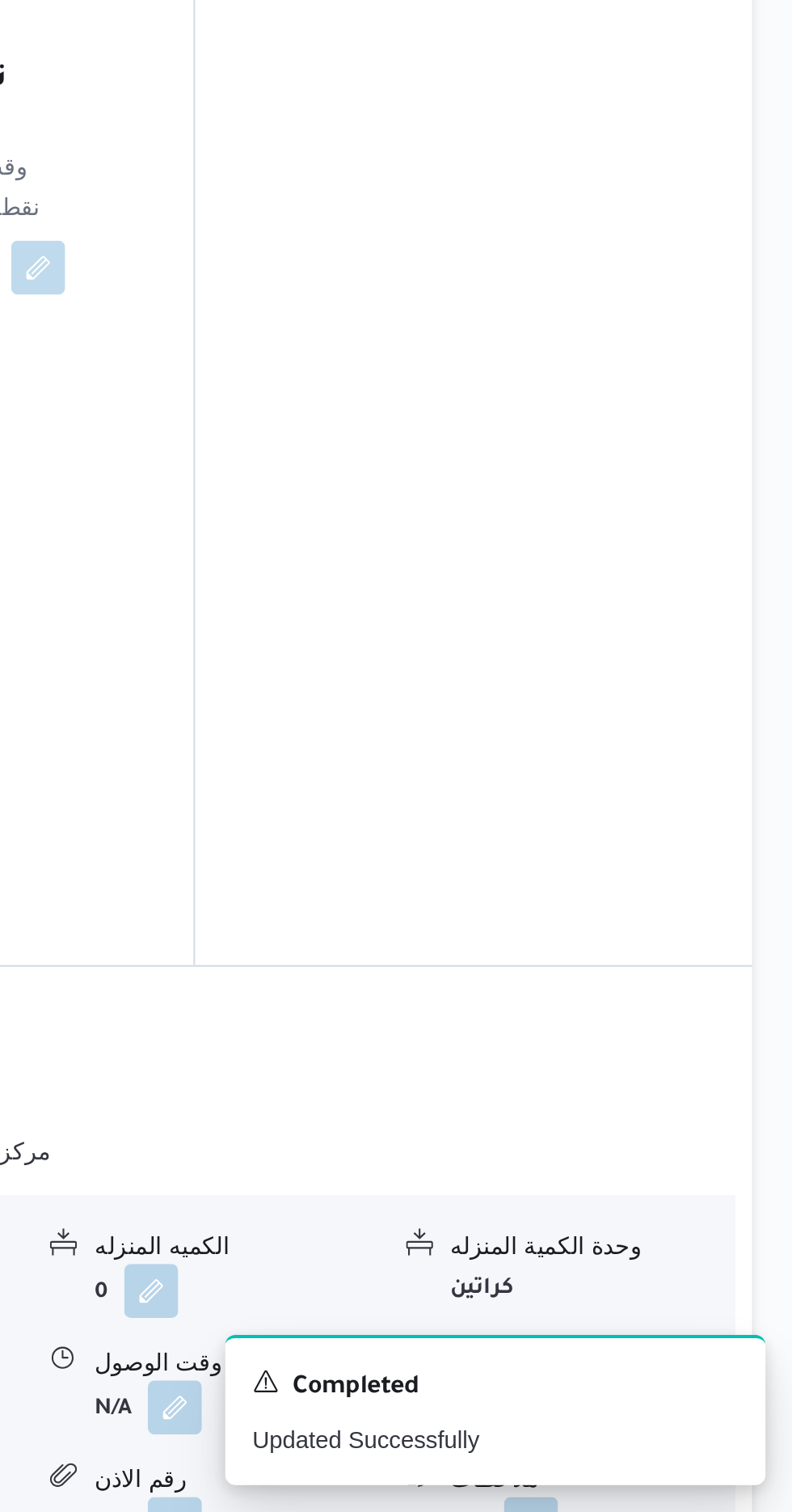
click at [668, 1448] on button "button" at bounding box center [666, 1461] width 26 height 26
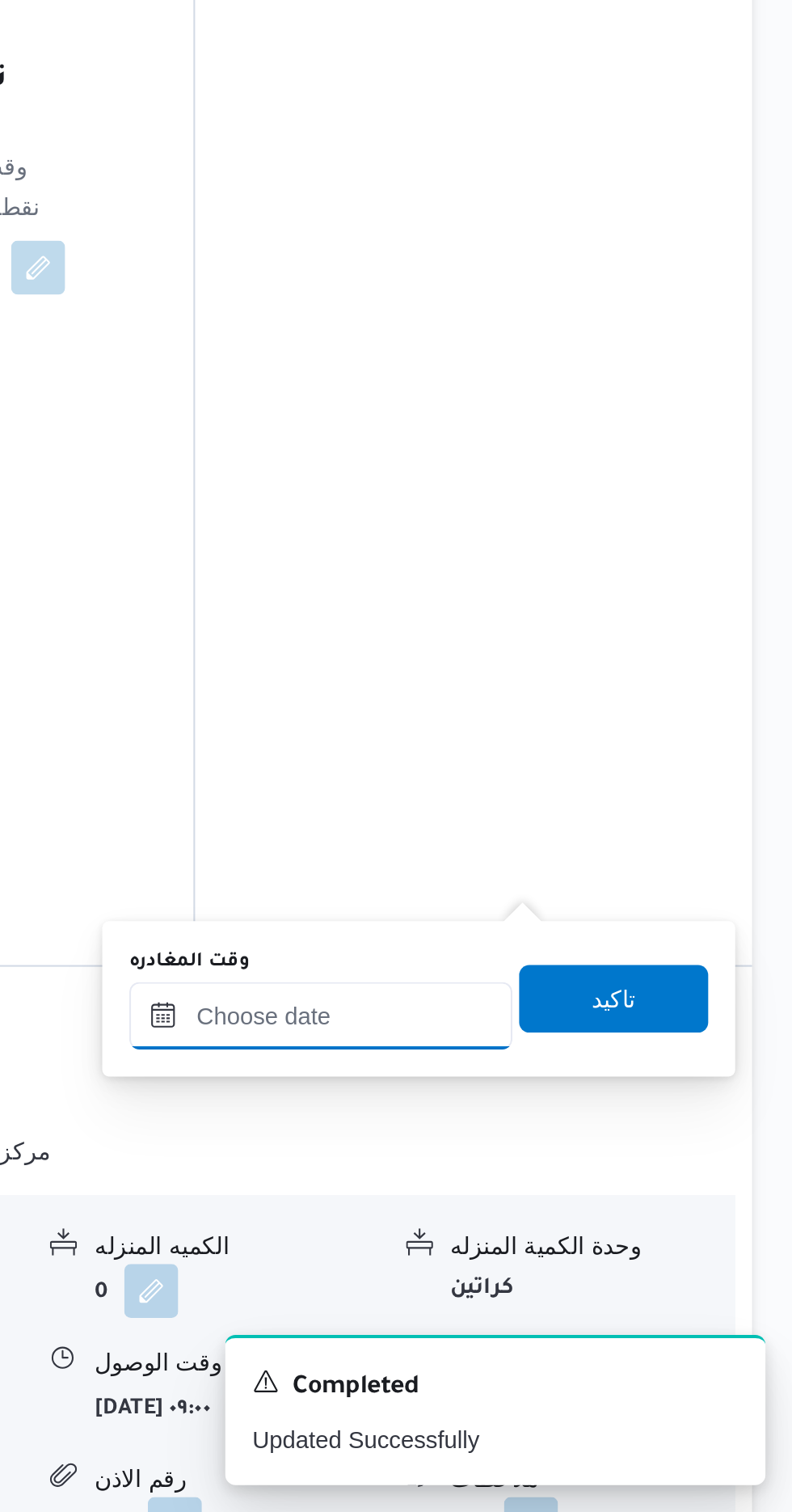
click at [598, 1269] on input "وقت المغادره" at bounding box center [565, 1273] width 183 height 32
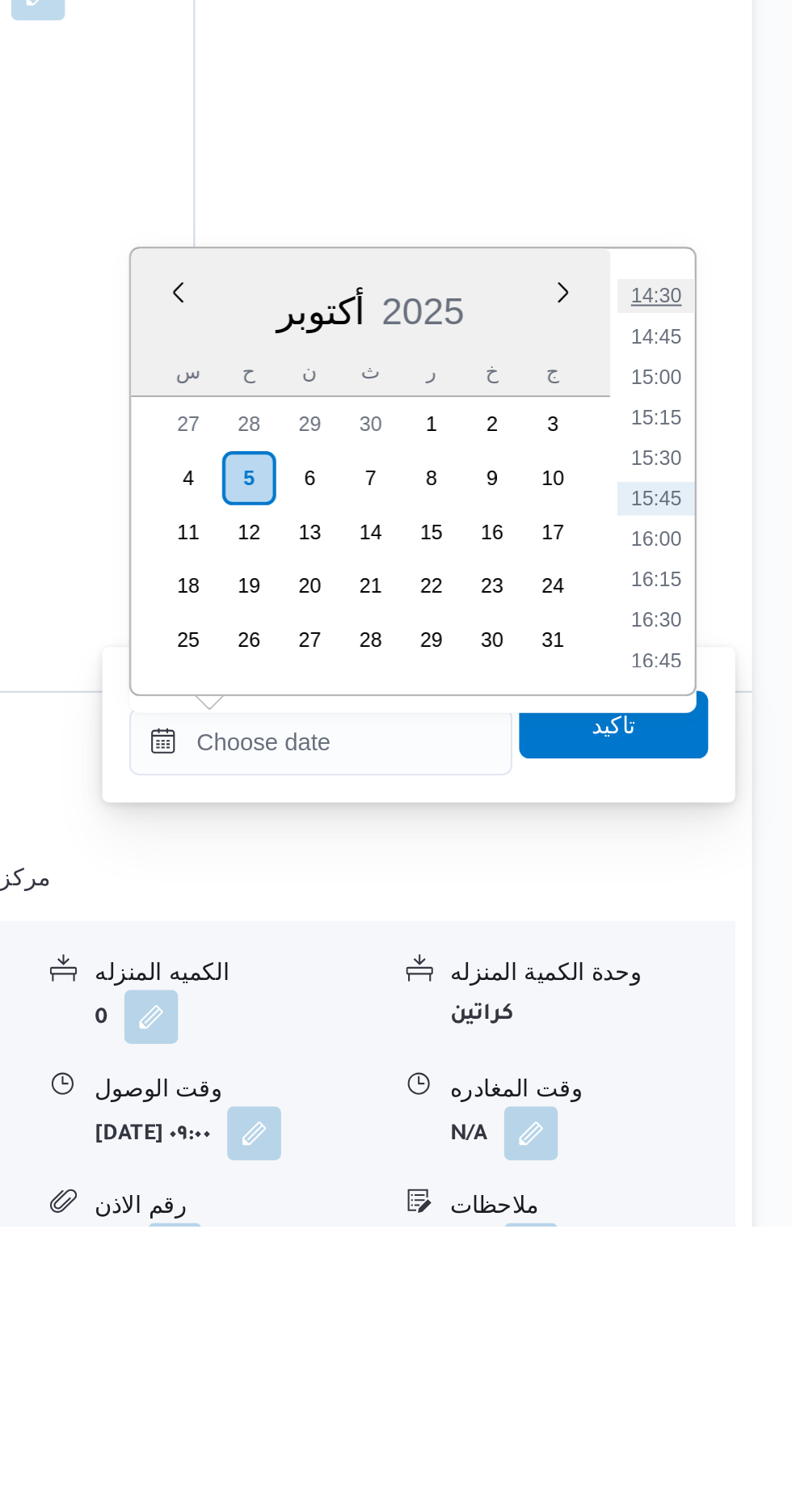
click at [721, 1063] on li "14:30" at bounding box center [726, 1066] width 37 height 16
type input "[DATE] ١٤:٣٠"
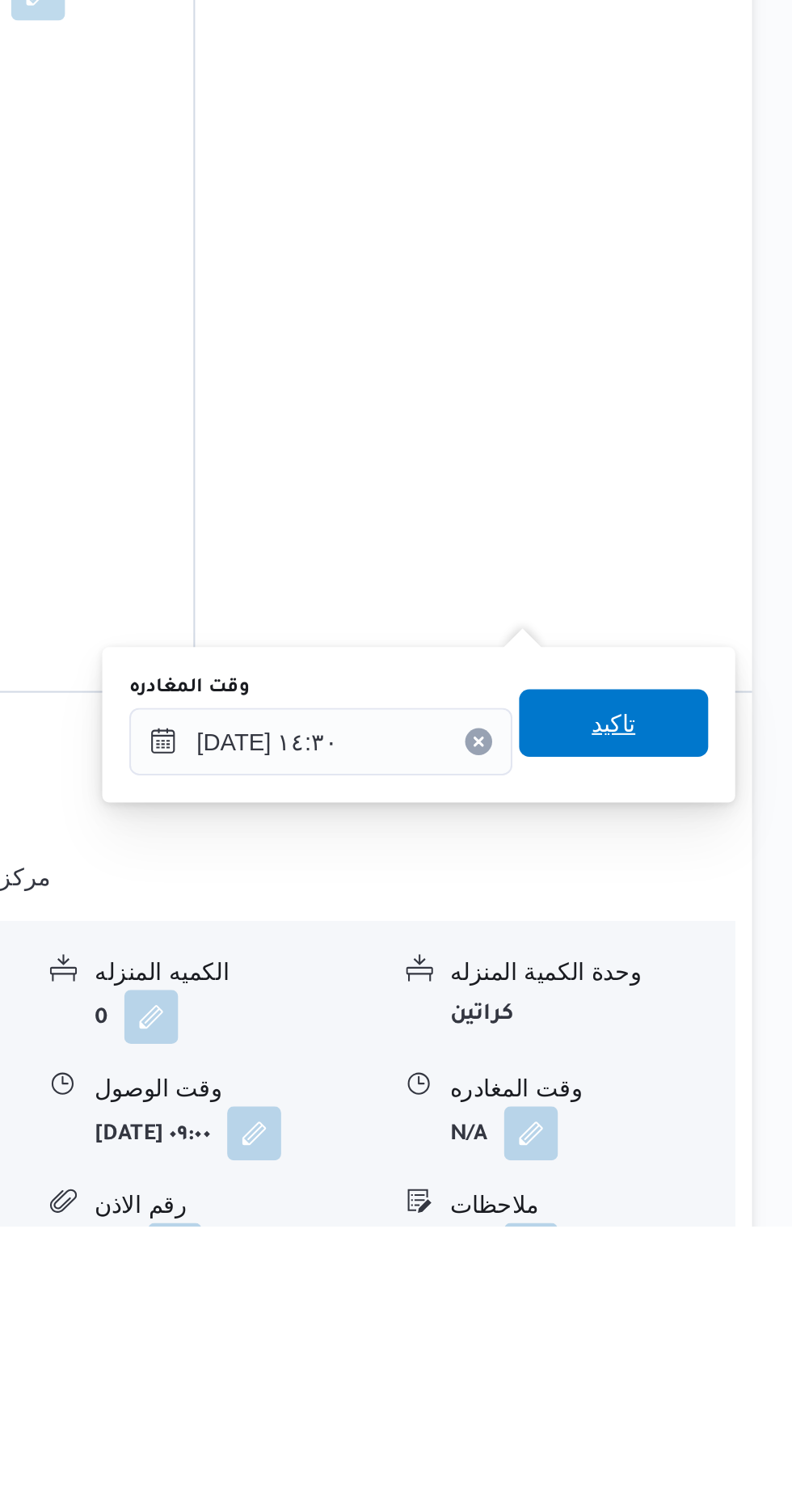
click at [716, 1275] on span "تاكيد" at bounding box center [707, 1271] width 21 height 19
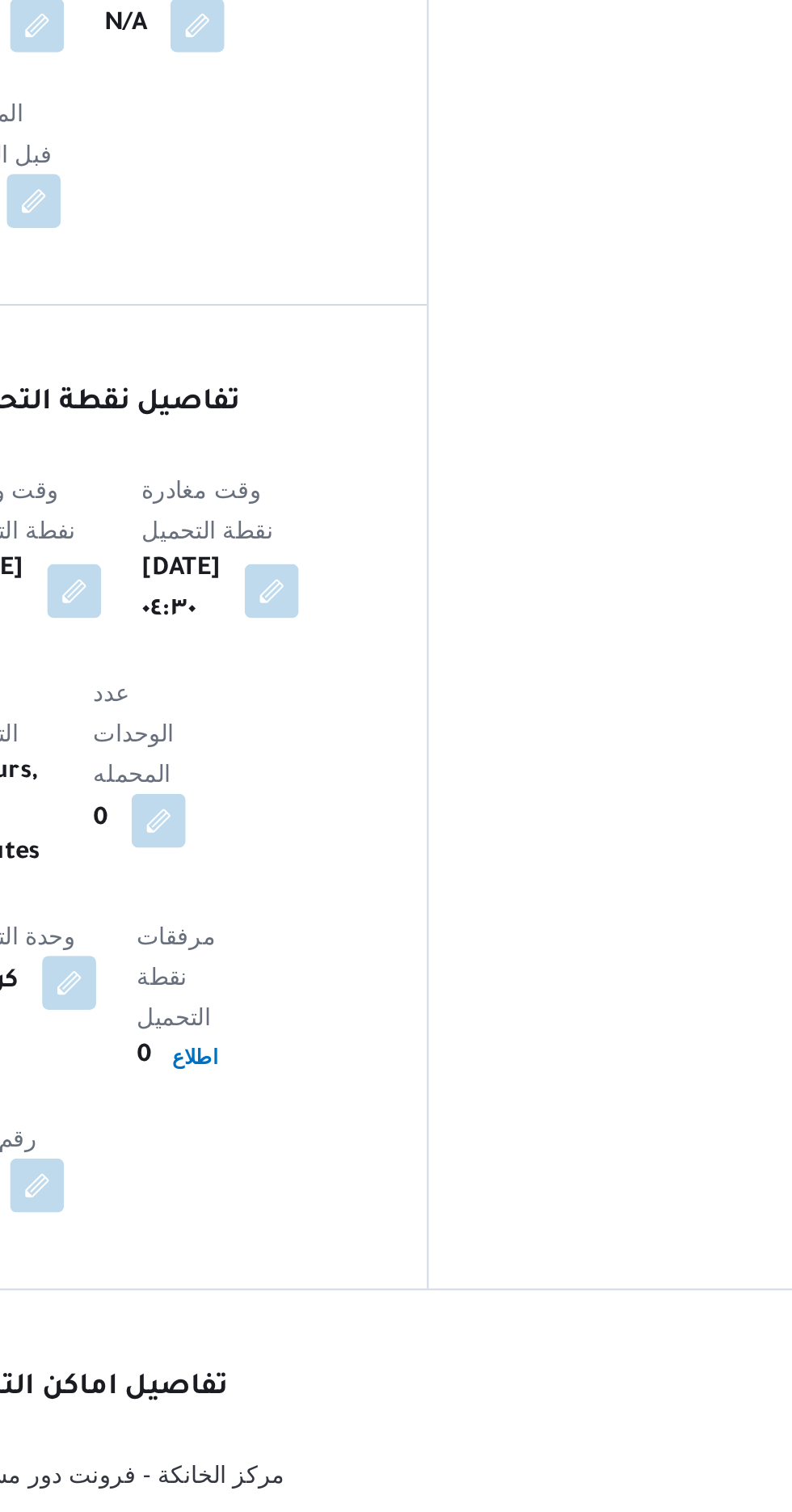
click at [547, 1455] on button "button" at bounding box center [534, 1467] width 26 height 26
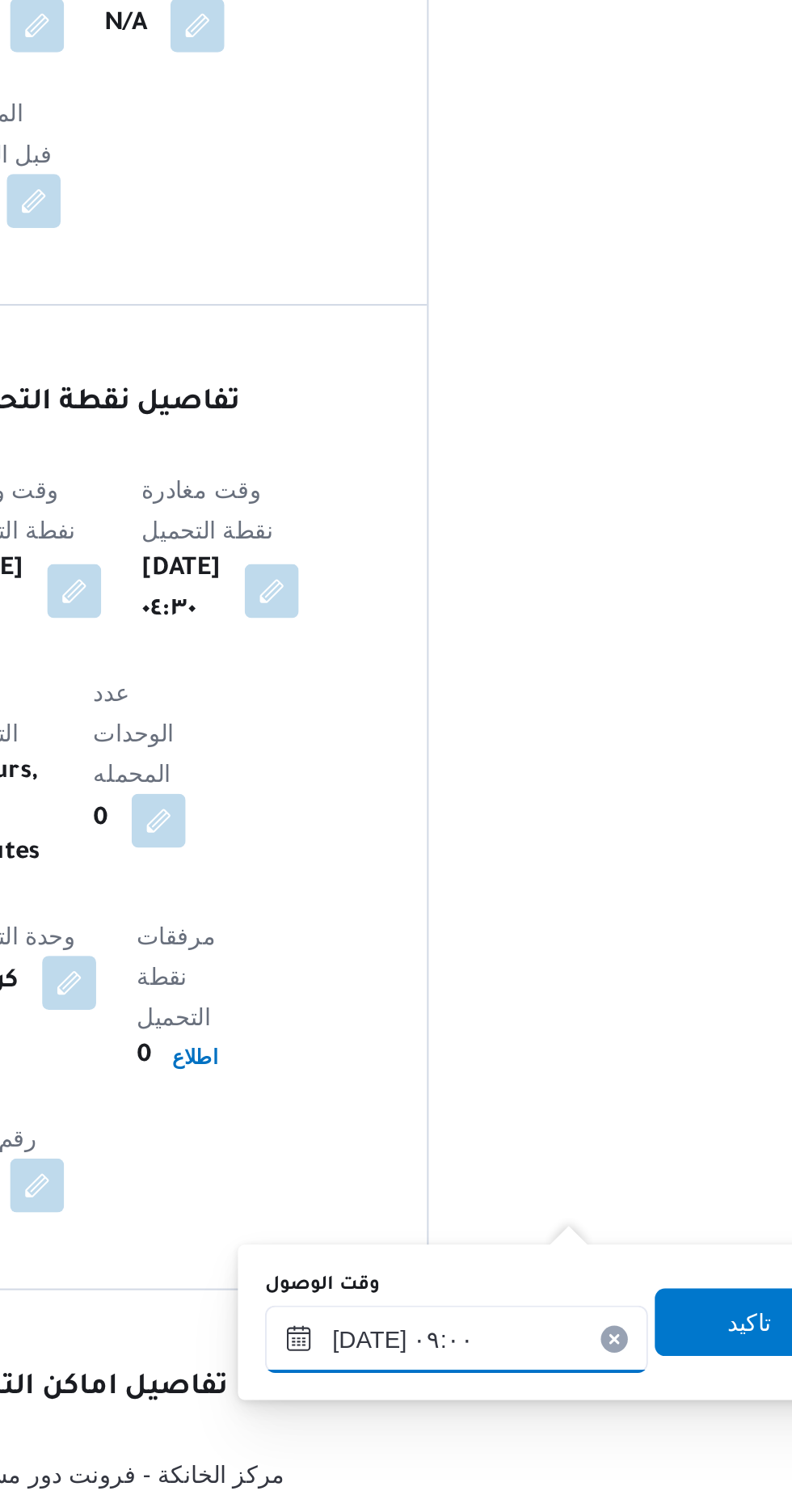
click at [508, 1266] on div "[DATE] ٠٩:٠٠" at bounding box center [519, 1280] width 183 height 32
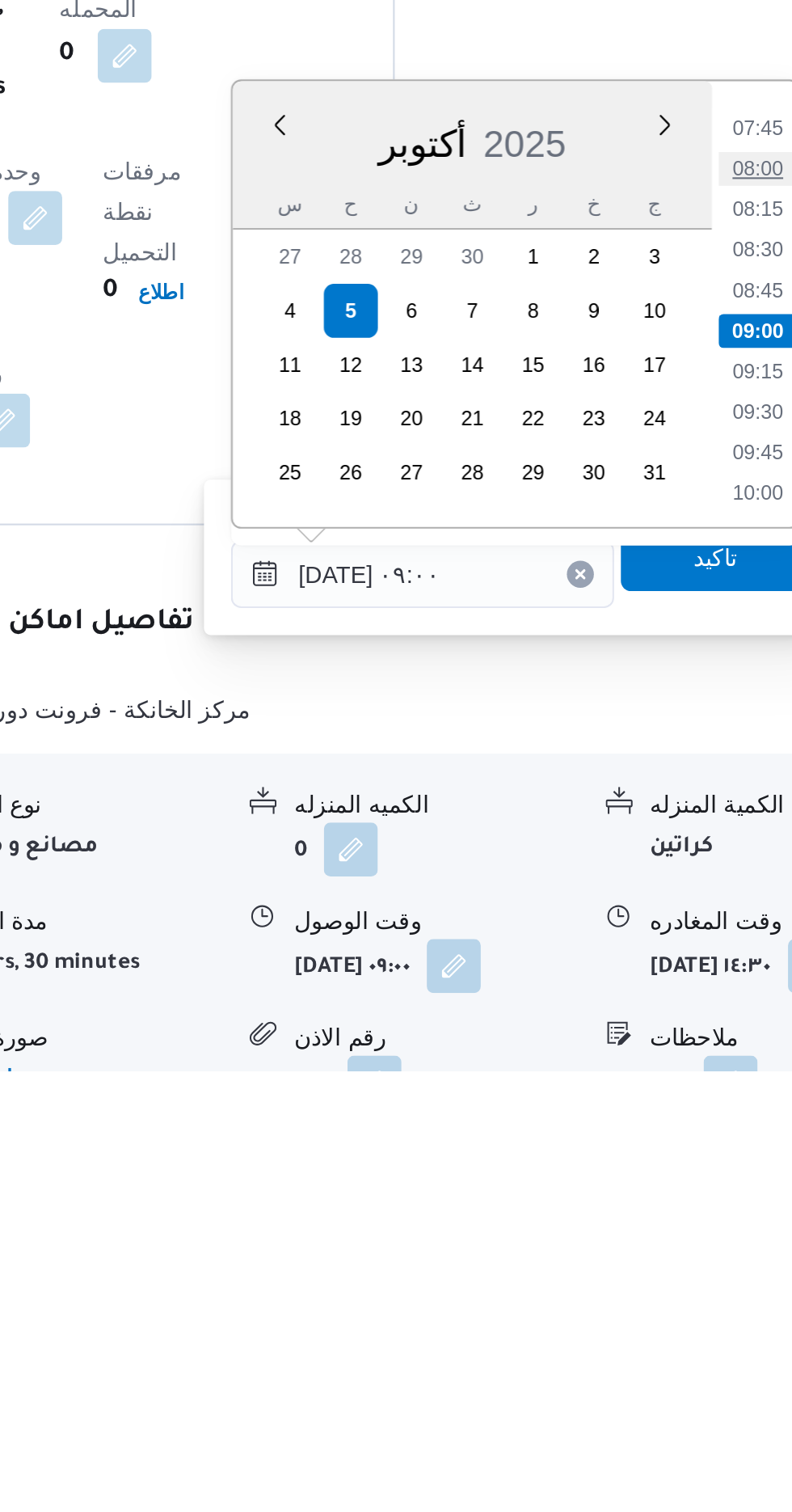
click at [683, 1085] on li "08:00" at bounding box center [680, 1079] width 37 height 16
type input "[DATE] ٠٨:٠٠"
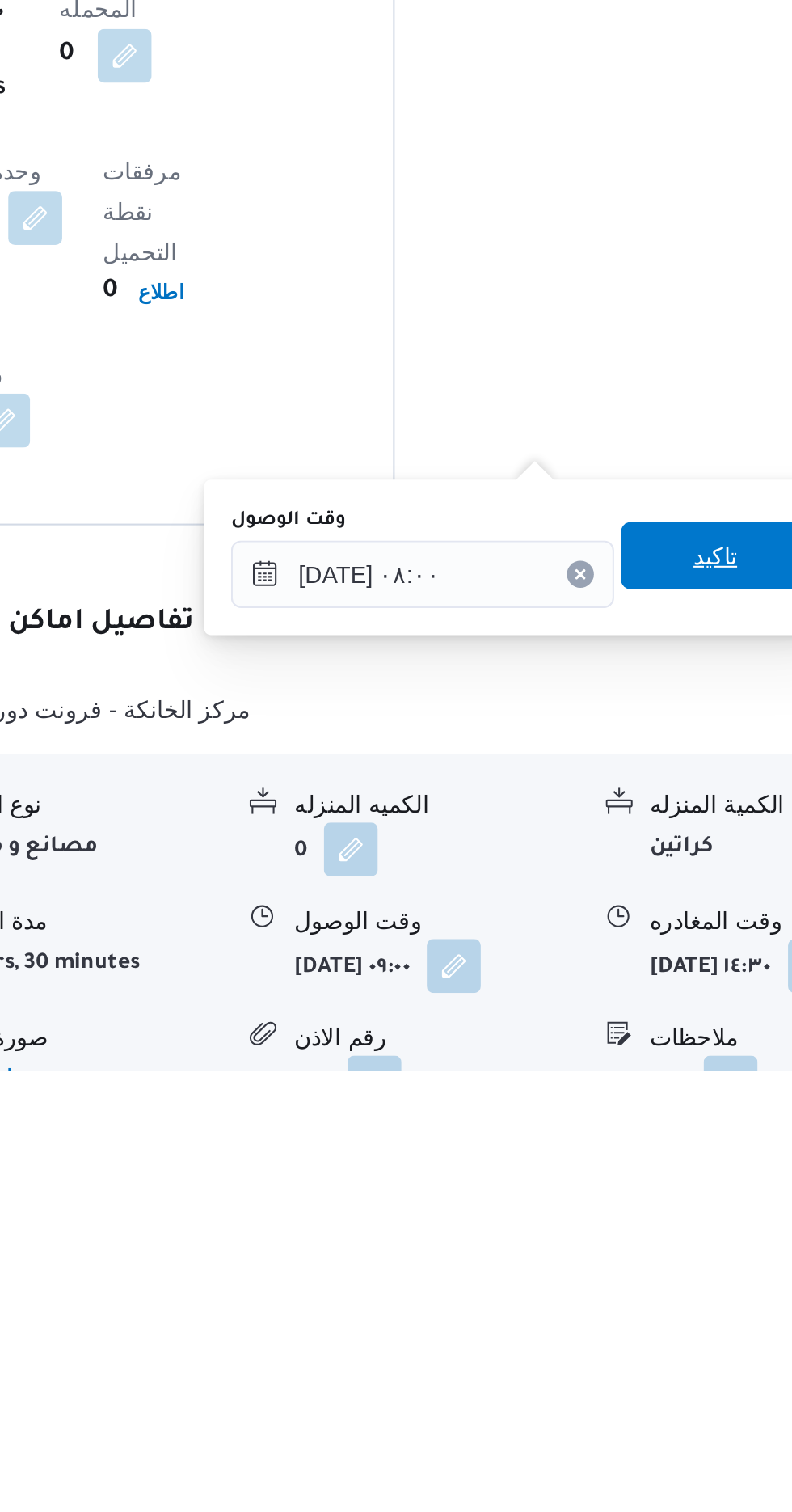
click at [659, 1274] on span "تاكيد" at bounding box center [659, 1265] width 90 height 32
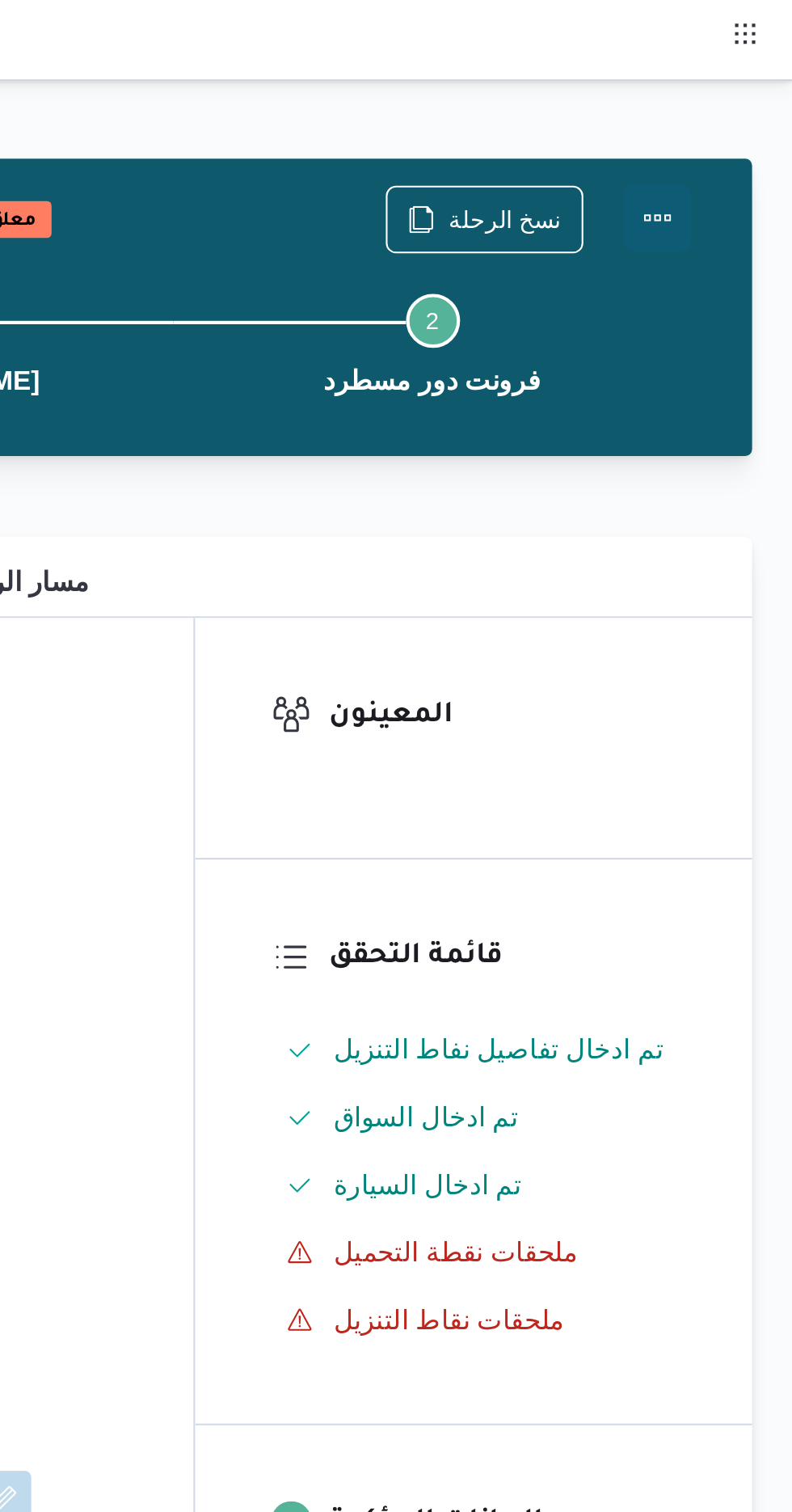
click at [731, 110] on button "Actions" at bounding box center [727, 104] width 32 height 32
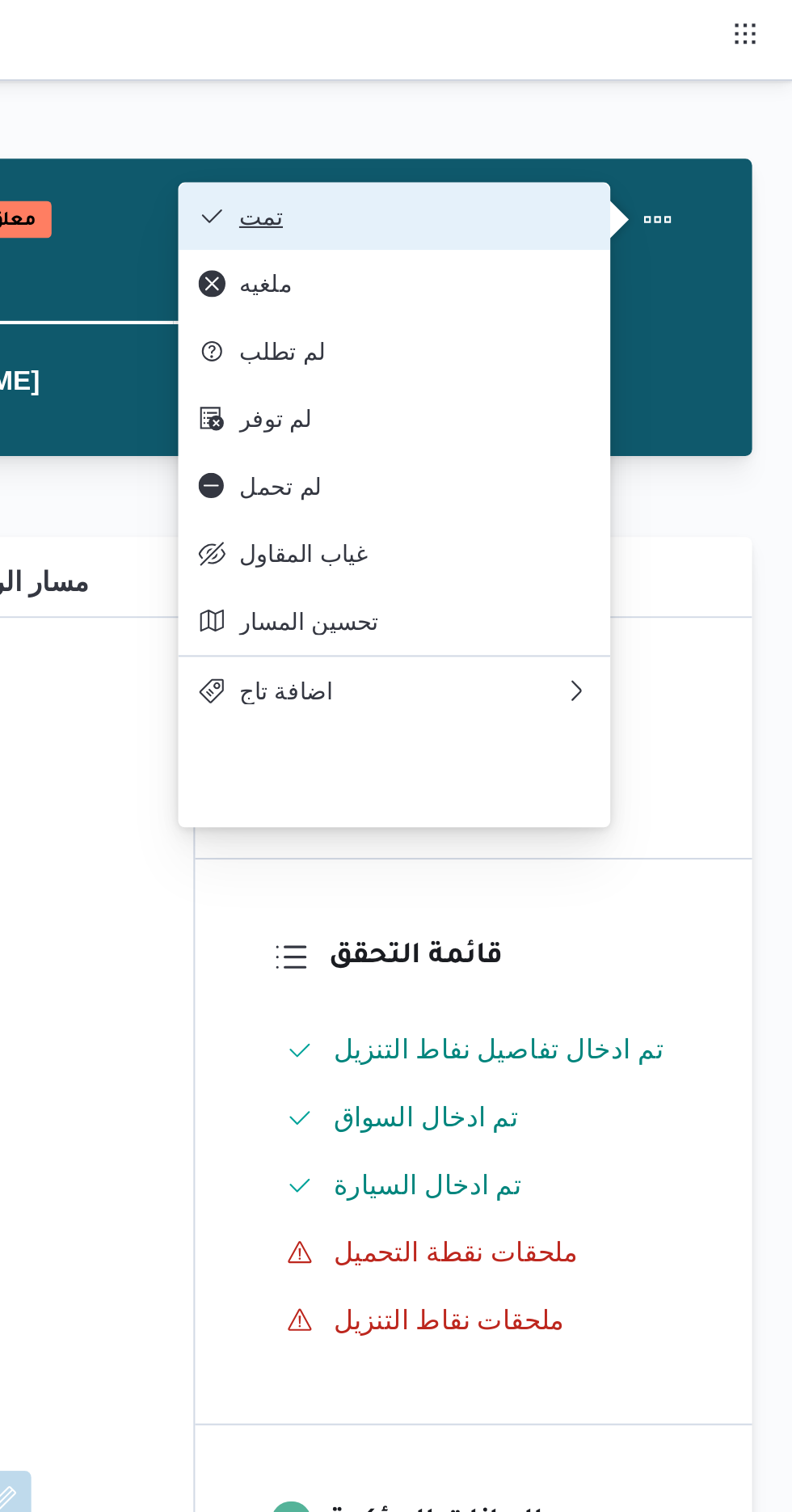
click at [684, 95] on button "تمت" at bounding box center [601, 103] width 206 height 32
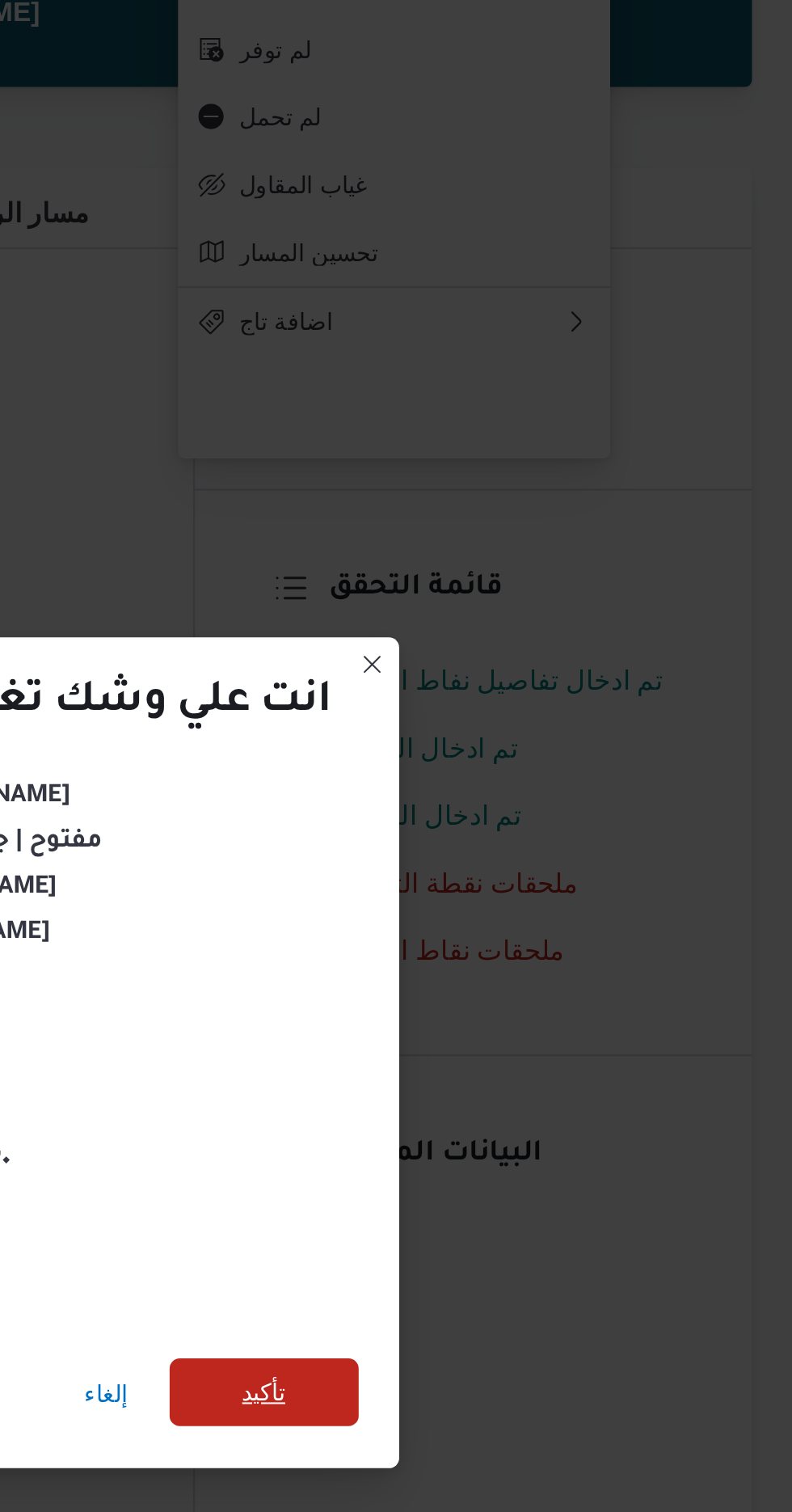
click at [557, 841] on span "تأكيد" at bounding box center [538, 843] width 90 height 32
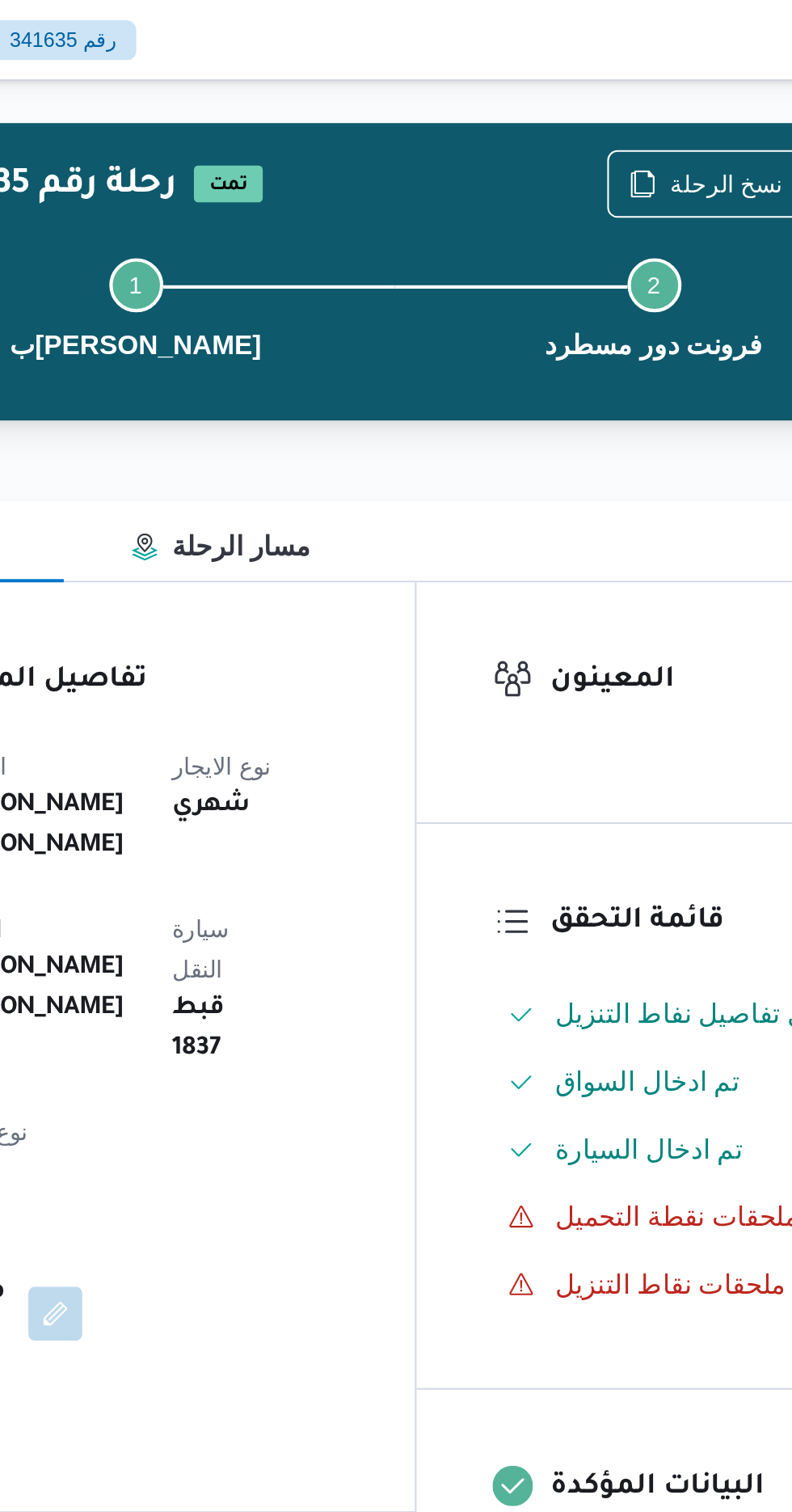
scroll to position [0, 0]
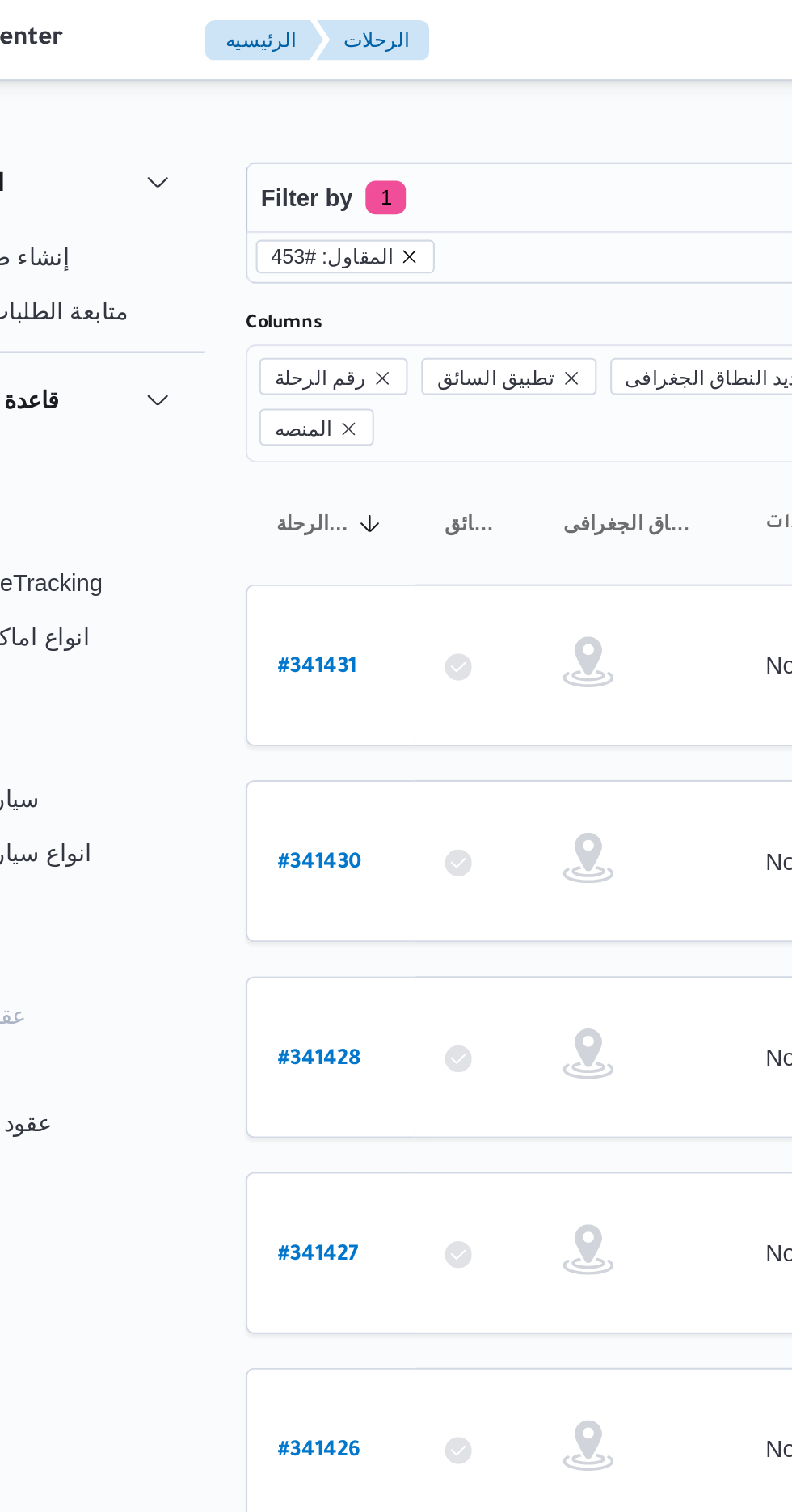
click at [284, 124] on icon "remove selected entity" at bounding box center [289, 123] width 10 height 10
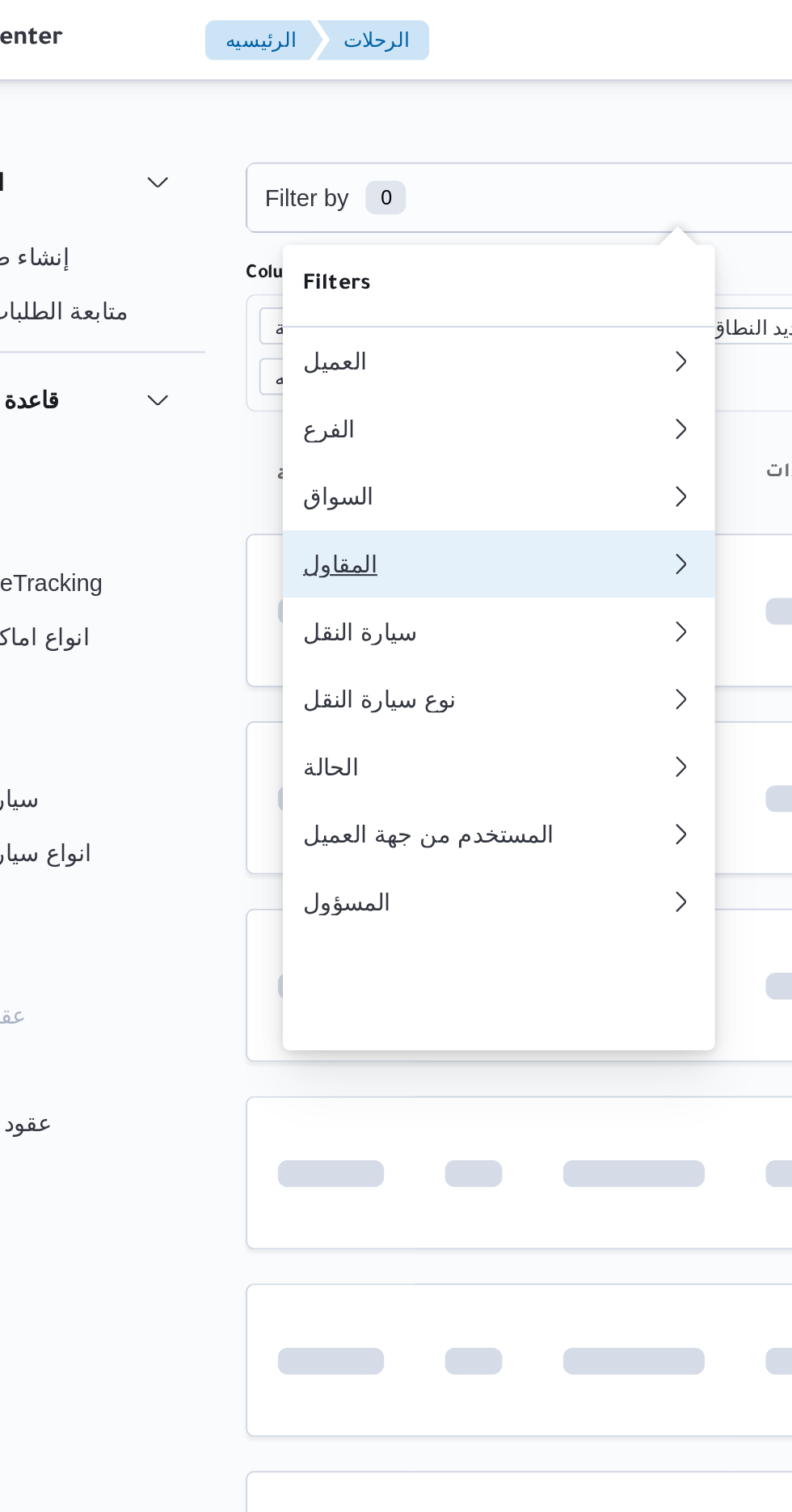
click at [262, 276] on div "المقاول" at bounding box center [321, 270] width 168 height 13
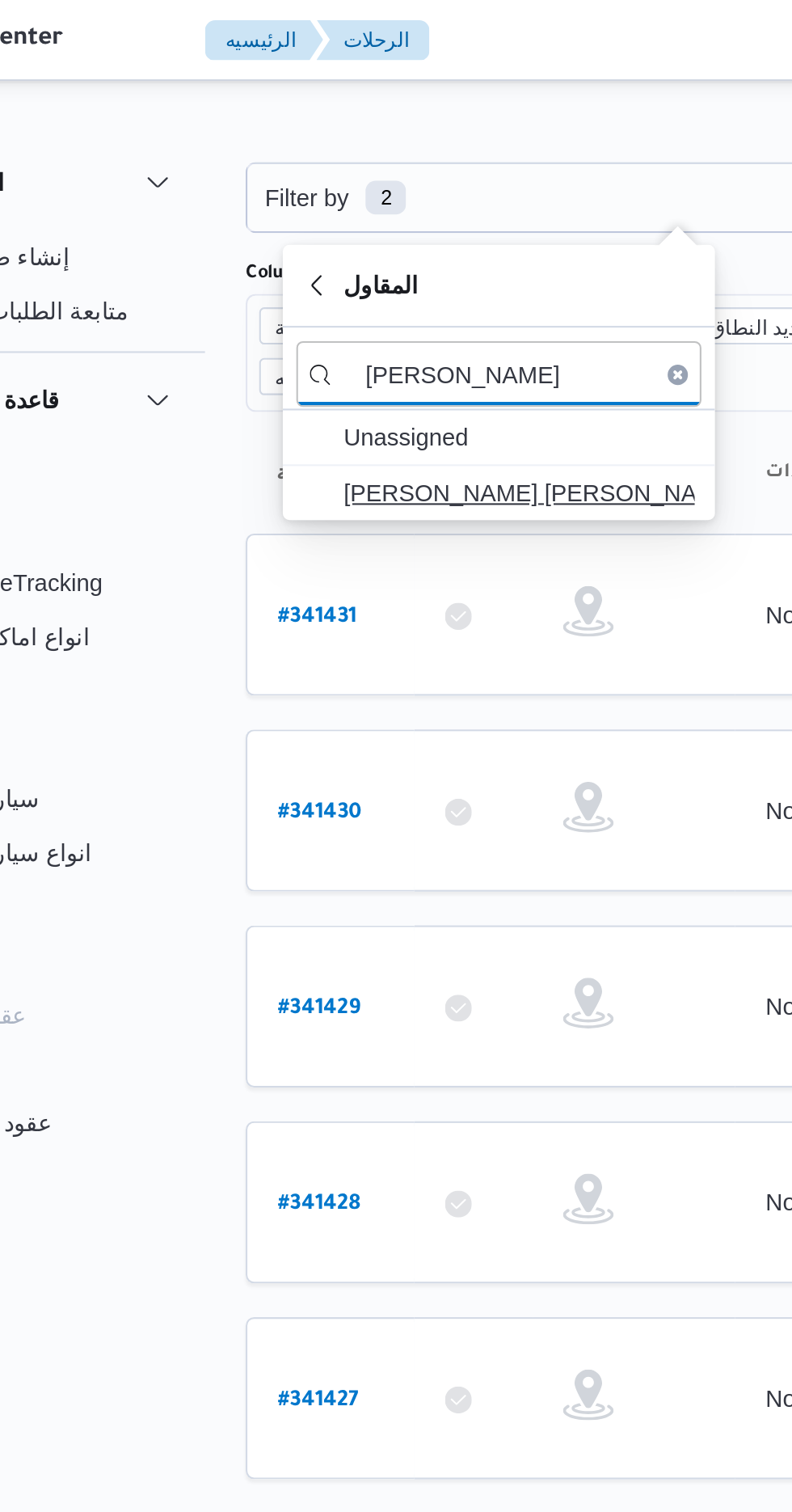
type input "[PERSON_NAME]"
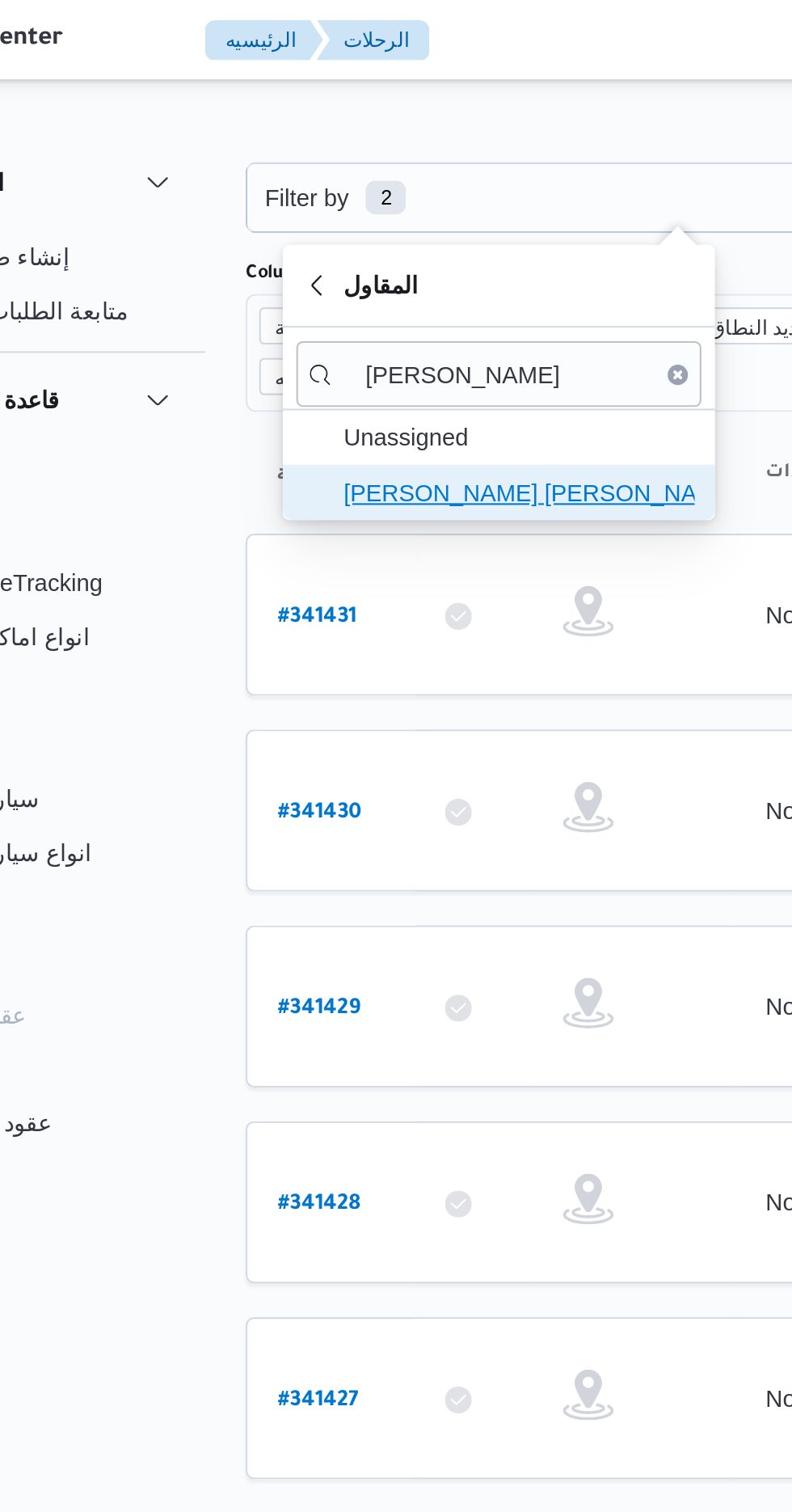
click at [359, 241] on span "[PERSON_NAME] [PERSON_NAME]" at bounding box center [340, 236] width 168 height 19
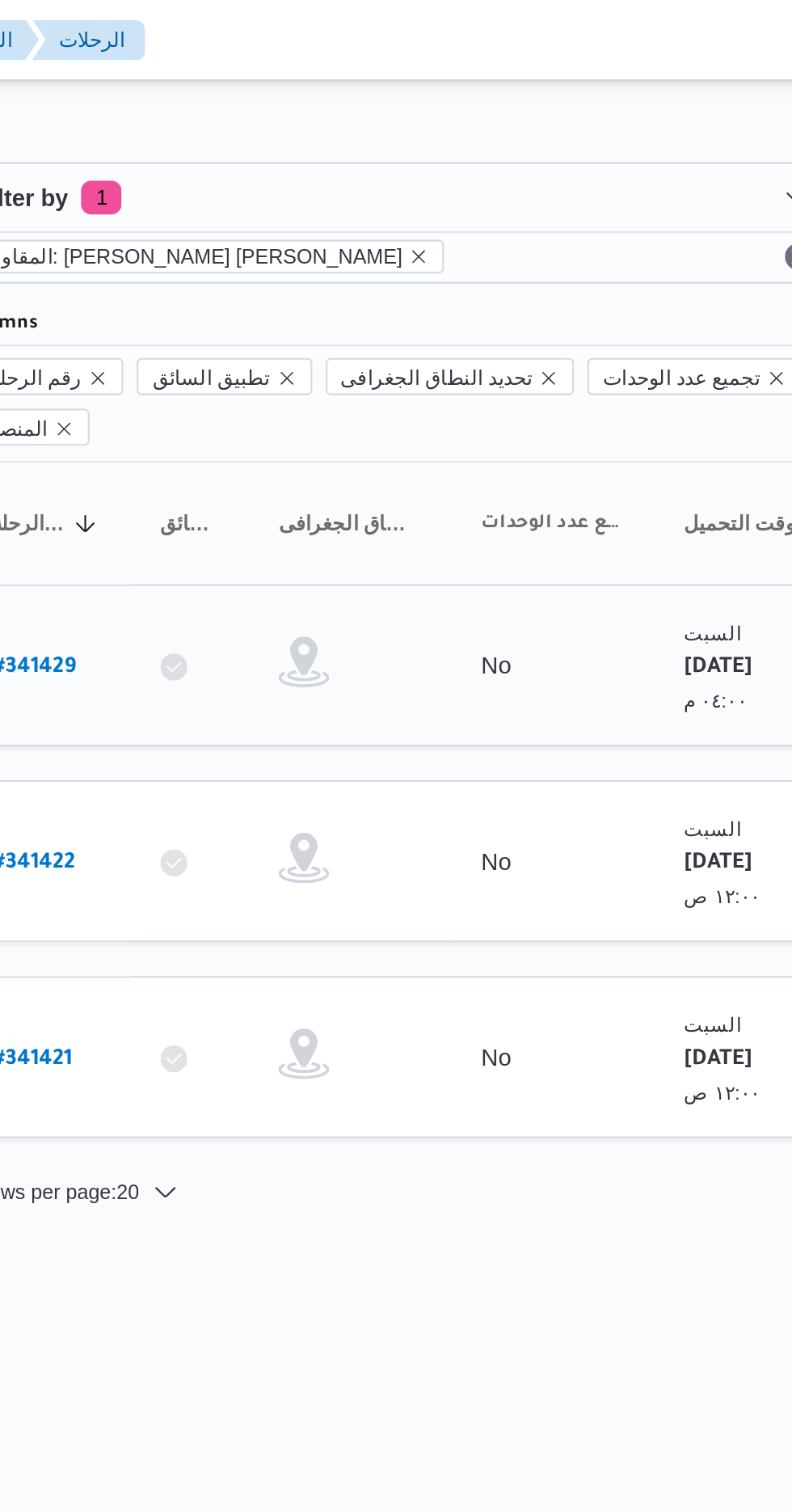
click at [253, 314] on b "# 341429" at bounding box center [245, 320] width 40 height 12
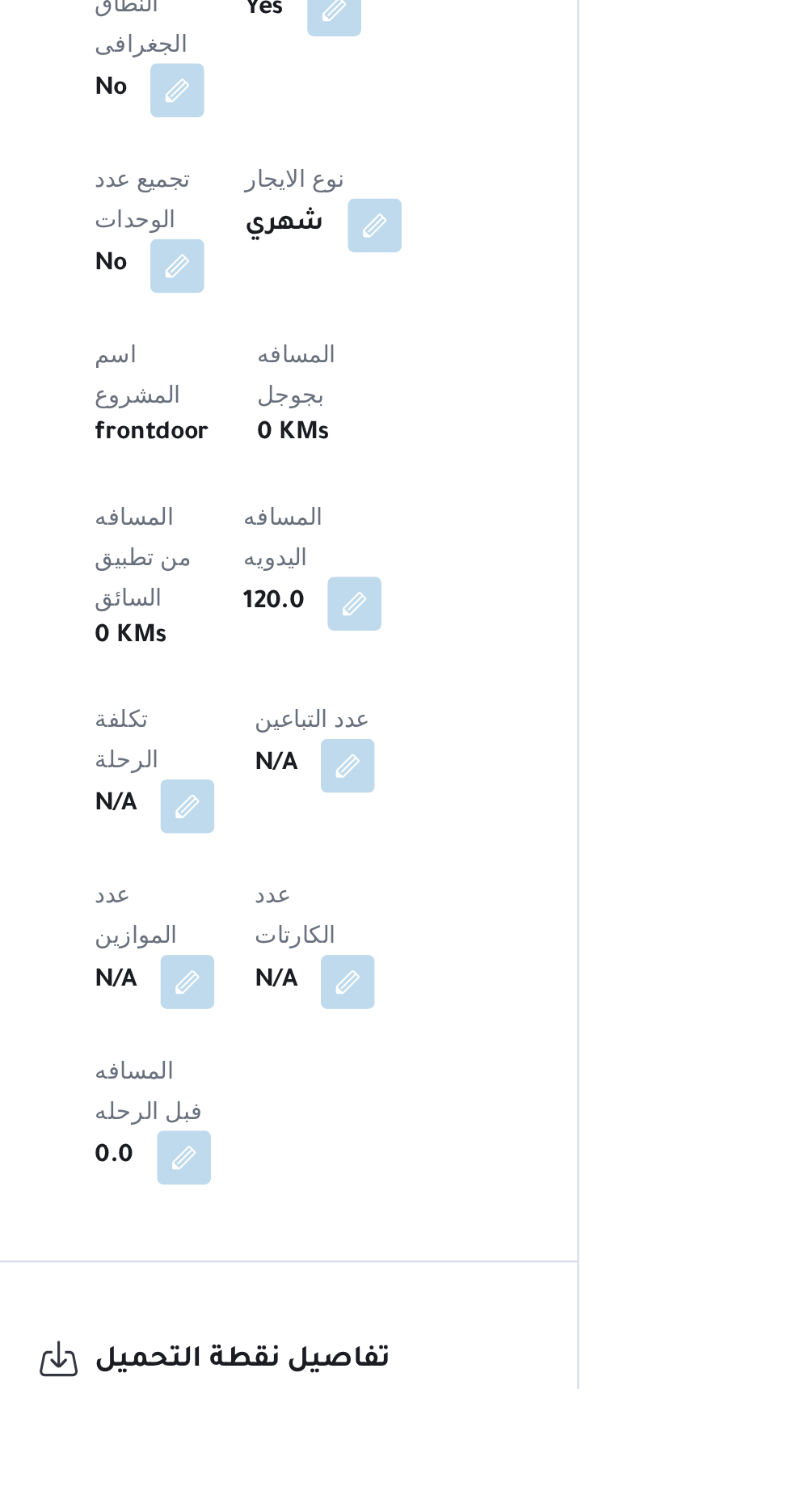
scroll to position [352, 0]
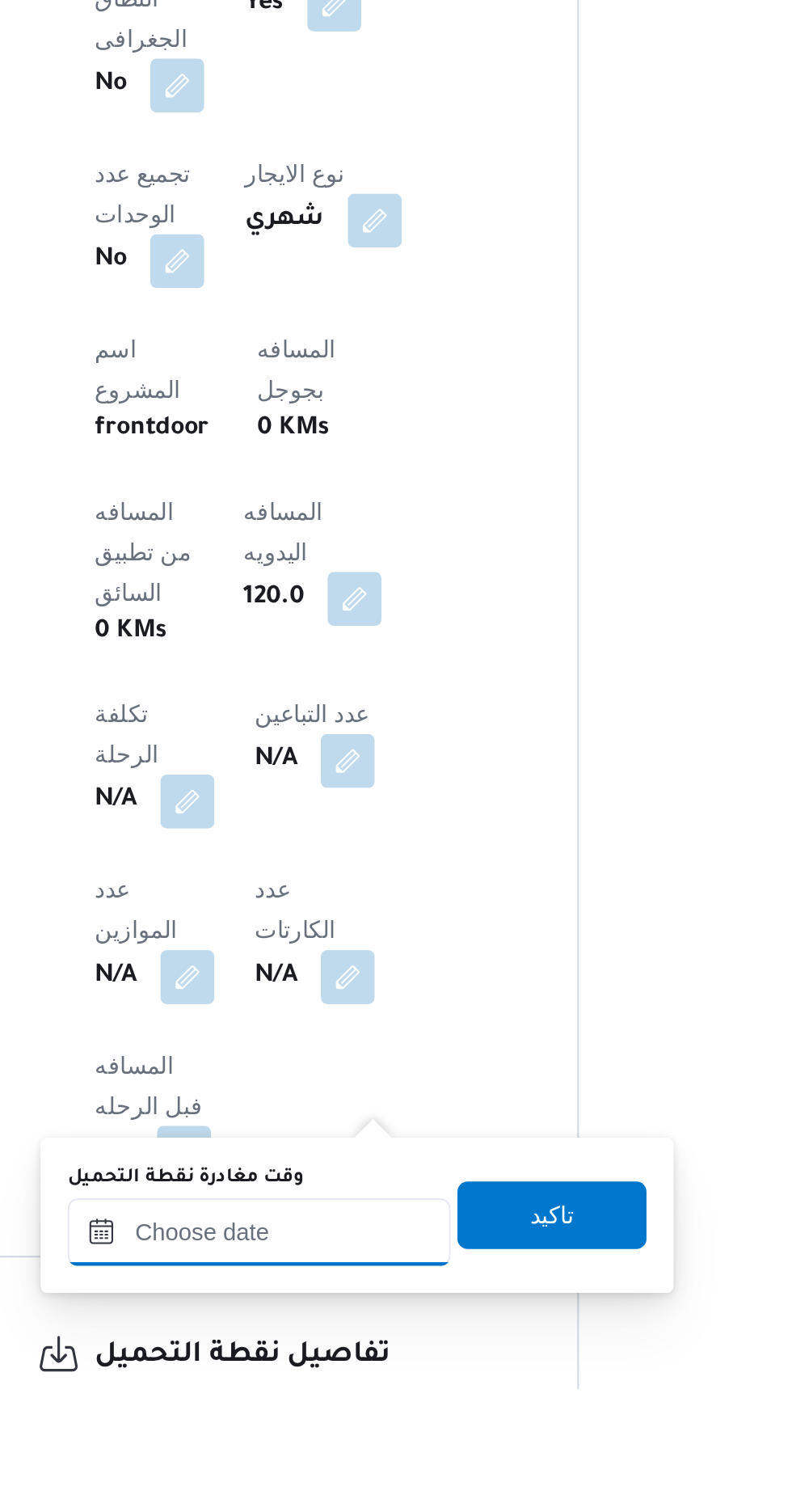
click at [383, 1431] on input "وقت مغادرة نقطة التحميل" at bounding box center [352, 1436] width 183 height 32
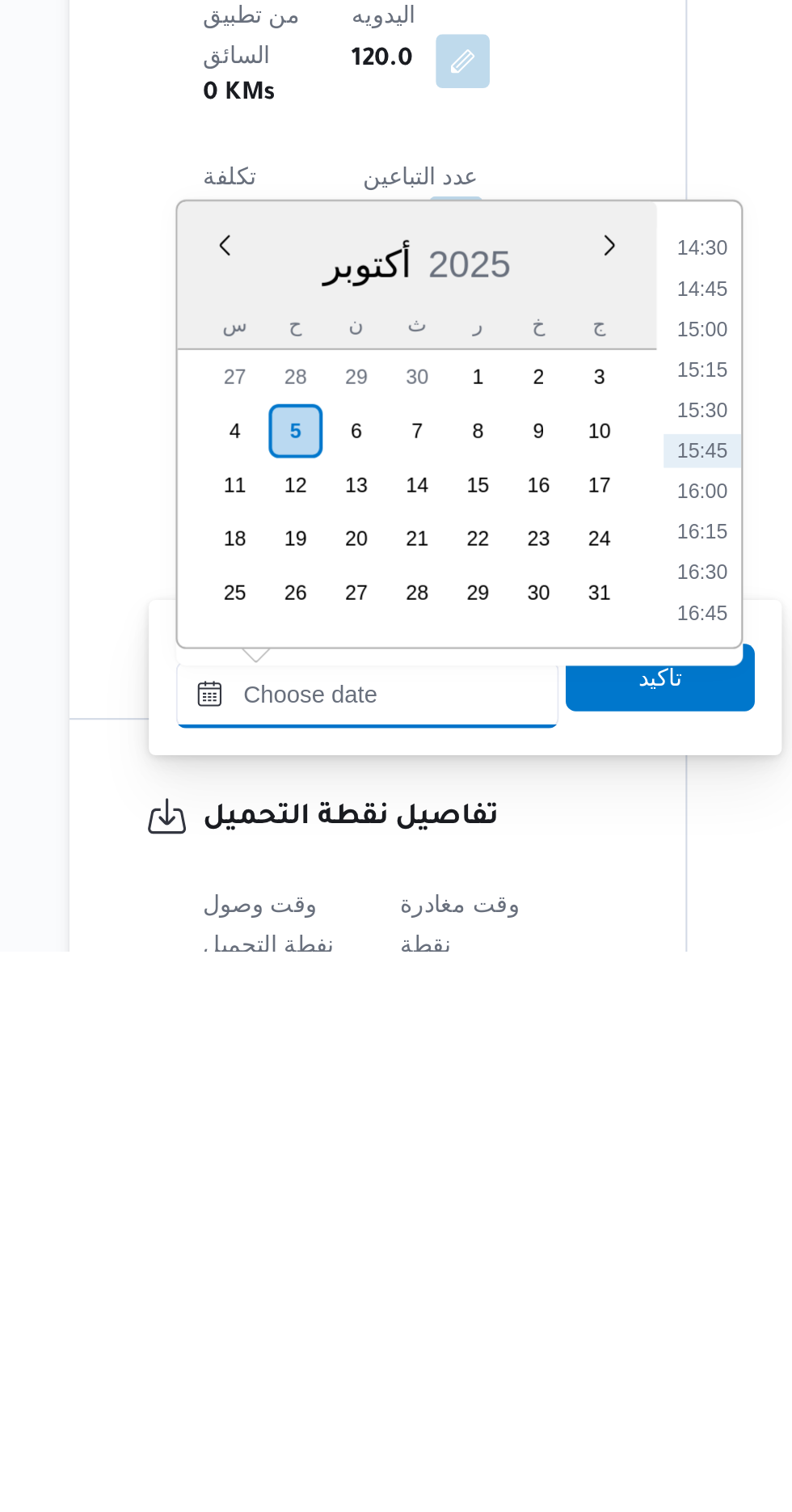
scroll to position [492, 0]
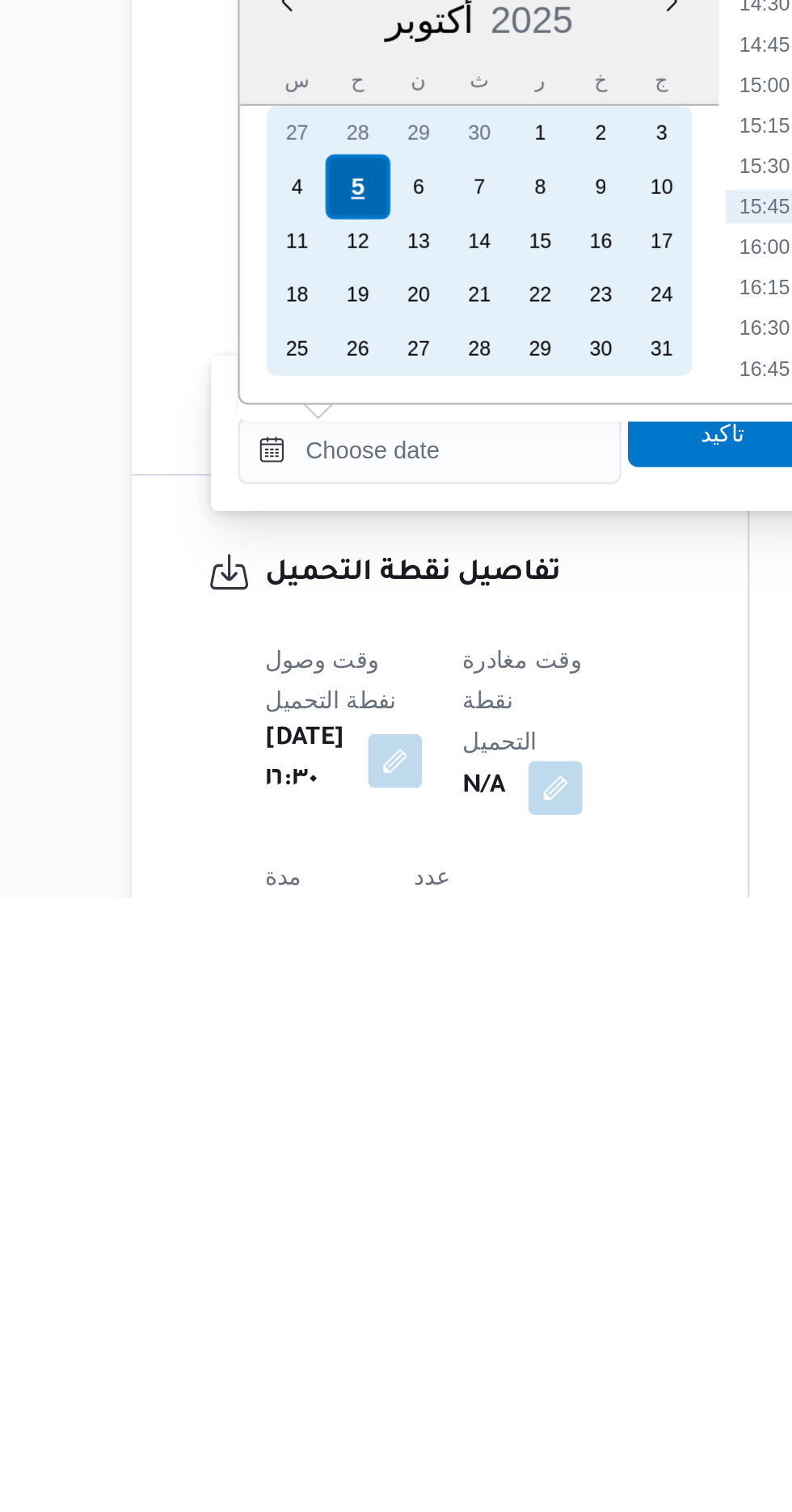
click at [308, 1169] on div "5" at bounding box center [319, 1172] width 31 height 31
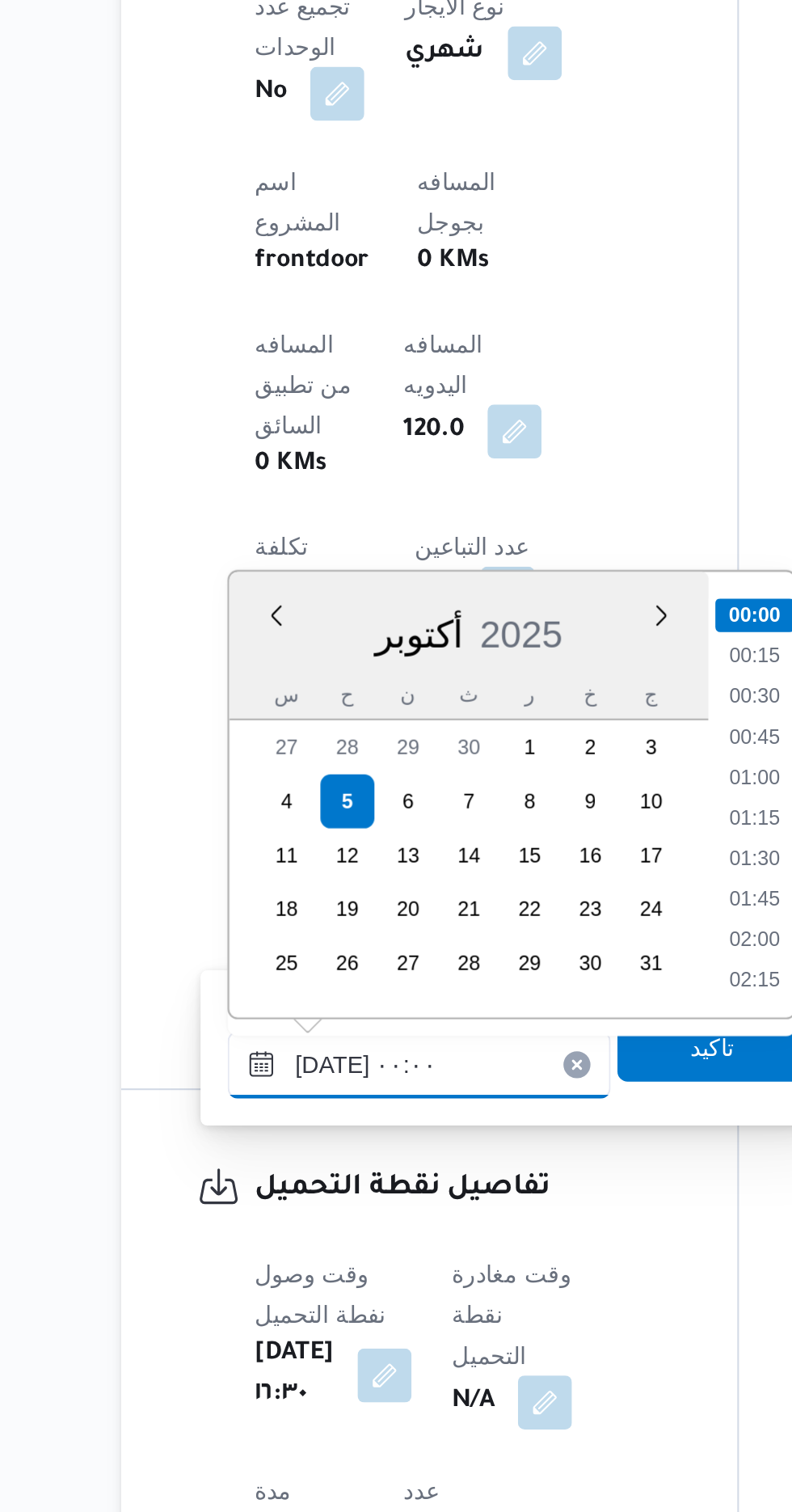
click at [268, 1299] on input "[DATE] ٠٠:٠٠" at bounding box center [352, 1297] width 183 height 32
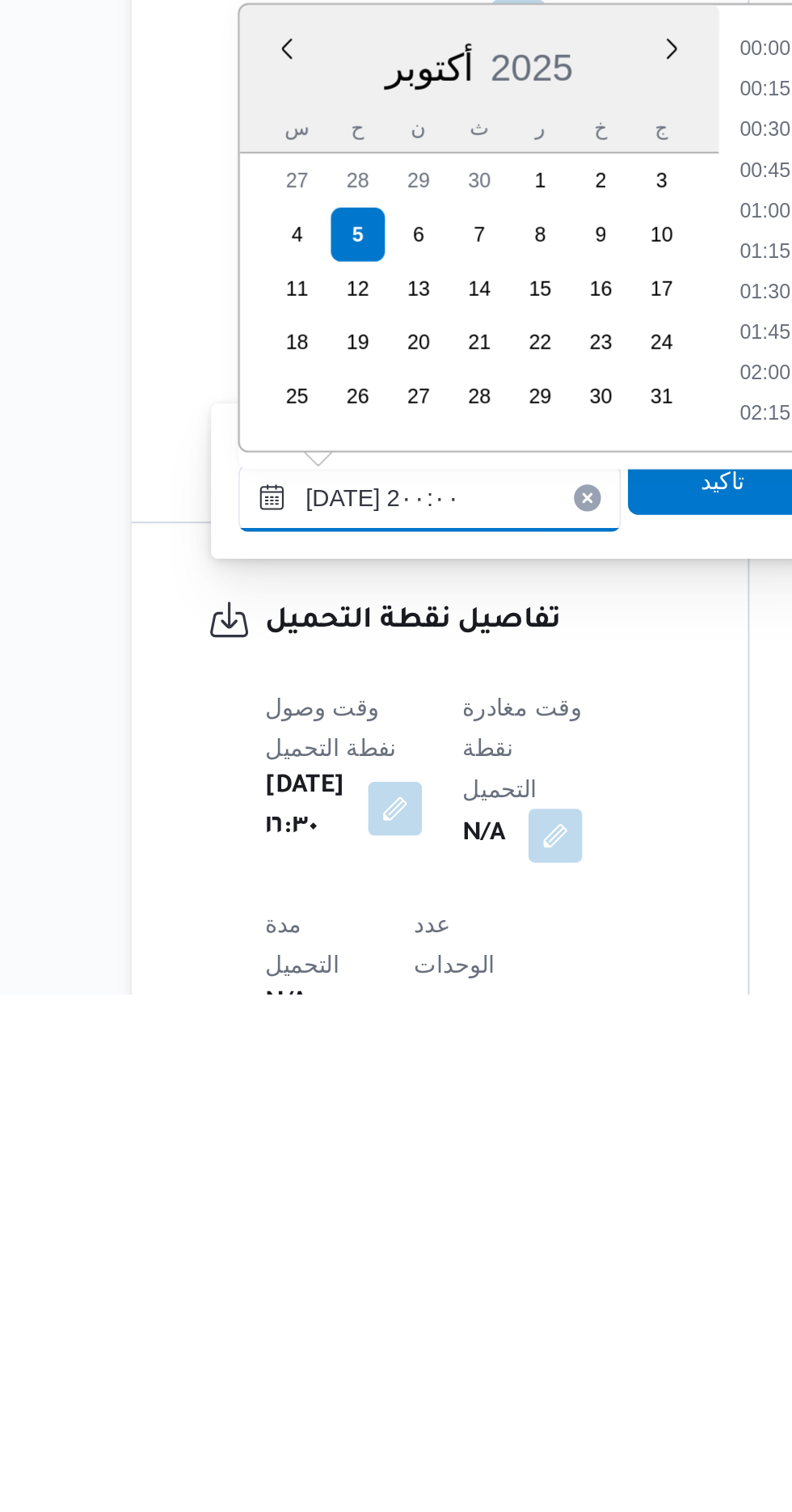
scroll to position [1383, 0]
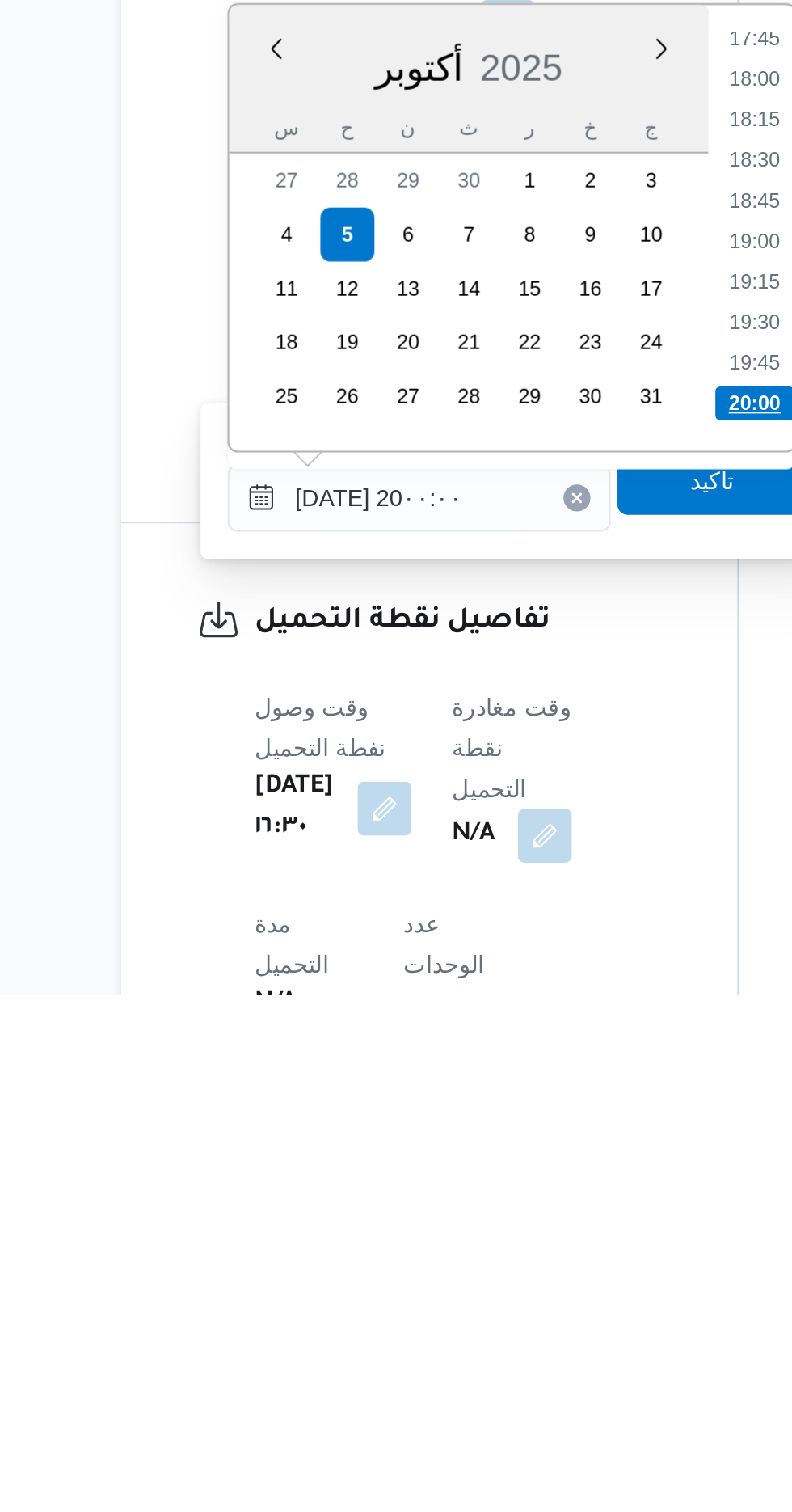
click at [517, 1231] on li "20:00" at bounding box center [513, 1229] width 38 height 16
type input "[DATE] ٢٠:٠٠"
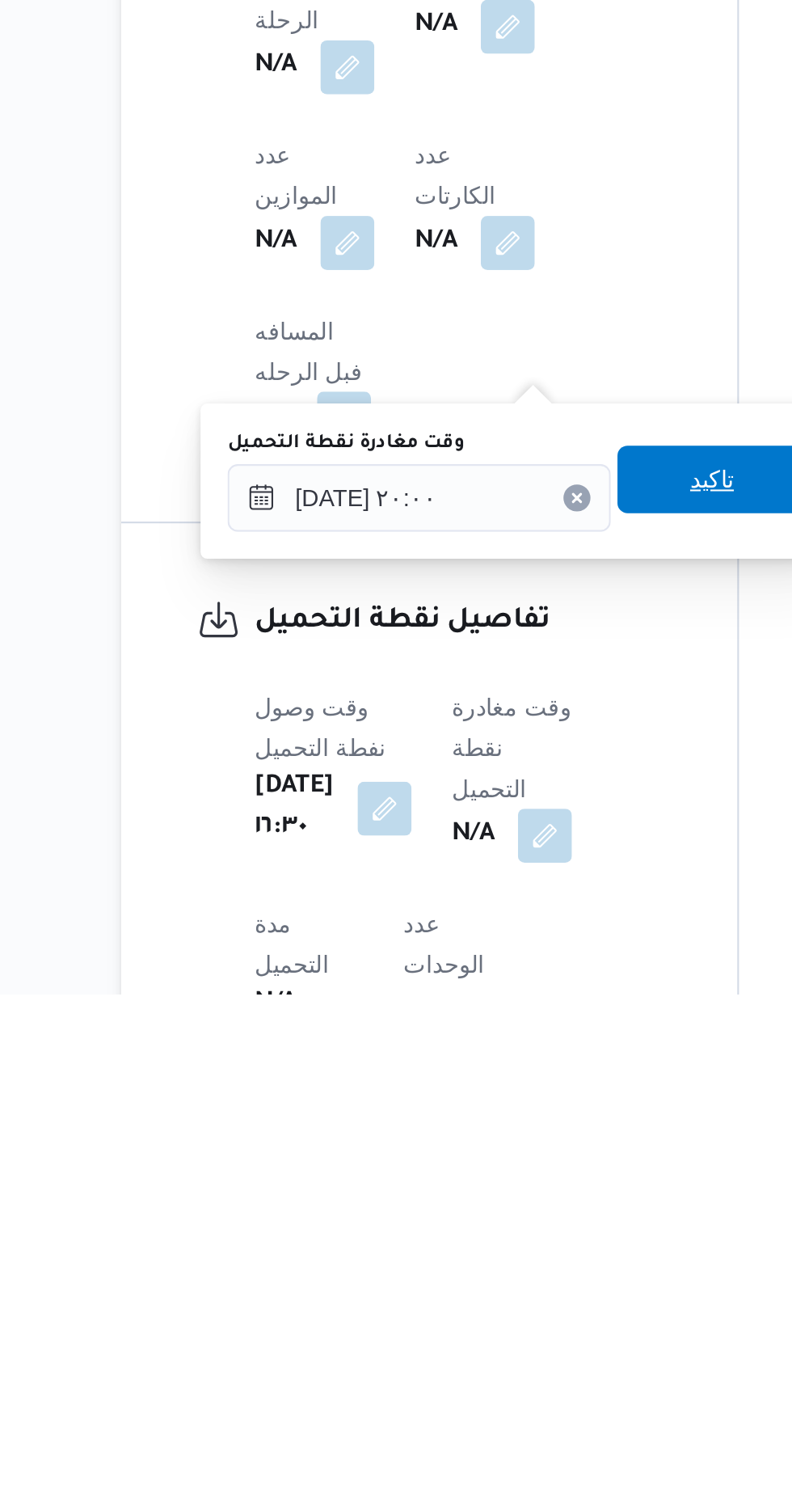
click at [495, 1269] on span "تاكيد" at bounding box center [492, 1265] width 90 height 32
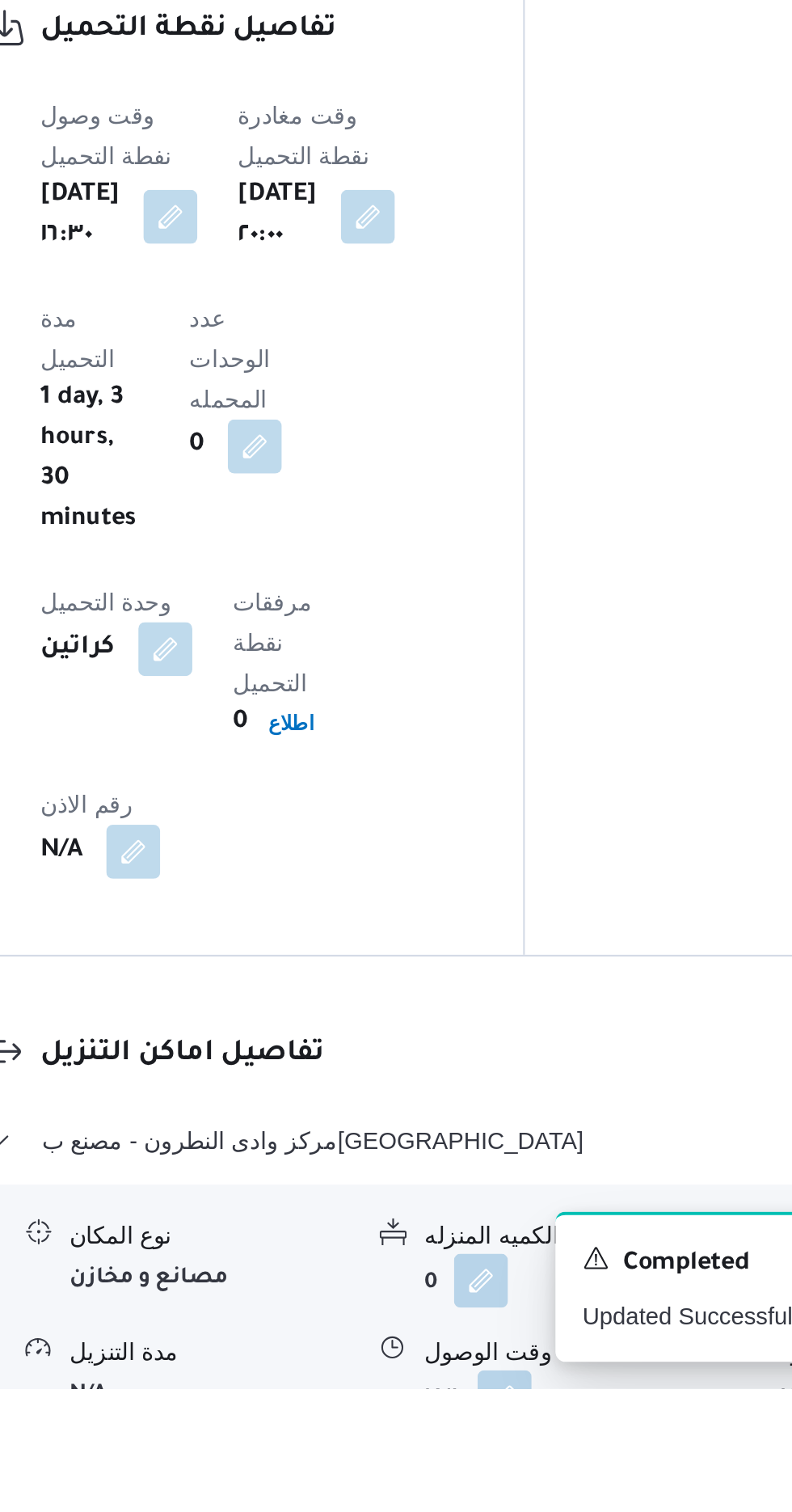
scroll to position [990, 0]
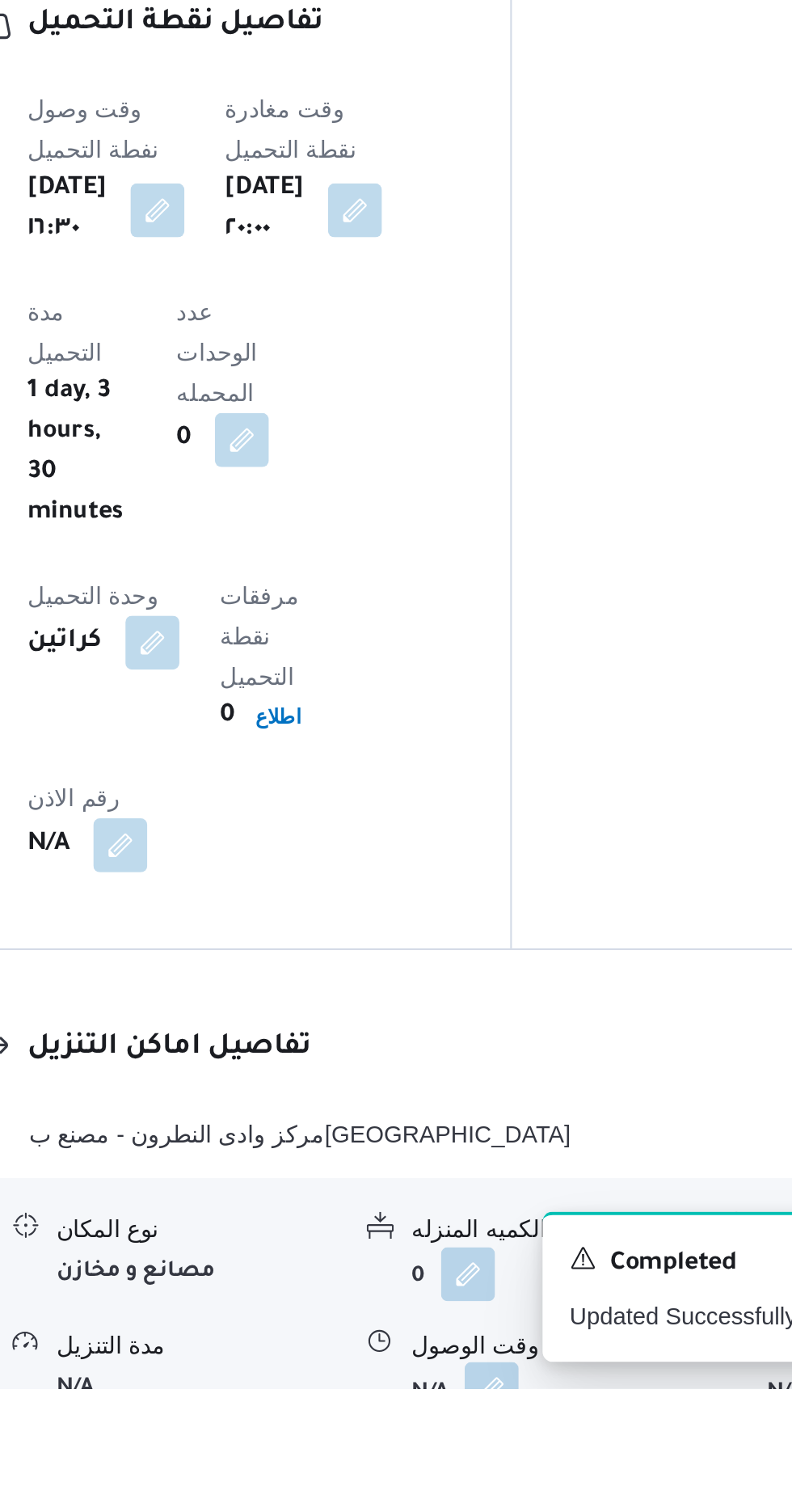
click at [498, 1499] on button "button" at bounding box center [496, 1512] width 26 height 26
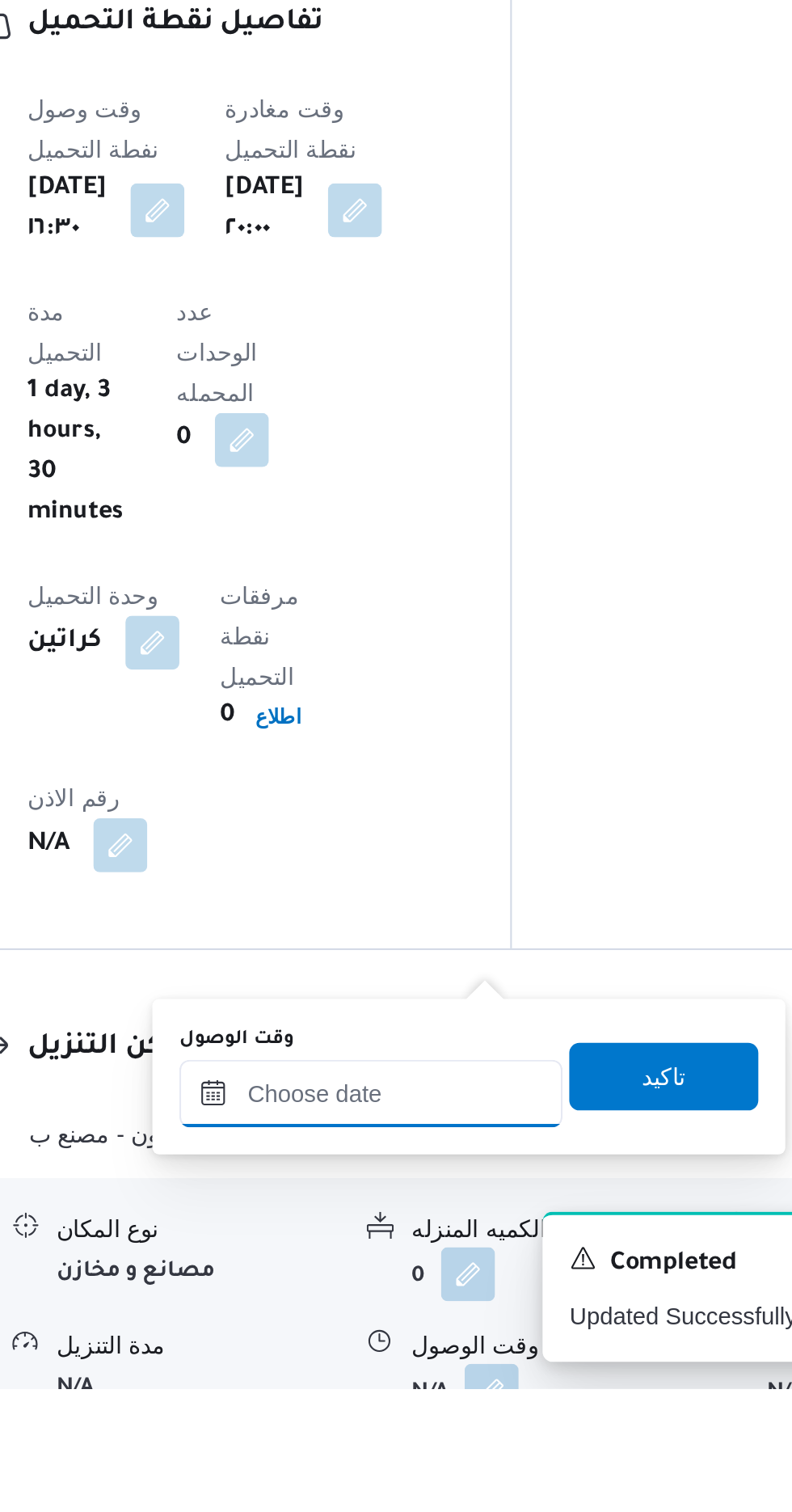
click at [484, 1369] on input "وقت الوصول" at bounding box center [438, 1369] width 183 height 32
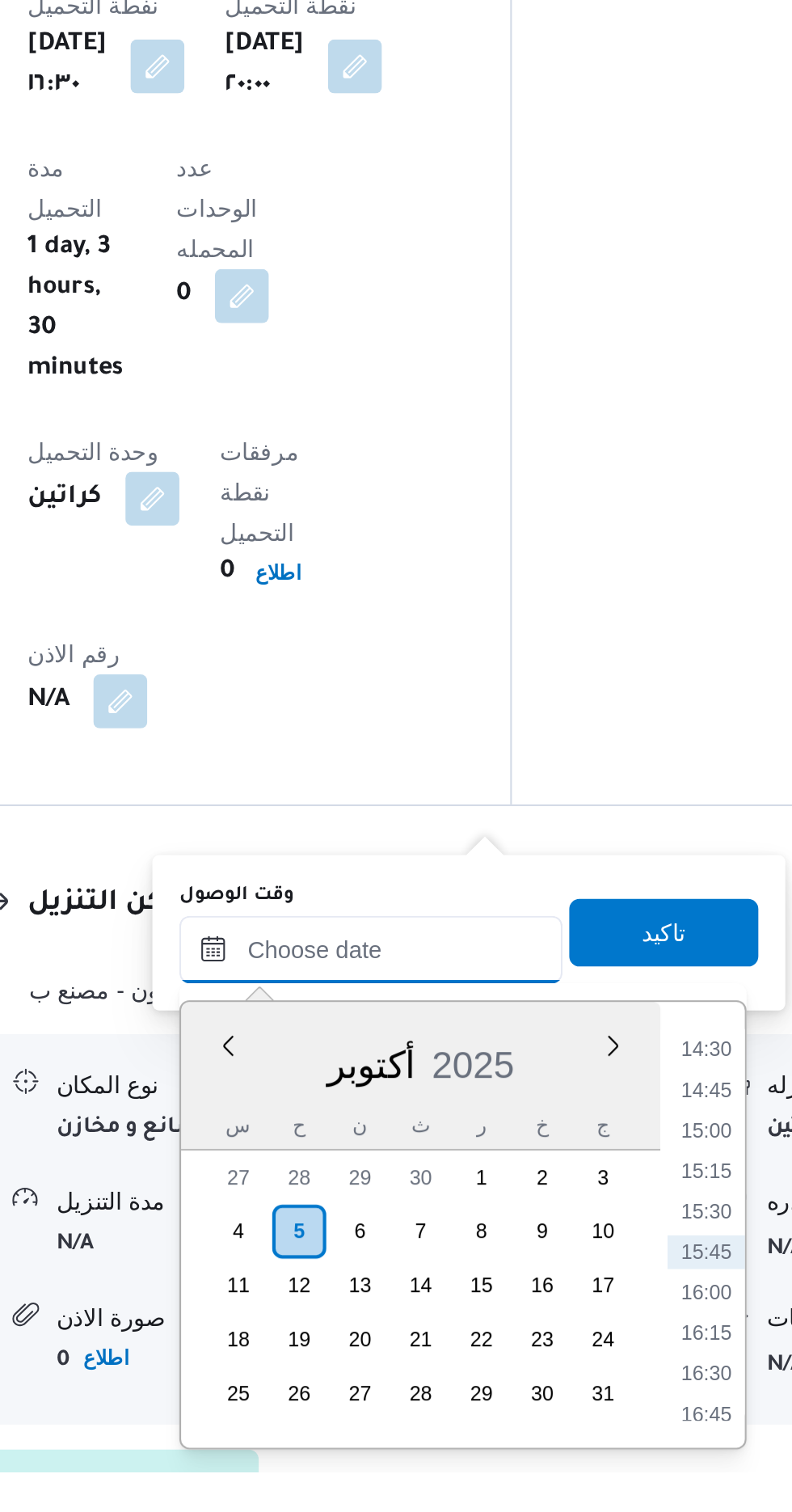
scroll to position [1099, 0]
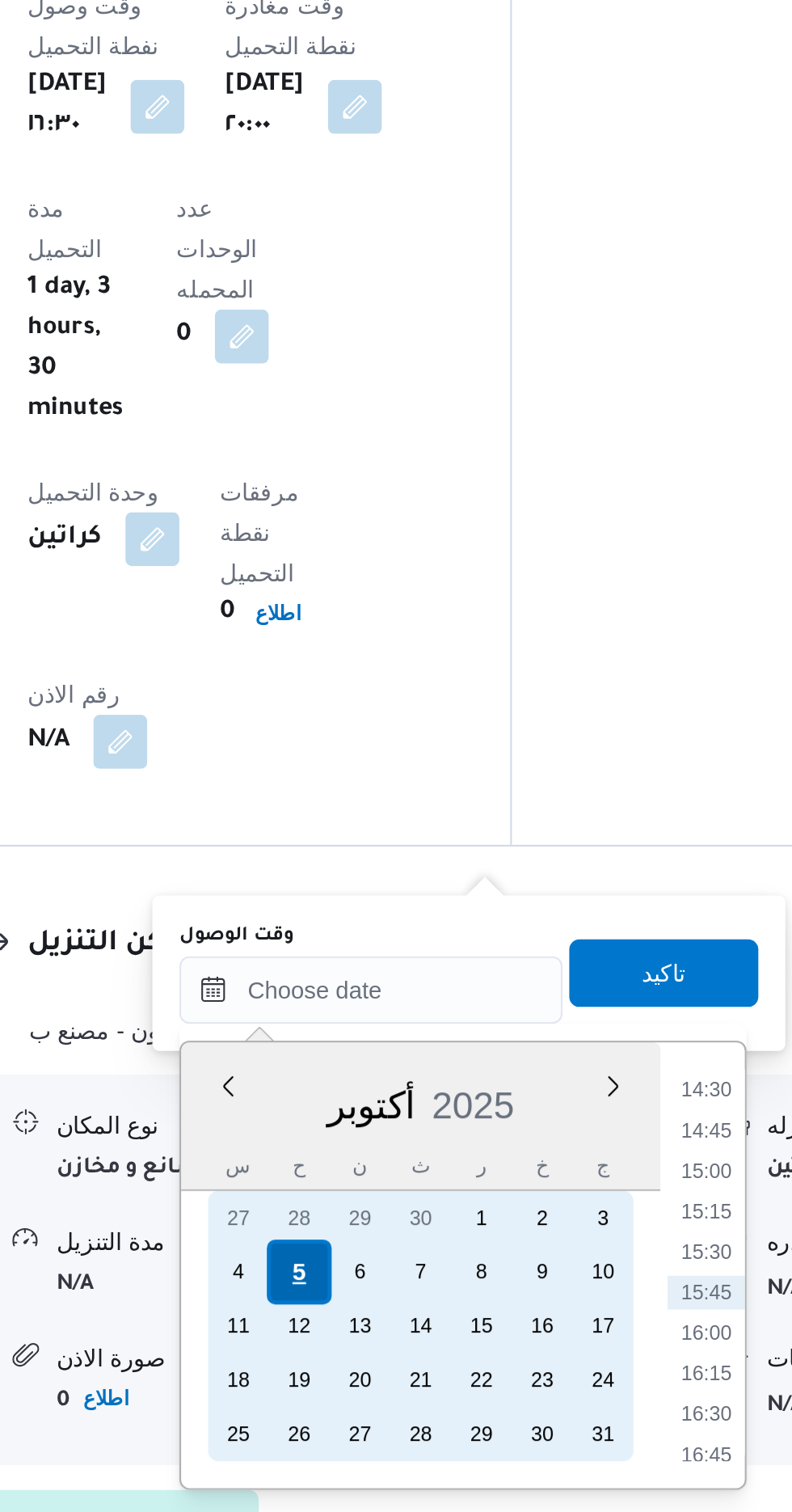
click at [404, 1405] on div "5" at bounding box center [404, 1398] width 31 height 31
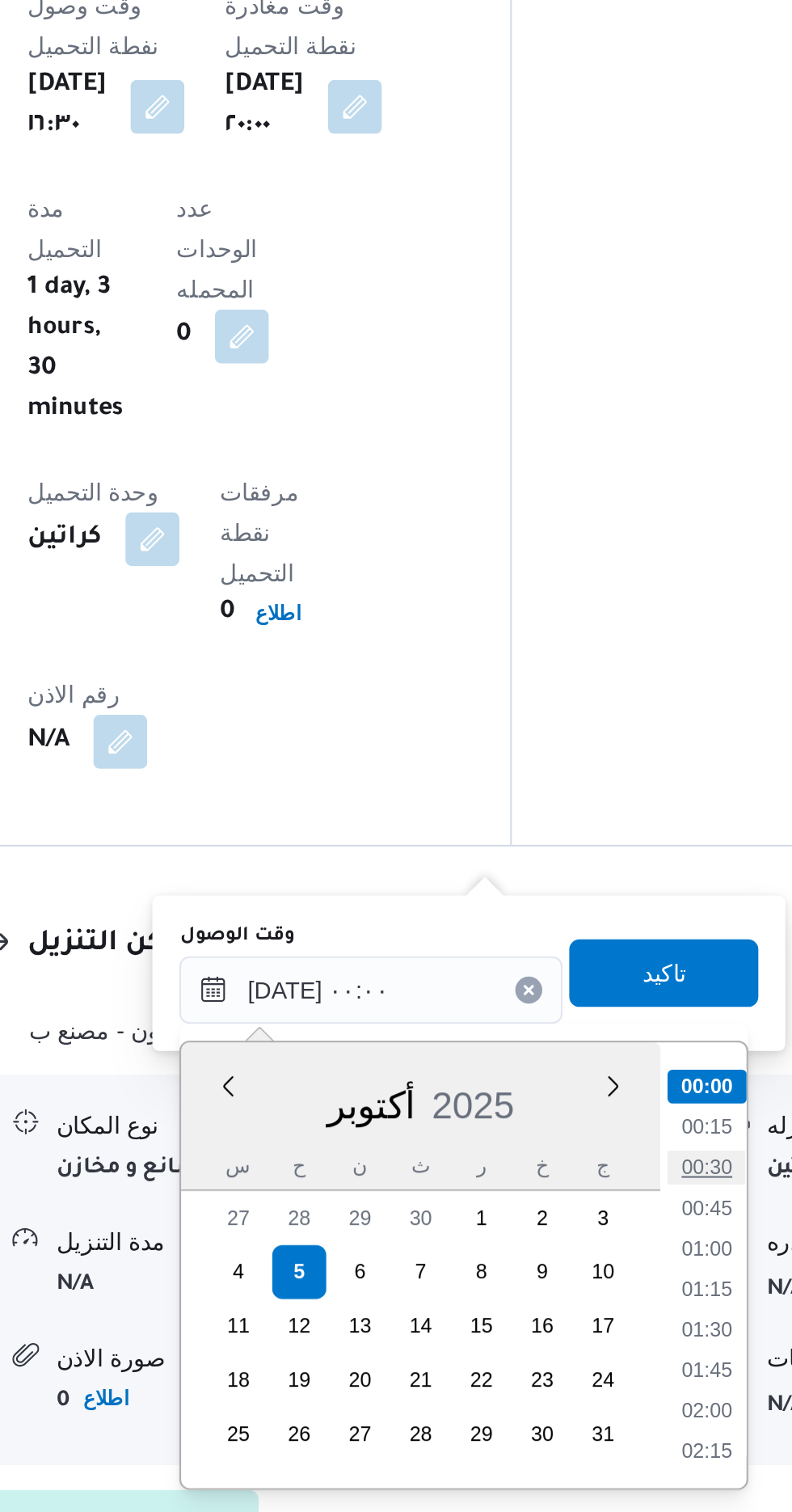
click at [603, 1346] on li "00:30" at bounding box center [599, 1347] width 37 height 16
type input "[DATE] ٠٠:٣٠"
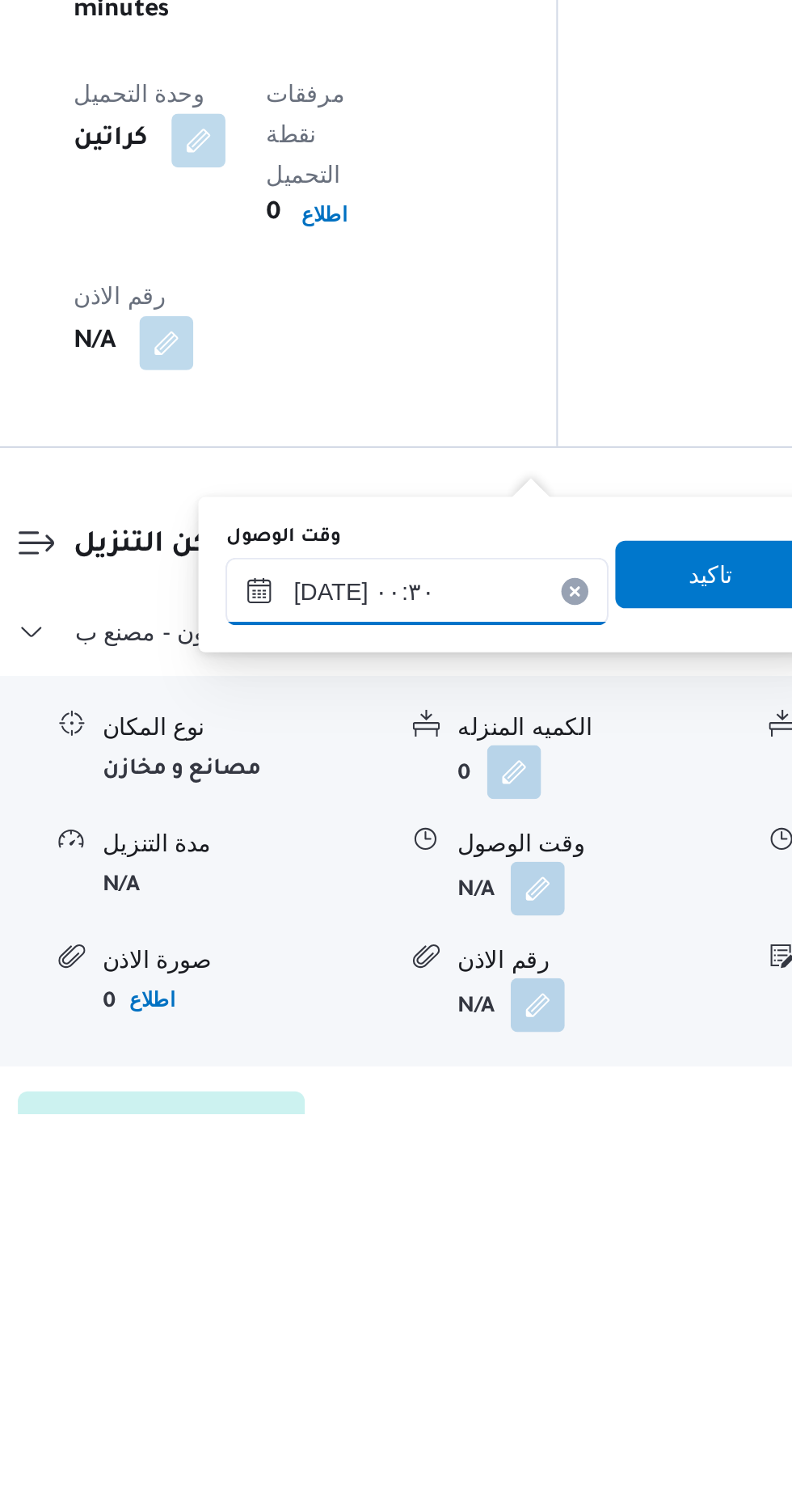
scroll to position [1099, 0]
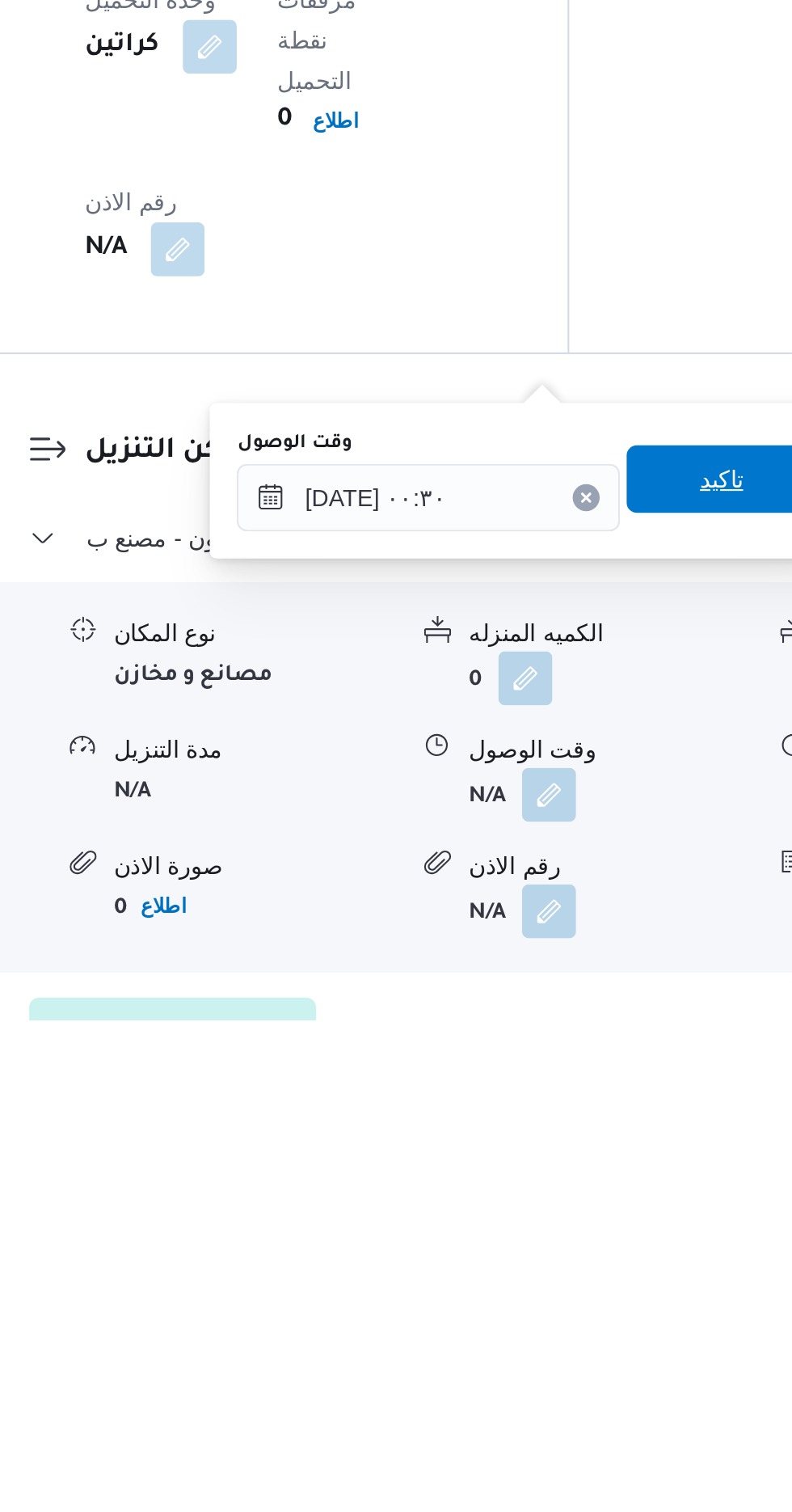
click at [583, 1256] on span "تاكيد" at bounding box center [578, 1252] width 90 height 32
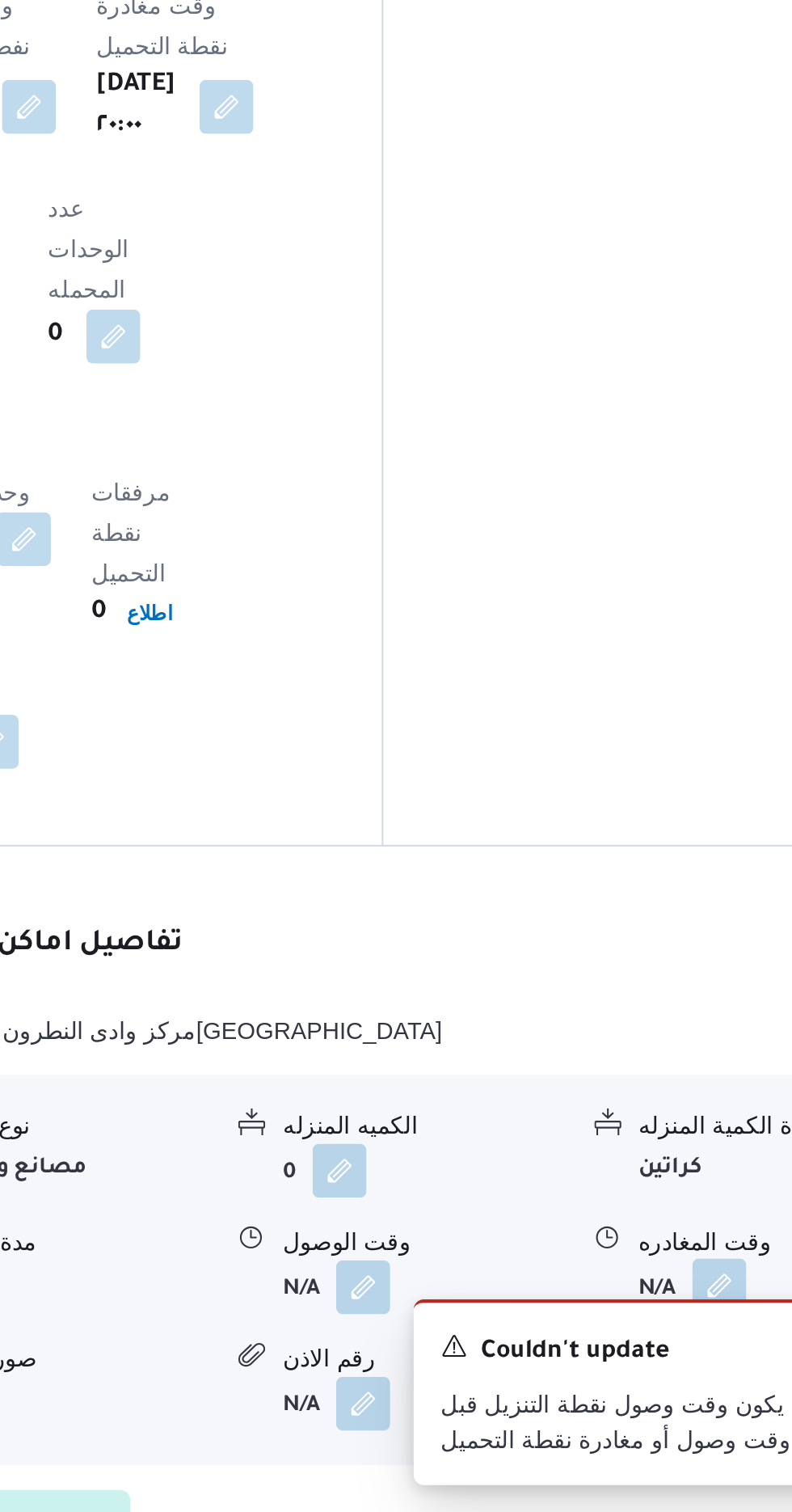
click at [659, 1391] on button "button" at bounding box center [666, 1403] width 26 height 26
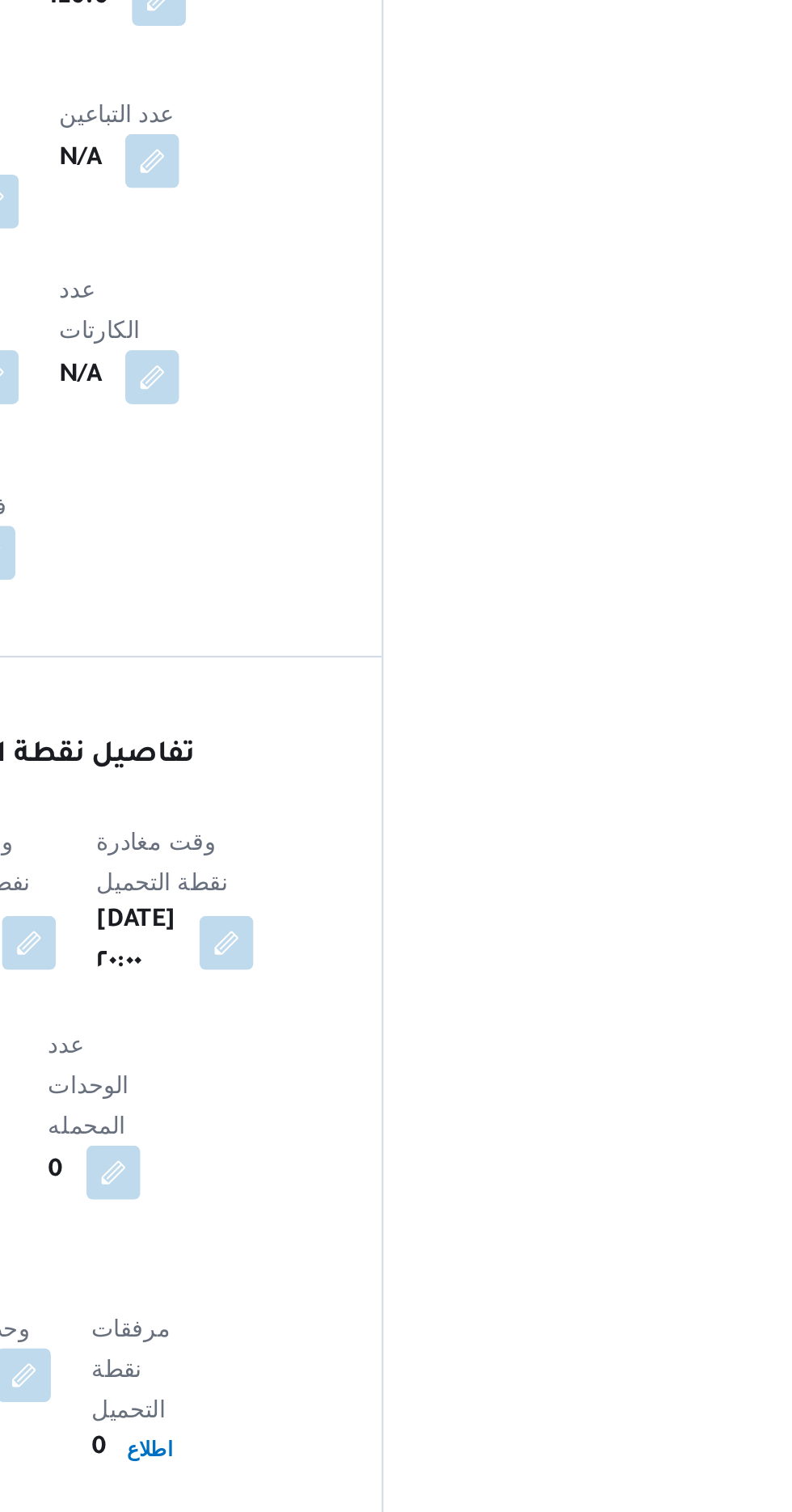
scroll to position [1098, 0]
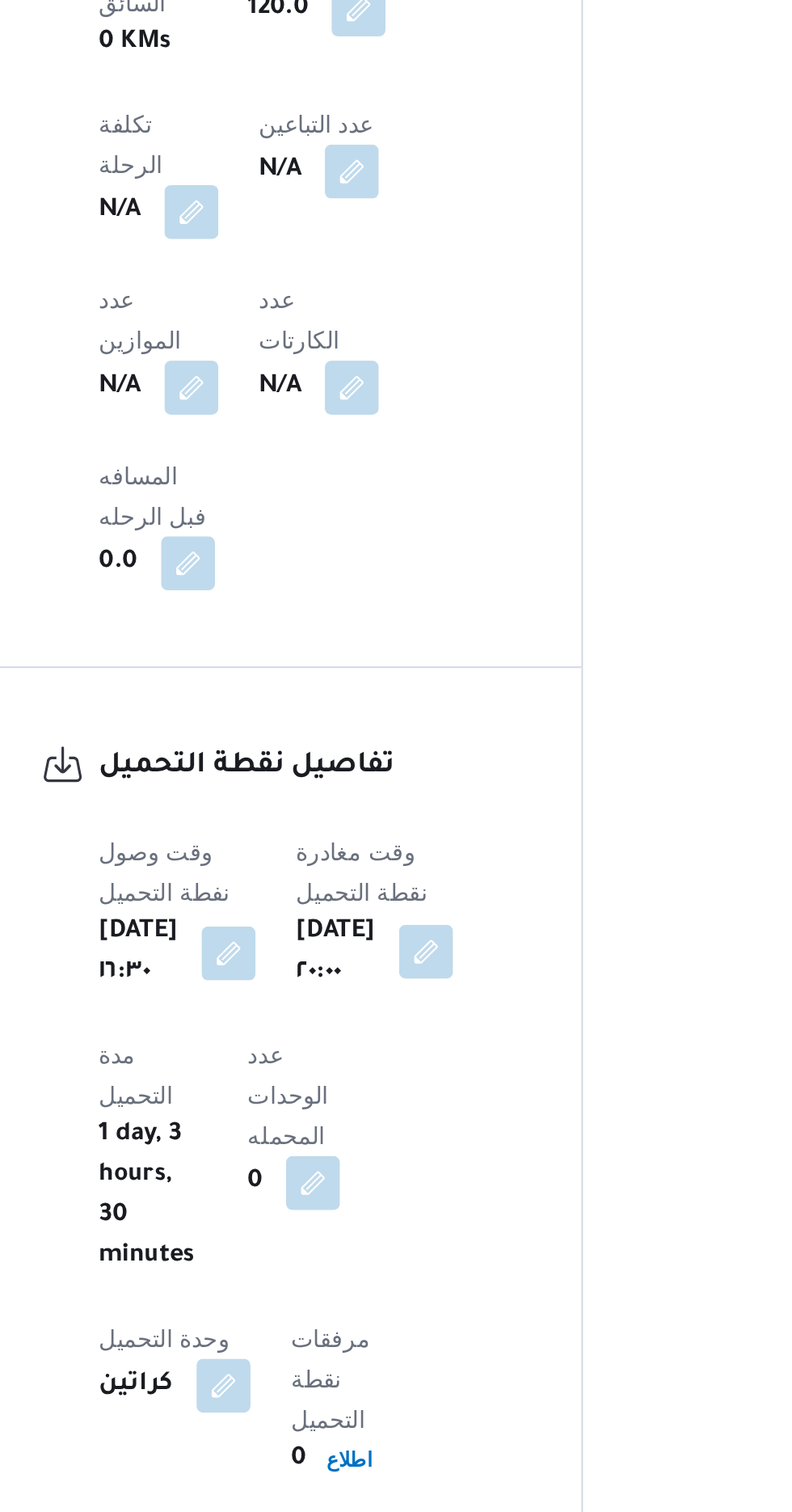
click at [435, 826] on button "button" at bounding box center [430, 839] width 26 height 26
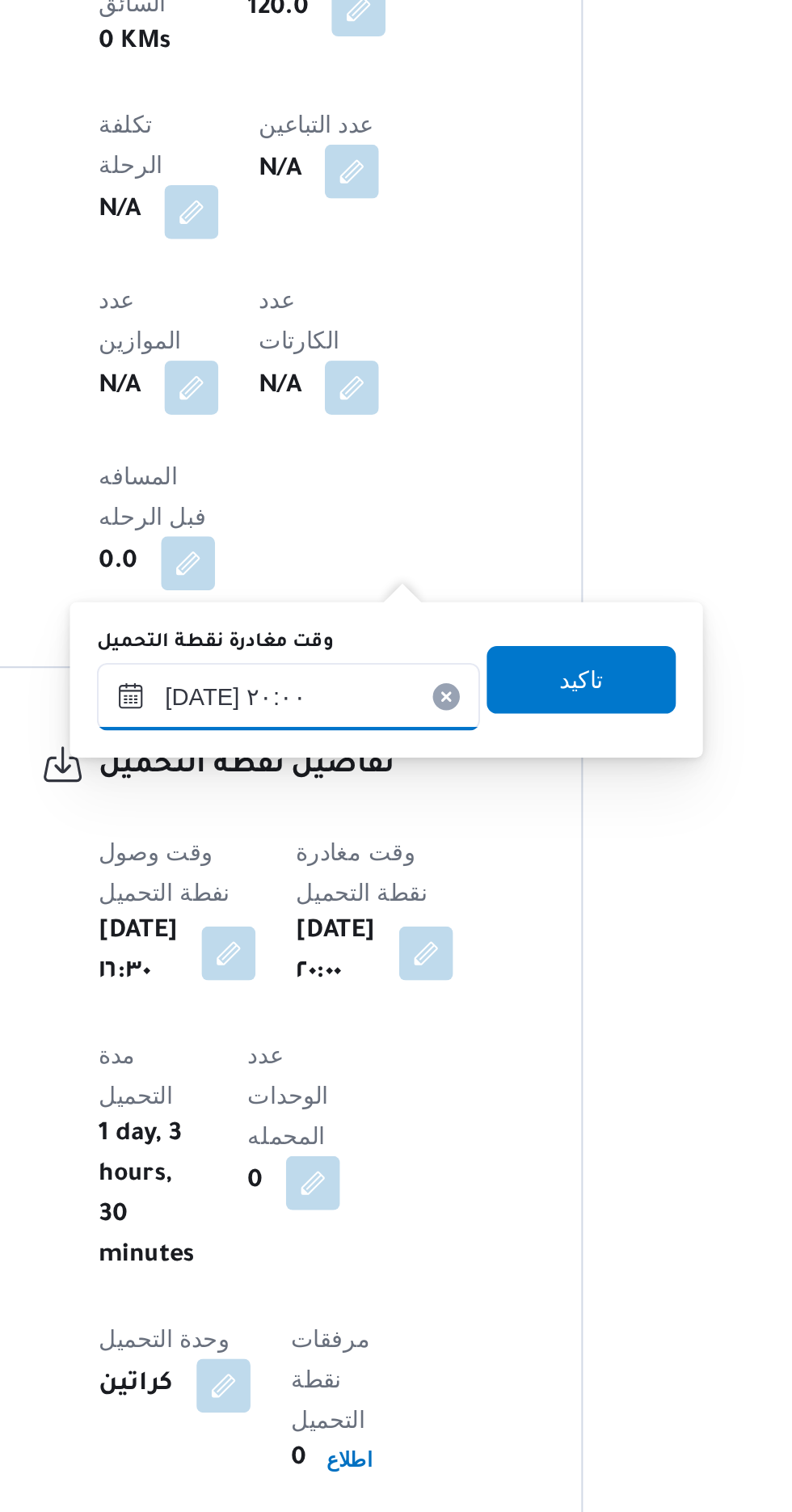
click at [366, 722] on input "[DATE] ٢٠:٠٠" at bounding box center [364, 717] width 183 height 32
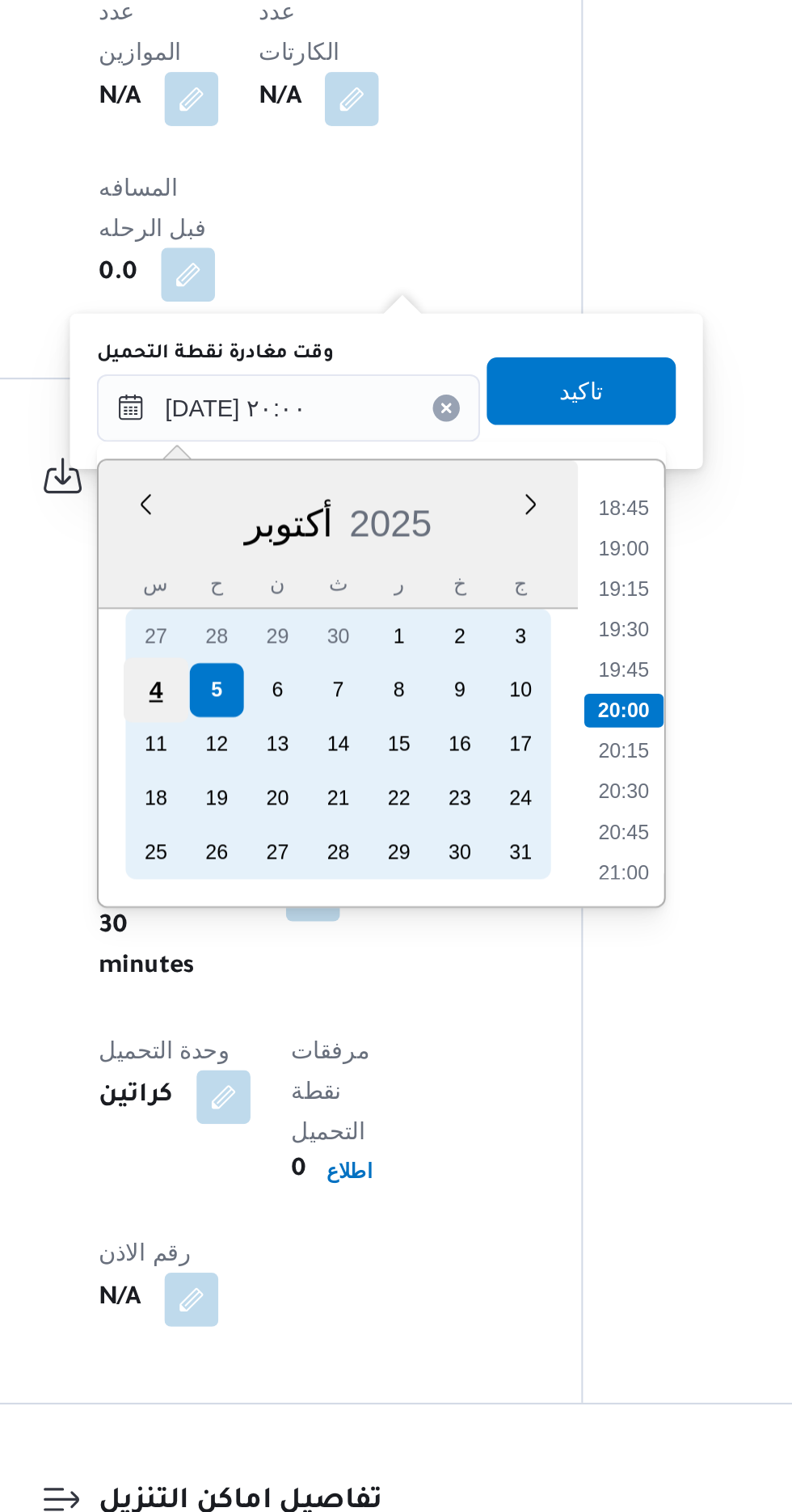
click at [301, 850] on div "4" at bounding box center [301, 853] width 31 height 31
click at [298, 850] on div "4" at bounding box center [301, 853] width 31 height 31
type input "[DATE] ٢٠:٠٠"
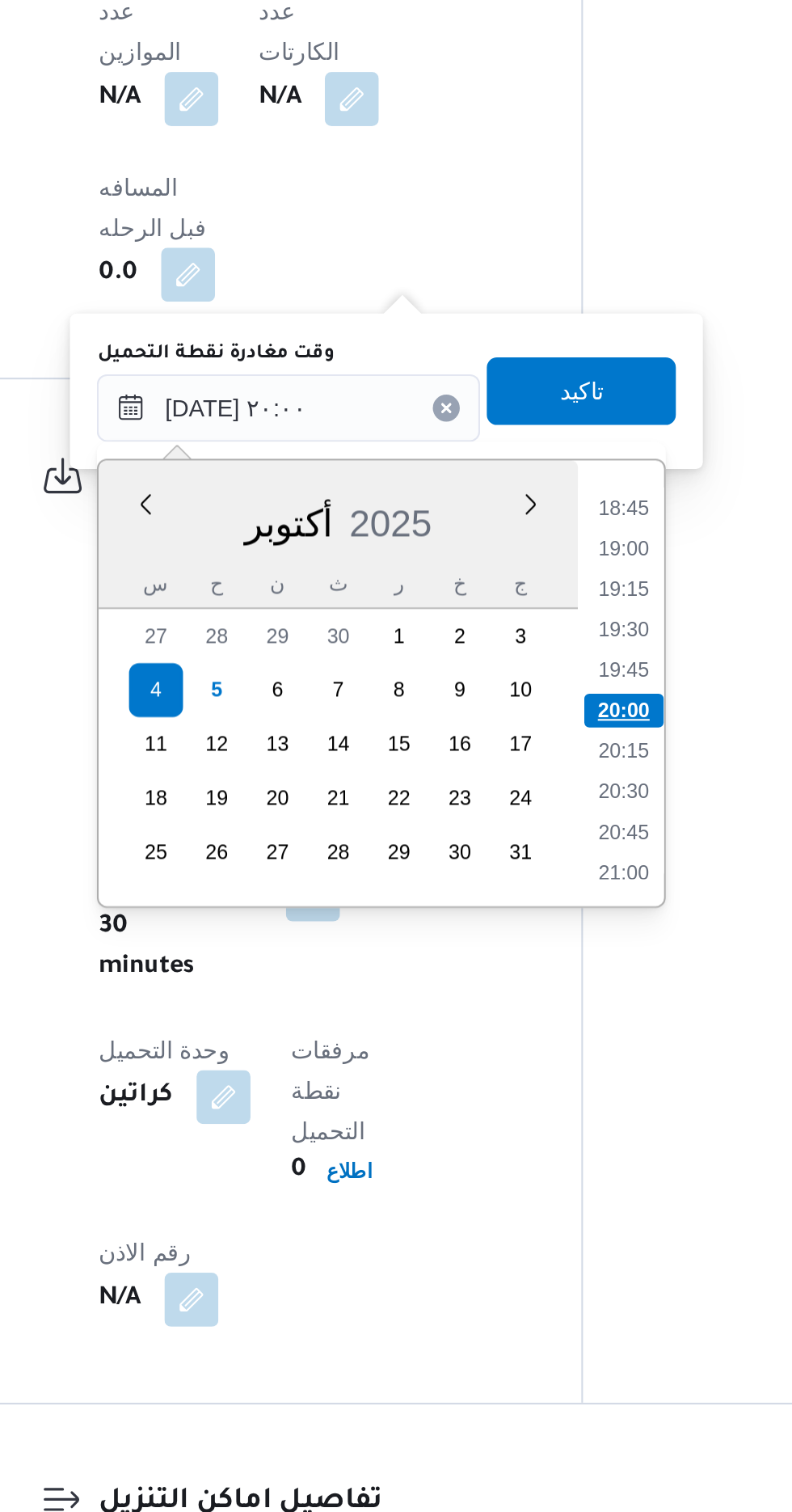
click at [538, 864] on li "20:00" at bounding box center [525, 861] width 38 height 16
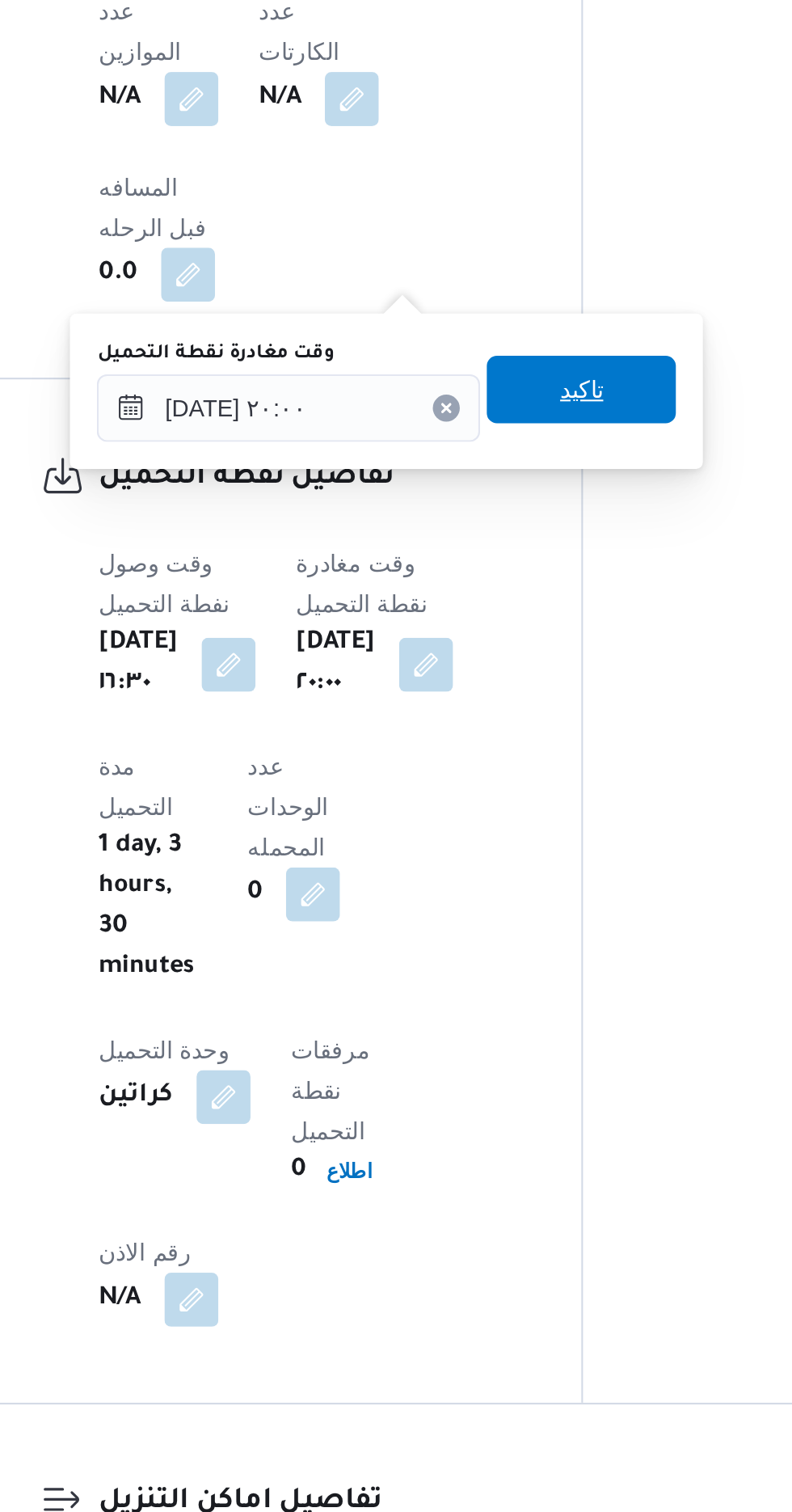
click at [534, 717] on span "تاكيد" at bounding box center [504, 708] width 90 height 32
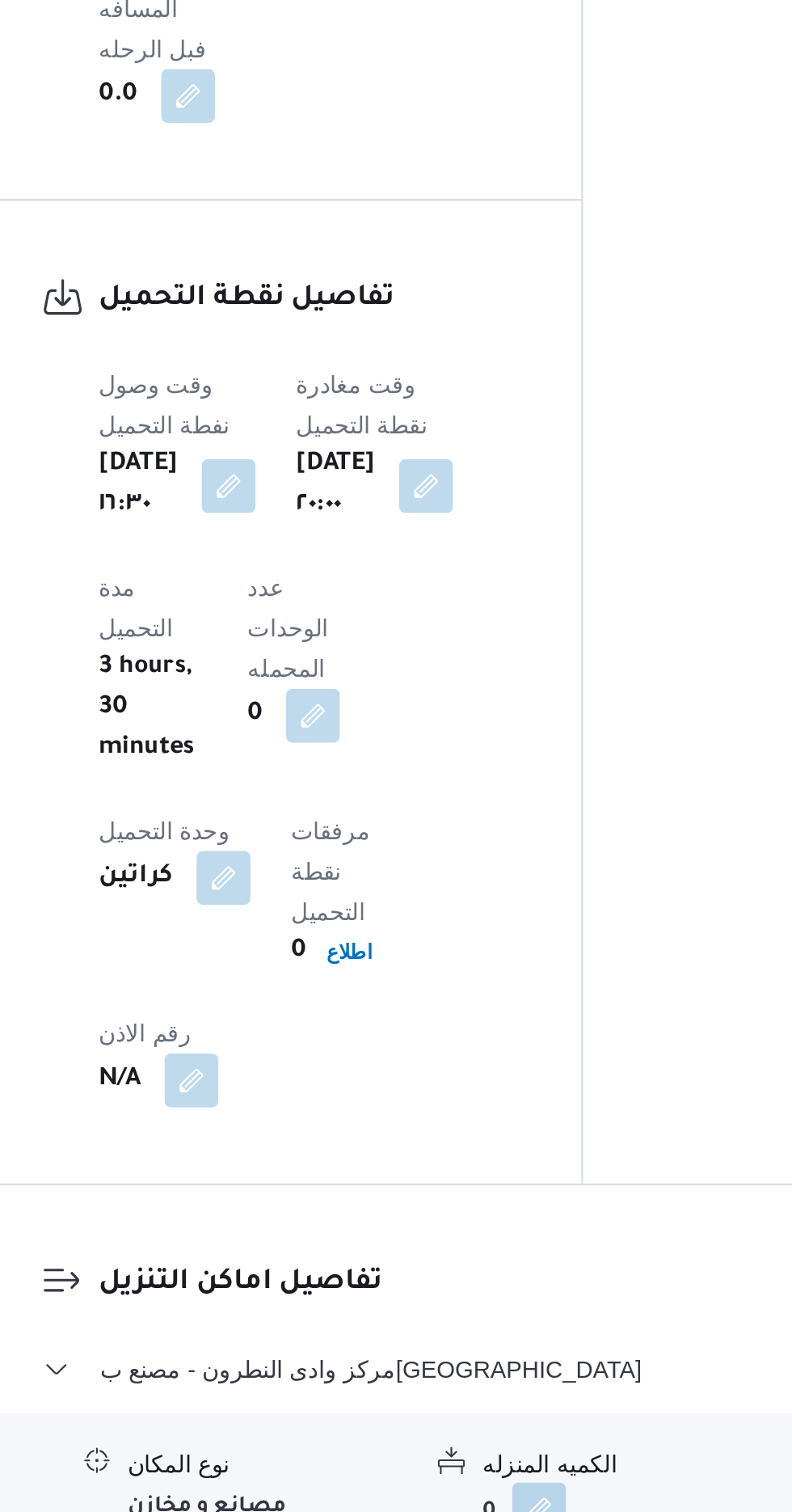
click at [509, 1372] on button "button" at bounding box center [496, 1385] width 26 height 26
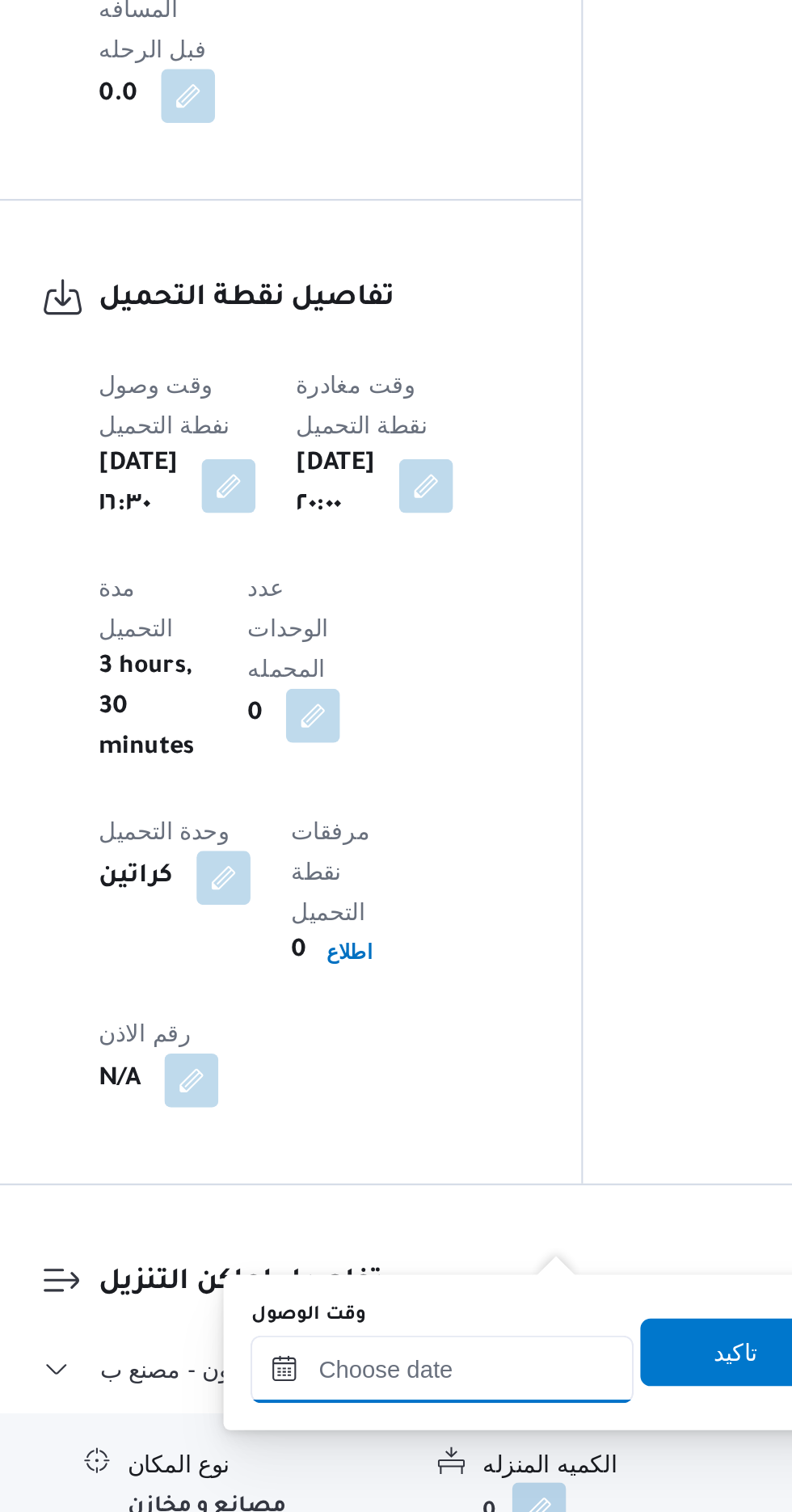
click at [454, 1261] on input "وقت الوصول" at bounding box center [438, 1262] width 183 height 32
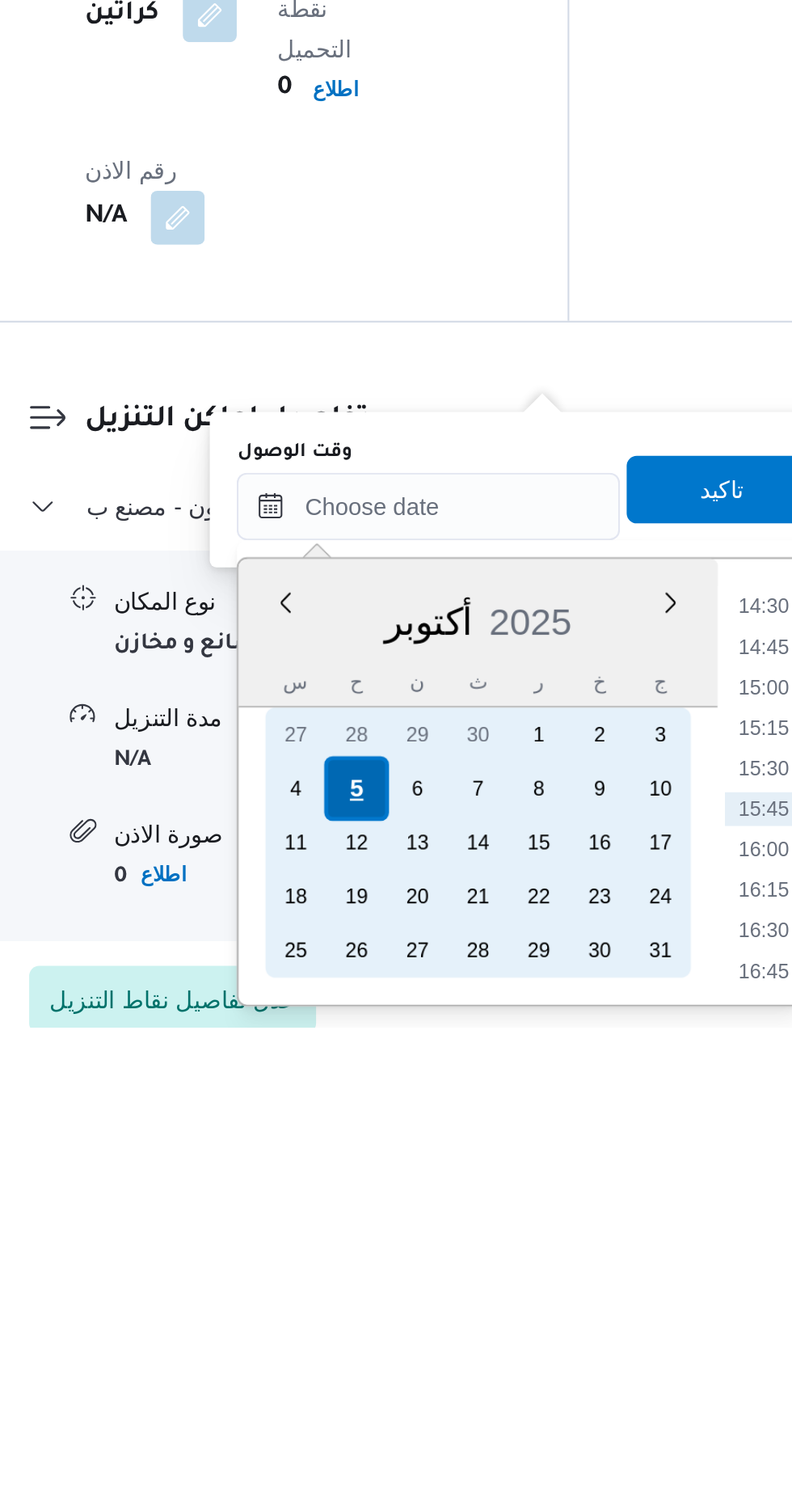
click at [394, 1388] on div "5" at bounding box center [404, 1399] width 31 height 31
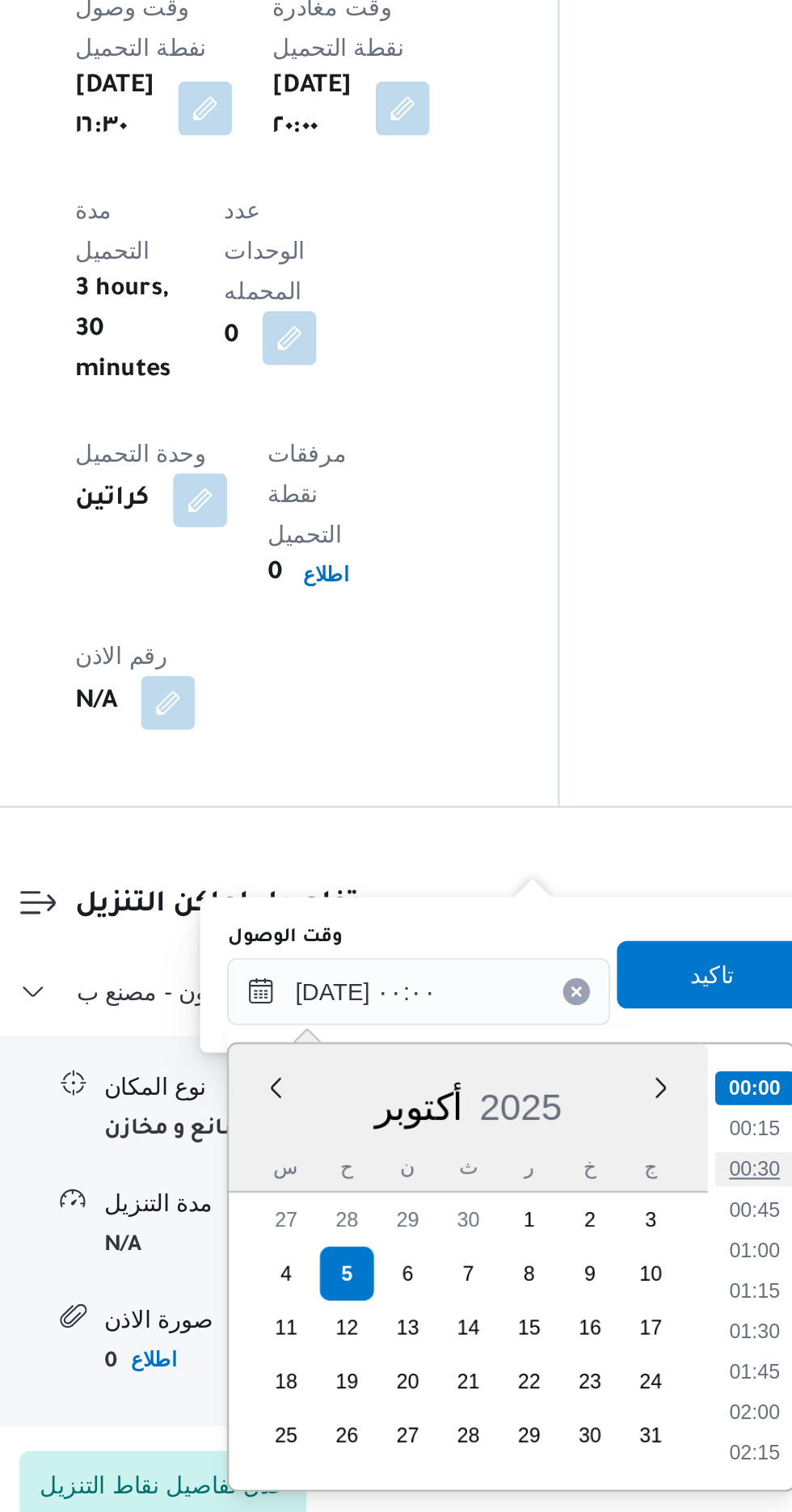
click at [605, 1350] on li "00:30" at bounding box center [599, 1347] width 37 height 16
type input "[DATE] ٠٠:٣٠"
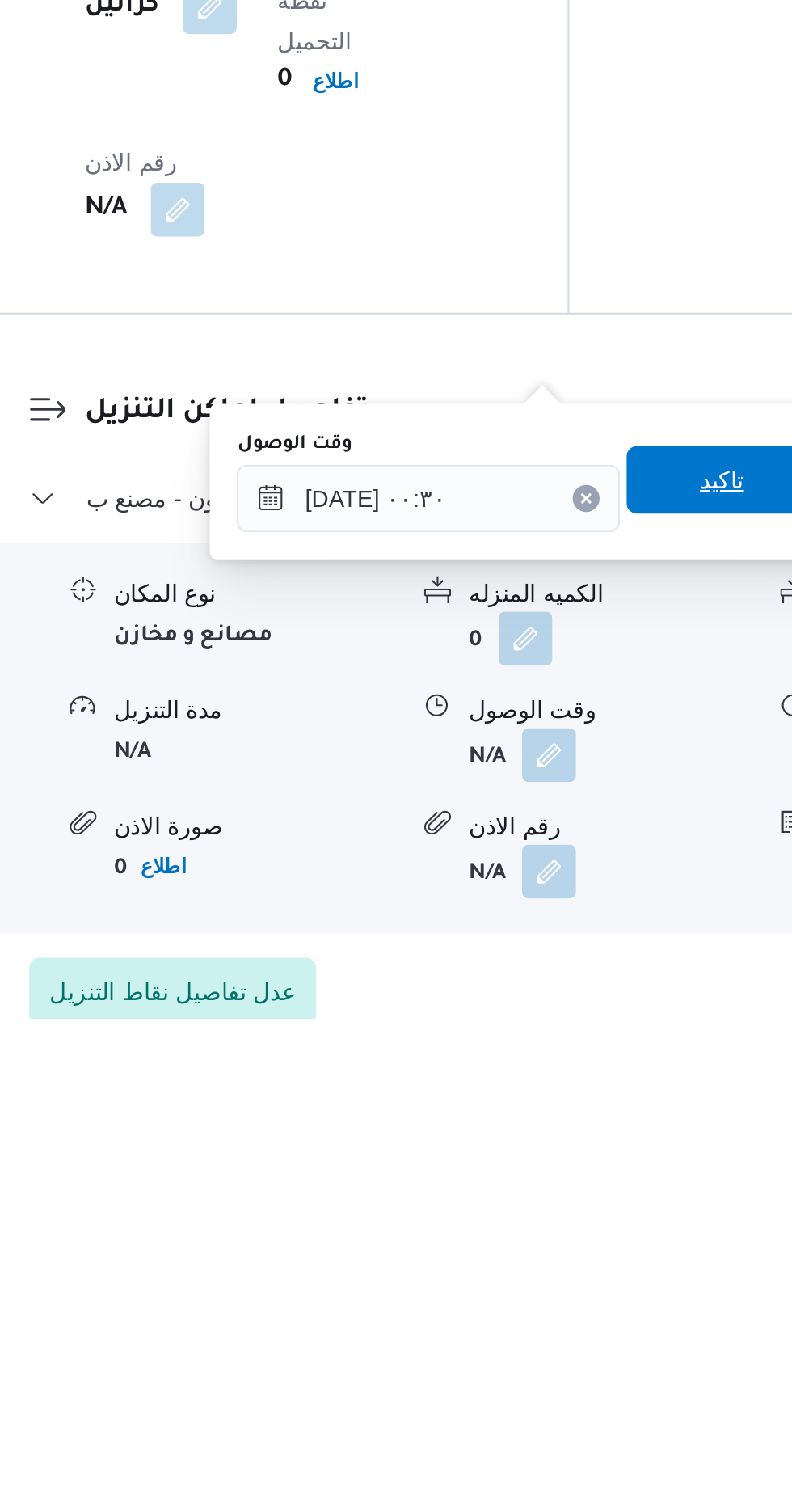
click at [580, 1255] on span "تاكيد" at bounding box center [578, 1253] width 90 height 32
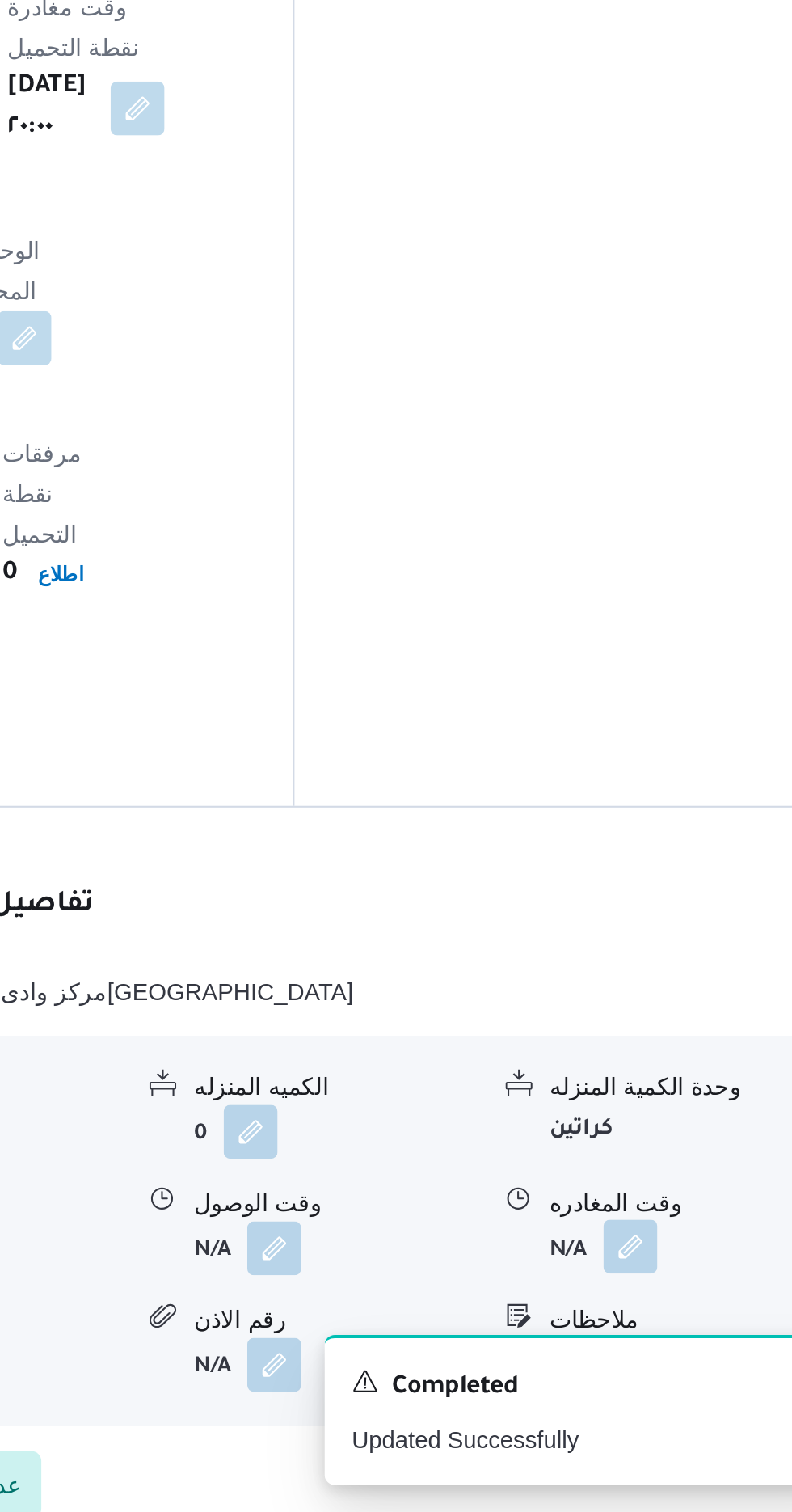
click at [672, 1372] on button "button" at bounding box center [666, 1385] width 26 height 26
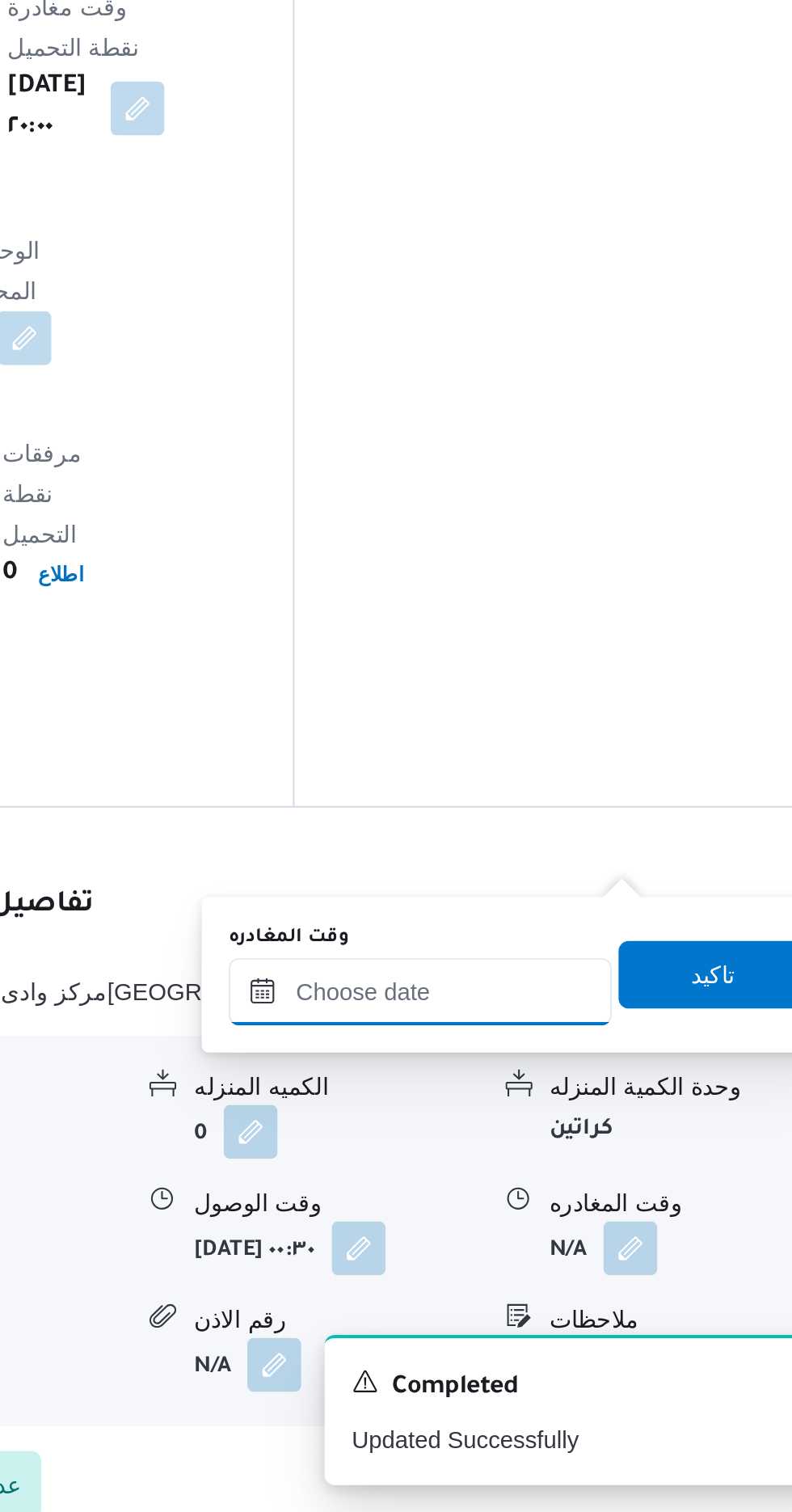
click at [615, 1262] on input "وقت المغادره" at bounding box center [565, 1262] width 183 height 32
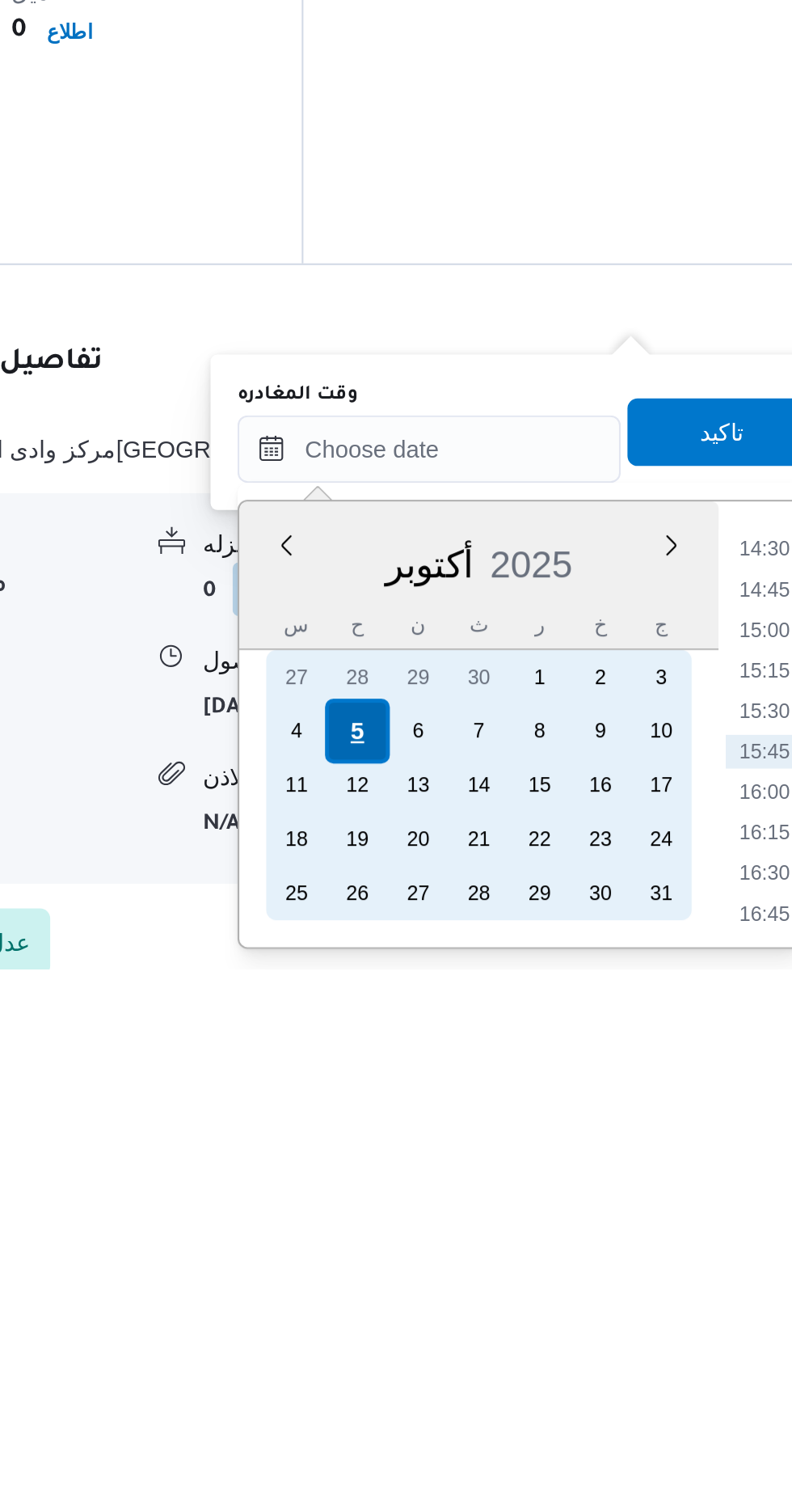
click at [532, 1397] on div "5" at bounding box center [532, 1399] width 31 height 31
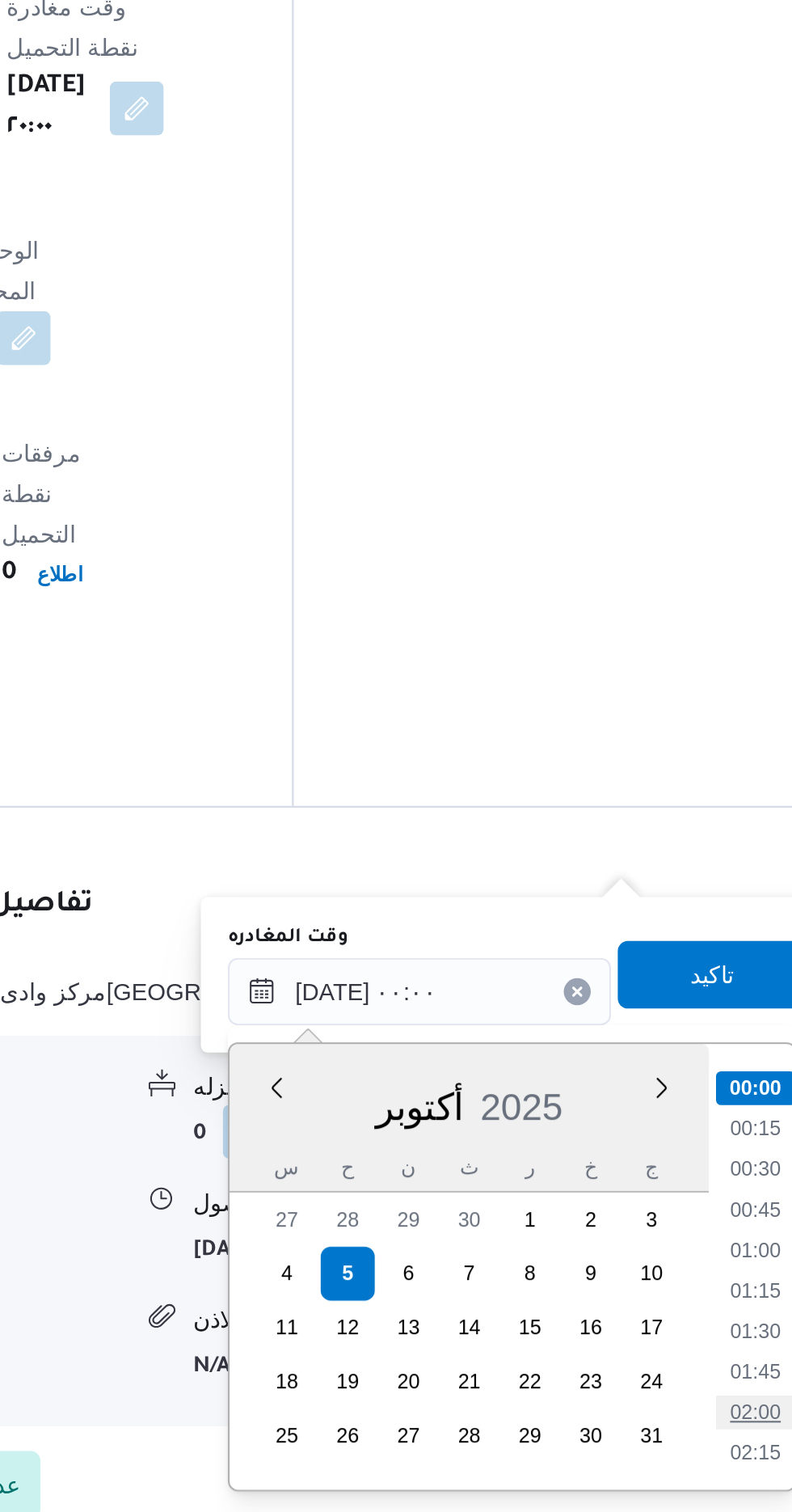
click at [736, 1462] on li "02:00" at bounding box center [726, 1464] width 37 height 16
type input "[DATE] ٠٢:٠٠"
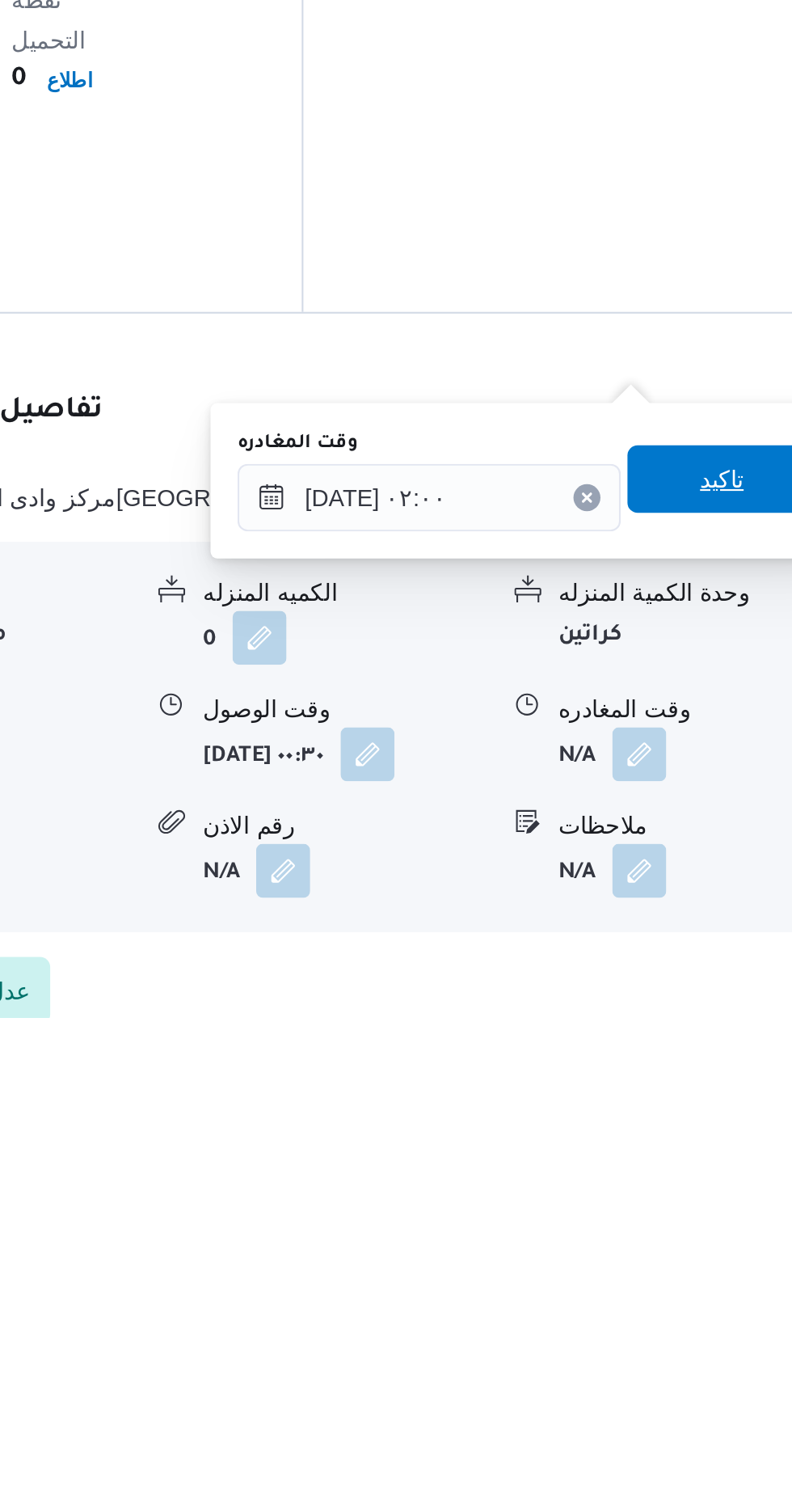
click at [711, 1269] on span "تاكيد" at bounding box center [706, 1253] width 90 height 32
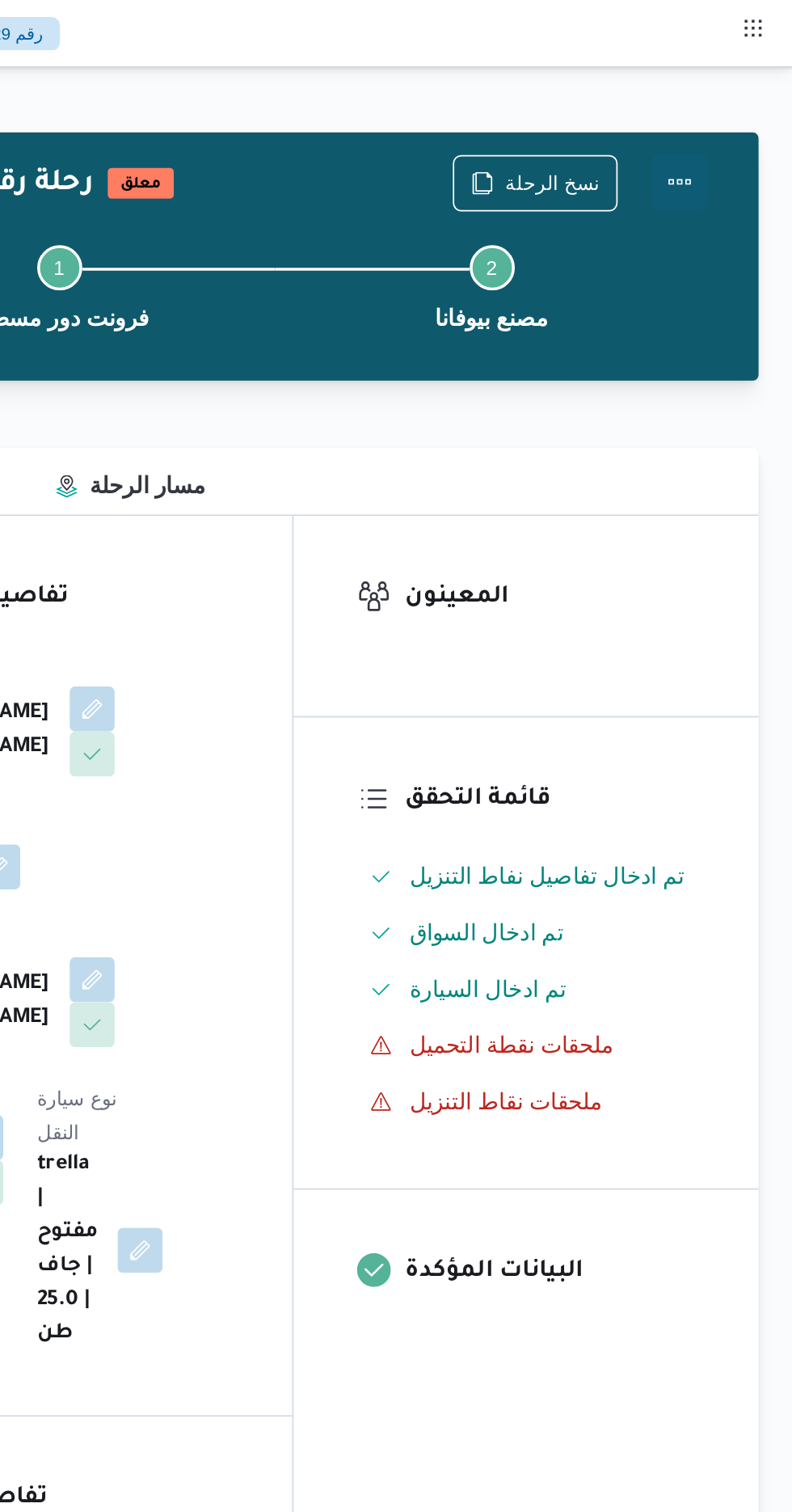
click at [739, 114] on button "Actions" at bounding box center [727, 104] width 32 height 32
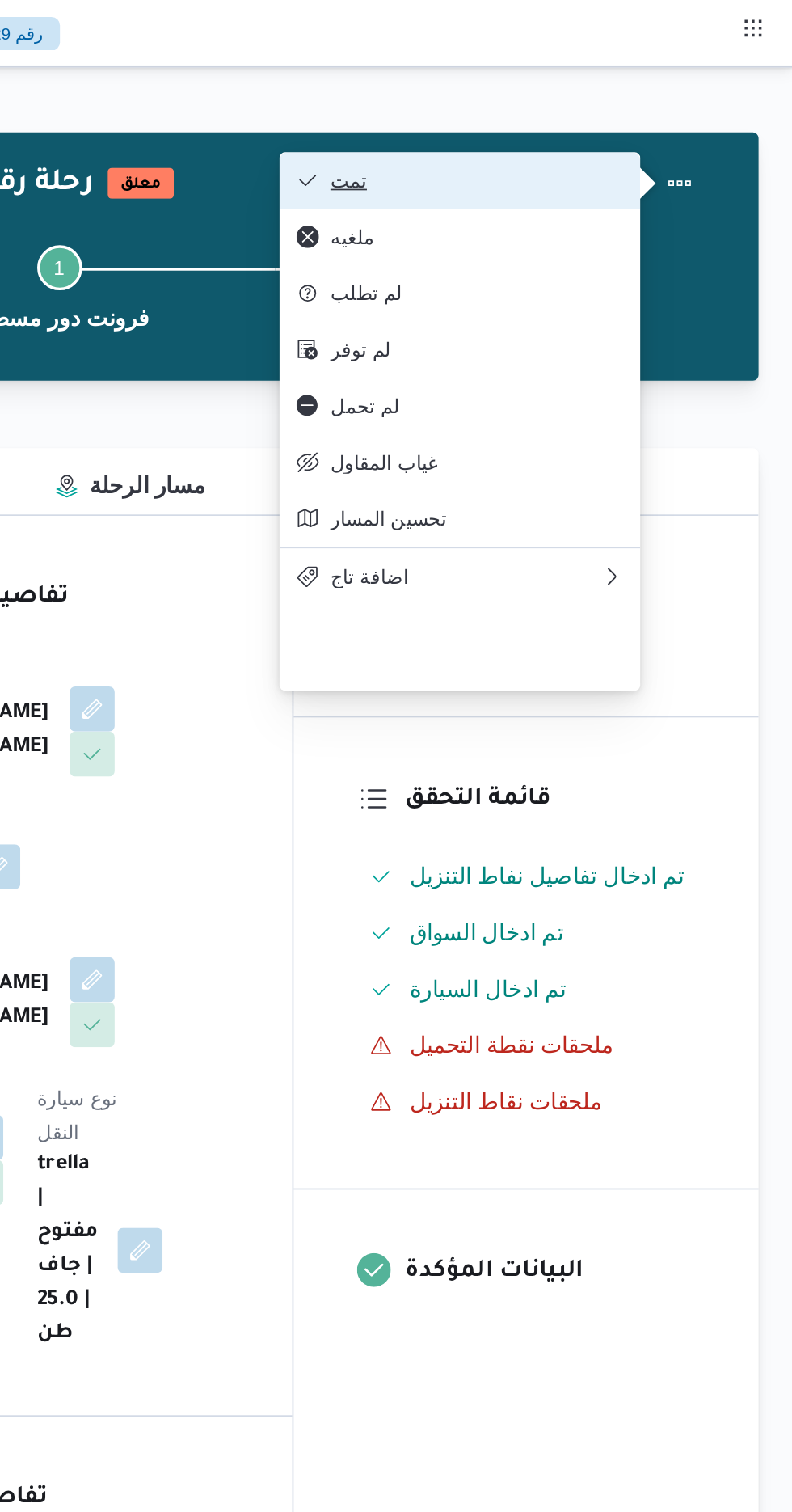
click at [663, 119] on button "تمت" at bounding box center [601, 103] width 206 height 32
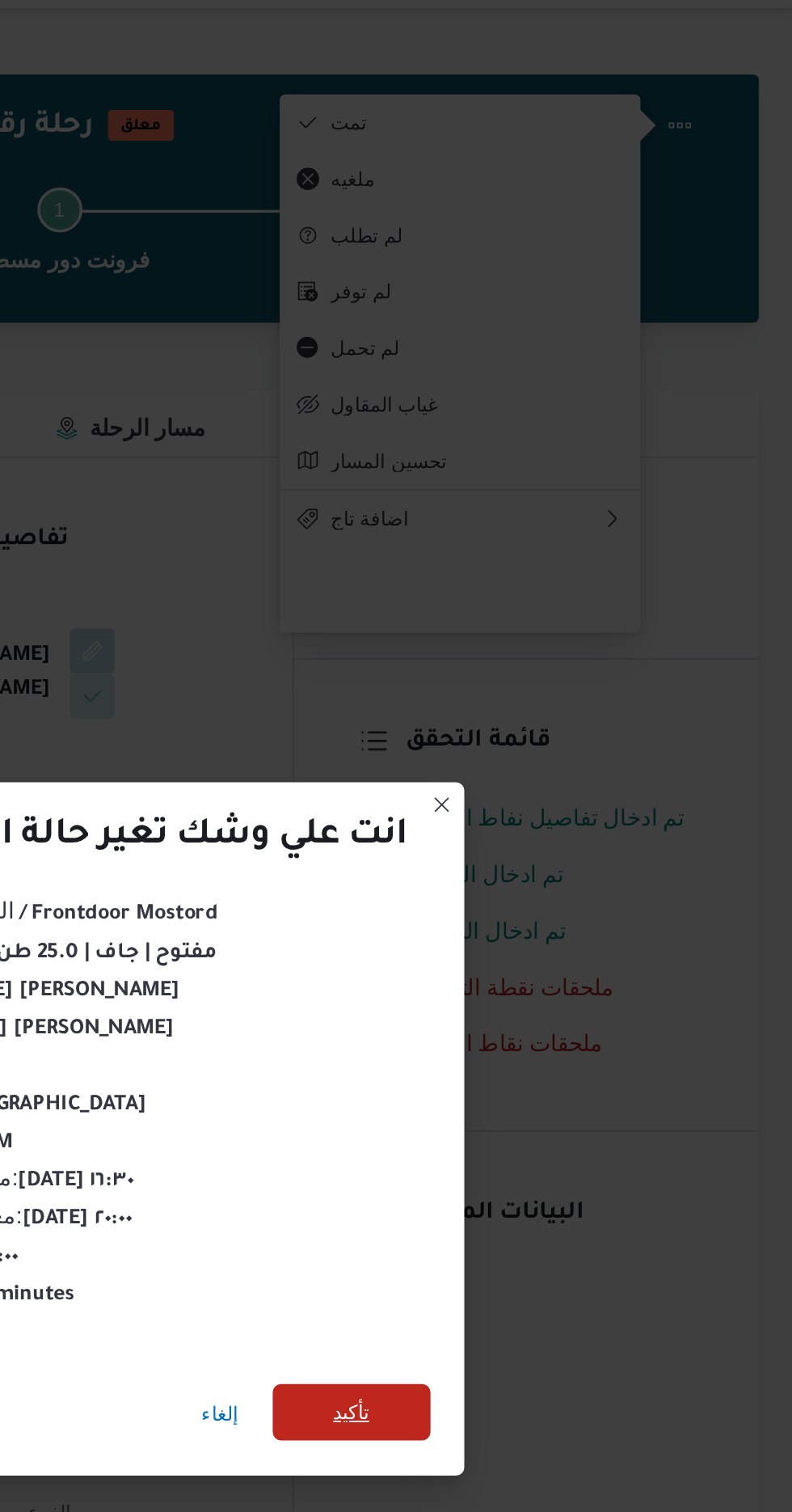
click at [532, 836] on span "تأكيد" at bounding box center [539, 843] width 21 height 19
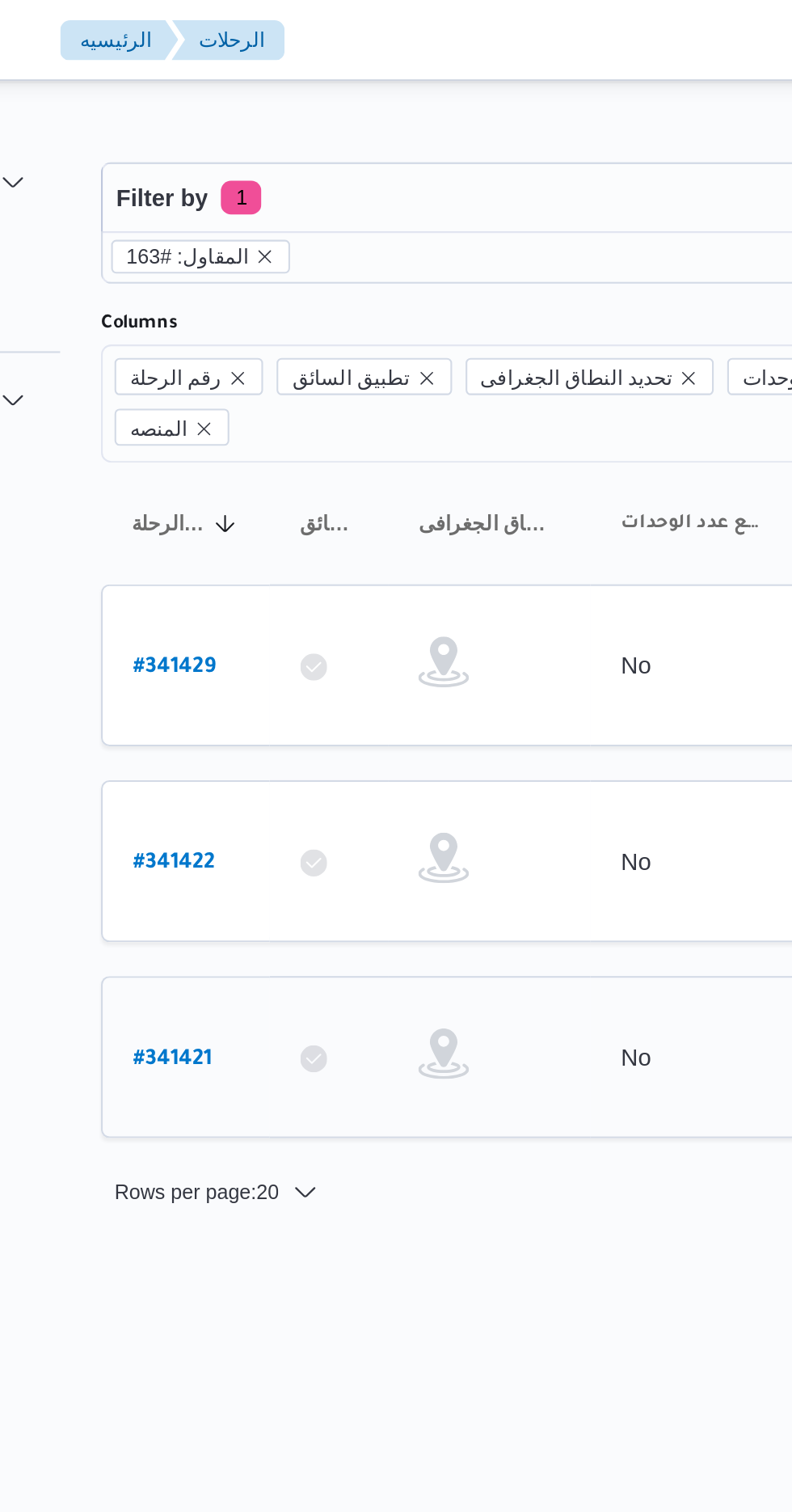
click at [227, 502] on b "# 341421" at bounding box center [244, 508] width 38 height 12
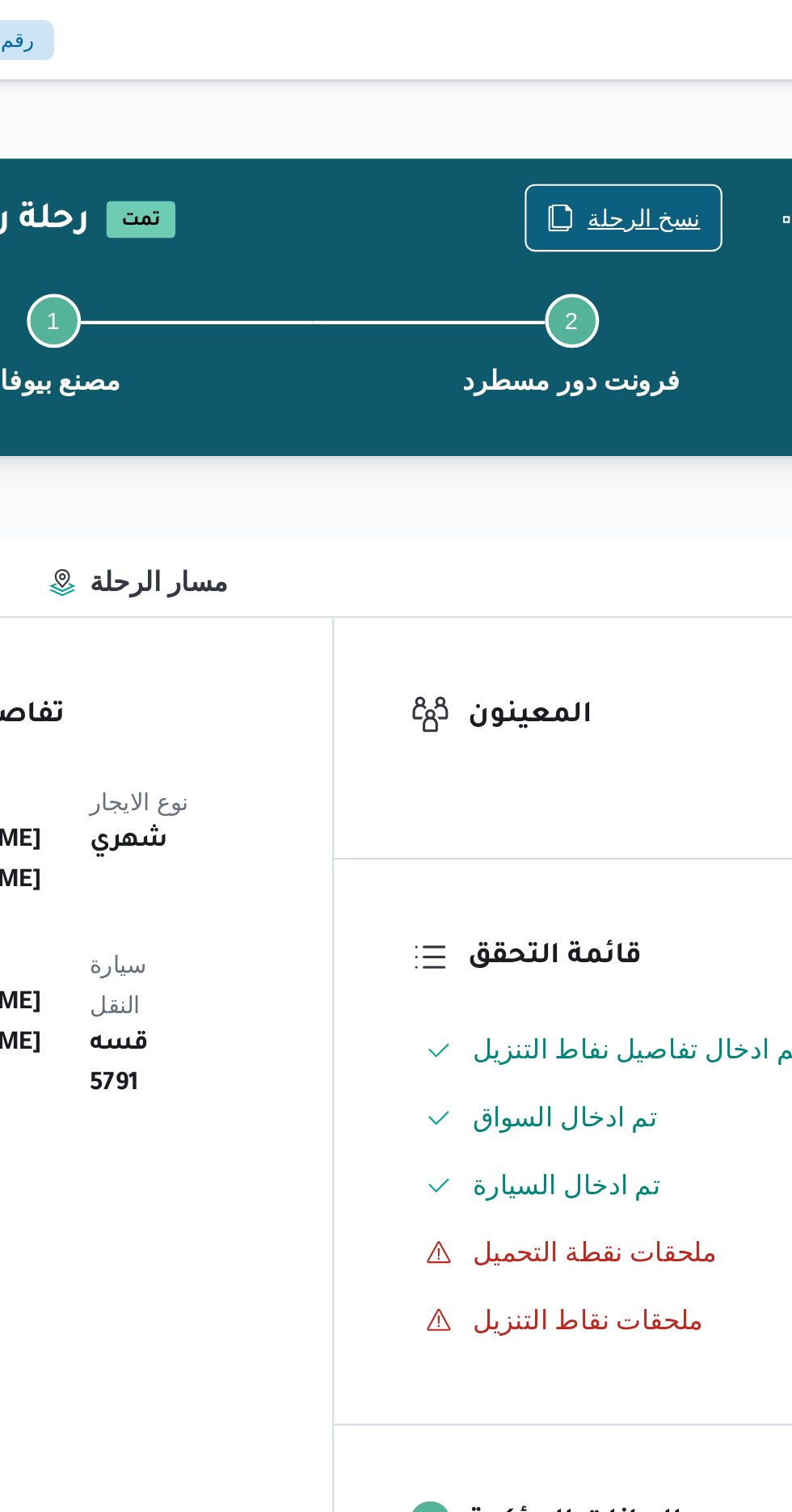
click at [658, 106] on span "نسخ الرحلة" at bounding box center [654, 105] width 54 height 19
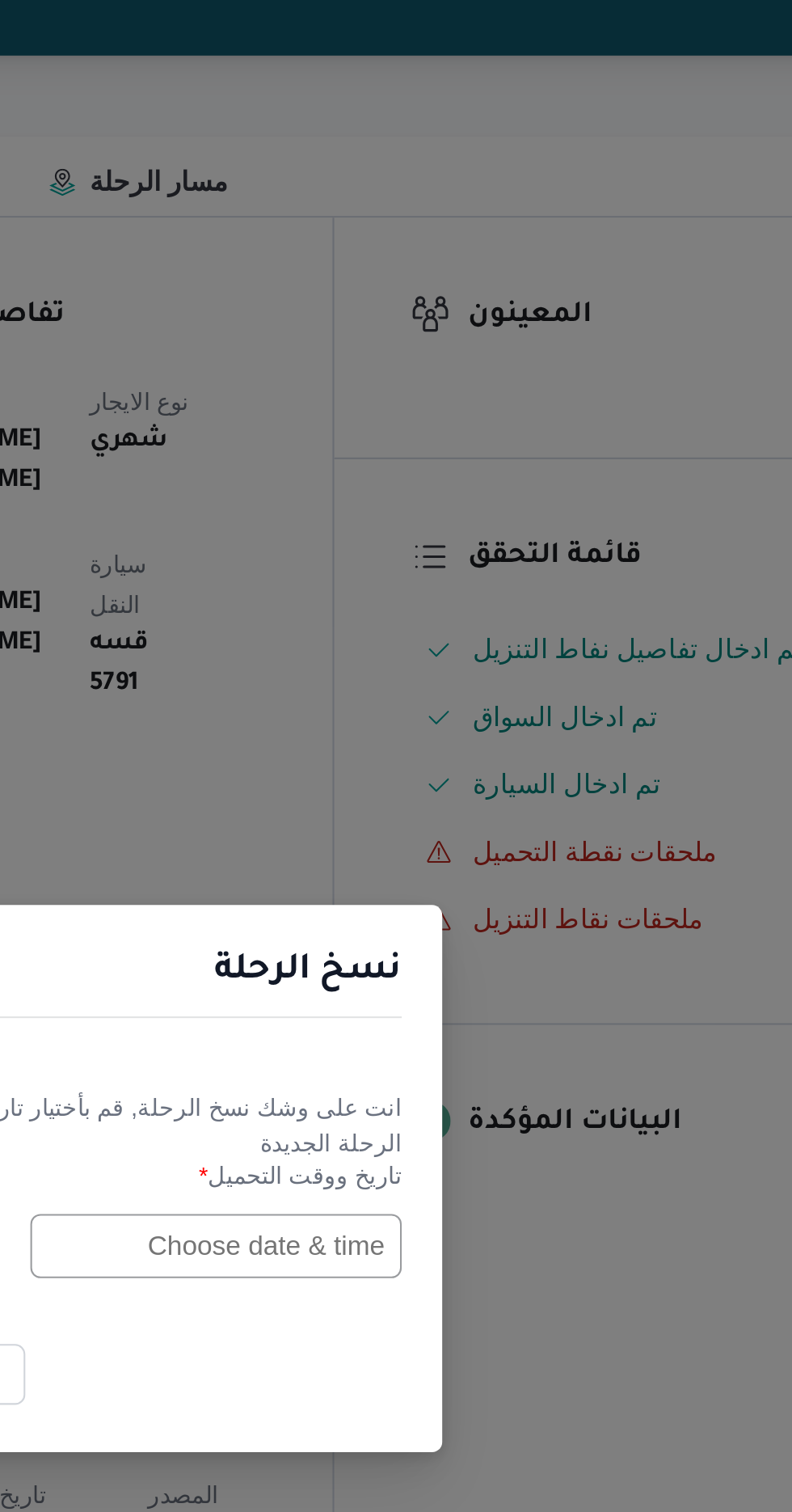
click at [438, 789] on input "text" at bounding box center [449, 788] width 177 height 31
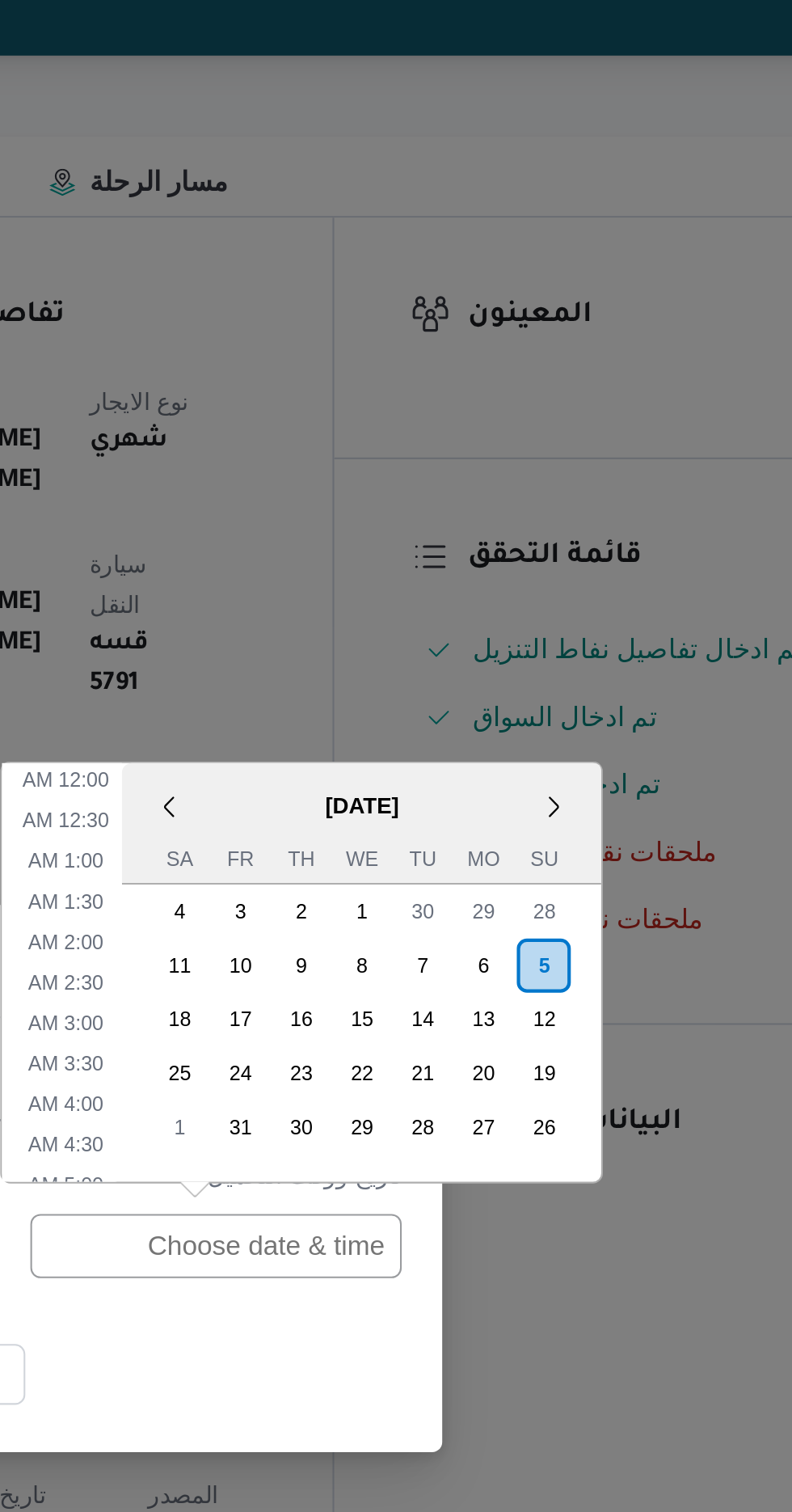
scroll to position [509, 0]
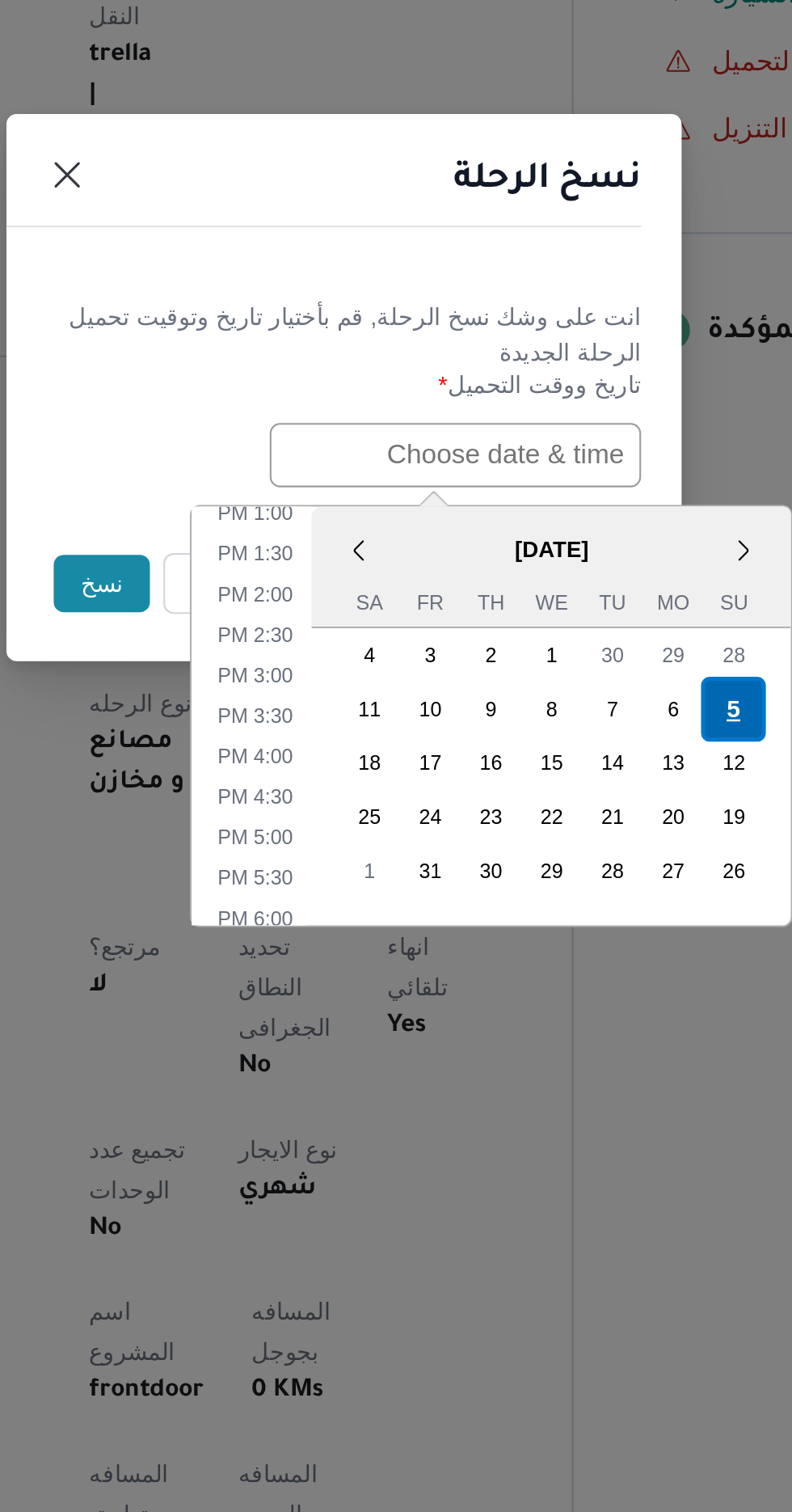
click at [580, 899] on div "5" at bounding box center [583, 910] width 31 height 31
type input "[DATE] 12:00AM"
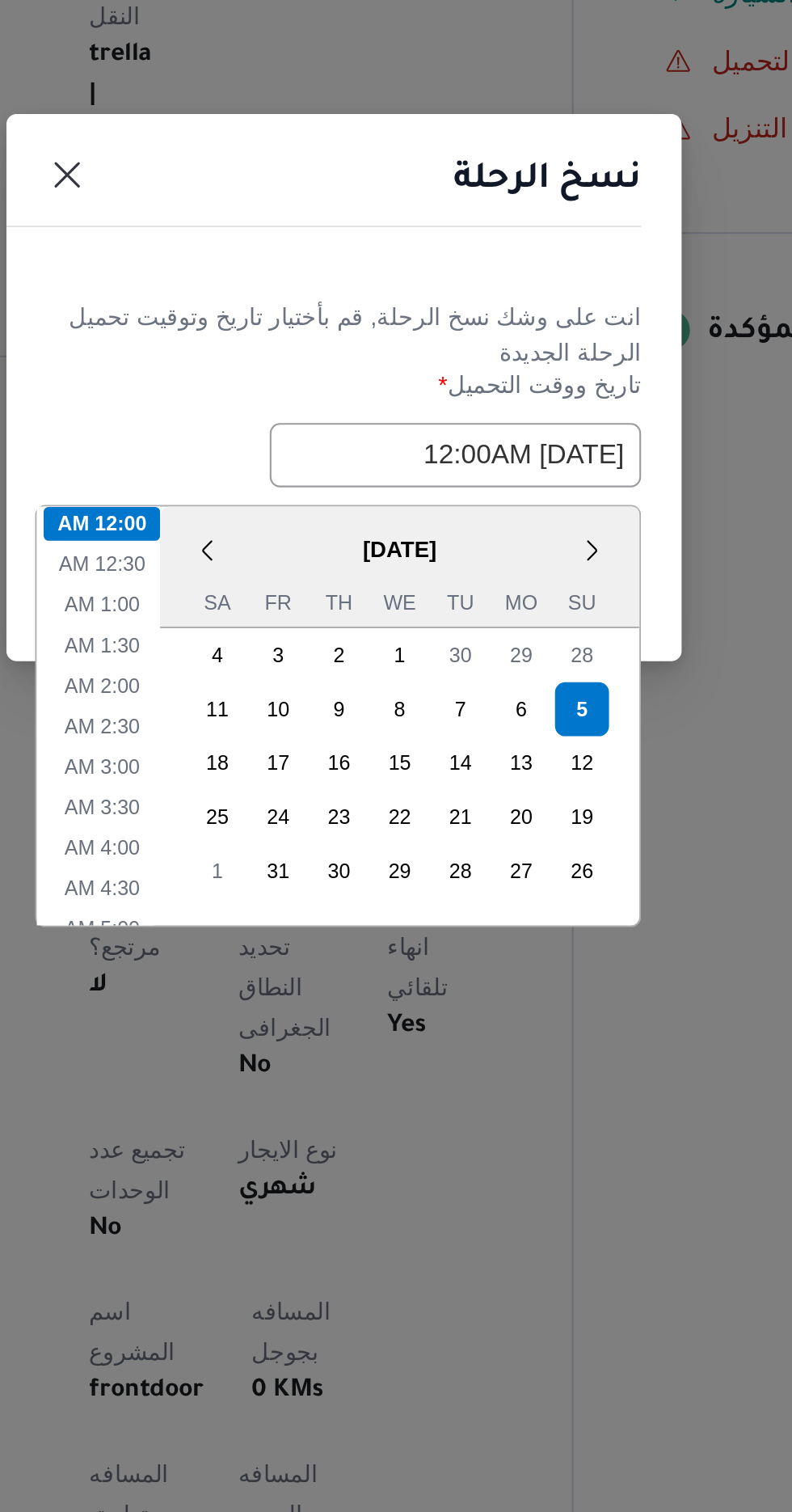
click at [371, 680] on div "نسخ الرحلة" at bounding box center [396, 661] width 323 height 74
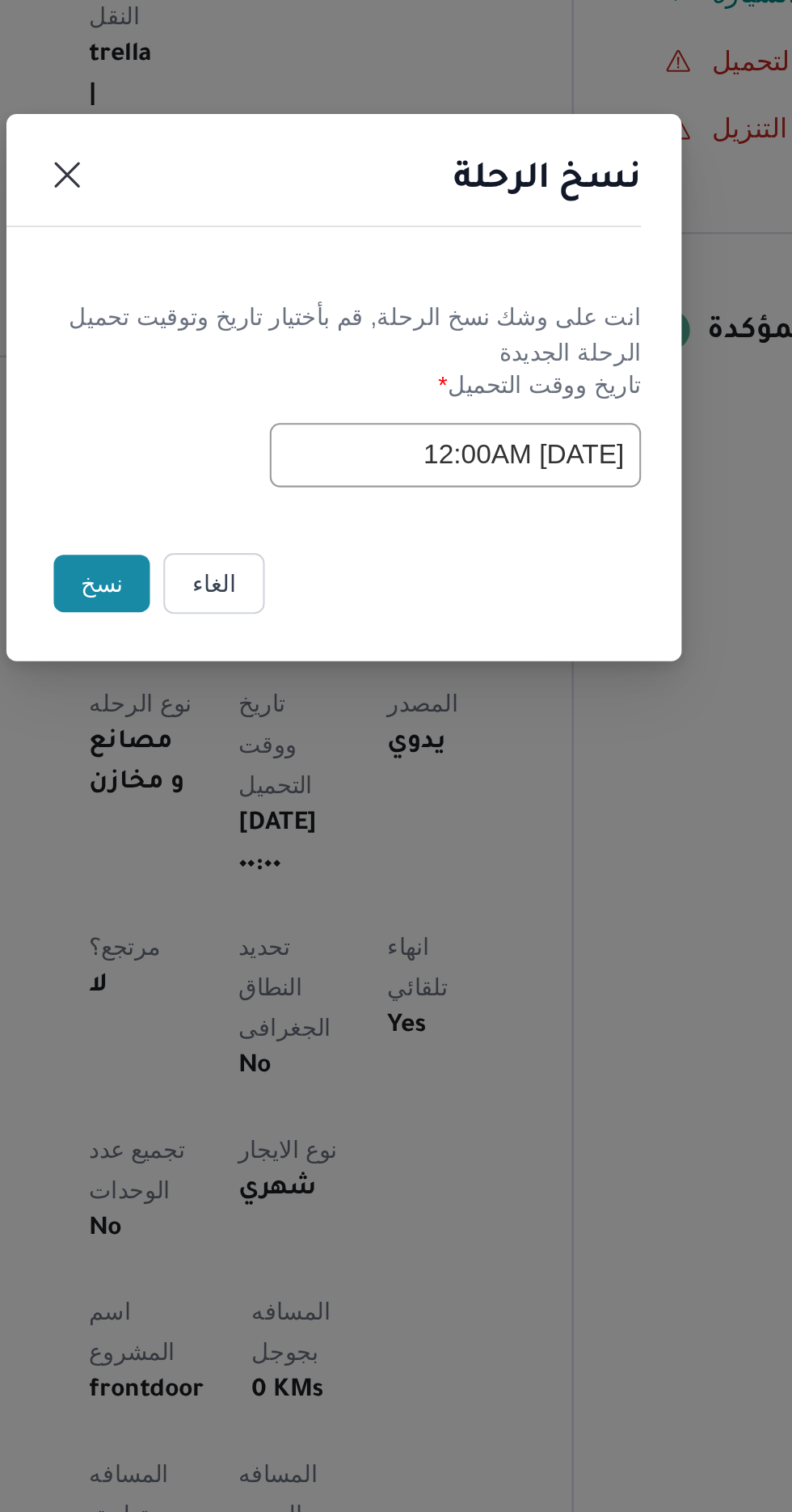
click at [275, 853] on button "نسخ" at bounding box center [280, 850] width 47 height 27
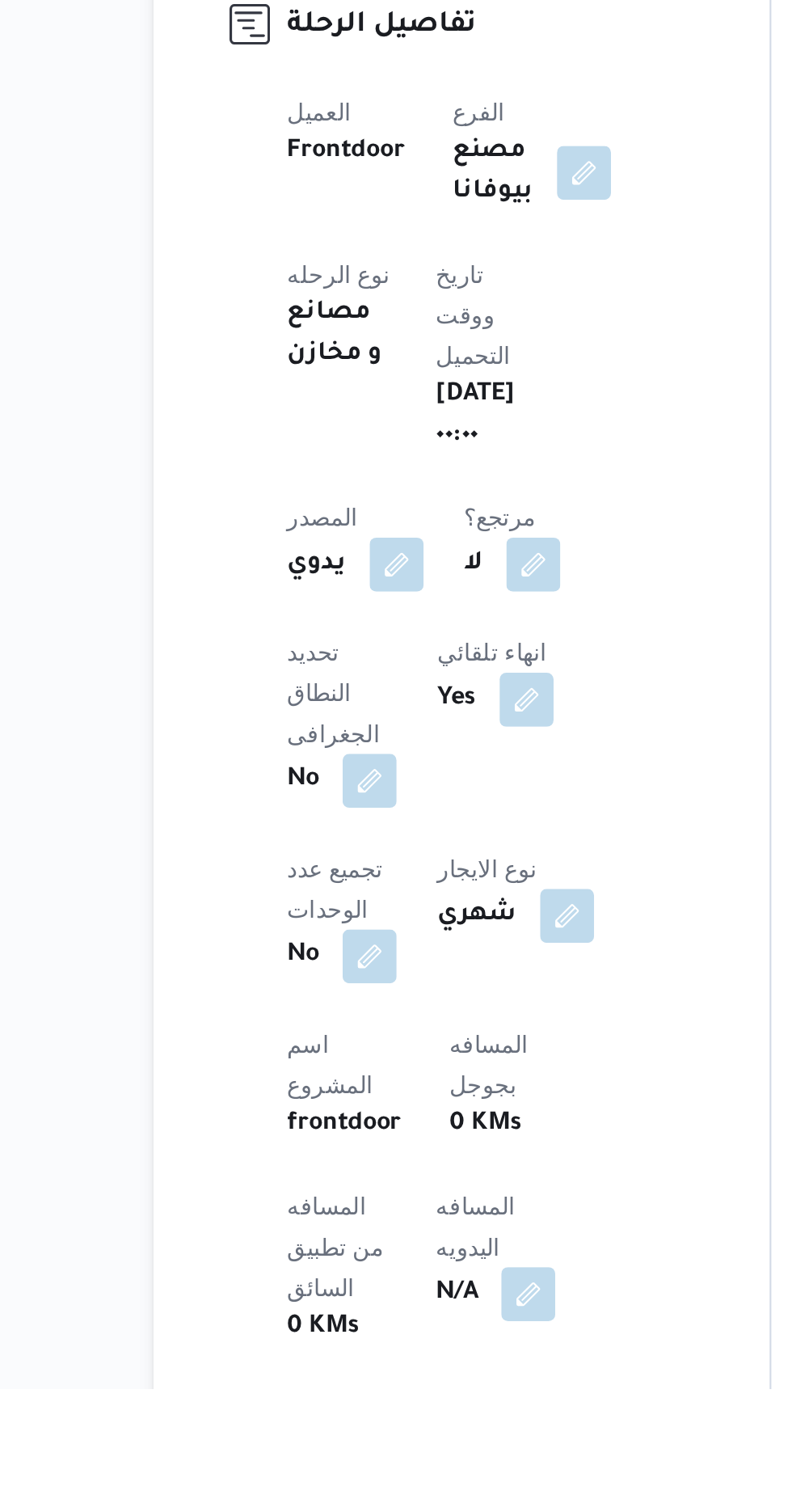
scroll to position [3, 0]
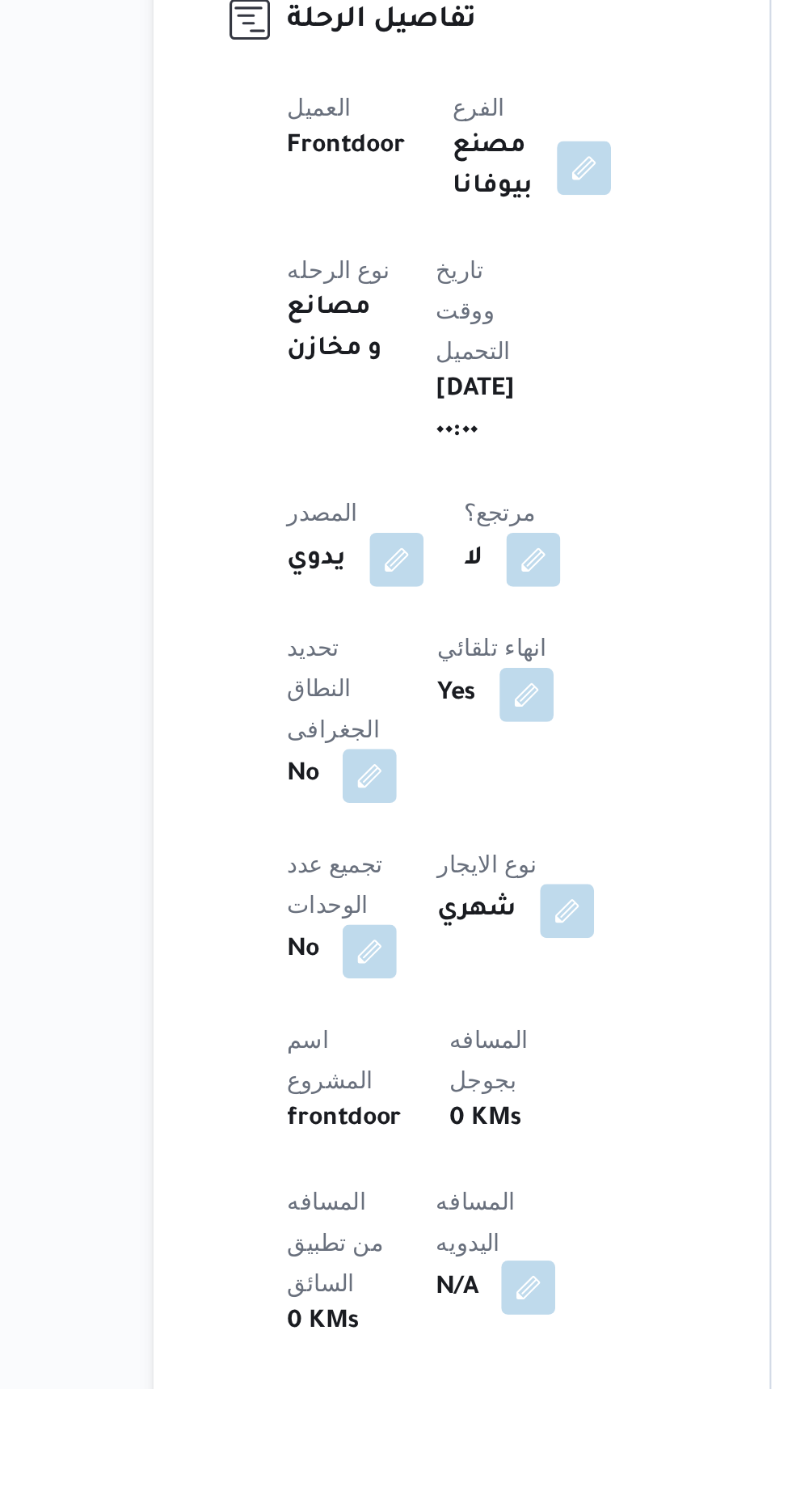
click at [376, 1451] on button "button" at bounding box center [389, 1464] width 26 height 26
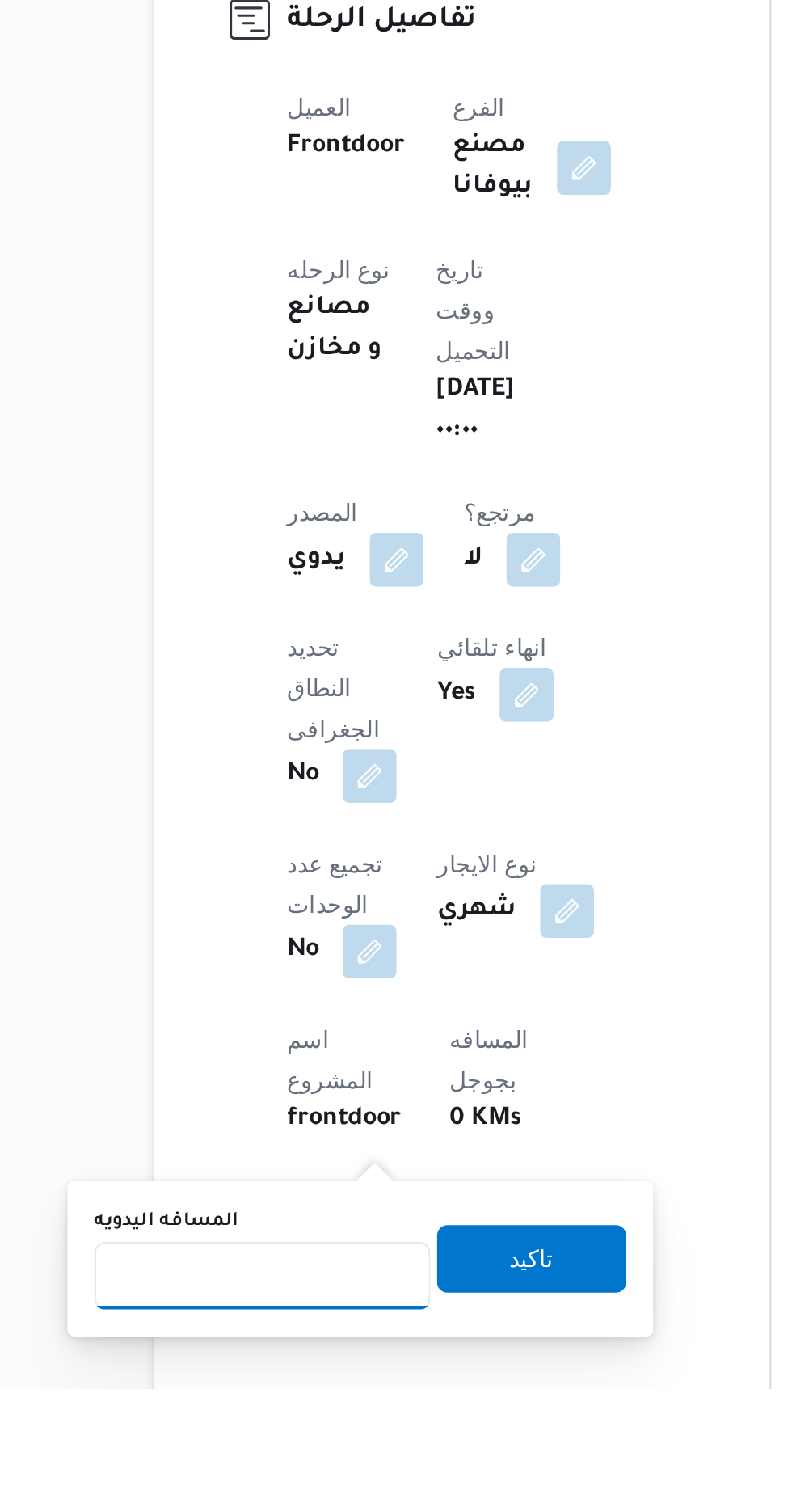
click at [269, 1464] on input "المسافه اليدويه" at bounding box center [263, 1457] width 161 height 32
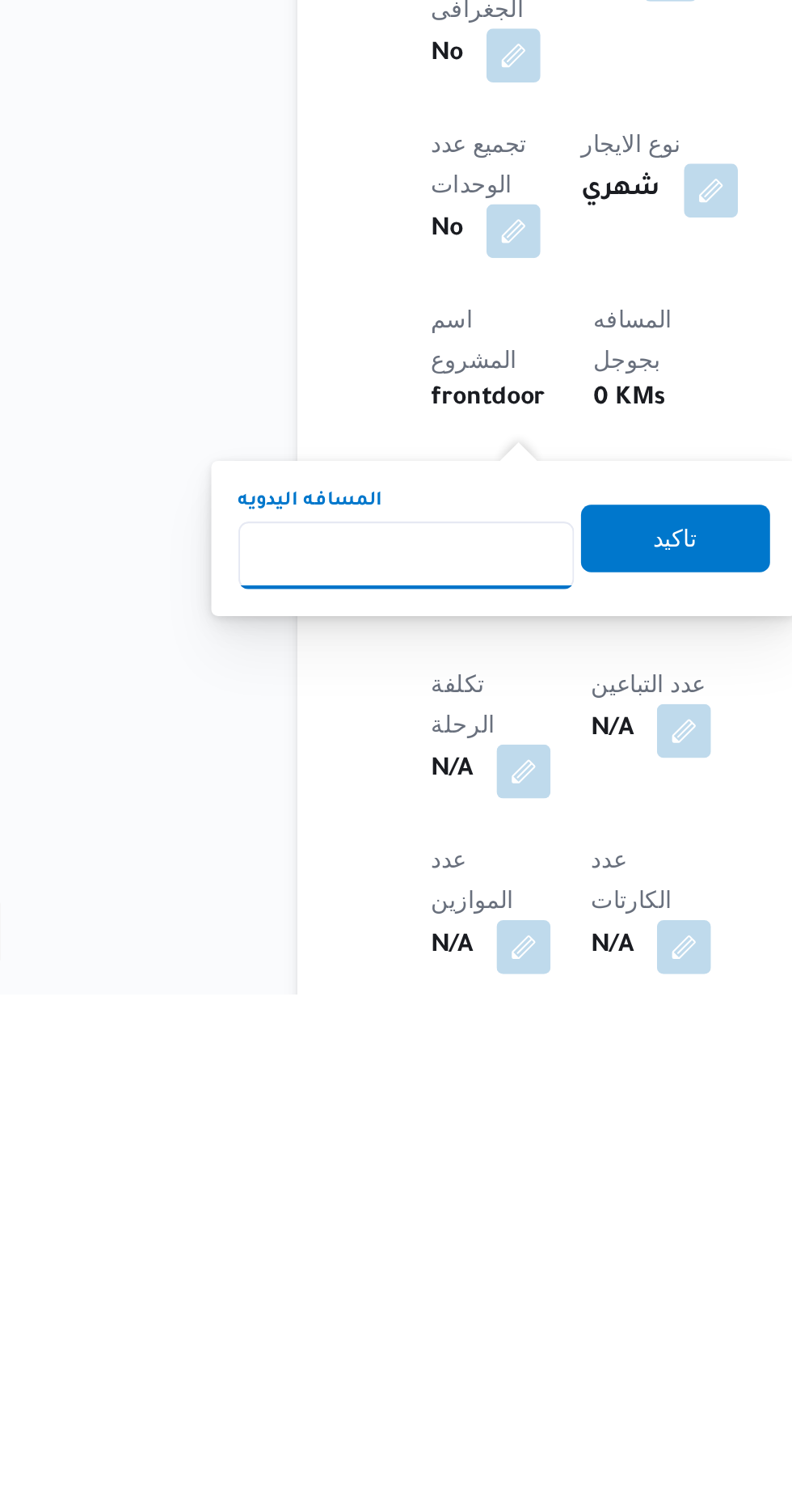
scroll to position [159, 0]
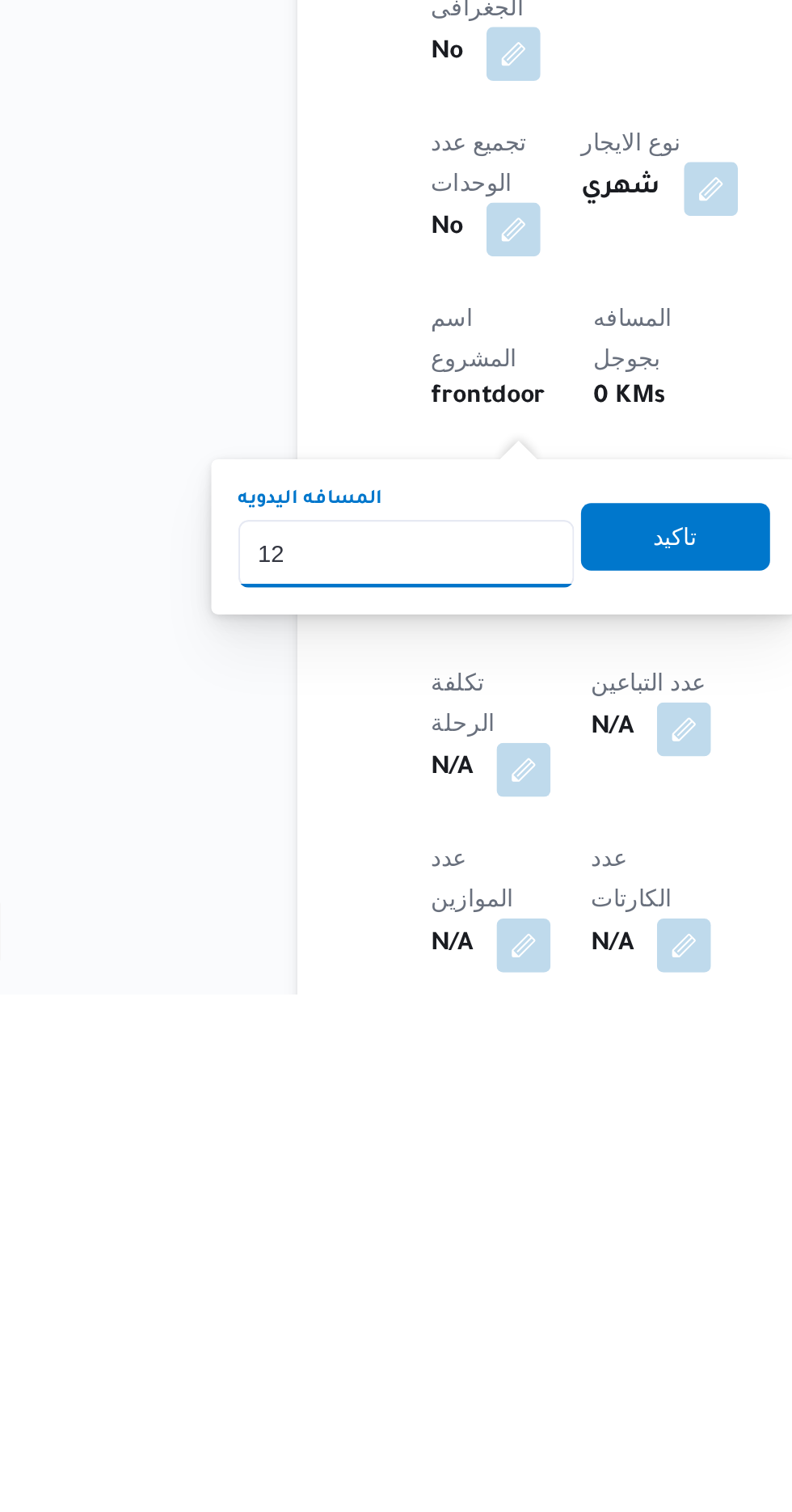
type input "120"
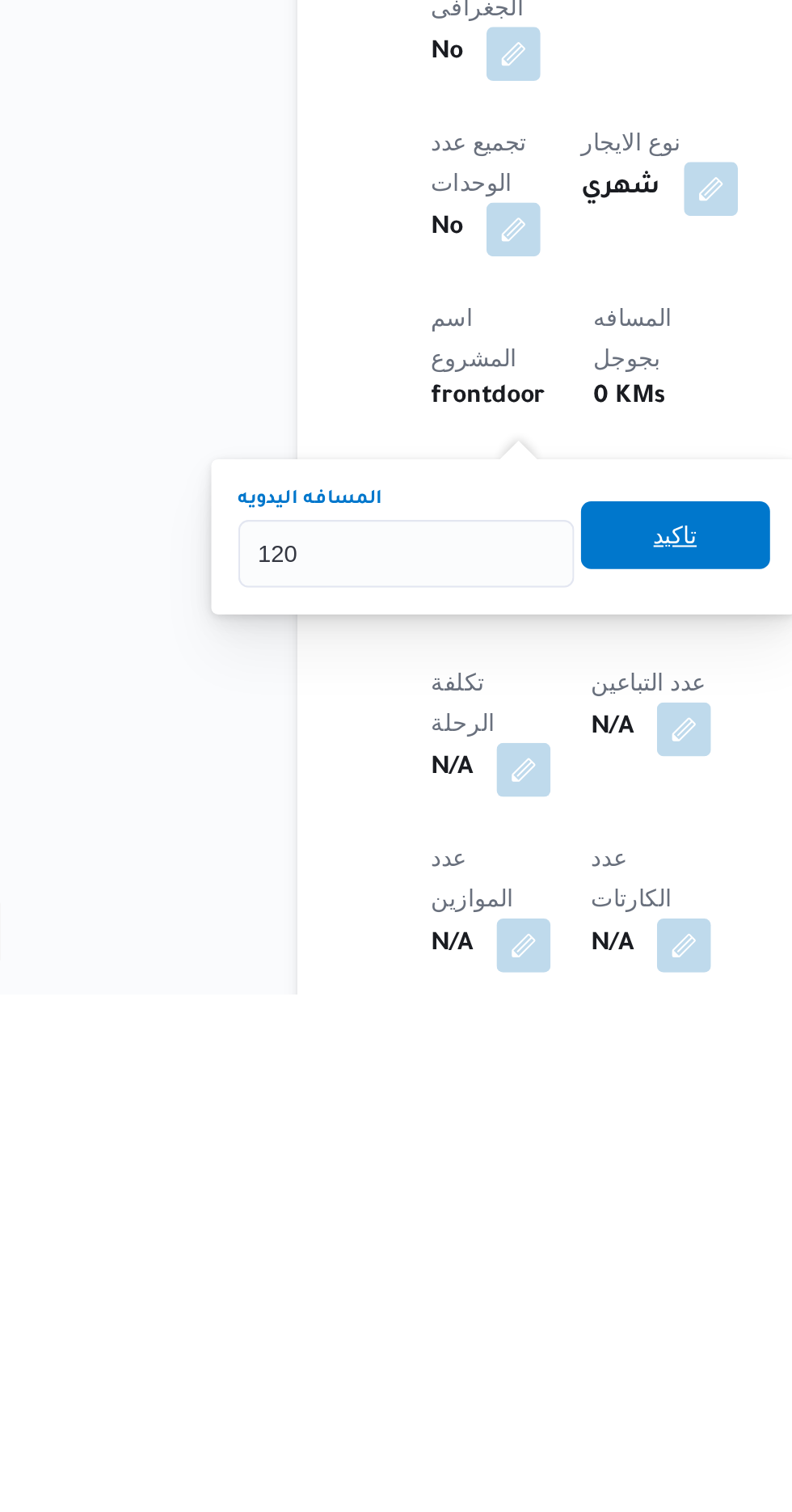
click at [401, 1294] on span "تاكيد" at bounding box center [392, 1292] width 21 height 19
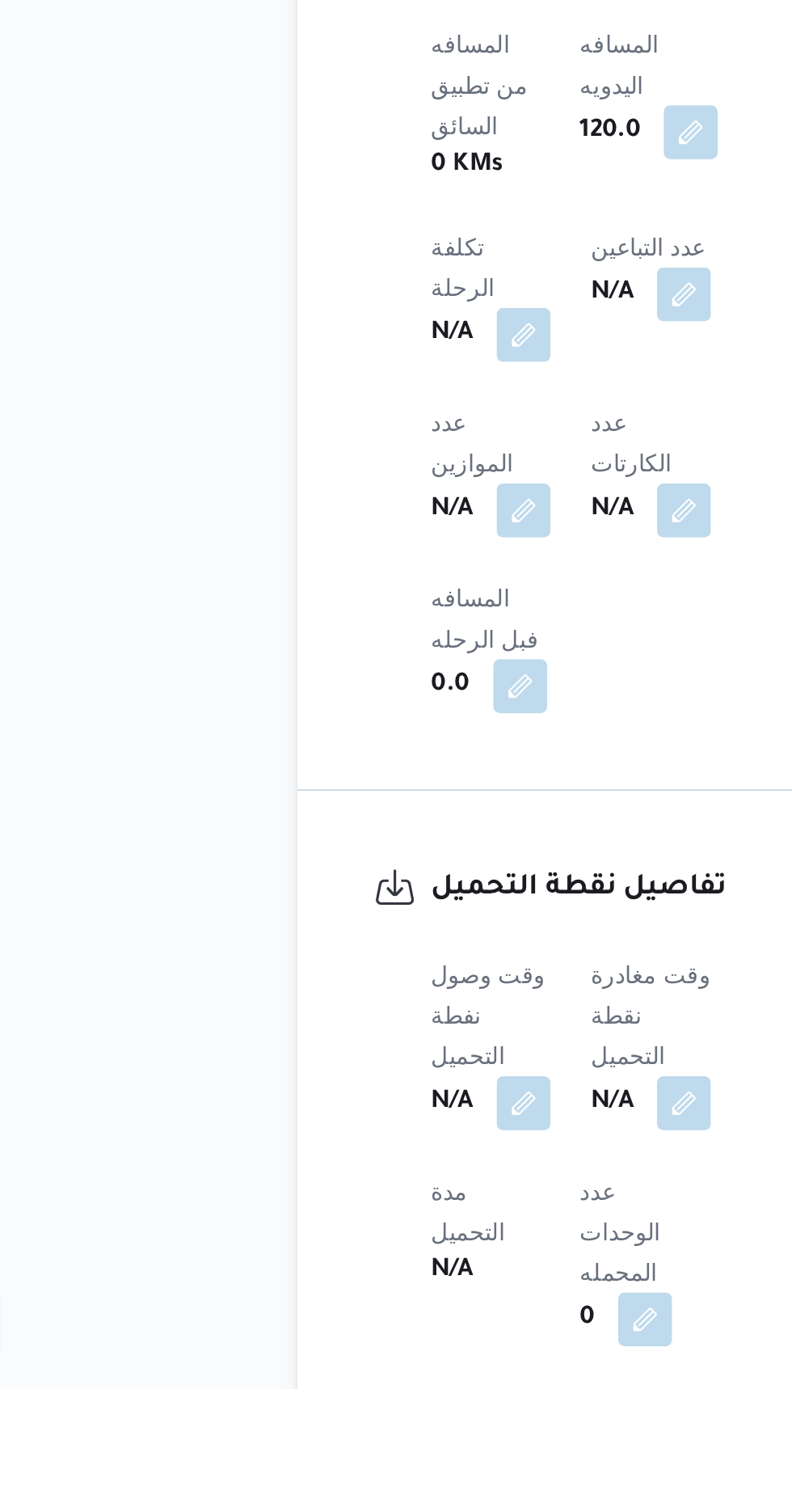
scroll to position [600, 0]
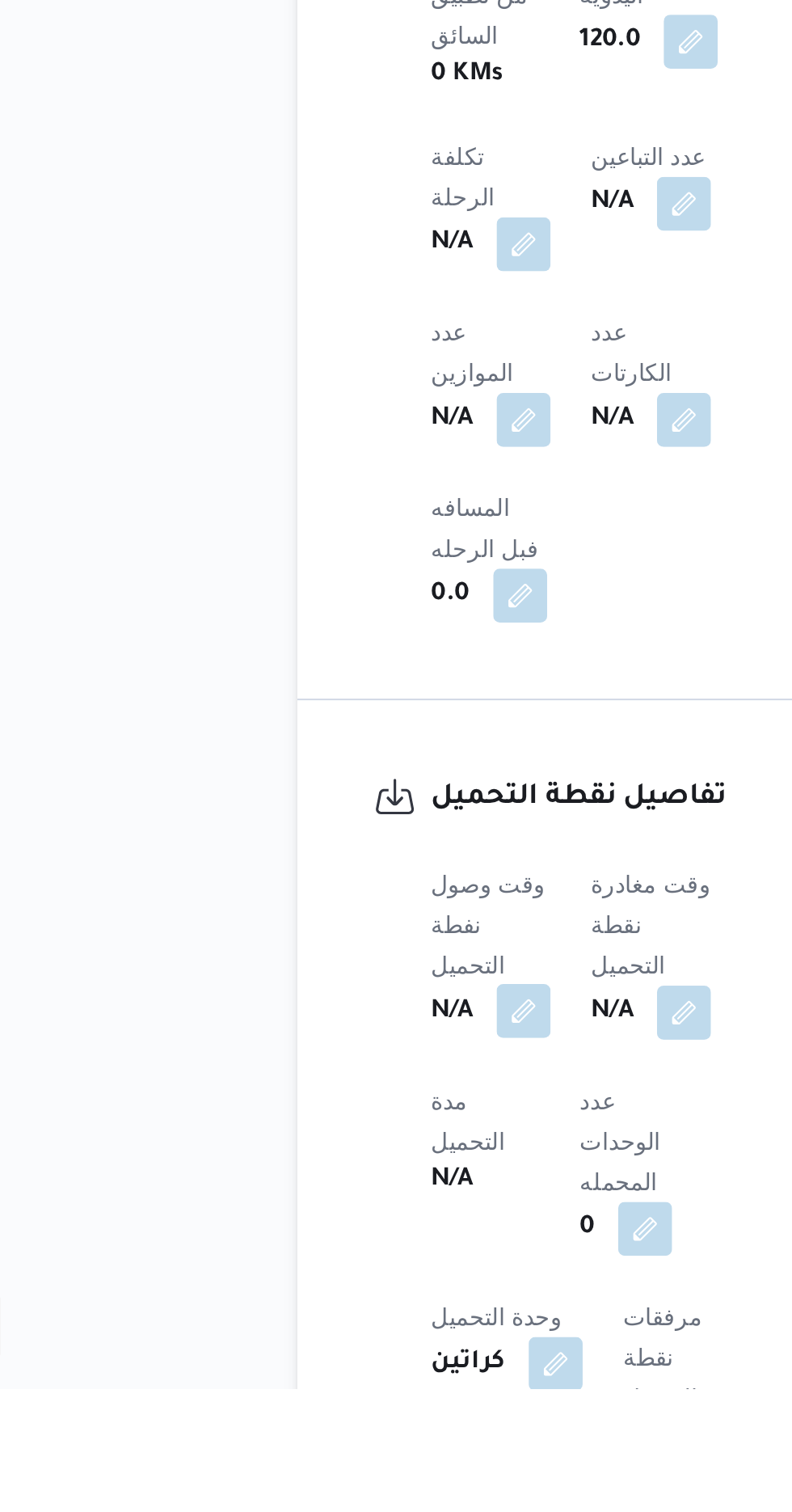
click at [327, 1318] on button "button" at bounding box center [318, 1331] width 26 height 26
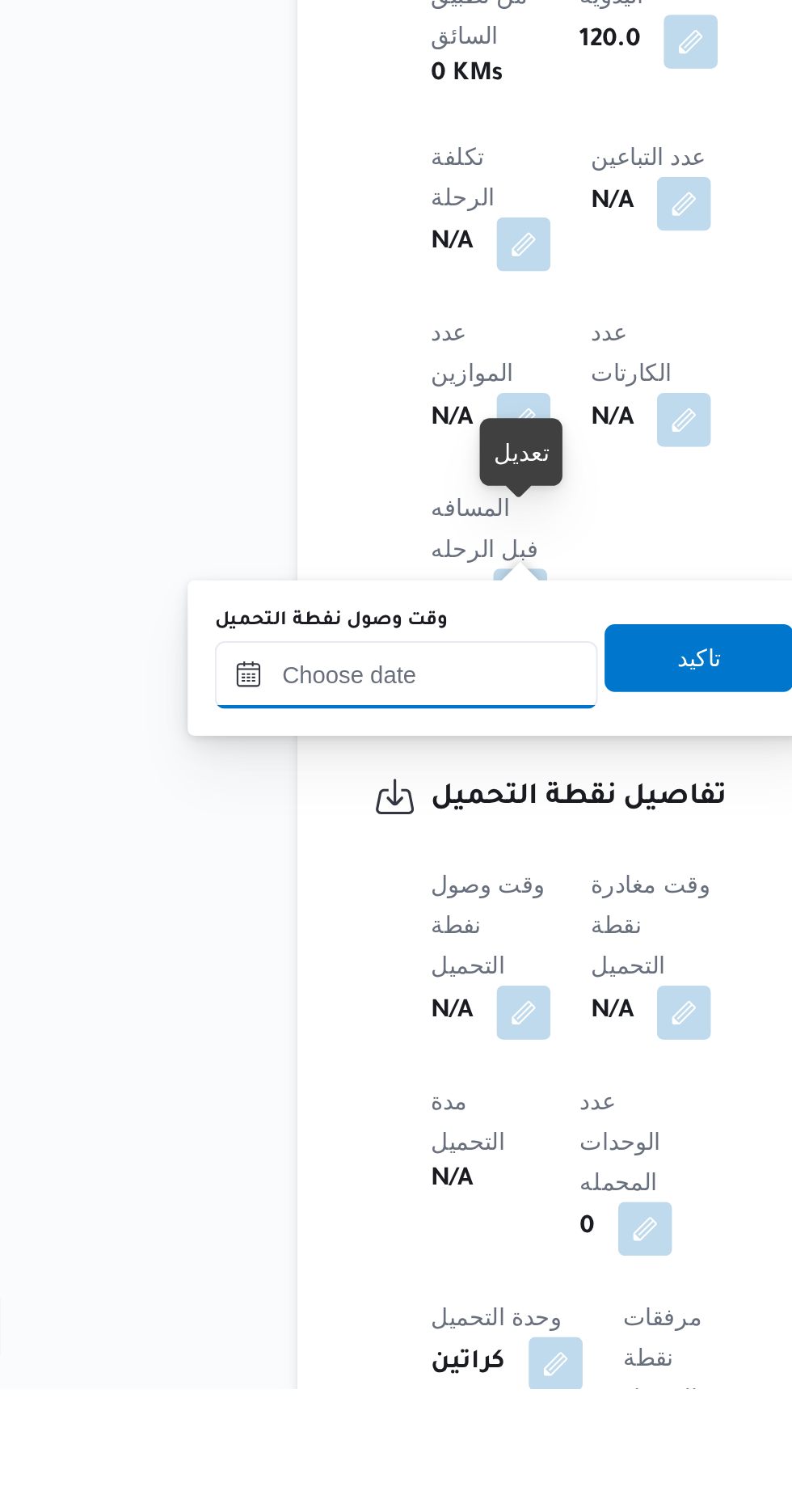
click at [299, 1169] on input "وقت وصول نفطة التحميل" at bounding box center [262, 1170] width 183 height 32
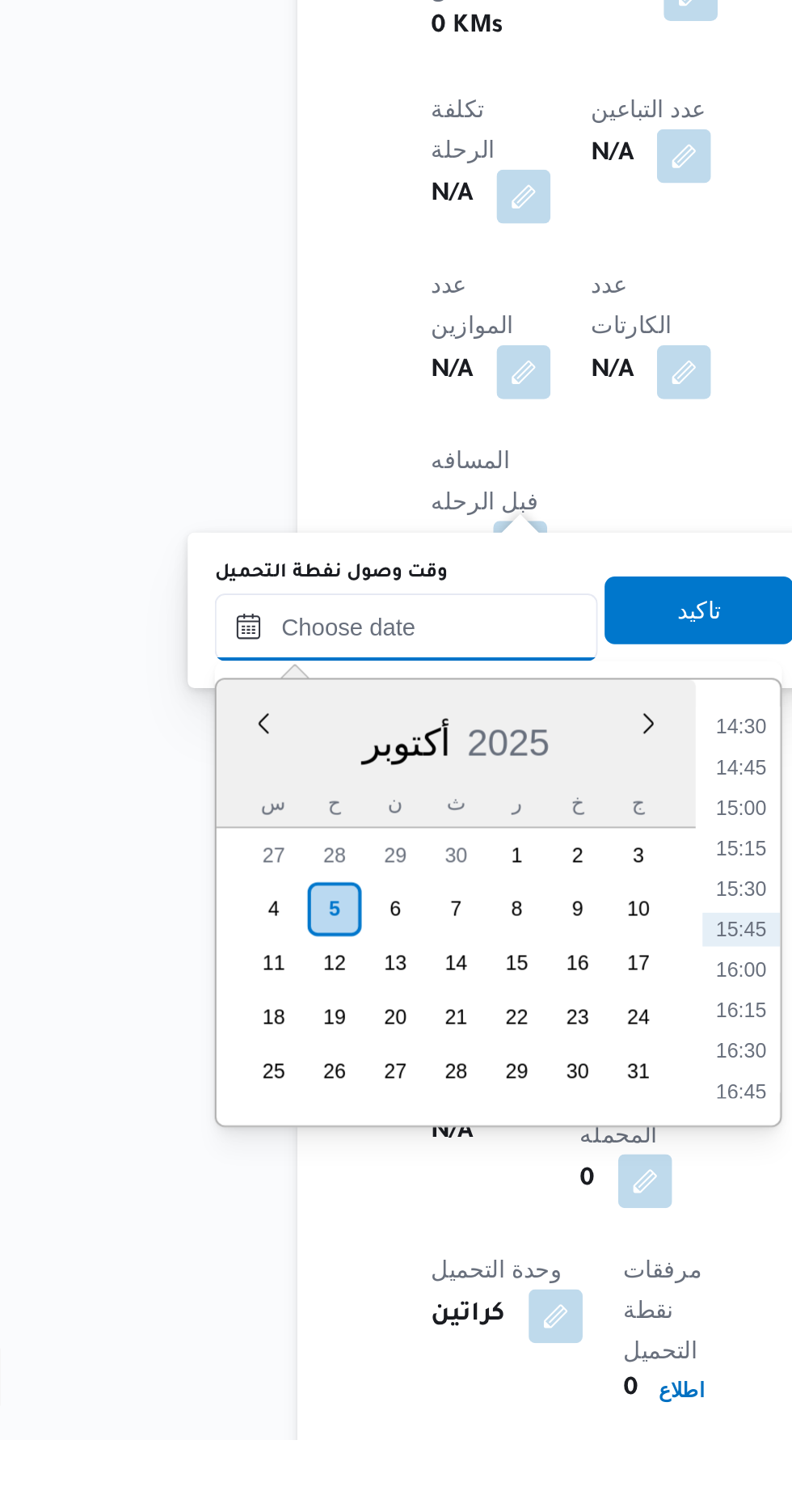
scroll to position [667, 0]
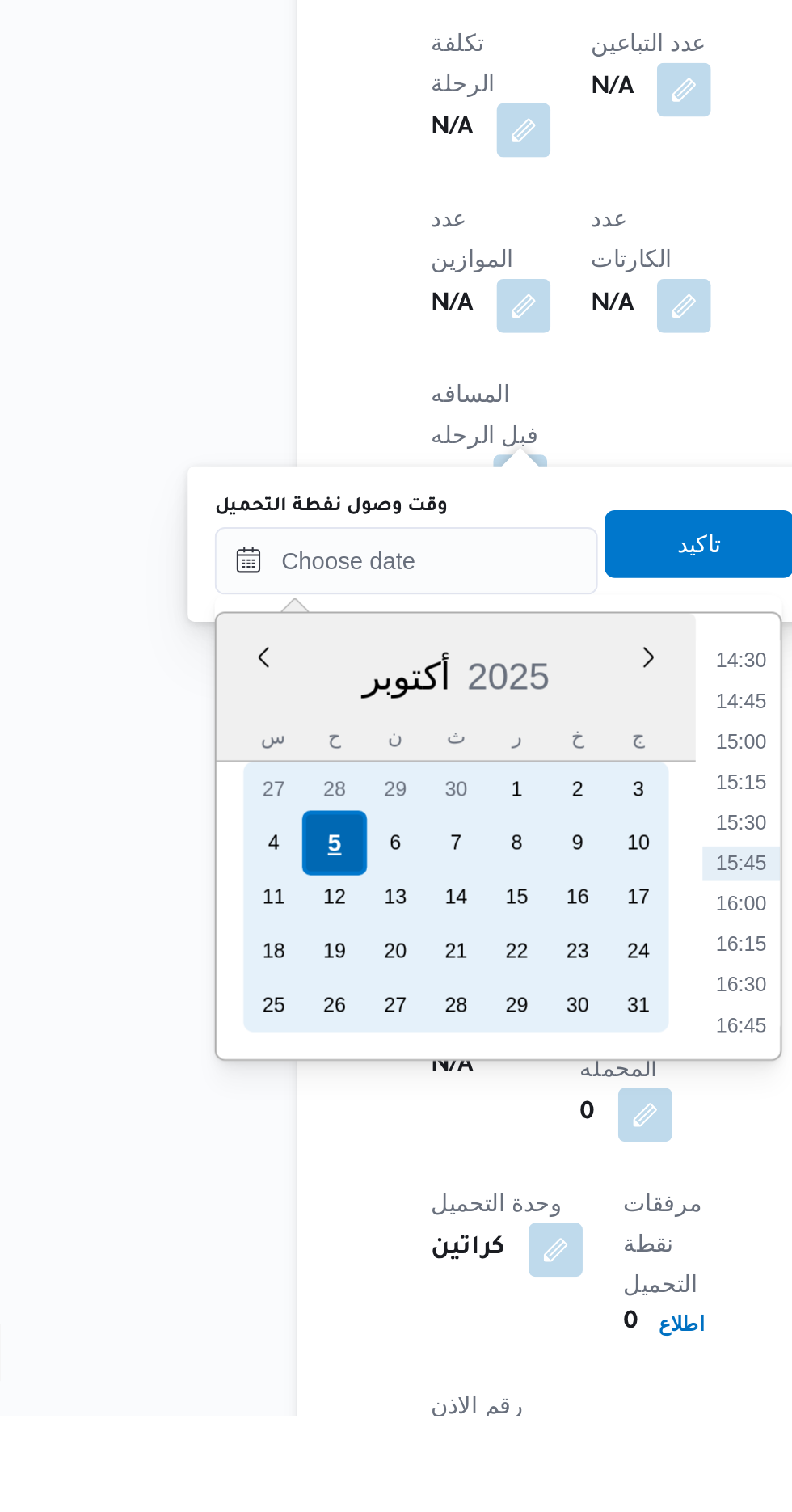
click at [230, 1235] on div "5" at bounding box center [227, 1238] width 31 height 31
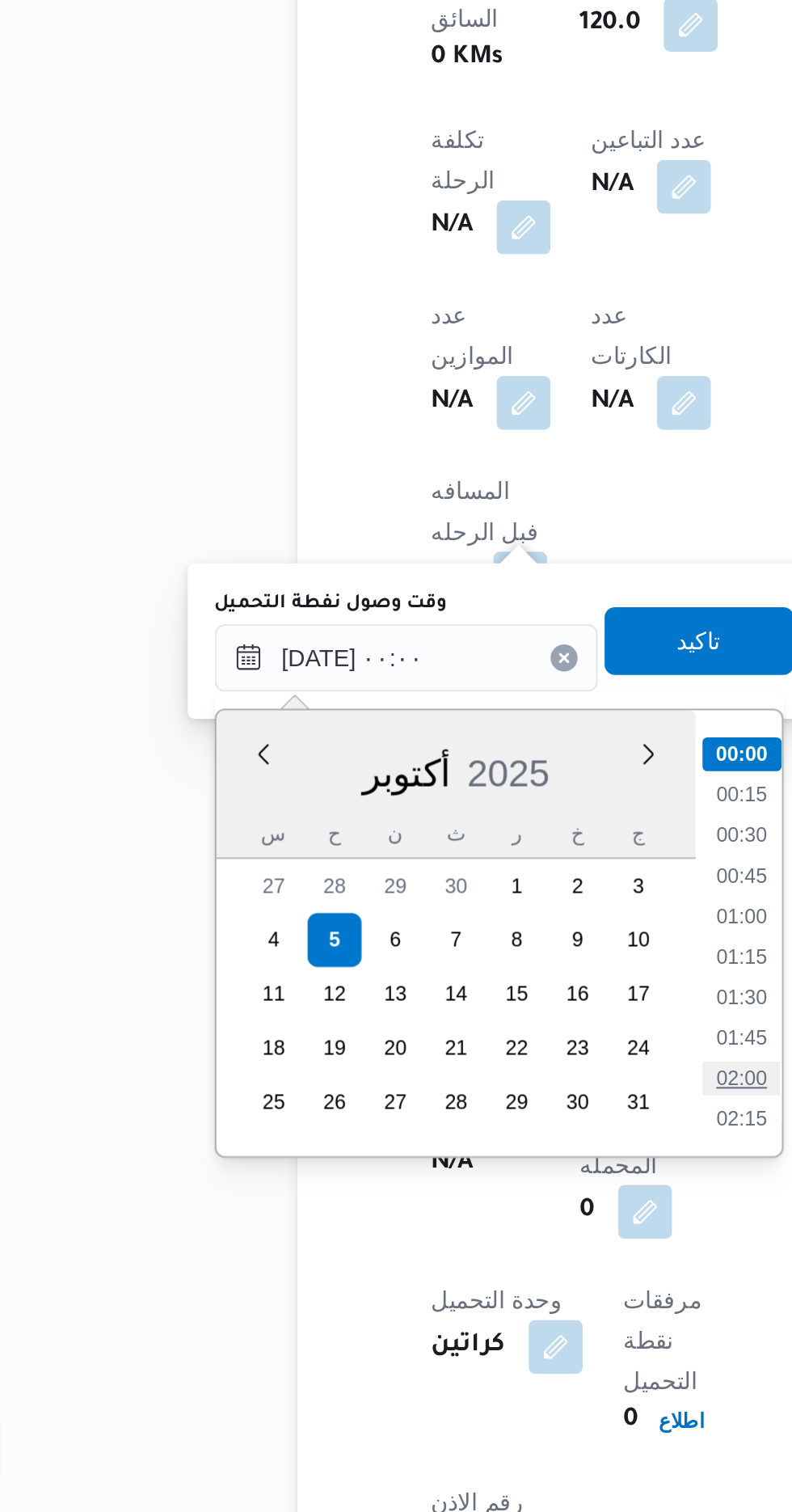
click at [431, 1301] on li "02:00" at bounding box center [423, 1303] width 37 height 16
type input "[DATE] ٠٢:٠٠"
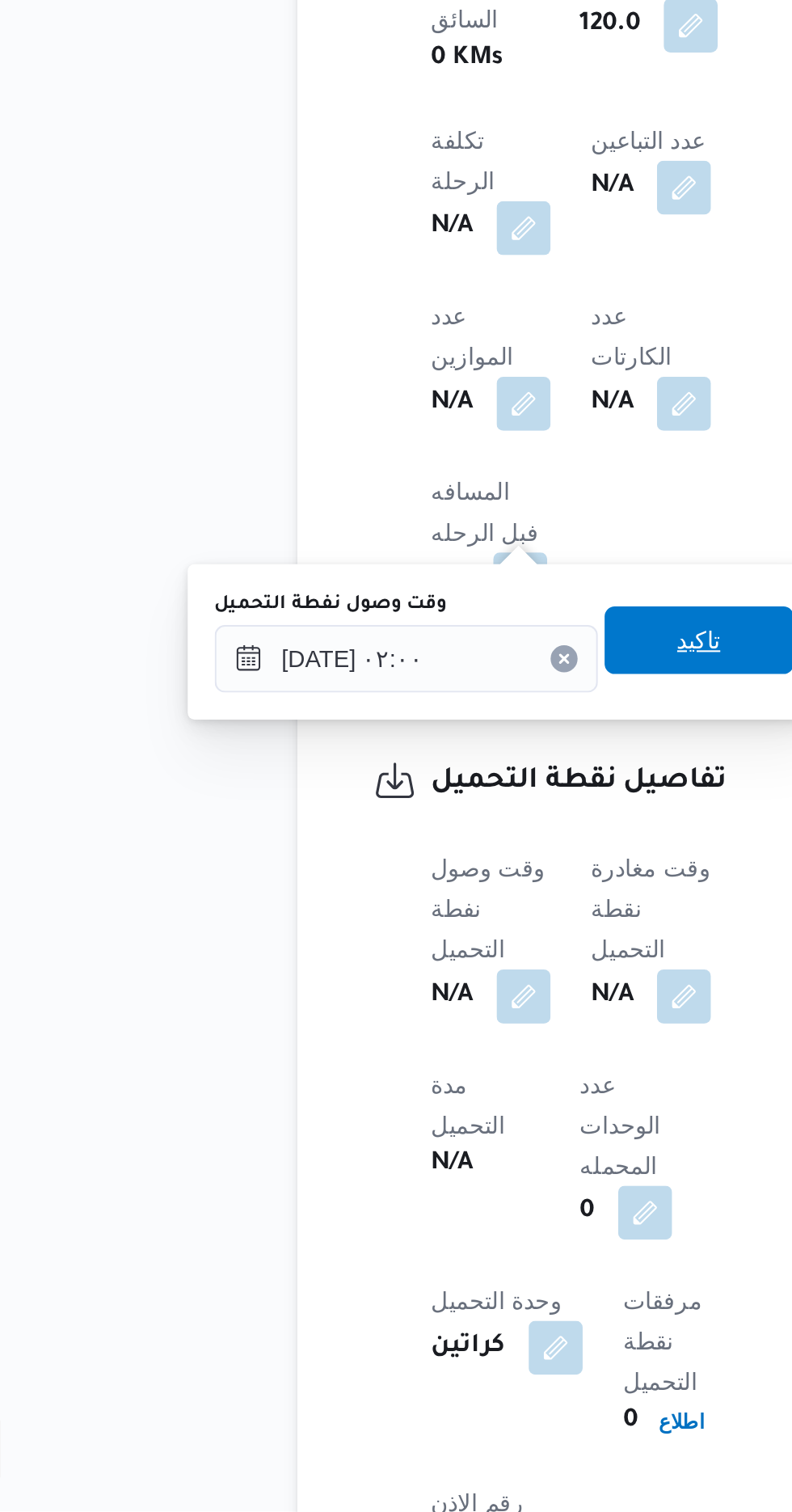
click at [413, 1101] on span "تاكيد" at bounding box center [402, 1095] width 21 height 19
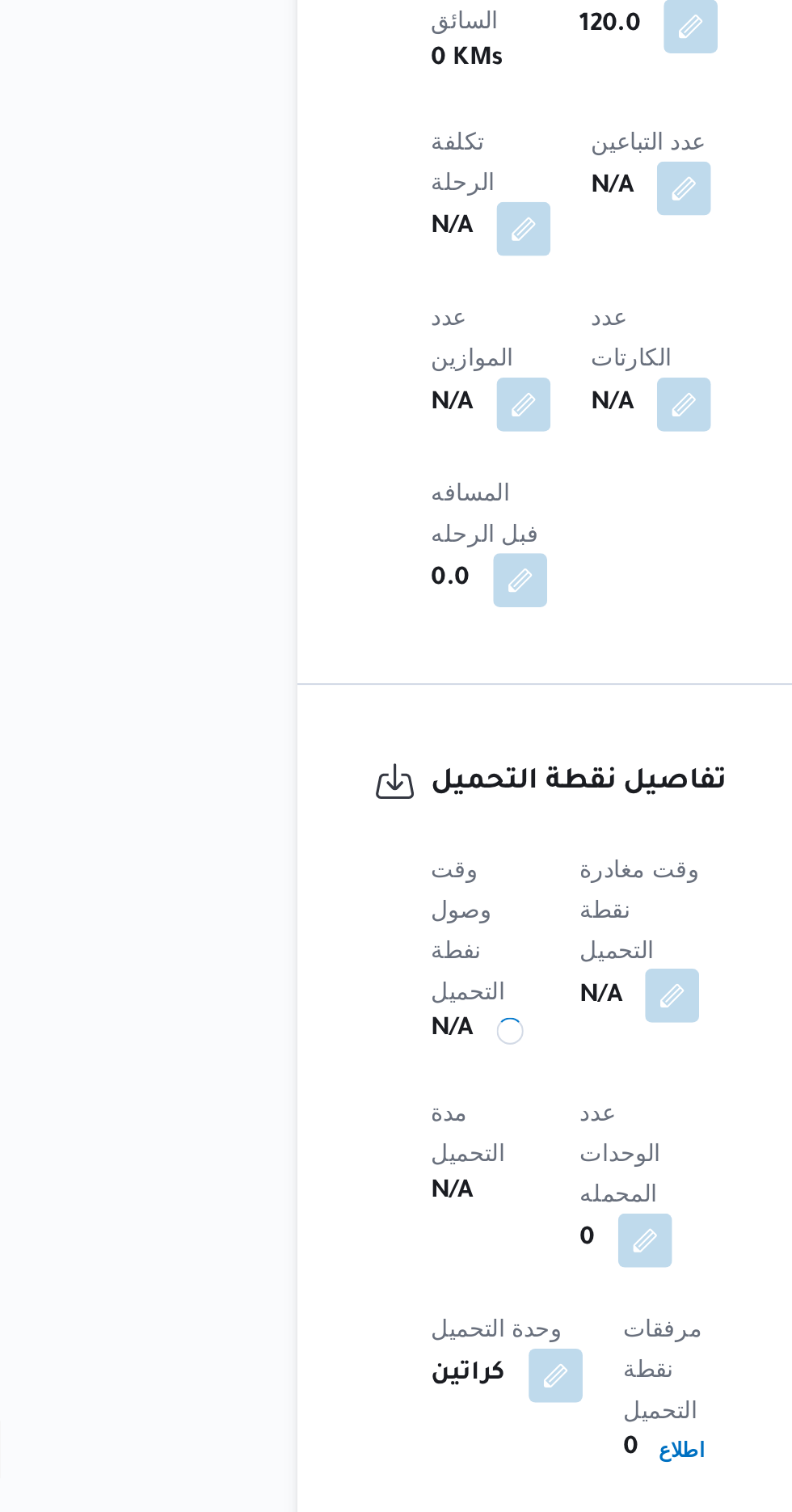
click at [397, 1251] on button "button" at bounding box center [389, 1264] width 26 height 26
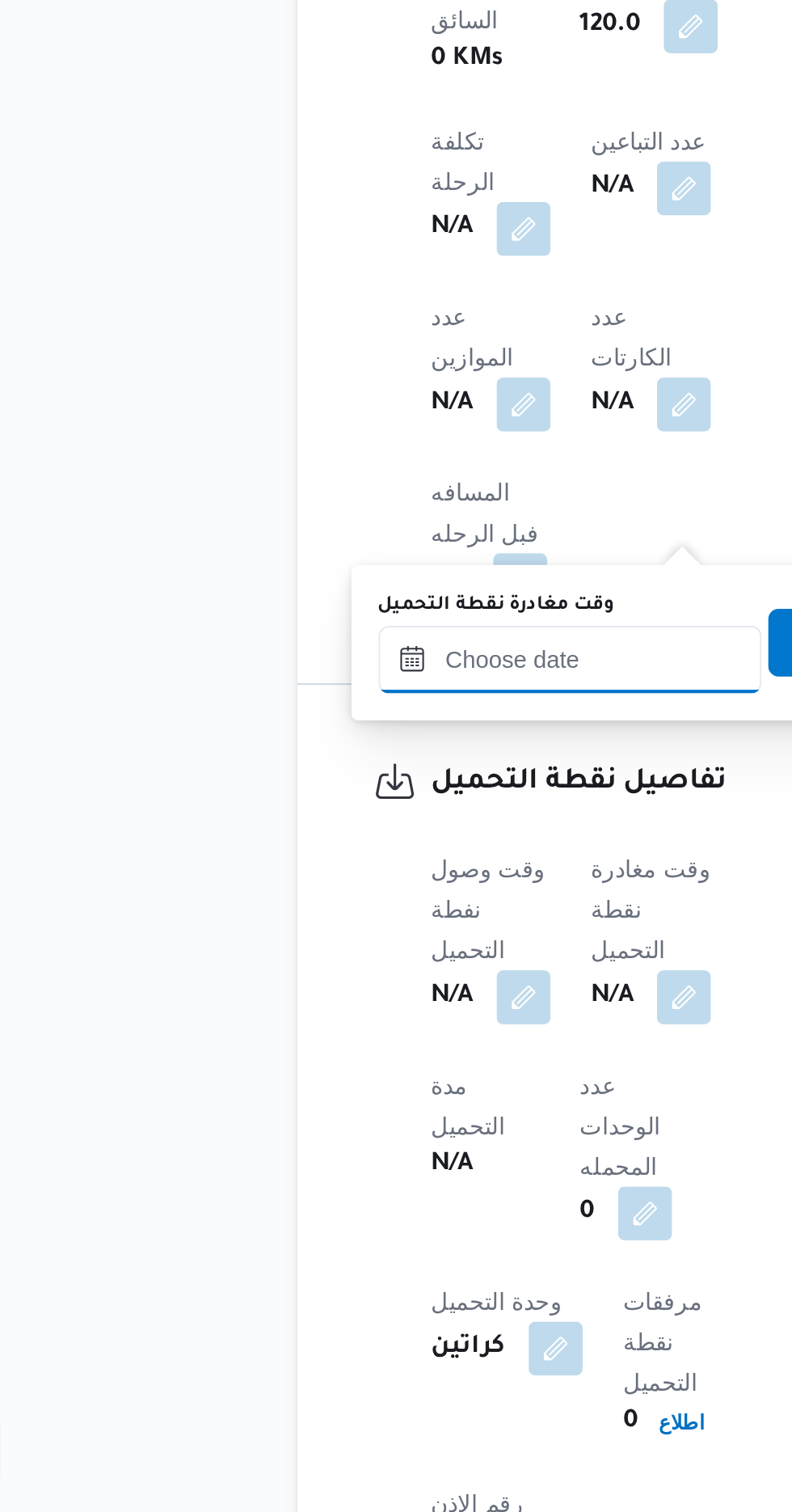
click at [363, 1106] on input "وقت مغادرة نقطة التحميل" at bounding box center [340, 1103] width 183 height 32
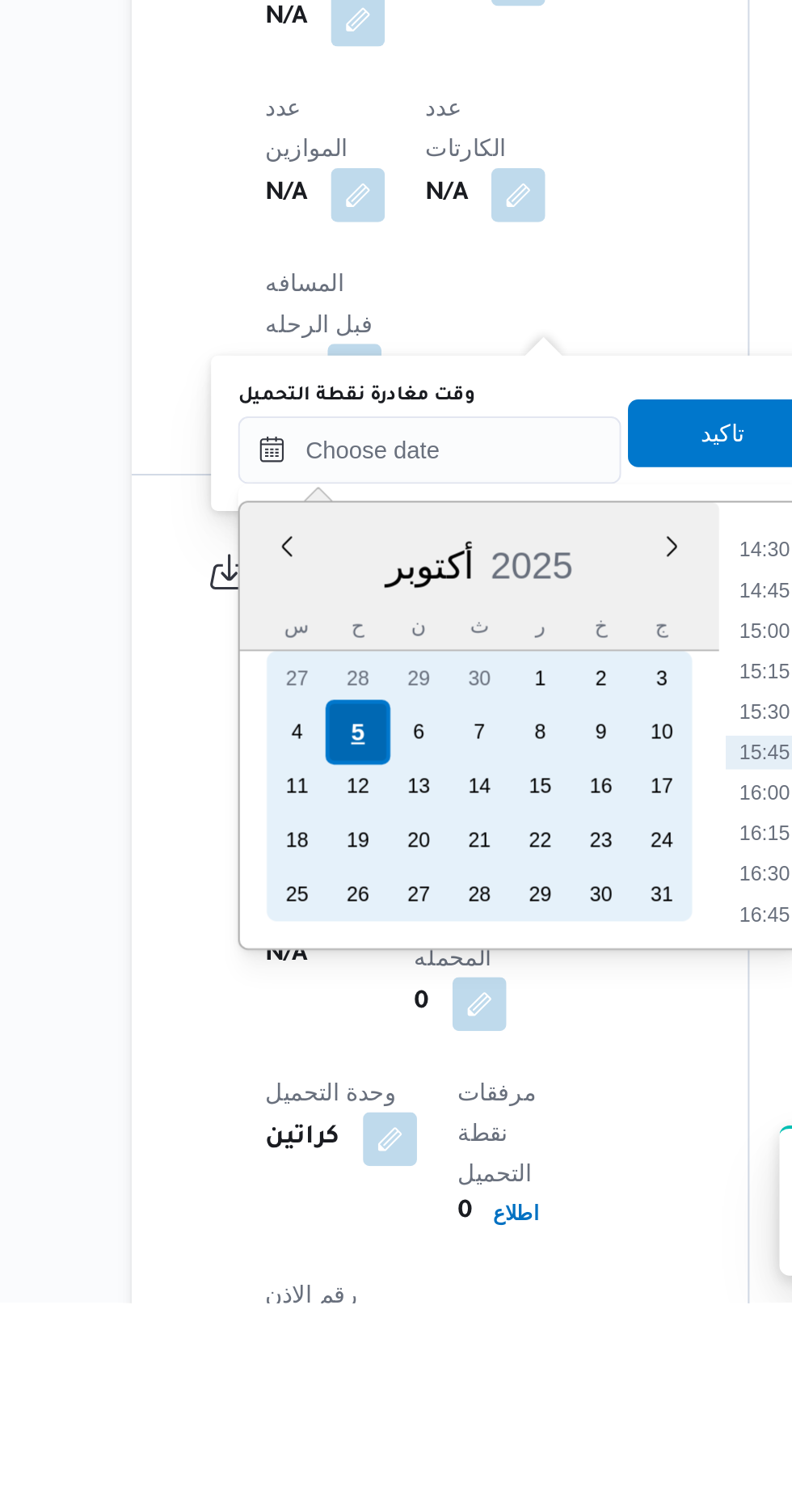
click at [318, 1246] on div "5" at bounding box center [319, 1239] width 31 height 31
type input "[DATE] ٠٠:٠٠"
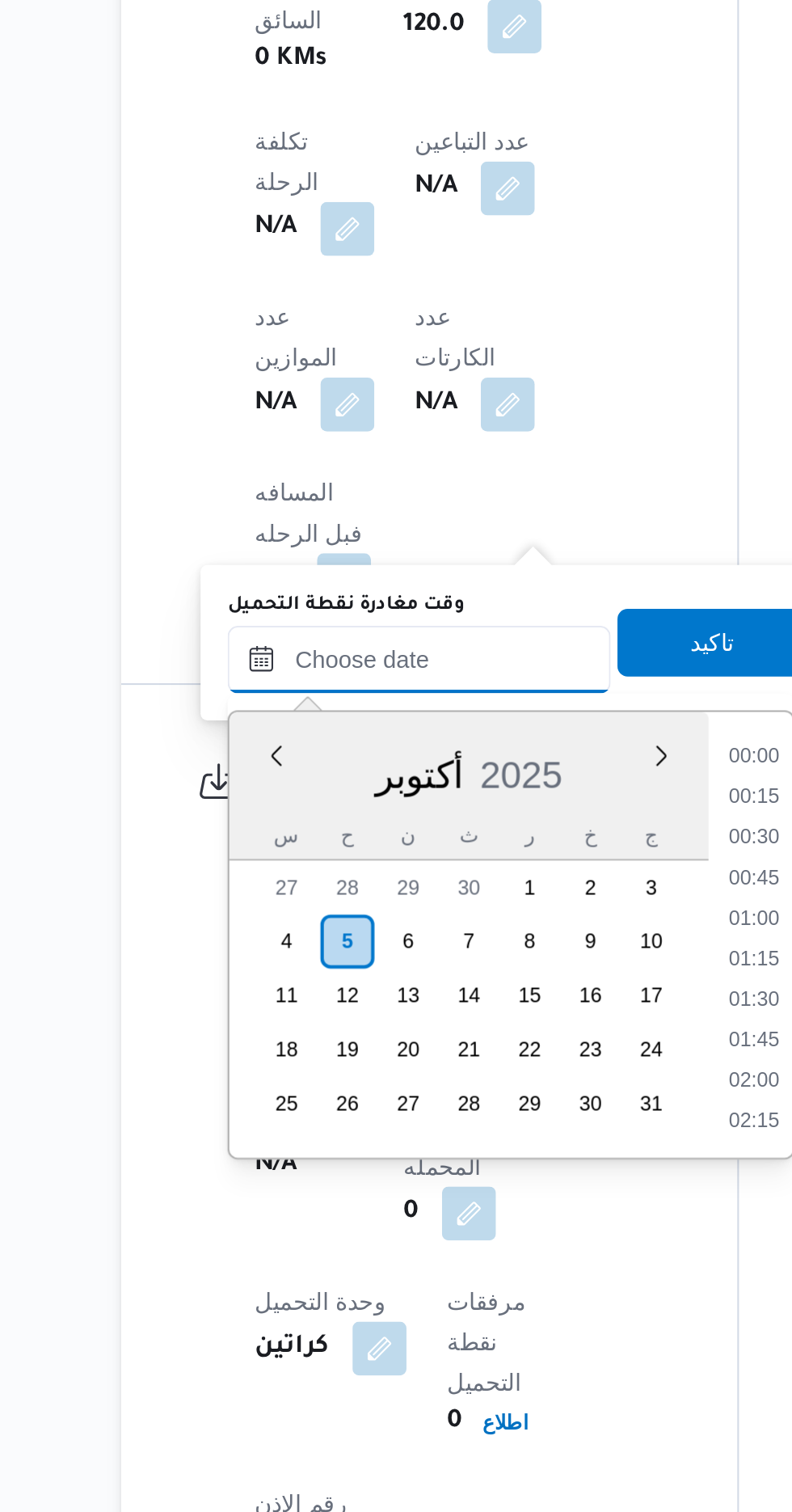
click at [295, 1103] on input "وقت مغادرة نقطة التحميل" at bounding box center [352, 1103] width 183 height 32
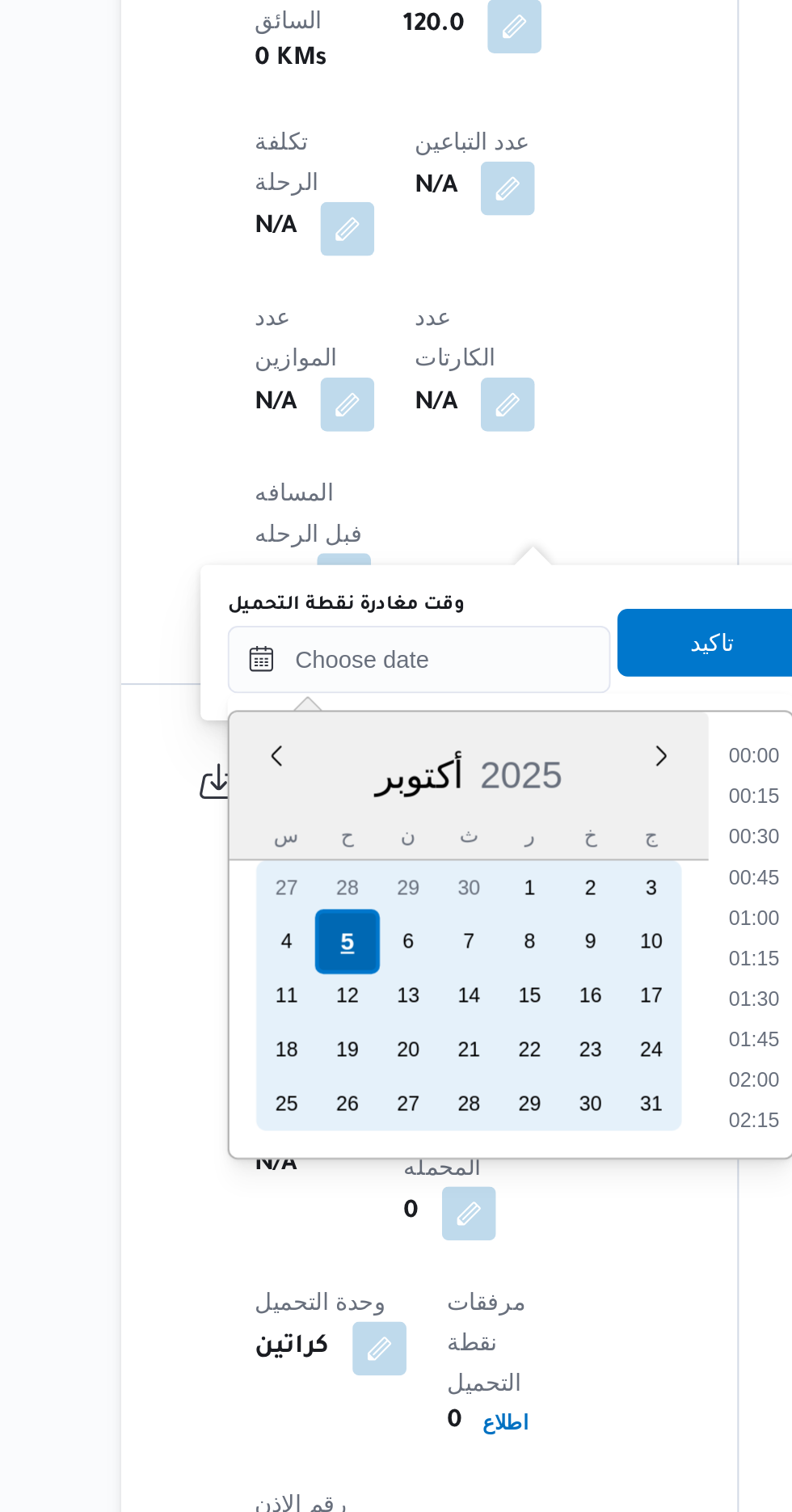
click at [318, 1237] on div "5" at bounding box center [319, 1239] width 31 height 31
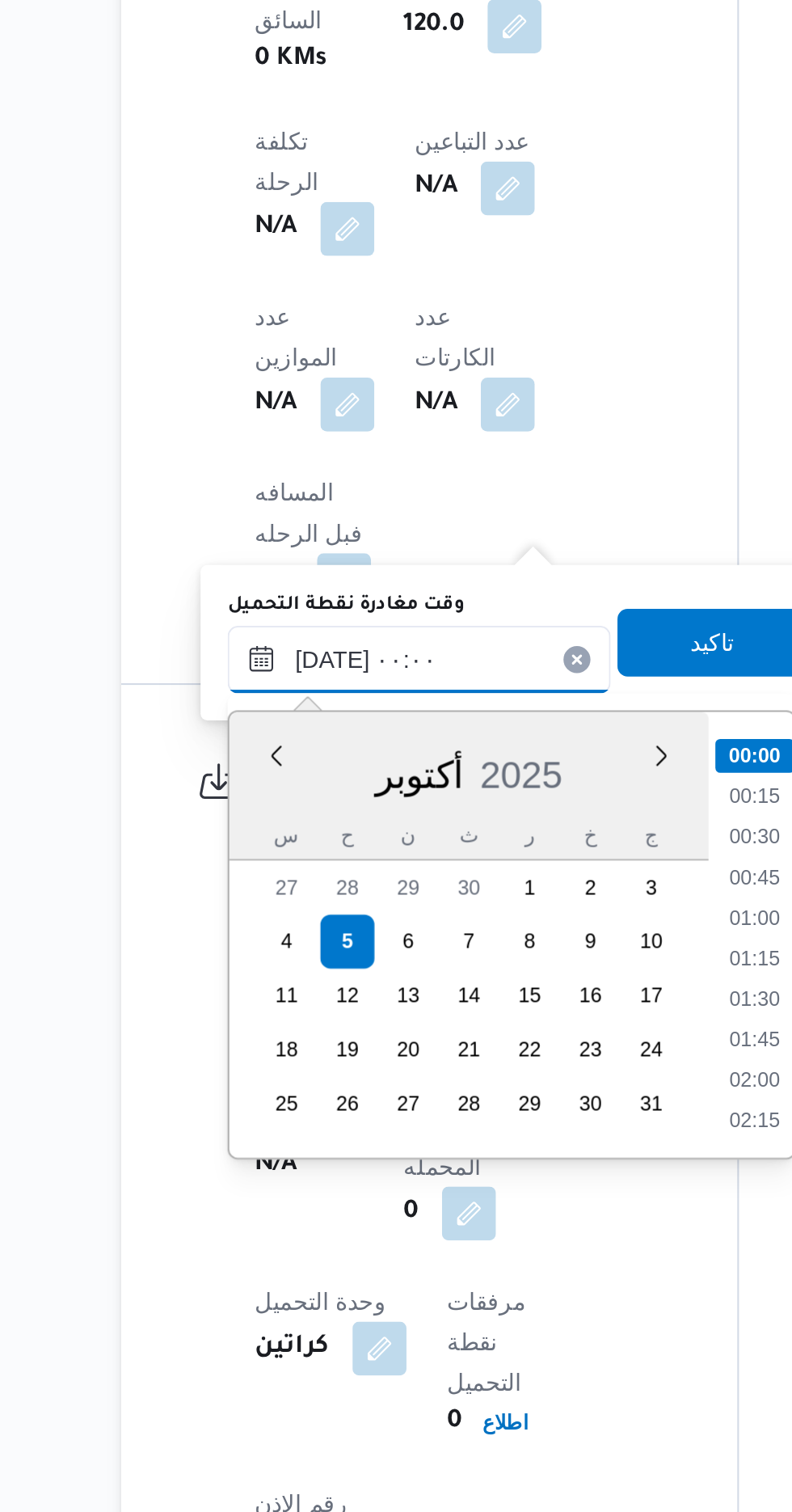
click at [294, 1105] on input "[DATE] ٠٠:٠٠" at bounding box center [352, 1103] width 183 height 32
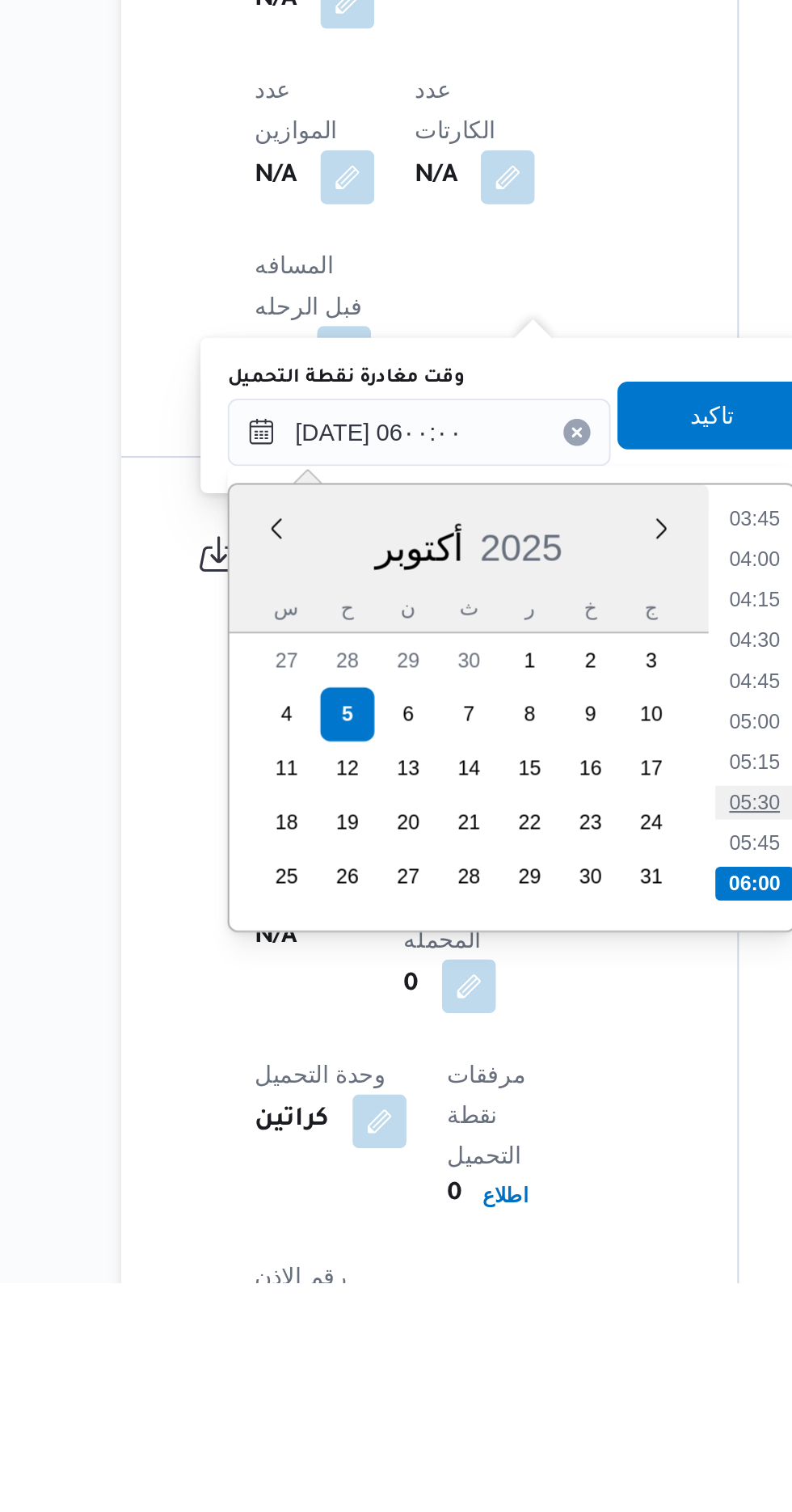
click at [522, 1284] on li "05:30" at bounding box center [513, 1281] width 37 height 16
type input "[DATE] ٠٥:٣٠"
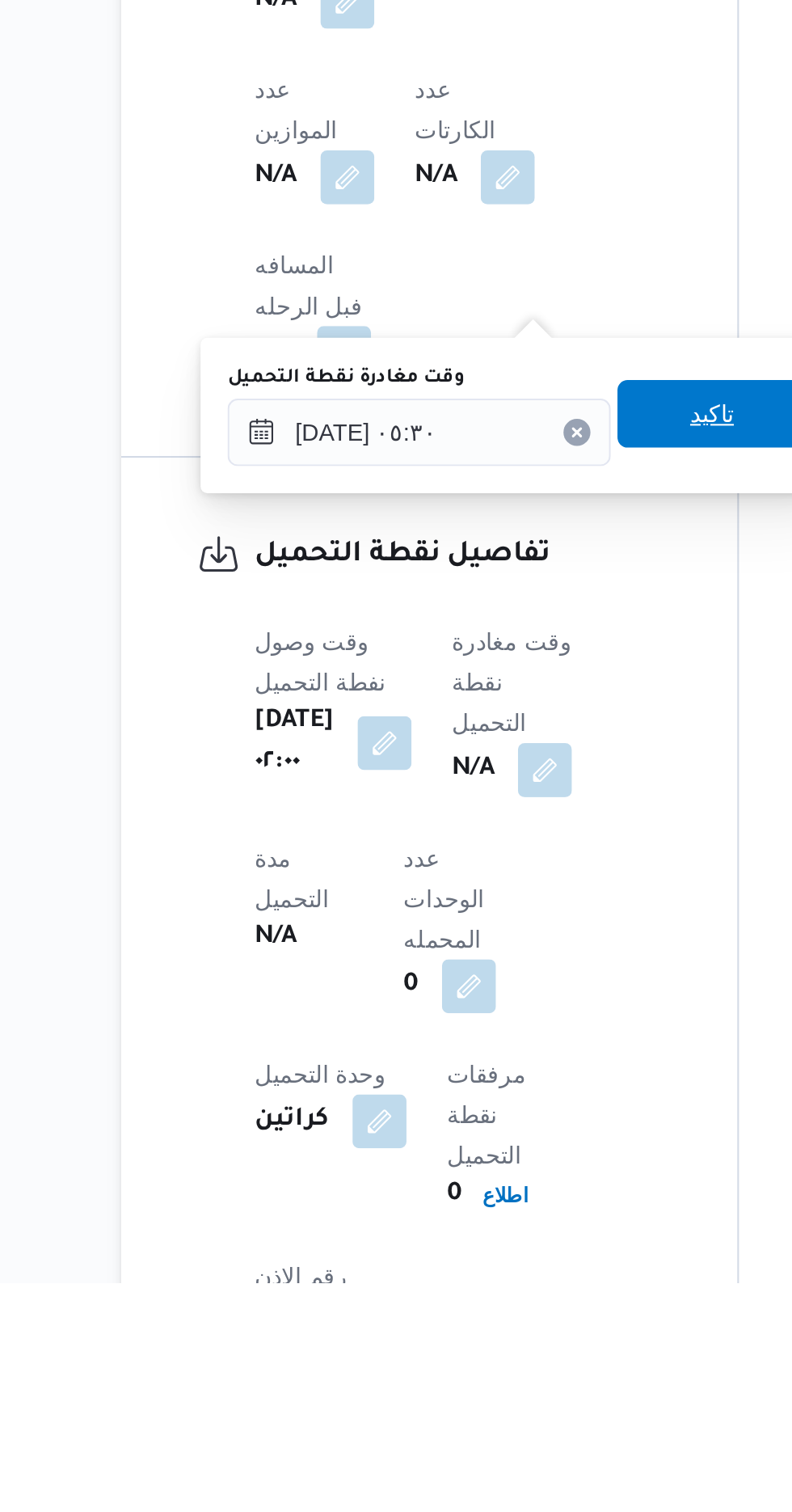
click at [501, 1101] on span "تاكيد" at bounding box center [493, 1096] width 21 height 19
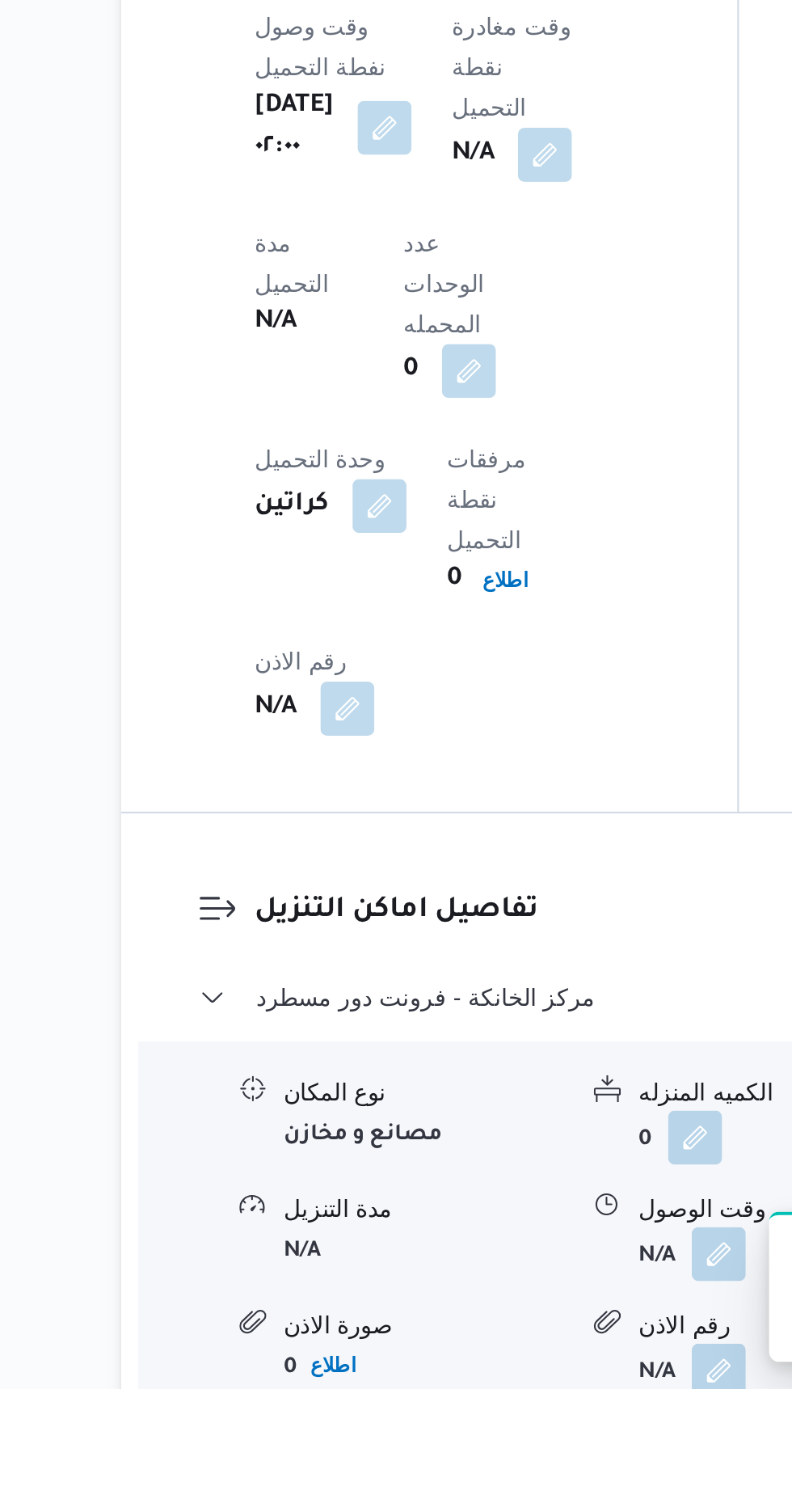
scroll to position [1100, 0]
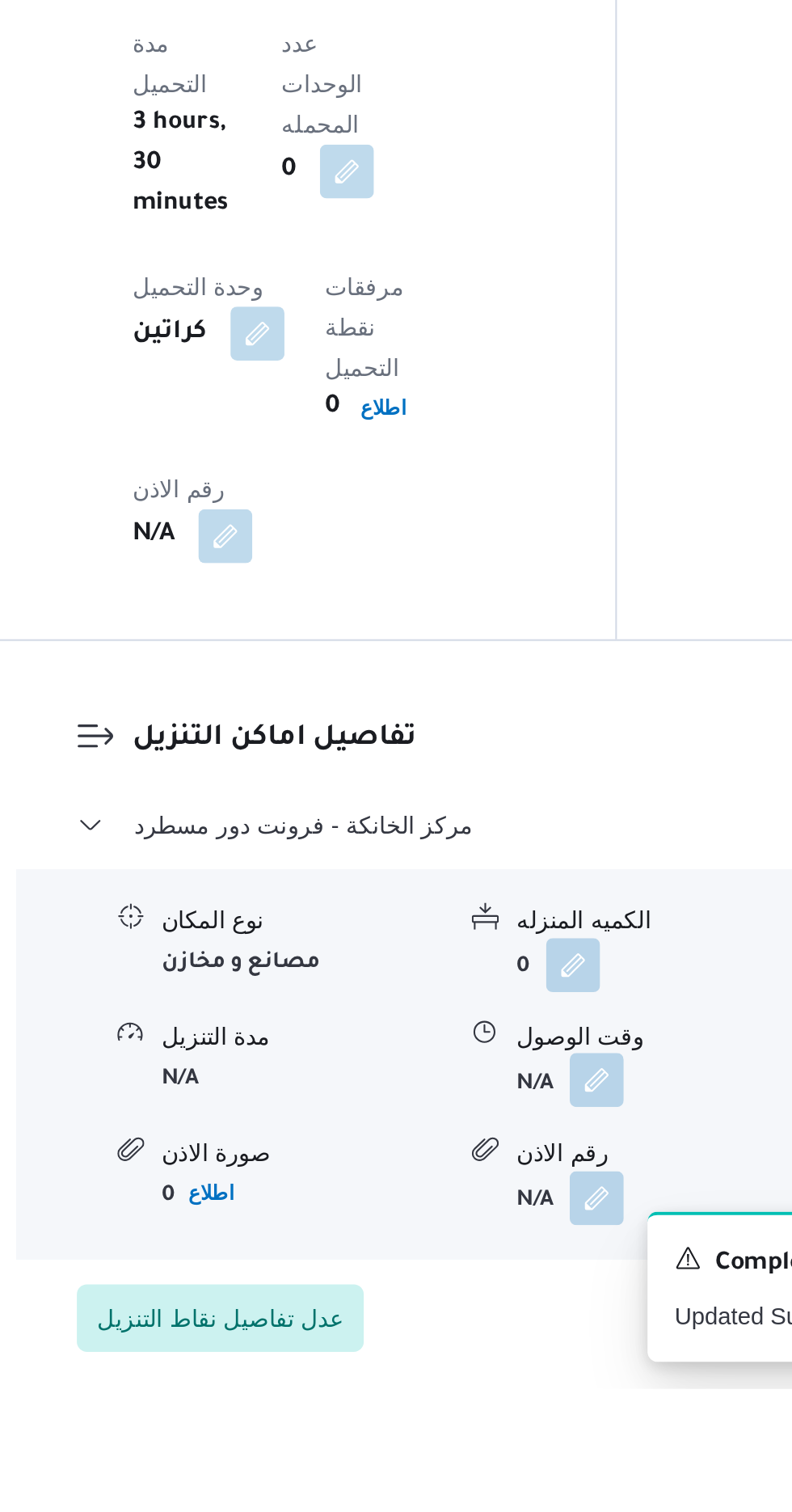
click at [505, 1351] on button "button" at bounding box center [496, 1364] width 26 height 26
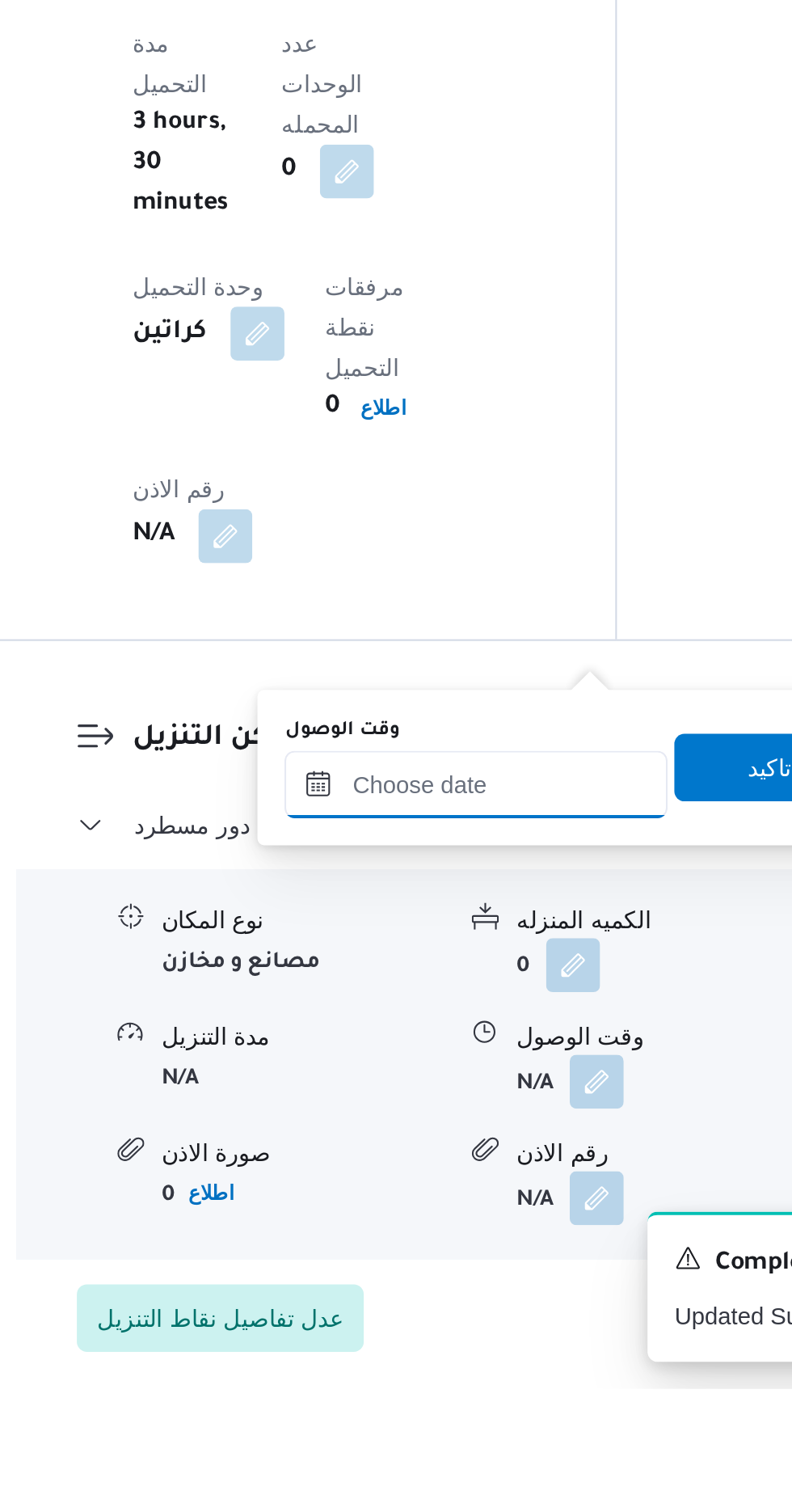
click at [464, 1223] on input "وقت الوصول" at bounding box center [438, 1222] width 183 height 32
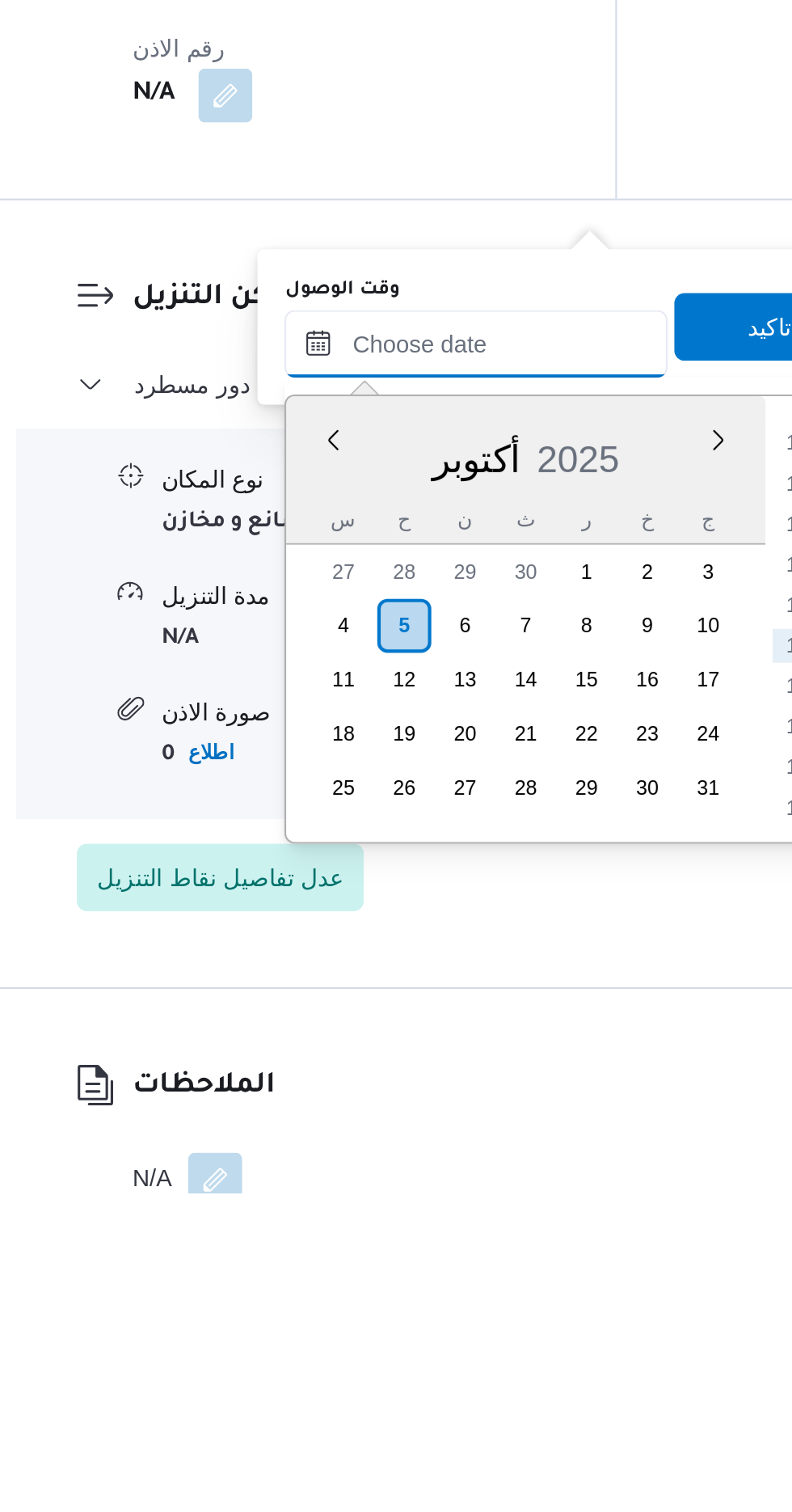
scroll to position [1217, 0]
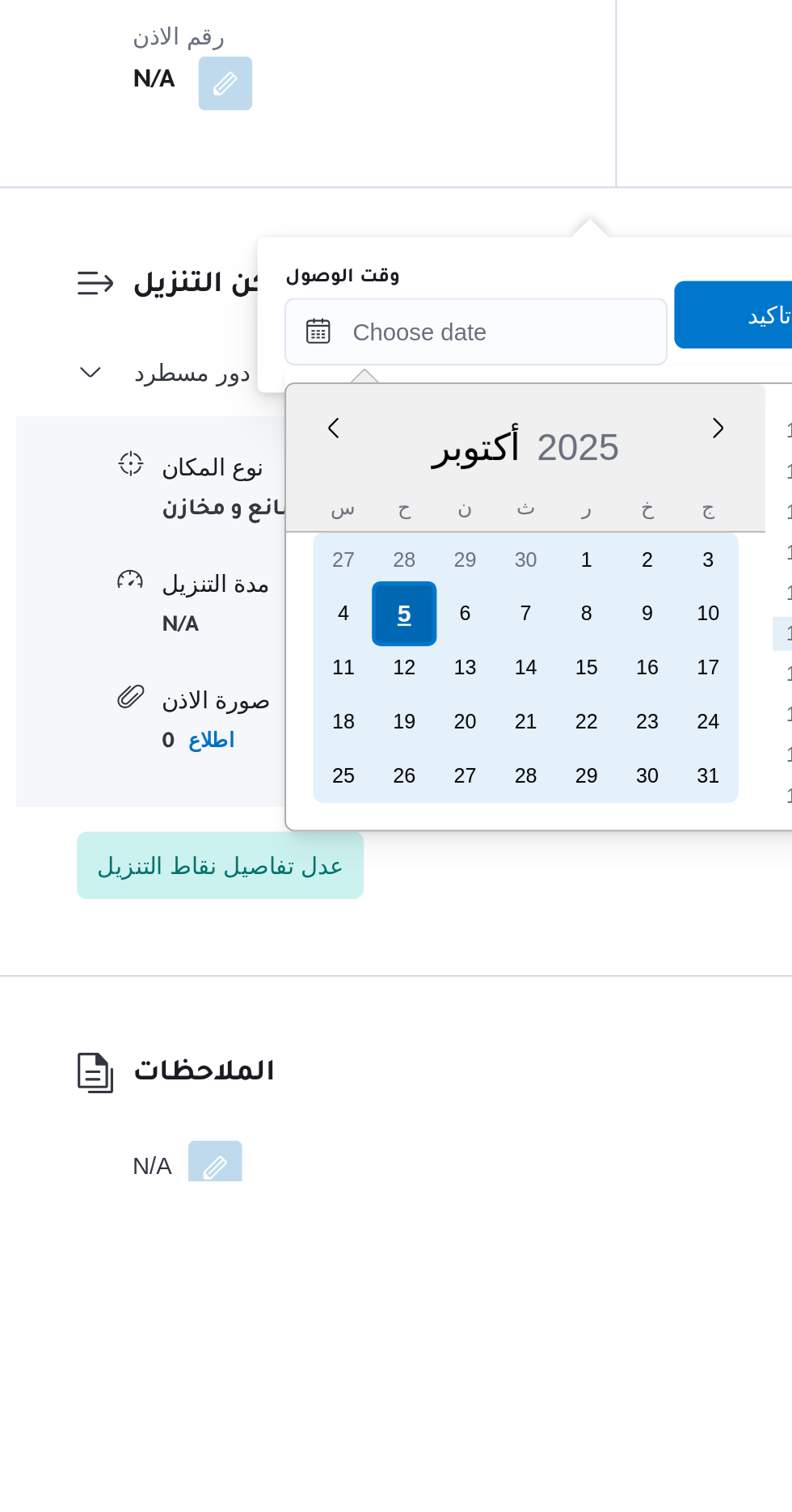
click at [404, 1239] on div "5" at bounding box center [404, 1240] width 31 height 31
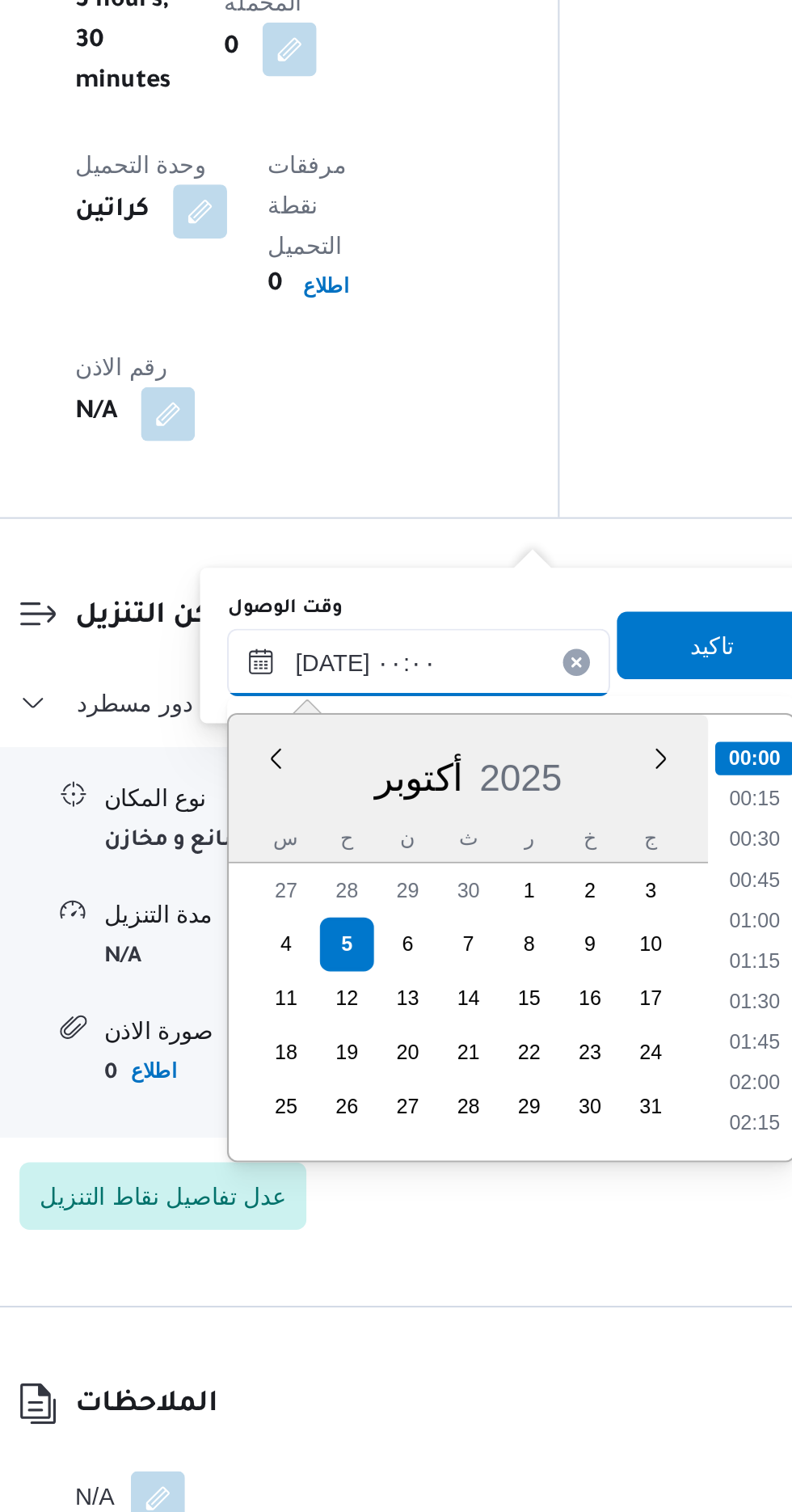
click at [363, 1112] on input "[DATE] ٠٠:٠٠" at bounding box center [438, 1105] width 183 height 32
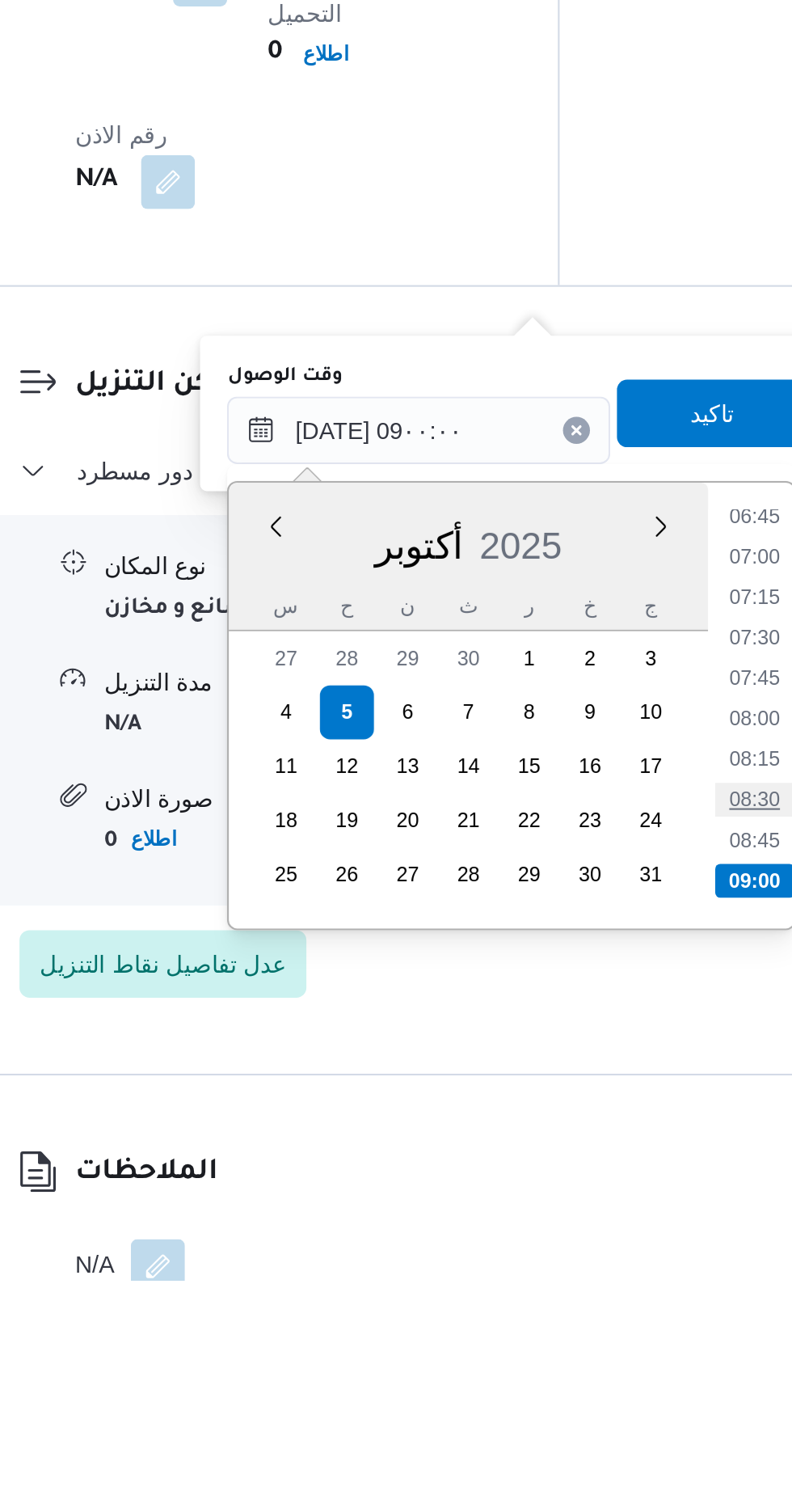
click at [606, 1277] on li "08:30" at bounding box center [599, 1282] width 37 height 16
type input "[DATE] ٠٨:٣٠"
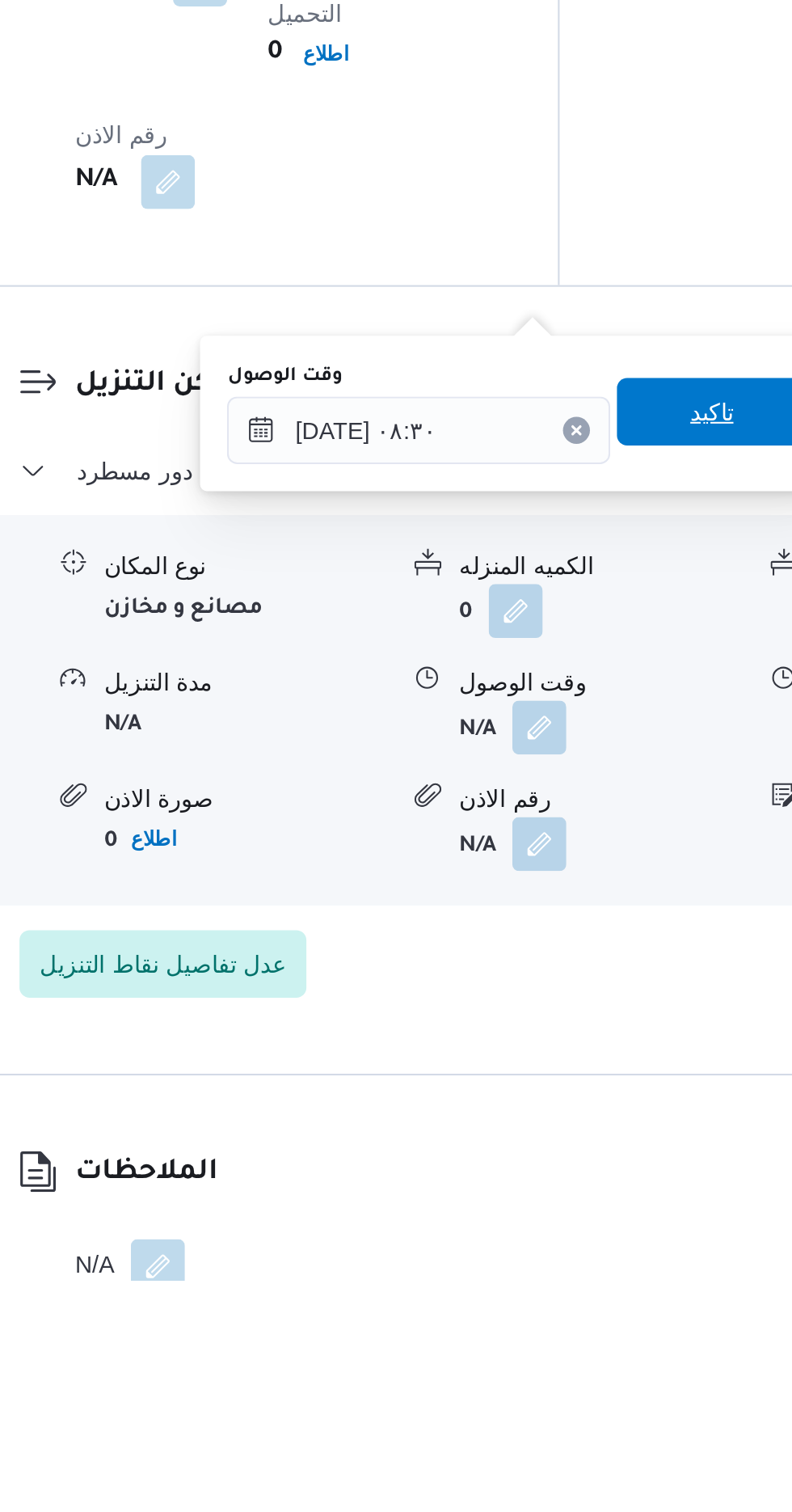
click at [589, 1096] on span "تاكيد" at bounding box center [579, 1096] width 21 height 19
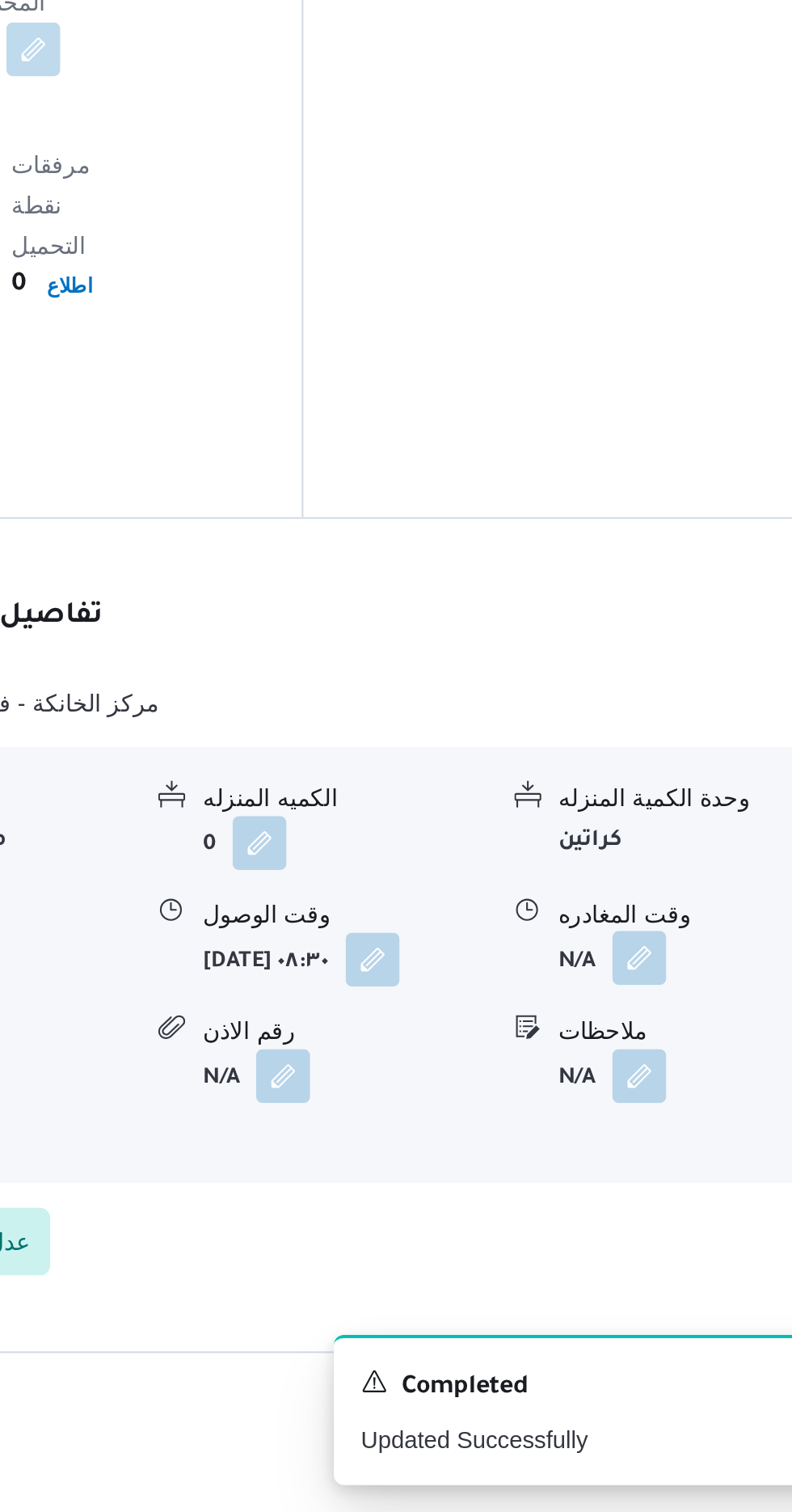
click at [668, 1234] on button "button" at bounding box center [666, 1246] width 26 height 26
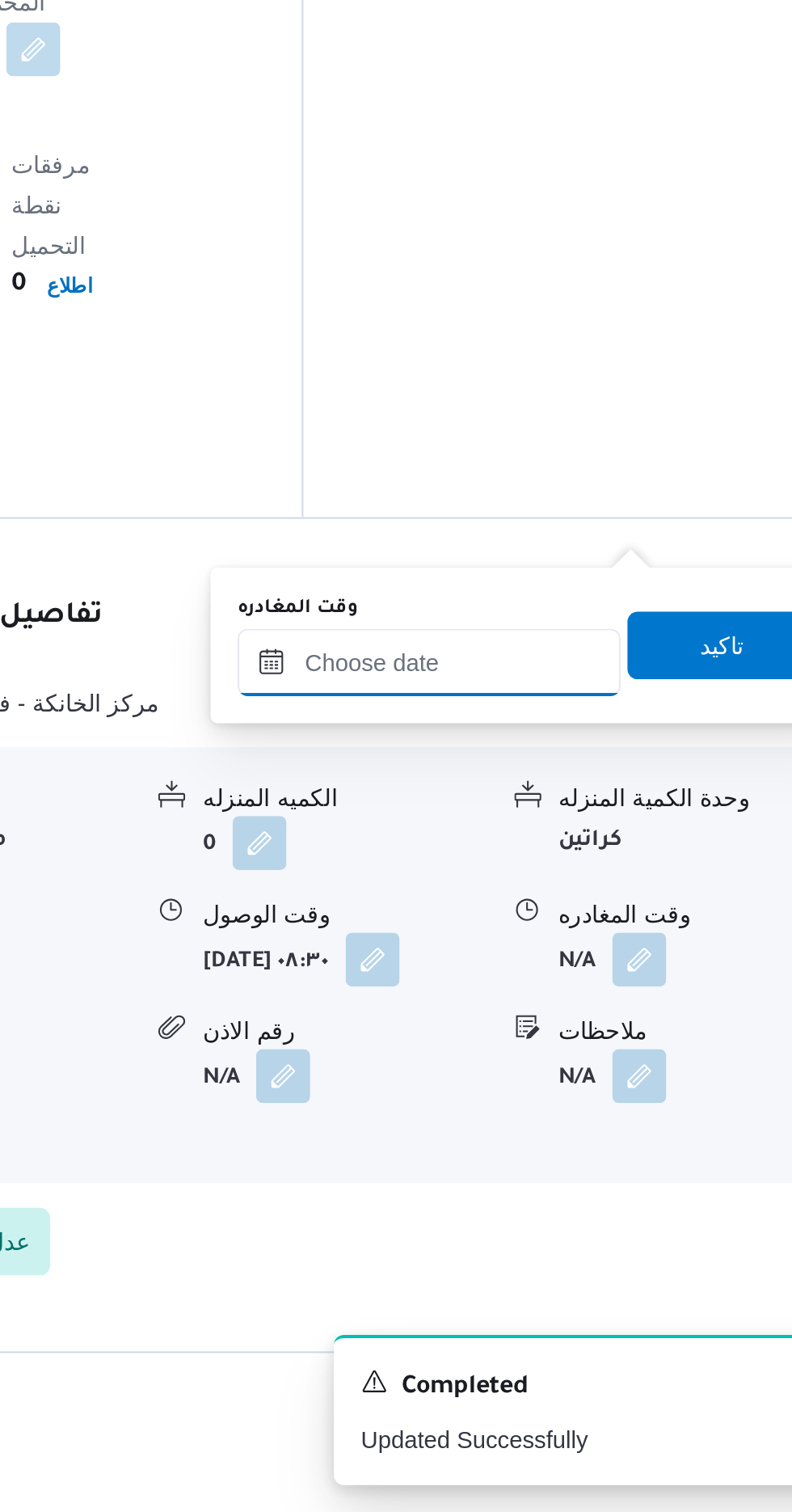
click at [598, 1099] on input "وقت المغادره" at bounding box center [565, 1105] width 183 height 32
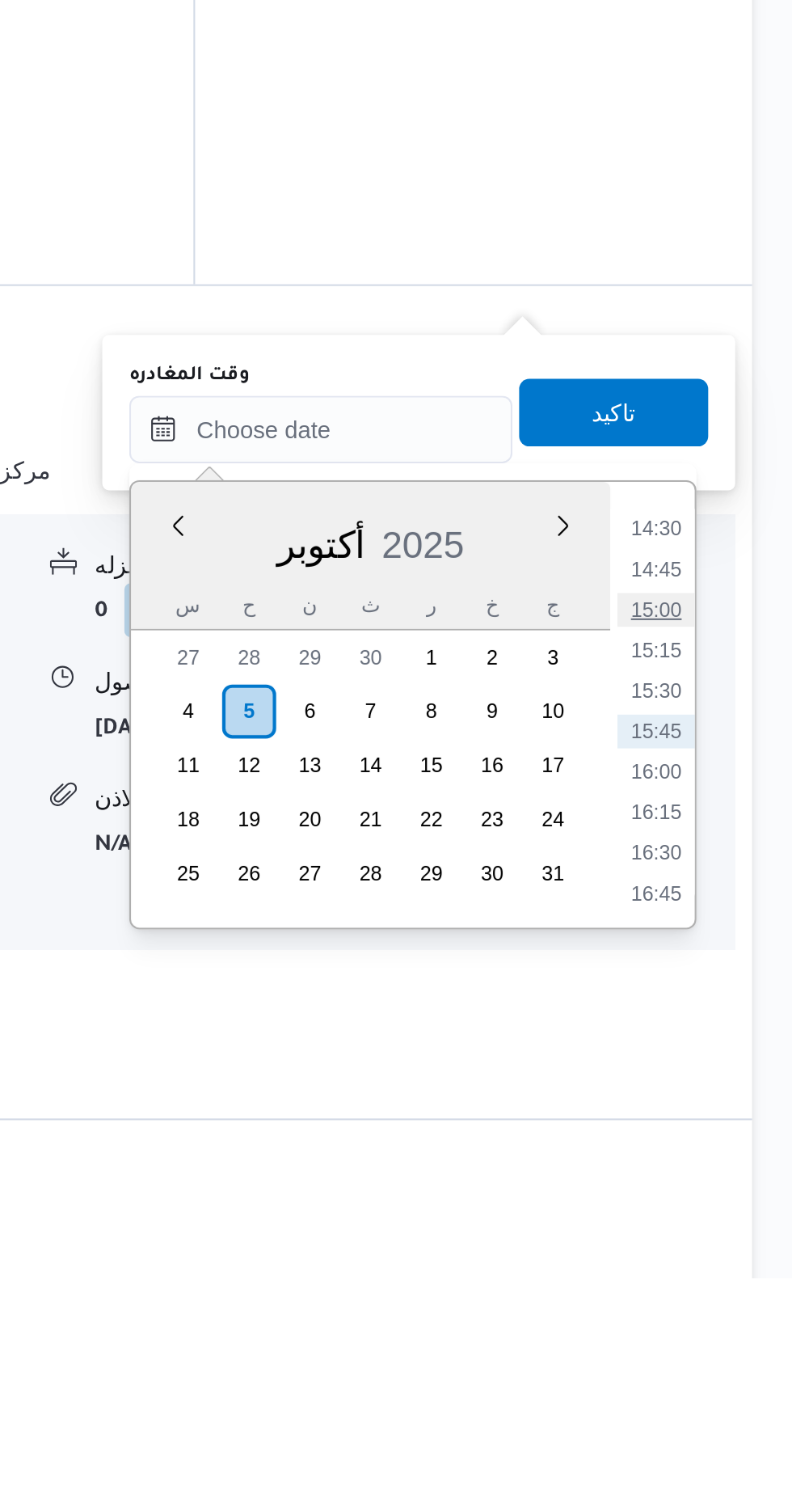
click at [731, 1194] on li "15:00" at bounding box center [726, 1192] width 37 height 16
type input "[DATE] ١٥:٠٠"
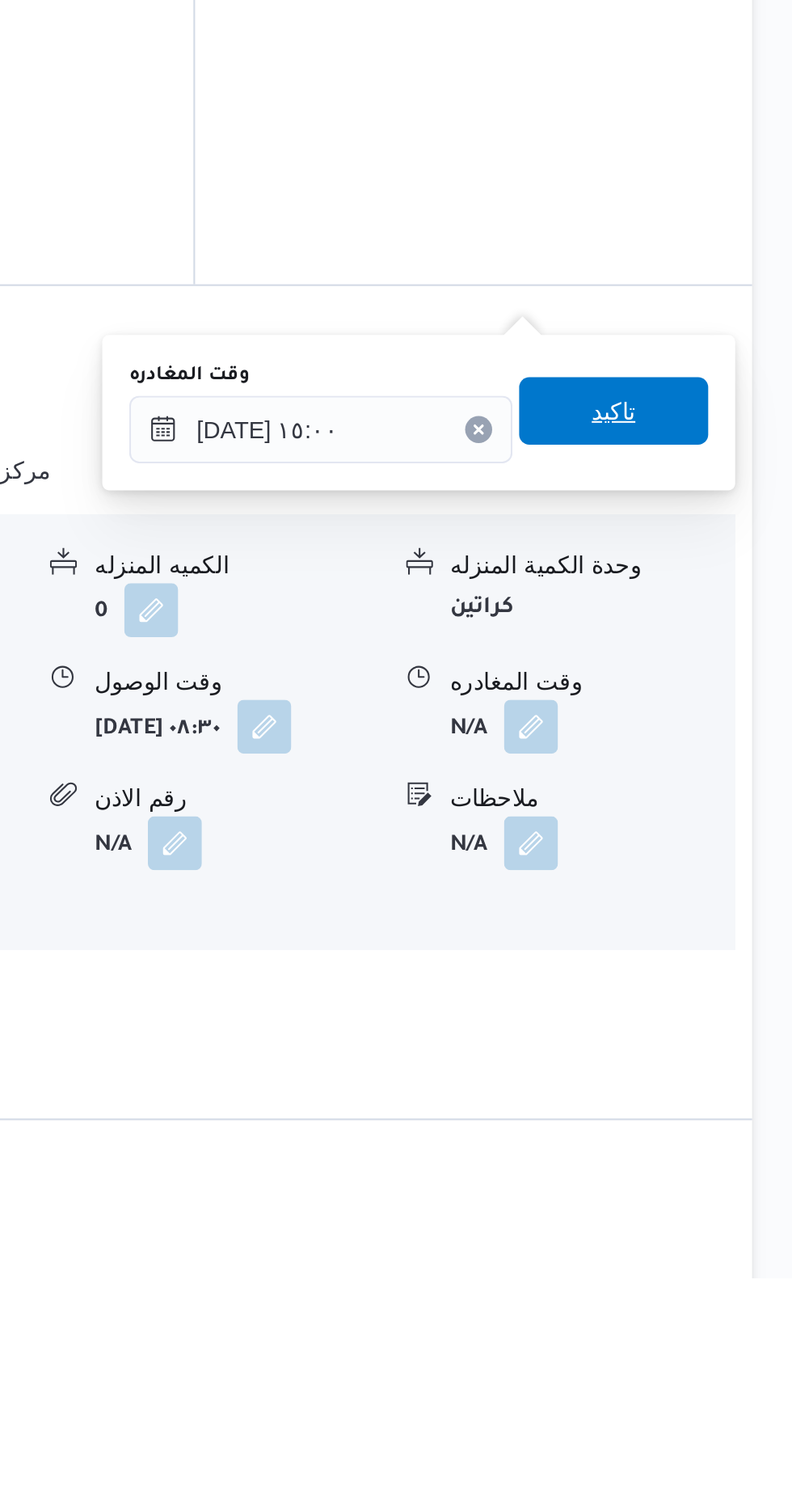
click at [716, 1101] on span "تاكيد" at bounding box center [707, 1097] width 21 height 19
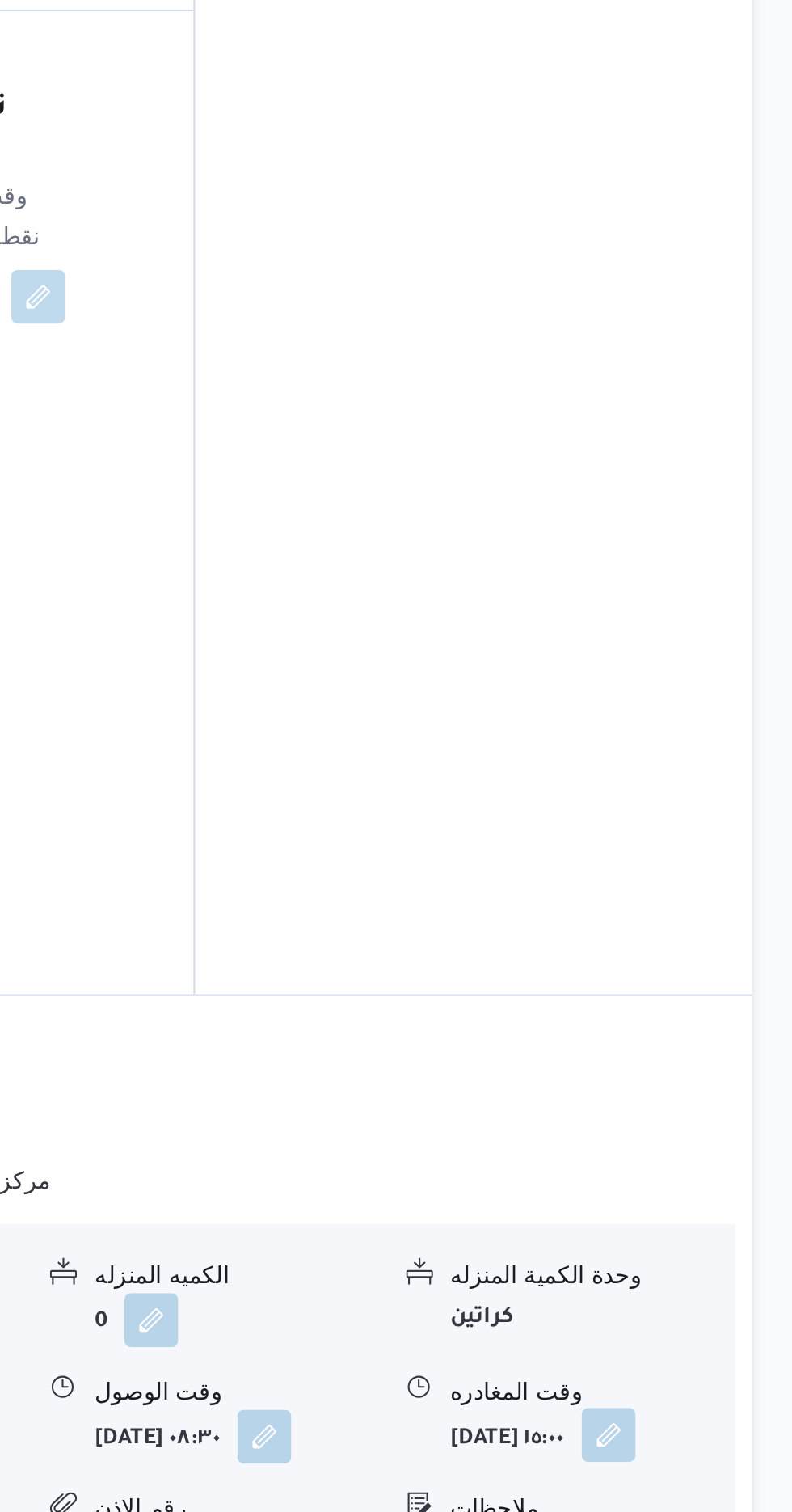
click at [716, 1235] on button "button" at bounding box center [704, 1247] width 26 height 26
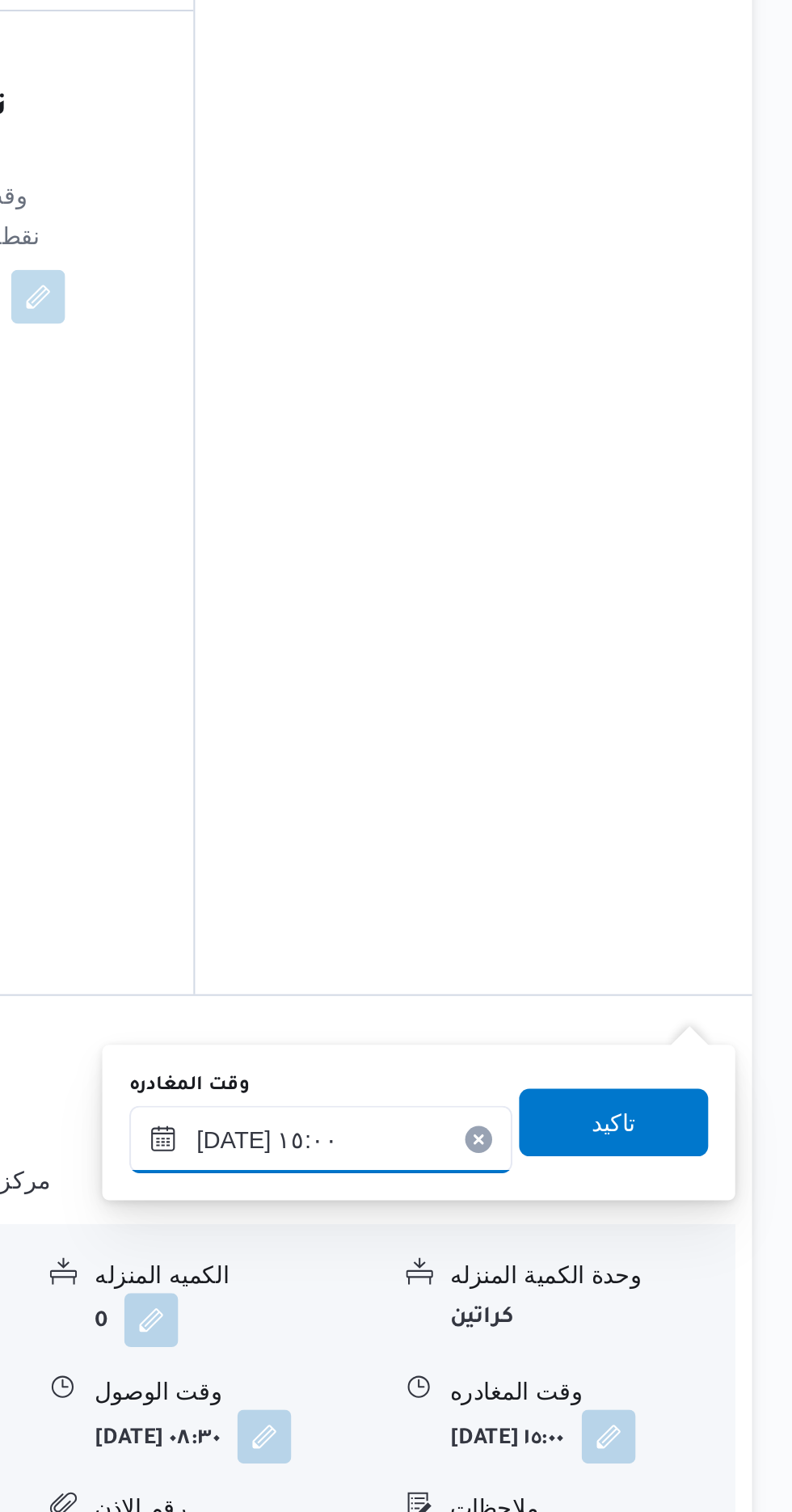
click at [654, 1096] on input "[DATE] ١٥:٠٠" at bounding box center [565, 1106] width 183 height 32
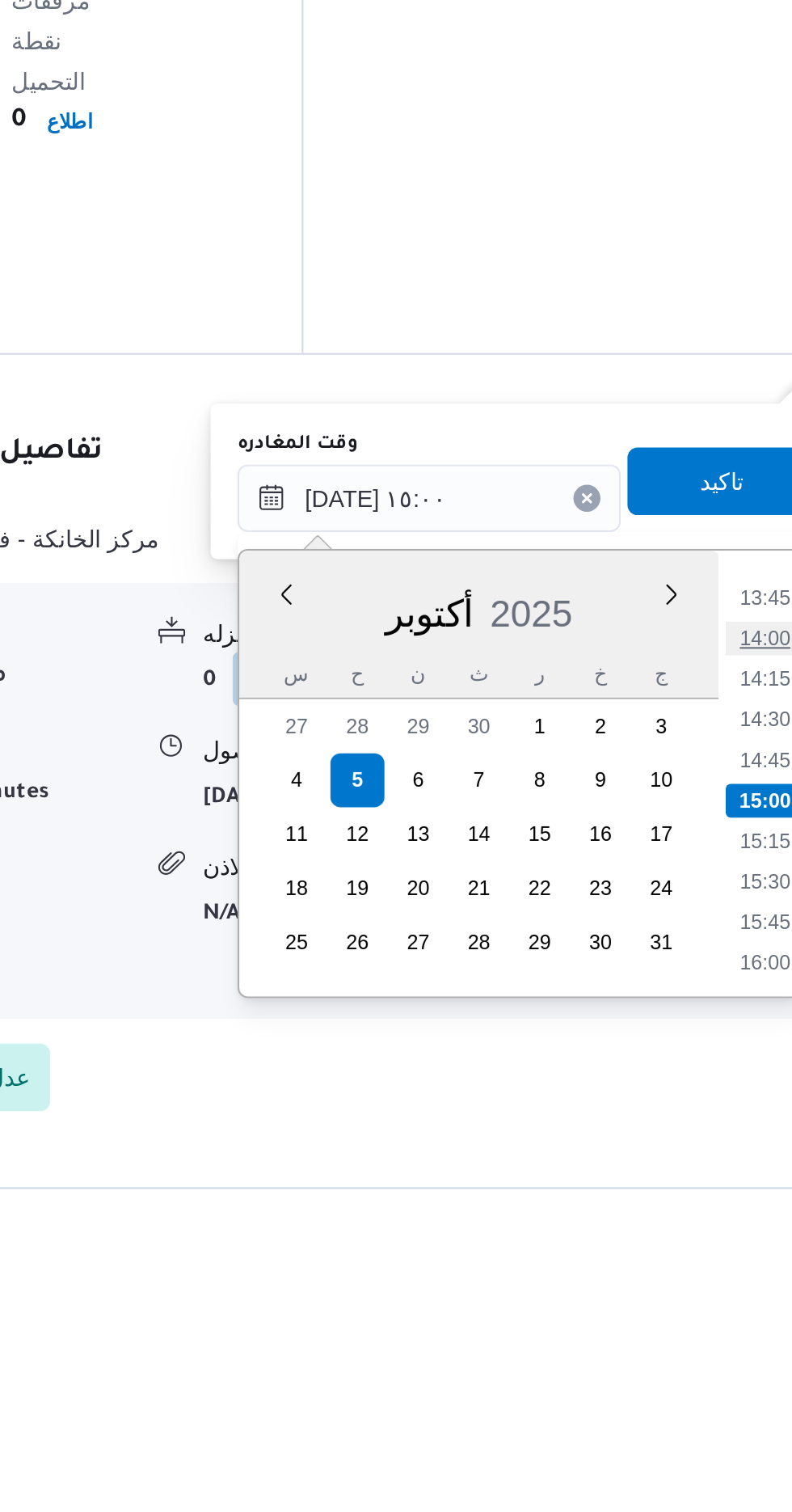
click at [731, 1174] on li "14:00" at bounding box center [726, 1173] width 37 height 16
type input "[DATE] ١٤:٠٠"
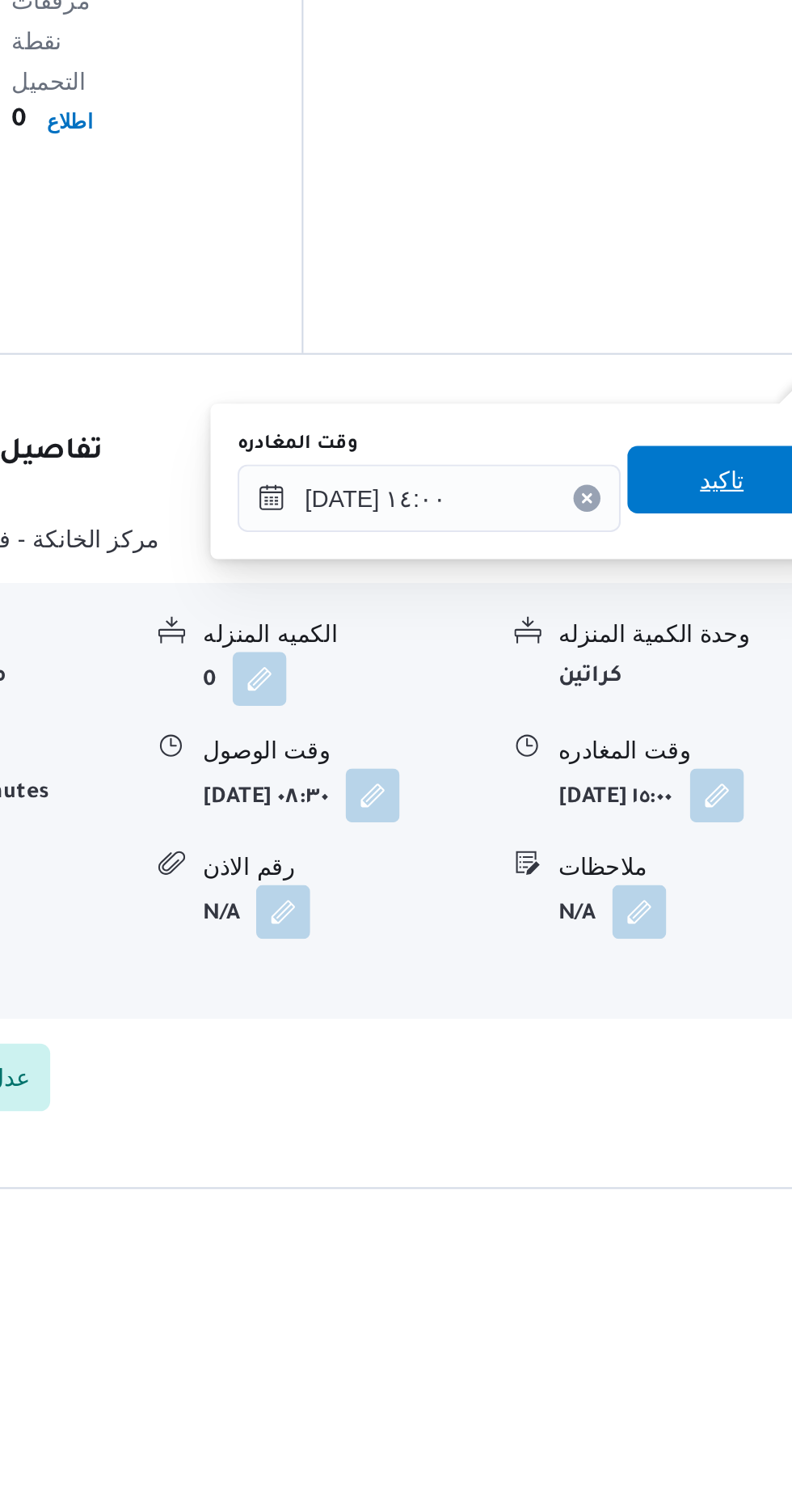
click at [707, 1096] on span "تاكيد" at bounding box center [706, 1097] width 90 height 32
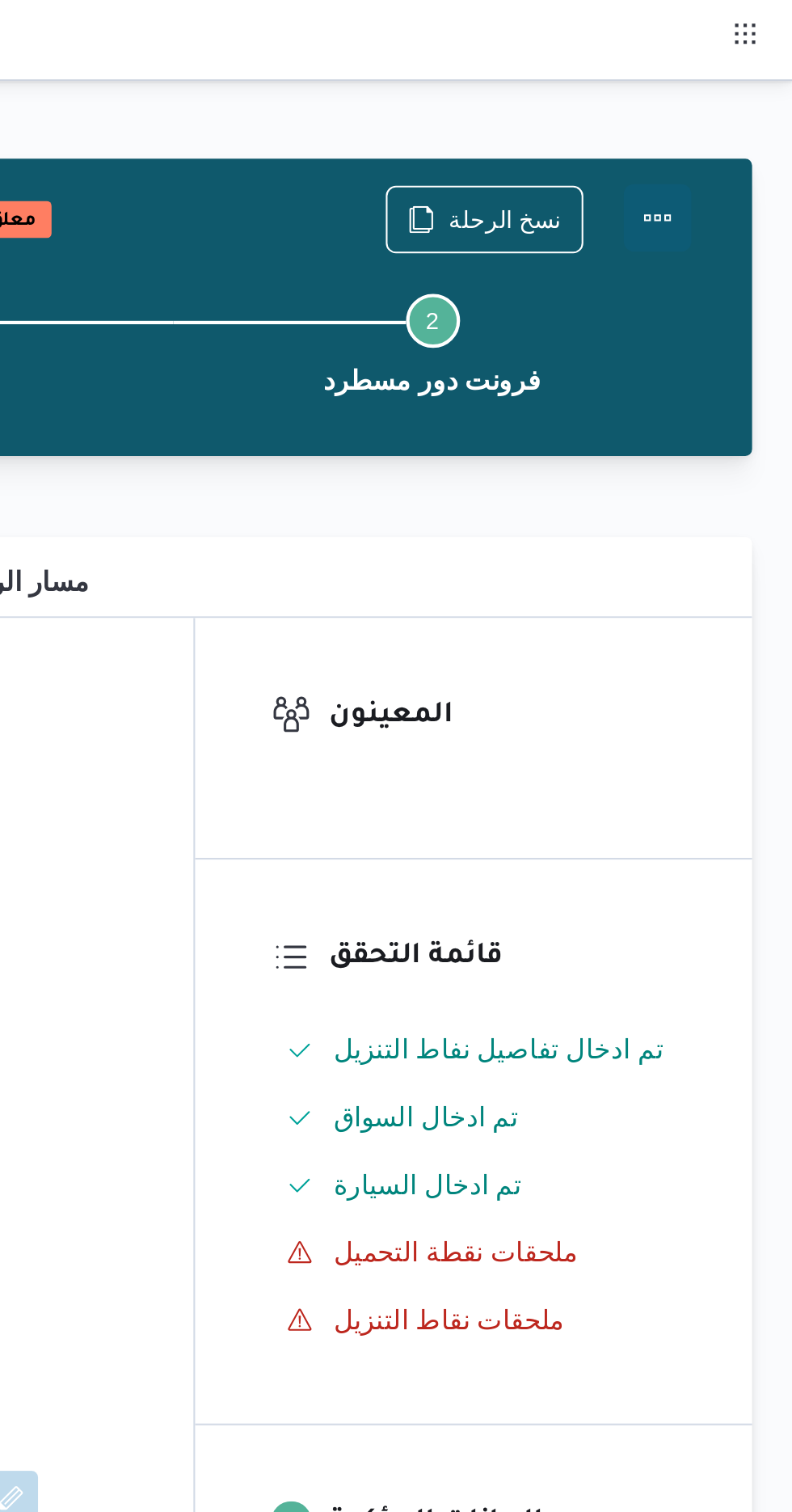
click at [742, 105] on button "Actions" at bounding box center [727, 104] width 32 height 32
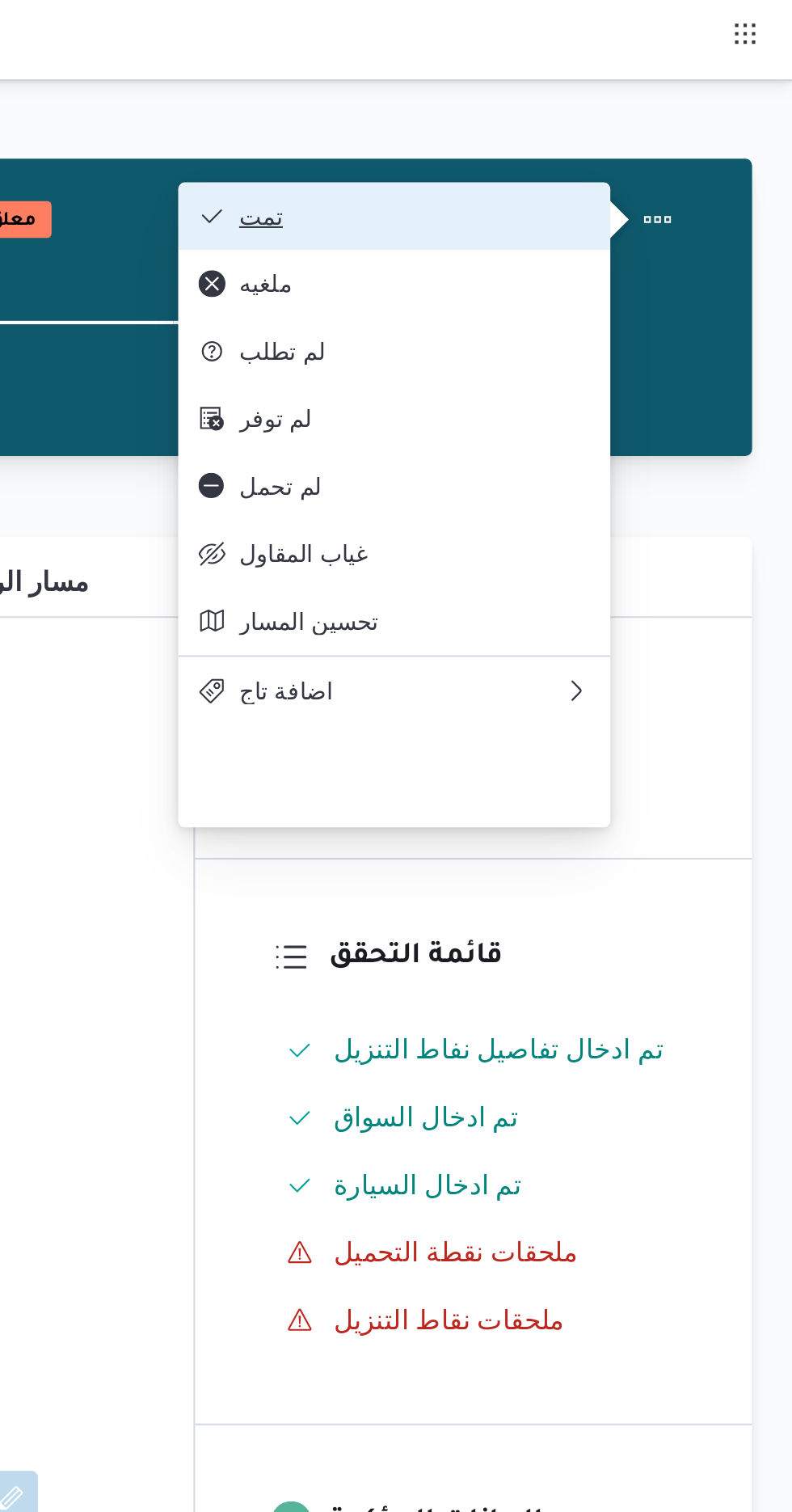
click at [698, 110] on button "تمت" at bounding box center [601, 103] width 206 height 32
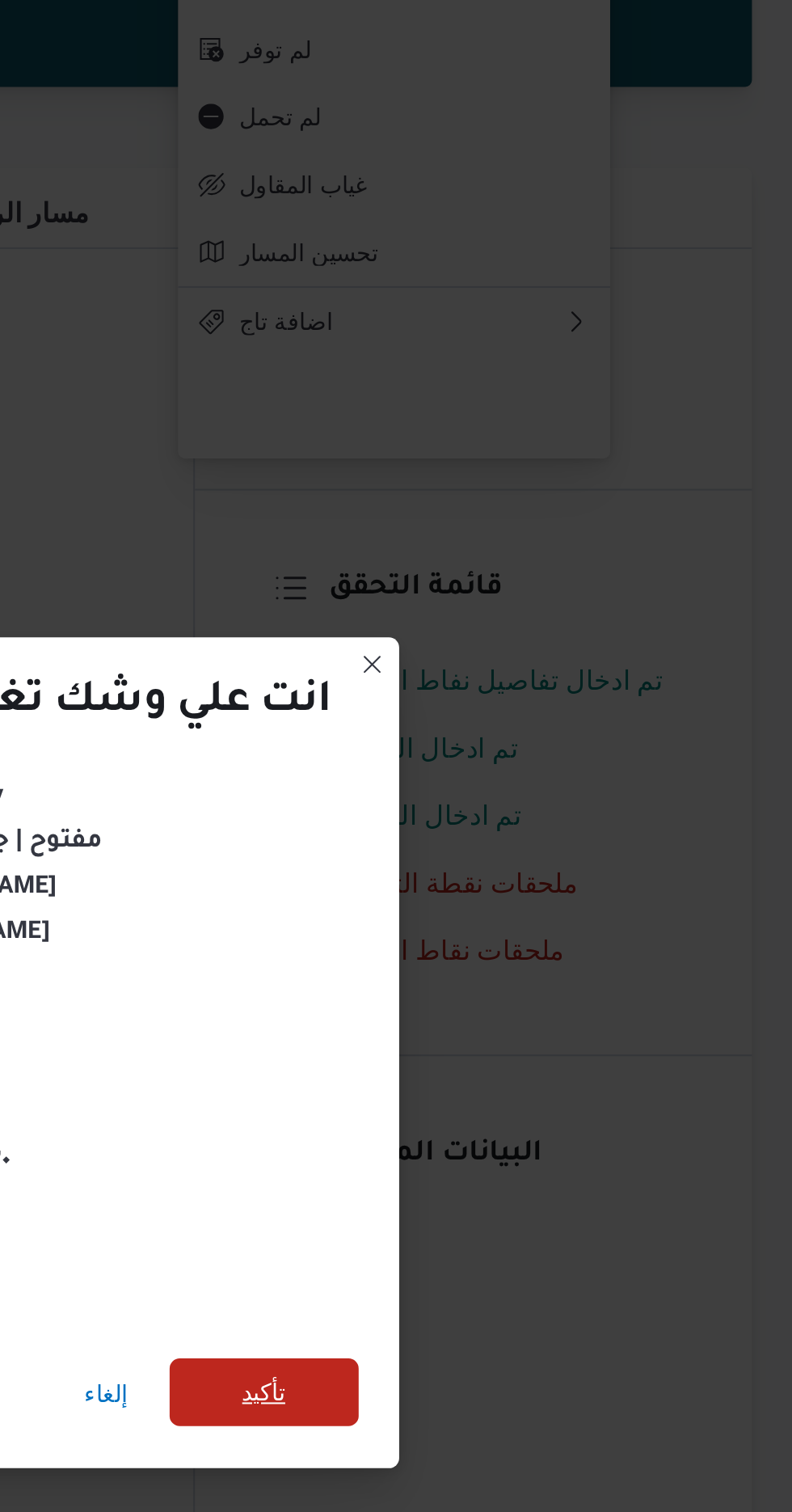
click at [537, 844] on span "تأكيد" at bounding box center [539, 843] width 21 height 19
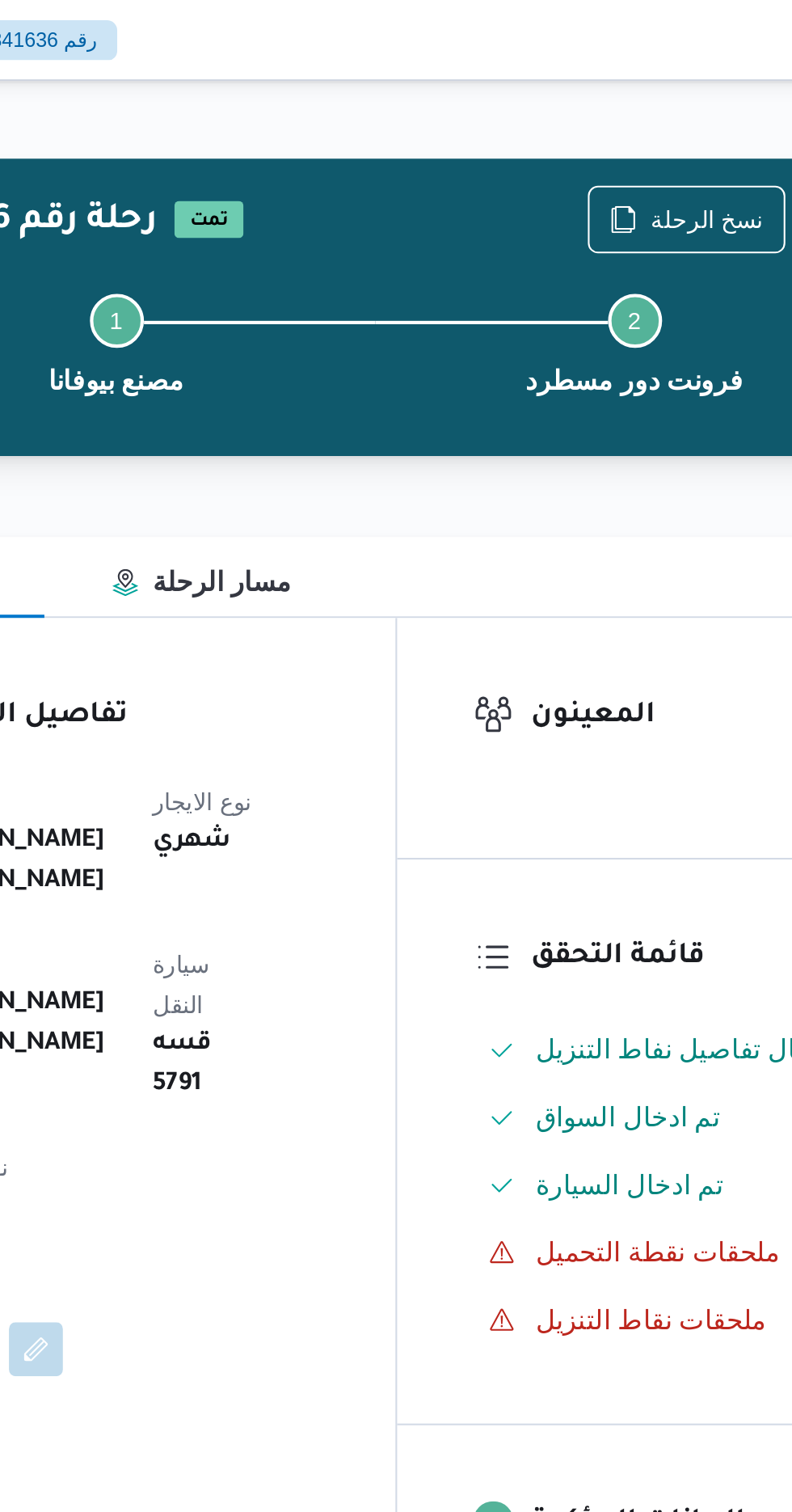
click at [649, 112] on div "Step 1 is incomplete 1 مصنع بيوفانا Step 2 is incomplete 2 فرونت دور مسطرد" at bounding box center [495, 163] width 516 height 104
click at [647, 95] on span "نسخ الرحلة" at bounding box center [645, 105] width 93 height 31
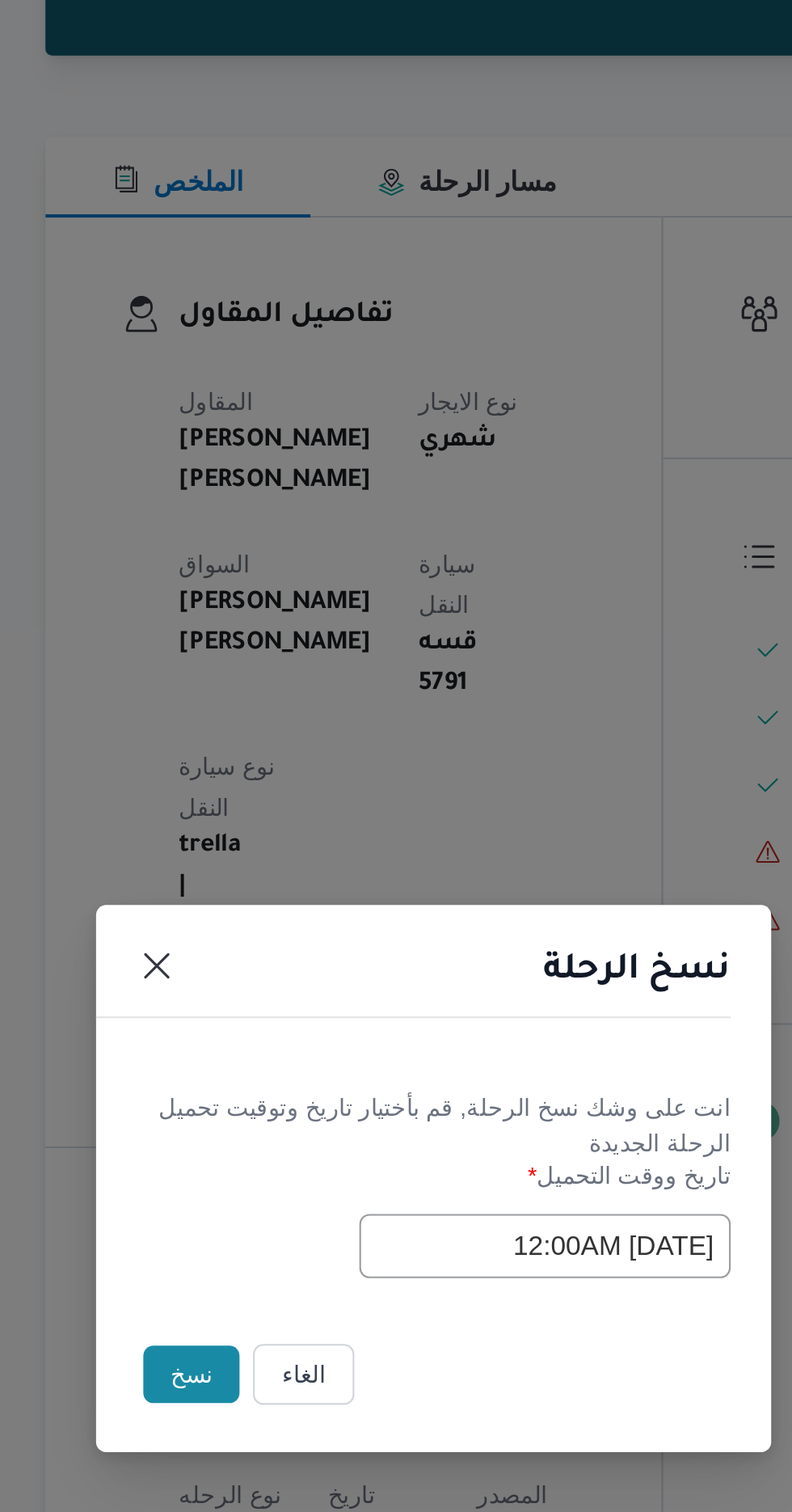
click at [268, 852] on button "نسخ" at bounding box center [280, 850] width 47 height 27
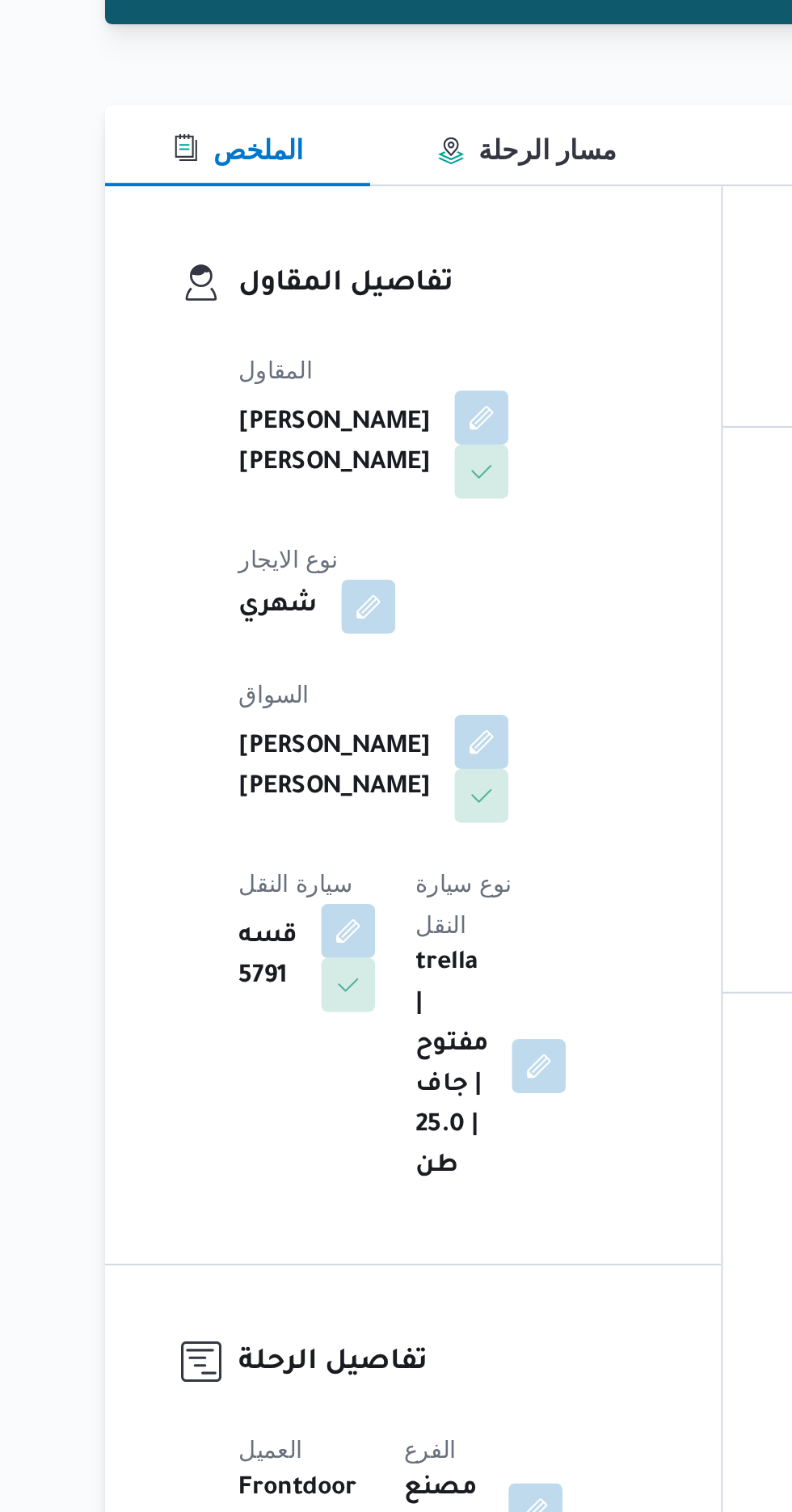
click at [538, 453] on div "قائمة التحقق تم ادخال تفاصيل نفاط التنزيل تم ادخال السواق تم ادخال السيارة ملحق…" at bounding box center [639, 546] width 267 height 270
click at [377, 419] on button "button" at bounding box center [390, 405] width 26 height 26
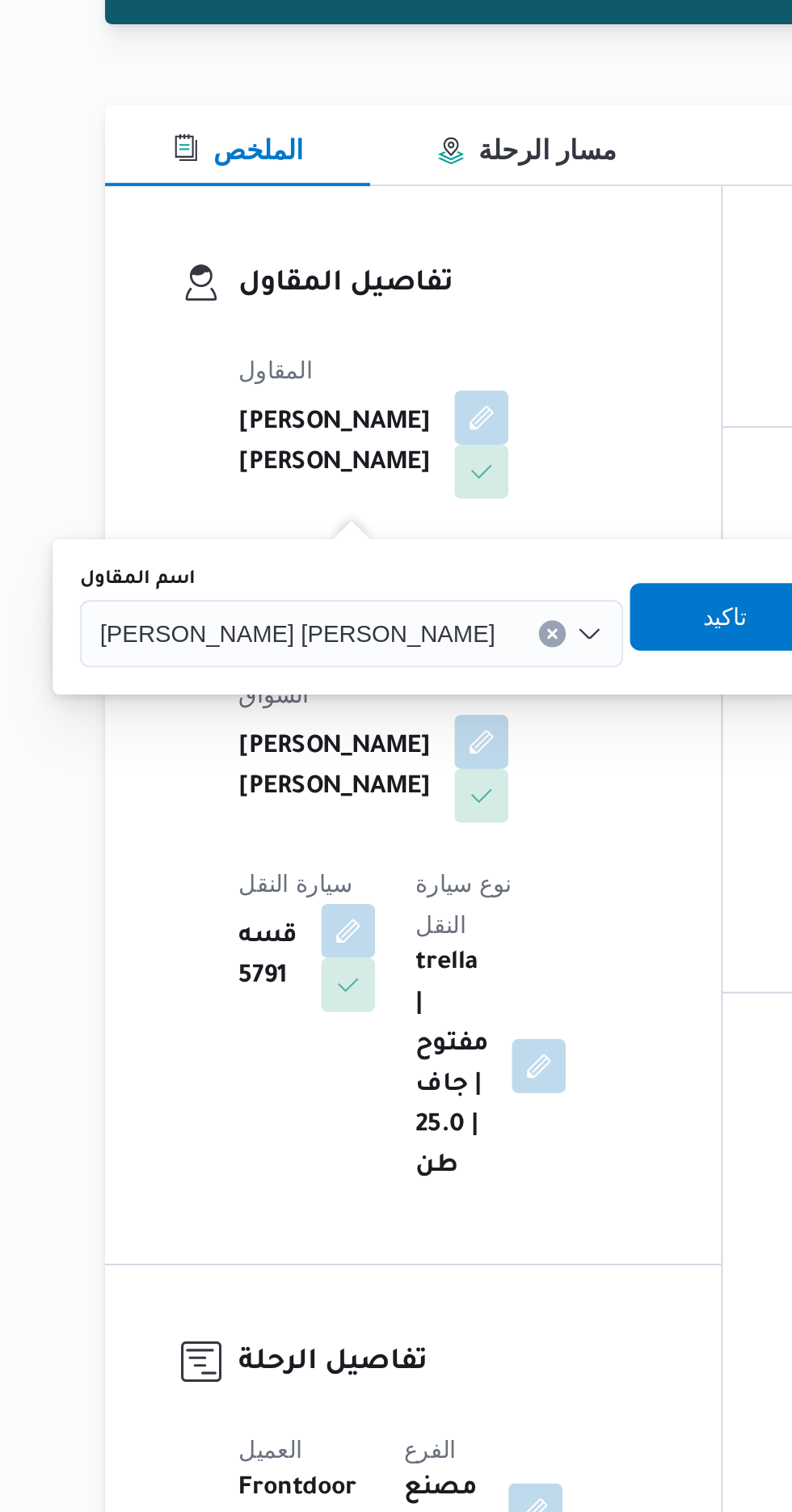
click at [287, 517] on span "[PERSON_NAME] [PERSON_NAME]" at bounding box center [301, 509] width 189 height 17
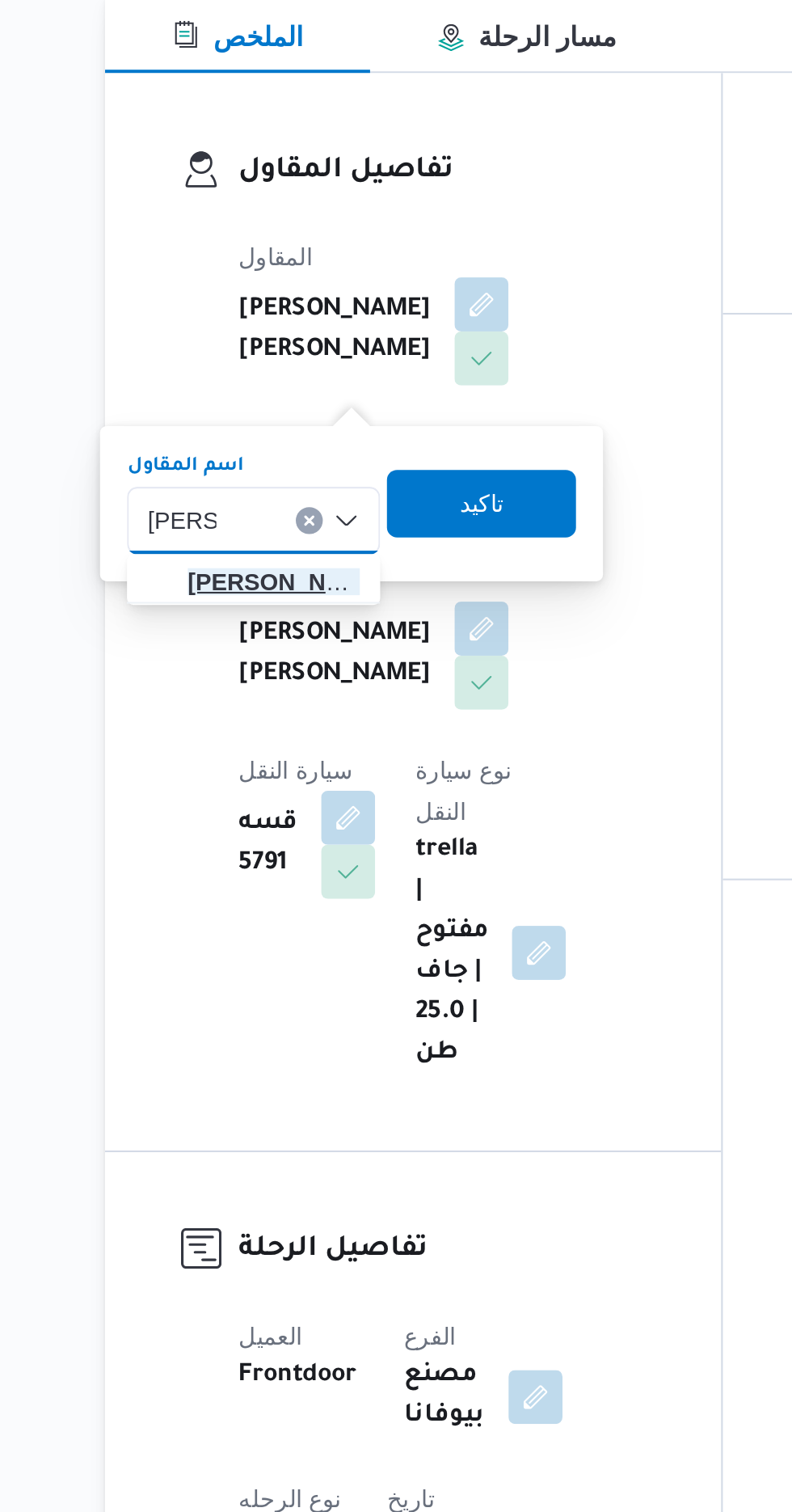
type input "[PERSON_NAME]"
click at [301, 543] on span "[PERSON_NAME] دوح [PERSON_NAME]" at bounding box center [291, 539] width 82 height 19
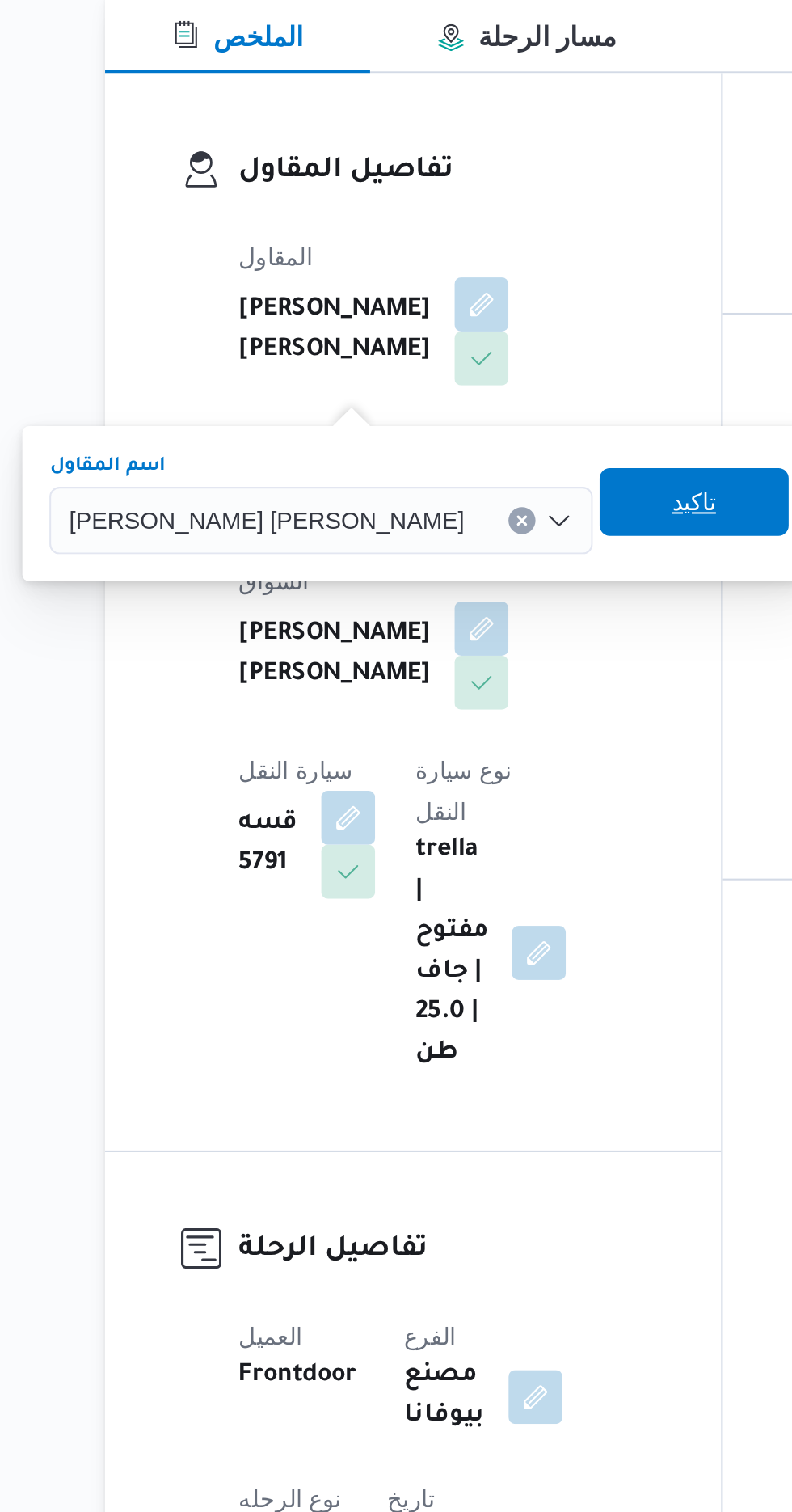
click at [447, 507] on span "تاكيد" at bounding box center [491, 500] width 90 height 32
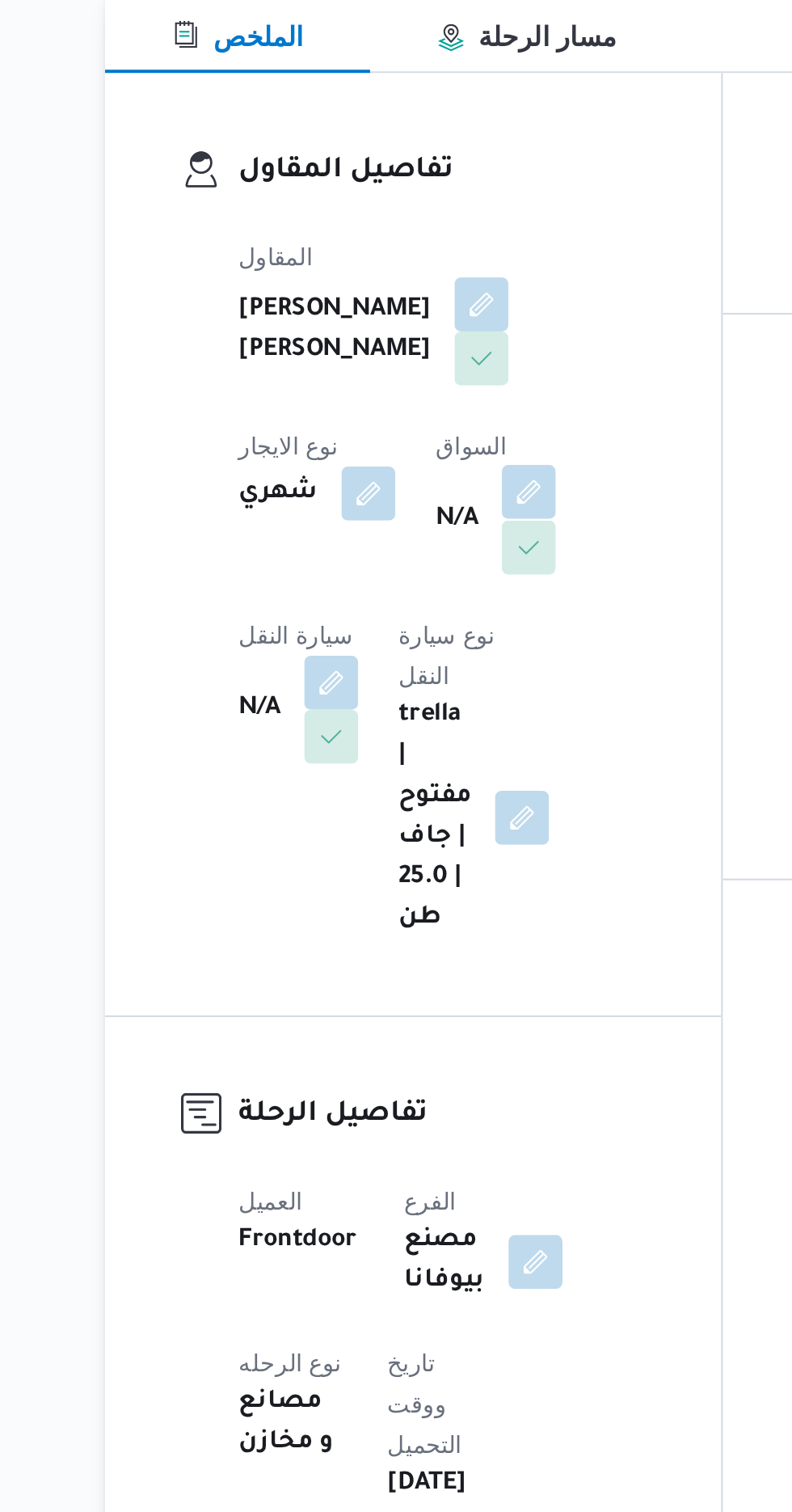
click at [400, 509] on button "button" at bounding box center [413, 497] width 26 height 26
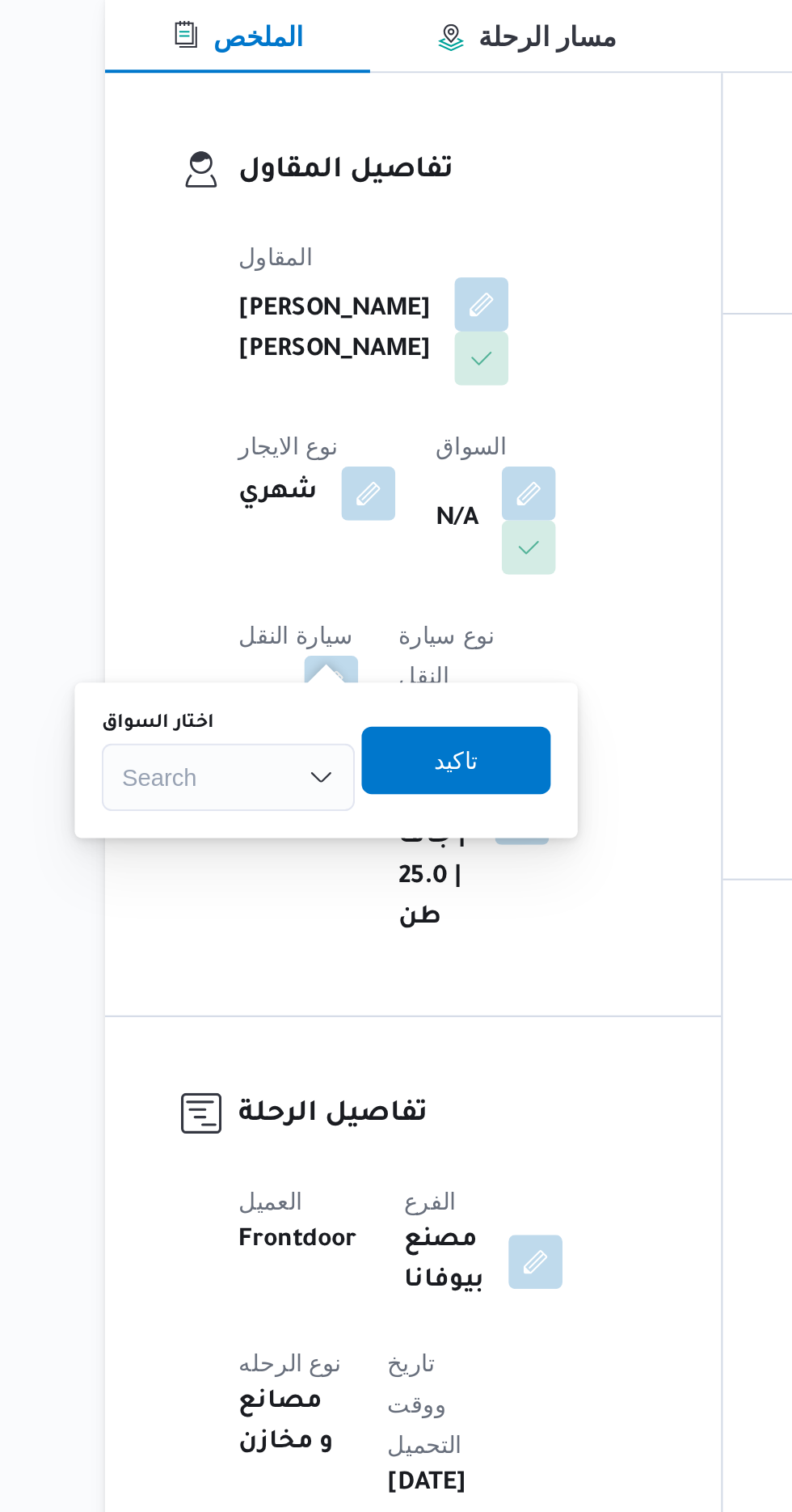
click at [286, 631] on div "Search" at bounding box center [269, 632] width 121 height 32
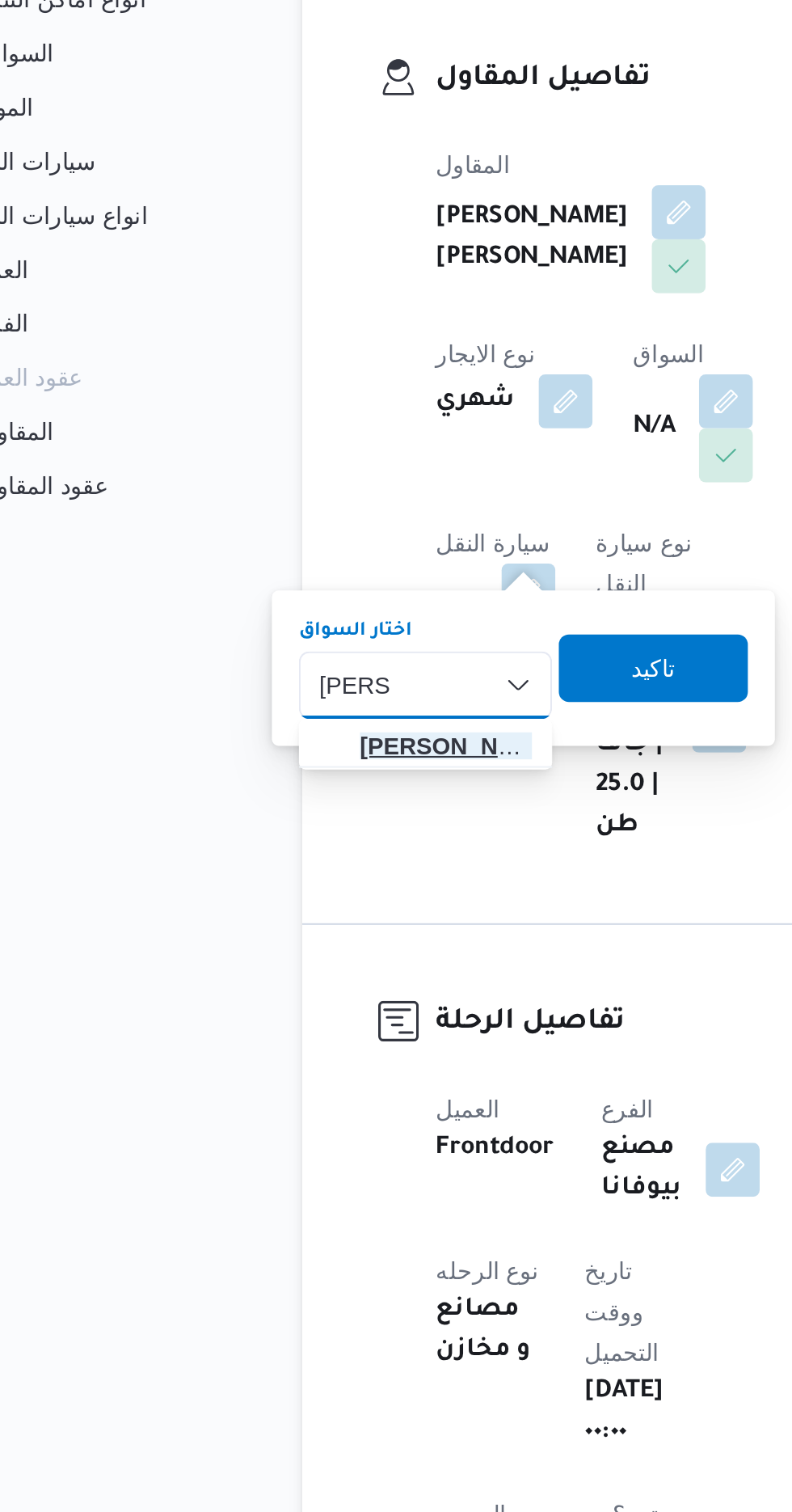
type input "[PERSON_NAME]"
click at [288, 663] on span "[PERSON_NAME] ي [PERSON_NAME]" at bounding box center [278, 662] width 82 height 19
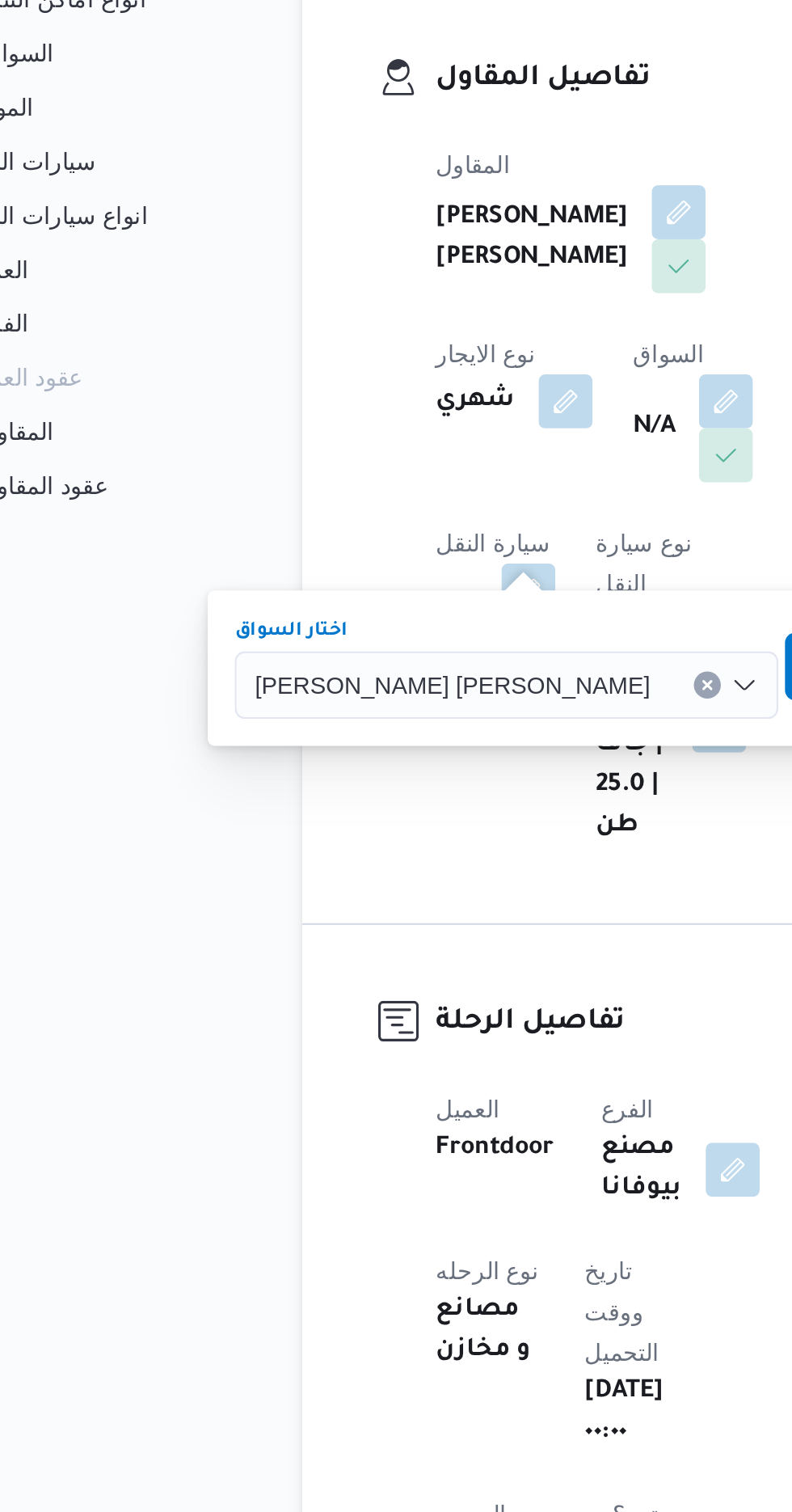
click at [441, 634] on span "تاكيد" at bounding box center [486, 624] width 90 height 32
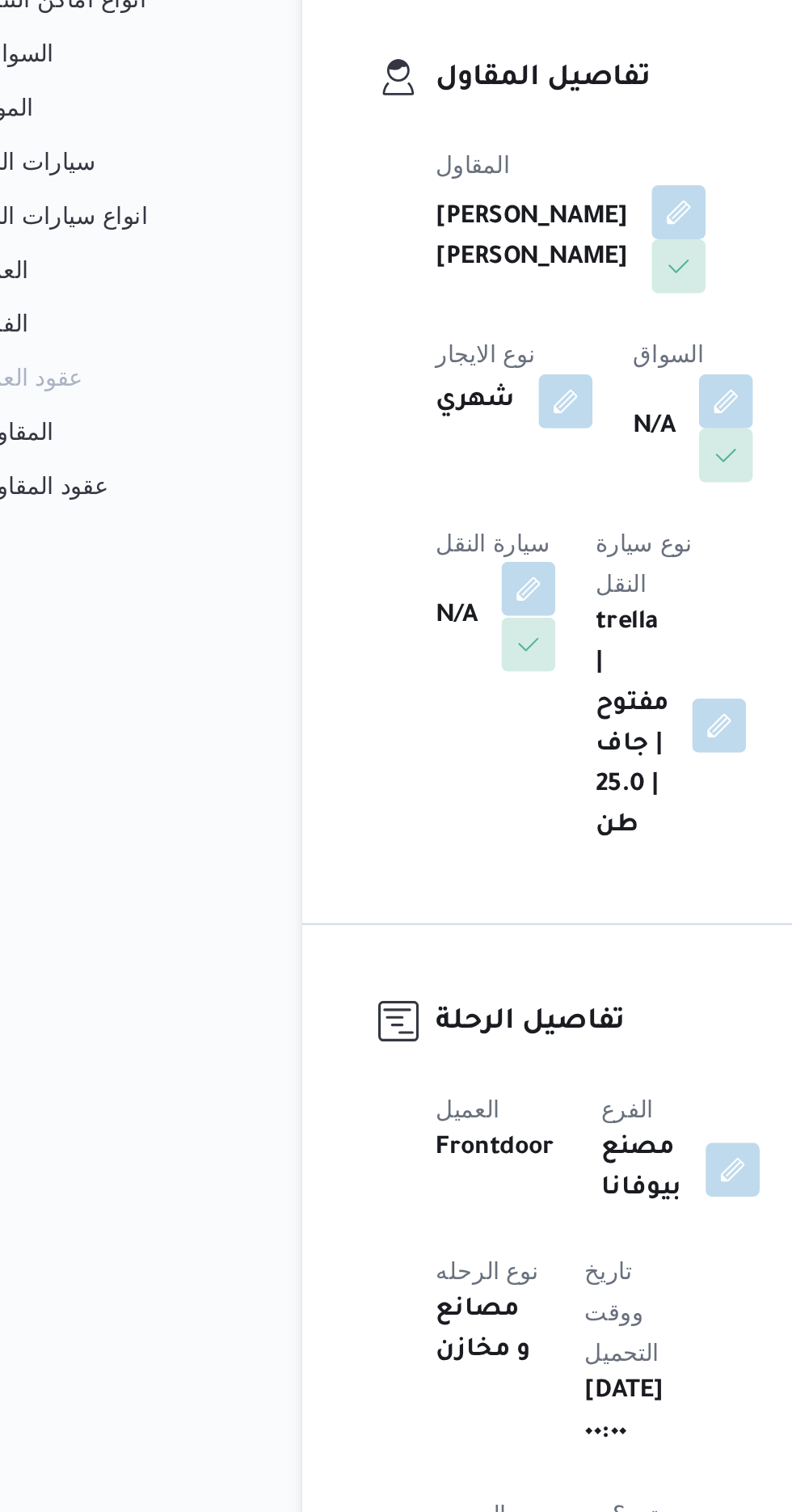
click at [332, 575] on span at bounding box center [314, 588] width 34 height 26
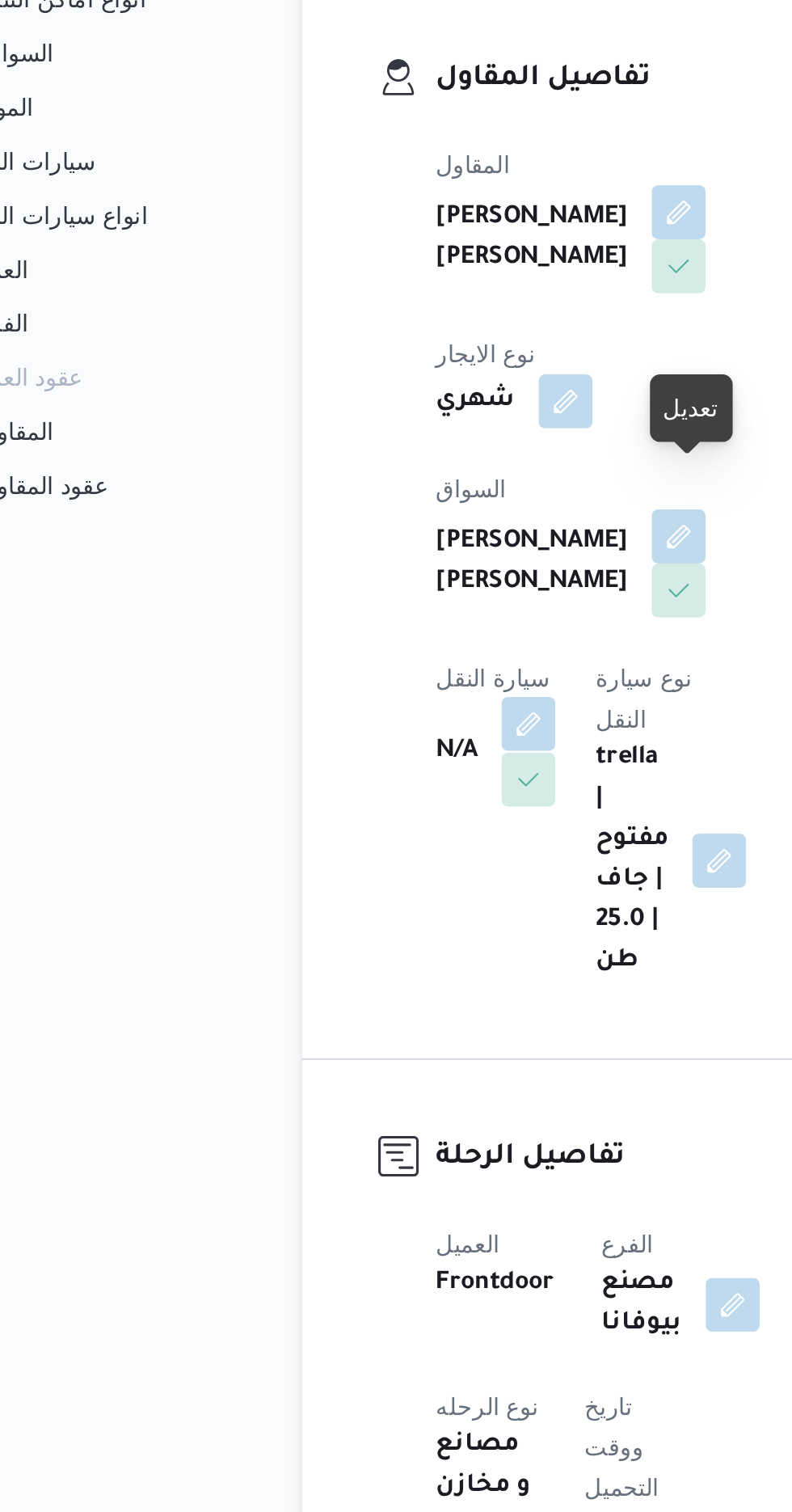
click at [332, 639] on button "button" at bounding box center [318, 652] width 26 height 26
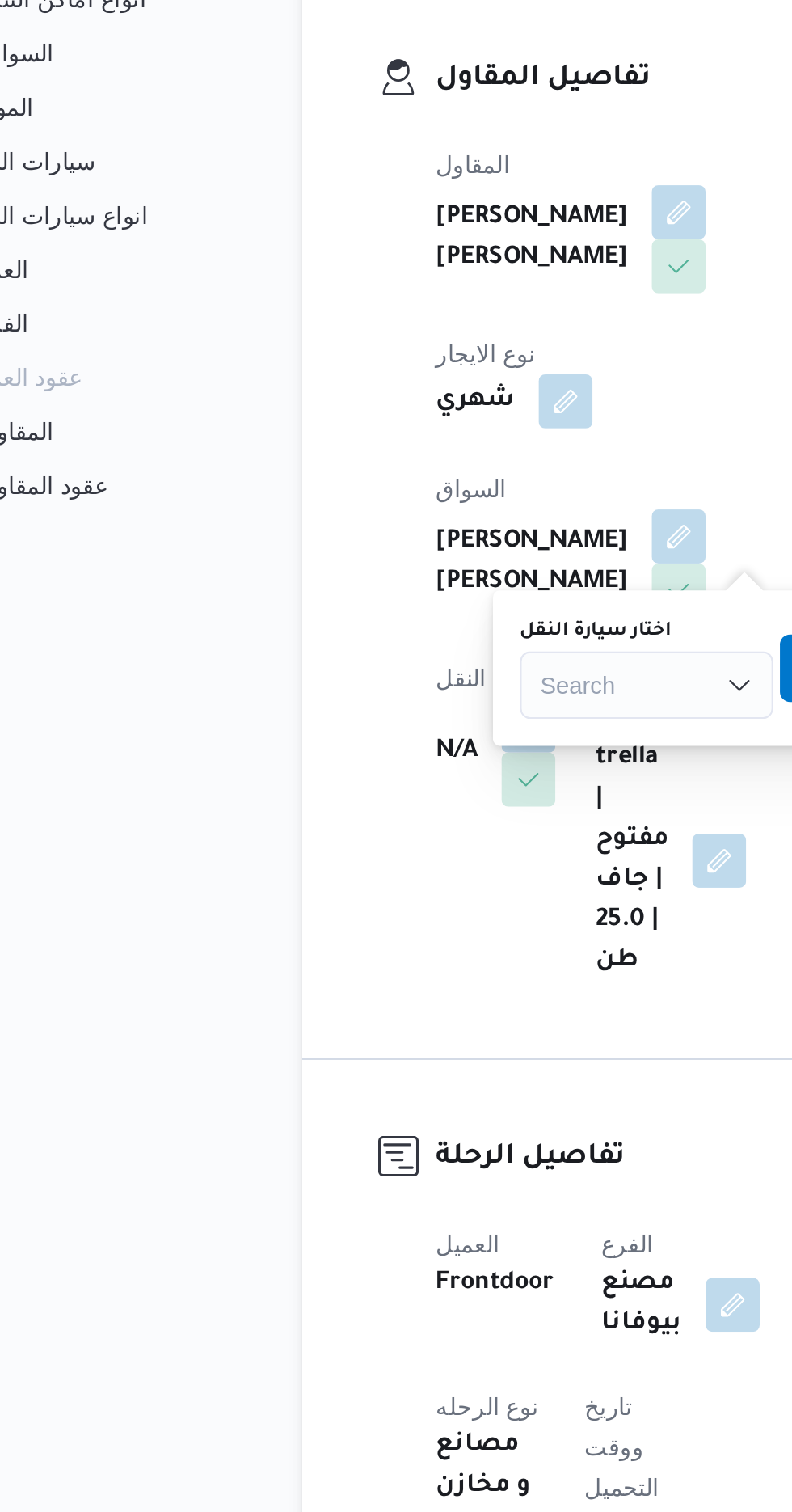
click at [353, 644] on div "Search" at bounding box center [374, 632] width 121 height 32
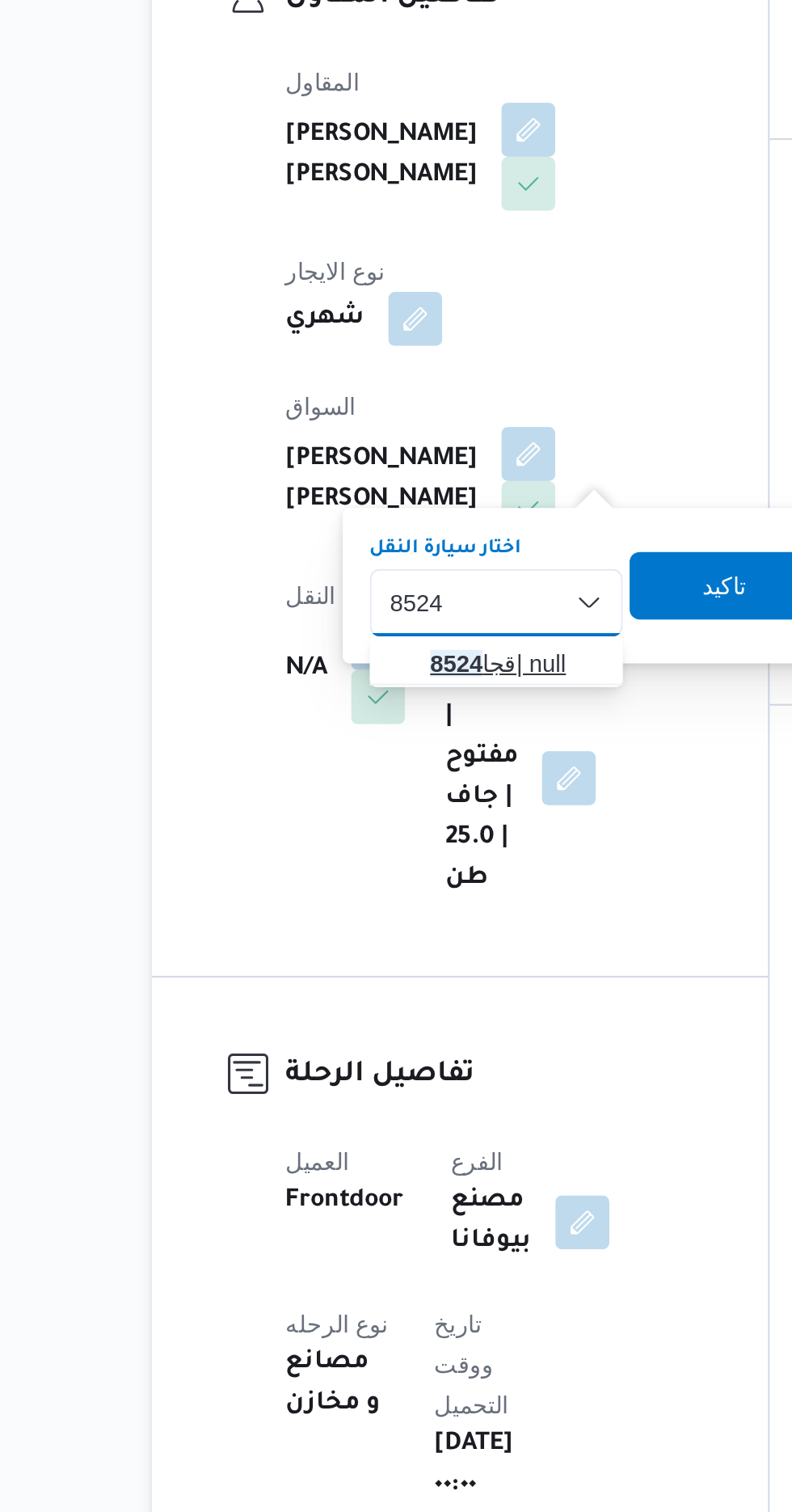
type input "8524"
click at [376, 662] on span "قجا 8524 | null" at bounding box center [384, 662] width 82 height 19
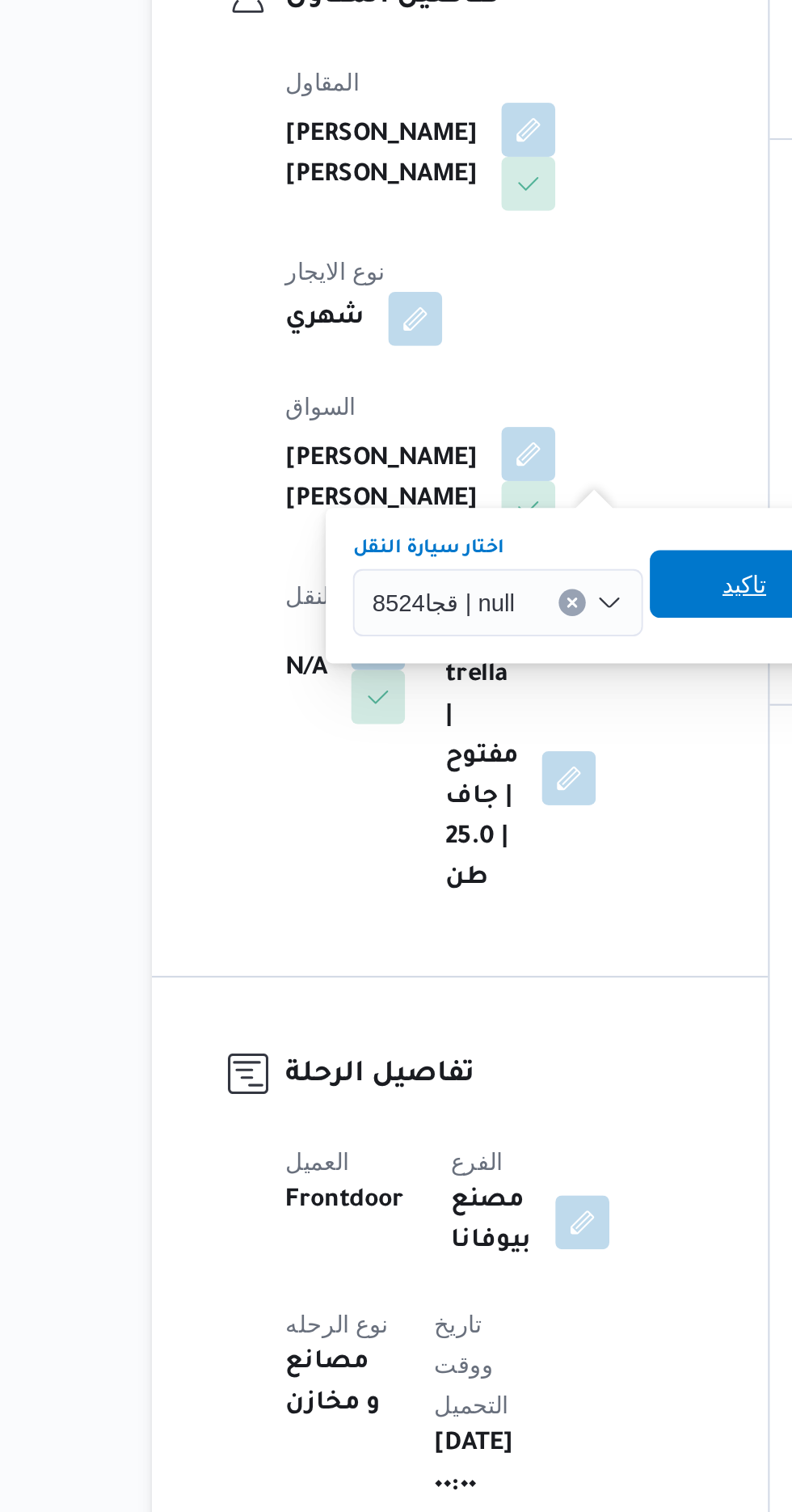
click at [500, 630] on span "تاكيد" at bounding box center [494, 625] width 21 height 19
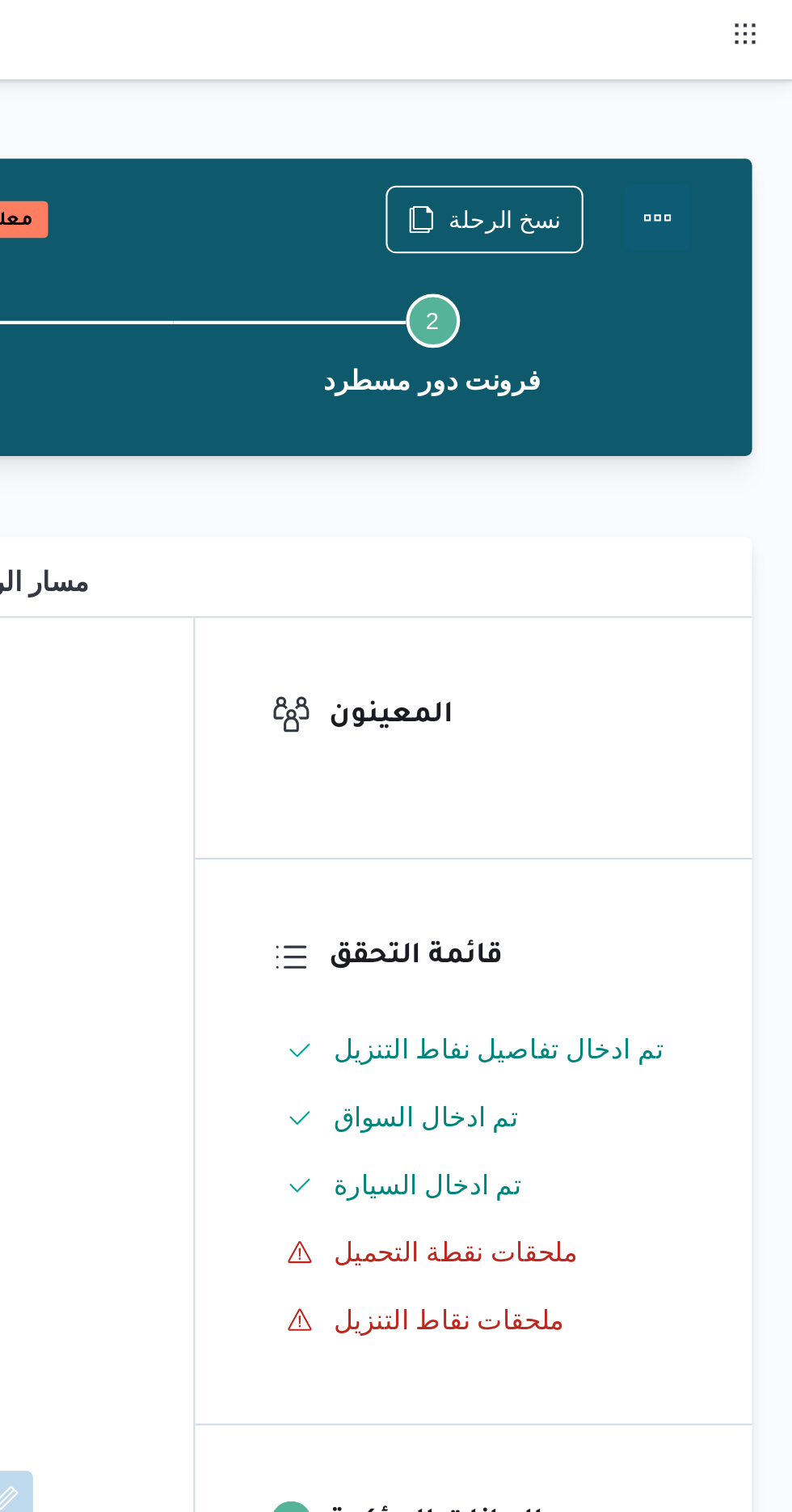
click at [742, 103] on button "Actions" at bounding box center [727, 104] width 32 height 32
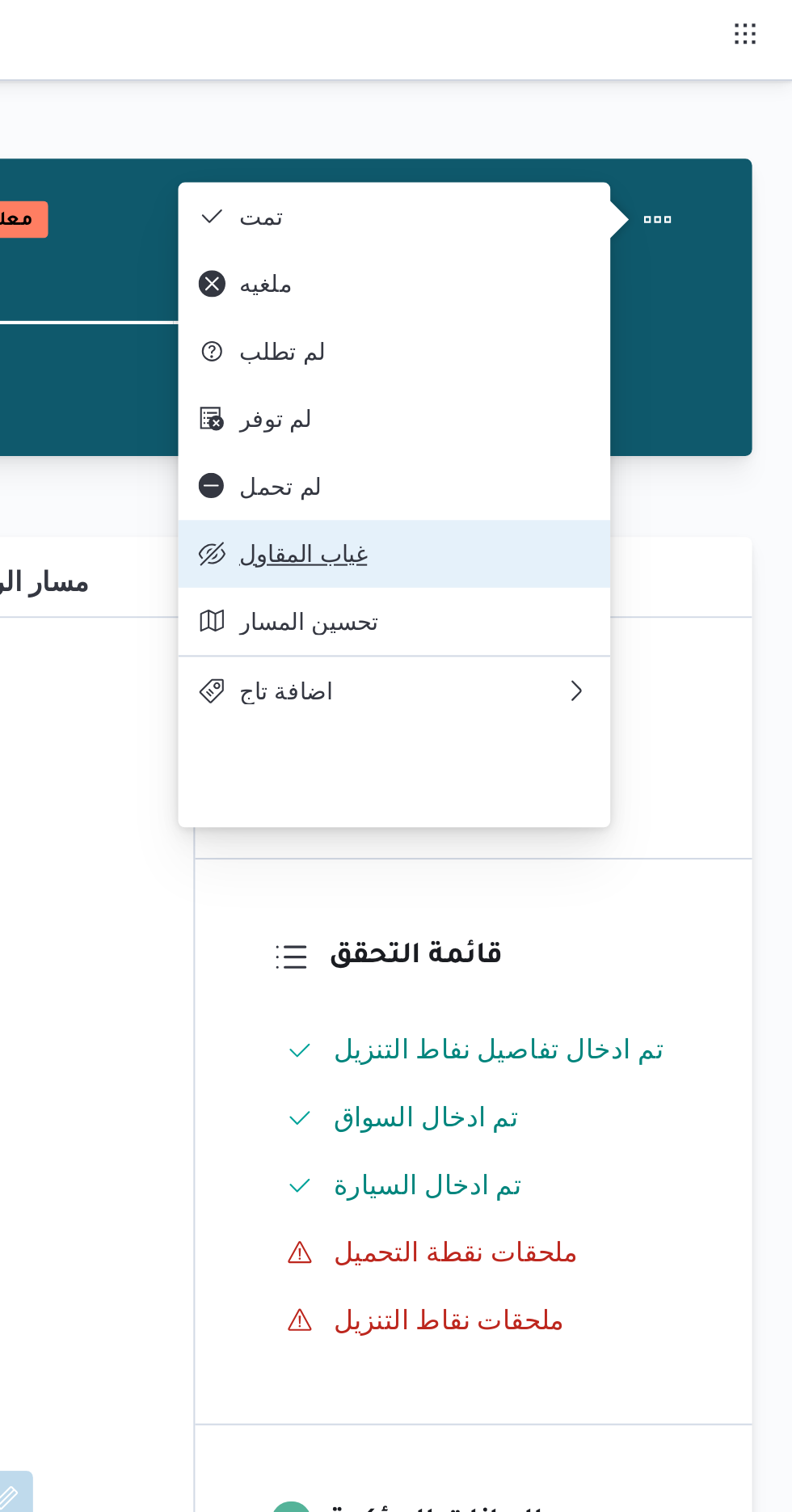
click at [606, 272] on span "غياب المقاول" at bounding box center [611, 265] width 168 height 13
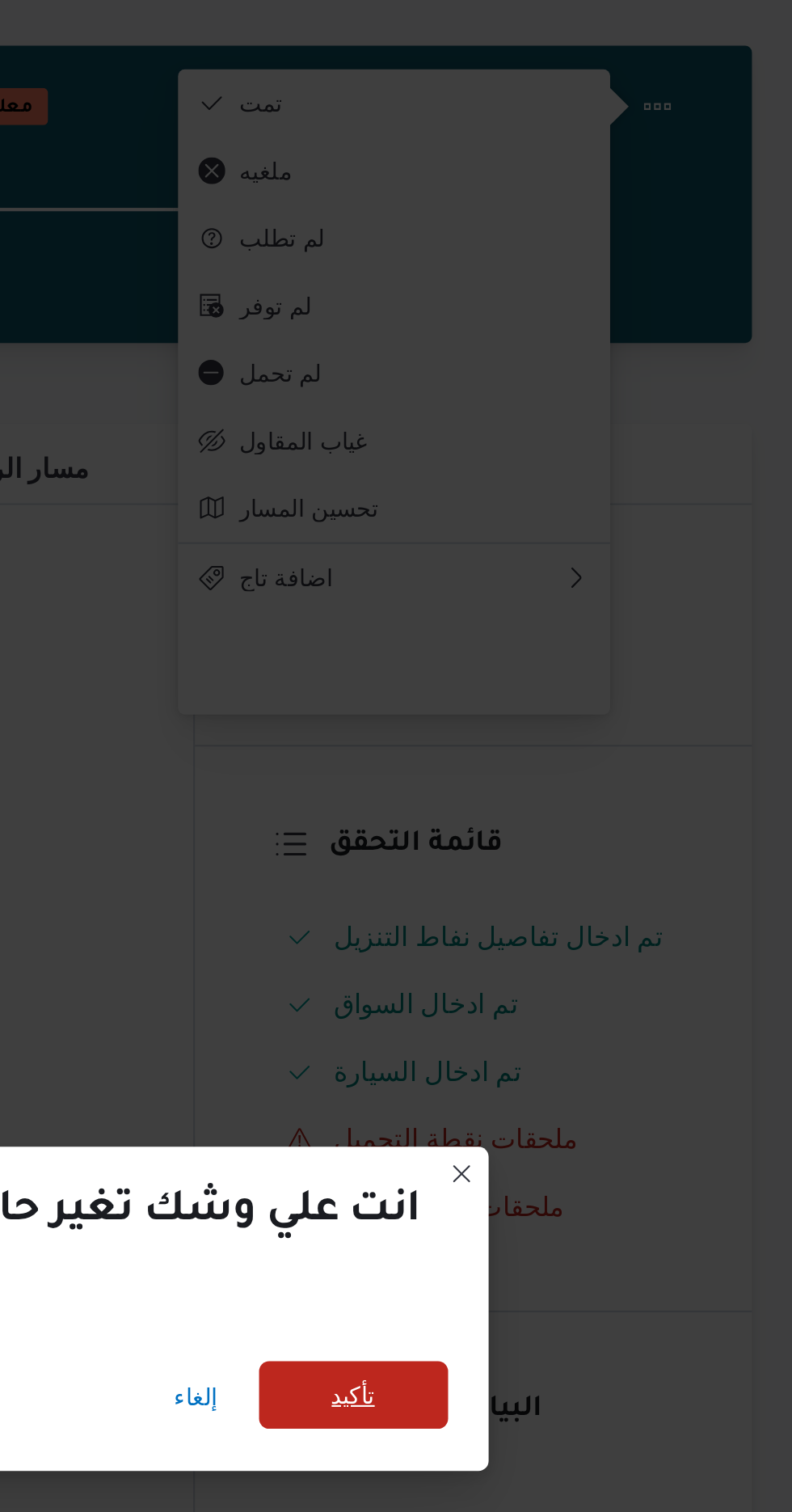
click at [577, 716] on span "تأكيد" at bounding box center [582, 722] width 21 height 19
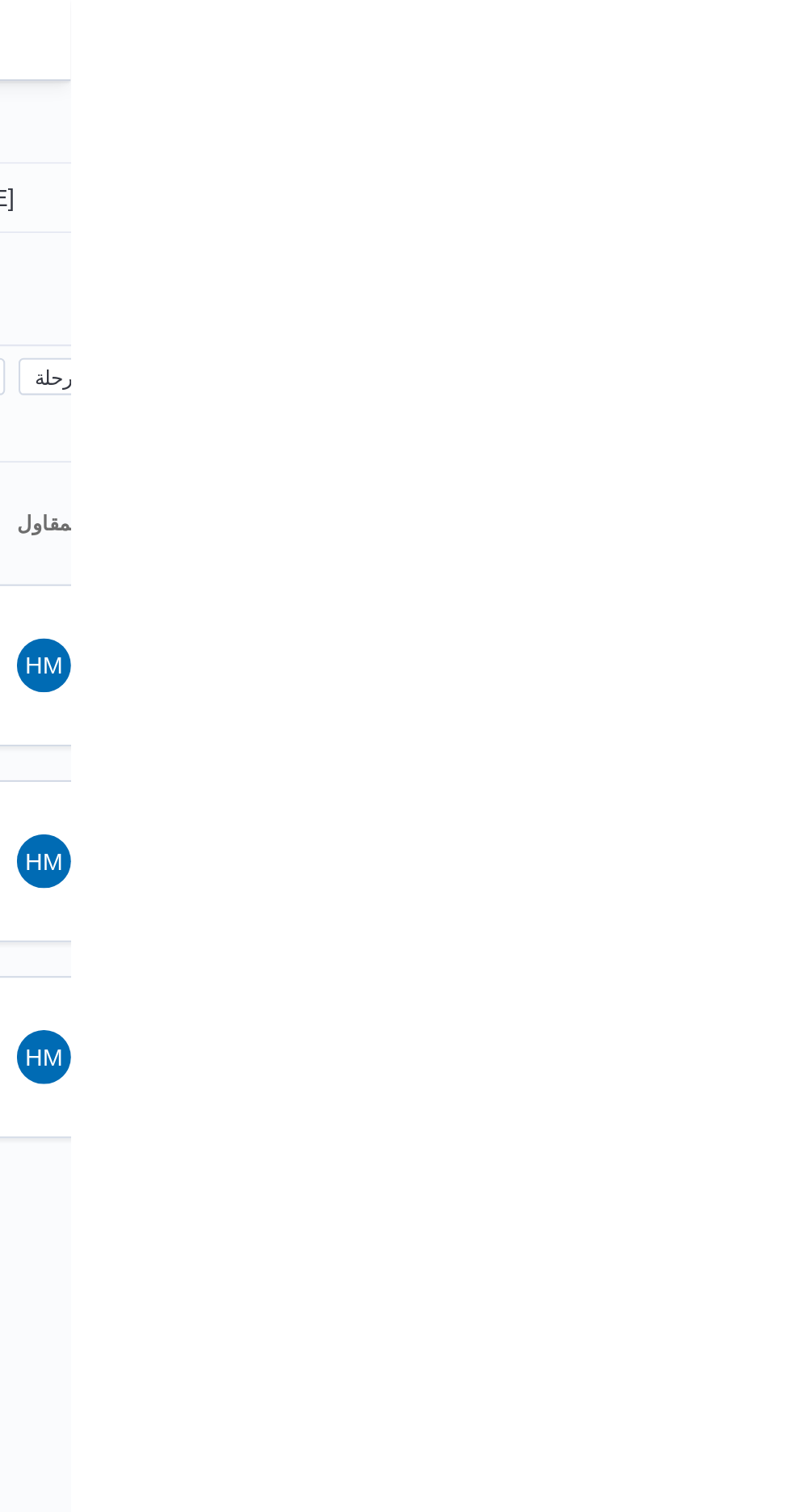
type input "[DATE]"
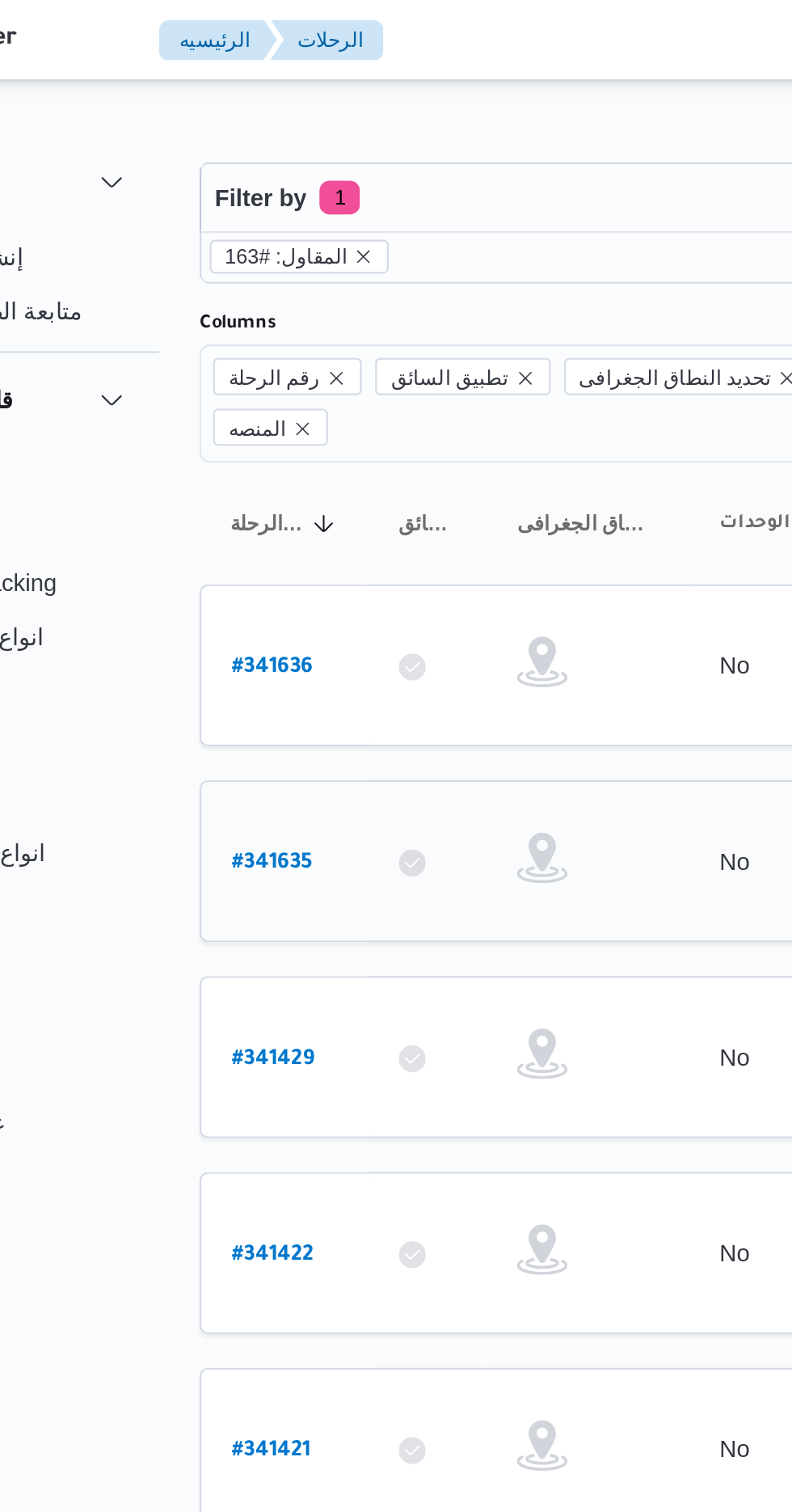
click at [227, 408] on b "# 341635" at bounding box center [245, 414] width 39 height 12
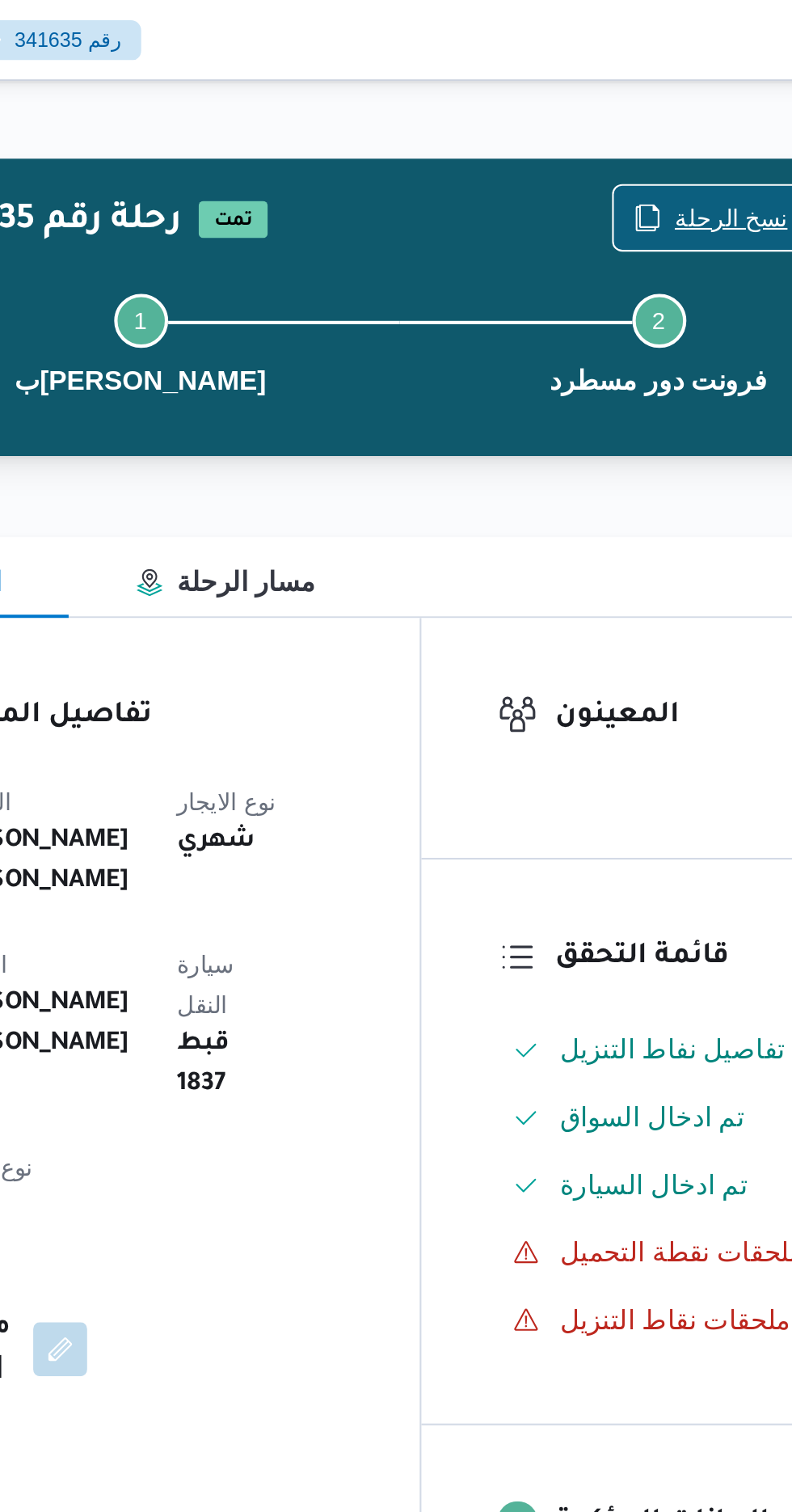
click at [643, 108] on span "نسخ الرحلة" at bounding box center [654, 105] width 54 height 19
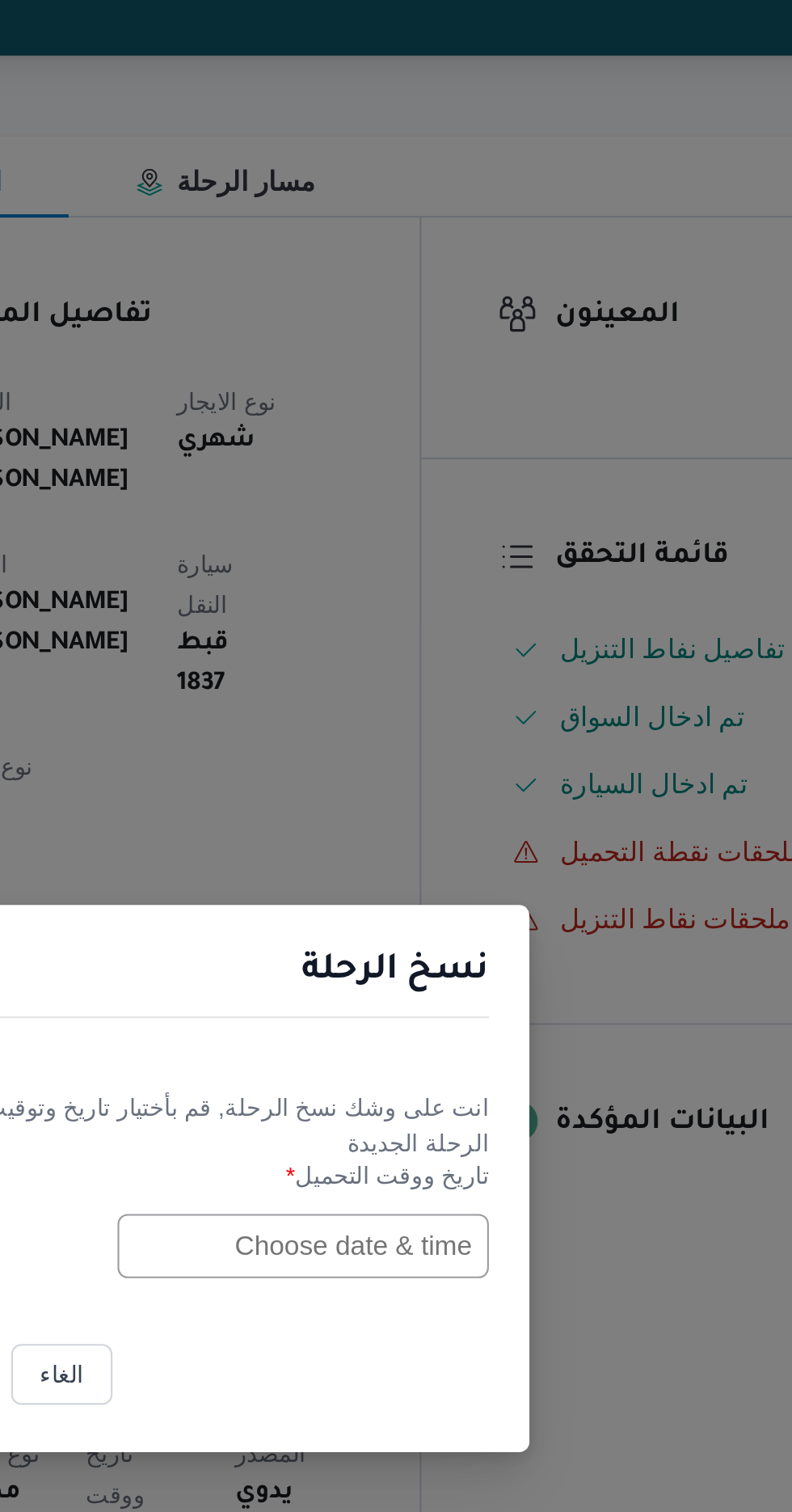
click at [401, 788] on input "text" at bounding box center [449, 788] width 177 height 31
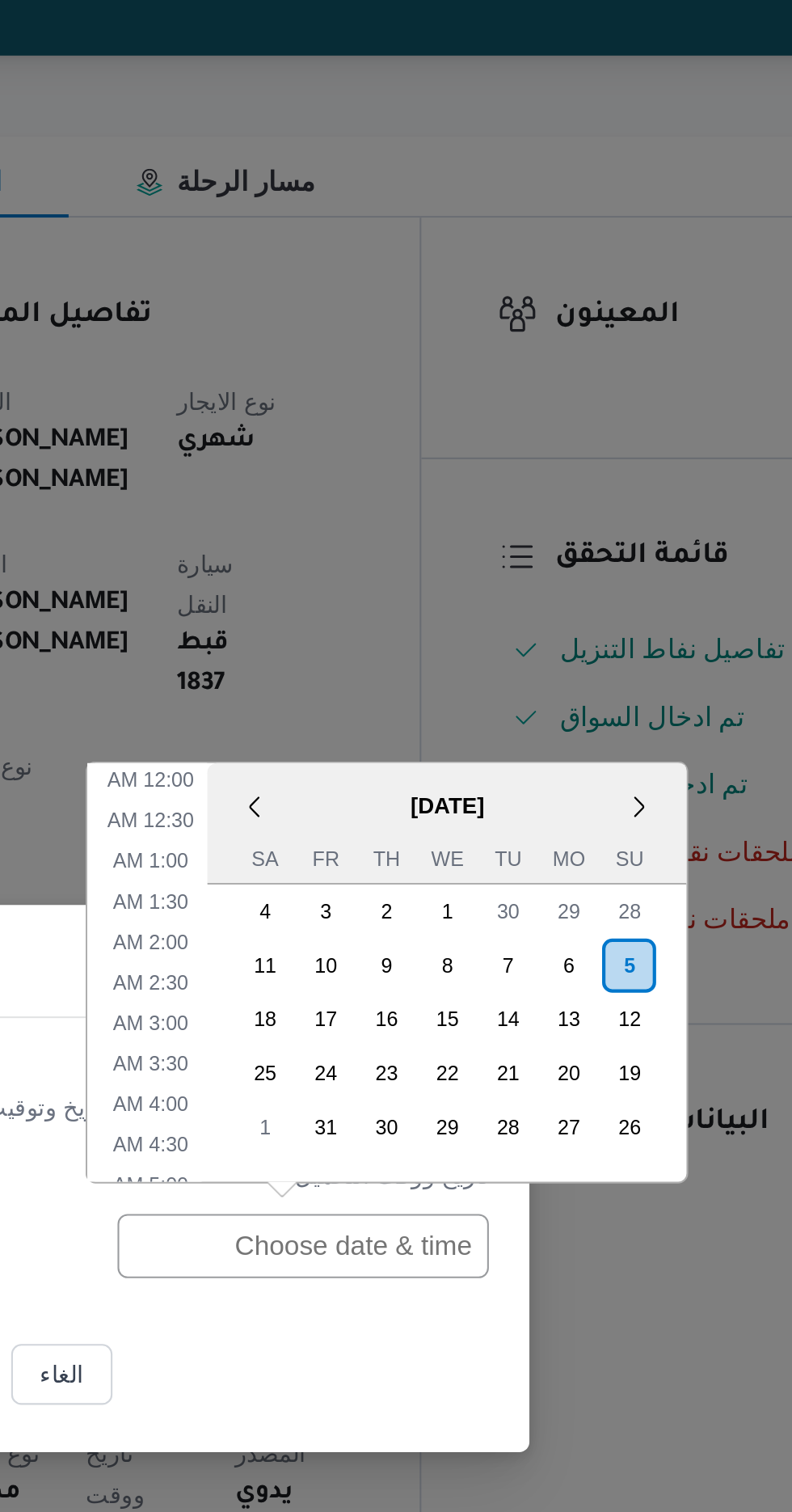
scroll to position [509, 0]
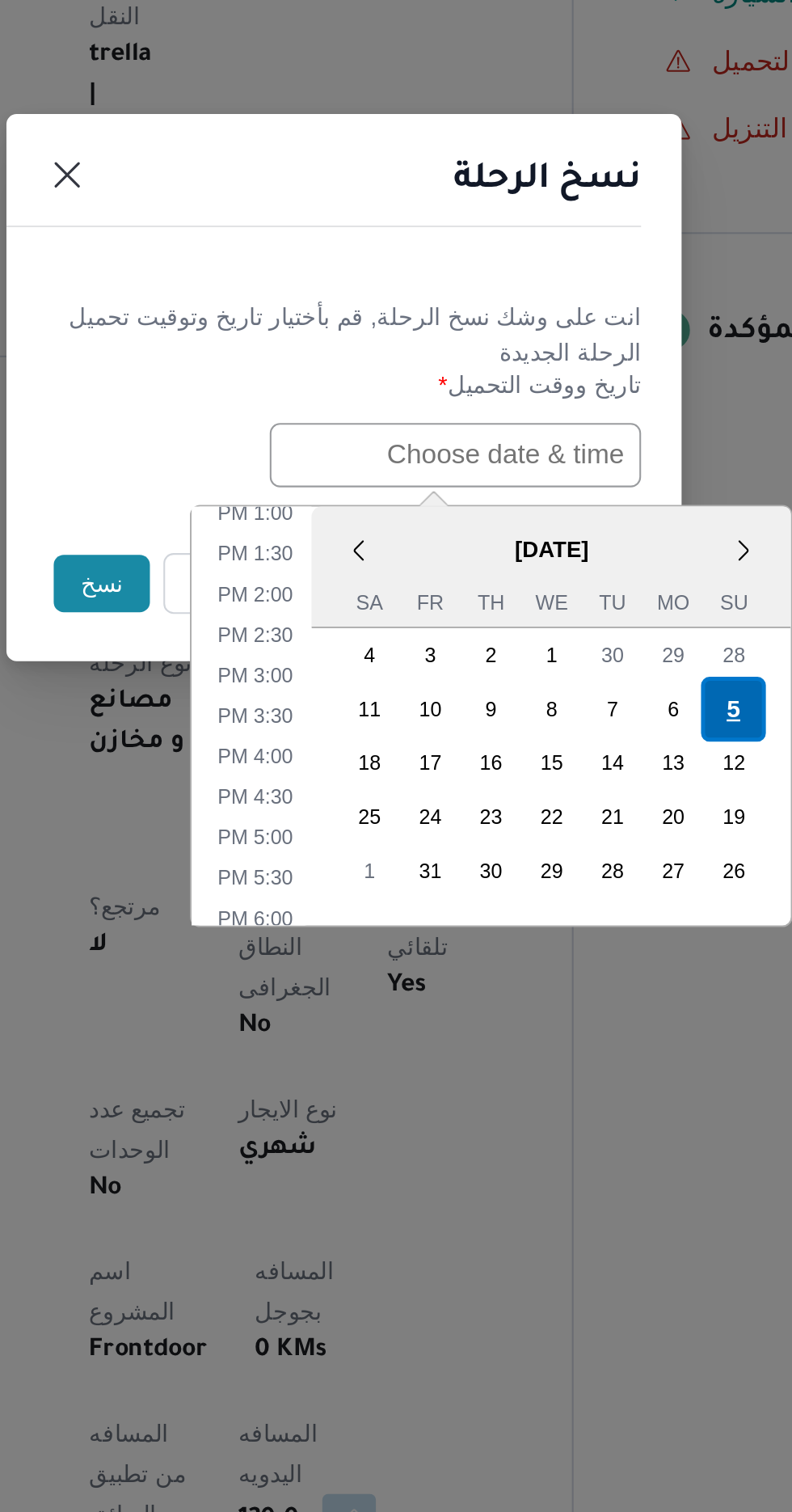
click at [581, 904] on div "5" at bounding box center [583, 910] width 31 height 31
type input "[DATE] 12:00AM"
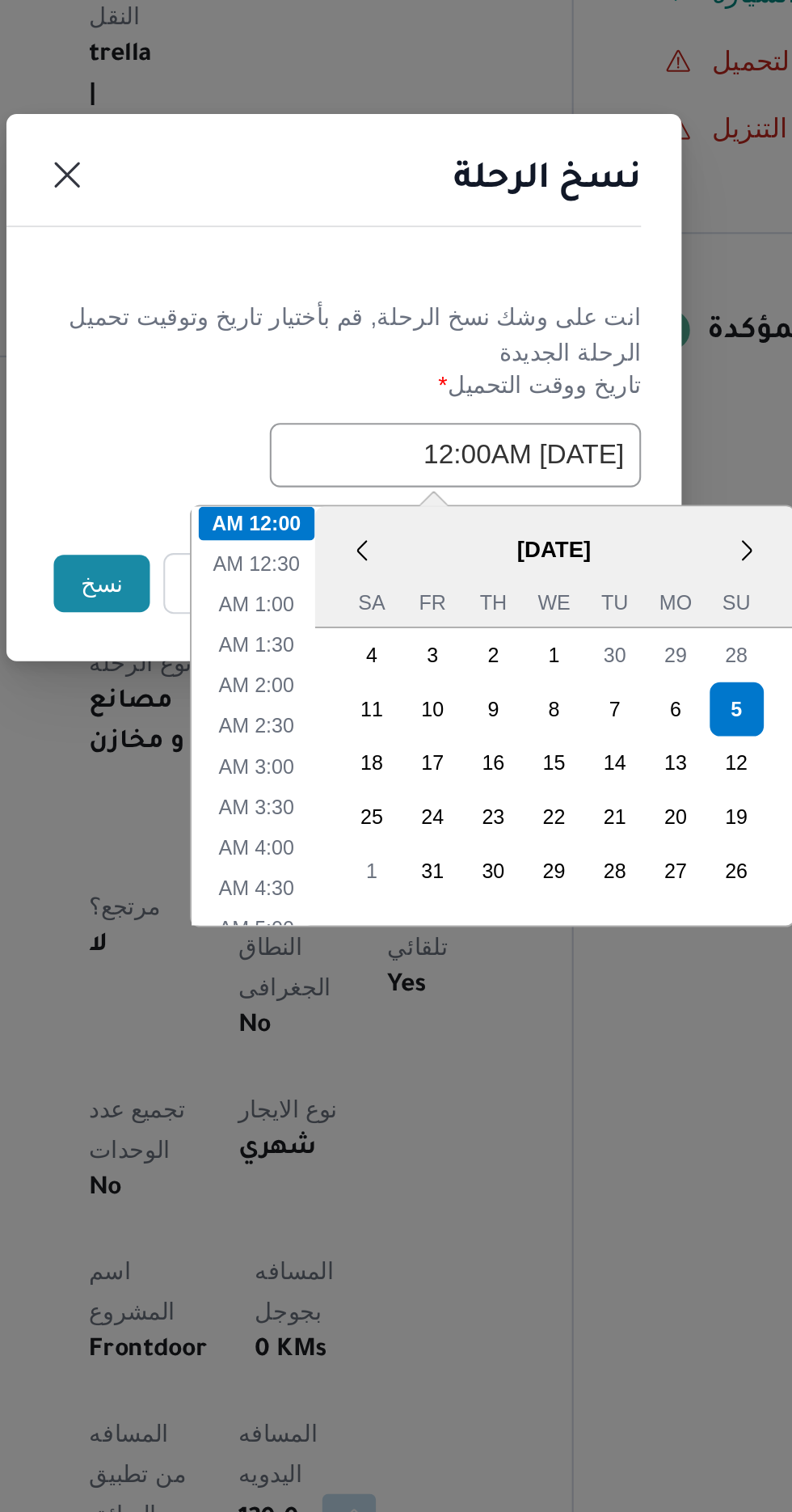
click at [489, 671] on header "نسخ الرحلة" at bounding box center [376, 661] width 323 height 35
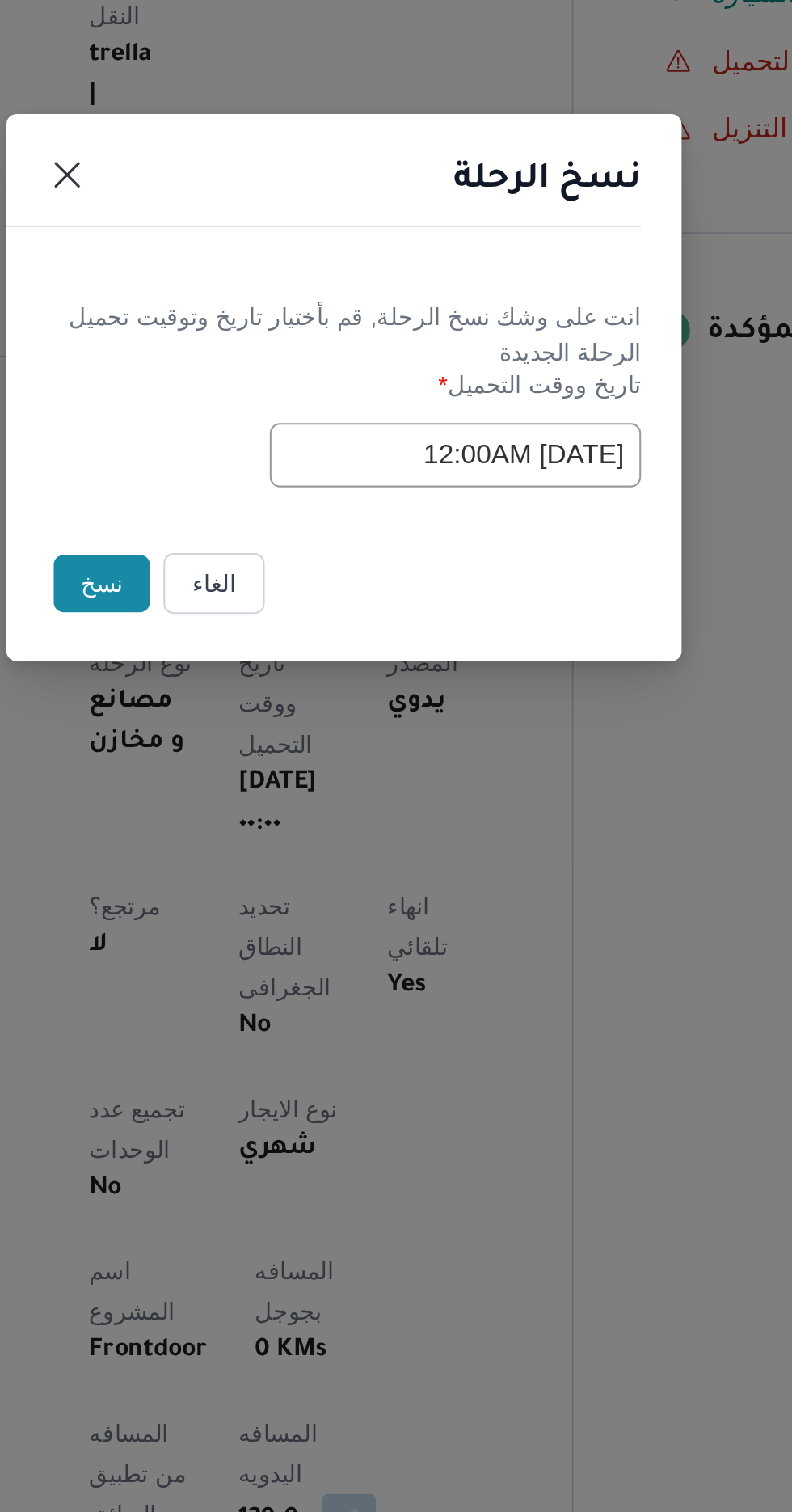
click at [274, 840] on button "نسخ" at bounding box center [280, 850] width 47 height 27
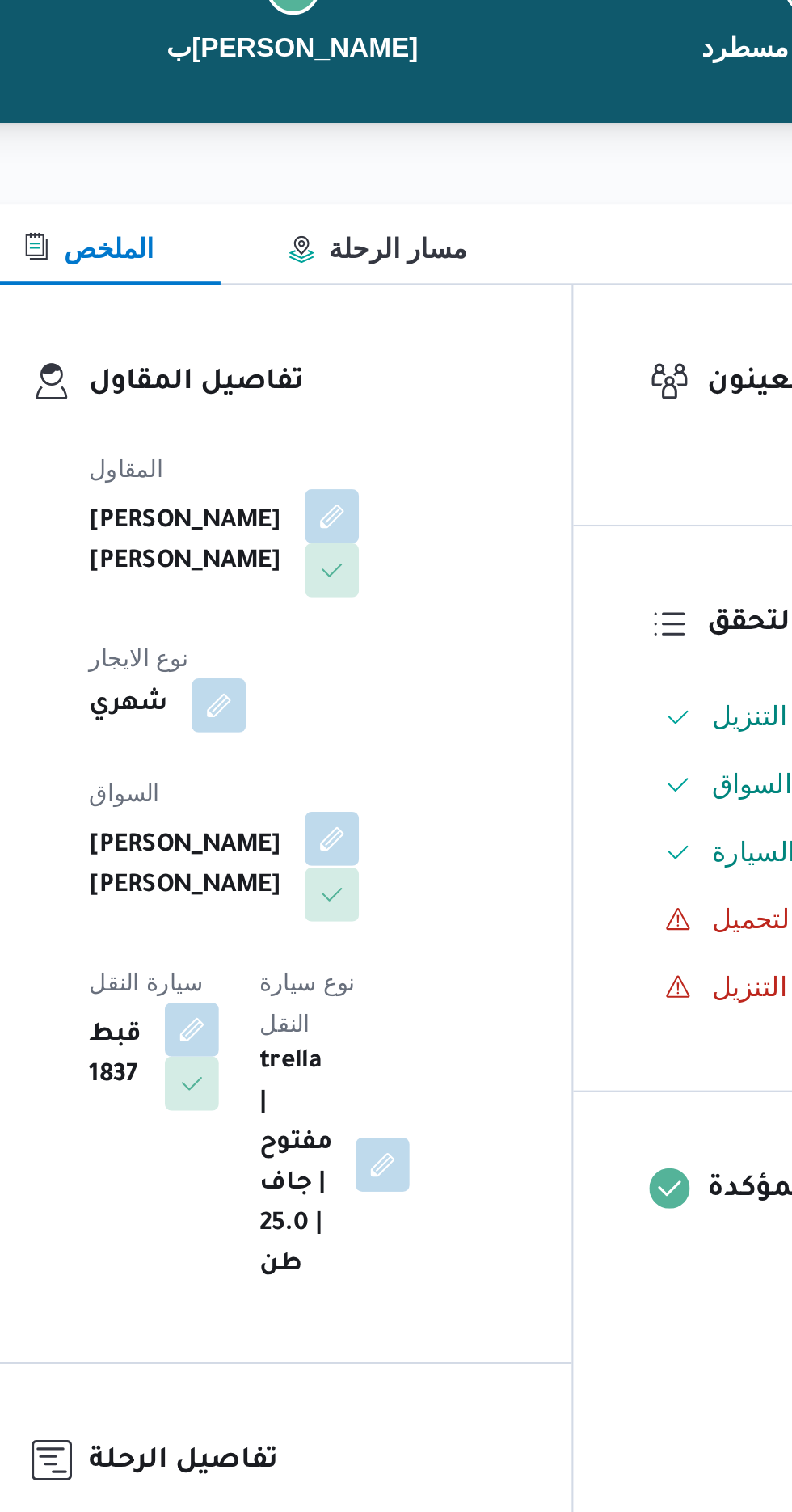
click at [377, 548] on button "button" at bounding box center [390, 561] width 26 height 26
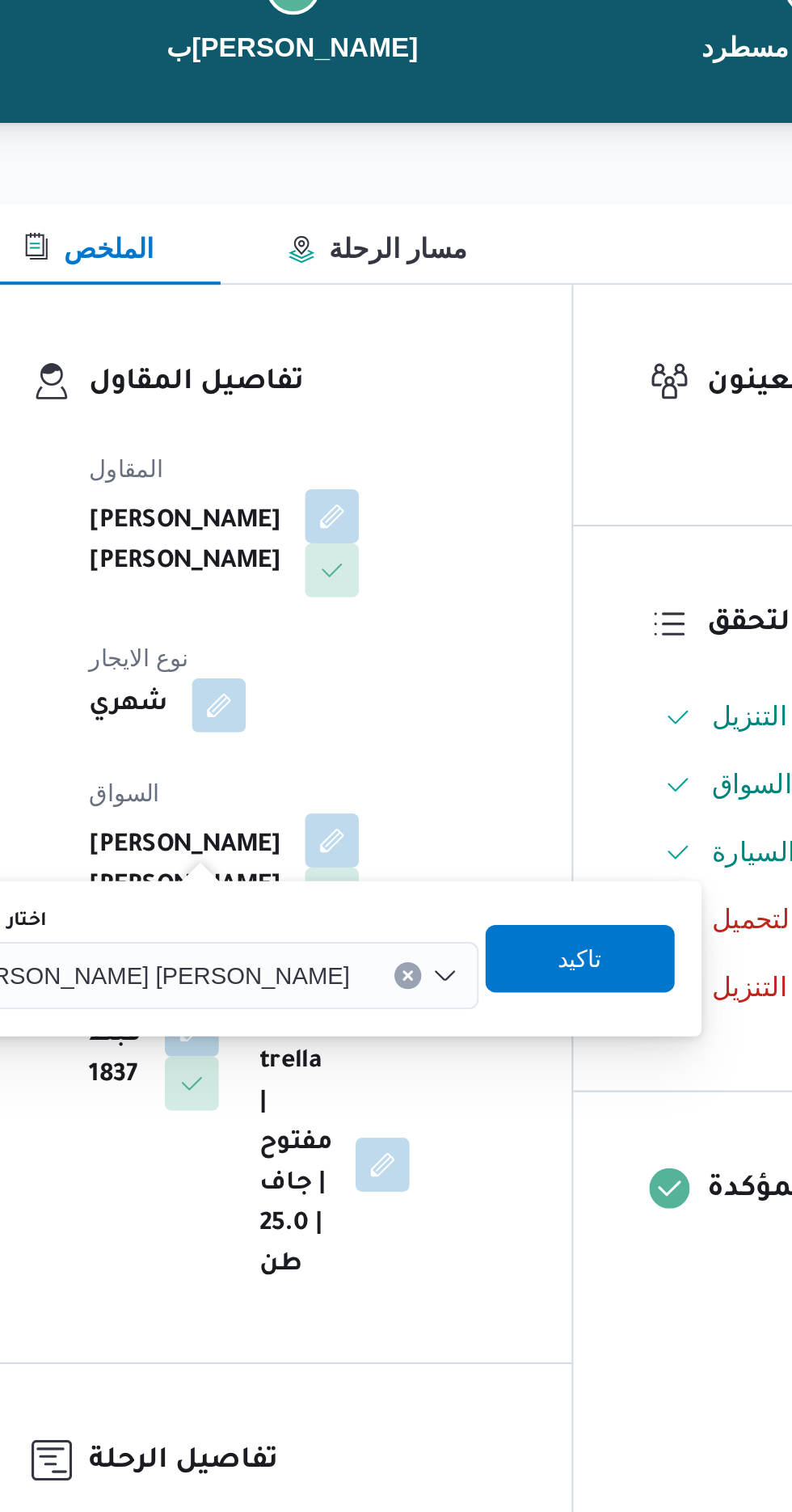
click at [405, 629] on input "اختار السواق" at bounding box center [406, 627] width 2 height 19
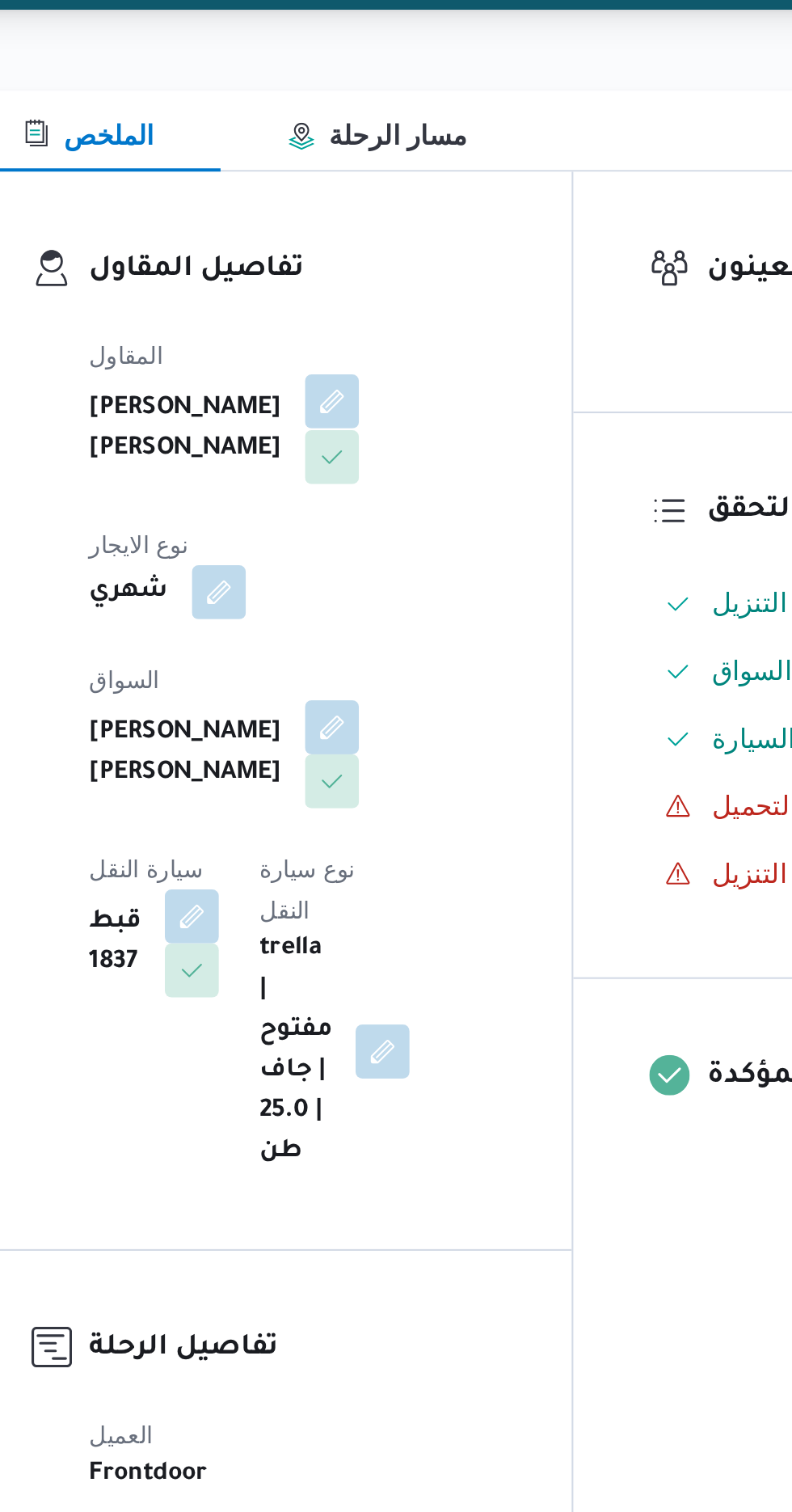
click at [377, 419] on button "button" at bounding box center [390, 405] width 26 height 26
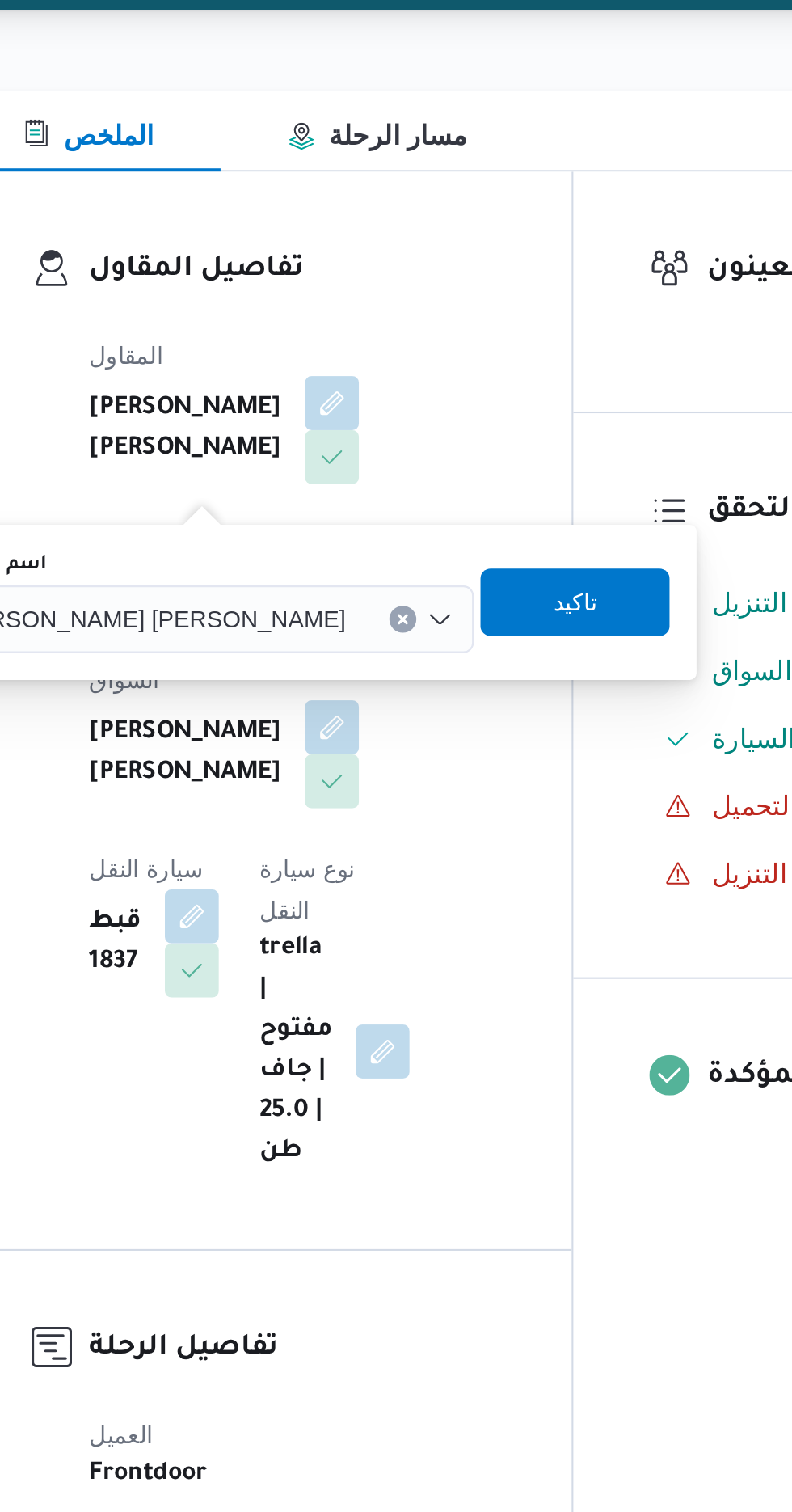
click at [403, 511] on input "اسم المقاول" at bounding box center [404, 510] width 2 height 19
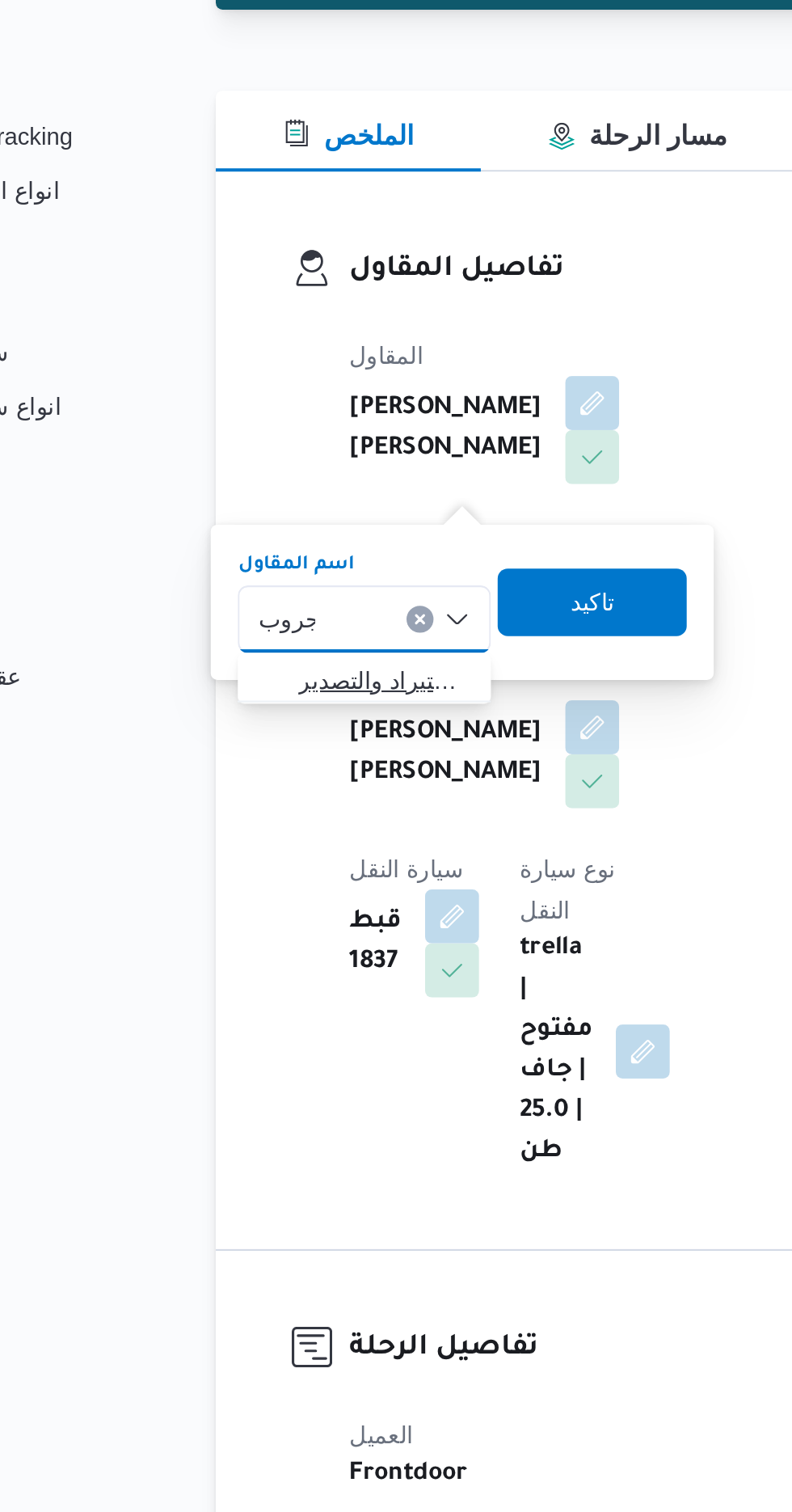
type input "جروب"
click at [293, 535] on span "شركة غريب جروب للاستيراد والتصدير" at bounding box center [291, 539] width 82 height 19
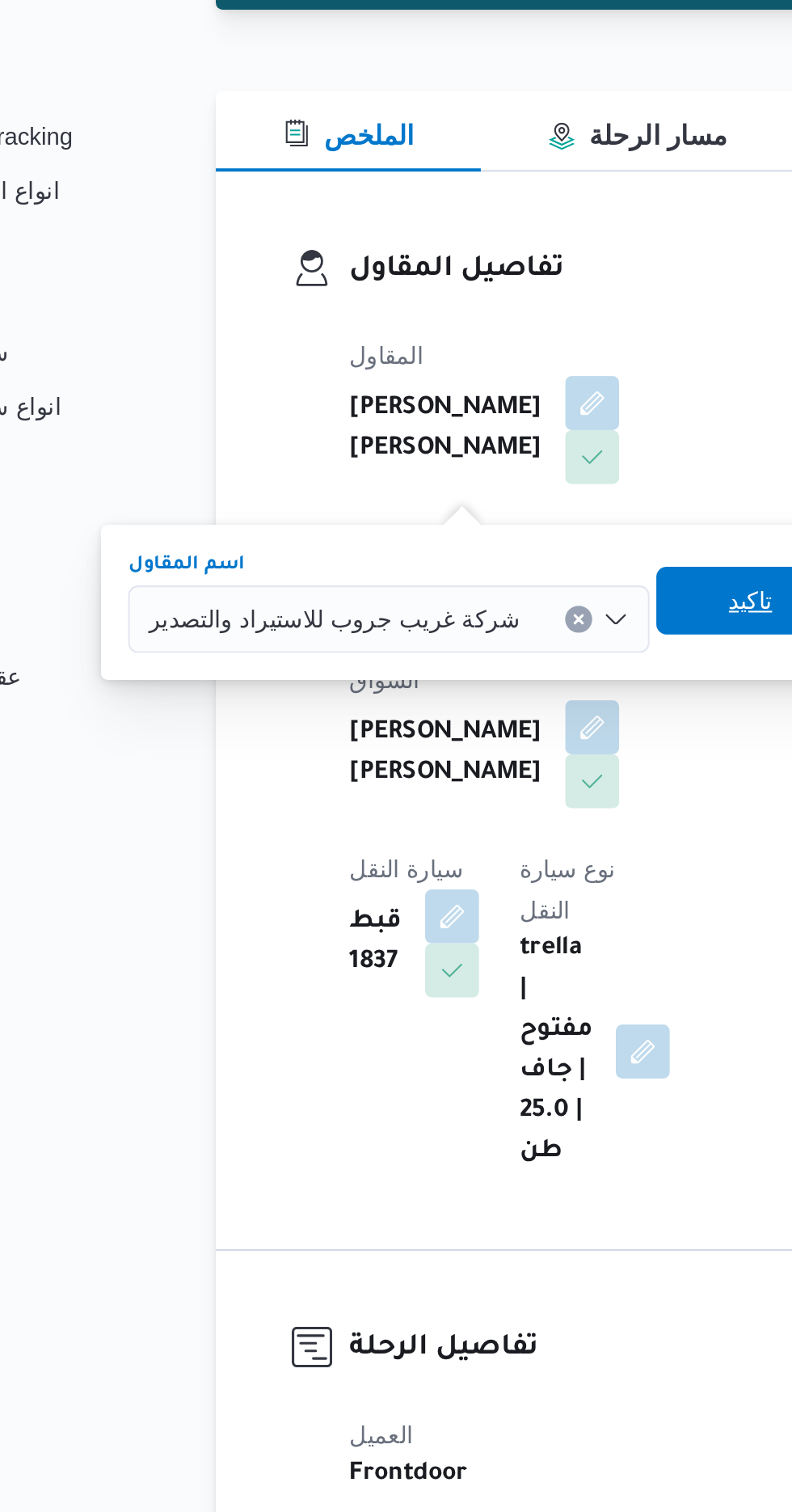
click at [456, 507] on span "تاكيد" at bounding box center [466, 501] width 21 height 19
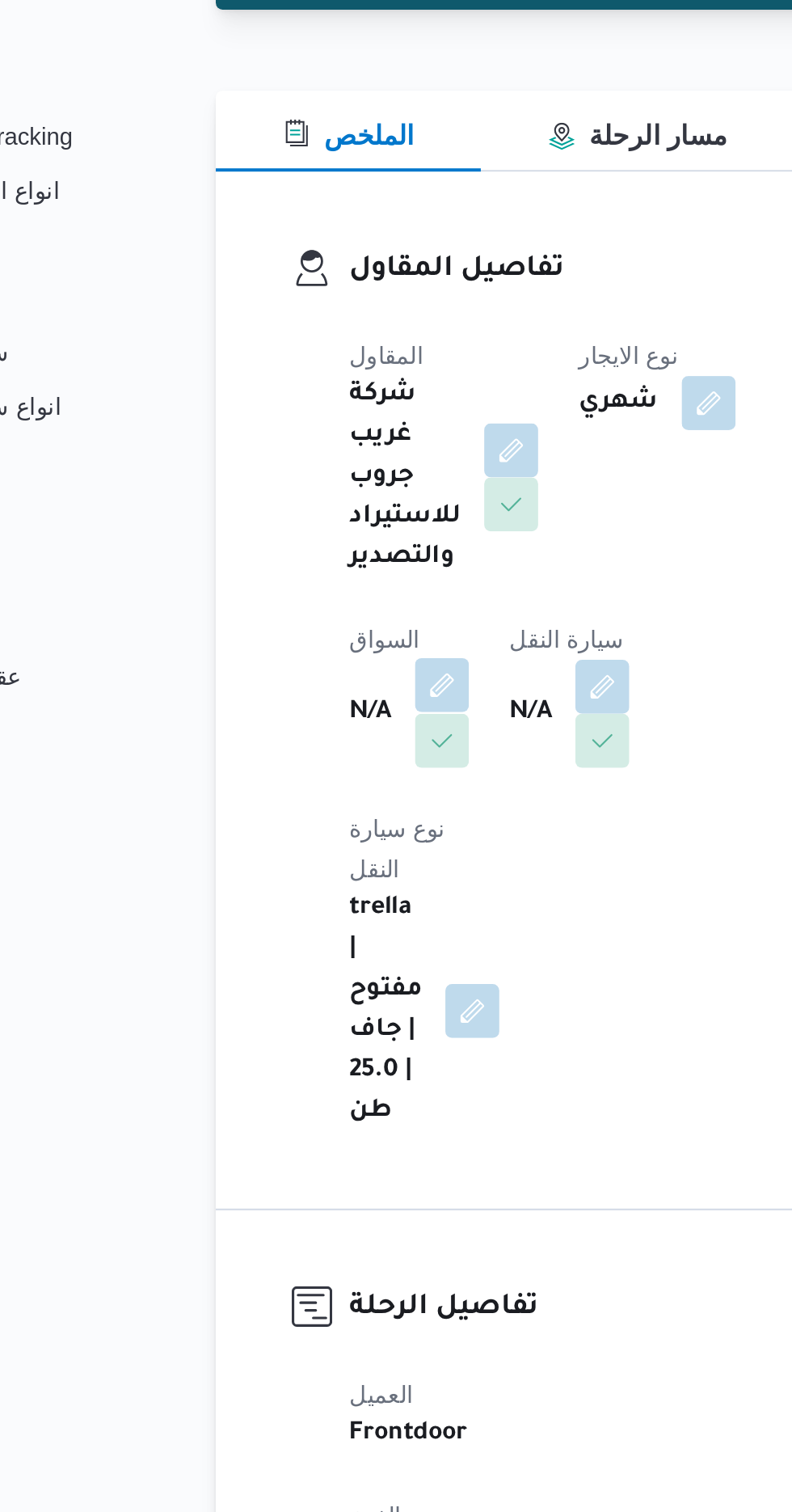
click at [320, 542] on button "button" at bounding box center [318, 541] width 26 height 26
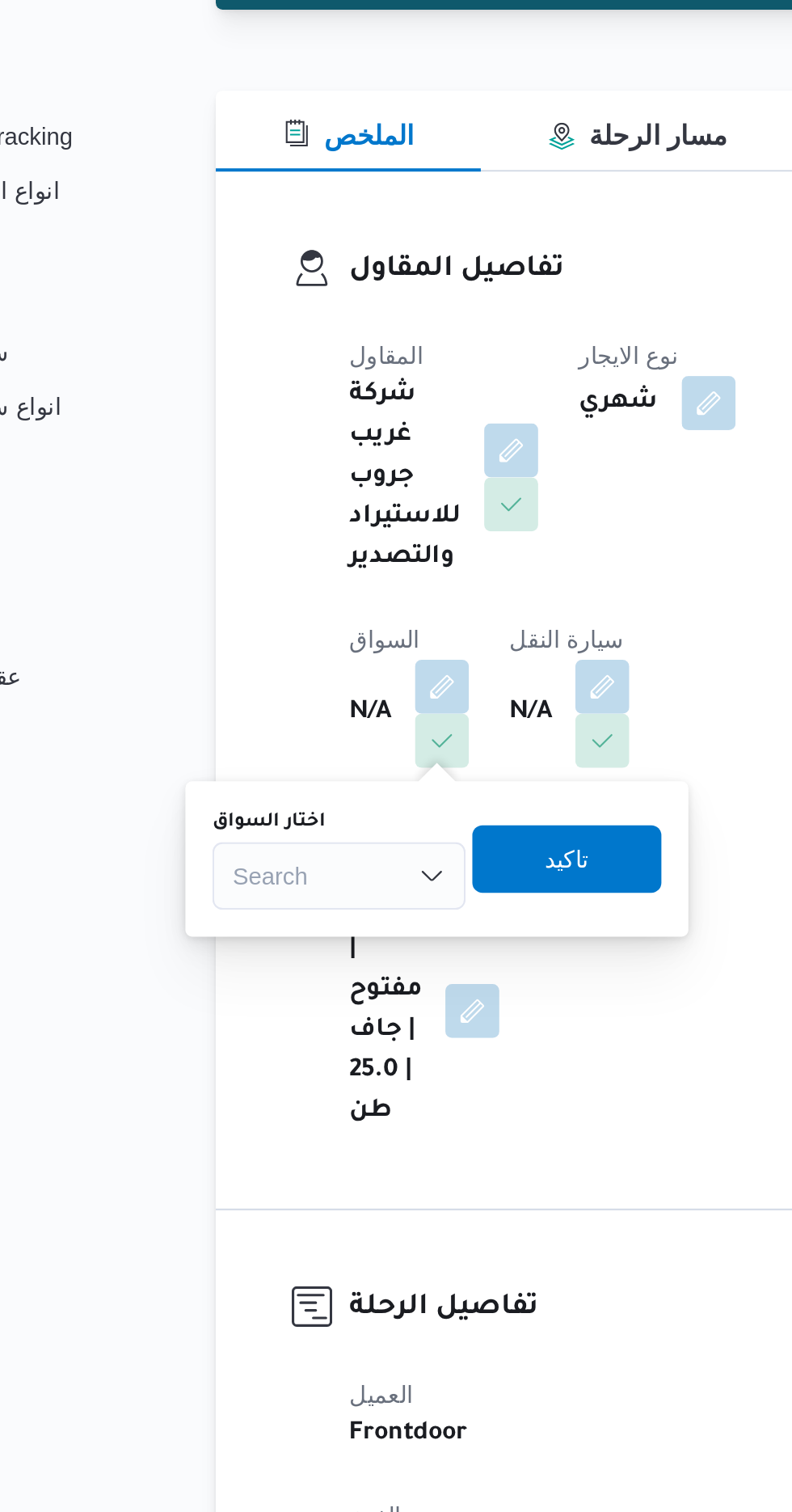
click at [284, 634] on div "Search" at bounding box center [269, 632] width 121 height 32
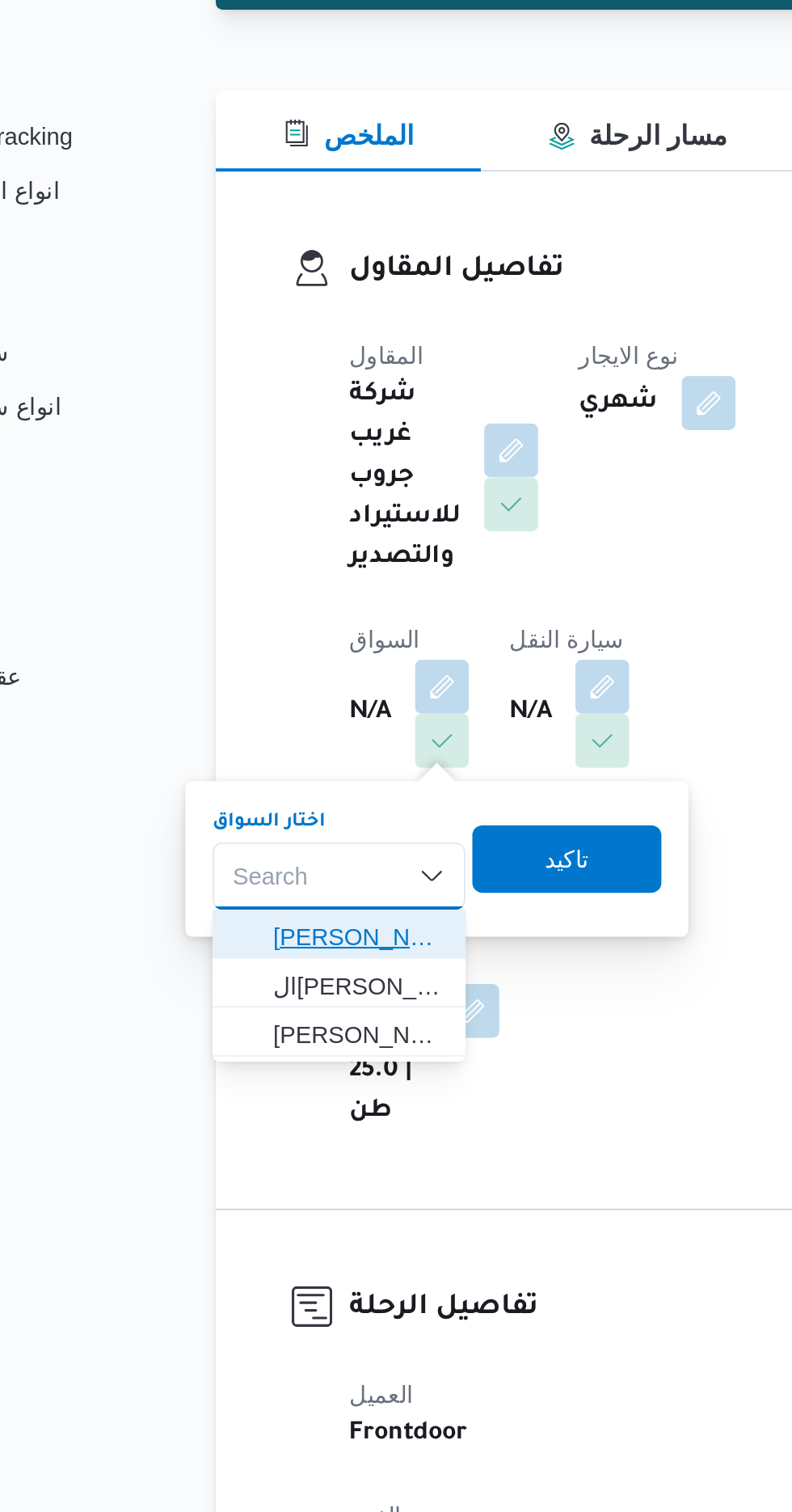
click at [287, 661] on span "[PERSON_NAME]" at bounding box center [278, 662] width 82 height 19
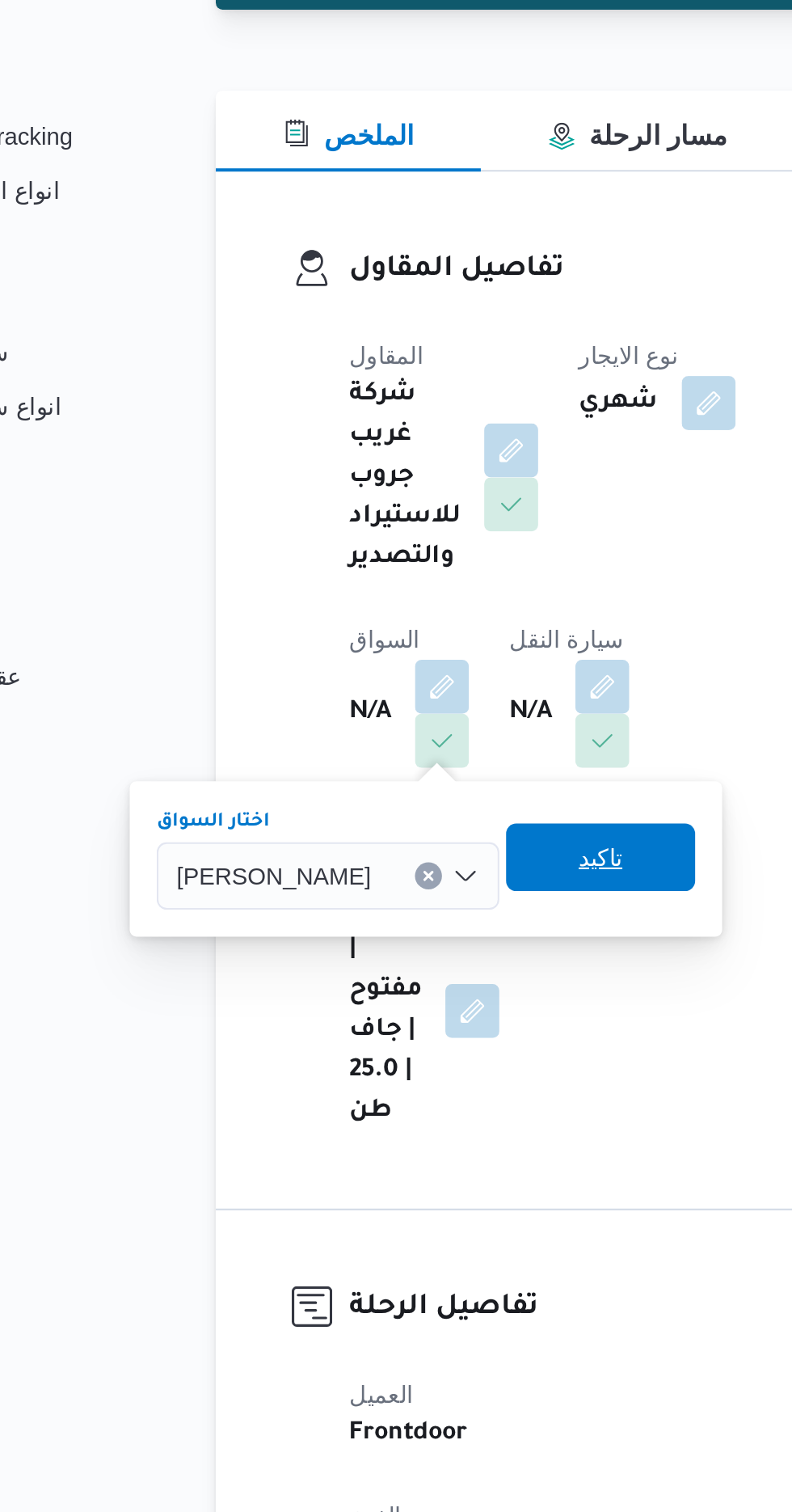
click at [405, 631] on span "تاكيد" at bounding box center [395, 625] width 21 height 19
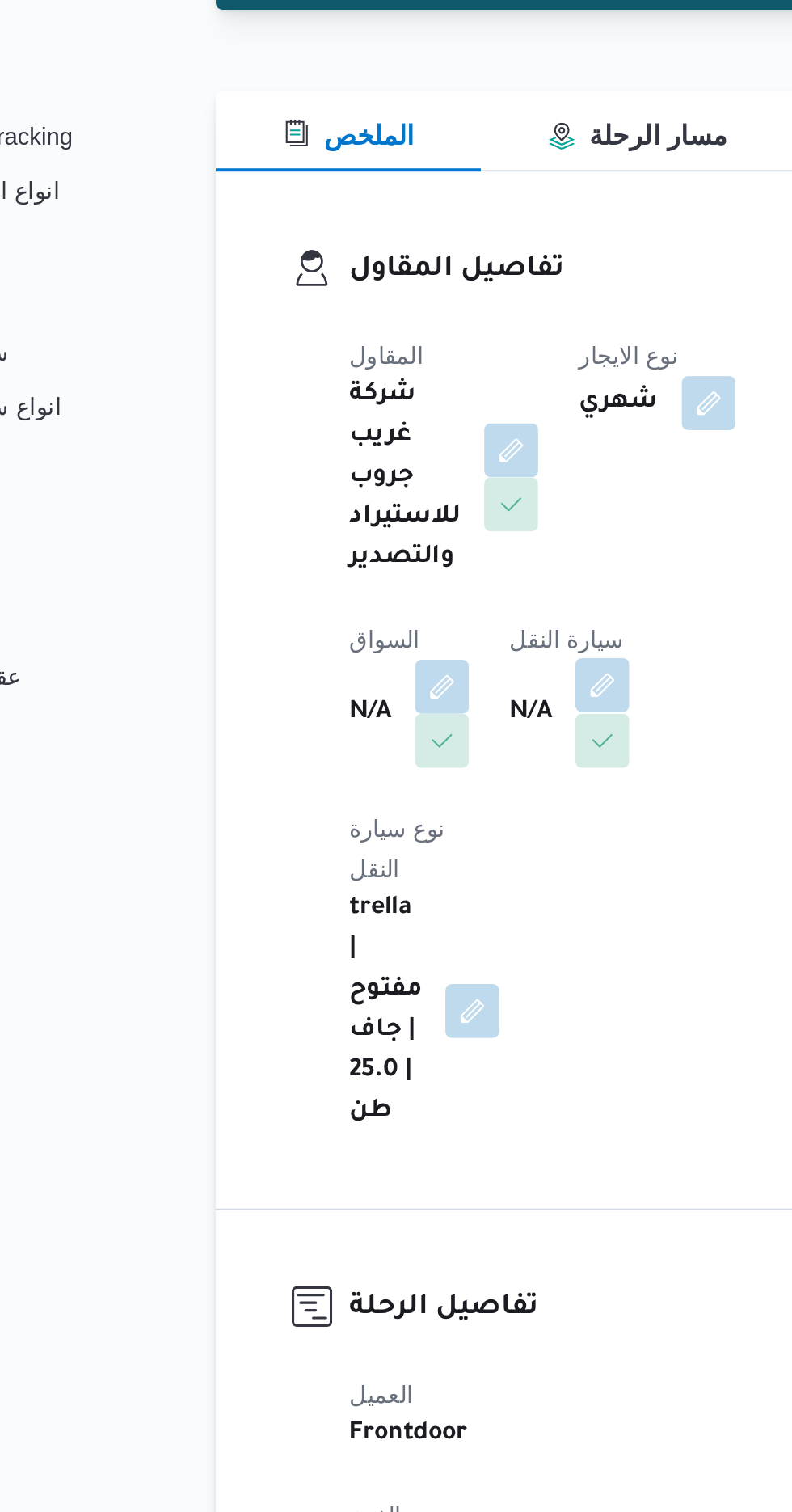
click at [400, 545] on button "button" at bounding box center [395, 541] width 26 height 26
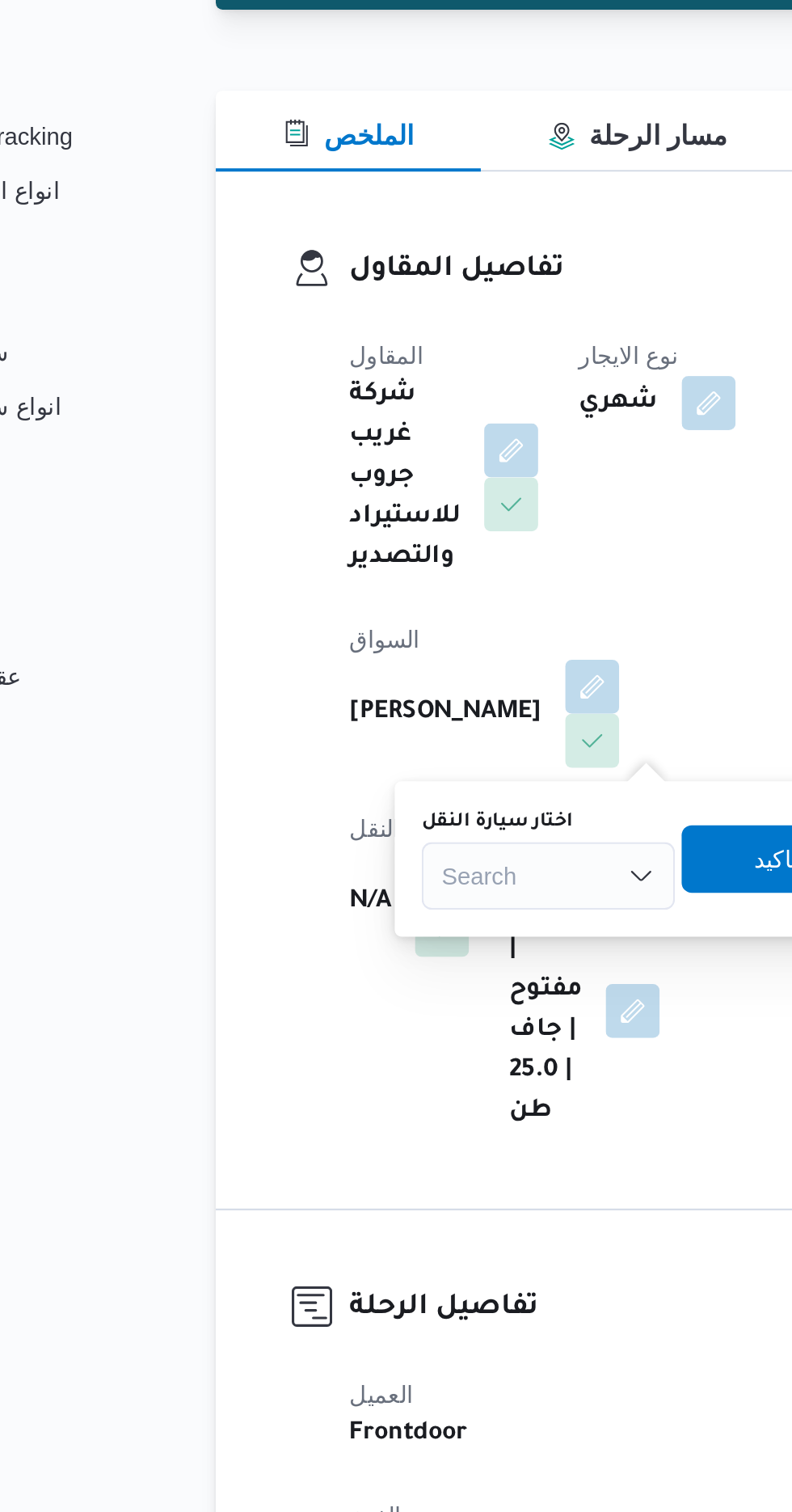
click at [342, 632] on div "Search" at bounding box center [368, 632] width 121 height 32
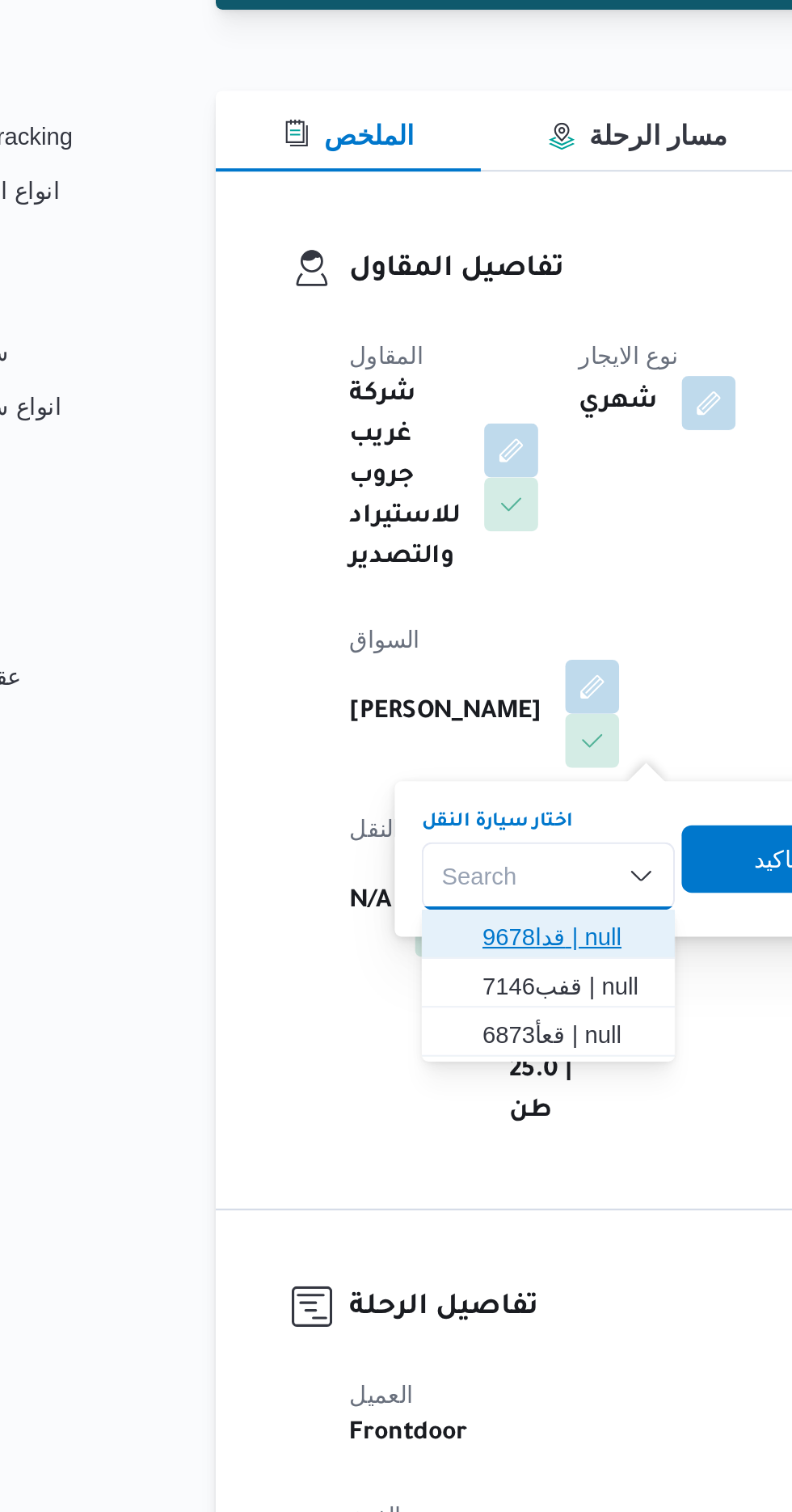
click at [382, 666] on span "قدا9678 | null" at bounding box center [378, 662] width 82 height 19
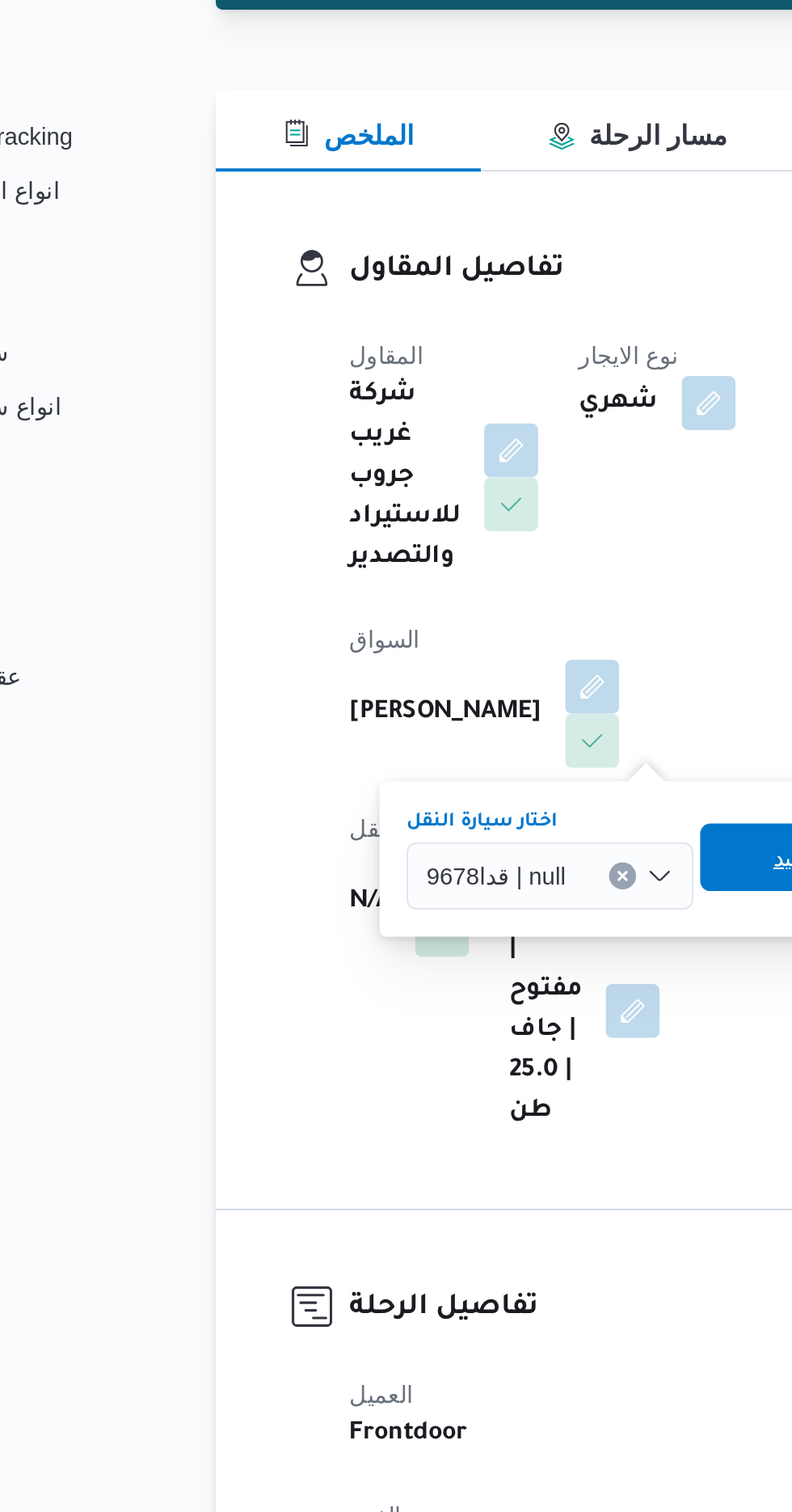
click at [473, 627] on span "تاكيد" at bounding box center [487, 624] width 90 height 32
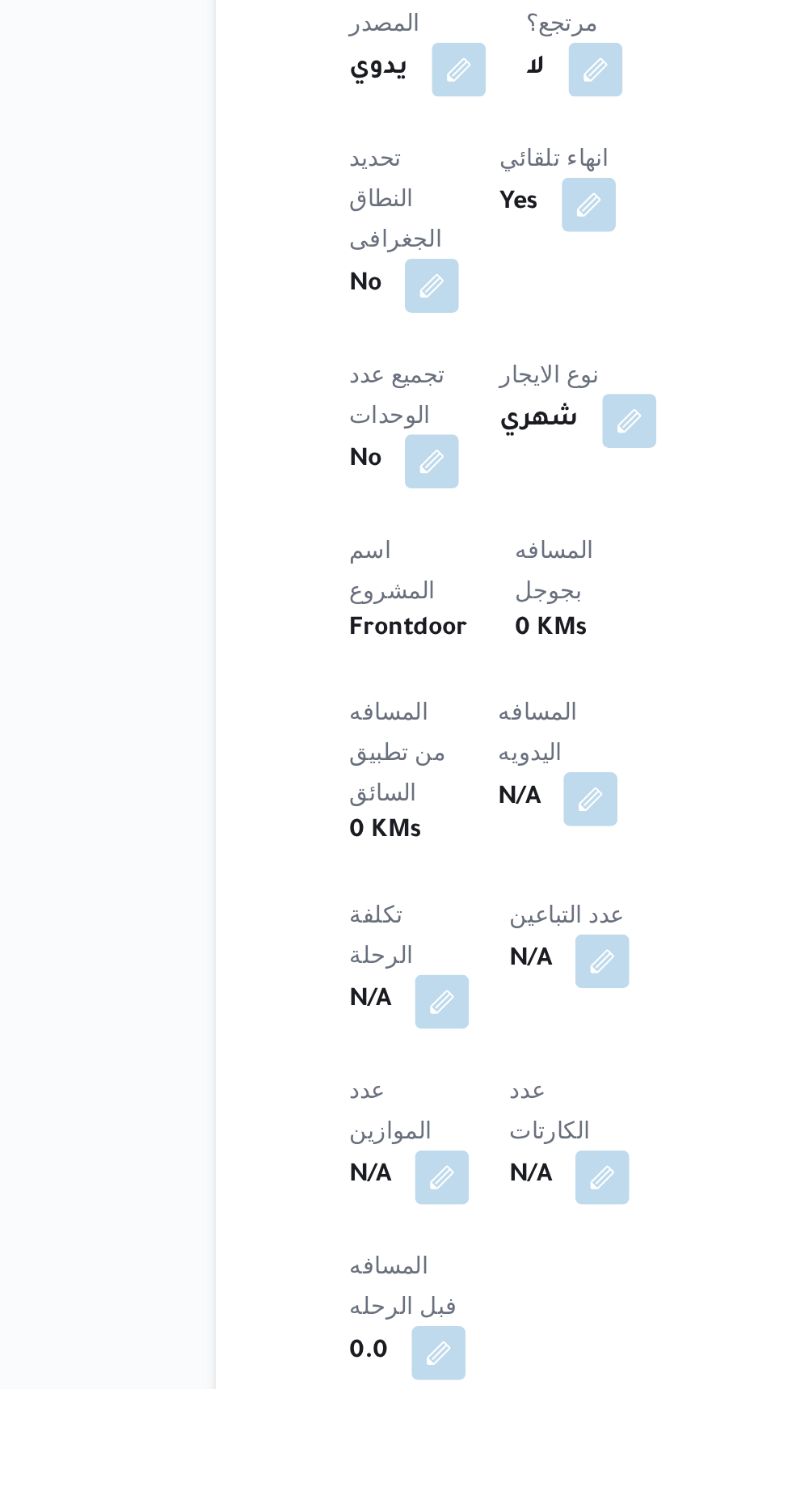
scroll to position [282, 0]
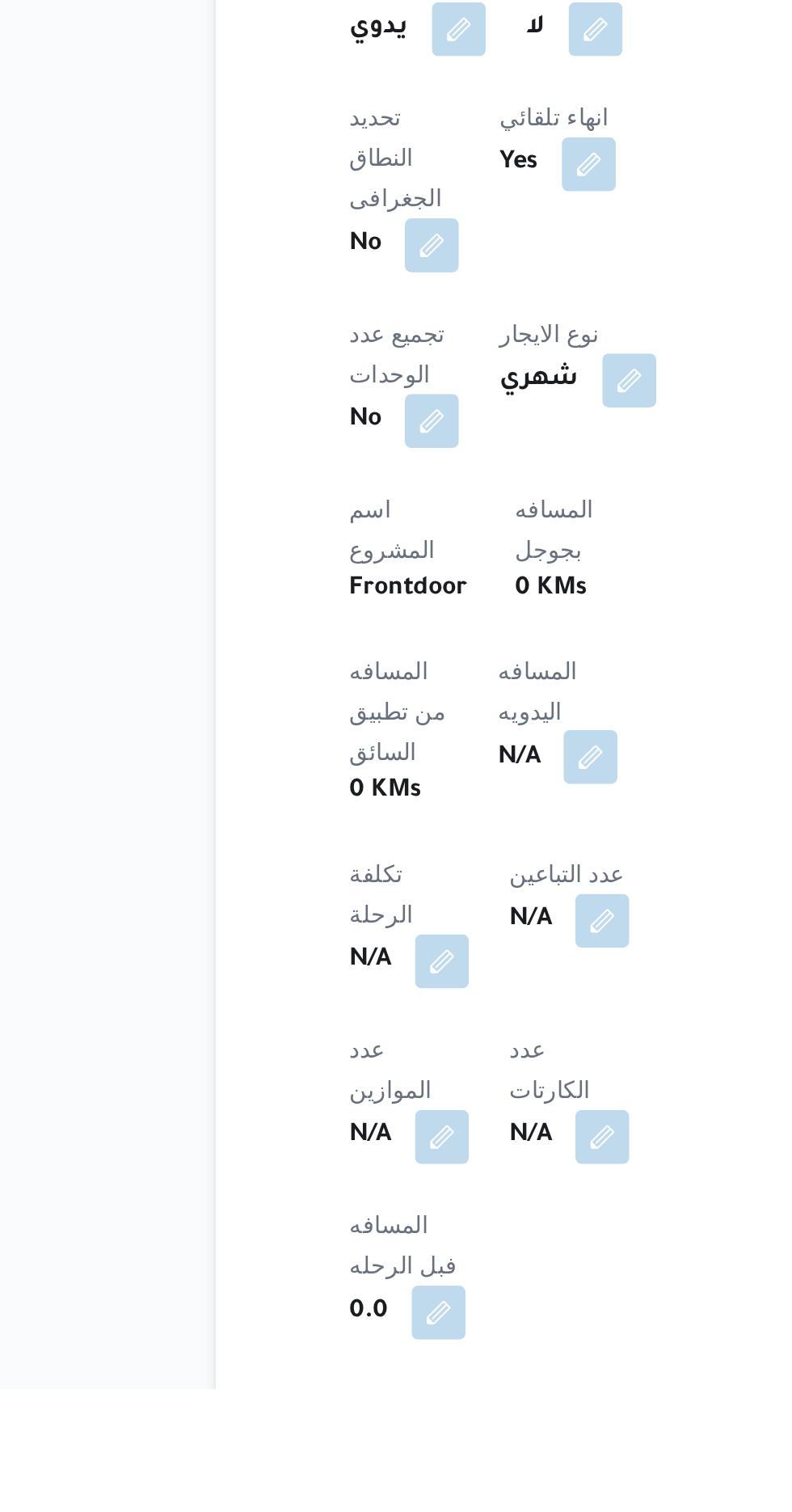
click at [376, 1197] on button "button" at bounding box center [389, 1209] width 26 height 26
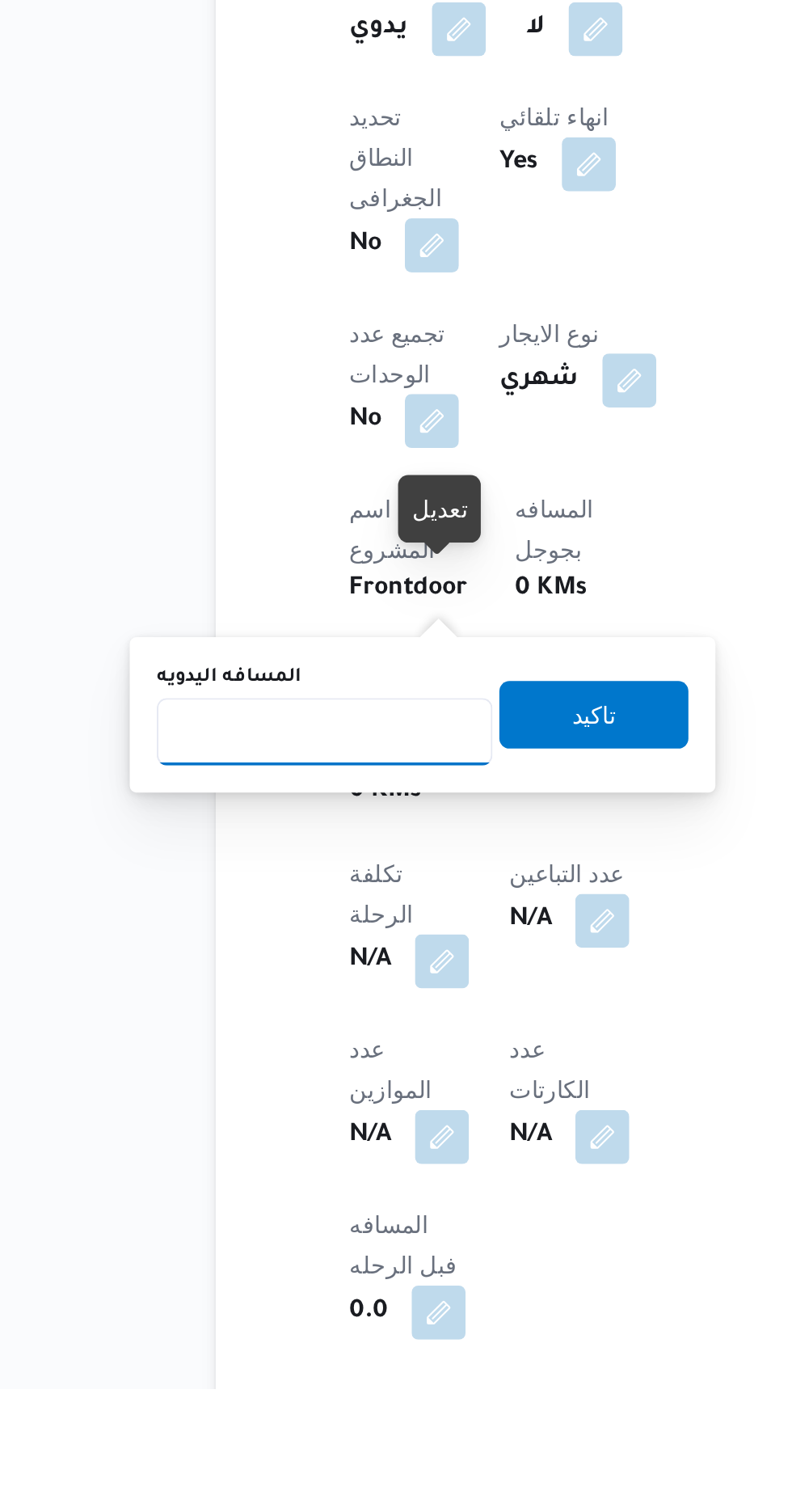
click at [288, 1202] on input "المسافه اليدويه" at bounding box center [263, 1197] width 161 height 32
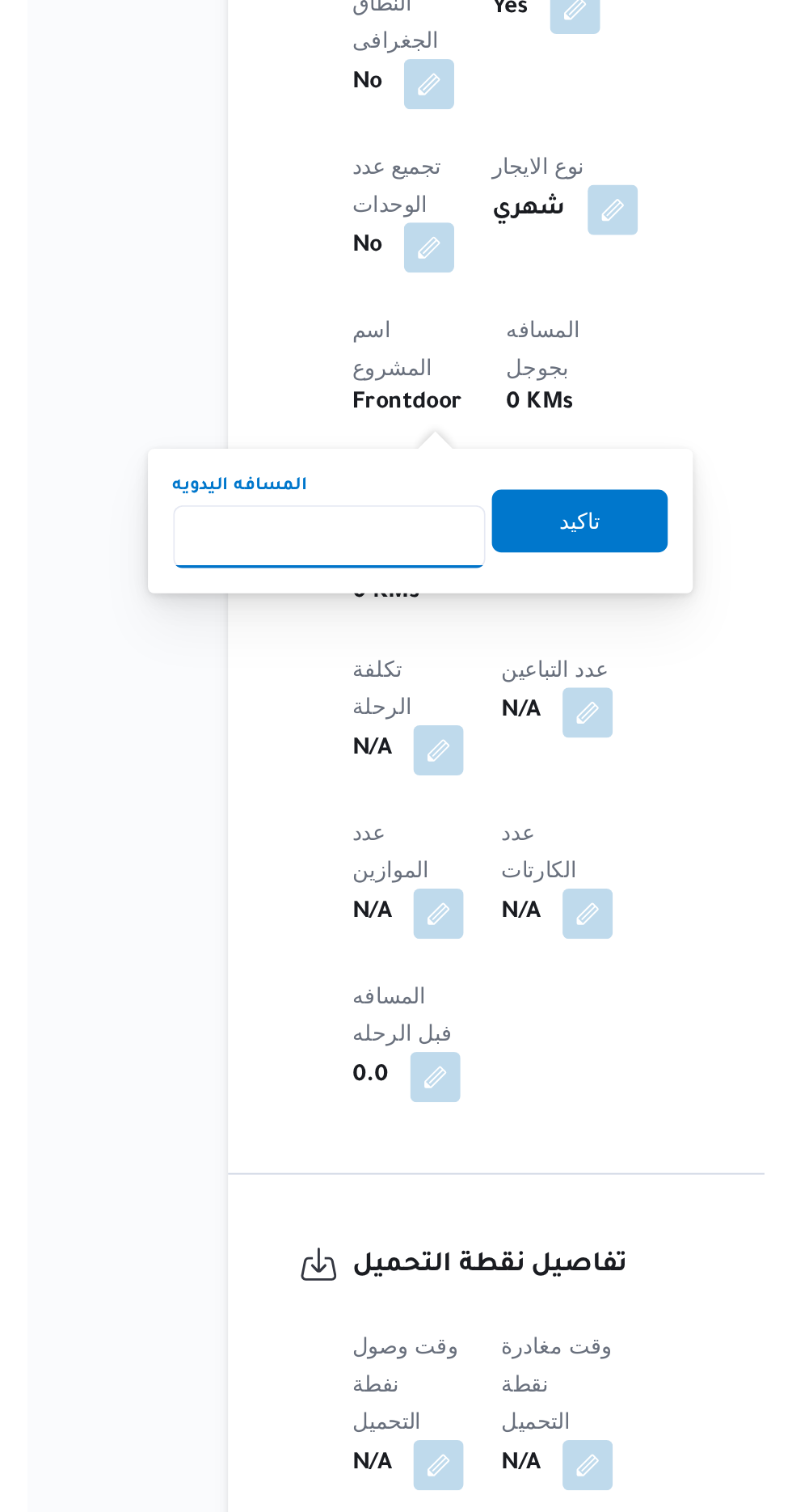
scroll to position [415, 0]
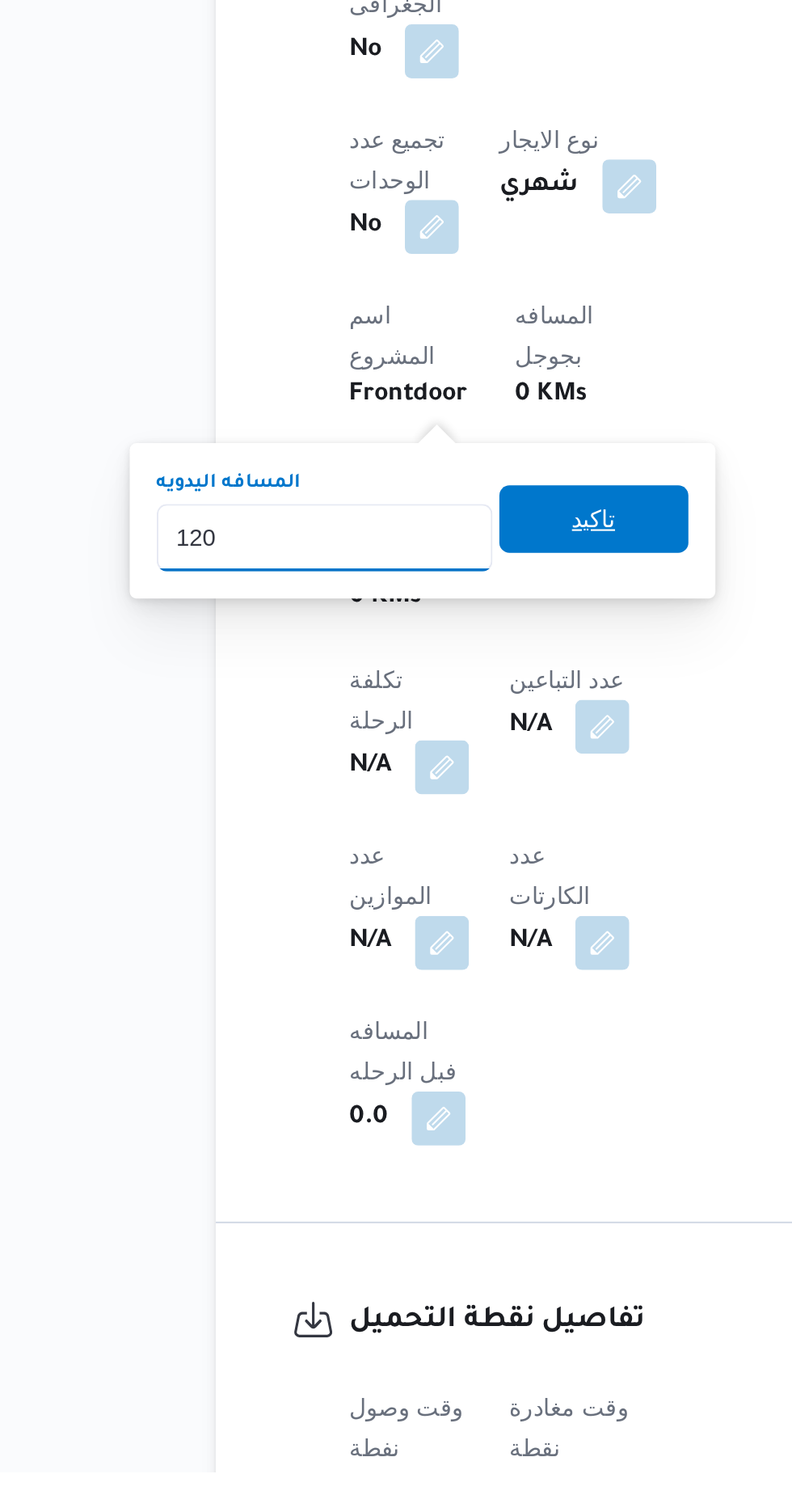
type input "120"
click at [414, 1073] on div "المسافه اليدويه 120 تاكيد" at bounding box center [309, 1056] width 258 height 51
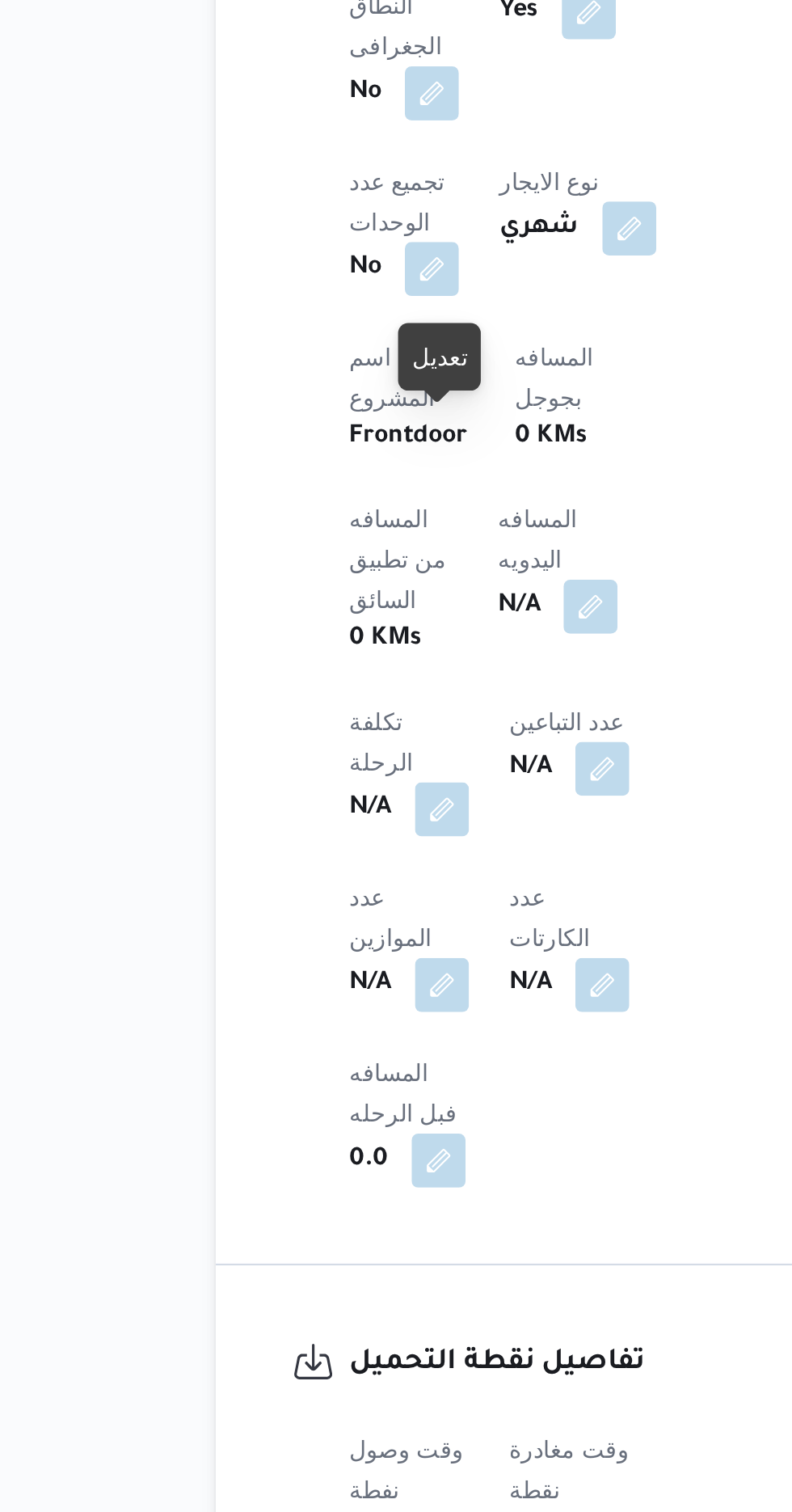
scroll to position [414, 0]
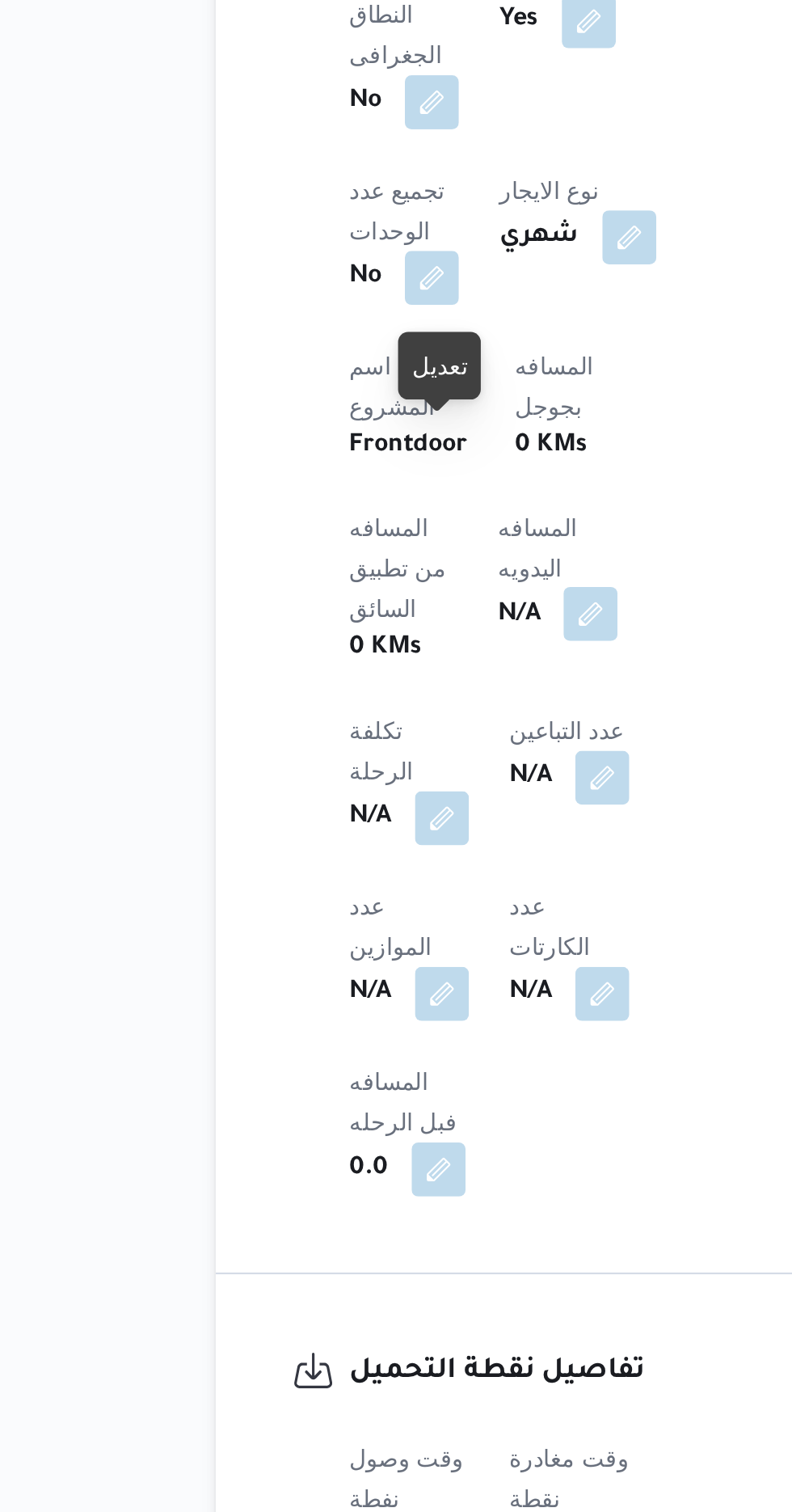
click at [376, 1065] on button "button" at bounding box center [389, 1078] width 26 height 26
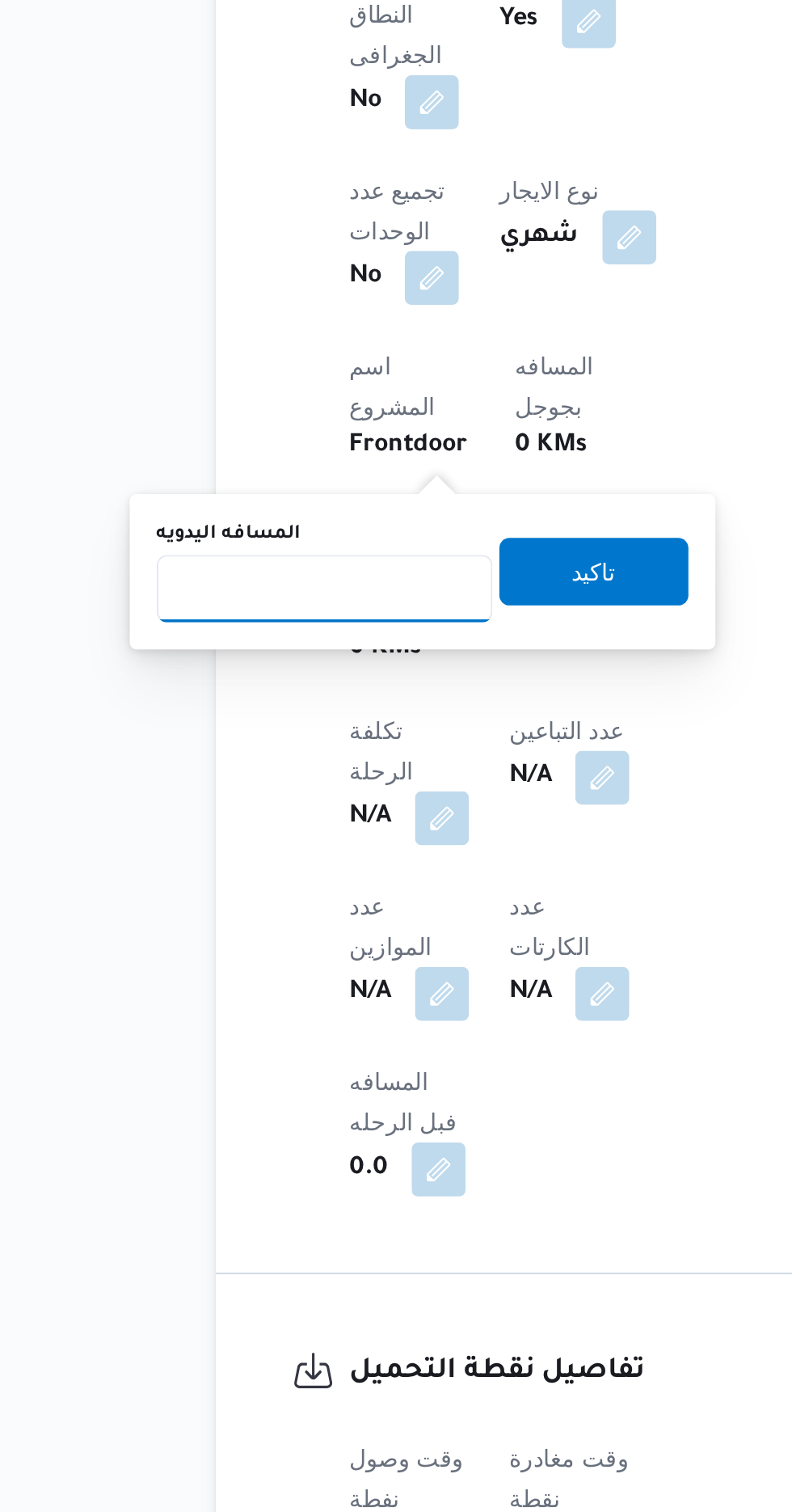
click at [271, 1059] on input "المسافه اليدويه" at bounding box center [263, 1065] width 161 height 32
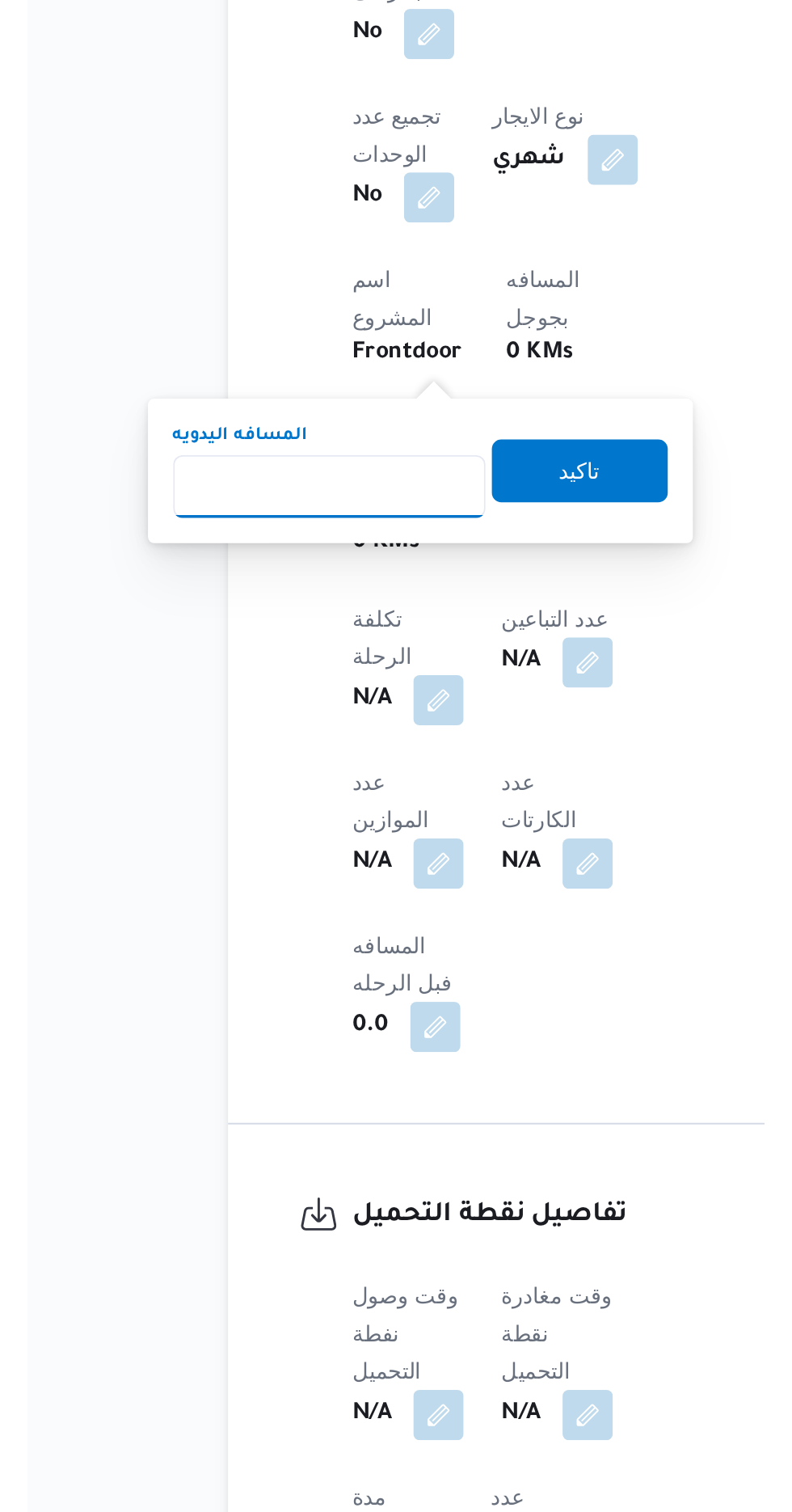
scroll to position [426, 0]
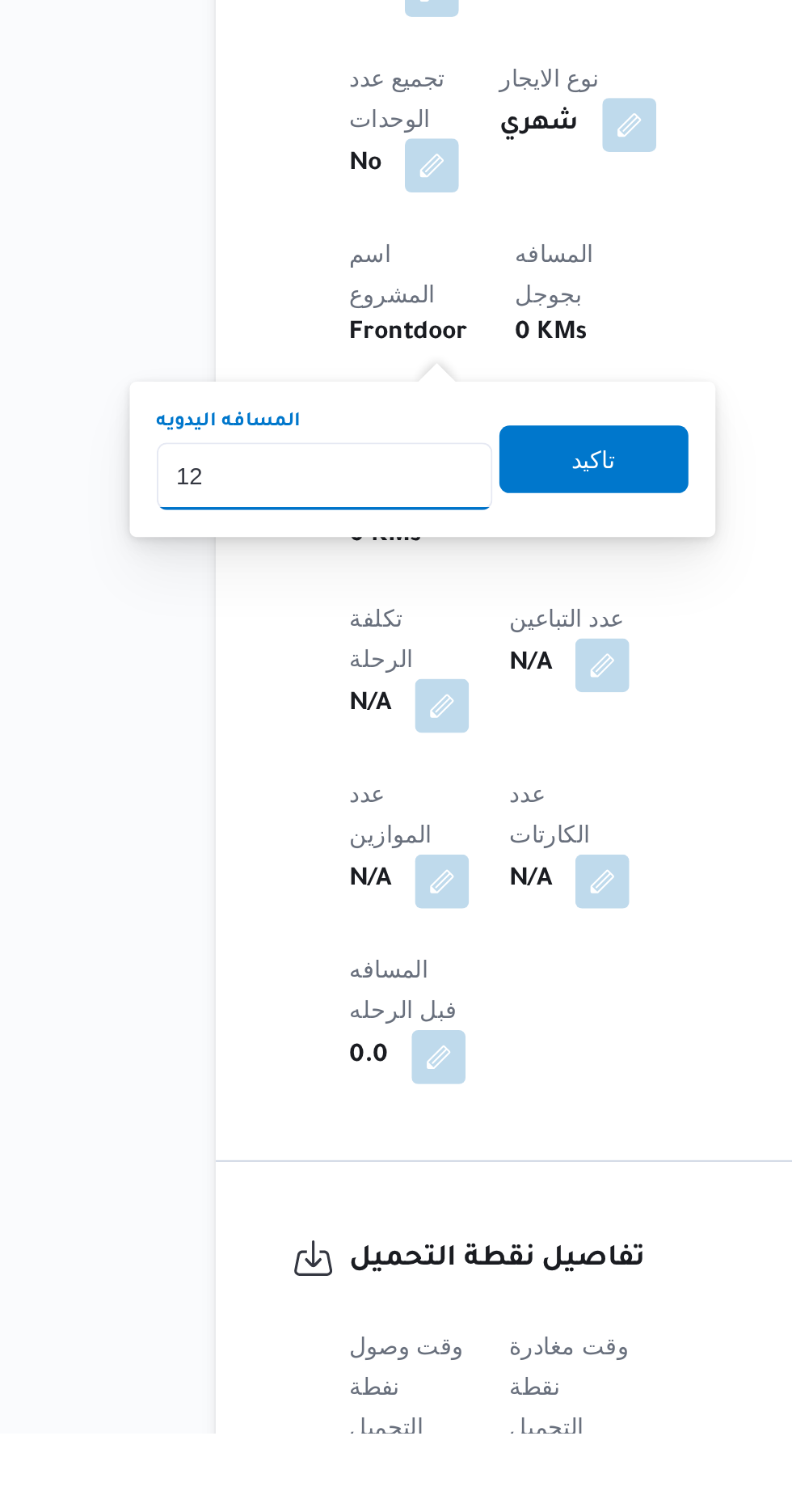
type input "120"
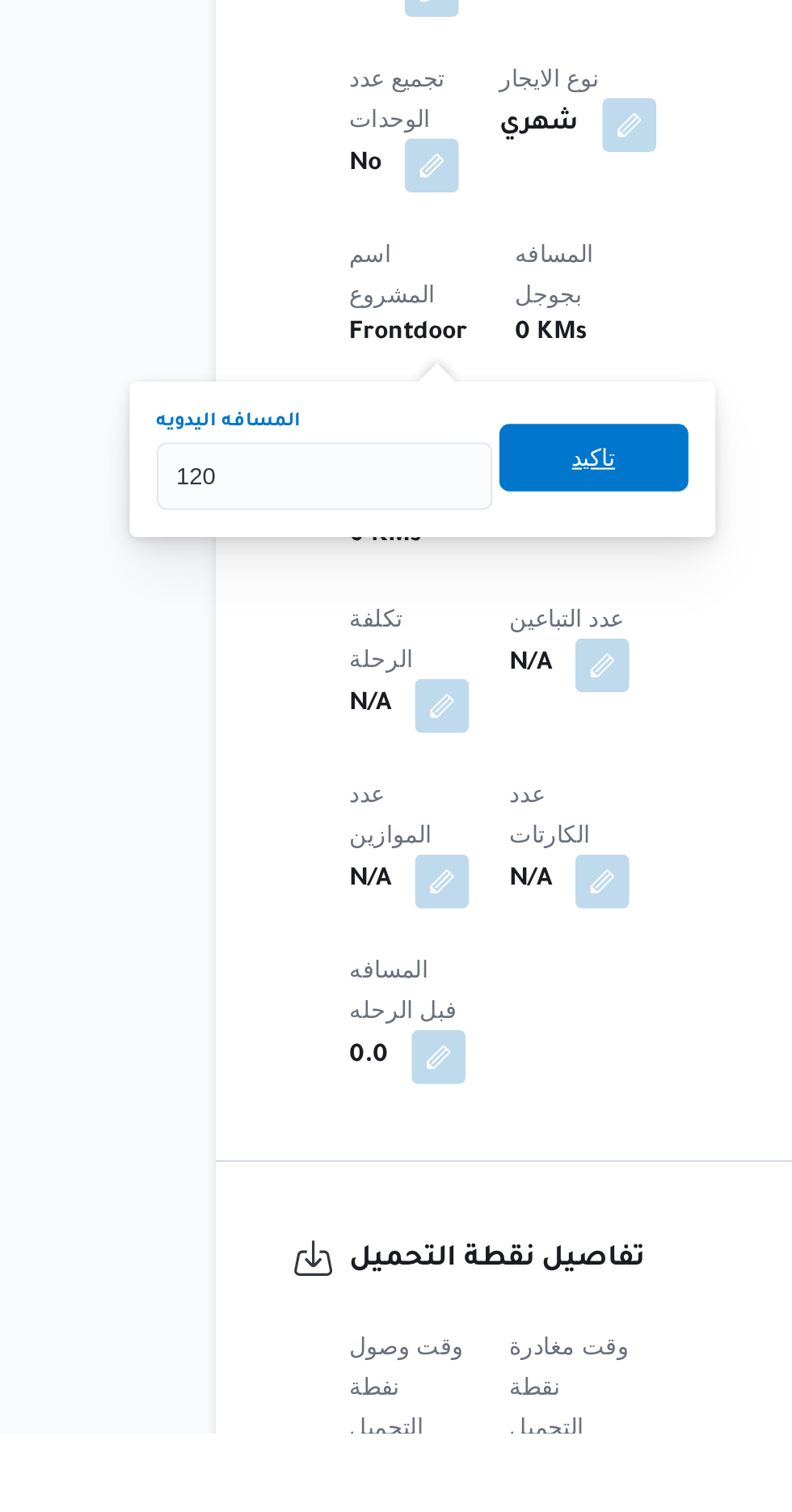
click at [425, 1045] on span "تاكيد" at bounding box center [391, 1044] width 90 height 32
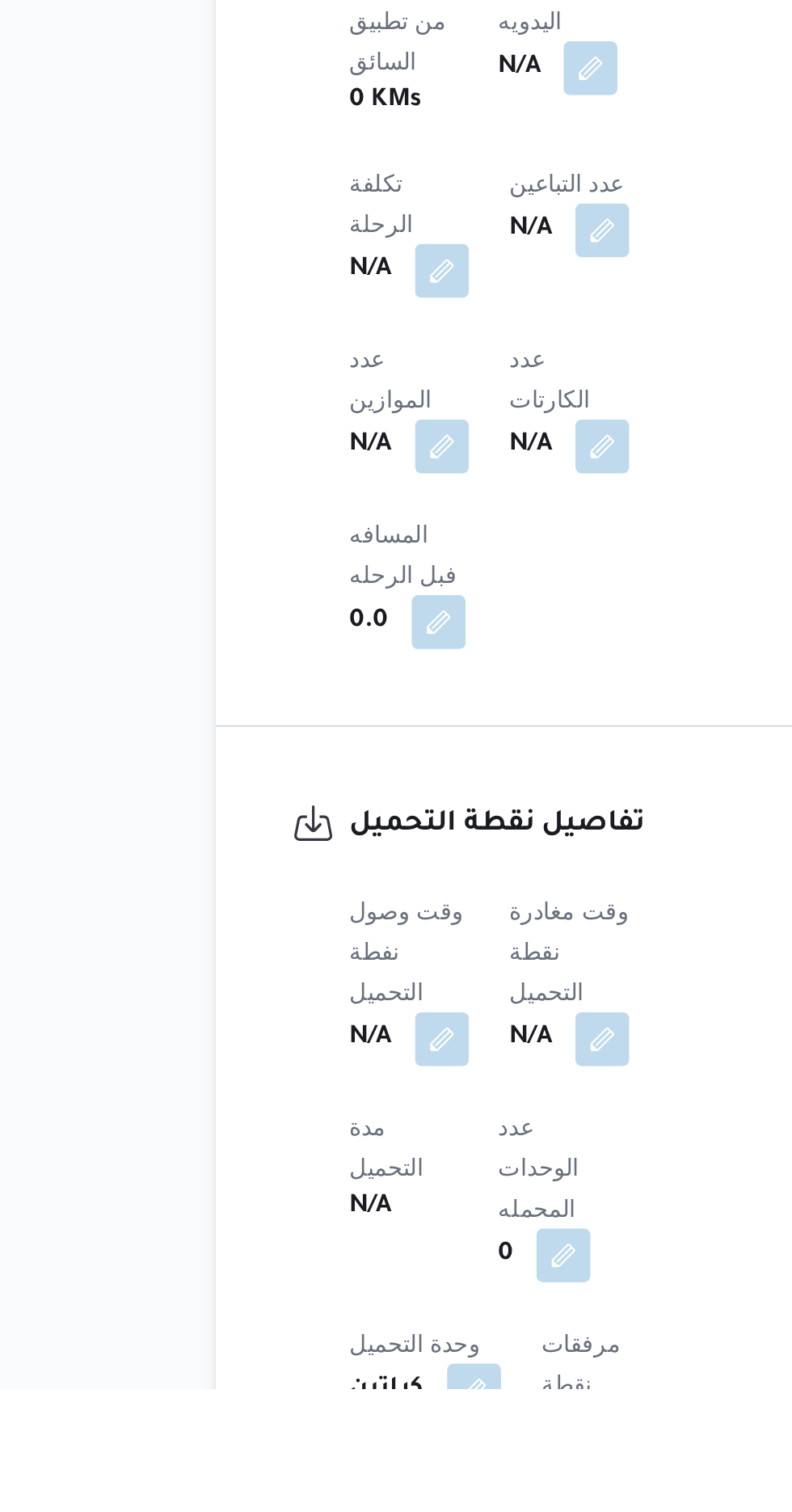
scroll to position [616, 0]
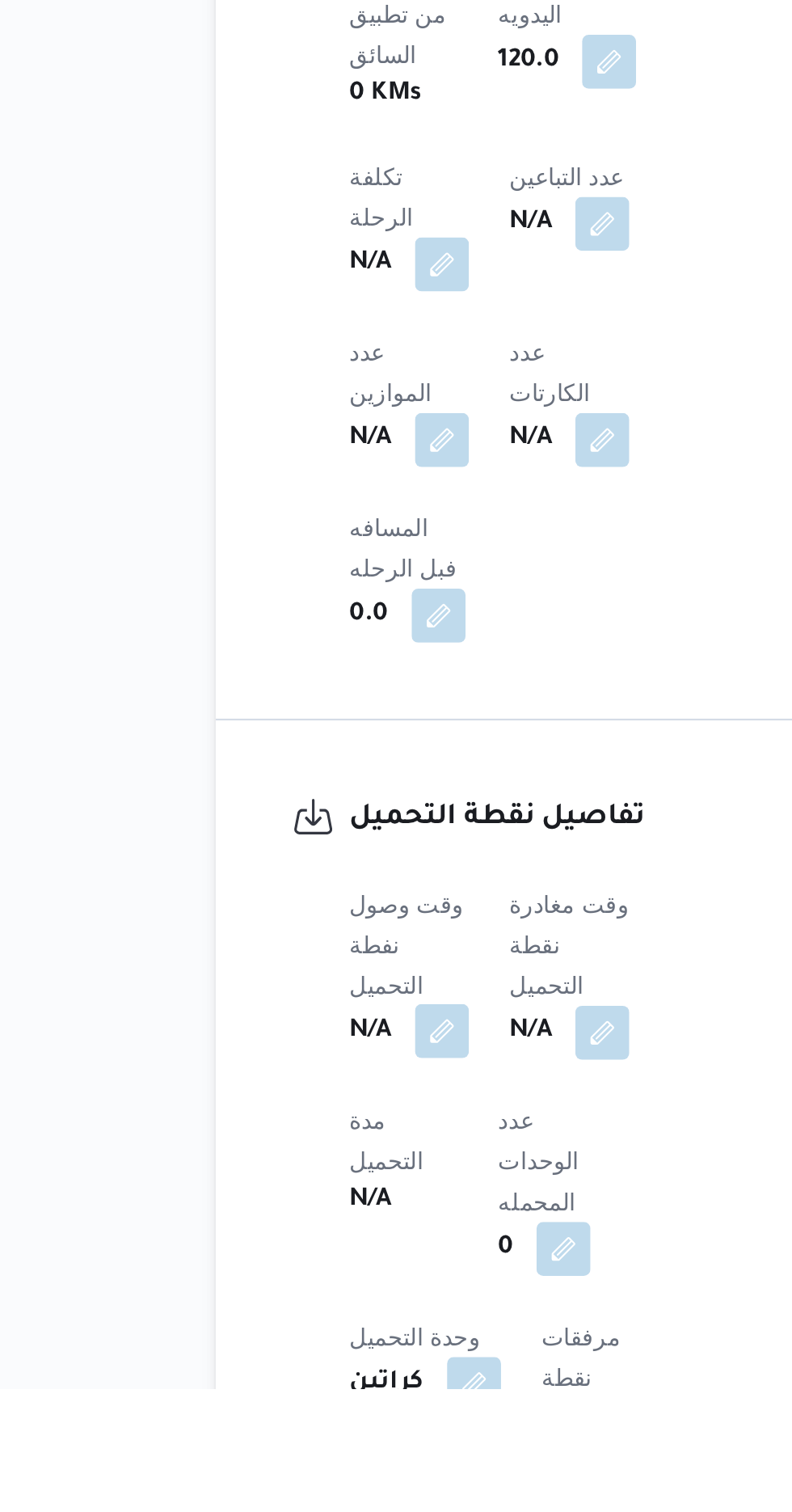
click at [323, 1328] on button "button" at bounding box center [318, 1340] width 26 height 26
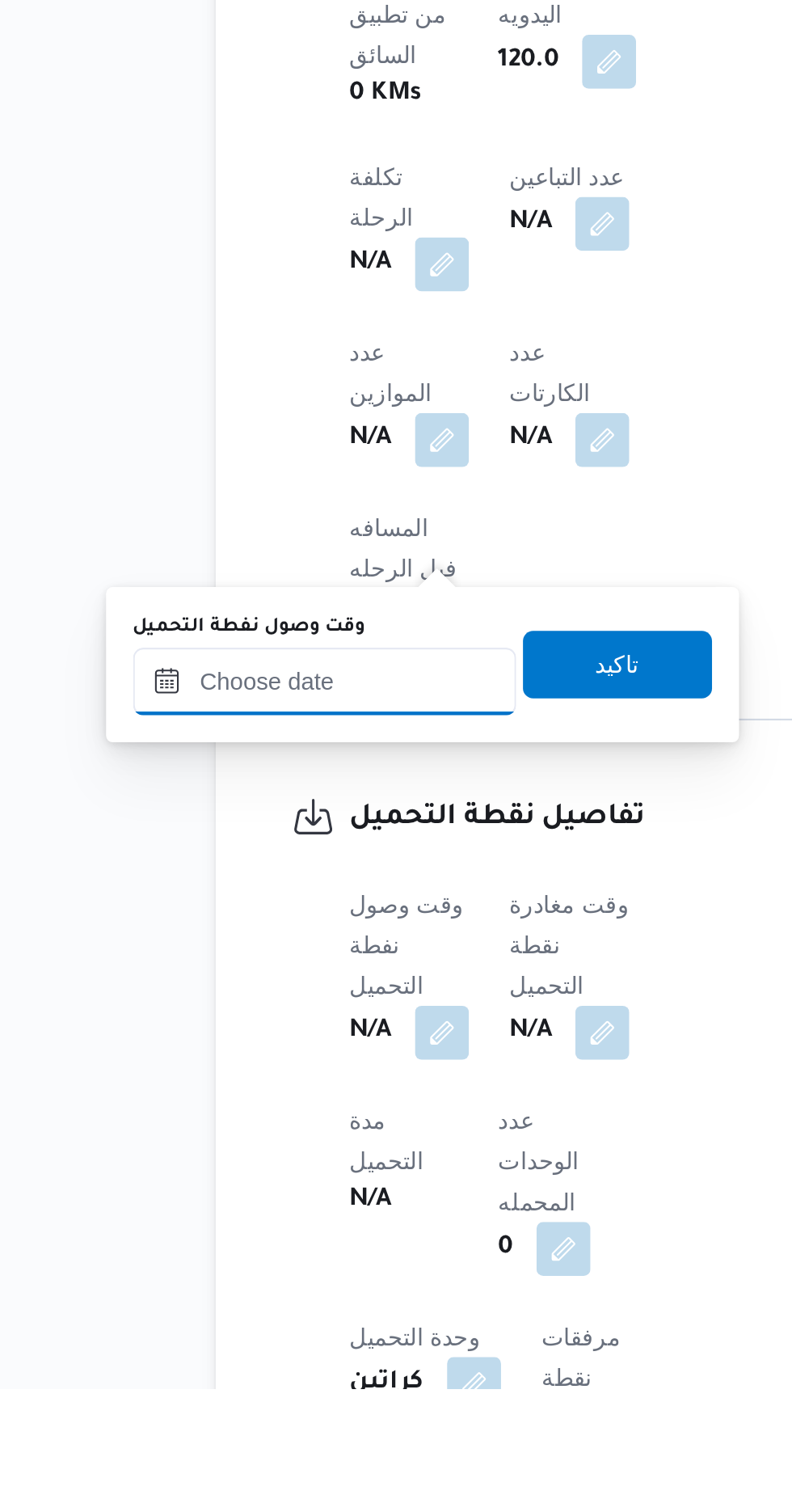
click at [289, 1176] on input "وقت وصول نفطة التحميل" at bounding box center [262, 1173] width 183 height 32
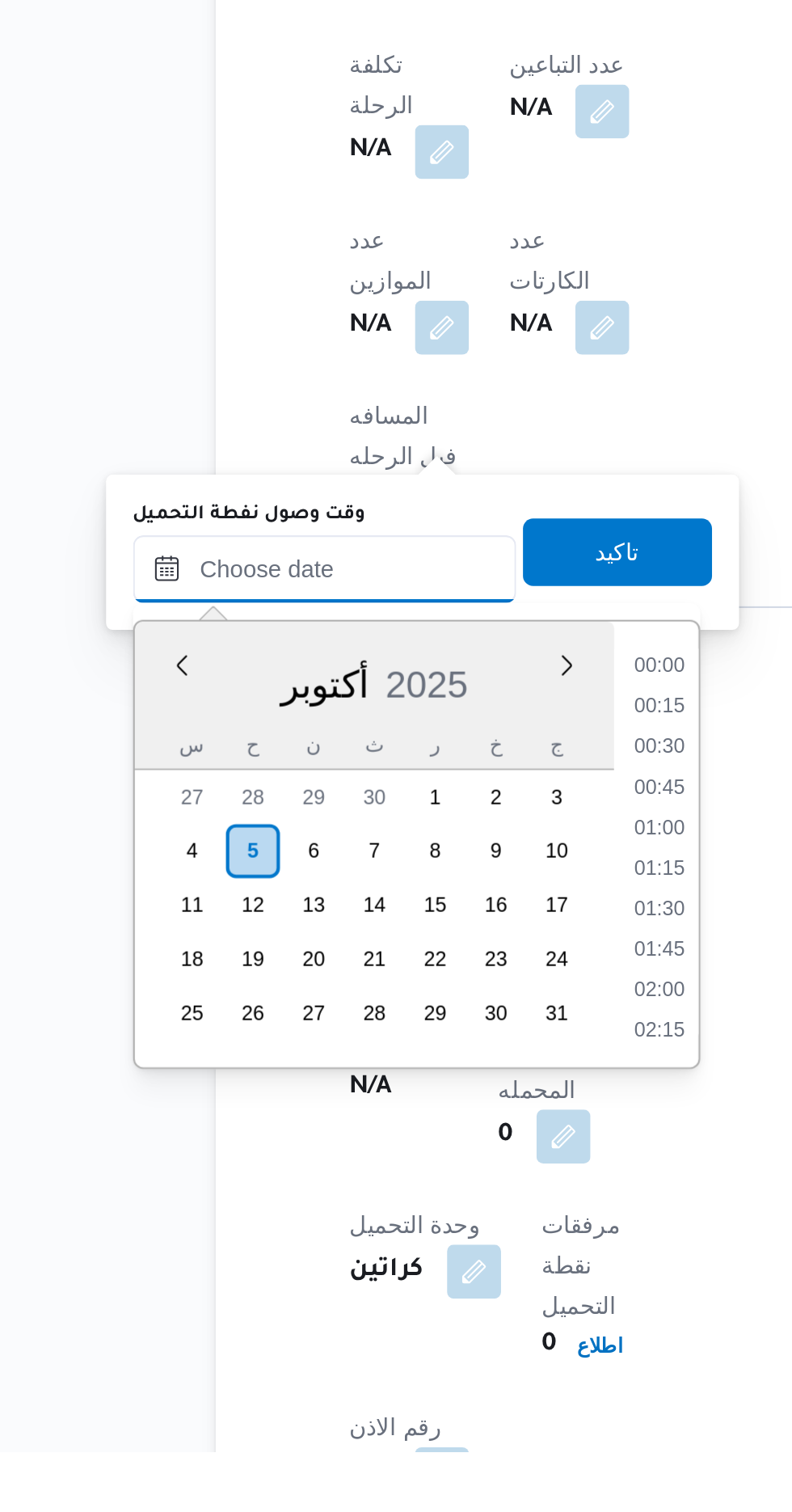
scroll to position [1124, 0]
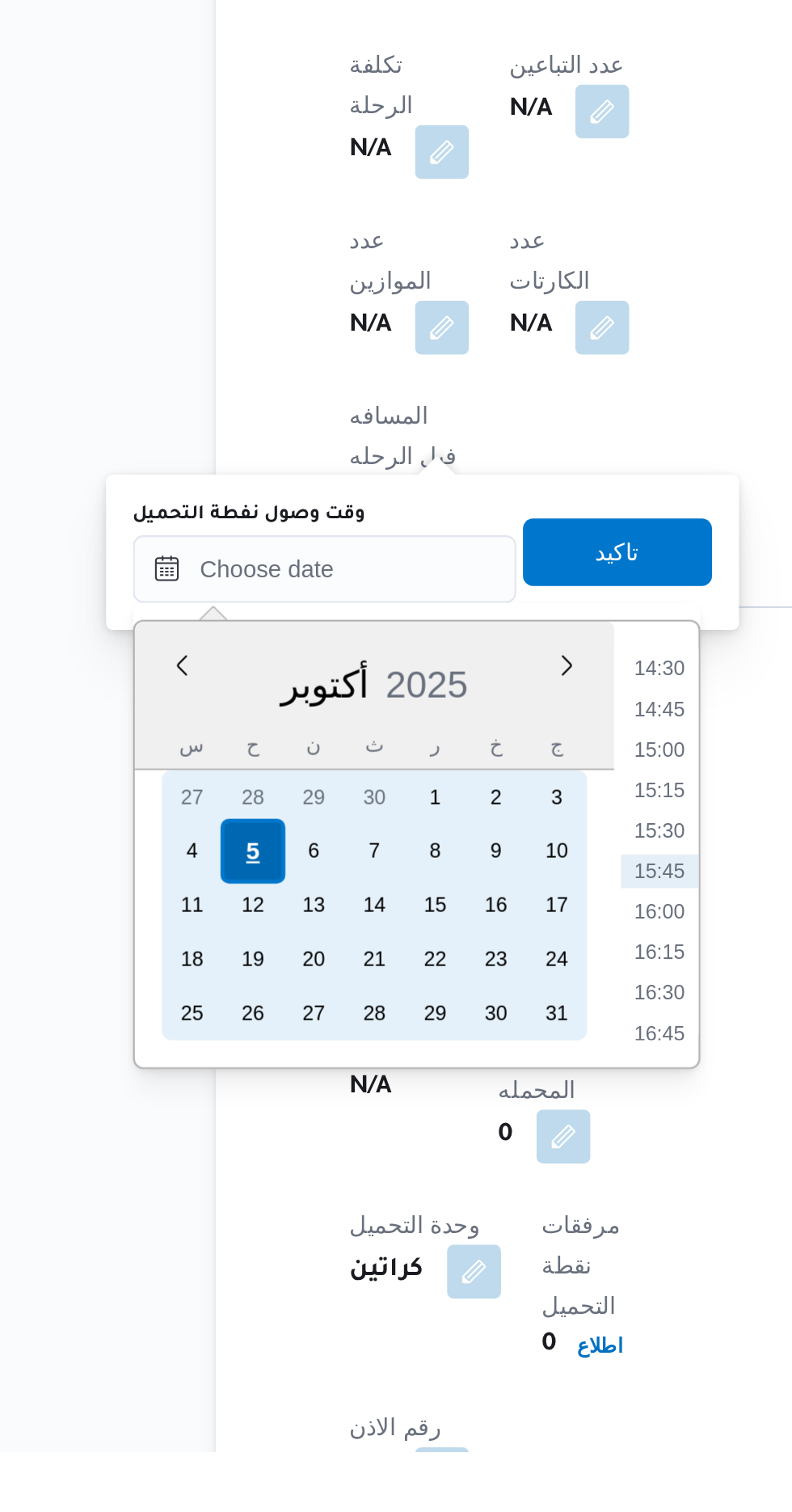
click at [227, 1222] on div "5" at bounding box center [227, 1224] width 31 height 31
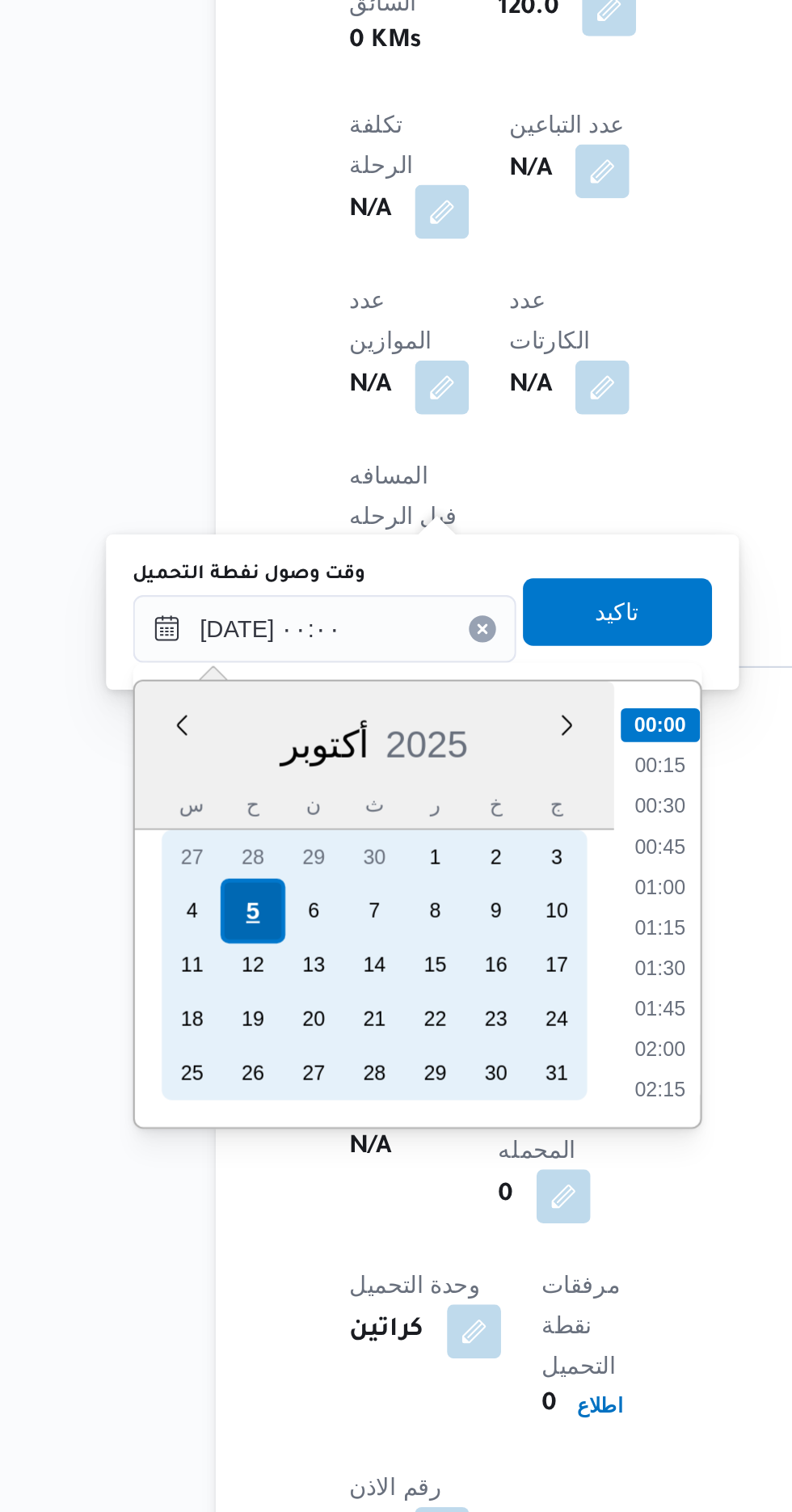
scroll to position [700, 0]
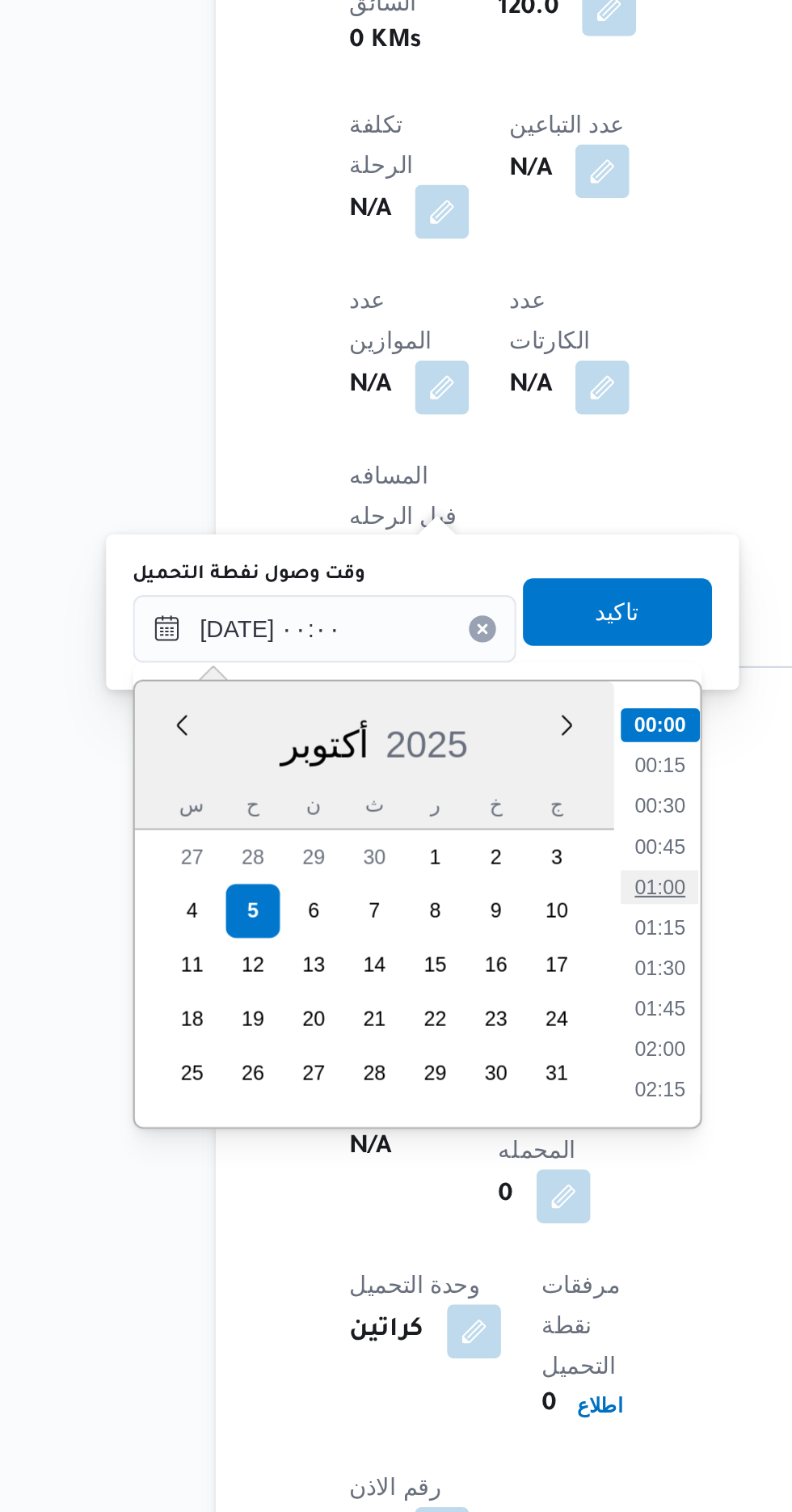
click at [425, 1212] on li "01:00" at bounding box center [423, 1212] width 37 height 16
type input "[DATE] ٠١:٠٠"
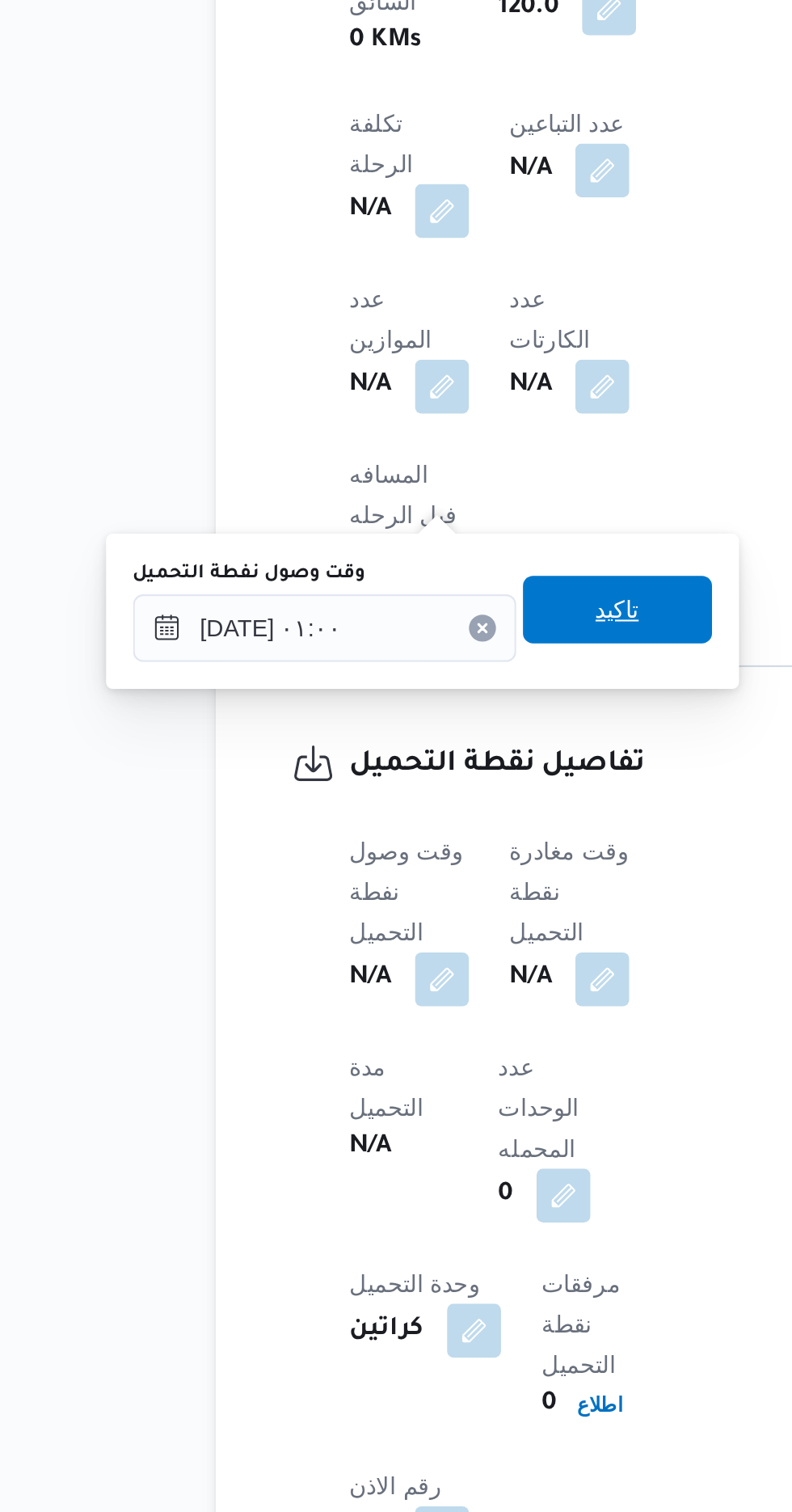
click at [413, 1086] on span "تاكيد" at bounding box center [402, 1080] width 21 height 19
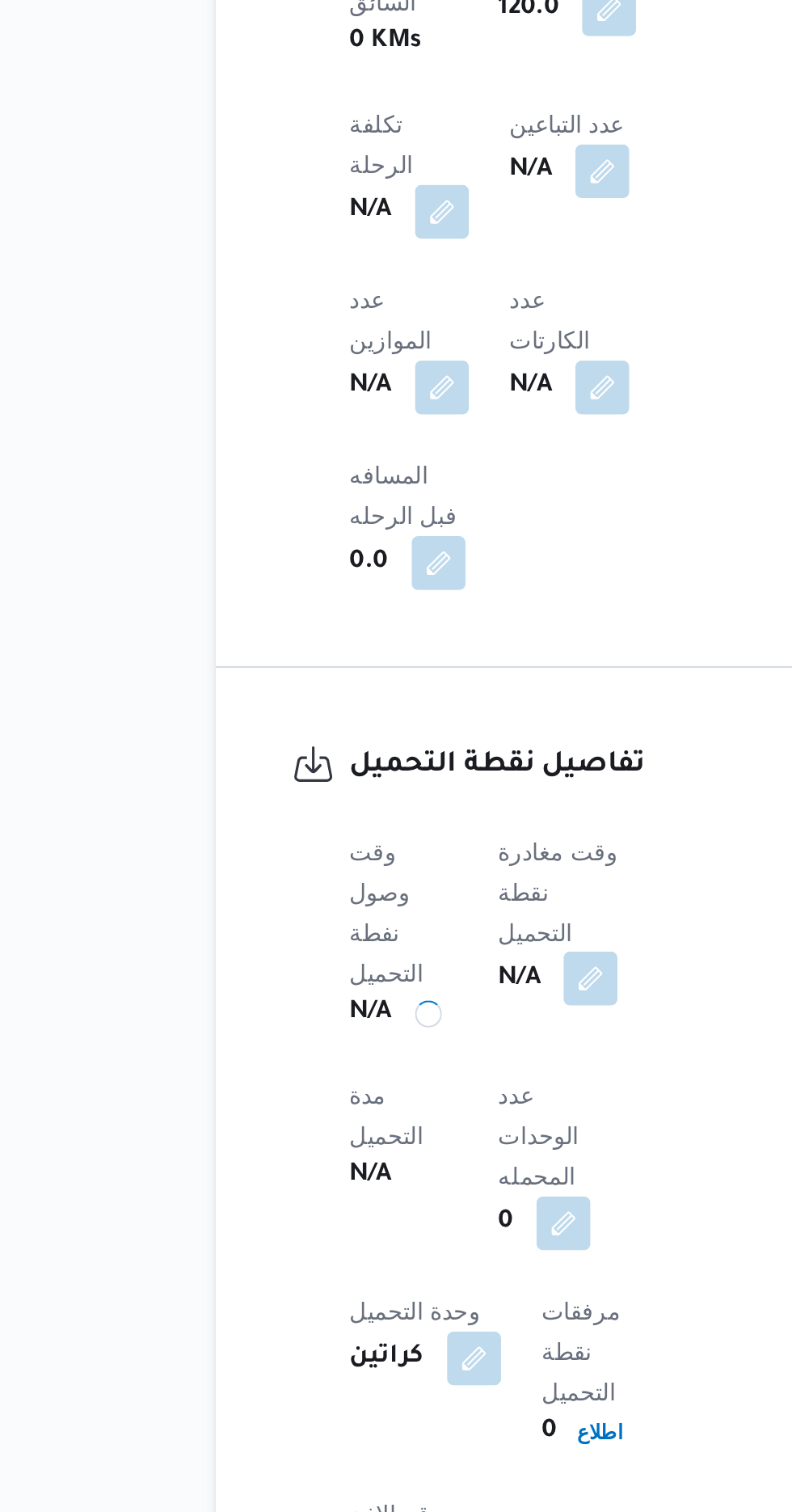
click at [400, 1243] on button "button" at bounding box center [389, 1256] width 26 height 26
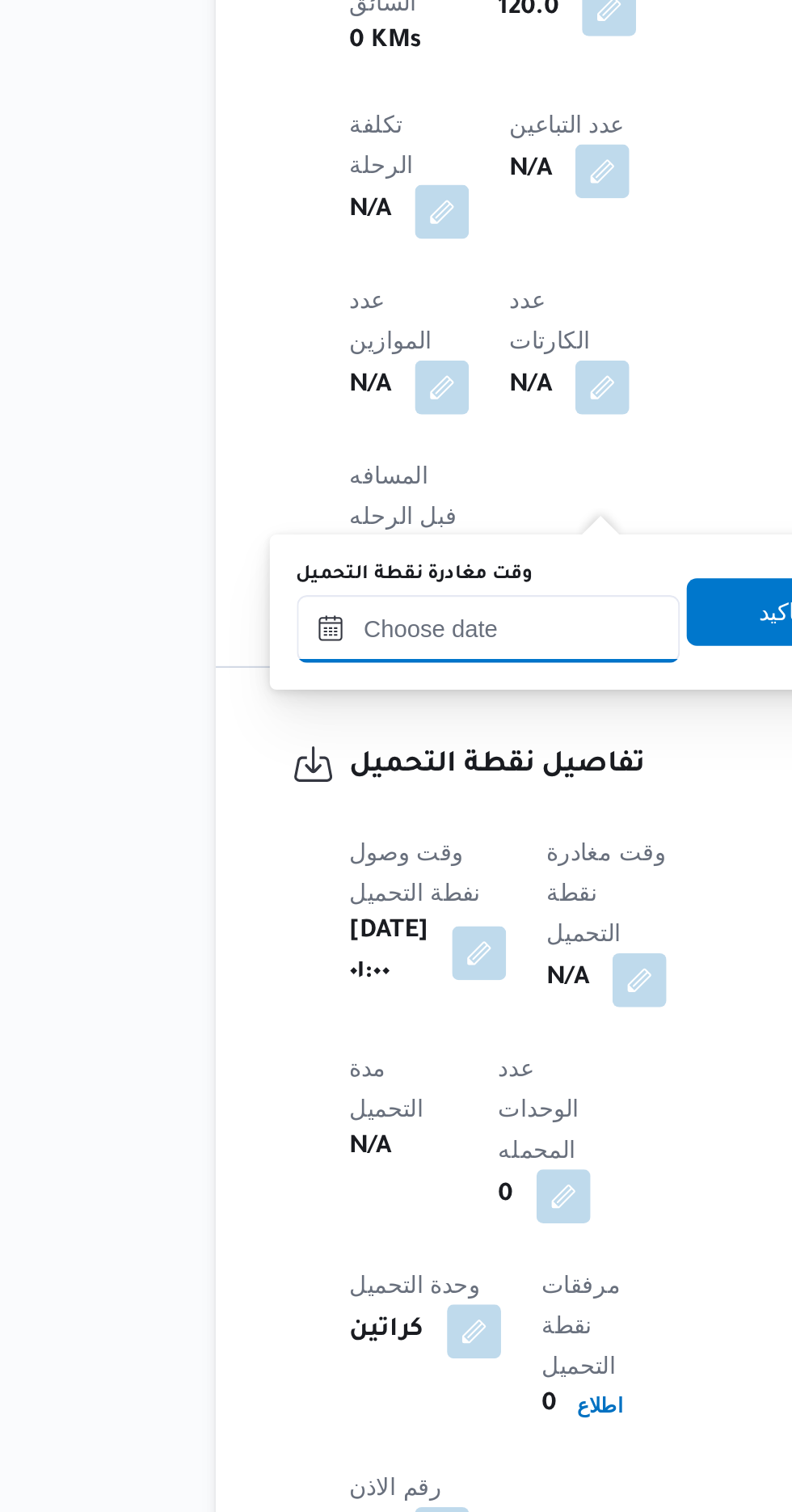
click at [363, 1100] on input "وقت مغادرة نقطة التحميل" at bounding box center [340, 1088] width 183 height 32
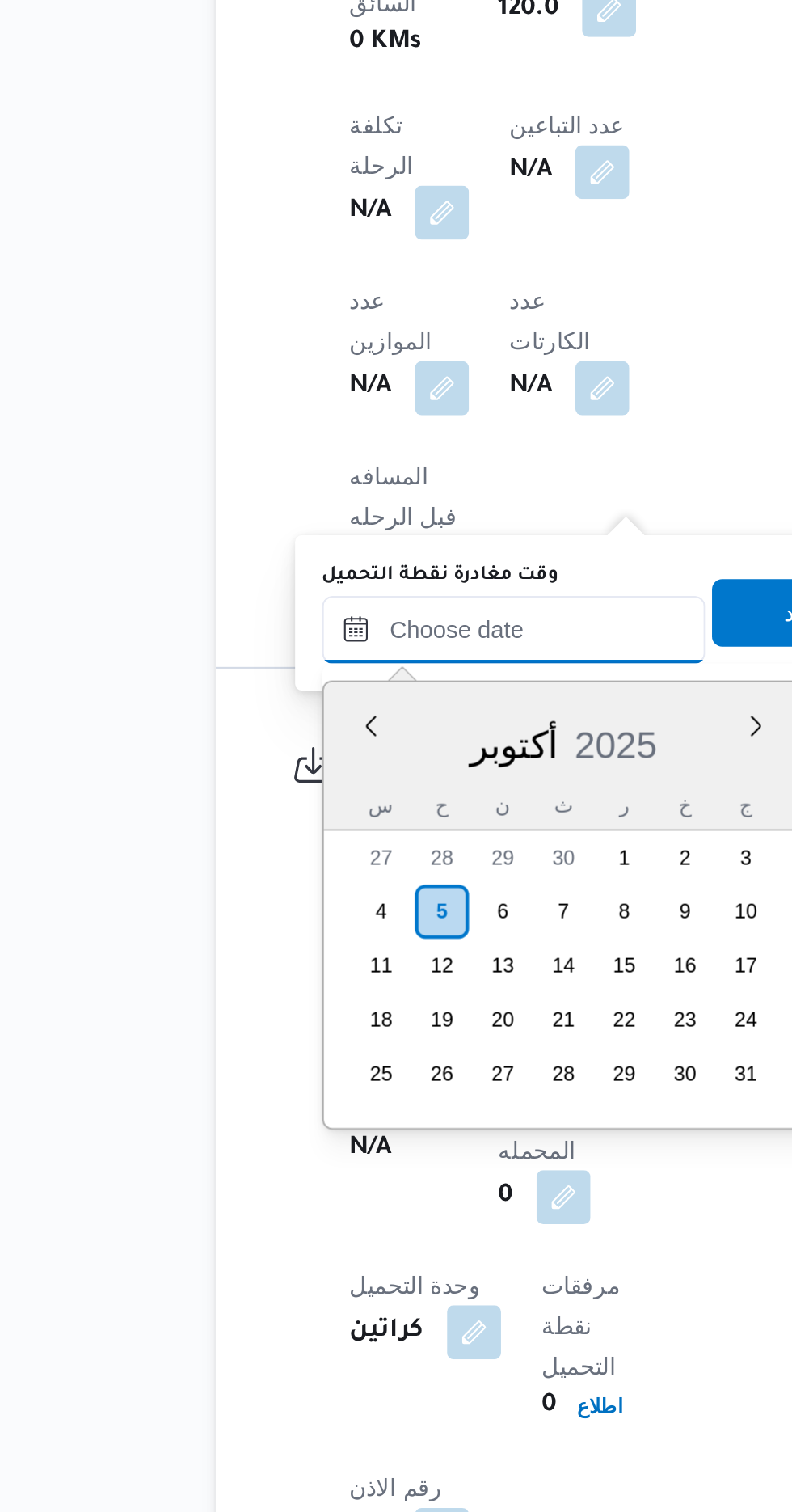
scroll to position [1124, 0]
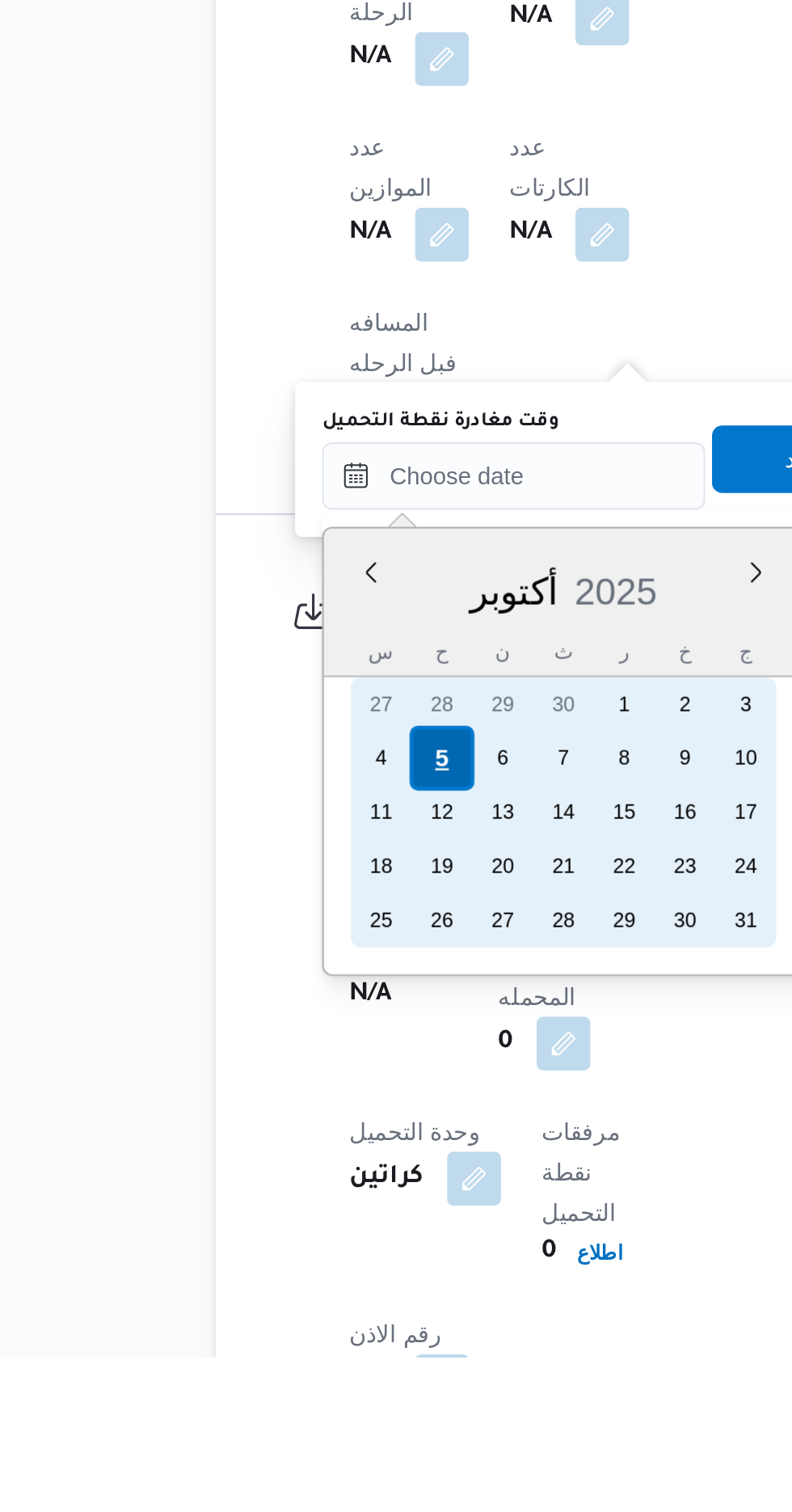
click at [316, 1227] on div "5" at bounding box center [319, 1225] width 31 height 31
type input "[DATE] ٠٠:٠٠"
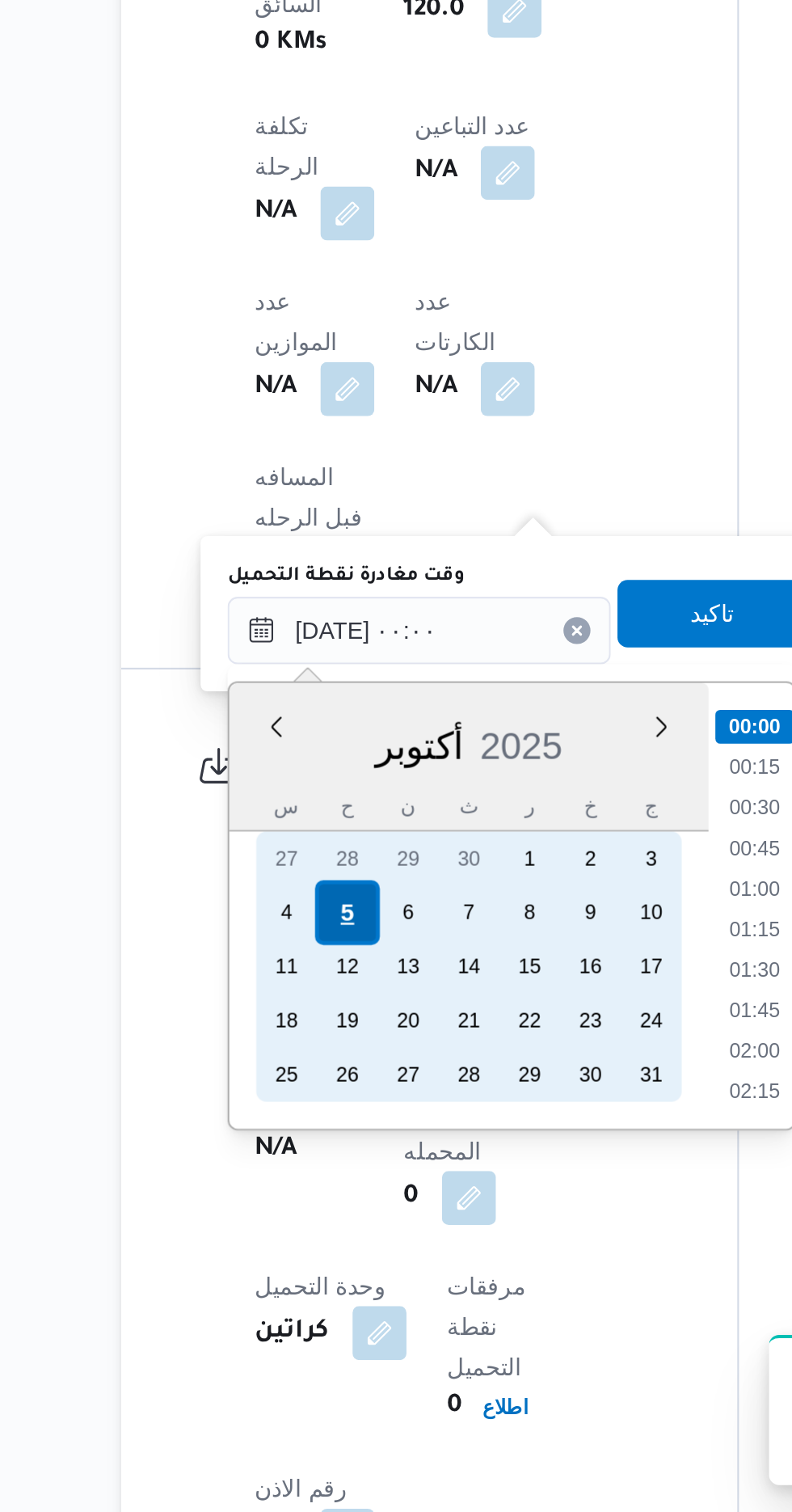
scroll to position [699, 0]
click at [318, 1227] on div "5" at bounding box center [319, 1225] width 31 height 31
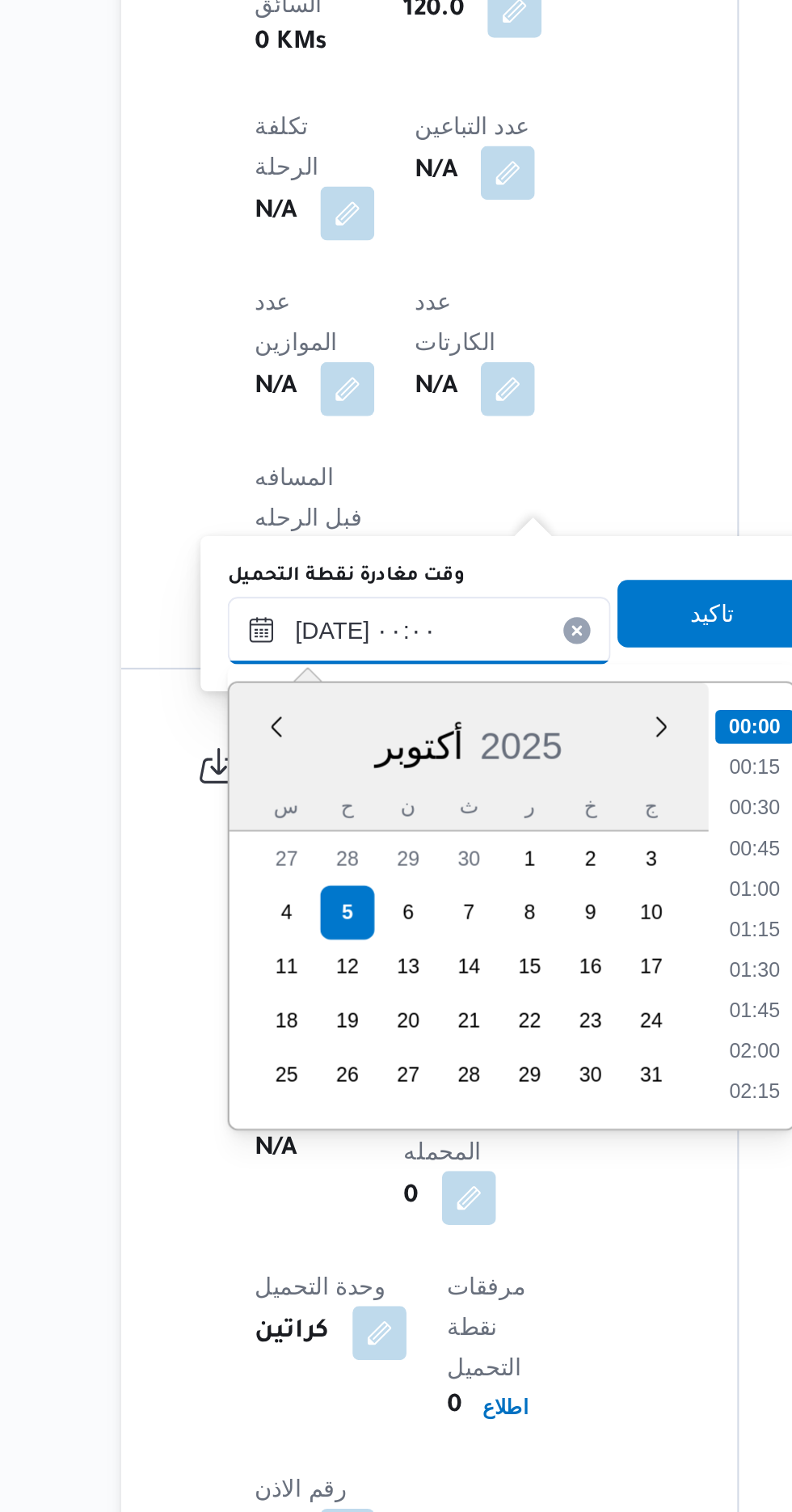
click at [277, 1085] on input "[DATE] ٠٠:٠٠" at bounding box center [352, 1089] width 183 height 32
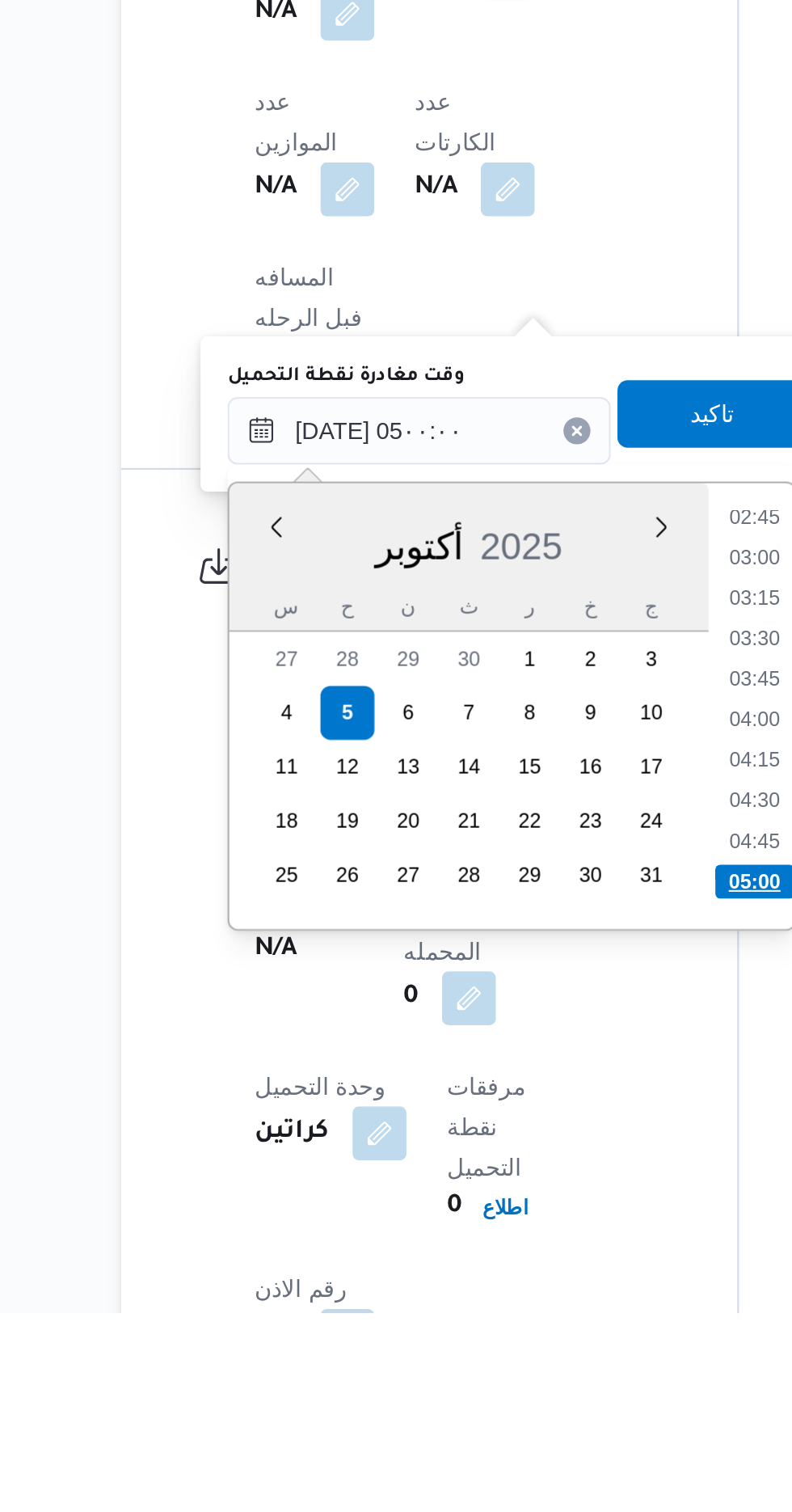
click at [510, 1302] on li "05:00" at bounding box center [513, 1305] width 38 height 16
type input "[DATE] ٠٥:٠٠"
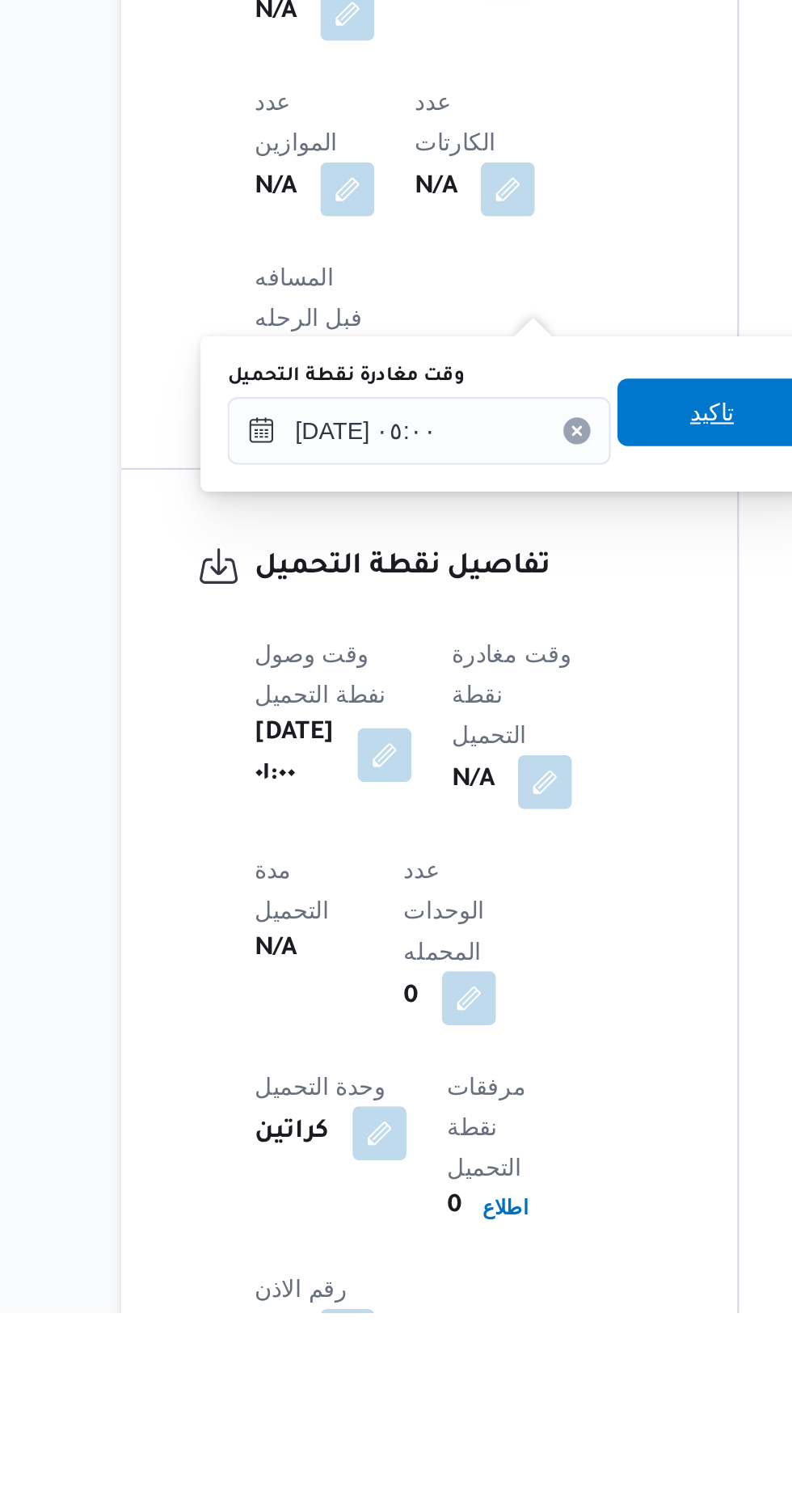
click at [503, 1087] on span "تاكيد" at bounding box center [493, 1081] width 21 height 19
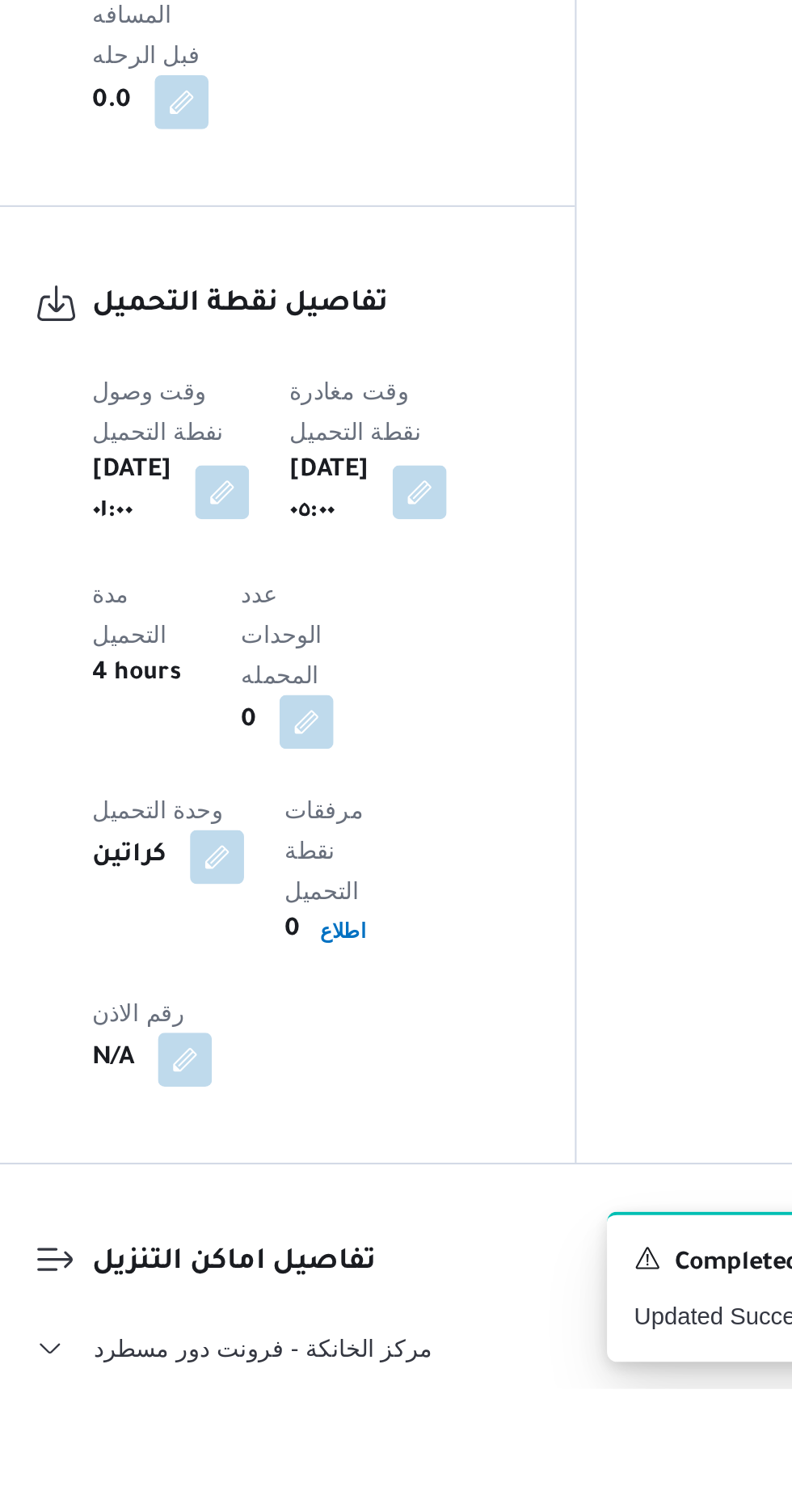
scroll to position [867, 0]
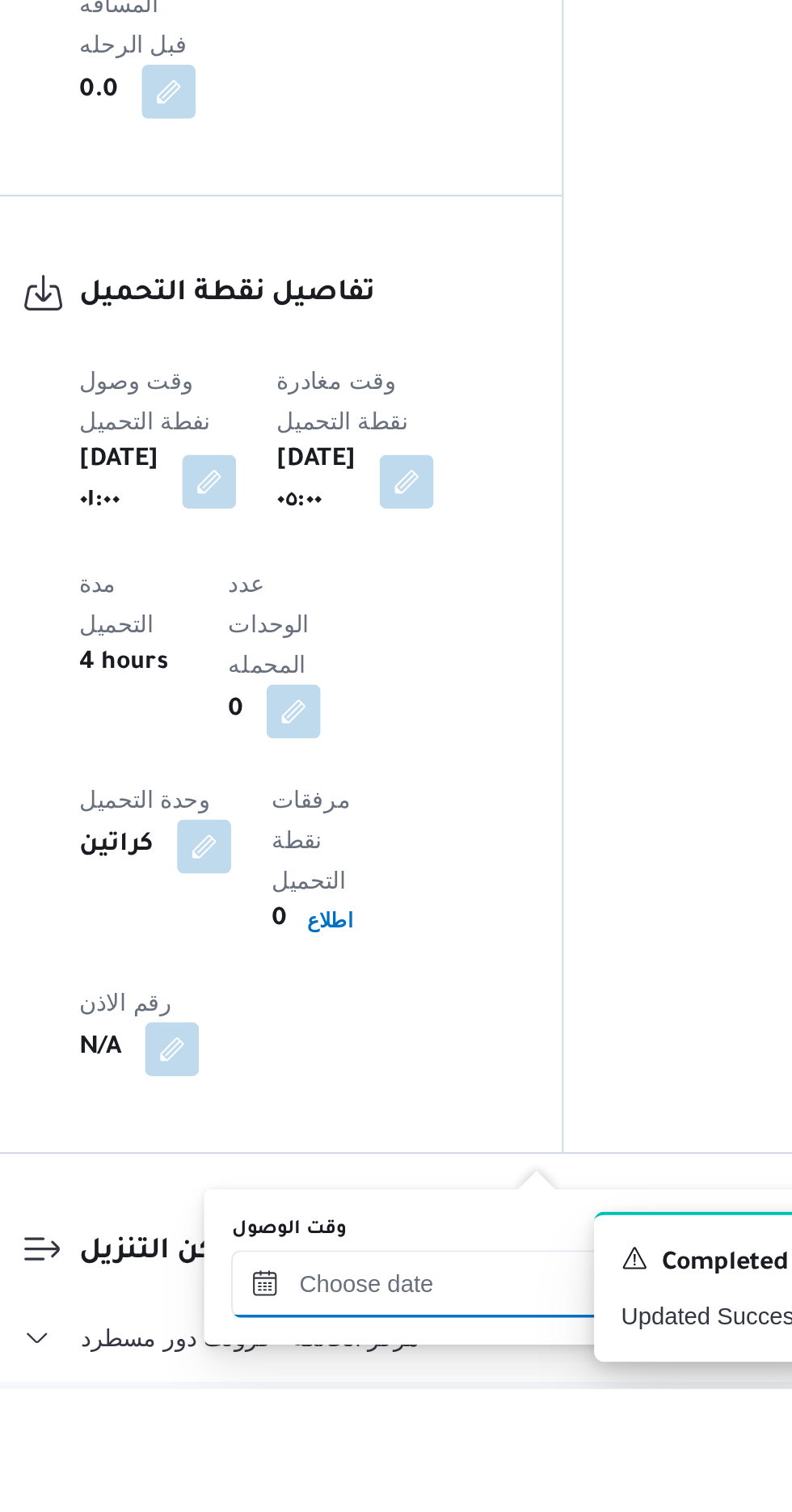
click at [456, 1457] on input "وقت الوصول" at bounding box center [438, 1462] width 183 height 32
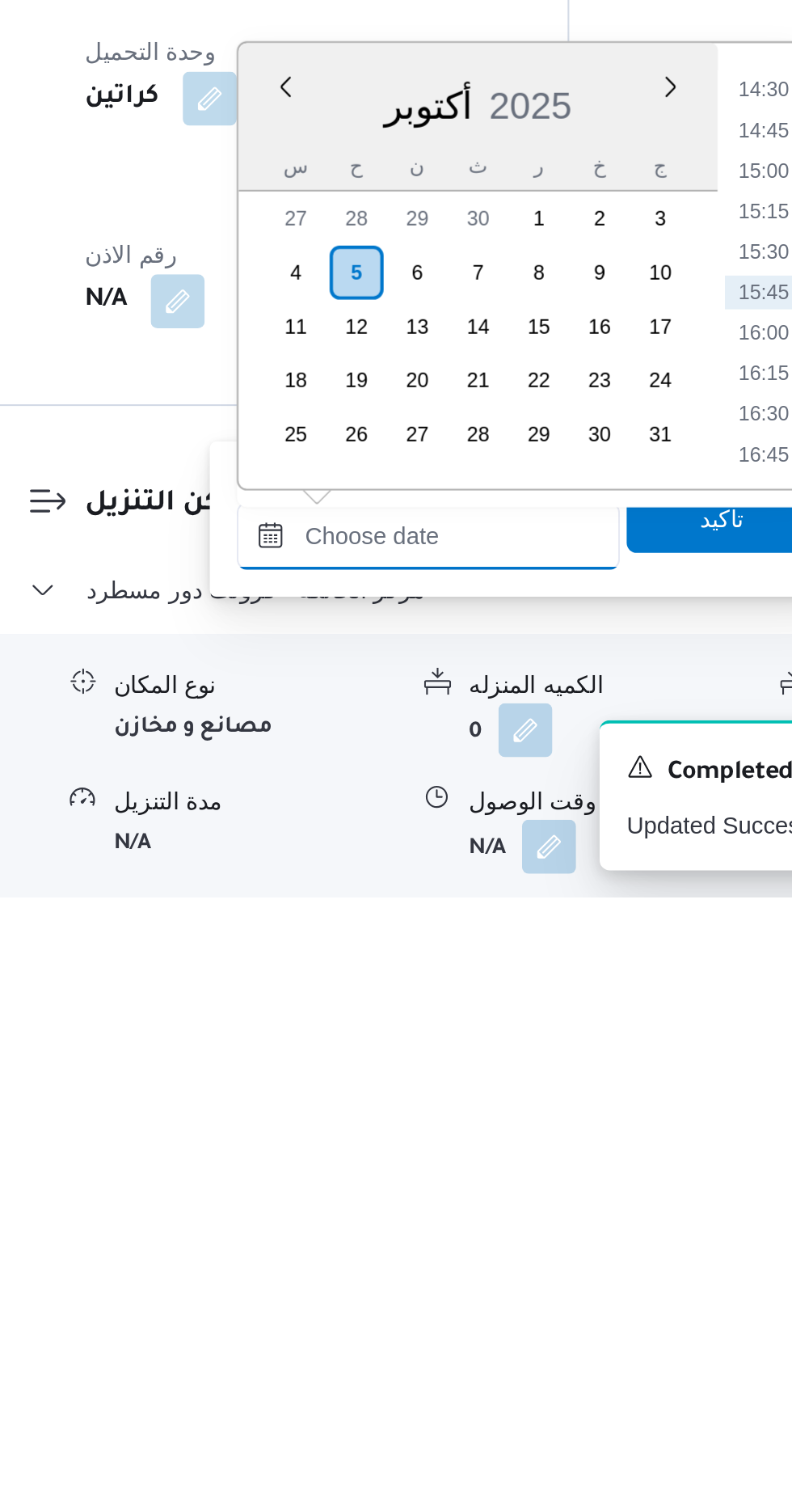
scroll to position [1004, 0]
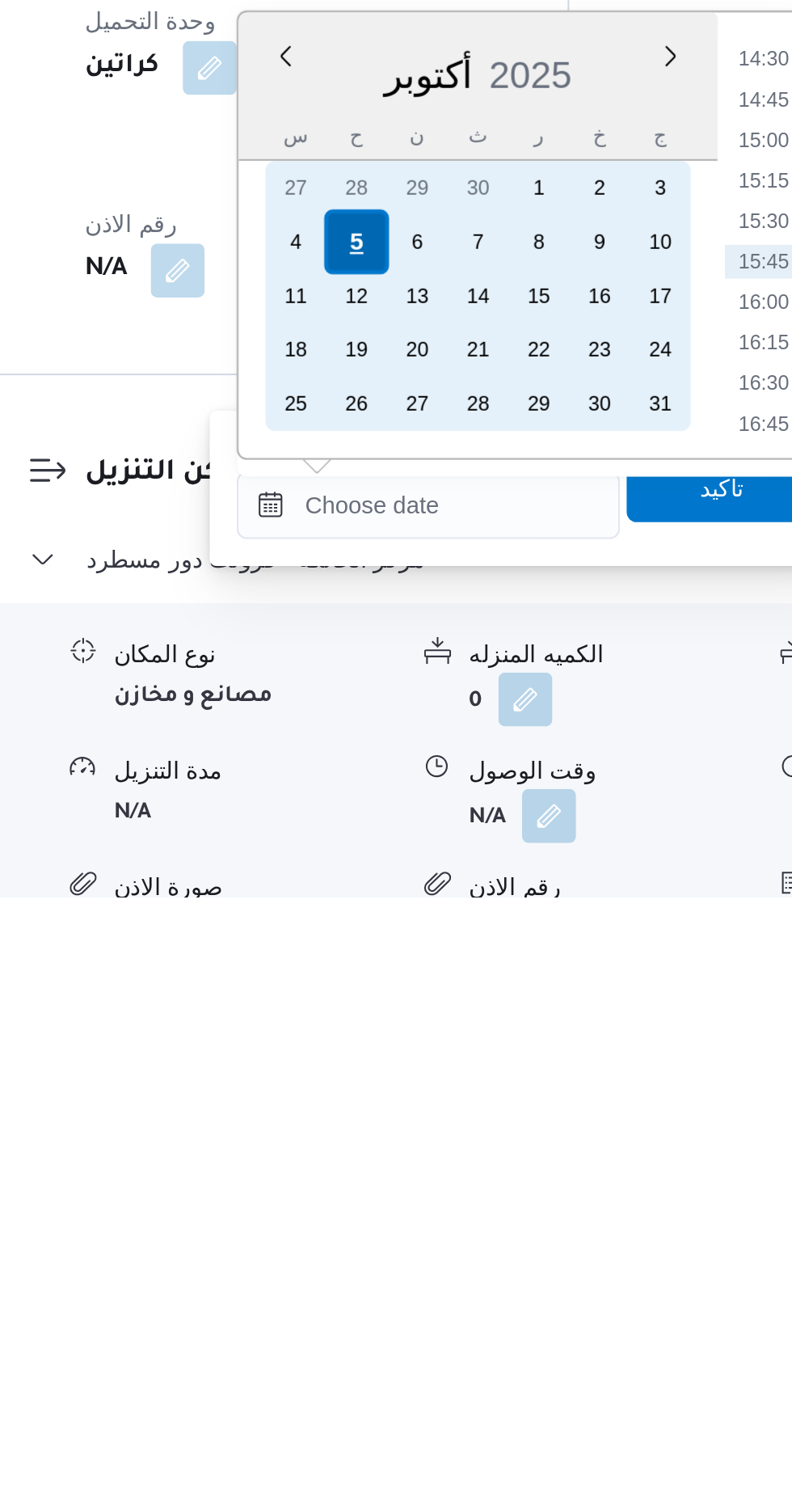
click at [402, 1203] on div "5" at bounding box center [404, 1199] width 31 height 31
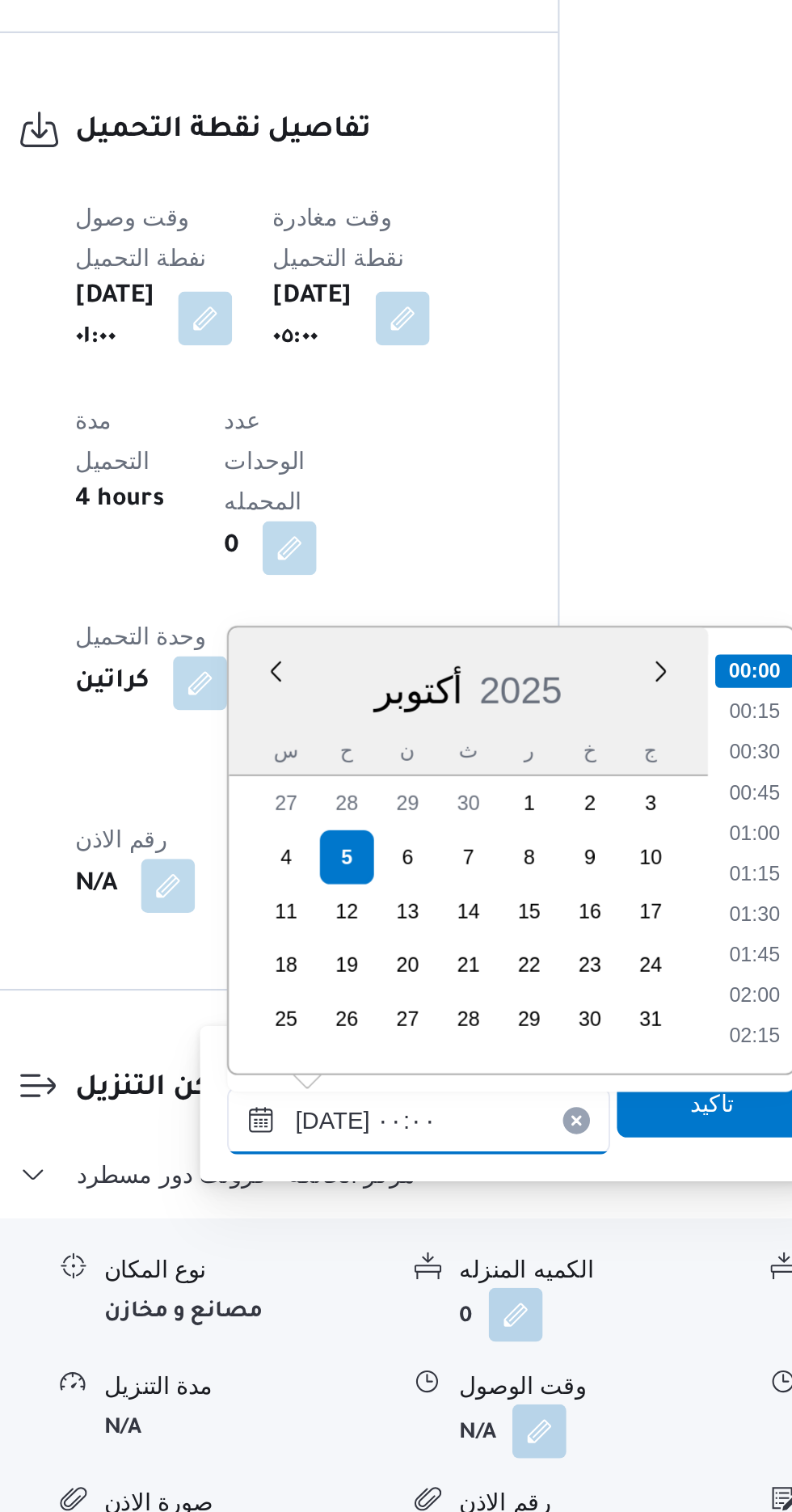
click at [361, 1325] on input "[DATE] ٠٠:٠٠" at bounding box center [438, 1324] width 183 height 32
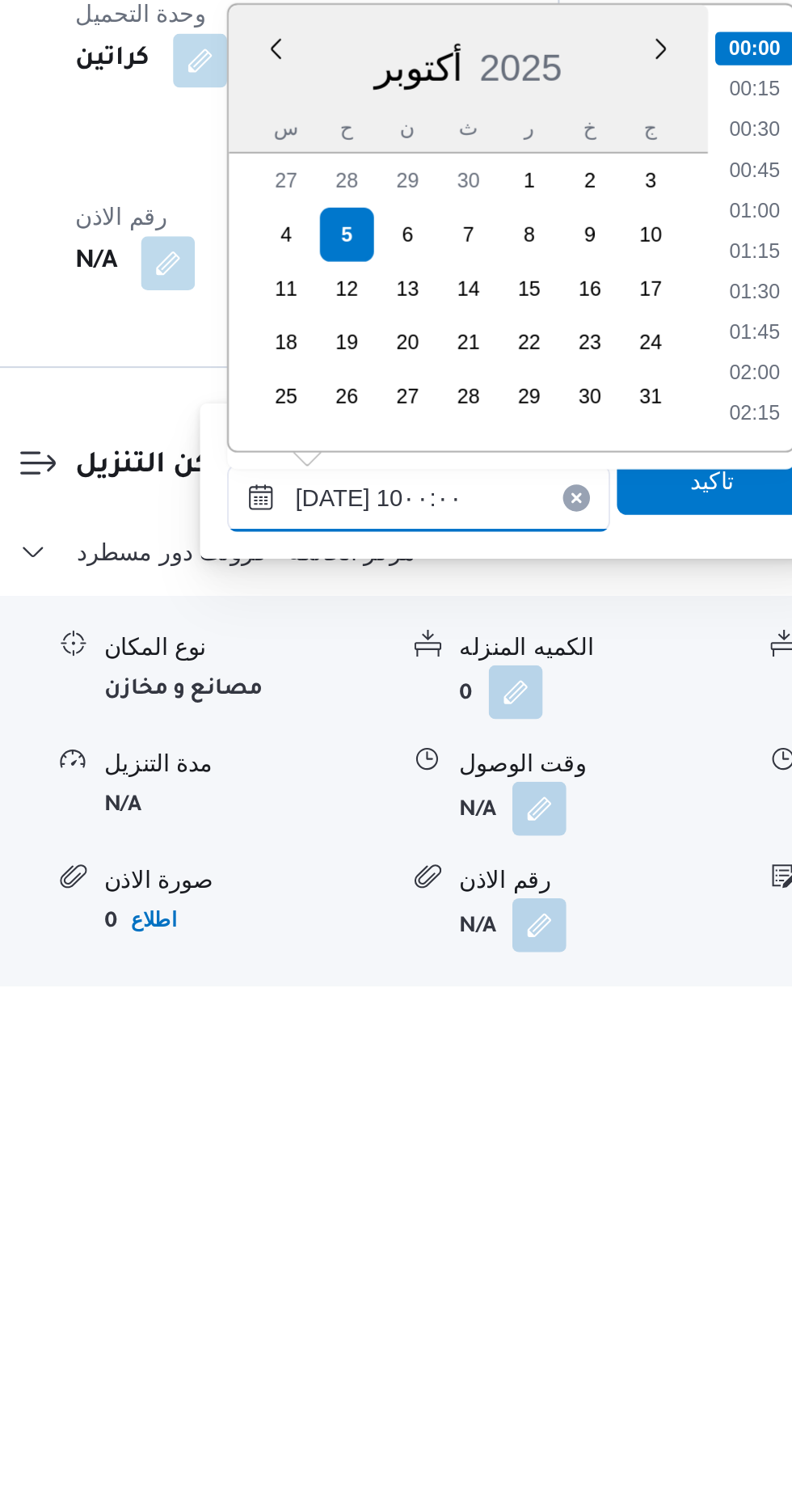
scroll to position [606, 0]
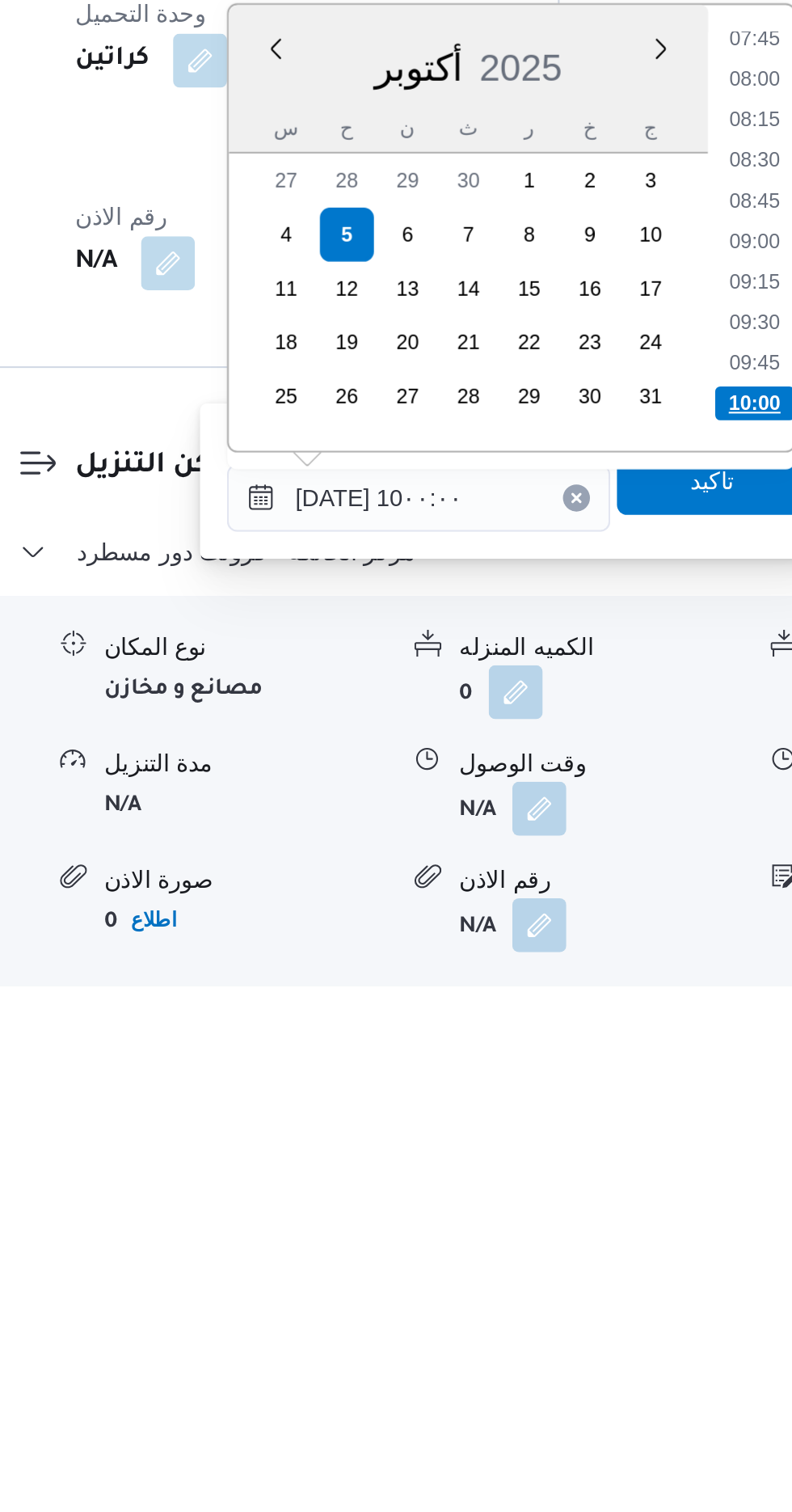
click at [601, 1234] on li "10:00" at bounding box center [599, 1229] width 38 height 16
type input "[DATE] ١٠:٠٠"
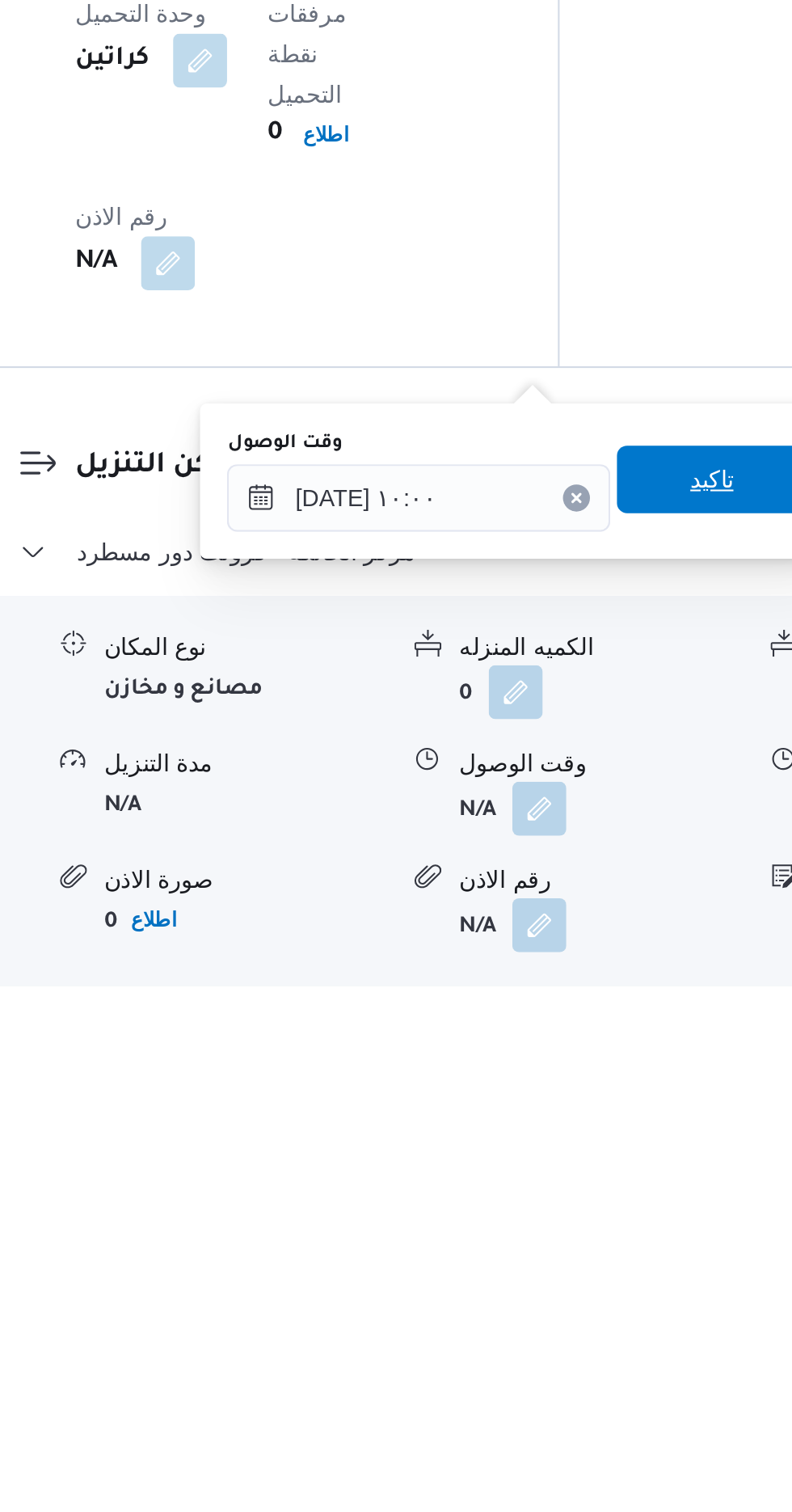
click at [576, 1271] on span "تاكيد" at bounding box center [578, 1265] width 90 height 32
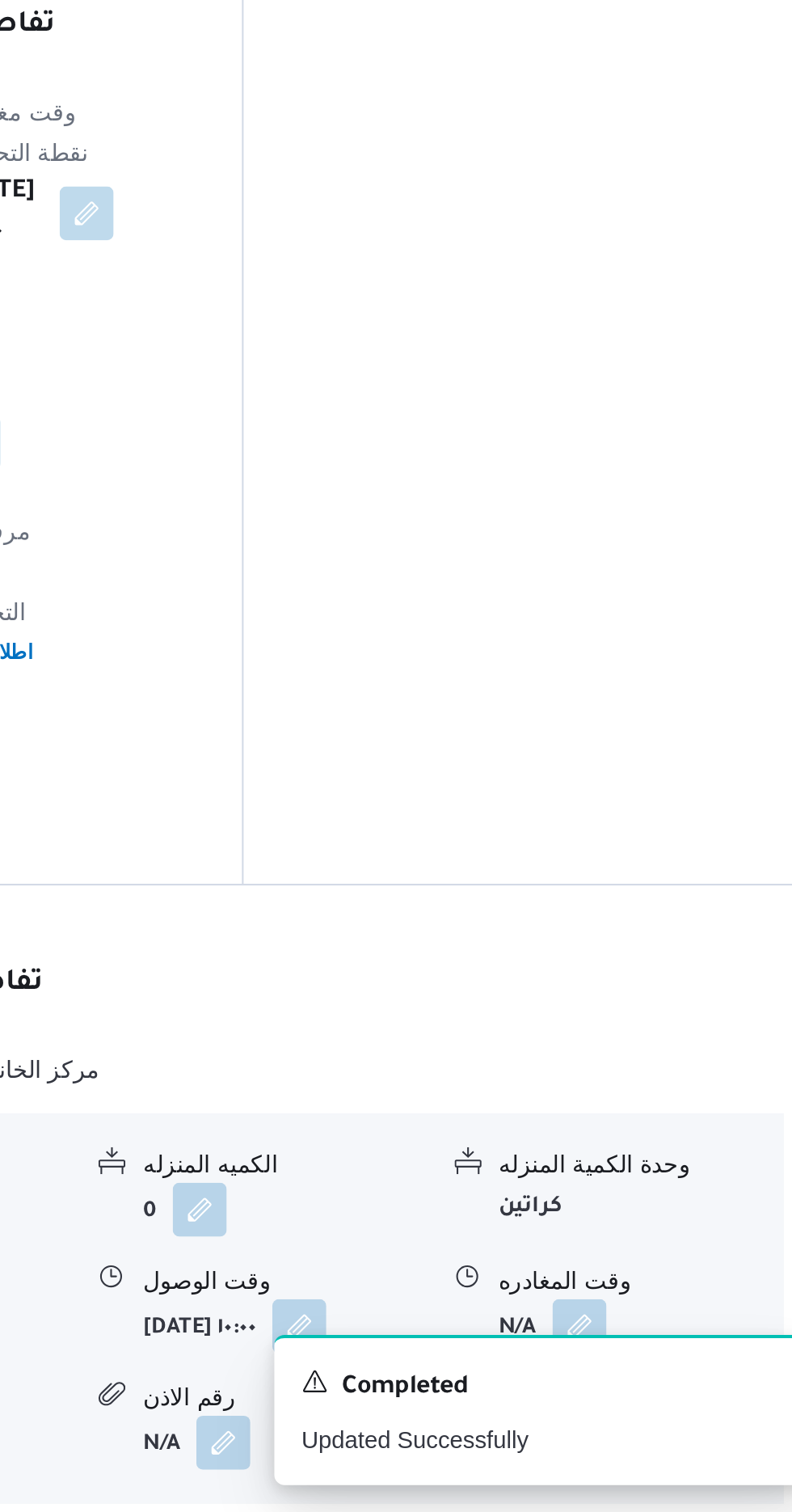
scroll to position [1054, 0]
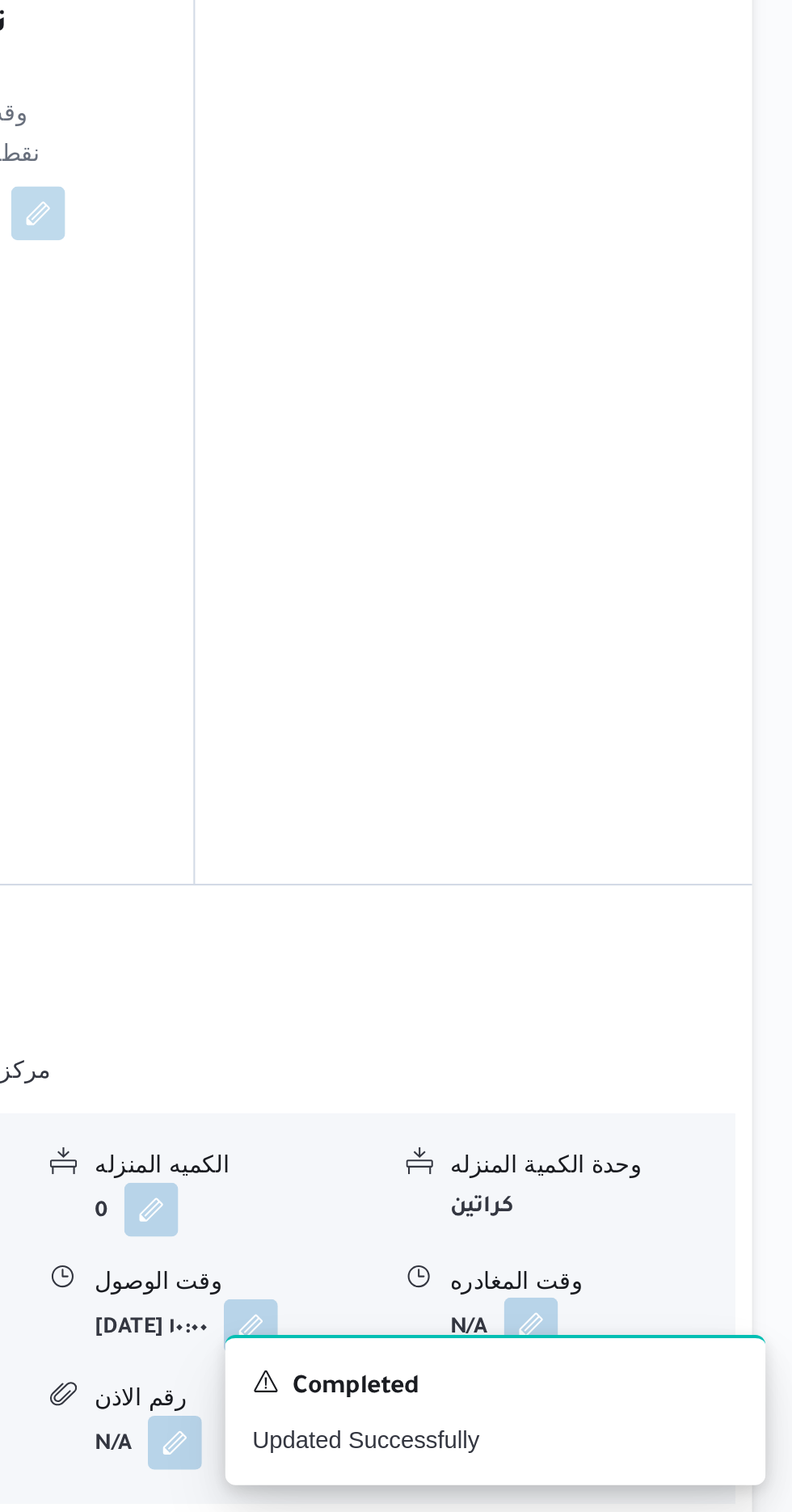
click at [677, 1409] on button "button" at bounding box center [666, 1422] width 26 height 26
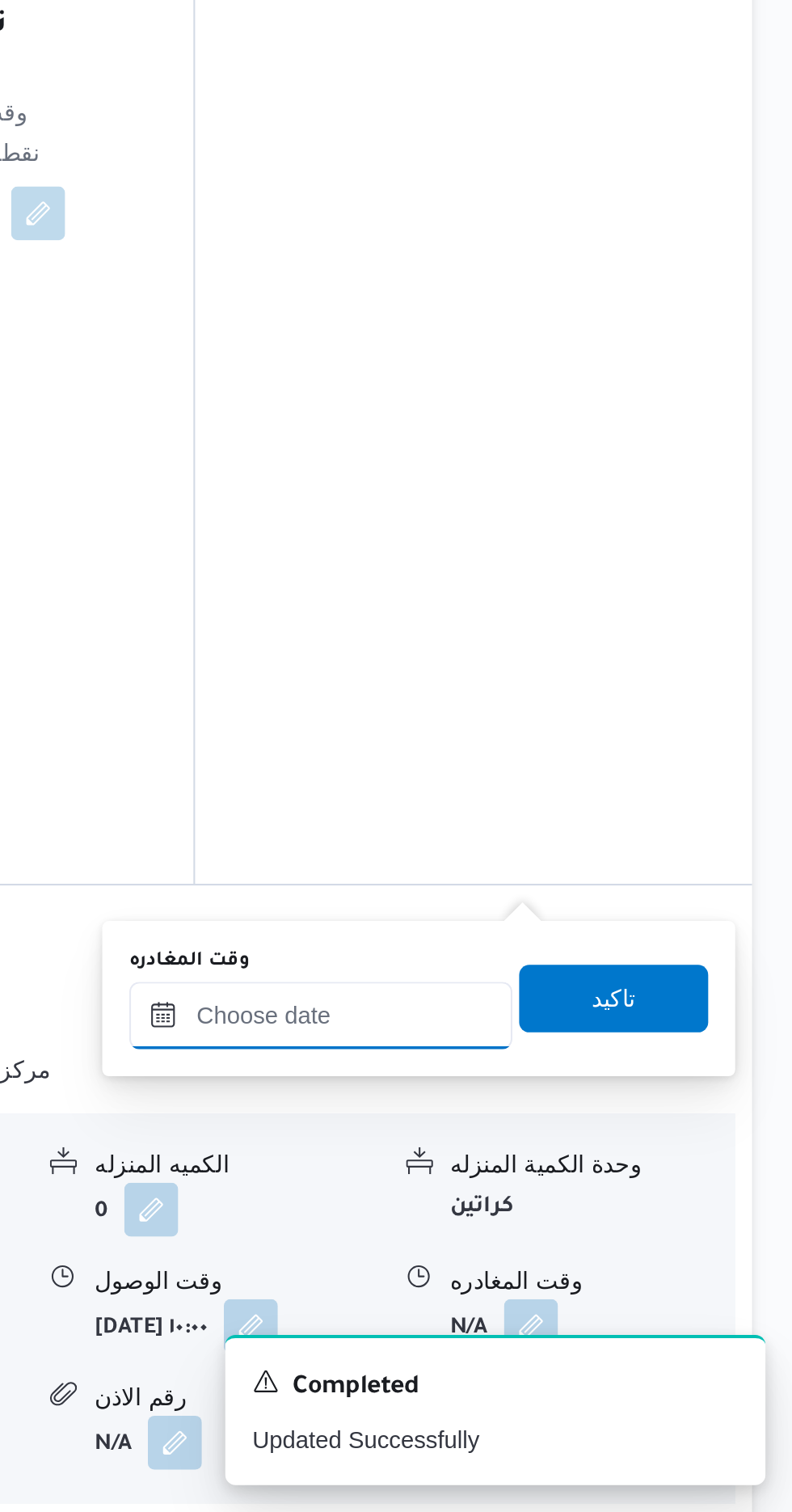
click at [595, 1271] on input "وقت المغادره" at bounding box center [565, 1273] width 183 height 32
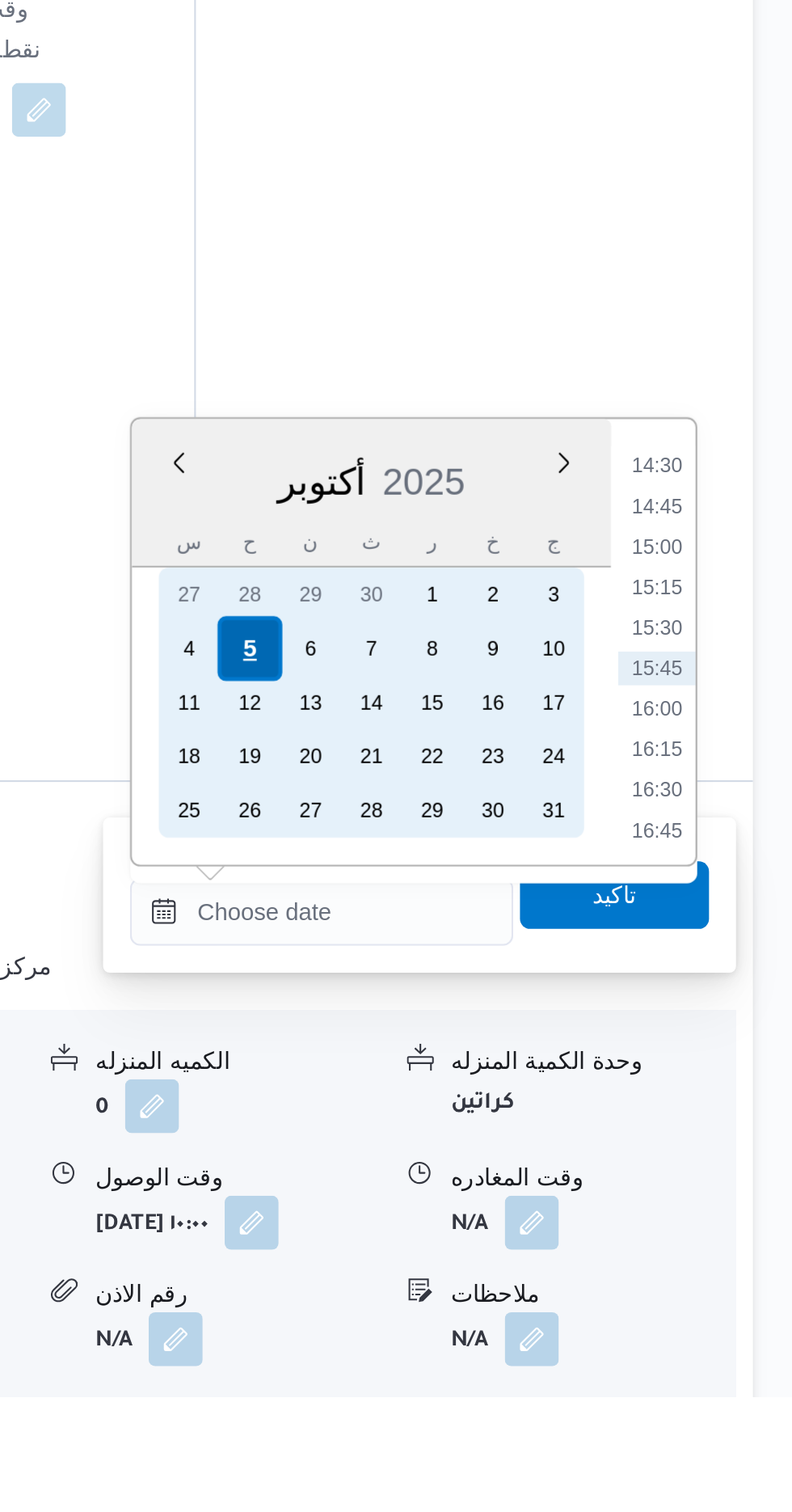
click at [528, 1155] on div "5" at bounding box center [532, 1154] width 31 height 31
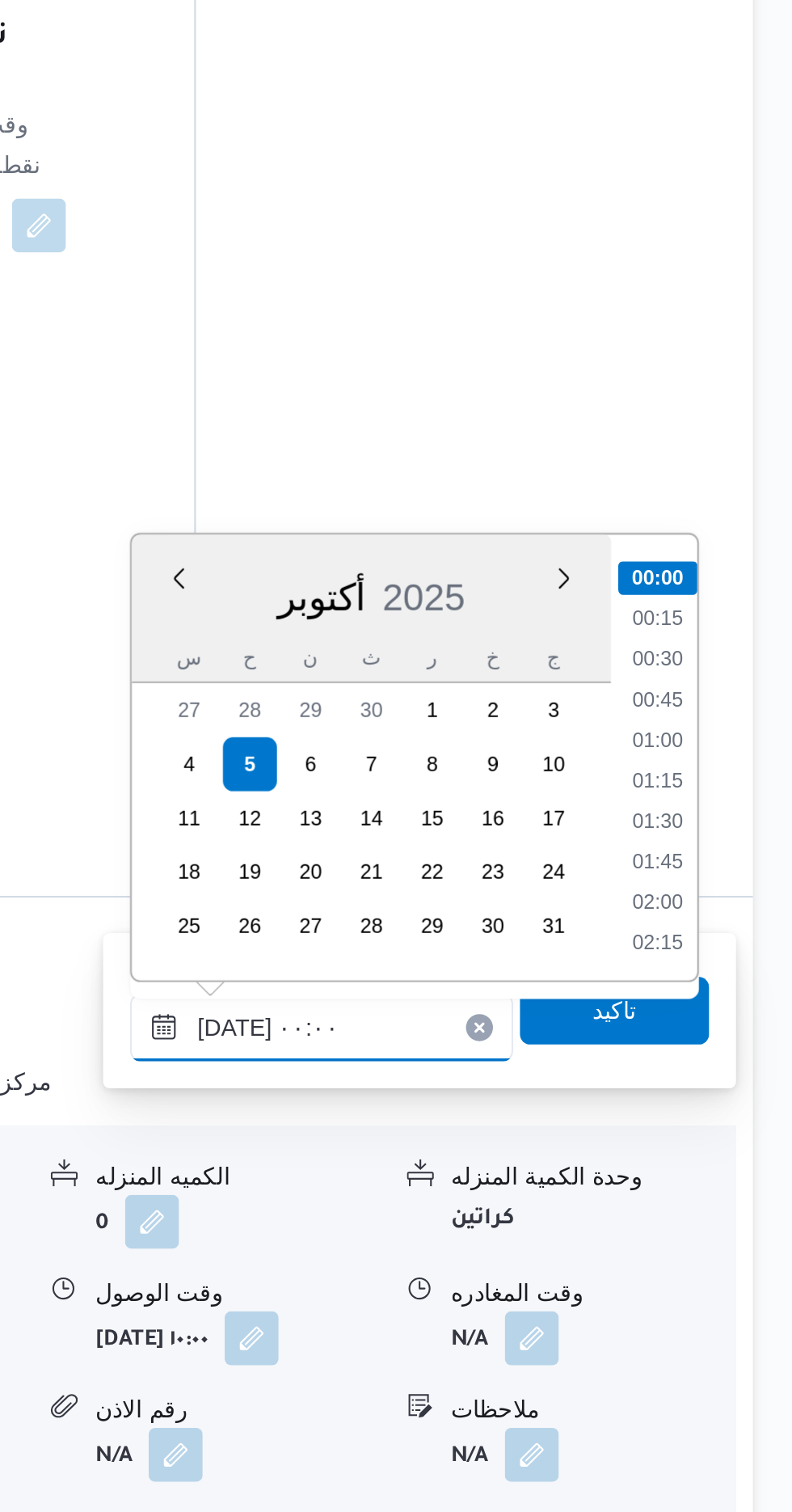
click at [483, 1285] on input "[DATE] ٠٠:٠٠" at bounding box center [565, 1279] width 183 height 32
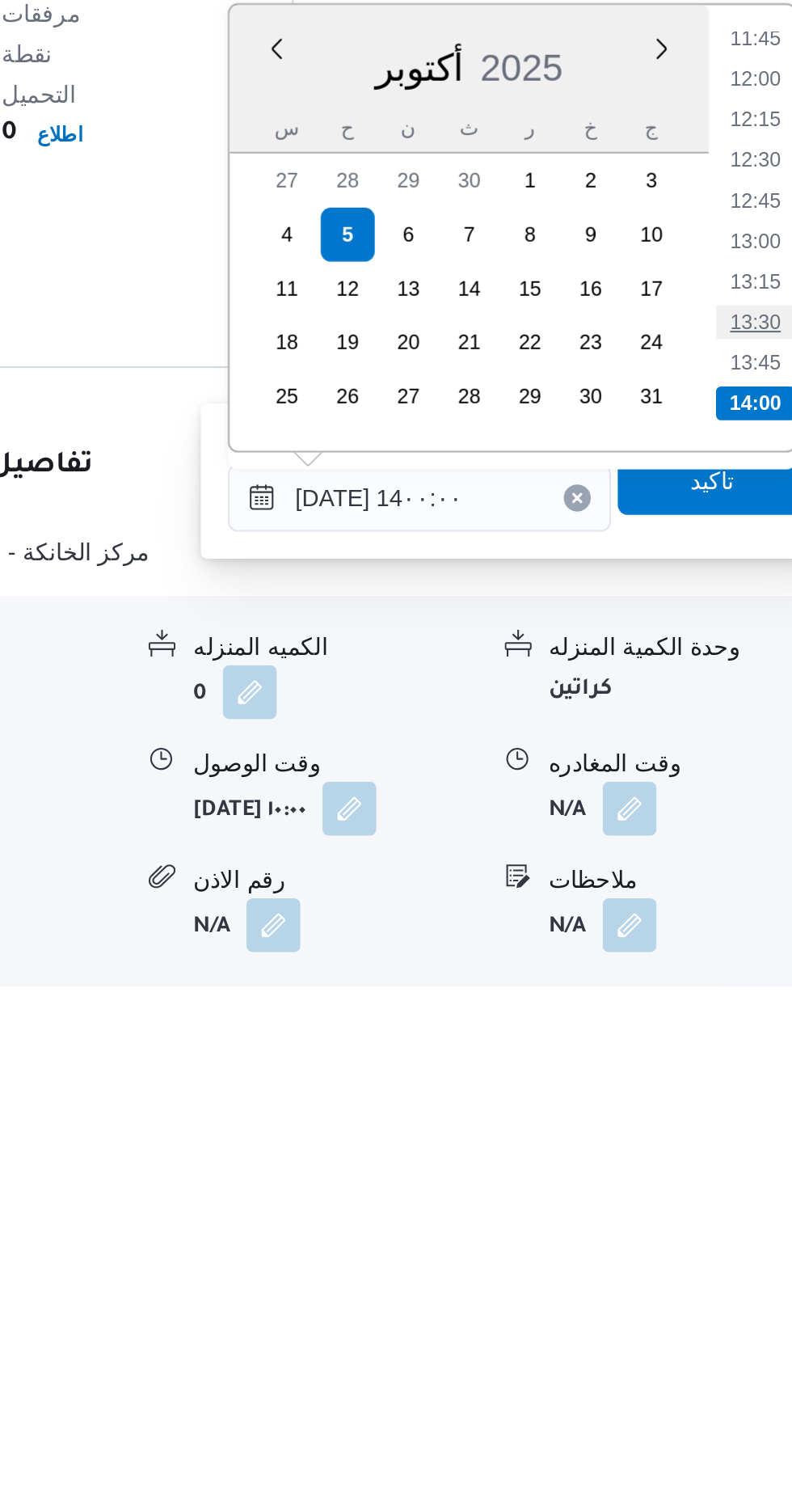
click at [734, 1190] on li "13:30" at bounding box center [726, 1190] width 37 height 16
type input "[DATE] ١٣:٣٠"
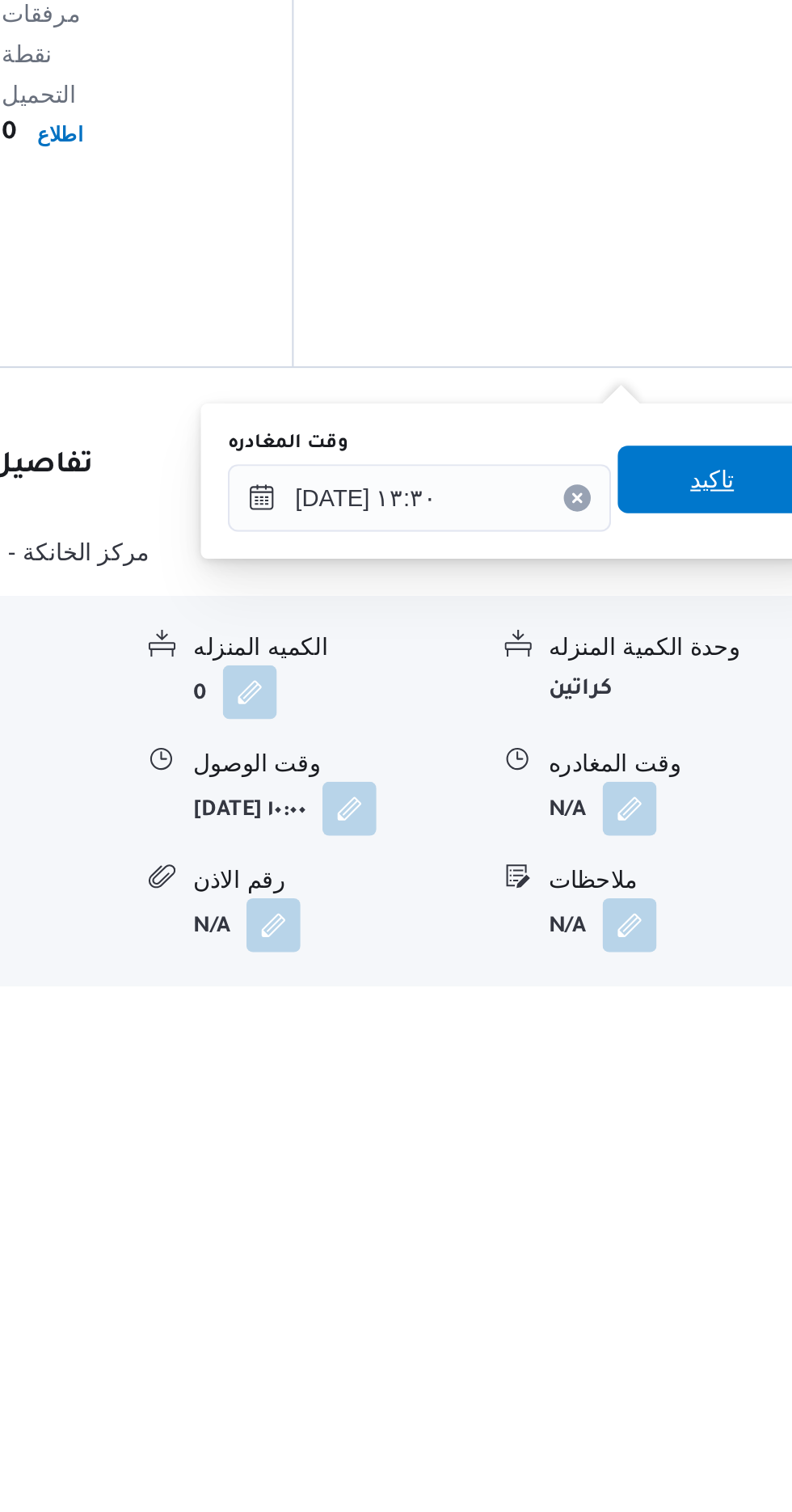
click at [712, 1269] on span "تاكيد" at bounding box center [707, 1266] width 21 height 19
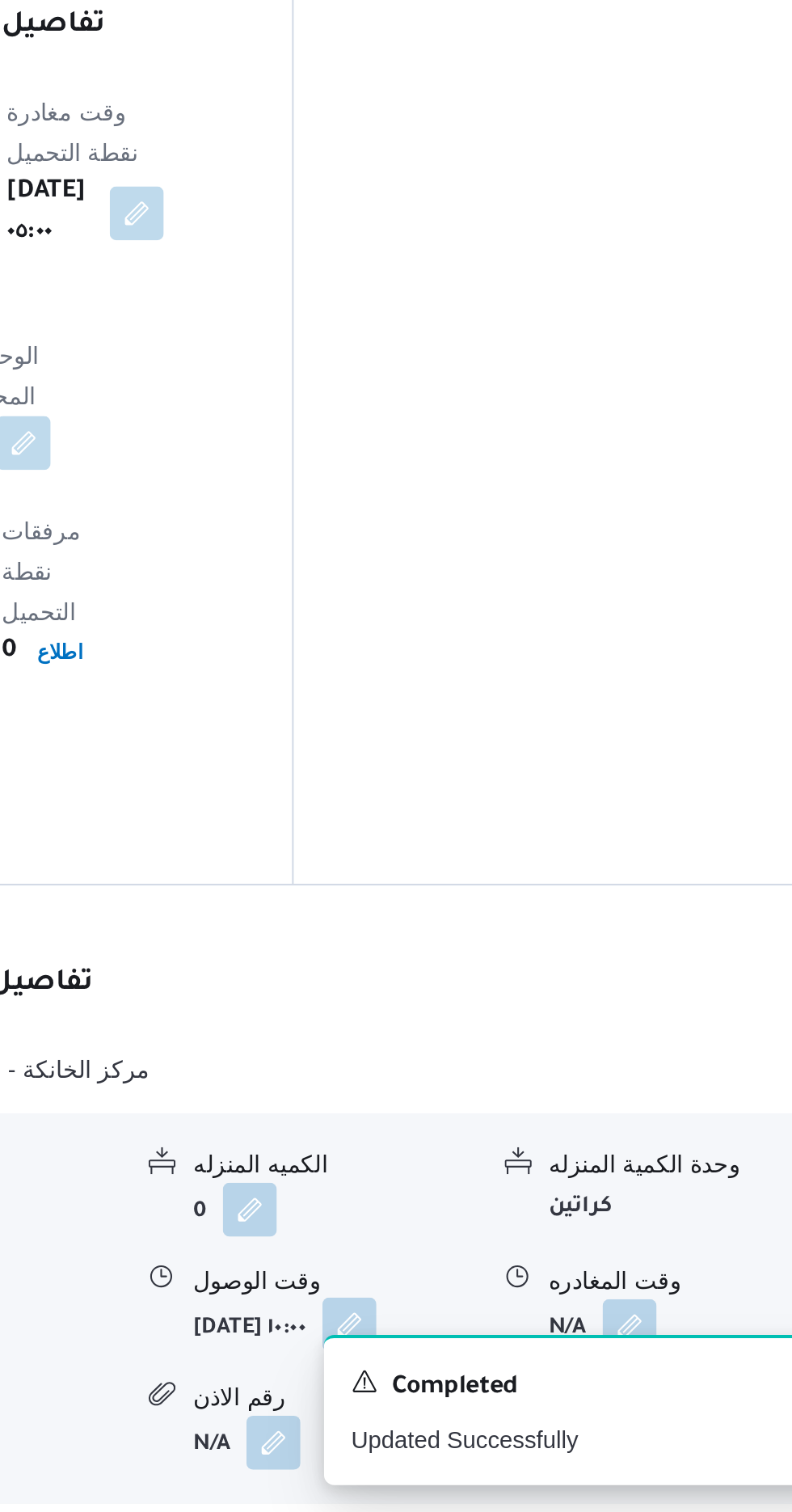
click at [546, 1409] on button "button" at bounding box center [532, 1422] width 26 height 26
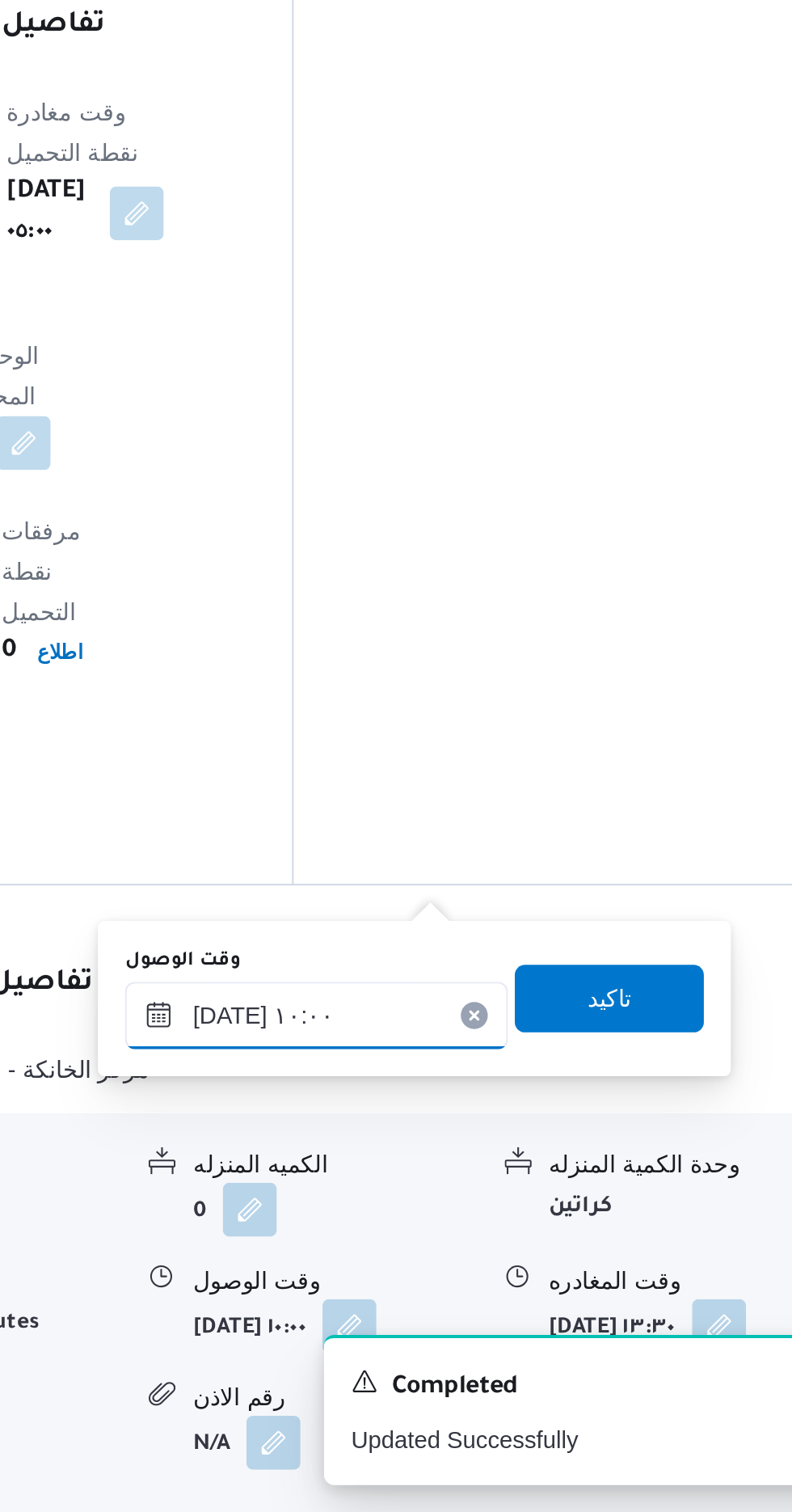
click at [509, 1268] on input "[DATE] ١٠:٠٠" at bounding box center [516, 1273] width 183 height 32
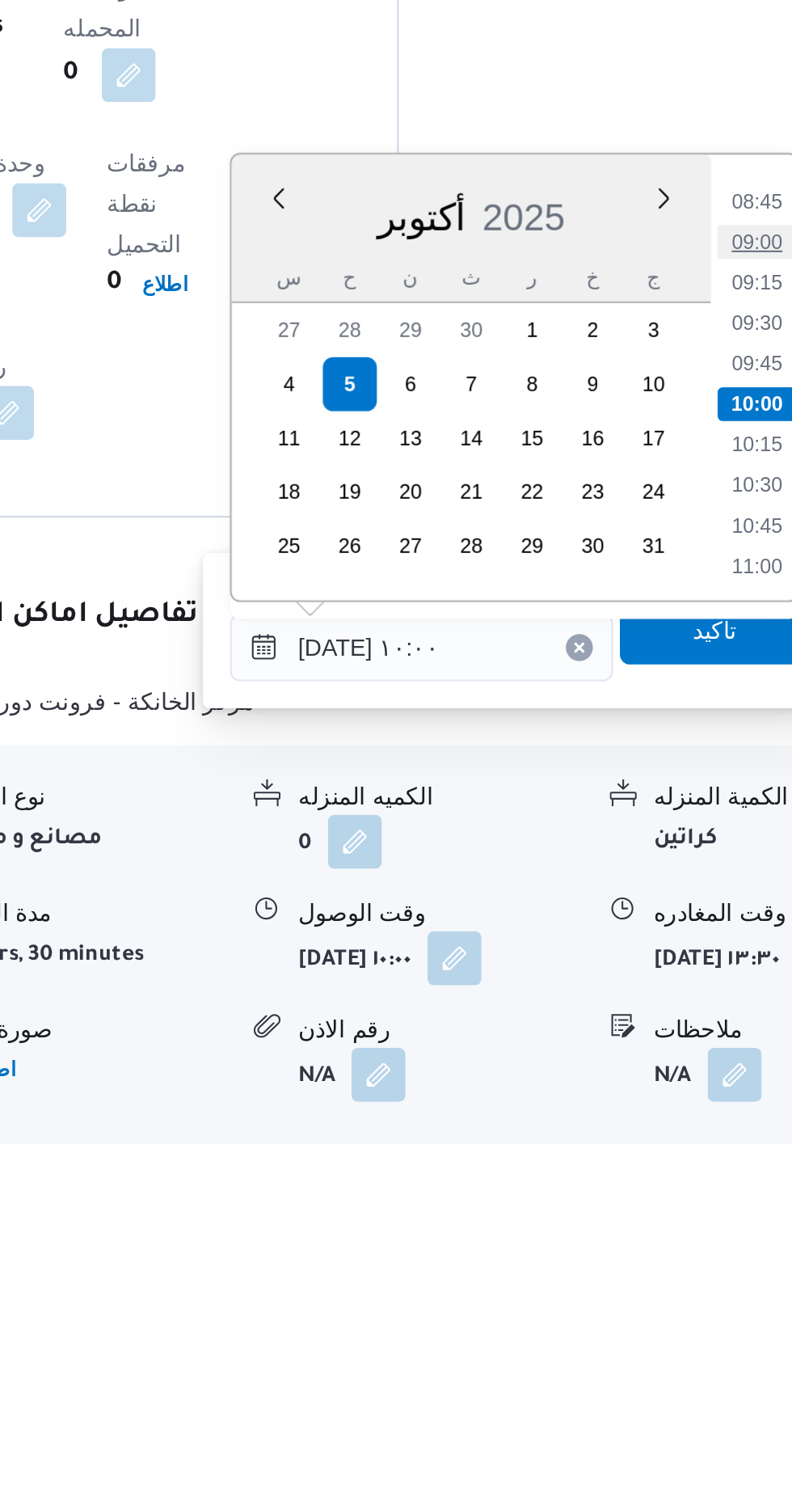
click at [684, 1077] on li "09:00" at bounding box center [678, 1079] width 37 height 16
type input "[DATE] ٠٩:٠٠"
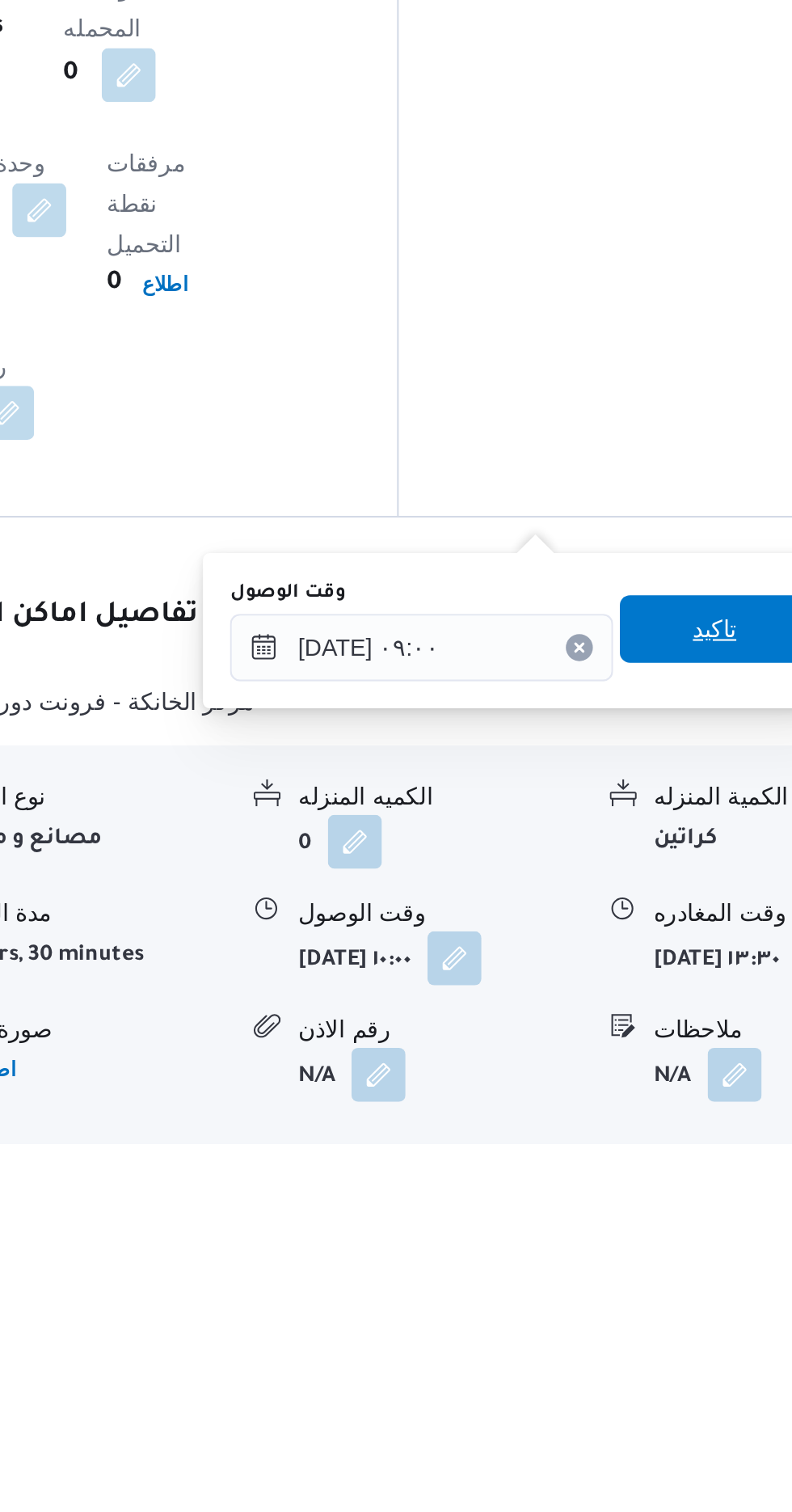
click at [663, 1259] on span "تاكيد" at bounding box center [657, 1266] width 21 height 19
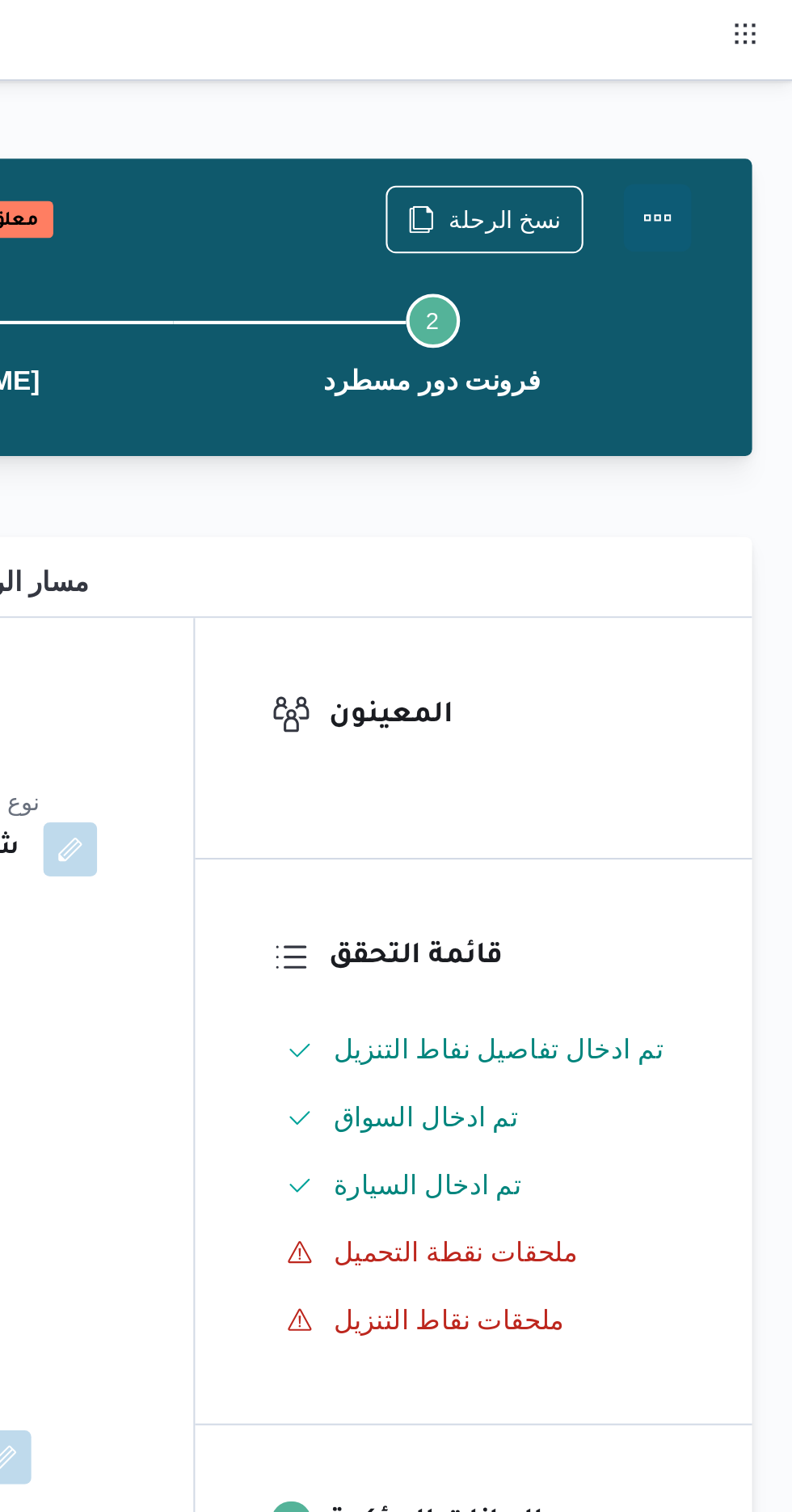
click at [738, 99] on button "Actions" at bounding box center [727, 104] width 32 height 32
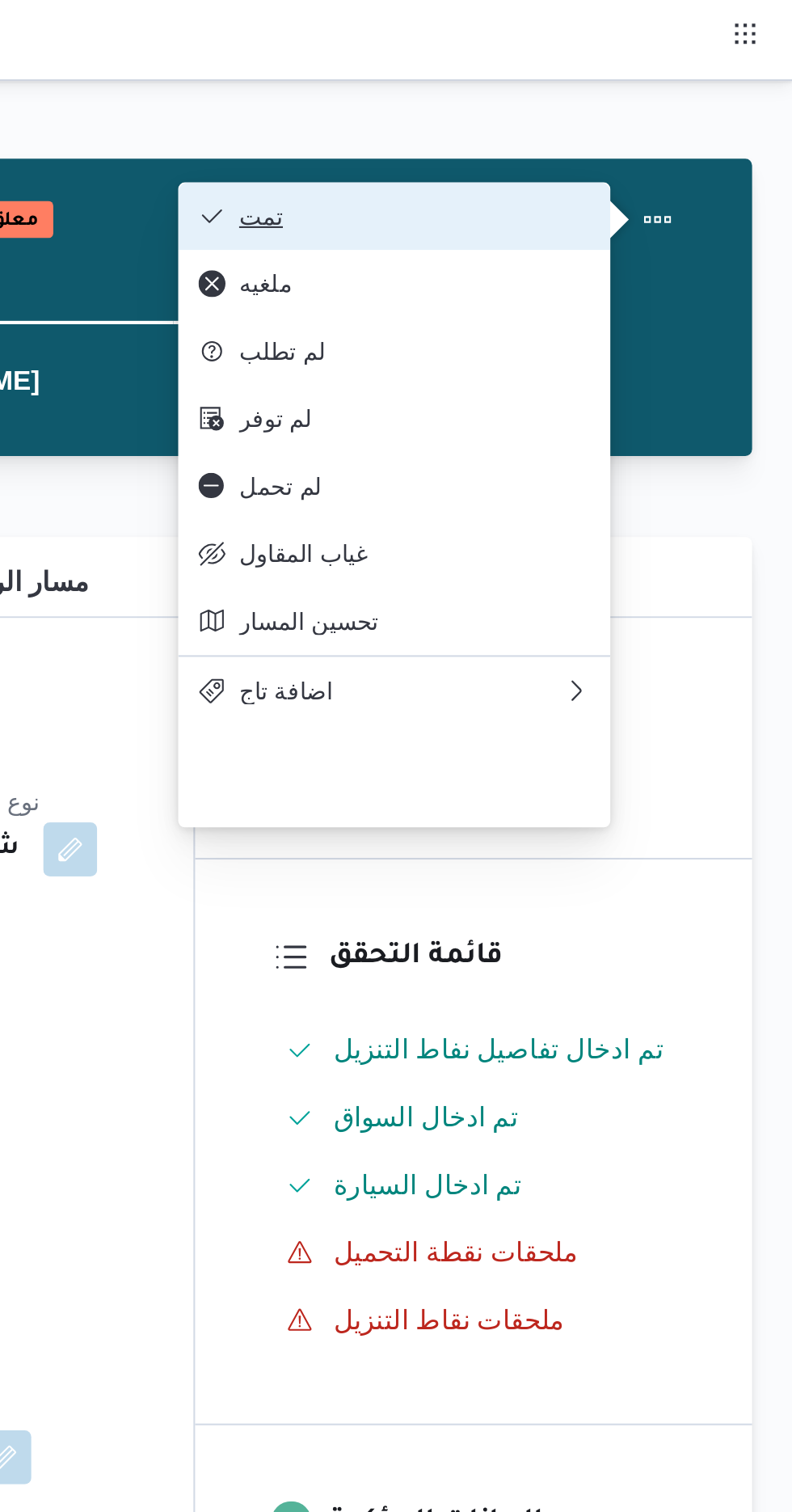
click at [679, 106] on span "تمت" at bounding box center [611, 103] width 168 height 13
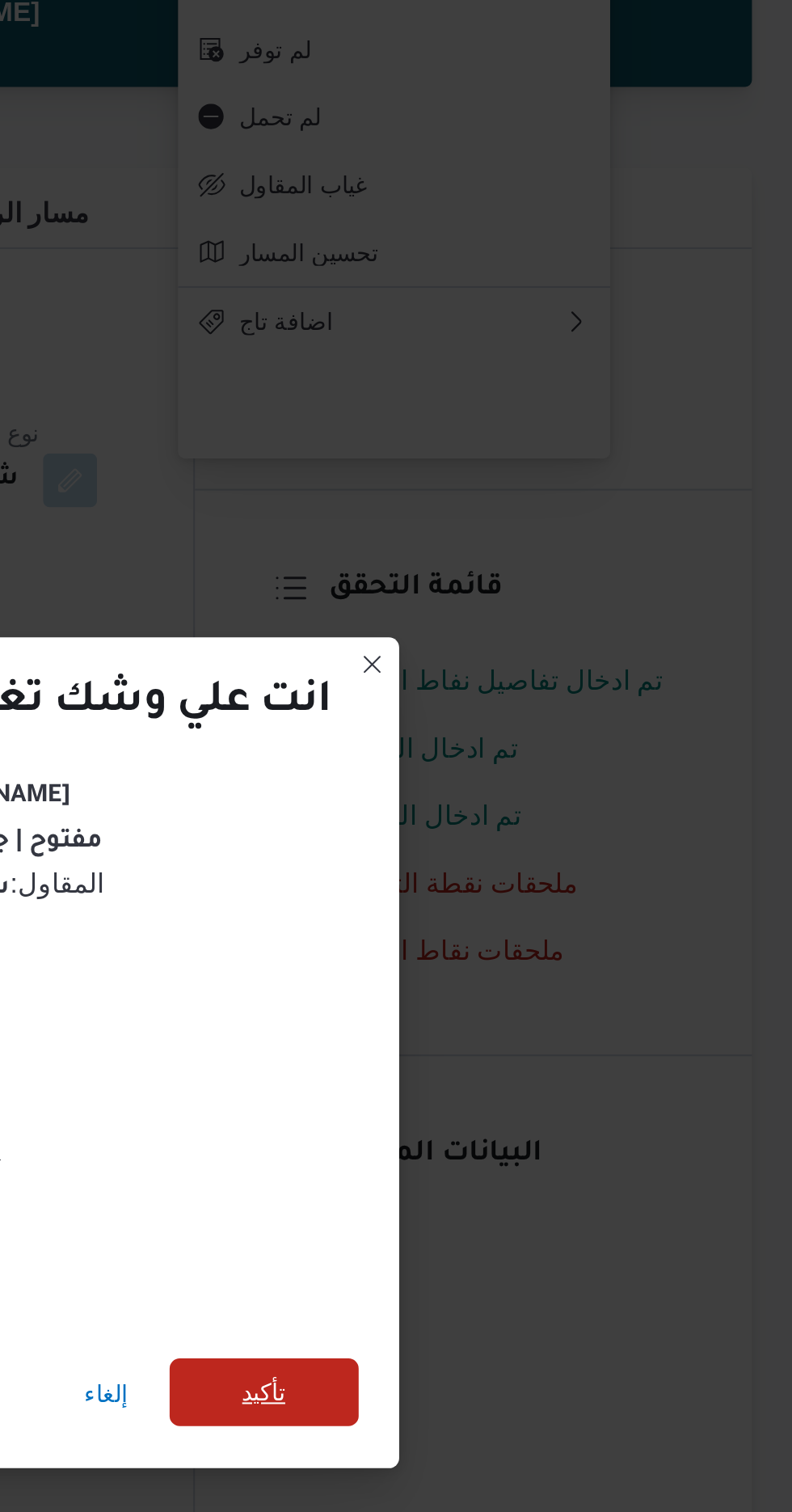
click at [547, 843] on span "تأكيد" at bounding box center [539, 843] width 21 height 19
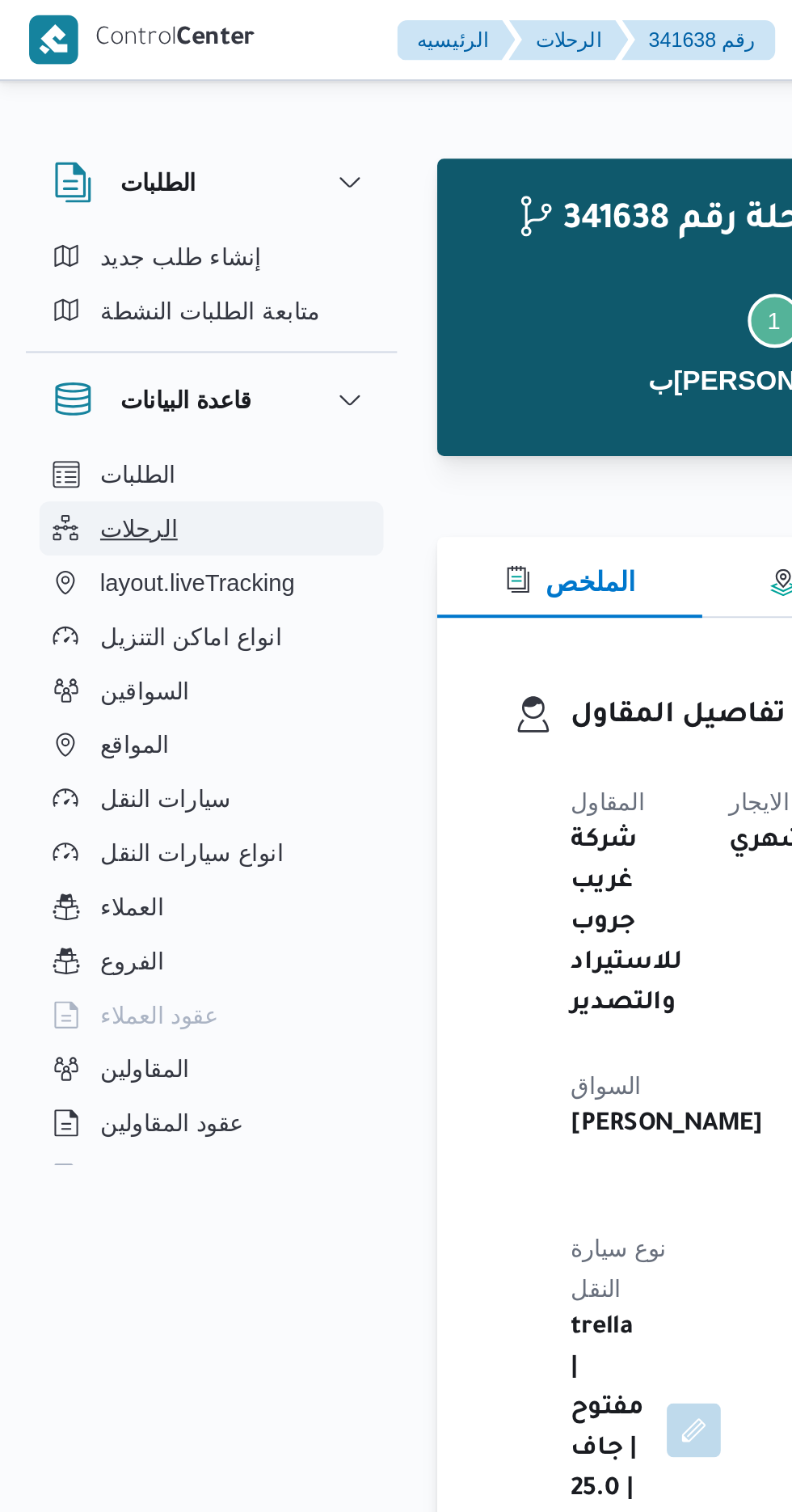
click at [79, 255] on span "الرحلات" at bounding box center [67, 253] width 37 height 19
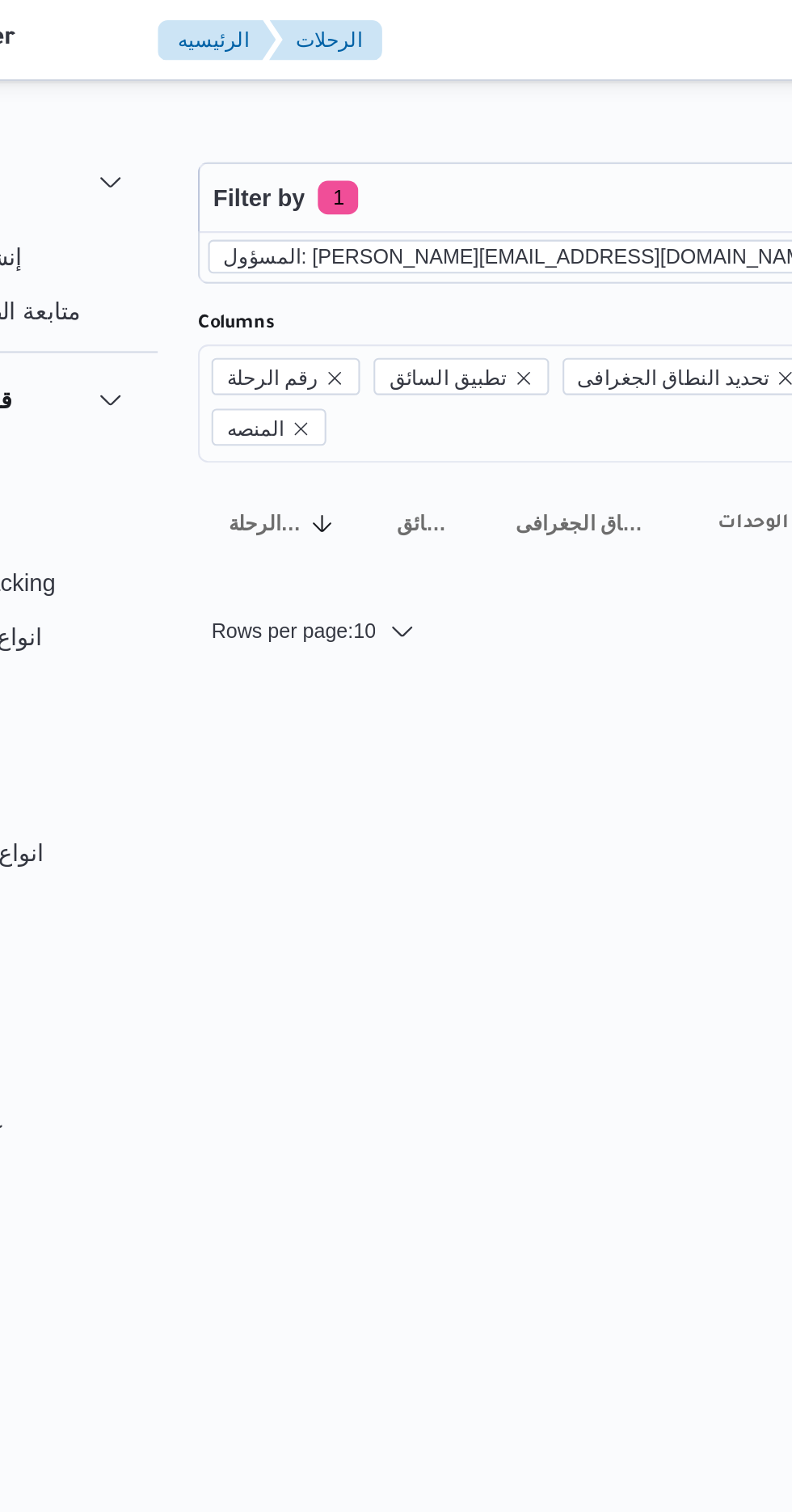
click at [513, 121] on icon "remove selected entity" at bounding box center [518, 123] width 10 height 10
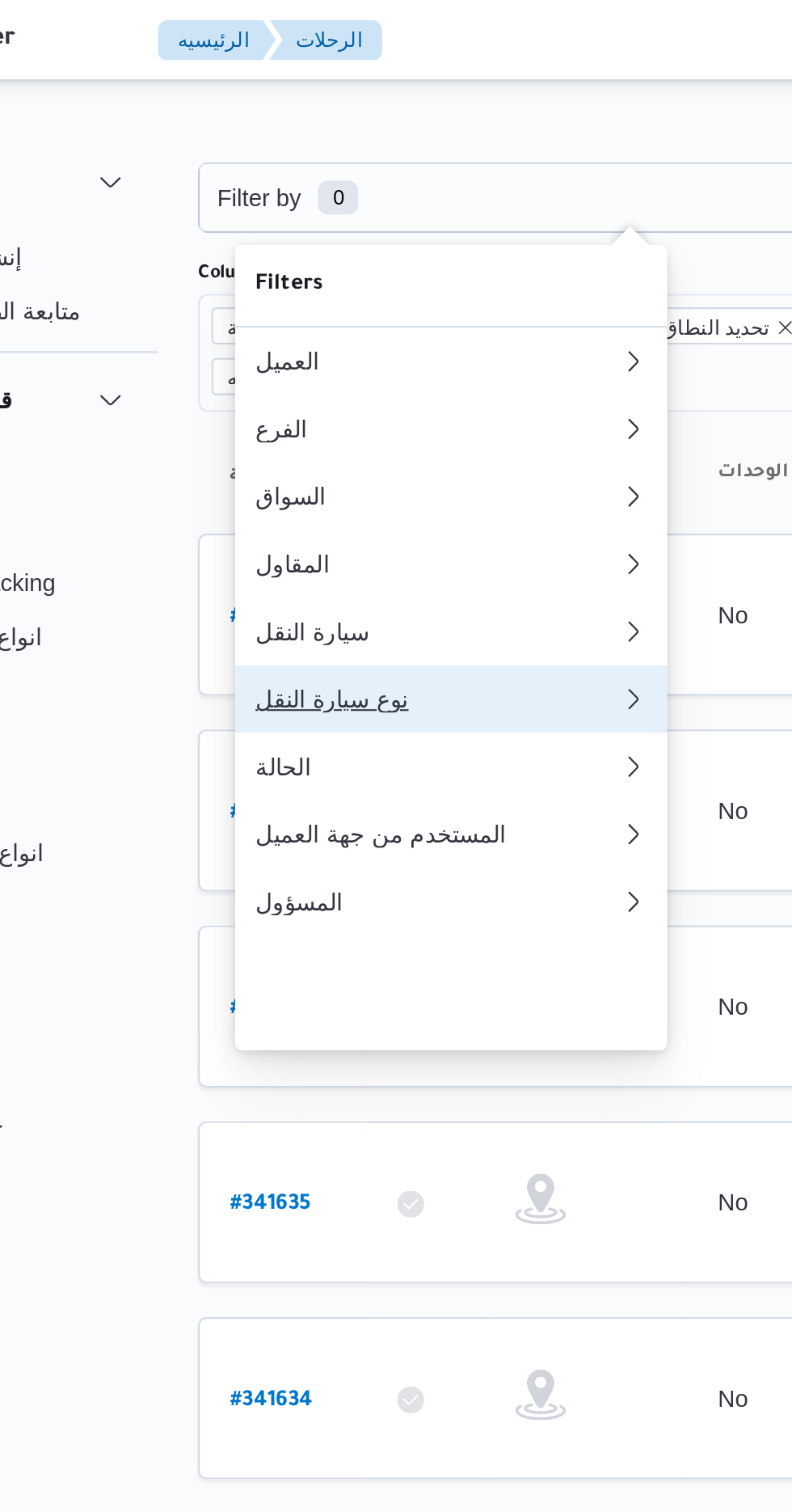
click at [330, 341] on div "نوع سيارة النقل" at bounding box center [325, 334] width 174 height 13
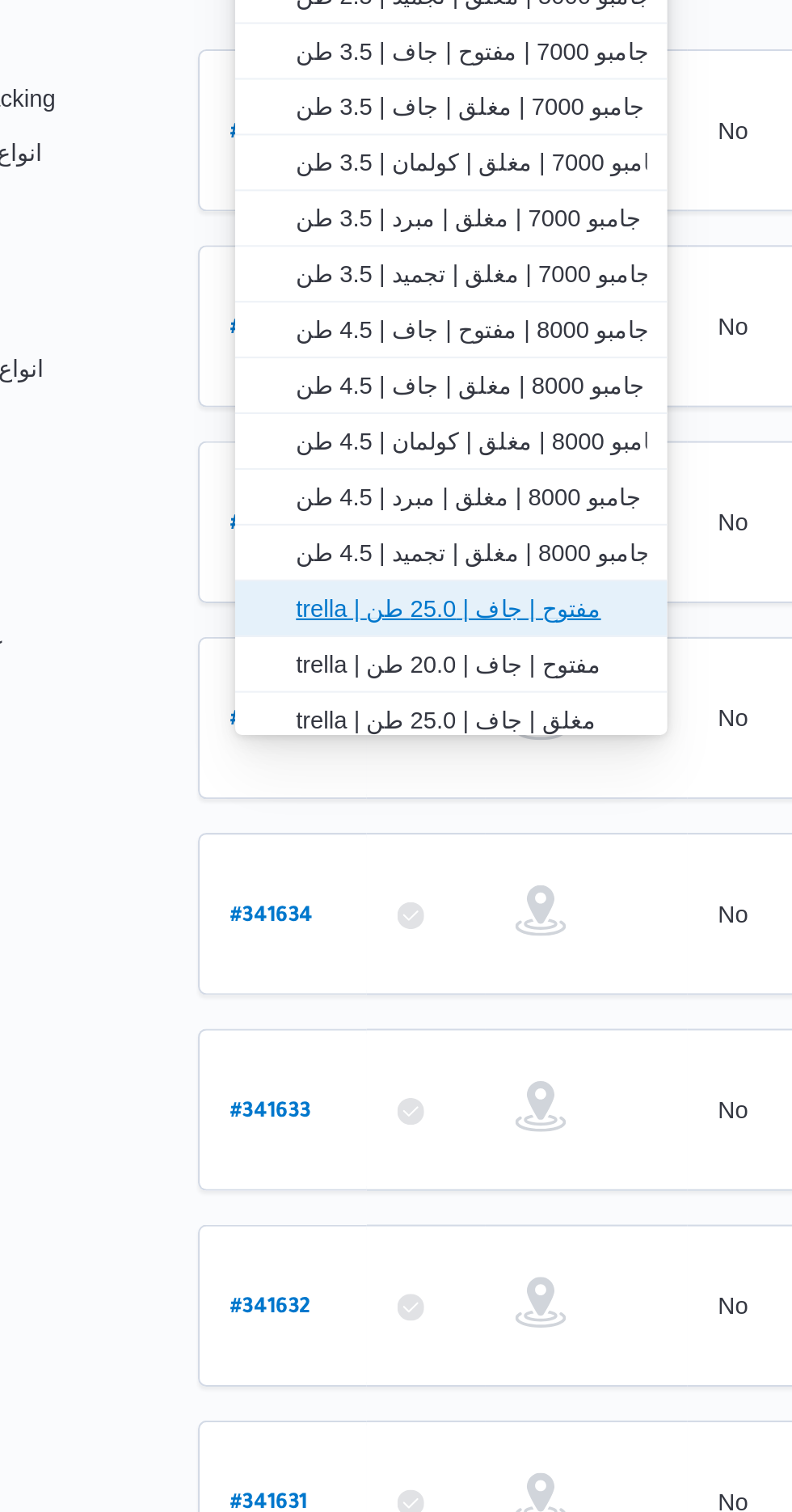
click at [357, 515] on span "trella | مفتوح | جاف | 25.0 طن" at bounding box center [340, 523] width 168 height 19
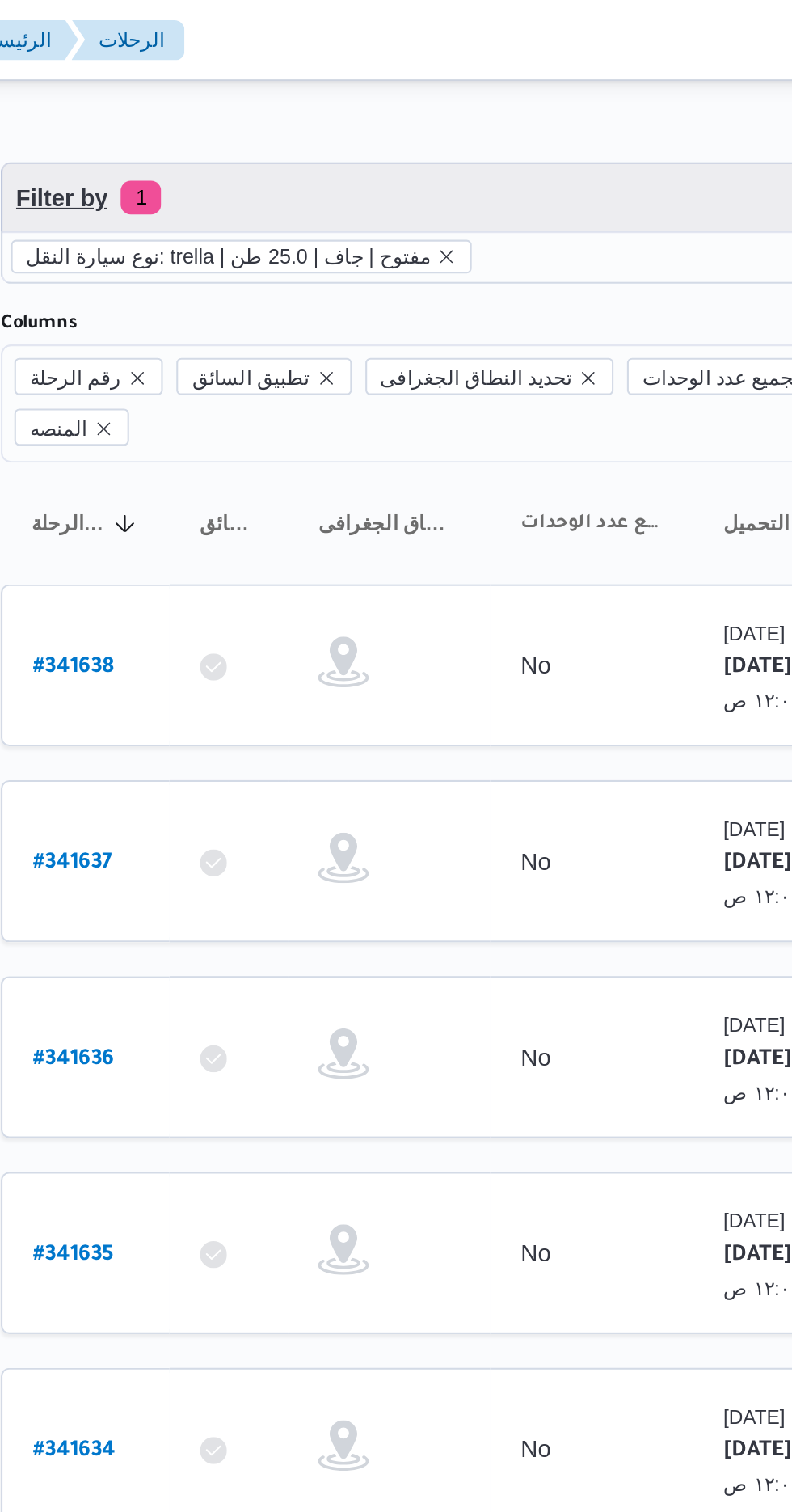
click at [459, 82] on span "Filter by 1" at bounding box center [417, 94] width 412 height 32
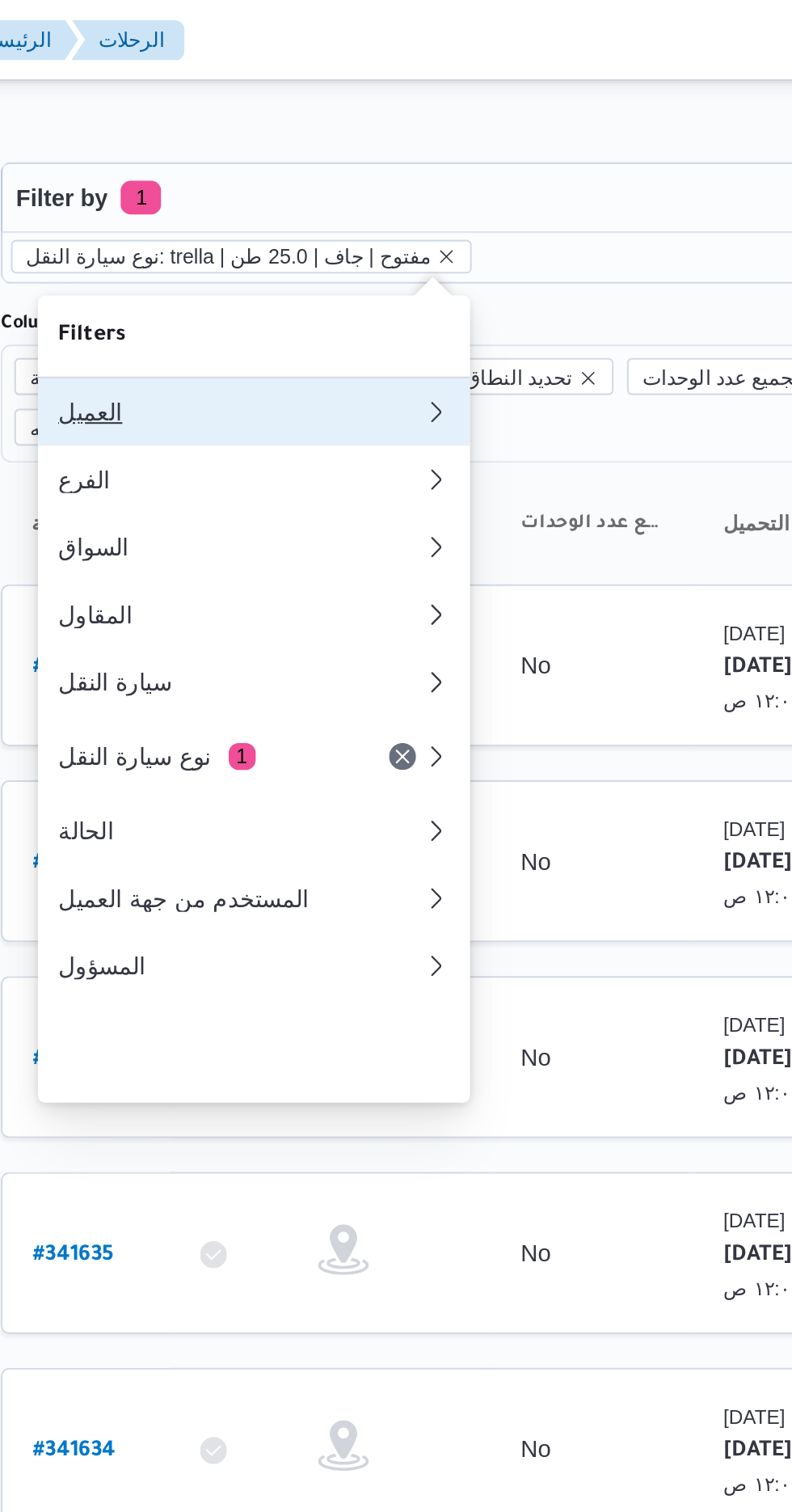
click at [359, 188] on button "العميل" at bounding box center [331, 197] width 206 height 32
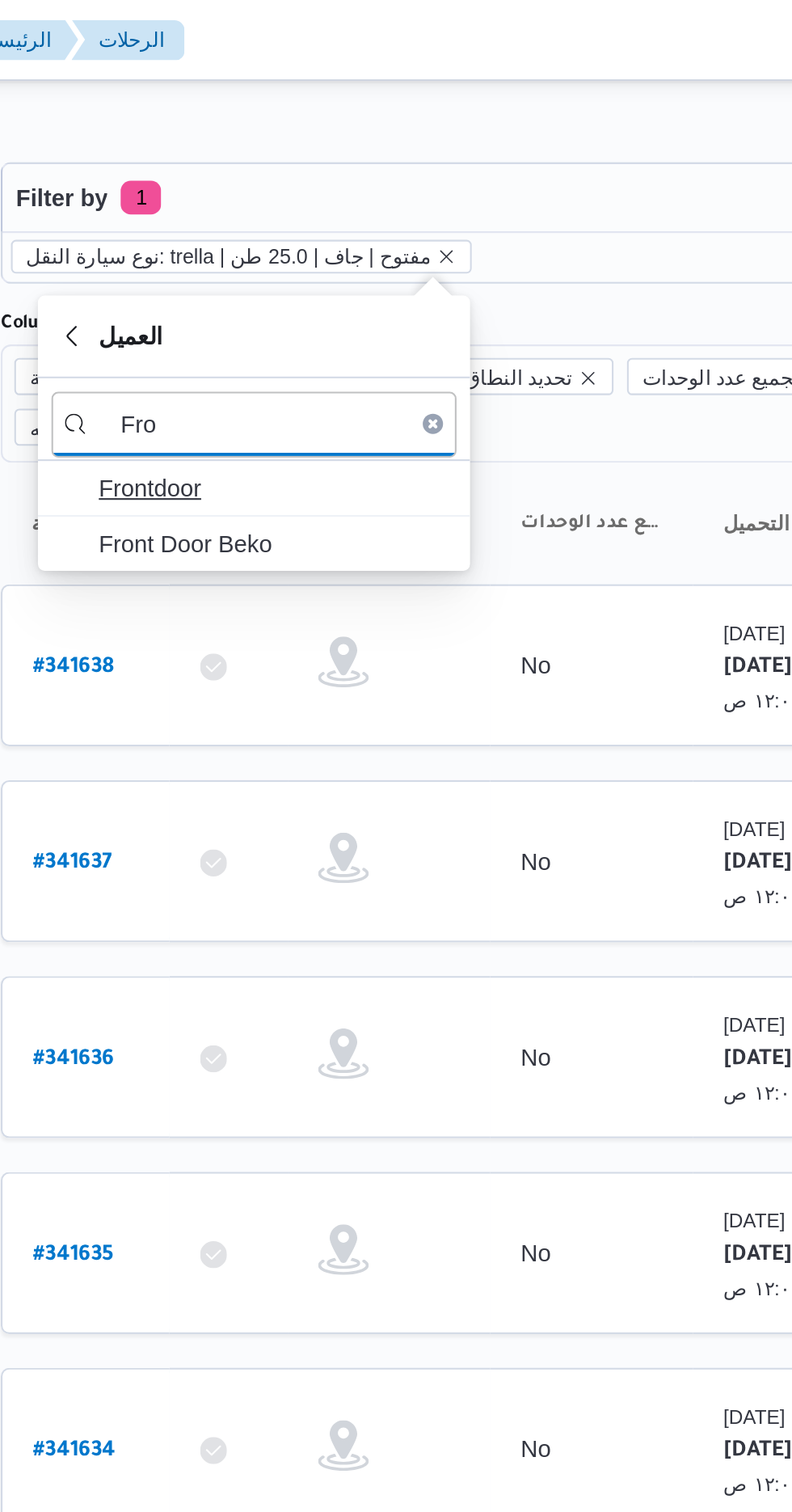
type input "Fro"
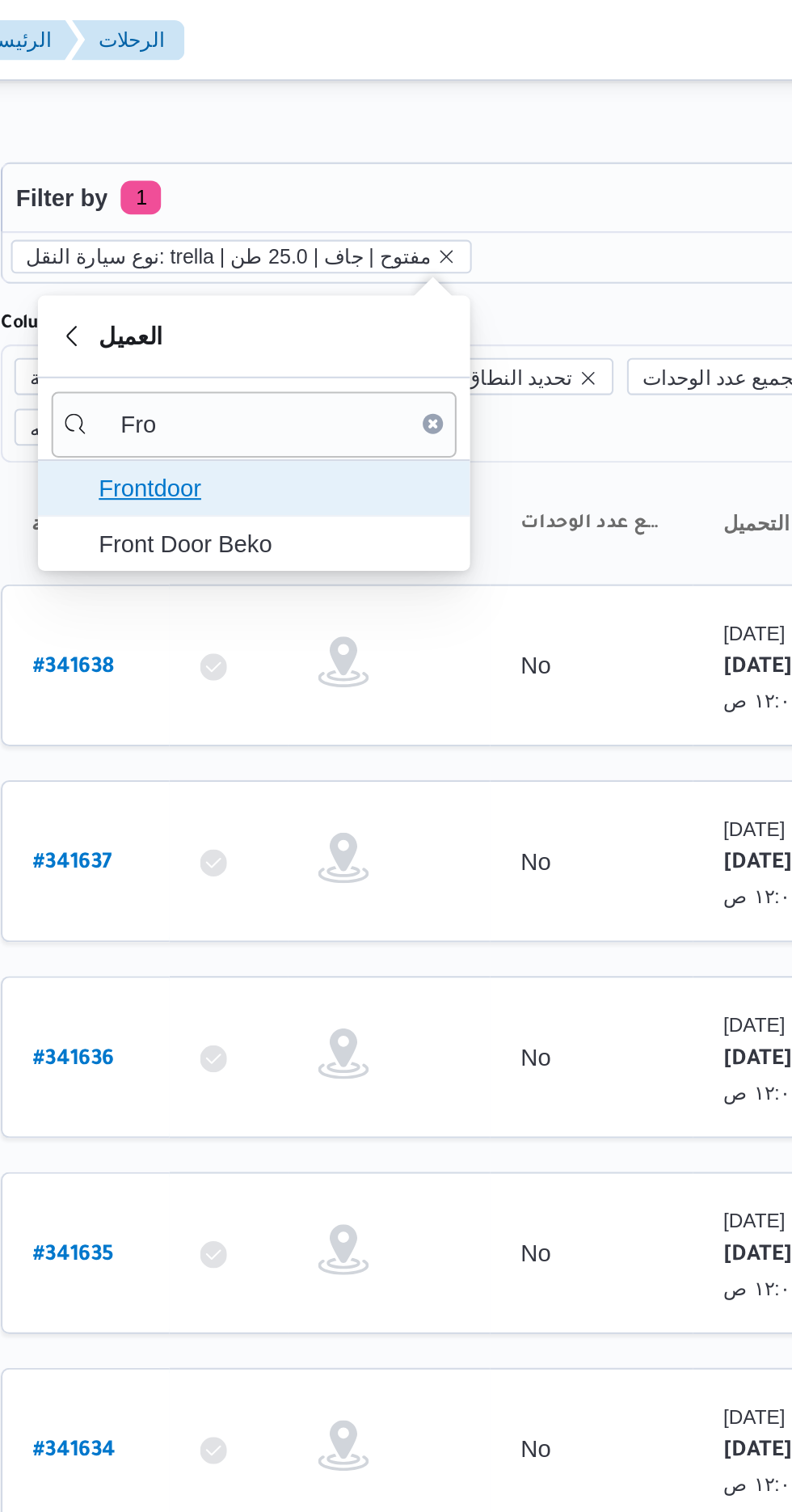
click at [352, 228] on span "Frontdoor" at bounding box center [340, 234] width 168 height 19
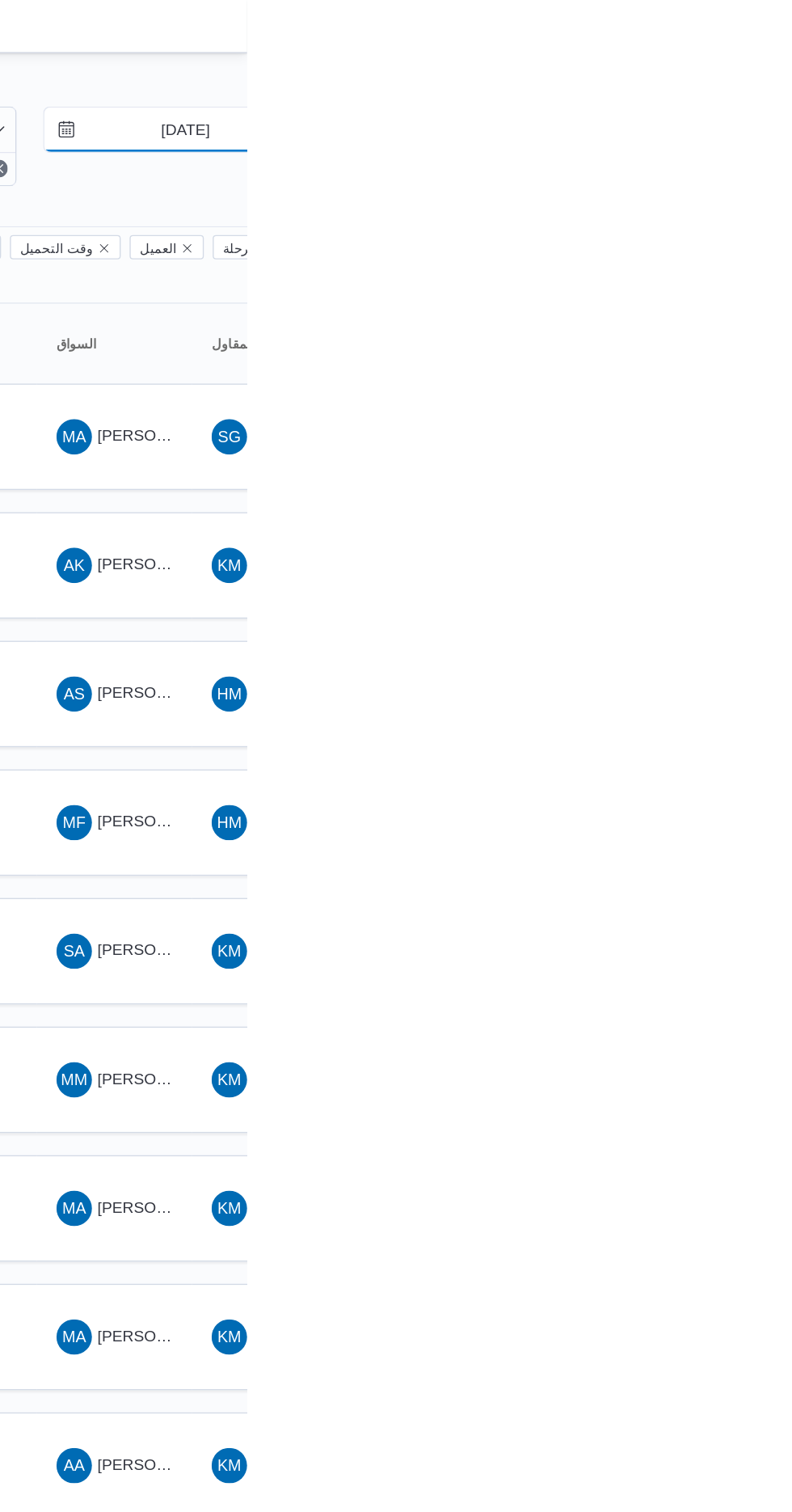
click at [746, 101] on input "[DATE]" at bounding box center [735, 94] width 183 height 32
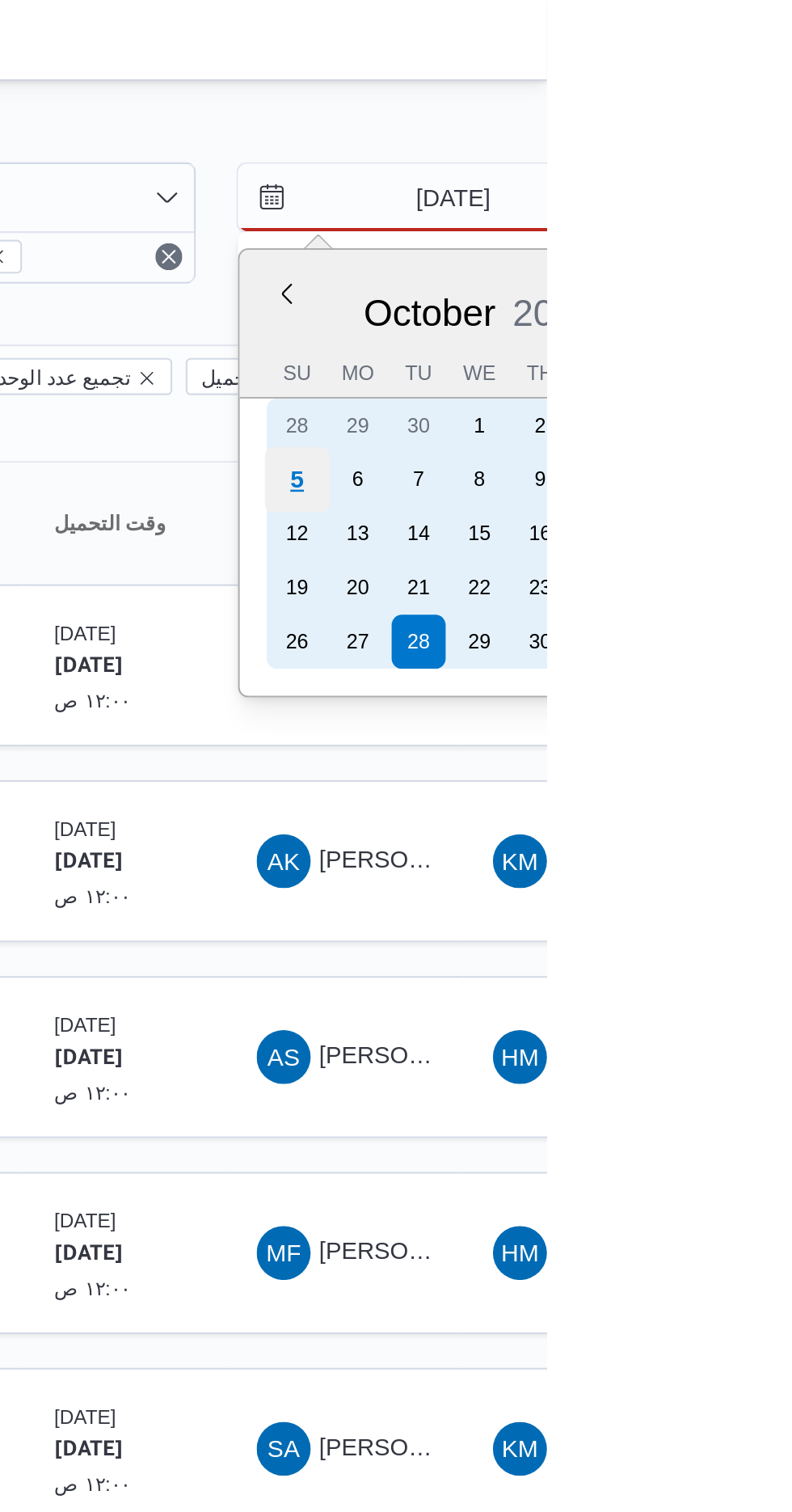
click at [676, 228] on div "5" at bounding box center [673, 230] width 31 height 31
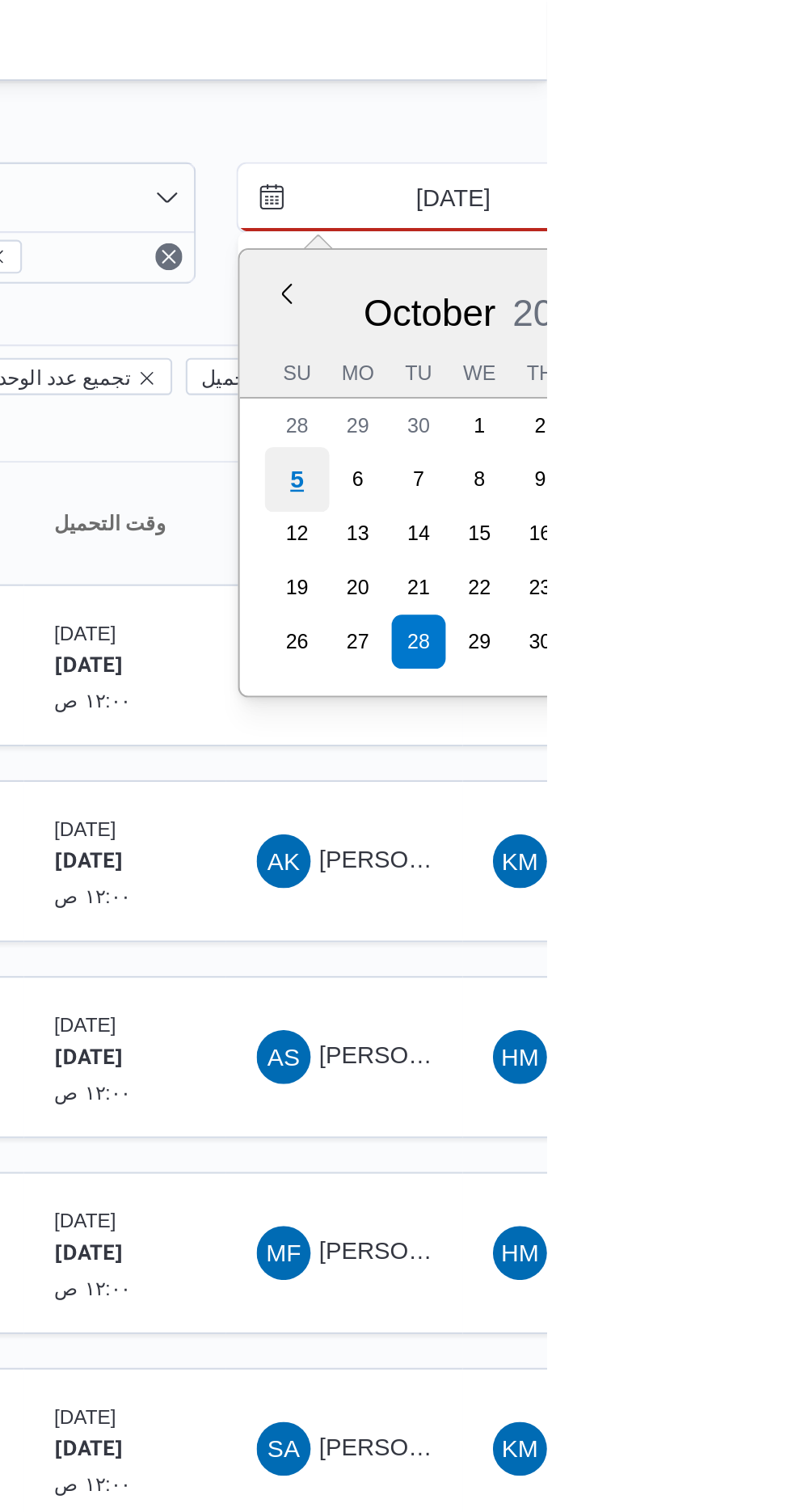
type input "[DATE]"
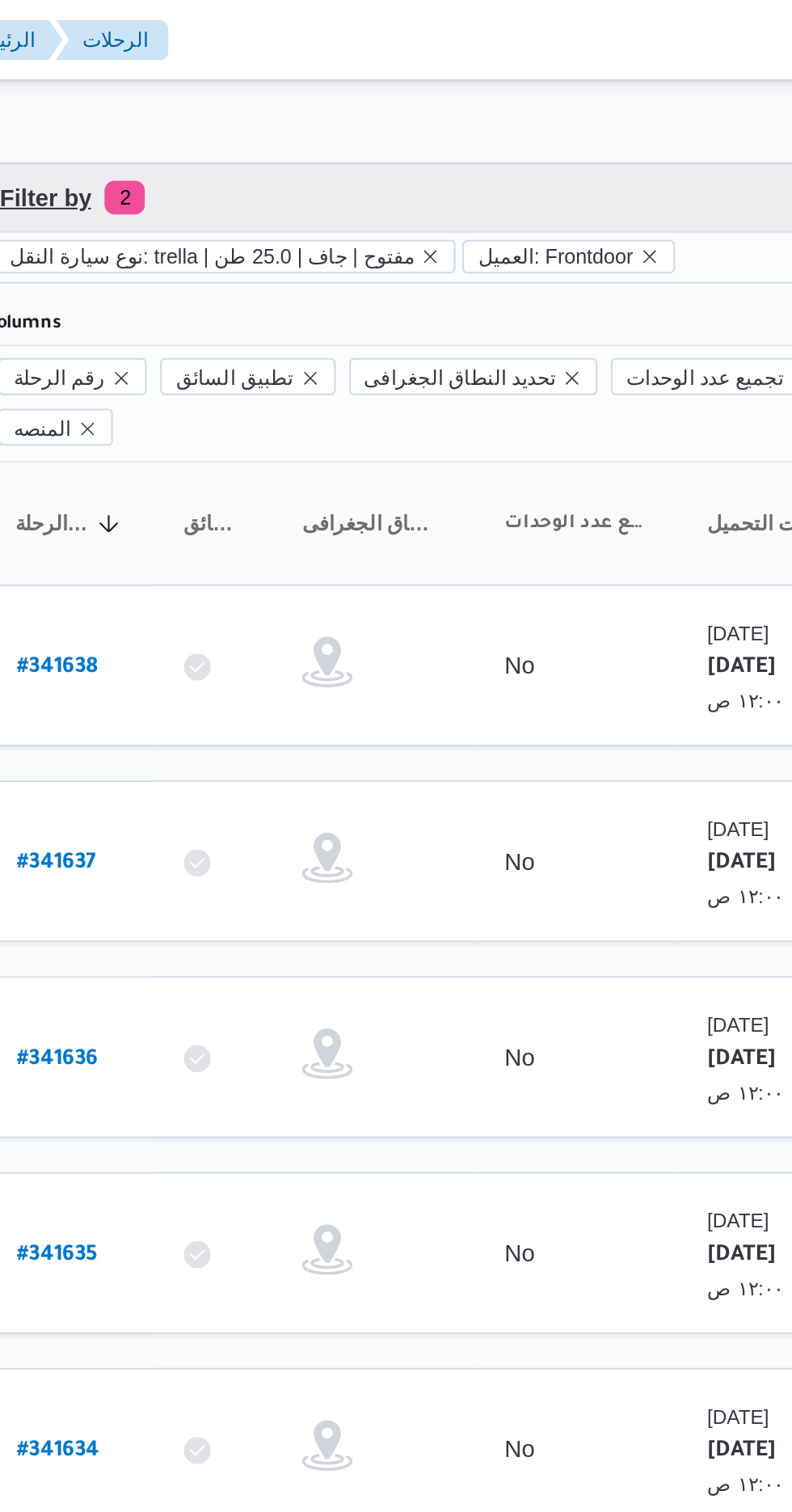
click at [421, 79] on span "Filter by 2" at bounding box center [417, 94] width 412 height 32
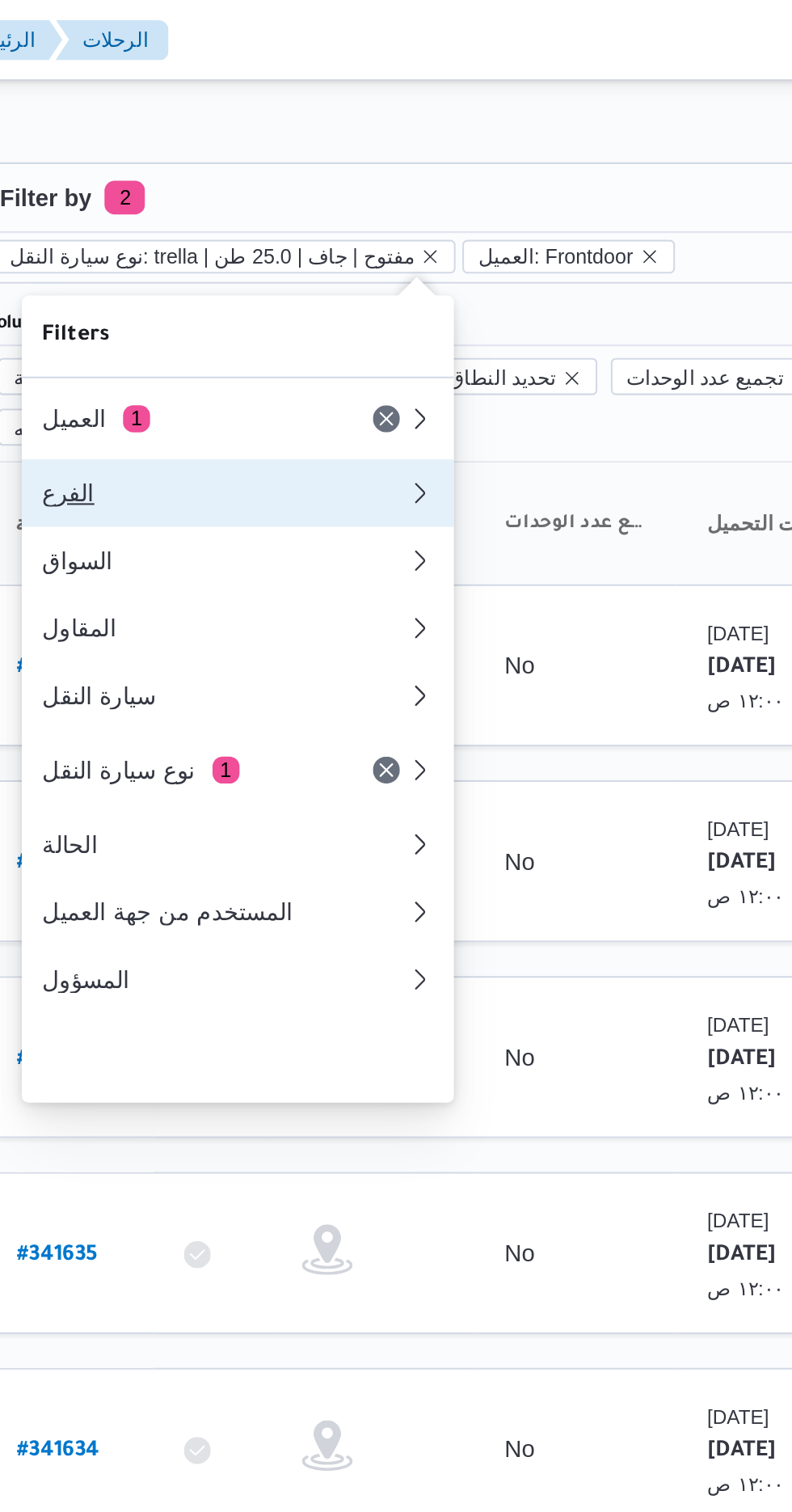
click at [365, 226] on button "الفرع" at bounding box center [331, 236] width 206 height 32
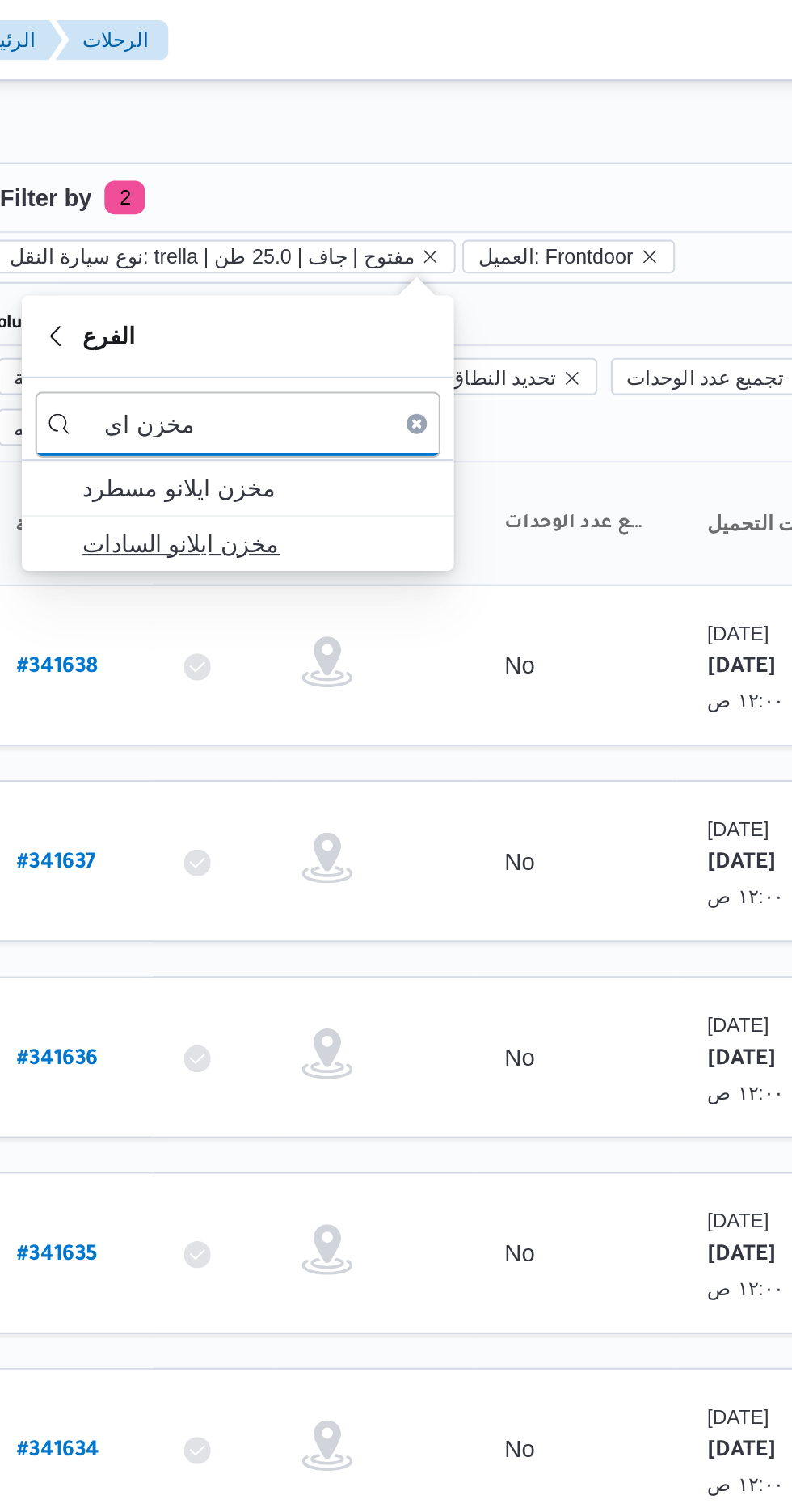
type input "مخزن اي"
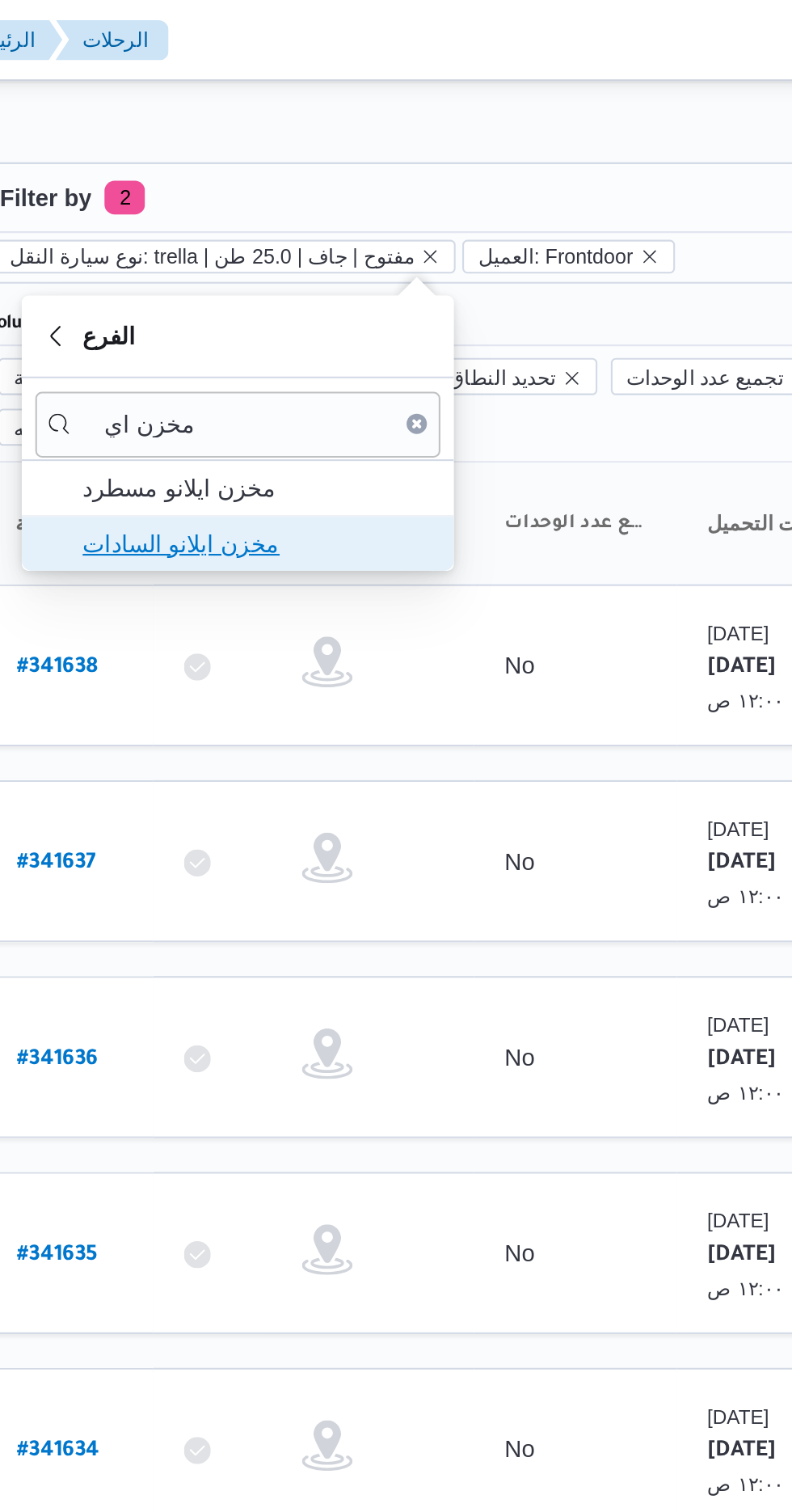
click at [336, 255] on span "مخزن ايلانو السادات" at bounding box center [340, 260] width 168 height 19
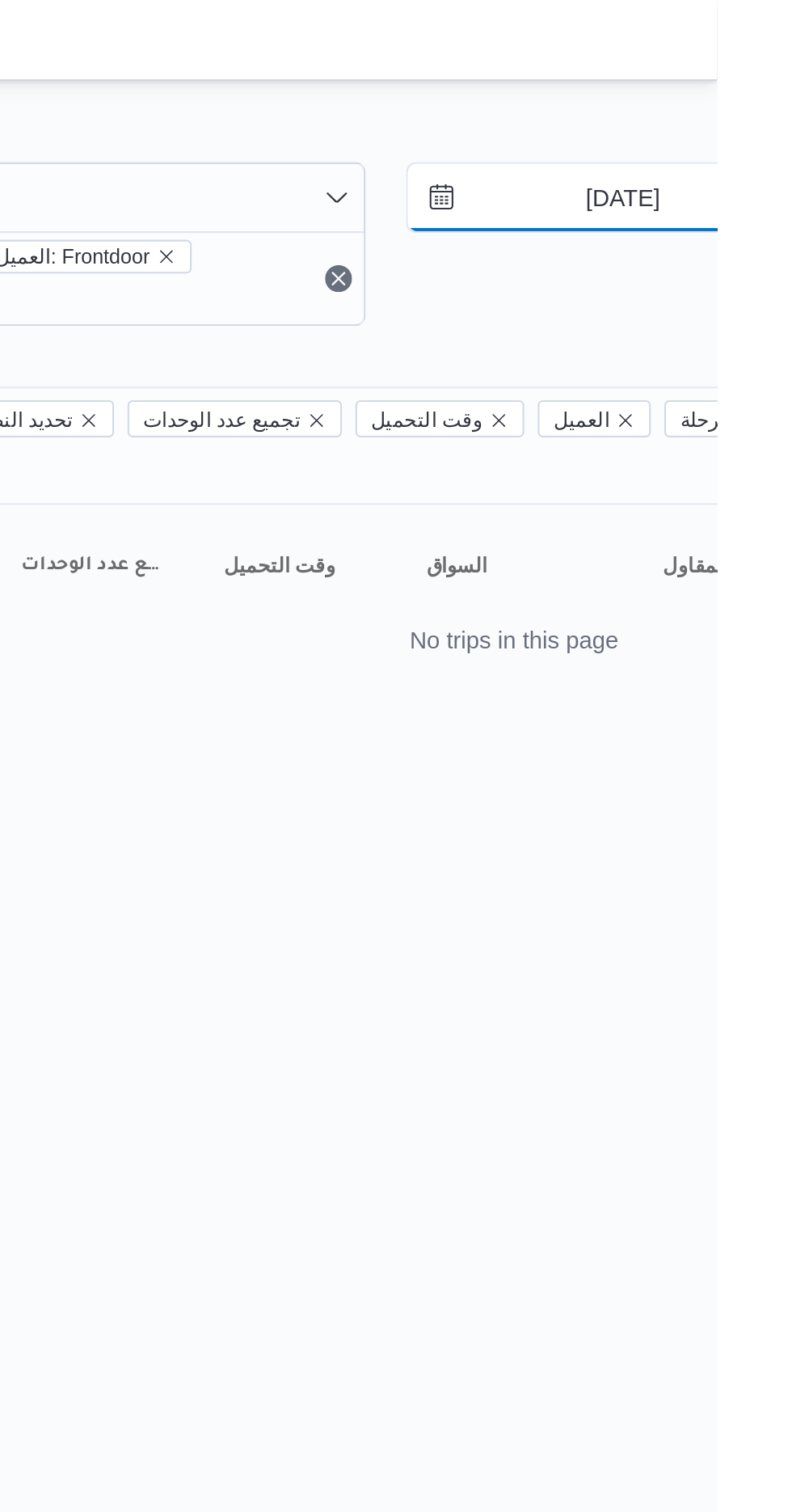
click at [728, 91] on input "[DATE]" at bounding box center [735, 94] width 183 height 32
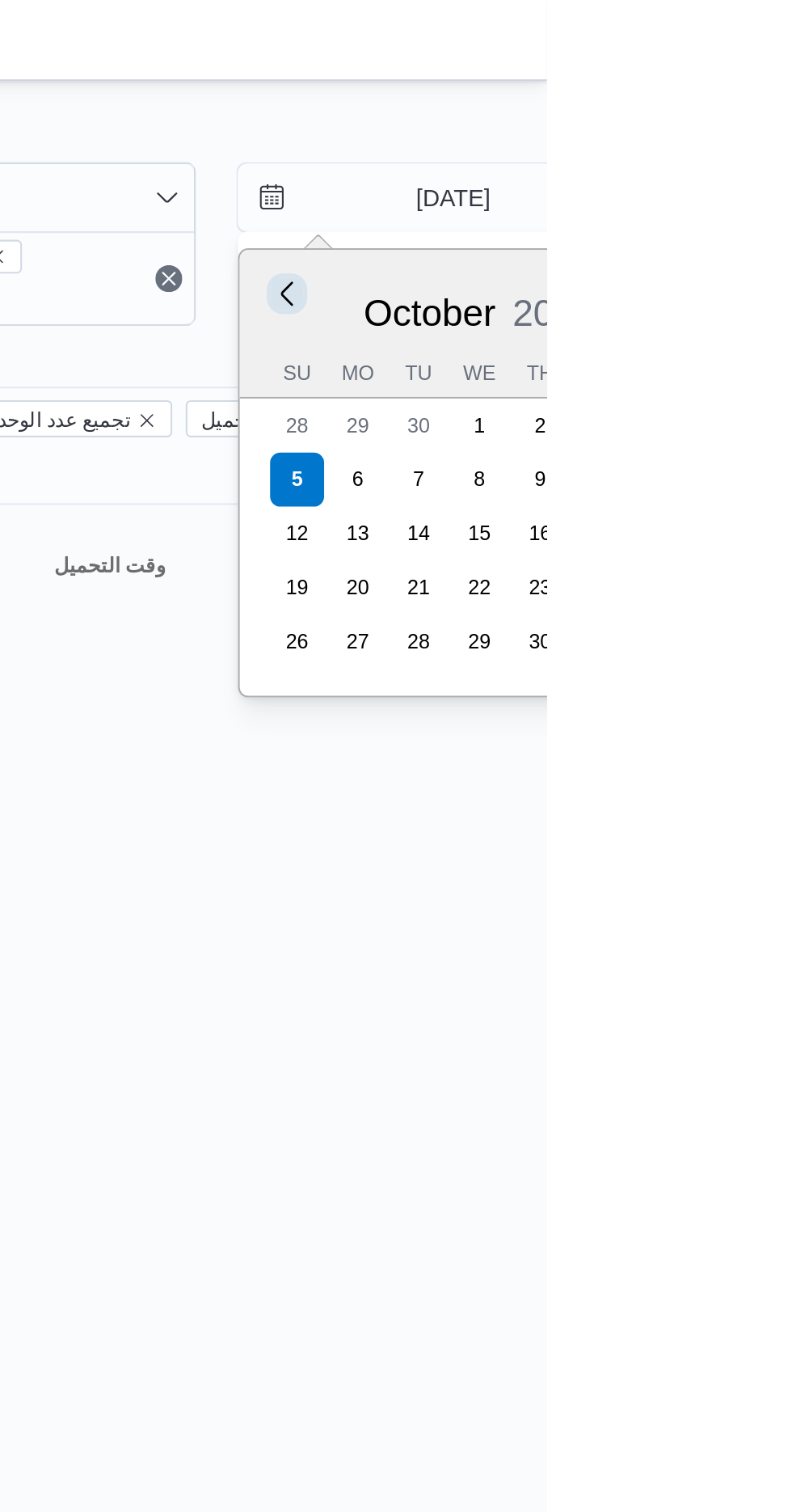
click at [672, 140] on button "Previous Month" at bounding box center [667, 141] width 16 height 16
type input "[DATE]"
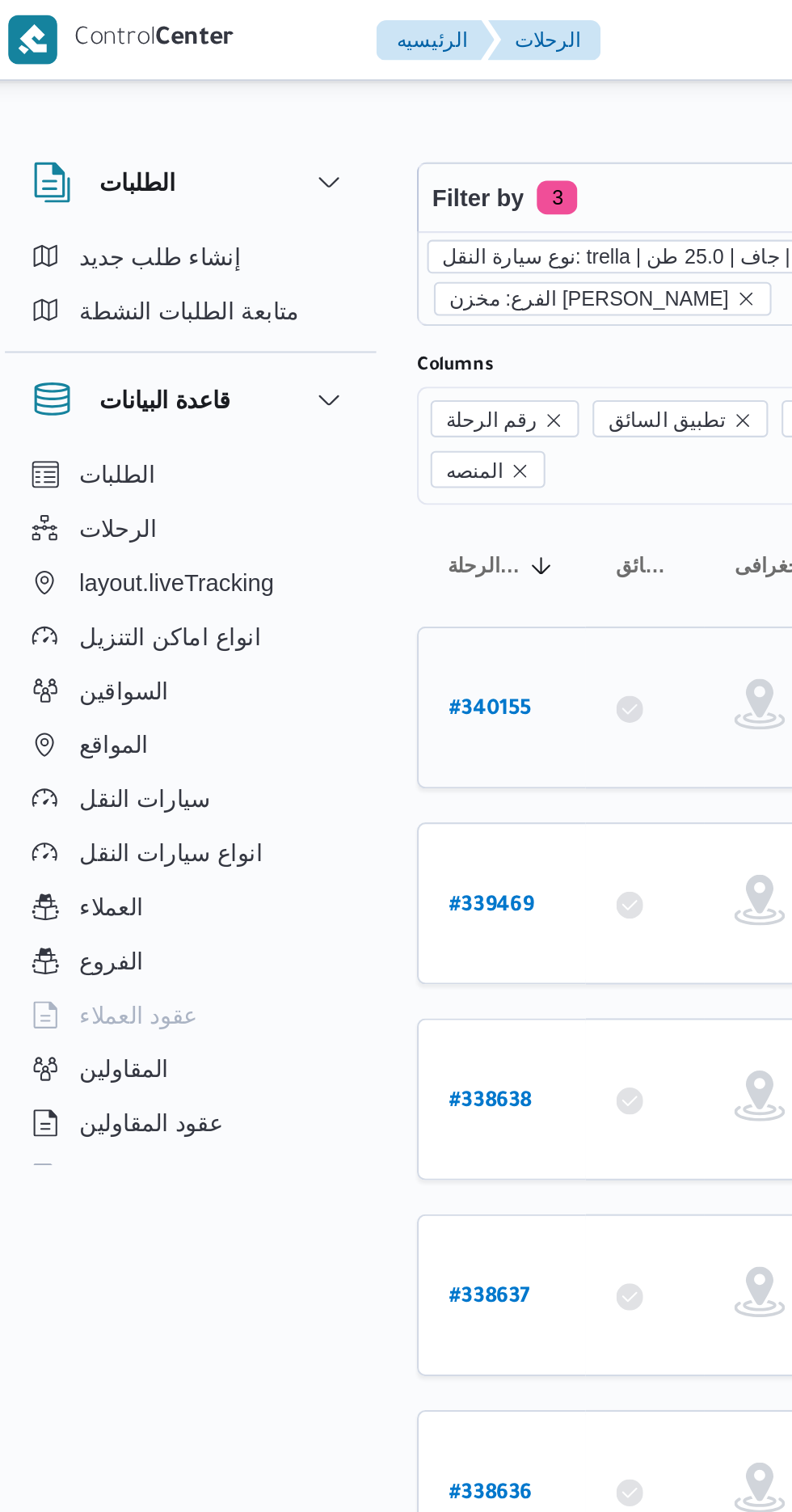
click at [244, 335] on b "# 340155" at bounding box center [245, 340] width 40 height 12
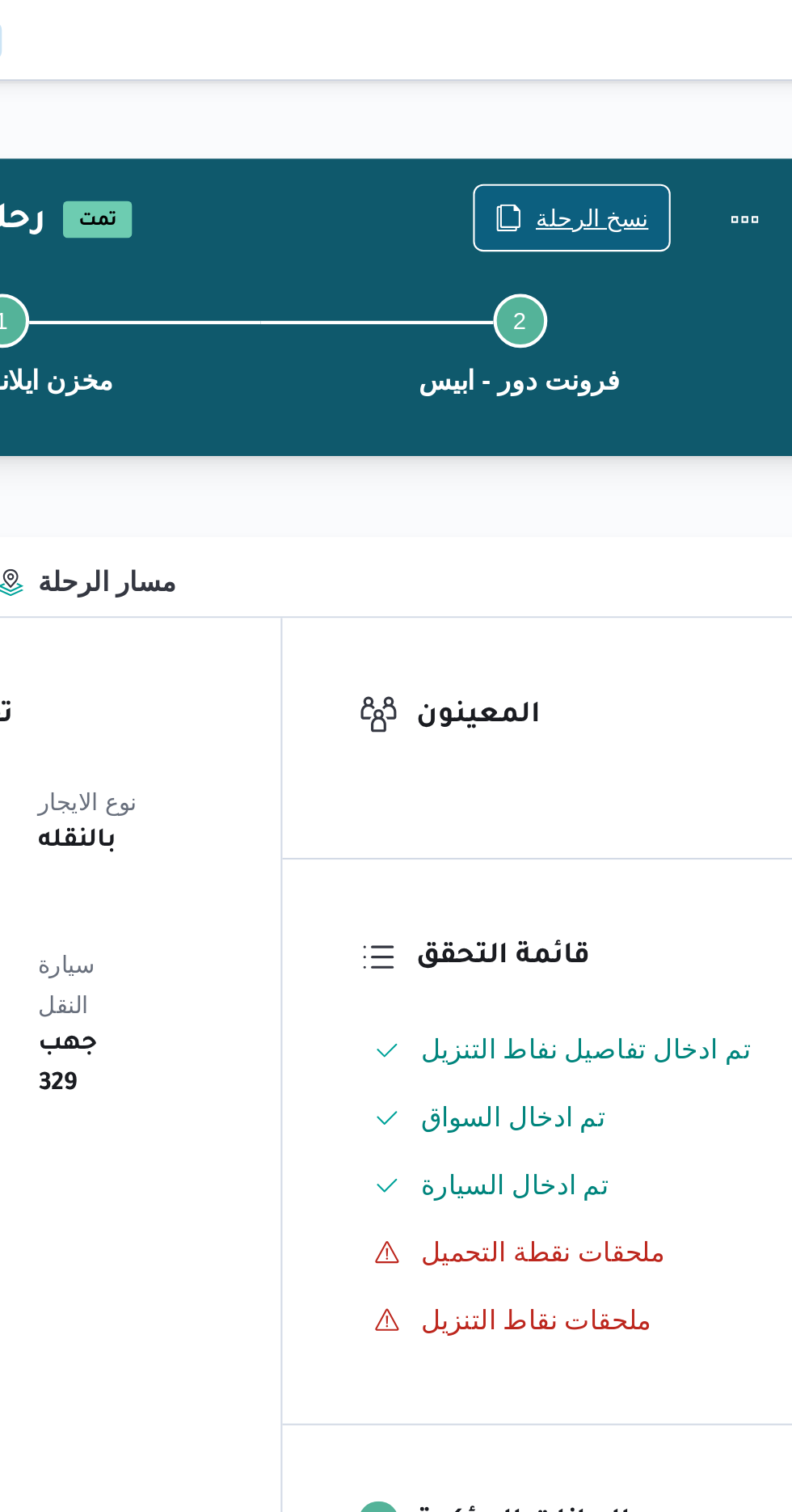
click at [656, 110] on span "نسخ الرحلة" at bounding box center [654, 105] width 54 height 19
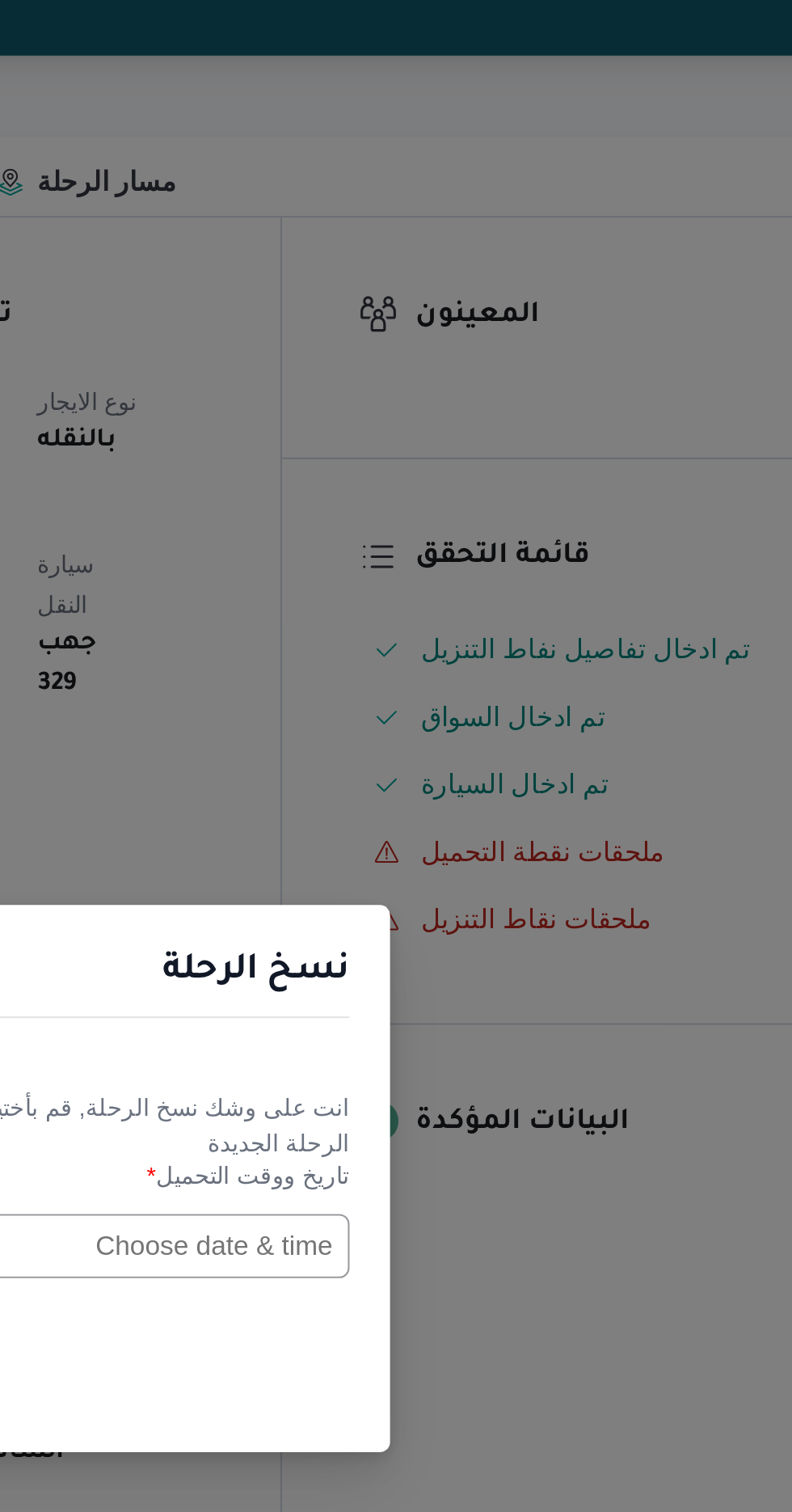
click at [471, 780] on input "text" at bounding box center [449, 788] width 177 height 31
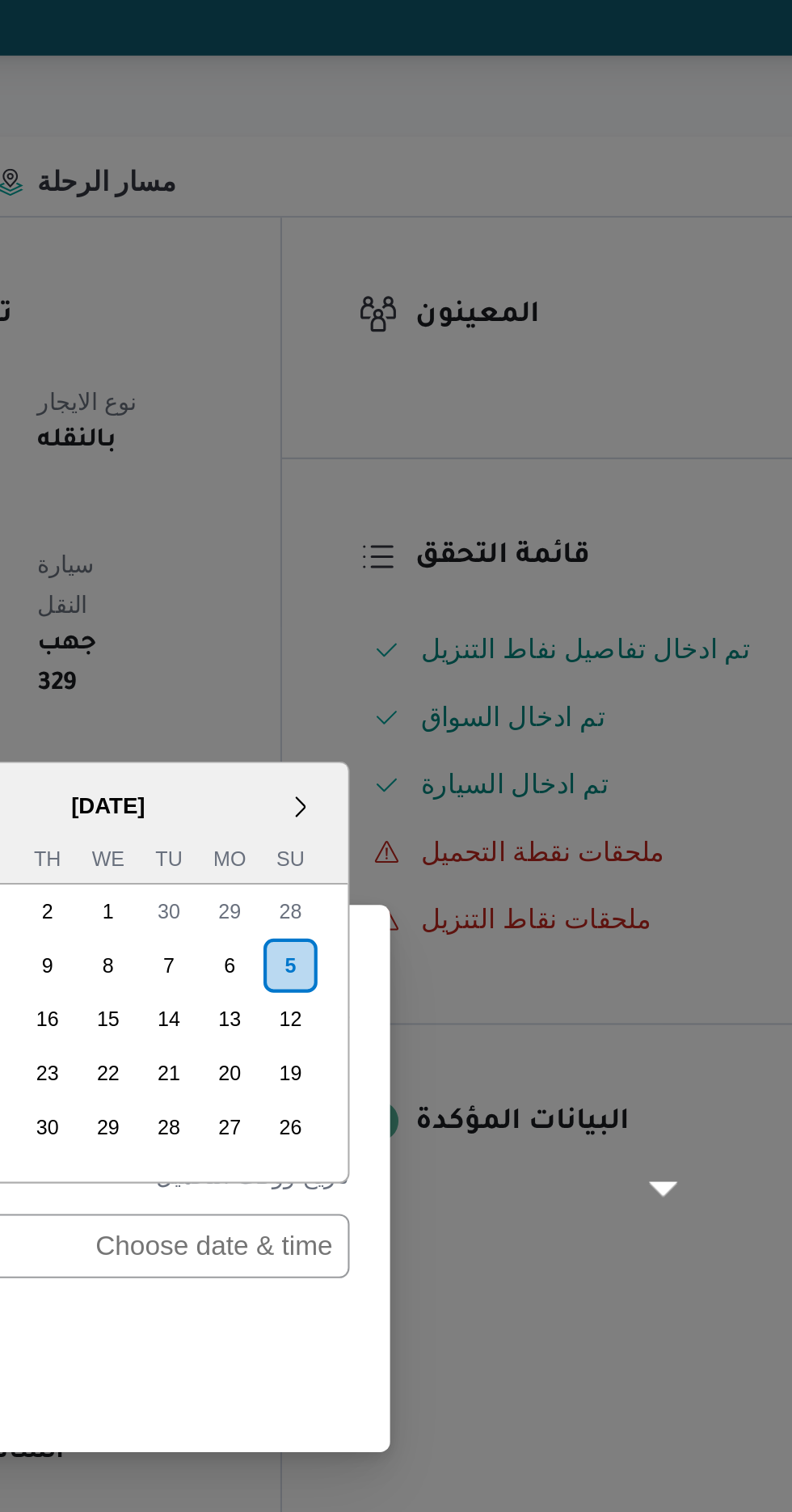
scroll to position [529, 0]
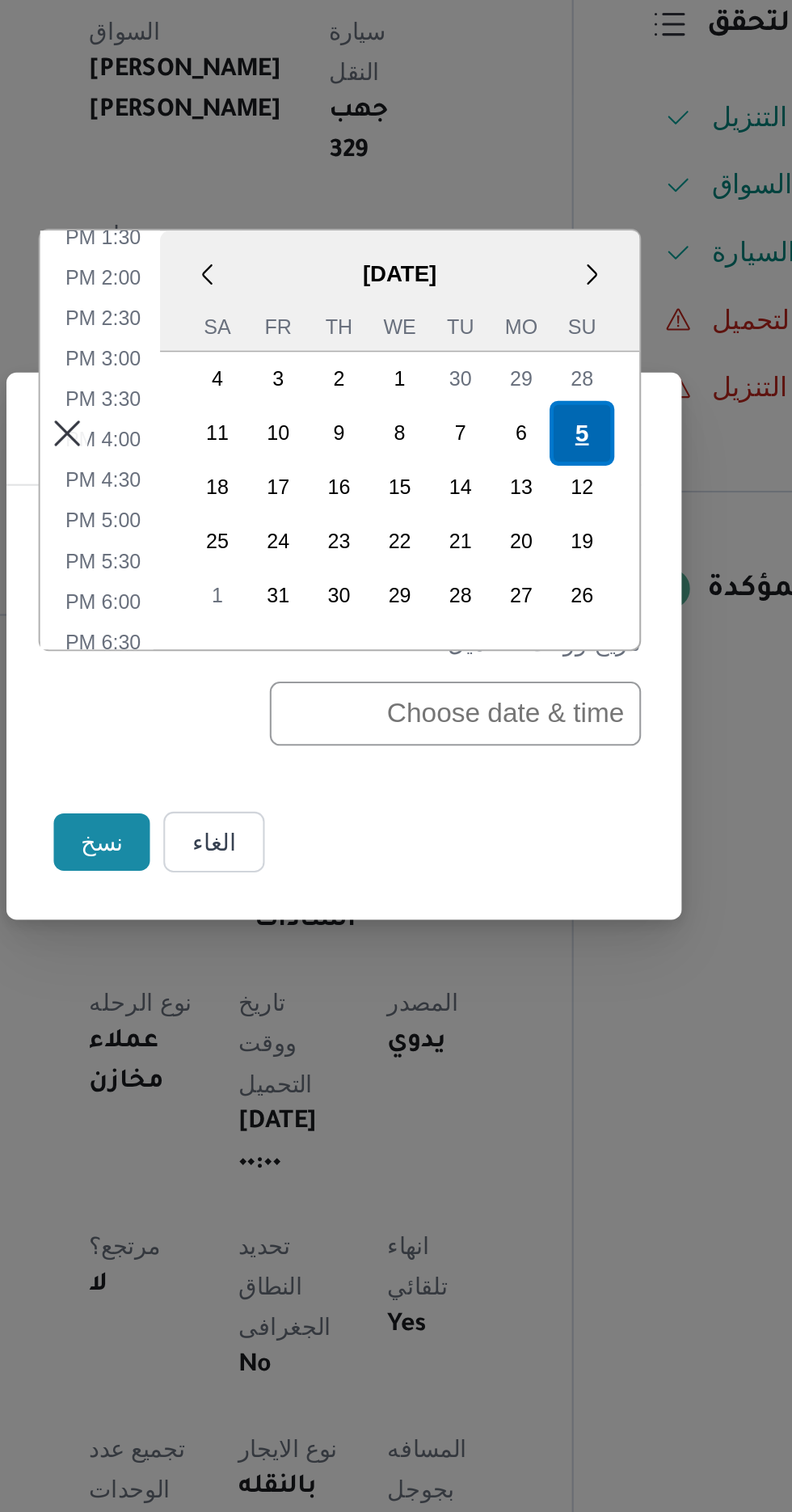
click at [508, 658] on div "5" at bounding box center [510, 655] width 31 height 31
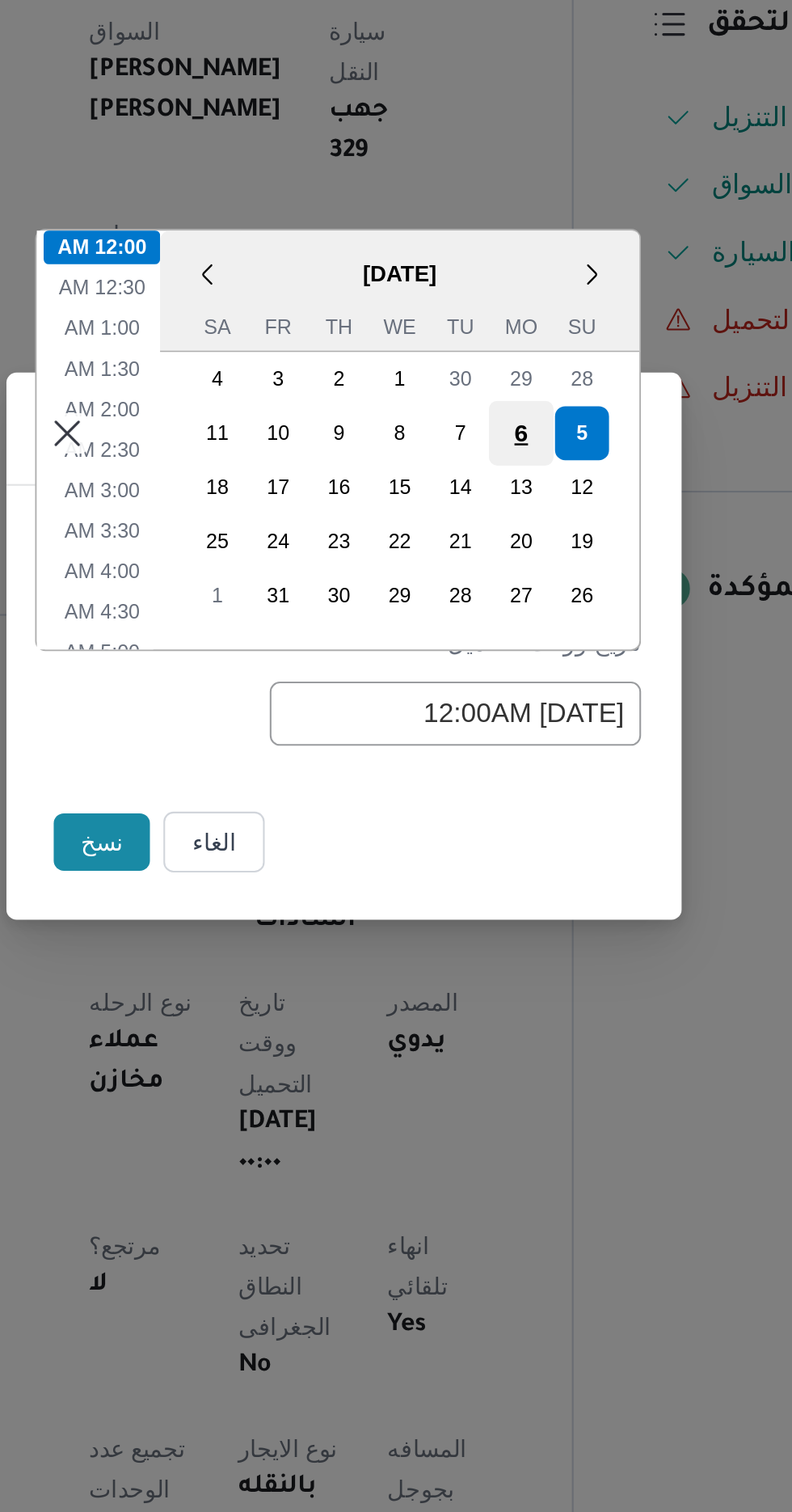
click at [481, 654] on div "6" at bounding box center [481, 655] width 31 height 31
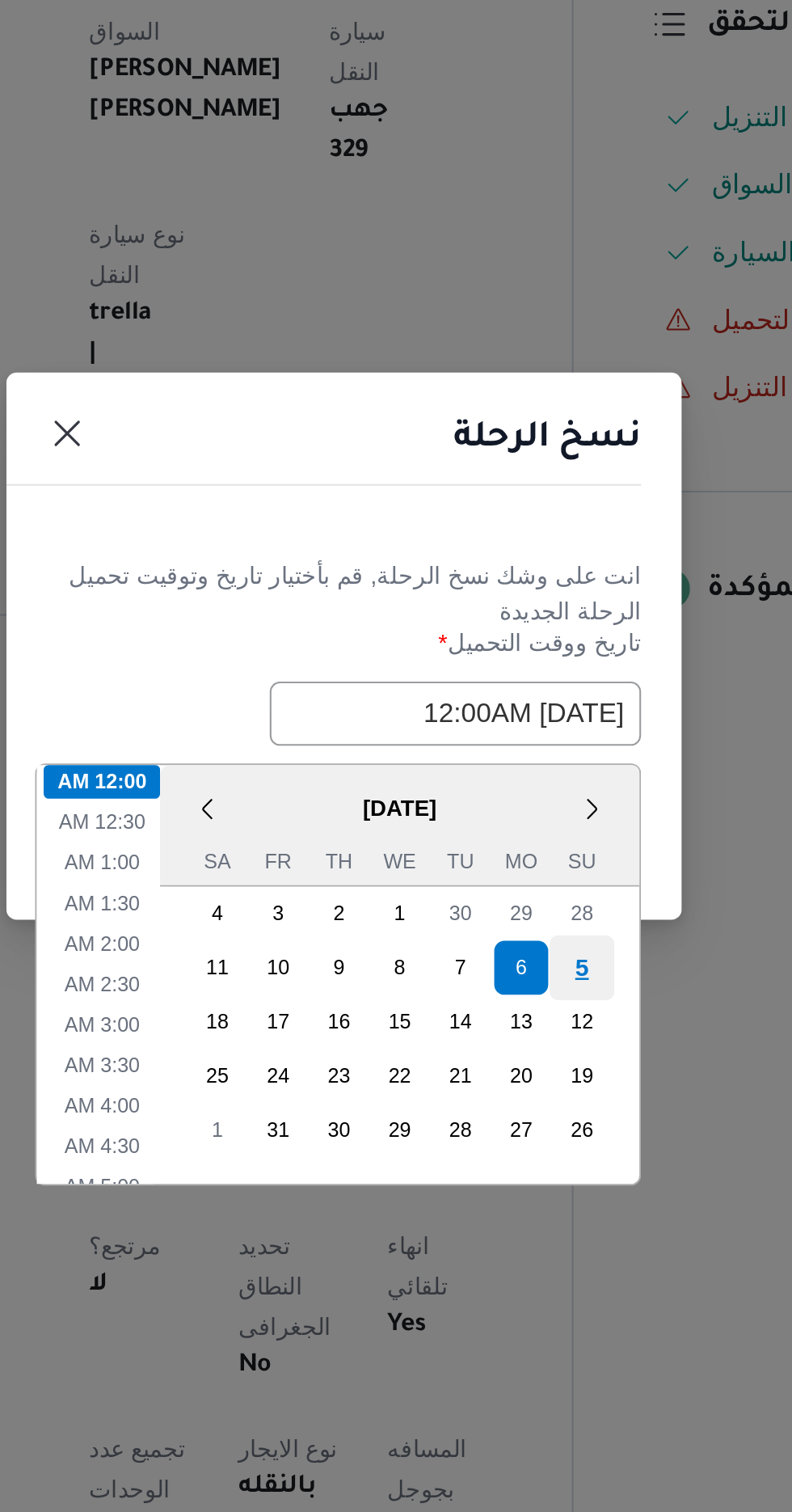
click at [519, 904] on div "5" at bounding box center [510, 910] width 31 height 31
type input "[DATE] 12:00AM"
click at [518, 907] on div "5" at bounding box center [510, 910] width 31 height 31
click at [284, 817] on li "12:00 AM" at bounding box center [280, 820] width 56 height 16
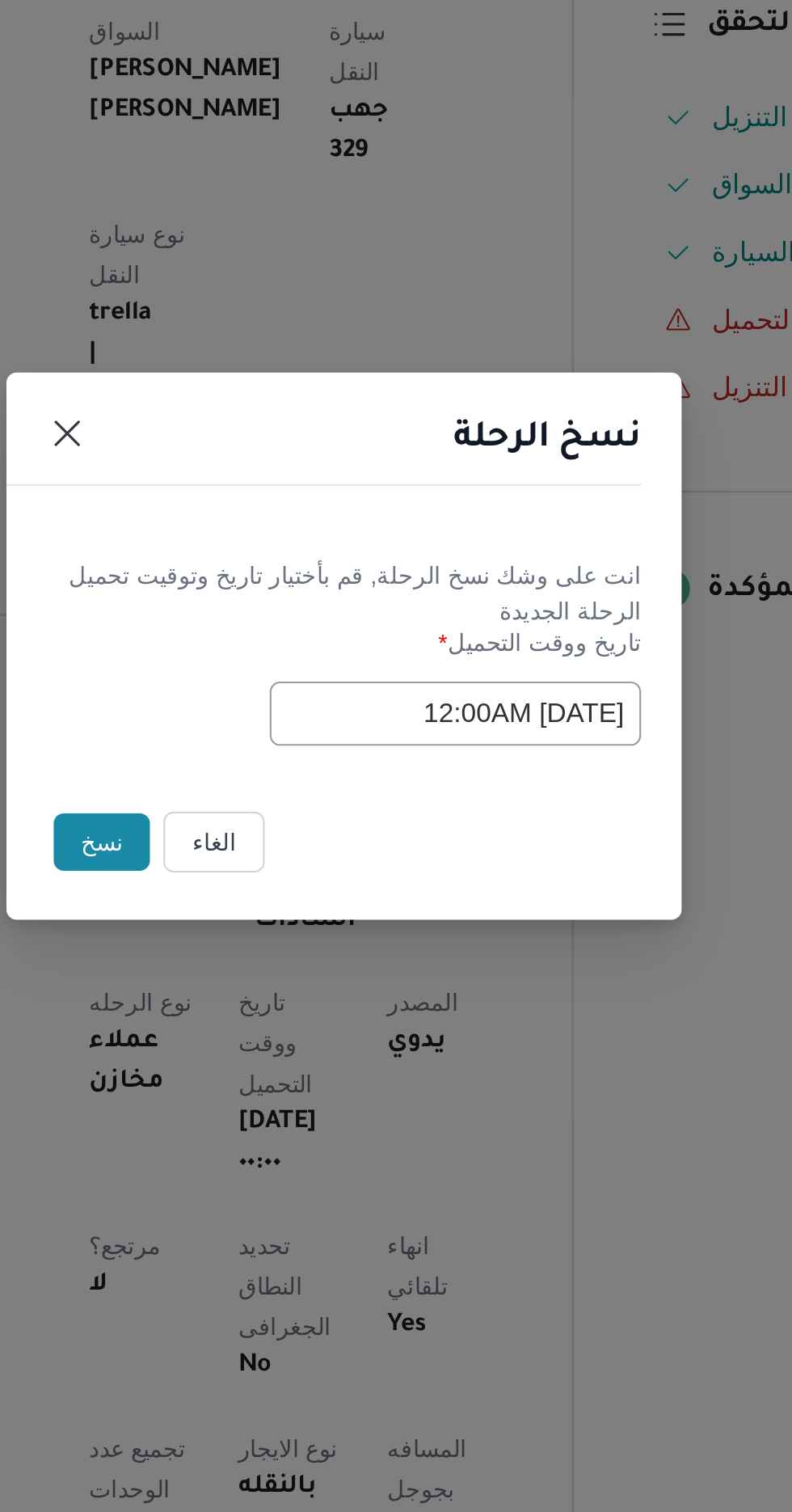
click at [278, 849] on button "نسخ" at bounding box center [280, 850] width 47 height 27
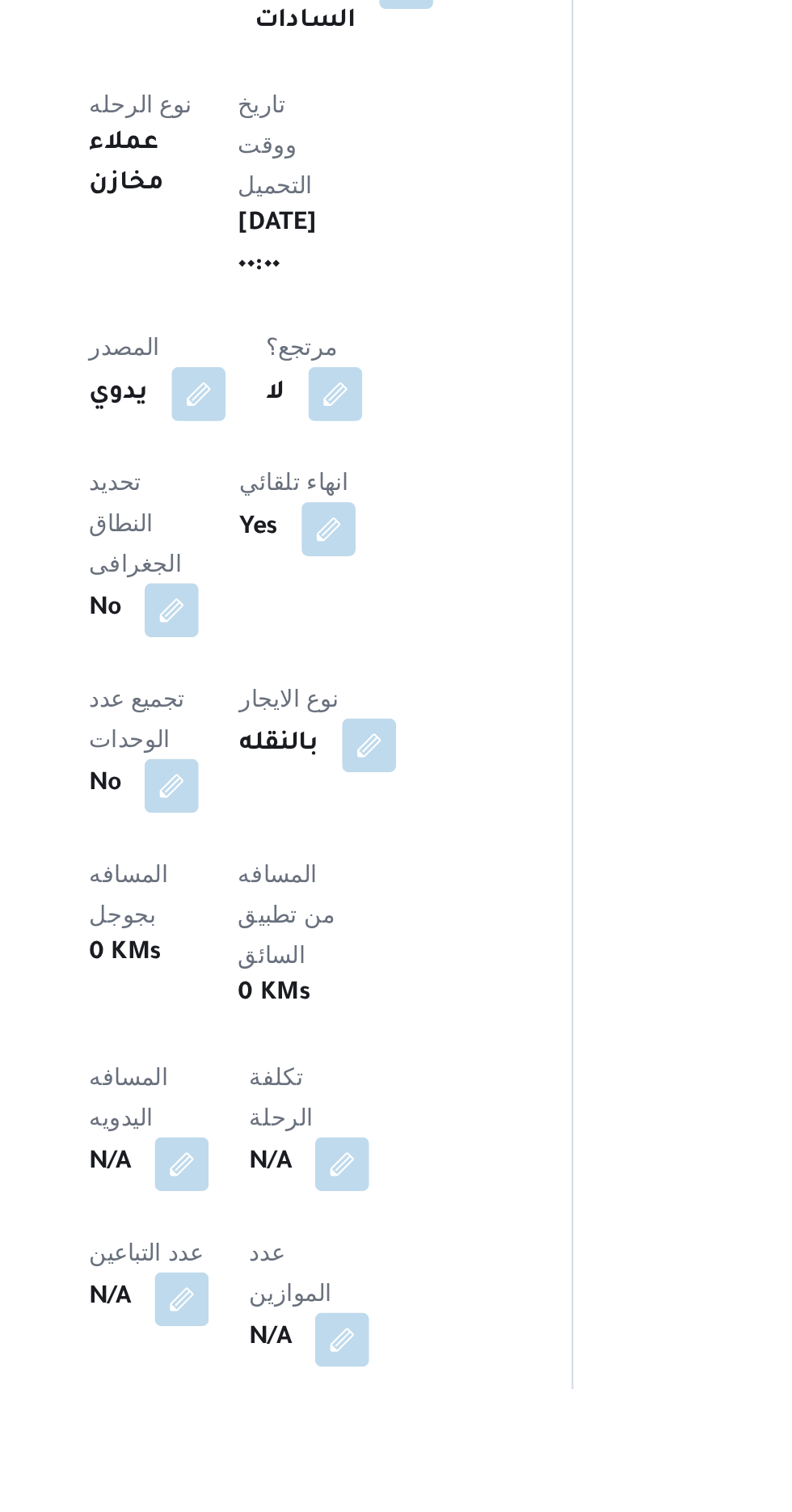
scroll to position [148, 0]
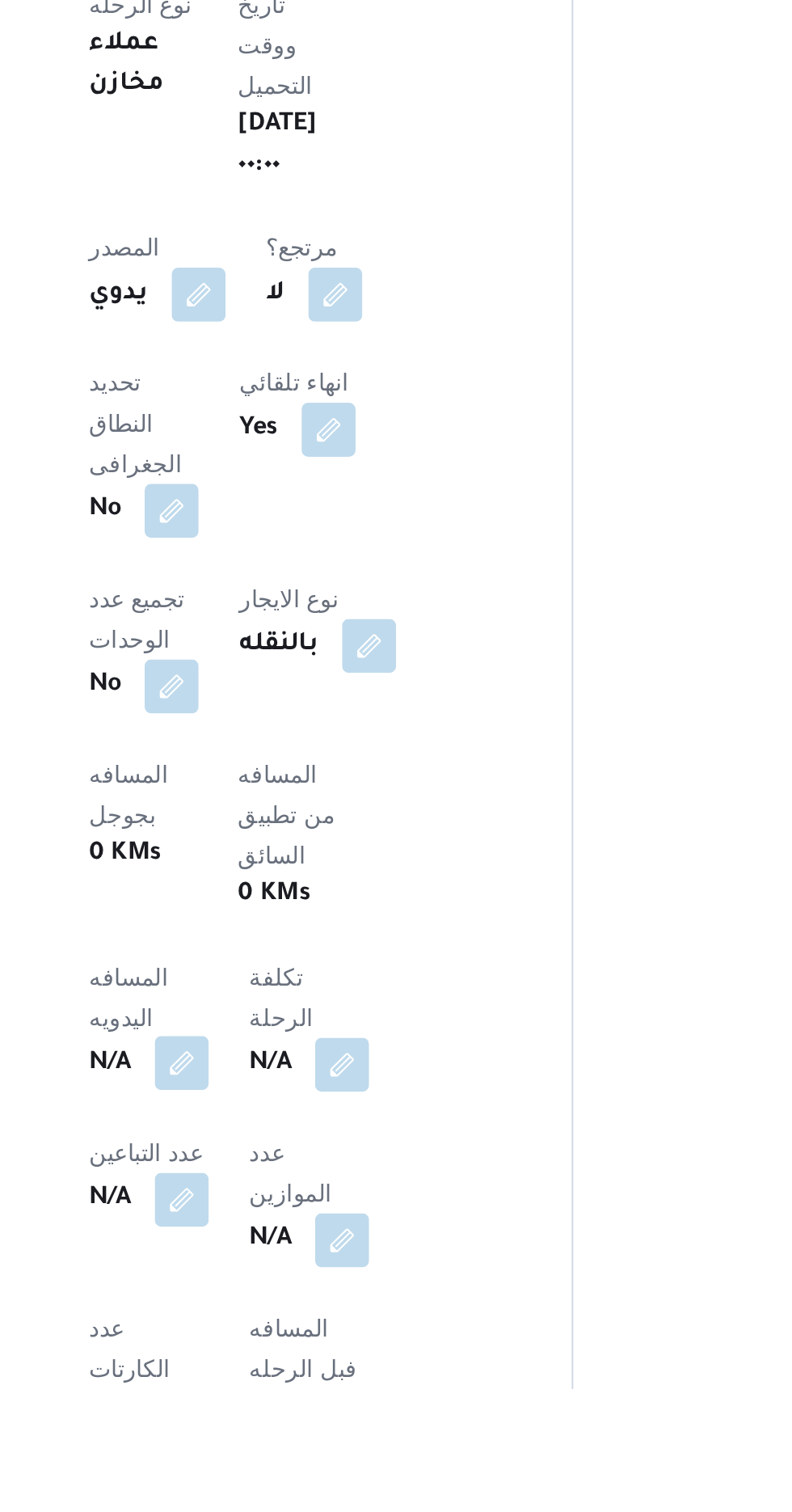
click at [332, 1343] on button "button" at bounding box center [318, 1356] width 26 height 26
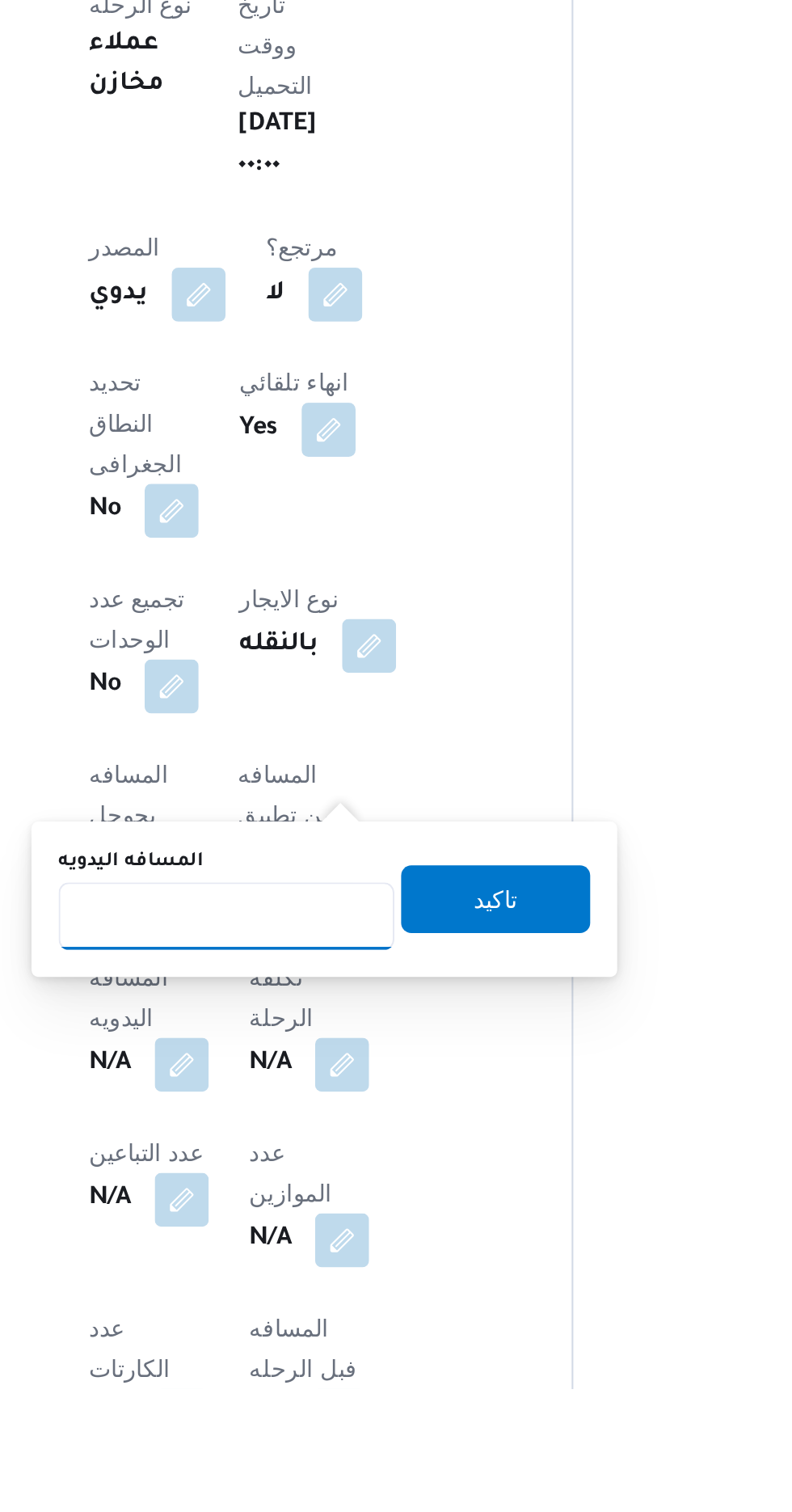
click at [363, 1283] on input "المسافه اليدويه" at bounding box center [340, 1285] width 161 height 32
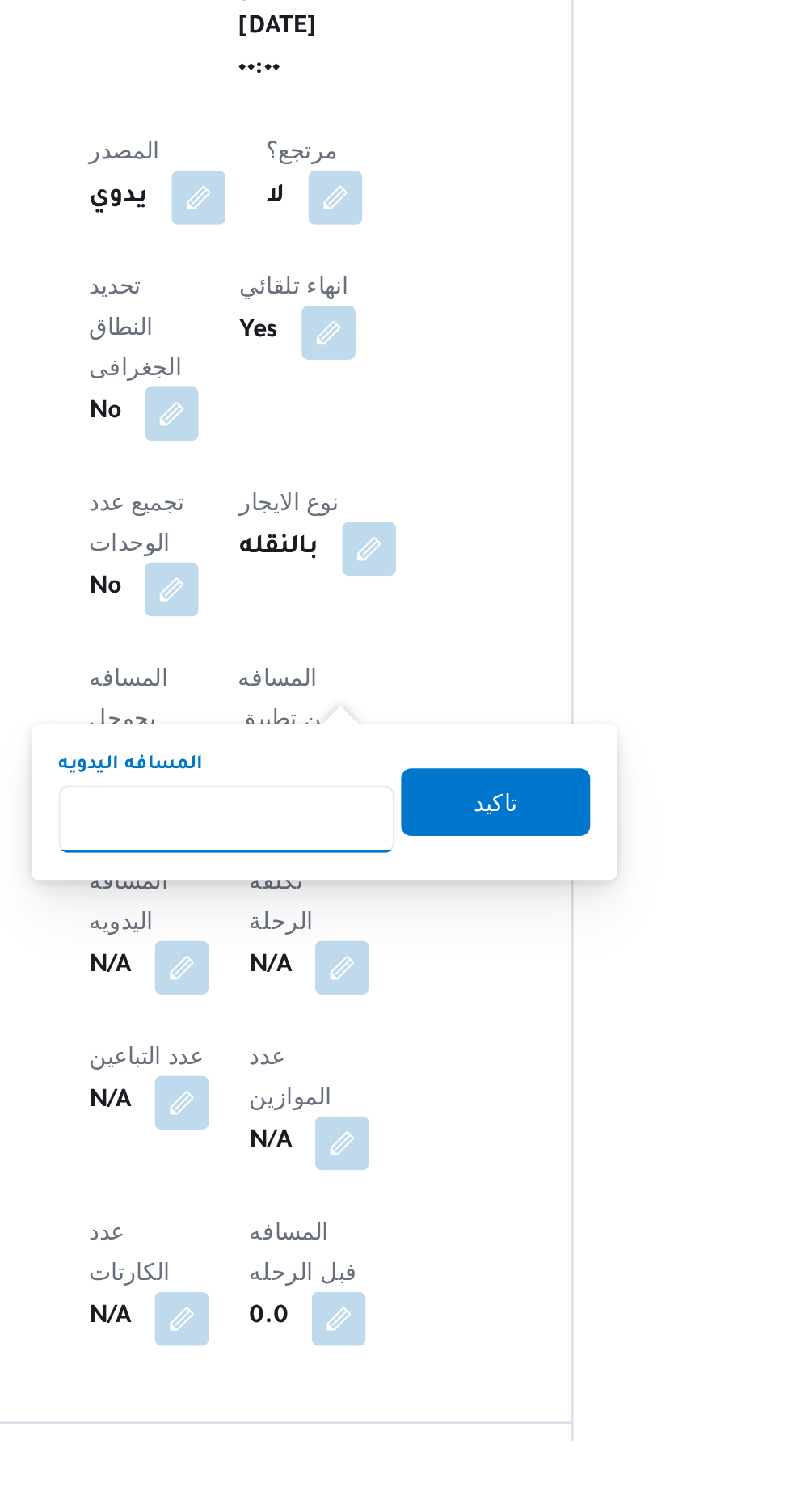
scroll to position [310, 0]
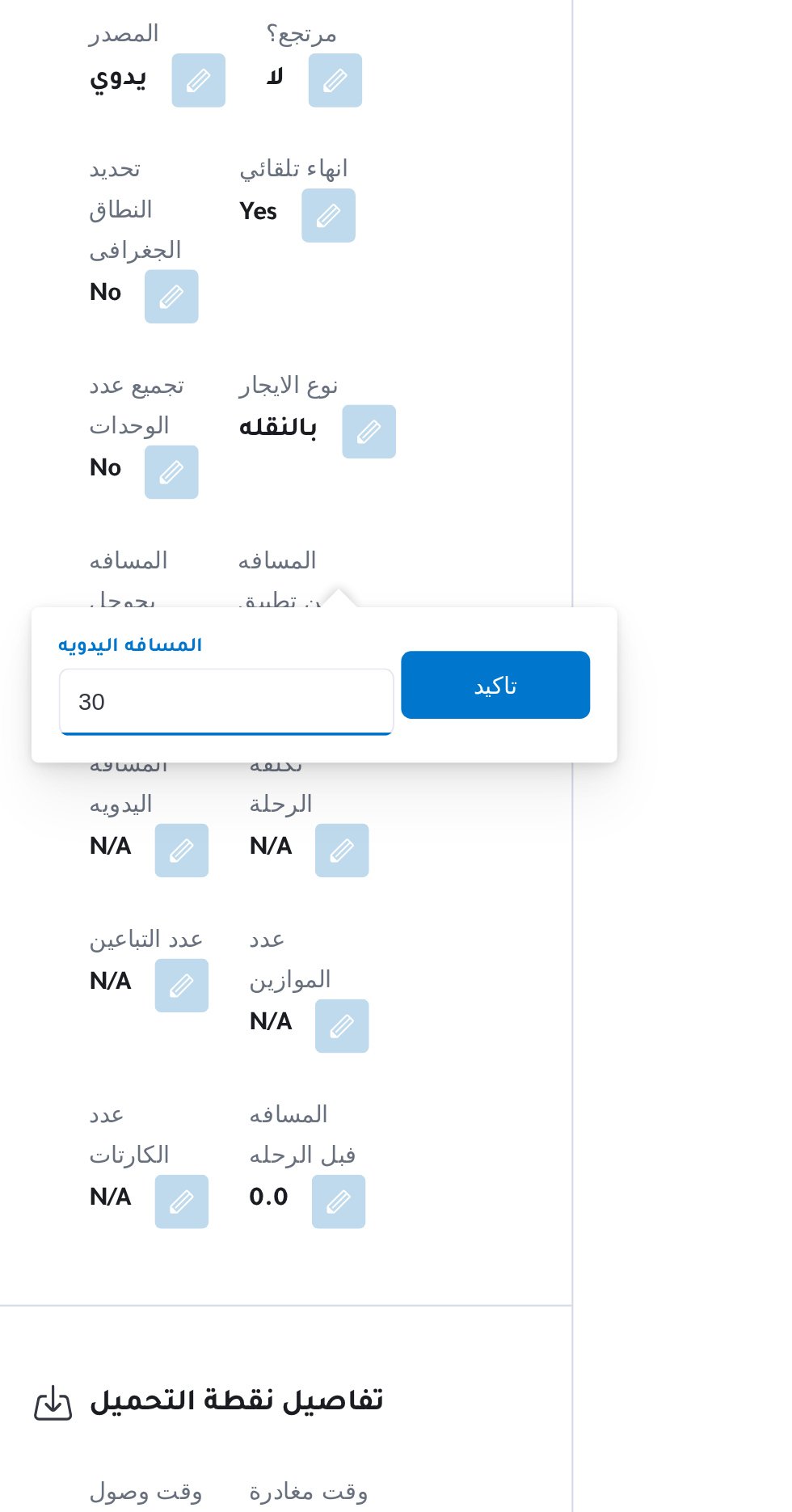
type input "300"
click at [496, 1107] on span "تاكيد" at bounding box center [468, 1114] width 90 height 32
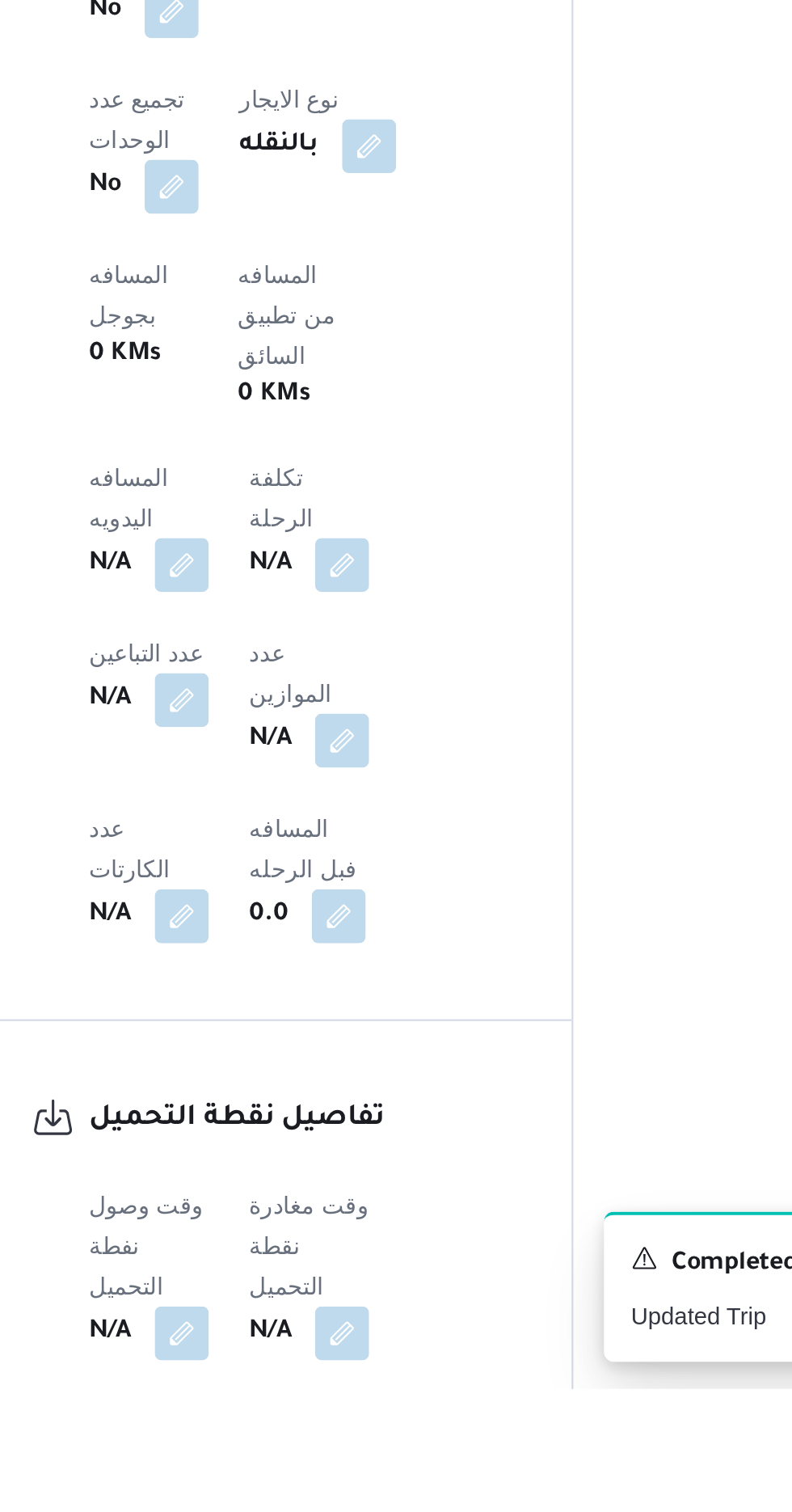
scroll to position [402, 0]
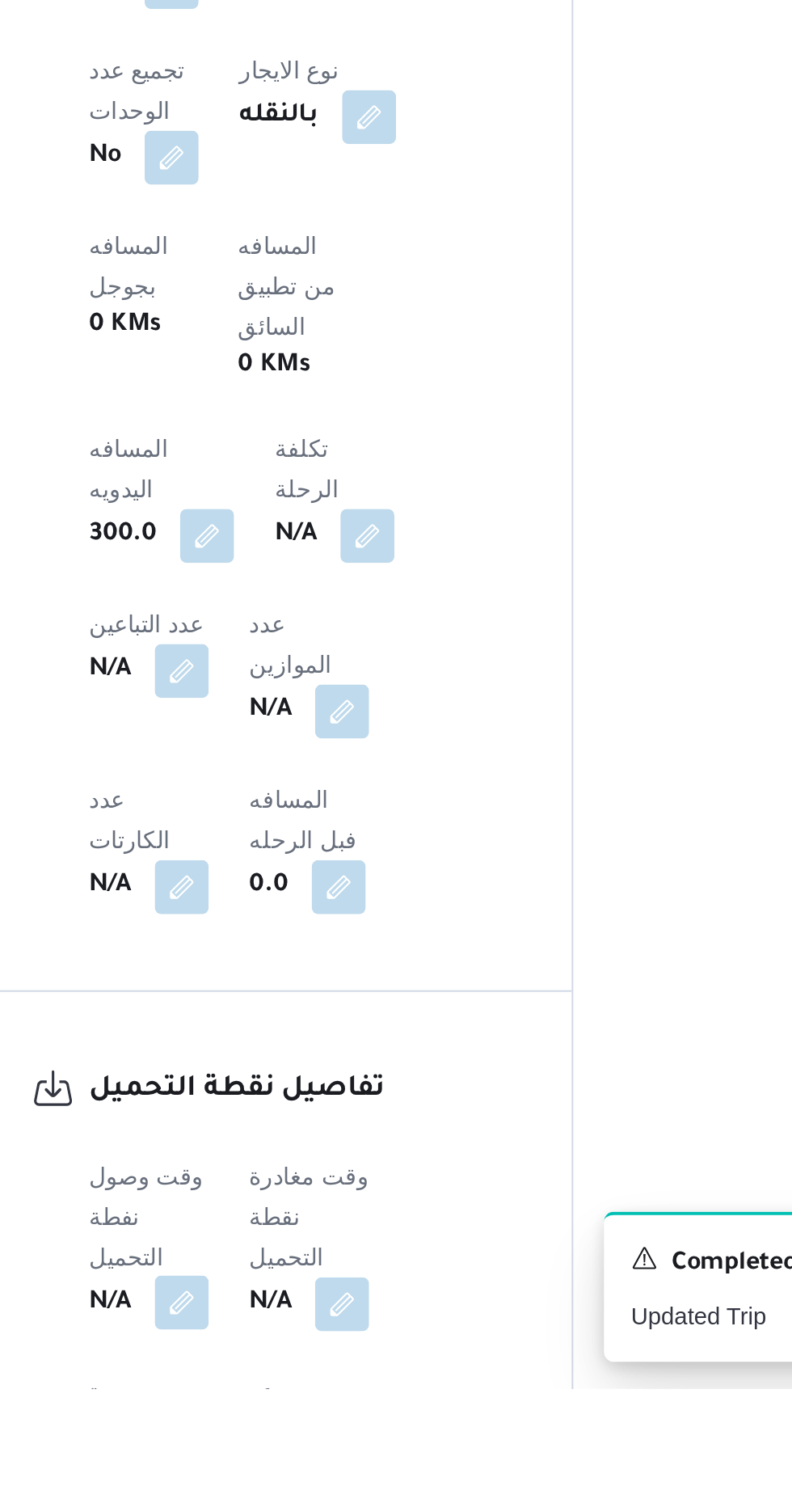
click at [316, 1458] on button "button" at bounding box center [318, 1470] width 26 height 26
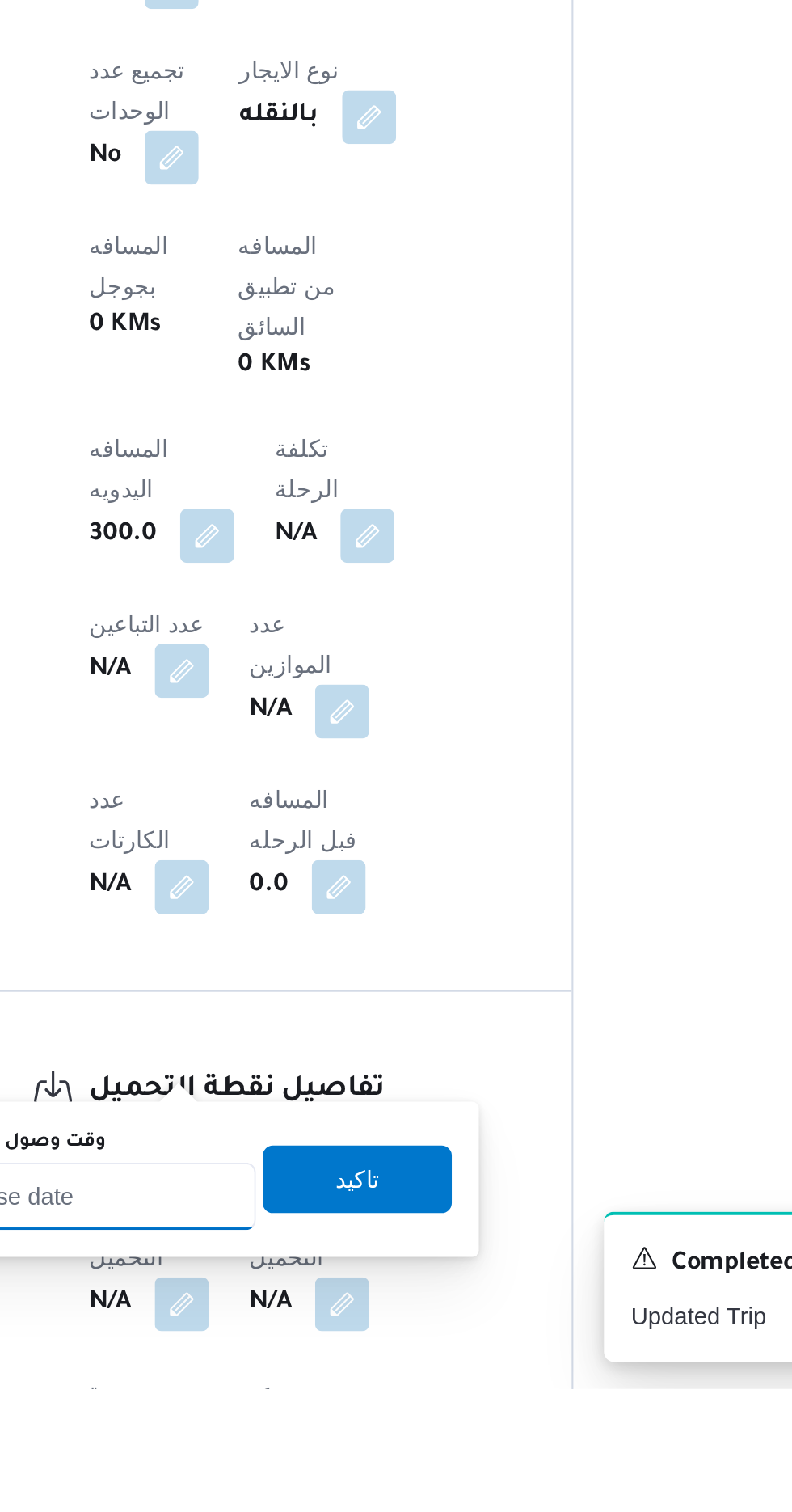
click at [325, 1417] on input "وقت وصول نفطة التحميل" at bounding box center [262, 1419] width 183 height 32
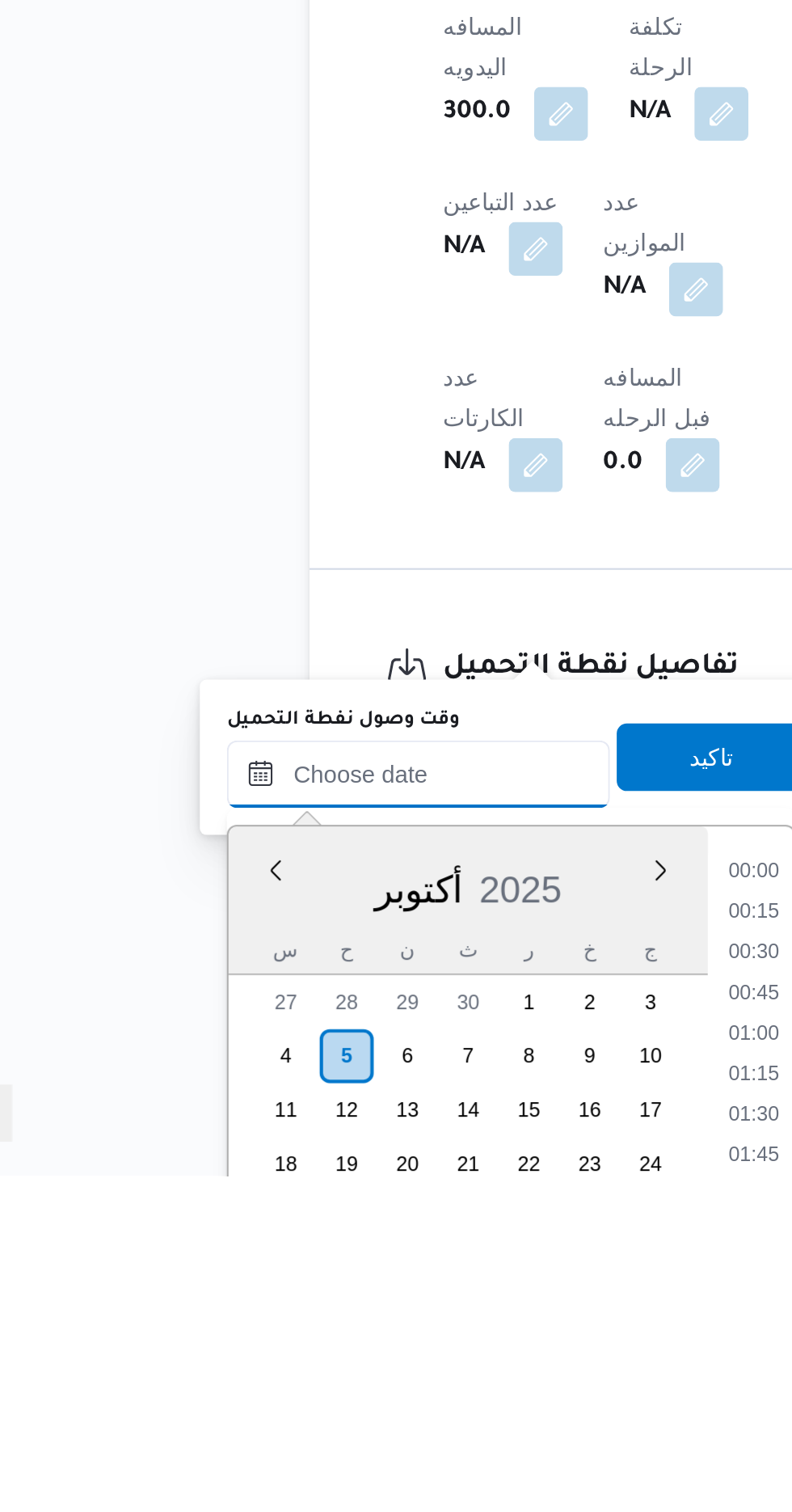
scroll to position [1143, 0]
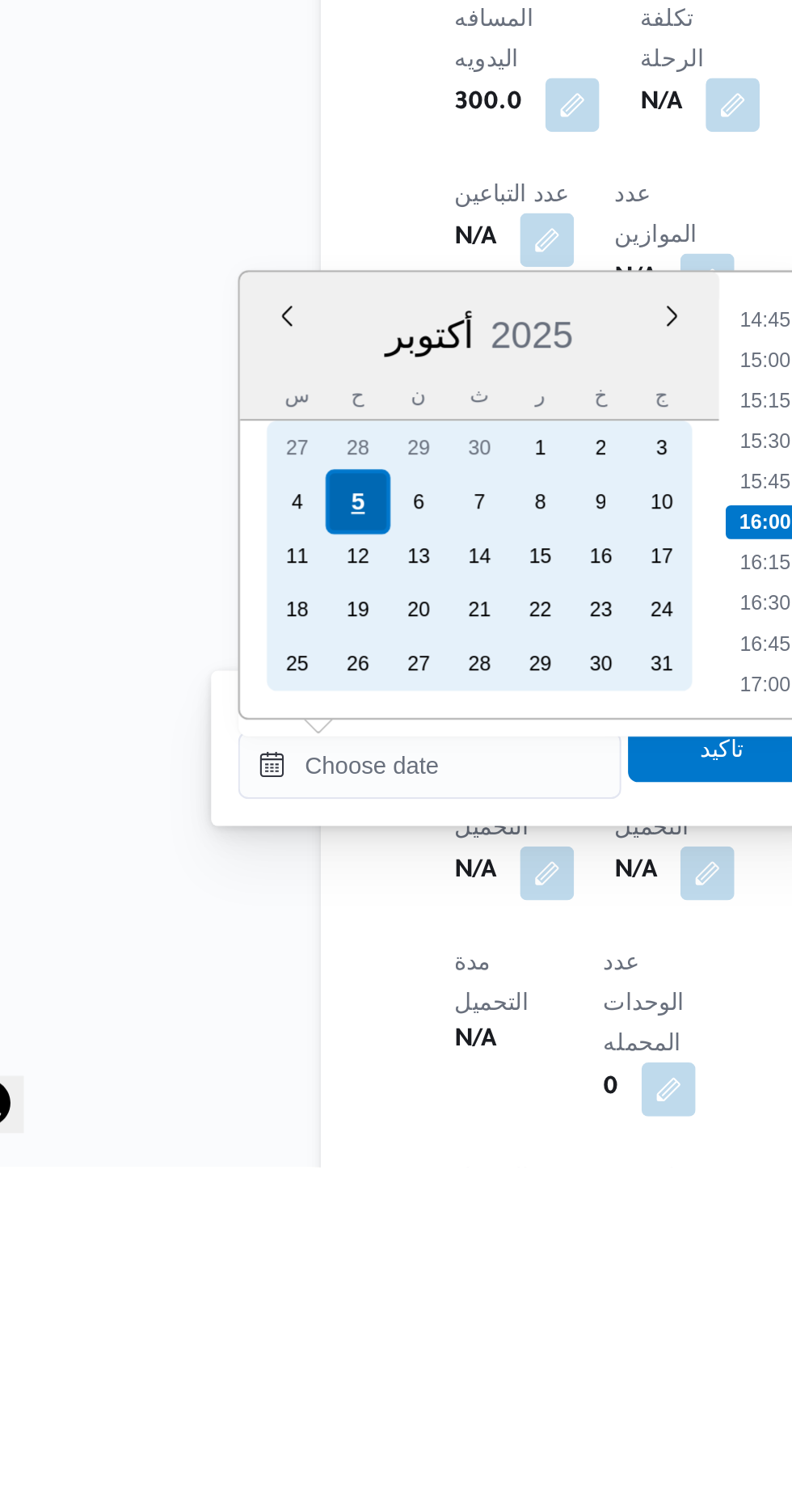
click at [227, 1192] on div "5" at bounding box center [227, 1194] width 31 height 31
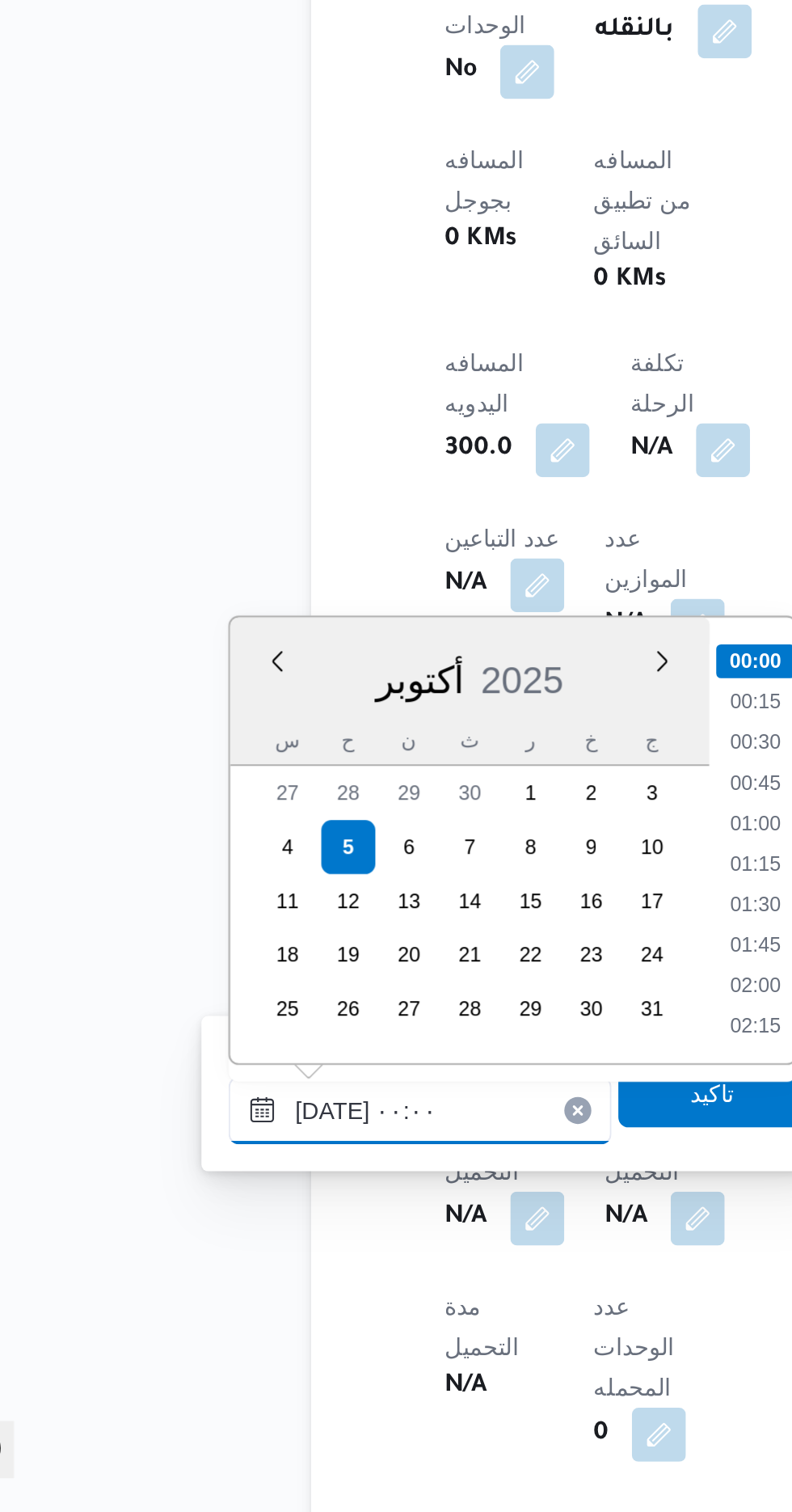
click at [172, 1321] on input "[DATE] ٠٠:٠٠" at bounding box center [262, 1319] width 183 height 32
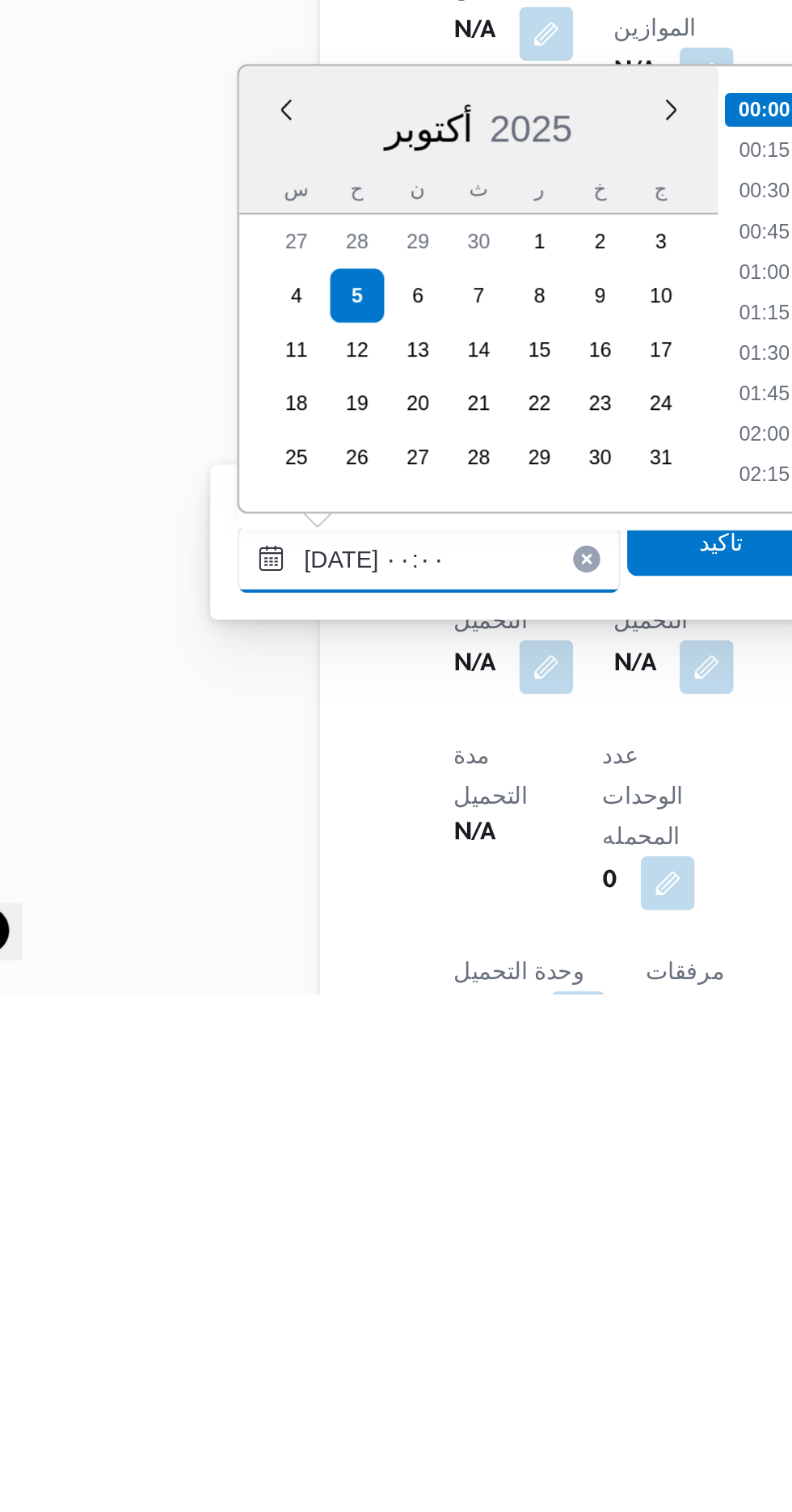
scroll to position [547, 0]
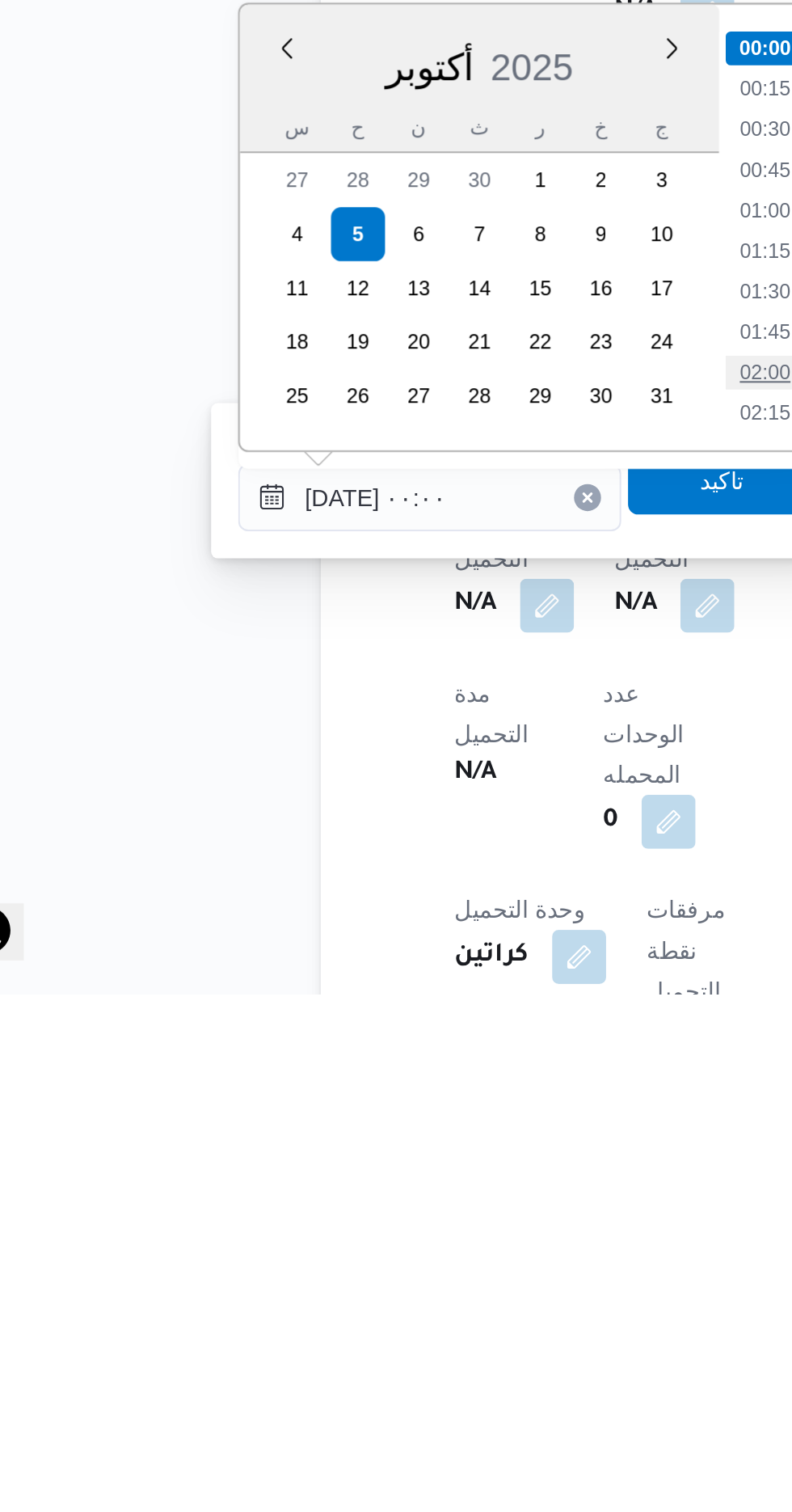
click at [425, 1217] on li "02:00" at bounding box center [423, 1214] width 37 height 16
type input "[DATE] ٠٢:٠٠"
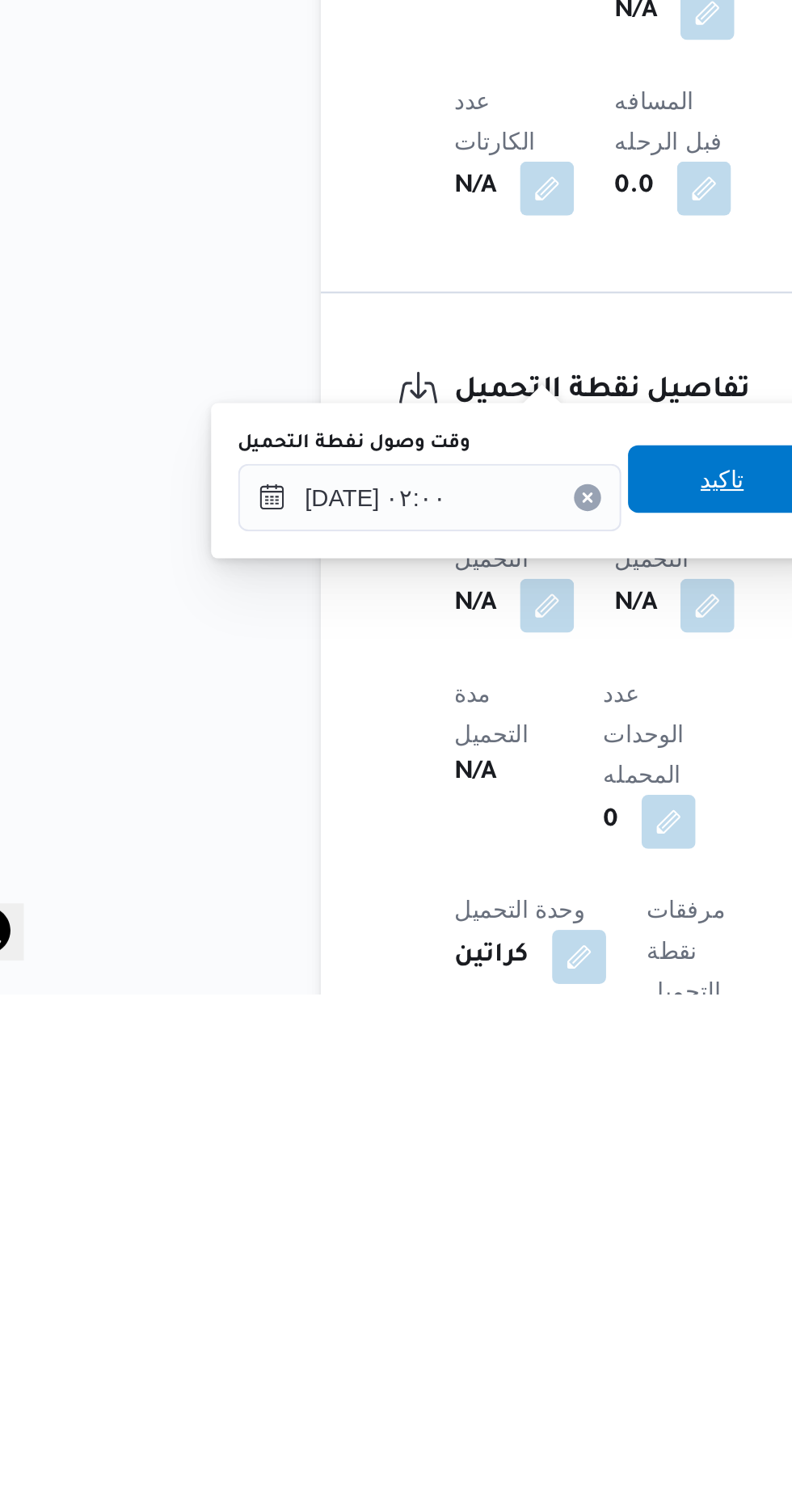
click at [405, 1271] on span "تاكيد" at bounding box center [401, 1265] width 90 height 32
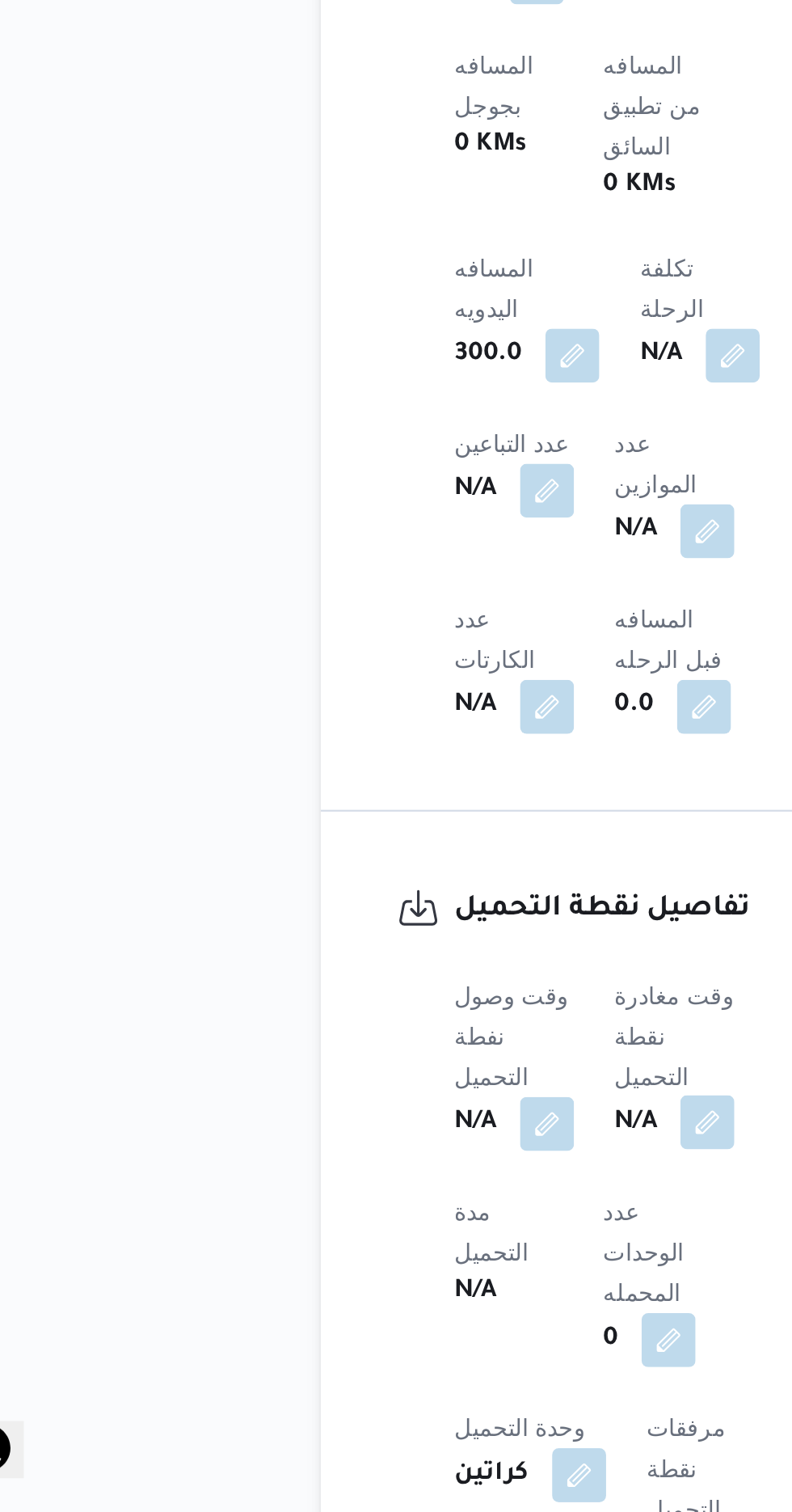
click at [400, 1312] on button "button" at bounding box center [395, 1325] width 26 height 26
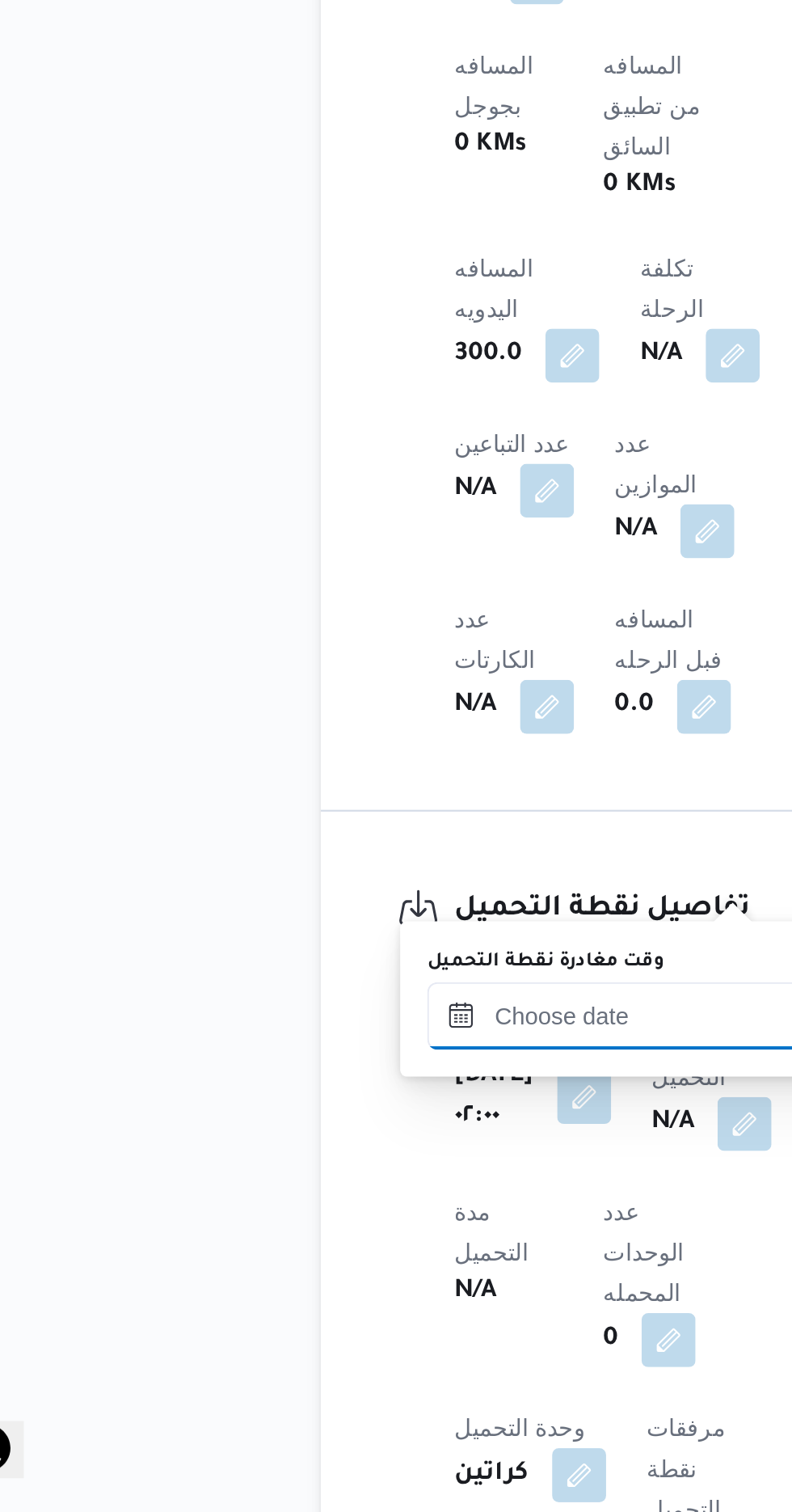
click at [337, 1271] on input "وقت مغادرة نقطة التحميل" at bounding box center [352, 1273] width 183 height 32
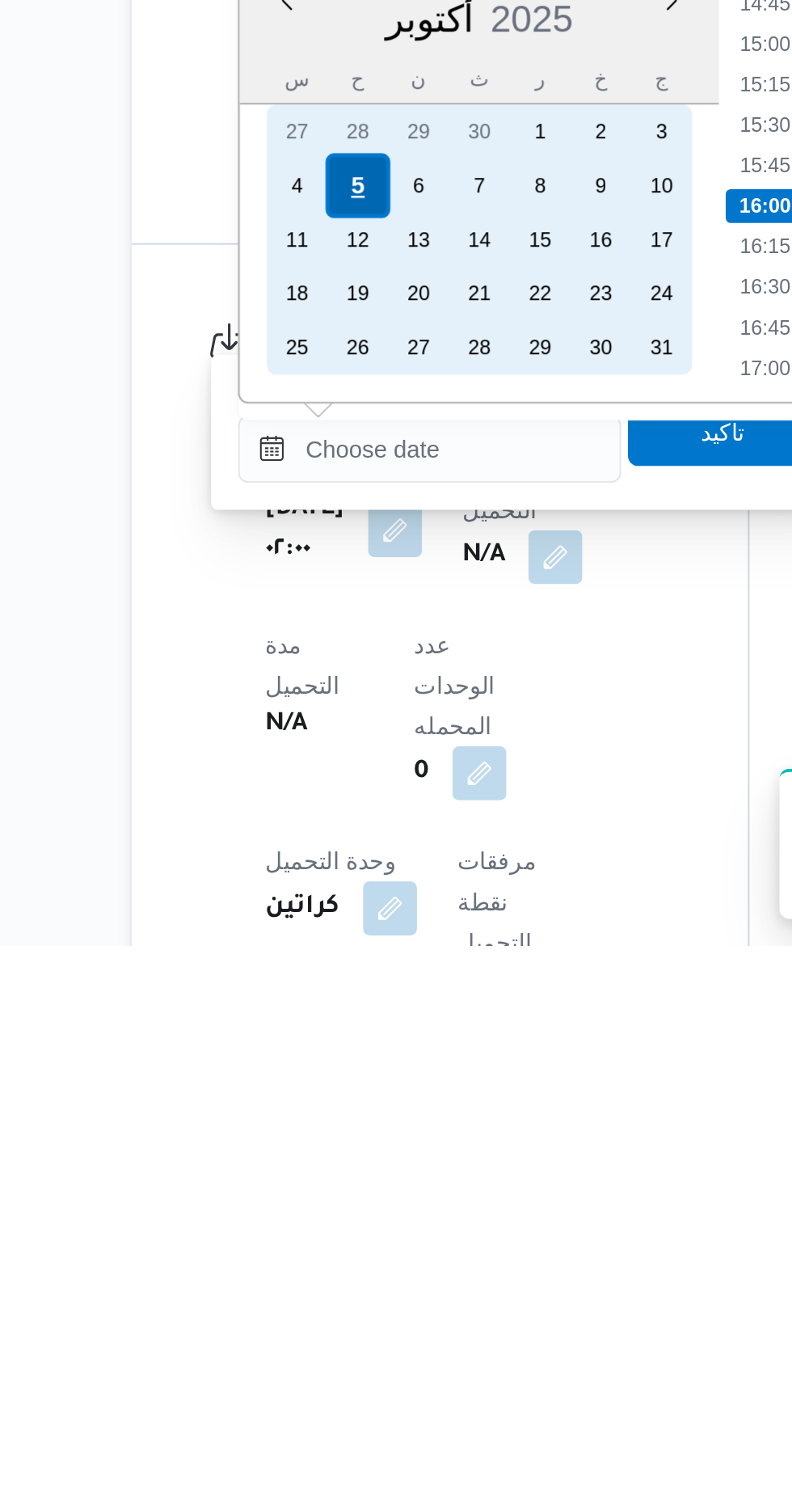
click at [318, 1146] on div "5" at bounding box center [319, 1148] width 31 height 31
type input "[DATE] ٠٠:٠٠"
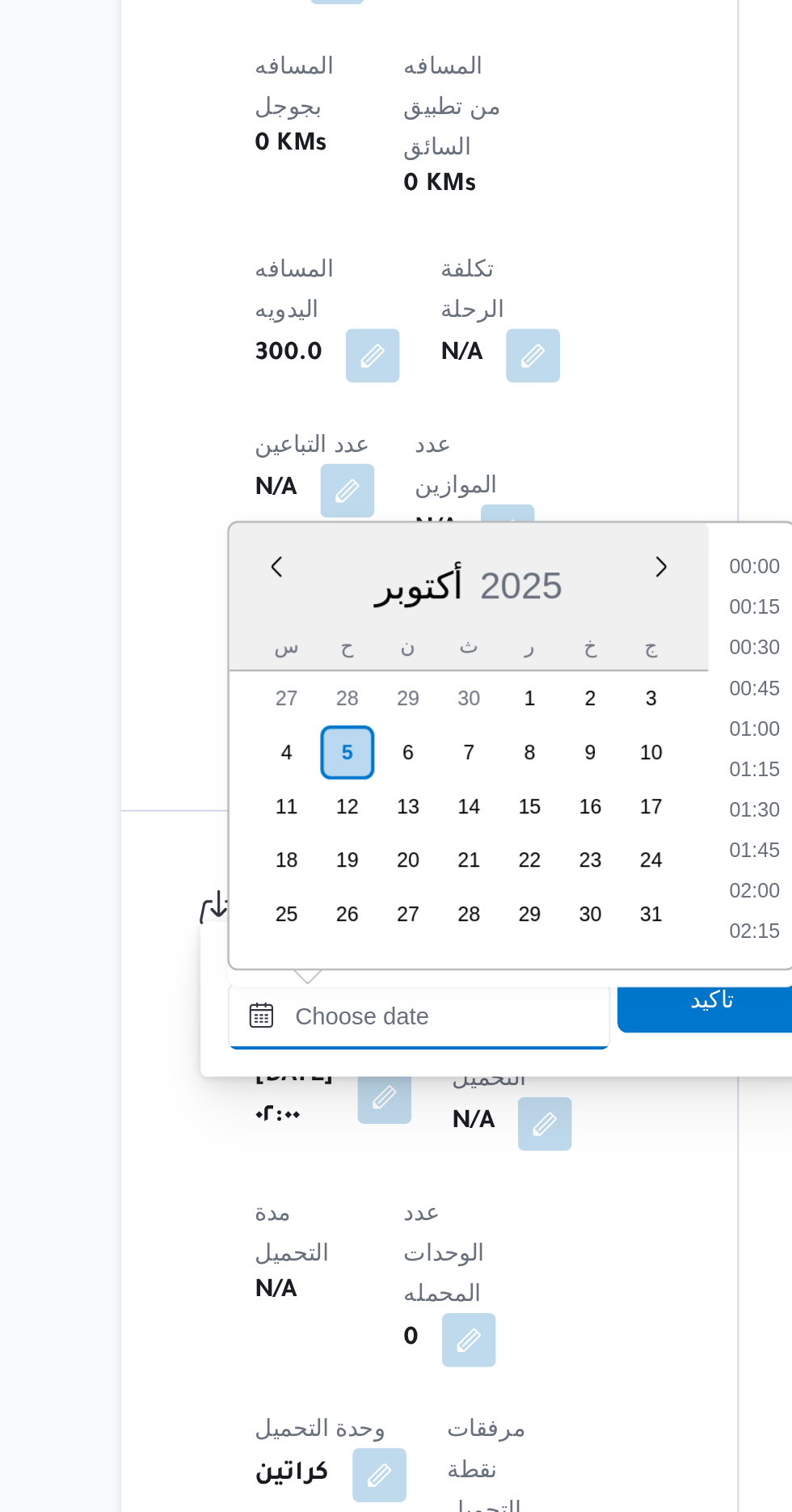
click at [278, 1278] on input "وقت مغادرة نقطة التحميل" at bounding box center [352, 1273] width 183 height 32
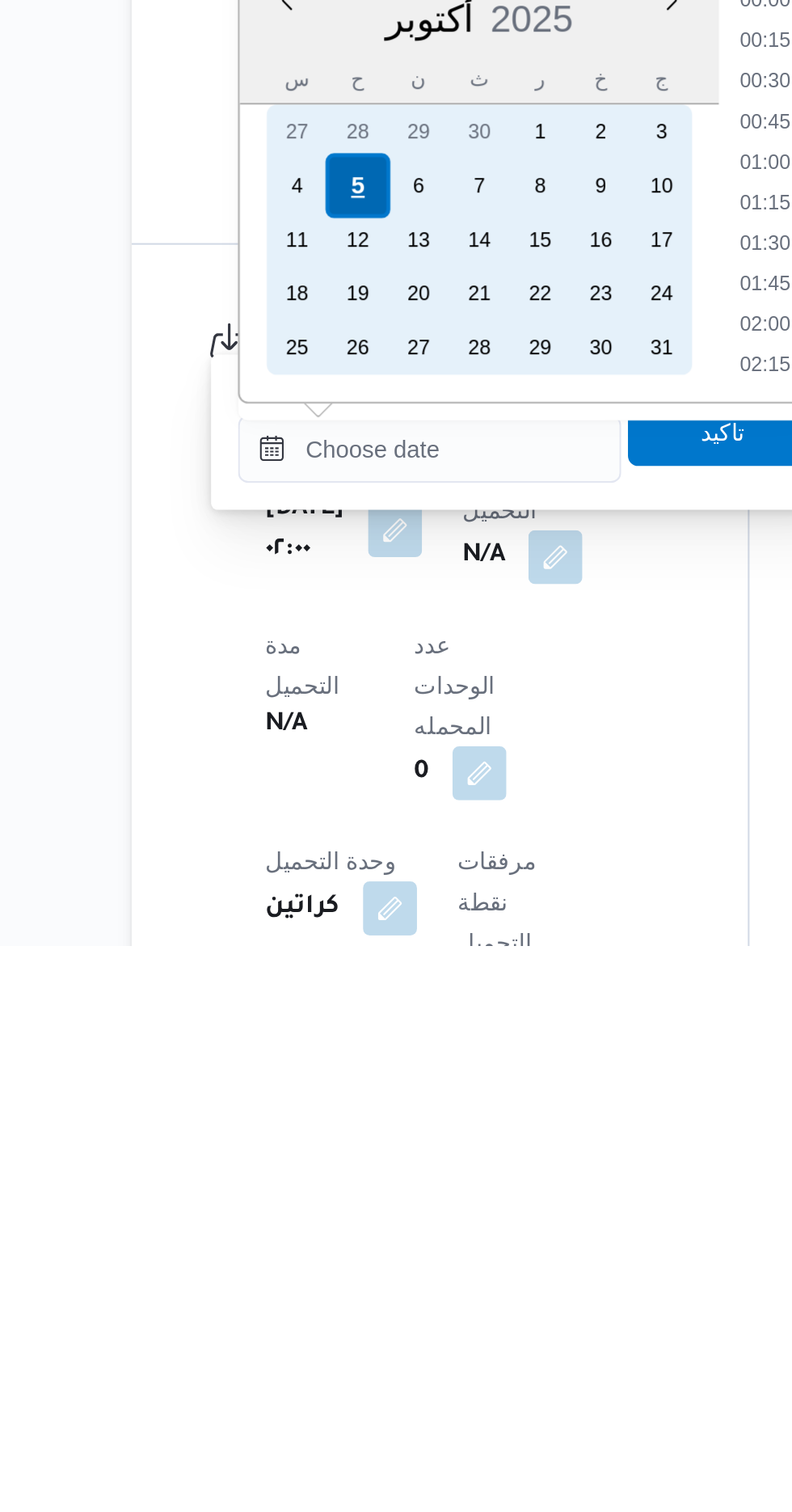
click at [318, 1146] on div "5" at bounding box center [319, 1148] width 31 height 31
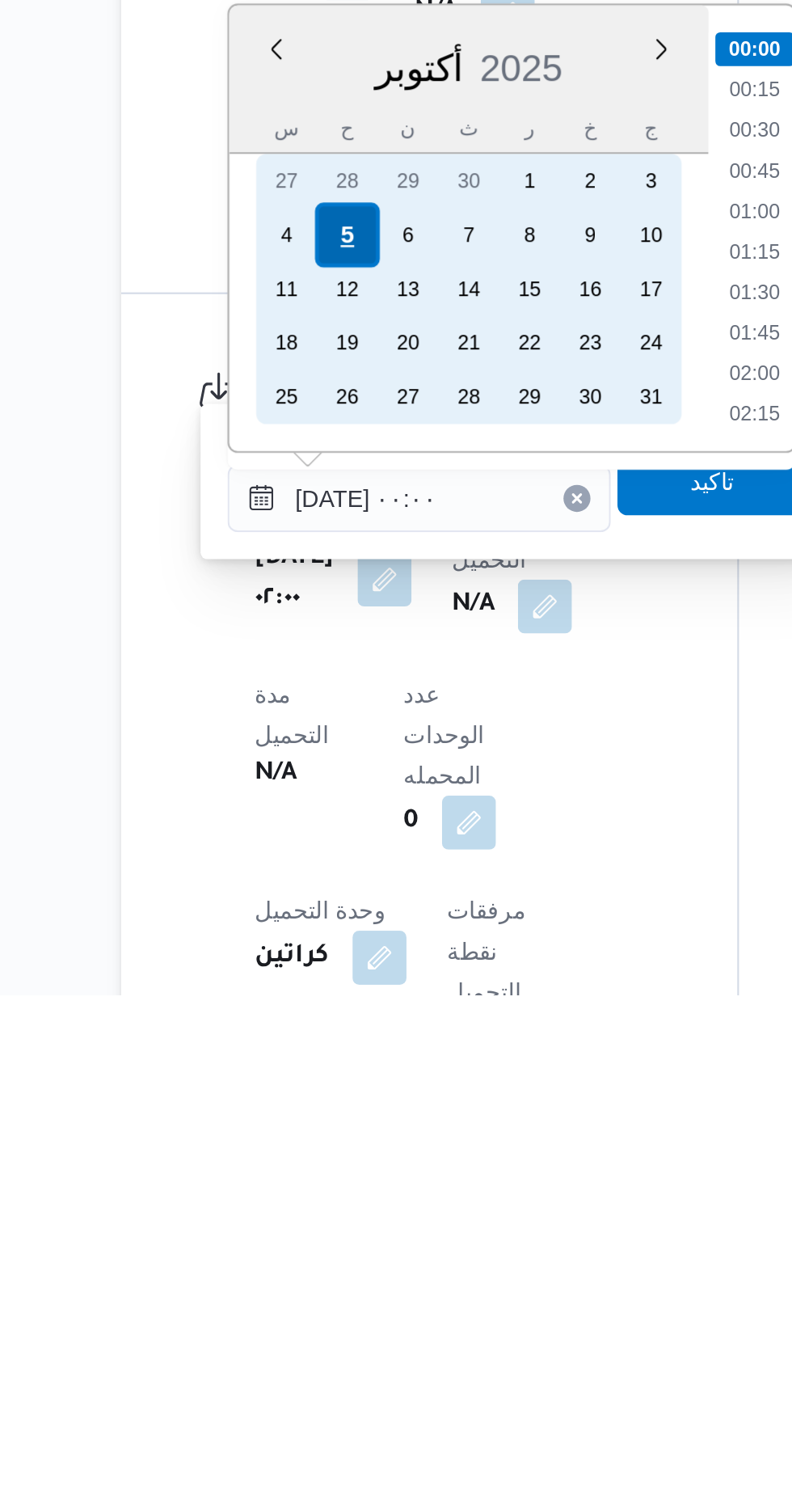
scroll to position [547, 0]
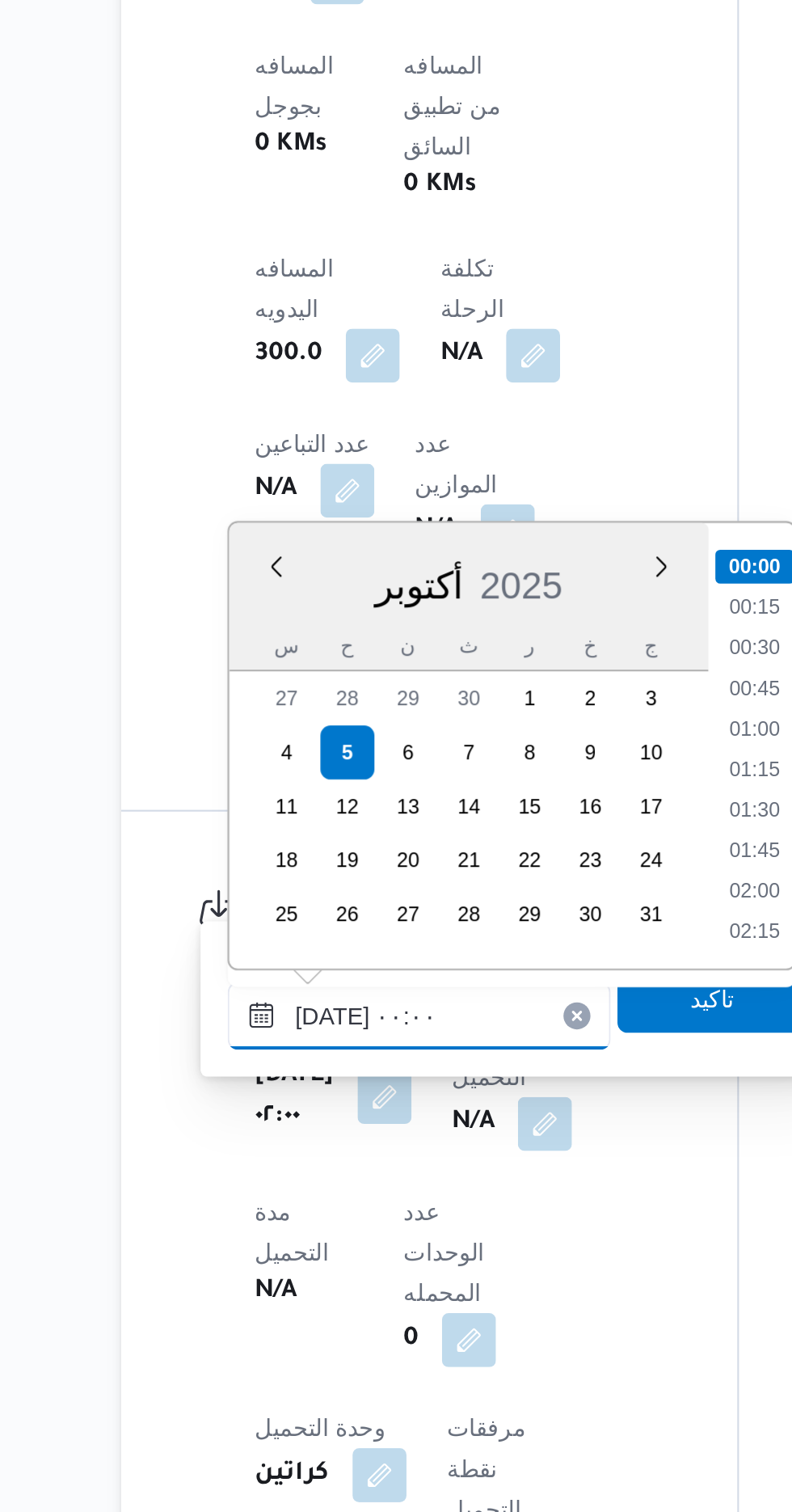
click at [273, 1282] on input "[DATE] ٠٠:٠٠" at bounding box center [352, 1273] width 183 height 32
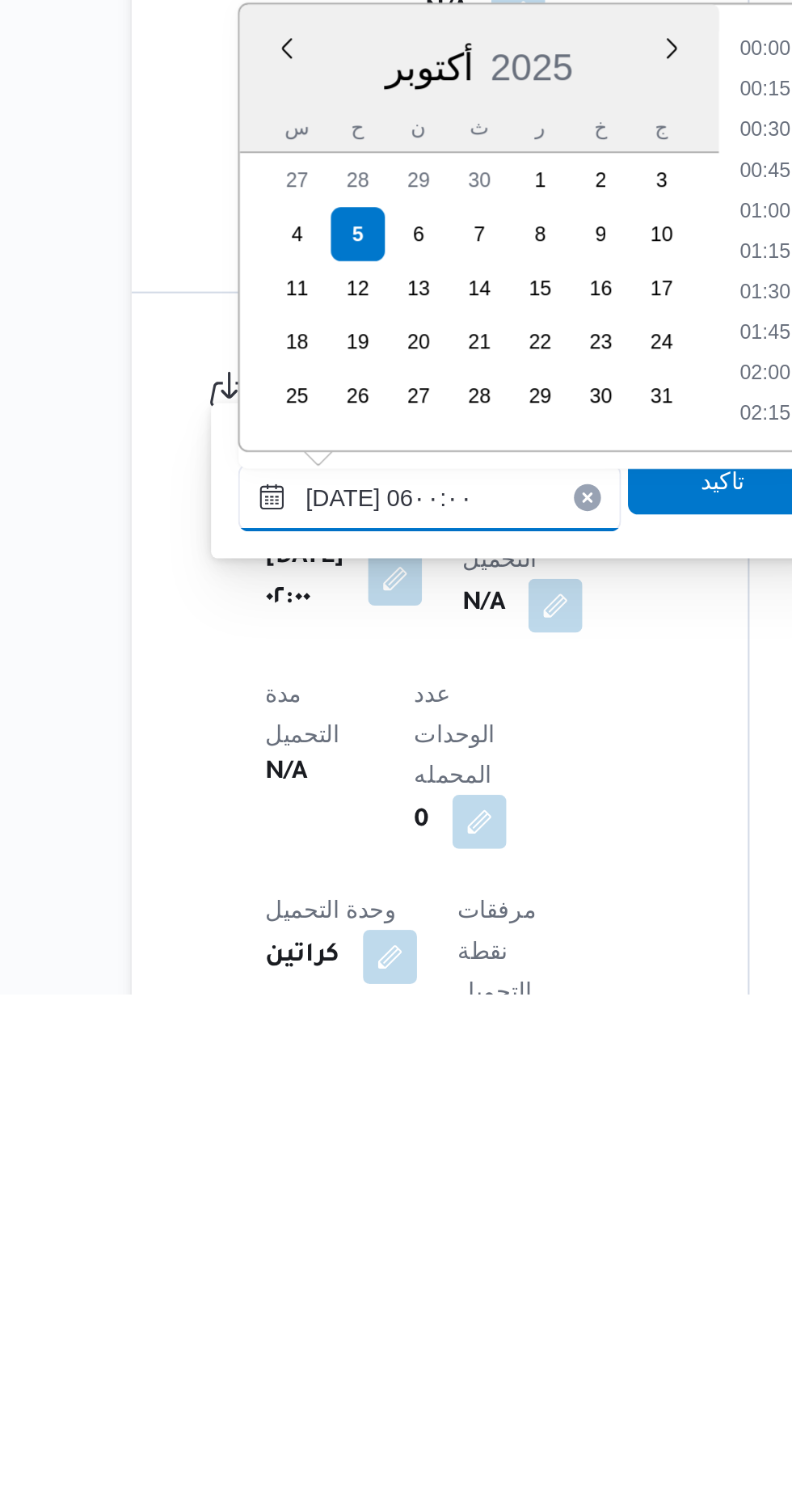
scroll to position [296, 0]
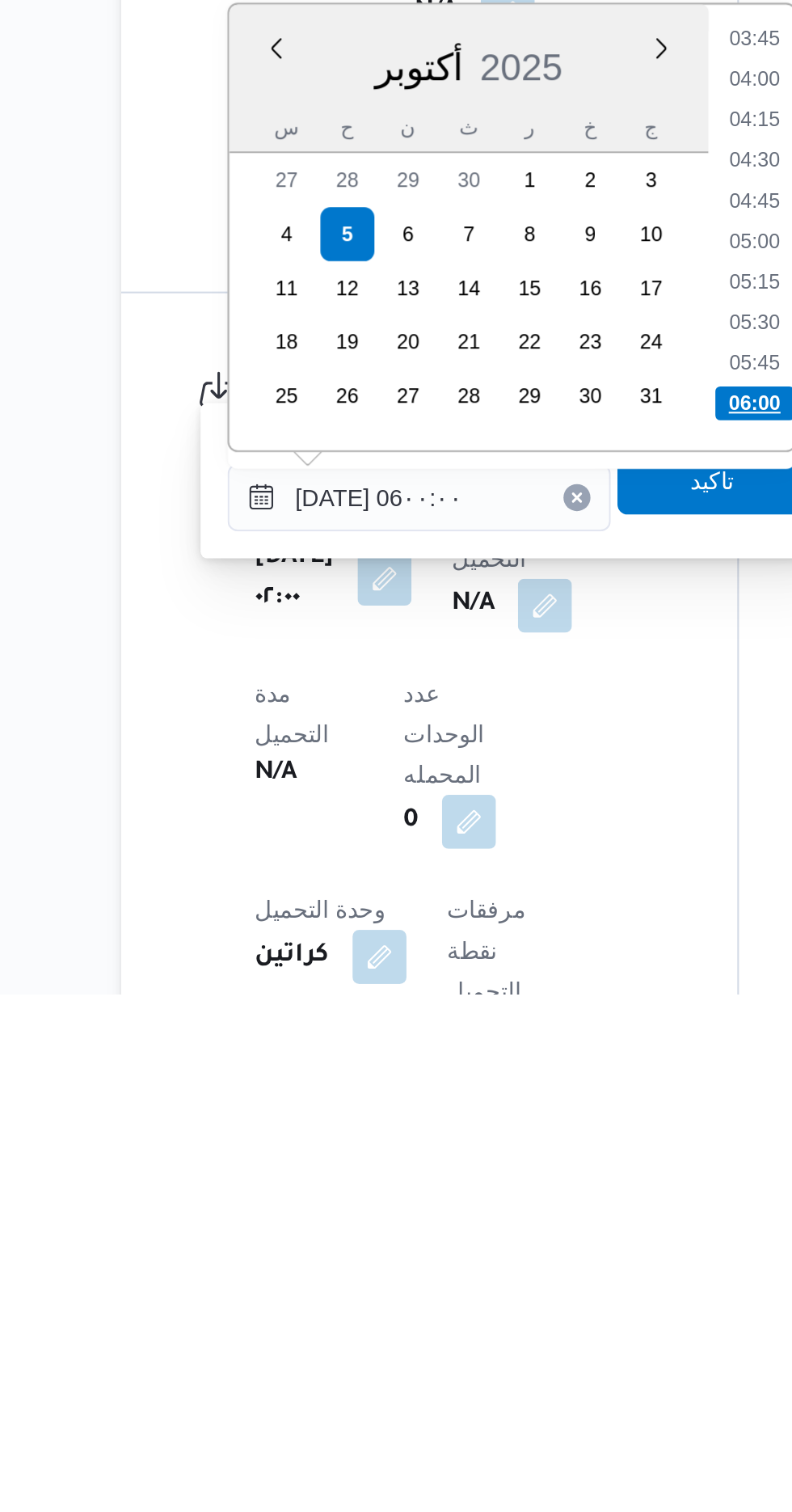
click at [510, 1232] on li "06:00" at bounding box center [513, 1229] width 38 height 16
type input "[DATE] ٠٦:٠٠"
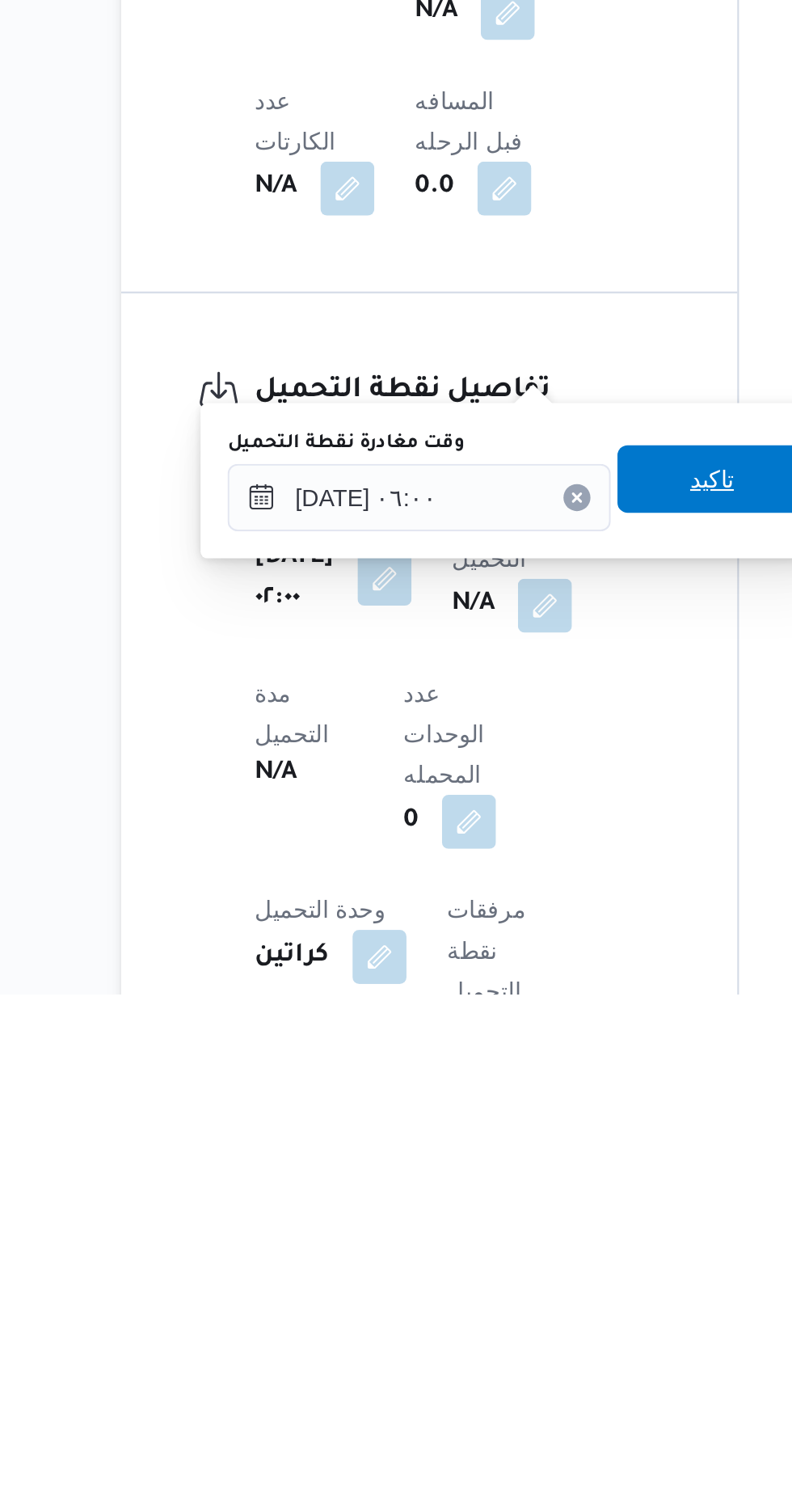
click at [501, 1271] on span "تاكيد" at bounding box center [493, 1266] width 21 height 19
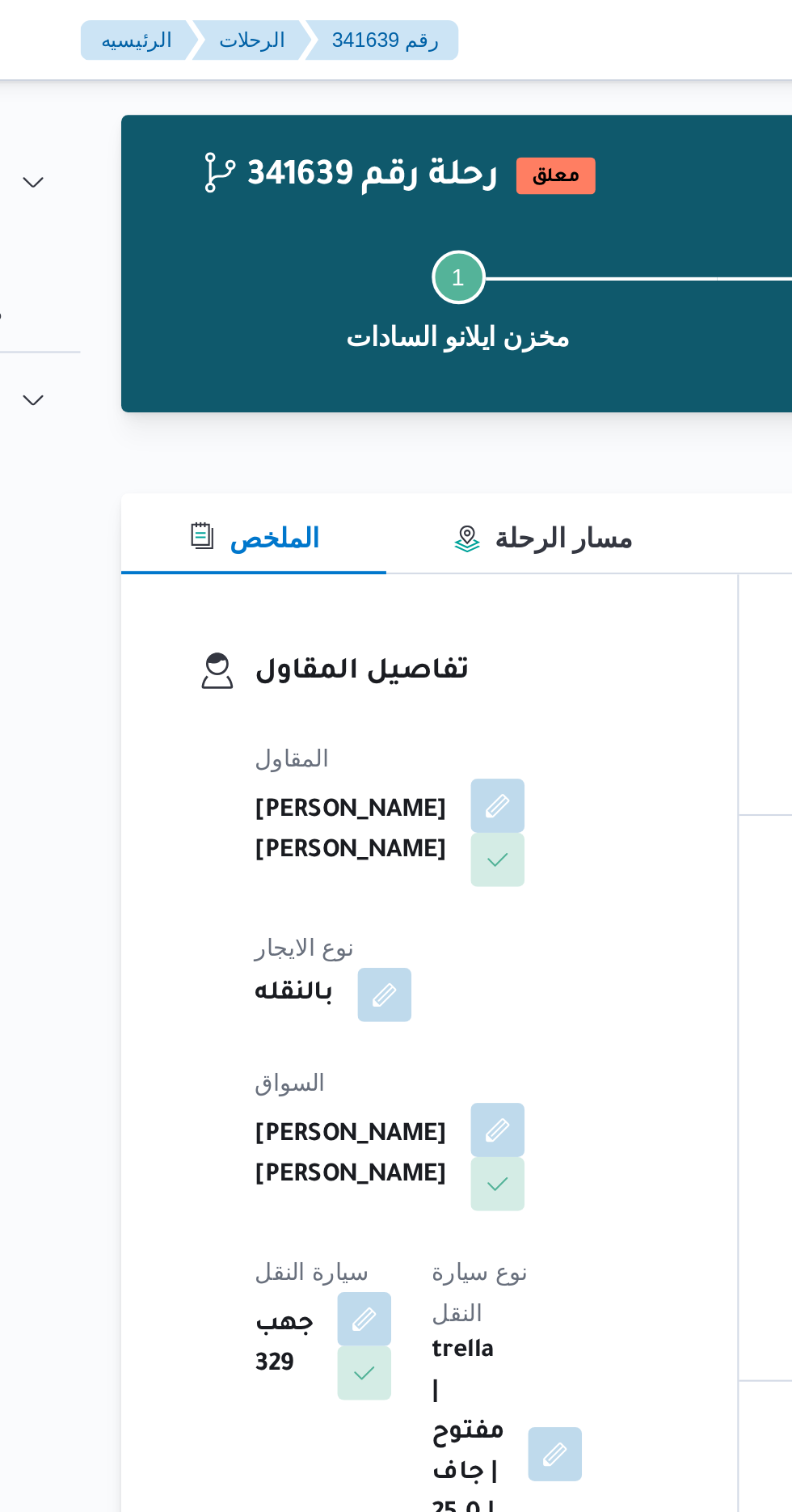
scroll to position [0, 0]
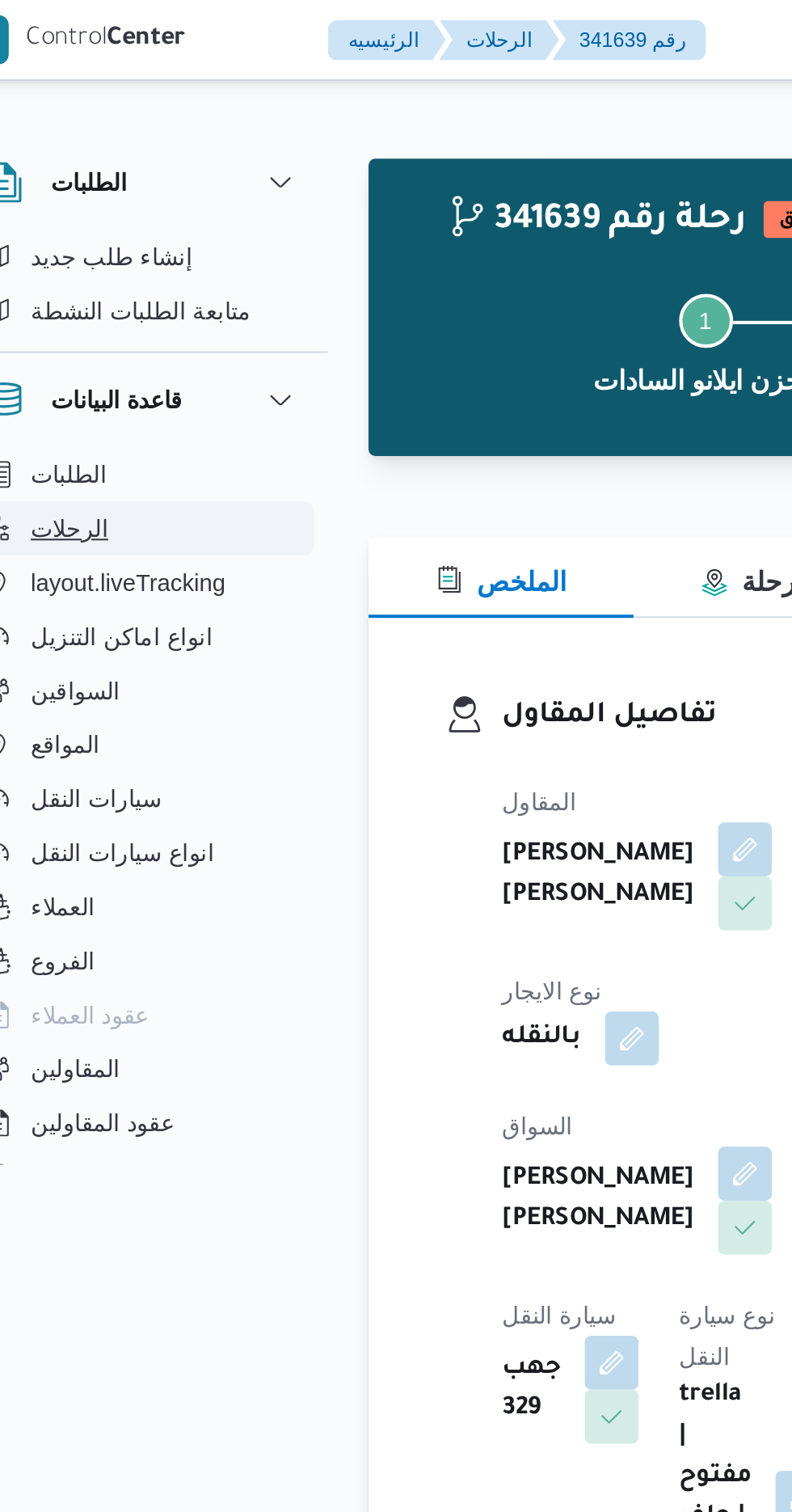
click at [66, 256] on span "الرحلات" at bounding box center [67, 253] width 37 height 19
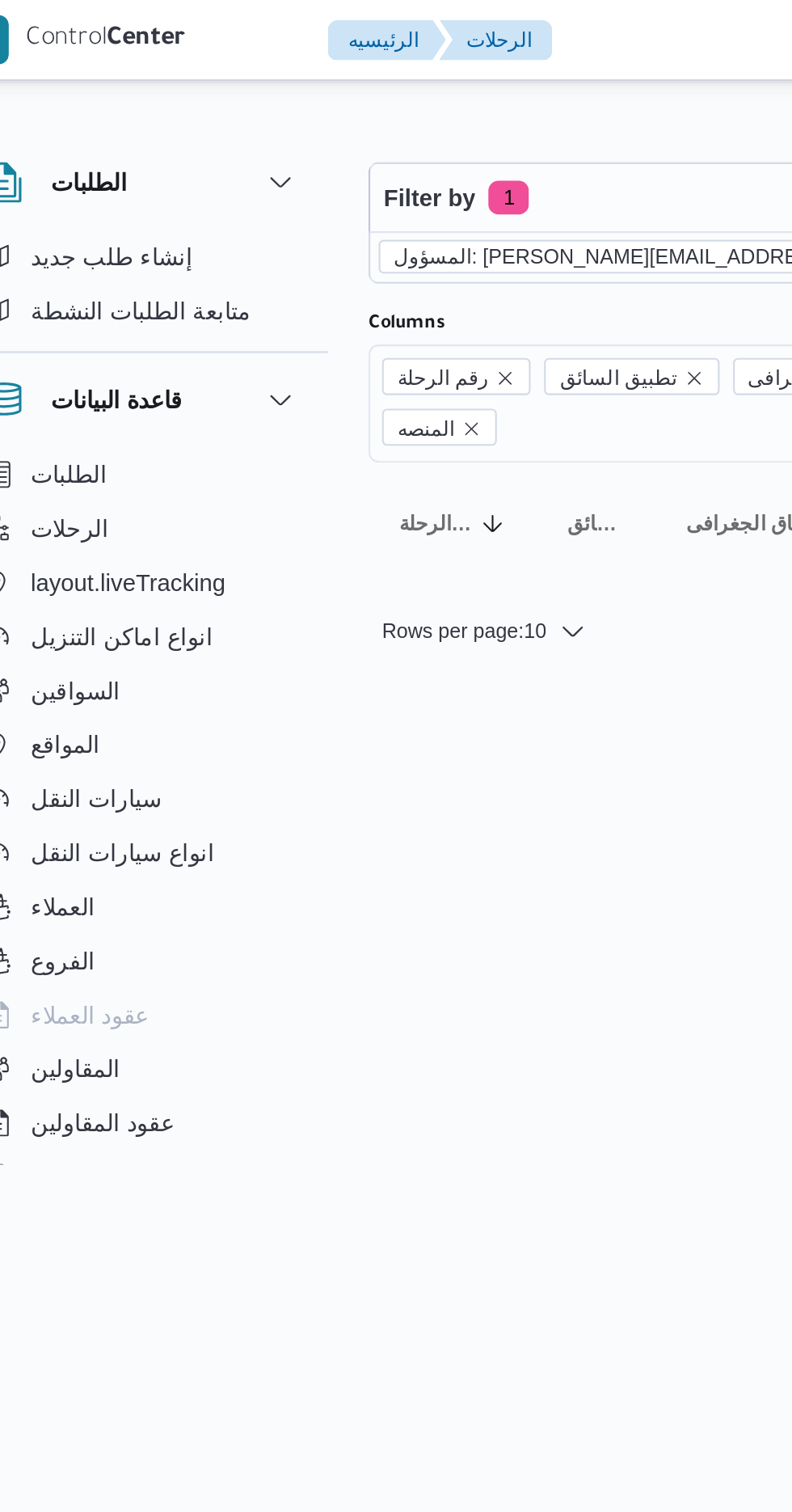
click at [513, 124] on icon "remove selected entity" at bounding box center [518, 123] width 10 height 10
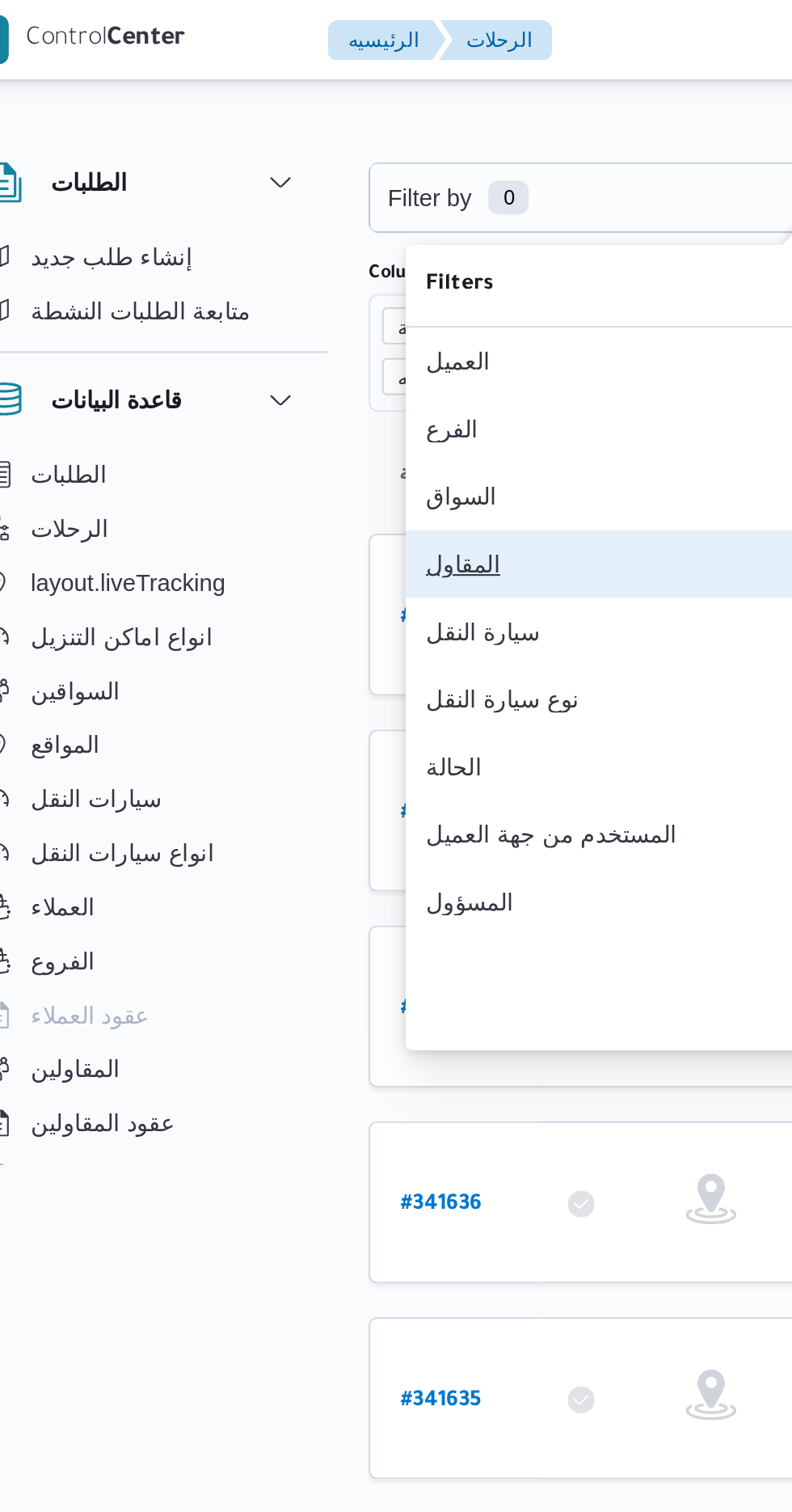
click at [268, 276] on div "المقاول" at bounding box center [325, 270] width 174 height 13
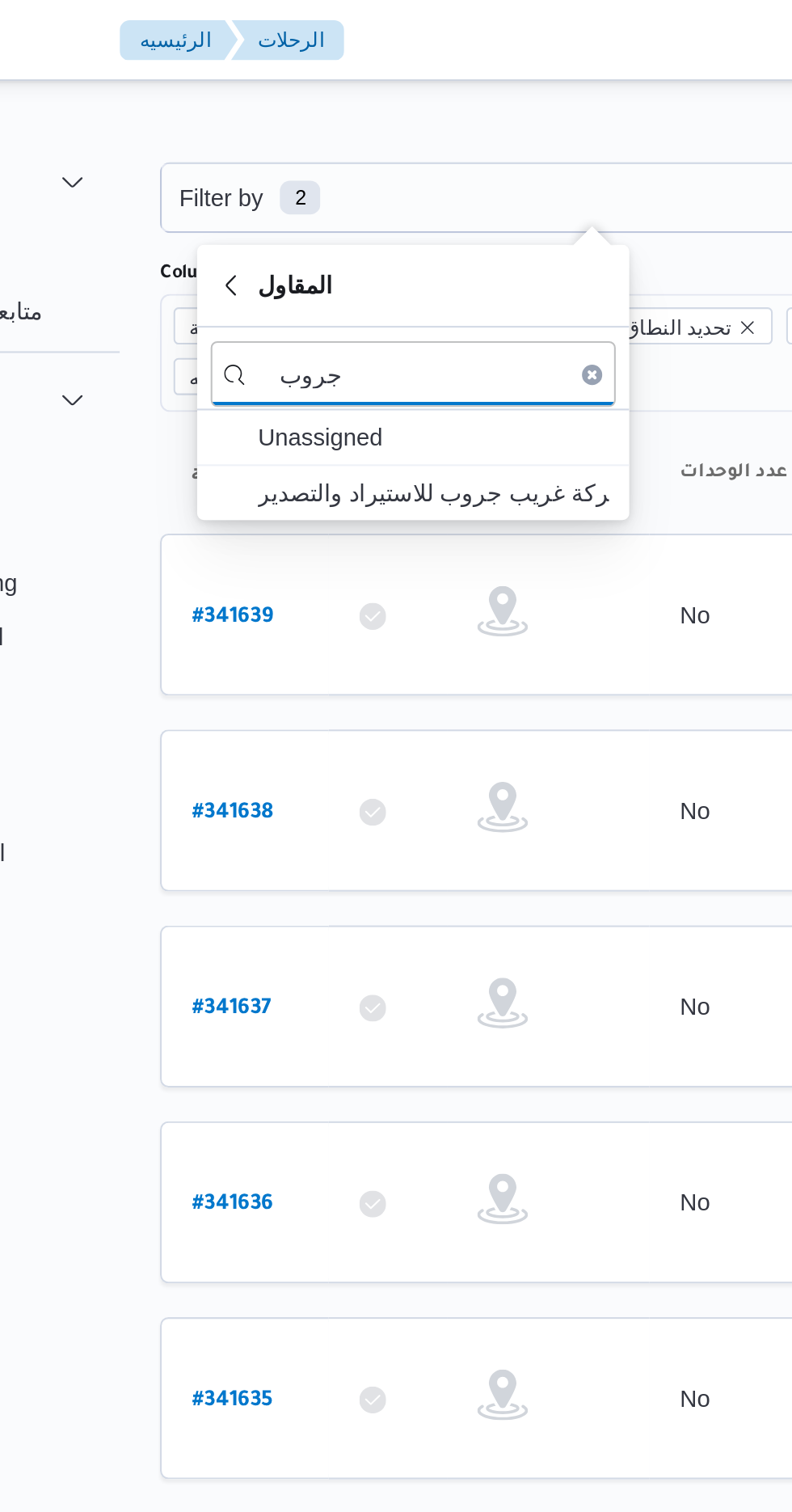
type input "جروب"
click at [370, 249] on div "المقاول جروب Unassigned شركة غريب جروب للاستيراد والتصدير" at bounding box center [331, 183] width 206 height 132
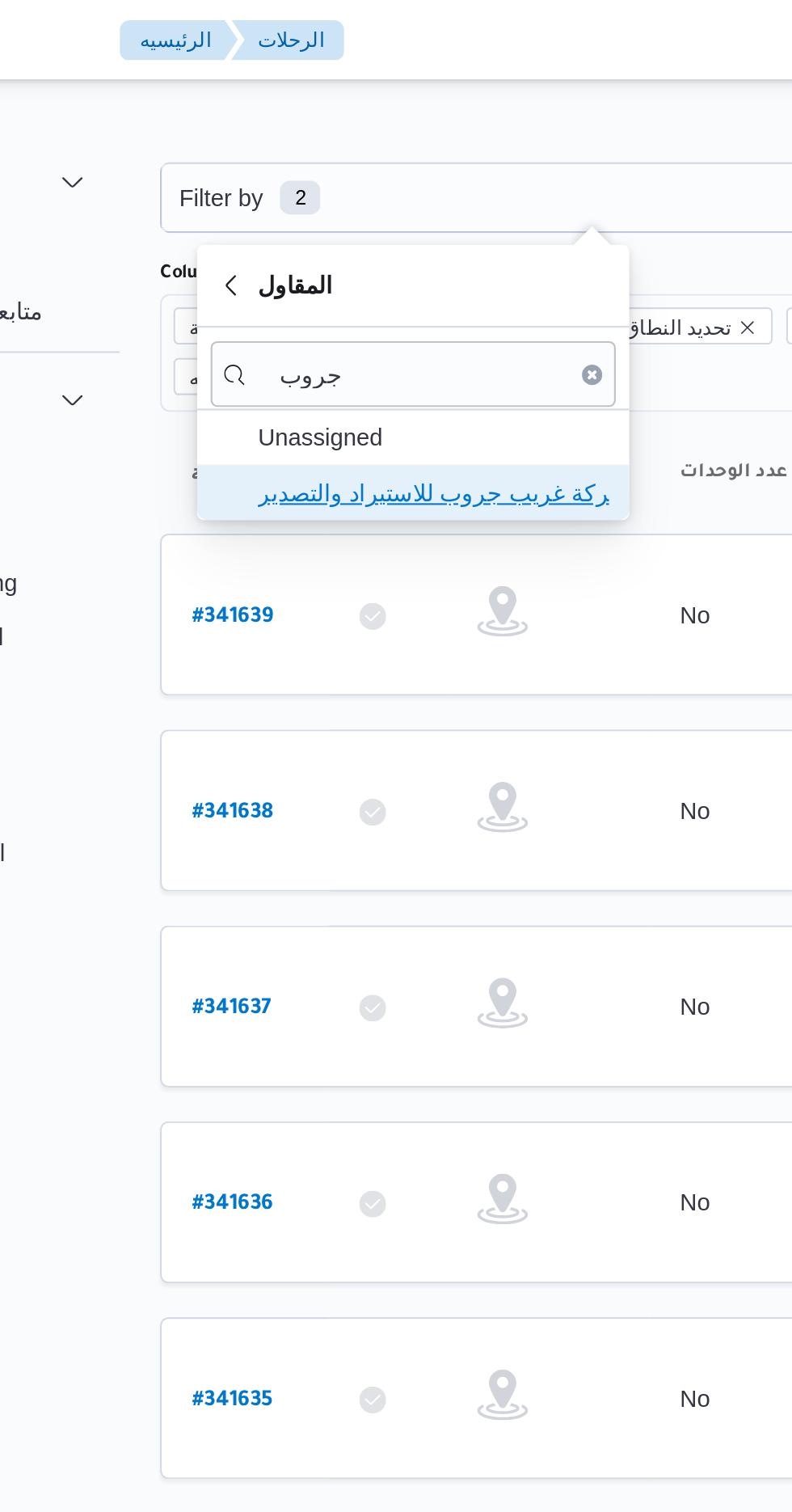
click at [374, 234] on span "شركة غريب جروب للاستيراد والتصدير" at bounding box center [340, 236] width 168 height 19
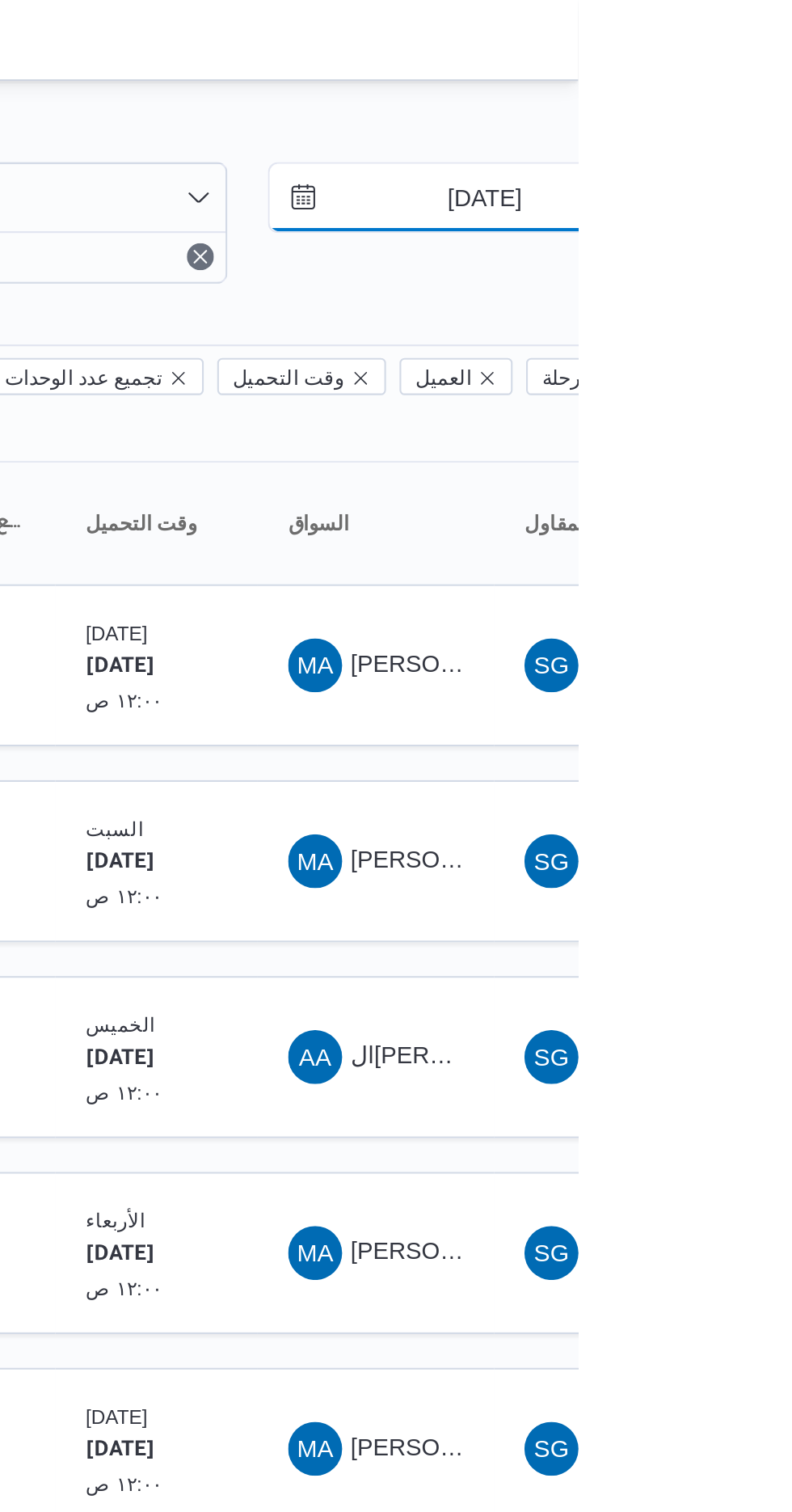
click at [742, 94] on input "[DATE]" at bounding box center [735, 94] width 183 height 32
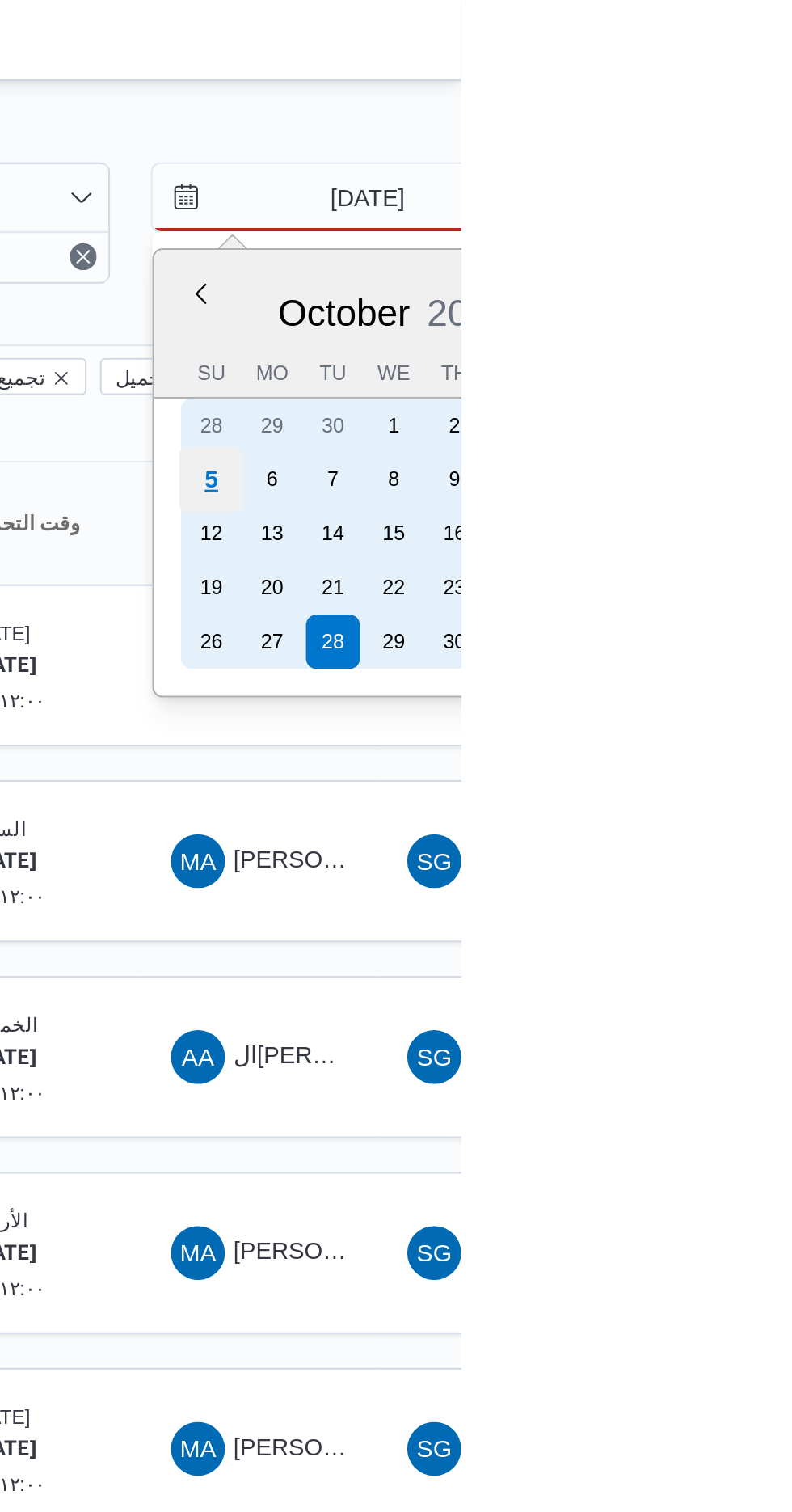
click at [670, 234] on div "5" at bounding box center [673, 230] width 31 height 31
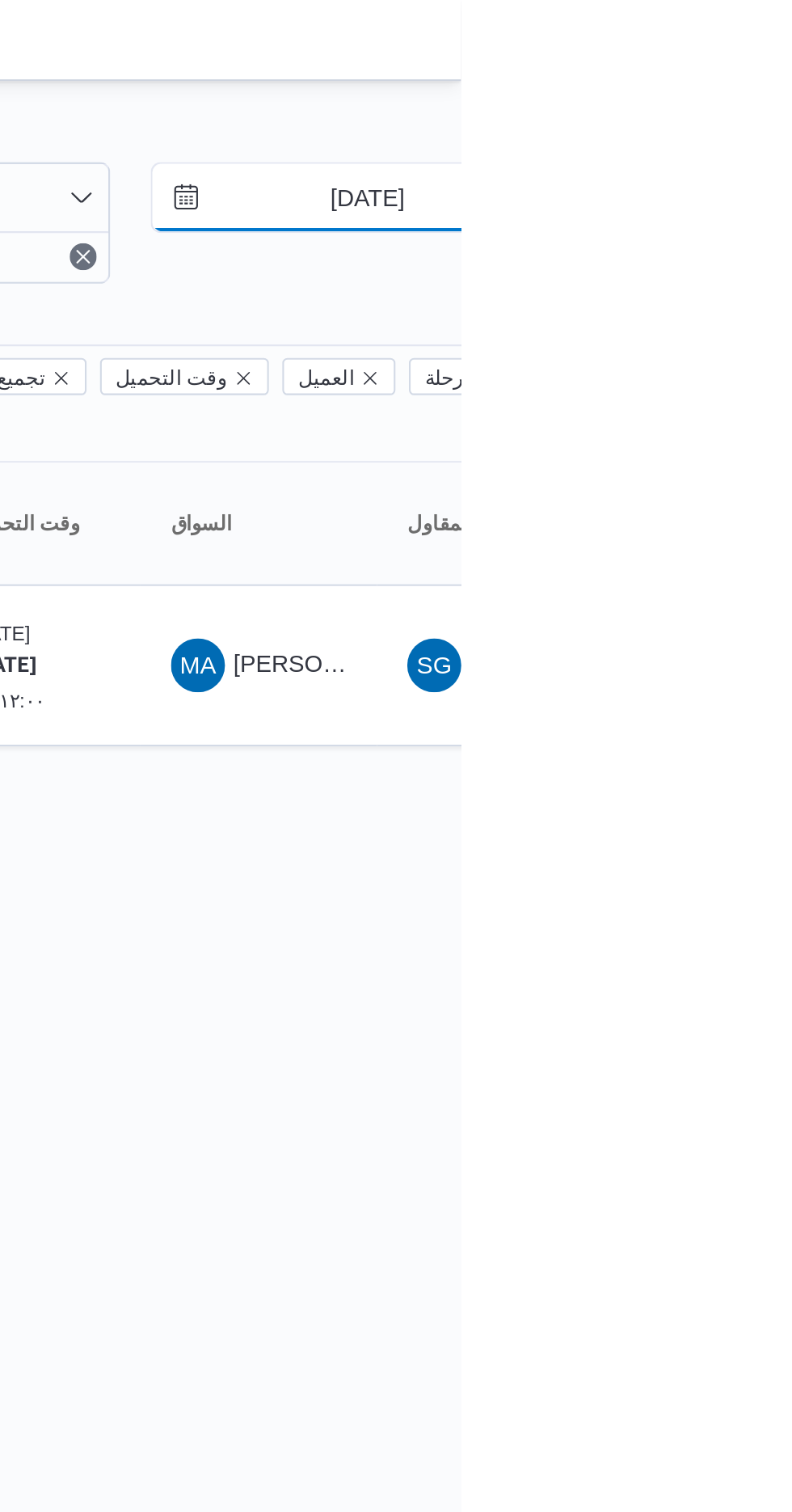
click at [737, 96] on input "[DATE]" at bounding box center [735, 94] width 183 height 32
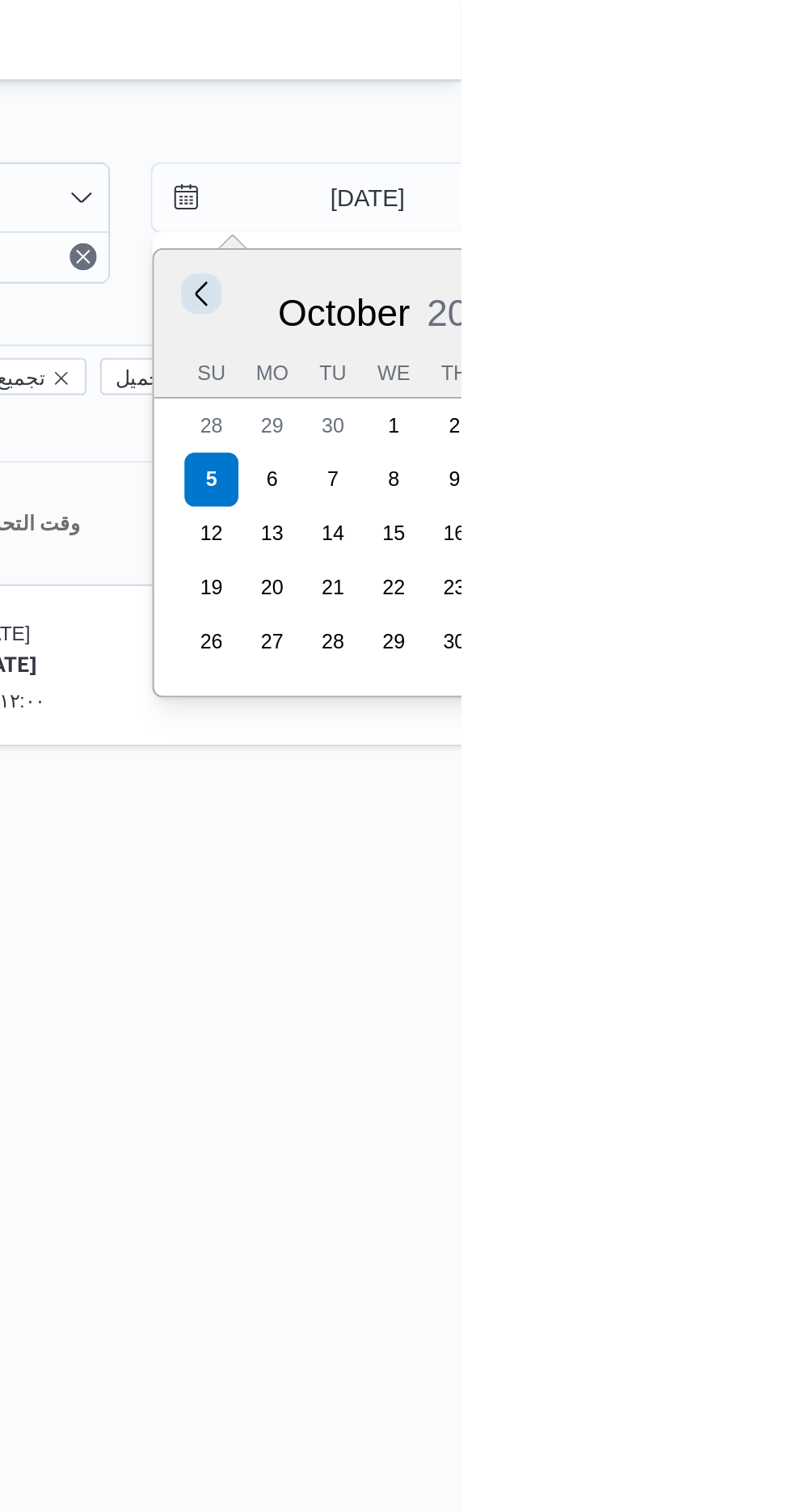
click at [667, 143] on button "Previous Month" at bounding box center [667, 141] width 16 height 16
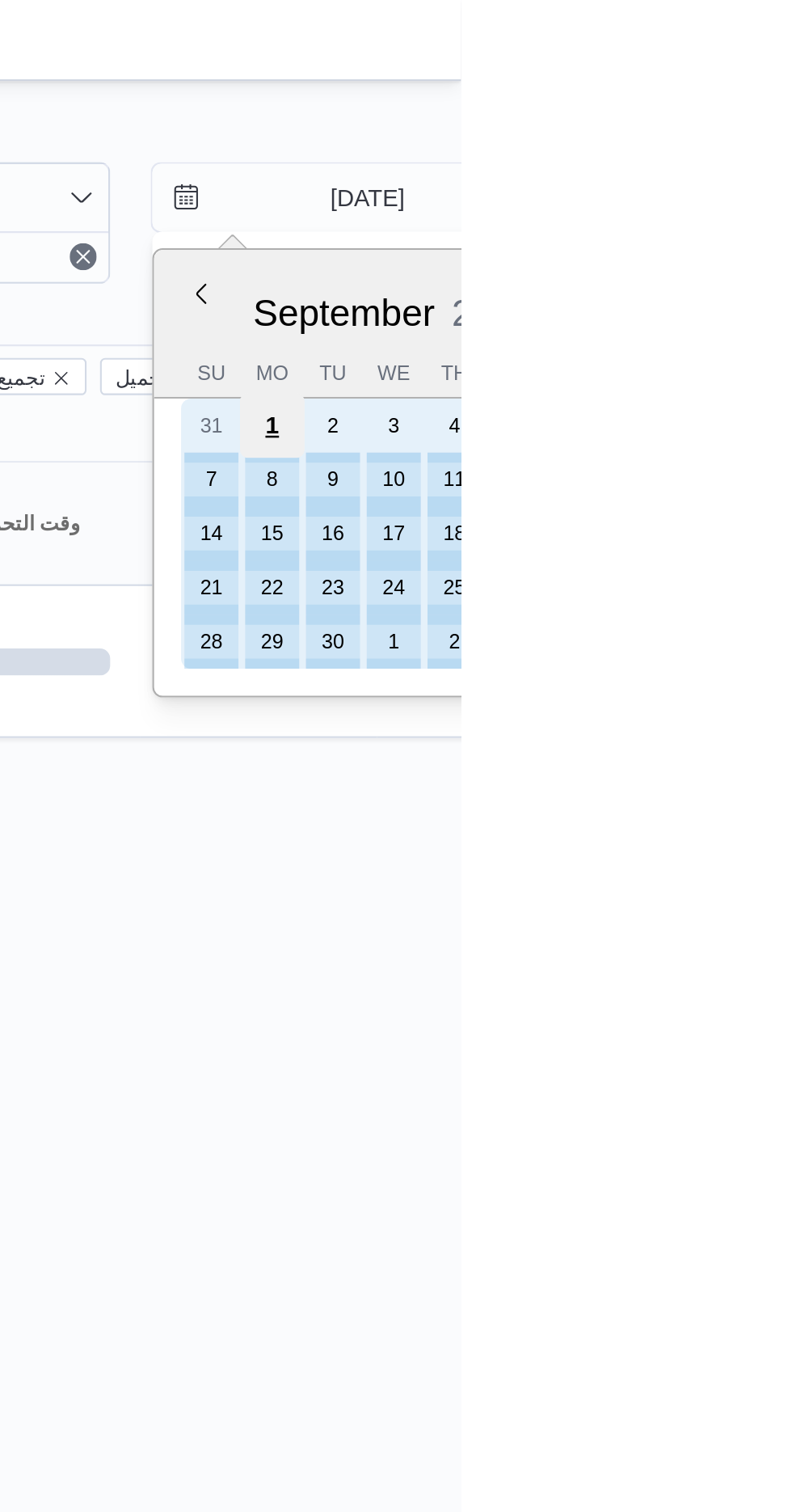
click at [703, 203] on div "1" at bounding box center [702, 204] width 31 height 31
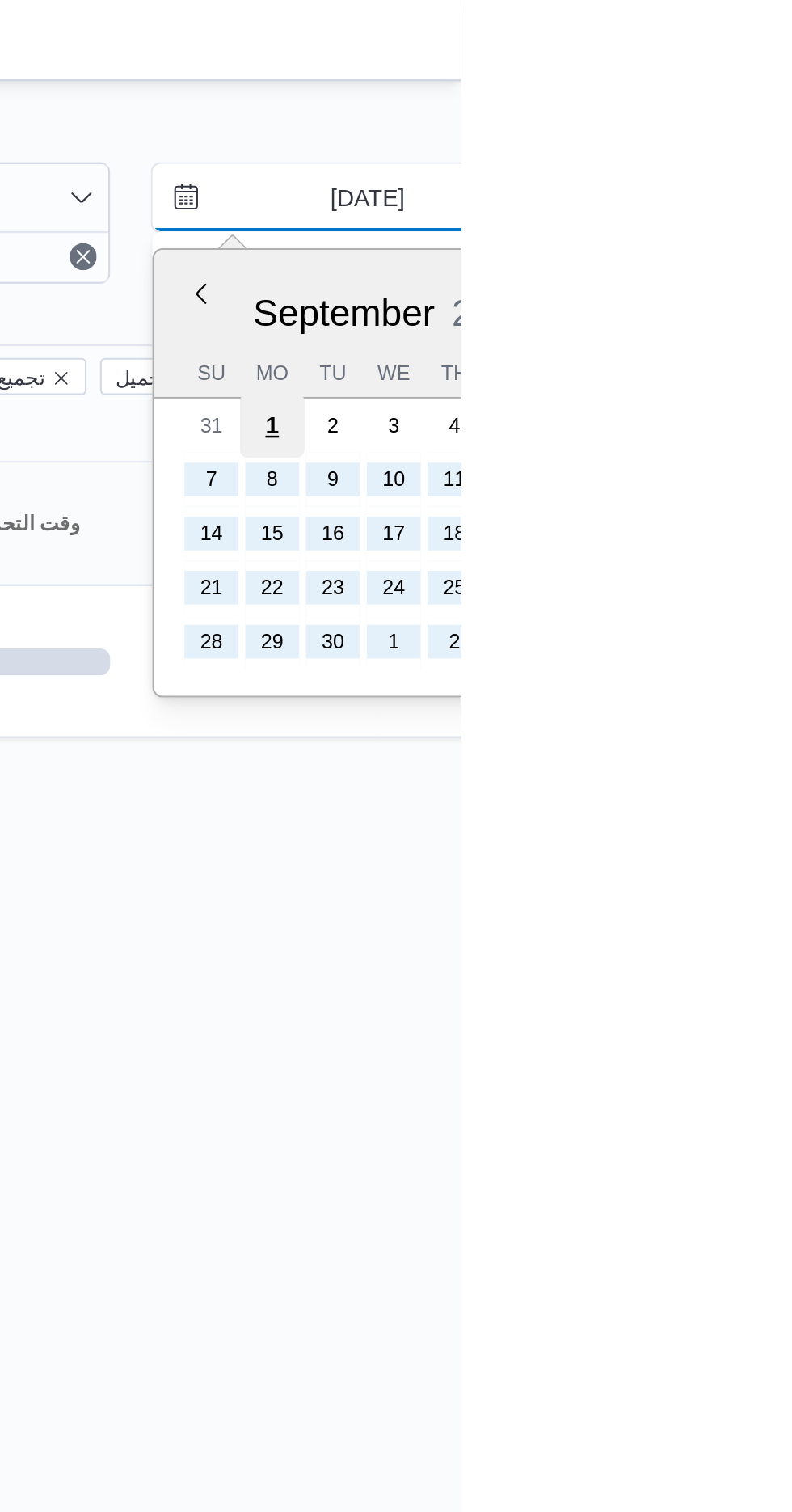
type input "[DATE]"
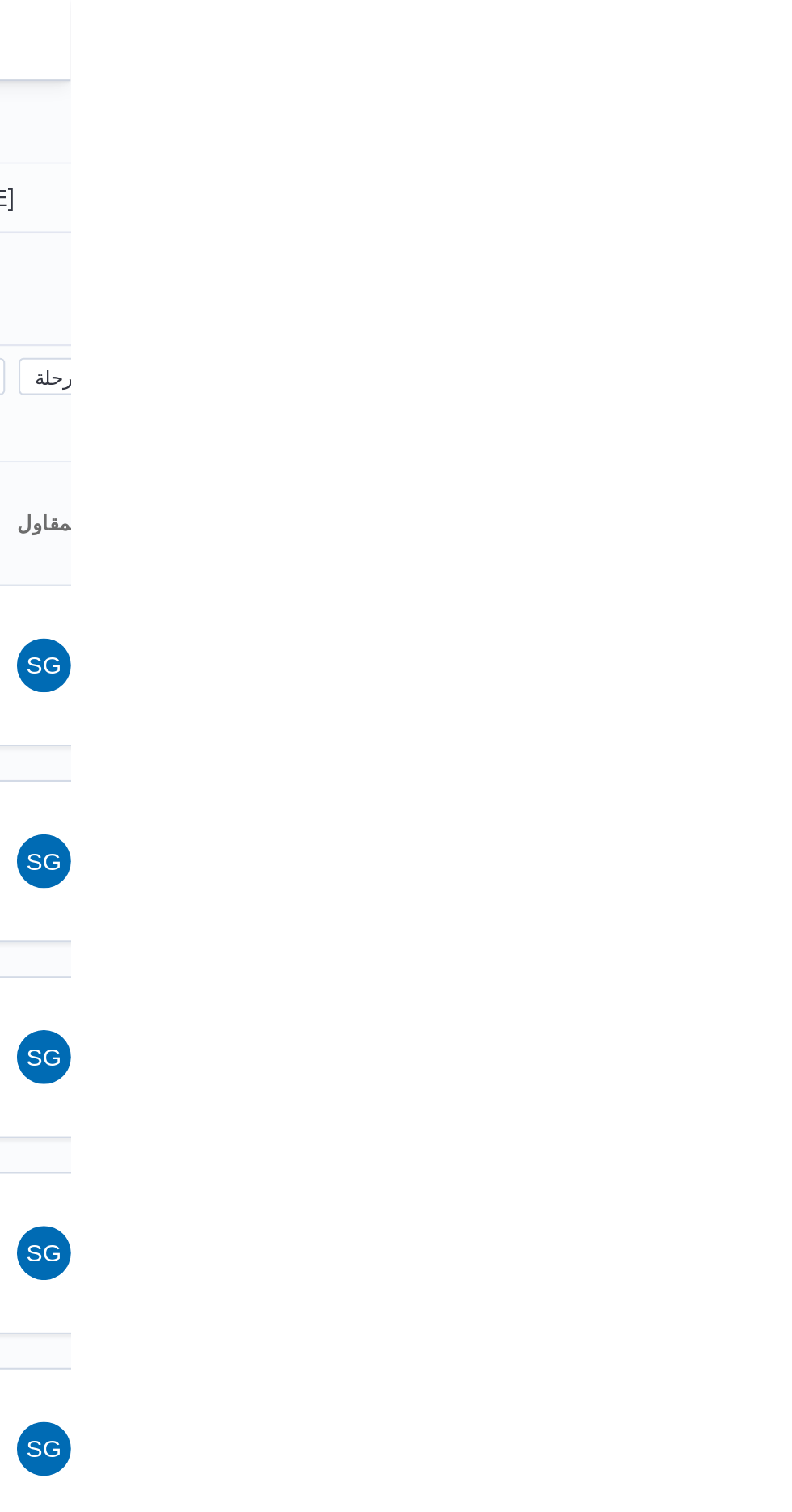
type input "[DATE]"
